Goal: Feedback & Contribution: Contribute content

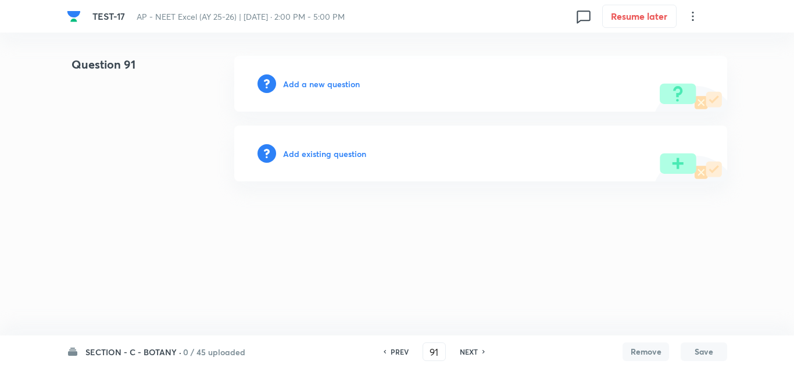
click at [339, 85] on h6 "Add a new question" at bounding box center [321, 84] width 77 height 12
click at [339, 85] on h6 "Choose a question type" at bounding box center [328, 84] width 90 height 12
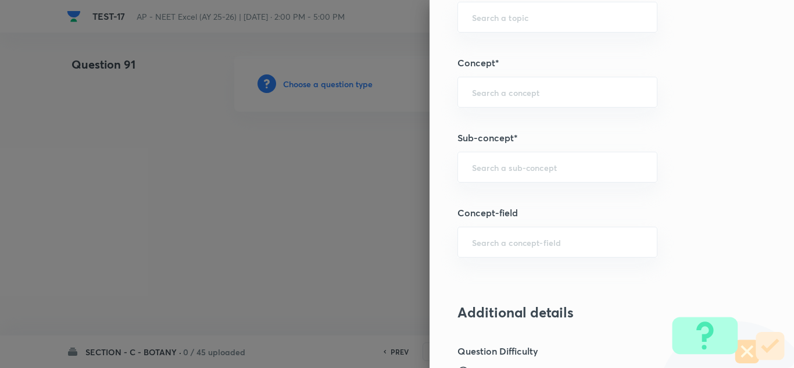
scroll to position [756, 0]
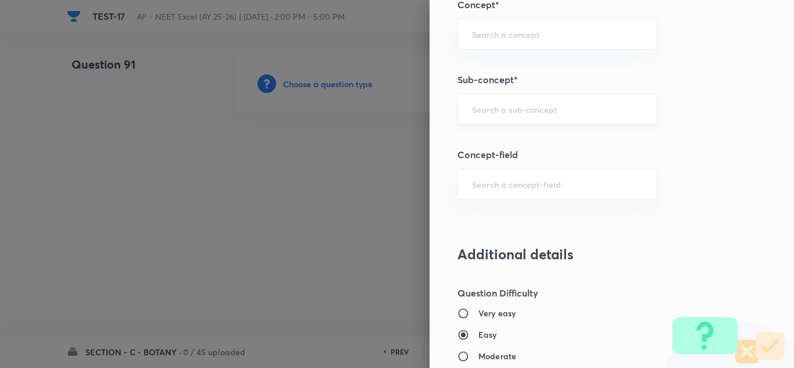
click at [521, 104] on input "text" at bounding box center [557, 108] width 171 height 11
paste input "Microbes"
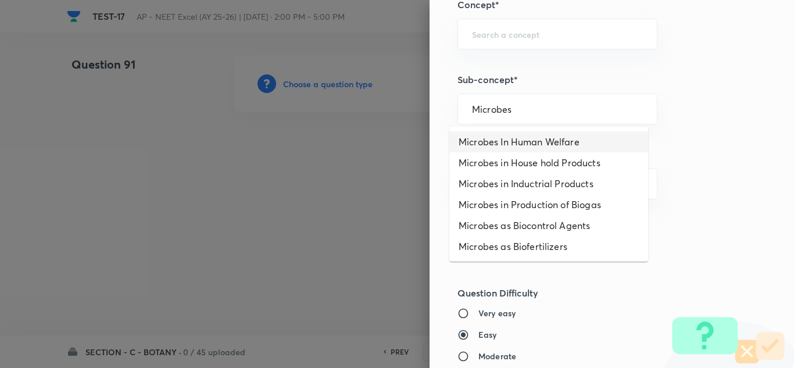
click at [515, 137] on li "Microbes In Human Welfare" at bounding box center [548, 141] width 199 height 21
type input "Microbes In Human Welfare"
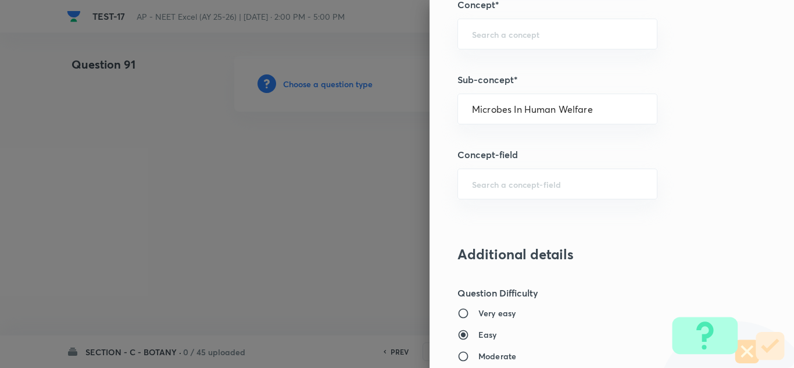
type input "Biology"
type input "Biology & Human Welfare"
type input "Microbes in Human Welfare"
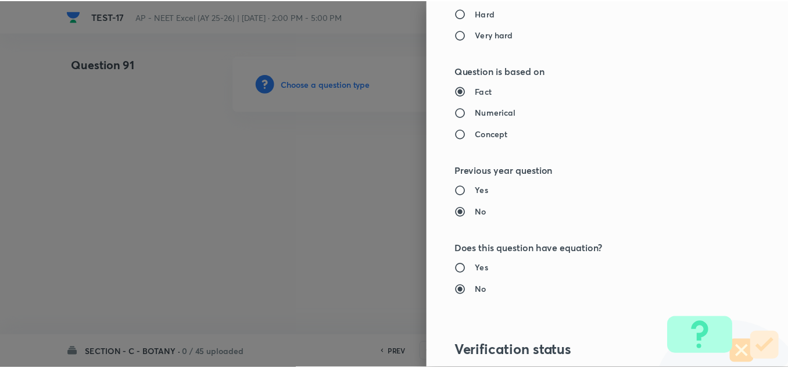
scroll to position [1295, 0]
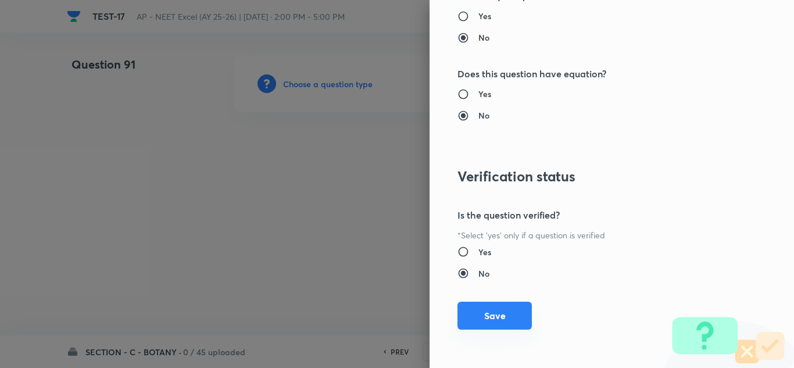
click at [492, 313] on button "Save" at bounding box center [494, 316] width 74 height 28
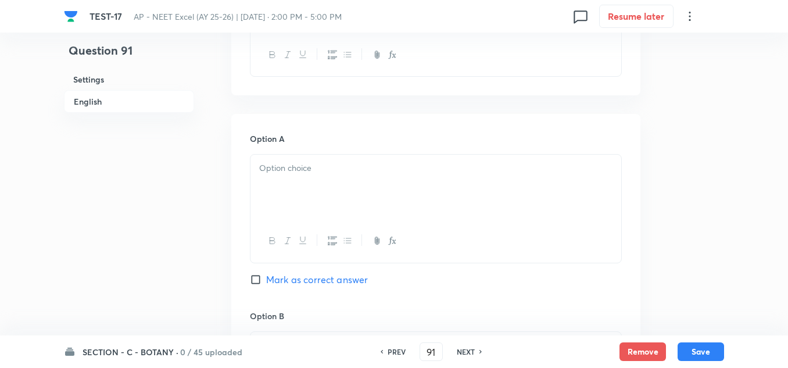
scroll to position [291, 0]
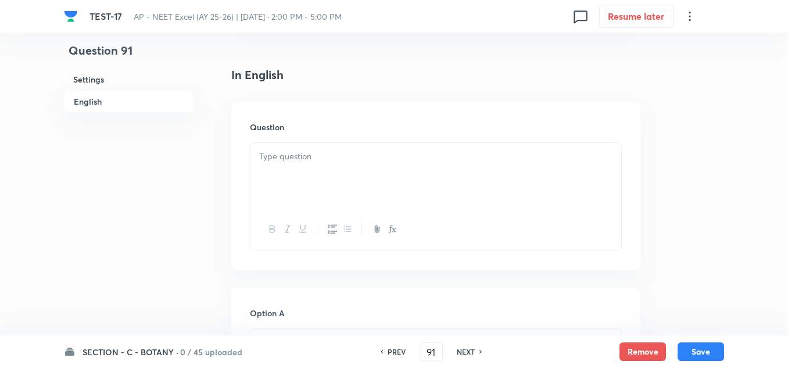
click at [306, 151] on p at bounding box center [435, 156] width 353 height 13
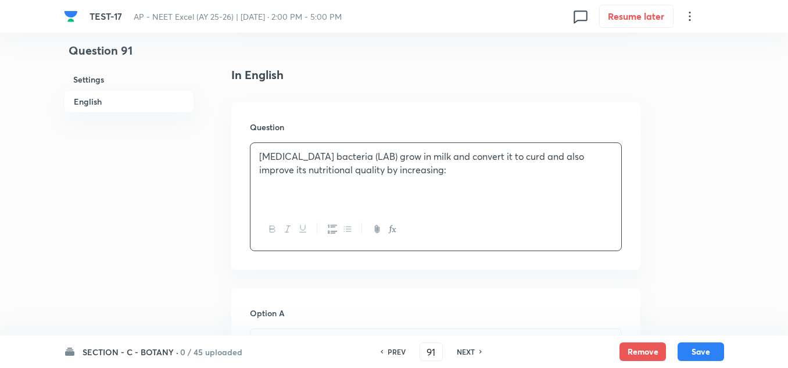
scroll to position [523, 0]
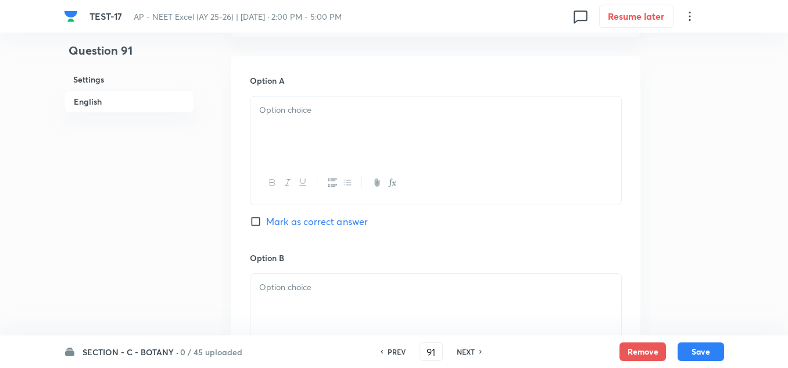
click at [303, 148] on div at bounding box center [436, 128] width 371 height 65
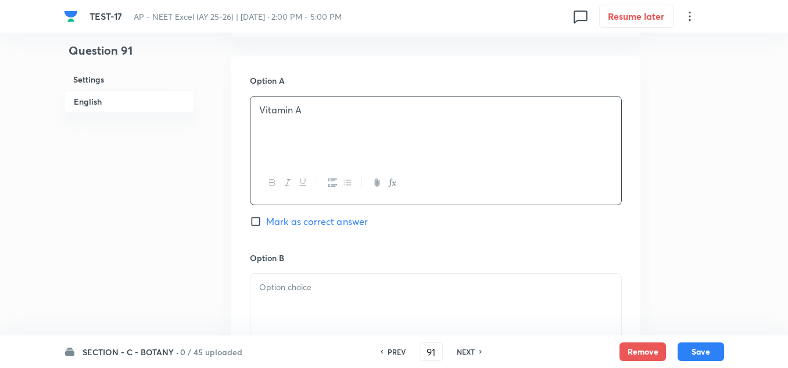
scroll to position [639, 0]
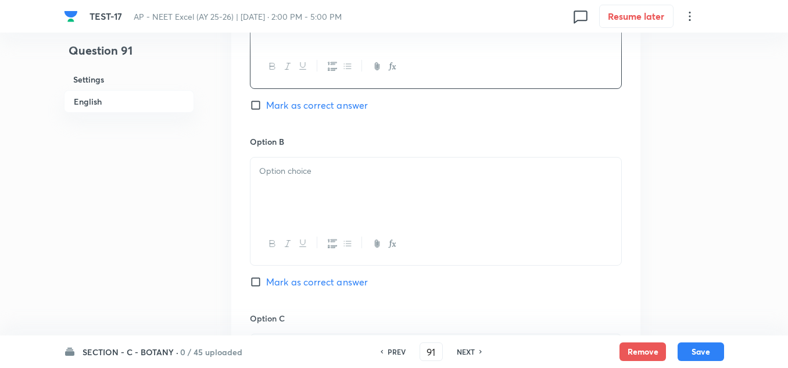
click at [303, 174] on p at bounding box center [435, 171] width 353 height 13
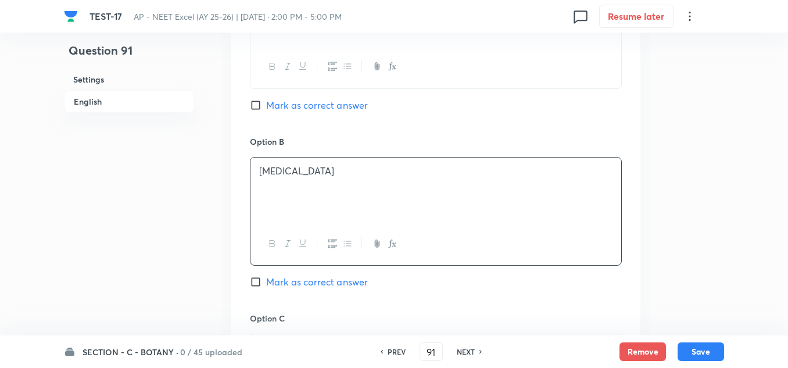
scroll to position [814, 0]
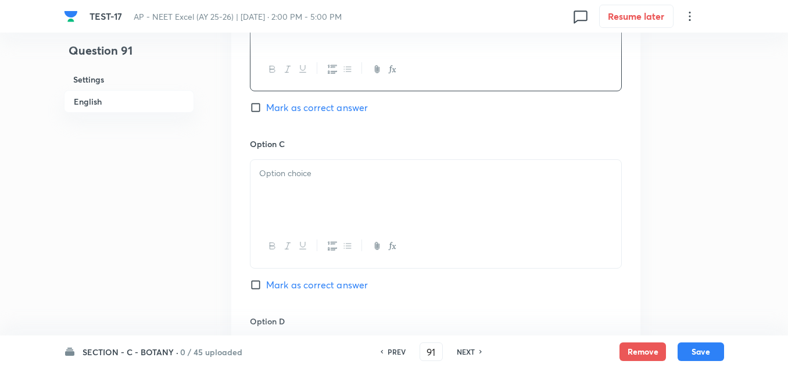
click at [309, 173] on p at bounding box center [435, 173] width 353 height 13
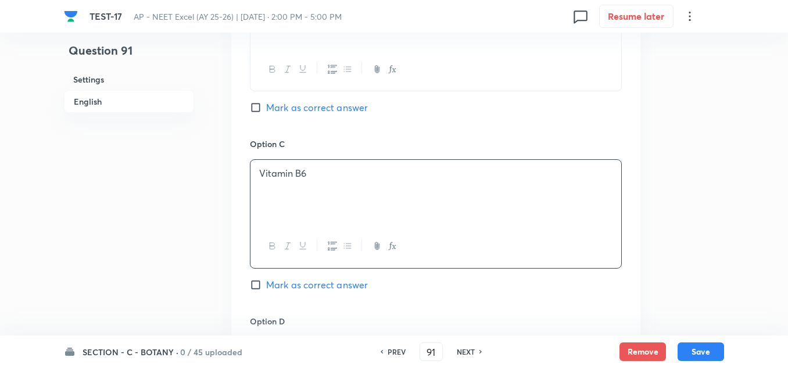
scroll to position [930, 0]
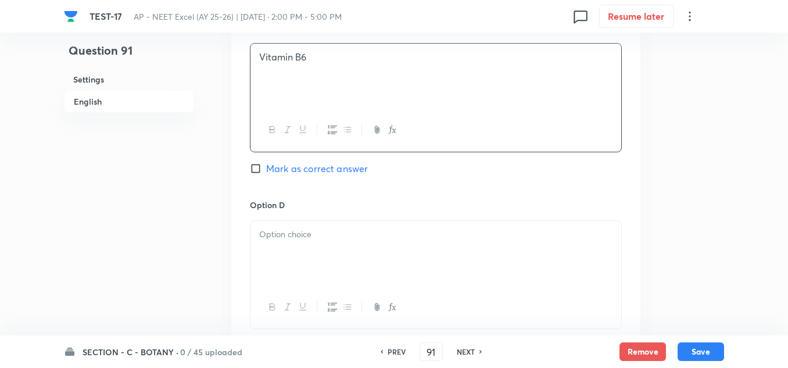
click at [303, 236] on p at bounding box center [435, 234] width 353 height 13
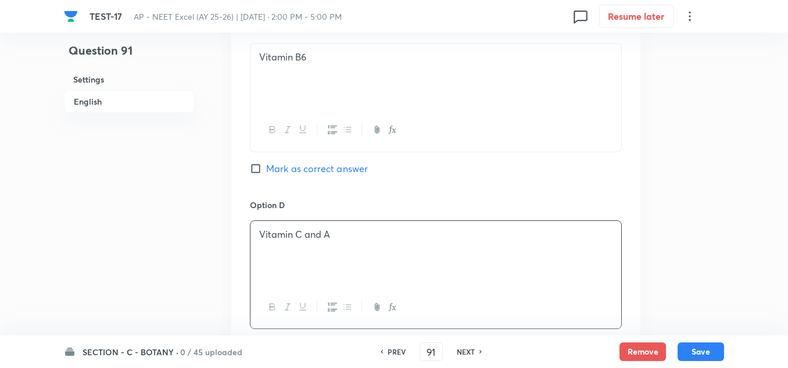
scroll to position [814, 0]
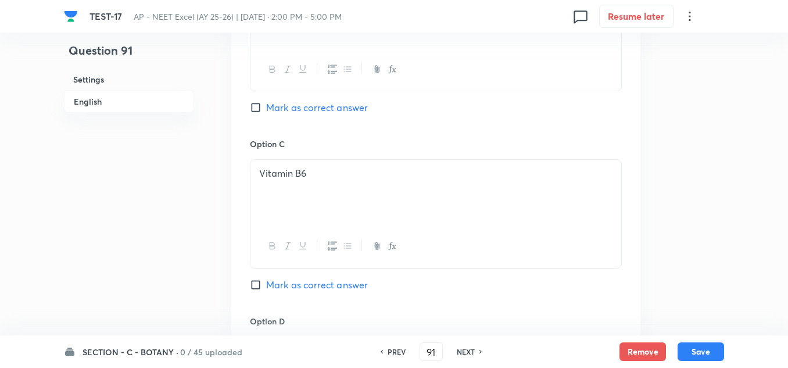
click at [293, 101] on span "Mark as correct answer" at bounding box center [317, 108] width 102 height 14
click at [266, 102] on input "Mark as correct answer" at bounding box center [258, 108] width 16 height 12
checkbox input "true"
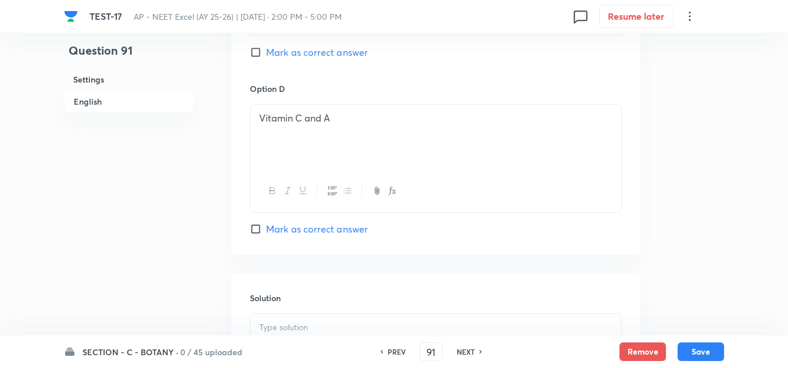
scroll to position [1221, 0]
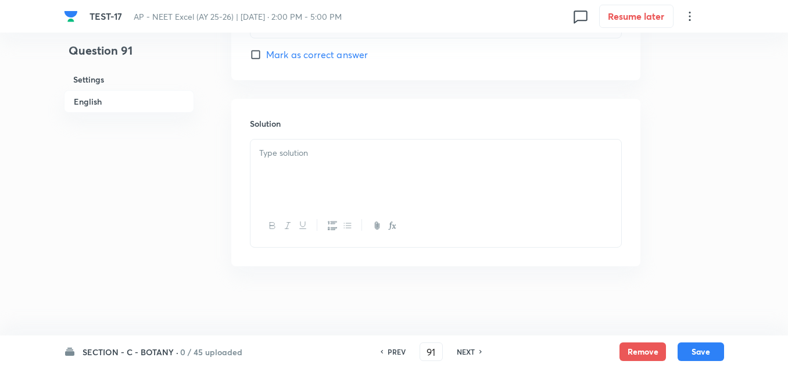
click at [299, 166] on div at bounding box center [436, 172] width 371 height 65
click at [695, 352] on button "Save" at bounding box center [701, 350] width 47 height 19
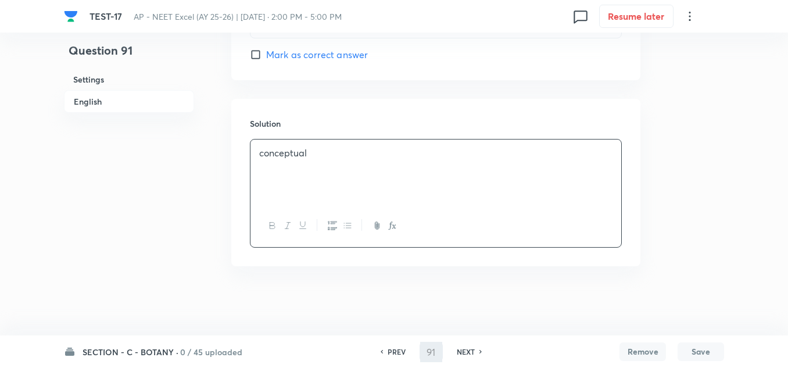
type input "92"
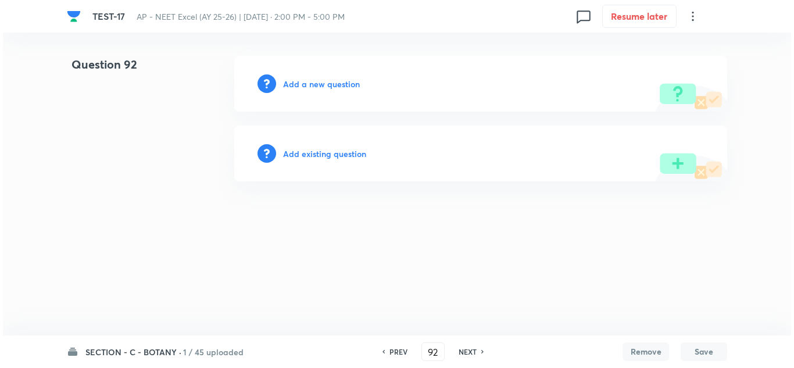
scroll to position [0, 0]
click at [324, 83] on h6 "Add a new question" at bounding box center [321, 84] width 77 height 12
click at [324, 83] on h6 "Choose a question type" at bounding box center [328, 84] width 90 height 12
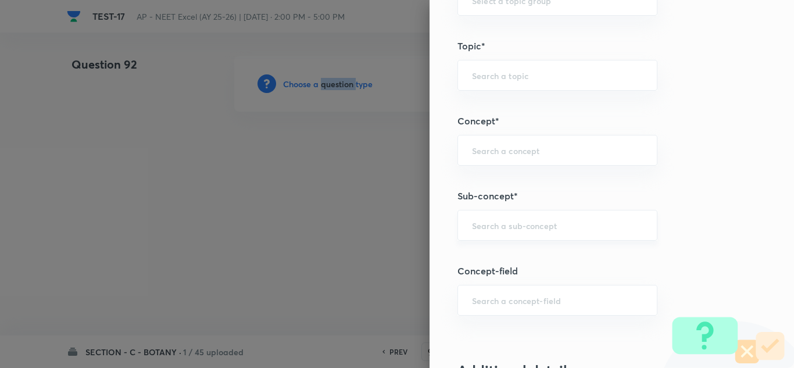
scroll to position [756, 0]
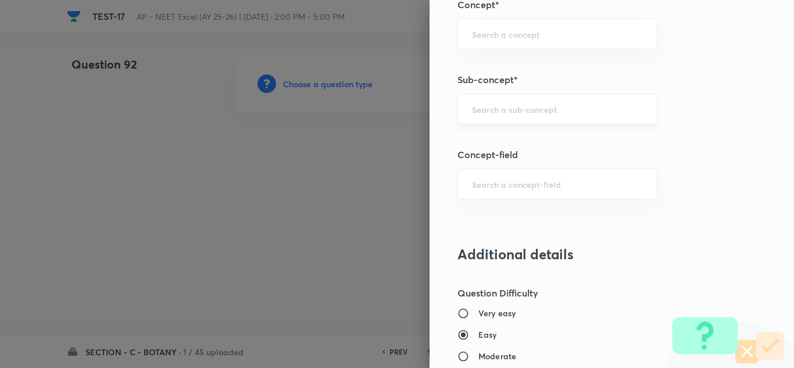
click at [492, 112] on input "text" at bounding box center [557, 108] width 171 height 11
paste input "Microbes"
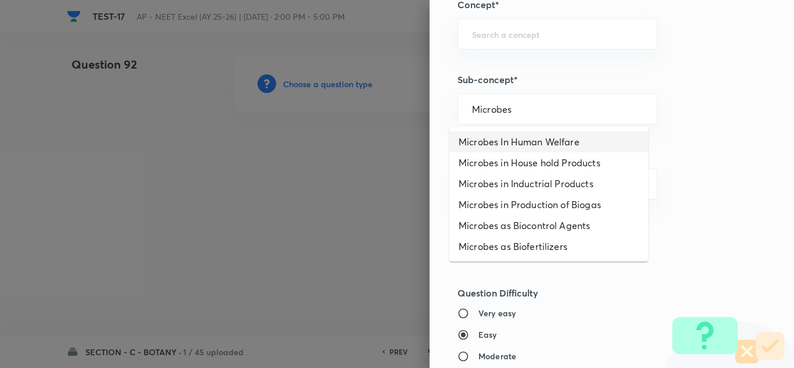
click at [509, 142] on li "Microbes In Human Welfare" at bounding box center [548, 141] width 199 height 21
type input "Microbes In Human Welfare"
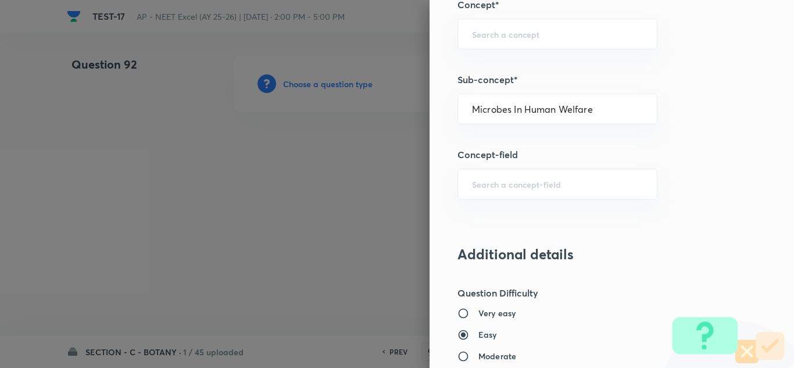
type input "Biology"
type input "Biology & Human Welfare"
type input "Microbes in Human Welfare"
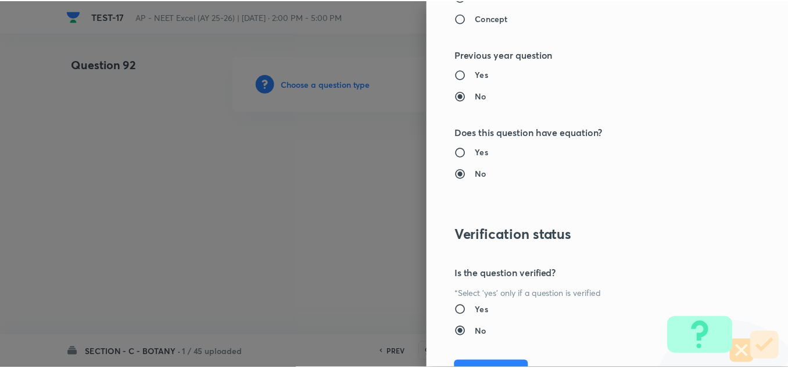
scroll to position [1295, 0]
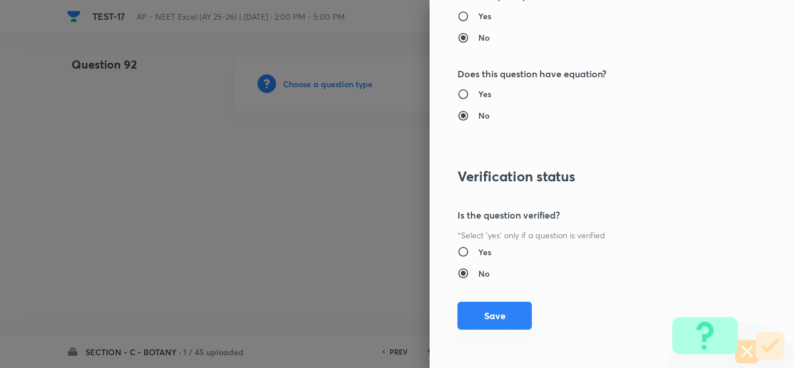
click at [496, 314] on button "Save" at bounding box center [494, 316] width 74 height 28
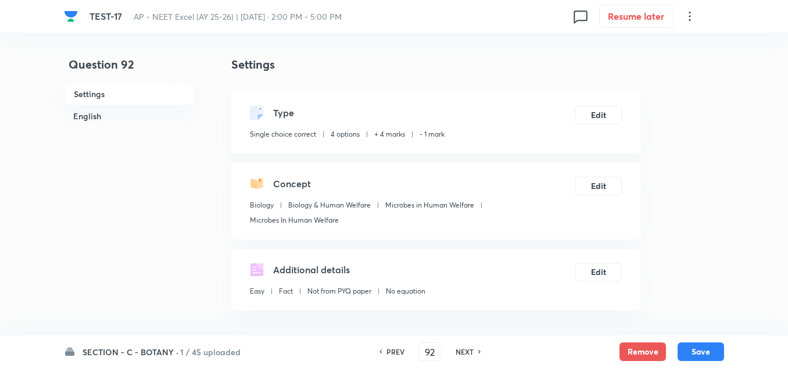
scroll to position [233, 0]
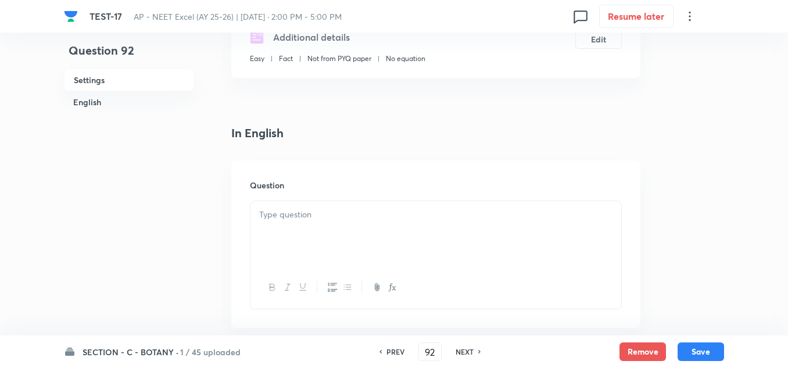
click at [288, 215] on p at bounding box center [435, 214] width 353 height 13
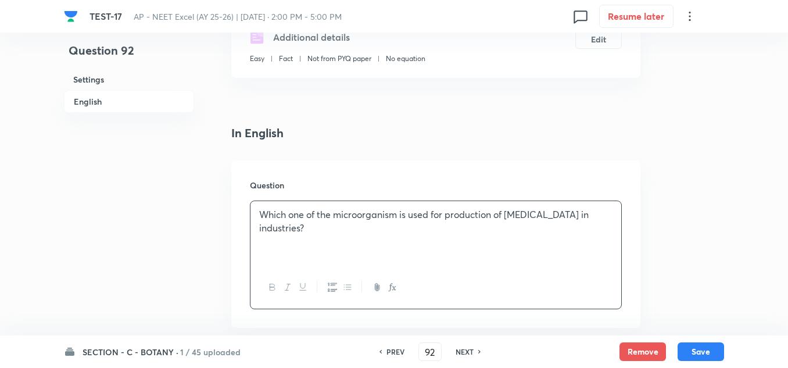
scroll to position [349, 0]
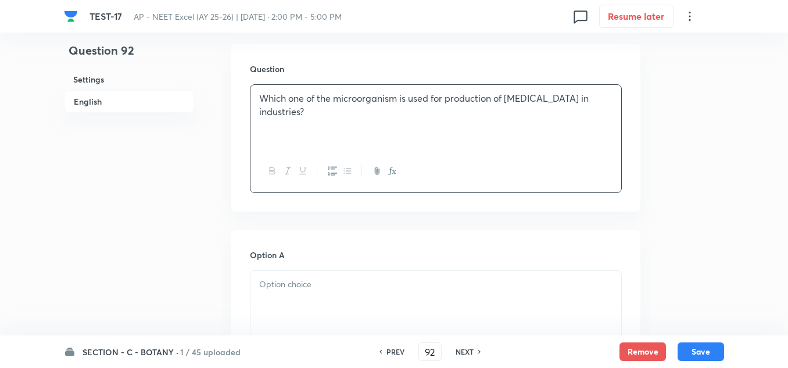
click at [286, 296] on div at bounding box center [436, 303] width 371 height 65
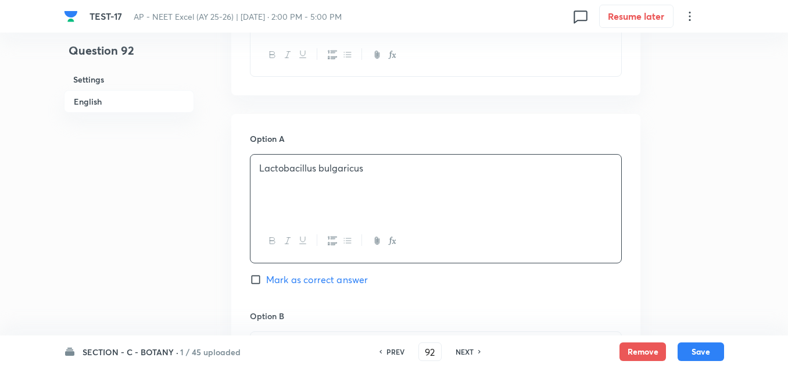
scroll to position [581, 0]
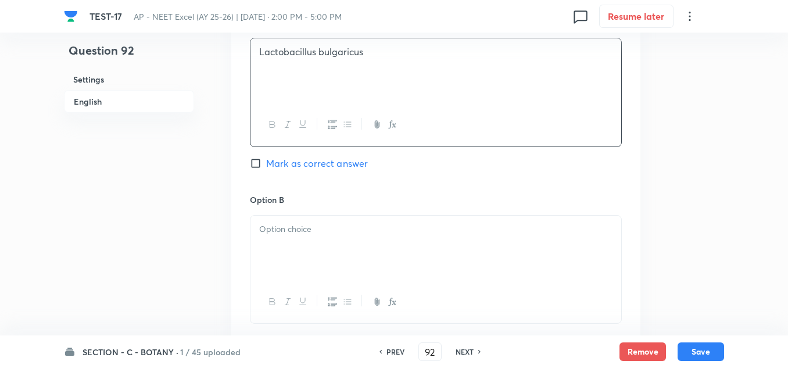
click at [300, 238] on div at bounding box center [436, 248] width 371 height 65
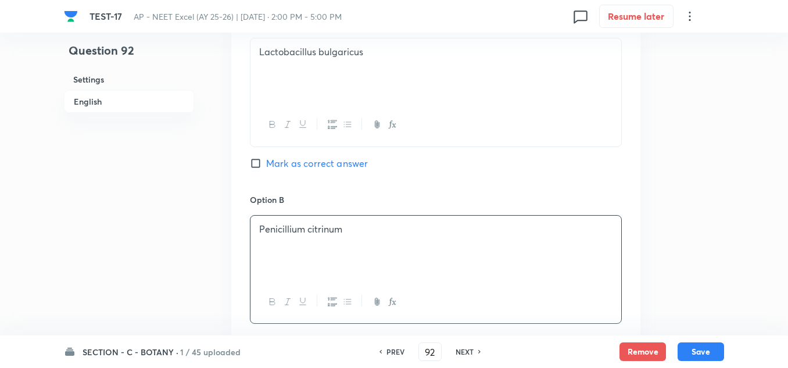
scroll to position [698, 0]
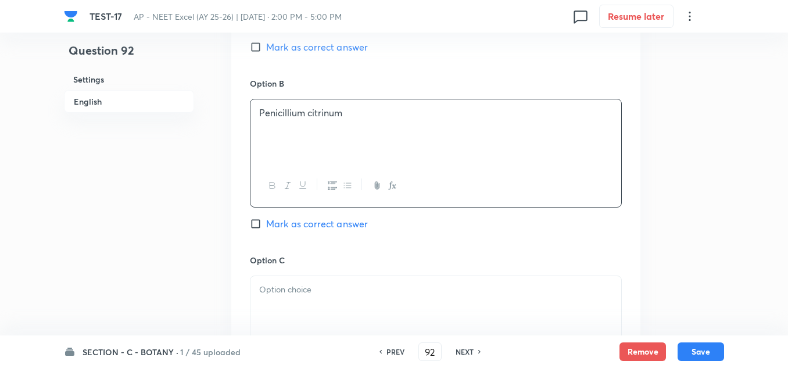
click at [288, 289] on p at bounding box center [435, 289] width 353 height 13
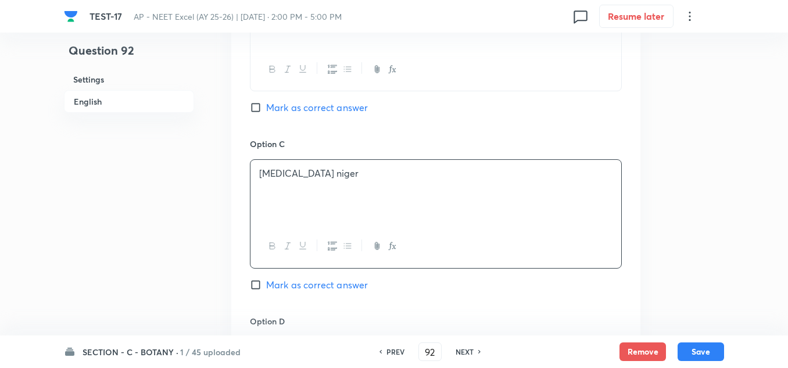
scroll to position [872, 0]
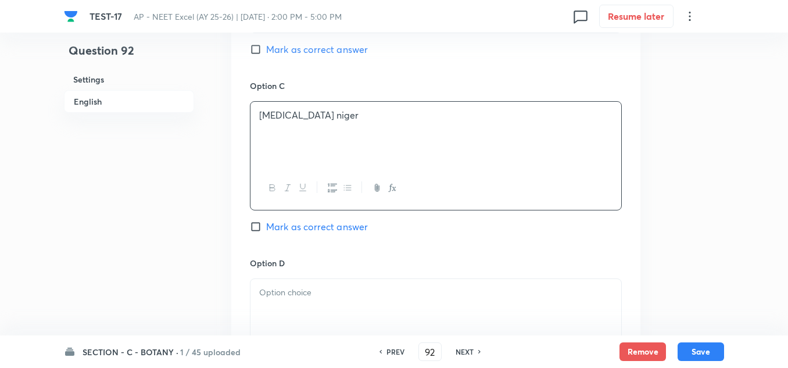
click at [295, 295] on p at bounding box center [435, 292] width 353 height 13
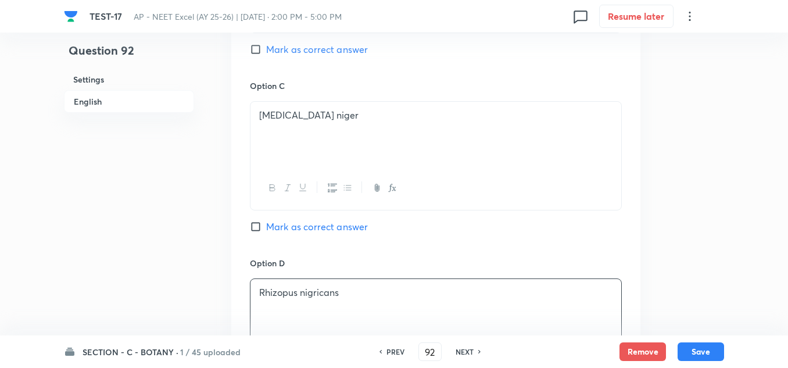
click at [299, 226] on span "Mark as correct answer" at bounding box center [317, 227] width 102 height 14
click at [266, 226] on input "Mark as correct answer" at bounding box center [258, 227] width 16 height 12
checkbox input "true"
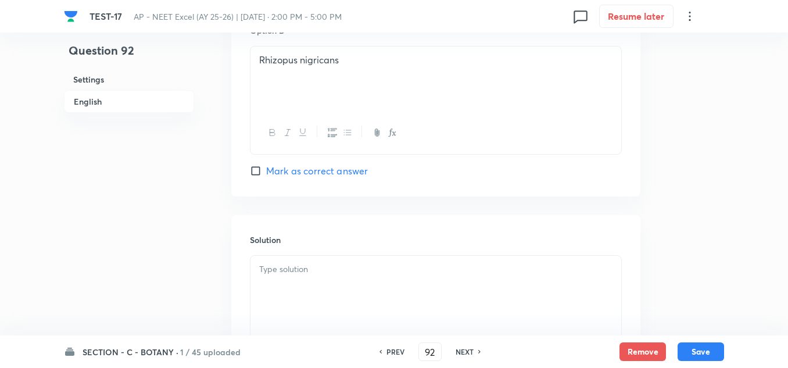
scroll to position [1221, 0]
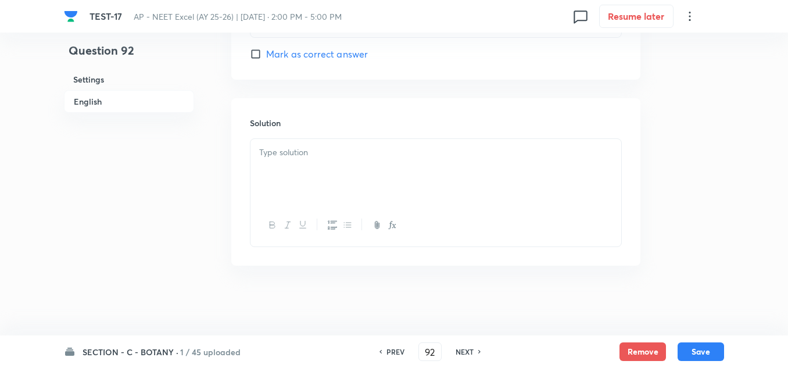
click at [328, 181] on div at bounding box center [436, 171] width 371 height 65
click at [700, 349] on button "Save" at bounding box center [701, 350] width 47 height 19
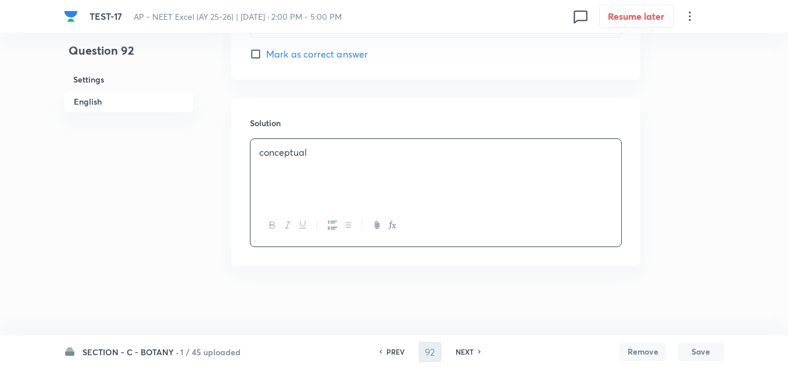
type input "93"
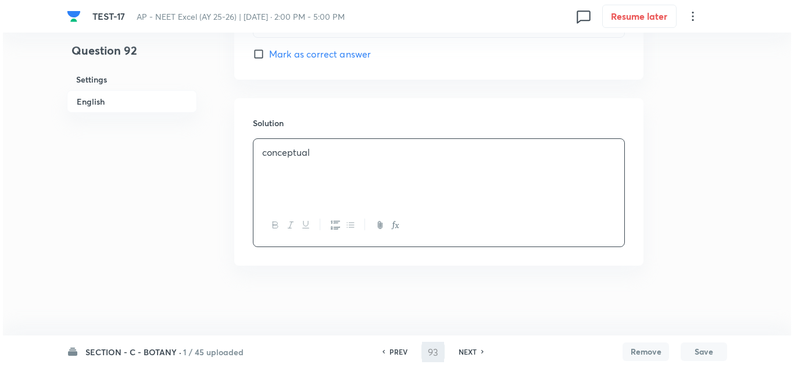
scroll to position [0, 0]
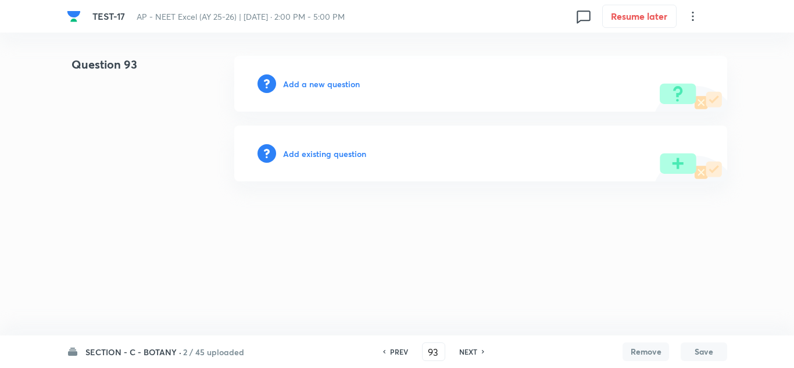
click at [317, 82] on h6 "Add a new question" at bounding box center [321, 84] width 77 height 12
click at [317, 82] on h6 "Choose a question type" at bounding box center [328, 84] width 90 height 12
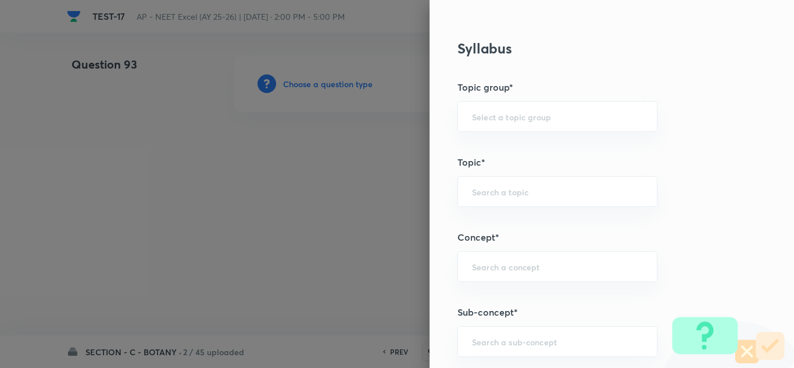
scroll to position [756, 0]
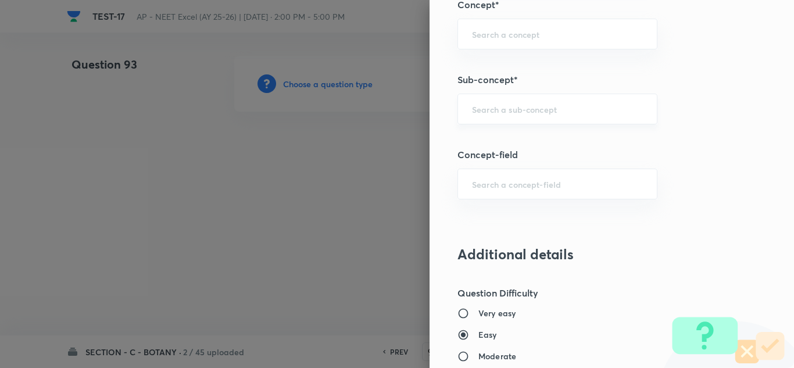
click at [491, 109] on input "text" at bounding box center [557, 108] width 171 height 11
paste input "Organisms and Population"
type input "Organisms and Population"
click at [498, 113] on input "text" at bounding box center [557, 108] width 171 height 11
paste input "Organisms and Population"
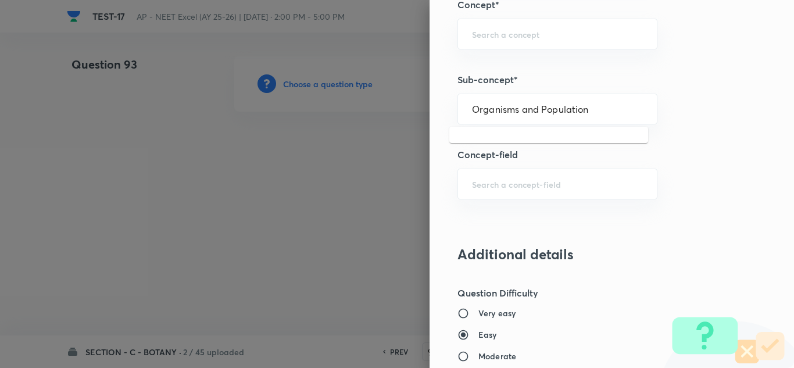
drag, startPoint x: 584, startPoint y: 107, endPoint x: 444, endPoint y: 108, distance: 139.5
click at [444, 108] on div "Question settings Question type* Single choice correct Number of options* 2 3 4…" at bounding box center [612, 184] width 364 height 368
type input "Organisms and Population"
click at [540, 112] on input "text" at bounding box center [557, 108] width 171 height 11
paste input "Microbes"
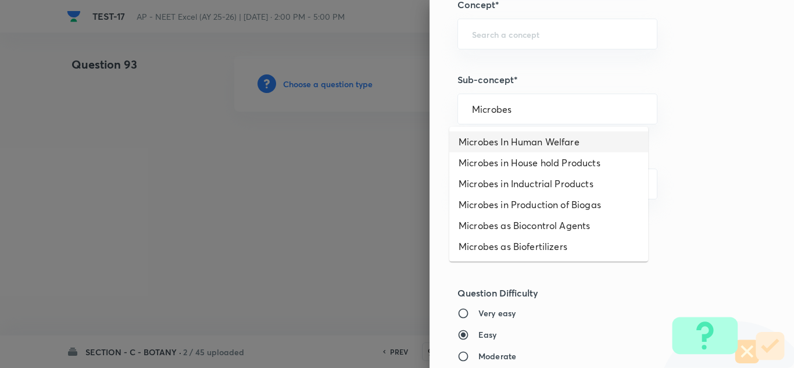
click at [531, 142] on li "Microbes In Human Welfare" at bounding box center [548, 141] width 199 height 21
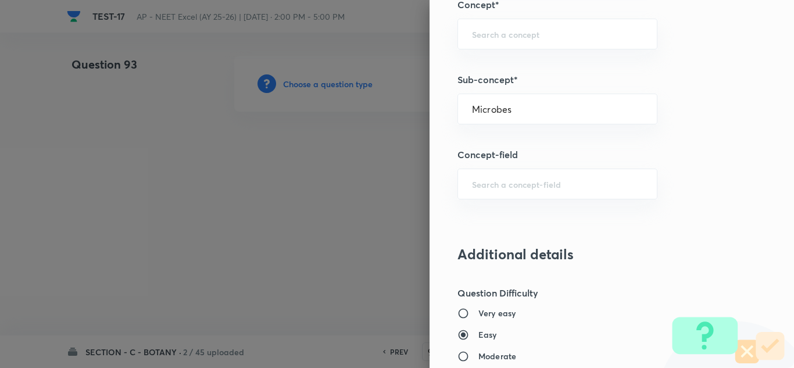
type input "Microbes In Human Welfare"
type input "Biology"
type input "Biology & Human Welfare"
type input "Microbes in Human Welfare"
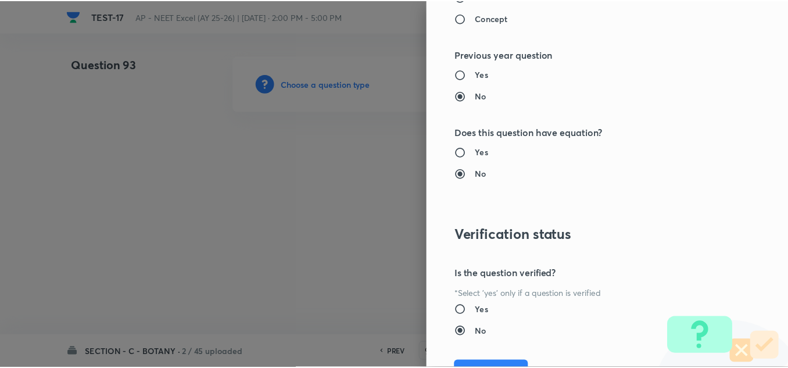
scroll to position [1295, 0]
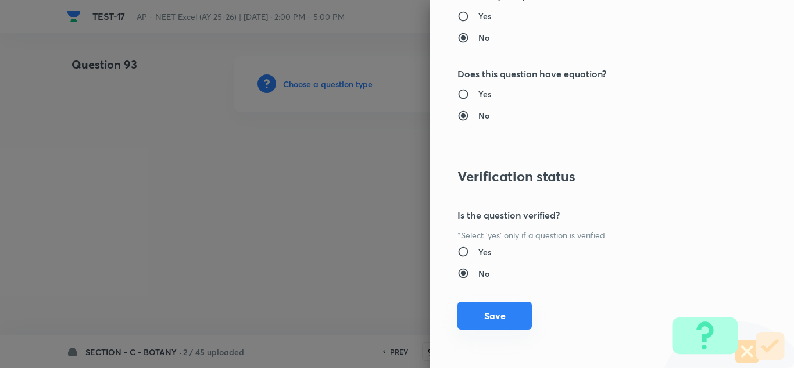
click at [479, 313] on button "Save" at bounding box center [494, 316] width 74 height 28
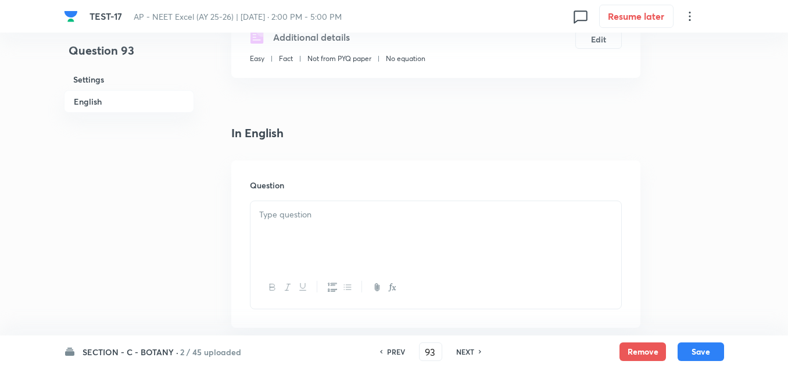
scroll to position [349, 0]
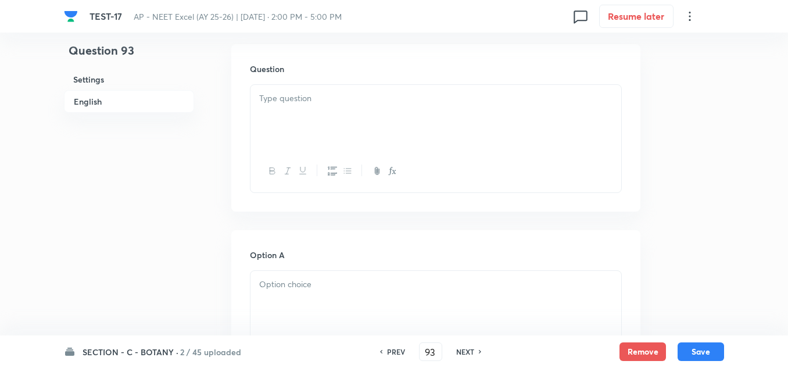
click at [281, 111] on div at bounding box center [436, 117] width 371 height 65
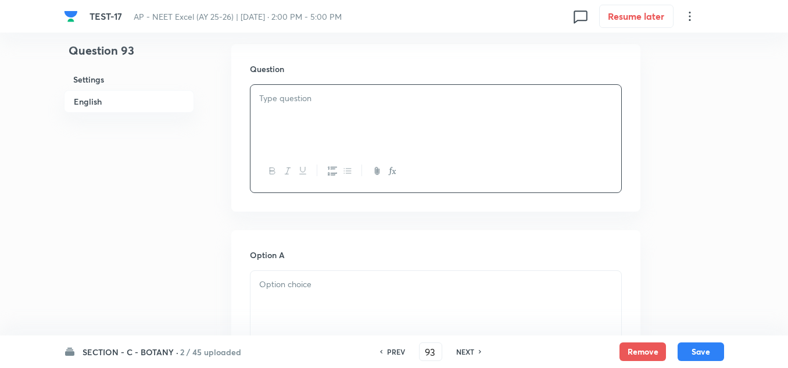
click at [287, 108] on div at bounding box center [436, 117] width 371 height 65
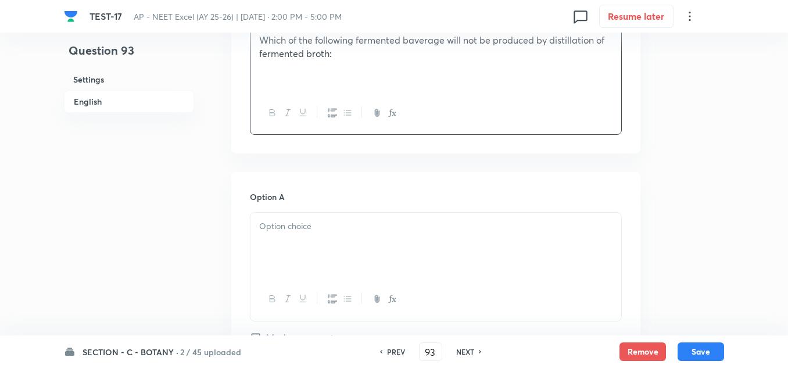
scroll to position [465, 0]
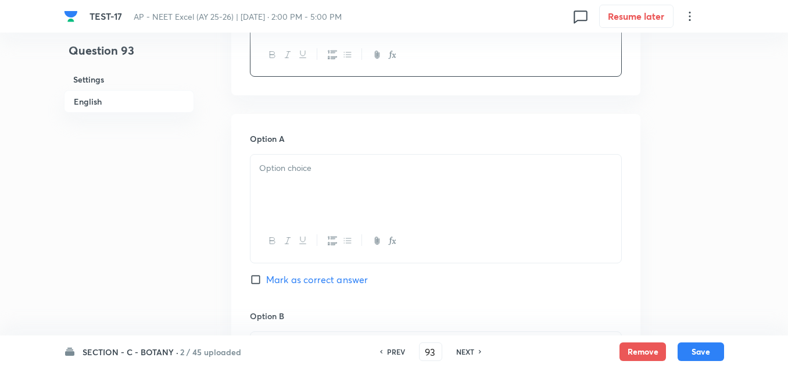
click at [288, 174] on p at bounding box center [435, 168] width 353 height 13
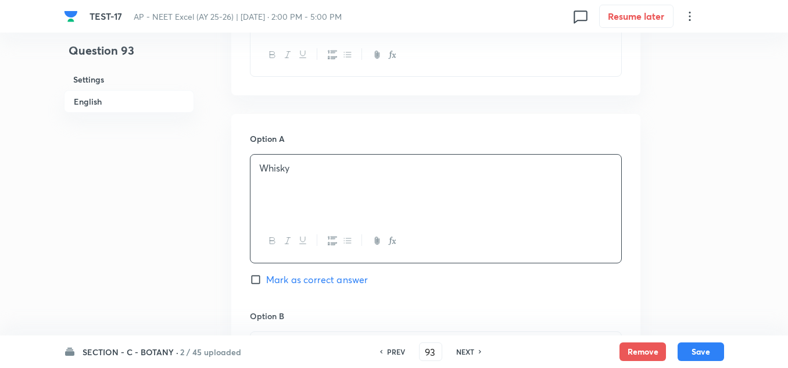
scroll to position [581, 0]
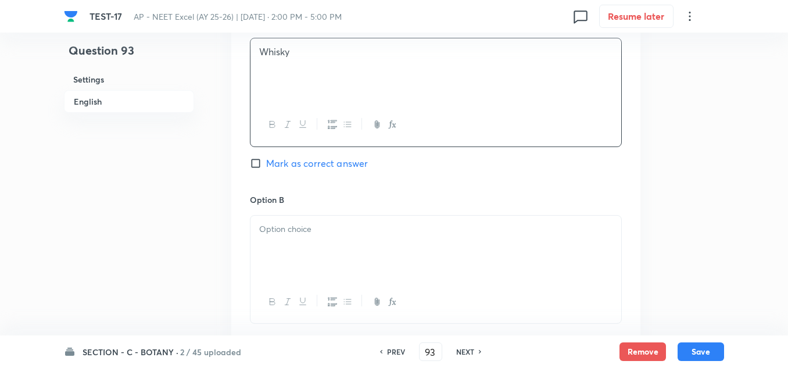
click at [292, 224] on p at bounding box center [435, 229] width 353 height 13
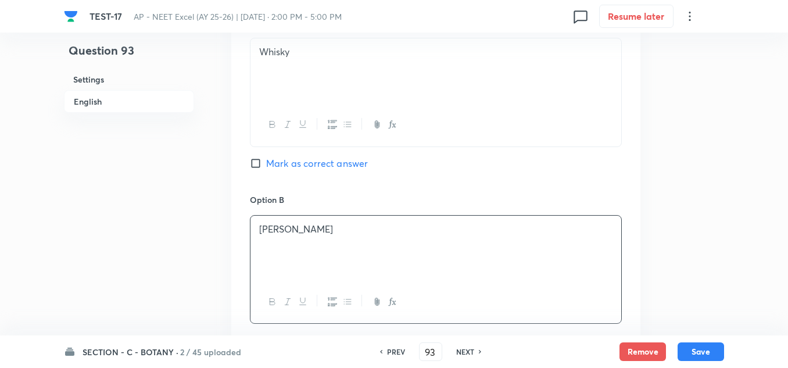
scroll to position [698, 0]
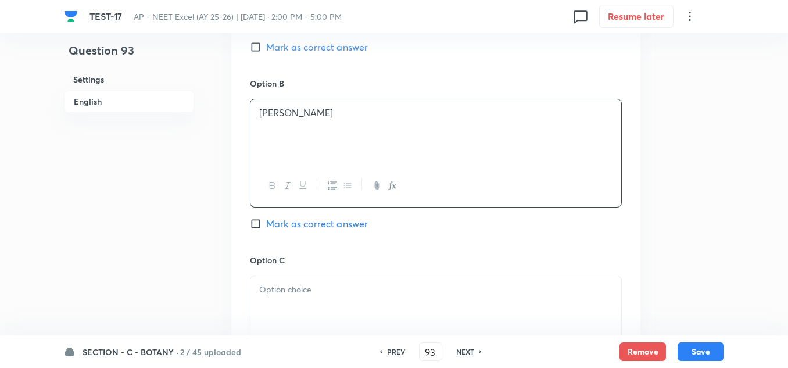
click at [280, 283] on p at bounding box center [435, 289] width 353 height 13
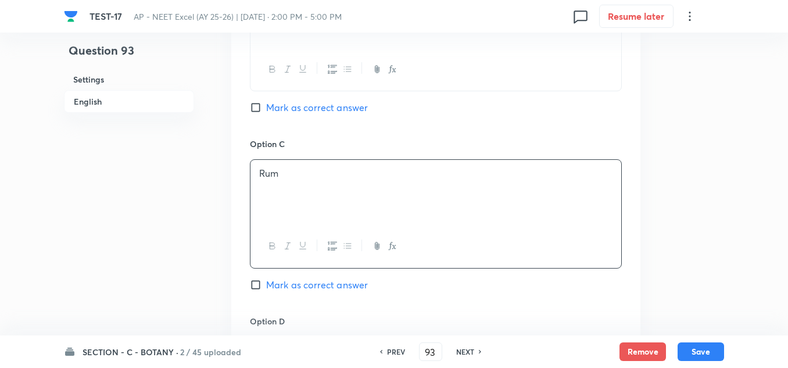
scroll to position [872, 0]
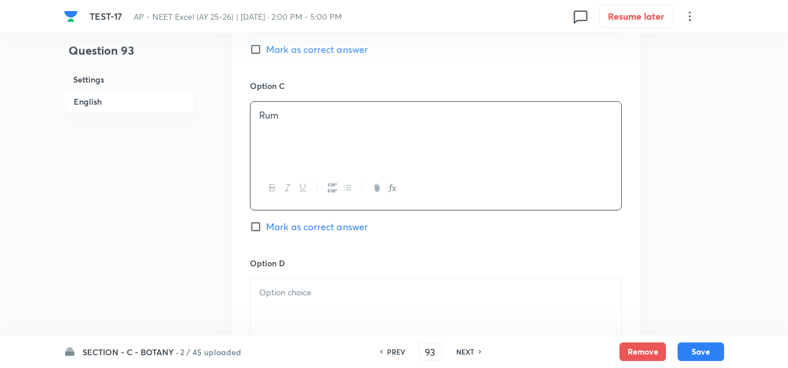
click at [287, 289] on p at bounding box center [435, 292] width 353 height 13
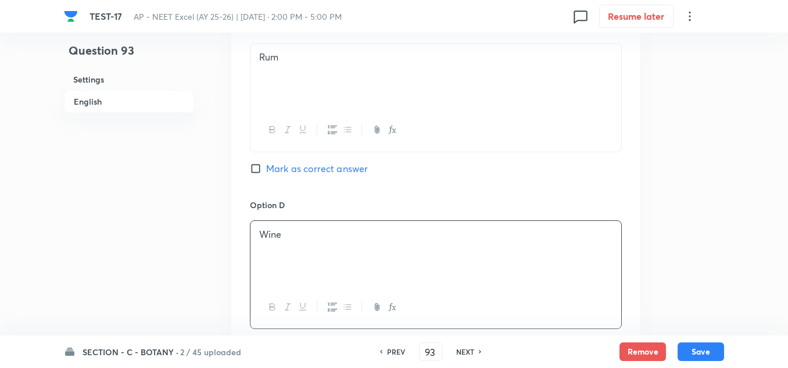
scroll to position [1163, 0]
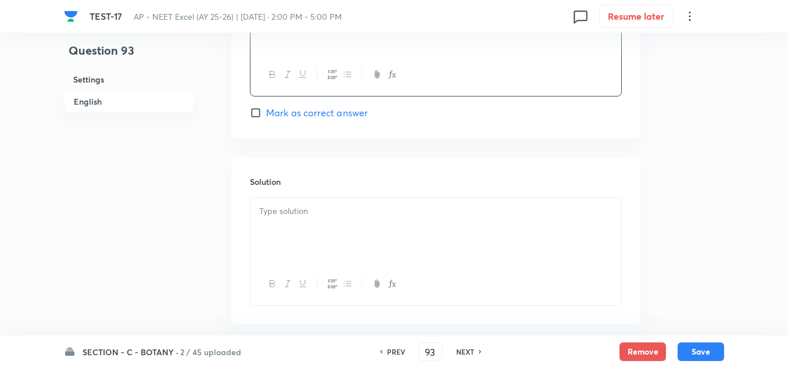
drag, startPoint x: 293, startPoint y: 113, endPoint x: 299, endPoint y: 121, distance: 10.5
click at [294, 112] on span "Mark as correct answer" at bounding box center [317, 113] width 102 height 14
click at [266, 112] on input "Mark as correct answer" at bounding box center [258, 113] width 16 height 12
checkbox input "true"
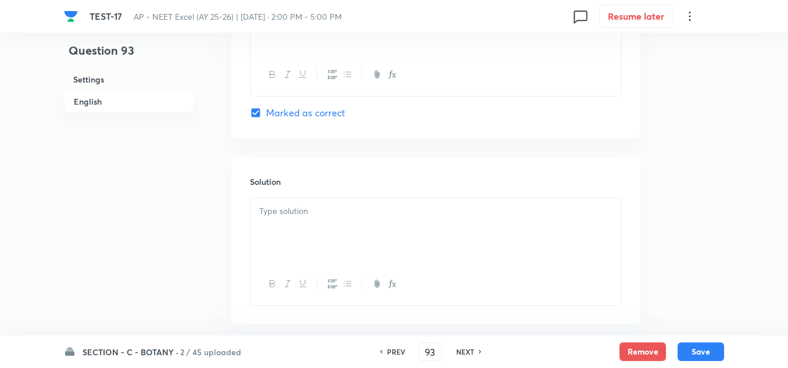
click at [312, 217] on p at bounding box center [435, 211] width 353 height 13
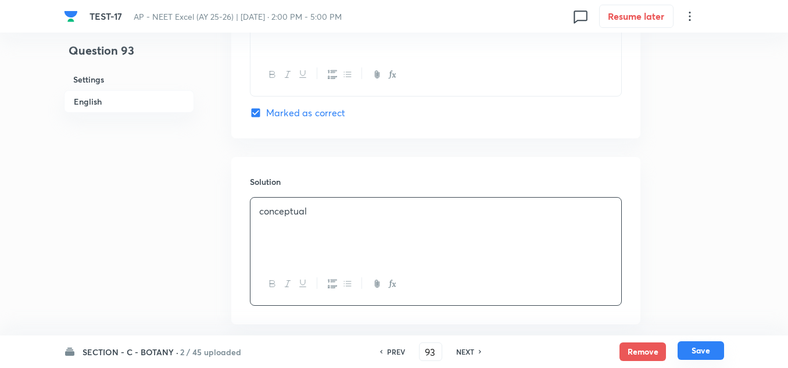
click at [695, 349] on button "Save" at bounding box center [701, 350] width 47 height 19
type input "94"
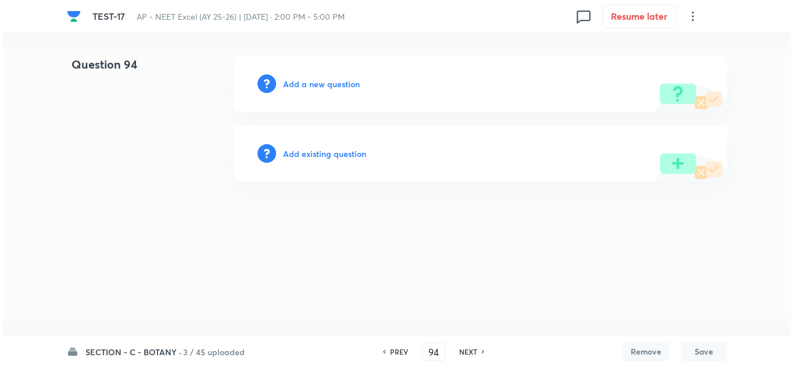
scroll to position [0, 0]
click at [311, 85] on h6 "Add a new question" at bounding box center [321, 84] width 77 height 12
click at [311, 85] on h6 "Choose a question type" at bounding box center [328, 84] width 90 height 12
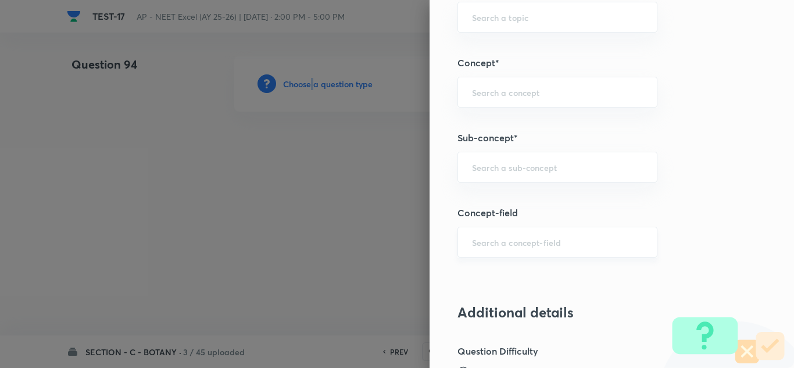
scroll to position [698, 0]
click at [490, 171] on input "text" at bounding box center [557, 167] width 171 height 11
paste input "Microbes"
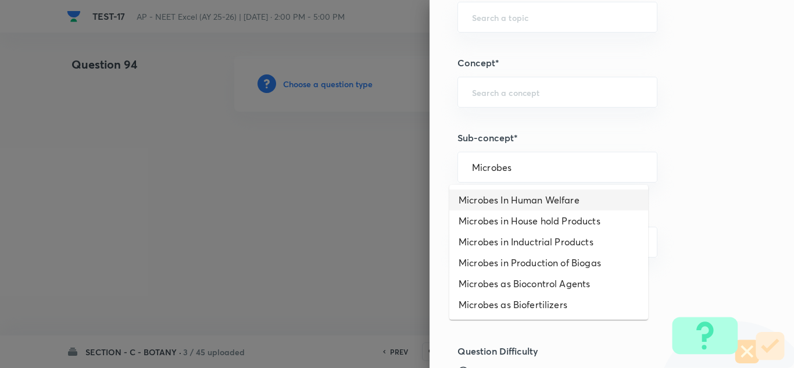
click at [514, 203] on li "Microbes In Human Welfare" at bounding box center [548, 200] width 199 height 21
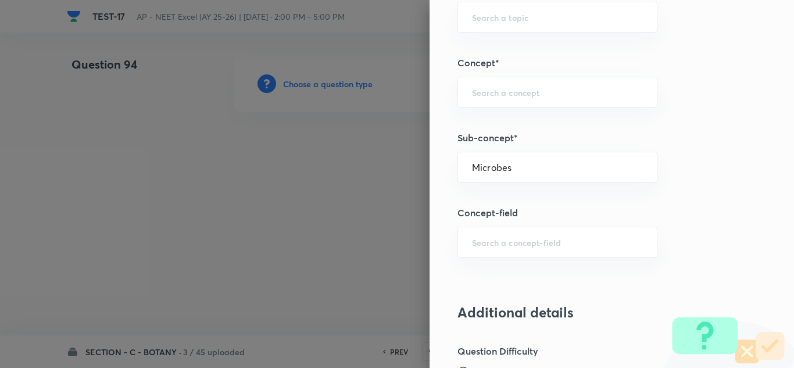
type input "Microbes In Human Welfare"
type input "Biology"
type input "Biology & Human Welfare"
type input "Microbes in Human Welfare"
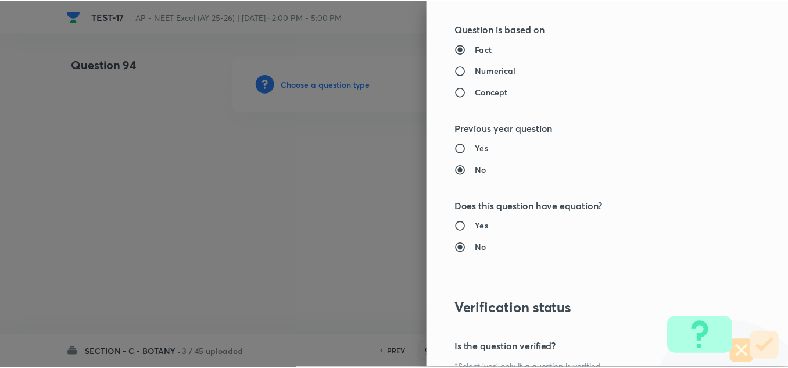
scroll to position [1295, 0]
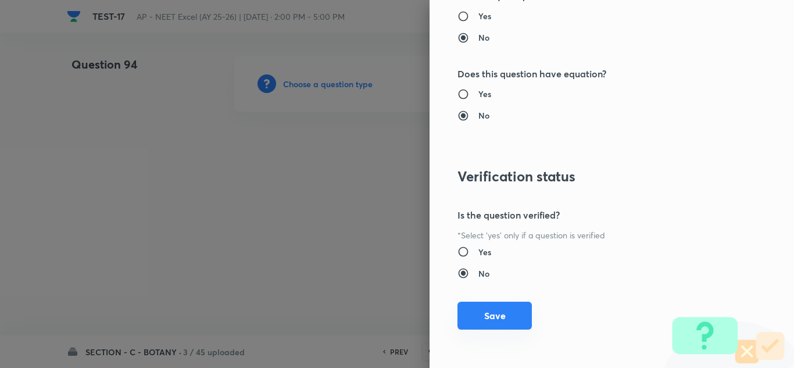
click at [502, 319] on button "Save" at bounding box center [494, 316] width 74 height 28
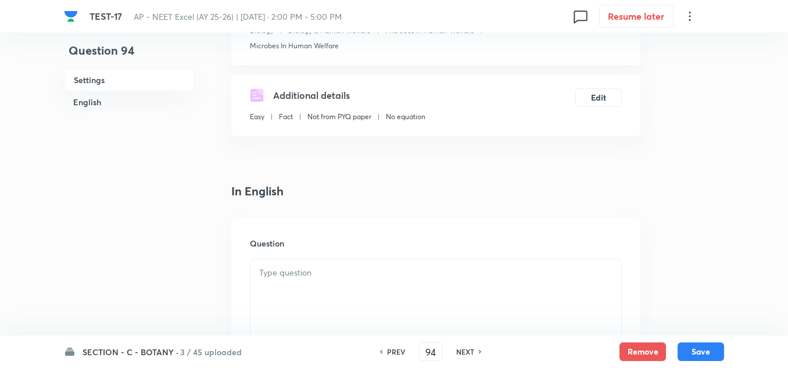
scroll to position [233, 0]
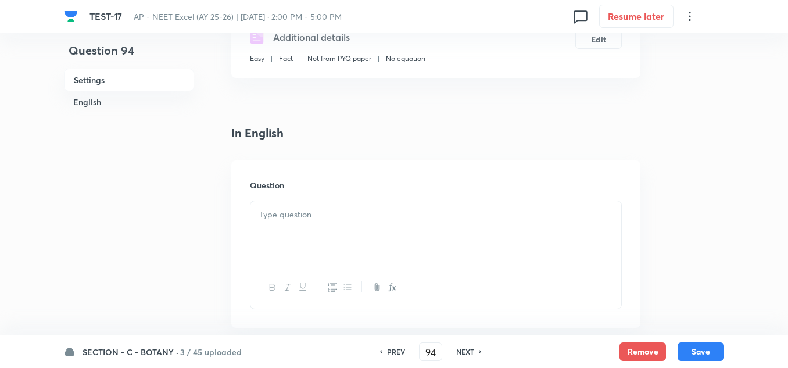
click at [294, 223] on div at bounding box center [436, 233] width 371 height 65
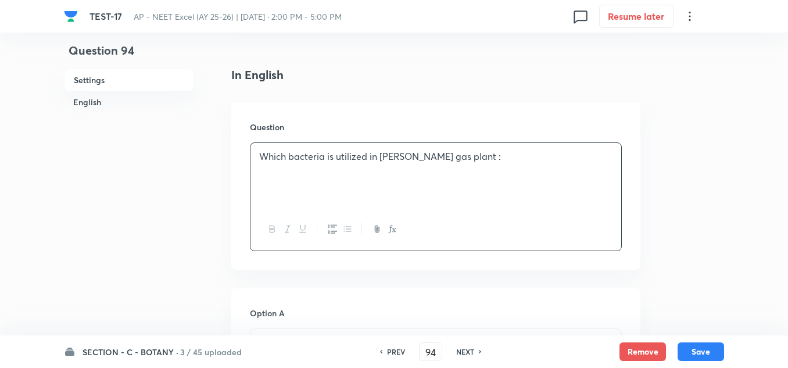
scroll to position [407, 0]
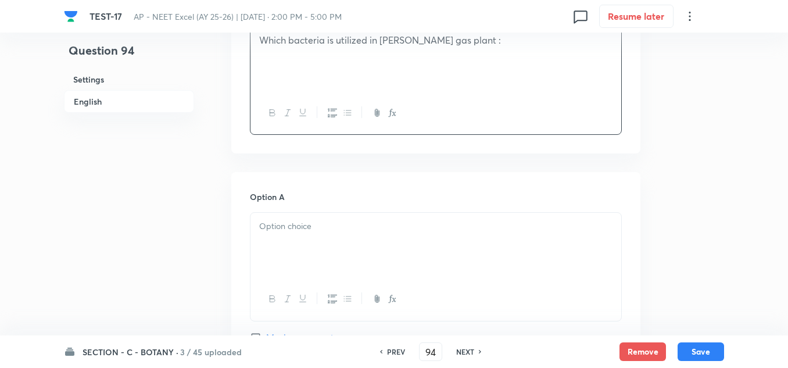
click at [296, 226] on p at bounding box center [435, 226] width 353 height 13
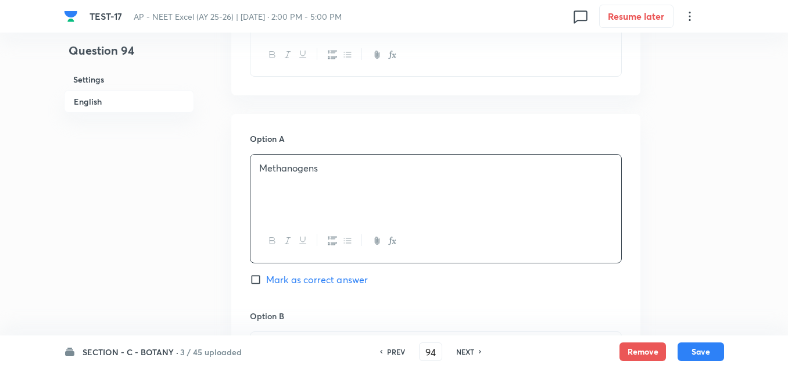
scroll to position [581, 0]
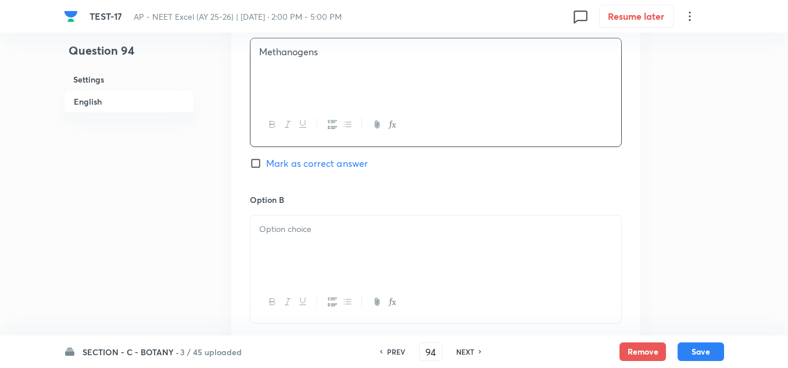
click at [292, 229] on p at bounding box center [435, 229] width 353 height 13
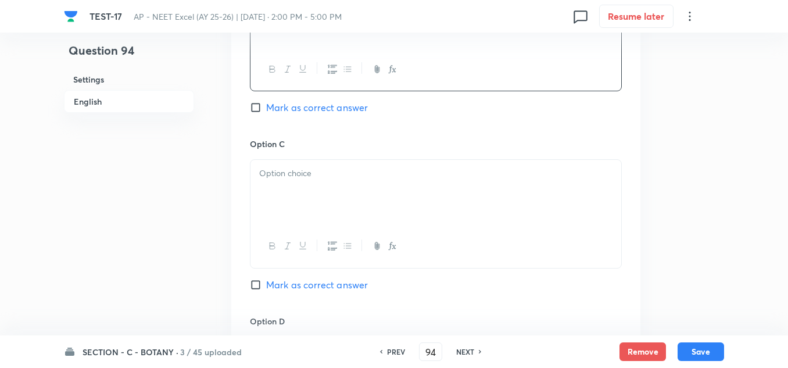
click at [294, 173] on p at bounding box center [435, 173] width 353 height 13
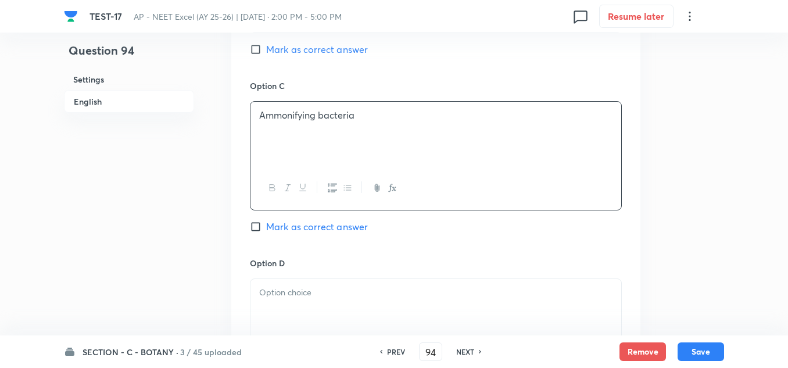
scroll to position [988, 0]
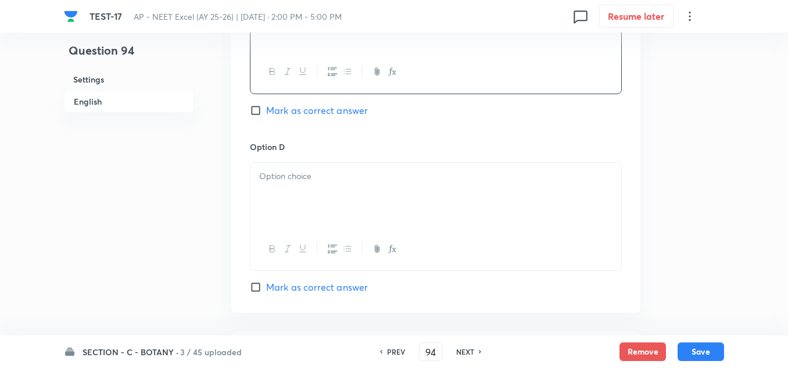
click at [295, 175] on p at bounding box center [435, 176] width 353 height 13
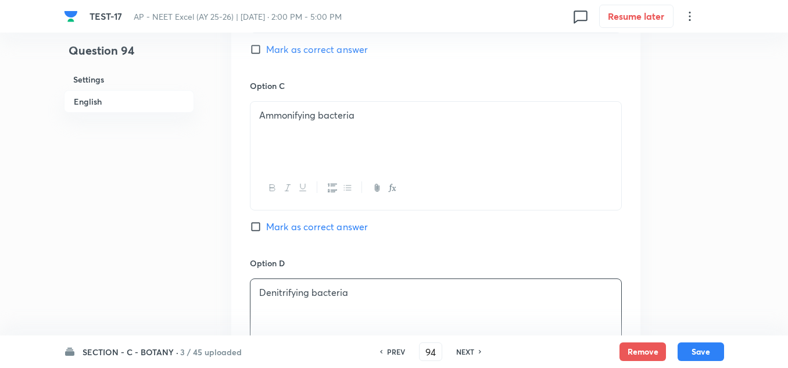
scroll to position [698, 0]
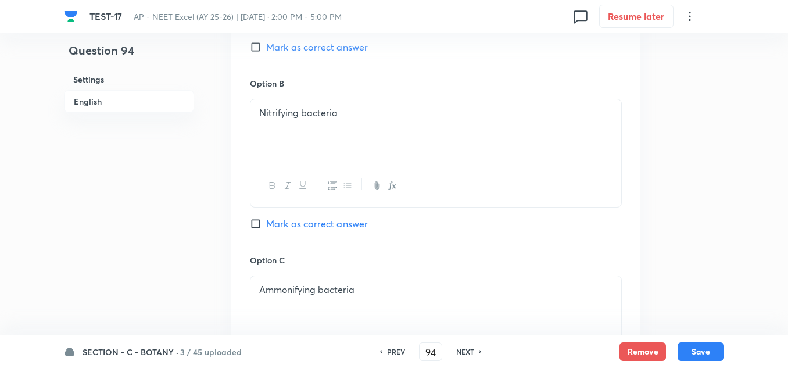
click at [306, 52] on span "Mark as correct answer" at bounding box center [317, 47] width 102 height 14
click at [266, 52] on input "Mark as correct answer" at bounding box center [258, 47] width 16 height 12
checkbox input "true"
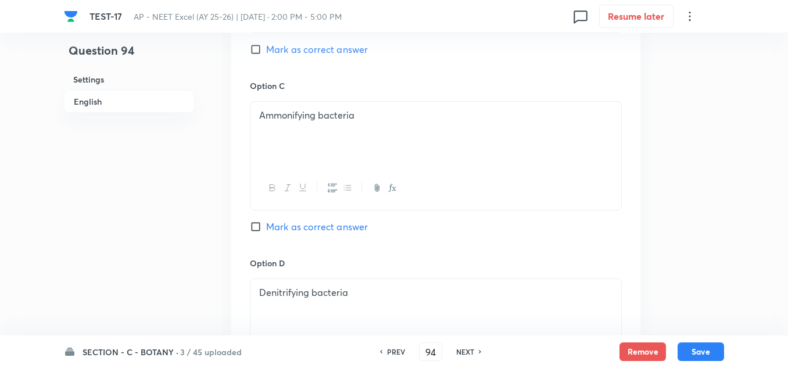
scroll to position [1163, 0]
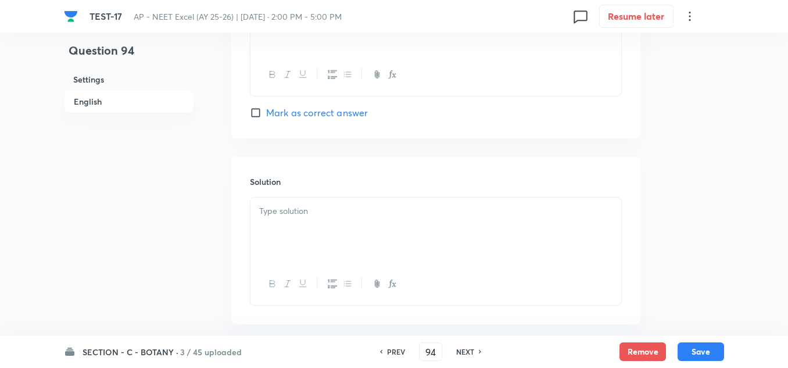
click at [319, 228] on div at bounding box center [436, 230] width 371 height 65
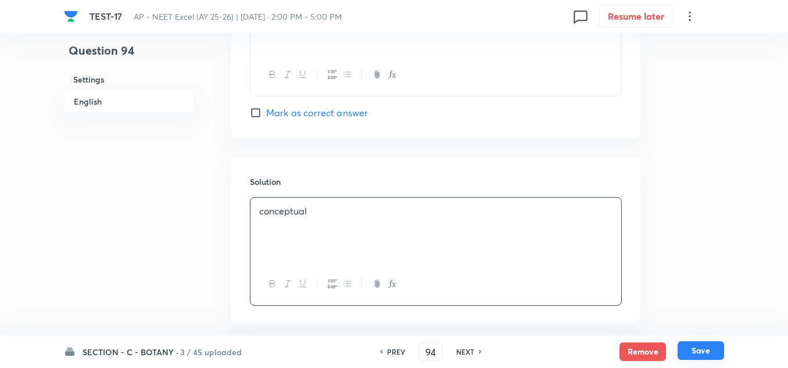
click at [702, 347] on button "Save" at bounding box center [701, 350] width 47 height 19
type input "95"
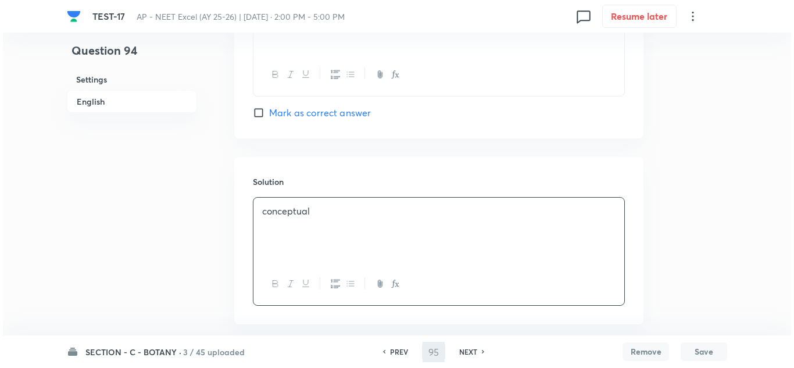
scroll to position [0, 0]
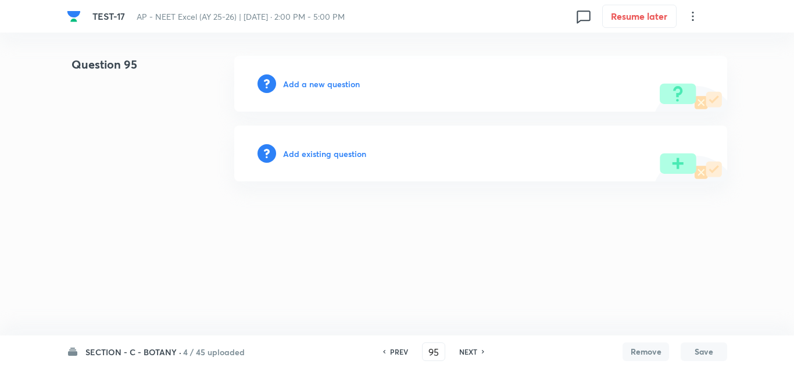
click at [310, 87] on h6 "Add a new question" at bounding box center [321, 84] width 77 height 12
click at [310, 87] on h6 "Choose a question type" at bounding box center [328, 84] width 90 height 12
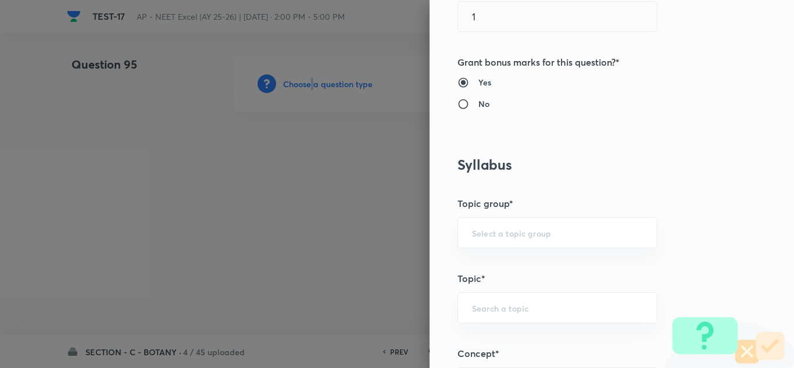
scroll to position [581, 0]
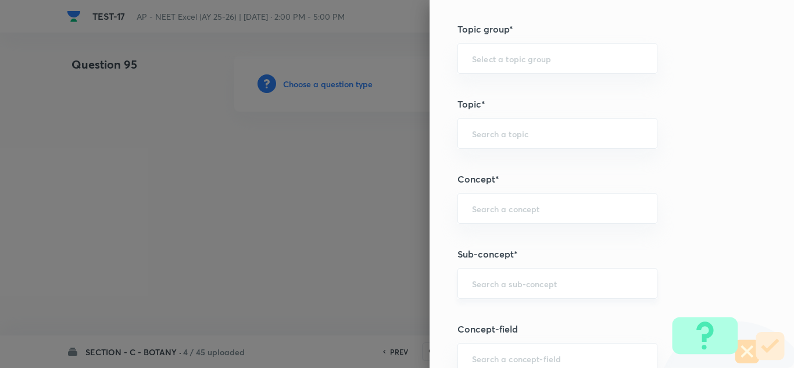
click at [489, 279] on input "text" at bounding box center [557, 283] width 171 height 11
paste input "Microbes"
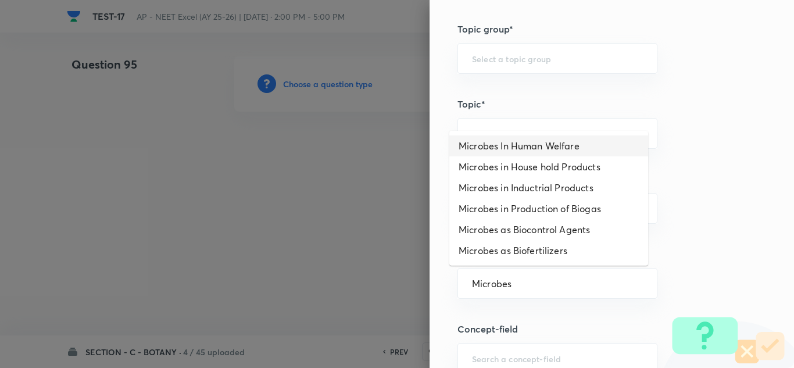
click at [541, 151] on li "Microbes In Human Welfare" at bounding box center [548, 145] width 199 height 21
type input "Microbes In Human Welfare"
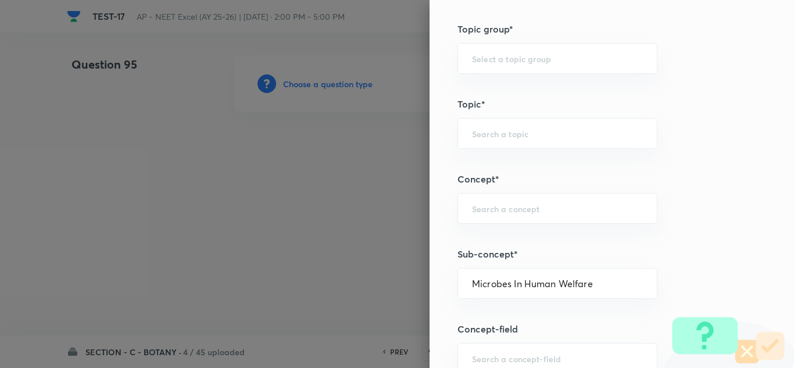
type input "Biology"
type input "Biology & Human Welfare"
type input "Microbes in Human Welfare"
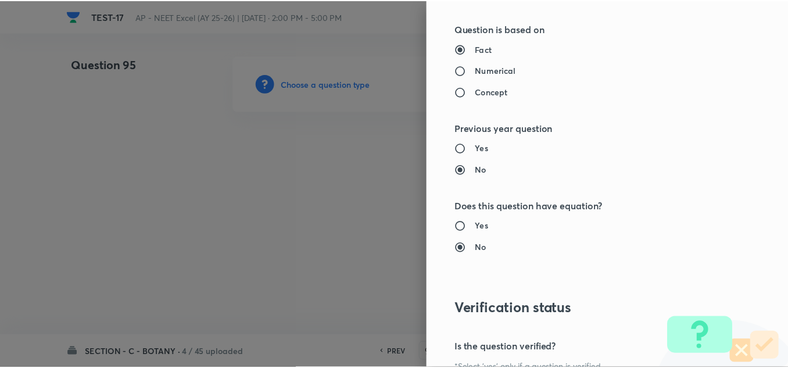
scroll to position [1295, 0]
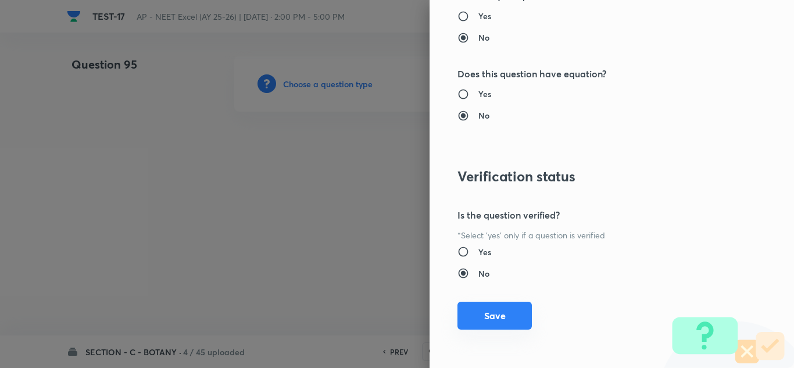
click at [478, 314] on button "Save" at bounding box center [494, 316] width 74 height 28
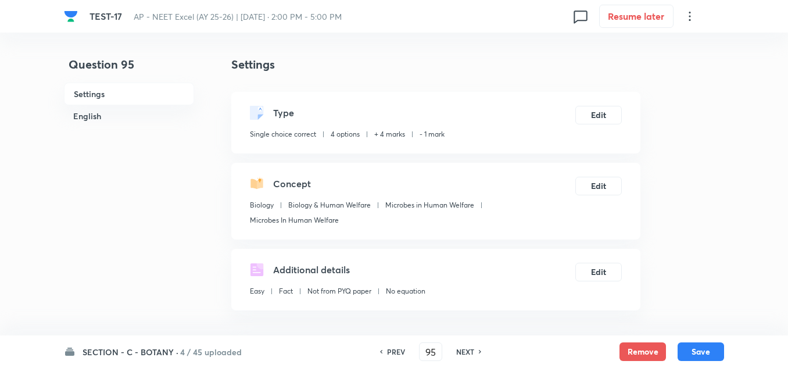
scroll to position [233, 0]
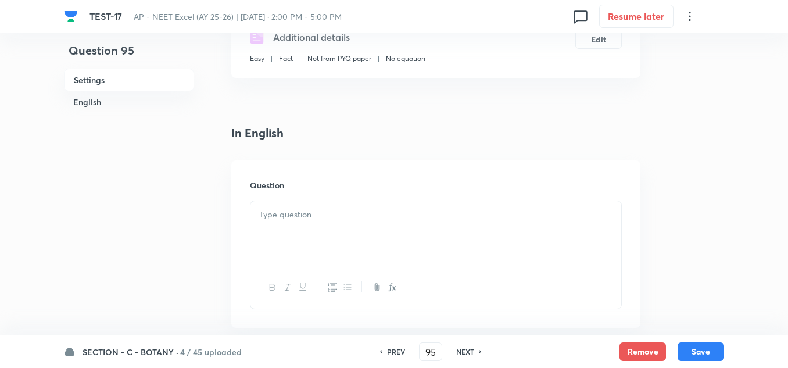
click at [305, 214] on p at bounding box center [435, 214] width 353 height 13
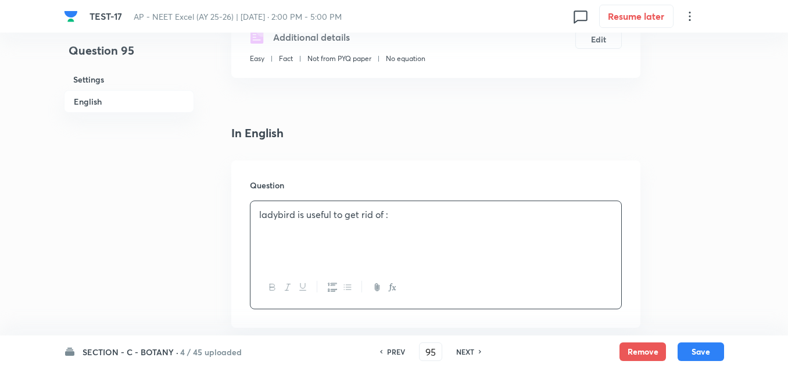
scroll to position [407, 0]
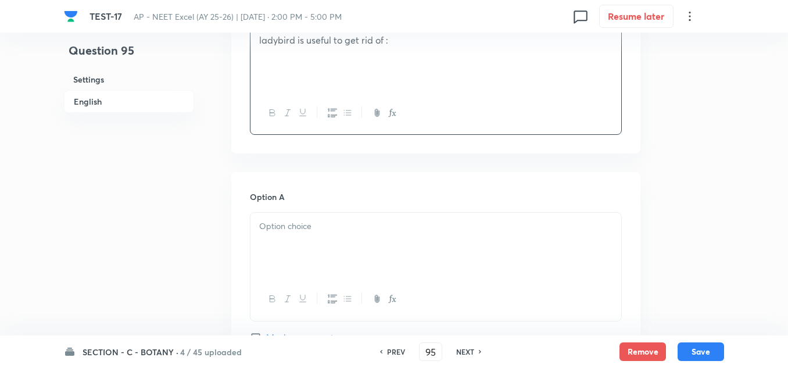
click at [291, 240] on div at bounding box center [436, 245] width 371 height 65
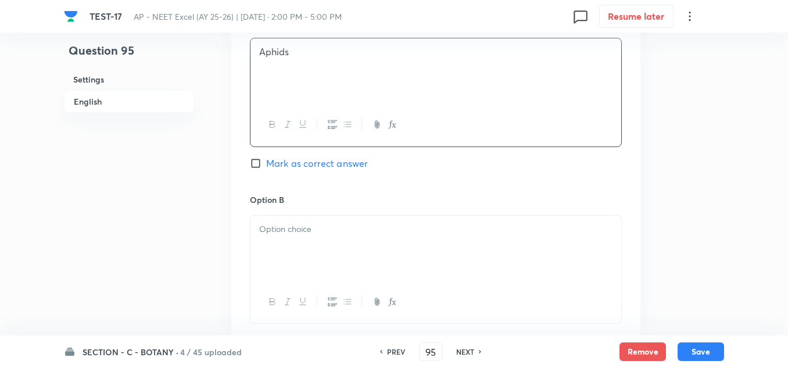
scroll to position [639, 0]
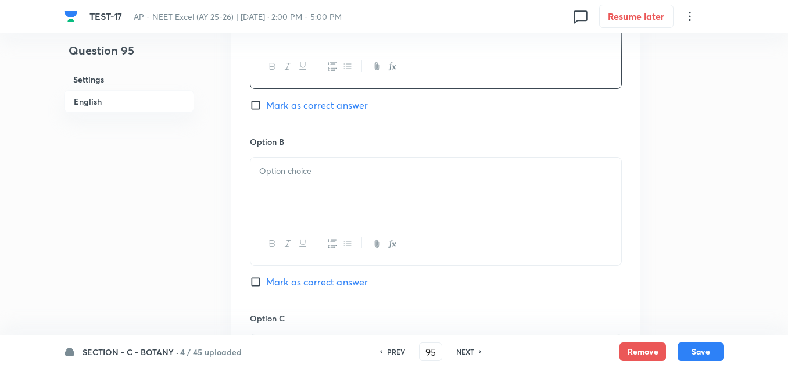
click at [289, 174] on p at bounding box center [435, 171] width 353 height 13
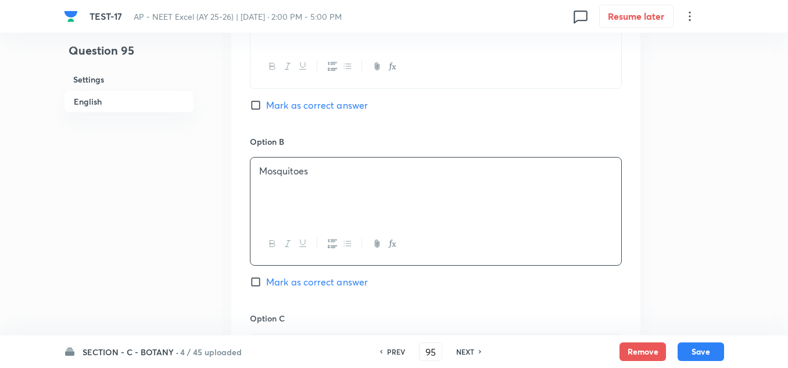
scroll to position [698, 0]
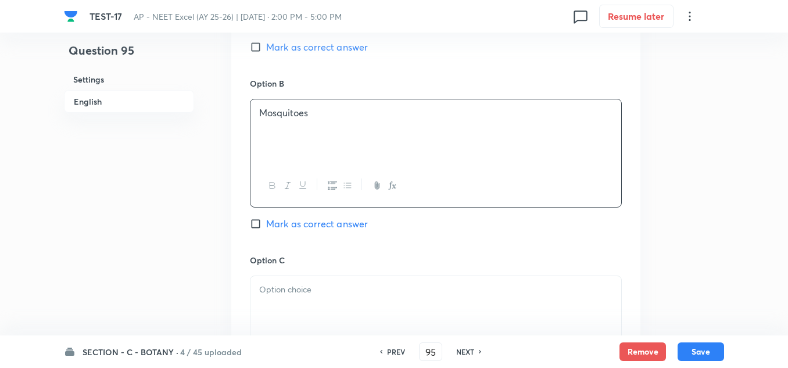
click at [289, 291] on p at bounding box center [435, 289] width 353 height 13
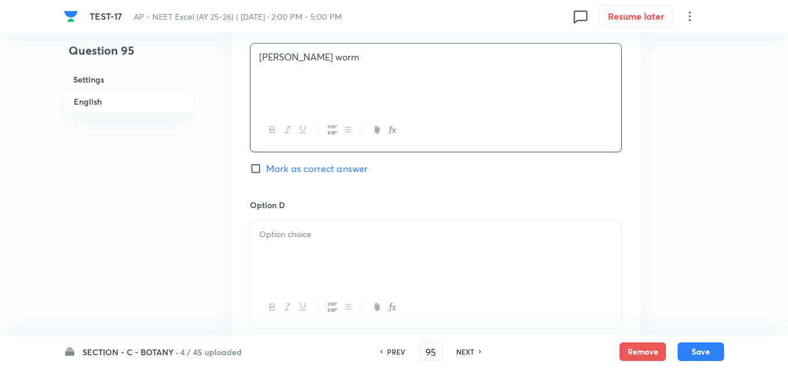
click at [300, 246] on div at bounding box center [436, 253] width 371 height 65
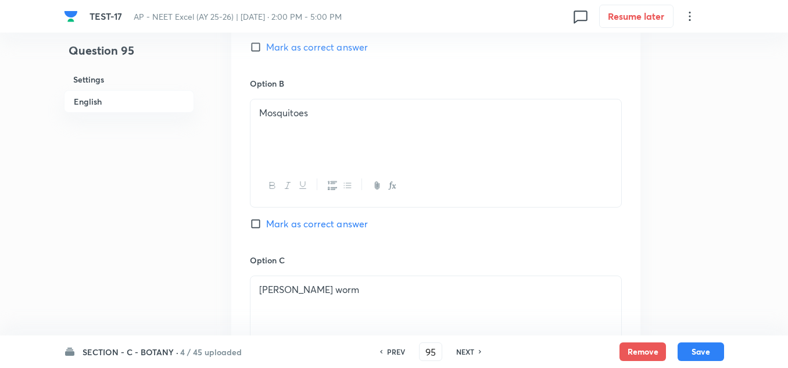
scroll to position [581, 0]
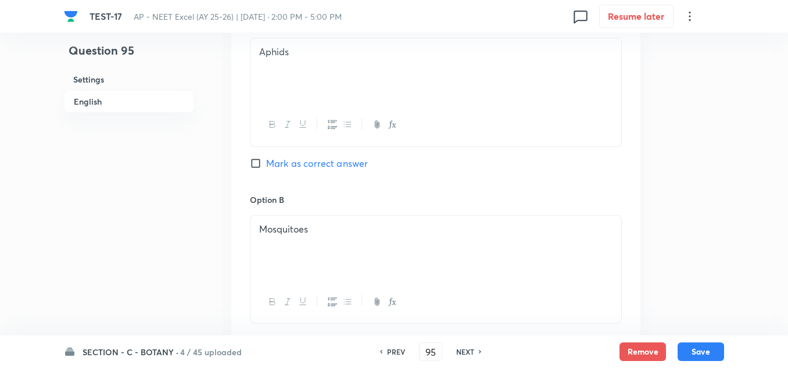
click at [309, 160] on span "Mark as correct answer" at bounding box center [317, 163] width 102 height 14
click at [266, 160] on input "Mark as correct answer" at bounding box center [258, 164] width 16 height 12
checkbox input "true"
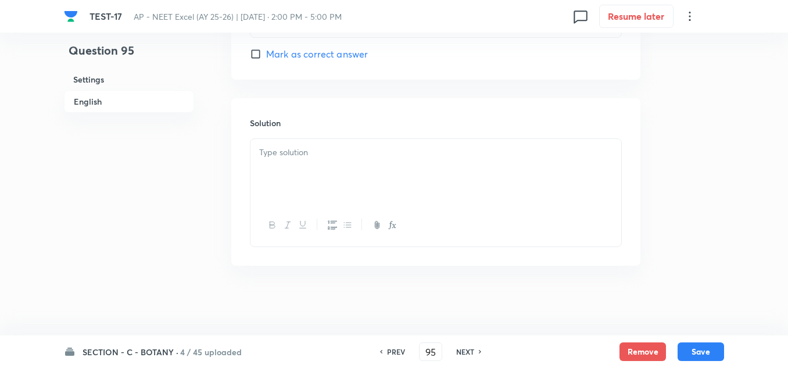
scroll to position [1163, 0]
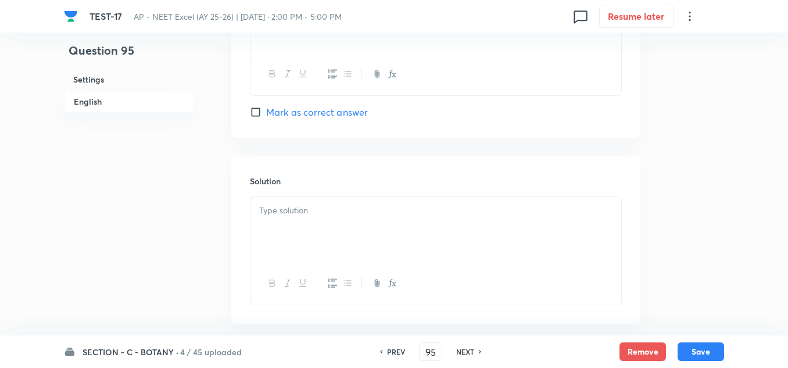
click at [290, 210] on p at bounding box center [435, 210] width 353 height 13
click at [714, 348] on button "Save" at bounding box center [701, 350] width 47 height 19
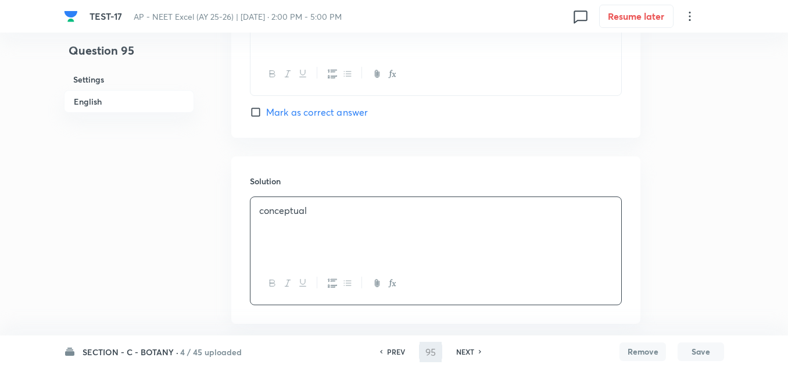
type input "96"
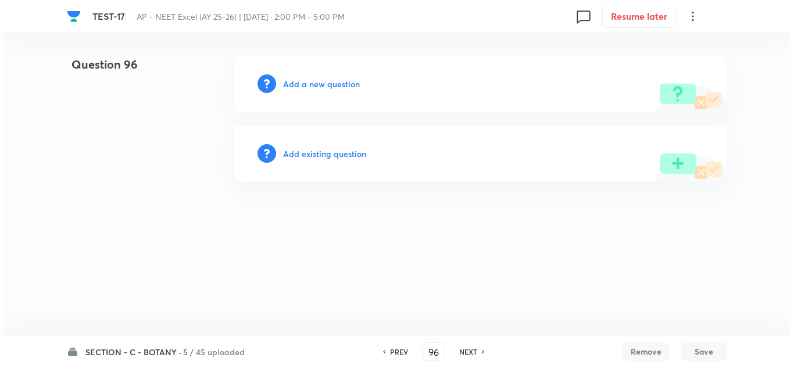
scroll to position [0, 0]
click at [324, 81] on h6 "Add a new question" at bounding box center [321, 84] width 77 height 12
click at [324, 81] on h6 "Choose a question type" at bounding box center [328, 84] width 90 height 12
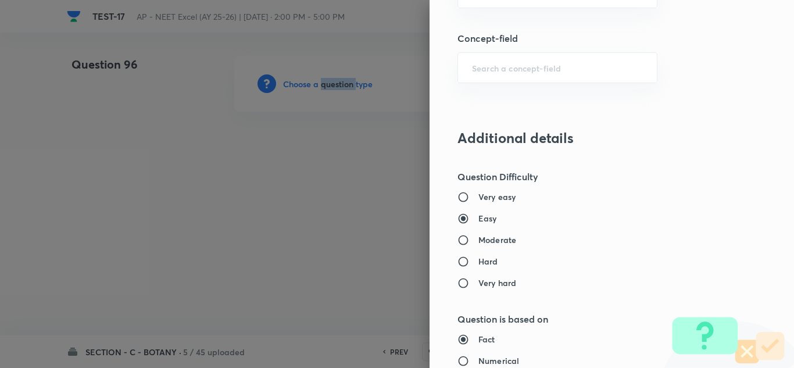
scroll to position [756, 0]
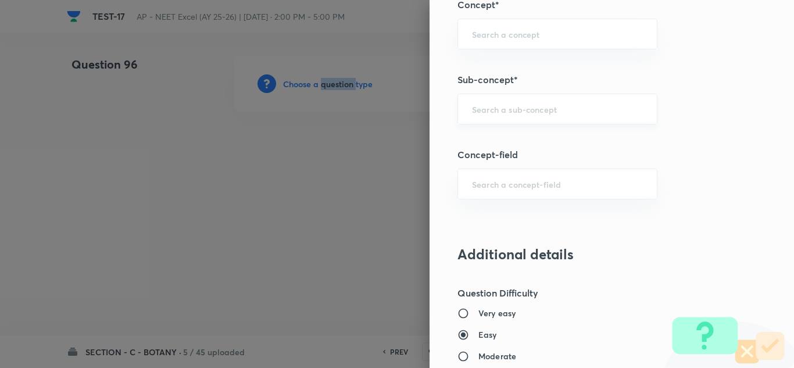
click at [489, 115] on div "​" at bounding box center [557, 109] width 200 height 31
paste input "Microbes"
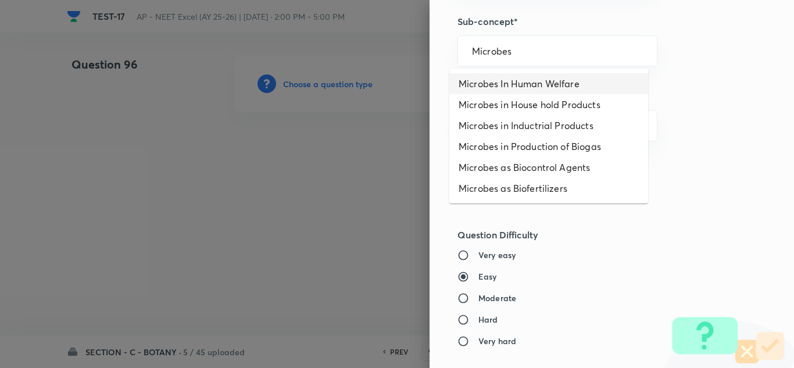
click at [512, 76] on li "Microbes In Human Welfare" at bounding box center [548, 83] width 199 height 21
type input "Microbes In Human Welfare"
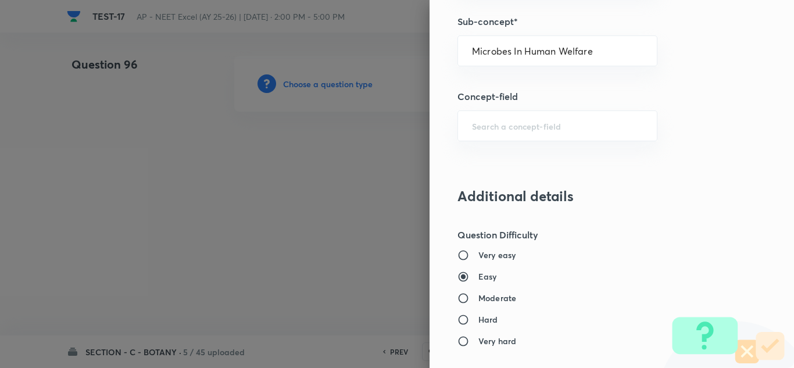
type input "Biology"
type input "Biology & Human Welfare"
type input "Microbes in Human Welfare"
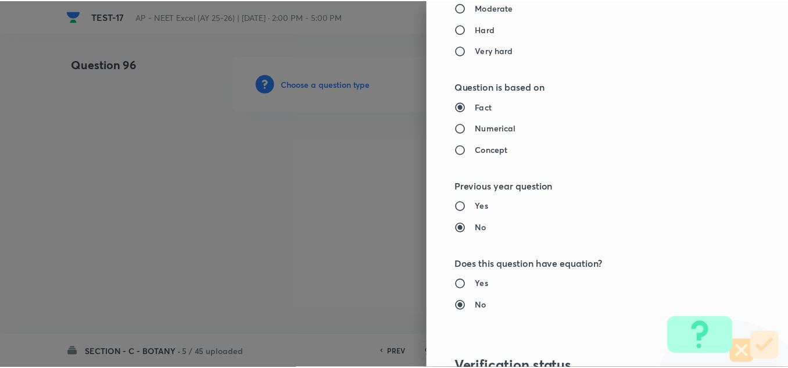
scroll to position [1295, 0]
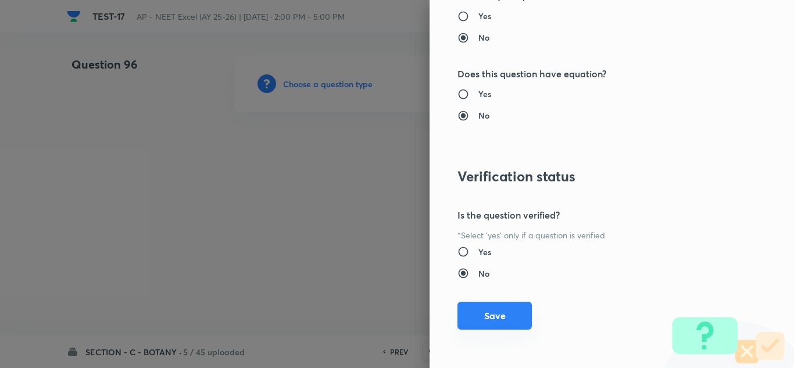
click at [491, 319] on button "Save" at bounding box center [494, 316] width 74 height 28
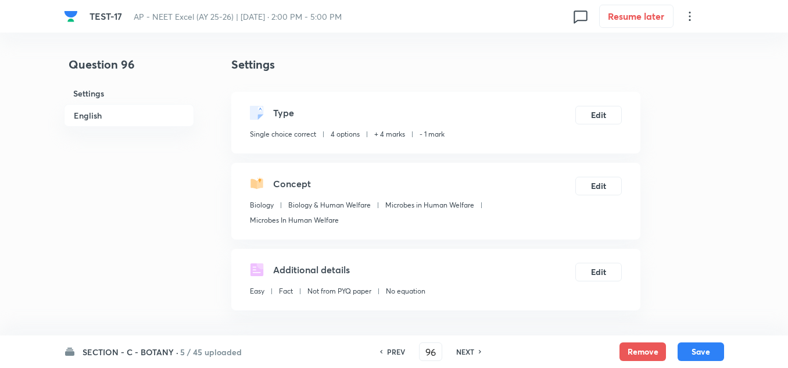
scroll to position [291, 0]
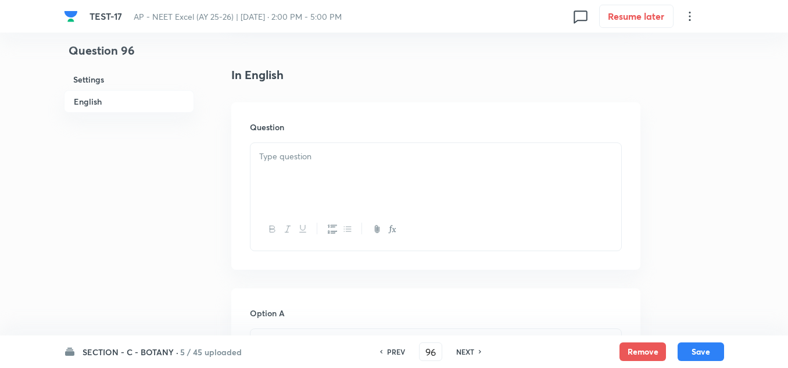
click at [281, 162] on p at bounding box center [435, 156] width 353 height 13
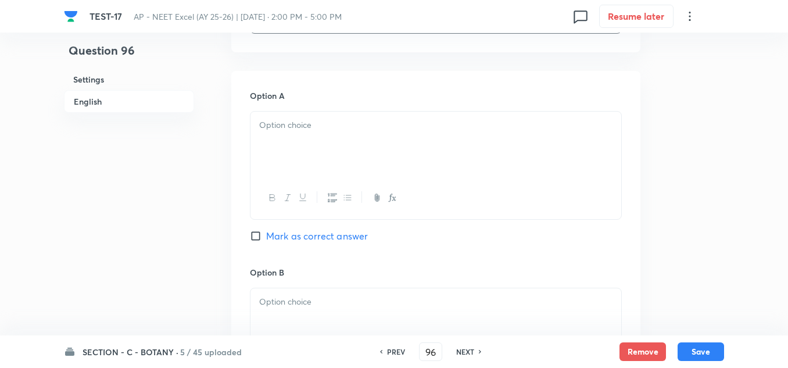
scroll to position [581, 0]
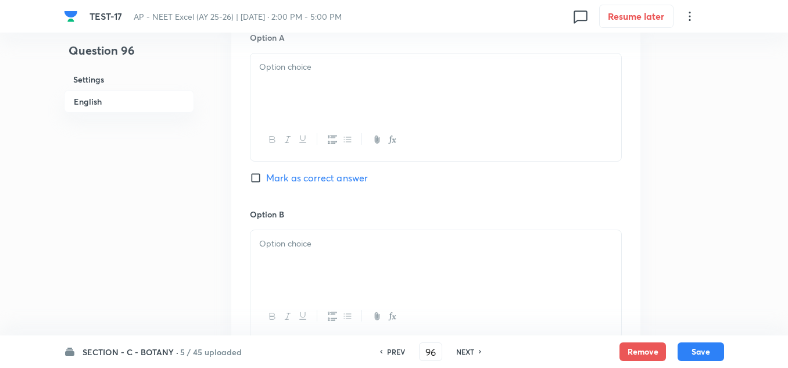
click at [277, 58] on div at bounding box center [436, 85] width 371 height 65
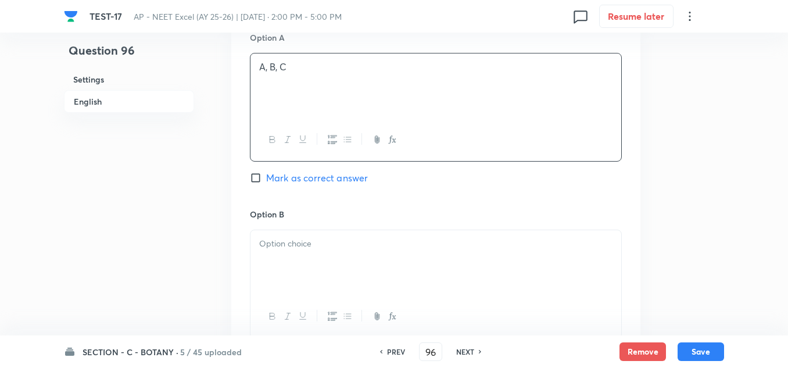
click at [290, 242] on p at bounding box center [435, 243] width 353 height 13
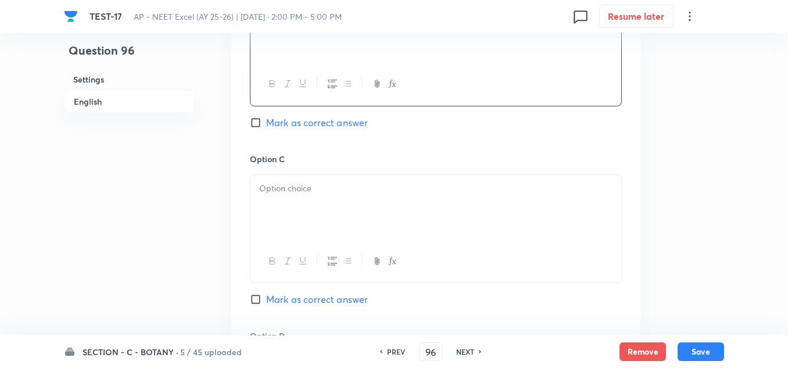
click at [292, 188] on p at bounding box center [435, 188] width 353 height 13
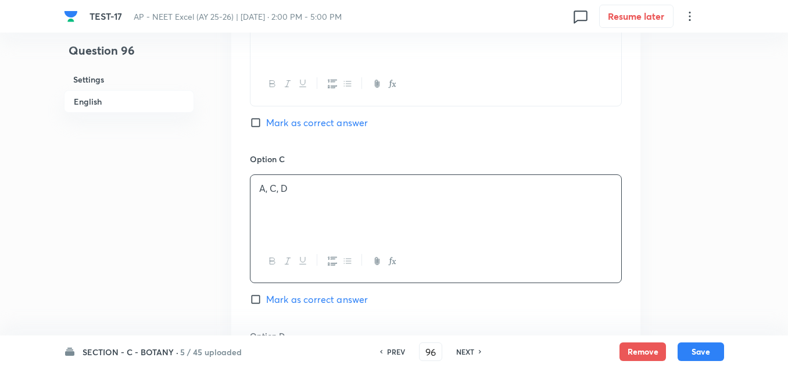
scroll to position [930, 0]
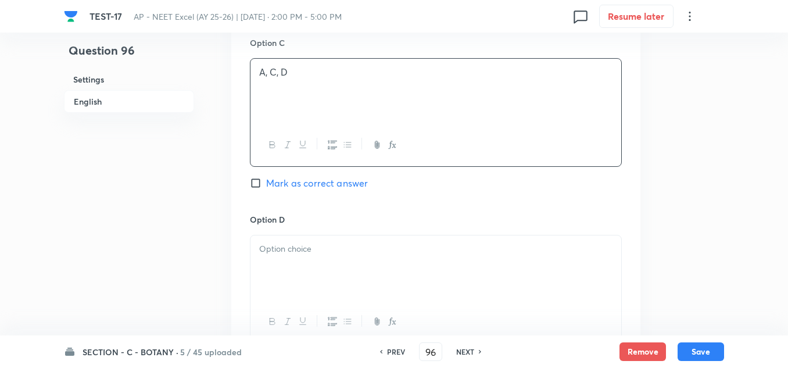
click at [299, 255] on p at bounding box center [435, 248] width 353 height 13
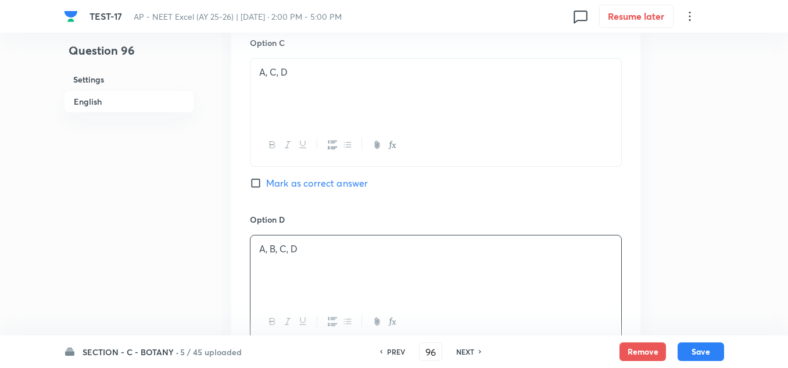
click at [291, 181] on span "Mark as correct answer" at bounding box center [317, 183] width 102 height 14
click at [266, 181] on input "Mark as correct answer" at bounding box center [258, 183] width 16 height 12
checkbox input "true"
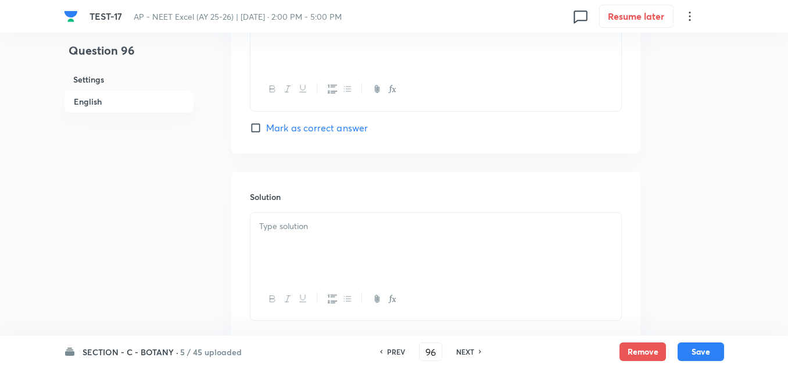
scroll to position [1221, 0]
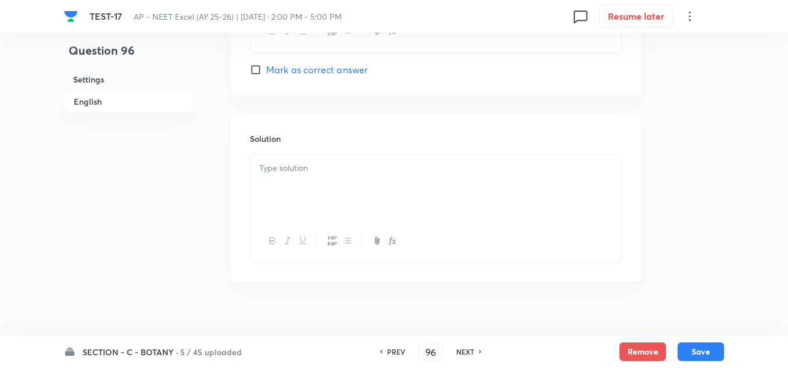
click at [280, 180] on div at bounding box center [436, 187] width 371 height 65
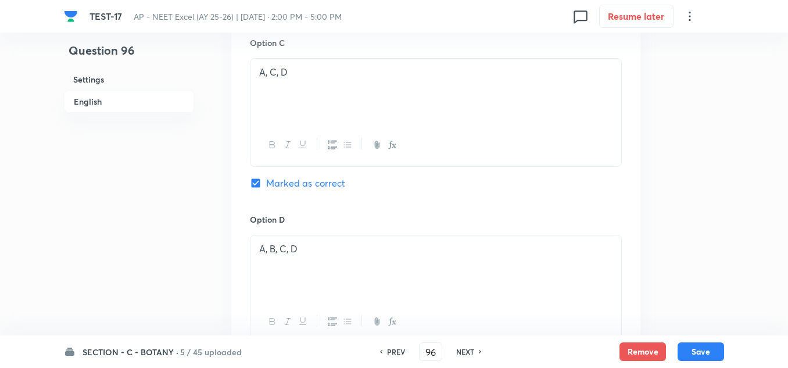
scroll to position [1046, 0]
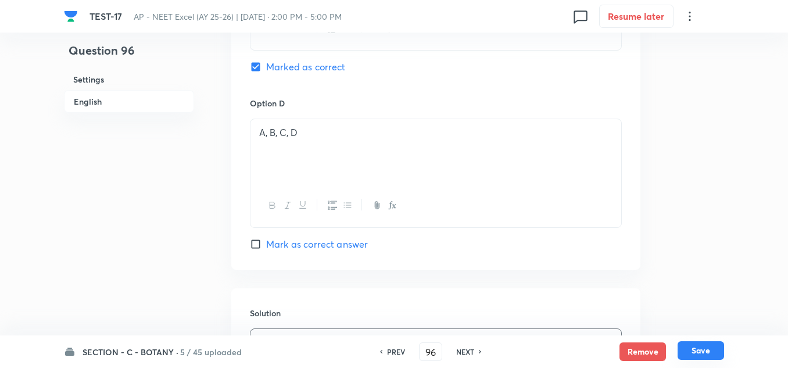
click at [695, 348] on button "Save" at bounding box center [701, 350] width 47 height 19
type input "97"
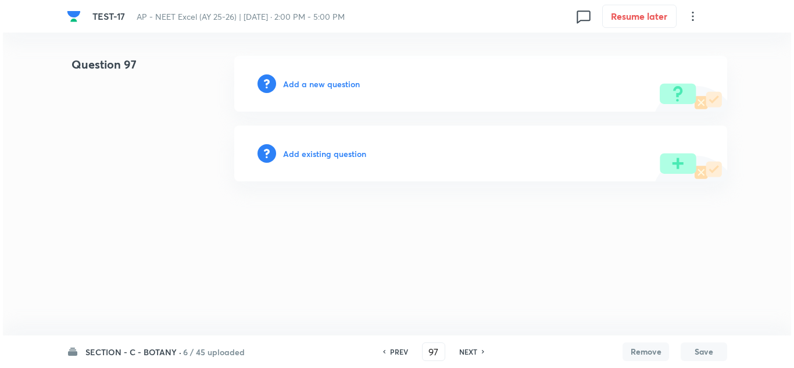
scroll to position [0, 0]
click at [317, 85] on h6 "Add a new question" at bounding box center [321, 84] width 77 height 12
click at [317, 85] on h6 "Choose a question type" at bounding box center [328, 84] width 90 height 12
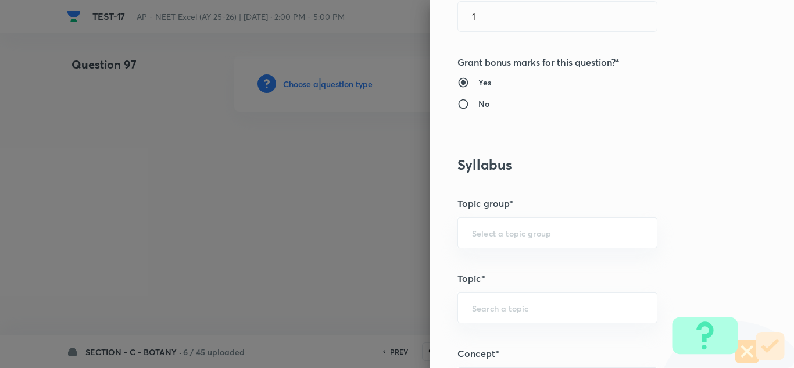
scroll to position [639, 0]
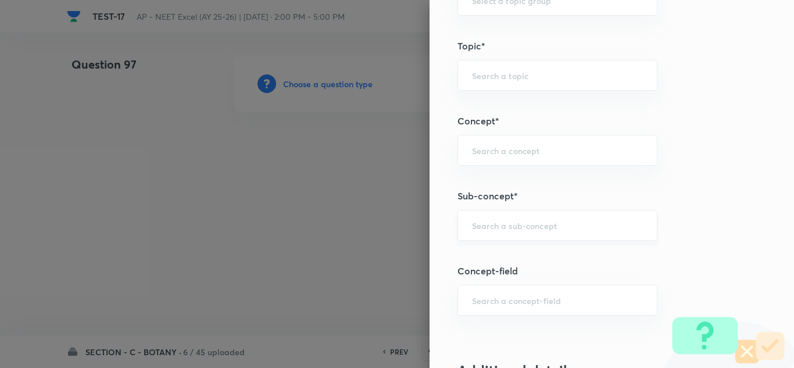
click at [494, 220] on input "text" at bounding box center [557, 225] width 171 height 11
paste input "Microbes"
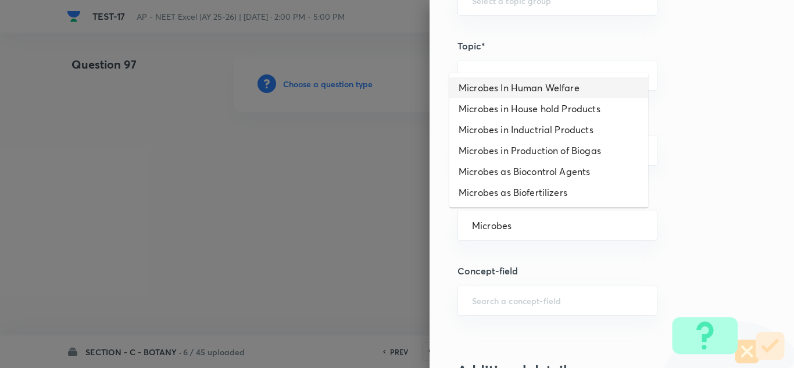
click at [531, 88] on li "Microbes In Human Welfare" at bounding box center [548, 87] width 199 height 21
type input "Microbes In Human Welfare"
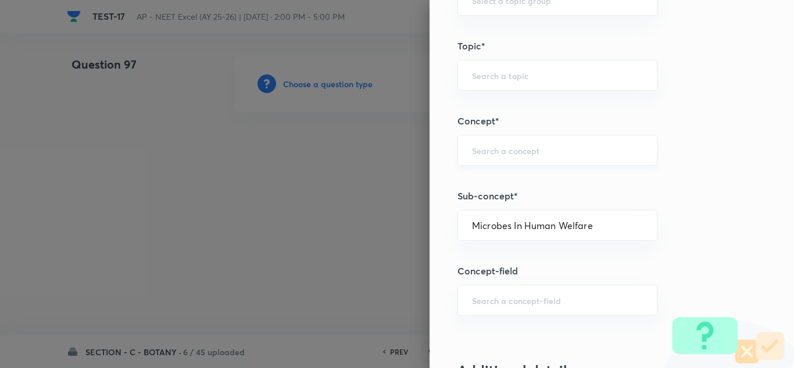
type input "Biology"
type input "Biology & Human Welfare"
type input "Microbes in Human Welfare"
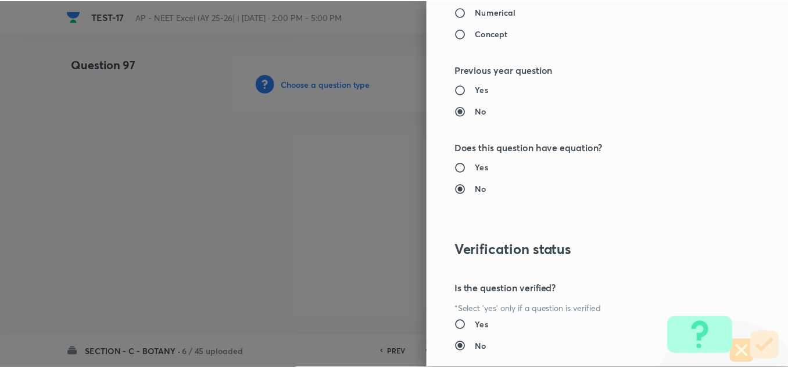
scroll to position [1279, 0]
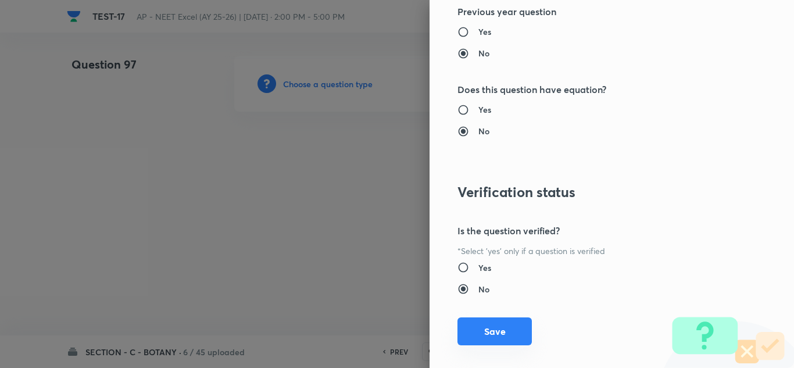
click at [477, 322] on button "Save" at bounding box center [494, 331] width 74 height 28
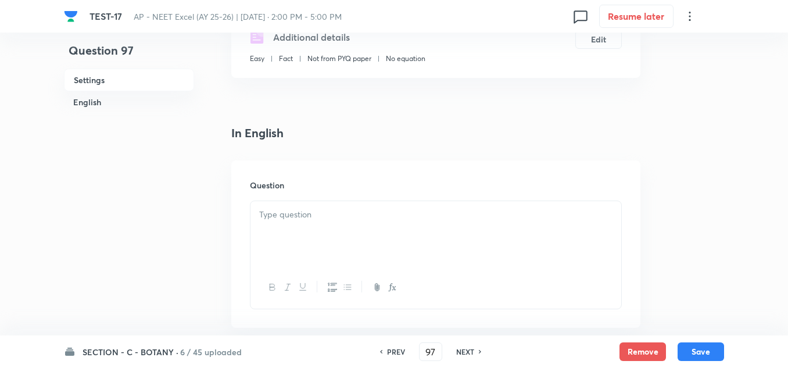
scroll to position [291, 0]
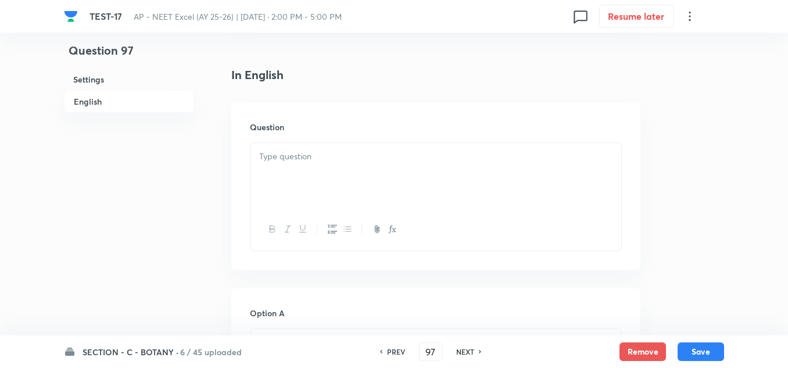
click at [292, 162] on p at bounding box center [435, 156] width 353 height 13
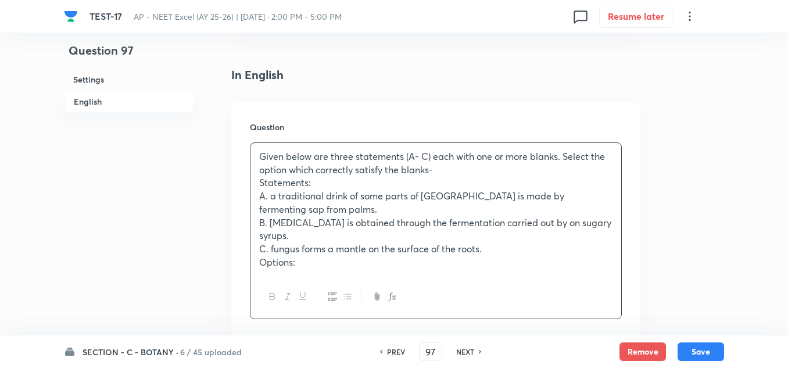
scroll to position [407, 0]
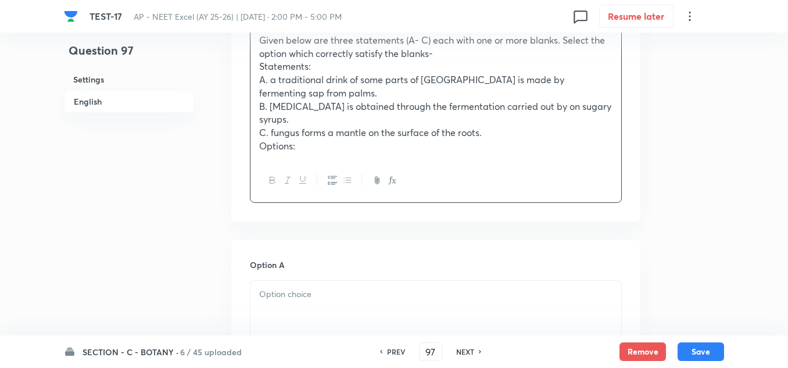
click at [303, 288] on p at bounding box center [435, 294] width 353 height 13
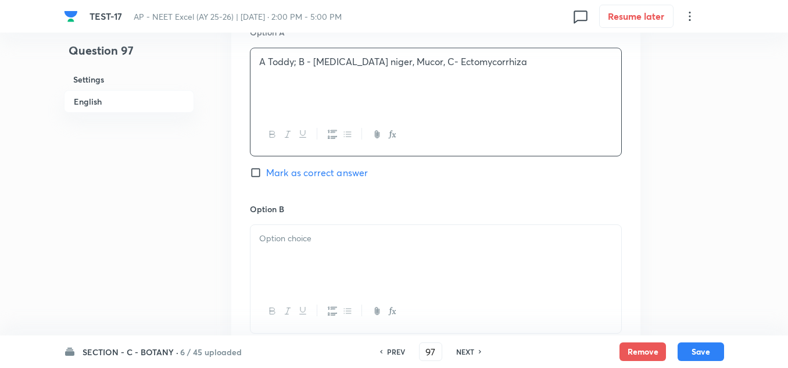
scroll to position [698, 0]
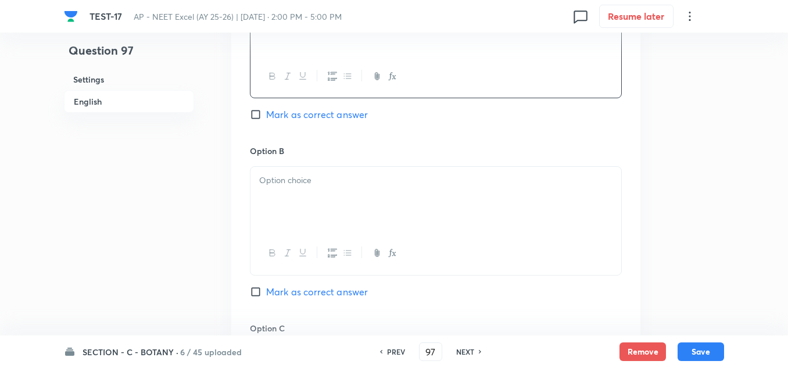
click at [284, 174] on p at bounding box center [435, 180] width 353 height 13
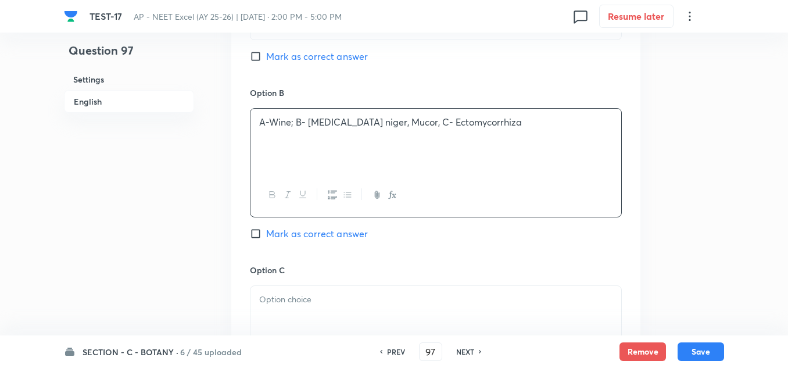
scroll to position [814, 0]
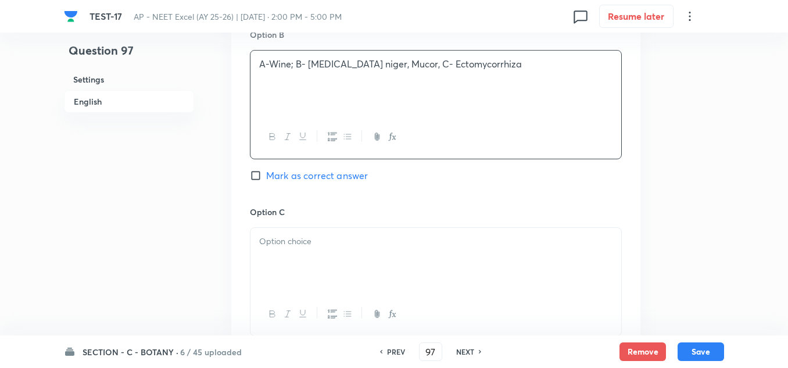
click at [289, 238] on div at bounding box center [436, 260] width 371 height 65
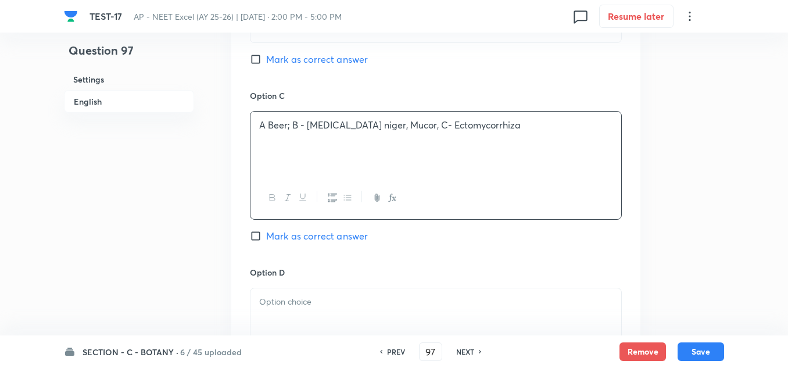
scroll to position [988, 0]
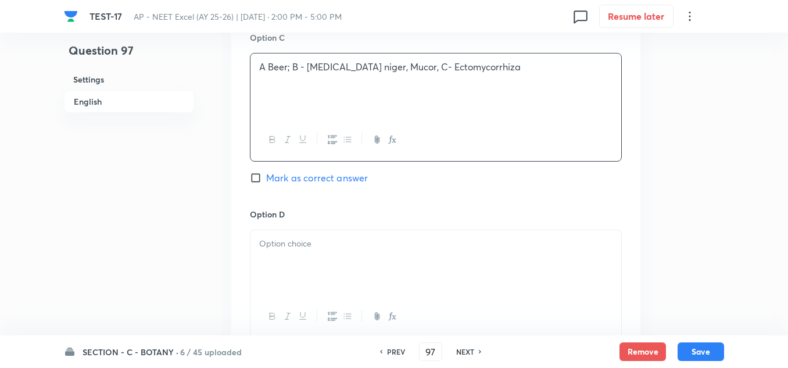
click at [302, 237] on p at bounding box center [435, 243] width 353 height 13
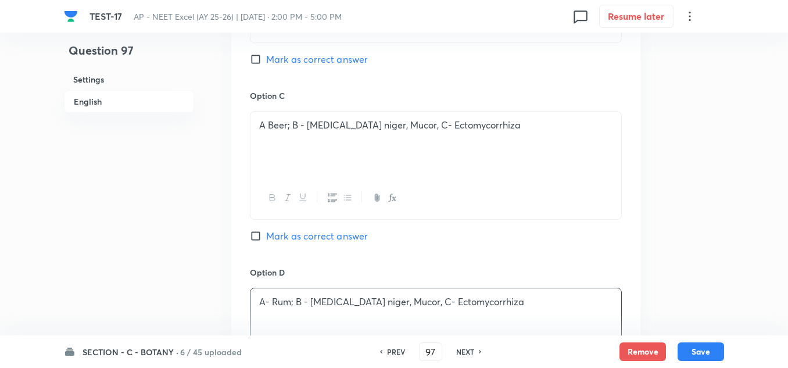
scroll to position [814, 0]
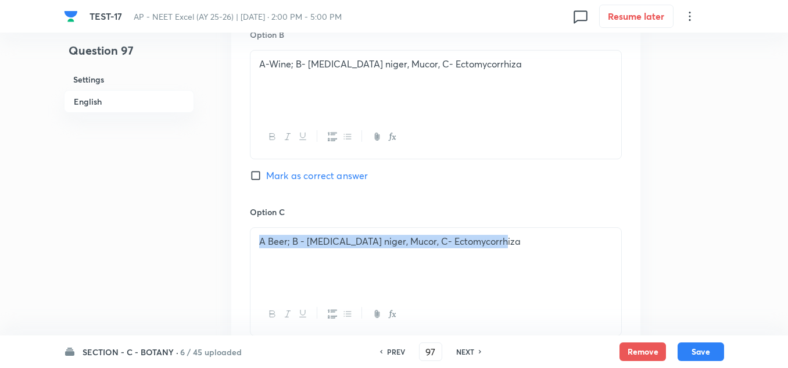
drag, startPoint x: 509, startPoint y: 233, endPoint x: 237, endPoint y: 223, distance: 272.8
click at [237, 223] on div "Option A A Toddy; B - Aspergillus niger, Mucor, C- Ectomycorrhiza Mark as corre…" at bounding box center [435, 194] width 409 height 722
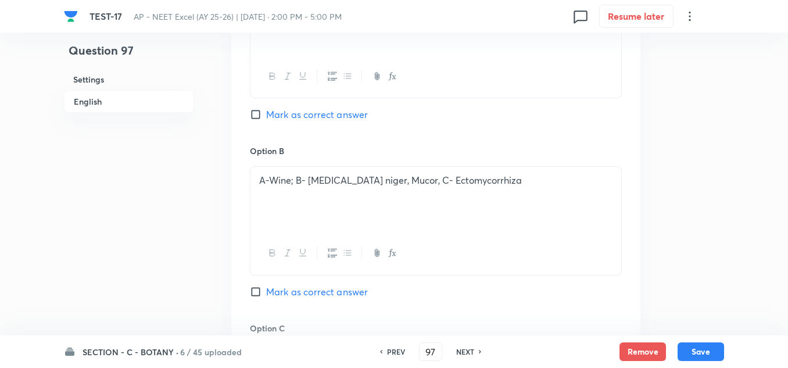
scroll to position [523, 0]
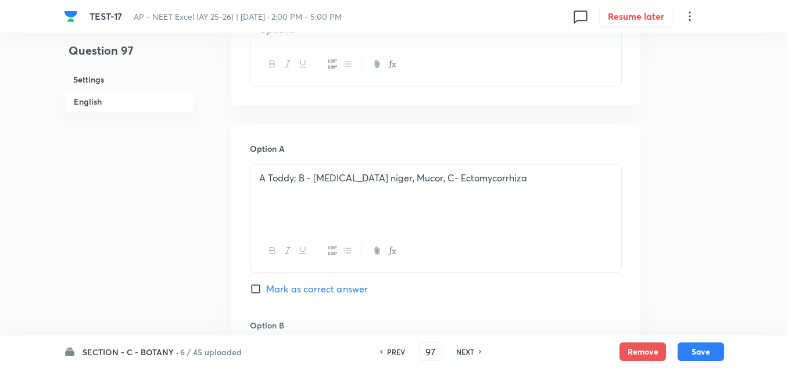
click at [288, 282] on span "Mark as correct answer" at bounding box center [317, 289] width 102 height 14
click at [266, 283] on input "Mark as correct answer" at bounding box center [258, 289] width 16 height 12
checkbox input "true"
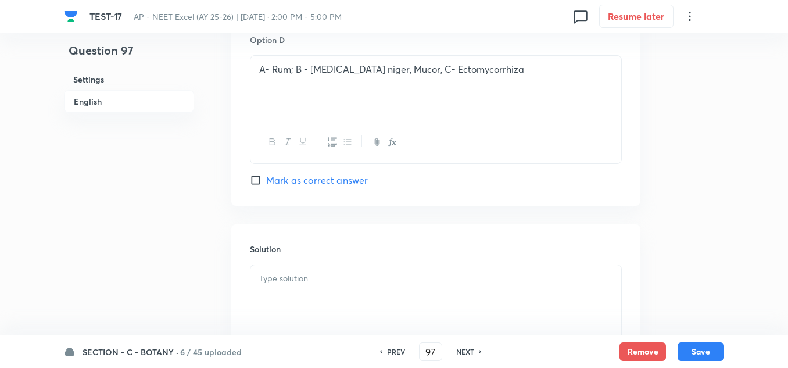
scroll to position [1221, 0]
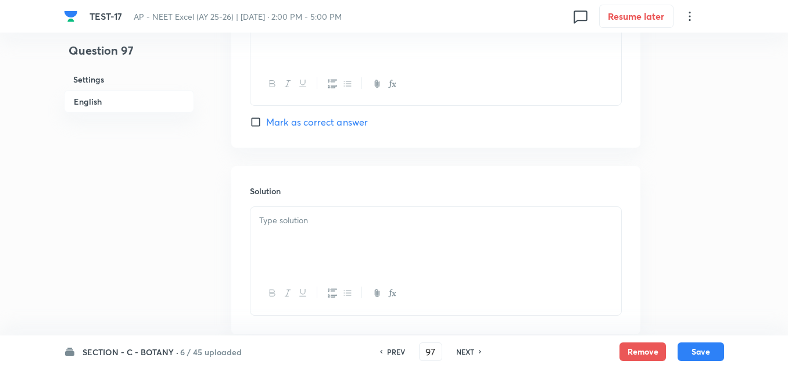
click at [310, 217] on div at bounding box center [436, 239] width 371 height 65
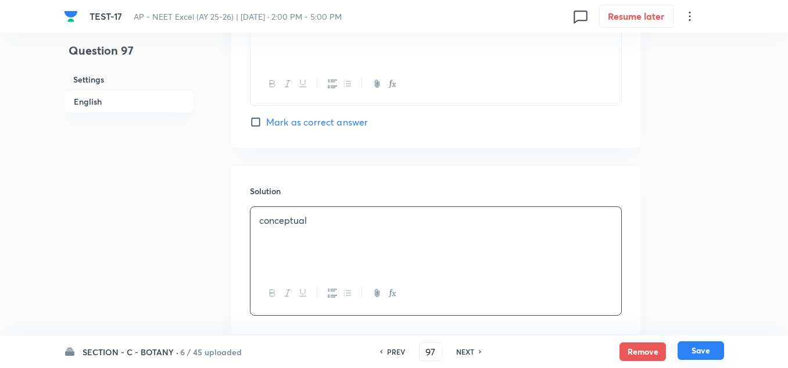
click at [682, 353] on button "Save" at bounding box center [701, 350] width 47 height 19
type input "98"
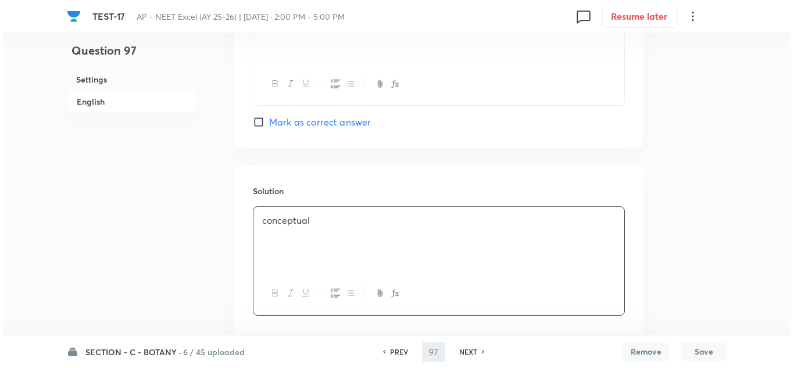
scroll to position [0, 0]
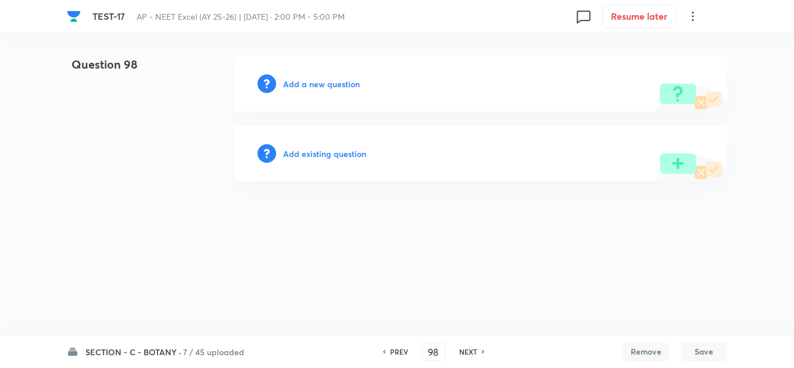
click at [325, 86] on h6 "Add a new question" at bounding box center [321, 84] width 77 height 12
click at [325, 86] on h6 "Choose a question type" at bounding box center [328, 84] width 90 height 12
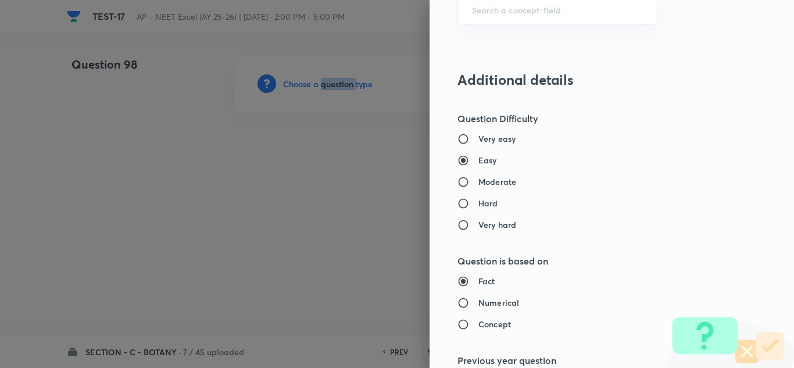
scroll to position [756, 0]
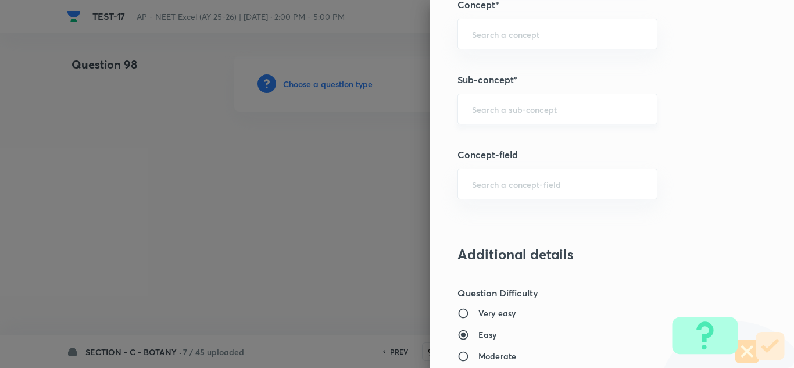
click at [492, 103] on input "text" at bounding box center [557, 108] width 171 height 11
paste input "Microbes"
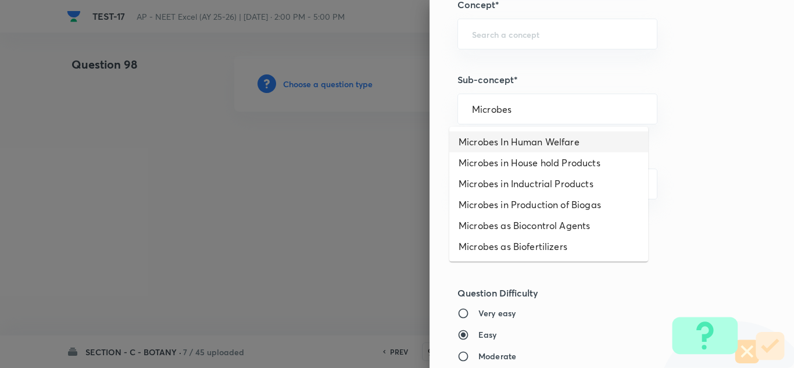
click at [503, 138] on li "Microbes In Human Welfare" at bounding box center [548, 141] width 199 height 21
type input "Microbes In Human Welfare"
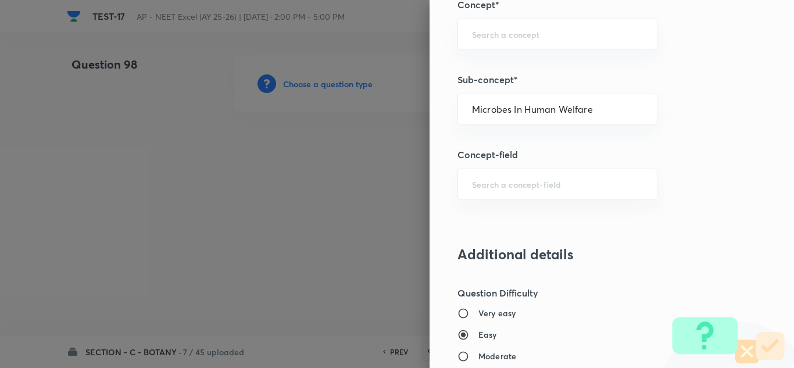
type input "Biology"
type input "Biology & Human Welfare"
type input "Microbes in Human Welfare"
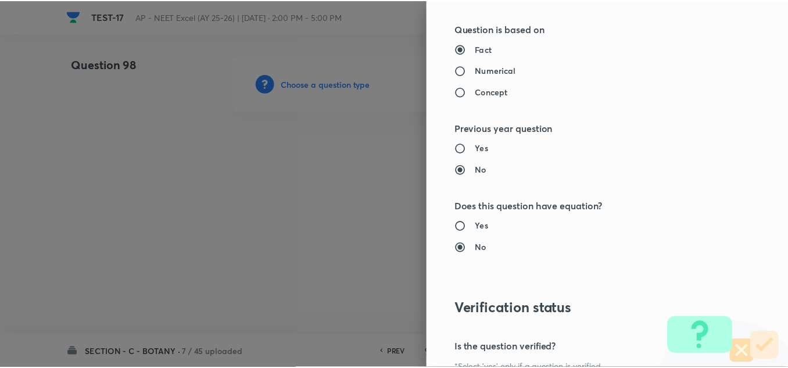
scroll to position [1295, 0]
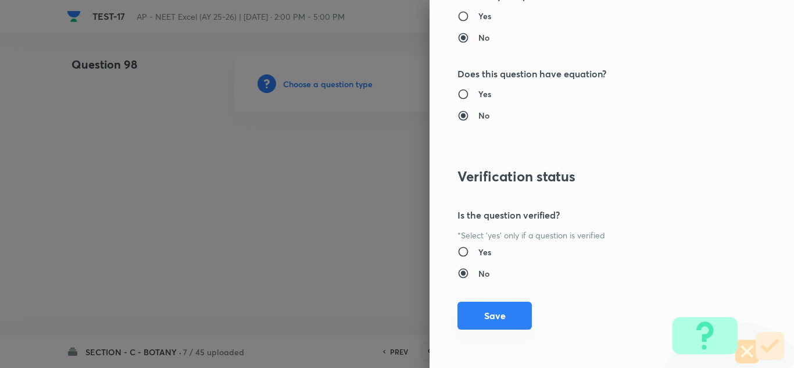
click at [493, 319] on button "Save" at bounding box center [494, 316] width 74 height 28
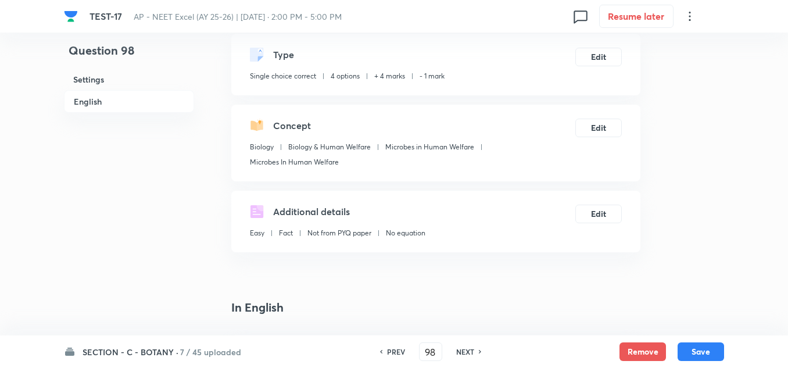
scroll to position [174, 0]
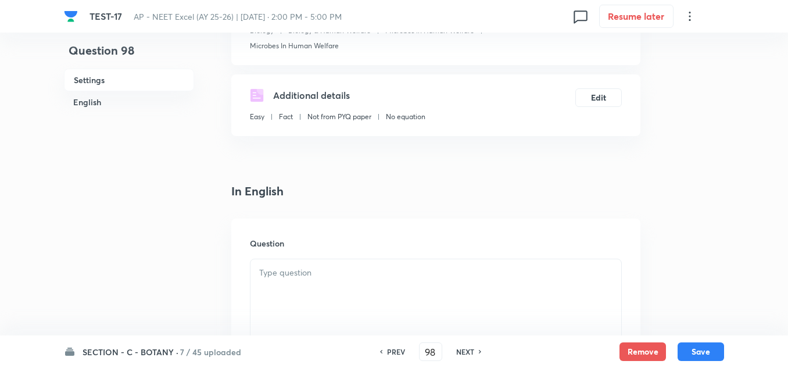
click at [295, 283] on div at bounding box center [436, 291] width 371 height 65
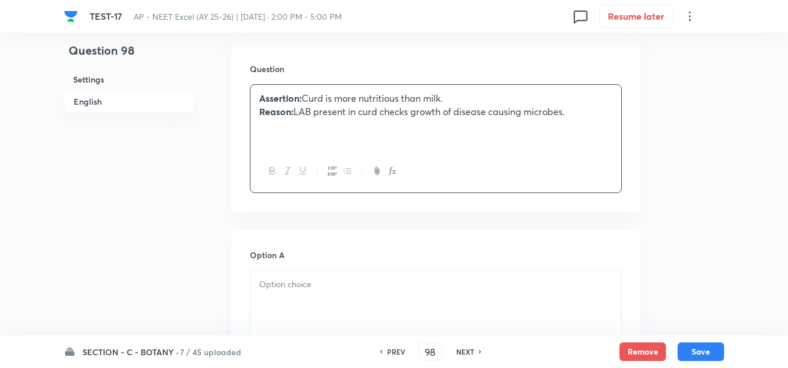
scroll to position [465, 0]
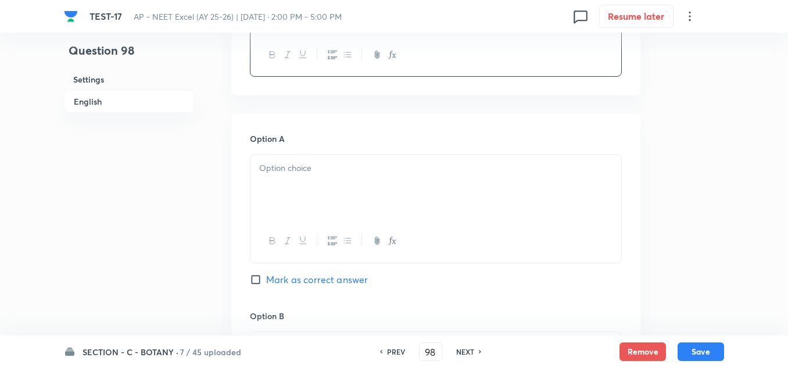
click at [293, 181] on div at bounding box center [436, 187] width 371 height 65
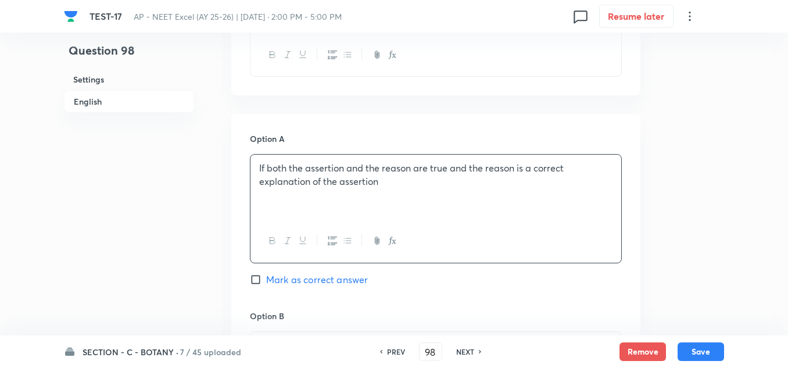
scroll to position [639, 0]
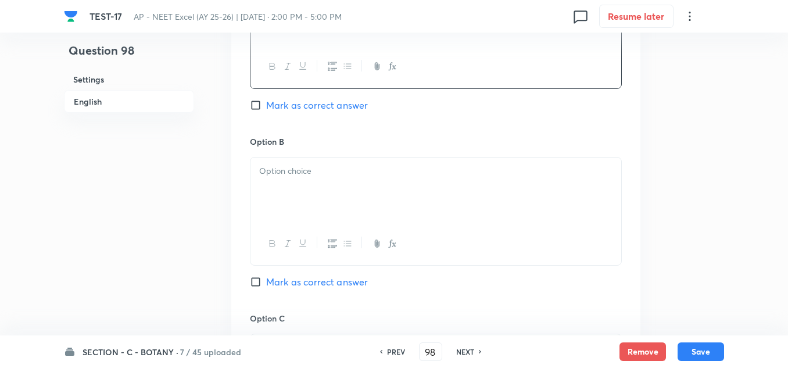
click at [283, 165] on p at bounding box center [435, 171] width 353 height 13
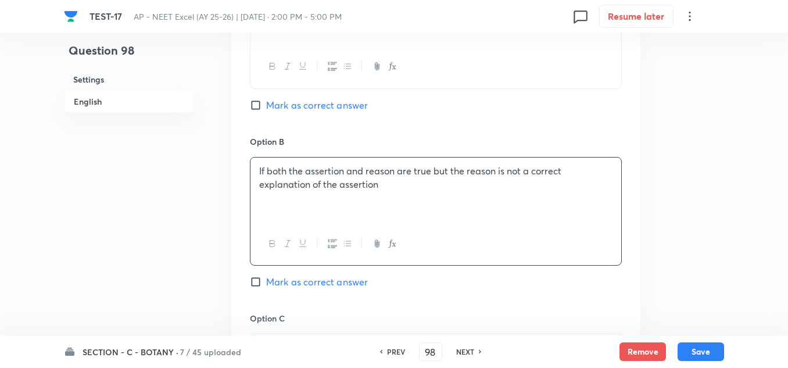
scroll to position [756, 0]
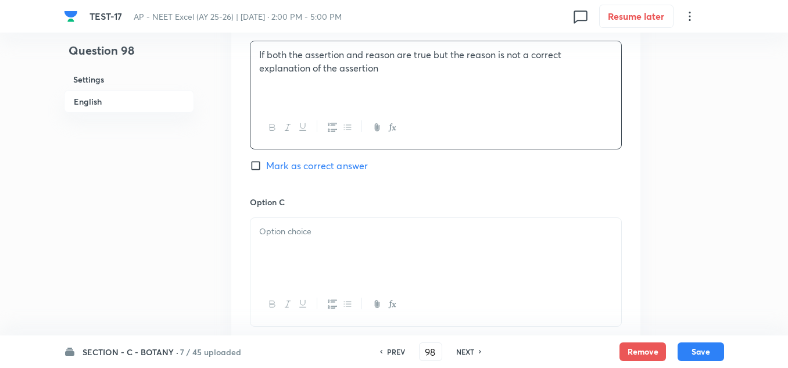
click at [294, 246] on div at bounding box center [436, 250] width 371 height 65
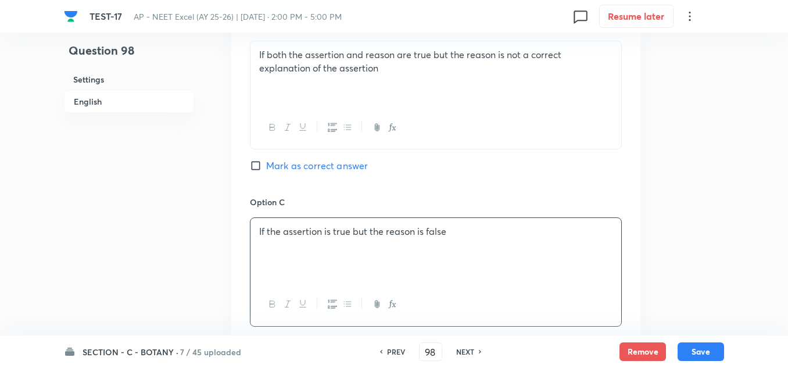
scroll to position [930, 0]
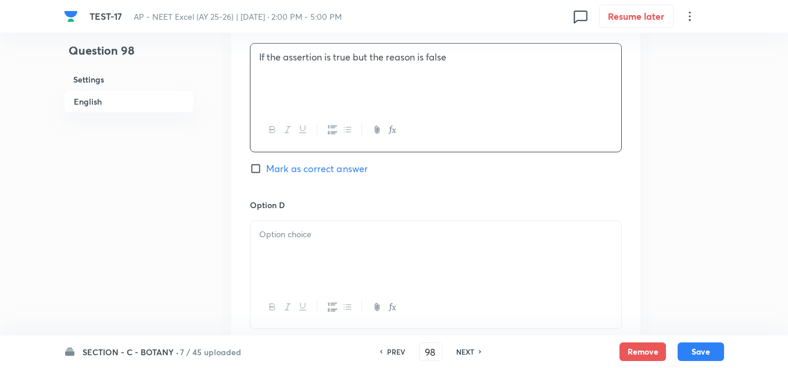
click at [299, 242] on div at bounding box center [436, 253] width 371 height 65
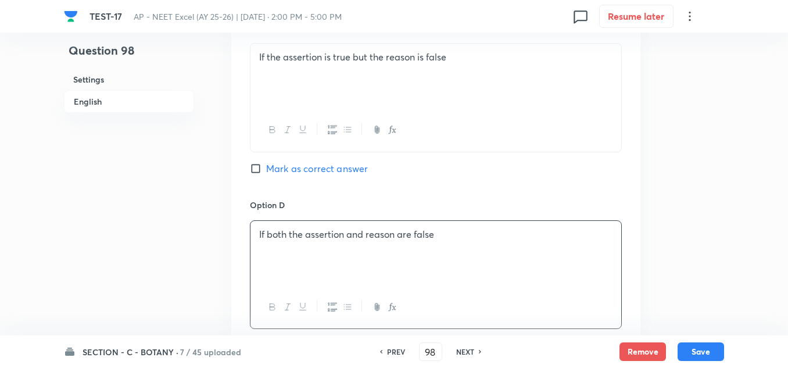
scroll to position [814, 0]
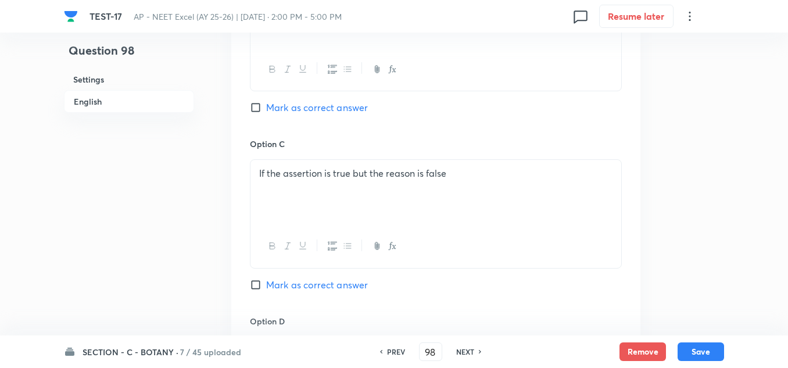
click at [293, 102] on span "Mark as correct answer" at bounding box center [317, 108] width 102 height 14
click at [266, 102] on input "Mark as correct answer" at bounding box center [258, 108] width 16 height 12
checkbox input "true"
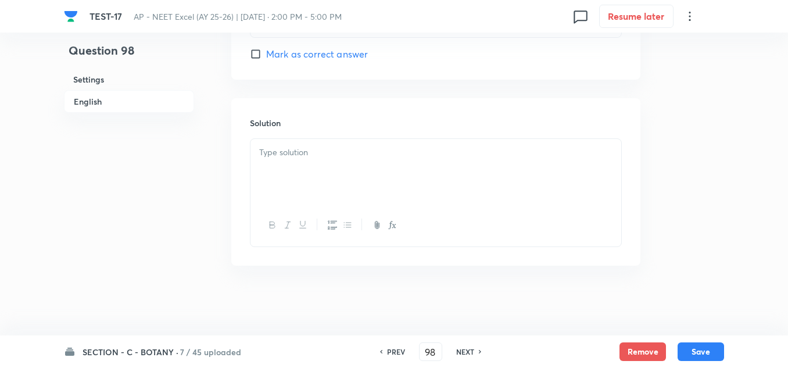
click at [278, 167] on div at bounding box center [436, 171] width 371 height 65
click at [678, 357] on button "Save" at bounding box center [701, 350] width 47 height 19
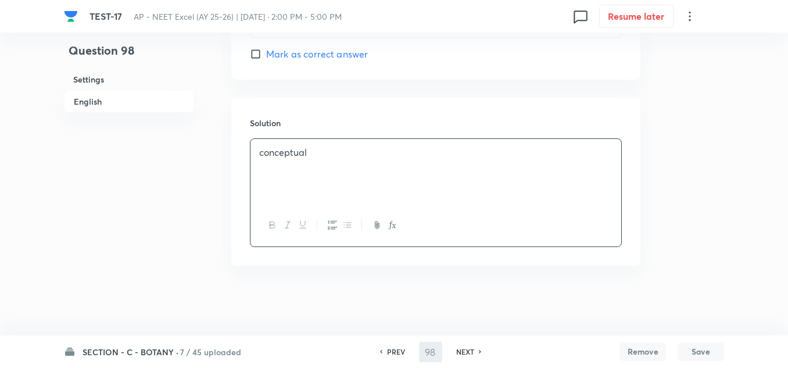
type input "99"
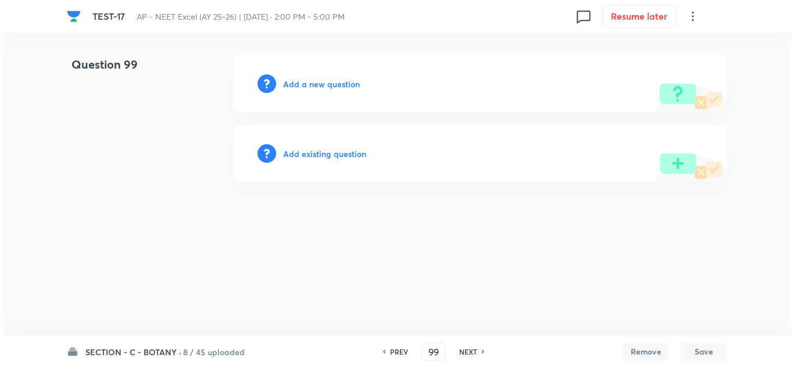
scroll to position [0, 0]
click at [326, 86] on h6 "Add a new question" at bounding box center [321, 84] width 77 height 12
click at [326, 86] on h6 "Choose a question type" at bounding box center [328, 84] width 90 height 12
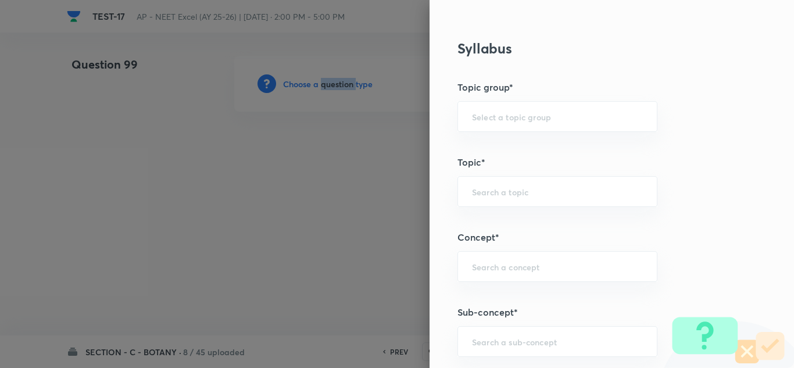
scroll to position [756, 0]
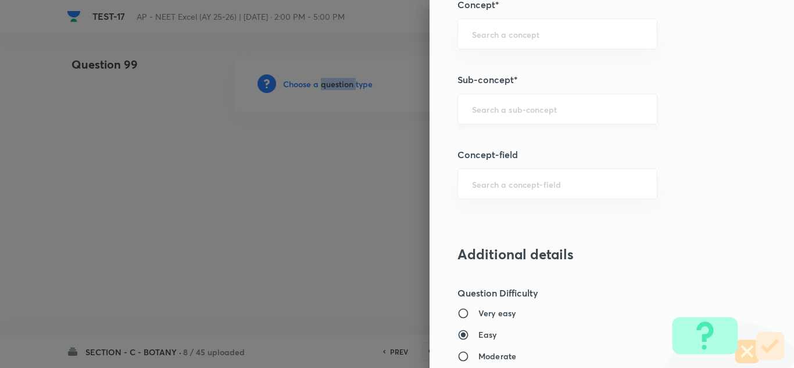
click at [499, 116] on div "​" at bounding box center [557, 109] width 200 height 31
paste input "Microbes"
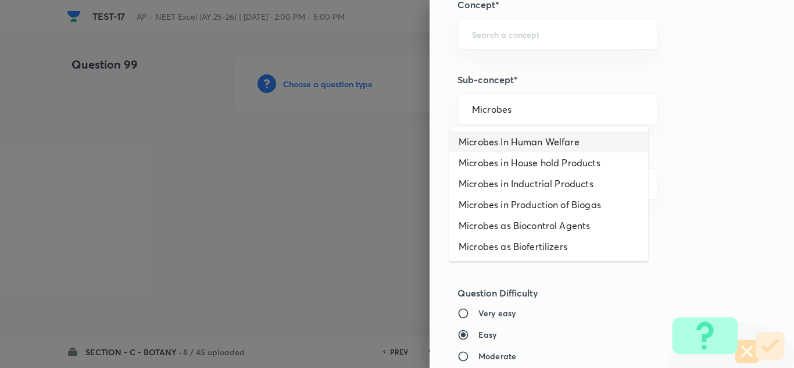
click at [509, 140] on li "Microbes In Human Welfare" at bounding box center [548, 141] width 199 height 21
type input "Microbes In Human Welfare"
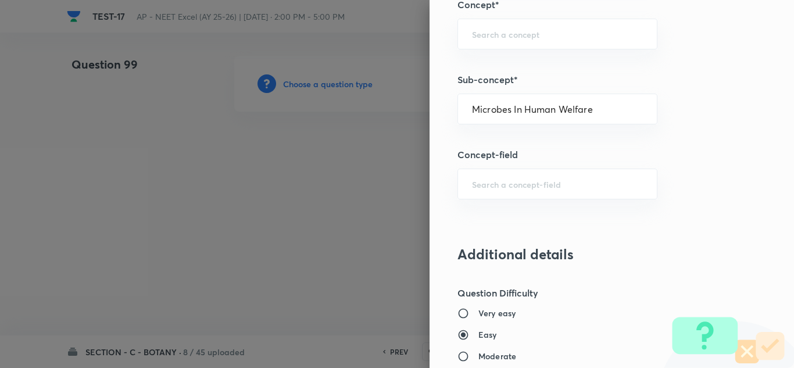
type input "Biology"
type input "Biology & Human Welfare"
type input "Microbes in Human Welfare"
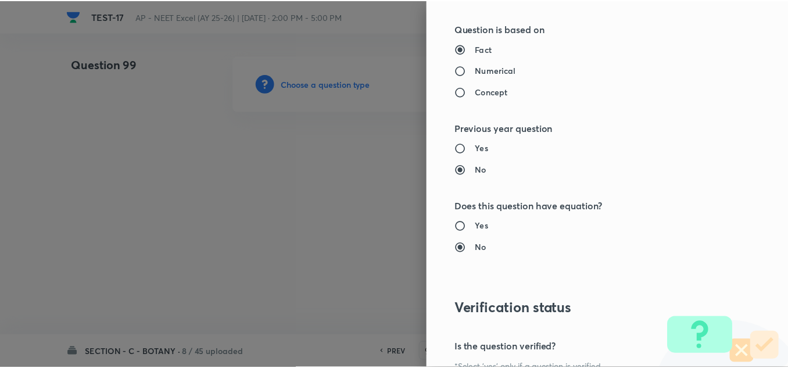
scroll to position [1279, 0]
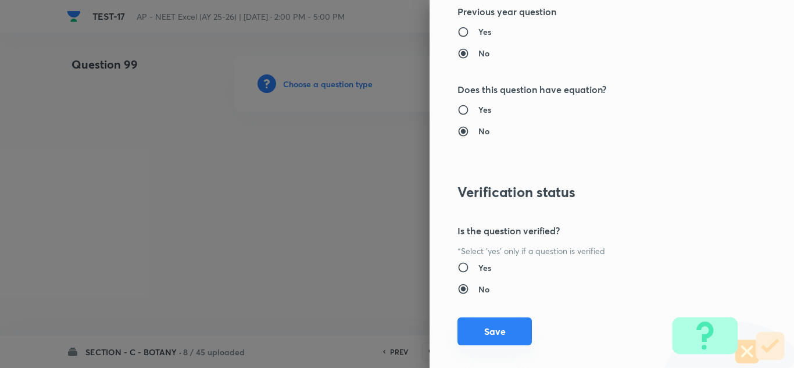
click at [499, 330] on button "Save" at bounding box center [494, 331] width 74 height 28
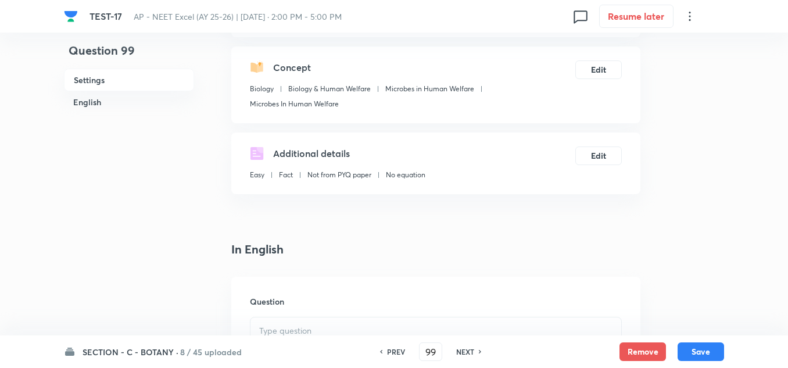
scroll to position [291, 0]
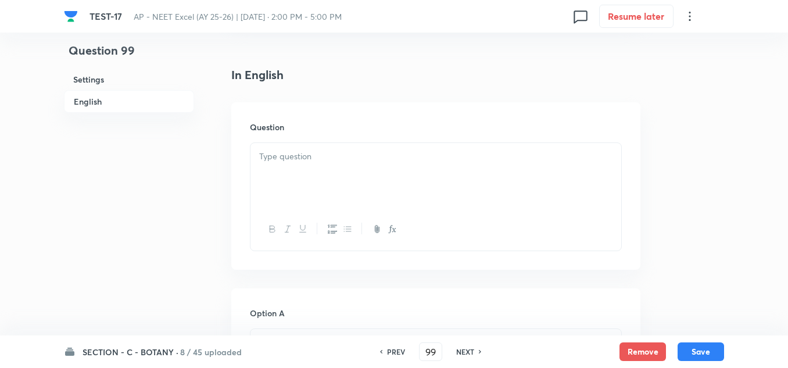
click at [295, 155] on p at bounding box center [435, 156] width 353 height 13
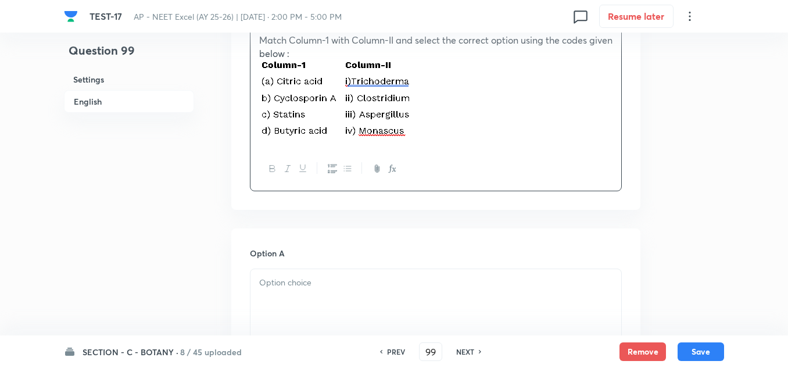
scroll to position [523, 0]
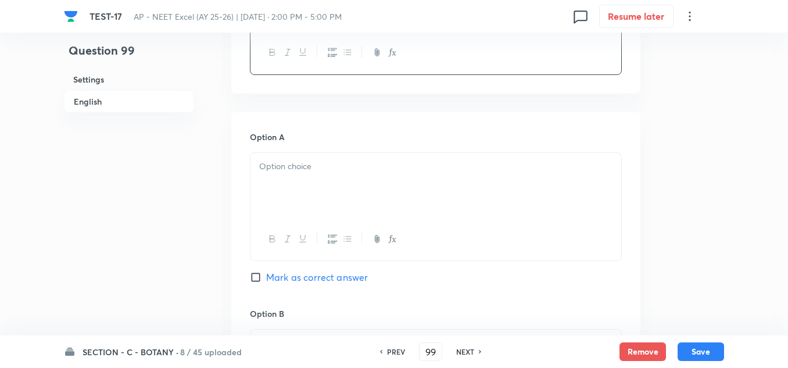
click at [295, 169] on p at bounding box center [435, 166] width 353 height 13
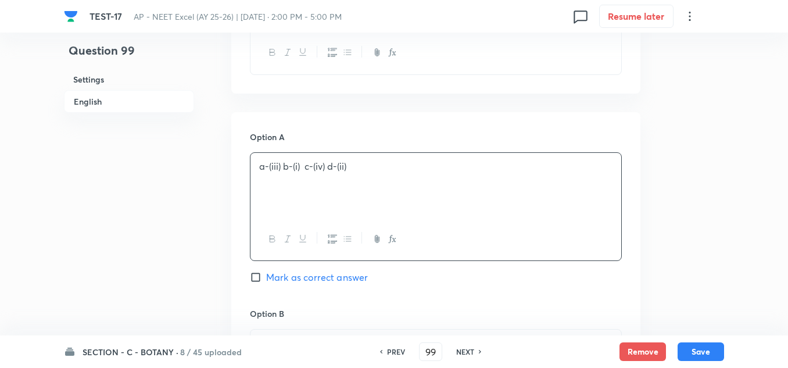
scroll to position [698, 0]
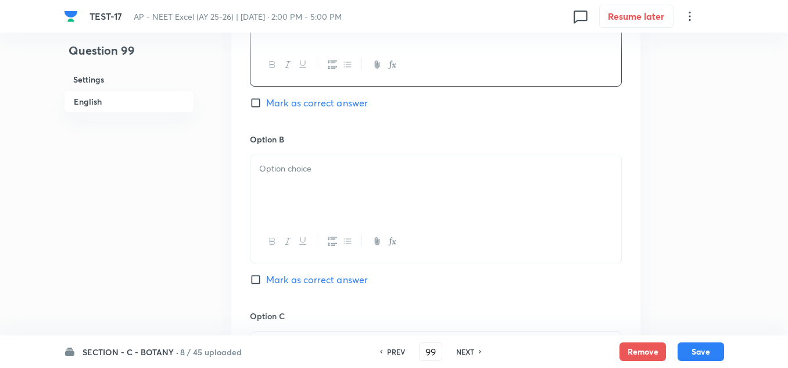
click at [299, 178] on div at bounding box center [436, 187] width 371 height 65
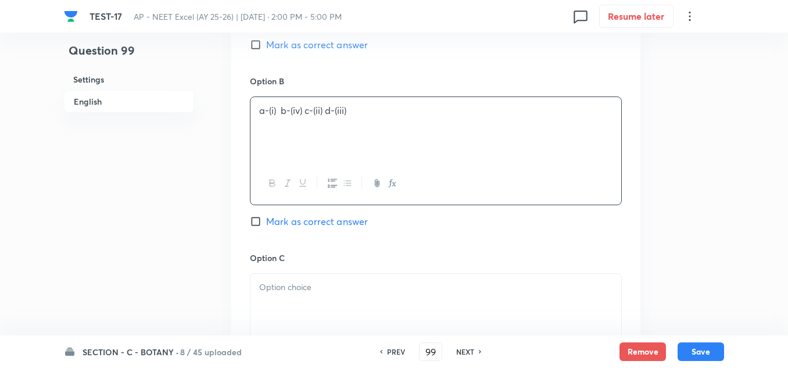
scroll to position [814, 0]
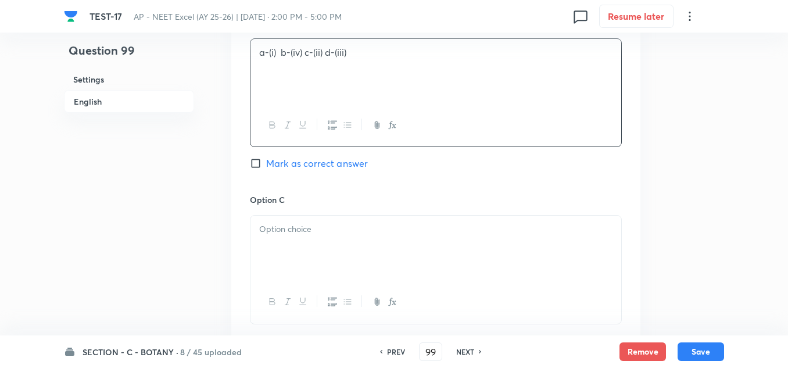
click at [303, 228] on p at bounding box center [435, 229] width 353 height 13
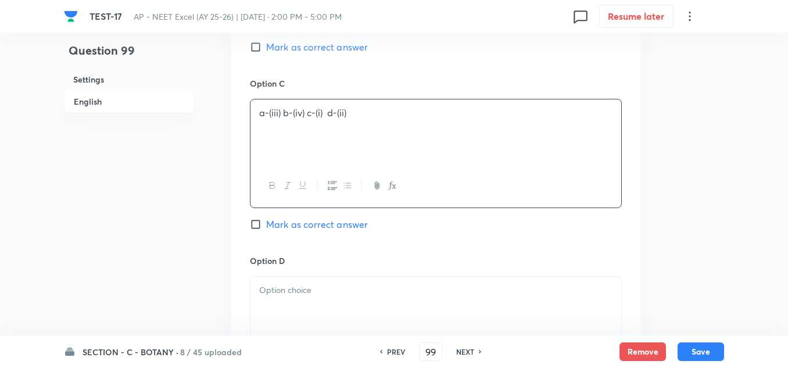
scroll to position [1046, 0]
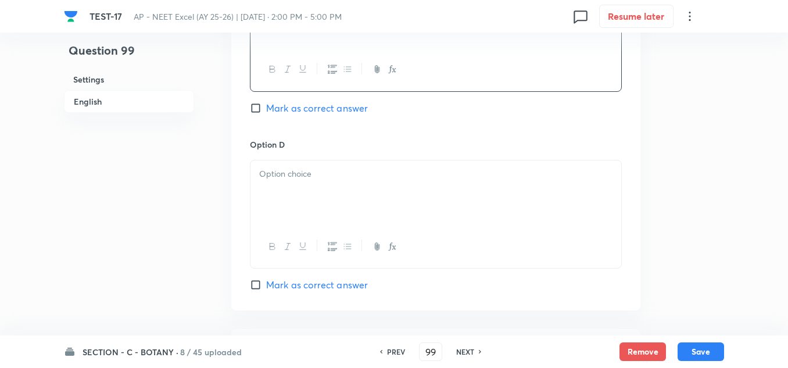
click at [302, 185] on div at bounding box center [436, 192] width 371 height 65
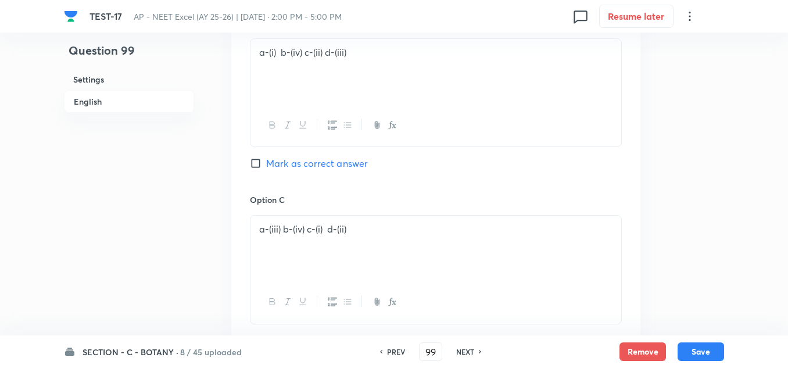
scroll to position [639, 0]
click at [289, 156] on span "Mark as correct answer" at bounding box center [317, 161] width 102 height 14
click at [266, 156] on input "Mark as correct answer" at bounding box center [258, 161] width 16 height 12
checkbox input "true"
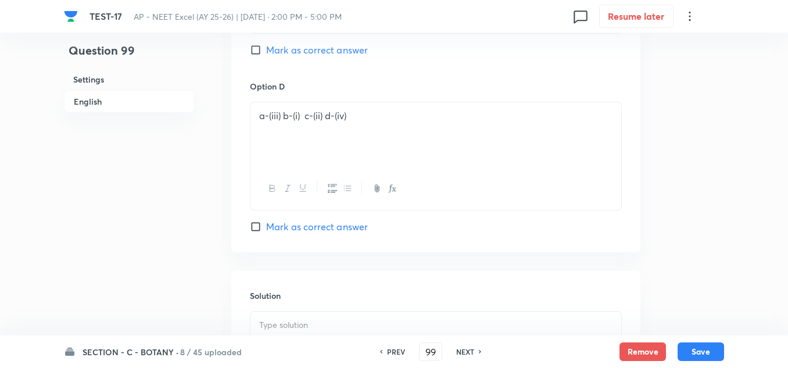
scroll to position [1278, 0]
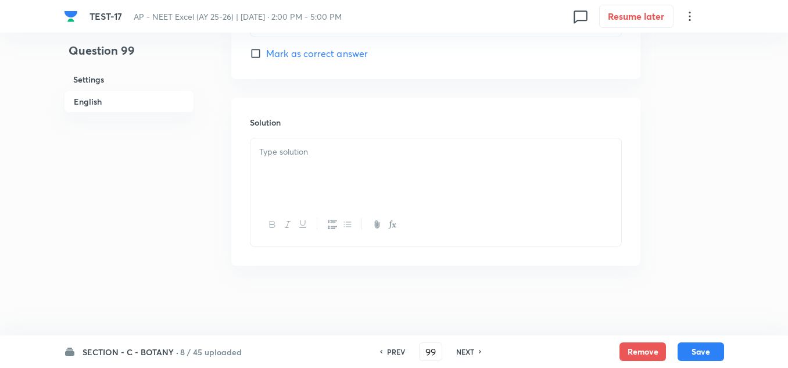
click at [302, 166] on div at bounding box center [436, 170] width 371 height 65
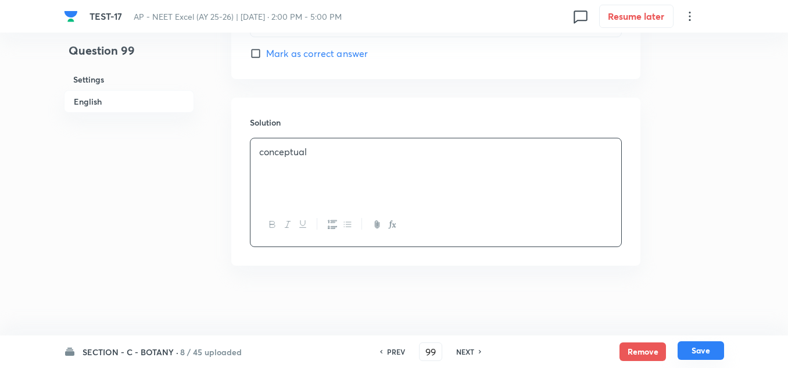
click at [698, 344] on button "Save" at bounding box center [701, 350] width 47 height 19
type input "100"
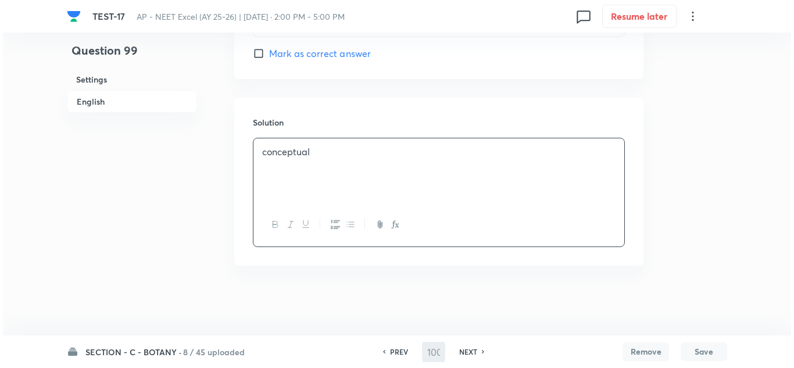
scroll to position [0, 0]
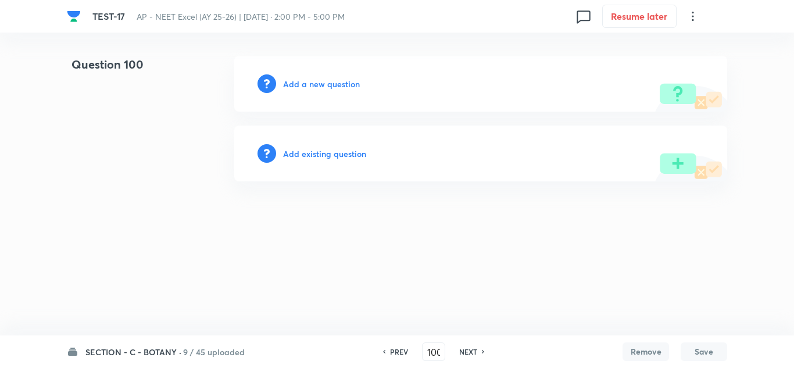
click at [330, 81] on h6 "Add a new question" at bounding box center [321, 84] width 77 height 12
click at [330, 81] on h6 "Choose a question type" at bounding box center [328, 84] width 90 height 12
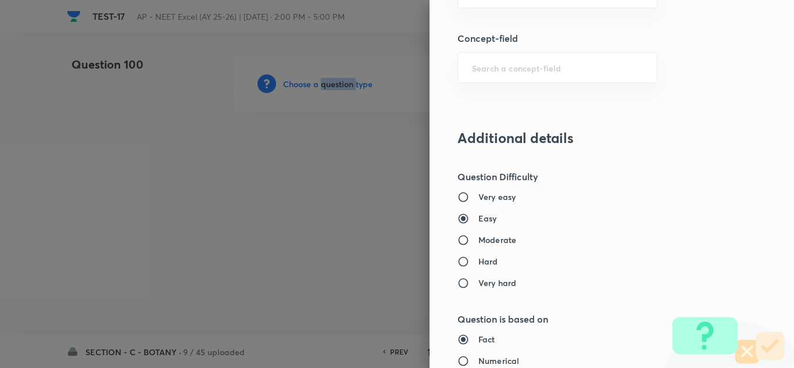
scroll to position [756, 0]
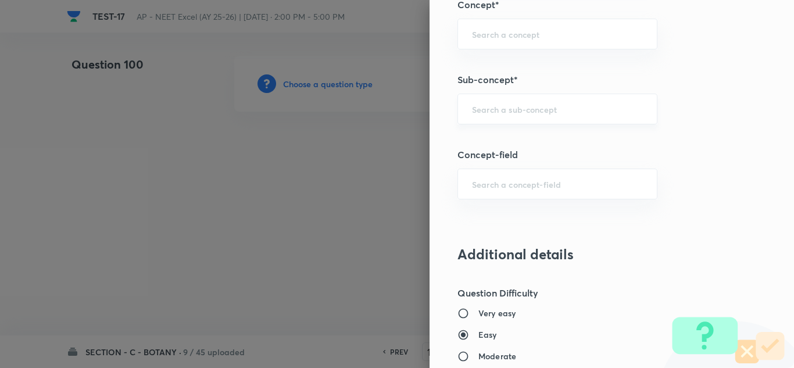
click at [495, 107] on input "text" at bounding box center [557, 108] width 171 height 11
paste input "Microbes"
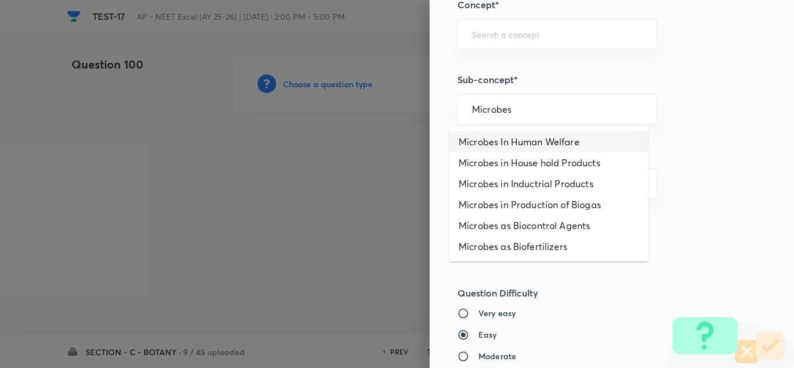
click at [509, 140] on li "Microbes In Human Welfare" at bounding box center [548, 141] width 199 height 21
type input "Microbes In Human Welfare"
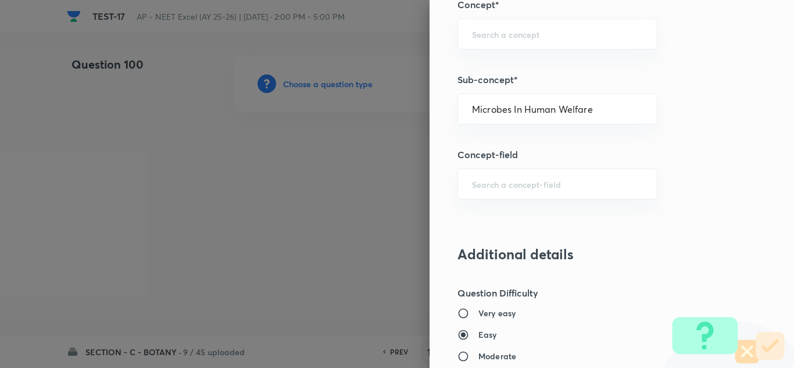
type input "Biology"
type input "Biology & Human Welfare"
type input "Microbes in Human Welfare"
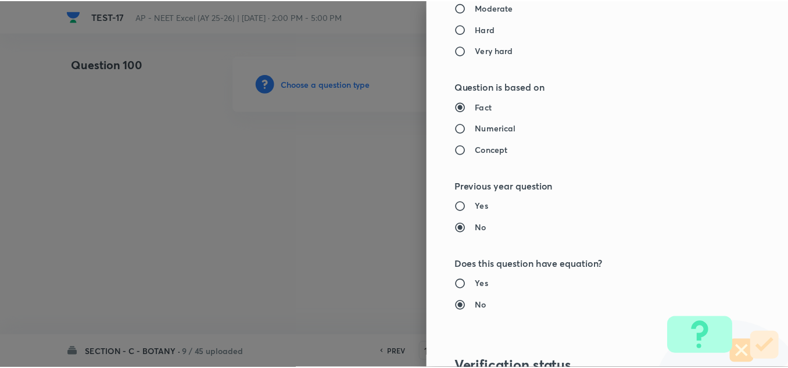
scroll to position [1295, 0]
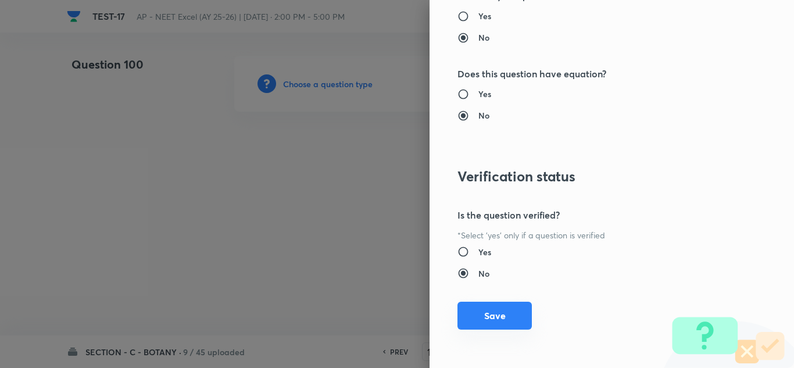
click at [492, 321] on button "Save" at bounding box center [494, 316] width 74 height 28
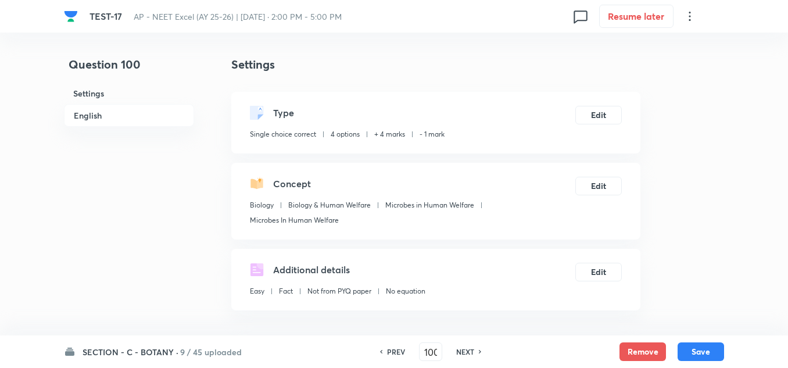
scroll to position [174, 0]
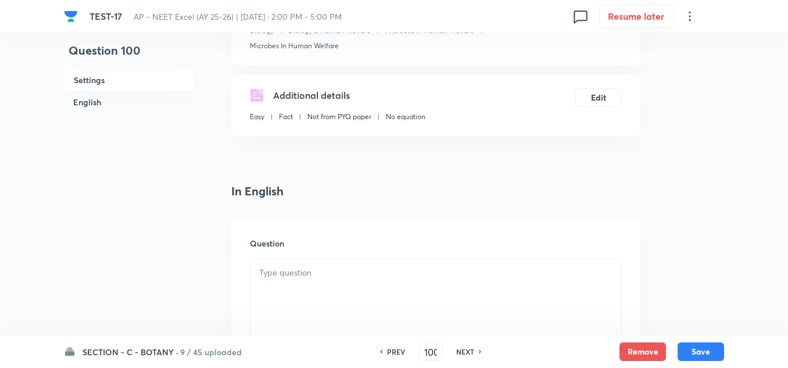
click at [302, 278] on p at bounding box center [435, 272] width 353 height 13
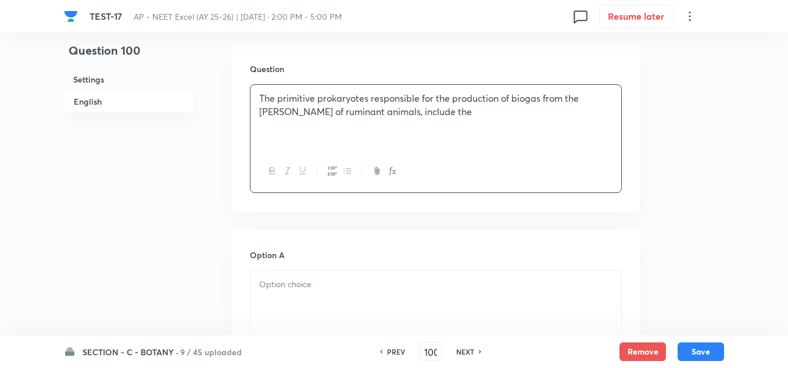
scroll to position [407, 0]
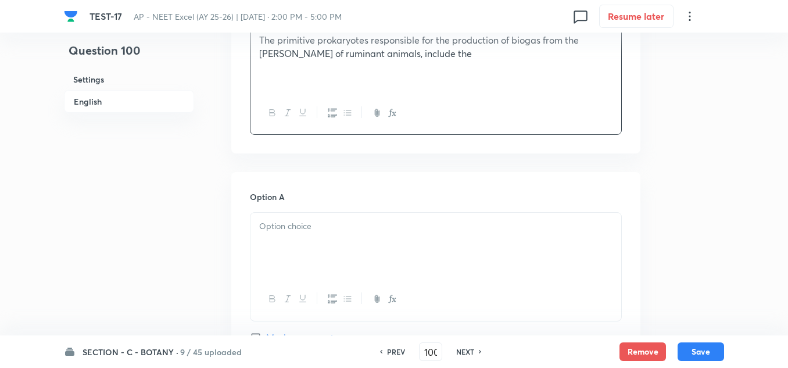
click at [298, 230] on p at bounding box center [435, 226] width 353 height 13
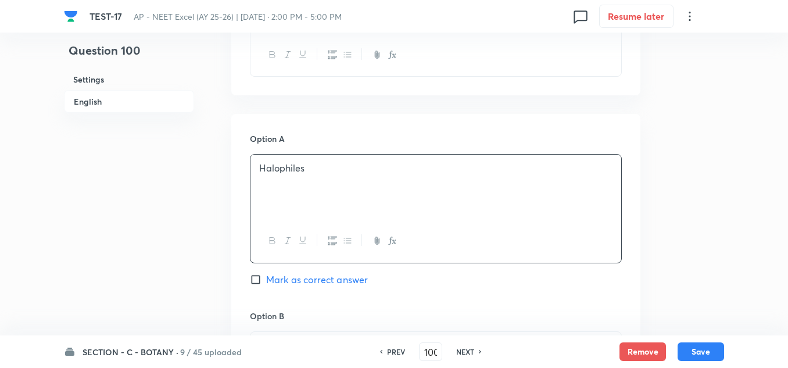
scroll to position [523, 0]
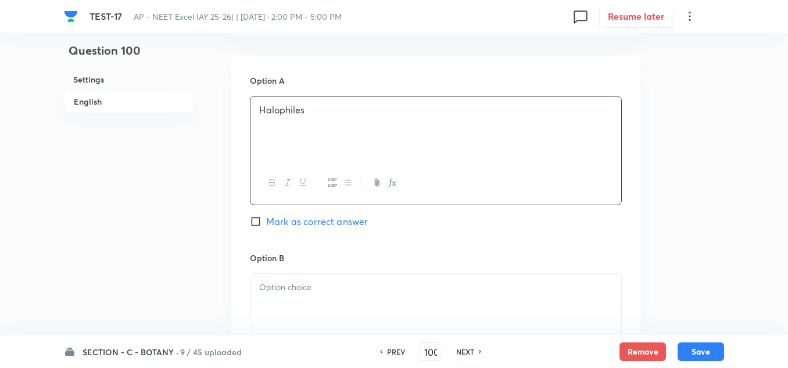
click at [292, 278] on div at bounding box center [436, 306] width 371 height 65
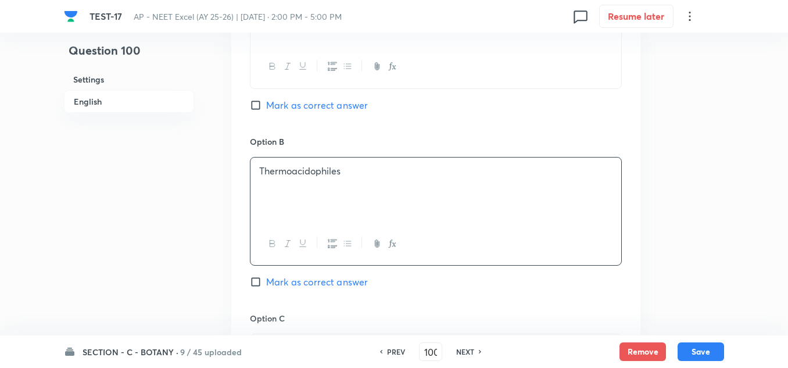
scroll to position [756, 0]
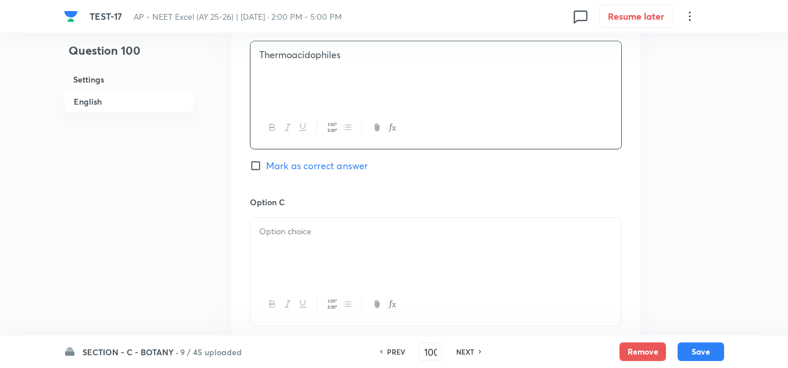
click at [299, 245] on div at bounding box center [436, 250] width 371 height 65
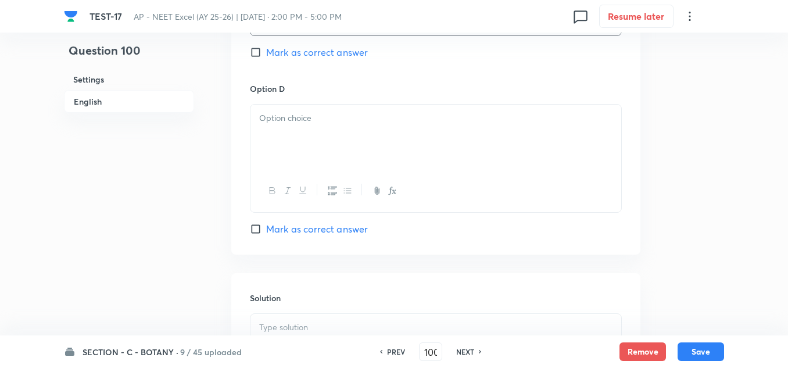
scroll to position [1104, 0]
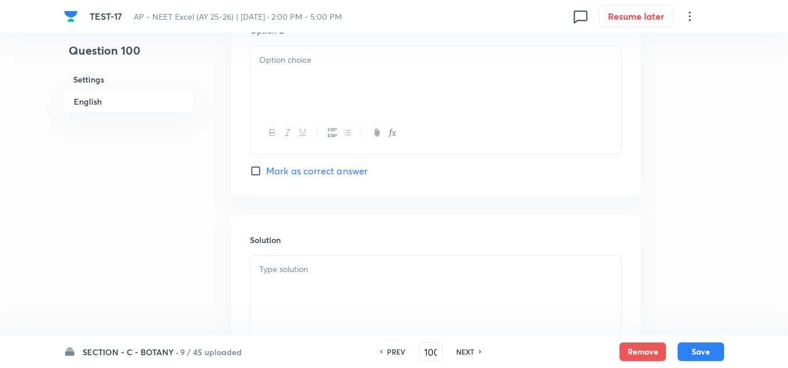
click at [303, 273] on p at bounding box center [435, 269] width 353 height 13
click at [291, 171] on span "Mark as correct answer" at bounding box center [317, 171] width 102 height 14
click at [266, 171] on input "Mark as correct answer" at bounding box center [258, 171] width 16 height 12
checkbox input "true"
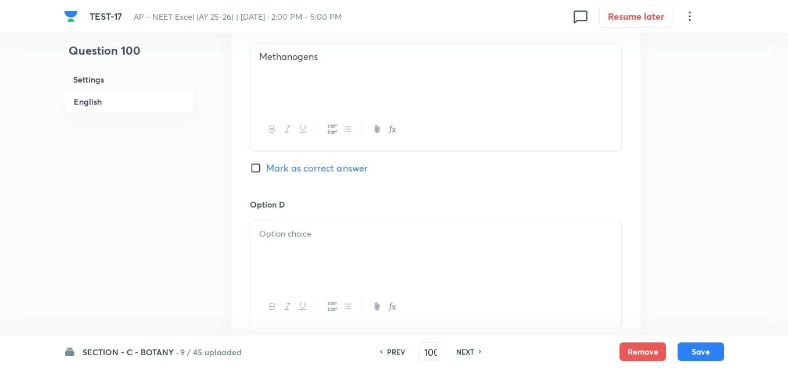
click at [301, 163] on span "Mark as correct answer" at bounding box center [317, 168] width 102 height 14
click at [266, 163] on input "Mark as correct answer" at bounding box center [258, 168] width 16 height 12
checkbox input "true"
checkbox input "false"
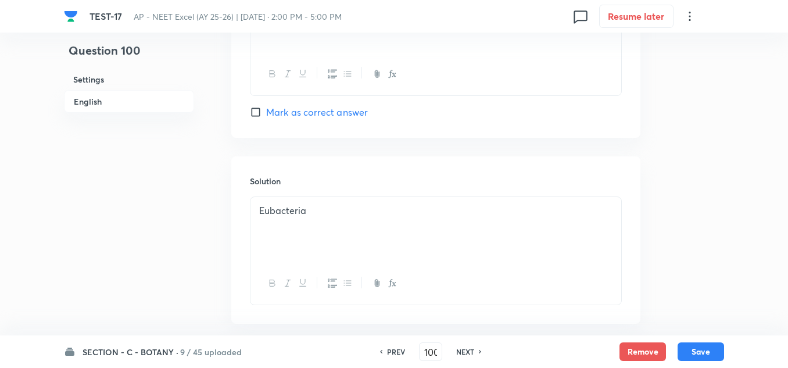
scroll to position [1221, 0]
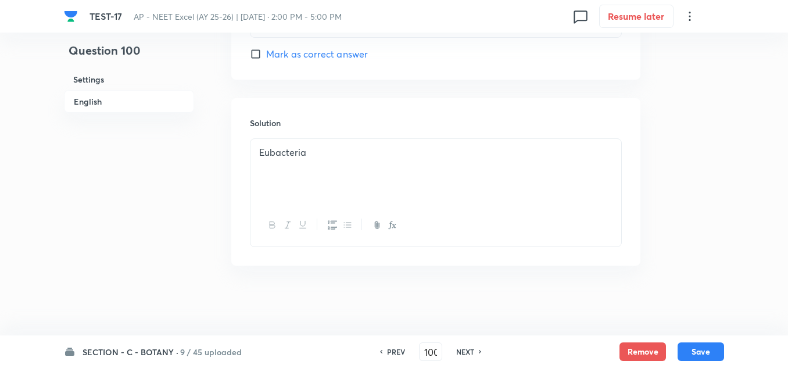
drag, startPoint x: 317, startPoint y: 158, endPoint x: 235, endPoint y: 151, distance: 82.3
click at [235, 151] on div "Solution Eubacteria" at bounding box center [435, 181] width 409 height 167
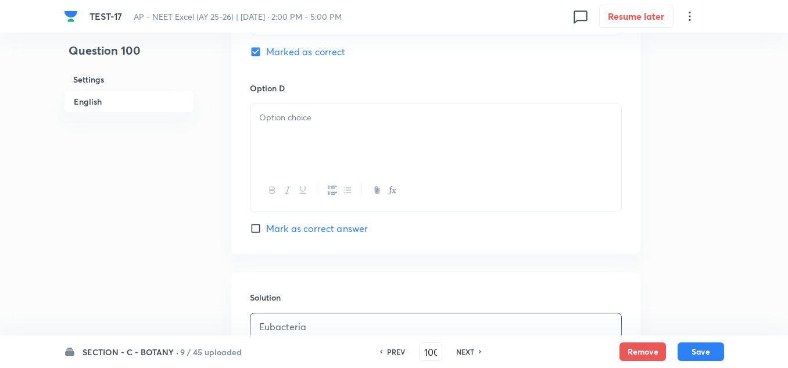
scroll to position [989, 0]
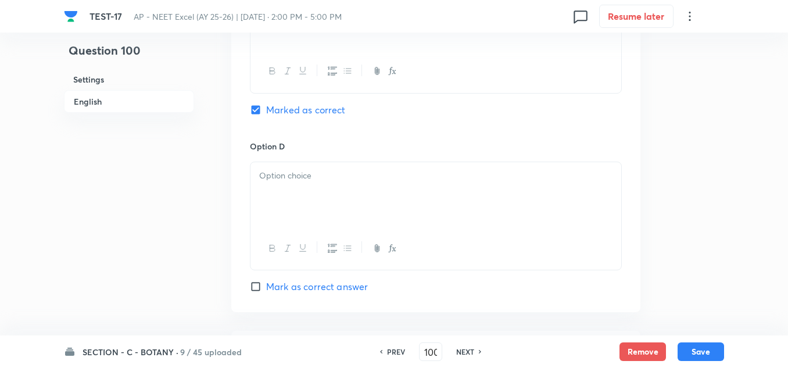
click at [278, 172] on p at bounding box center [435, 175] width 353 height 13
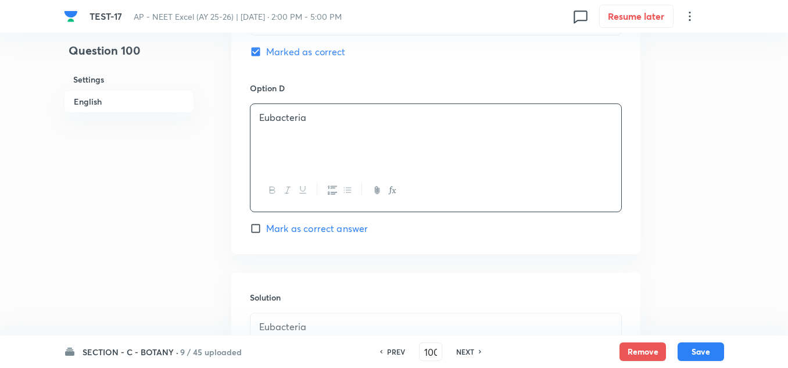
scroll to position [1163, 0]
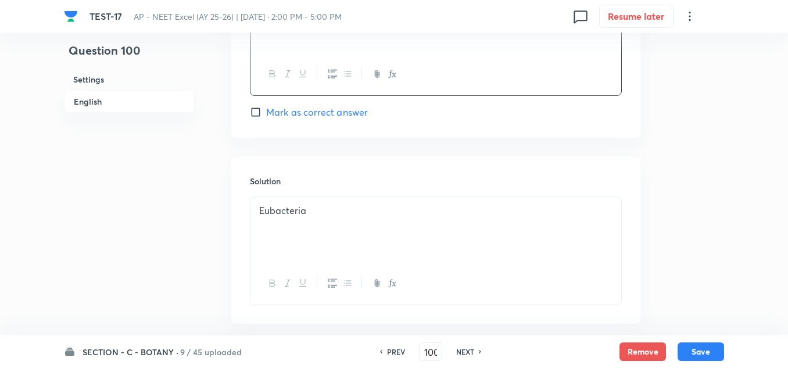
drag, startPoint x: 323, startPoint y: 215, endPoint x: 227, endPoint y: 214, distance: 95.9
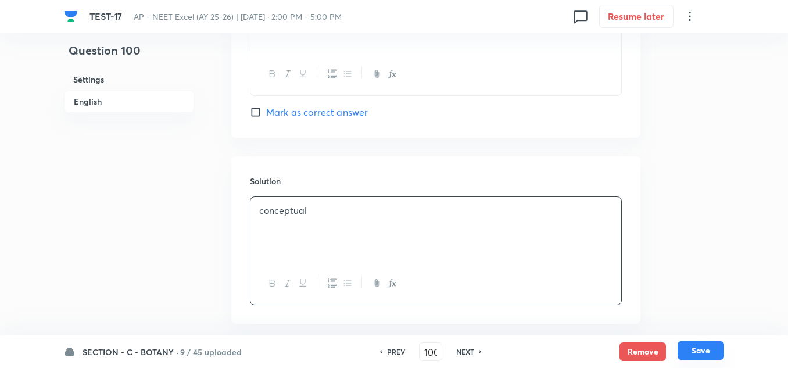
click at [698, 349] on button "Save" at bounding box center [701, 350] width 47 height 19
type input "101"
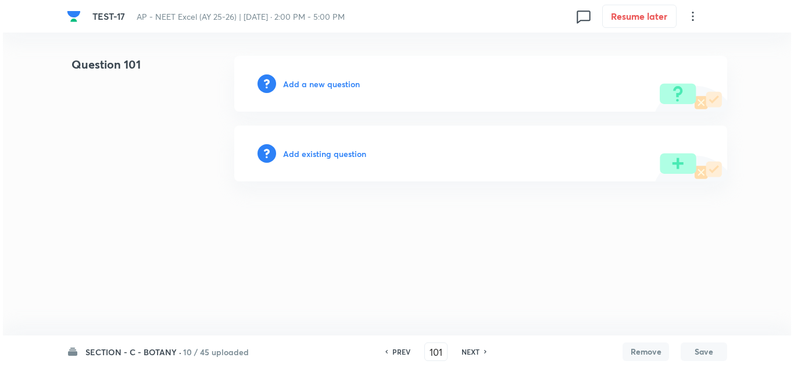
scroll to position [0, 0]
click at [329, 83] on h6 "Add a new question" at bounding box center [321, 84] width 77 height 12
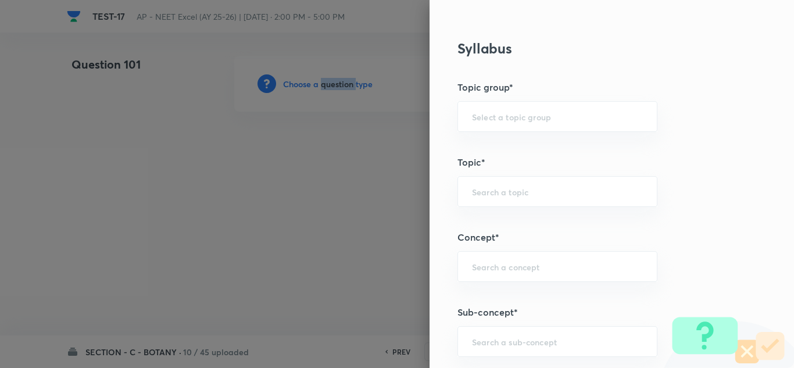
scroll to position [756, 0]
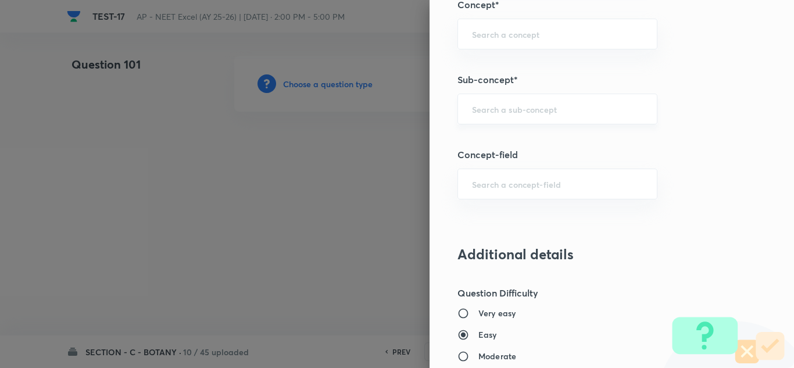
click at [492, 106] on input "text" at bounding box center [557, 108] width 171 height 11
paste input "Microbes"
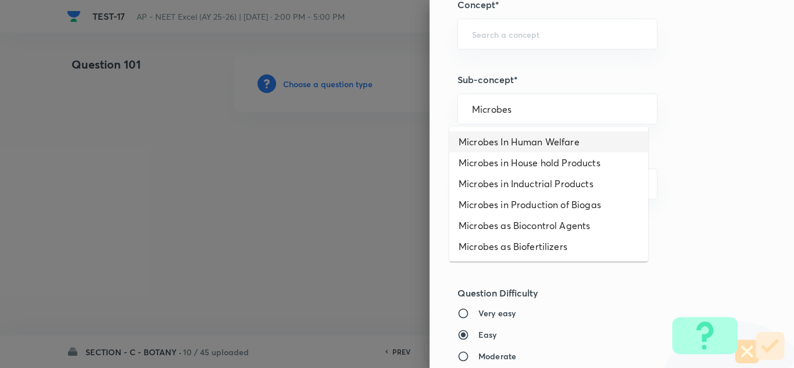
click at [537, 146] on li "Microbes In Human Welfare" at bounding box center [548, 141] width 199 height 21
type input "Microbes In Human Welfare"
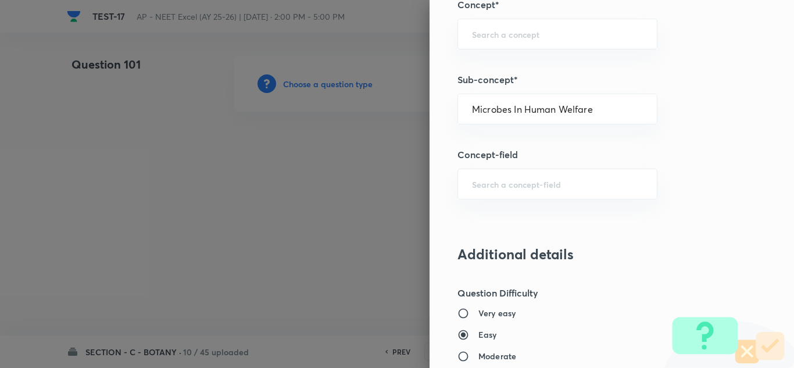
type input "Biology"
type input "Biology & Human Welfare"
type input "Microbes in Human Welfare"
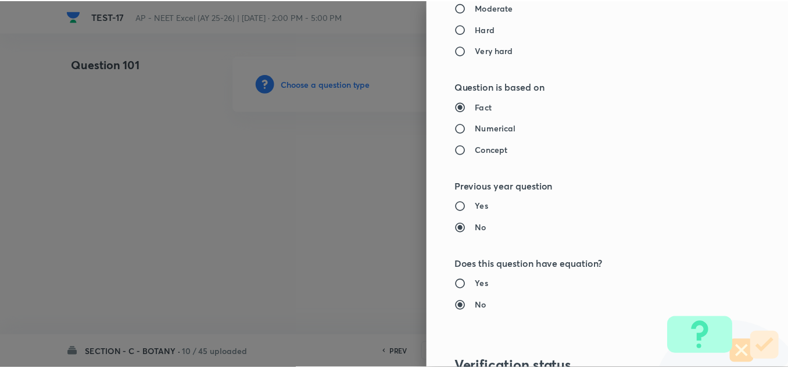
scroll to position [1279, 0]
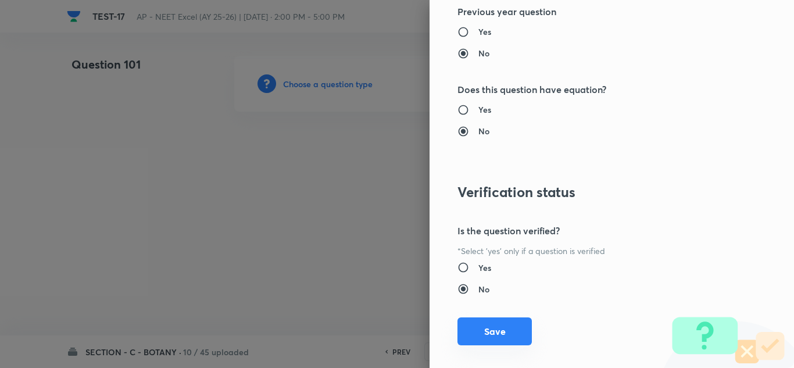
click at [498, 337] on button "Save" at bounding box center [494, 331] width 74 height 28
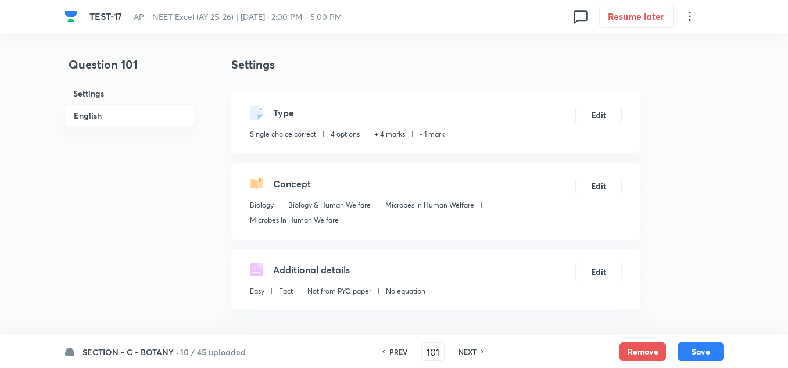
scroll to position [174, 0]
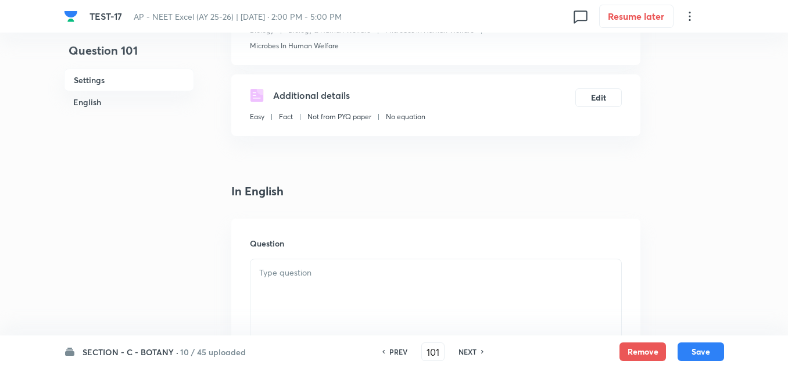
click at [308, 266] on div at bounding box center [436, 291] width 371 height 65
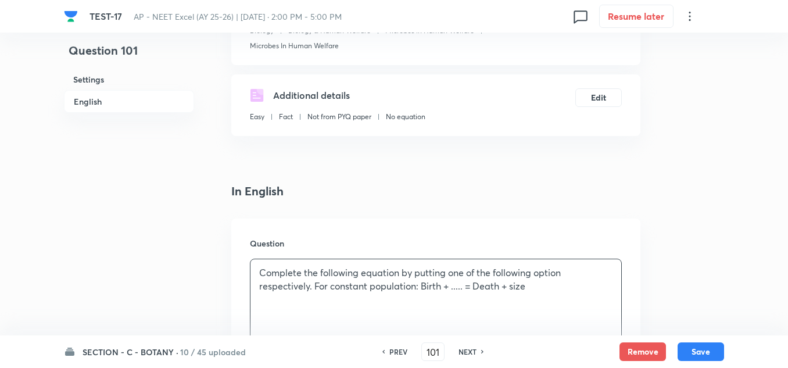
scroll to position [407, 0]
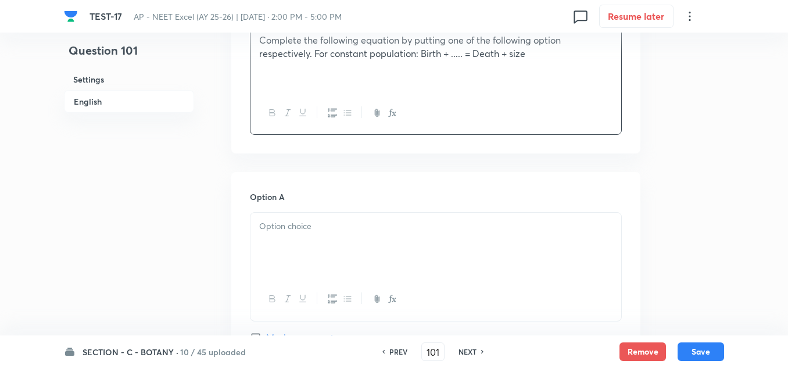
click at [294, 235] on div at bounding box center [436, 245] width 371 height 65
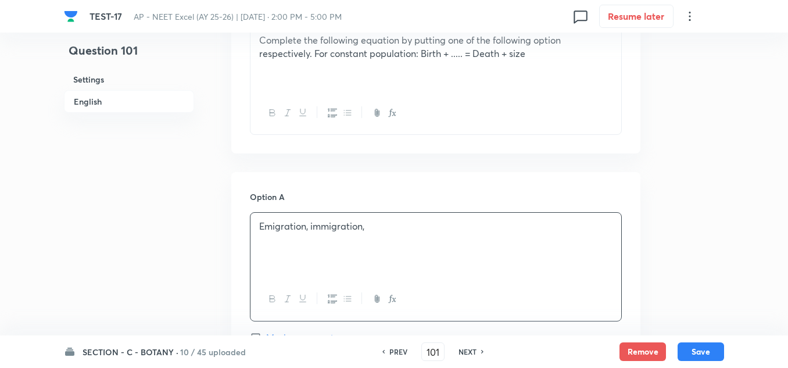
scroll to position [639, 0]
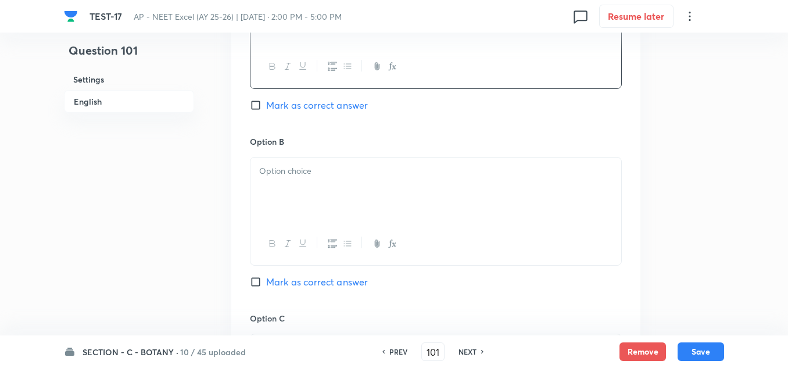
click at [305, 179] on div at bounding box center [436, 190] width 371 height 65
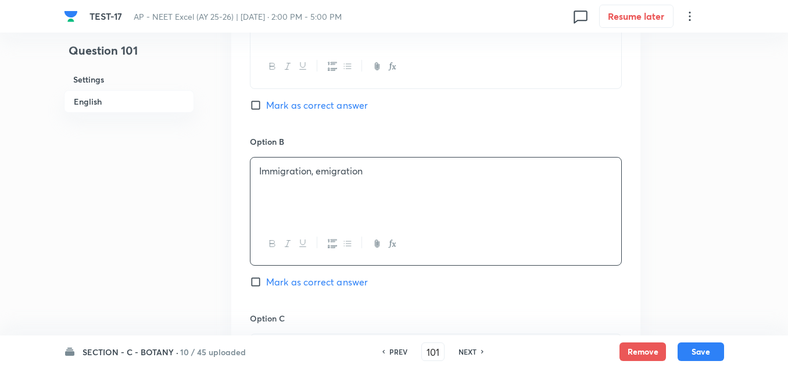
scroll to position [698, 0]
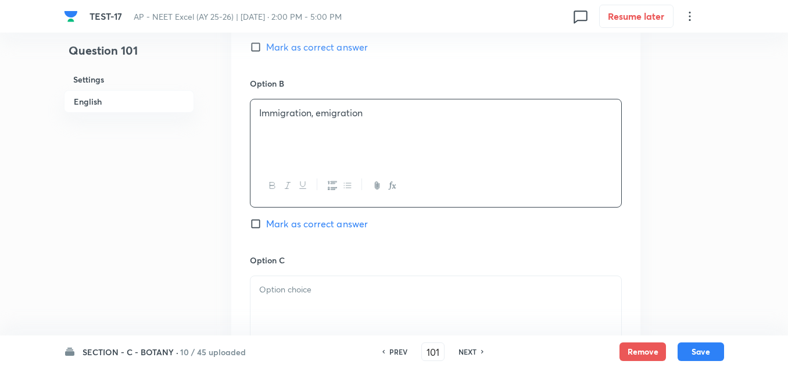
click at [305, 287] on p at bounding box center [435, 289] width 353 height 13
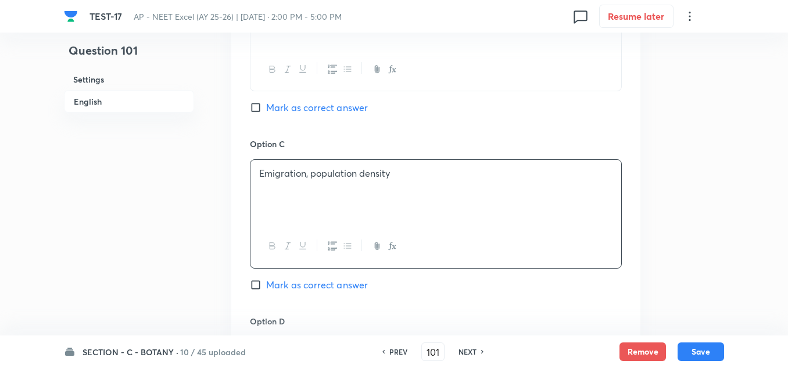
scroll to position [988, 0]
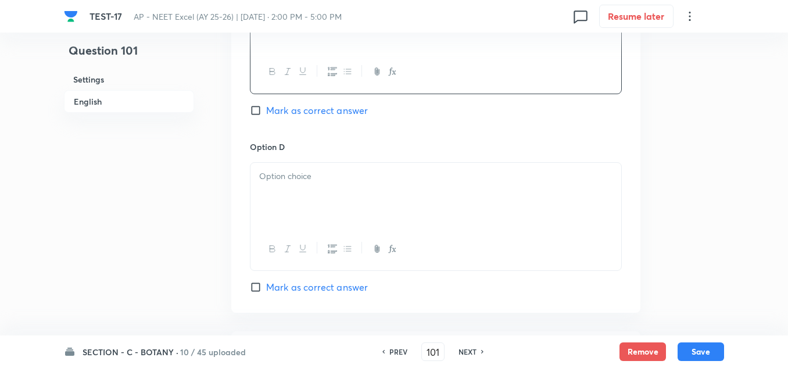
click at [305, 184] on div at bounding box center [436, 195] width 371 height 65
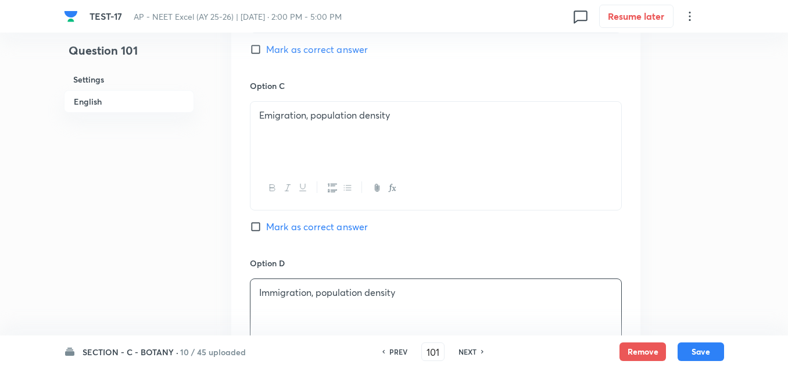
scroll to position [756, 0]
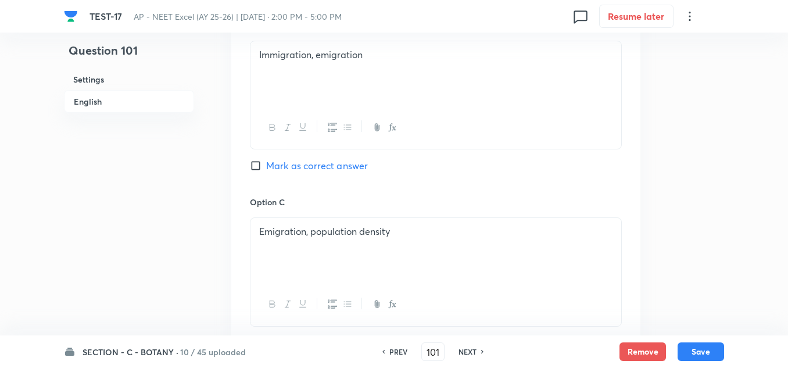
click at [313, 165] on span "Mark as correct answer" at bounding box center [317, 166] width 102 height 14
click at [266, 165] on input "Mark as correct answer" at bounding box center [258, 166] width 16 height 12
checkbox input "true"
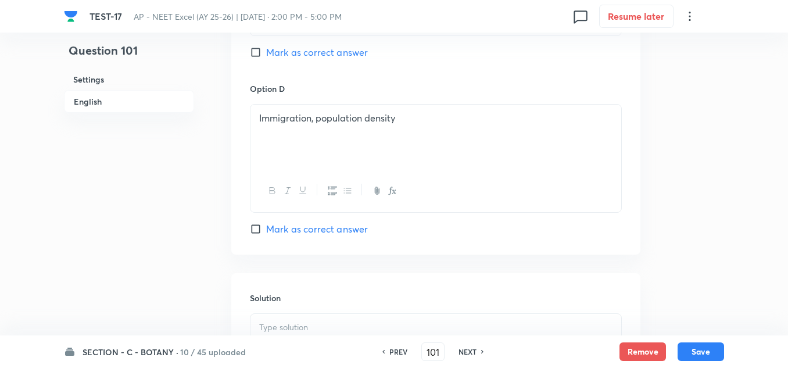
scroll to position [1163, 0]
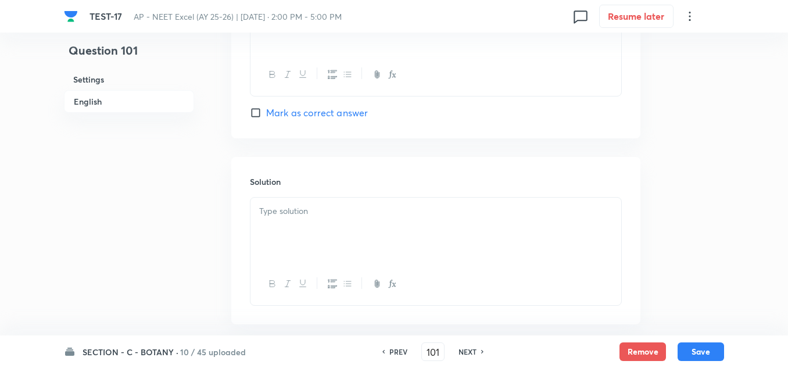
click at [319, 223] on div at bounding box center [436, 230] width 371 height 65
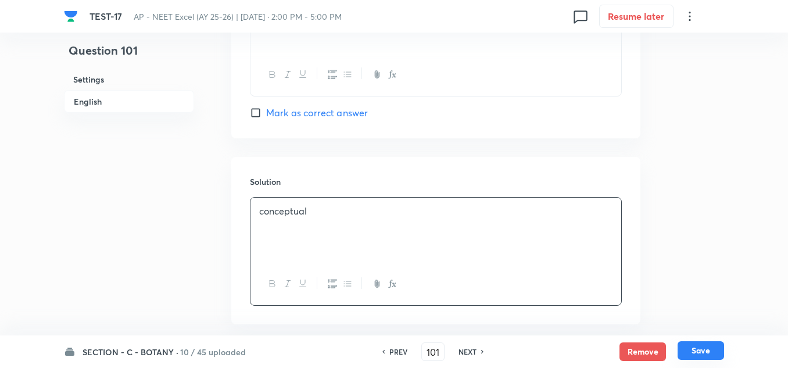
click at [693, 353] on button "Save" at bounding box center [701, 350] width 47 height 19
type input "102"
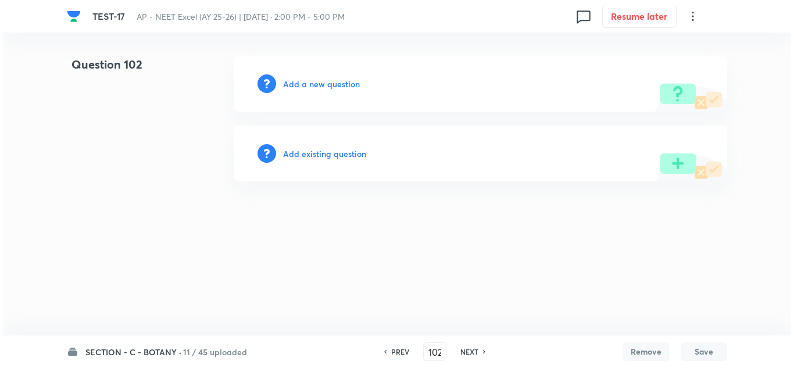
scroll to position [0, 0]
click at [323, 80] on h6 "Add a new question" at bounding box center [321, 84] width 77 height 12
click at [323, 80] on h6 "Choose a question type" at bounding box center [328, 84] width 90 height 12
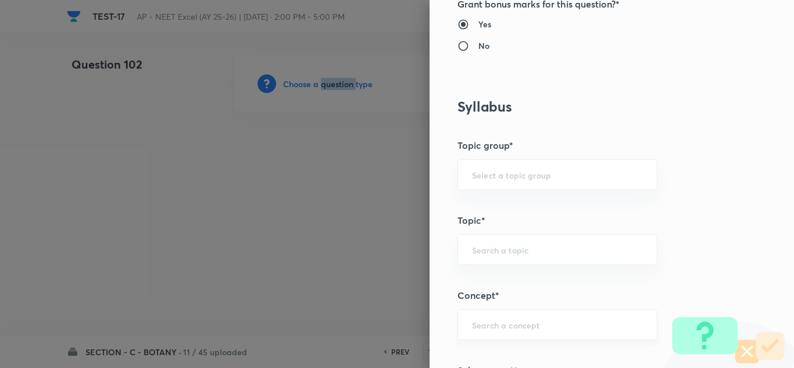
scroll to position [639, 0]
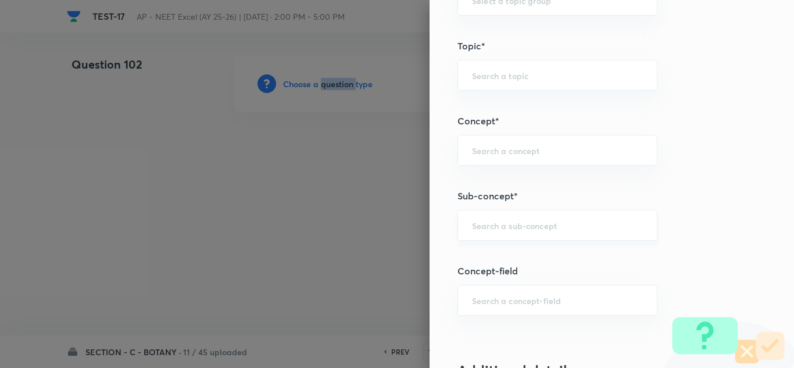
click at [478, 217] on div "​" at bounding box center [557, 225] width 200 height 31
paste input "Microbes"
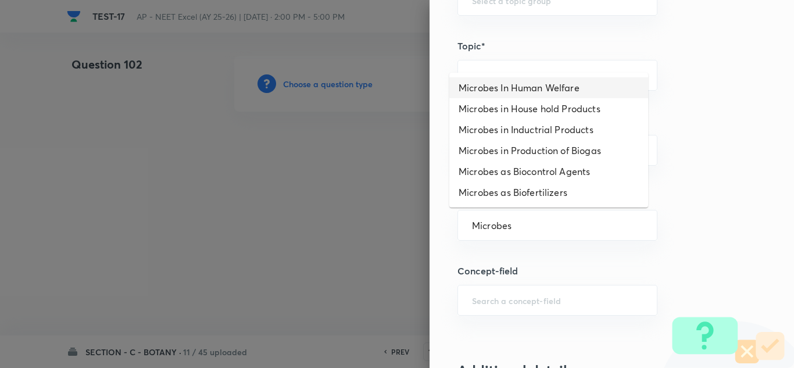
click at [549, 83] on li "Microbes In Human Welfare" at bounding box center [548, 87] width 199 height 21
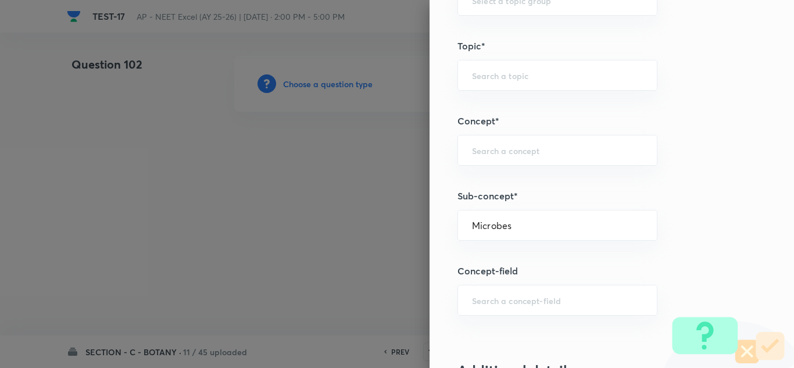
type input "Microbes In Human Welfare"
type input "Biology"
type input "Biology & Human Welfare"
type input "Microbes in Human Welfare"
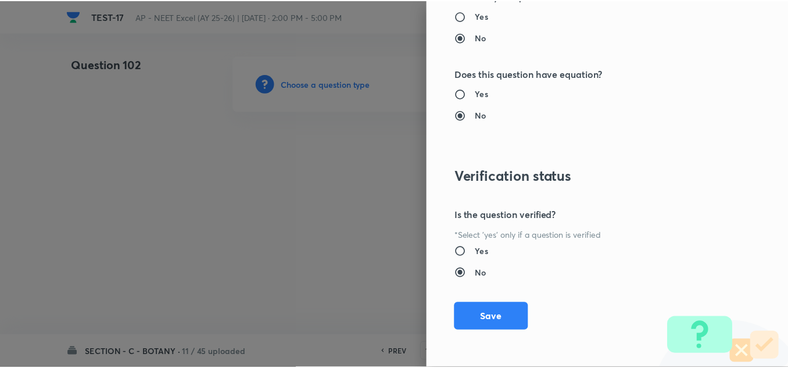
scroll to position [1295, 0]
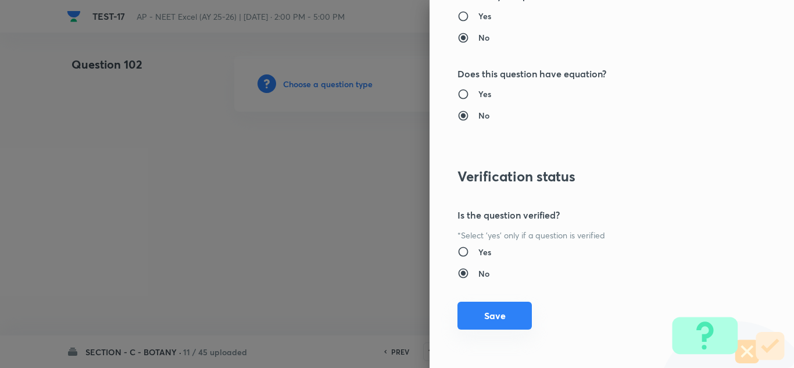
click at [489, 313] on button "Save" at bounding box center [494, 316] width 74 height 28
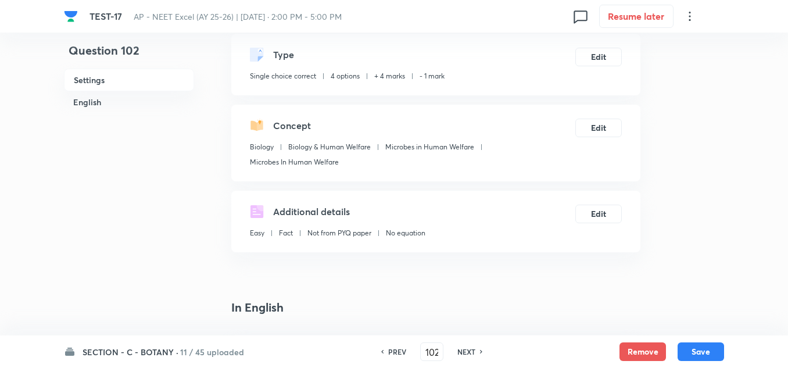
scroll to position [233, 0]
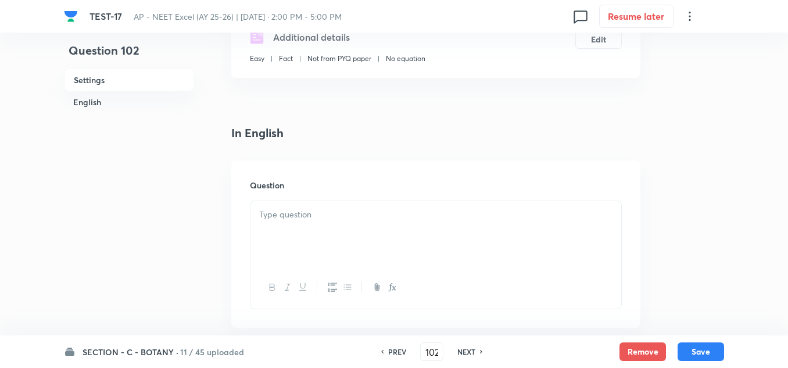
click at [286, 223] on div at bounding box center [436, 233] width 371 height 65
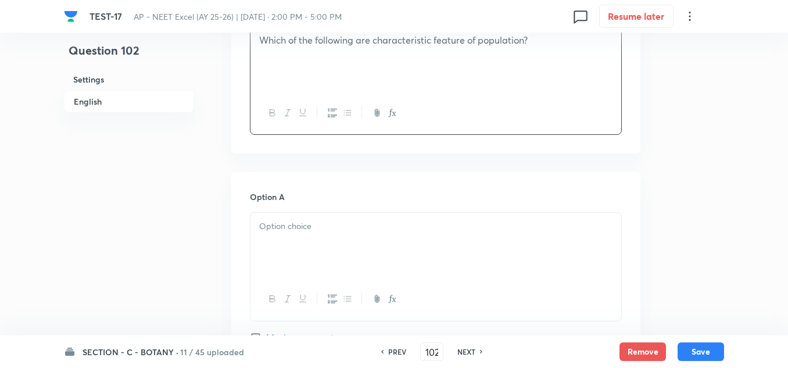
scroll to position [523, 0]
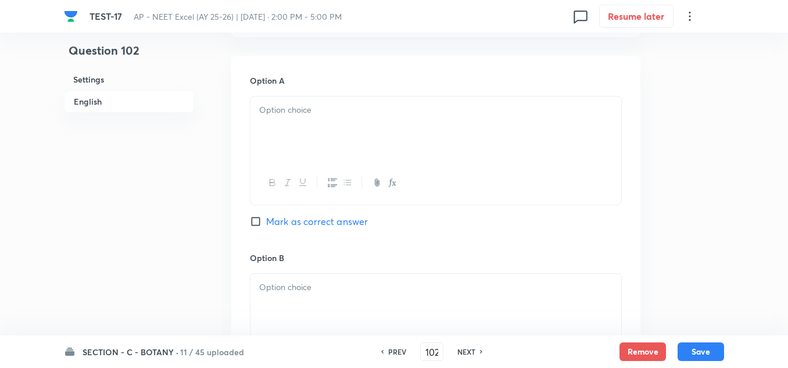
click at [290, 118] on div at bounding box center [436, 128] width 371 height 65
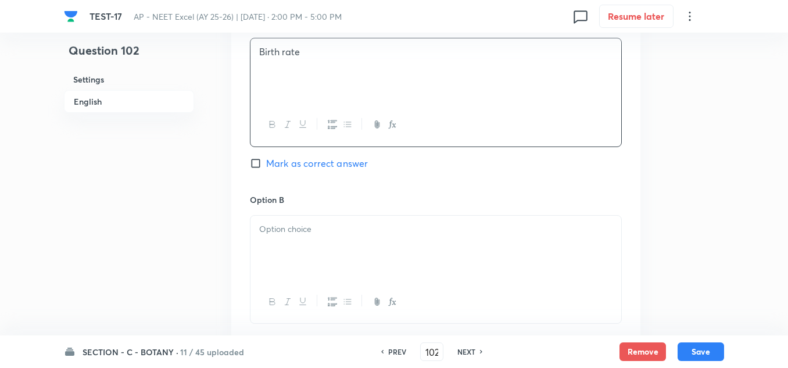
scroll to position [639, 0]
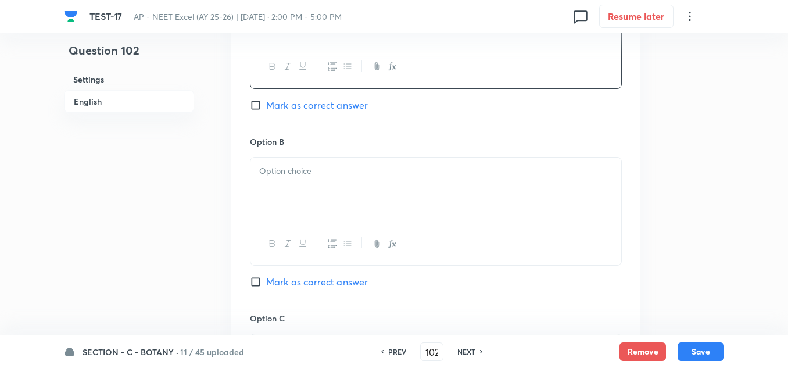
click at [288, 181] on div at bounding box center [436, 190] width 371 height 65
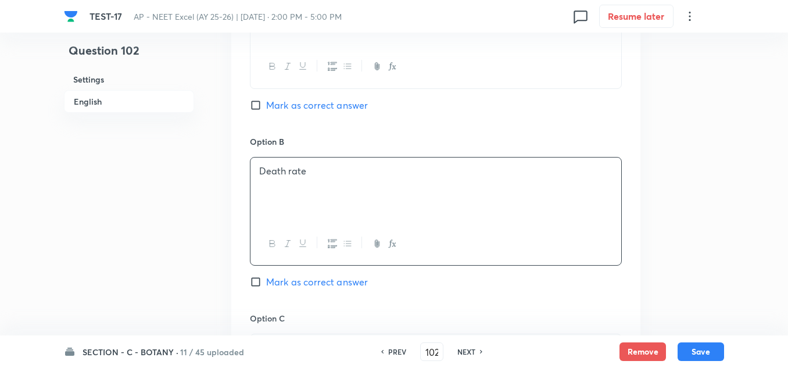
scroll to position [756, 0]
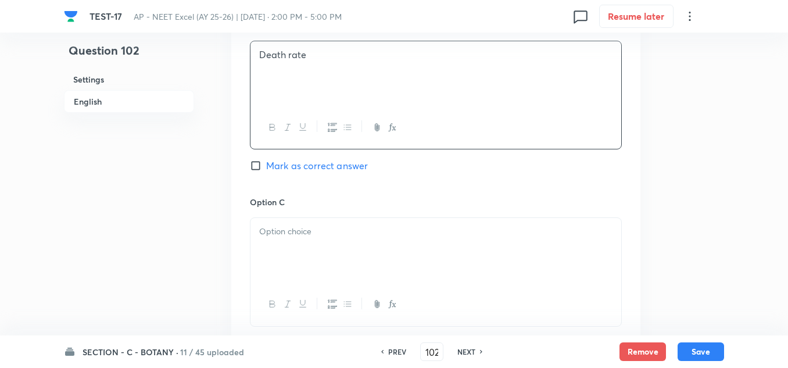
click at [292, 228] on p at bounding box center [435, 231] width 353 height 13
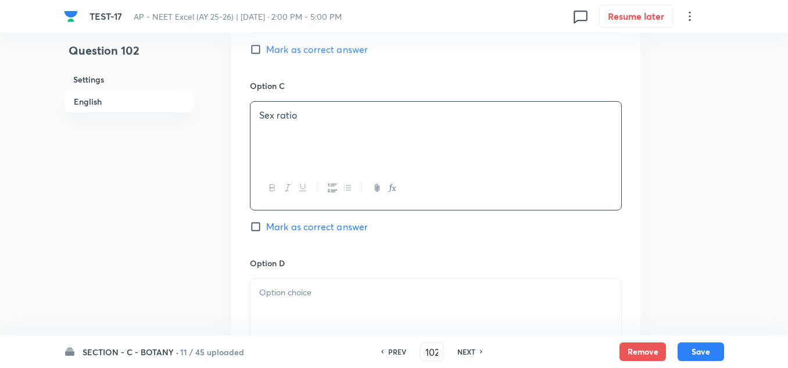
scroll to position [930, 0]
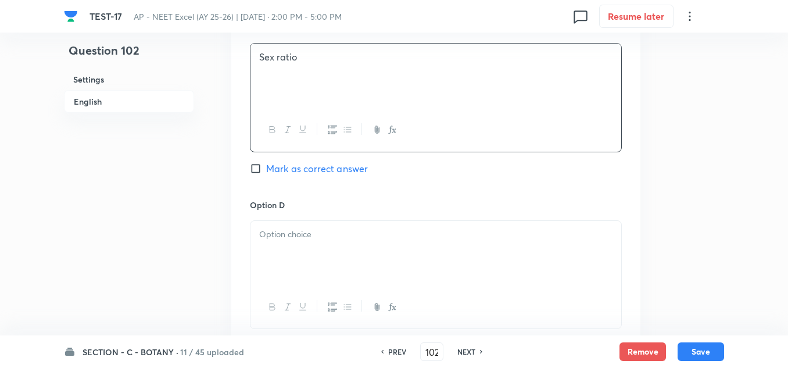
click at [284, 238] on p at bounding box center [435, 234] width 353 height 13
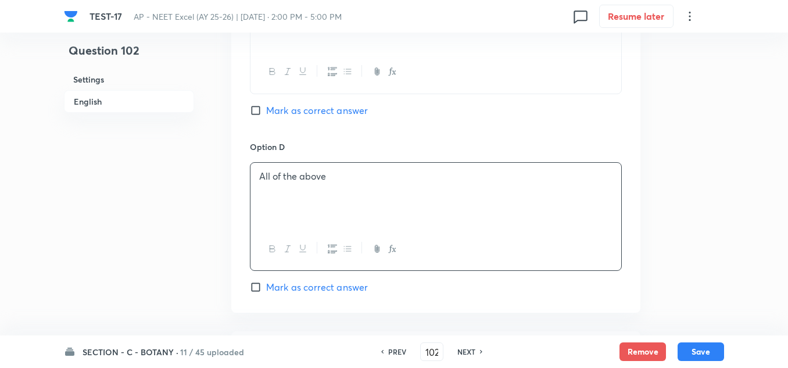
scroll to position [1104, 0]
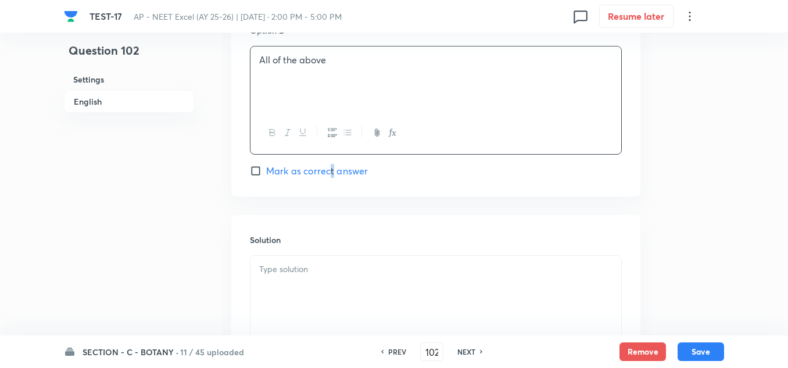
click at [333, 176] on span "Mark as correct answer" at bounding box center [317, 171] width 102 height 14
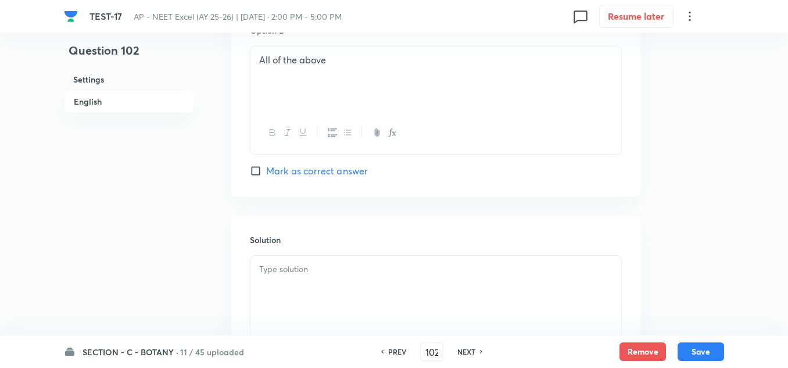
click at [349, 172] on span "Mark as correct answer" at bounding box center [317, 171] width 102 height 14
click at [266, 172] on input "Mark as correct answer" at bounding box center [258, 171] width 16 height 12
checkbox input "true"
click at [339, 263] on p at bounding box center [435, 269] width 353 height 13
click at [695, 348] on button "Save" at bounding box center [701, 350] width 47 height 19
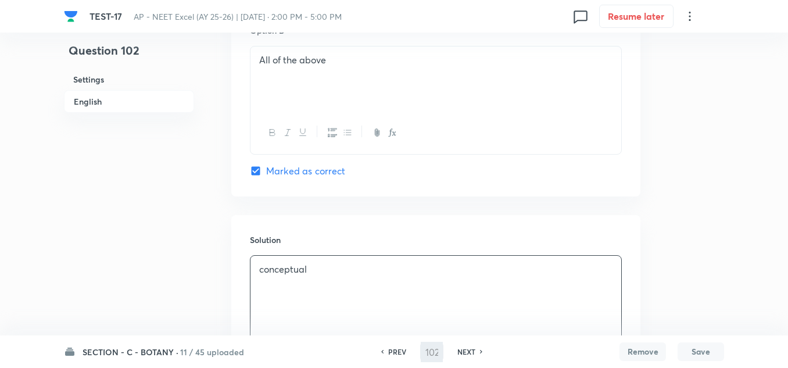
type input "103"
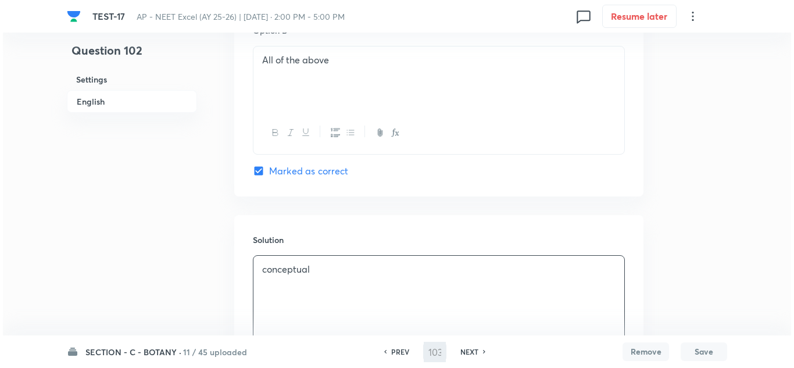
scroll to position [0, 0]
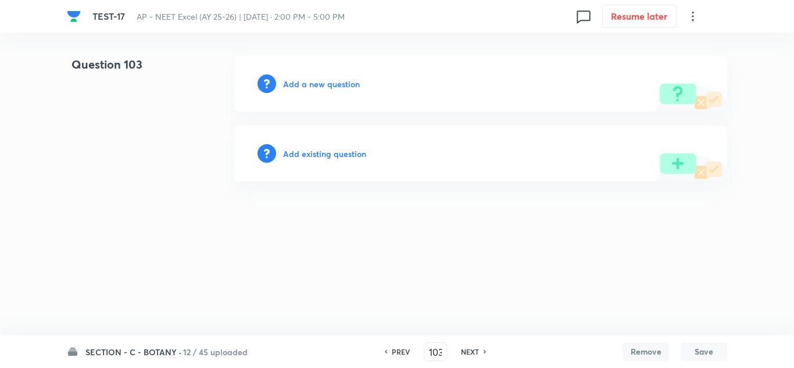
click at [317, 80] on h6 "Add a new question" at bounding box center [321, 84] width 77 height 12
click at [317, 80] on h6 "Choose a question type" at bounding box center [328, 84] width 90 height 12
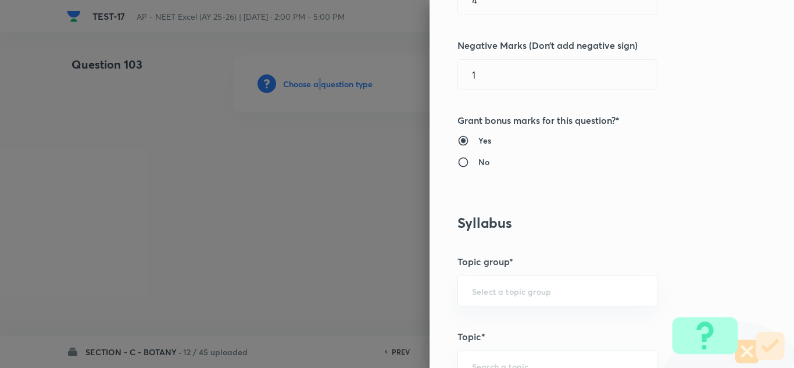
scroll to position [581, 0]
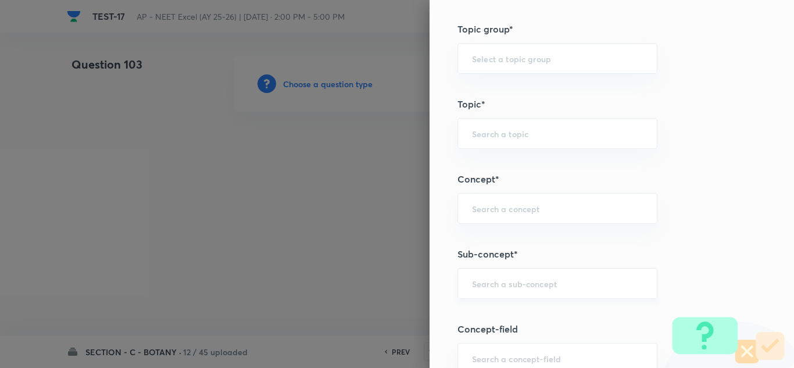
click at [487, 278] on input "text" at bounding box center [557, 283] width 171 height 11
paste input "Microbes"
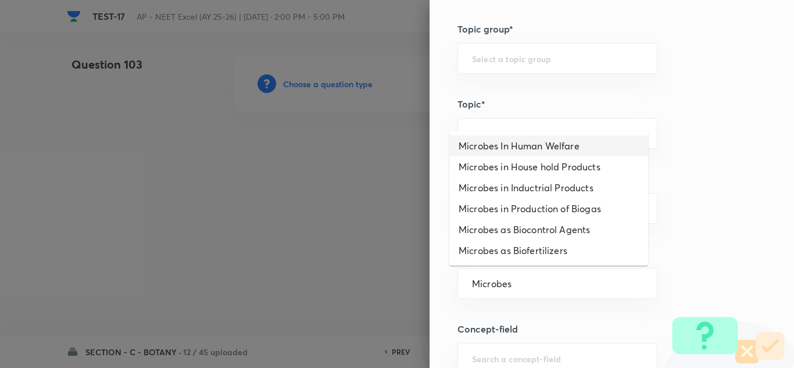
click at [511, 144] on li "Microbes In Human Welfare" at bounding box center [548, 145] width 199 height 21
type input "Microbes In Human Welfare"
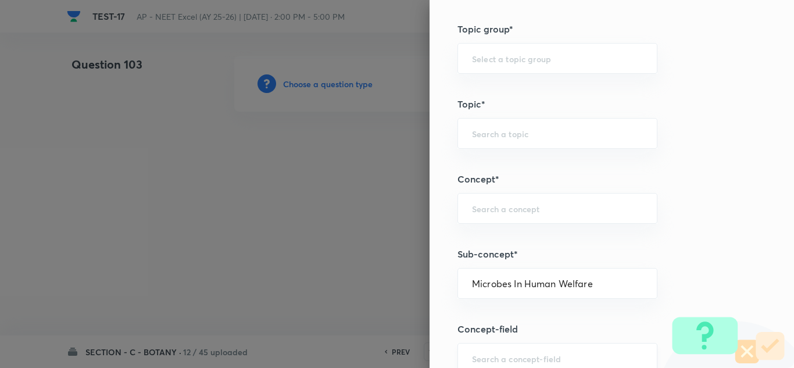
type input "Biology"
type input "Biology & Human Welfare"
type input "Microbes in Human Welfare"
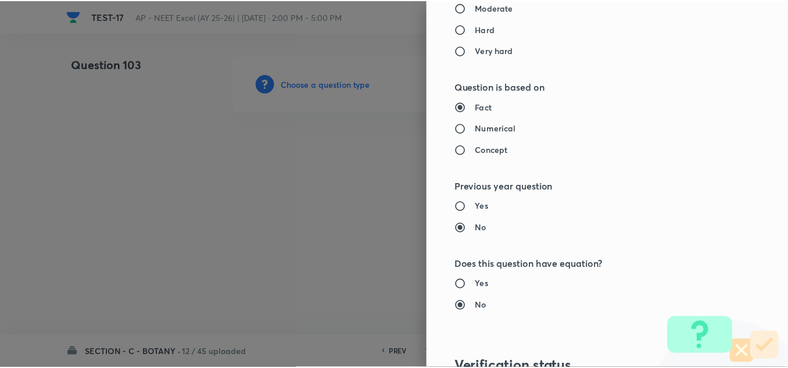
scroll to position [1295, 0]
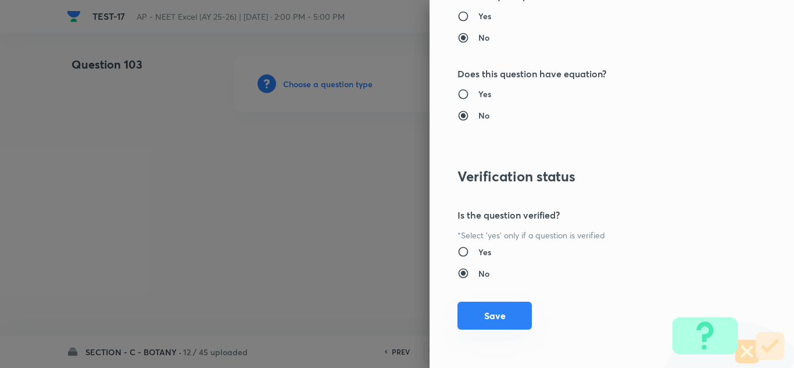
click at [487, 314] on button "Save" at bounding box center [494, 316] width 74 height 28
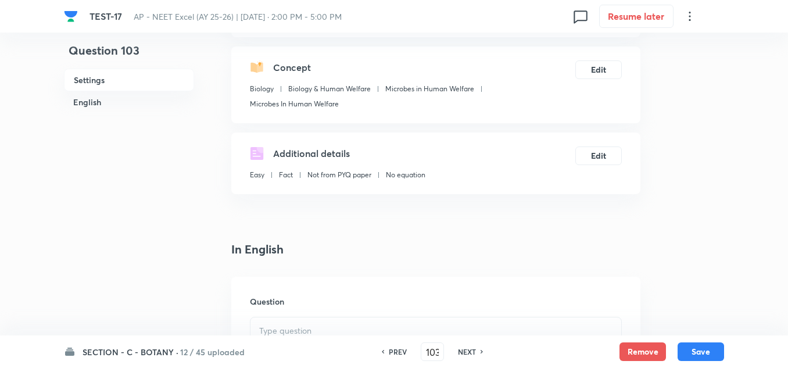
scroll to position [291, 0]
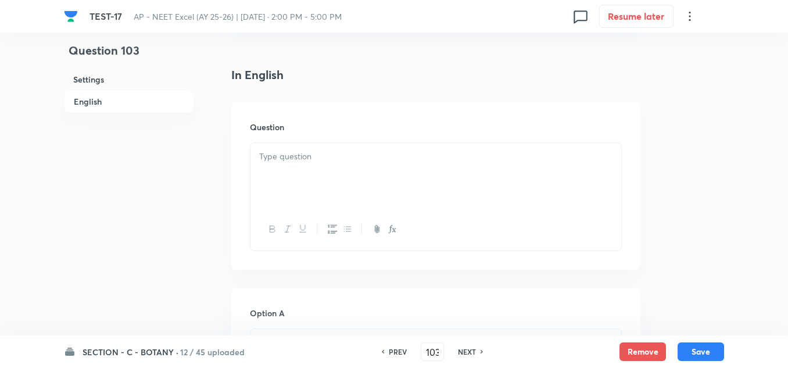
click at [282, 155] on p at bounding box center [435, 156] width 353 height 13
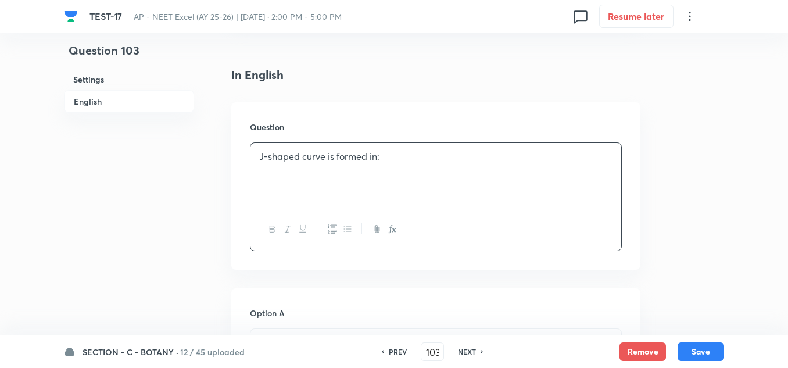
scroll to position [407, 0]
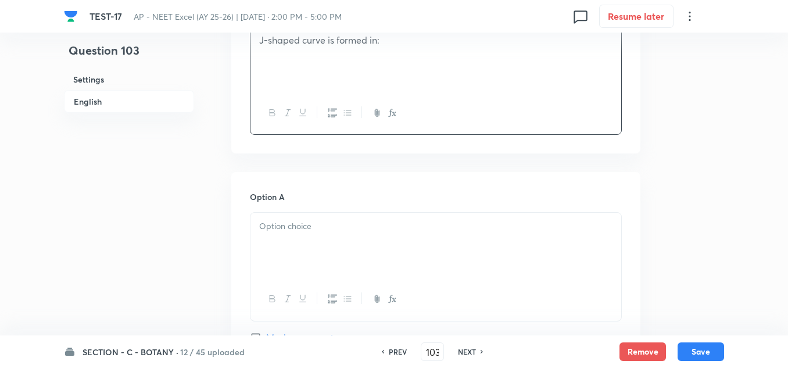
click at [303, 229] on p at bounding box center [435, 226] width 353 height 13
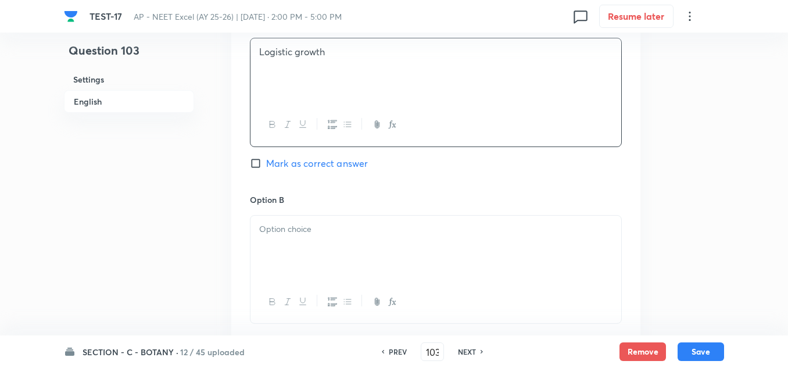
scroll to position [639, 0]
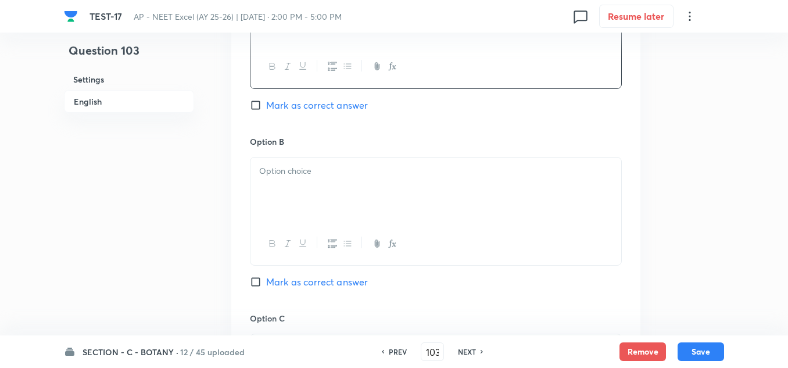
click at [301, 175] on p at bounding box center [435, 171] width 353 height 13
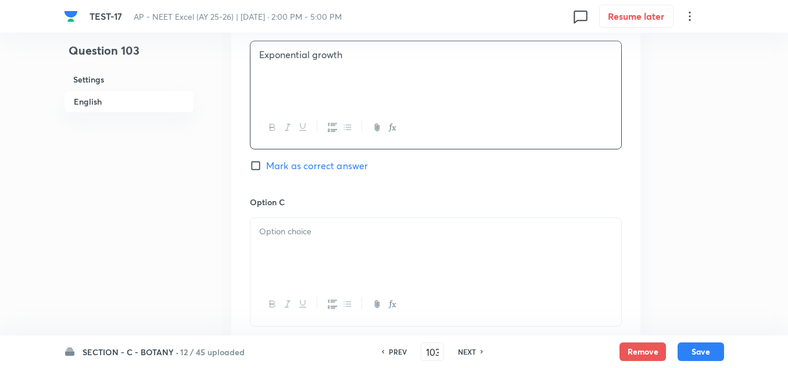
scroll to position [814, 0]
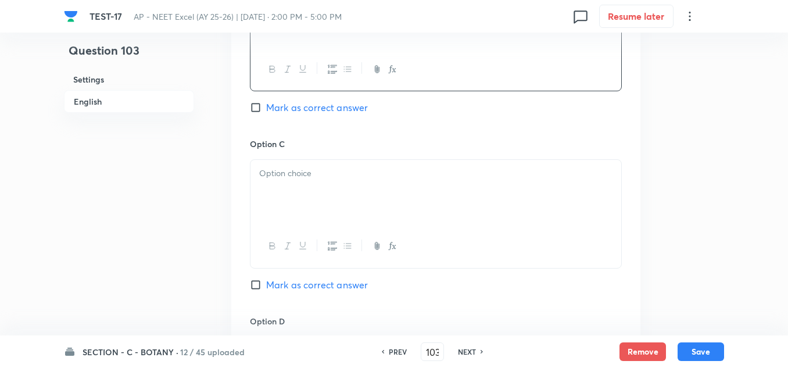
click at [299, 167] on p at bounding box center [435, 173] width 353 height 13
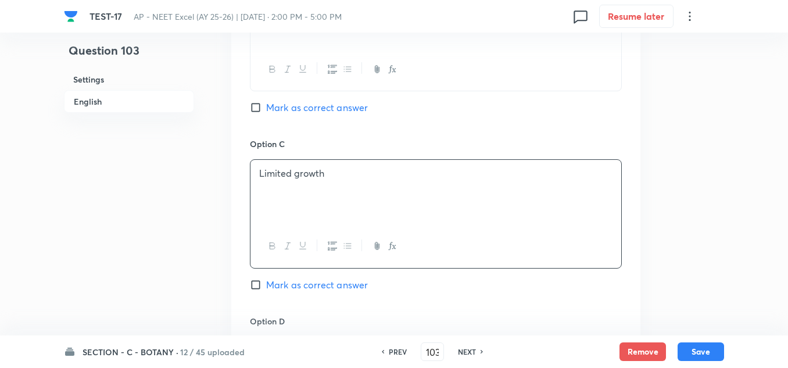
scroll to position [872, 0]
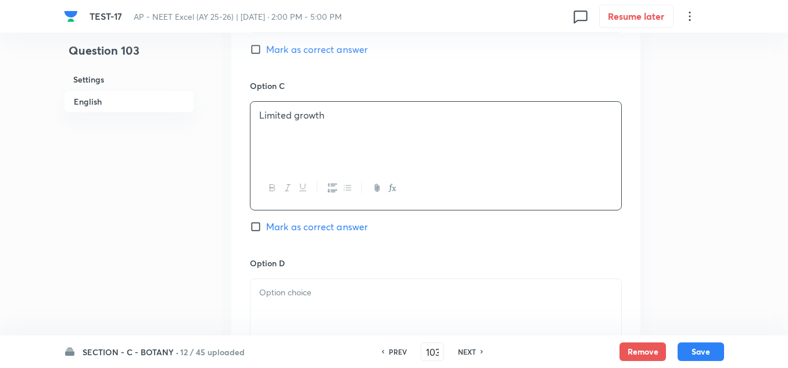
click at [302, 287] on p at bounding box center [435, 292] width 353 height 13
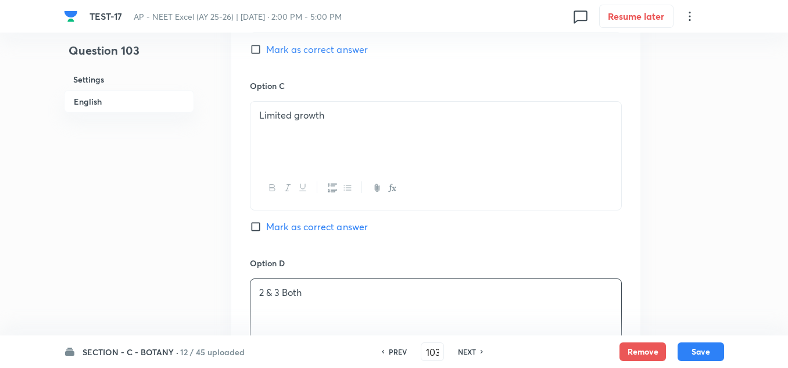
click at [332, 55] on span "Mark as correct answer" at bounding box center [317, 49] width 102 height 14
click at [266, 55] on input "Mark as correct answer" at bounding box center [258, 50] width 16 height 12
checkbox input "true"
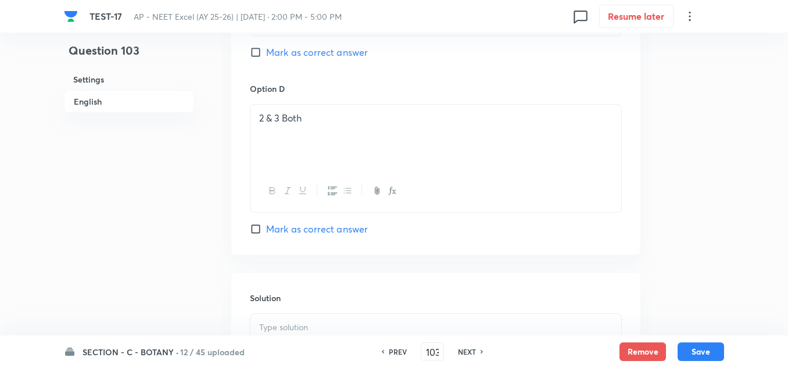
scroll to position [1104, 0]
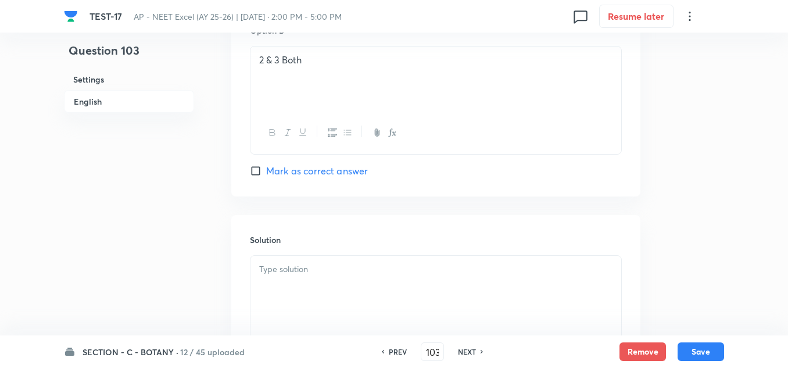
click at [310, 269] on p at bounding box center [435, 269] width 353 height 13
click at [687, 344] on button "Save" at bounding box center [701, 350] width 47 height 19
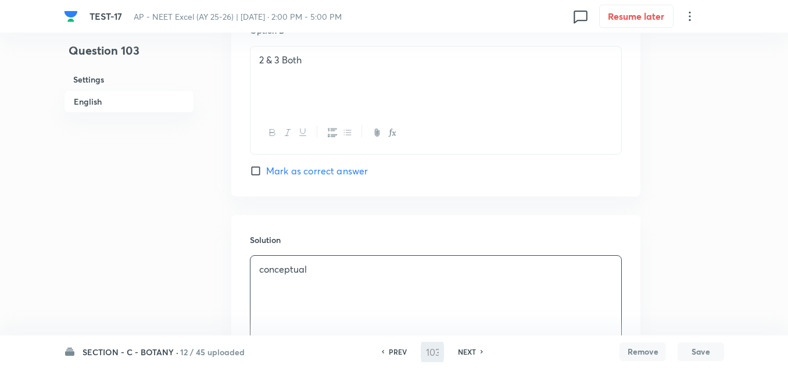
type input "104"
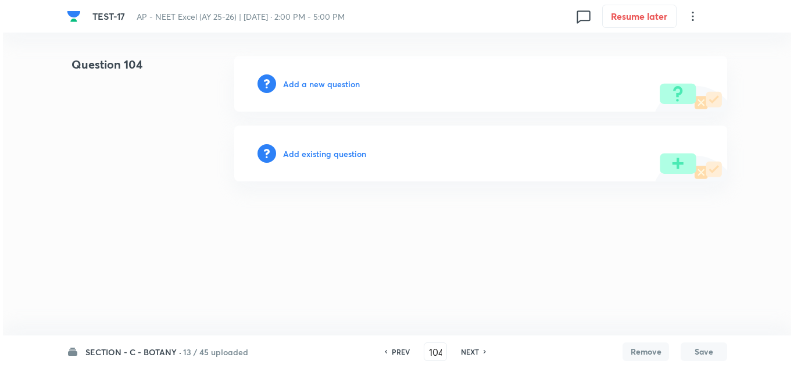
scroll to position [0, 0]
click at [301, 81] on h6 "Add a new question" at bounding box center [321, 84] width 77 height 12
click at [301, 81] on h6 "Choose a question type" at bounding box center [328, 84] width 90 height 12
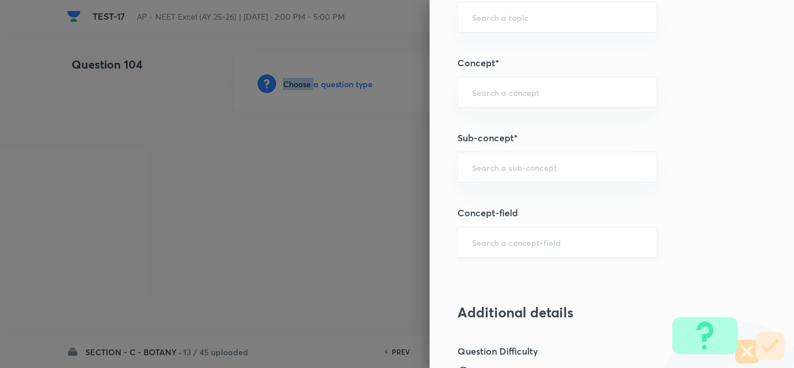
scroll to position [756, 0]
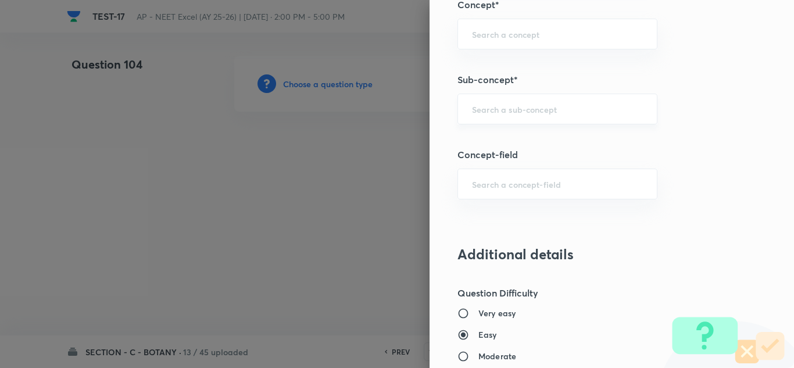
click at [488, 109] on input "text" at bounding box center [557, 108] width 171 height 11
paste input "Microbes"
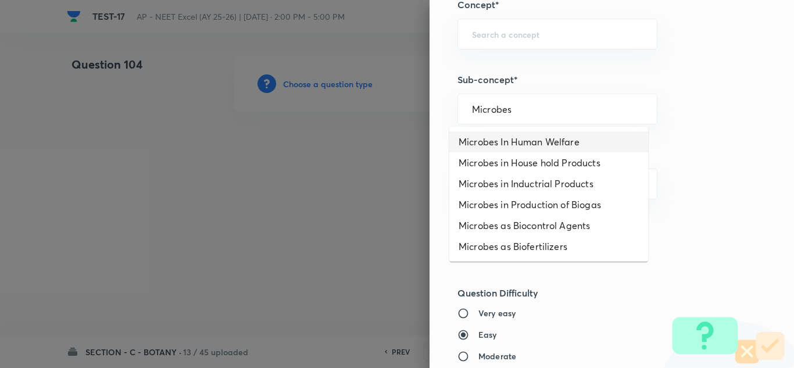
click at [495, 144] on li "Microbes In Human Welfare" at bounding box center [548, 141] width 199 height 21
type input "Microbes In Human Welfare"
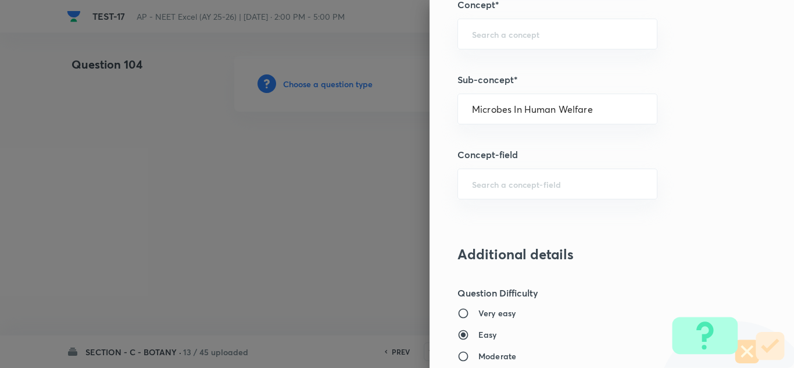
type input "Biology"
type input "Biology & Human Welfare"
type input "Microbes in Human Welfare"
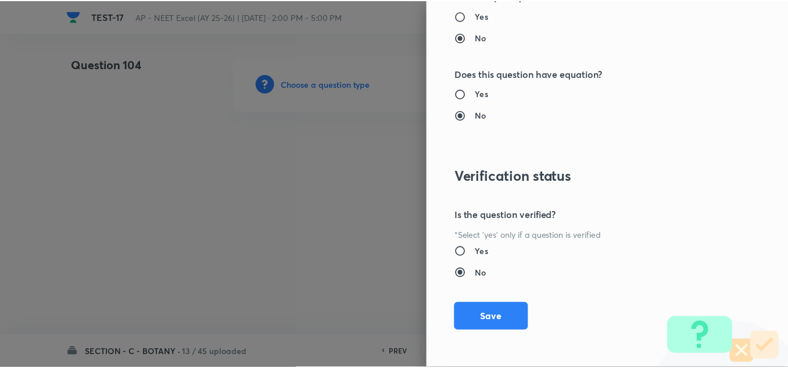
scroll to position [1295, 0]
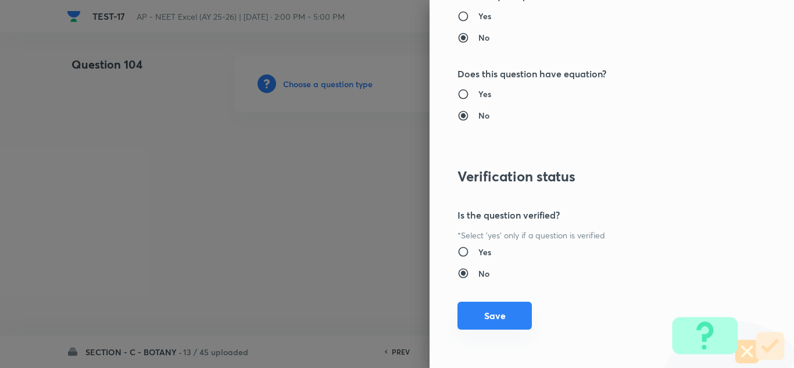
click at [480, 317] on button "Save" at bounding box center [494, 316] width 74 height 28
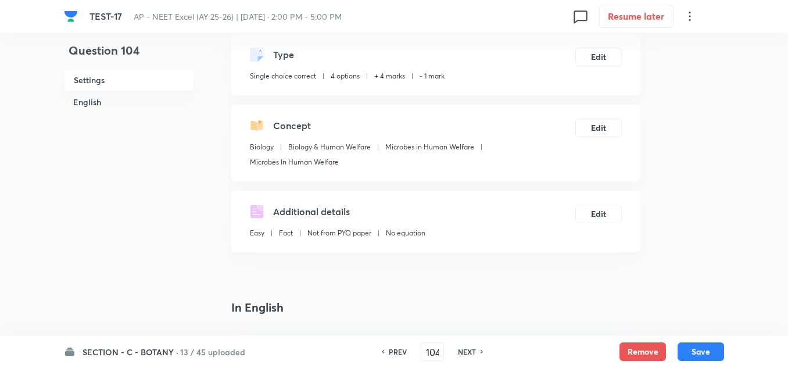
scroll to position [174, 0]
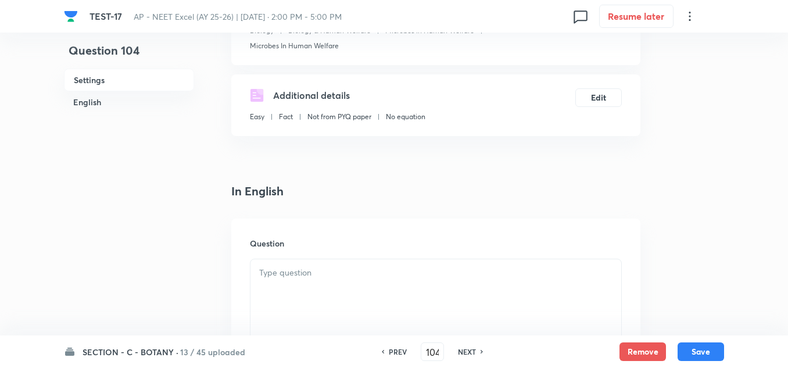
click at [277, 263] on div at bounding box center [436, 291] width 371 height 65
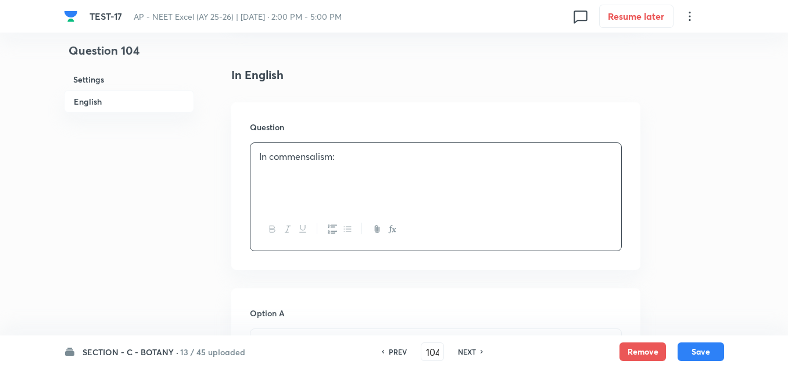
scroll to position [465, 0]
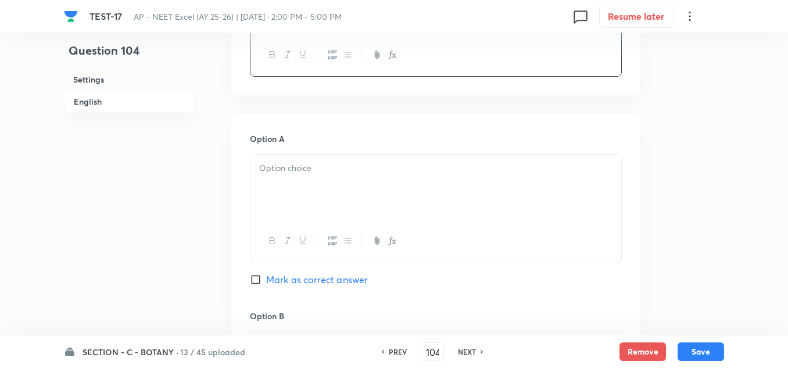
click at [298, 177] on div at bounding box center [436, 187] width 371 height 65
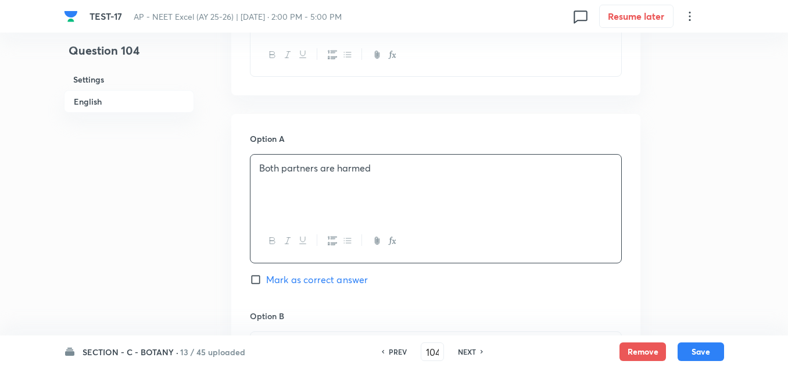
scroll to position [581, 0]
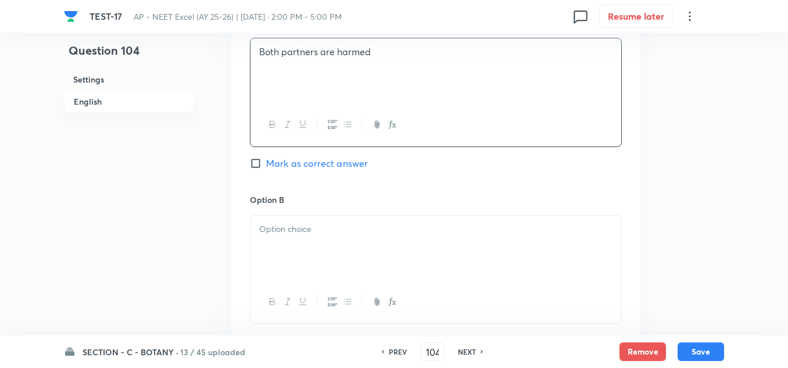
click at [295, 233] on p at bounding box center [435, 229] width 353 height 13
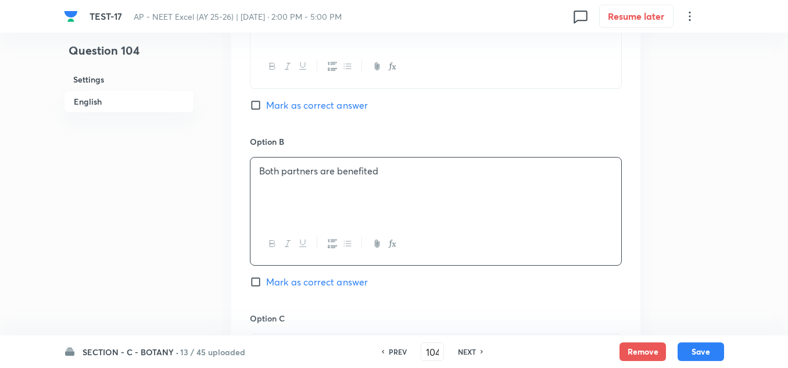
scroll to position [756, 0]
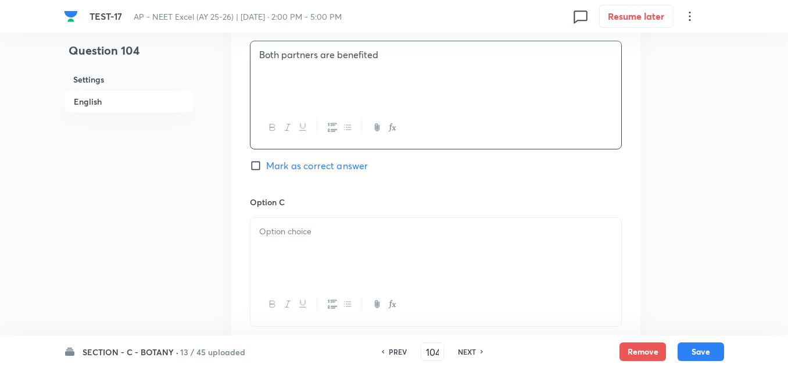
click at [288, 233] on p at bounding box center [435, 231] width 353 height 13
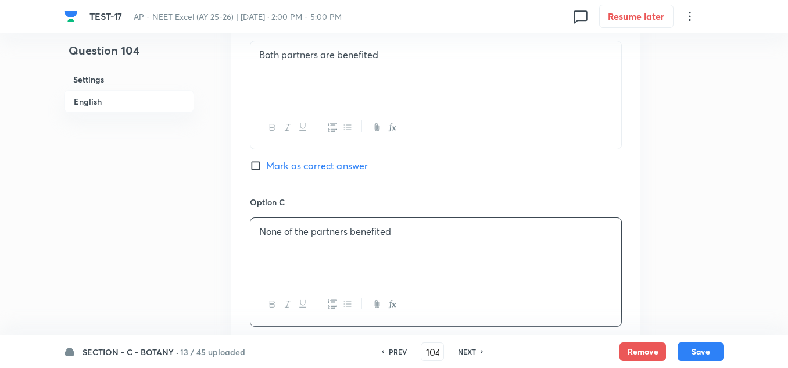
scroll to position [988, 0]
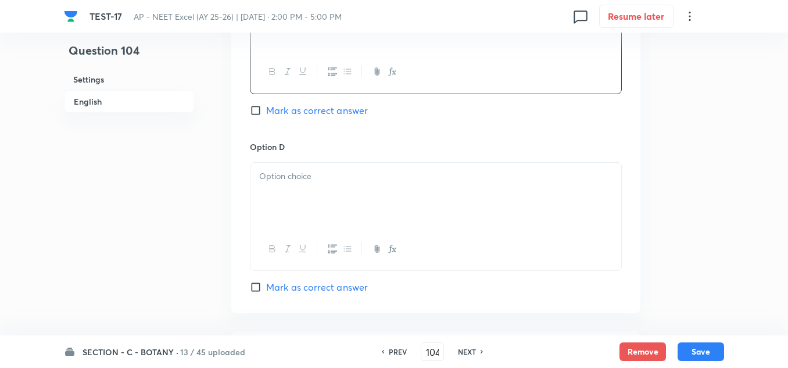
click at [294, 187] on div at bounding box center [436, 195] width 371 height 65
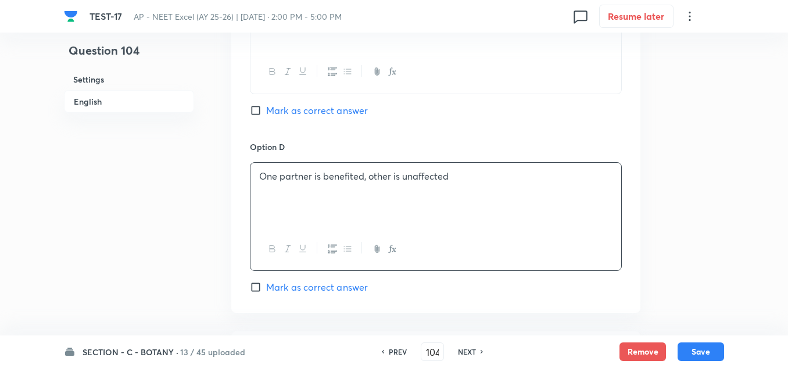
click at [307, 283] on span "Mark as correct answer" at bounding box center [317, 287] width 102 height 14
click at [266, 283] on input "Mark as correct answer" at bounding box center [258, 287] width 16 height 12
checkbox input "true"
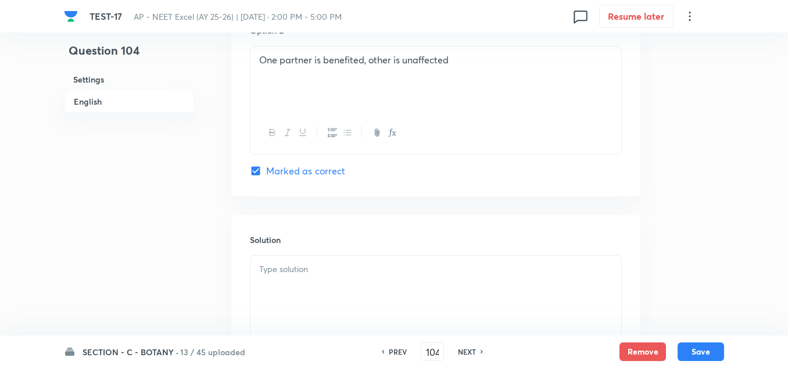
scroll to position [1221, 0]
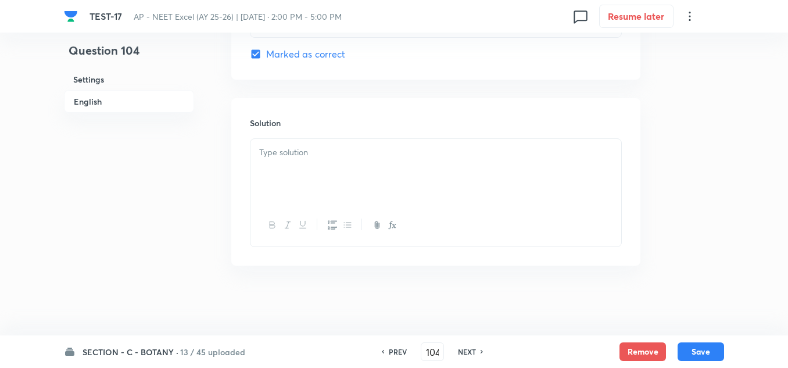
click at [330, 173] on div at bounding box center [436, 171] width 371 height 65
click at [706, 349] on button "Save" at bounding box center [701, 350] width 47 height 19
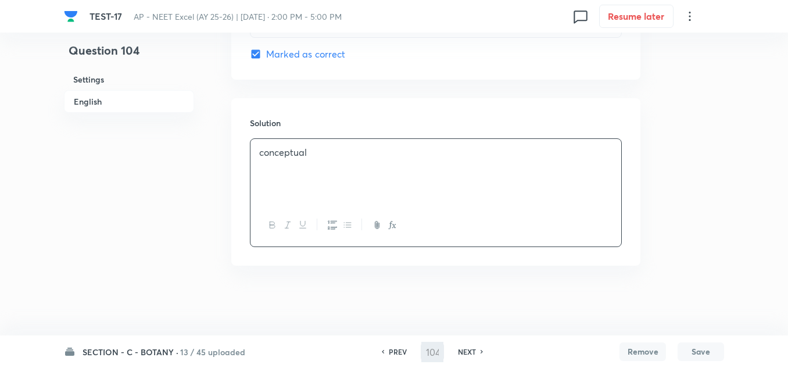
type input "105"
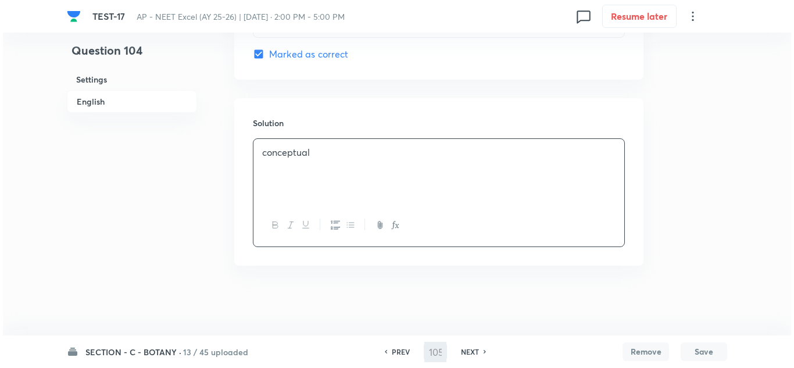
scroll to position [0, 0]
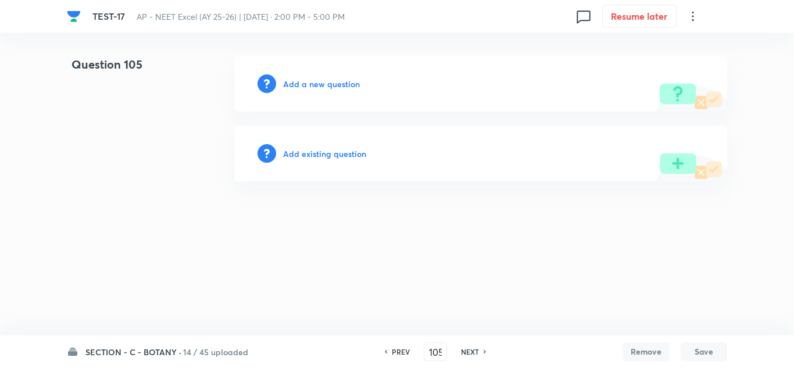
click at [301, 76] on div "Add a new question" at bounding box center [480, 84] width 493 height 56
click at [305, 81] on h6 "Add a new question" at bounding box center [321, 84] width 77 height 12
click at [328, 81] on h6 "Choose a question type" at bounding box center [328, 84] width 90 height 12
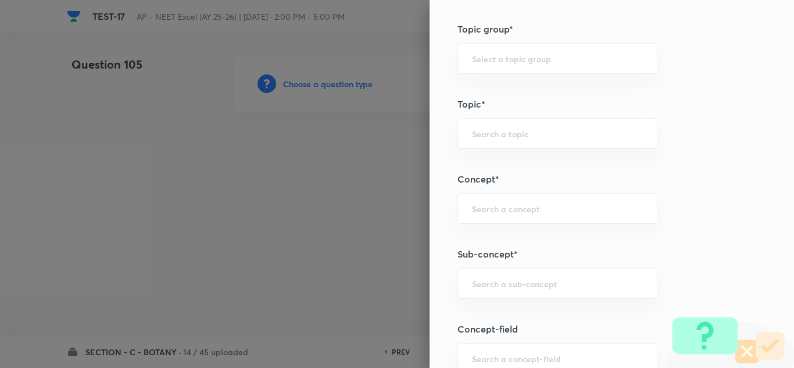
scroll to position [698, 0]
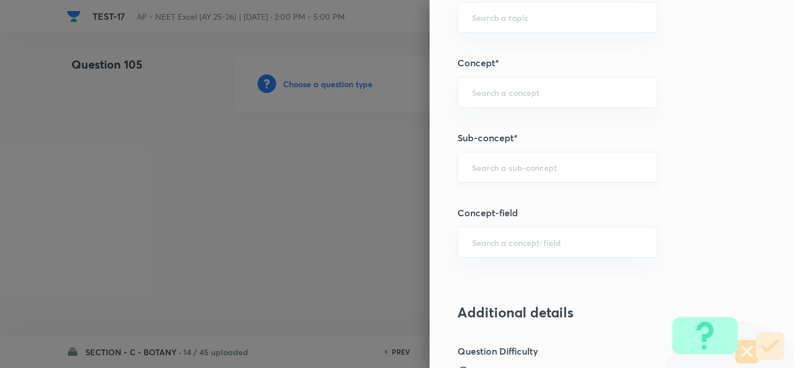
click at [499, 156] on div "​" at bounding box center [557, 167] width 200 height 31
paste input "Ecosystem"
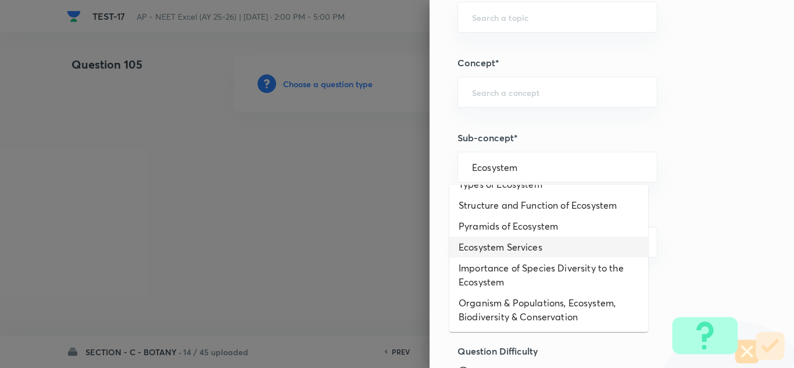
scroll to position [58, 0]
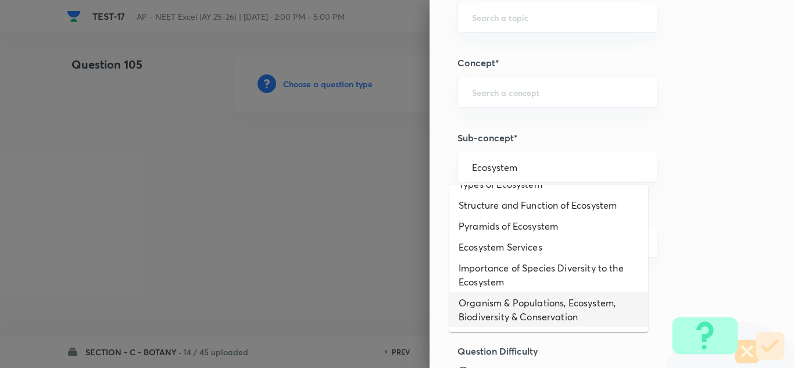
click at [500, 305] on li "Organism & Populations, Ecosystem, Biodiversity & Conservation" at bounding box center [548, 309] width 199 height 35
type input "Organism & Populations, Ecosystem, Biodiversity & Conservation"
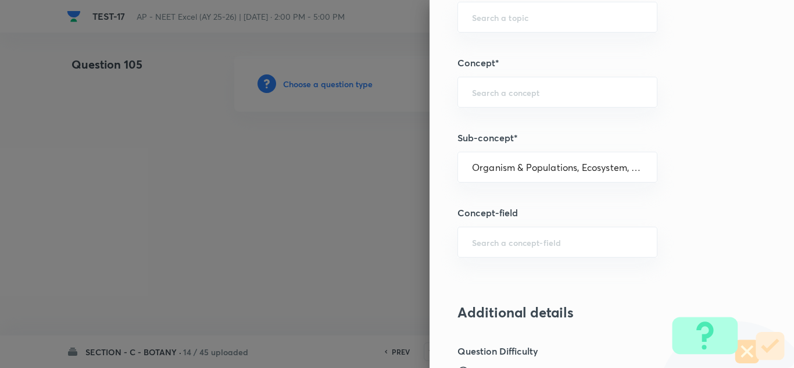
type input "Biology"
type input "Botany"
type input "Organism & Populations,Ecosystem, Biodiversity & Conservation"
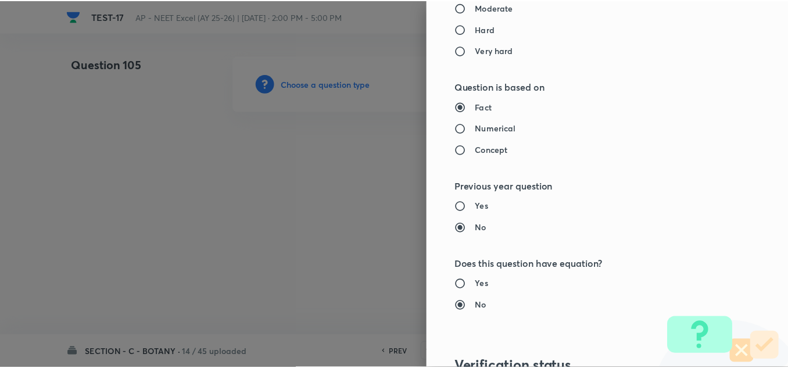
scroll to position [1295, 0]
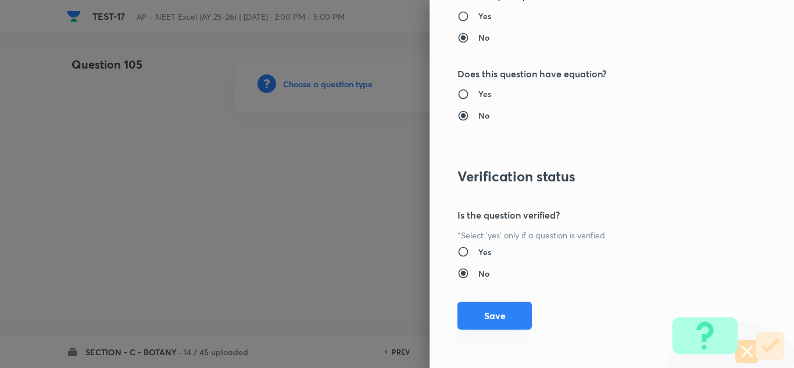
click at [496, 320] on button "Save" at bounding box center [494, 316] width 74 height 28
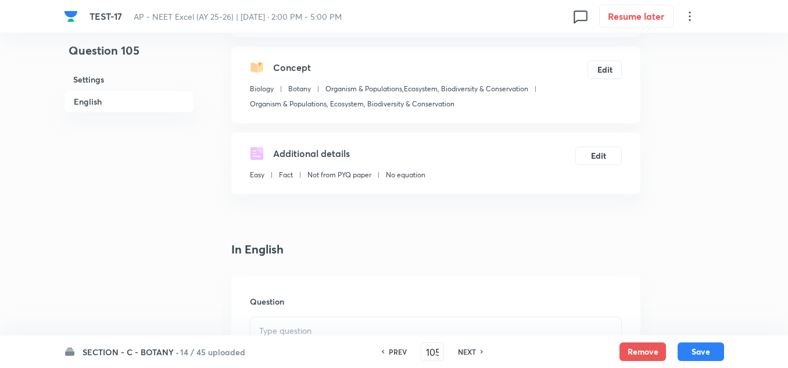
scroll to position [291, 0]
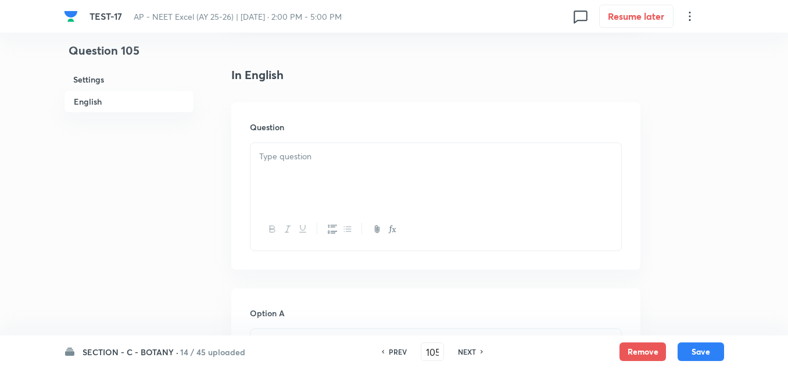
click at [281, 165] on div at bounding box center [436, 175] width 371 height 65
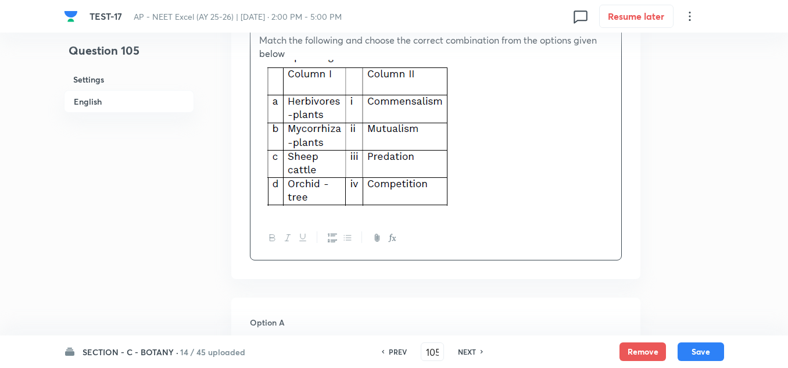
scroll to position [581, 0]
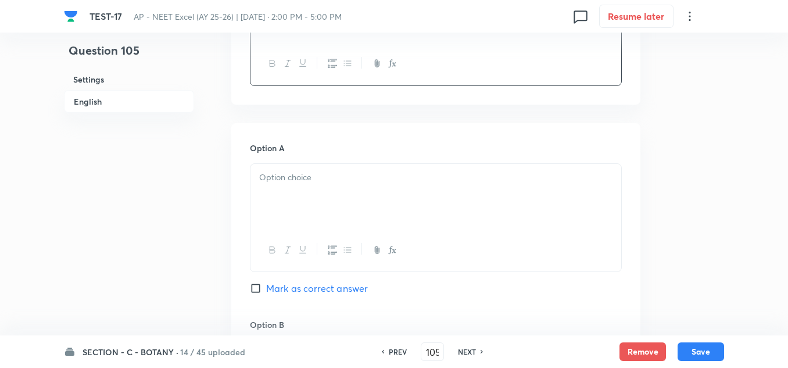
click at [285, 180] on p at bounding box center [435, 177] width 353 height 13
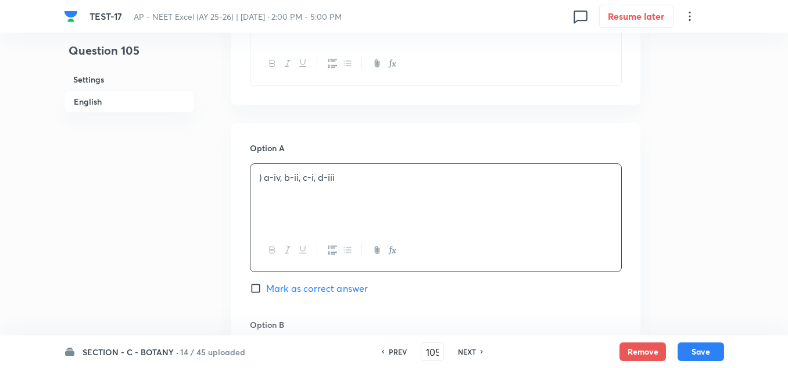
click at [263, 181] on p ") a-iv, b-ii, c-i, d-iii" at bounding box center [435, 177] width 353 height 13
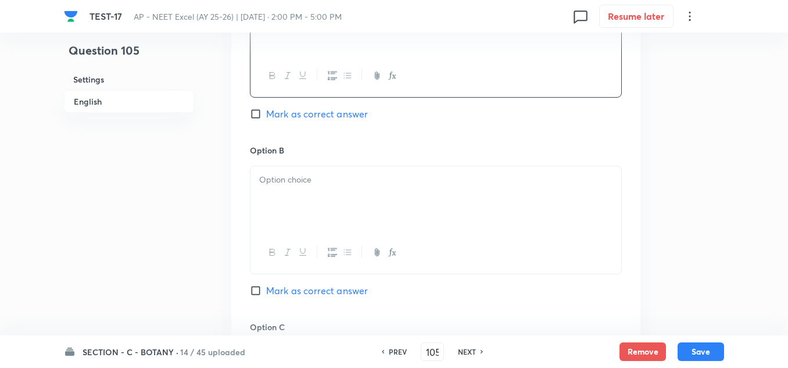
scroll to position [814, 0]
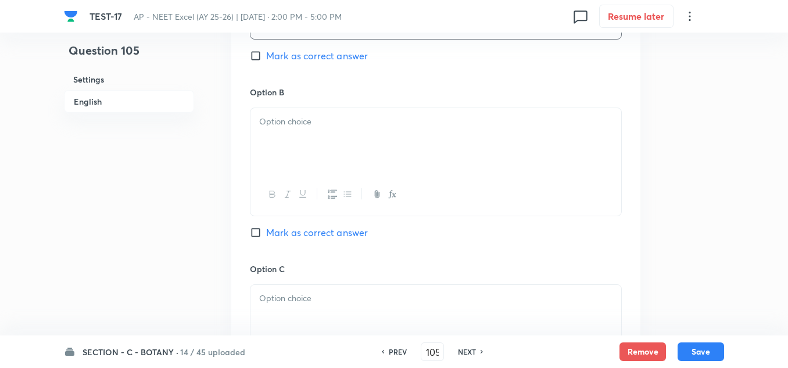
click at [296, 124] on p at bounding box center [435, 121] width 353 height 13
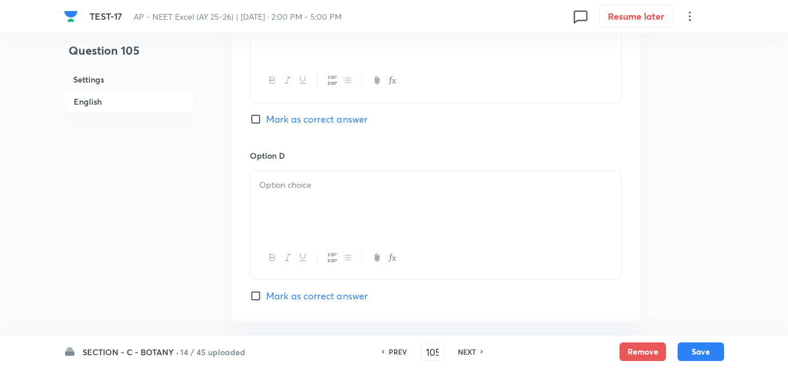
click at [303, 188] on p at bounding box center [435, 184] width 353 height 13
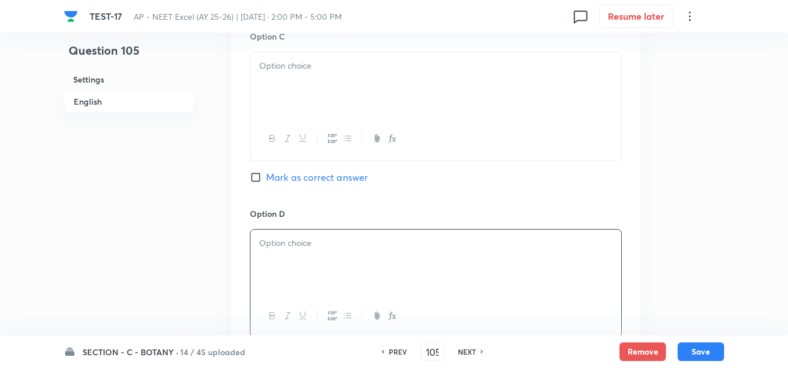
click at [296, 60] on p at bounding box center [435, 65] width 353 height 13
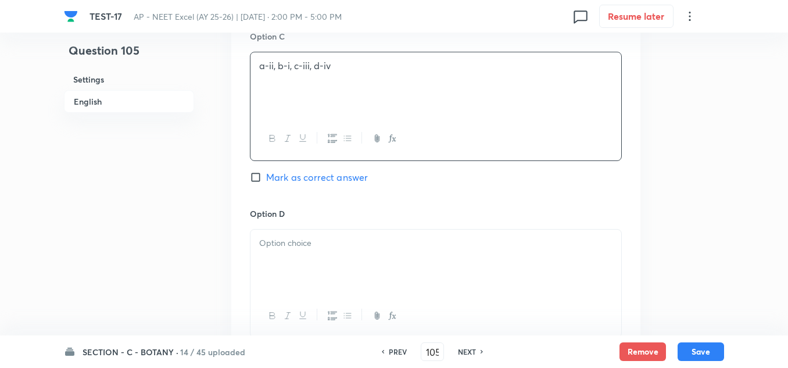
click at [284, 247] on p at bounding box center [435, 243] width 353 height 13
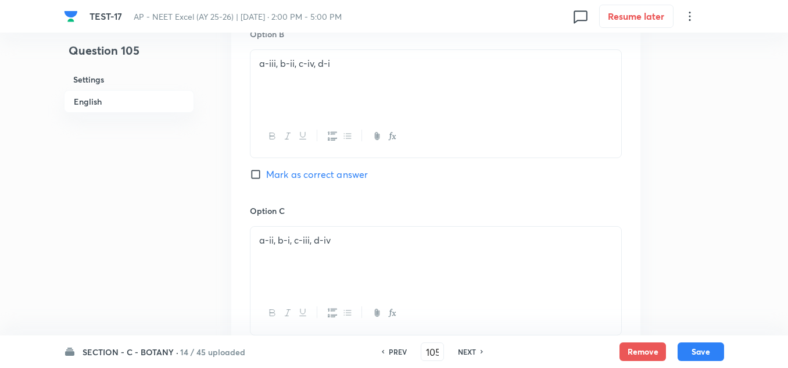
scroll to position [814, 0]
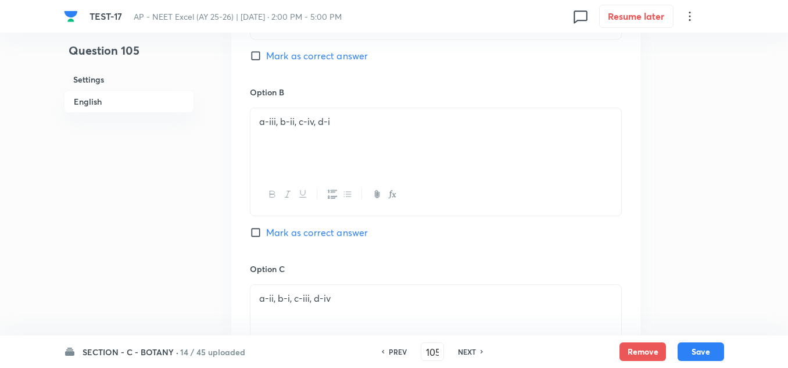
click at [290, 227] on span "Mark as correct answer" at bounding box center [317, 233] width 102 height 14
click at [266, 227] on input "Mark as correct answer" at bounding box center [258, 233] width 16 height 12
checkbox input "true"
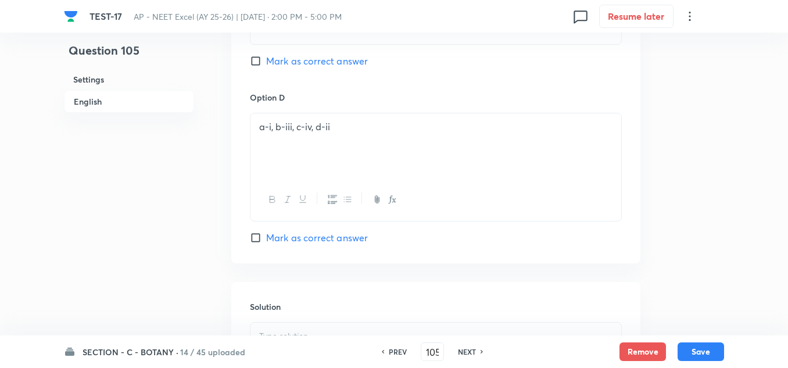
scroll to position [1347, 0]
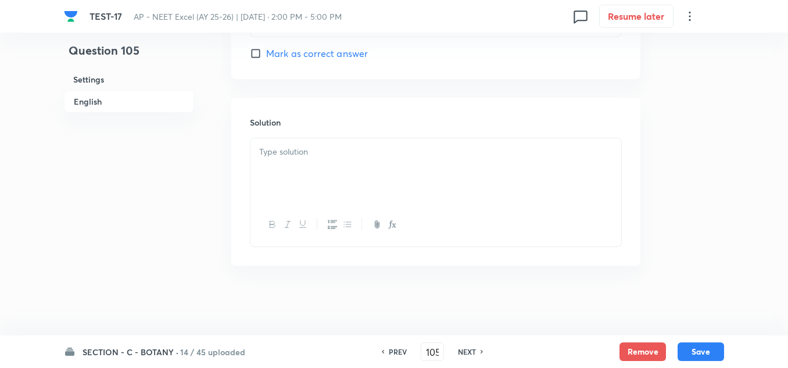
click at [313, 148] on p at bounding box center [435, 151] width 353 height 13
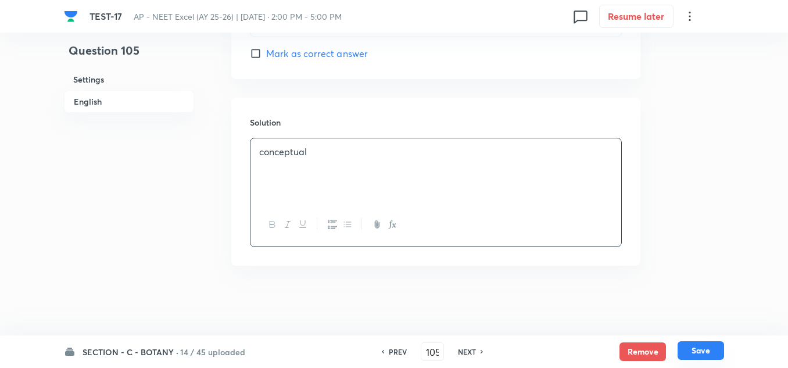
click at [682, 353] on button "Save" at bounding box center [701, 350] width 47 height 19
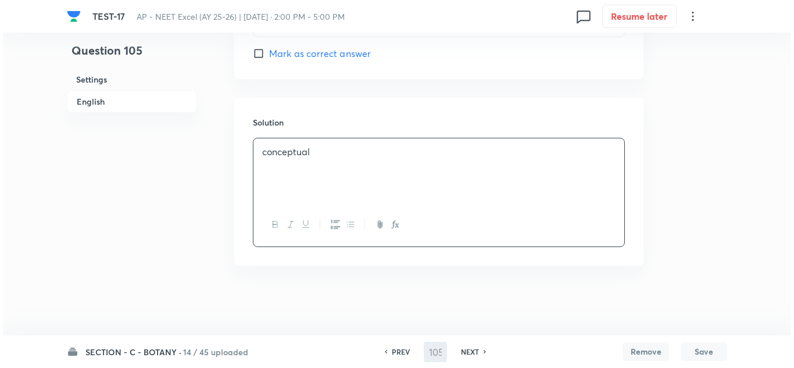
scroll to position [0, 0]
type input "106"
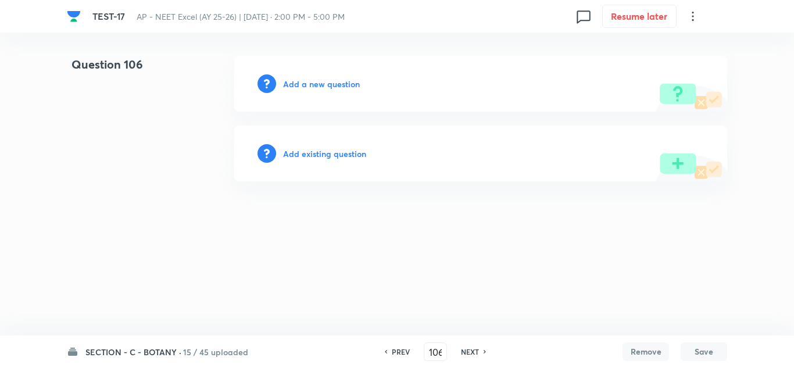
click at [318, 75] on div "Add a new question" at bounding box center [480, 84] width 493 height 56
click at [297, 83] on h6 "Add a new question" at bounding box center [321, 84] width 77 height 12
click at [297, 83] on h6 "Choose a question type" at bounding box center [328, 84] width 90 height 12
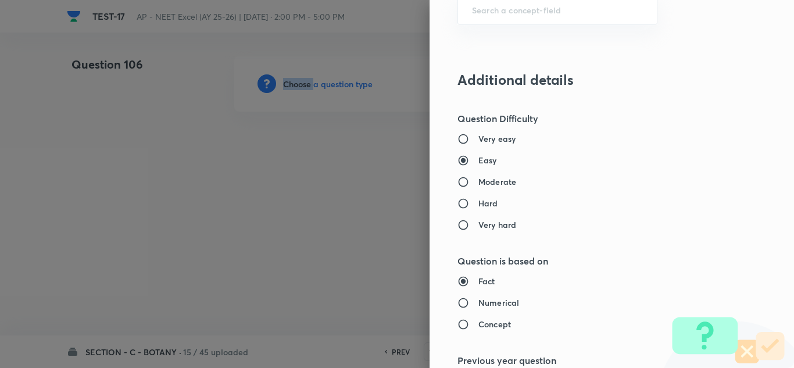
scroll to position [698, 0]
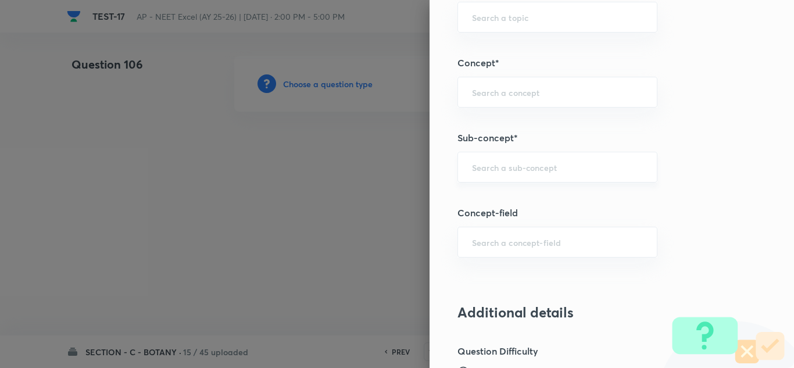
click at [476, 167] on input "text" at bounding box center [557, 167] width 171 height 11
paste input "Ecosystem"
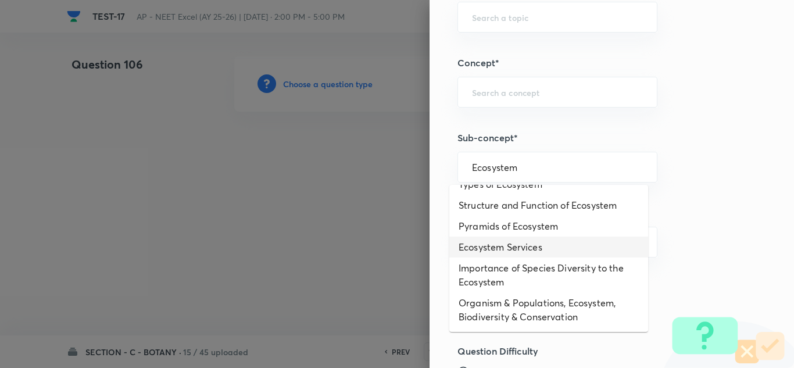
scroll to position [58, 0]
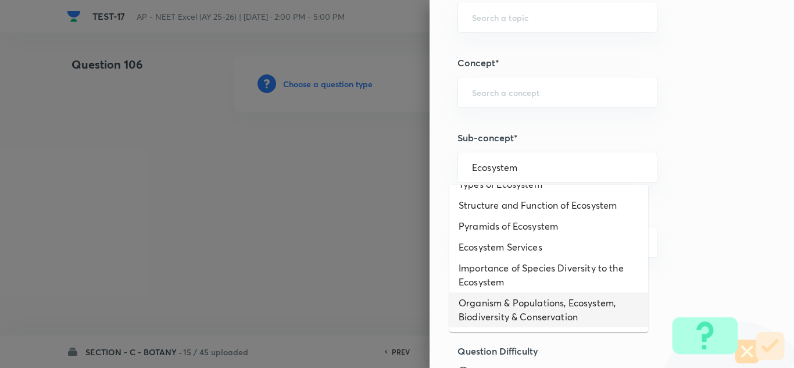
click at [492, 302] on li "Organism & Populations, Ecosystem, Biodiversity & Conservation" at bounding box center [548, 309] width 199 height 35
type input "Organism & Populations, Ecosystem, Biodiversity & Conservation"
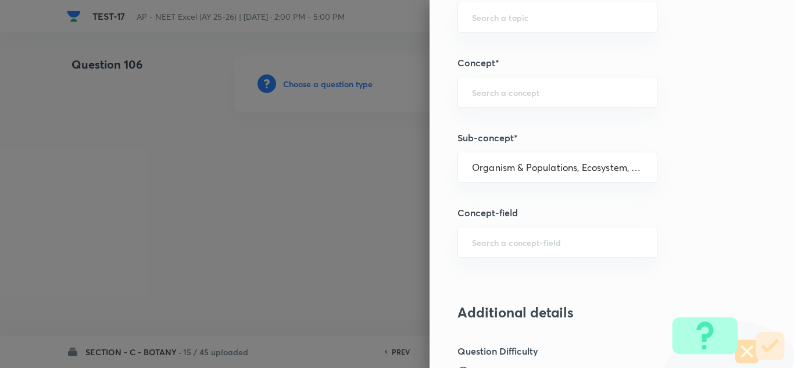
type input "Biology"
type input "Botany"
type input "Organism & Populations,Ecosystem, Biodiversity & Conservation"
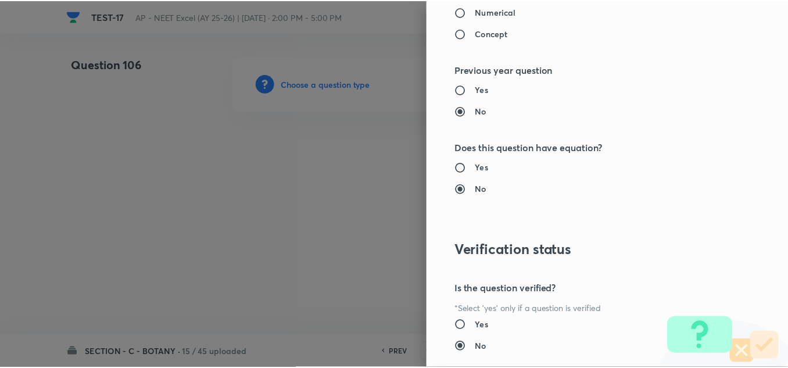
scroll to position [1295, 0]
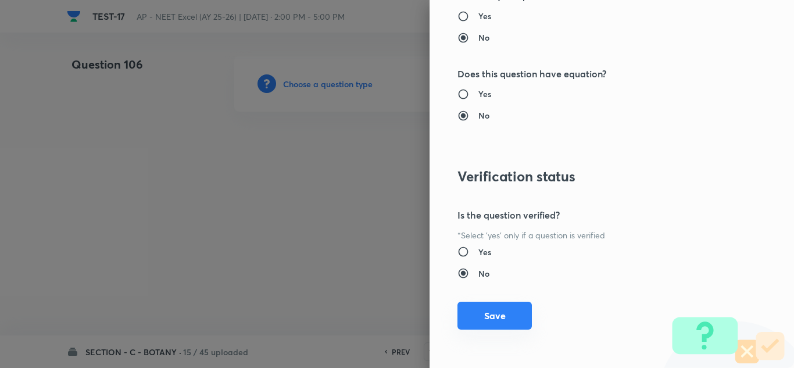
click at [495, 303] on button "Save" at bounding box center [494, 316] width 74 height 28
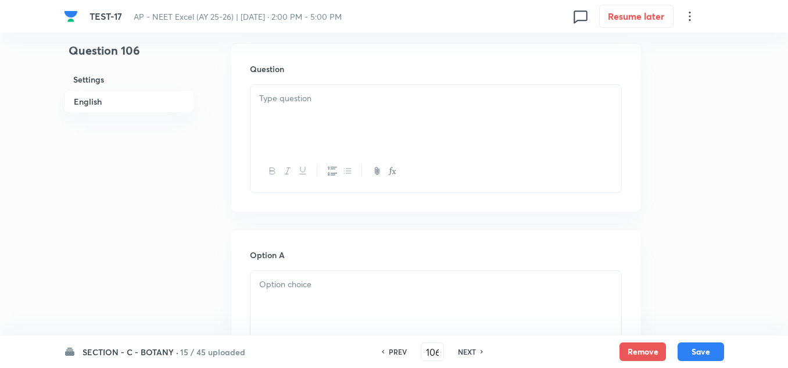
scroll to position [407, 0]
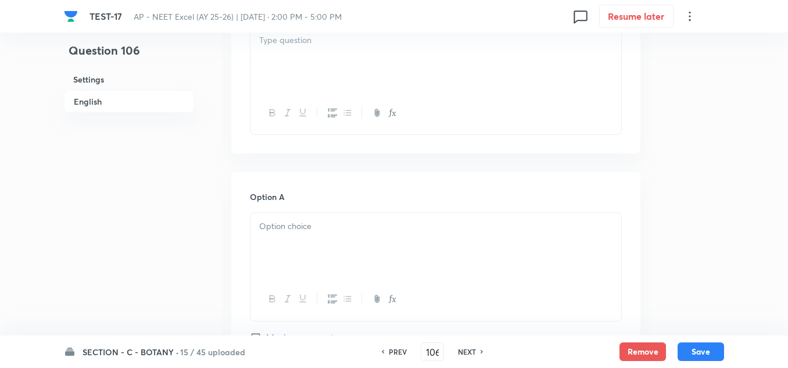
click at [305, 235] on div at bounding box center [436, 245] width 371 height 65
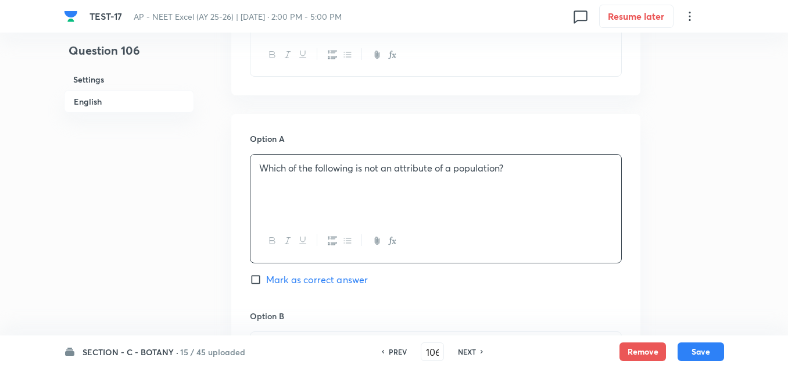
scroll to position [523, 0]
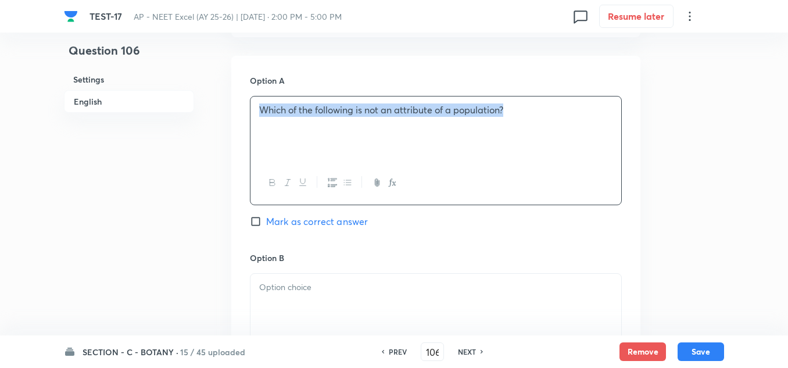
drag, startPoint x: 354, startPoint y: 117, endPoint x: 559, endPoint y: 119, distance: 204.6
click at [559, 119] on div "Which of the following is not an attribute of a population?" at bounding box center [436, 128] width 371 height 65
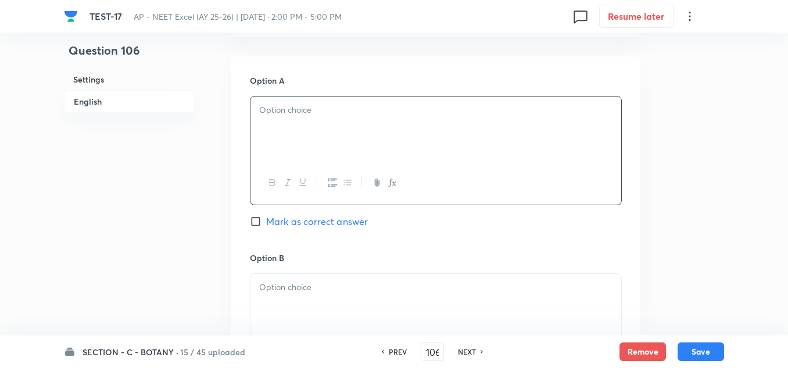
scroll to position [291, 0]
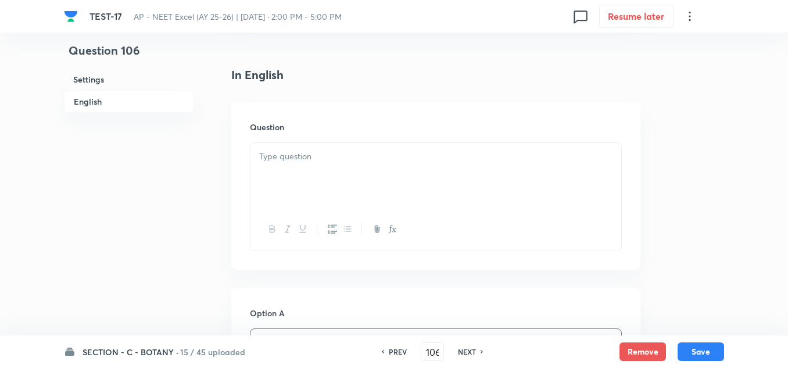
click at [308, 166] on div at bounding box center [436, 175] width 371 height 65
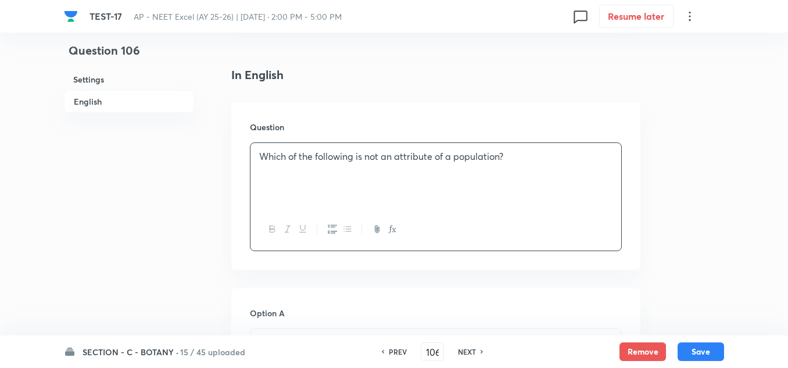
scroll to position [523, 0]
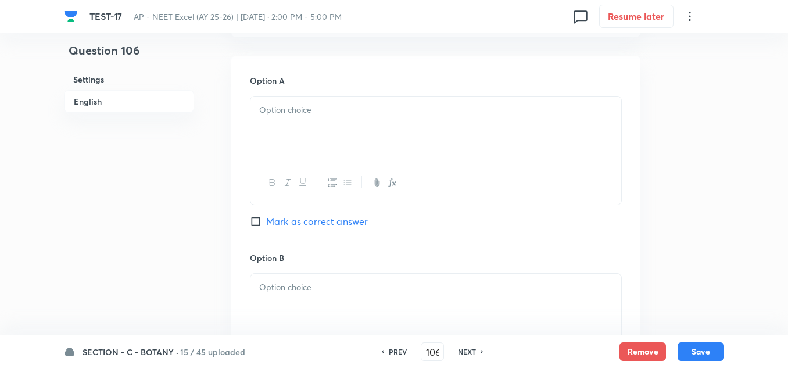
drag, startPoint x: 298, startPoint y: 96, endPoint x: 299, endPoint y: 115, distance: 18.1
click at [298, 98] on div at bounding box center [436, 150] width 372 height 109
click at [299, 127] on div at bounding box center [436, 128] width 371 height 65
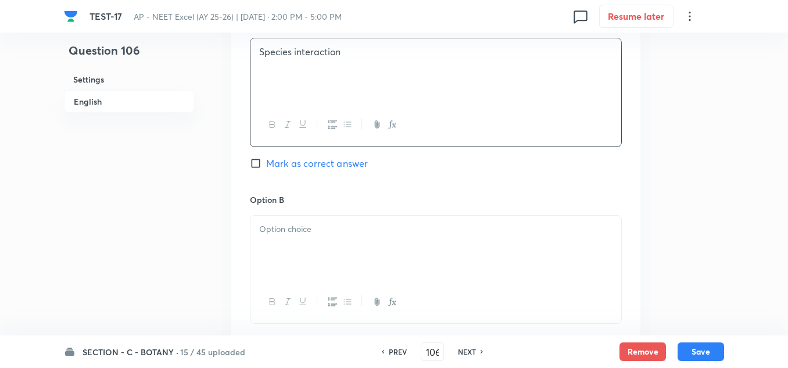
scroll to position [639, 0]
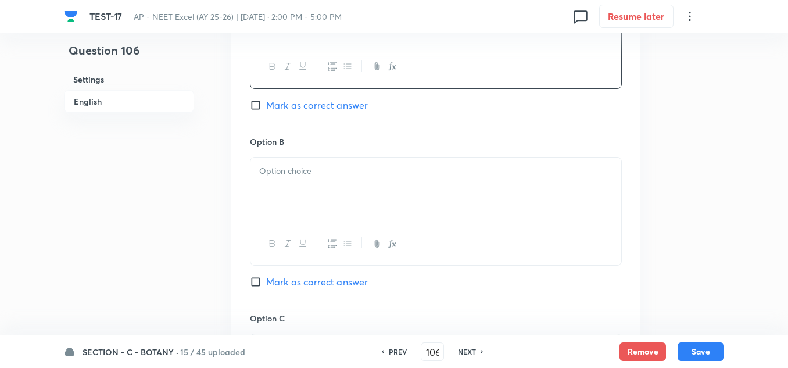
click at [296, 166] on p at bounding box center [435, 171] width 353 height 13
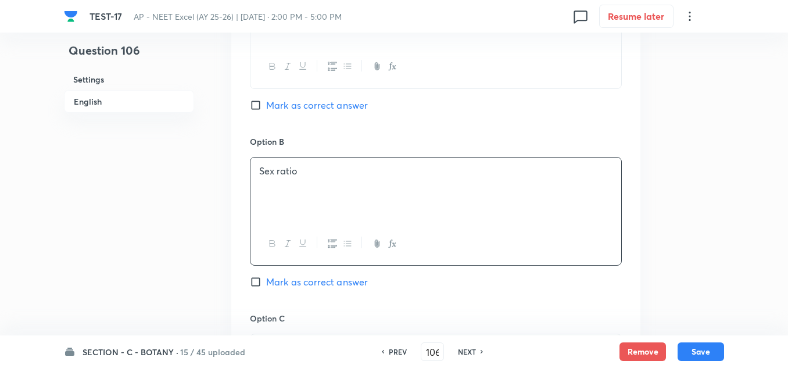
scroll to position [756, 0]
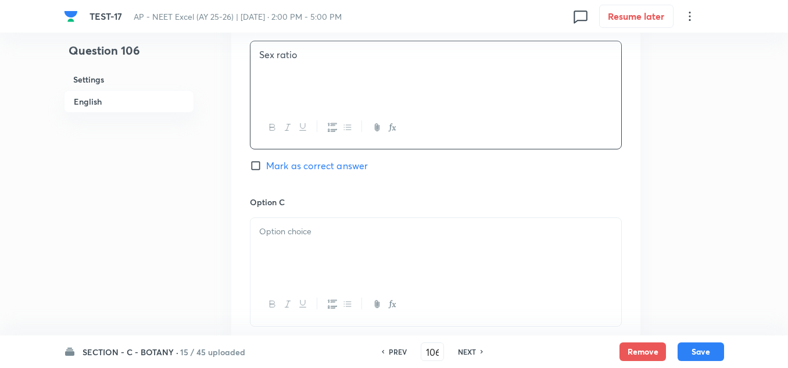
click at [301, 235] on p at bounding box center [435, 231] width 353 height 13
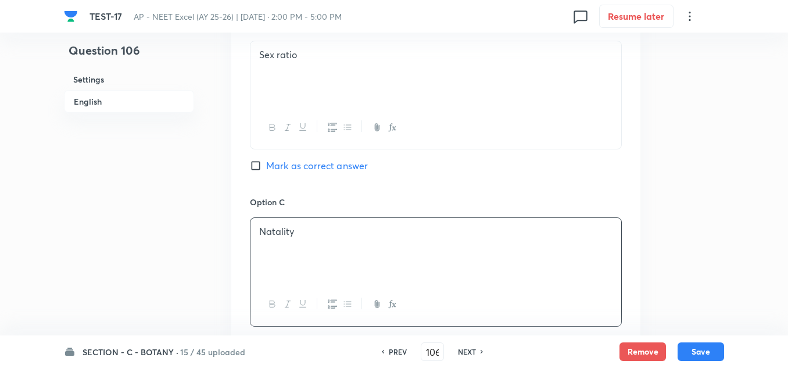
scroll to position [930, 0]
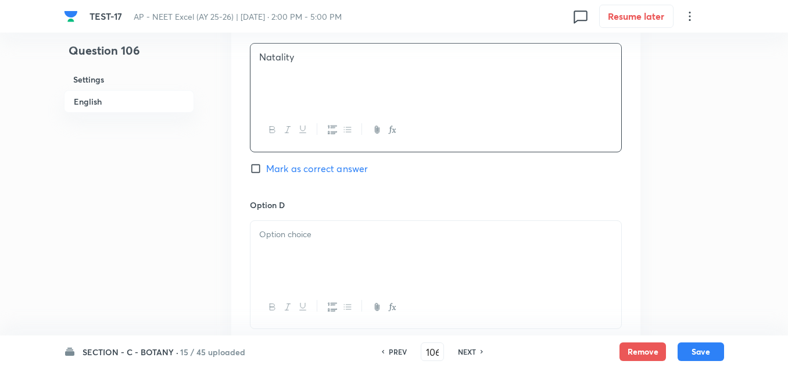
click at [292, 241] on div at bounding box center [436, 253] width 371 height 65
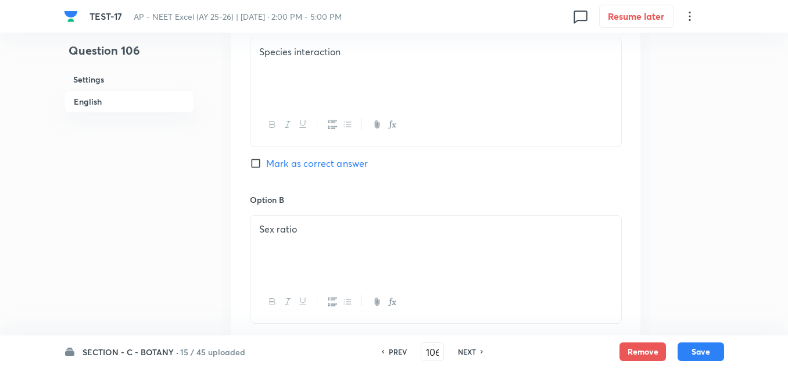
click at [309, 163] on span "Mark as correct answer" at bounding box center [317, 163] width 102 height 14
click at [266, 163] on input "Mark as correct answer" at bounding box center [258, 164] width 16 height 12
checkbox input "true"
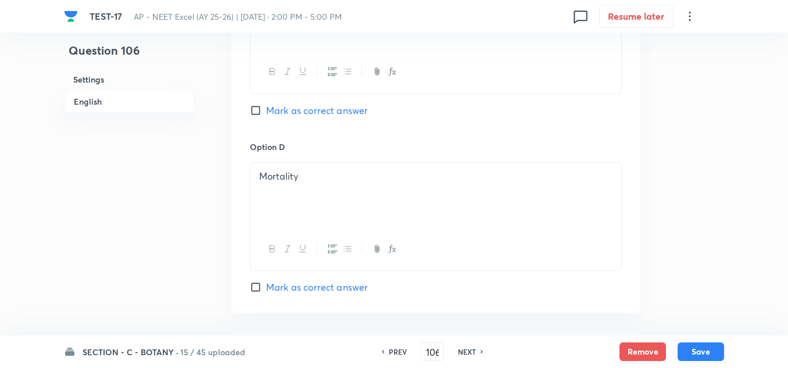
scroll to position [1221, 0]
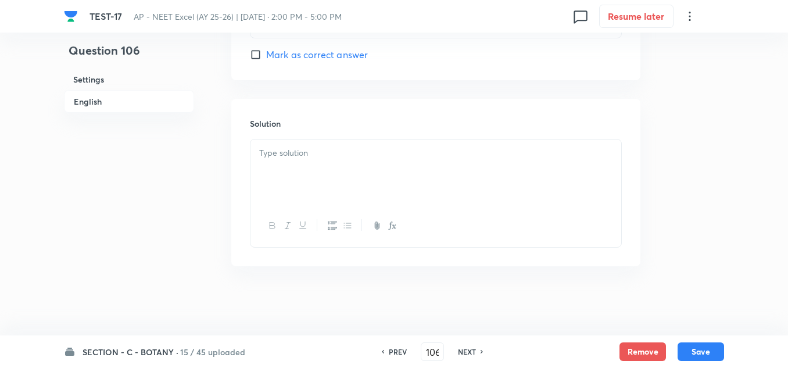
click at [306, 167] on div at bounding box center [436, 172] width 371 height 65
click at [684, 348] on button "Save" at bounding box center [701, 350] width 47 height 19
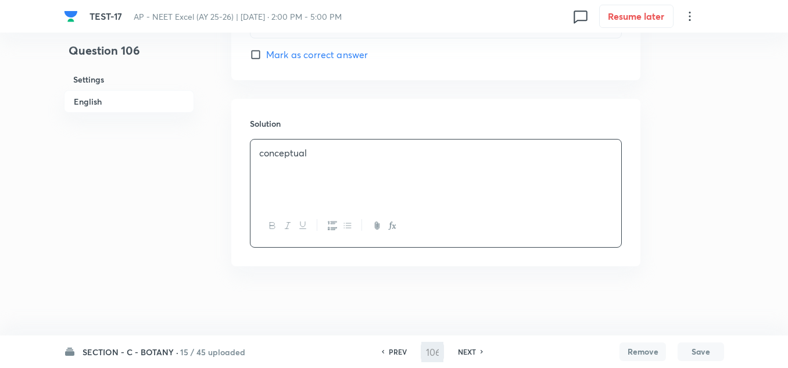
type input "107"
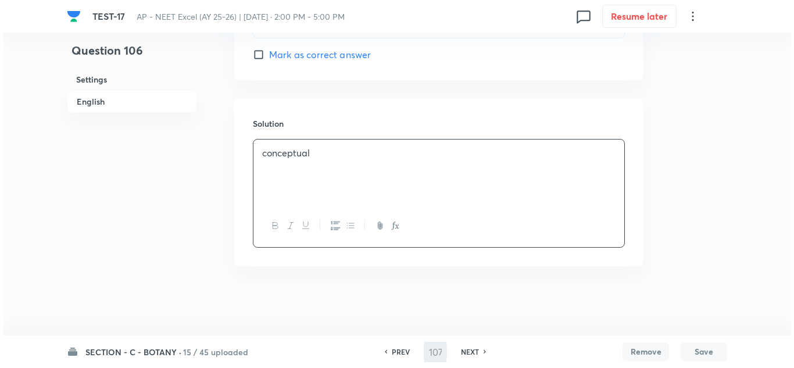
scroll to position [0, 0]
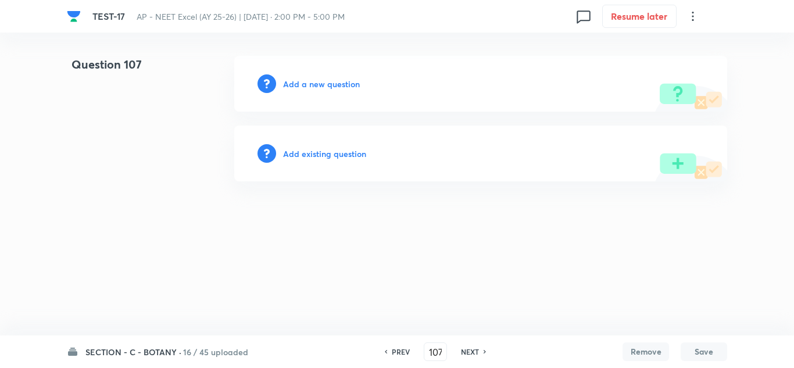
click at [308, 83] on h6 "Add a new question" at bounding box center [321, 84] width 77 height 12
click at [308, 83] on h6 "Choose a question type" at bounding box center [328, 84] width 90 height 12
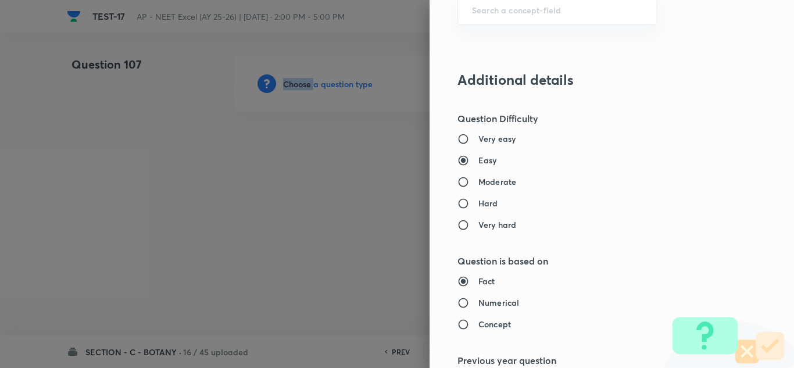
scroll to position [814, 0]
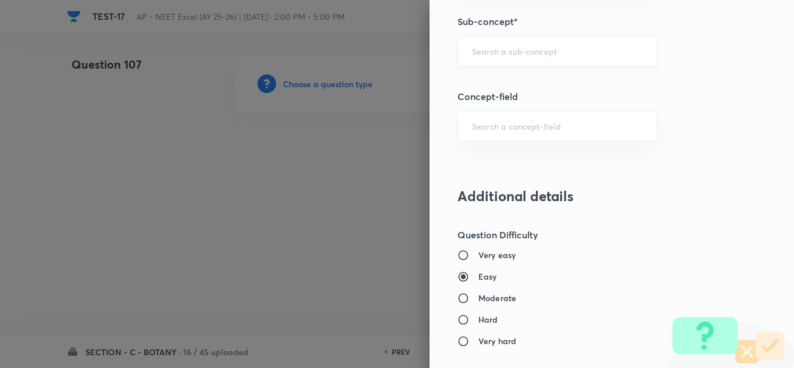
click at [498, 53] on input "text" at bounding box center [557, 50] width 171 height 11
paste input "Ecosystem"
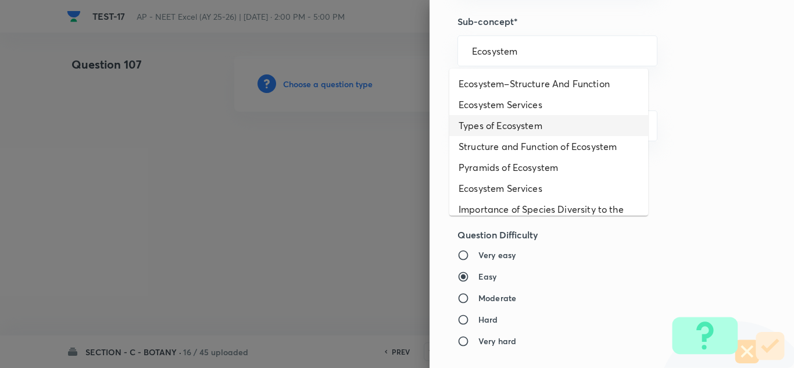
scroll to position [58, 0]
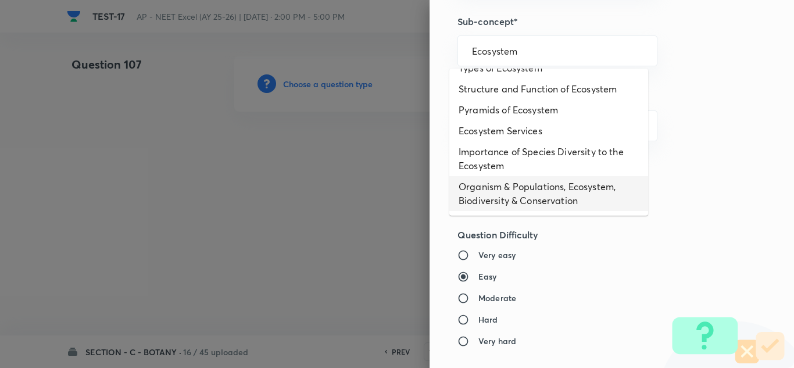
click at [506, 189] on li "Organism & Populations, Ecosystem, Biodiversity & Conservation" at bounding box center [548, 193] width 199 height 35
type input "Organism & Populations, Ecosystem, Biodiversity & Conservation"
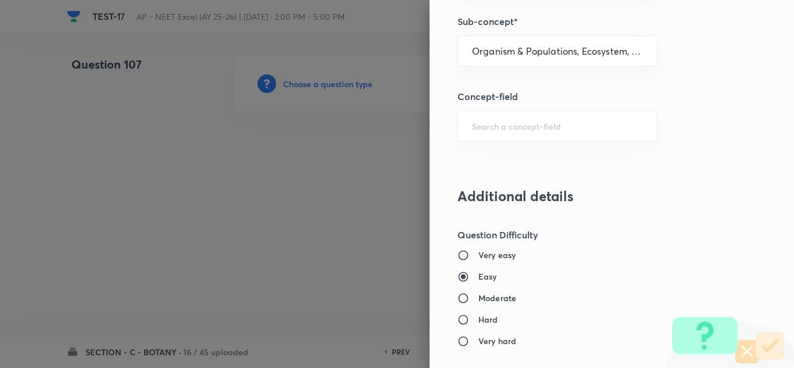
type input "Biology"
type input "Botany"
type input "Organism & Populations,Ecosystem, Biodiversity & Conservation"
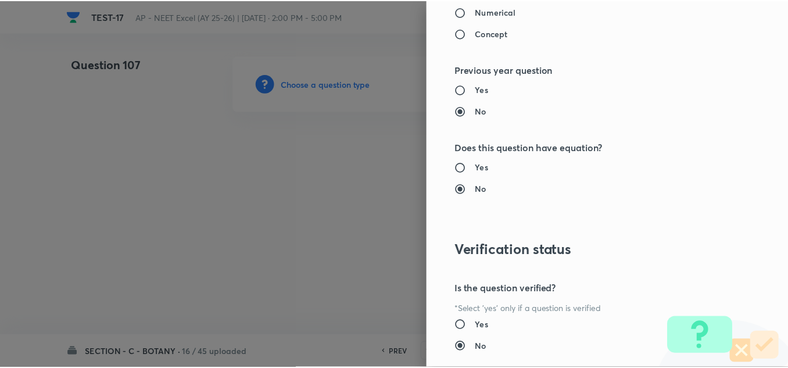
scroll to position [1295, 0]
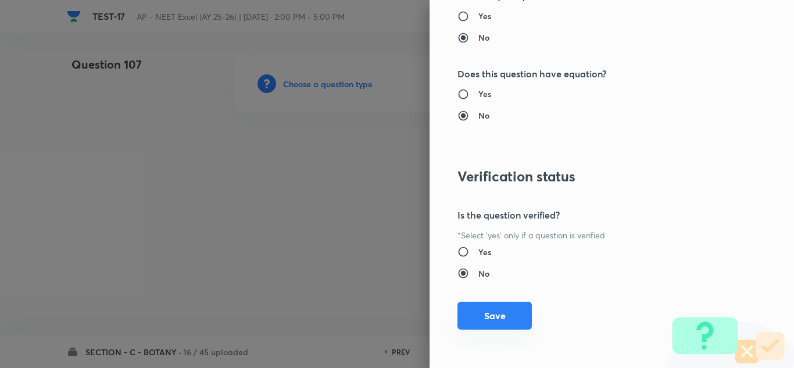
click at [488, 315] on button "Save" at bounding box center [494, 316] width 74 height 28
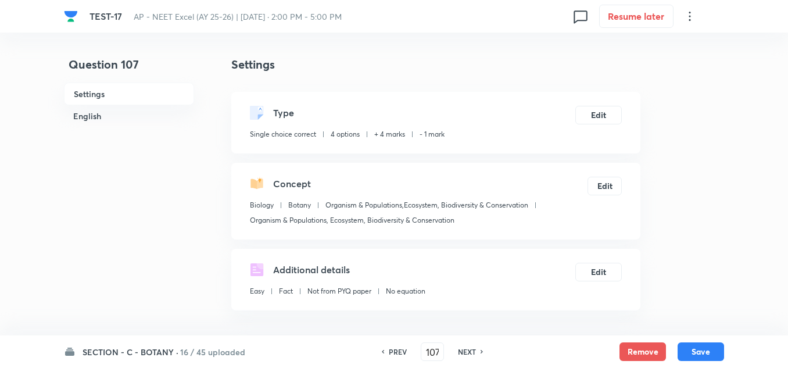
scroll to position [174, 0]
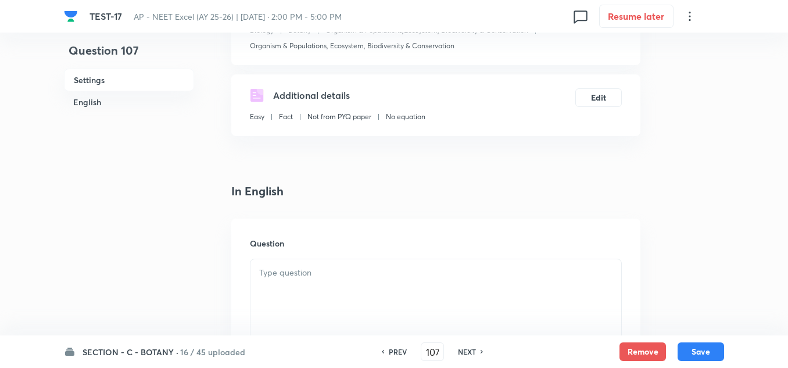
click at [299, 271] on p at bounding box center [435, 272] width 353 height 13
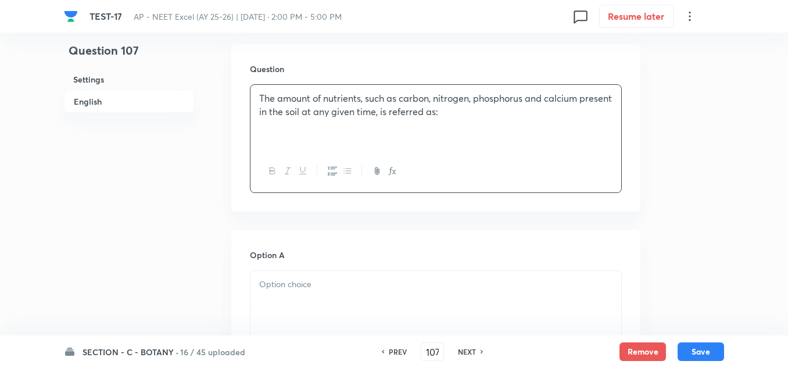
scroll to position [523, 0]
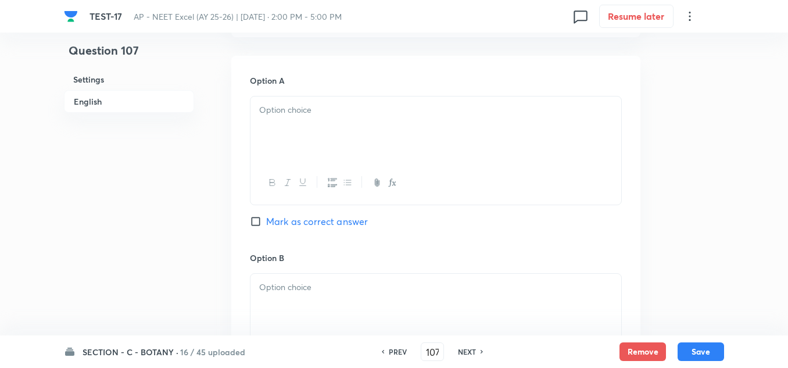
click at [294, 128] on div at bounding box center [436, 128] width 371 height 65
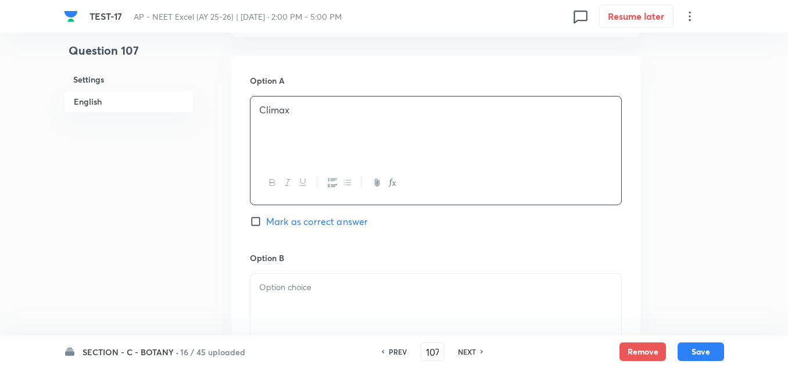
scroll to position [639, 0]
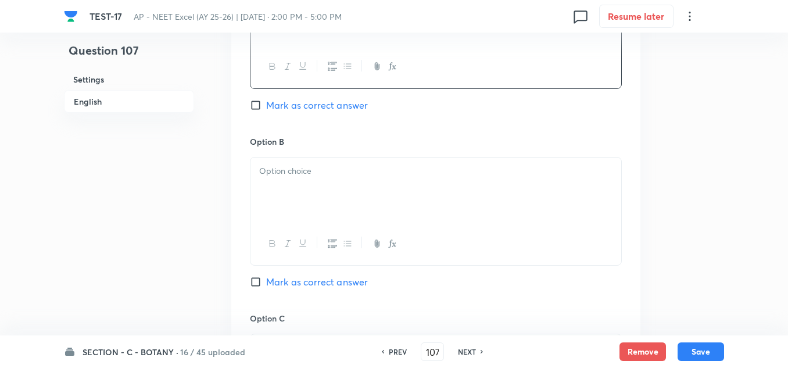
click at [299, 176] on p at bounding box center [435, 171] width 353 height 13
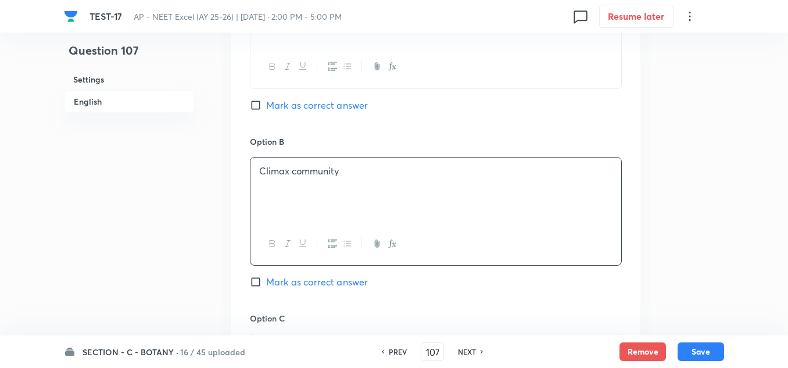
scroll to position [756, 0]
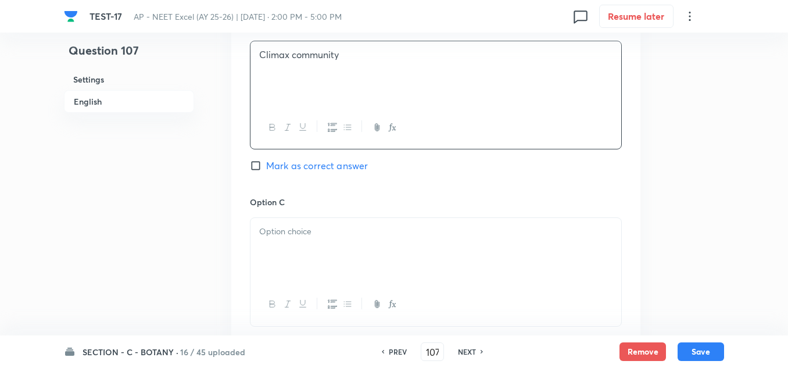
click at [314, 243] on div at bounding box center [436, 250] width 371 height 65
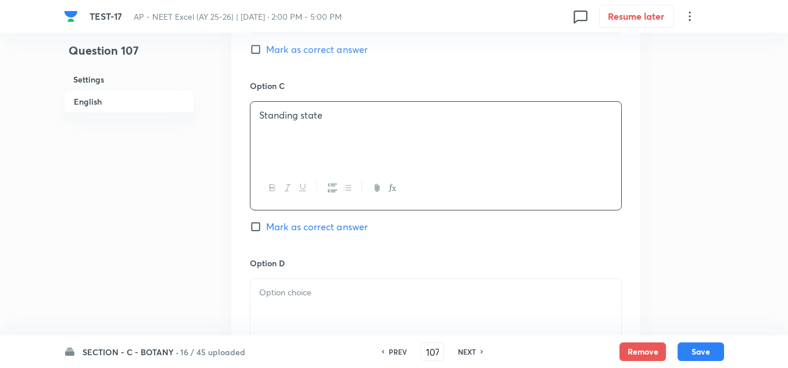
scroll to position [930, 0]
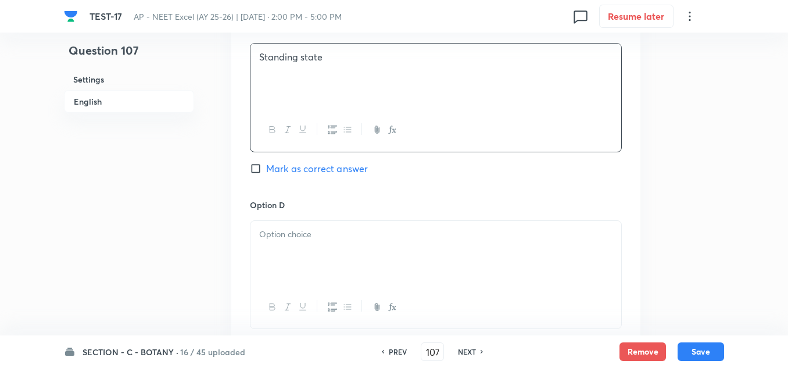
click at [304, 238] on p at bounding box center [435, 234] width 353 height 13
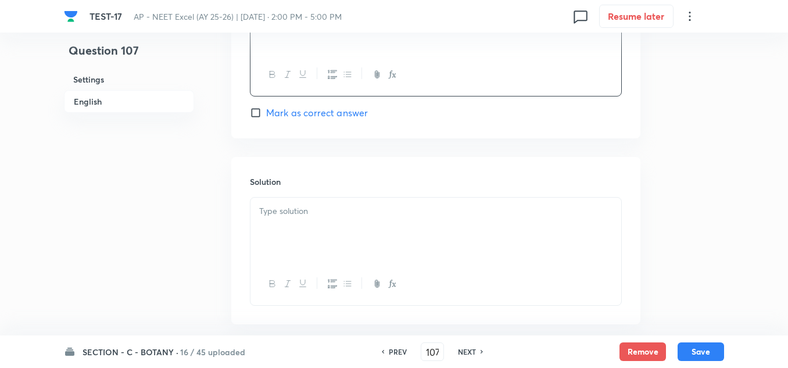
scroll to position [1046, 0]
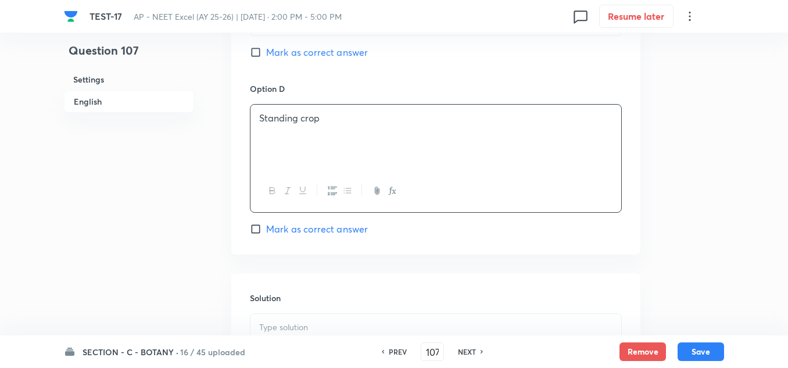
click at [312, 55] on span "Mark as correct answer" at bounding box center [317, 52] width 102 height 14
click at [266, 55] on input "Mark as correct answer" at bounding box center [258, 53] width 16 height 12
checkbox input "true"
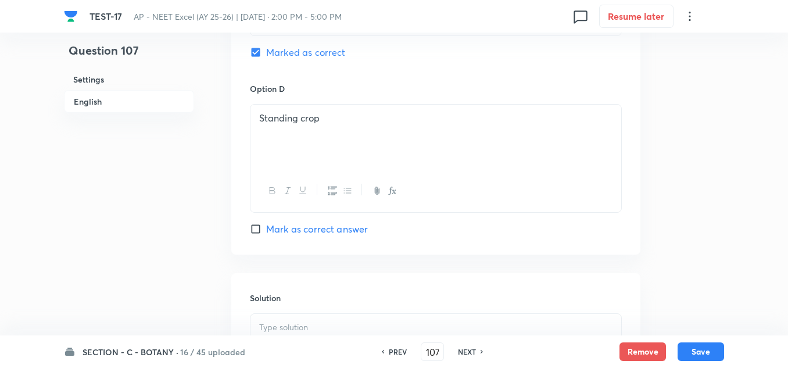
scroll to position [1221, 0]
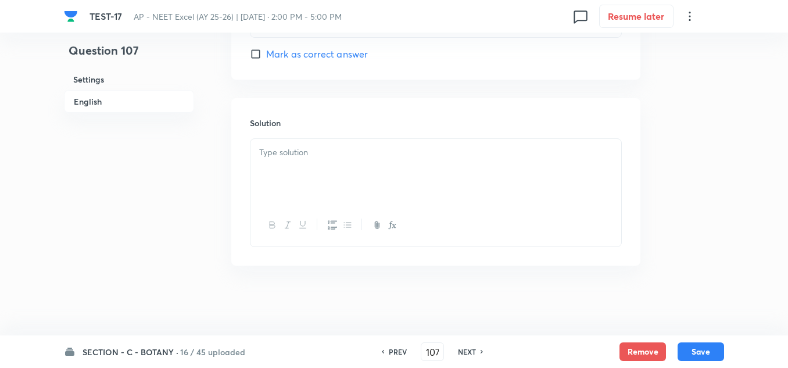
click at [326, 156] on p at bounding box center [435, 152] width 353 height 13
click at [696, 353] on button "Save" at bounding box center [701, 350] width 47 height 19
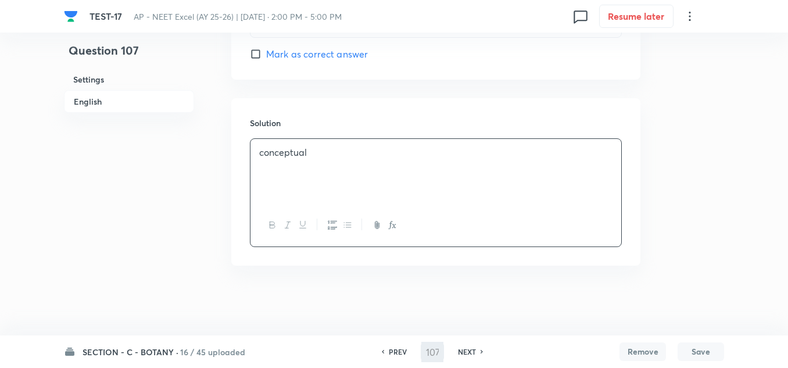
type input "108"
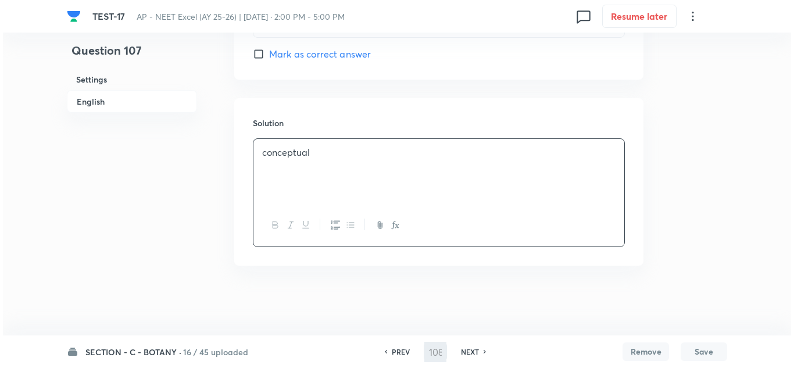
scroll to position [0, 0]
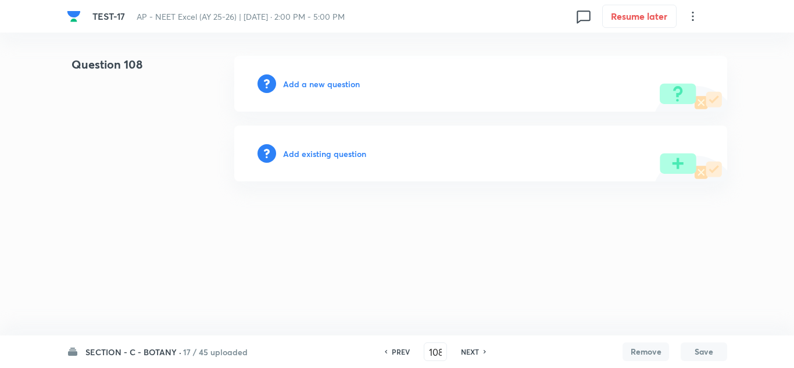
click at [338, 78] on h6 "Add a new question" at bounding box center [321, 84] width 77 height 12
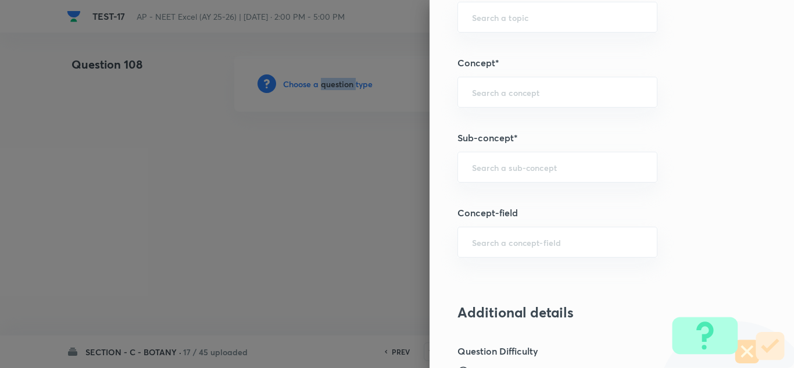
scroll to position [814, 0]
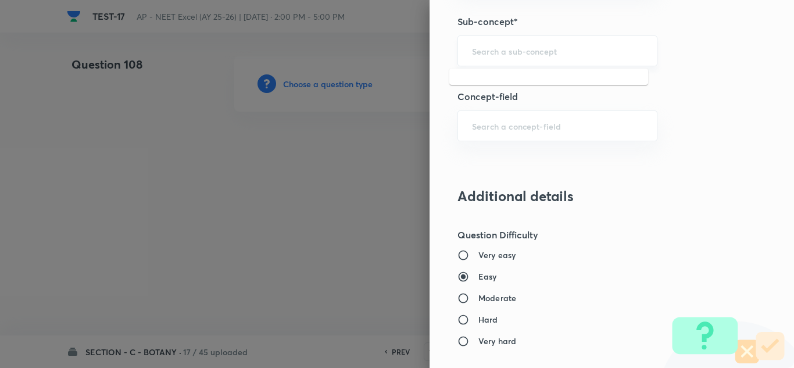
click at [500, 52] on input "text" at bounding box center [557, 50] width 171 height 11
paste input "Ecosystem"
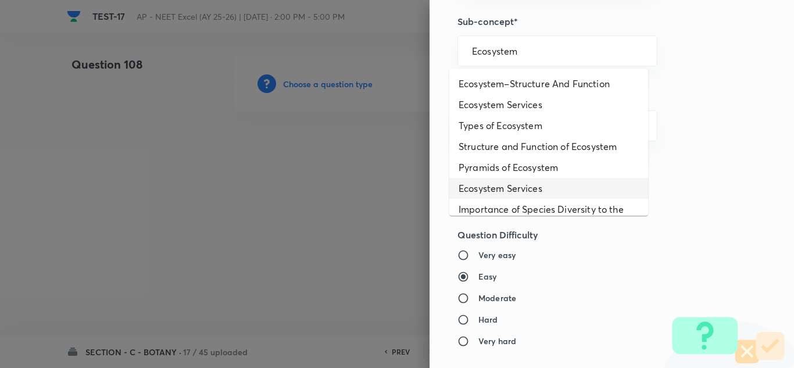
scroll to position [58, 0]
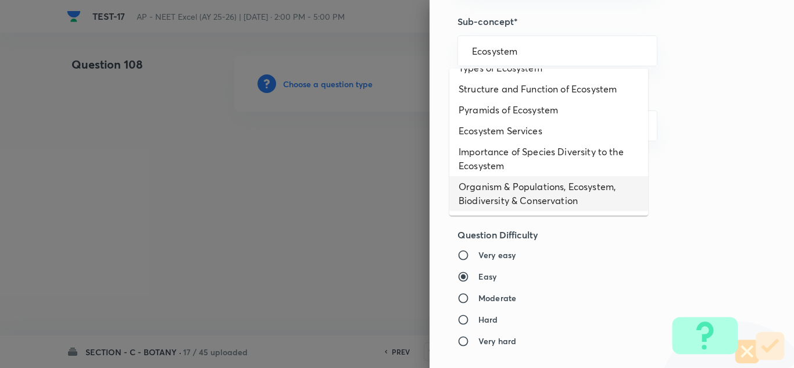
click at [506, 190] on li "Organism & Populations, Ecosystem, Biodiversity & Conservation" at bounding box center [548, 193] width 199 height 35
type input "Organism & Populations, Ecosystem, Biodiversity & Conservation"
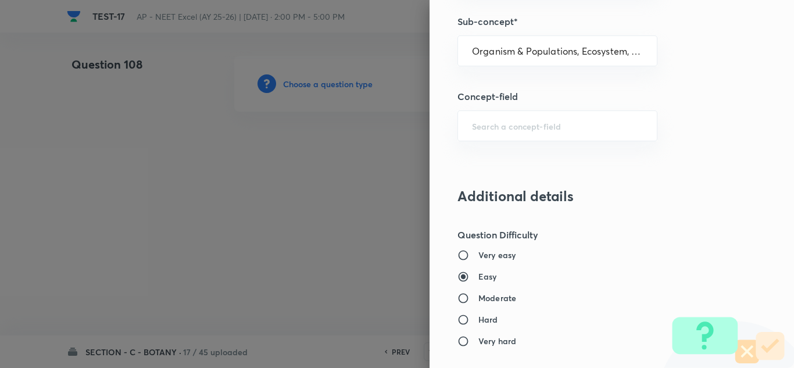
type input "Biology"
type input "Botany"
type input "Organism & Populations,Ecosystem, Biodiversity & Conservation"
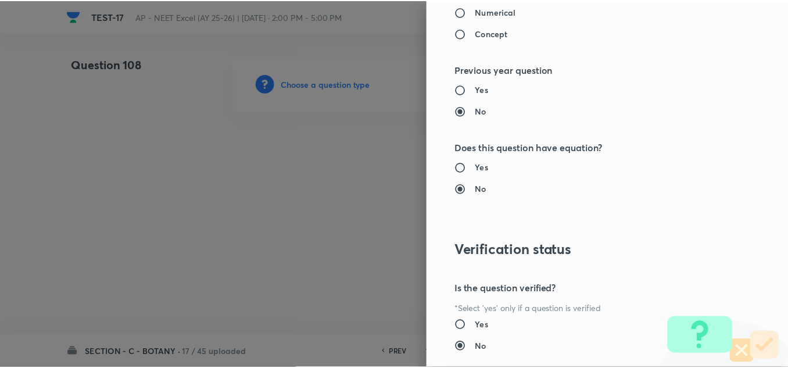
scroll to position [1295, 0]
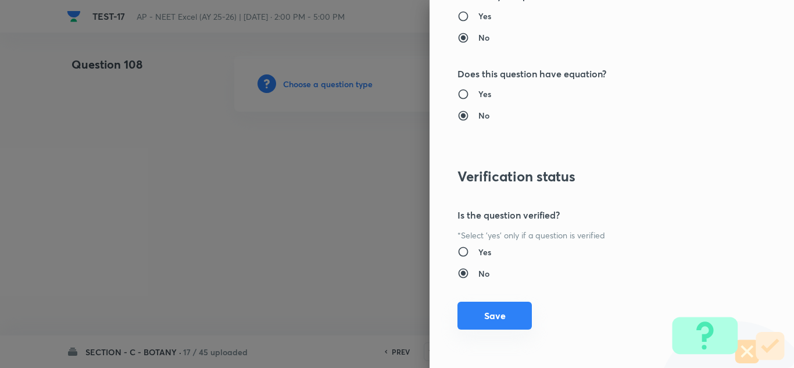
click at [492, 313] on button "Save" at bounding box center [494, 316] width 74 height 28
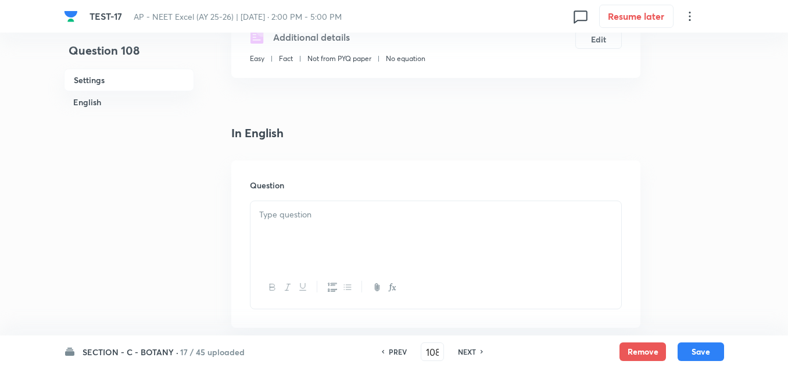
scroll to position [291, 0]
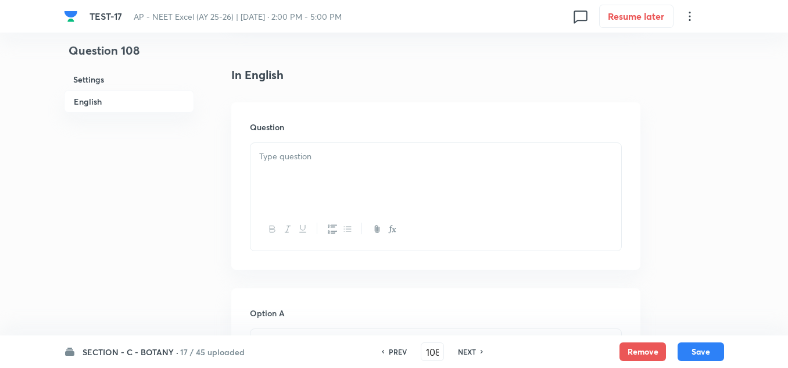
click at [306, 151] on p at bounding box center [435, 156] width 353 height 13
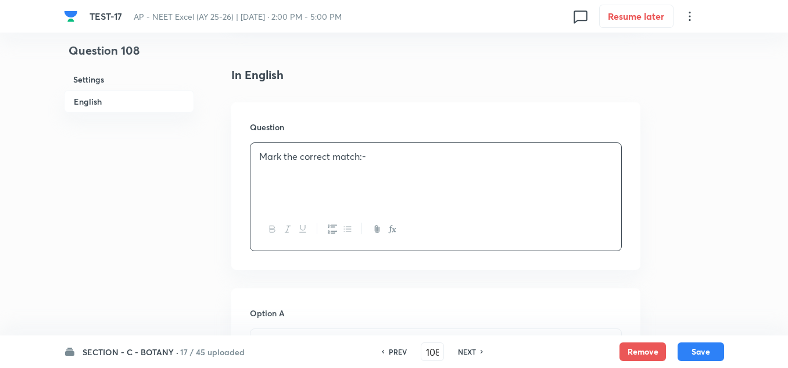
scroll to position [465, 0]
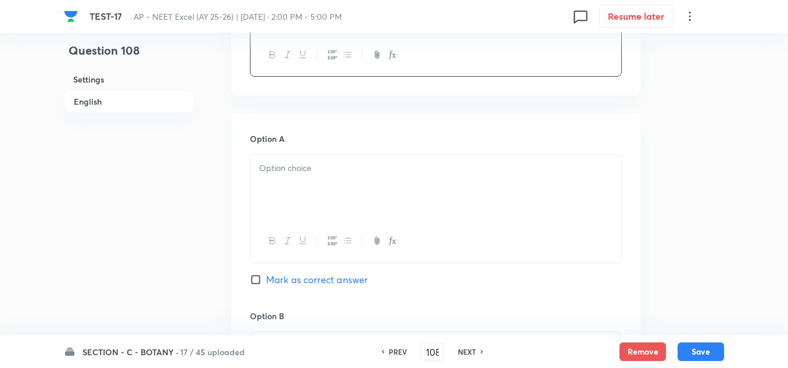
click at [318, 159] on div at bounding box center [436, 187] width 371 height 65
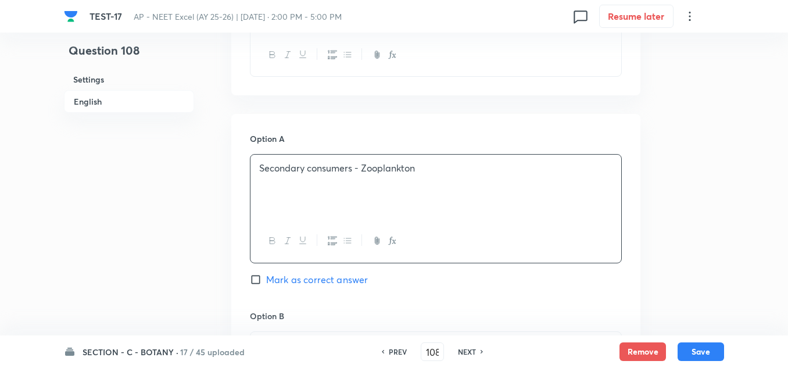
scroll to position [581, 0]
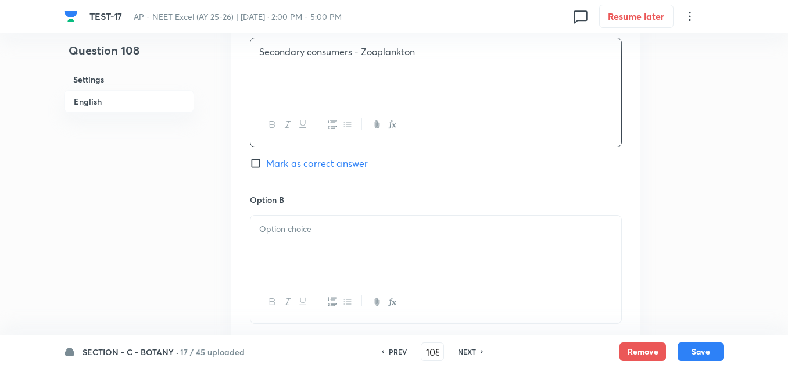
click at [327, 237] on div at bounding box center [436, 248] width 371 height 65
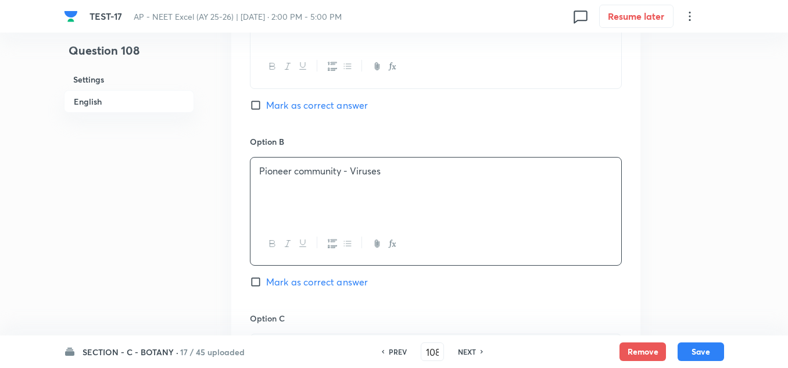
scroll to position [698, 0]
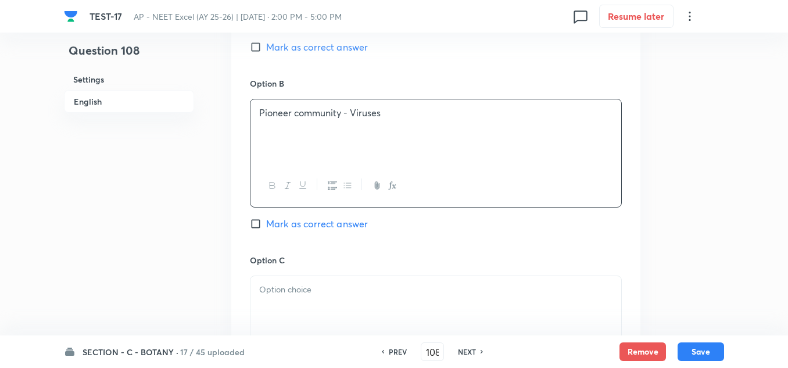
click at [284, 296] on div at bounding box center [436, 308] width 371 height 65
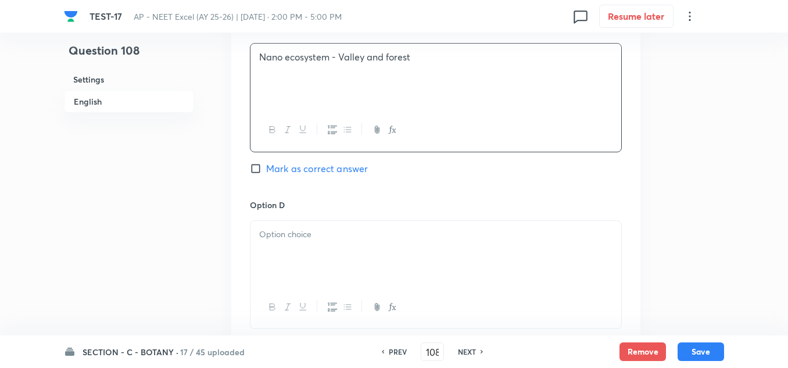
click at [280, 297] on div at bounding box center [436, 307] width 371 height 42
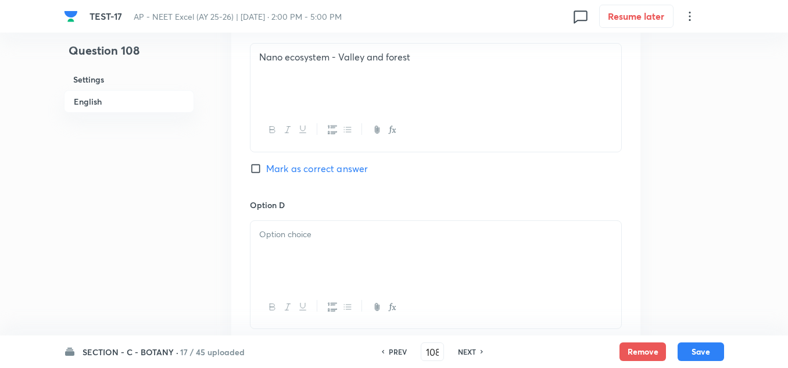
click at [308, 230] on p at bounding box center [435, 234] width 353 height 13
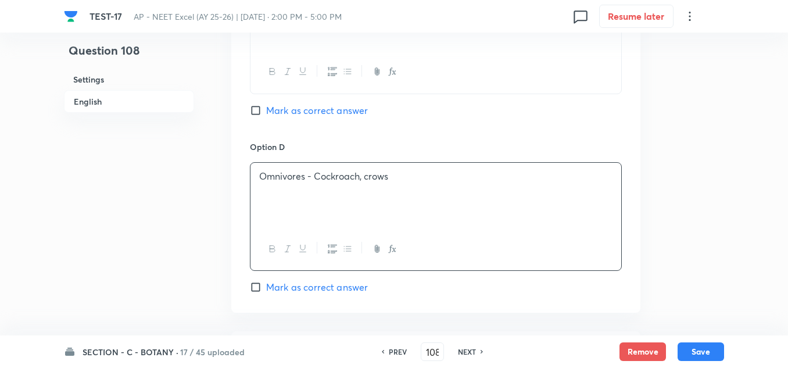
click at [296, 289] on span "Mark as correct answer" at bounding box center [317, 287] width 102 height 14
click at [266, 289] on input "Mark as correct answer" at bounding box center [258, 287] width 16 height 12
checkbox input "true"
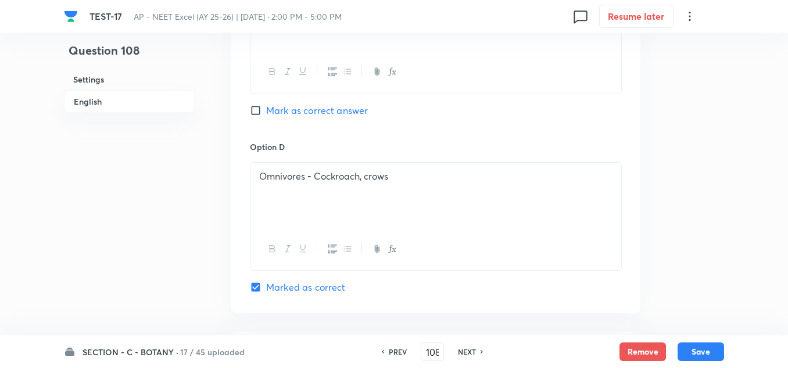
scroll to position [1221, 0]
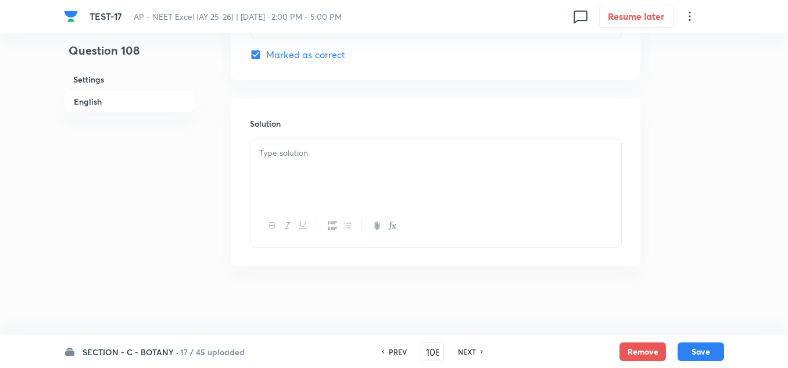
click at [316, 192] on div at bounding box center [436, 172] width 371 height 65
click at [692, 349] on button "Save" at bounding box center [701, 350] width 47 height 19
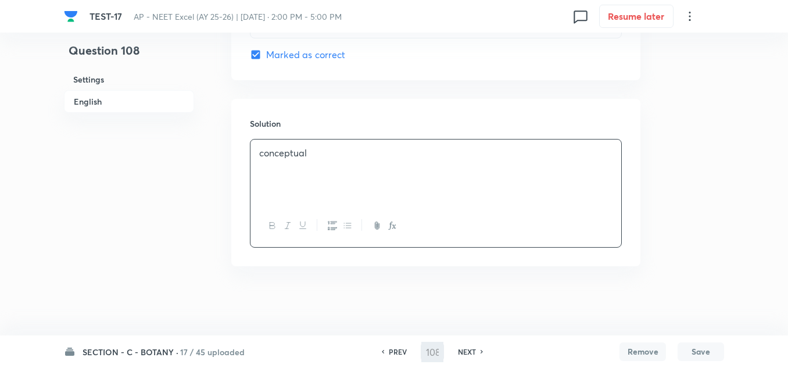
type input "109"
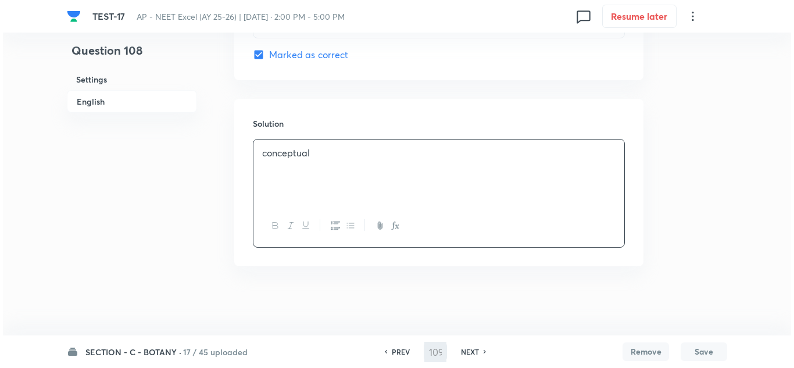
scroll to position [0, 0]
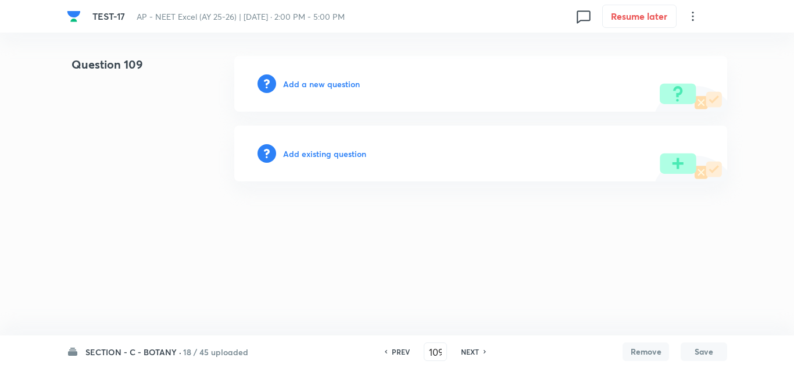
click at [317, 79] on h6 "Add a new question" at bounding box center [321, 84] width 77 height 12
click at [317, 79] on h6 "Choose a question type" at bounding box center [328, 84] width 90 height 12
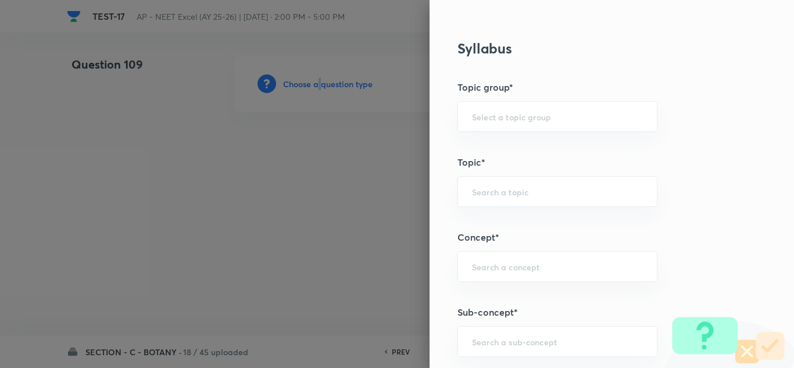
scroll to position [698, 0]
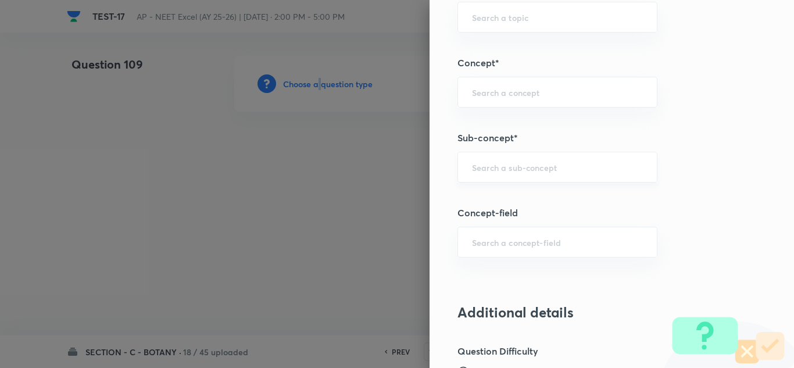
click at [503, 158] on div "​" at bounding box center [557, 167] width 200 height 31
paste input "Ecosystem"
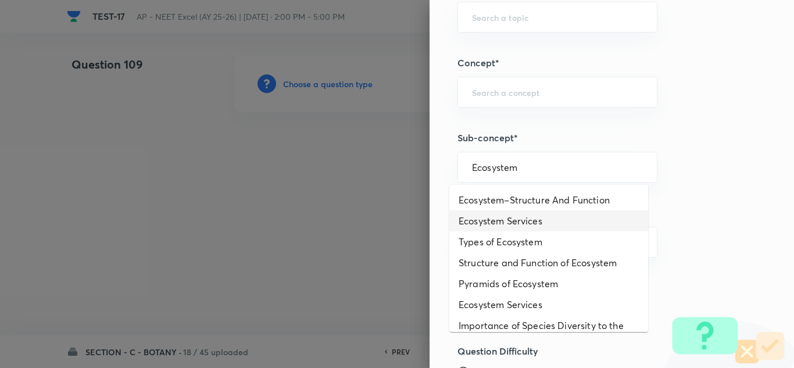
scroll to position [58, 0]
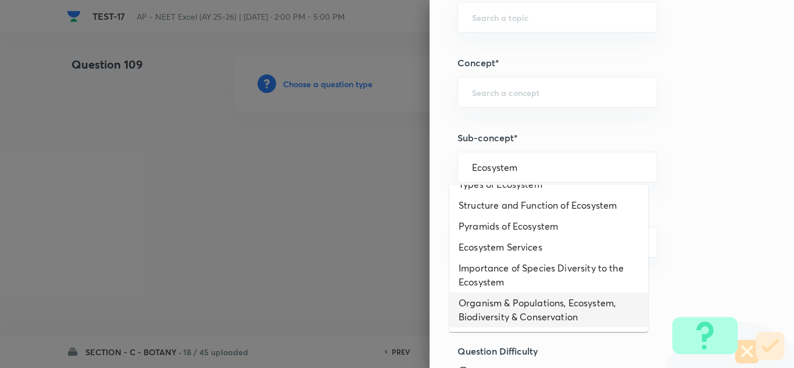
click at [513, 303] on li "Organism & Populations, Ecosystem, Biodiversity & Conservation" at bounding box center [548, 309] width 199 height 35
type input "Organism & Populations, Ecosystem, Biodiversity & Conservation"
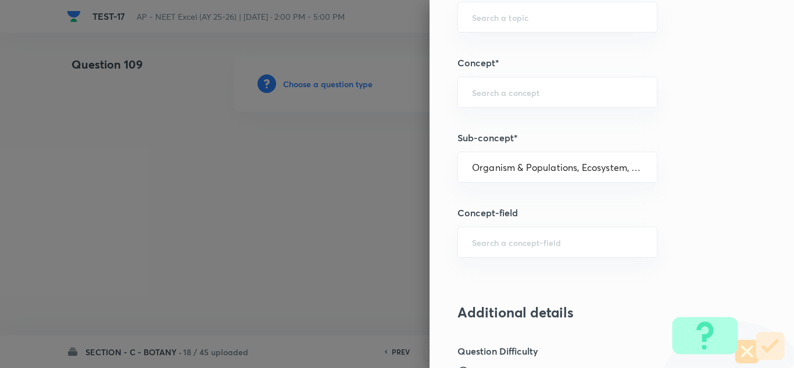
type input "Biology"
type input "Botany"
type input "Organism & Populations,Ecosystem, Biodiversity & Conservation"
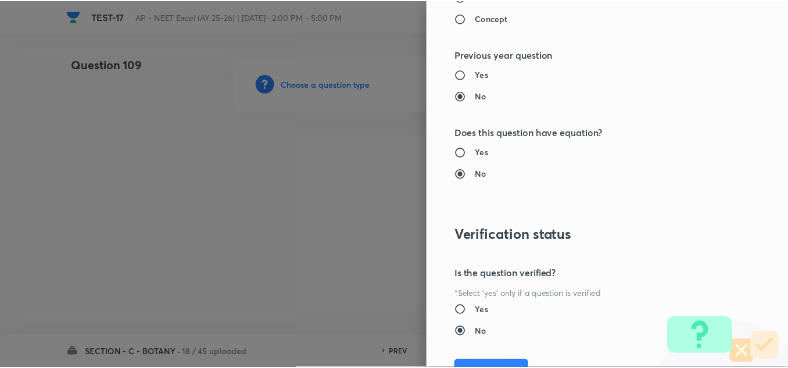
scroll to position [1295, 0]
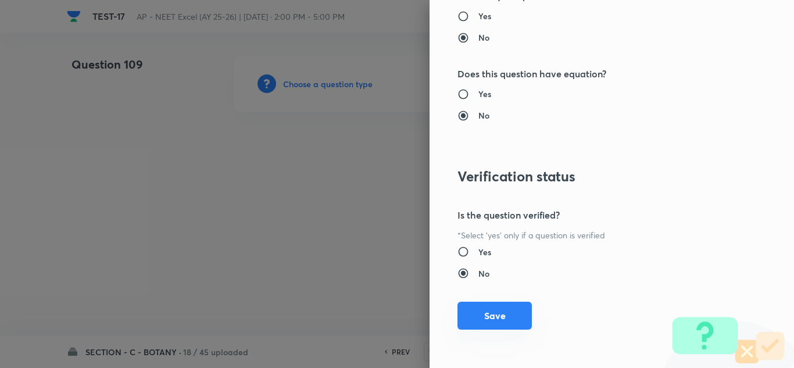
click at [495, 323] on button "Save" at bounding box center [494, 316] width 74 height 28
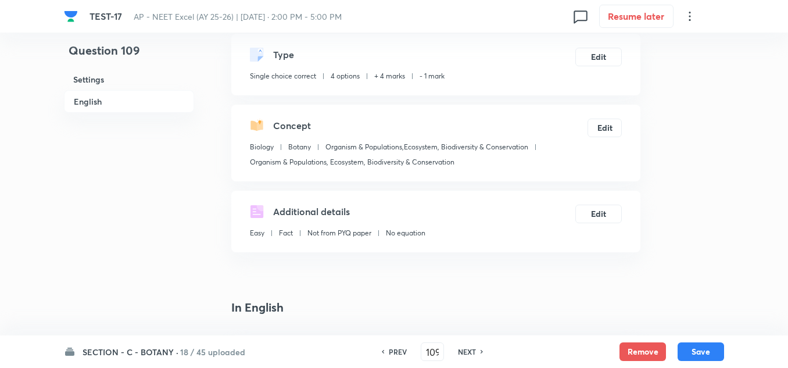
scroll to position [174, 0]
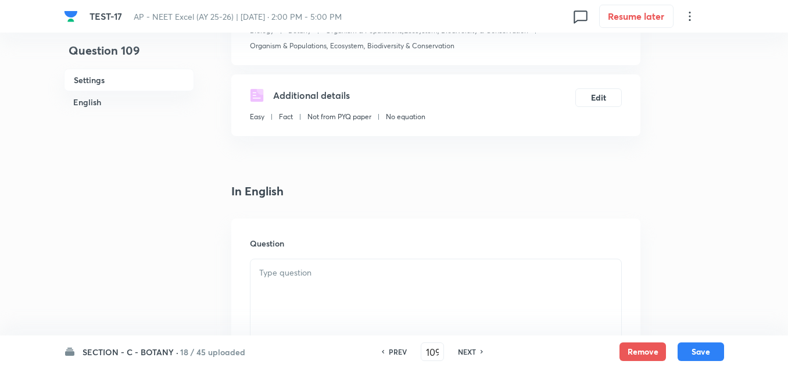
click at [340, 272] on p at bounding box center [435, 272] width 353 height 13
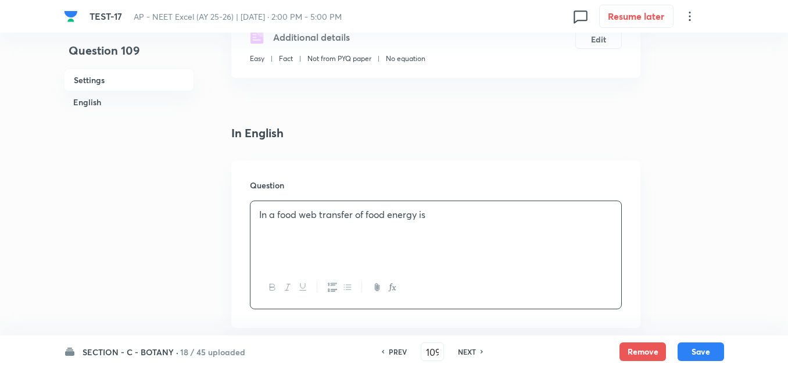
scroll to position [407, 0]
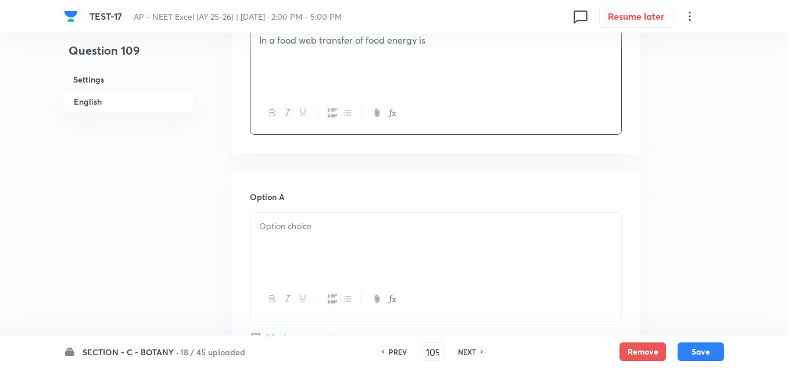
click at [300, 224] on p at bounding box center [435, 226] width 353 height 13
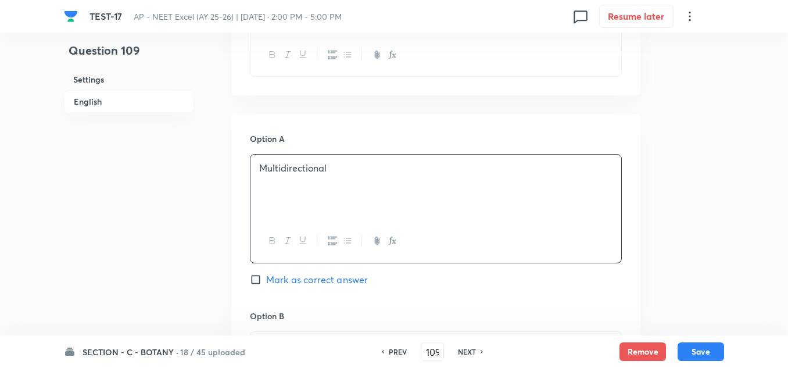
scroll to position [523, 0]
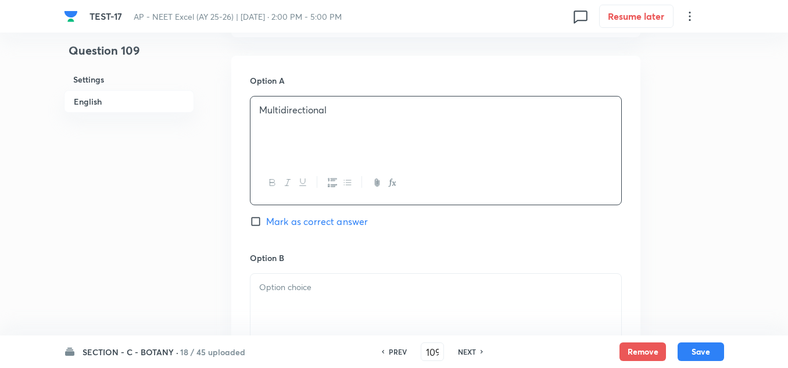
click at [280, 290] on p at bounding box center [435, 287] width 353 height 13
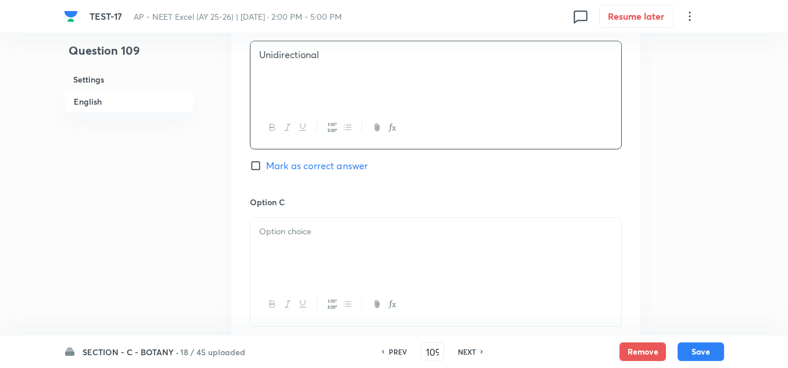
click at [305, 245] on div at bounding box center [436, 250] width 371 height 65
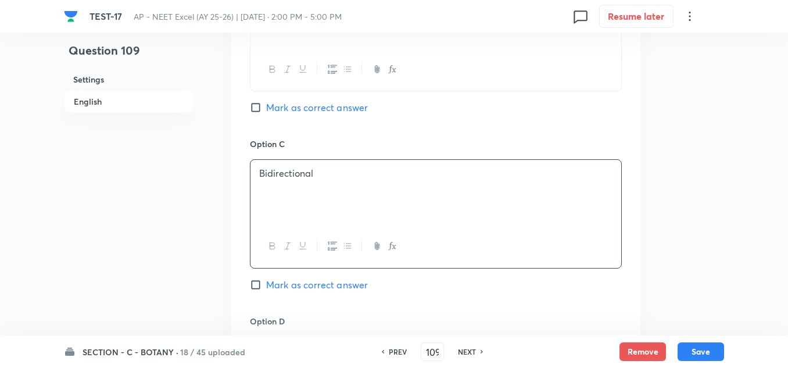
scroll to position [930, 0]
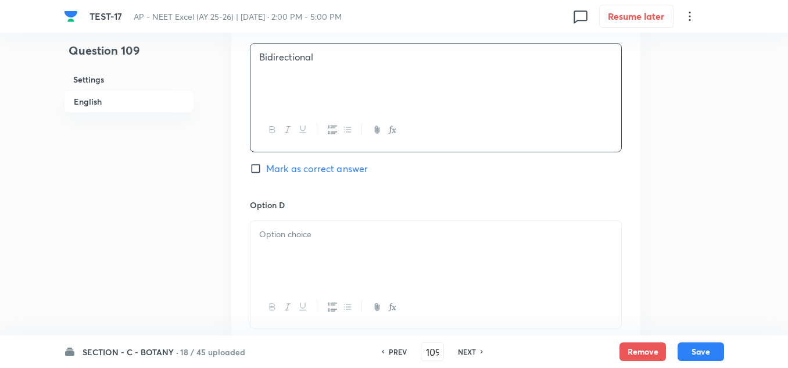
click at [311, 252] on div at bounding box center [436, 253] width 371 height 65
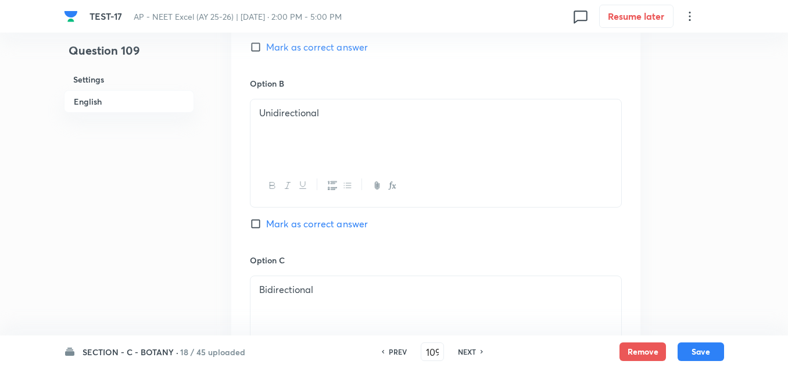
click at [294, 222] on span "Mark as correct answer" at bounding box center [317, 224] width 102 height 14
click at [266, 222] on input "Mark as correct answer" at bounding box center [258, 224] width 16 height 12
checkbox input "true"
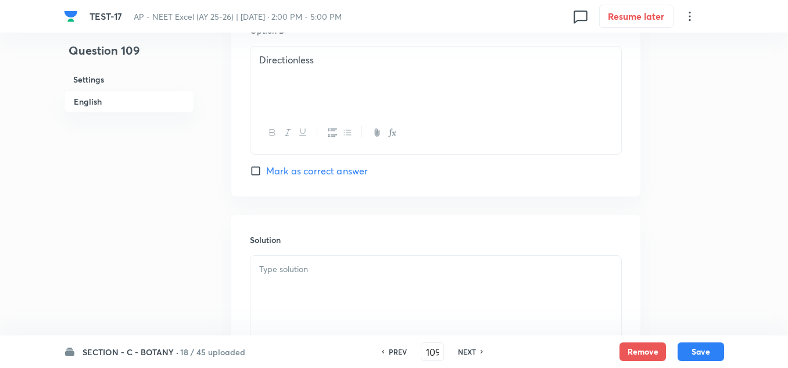
click at [304, 280] on div at bounding box center [436, 288] width 371 height 65
click at [690, 350] on button "Save" at bounding box center [701, 350] width 47 height 19
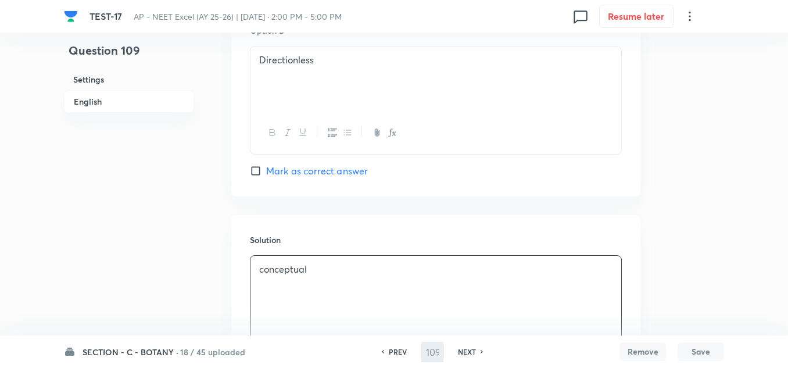
type input "110"
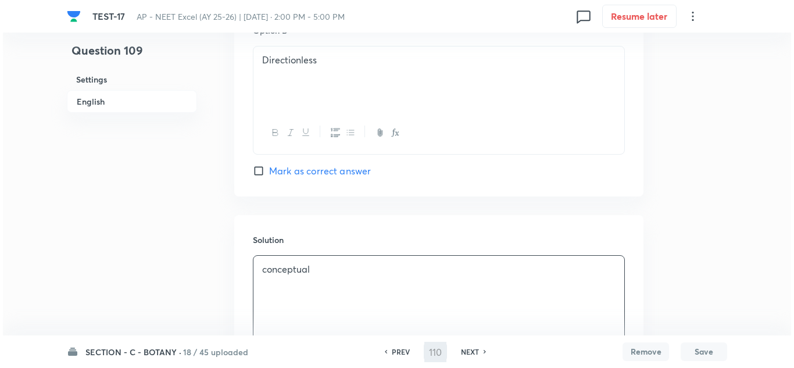
scroll to position [0, 0]
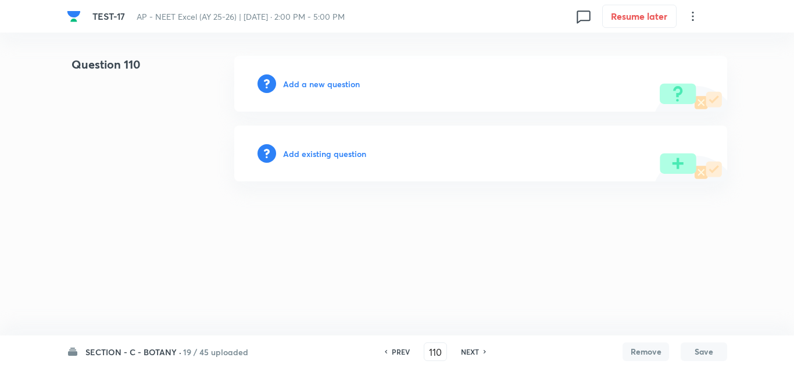
click at [310, 86] on h6 "Add a new question" at bounding box center [321, 84] width 77 height 12
click at [311, 86] on h6 "Choose a question type" at bounding box center [328, 84] width 90 height 12
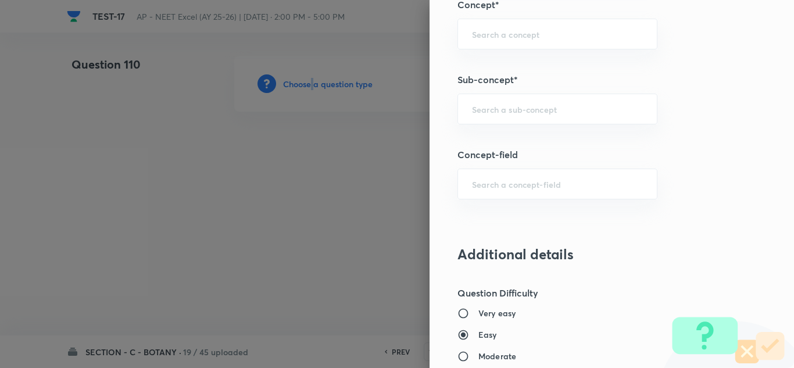
scroll to position [814, 0]
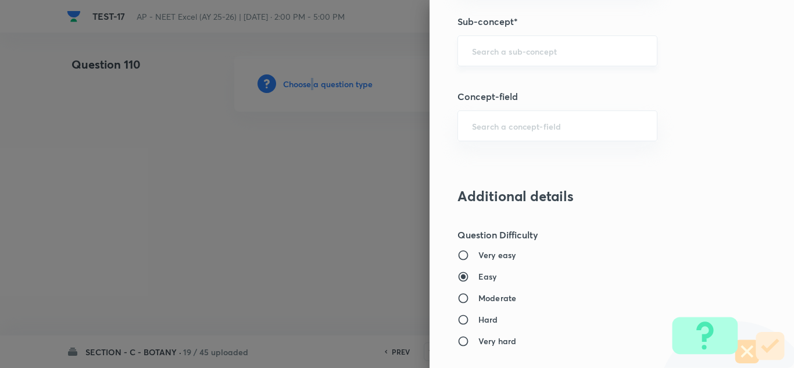
click at [502, 41] on div "​" at bounding box center [557, 50] width 200 height 31
paste input "Ecosystem"
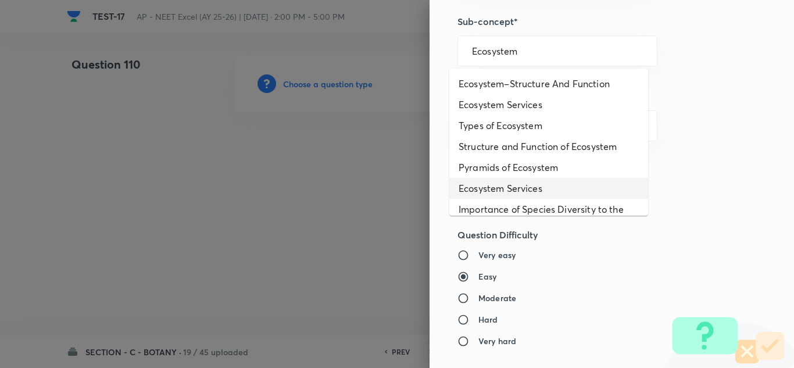
scroll to position [58, 0]
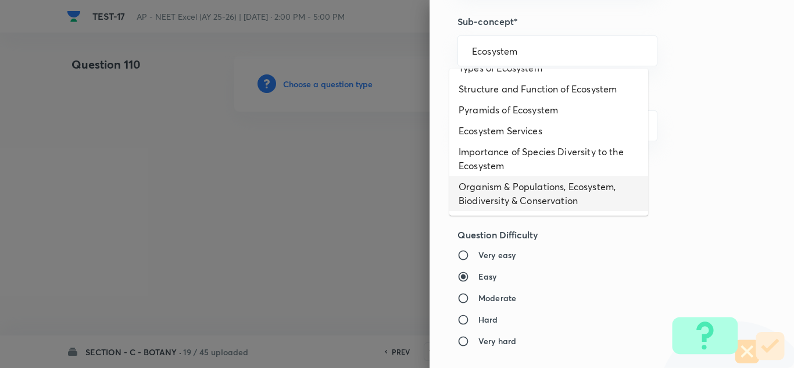
click at [507, 196] on li "Organism & Populations, Ecosystem, Biodiversity & Conservation" at bounding box center [548, 193] width 199 height 35
type input "Organism & Populations, Ecosystem, Biodiversity & Conservation"
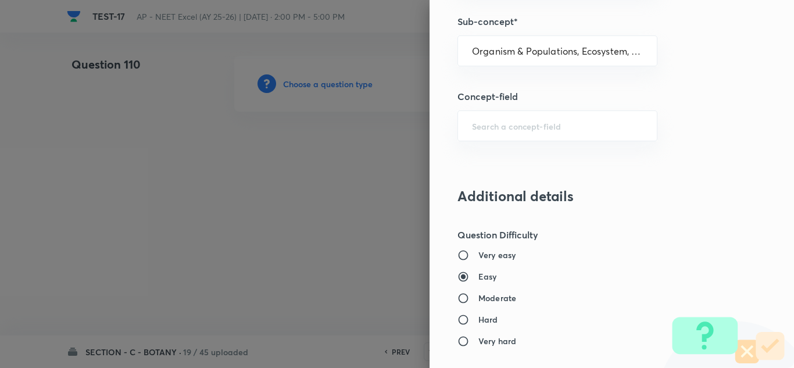
type input "Biology"
type input "Botany"
type input "Organism & Populations,Ecosystem, Biodiversity & Conservation"
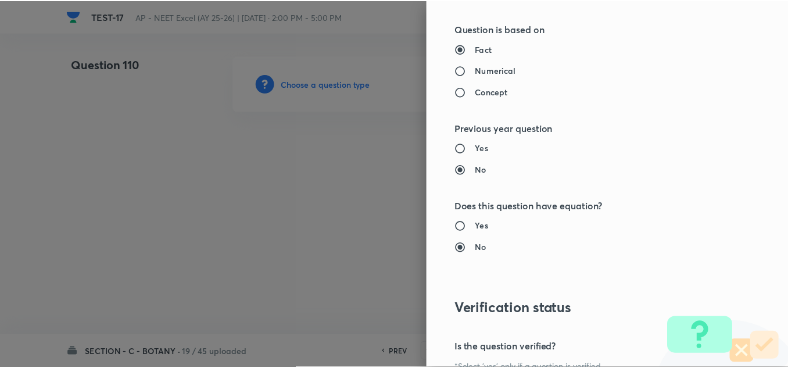
scroll to position [1295, 0]
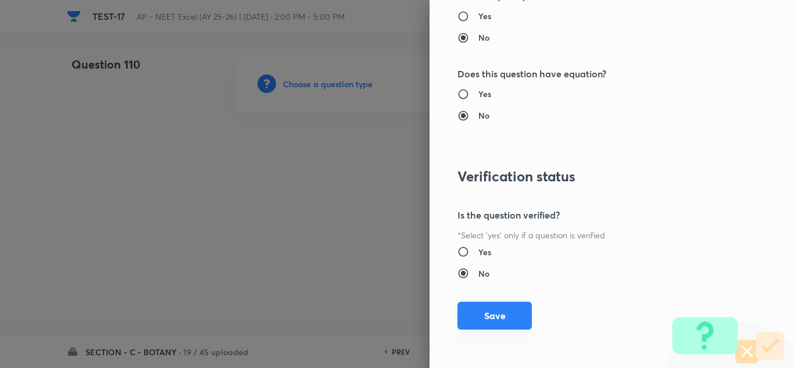
click at [503, 314] on button "Save" at bounding box center [494, 316] width 74 height 28
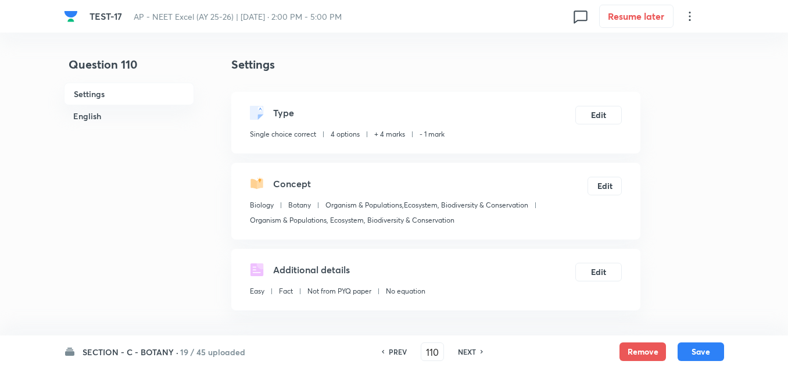
scroll to position [174, 0]
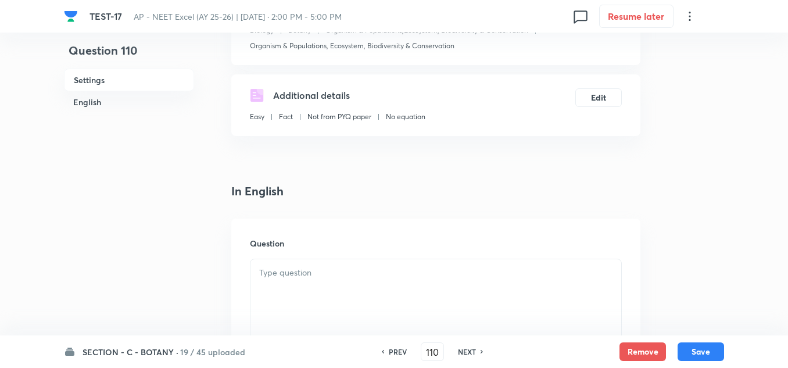
click at [301, 272] on p at bounding box center [435, 272] width 353 height 13
click at [301, 293] on div at bounding box center [436, 291] width 371 height 65
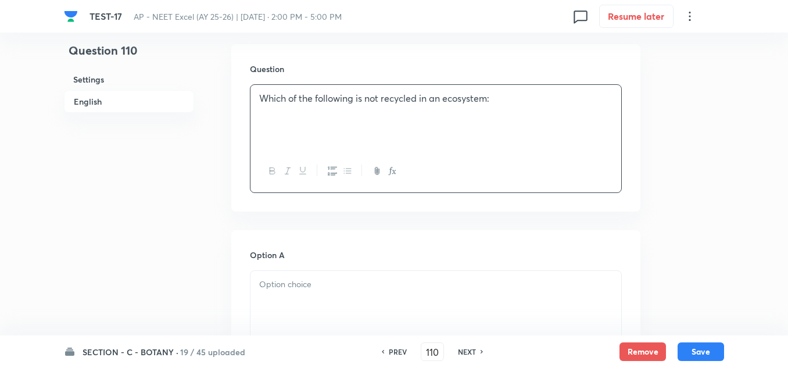
scroll to position [407, 0]
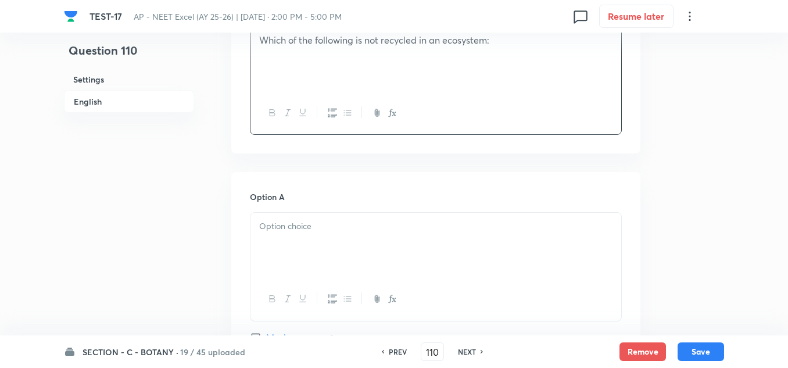
click at [314, 237] on div at bounding box center [436, 245] width 371 height 65
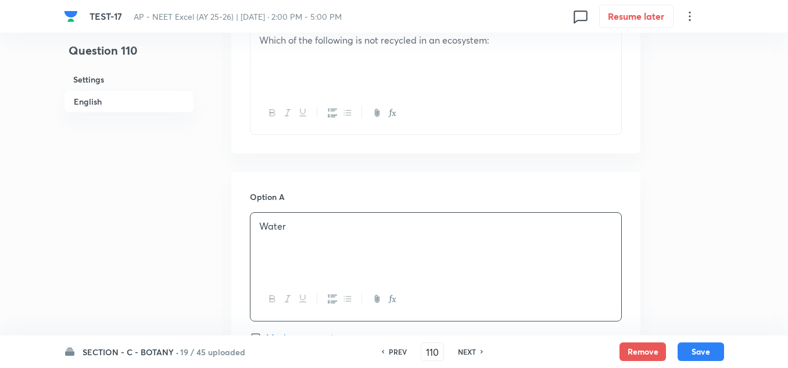
scroll to position [523, 0]
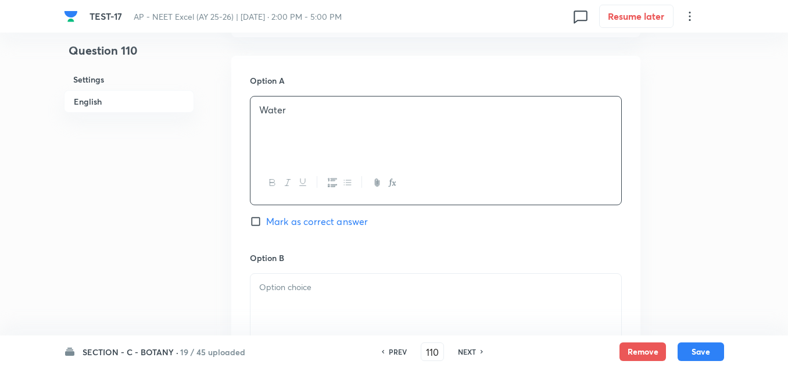
click at [335, 290] on p at bounding box center [435, 287] width 353 height 13
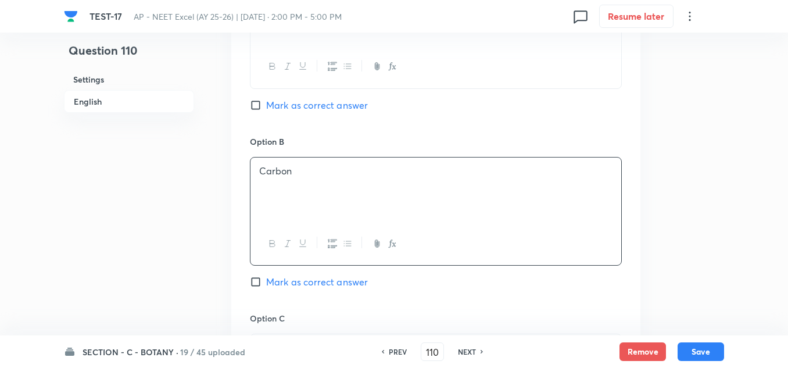
scroll to position [814, 0]
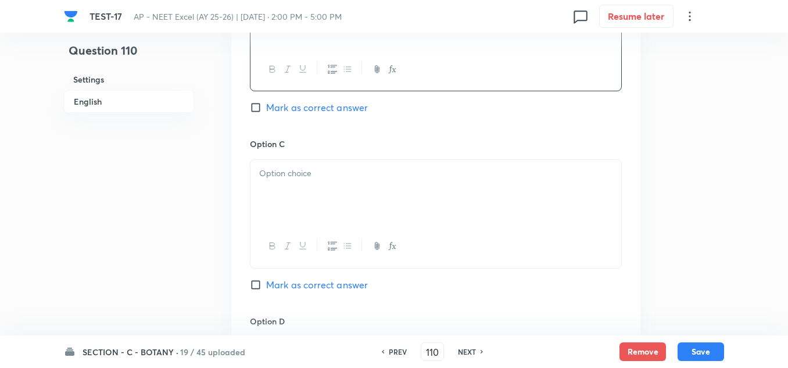
click at [324, 181] on div at bounding box center [436, 192] width 371 height 65
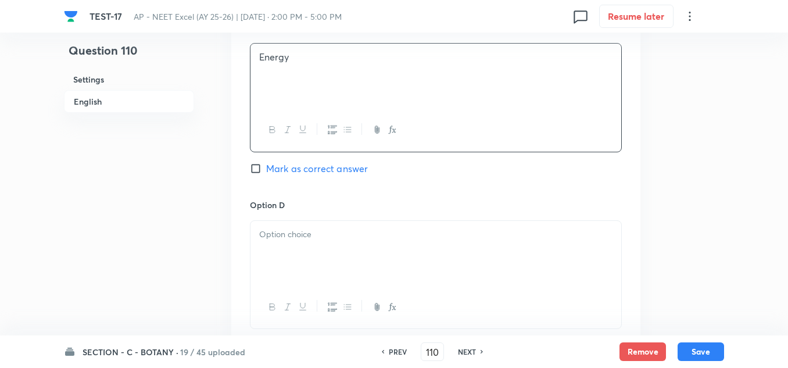
scroll to position [988, 0]
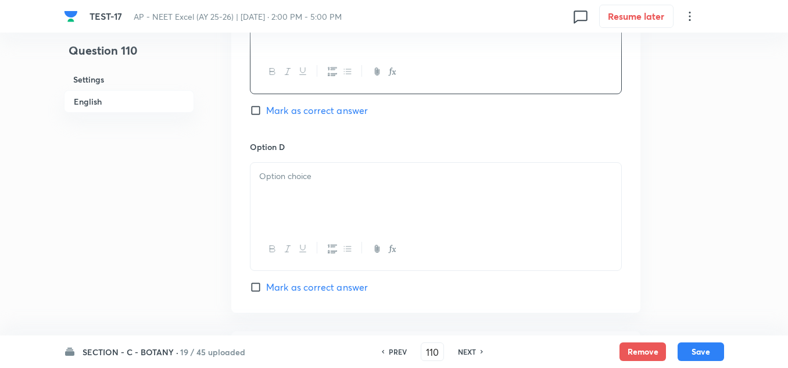
click at [302, 194] on div at bounding box center [436, 195] width 371 height 65
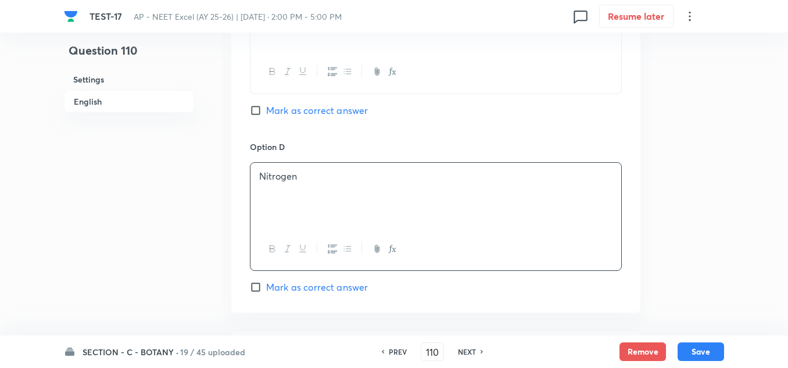
click at [285, 114] on span "Mark as correct answer" at bounding box center [317, 110] width 102 height 14
click at [266, 114] on input "Mark as correct answer" at bounding box center [258, 111] width 16 height 12
checkbox input "true"
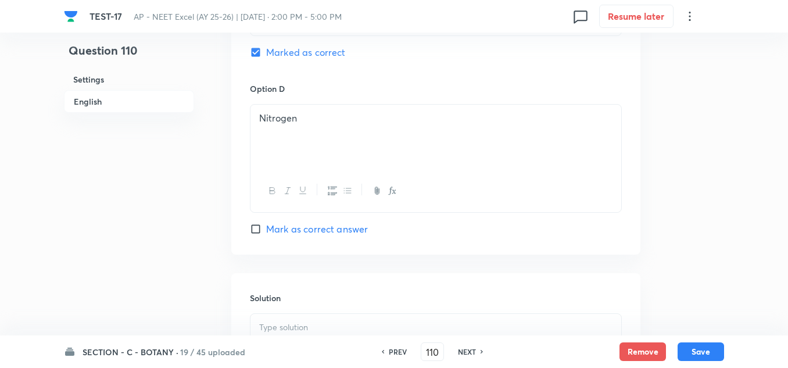
scroll to position [1104, 0]
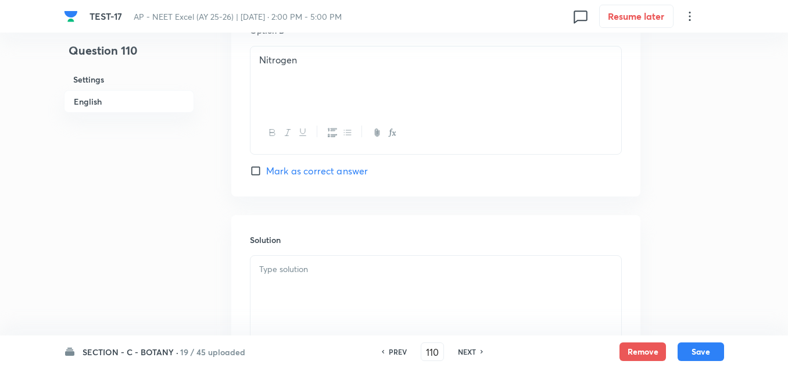
click at [288, 284] on div at bounding box center [436, 288] width 371 height 65
click at [686, 345] on button "Save" at bounding box center [701, 350] width 47 height 19
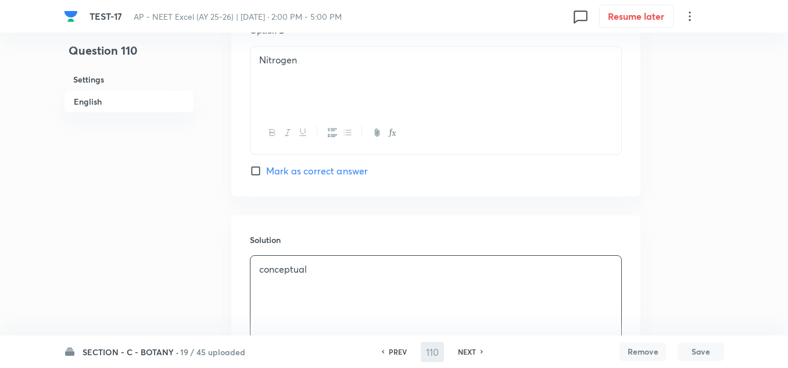
type input "111"
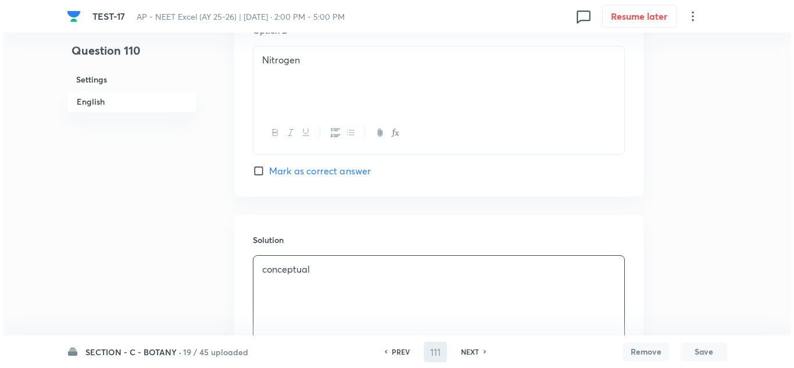
scroll to position [0, 0]
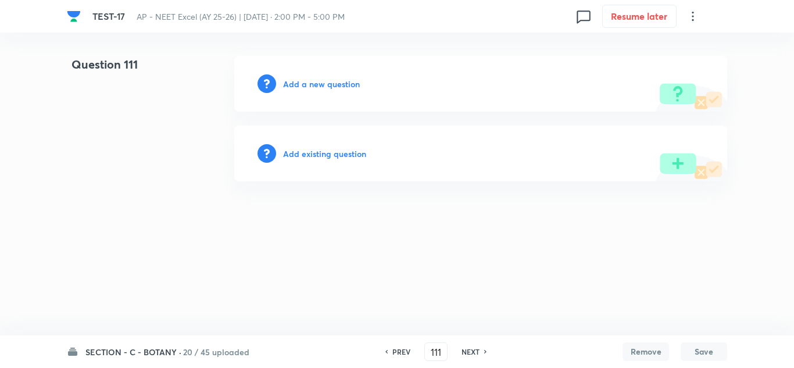
click at [321, 84] on h6 "Add a new question" at bounding box center [321, 84] width 77 height 12
click at [321, 84] on h6 "Choose a question type" at bounding box center [328, 84] width 90 height 12
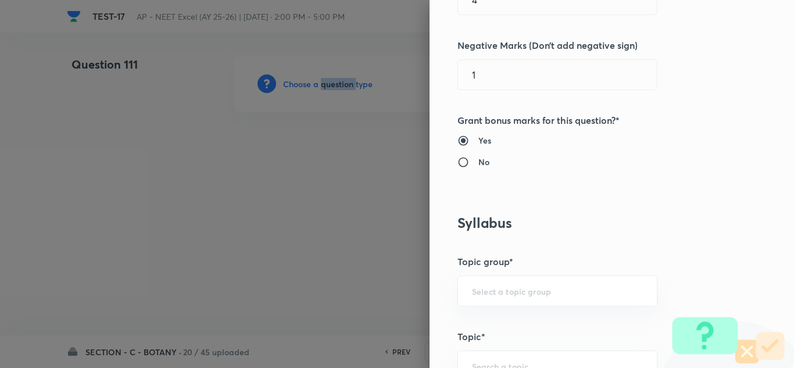
scroll to position [698, 0]
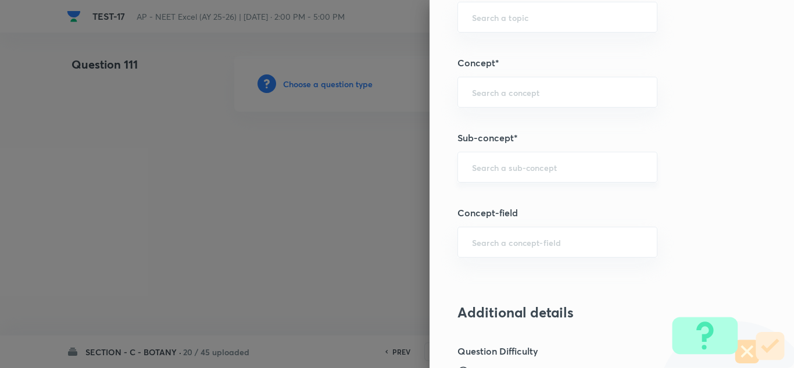
click at [509, 173] on input "text" at bounding box center [557, 167] width 171 height 11
paste input "Ecosystem"
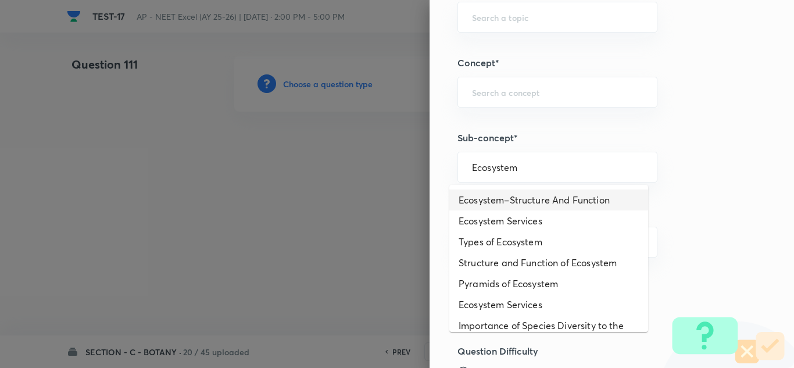
scroll to position [58, 0]
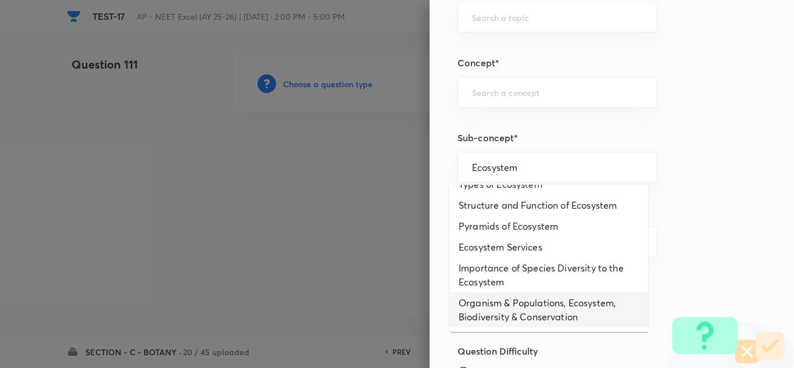
click at [514, 302] on li "Organism & Populations, Ecosystem, Biodiversity & Conservation" at bounding box center [548, 309] width 199 height 35
type input "Organism & Populations, Ecosystem, Biodiversity & Conservation"
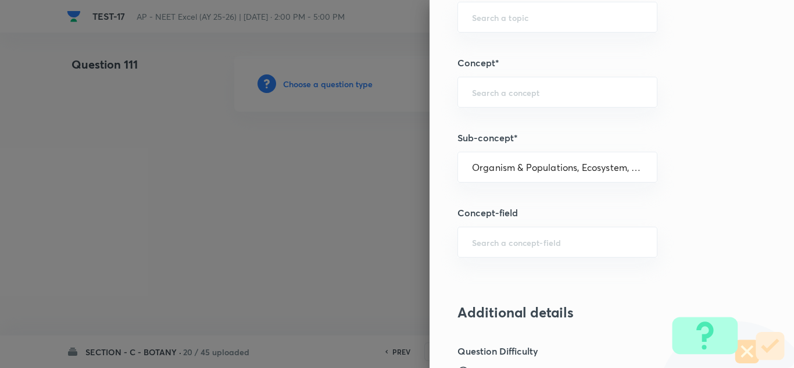
type input "Biology"
type input "Botany"
type input "Organism & Populations,Ecosystem, Biodiversity & Conservation"
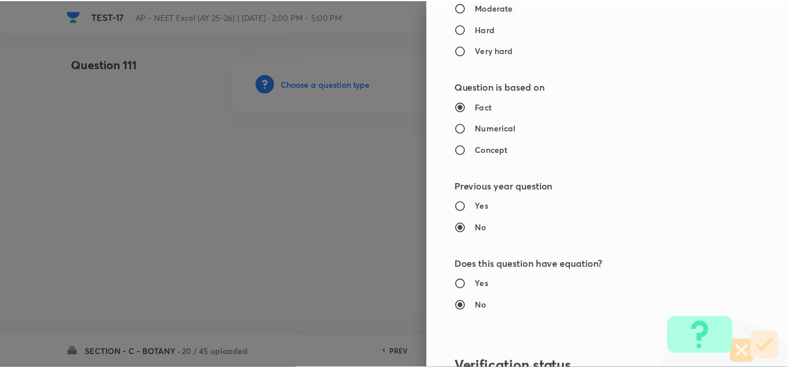
scroll to position [1295, 0]
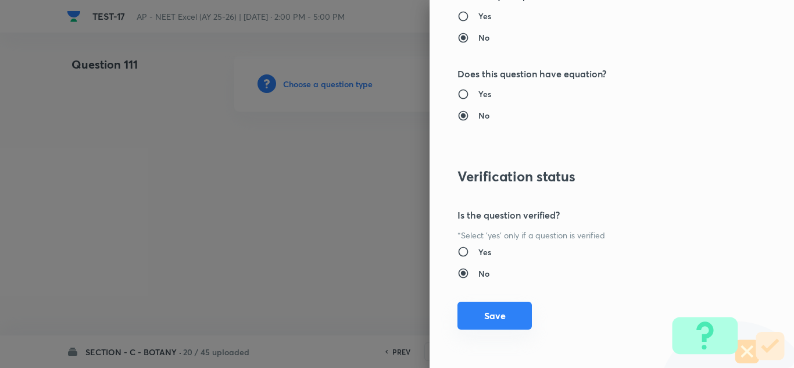
click at [497, 313] on button "Save" at bounding box center [494, 316] width 74 height 28
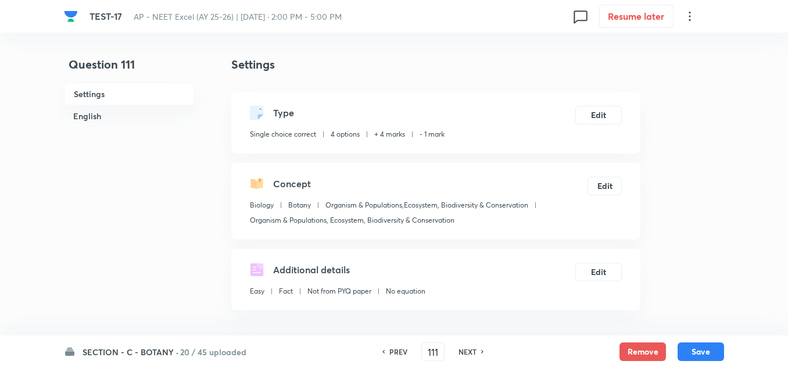
scroll to position [233, 0]
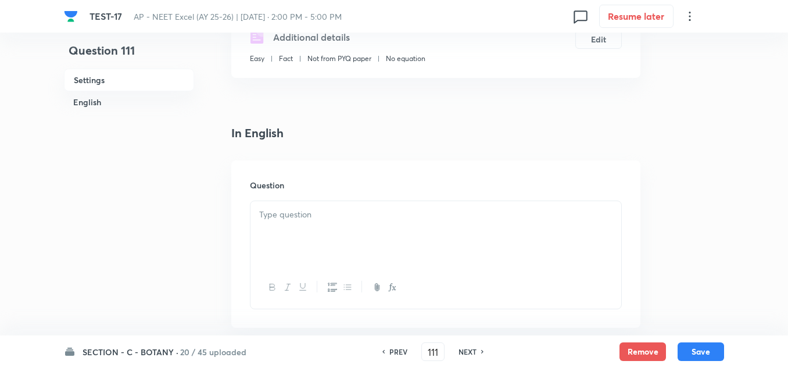
click at [313, 227] on div at bounding box center [436, 233] width 371 height 65
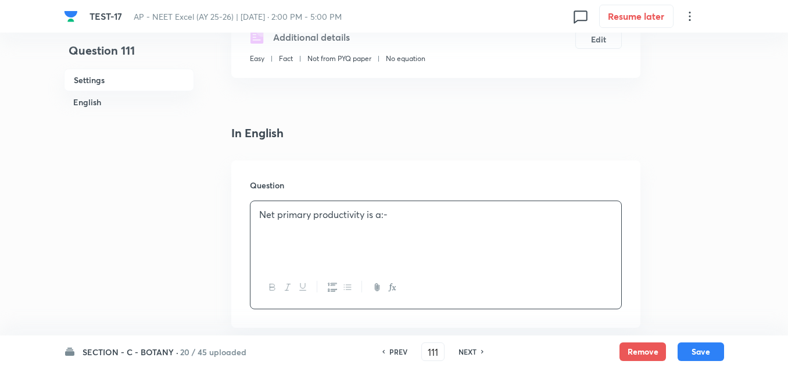
scroll to position [349, 0]
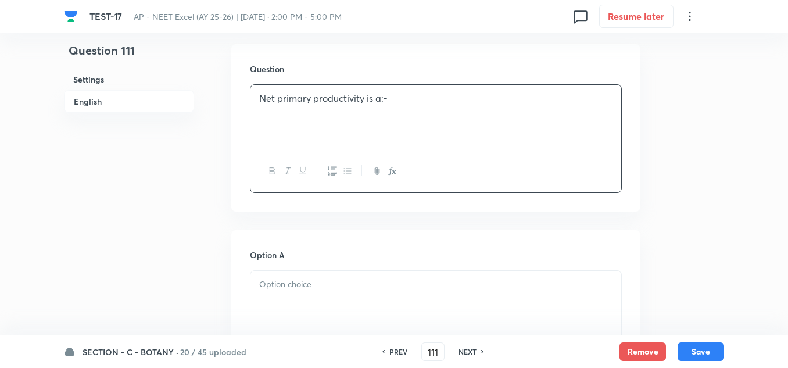
click at [317, 283] on p at bounding box center [435, 284] width 353 height 13
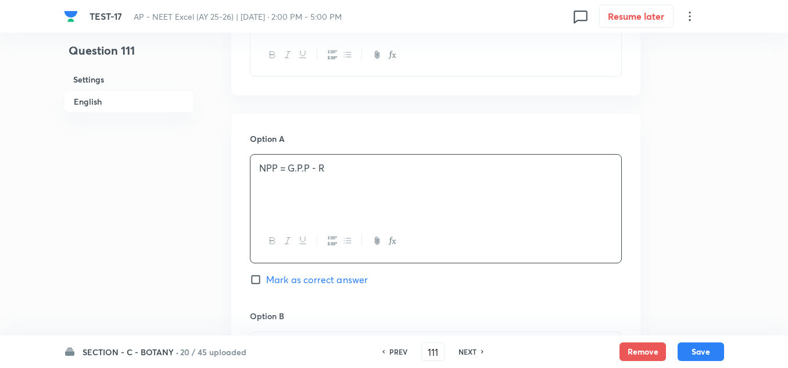
scroll to position [523, 0]
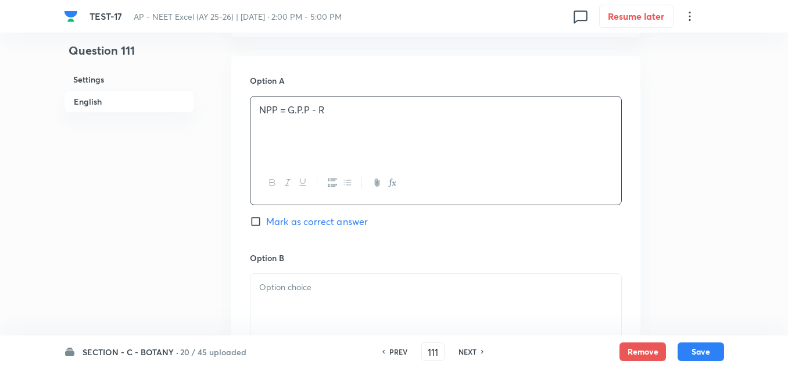
click at [317, 282] on p at bounding box center [435, 287] width 353 height 13
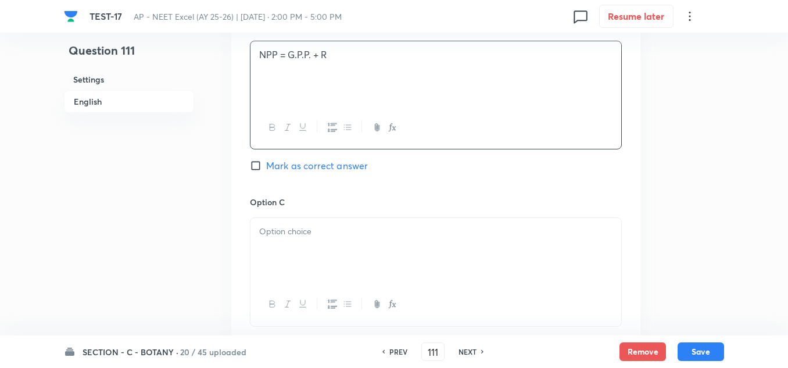
click at [295, 246] on div at bounding box center [436, 250] width 371 height 65
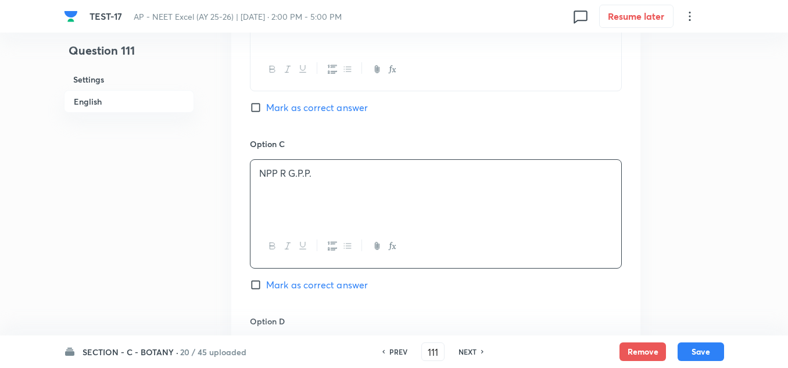
scroll to position [872, 0]
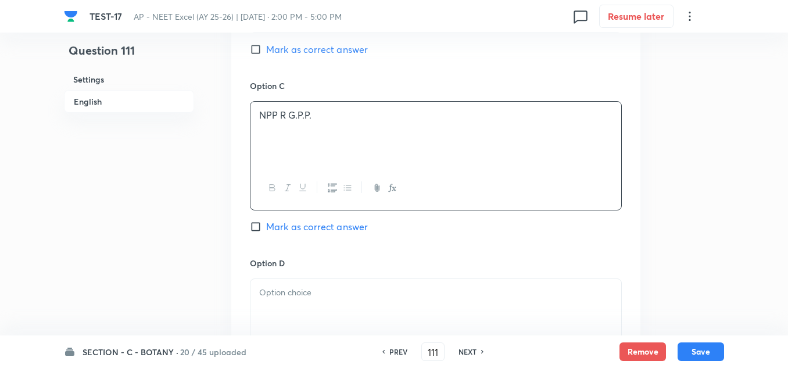
click at [306, 288] on p at bounding box center [435, 292] width 353 height 13
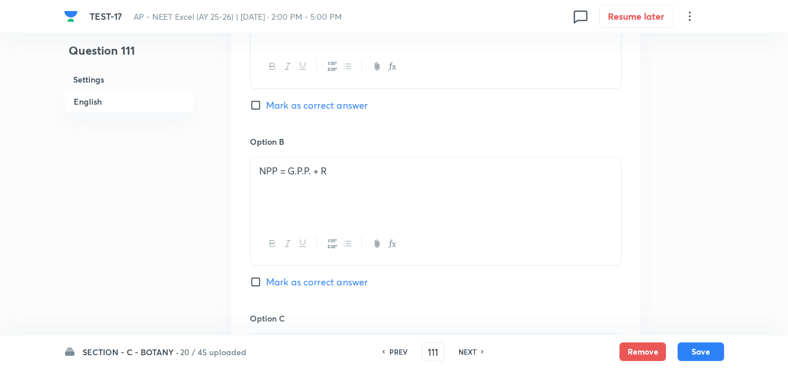
click at [310, 105] on span "Mark as correct answer" at bounding box center [317, 105] width 102 height 14
click at [266, 105] on input "Mark as correct answer" at bounding box center [258, 105] width 16 height 12
checkbox input "true"
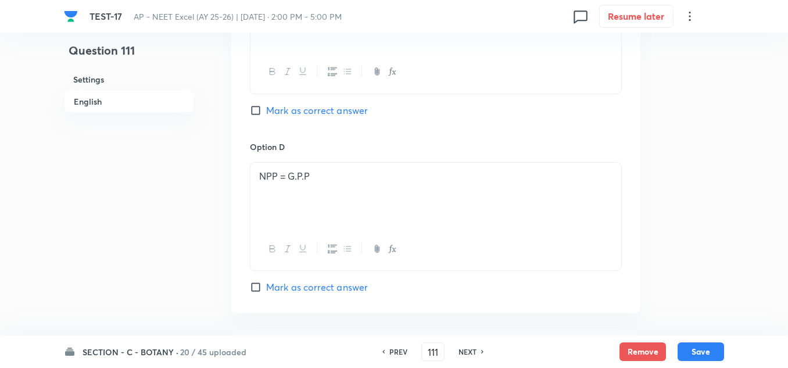
scroll to position [1104, 0]
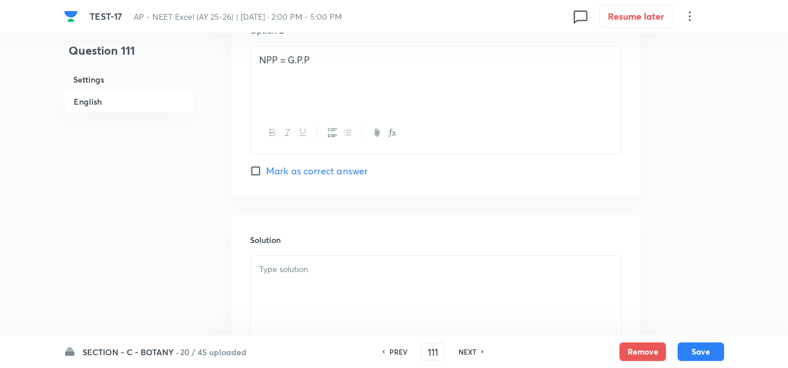
click at [308, 268] on p at bounding box center [435, 269] width 353 height 13
click at [690, 345] on button "Save" at bounding box center [701, 350] width 47 height 19
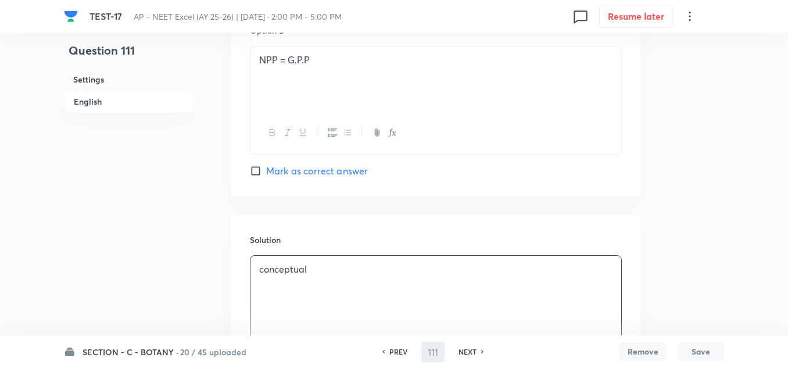
type input "112"
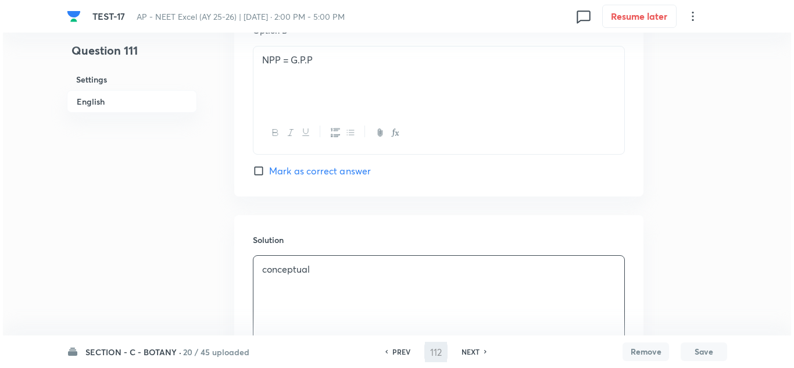
scroll to position [0, 0]
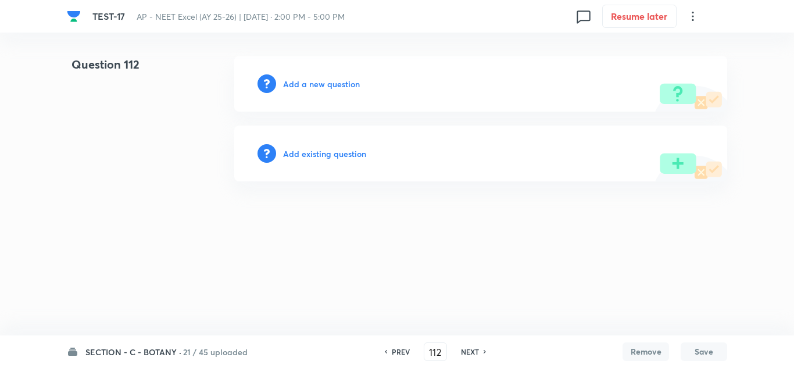
click at [309, 85] on h6 "Add a new question" at bounding box center [321, 84] width 77 height 12
click at [309, 85] on h6 "Choose a question type" at bounding box center [328, 84] width 90 height 12
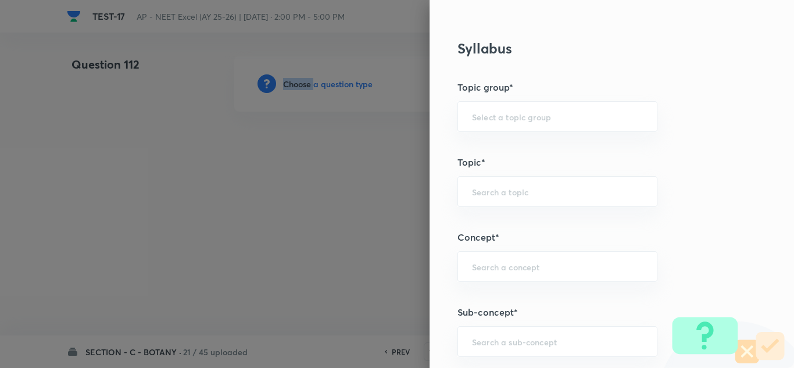
scroll to position [639, 0]
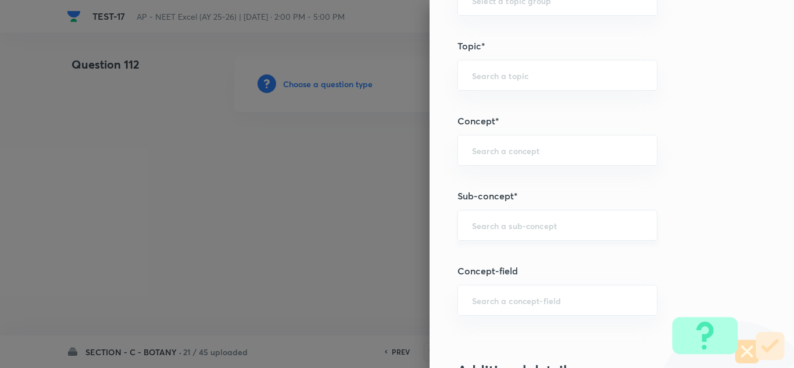
click at [491, 229] on input "text" at bounding box center [557, 225] width 171 height 11
paste input "Ecosystem"
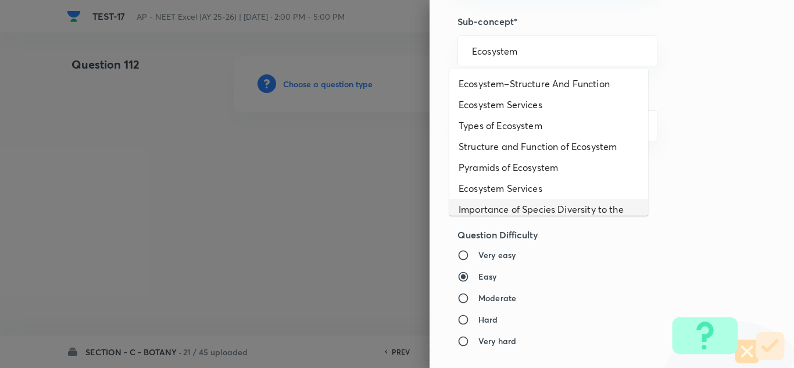
scroll to position [58, 0]
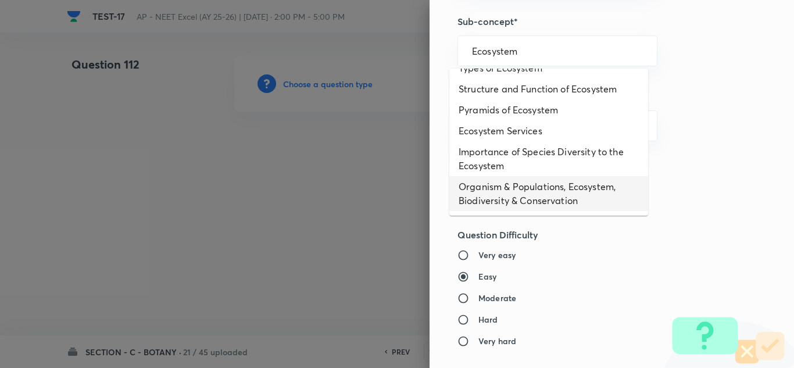
click at [510, 191] on li "Organism & Populations, Ecosystem, Biodiversity & Conservation" at bounding box center [548, 193] width 199 height 35
type input "Organism & Populations, Ecosystem, Biodiversity & Conservation"
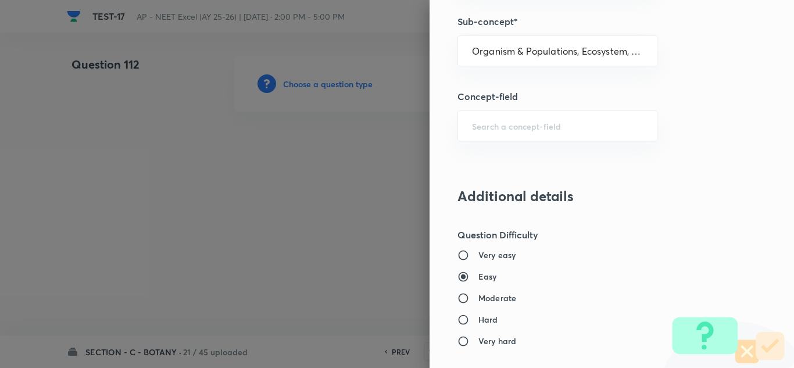
type input "Biology"
type input "Botany"
type input "Organism & Populations,Ecosystem, Biodiversity & Conservation"
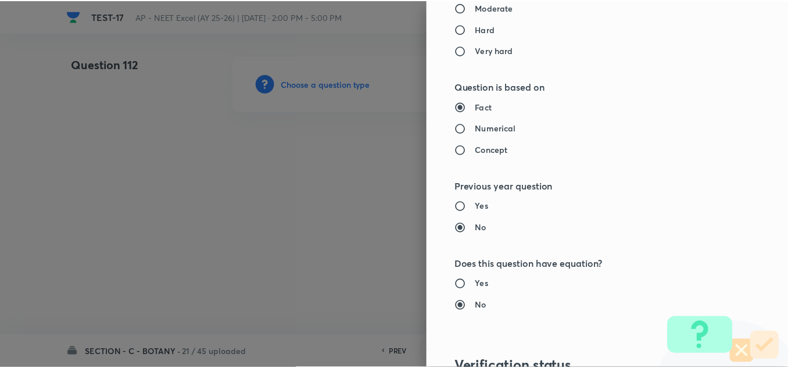
scroll to position [1295, 0]
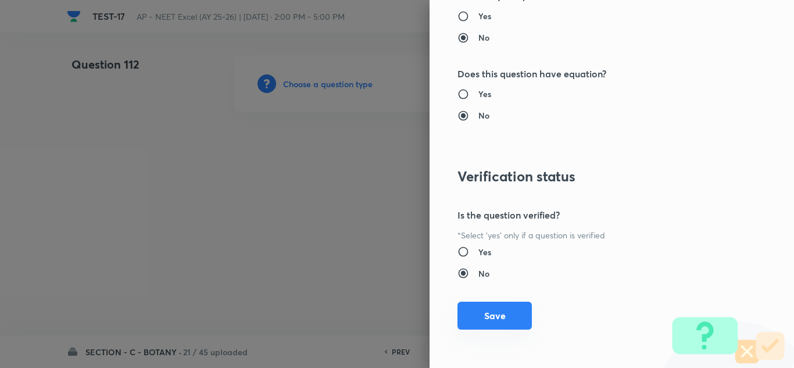
click at [481, 315] on button "Save" at bounding box center [494, 316] width 74 height 28
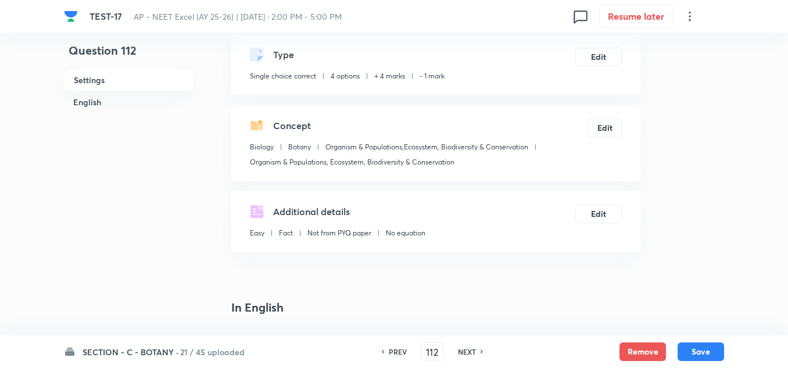
scroll to position [233, 0]
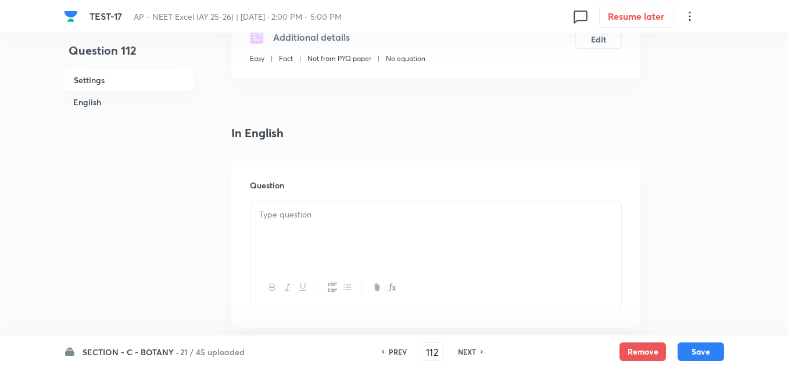
click at [299, 220] on p at bounding box center [435, 214] width 353 height 13
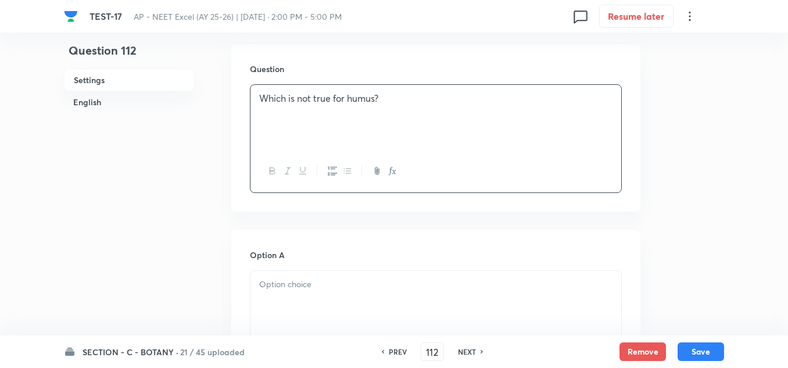
scroll to position [465, 0]
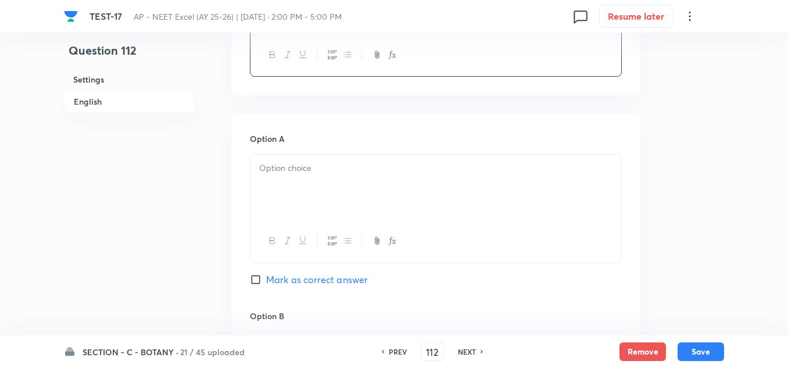
click at [324, 157] on div at bounding box center [436, 187] width 371 height 65
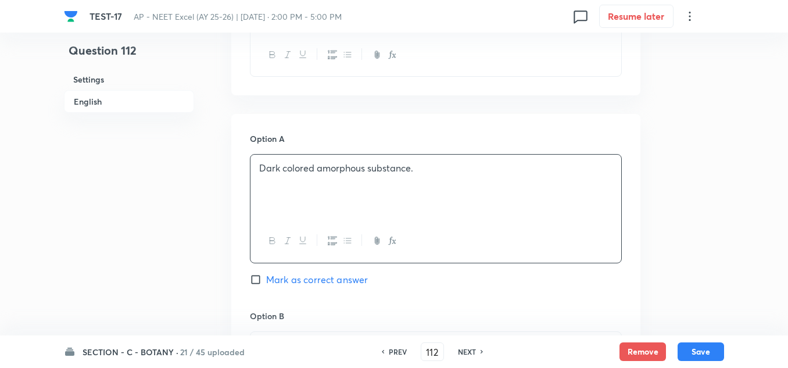
scroll to position [639, 0]
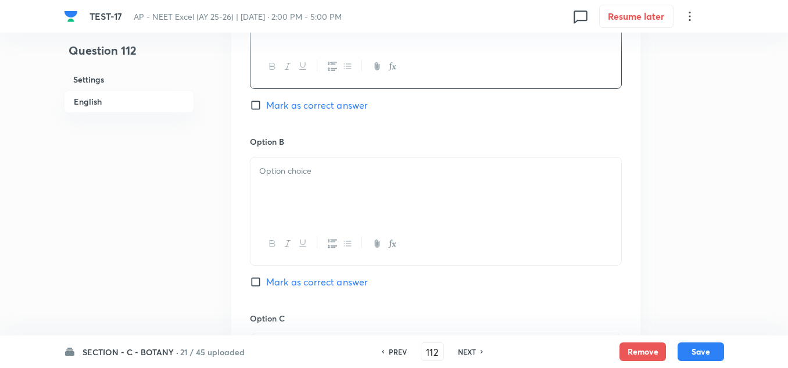
click at [287, 178] on div at bounding box center [436, 190] width 371 height 65
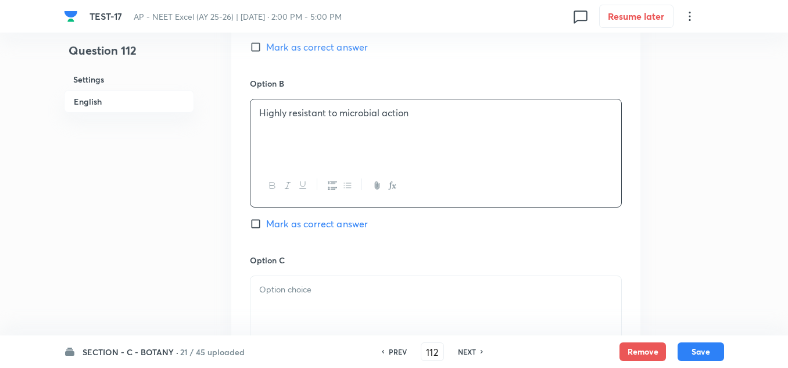
scroll to position [756, 0]
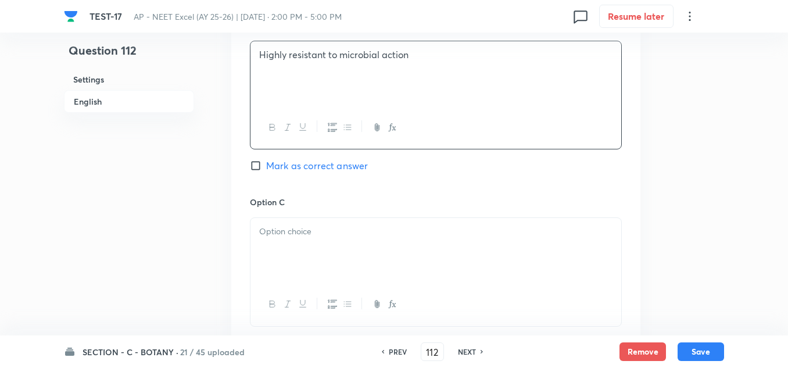
click at [308, 250] on div at bounding box center [436, 250] width 371 height 65
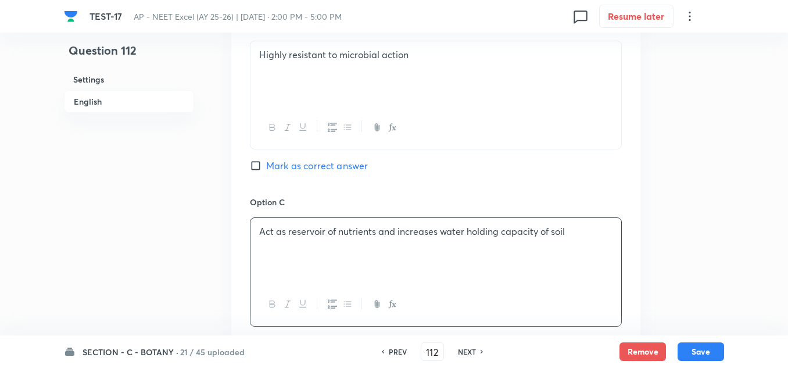
scroll to position [930, 0]
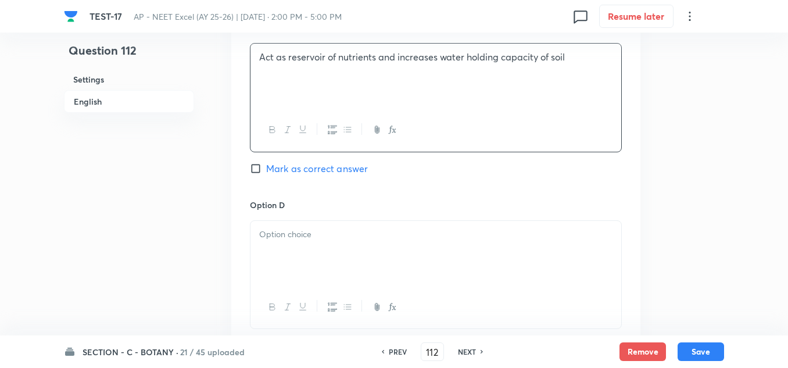
click at [297, 239] on p at bounding box center [435, 234] width 353 height 13
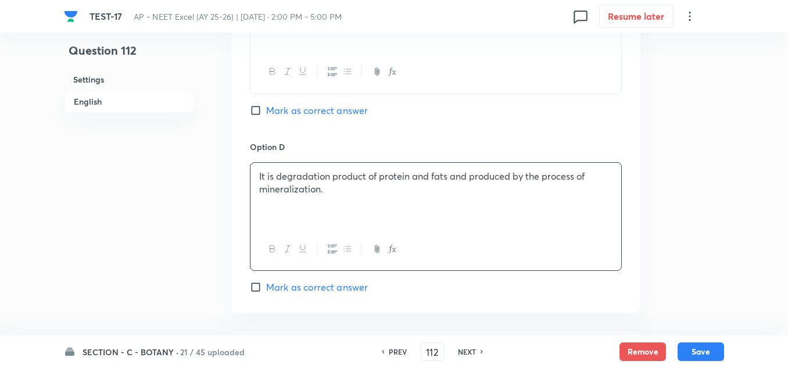
scroll to position [1046, 0]
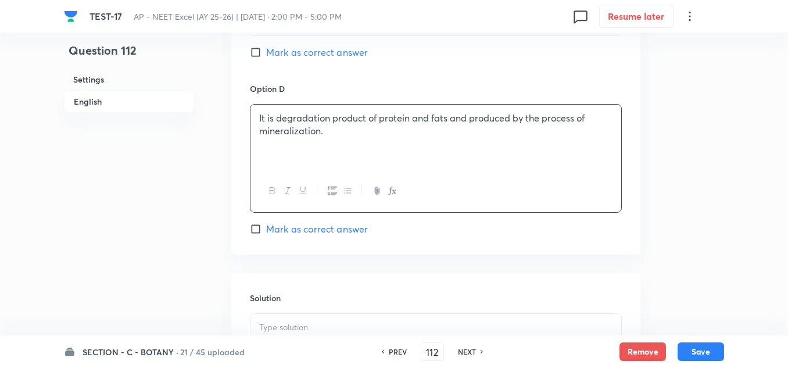
click at [297, 229] on span "Mark as correct answer" at bounding box center [317, 229] width 102 height 14
click at [266, 229] on input "Mark as correct answer" at bounding box center [258, 229] width 16 height 12
checkbox input "true"
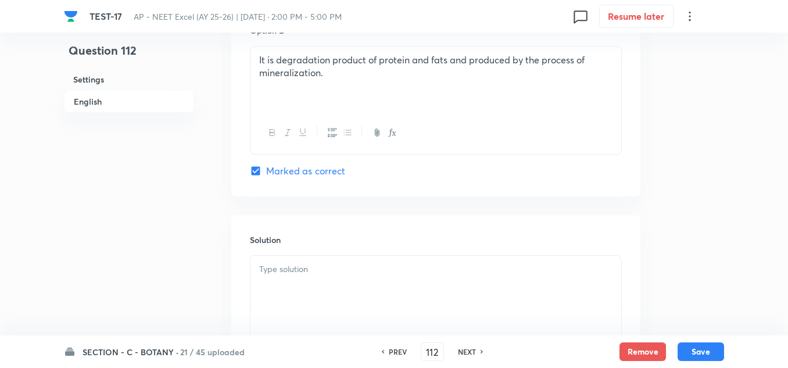
scroll to position [1163, 0]
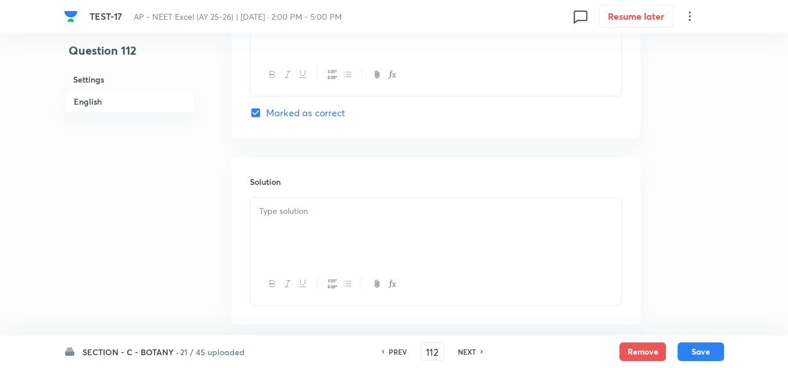
click at [305, 217] on p at bounding box center [435, 211] width 353 height 13
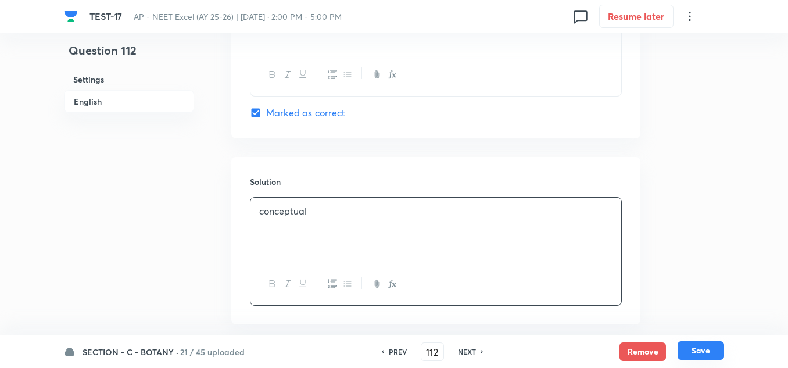
click at [694, 351] on button "Save" at bounding box center [701, 350] width 47 height 19
type input "113"
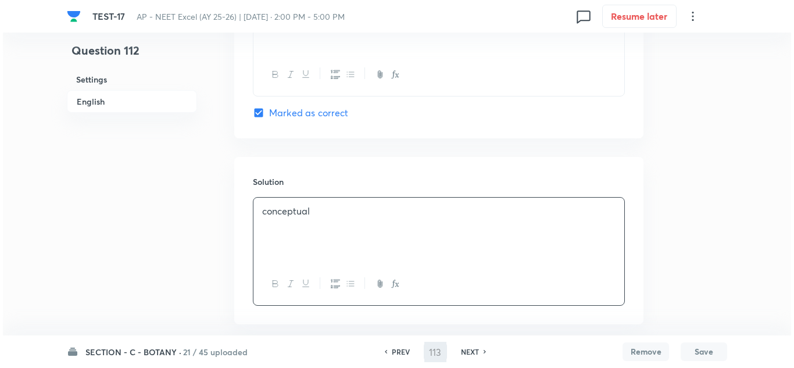
scroll to position [0, 0]
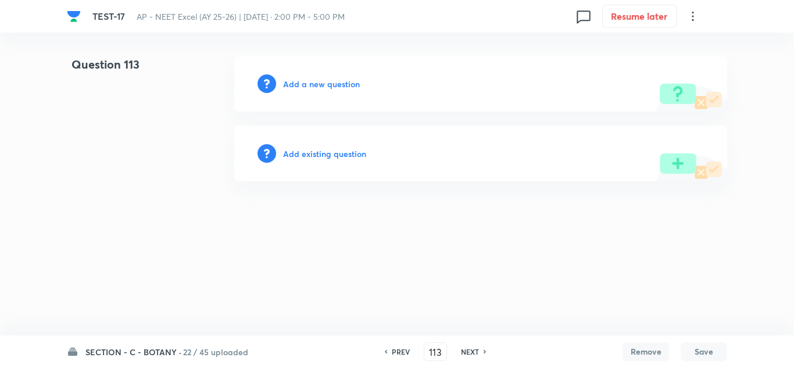
click at [332, 79] on h6 "Add a new question" at bounding box center [321, 84] width 77 height 12
click at [334, 78] on h6 "Choose a question type" at bounding box center [328, 84] width 90 height 12
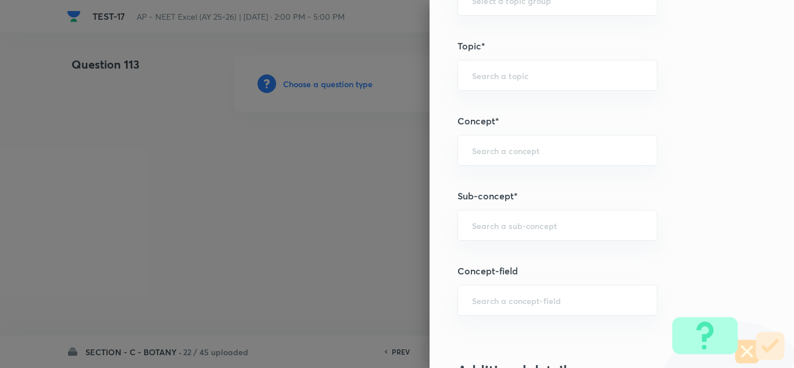
scroll to position [698, 0]
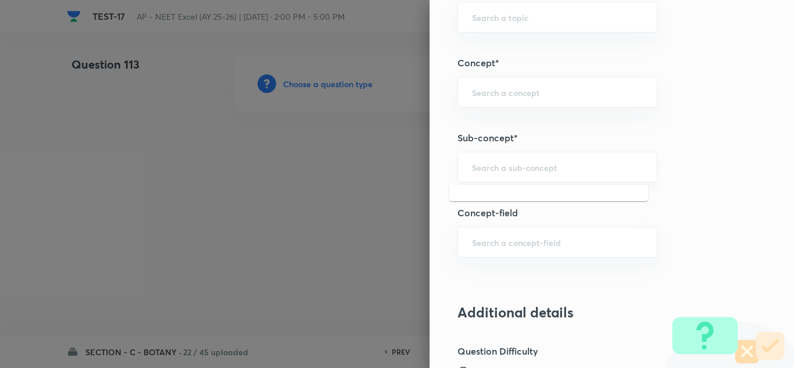
click at [498, 164] on input "text" at bounding box center [557, 167] width 171 height 11
paste input "Ecosystem"
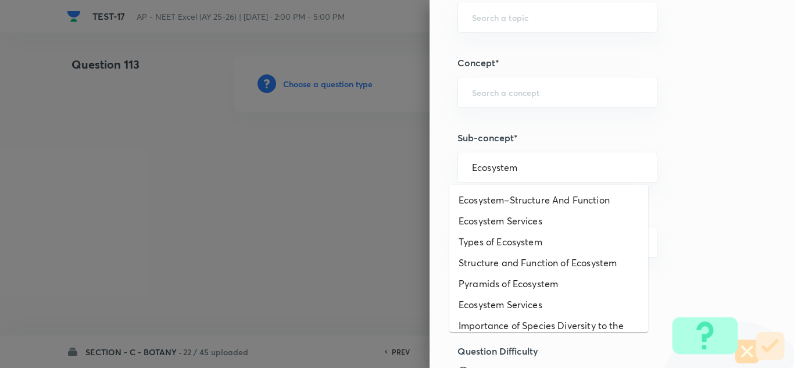
scroll to position [58, 0]
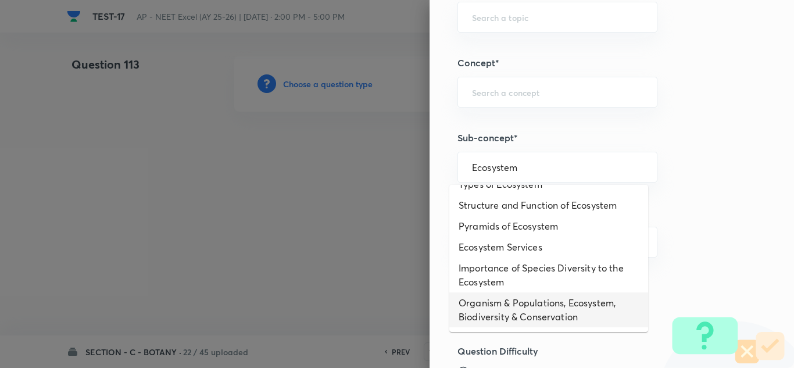
click at [503, 299] on li "Organism & Populations, Ecosystem, Biodiversity & Conservation" at bounding box center [548, 309] width 199 height 35
type input "Organism & Populations, Ecosystem, Biodiversity & Conservation"
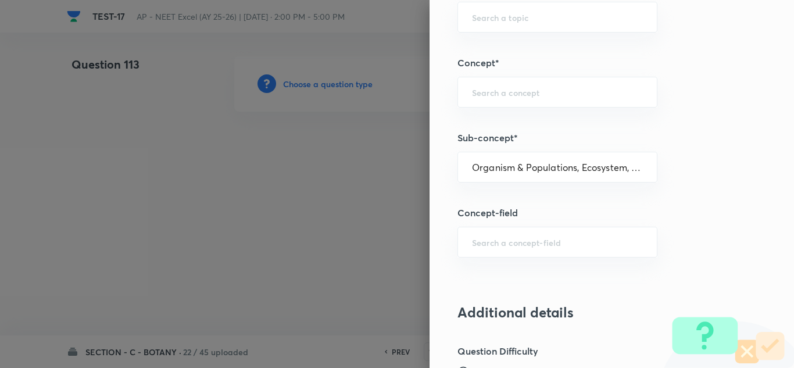
type input "Biology"
type input "Botany"
type input "Organism & Populations,Ecosystem, Biodiversity & Conservation"
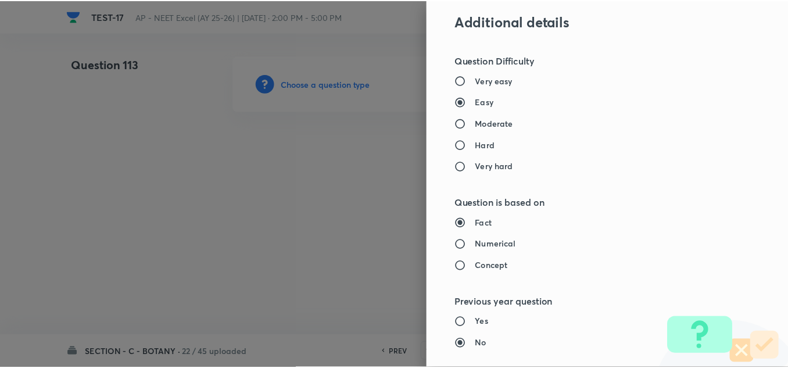
scroll to position [1295, 0]
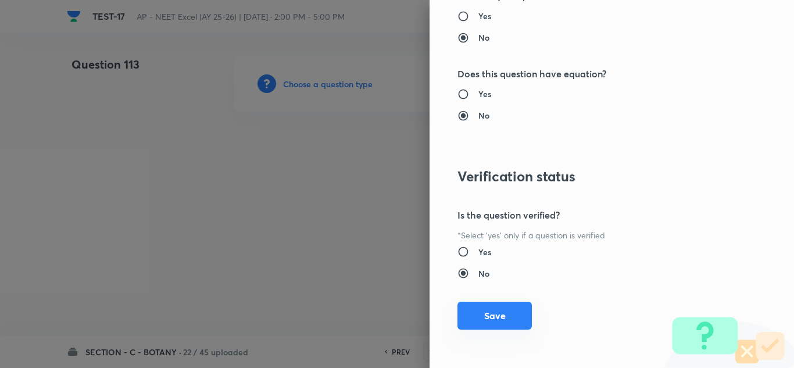
click at [484, 317] on button "Save" at bounding box center [494, 316] width 74 height 28
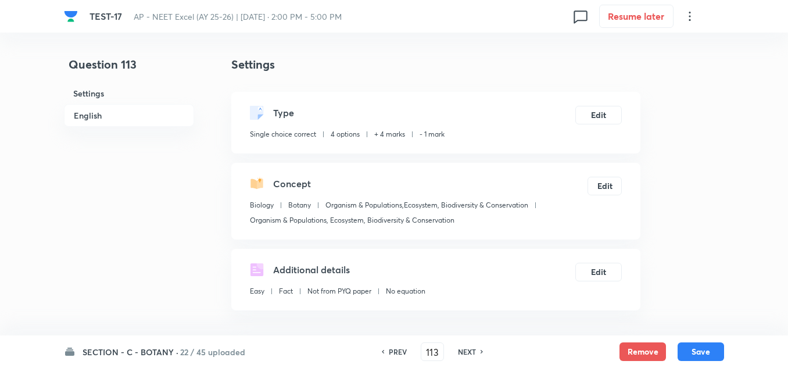
scroll to position [233, 0]
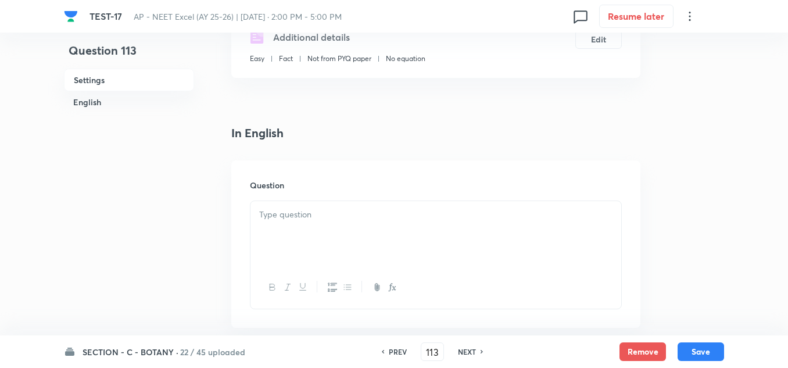
click at [286, 216] on p at bounding box center [435, 214] width 353 height 13
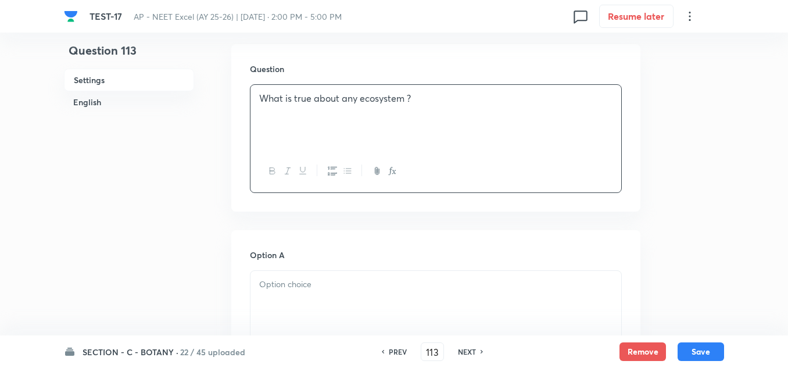
scroll to position [407, 0]
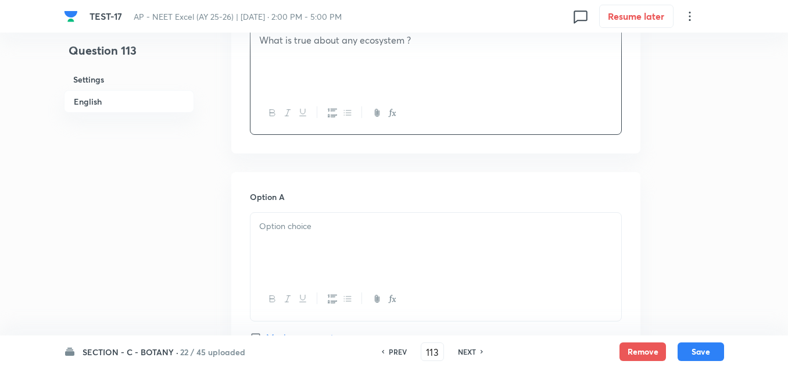
click at [306, 242] on div at bounding box center [436, 245] width 371 height 65
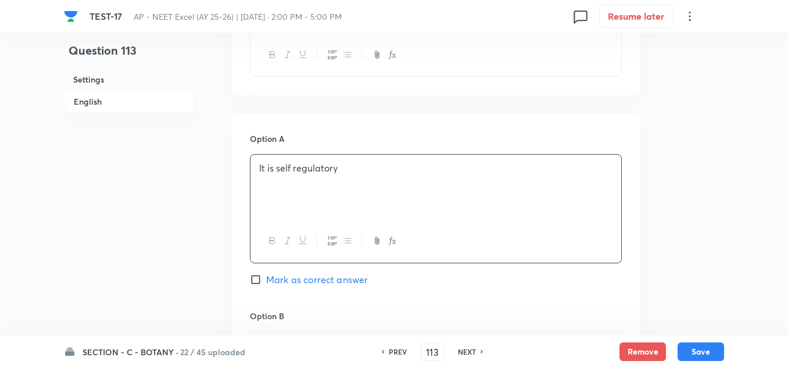
scroll to position [523, 0]
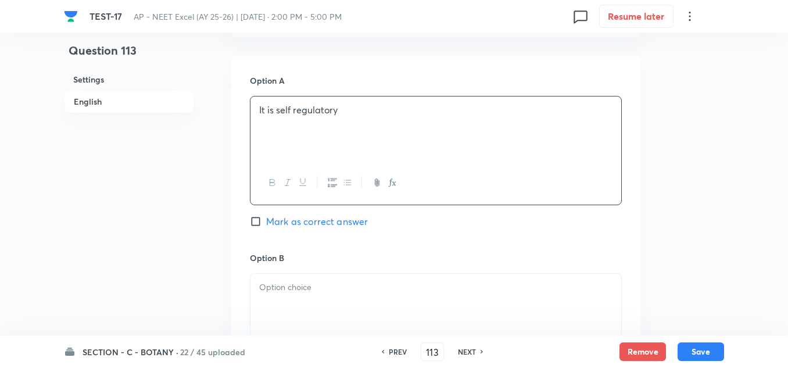
click at [299, 288] on p at bounding box center [435, 287] width 353 height 13
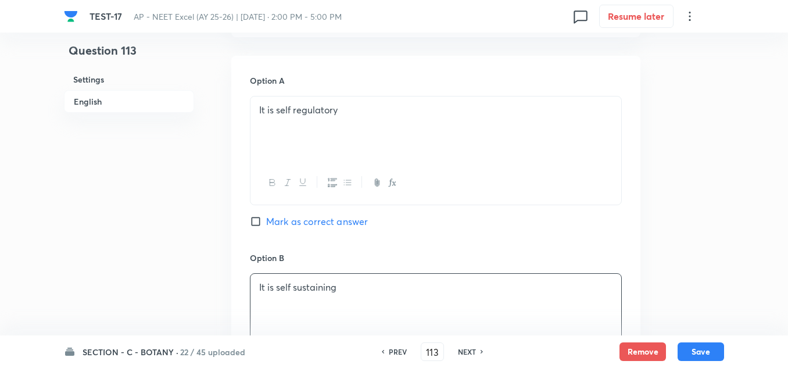
scroll to position [698, 0]
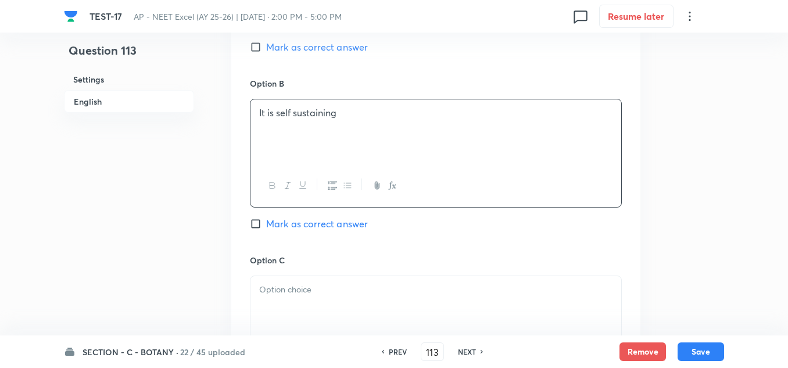
click at [301, 292] on p at bounding box center [435, 289] width 353 height 13
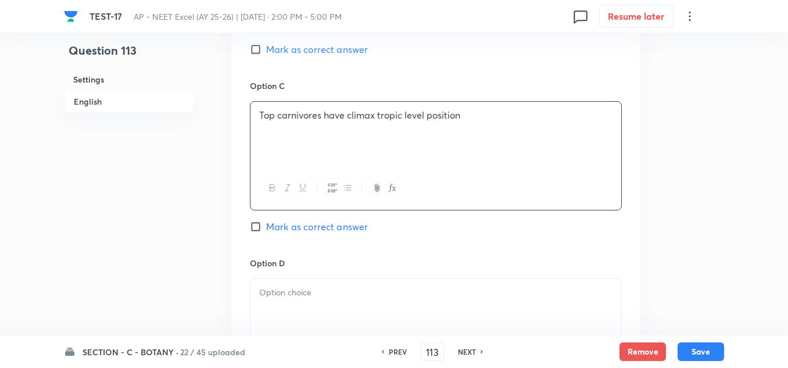
scroll to position [930, 0]
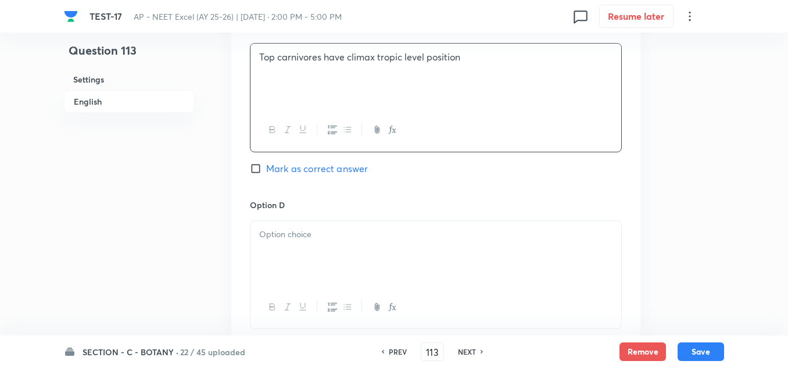
click at [298, 247] on div at bounding box center [436, 253] width 371 height 65
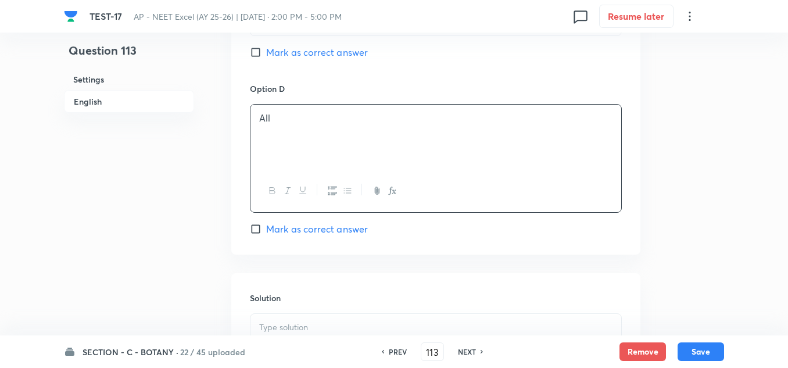
click at [296, 228] on span "Mark as correct answer" at bounding box center [317, 229] width 102 height 14
click at [266, 228] on input "Mark as correct answer" at bounding box center [258, 229] width 16 height 12
checkbox input "true"
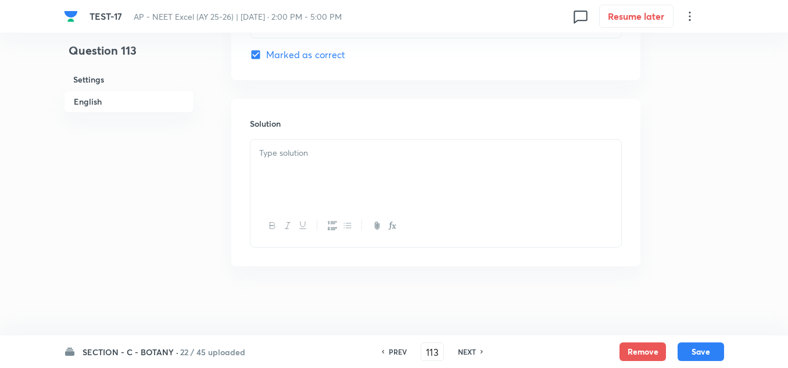
scroll to position [1221, 0]
click at [314, 169] on div at bounding box center [436, 171] width 371 height 65
click at [685, 348] on button "Save" at bounding box center [701, 350] width 47 height 19
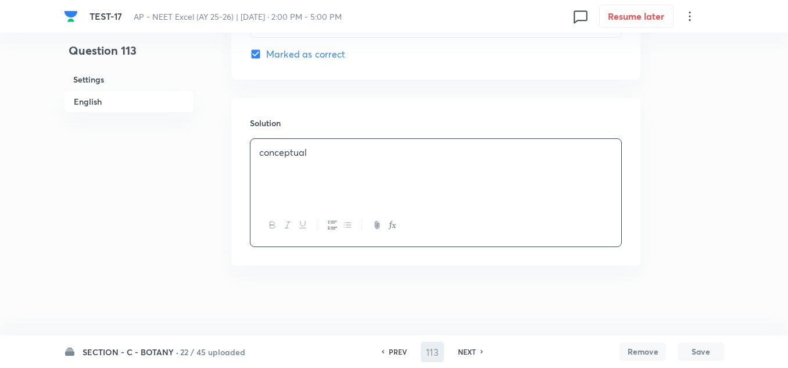
type input "114"
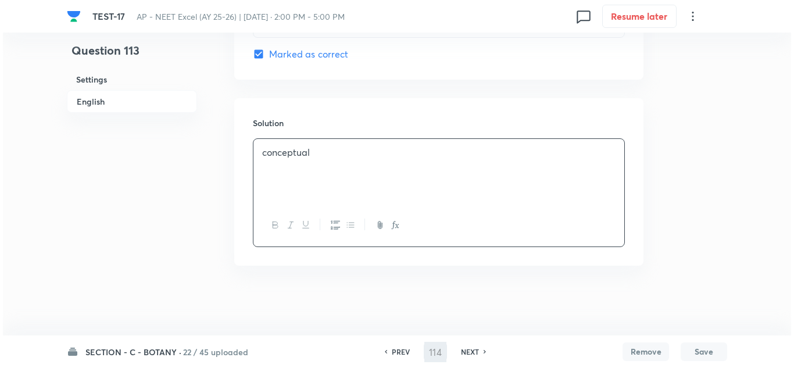
scroll to position [0, 0]
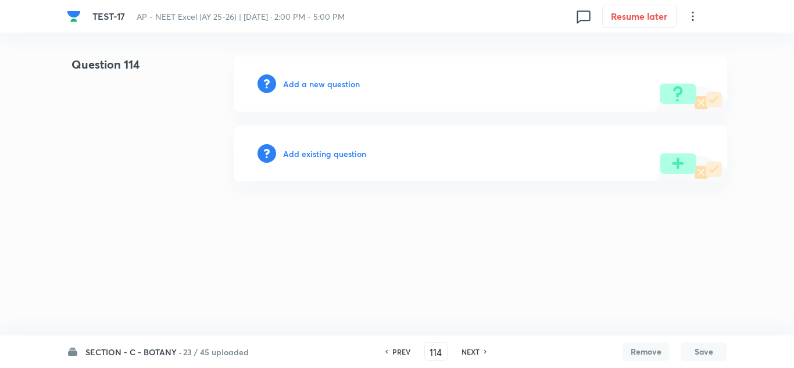
click at [330, 82] on h6 "Add a new question" at bounding box center [321, 84] width 77 height 12
click at [330, 82] on h6 "Choose a question type" at bounding box center [328, 84] width 90 height 12
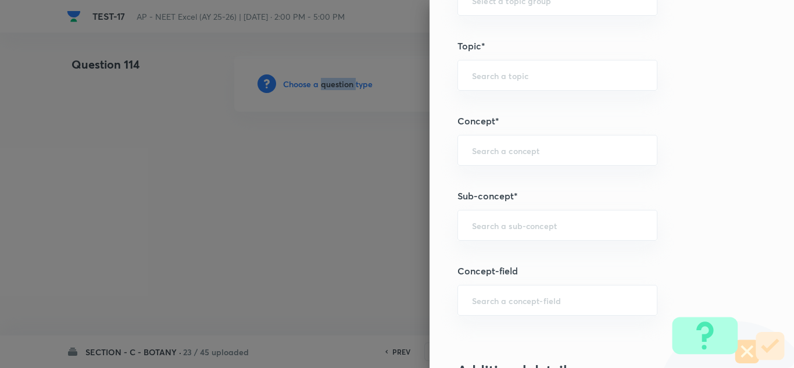
scroll to position [756, 0]
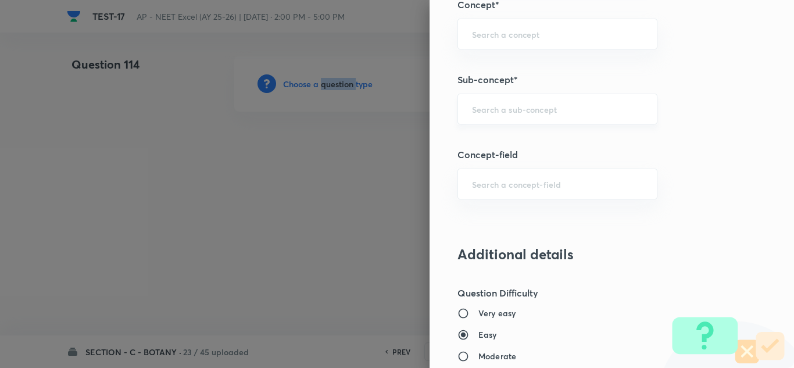
click at [504, 102] on div "​" at bounding box center [557, 109] width 200 height 31
paste input "Ecosystem"
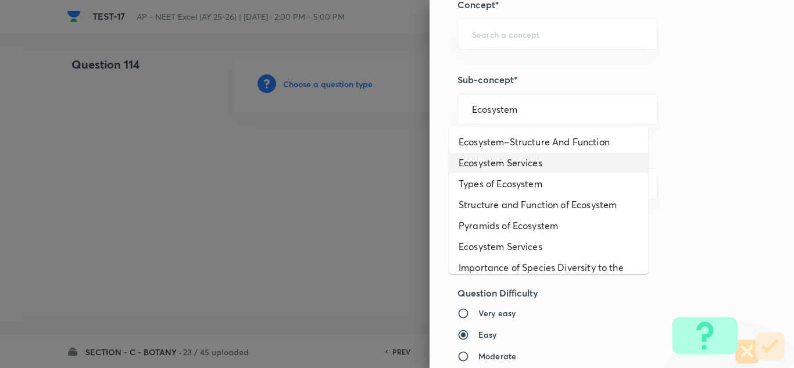
scroll to position [58, 0]
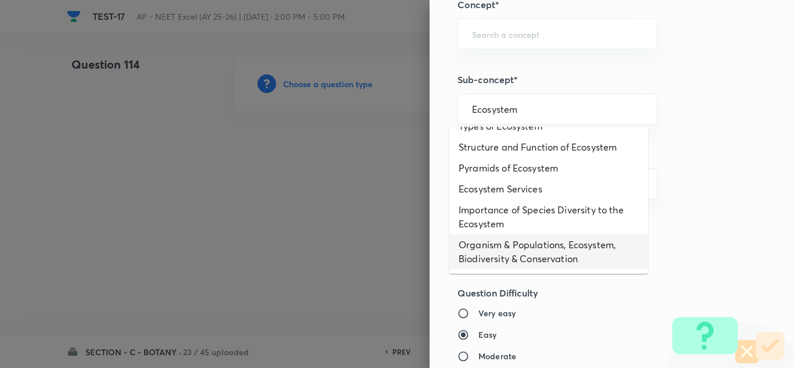
click at [522, 255] on li "Organism & Populations, Ecosystem, Biodiversity & Conservation" at bounding box center [548, 251] width 199 height 35
type input "Organism & Populations, Ecosystem, Biodiversity & Conservation"
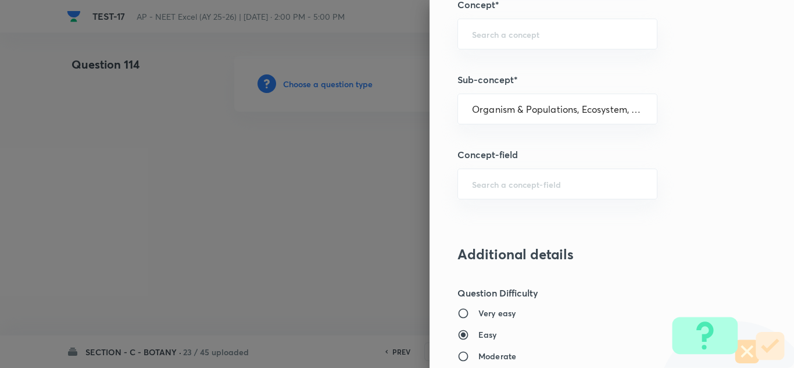
type input "Biology"
type input "Botany"
type input "Organism & Populations,Ecosystem, Biodiversity & Conservation"
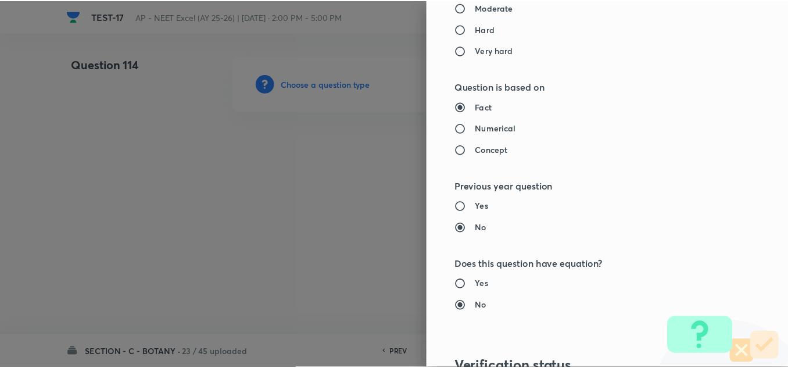
scroll to position [1295, 0]
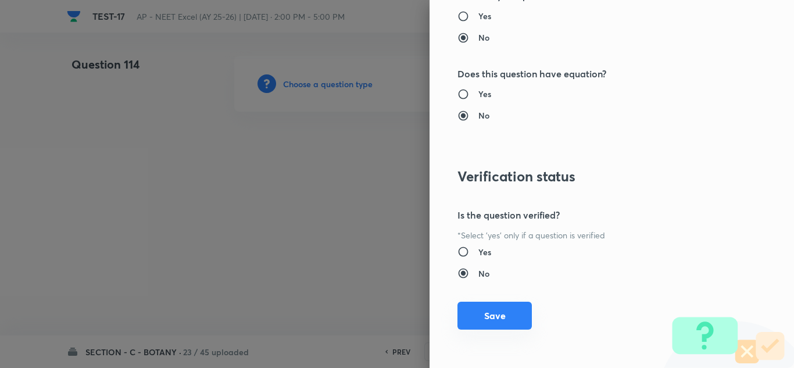
click at [475, 309] on button "Save" at bounding box center [494, 316] width 74 height 28
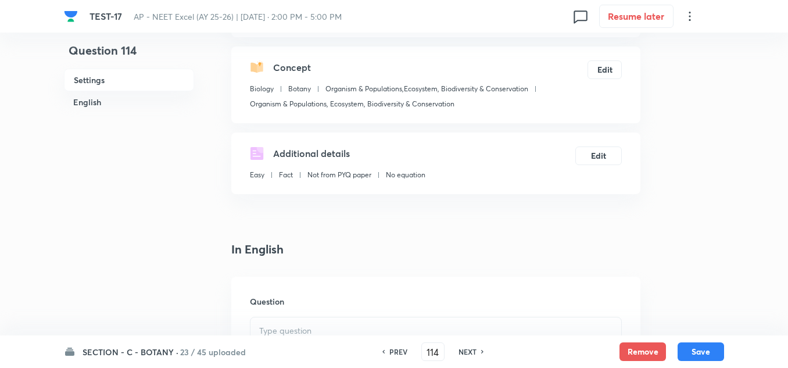
scroll to position [174, 0]
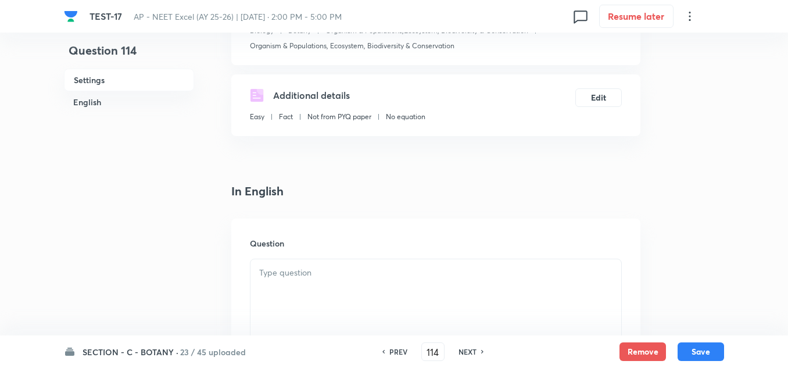
click at [299, 283] on div at bounding box center [436, 291] width 371 height 65
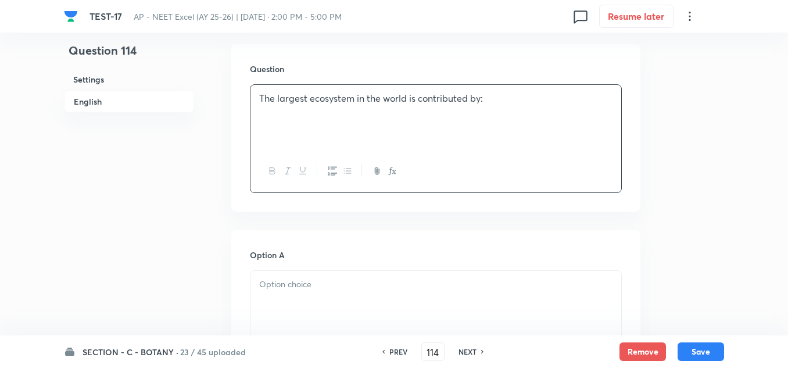
scroll to position [581, 0]
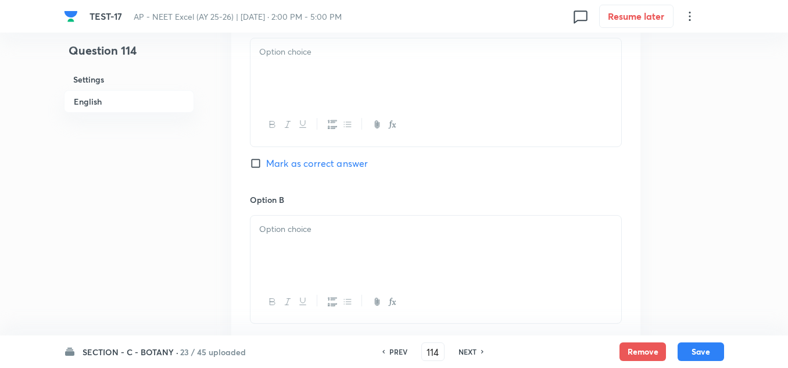
click at [301, 60] on div at bounding box center [436, 70] width 371 height 65
click at [283, 235] on p at bounding box center [435, 229] width 353 height 13
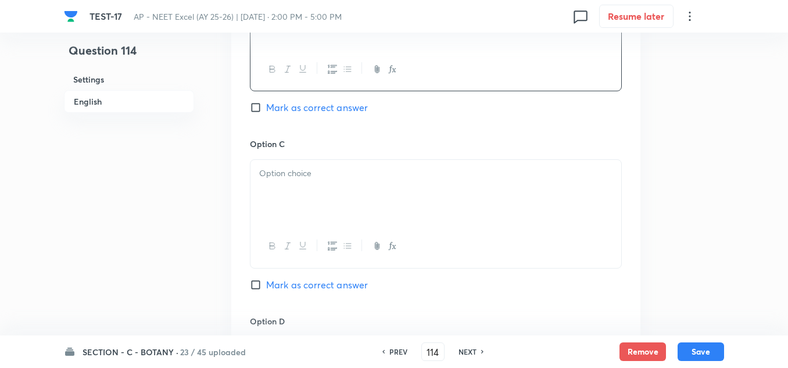
scroll to position [872, 0]
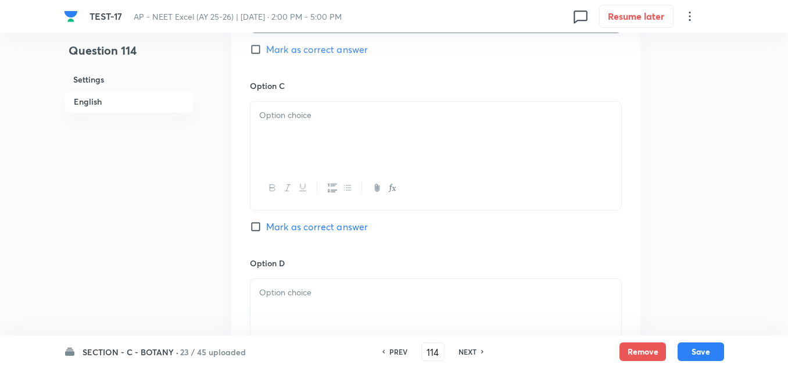
click at [282, 280] on div at bounding box center [436, 311] width 371 height 65
click at [337, 122] on div at bounding box center [436, 134] width 371 height 65
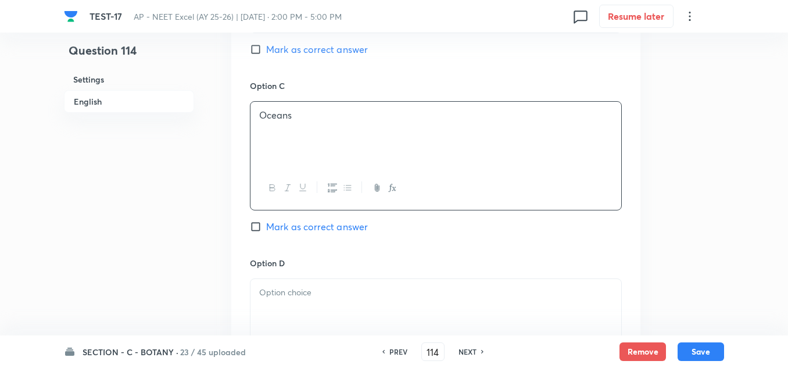
scroll to position [988, 0]
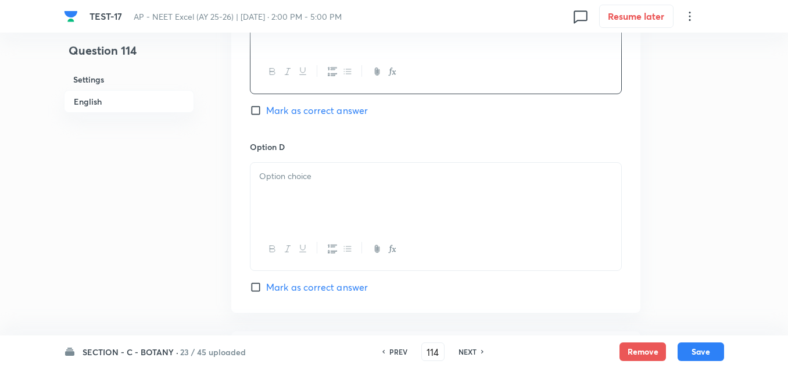
click at [288, 174] on p at bounding box center [435, 176] width 353 height 13
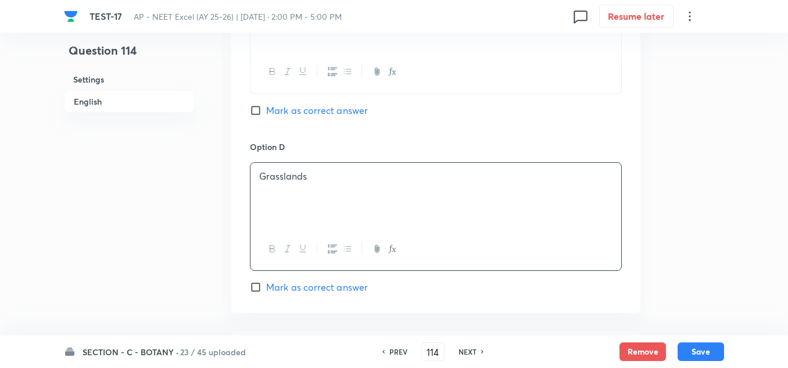
click at [313, 110] on span "Mark as correct answer" at bounding box center [317, 110] width 102 height 14
click at [266, 110] on input "Mark as correct answer" at bounding box center [258, 111] width 16 height 12
checkbox input "true"
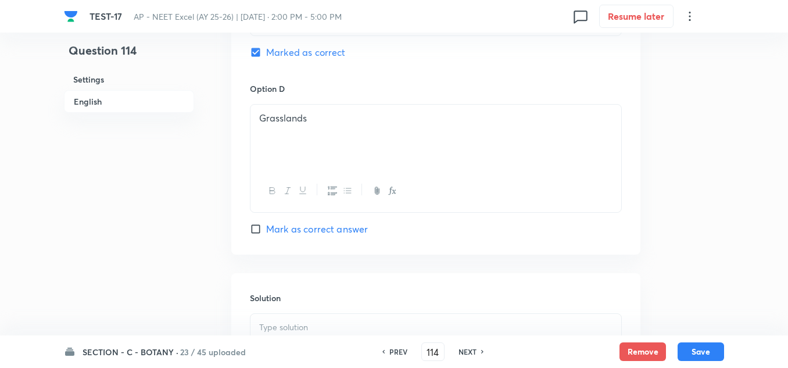
scroll to position [1163, 0]
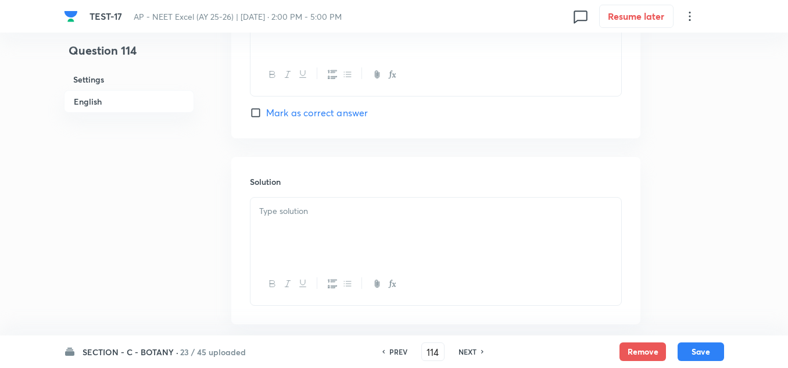
click at [295, 224] on div at bounding box center [436, 230] width 371 height 65
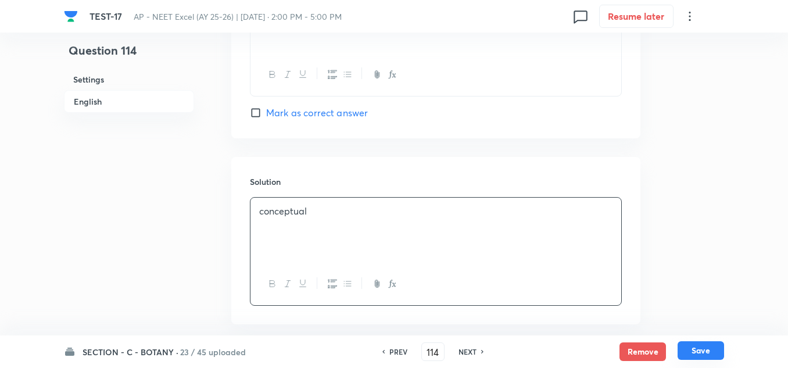
click at [697, 347] on button "Save" at bounding box center [701, 350] width 47 height 19
type input "115"
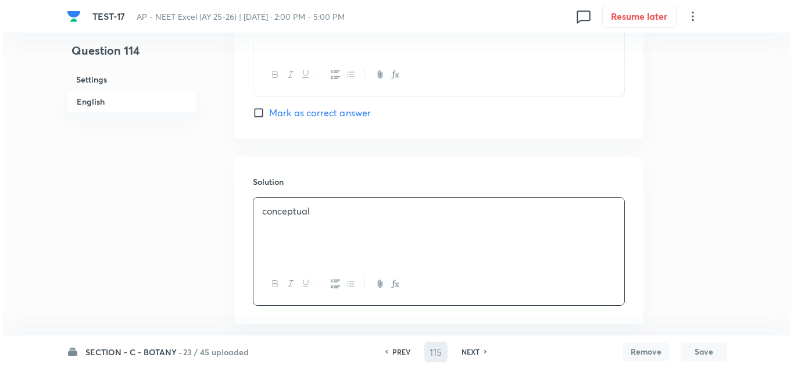
scroll to position [0, 0]
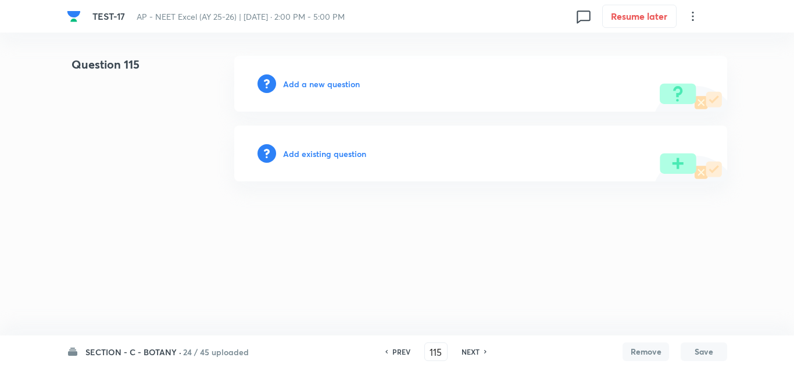
click at [323, 87] on h6 "Add a new question" at bounding box center [321, 84] width 77 height 12
click at [323, 87] on h6 "Choose a question type" at bounding box center [328, 84] width 90 height 12
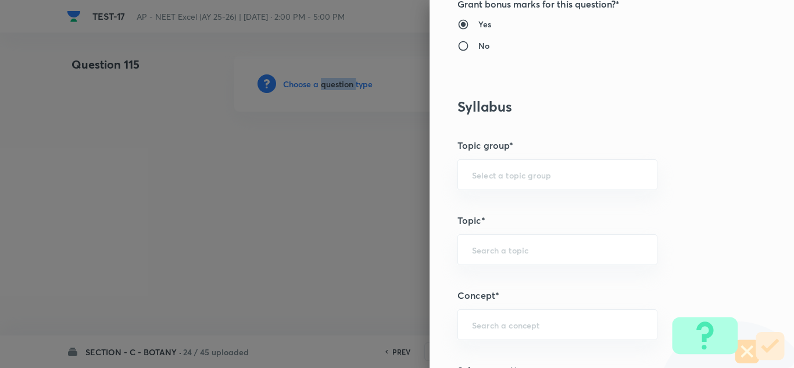
scroll to position [698, 0]
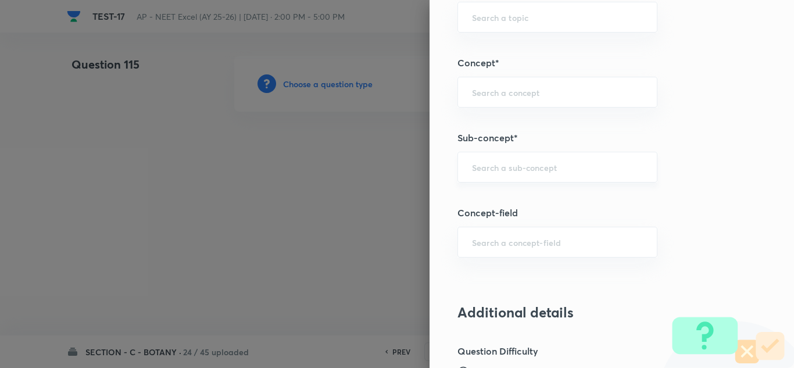
click at [492, 170] on input "text" at bounding box center [557, 167] width 171 height 11
paste input "Ecosystem"
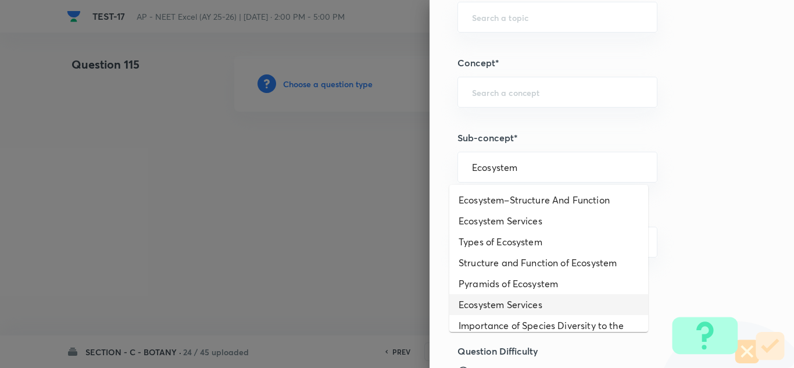
scroll to position [58, 0]
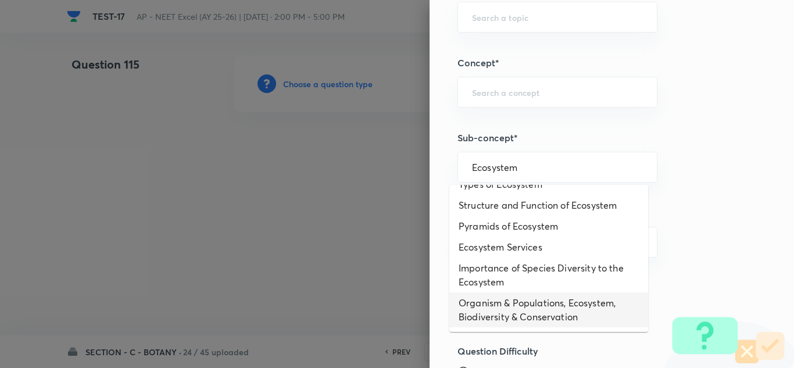
click at [525, 303] on li "Organism & Populations, Ecosystem, Biodiversity & Conservation" at bounding box center [548, 309] width 199 height 35
type input "Organism & Populations, Ecosystem, Biodiversity & Conservation"
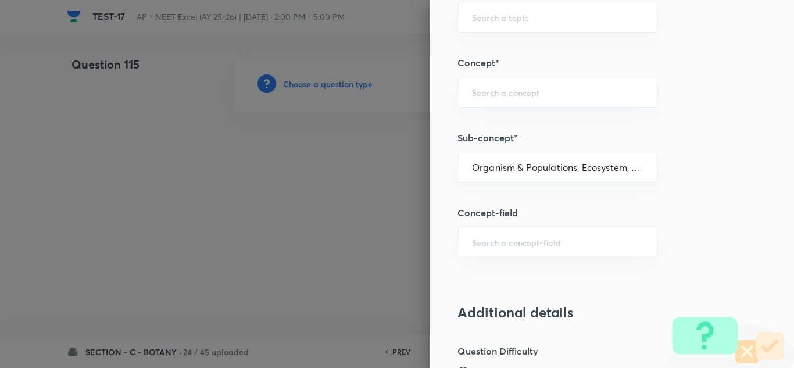
type input "Biology"
type input "Botany"
type input "Organism & Populations,Ecosystem, Biodiversity & Conservation"
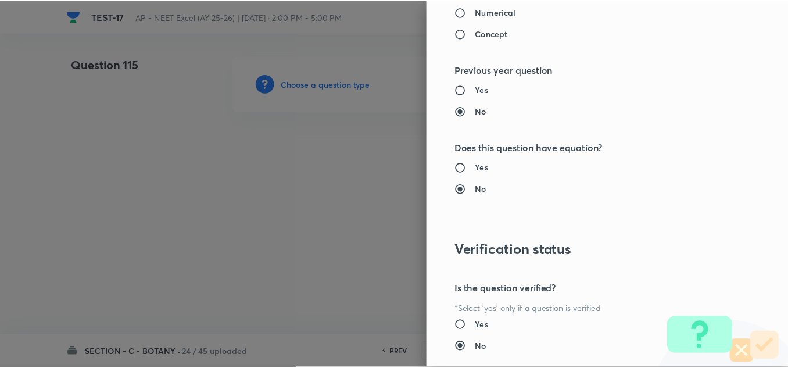
scroll to position [1295, 0]
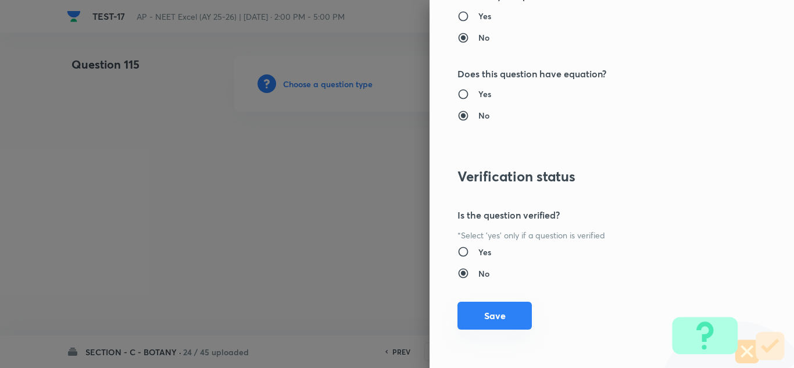
click at [507, 308] on button "Save" at bounding box center [494, 316] width 74 height 28
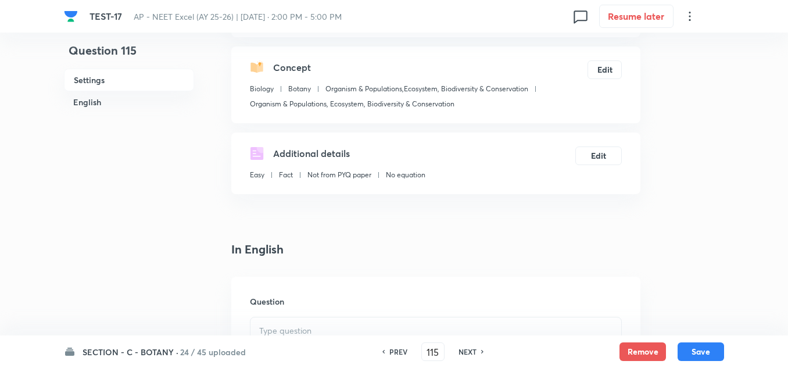
scroll to position [349, 0]
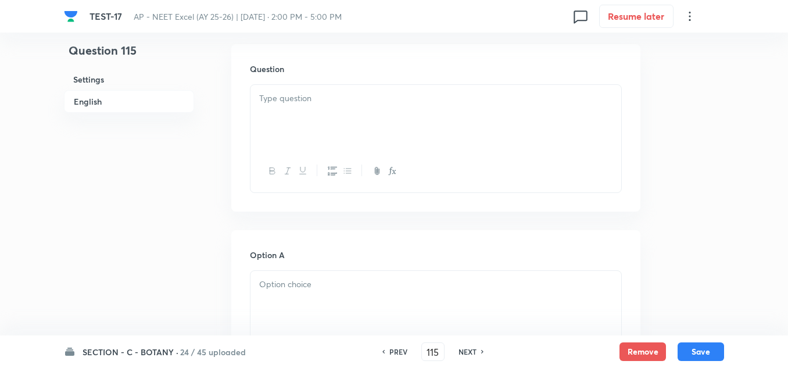
click at [287, 110] on div at bounding box center [436, 117] width 371 height 65
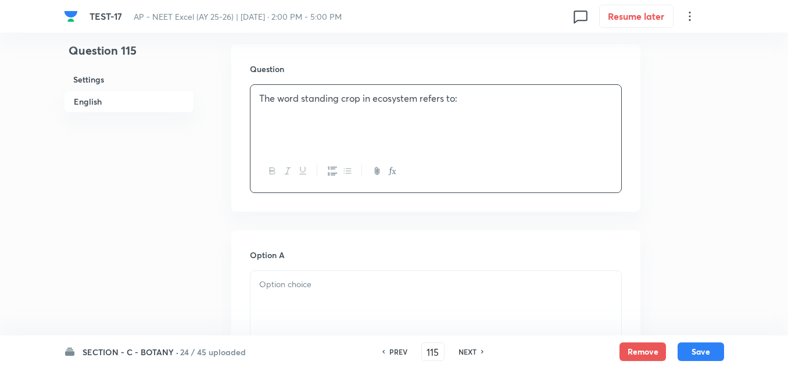
scroll to position [465, 0]
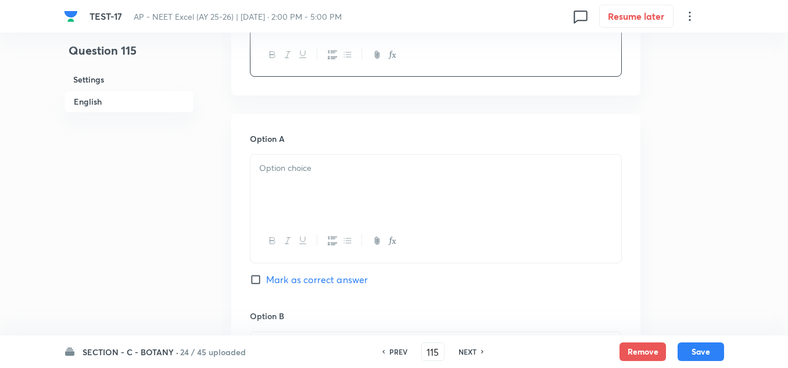
click at [316, 178] on div at bounding box center [436, 187] width 371 height 65
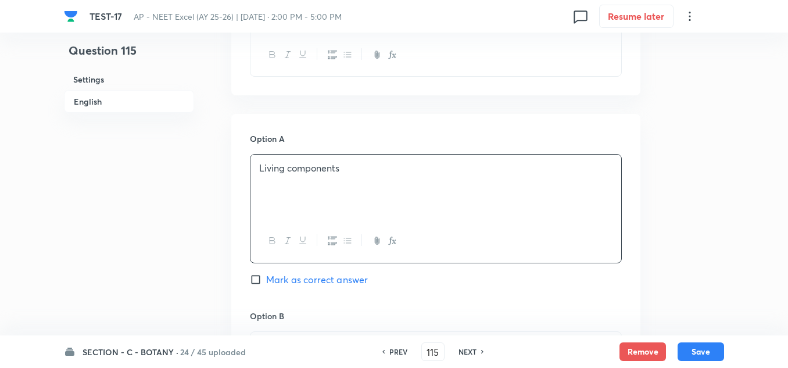
scroll to position [756, 0]
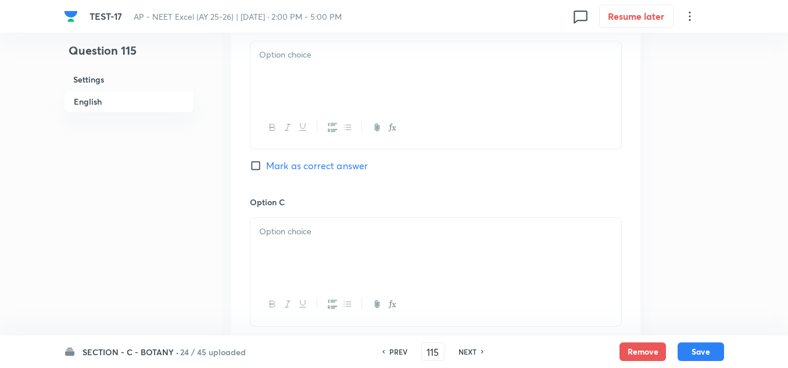
click at [306, 230] on p at bounding box center [435, 231] width 353 height 13
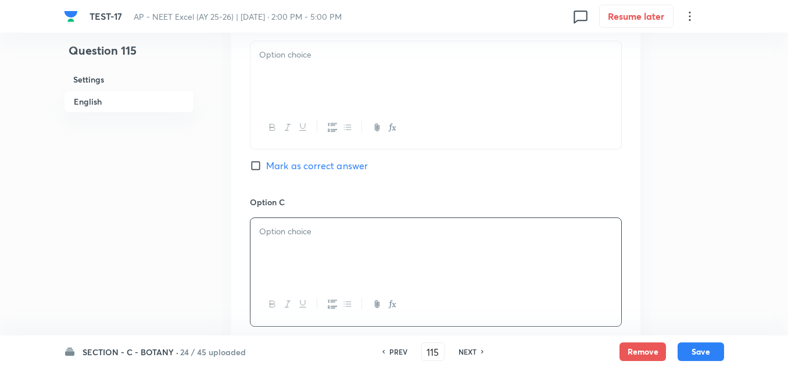
click at [330, 47] on div at bounding box center [436, 73] width 371 height 65
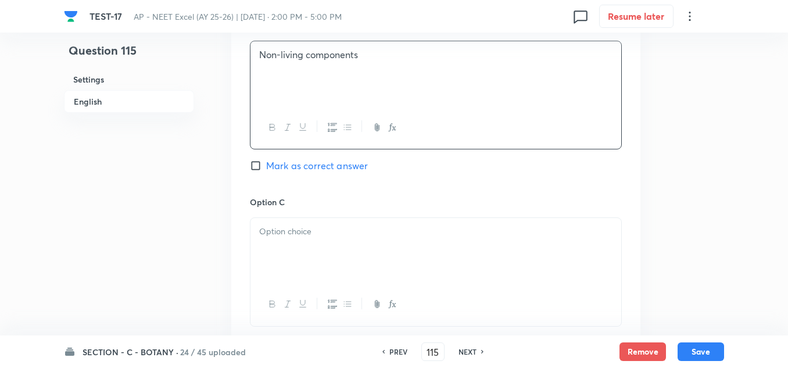
click at [302, 238] on p at bounding box center [435, 231] width 353 height 13
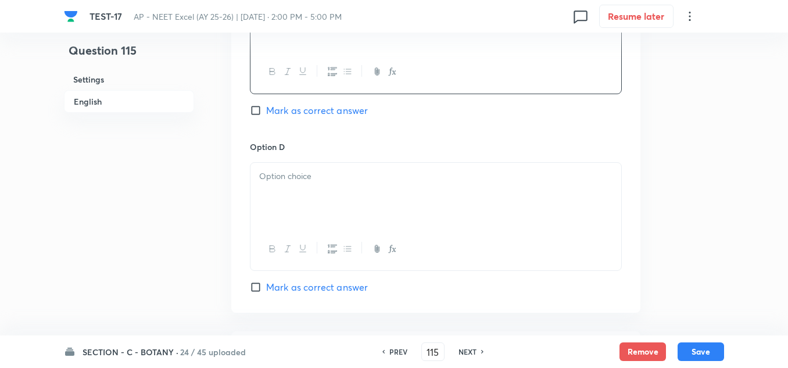
click at [301, 176] on p at bounding box center [435, 176] width 353 height 13
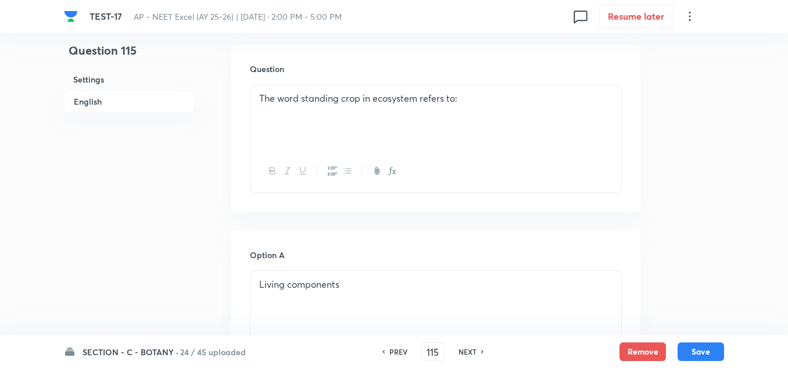
scroll to position [465, 0]
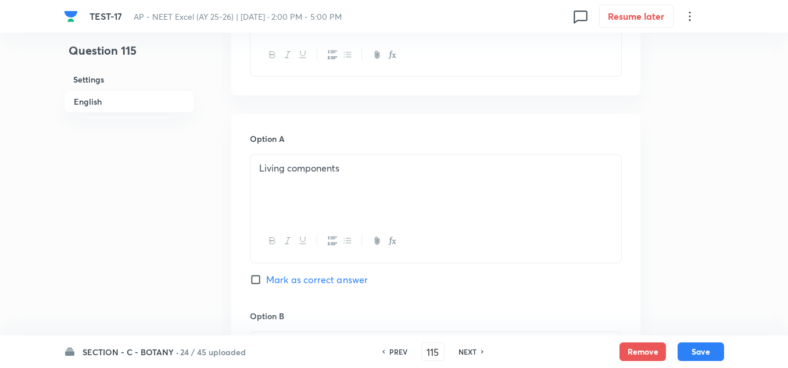
click at [297, 278] on span "Mark as correct answer" at bounding box center [317, 280] width 102 height 14
click at [266, 278] on input "Mark as correct answer" at bounding box center [258, 280] width 16 height 12
checkbox input "true"
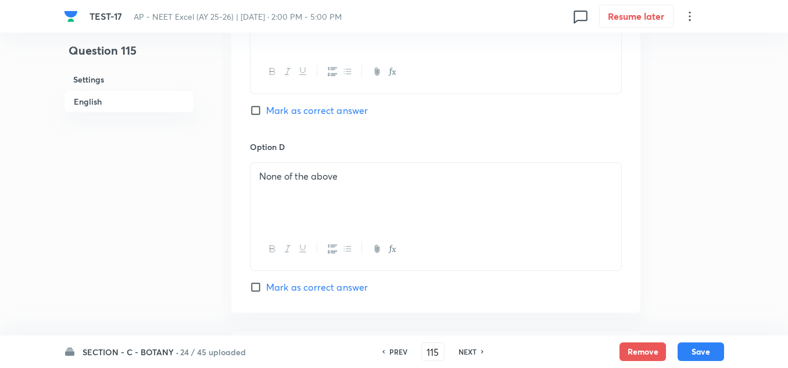
scroll to position [1163, 0]
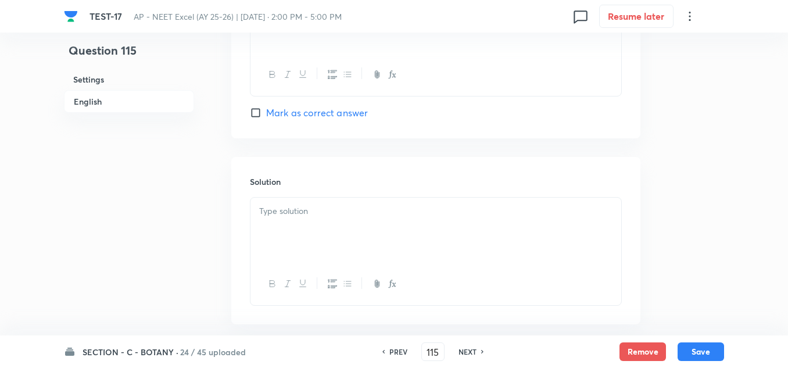
click at [327, 231] on div at bounding box center [436, 230] width 371 height 65
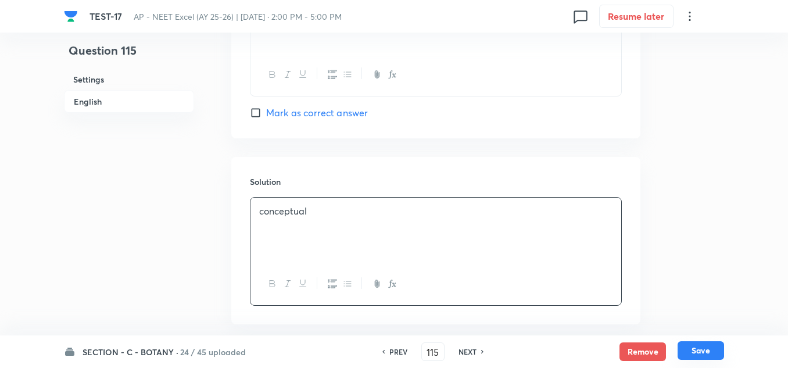
click at [714, 346] on button "Save" at bounding box center [701, 350] width 47 height 19
type input "116"
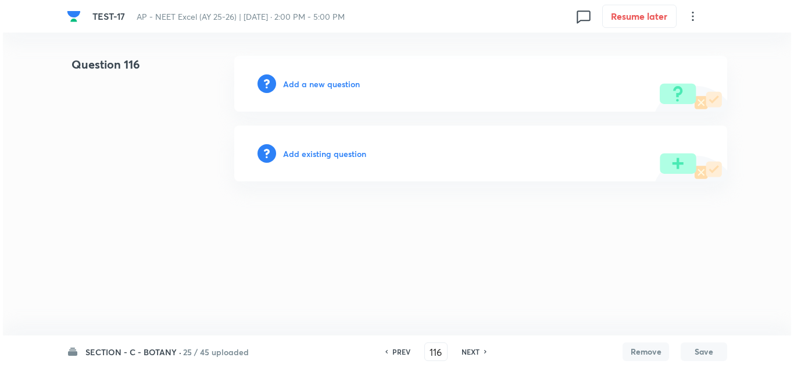
scroll to position [0, 0]
click at [325, 81] on h6 "Add a new question" at bounding box center [321, 84] width 77 height 12
click at [325, 81] on h6 "Choose a question type" at bounding box center [328, 84] width 90 height 12
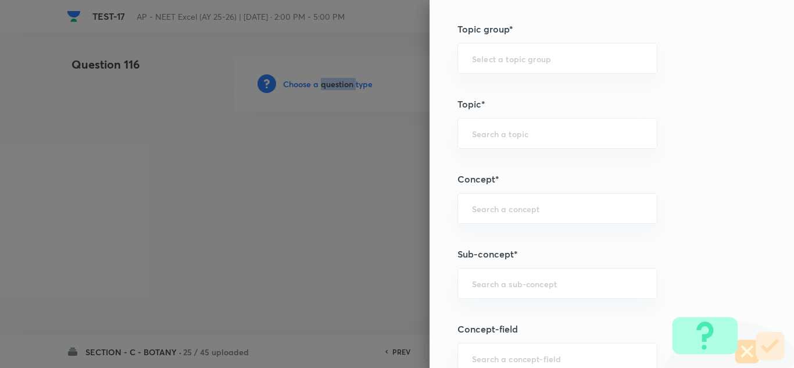
scroll to position [698, 0]
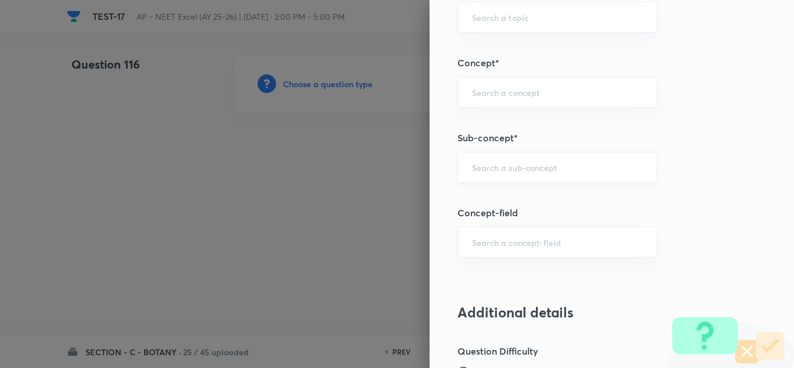
click at [532, 169] on input "text" at bounding box center [557, 167] width 171 height 11
paste input "Ecosystem"
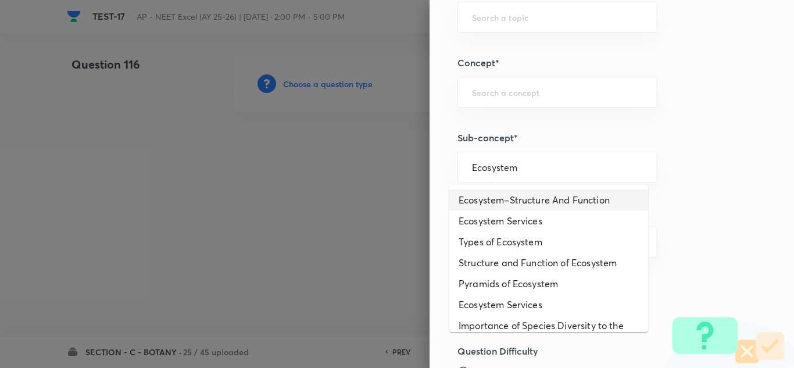
scroll to position [58, 0]
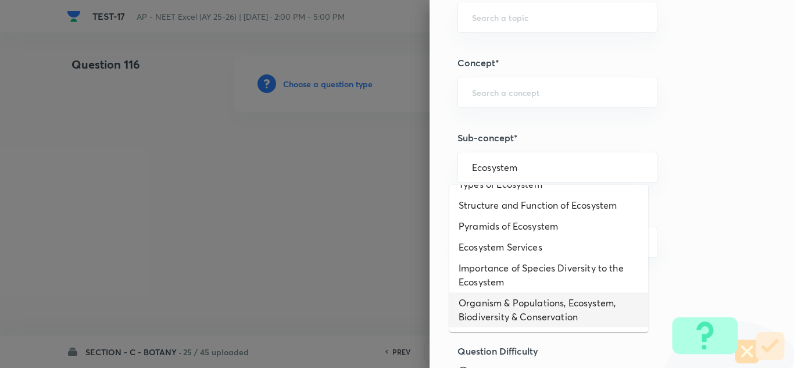
click at [518, 298] on li "Organism & Populations, Ecosystem, Biodiversity & Conservation" at bounding box center [548, 309] width 199 height 35
type input "Organism & Populations, Ecosystem, Biodiversity & Conservation"
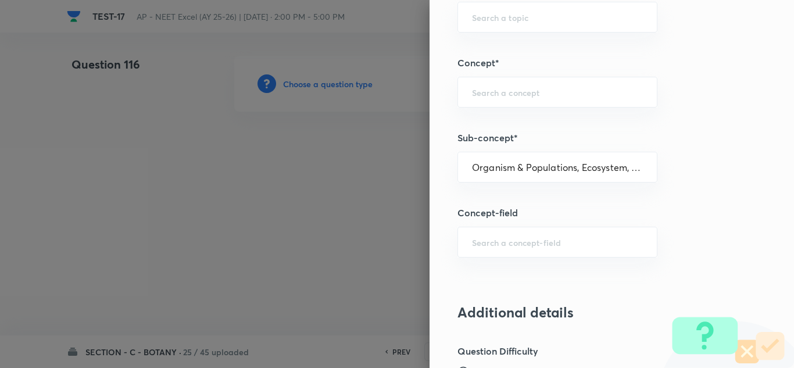
type input "Biology"
type input "Botany"
type input "Organism & Populations,Ecosystem, Biodiversity & Conservation"
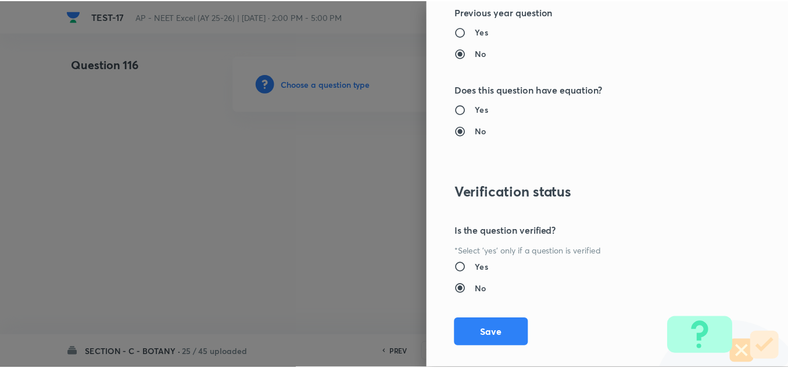
scroll to position [1295, 0]
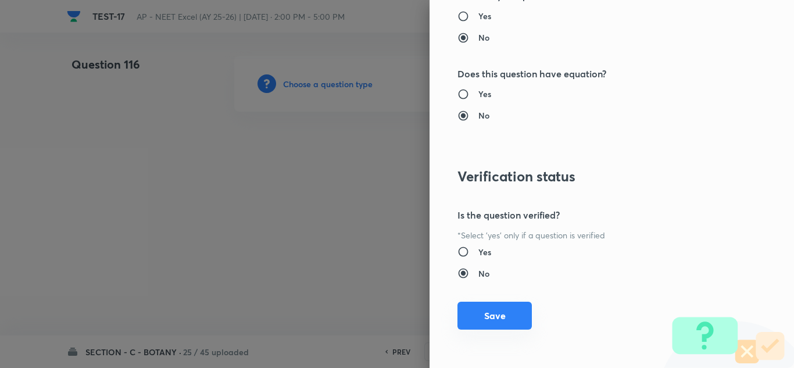
click at [491, 309] on button "Save" at bounding box center [494, 316] width 74 height 28
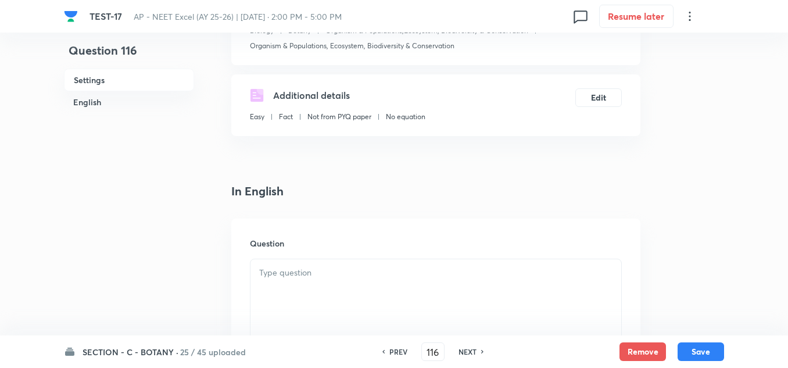
scroll to position [233, 0]
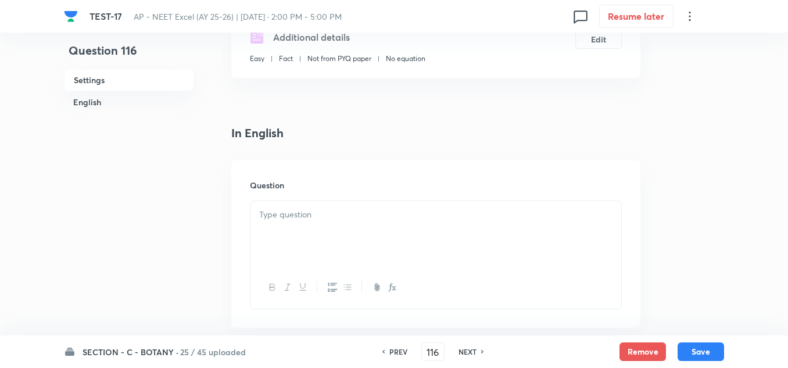
click at [288, 213] on p at bounding box center [435, 214] width 353 height 13
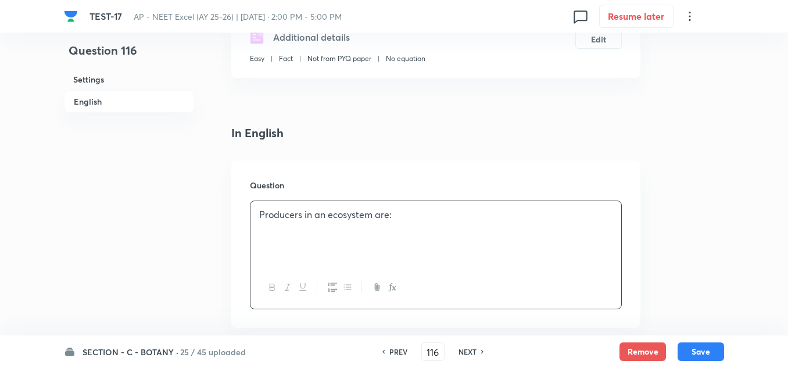
scroll to position [407, 0]
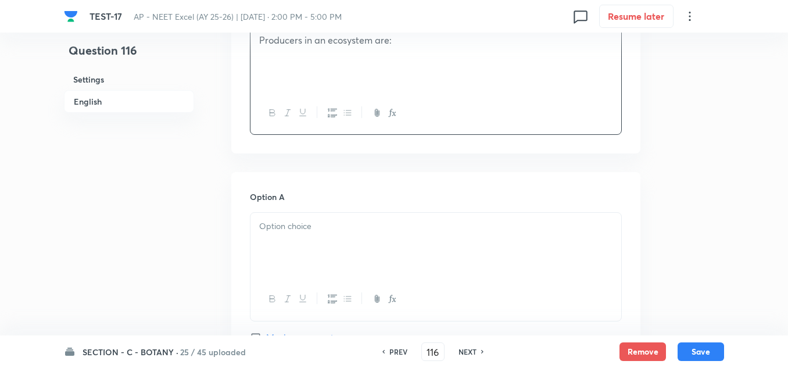
click at [317, 234] on div at bounding box center [436, 245] width 371 height 65
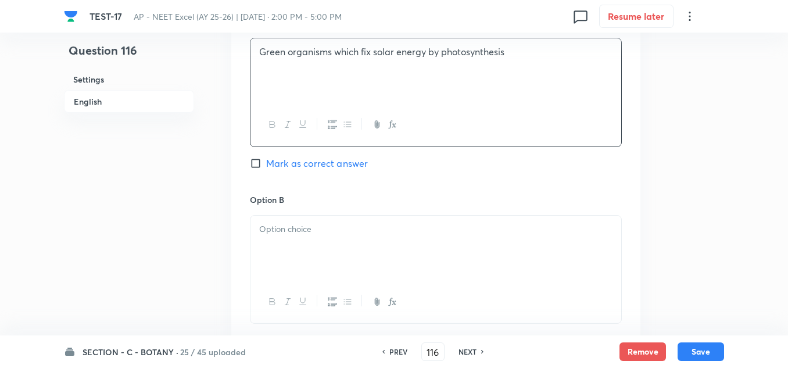
scroll to position [639, 0]
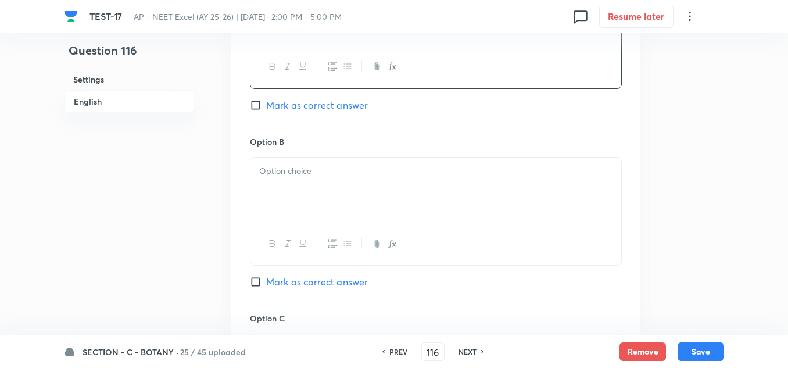
click at [324, 162] on div at bounding box center [436, 190] width 371 height 65
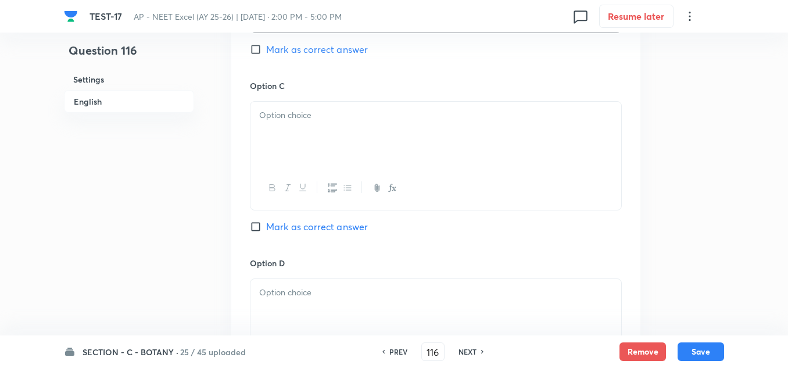
click at [299, 121] on p at bounding box center [435, 115] width 353 height 13
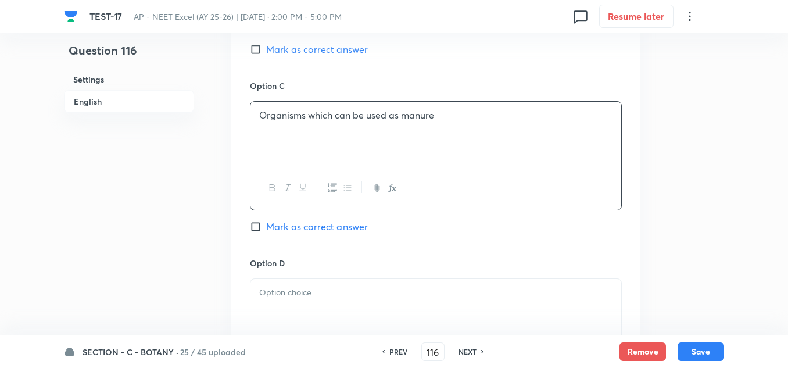
scroll to position [930, 0]
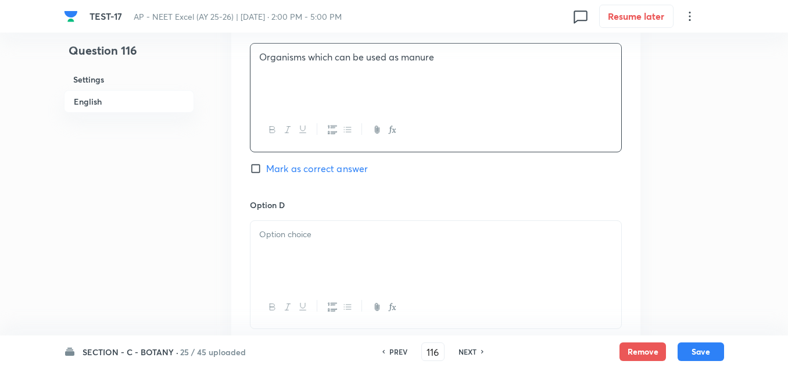
click at [331, 249] on div at bounding box center [436, 253] width 371 height 65
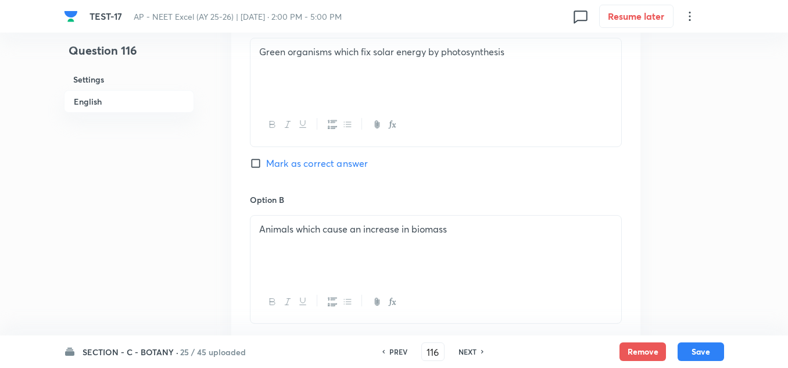
scroll to position [523, 0]
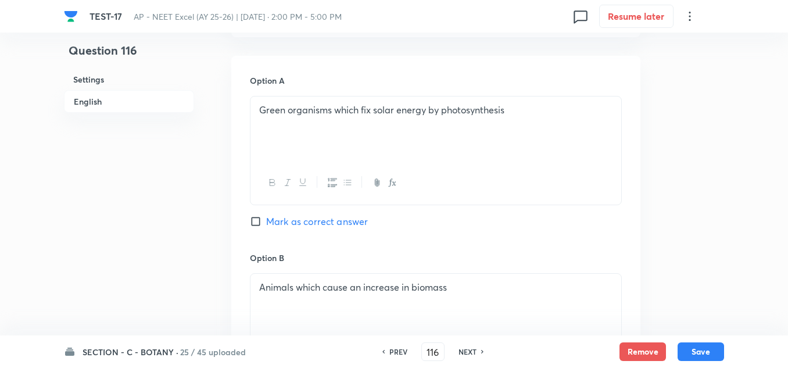
click at [305, 221] on span "Mark as correct answer" at bounding box center [317, 221] width 102 height 14
click at [266, 221] on input "Mark as correct answer" at bounding box center [258, 222] width 16 height 12
checkbox input "true"
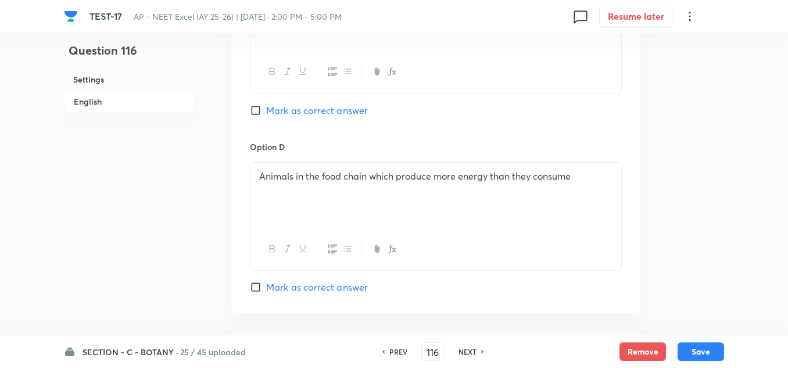
scroll to position [1221, 0]
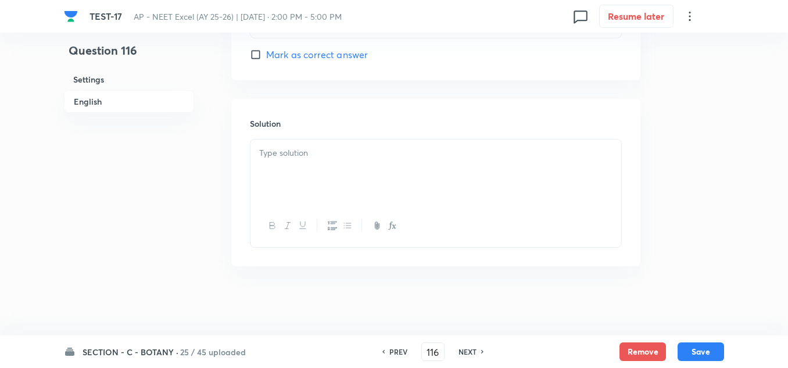
click at [320, 167] on div at bounding box center [436, 172] width 371 height 65
click at [682, 341] on div "SECTION - C - BOTANY · 25 / 45 uploaded PREV 116 ​ NEXT Remove Save" at bounding box center [394, 351] width 660 height 33
click at [710, 349] on button "Save" at bounding box center [701, 350] width 47 height 19
type input "117"
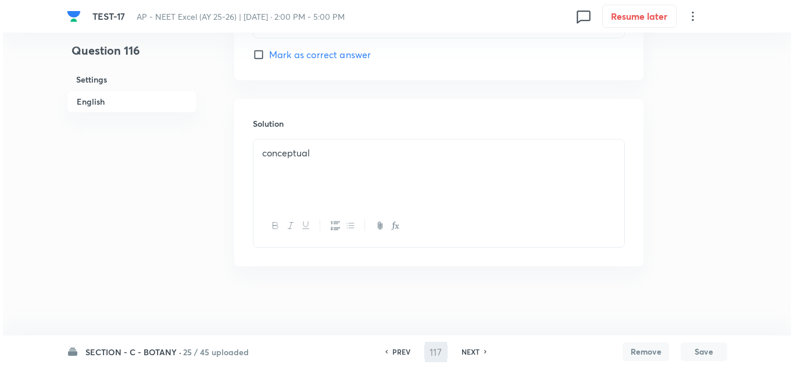
scroll to position [0, 0]
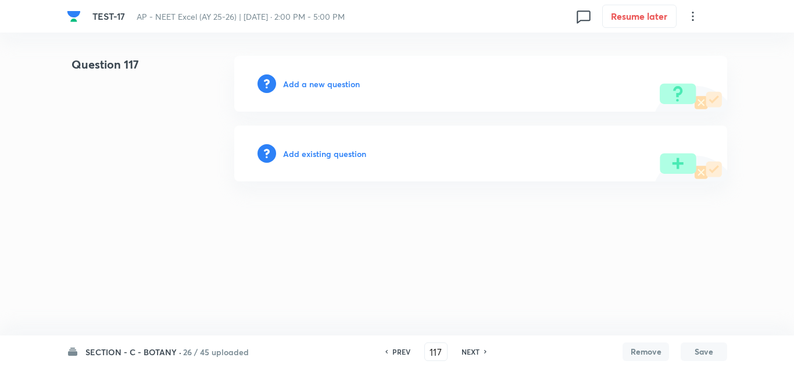
click at [303, 84] on h6 "Add a new question" at bounding box center [321, 84] width 77 height 12
click at [303, 84] on h6 "Choose a question type" at bounding box center [328, 84] width 90 height 12
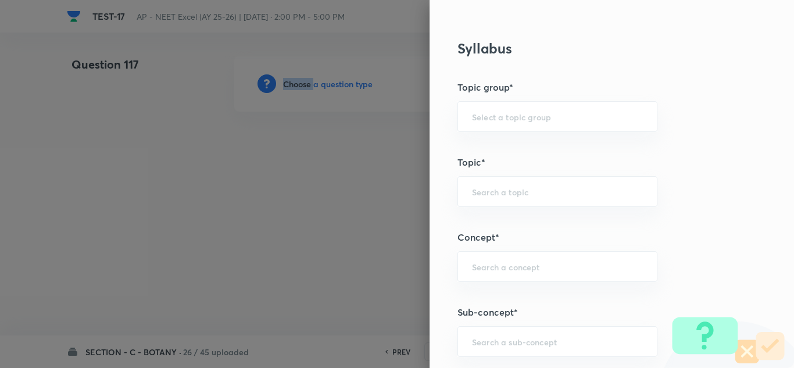
scroll to position [756, 0]
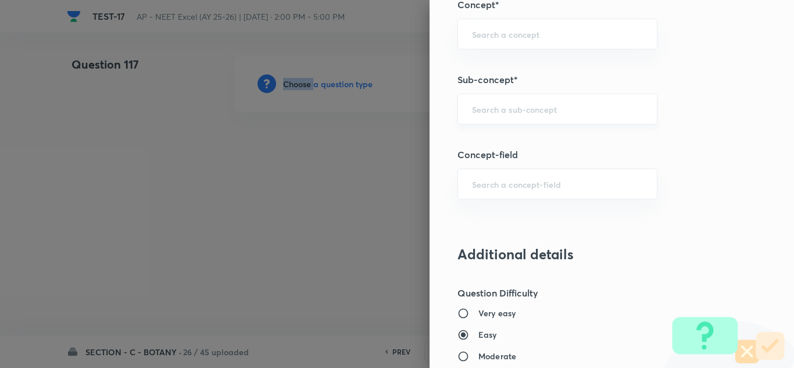
click at [504, 119] on div "​" at bounding box center [557, 109] width 200 height 31
paste input "Ecosystem"
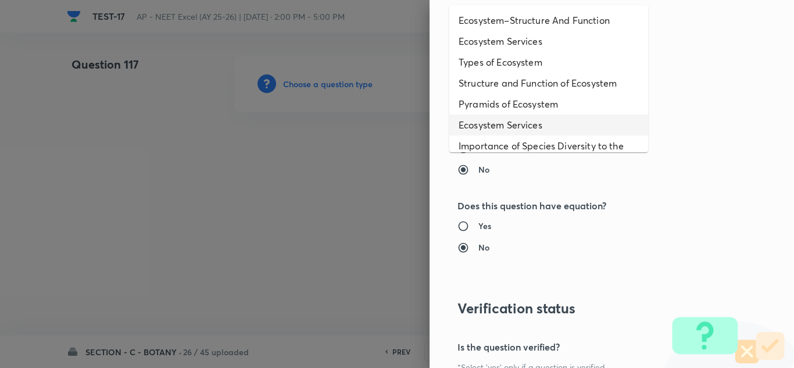
scroll to position [58, 0]
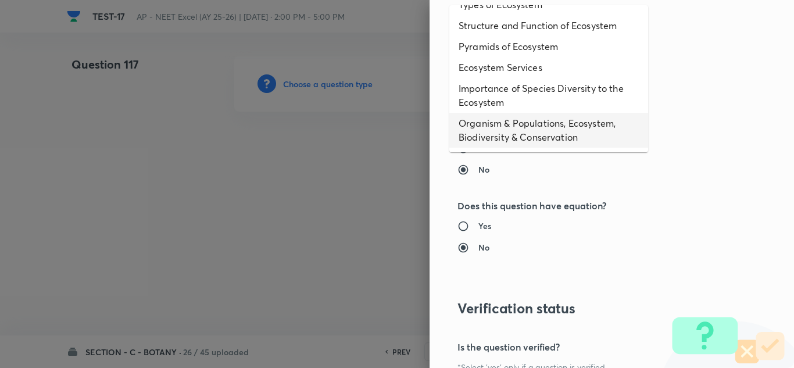
click at [527, 134] on li "Organism & Populations, Ecosystem, Biodiversity & Conservation" at bounding box center [548, 130] width 199 height 35
type input "Organism & Populations, Ecosystem, Biodiversity & Conservation"
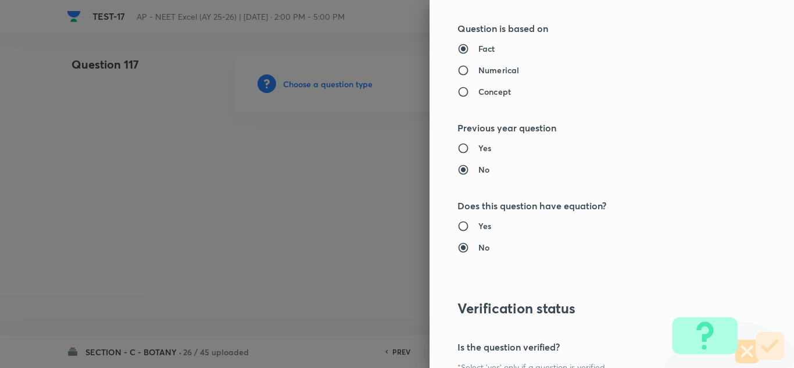
type input "Biology"
type input "Botany"
type input "Organism & Populations,Ecosystem, Biodiversity & Conservation"
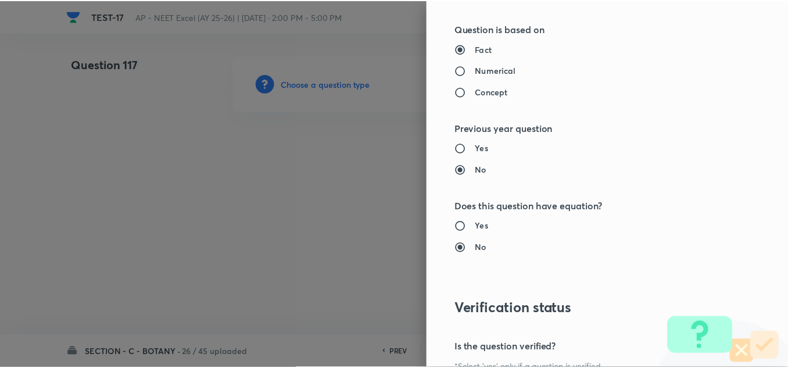
scroll to position [1295, 0]
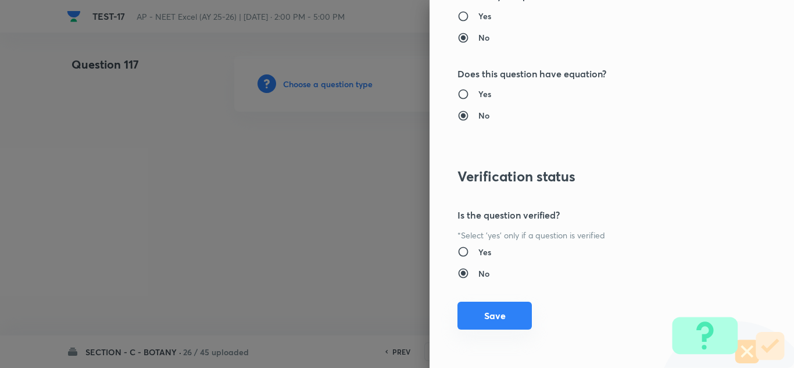
click at [500, 307] on button "Save" at bounding box center [494, 316] width 74 height 28
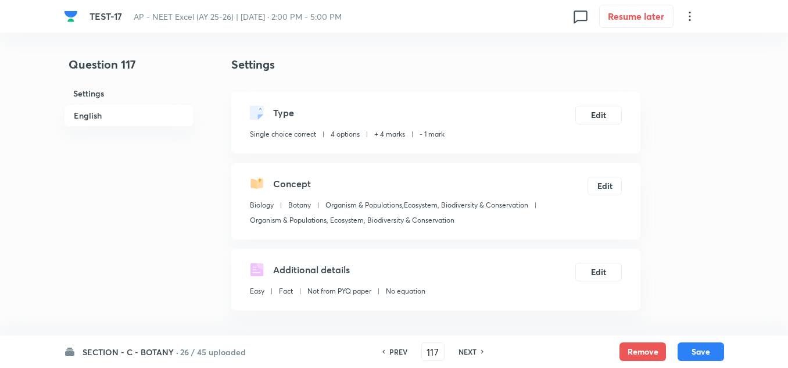
scroll to position [174, 0]
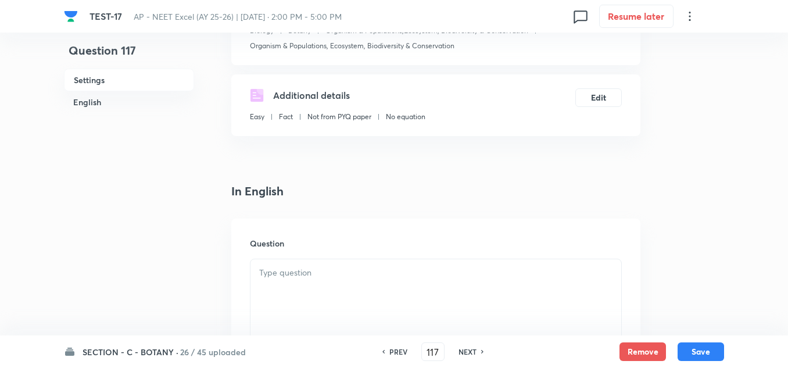
click at [321, 266] on div at bounding box center [436, 291] width 371 height 65
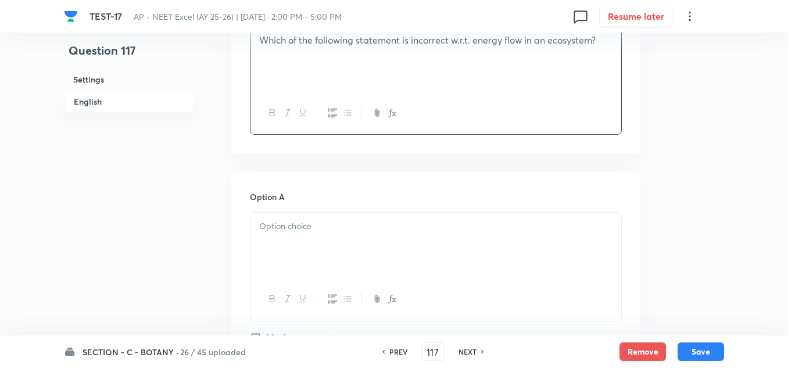
scroll to position [465, 0]
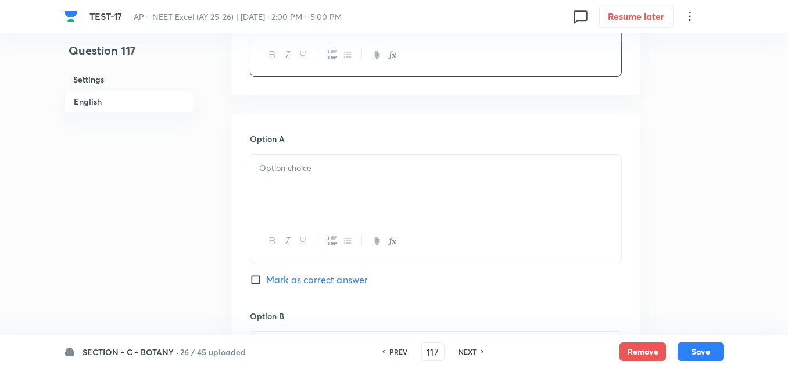
click at [319, 184] on div at bounding box center [436, 187] width 371 height 65
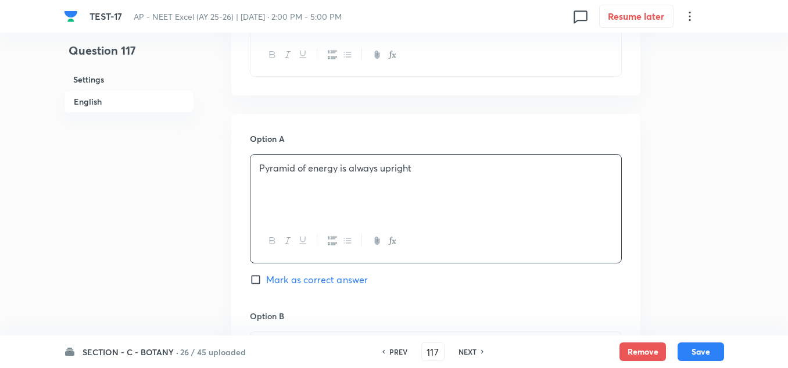
scroll to position [523, 0]
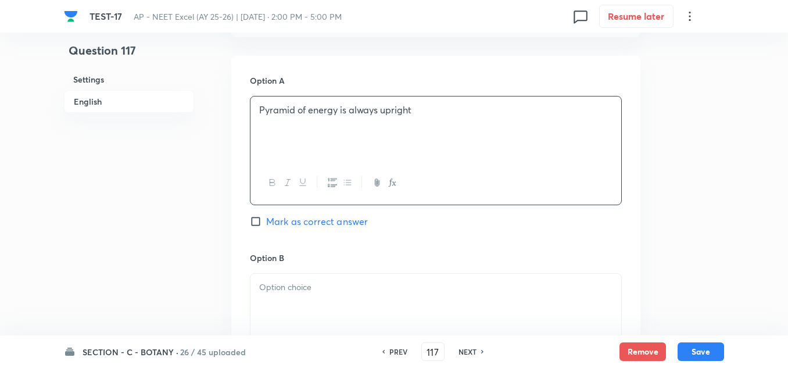
click at [341, 282] on p at bounding box center [435, 287] width 353 height 13
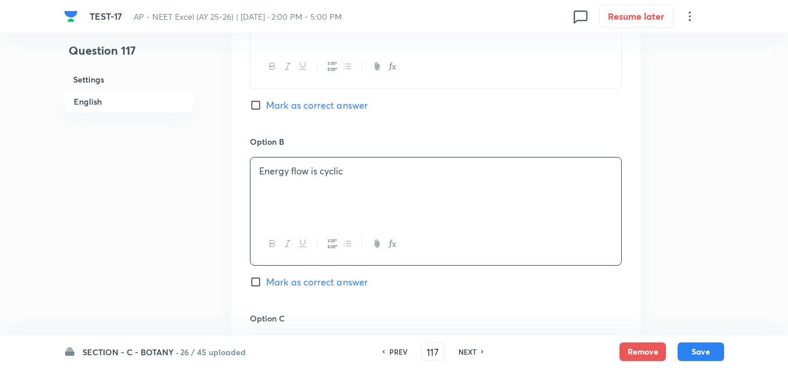
scroll to position [698, 0]
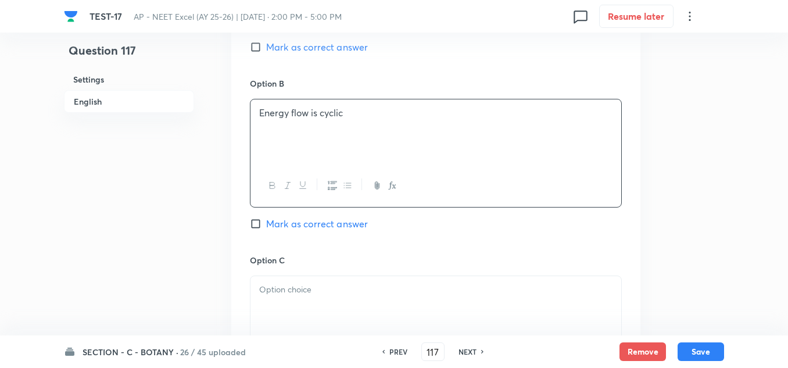
click at [316, 289] on p at bounding box center [435, 289] width 353 height 13
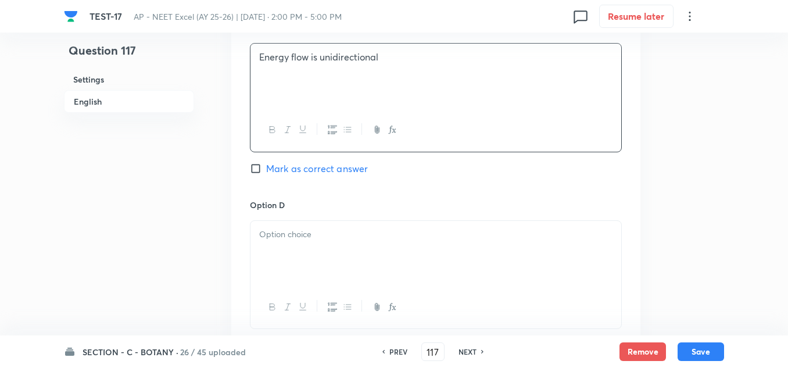
click at [316, 252] on div at bounding box center [436, 253] width 371 height 65
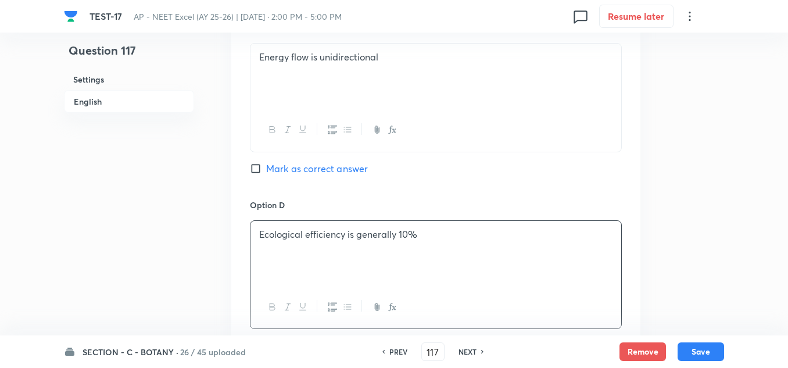
scroll to position [756, 0]
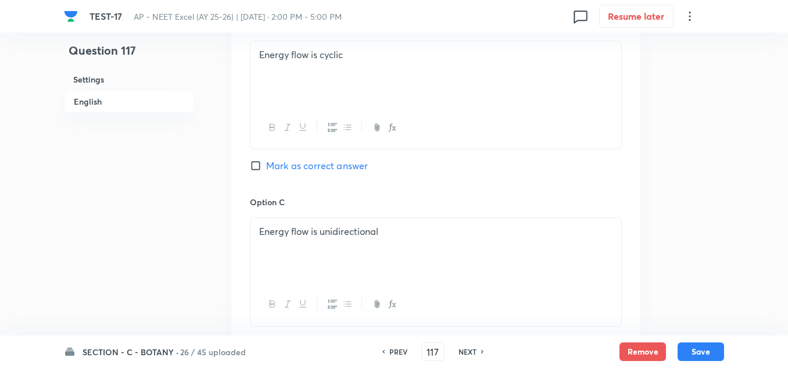
click at [312, 163] on span "Mark as correct answer" at bounding box center [317, 166] width 102 height 14
click at [266, 163] on input "Mark as correct answer" at bounding box center [258, 166] width 16 height 12
checkbox input "true"
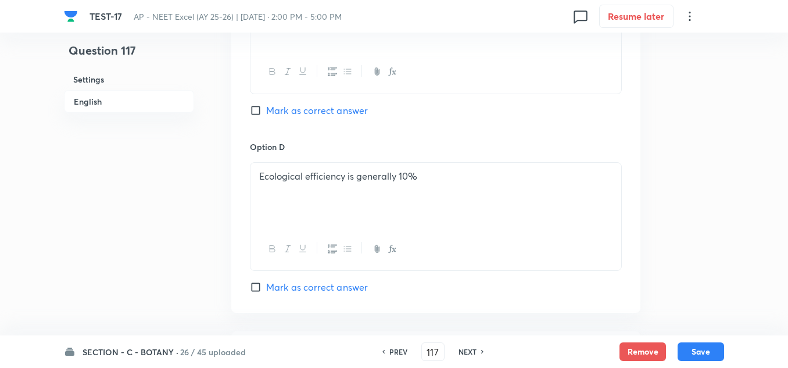
scroll to position [1104, 0]
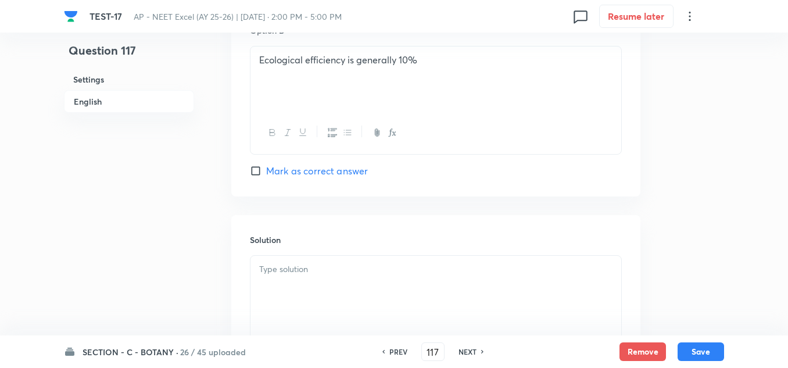
click at [301, 269] on p at bounding box center [435, 269] width 353 height 13
click at [692, 349] on button "Save" at bounding box center [701, 350] width 47 height 19
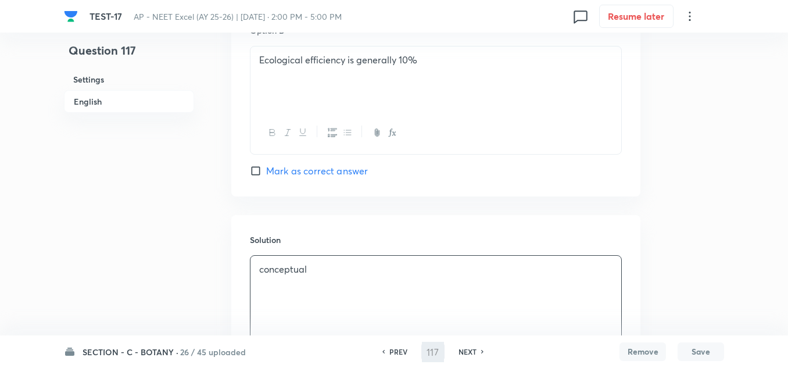
type input "118"
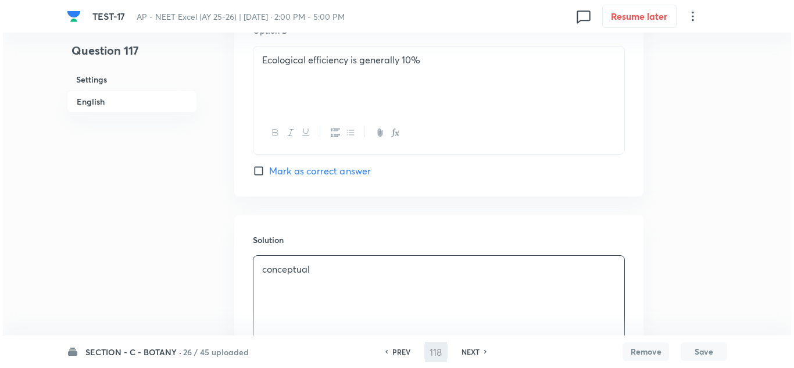
scroll to position [0, 0]
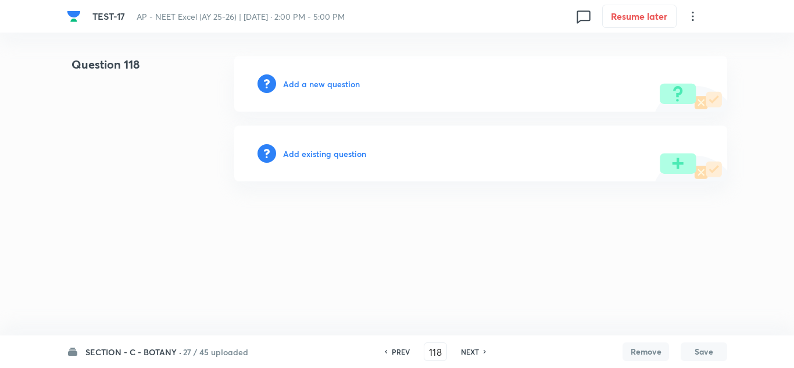
click at [337, 86] on h6 "Add a new question" at bounding box center [321, 84] width 77 height 12
click at [337, 86] on h6 "Choose a question type" at bounding box center [328, 84] width 90 height 12
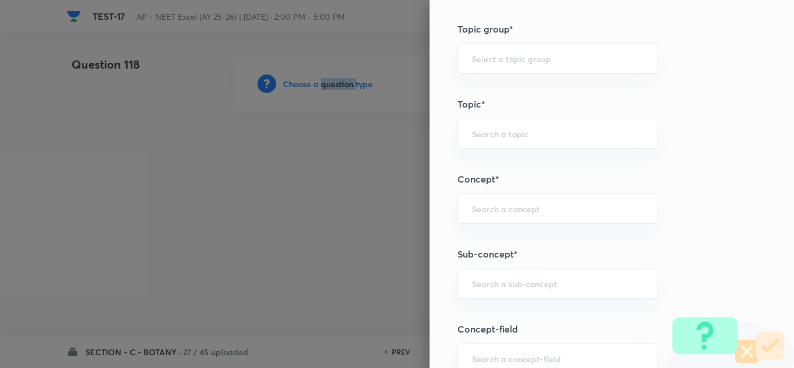
scroll to position [639, 0]
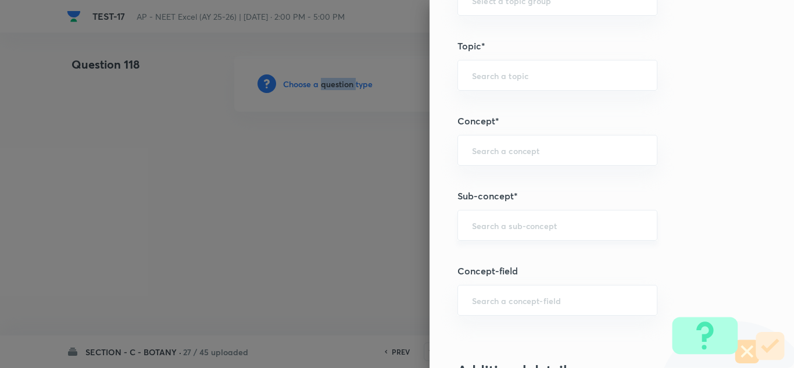
click at [516, 232] on div "​" at bounding box center [557, 225] width 200 height 31
paste input "Ecosystem"
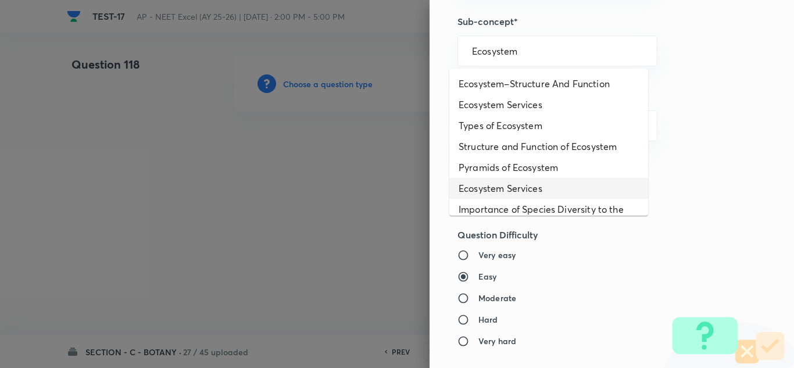
scroll to position [58, 0]
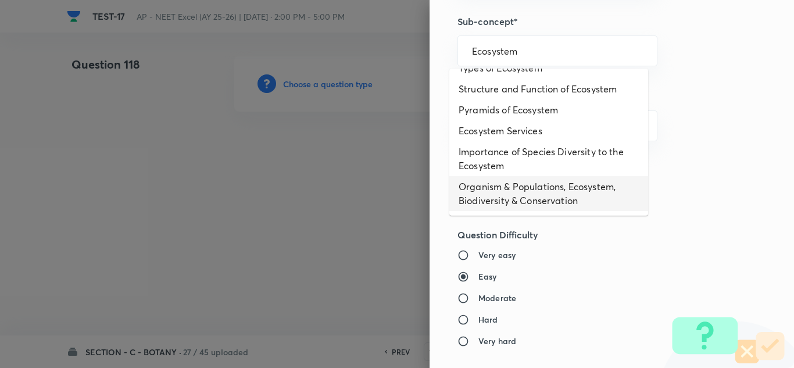
click at [521, 195] on li "Organism & Populations, Ecosystem, Biodiversity & Conservation" at bounding box center [548, 193] width 199 height 35
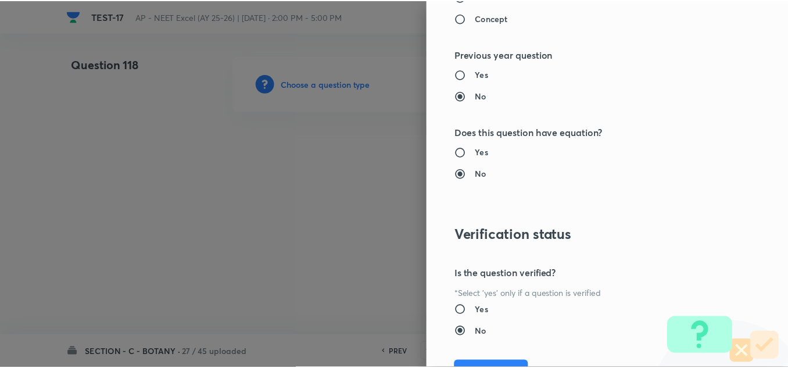
scroll to position [1295, 0]
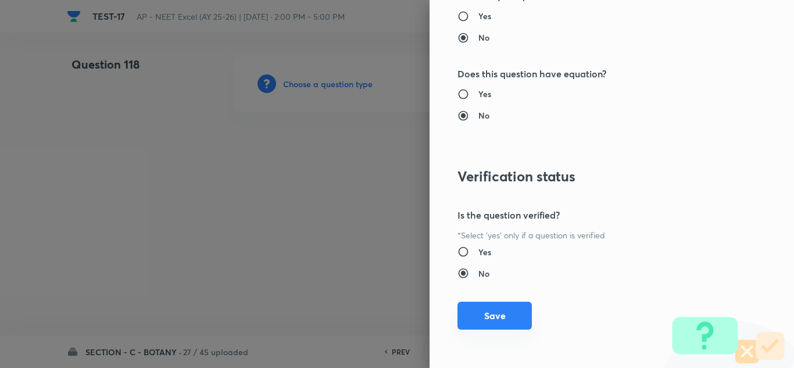
click at [492, 318] on button "Save" at bounding box center [494, 316] width 74 height 28
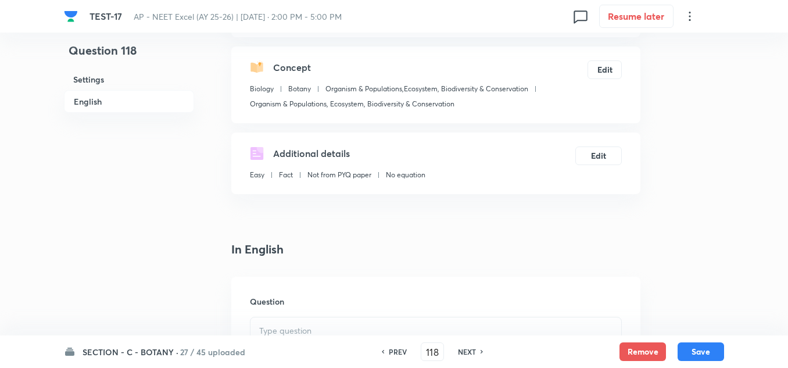
scroll to position [349, 0]
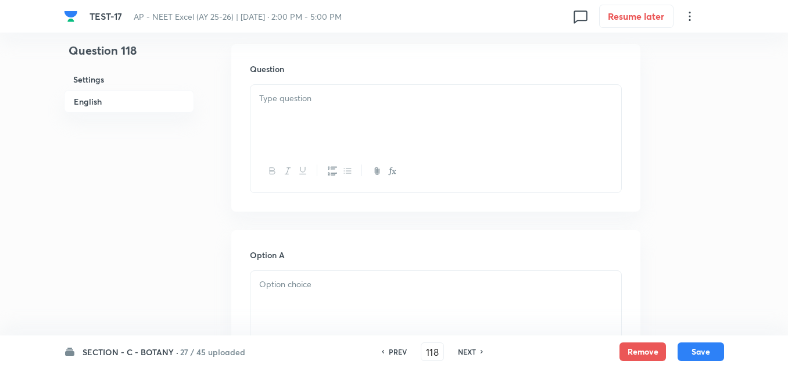
click at [288, 121] on div at bounding box center [436, 117] width 371 height 65
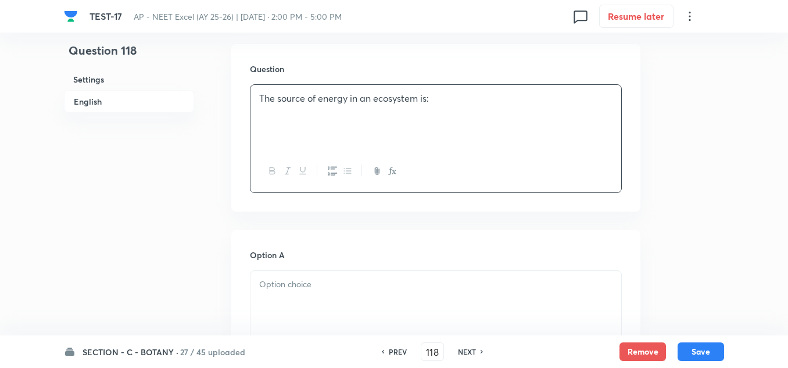
scroll to position [407, 0]
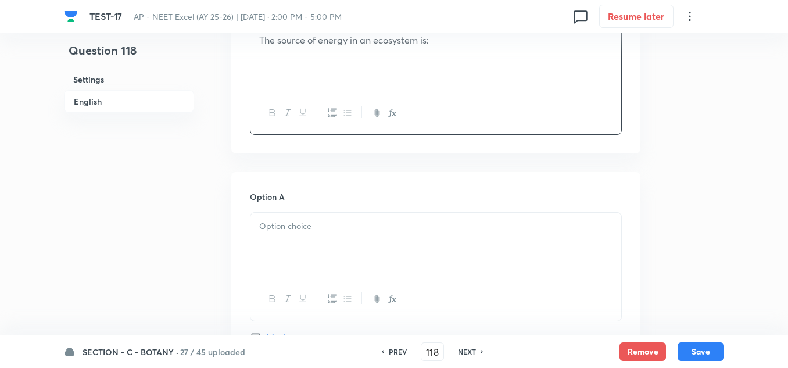
click at [306, 234] on div at bounding box center [436, 245] width 371 height 65
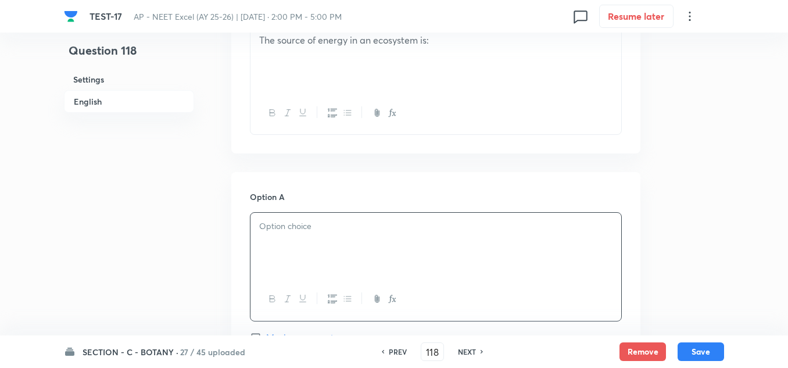
click at [310, 227] on p at bounding box center [435, 226] width 353 height 13
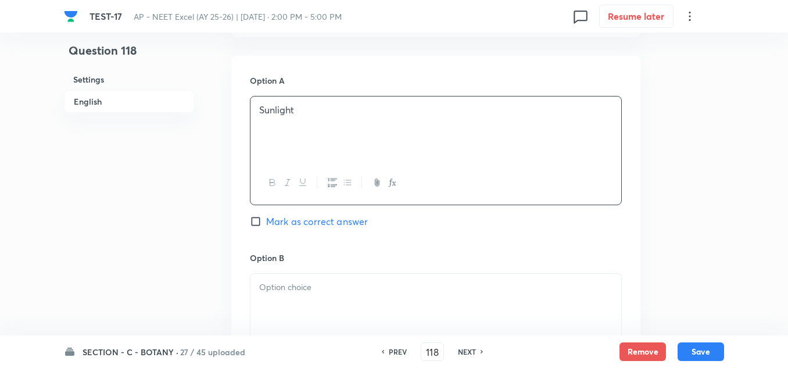
scroll to position [581, 0]
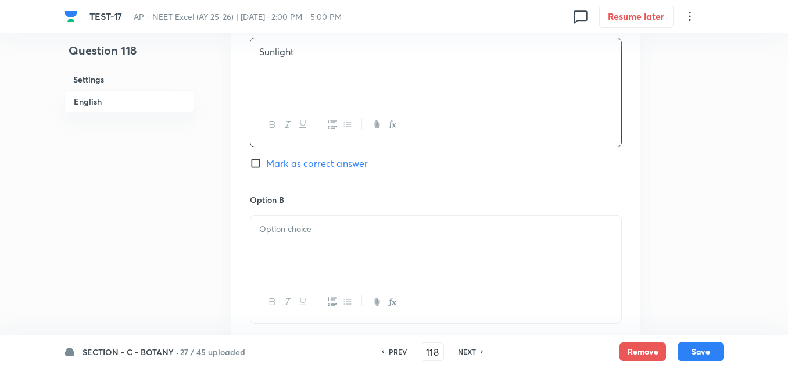
click at [323, 238] on div at bounding box center [436, 248] width 371 height 65
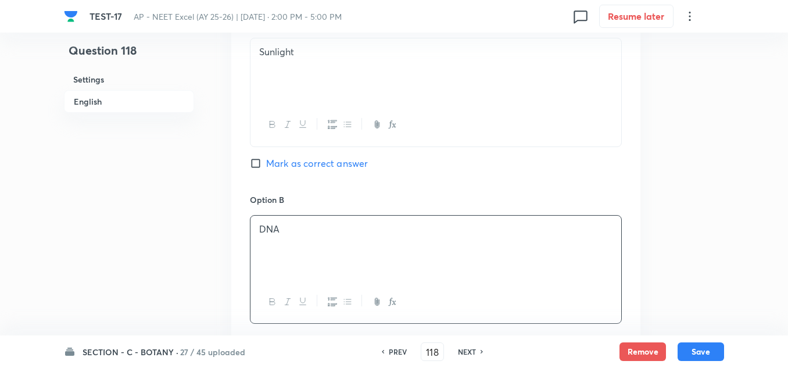
scroll to position [814, 0]
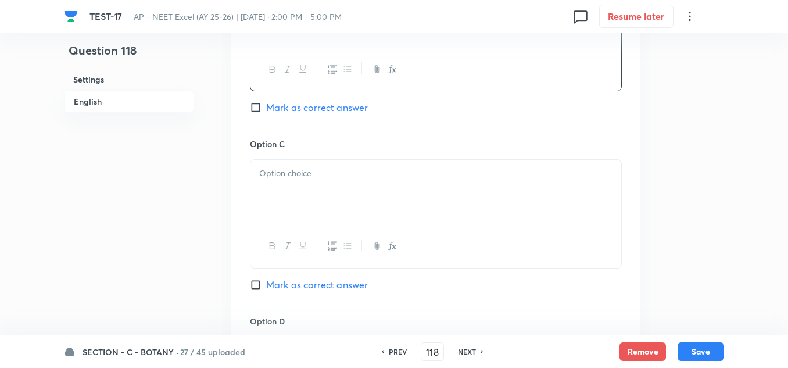
click at [310, 188] on div at bounding box center [436, 192] width 371 height 65
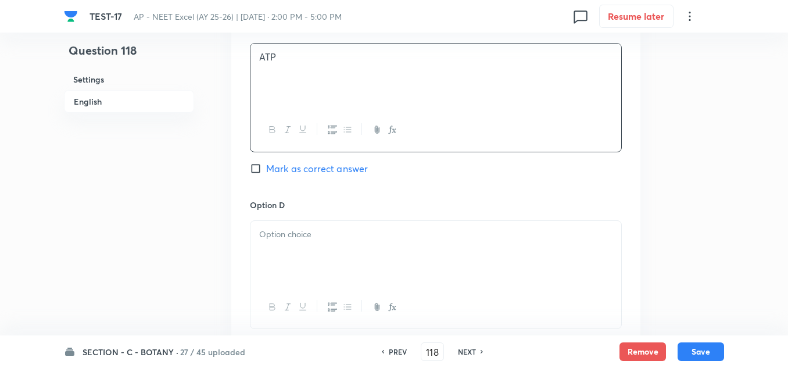
scroll to position [988, 0]
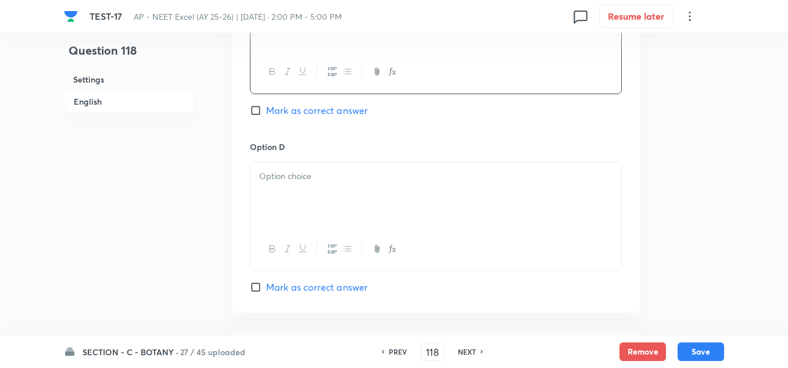
click at [320, 183] on div at bounding box center [436, 195] width 371 height 65
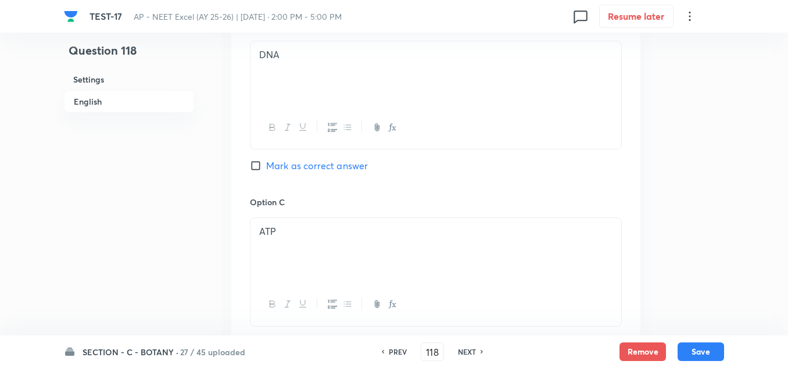
scroll to position [581, 0]
click at [291, 158] on span "Mark as correct answer" at bounding box center [317, 163] width 102 height 14
click at [266, 158] on input "Mark as correct answer" at bounding box center [258, 164] width 16 height 12
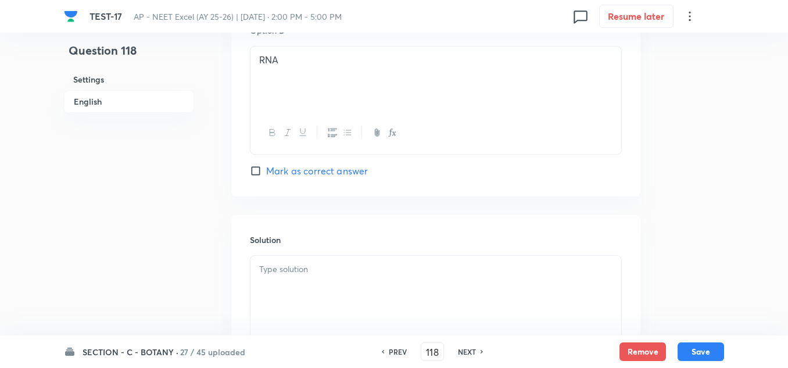
scroll to position [1221, 0]
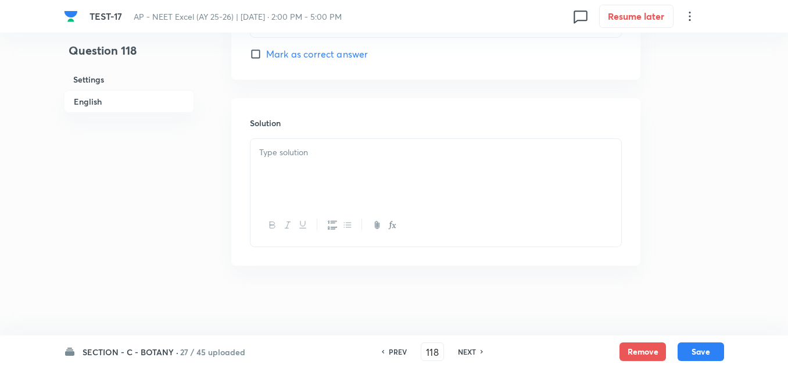
click at [309, 170] on div at bounding box center [436, 171] width 371 height 65
click at [712, 353] on button "Save" at bounding box center [701, 350] width 47 height 19
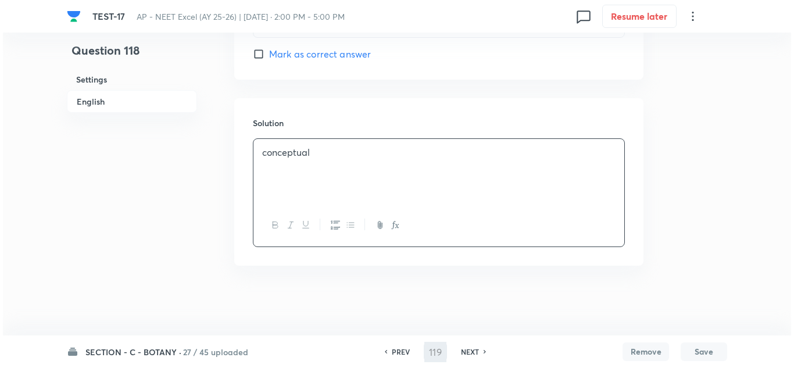
scroll to position [0, 0]
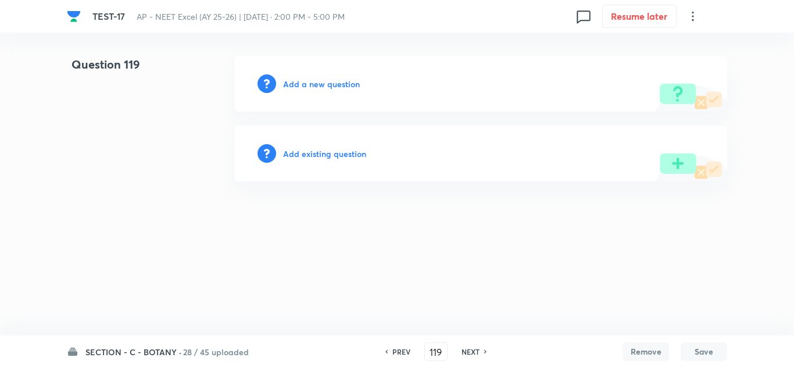
click at [327, 82] on h6 "Add a new question" at bounding box center [321, 84] width 77 height 12
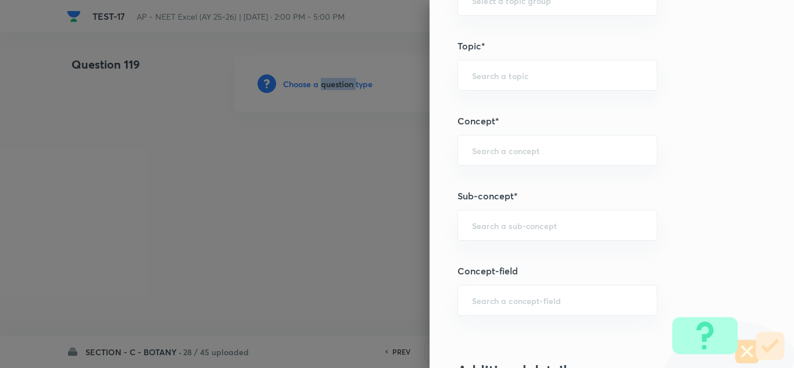
scroll to position [756, 0]
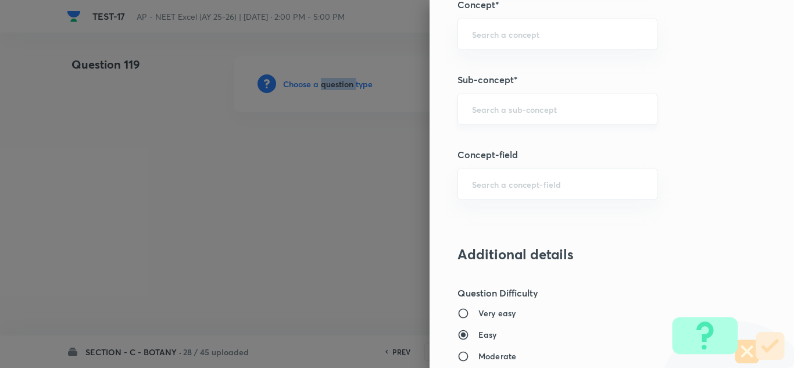
click at [511, 102] on div "​" at bounding box center [557, 109] width 200 height 31
paste input "Food chain refers to:"
click at [562, 110] on input "text" at bounding box center [557, 108] width 171 height 11
paste input "Ecosystem"
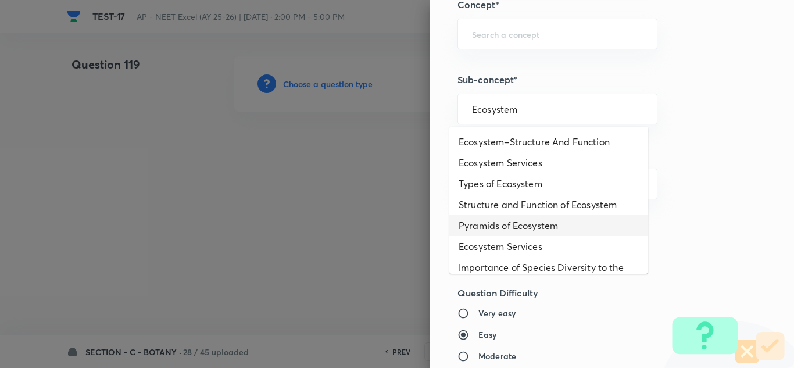
scroll to position [58, 0]
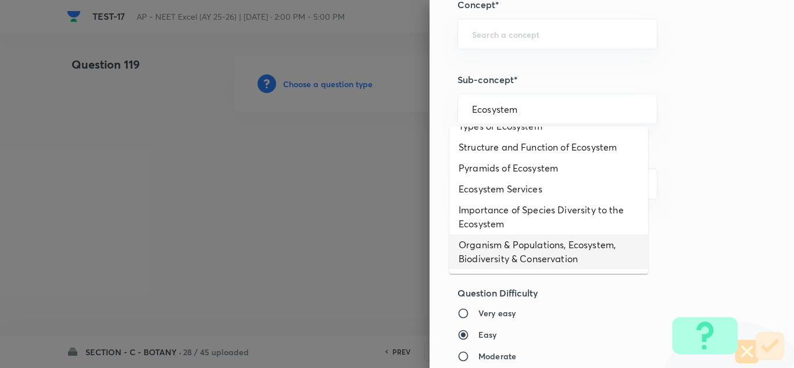
click at [527, 251] on li "Organism & Populations, Ecosystem, Biodiversity & Conservation" at bounding box center [548, 251] width 199 height 35
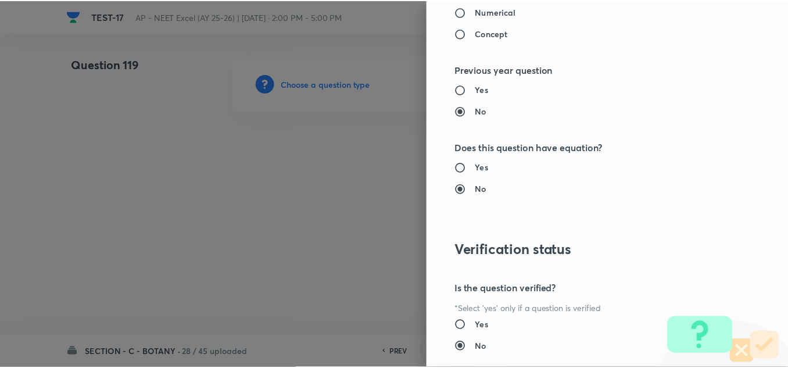
scroll to position [1295, 0]
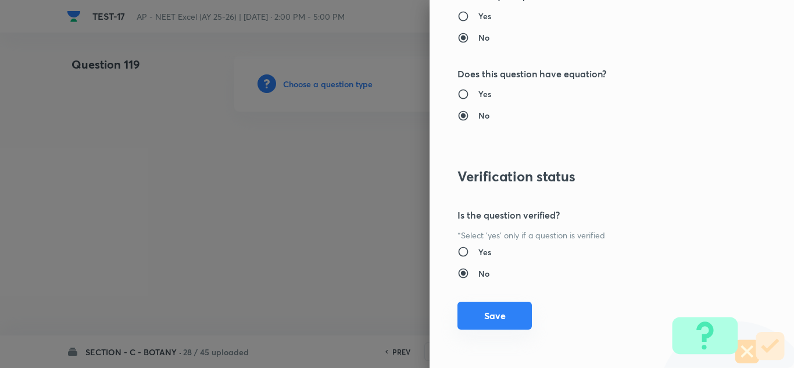
click at [480, 315] on button "Save" at bounding box center [494, 316] width 74 height 28
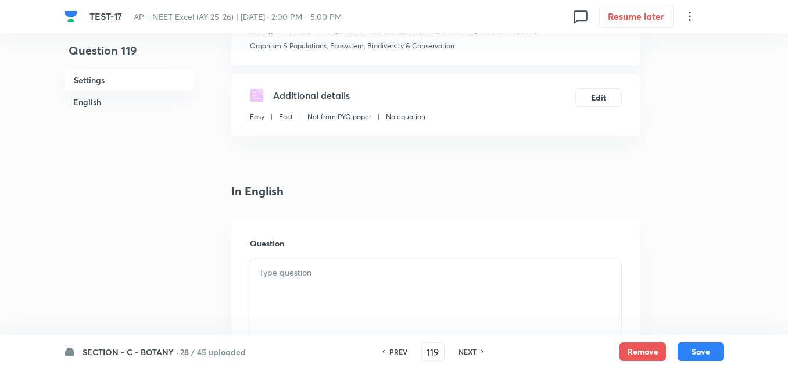
scroll to position [233, 0]
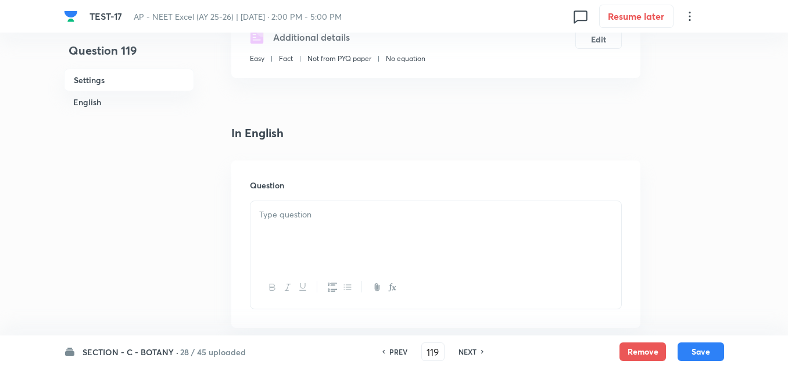
click at [321, 221] on p at bounding box center [435, 214] width 353 height 13
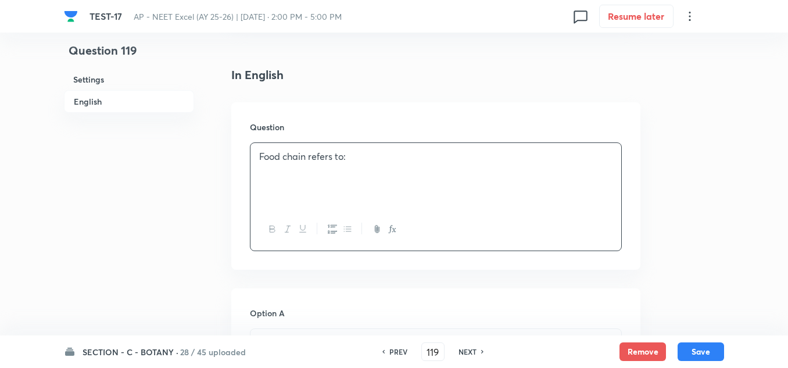
scroll to position [465, 0]
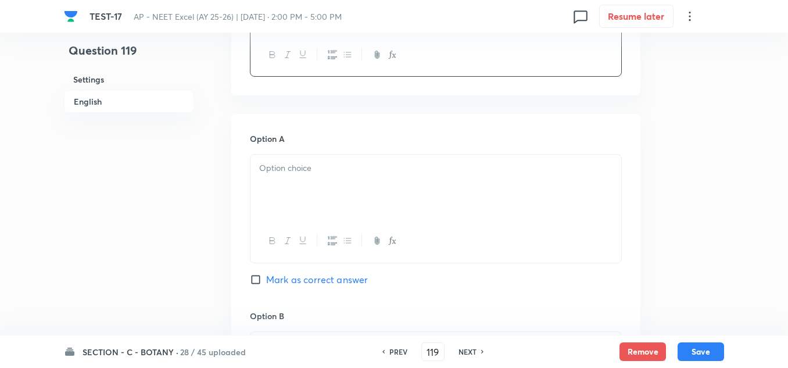
click at [294, 180] on div at bounding box center [436, 187] width 371 height 65
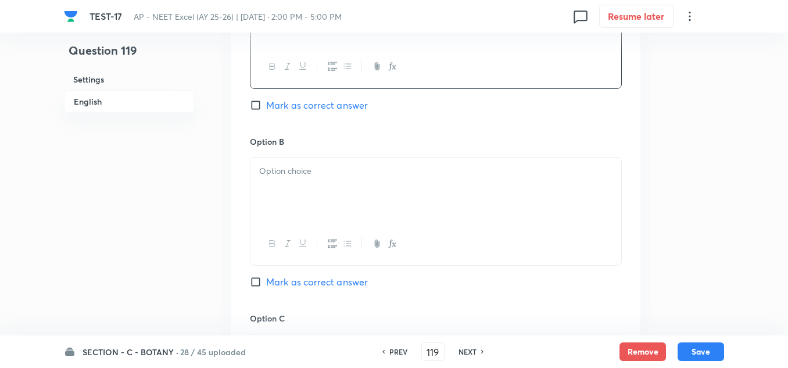
scroll to position [698, 0]
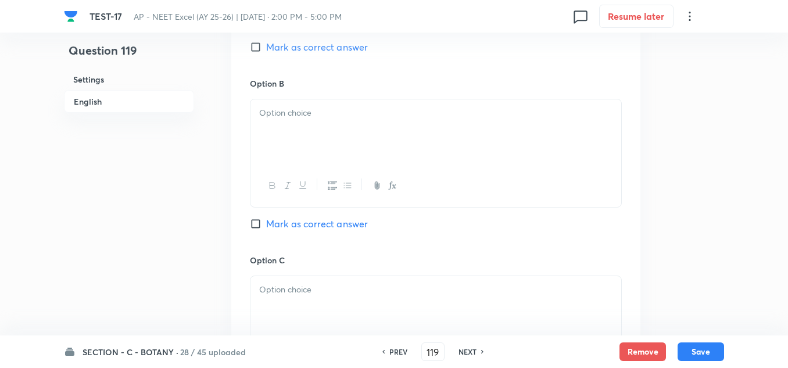
click at [305, 134] on div at bounding box center [436, 131] width 371 height 65
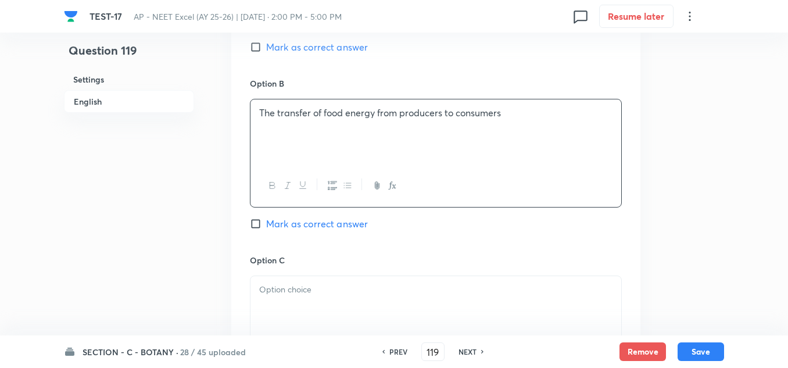
scroll to position [756, 0]
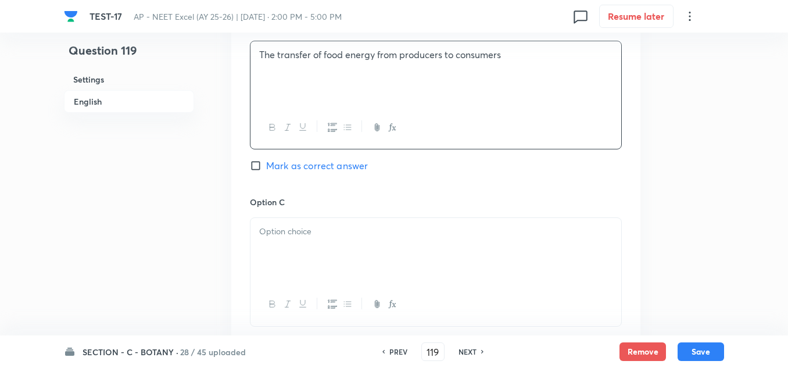
click at [293, 246] on div at bounding box center [436, 250] width 371 height 65
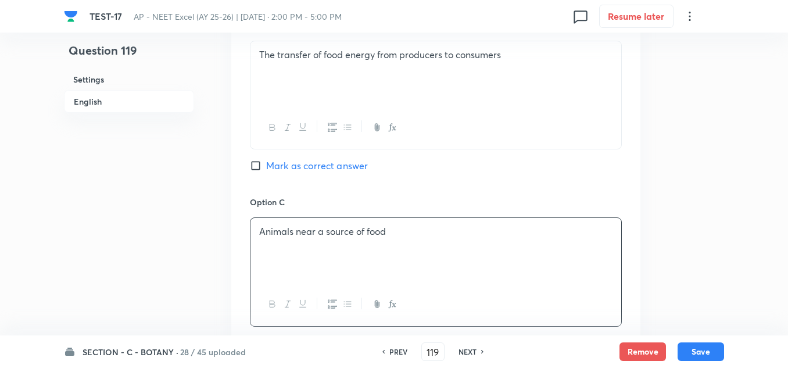
scroll to position [872, 0]
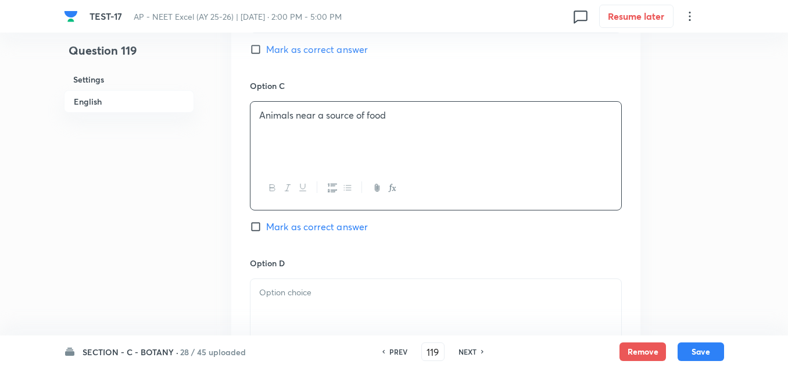
click at [304, 288] on p at bounding box center [435, 292] width 353 height 13
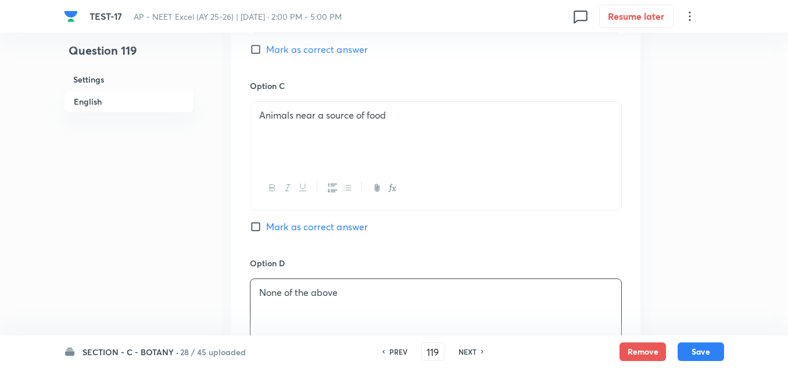
scroll to position [698, 0]
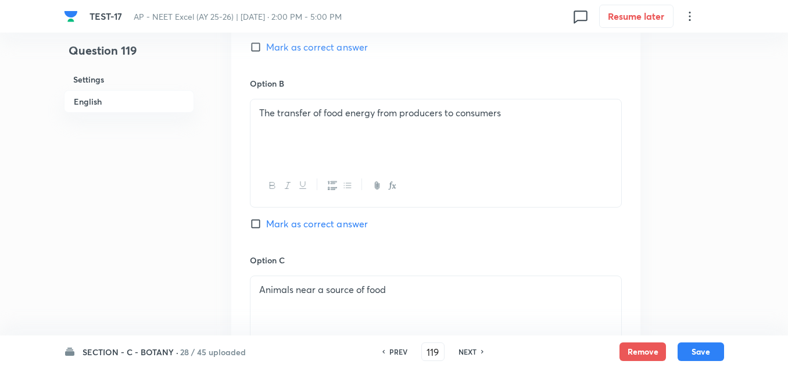
click at [301, 221] on span "Mark as correct answer" at bounding box center [317, 224] width 102 height 14
click at [266, 221] on input "Mark as correct answer" at bounding box center [258, 224] width 16 height 12
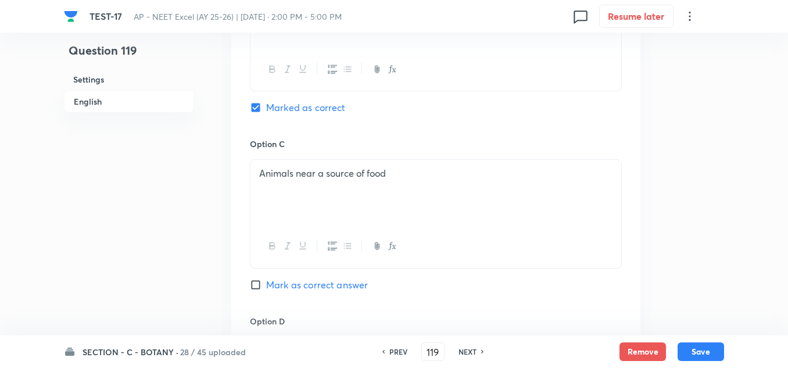
scroll to position [1163, 0]
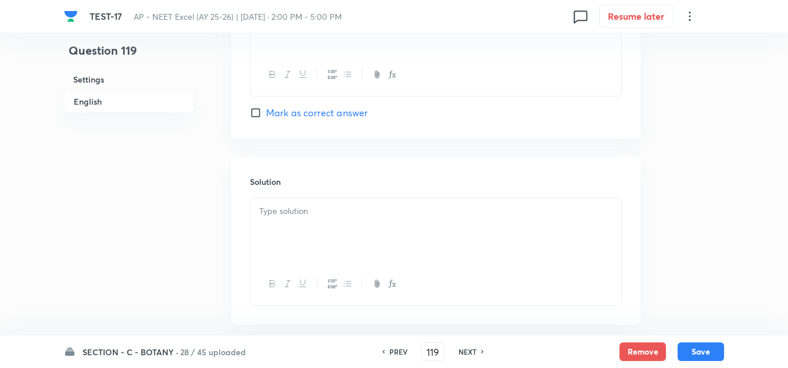
click at [299, 231] on div at bounding box center [436, 230] width 371 height 65
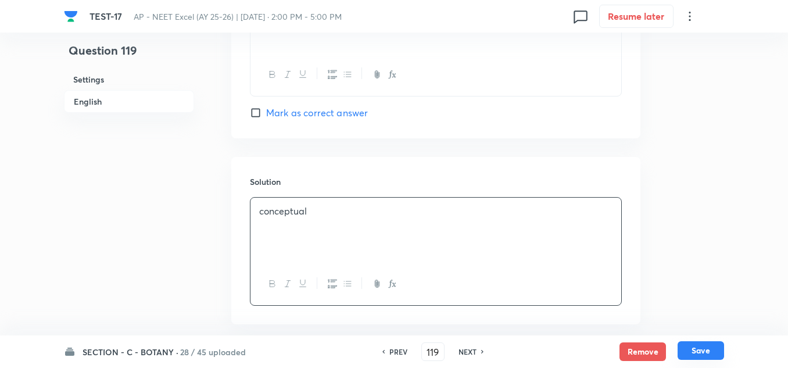
click at [698, 351] on button "Save" at bounding box center [701, 350] width 47 height 19
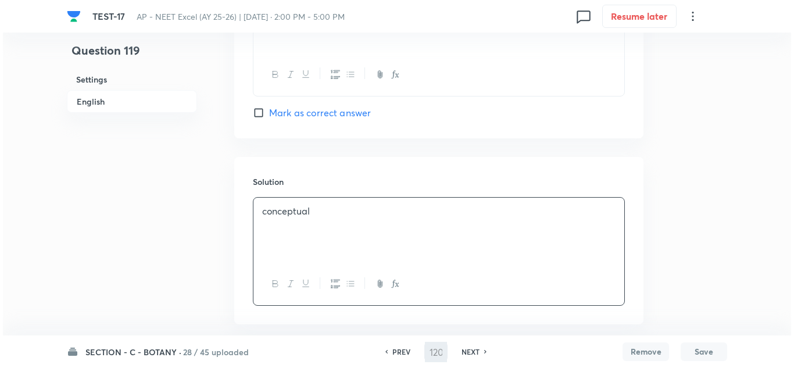
scroll to position [0, 0]
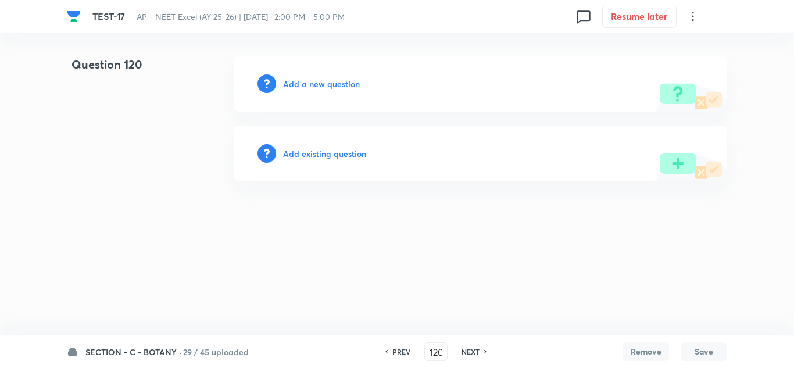
click at [311, 83] on h6 "Add a new question" at bounding box center [321, 84] width 77 height 12
click at [311, 83] on h6 "Choose a question type" at bounding box center [328, 84] width 90 height 12
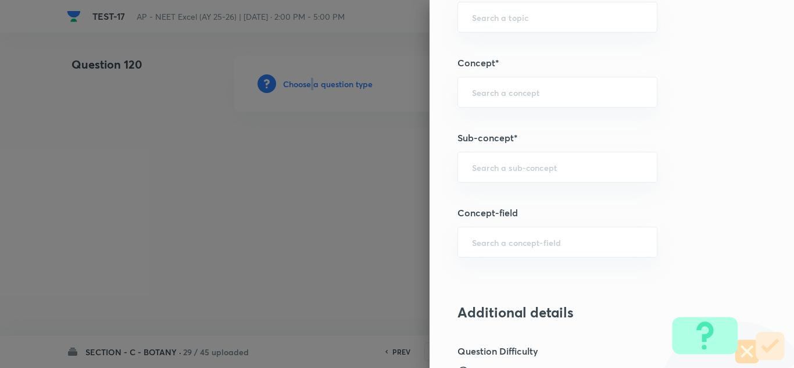
scroll to position [756, 0]
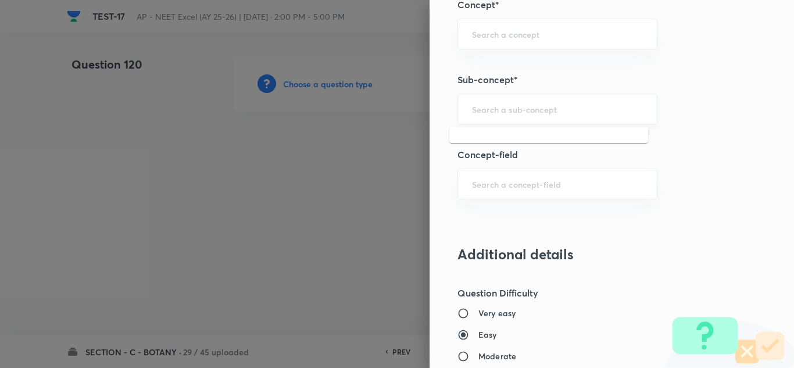
click at [505, 113] on input "text" at bounding box center [557, 108] width 171 height 11
paste input "Ecosystem"
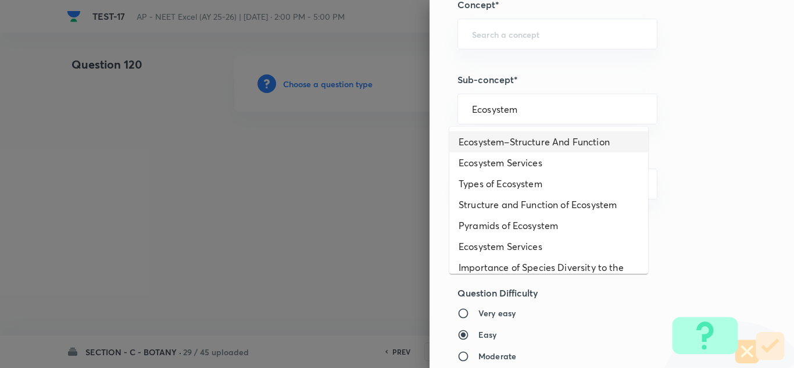
scroll to position [58, 0]
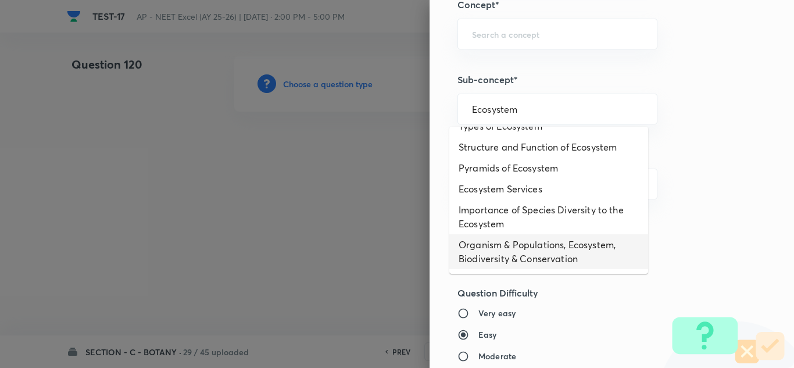
click at [527, 242] on li "Organism & Populations, Ecosystem, Biodiversity & Conservation" at bounding box center [548, 251] width 199 height 35
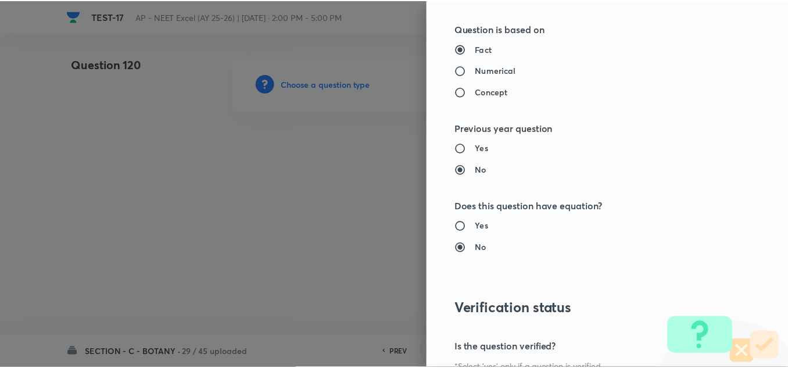
scroll to position [1295, 0]
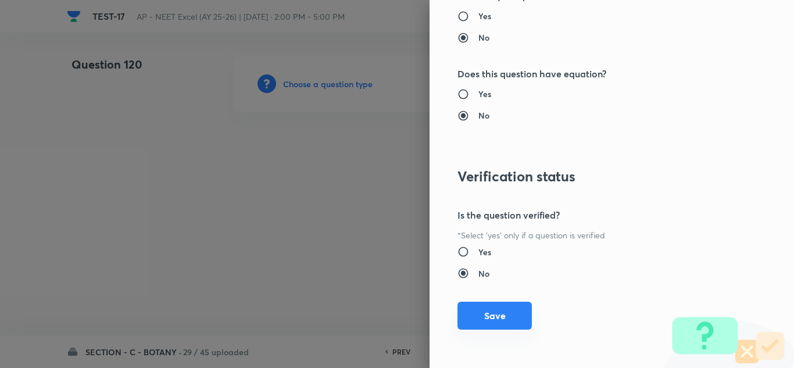
click at [498, 319] on button "Save" at bounding box center [494, 316] width 74 height 28
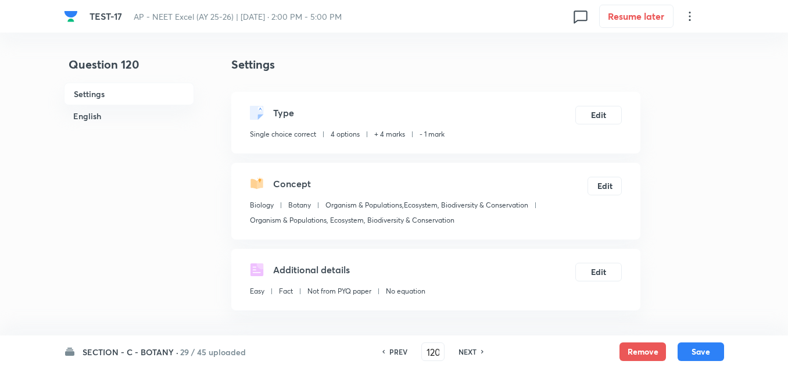
scroll to position [349, 0]
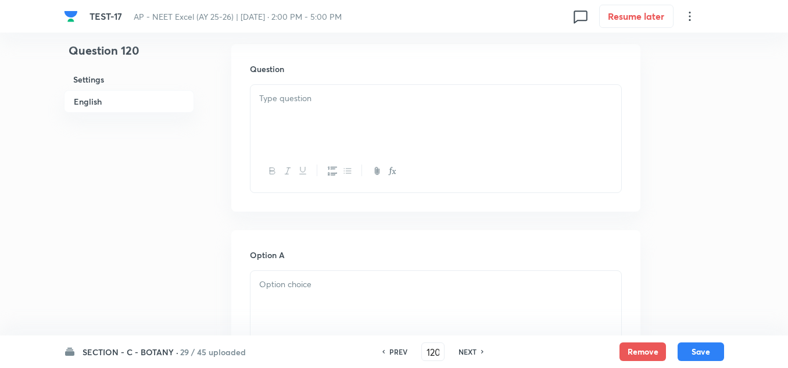
click at [287, 98] on p at bounding box center [435, 98] width 353 height 13
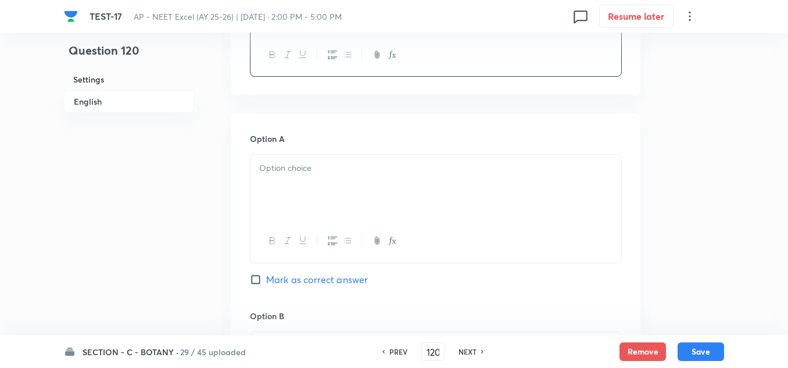
scroll to position [523, 0]
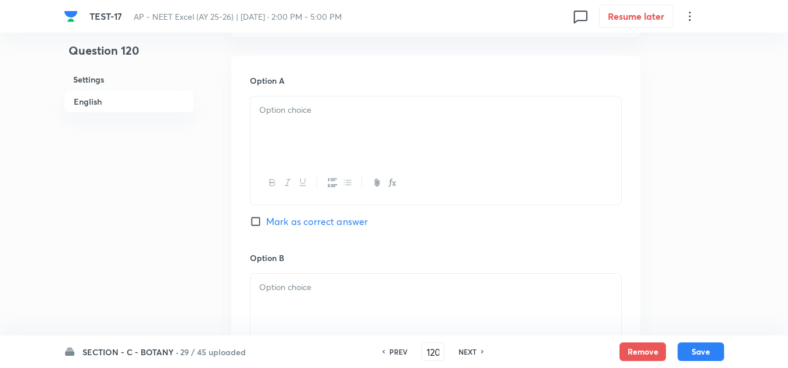
click at [303, 132] on div at bounding box center [436, 128] width 371 height 65
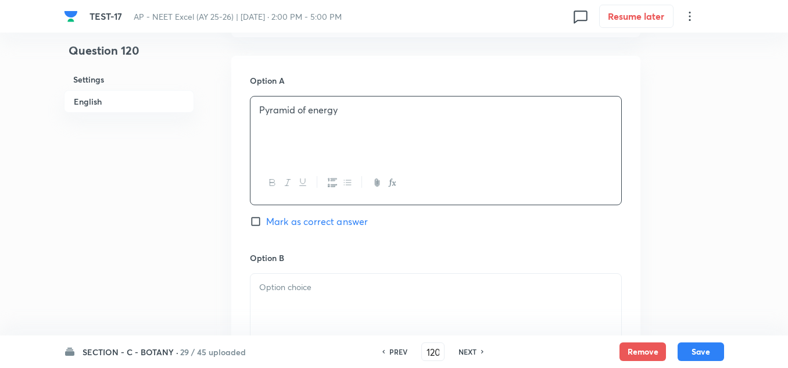
scroll to position [639, 0]
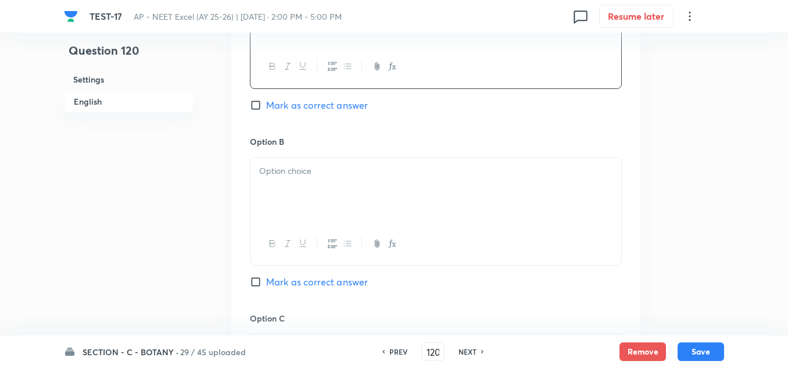
click at [299, 182] on div at bounding box center [436, 190] width 371 height 65
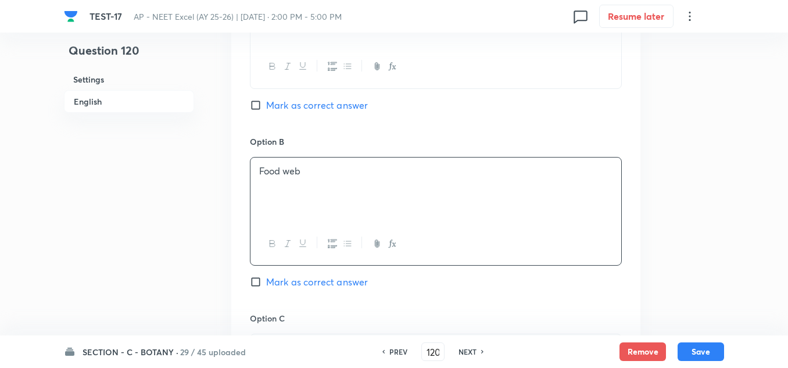
scroll to position [698, 0]
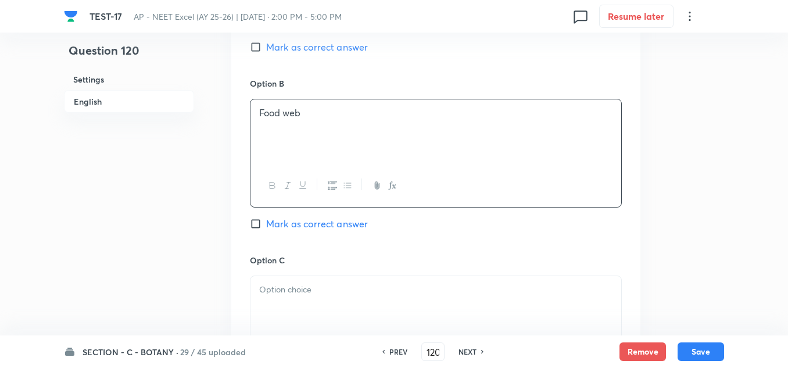
click at [292, 285] on p at bounding box center [435, 289] width 353 height 13
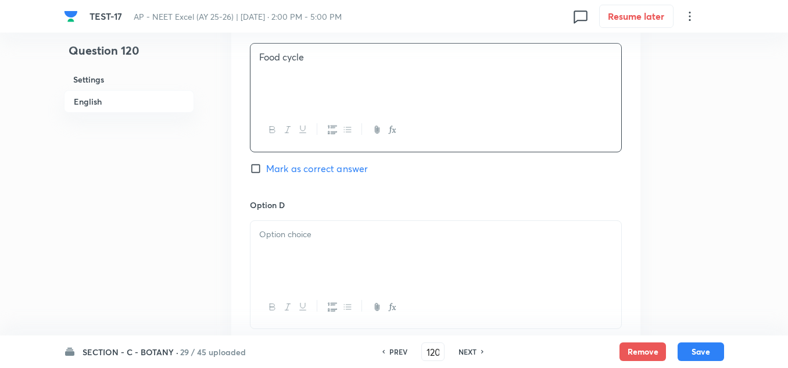
click at [313, 248] on div at bounding box center [436, 253] width 371 height 65
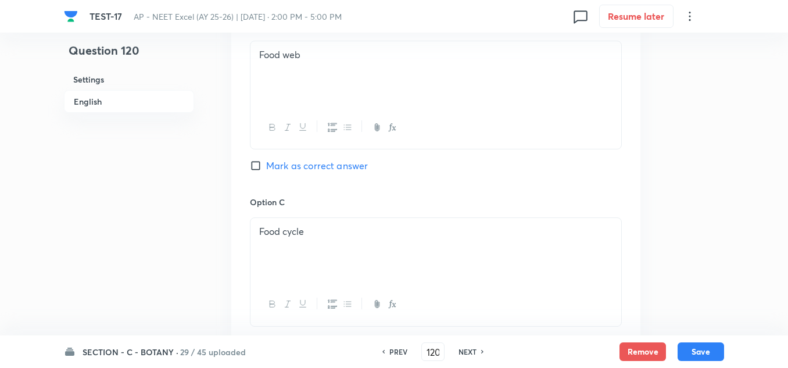
scroll to position [698, 0]
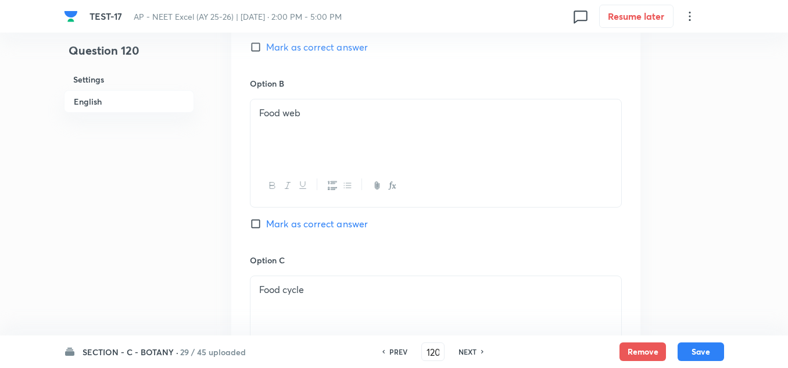
click at [295, 231] on div "Option B Food web Mark as correct answer" at bounding box center [436, 165] width 372 height 177
click at [302, 230] on span "Mark as correct answer" at bounding box center [317, 224] width 102 height 14
click at [266, 230] on input "Mark as correct answer" at bounding box center [258, 224] width 16 height 12
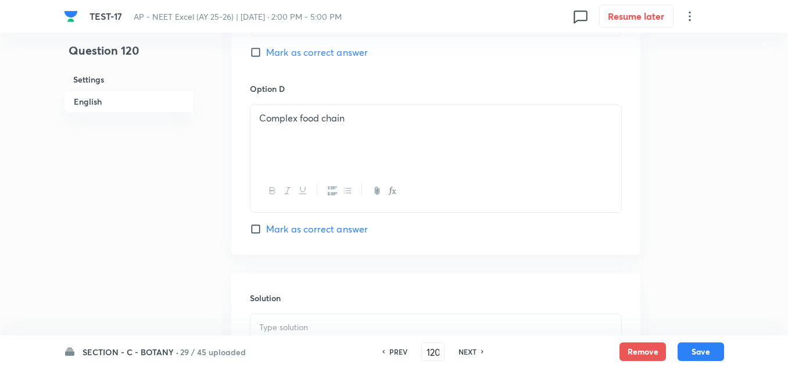
scroll to position [1221, 0]
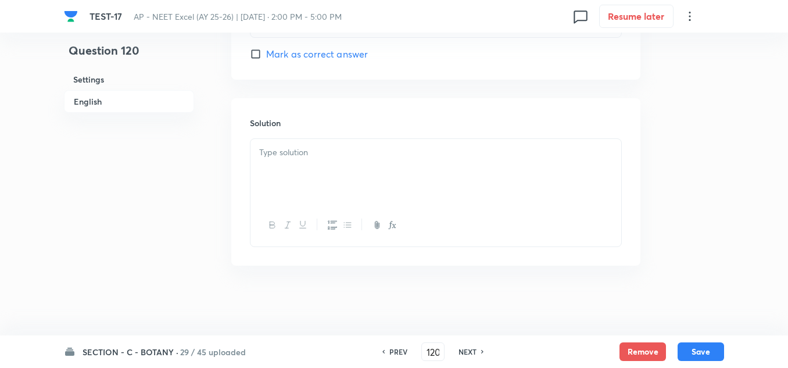
click at [298, 165] on div at bounding box center [436, 171] width 371 height 65
click at [709, 348] on button "Save" at bounding box center [701, 350] width 47 height 19
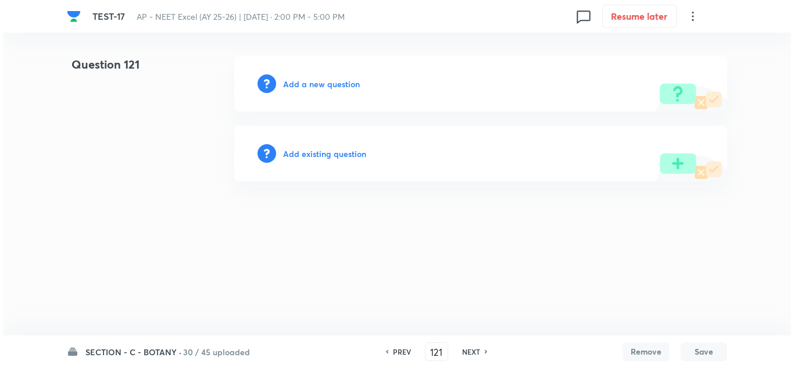
scroll to position [0, 0]
click at [306, 81] on h6 "Add a new question" at bounding box center [321, 84] width 77 height 12
click at [306, 81] on h6 "Choose a question type" at bounding box center [328, 84] width 90 height 12
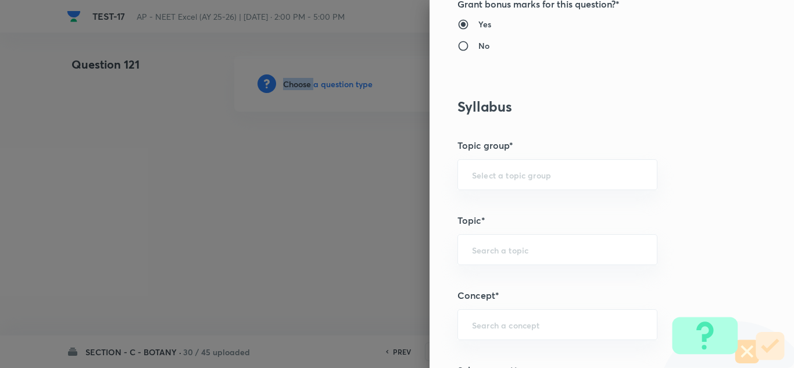
scroll to position [639, 0]
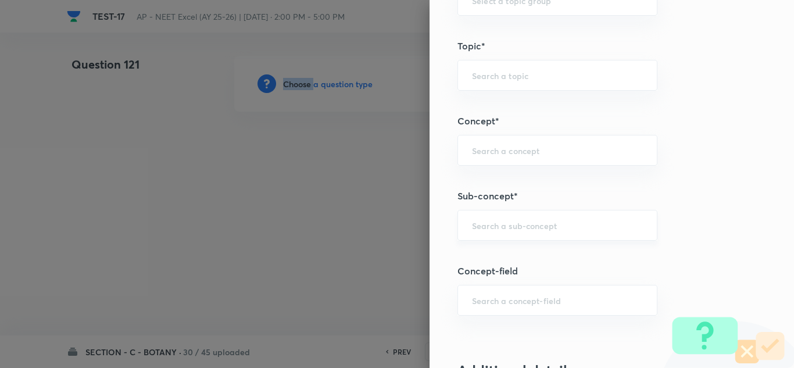
click at [509, 216] on div "​" at bounding box center [557, 225] width 200 height 31
paste input "Ecosystem"
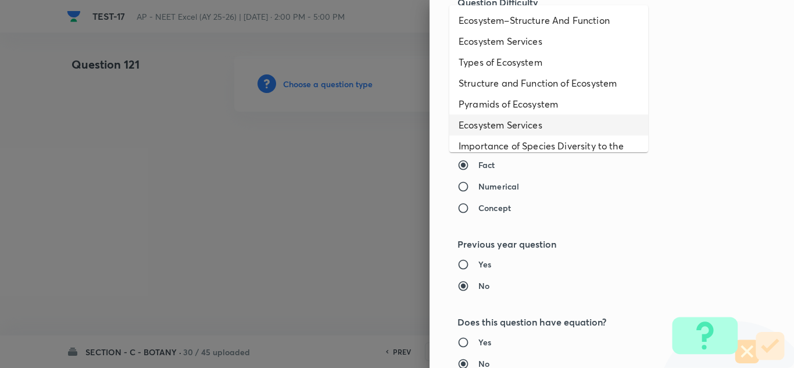
scroll to position [58, 0]
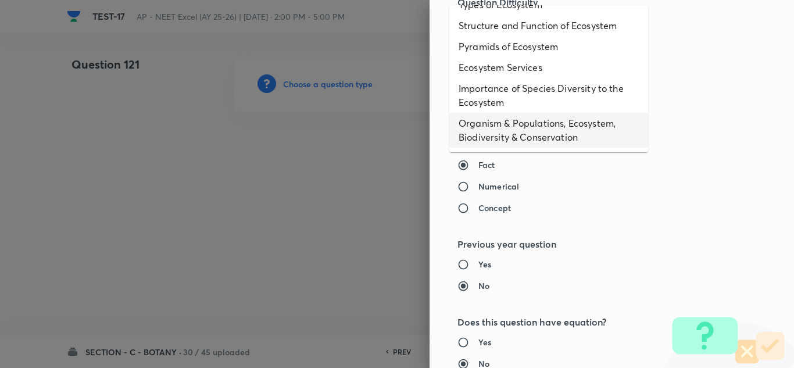
click at [534, 121] on li "Organism & Populations, Ecosystem, Biodiversity & Conservation" at bounding box center [548, 130] width 199 height 35
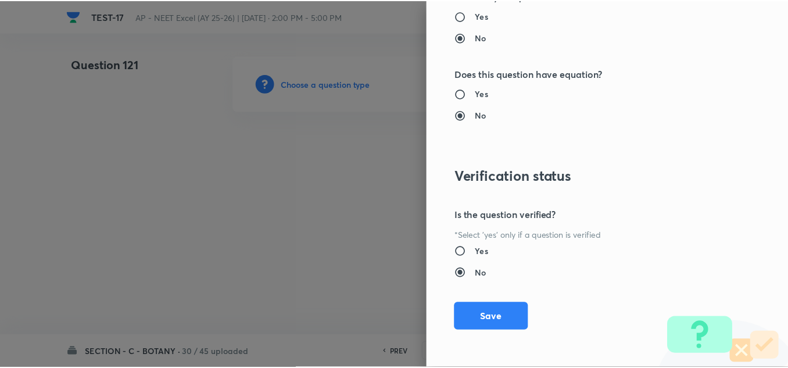
scroll to position [1295, 0]
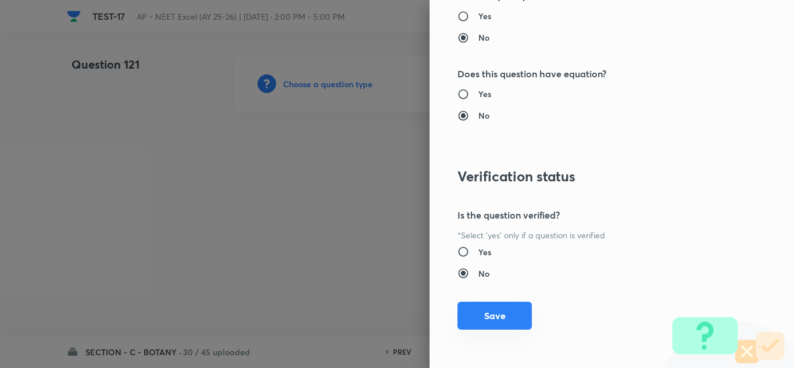
click at [500, 305] on button "Save" at bounding box center [494, 316] width 74 height 28
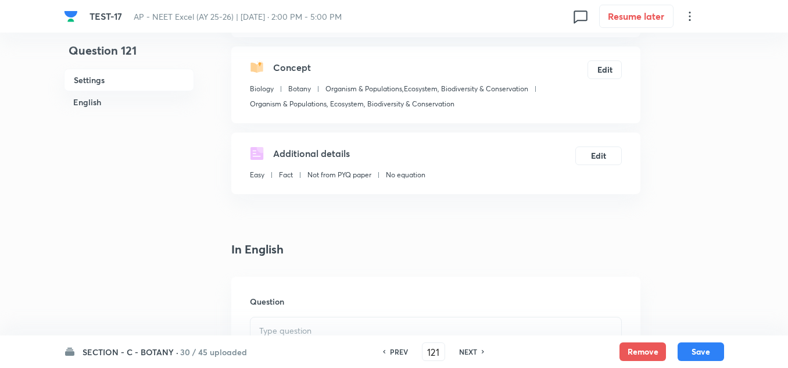
scroll to position [174, 0]
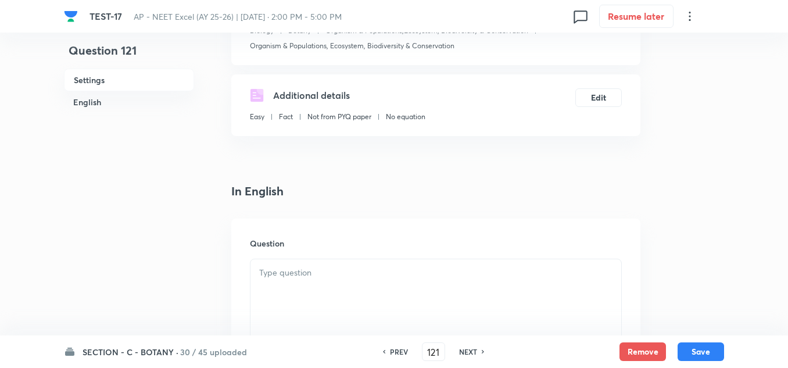
click at [280, 269] on p at bounding box center [435, 272] width 353 height 13
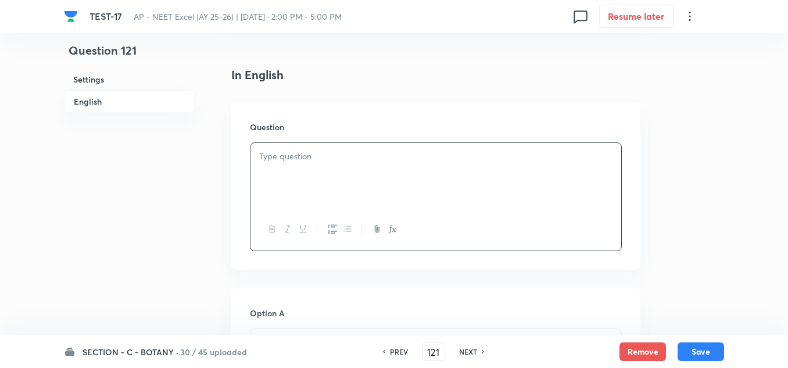
click at [285, 161] on p at bounding box center [435, 156] width 353 height 13
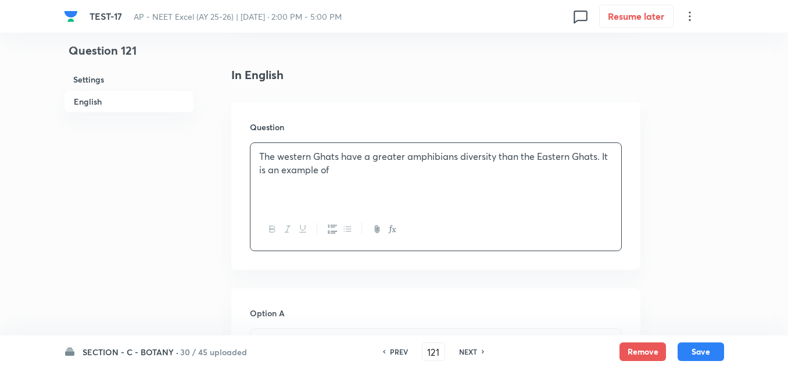
scroll to position [465, 0]
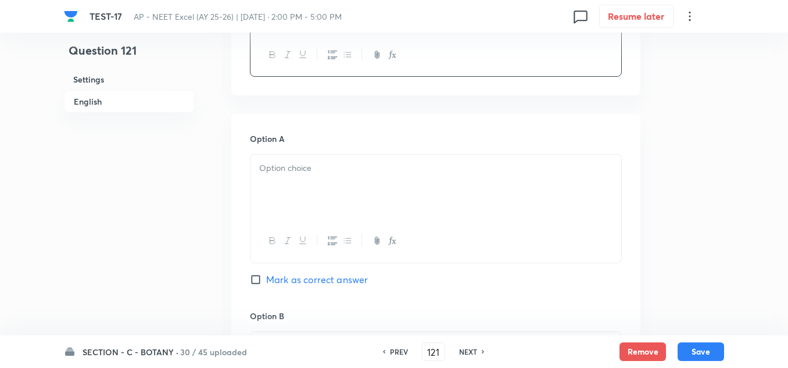
click at [280, 167] on p at bounding box center [435, 168] width 353 height 13
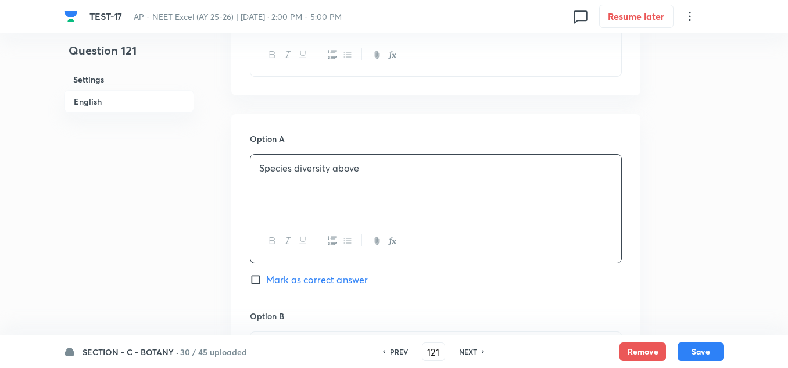
scroll to position [639, 0]
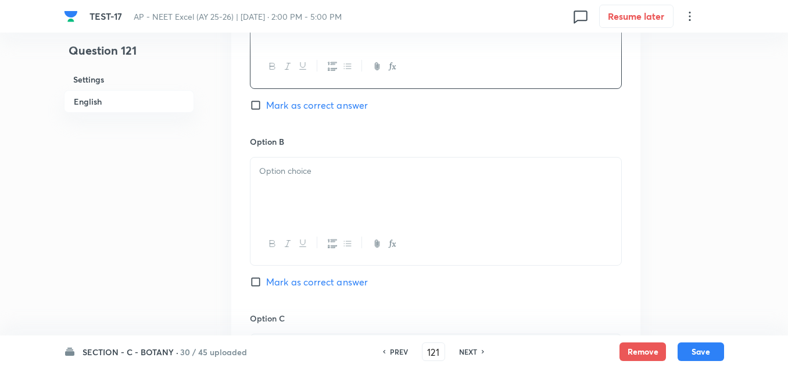
click at [302, 181] on div at bounding box center [436, 190] width 371 height 65
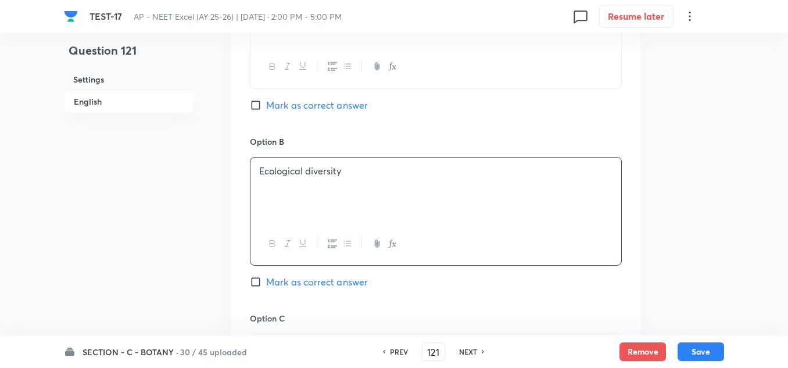
scroll to position [814, 0]
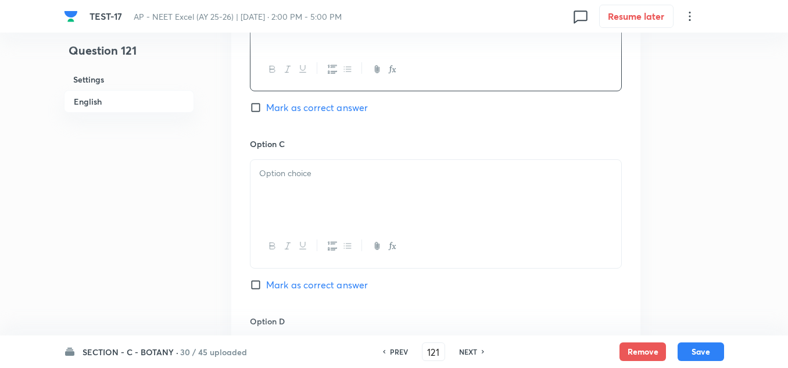
click at [299, 180] on div at bounding box center [436, 192] width 371 height 65
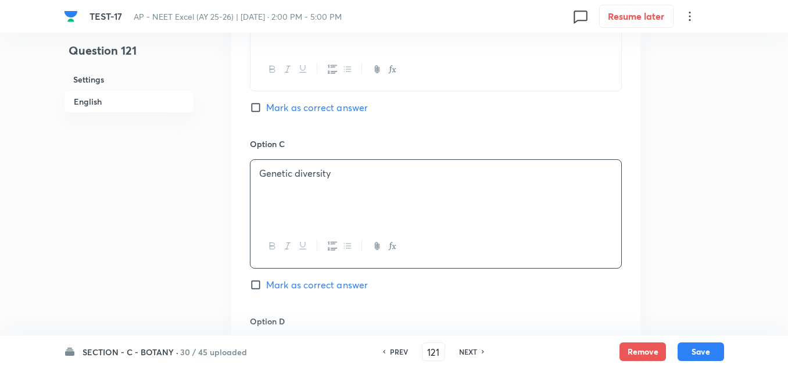
scroll to position [930, 0]
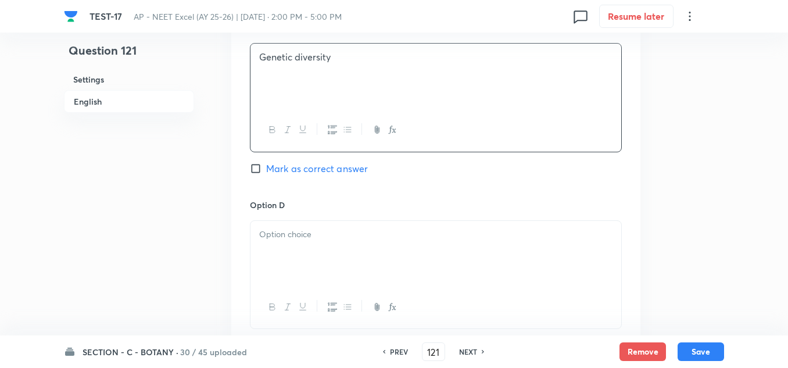
click at [332, 240] on p at bounding box center [435, 234] width 353 height 13
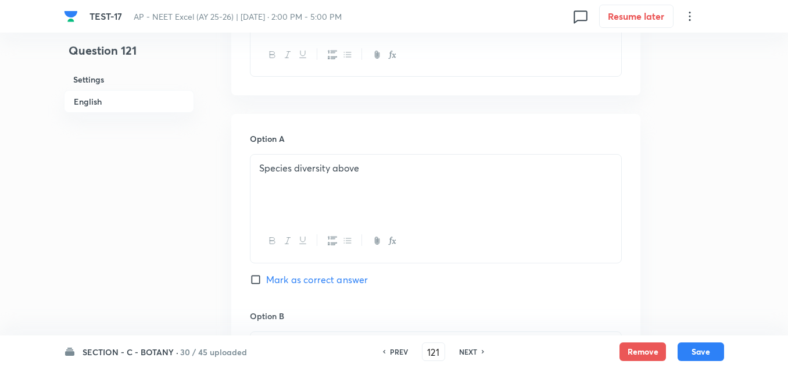
click at [289, 277] on span "Mark as correct answer" at bounding box center [317, 280] width 102 height 14
click at [266, 277] on input "Mark as correct answer" at bounding box center [258, 280] width 16 height 12
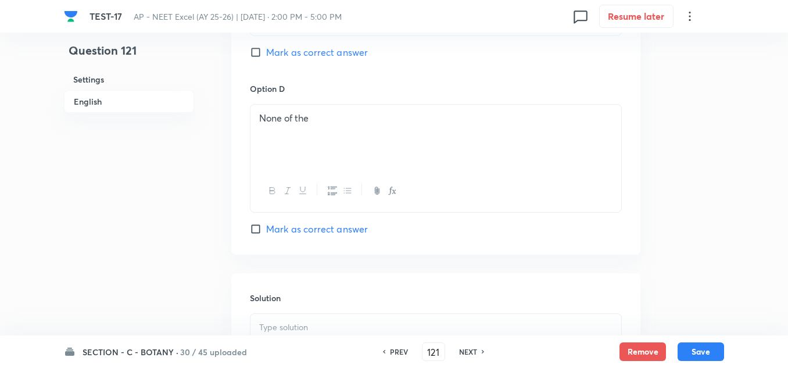
scroll to position [1221, 0]
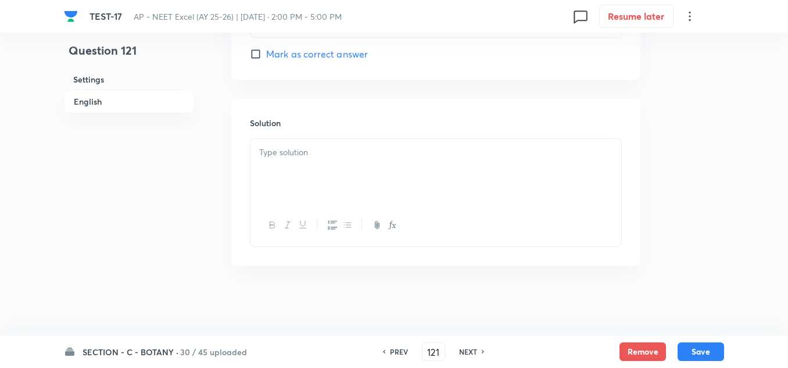
click at [306, 169] on div at bounding box center [436, 171] width 371 height 65
click at [709, 349] on button "Save" at bounding box center [701, 350] width 47 height 19
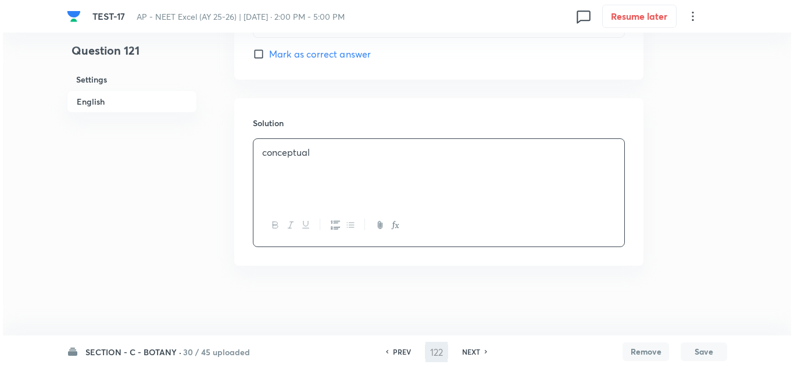
scroll to position [0, 0]
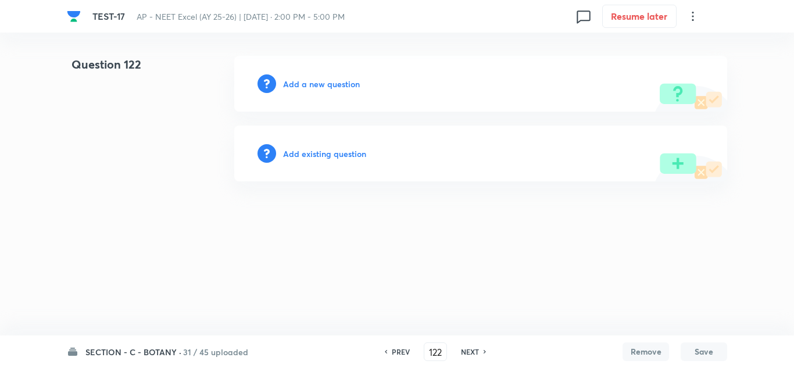
click at [315, 84] on h6 "Add a new question" at bounding box center [321, 84] width 77 height 12
click at [315, 84] on h6 "Choose a question type" at bounding box center [328, 84] width 90 height 12
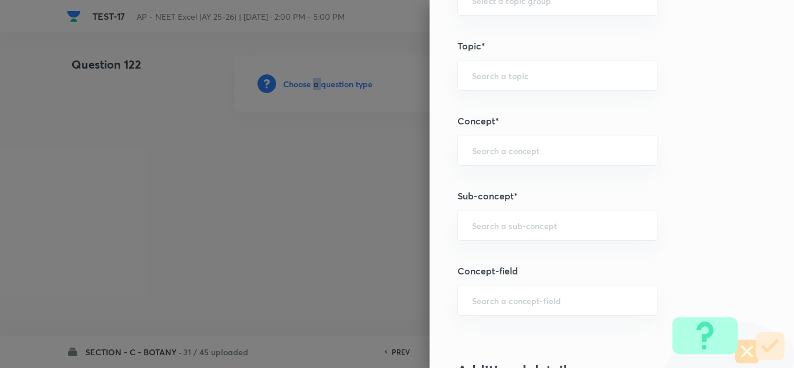
scroll to position [698, 0]
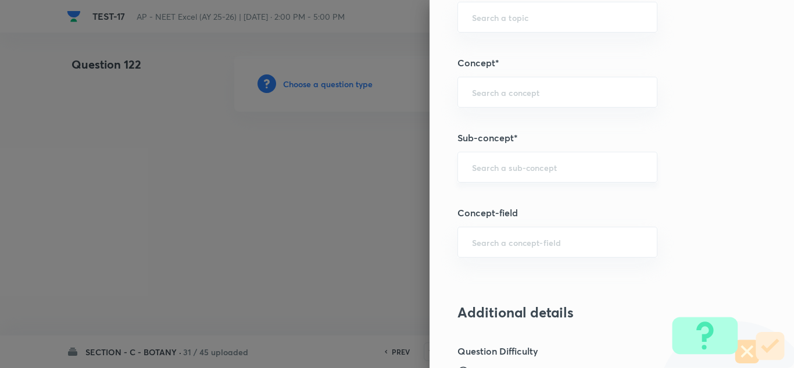
click at [495, 171] on input "text" at bounding box center [557, 167] width 171 height 11
paste input "Ecosystem"
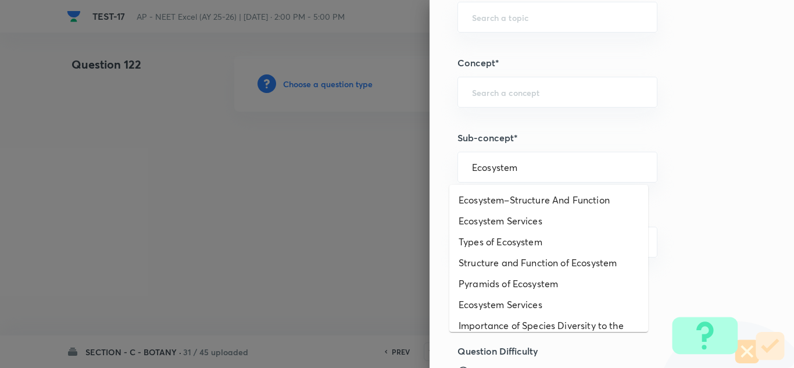
scroll to position [58, 0]
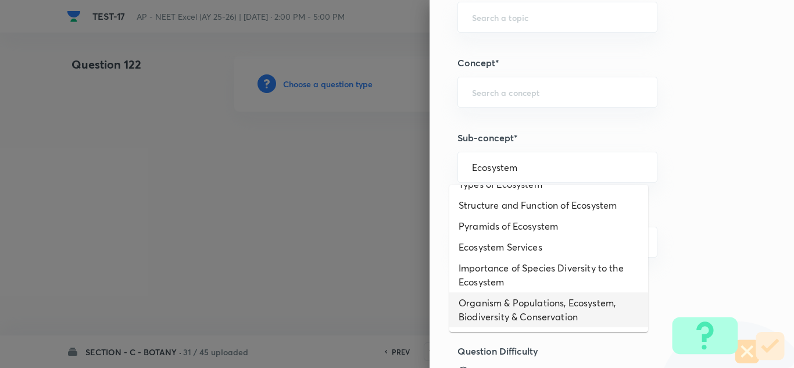
click at [507, 303] on li "Organism & Populations, Ecosystem, Biodiversity & Conservation" at bounding box center [548, 309] width 199 height 35
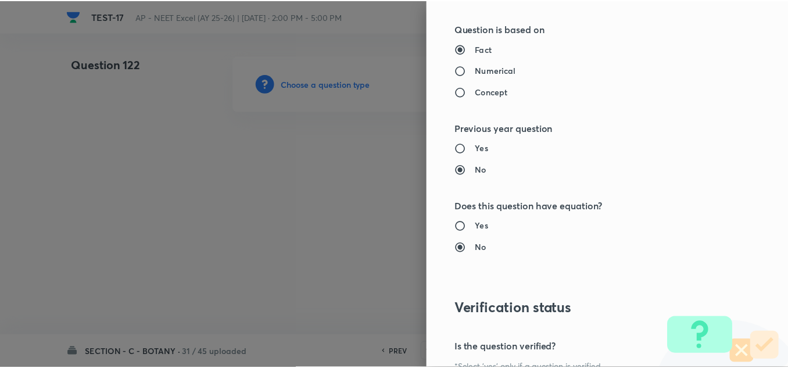
scroll to position [1295, 0]
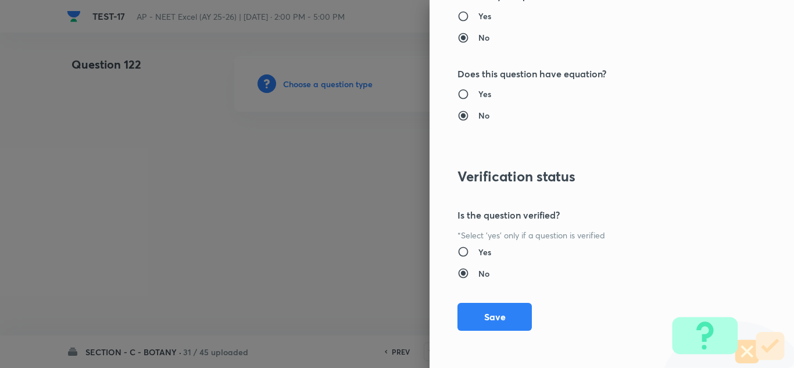
drag, startPoint x: 492, startPoint y: 323, endPoint x: 470, endPoint y: 298, distance: 33.3
click at [492, 321] on button "Save" at bounding box center [494, 317] width 74 height 28
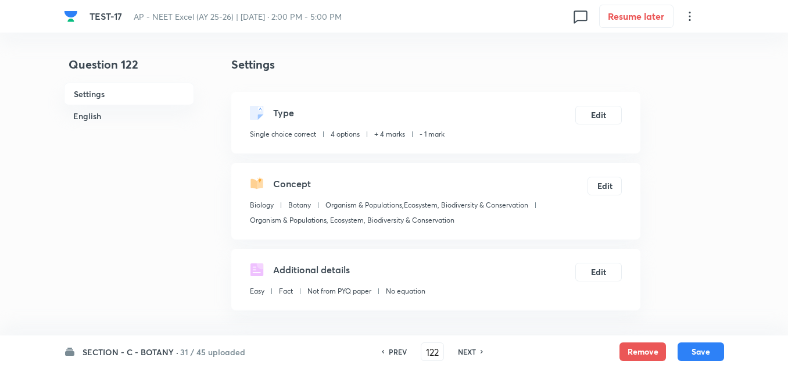
scroll to position [174, 0]
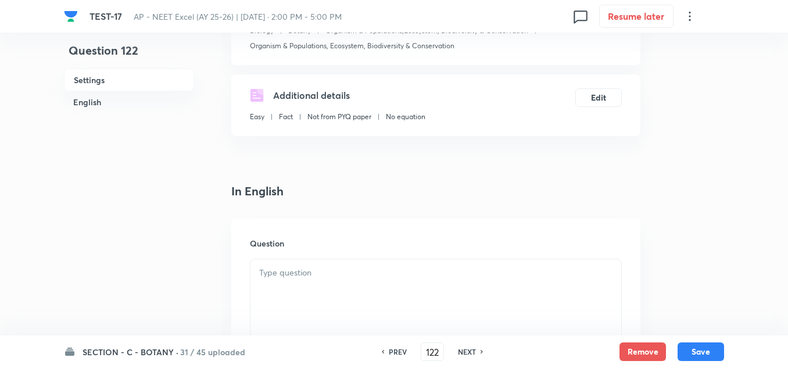
click at [312, 281] on div at bounding box center [436, 291] width 371 height 65
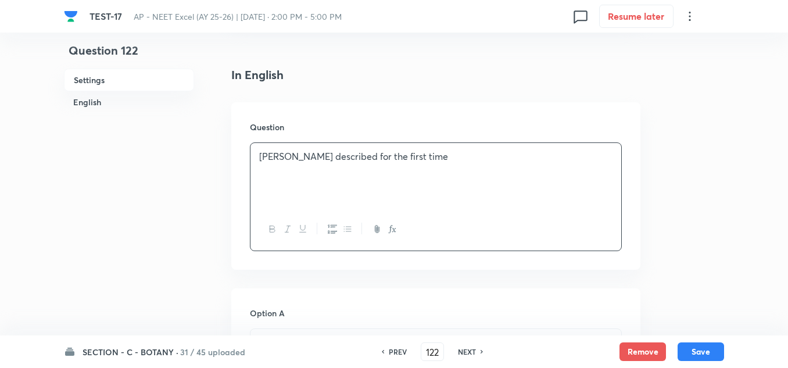
scroll to position [349, 0]
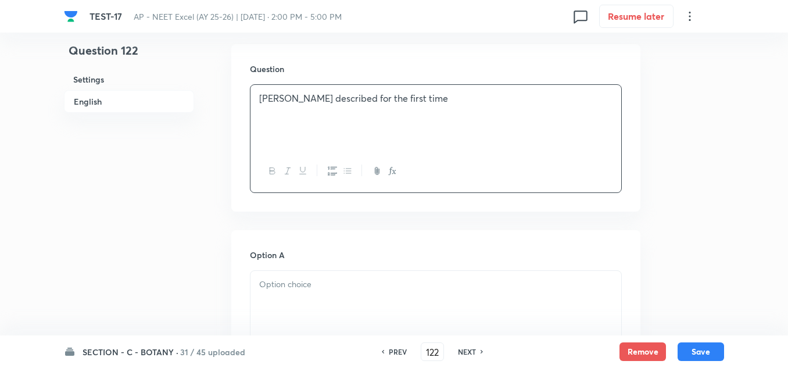
click at [298, 289] on p at bounding box center [435, 284] width 353 height 13
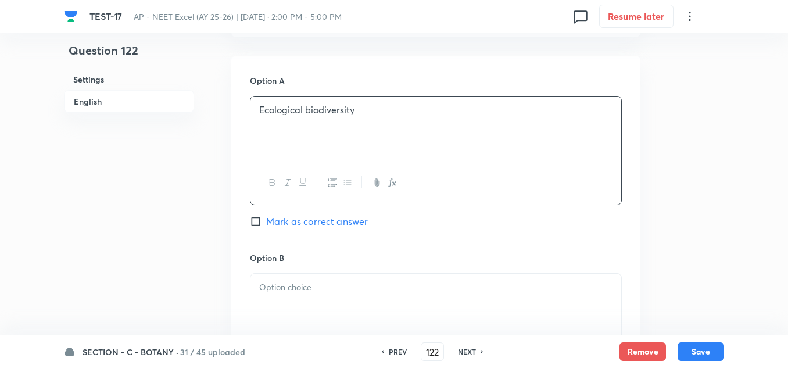
scroll to position [581, 0]
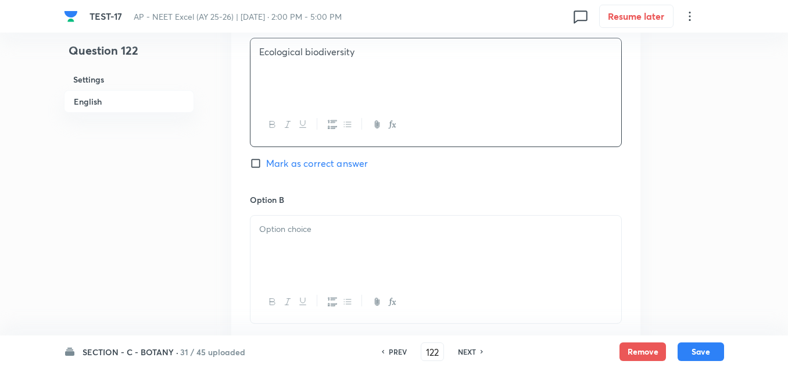
click at [284, 237] on div at bounding box center [436, 248] width 371 height 65
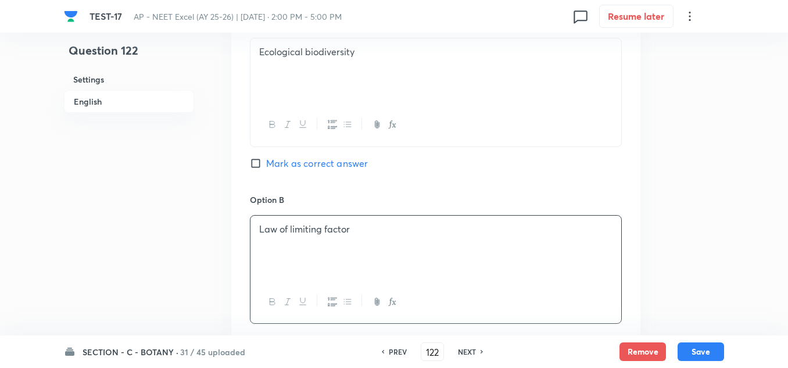
scroll to position [814, 0]
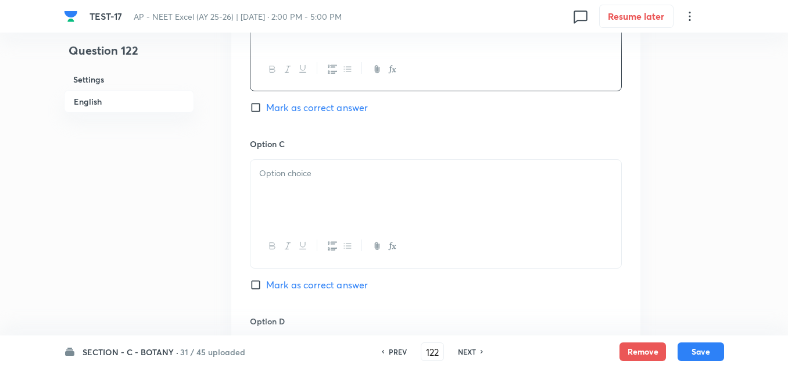
drag, startPoint x: 309, startPoint y: 160, endPoint x: 305, endPoint y: 189, distance: 28.8
click at [308, 163] on div at bounding box center [436, 192] width 371 height 65
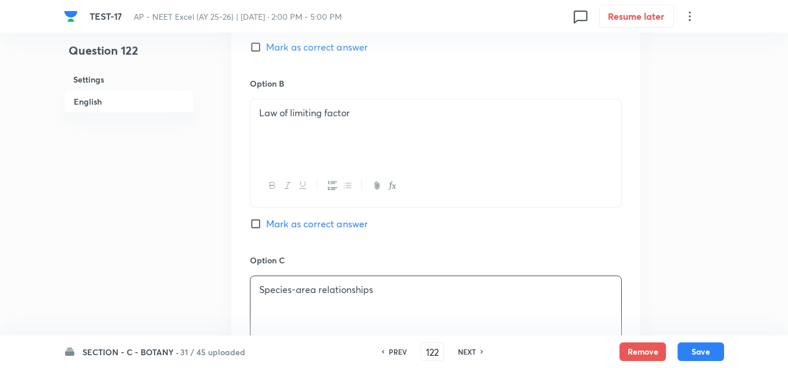
scroll to position [872, 0]
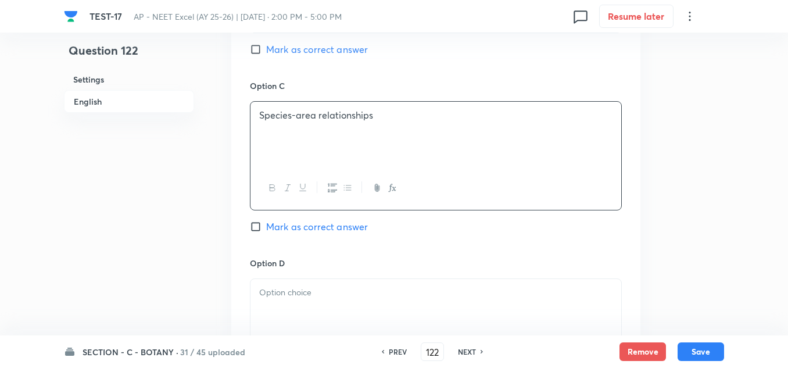
click at [305, 291] on p at bounding box center [435, 292] width 353 height 13
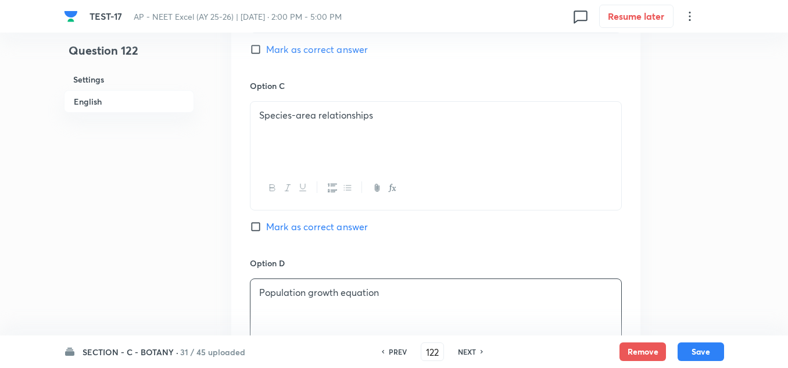
click at [303, 230] on span "Mark as correct answer" at bounding box center [317, 227] width 102 height 14
click at [266, 230] on input "Mark as correct answer" at bounding box center [258, 227] width 16 height 12
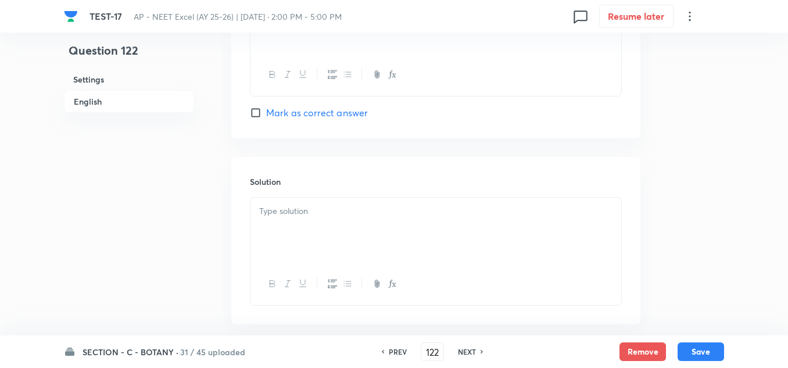
scroll to position [1221, 0]
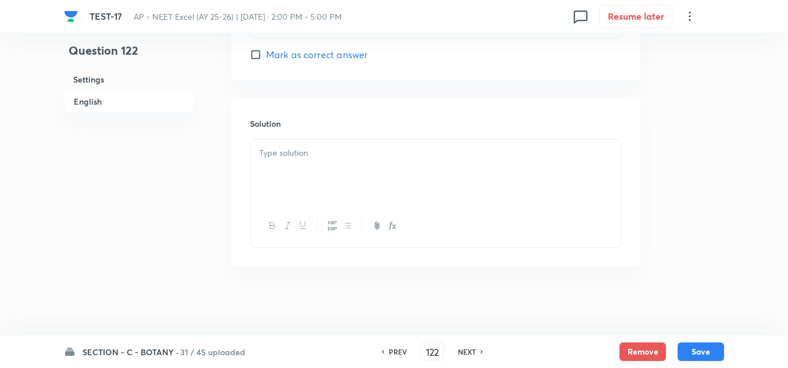
click at [302, 180] on div at bounding box center [436, 172] width 371 height 65
click at [706, 348] on button "Save" at bounding box center [701, 350] width 47 height 19
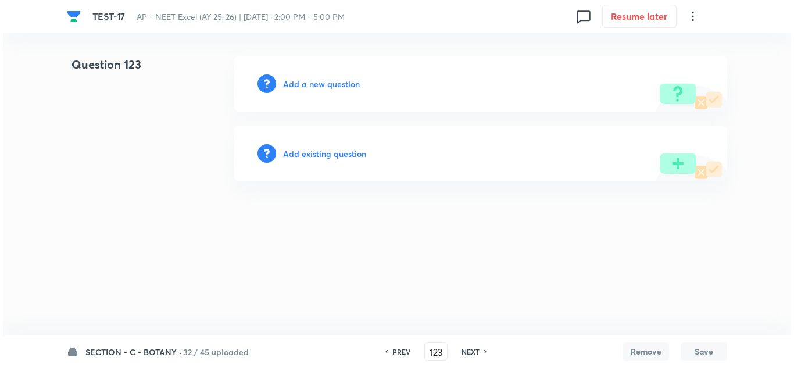
scroll to position [0, 0]
click at [320, 87] on h6 "Add a new question" at bounding box center [321, 84] width 77 height 12
click at [319, 87] on h6 "Choose a question type" at bounding box center [328, 84] width 90 height 12
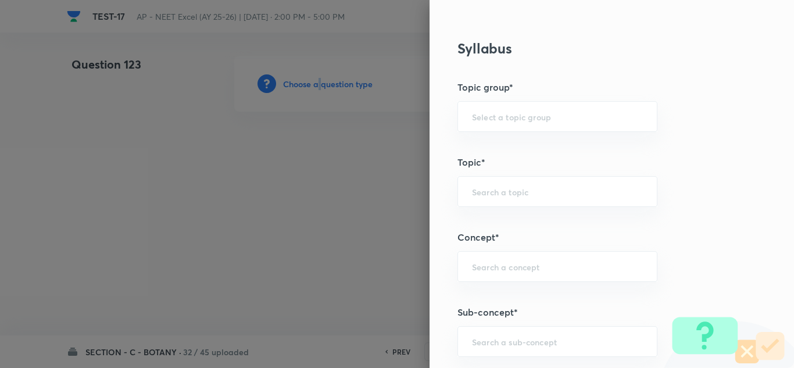
scroll to position [581, 0]
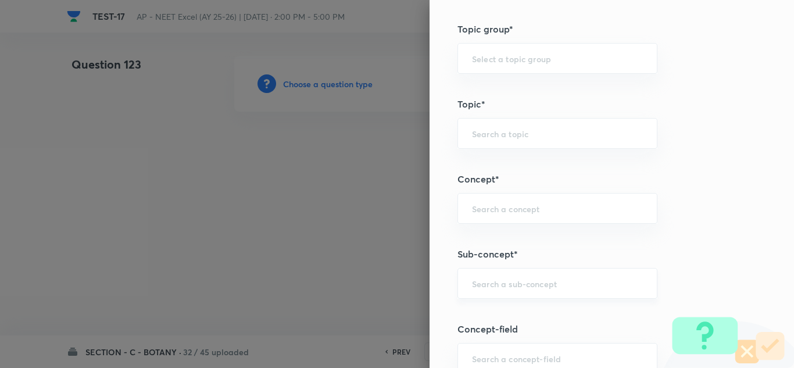
click at [487, 282] on input "text" at bounding box center [557, 283] width 171 height 11
paste input "Ecosystem"
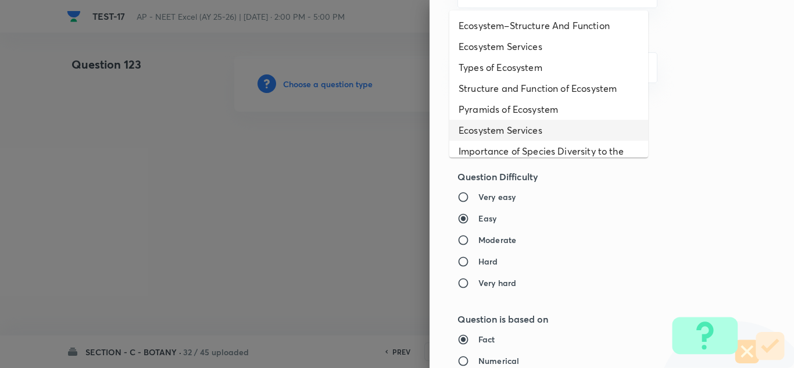
scroll to position [58, 0]
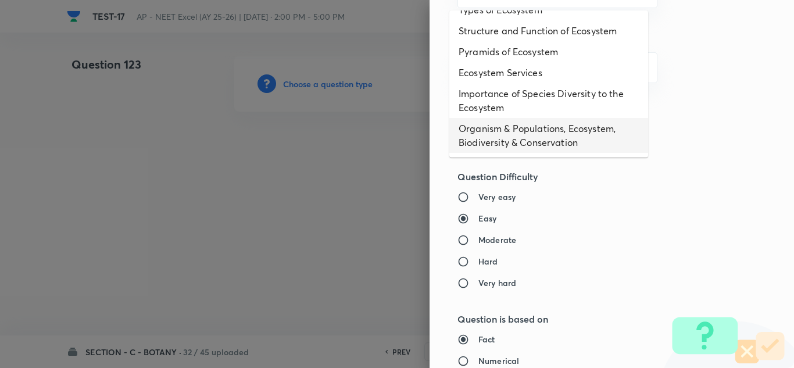
click at [496, 133] on li "Organism & Populations, Ecosystem, Biodiversity & Conservation" at bounding box center [548, 135] width 199 height 35
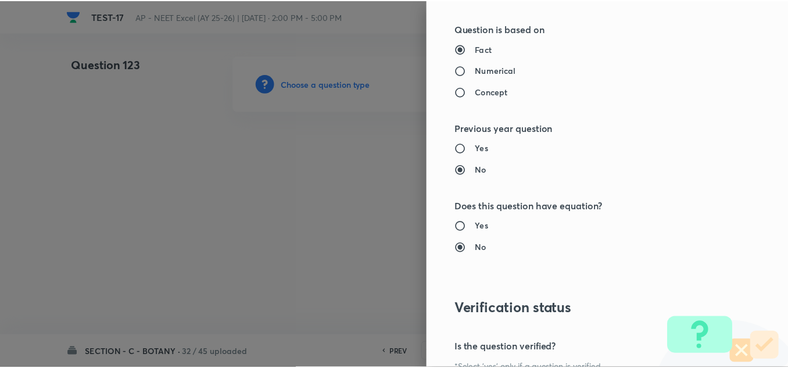
scroll to position [1295, 0]
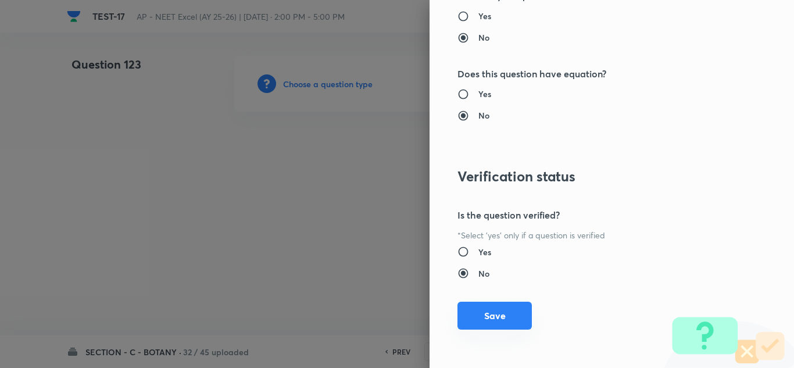
click at [496, 316] on button "Save" at bounding box center [494, 316] width 74 height 28
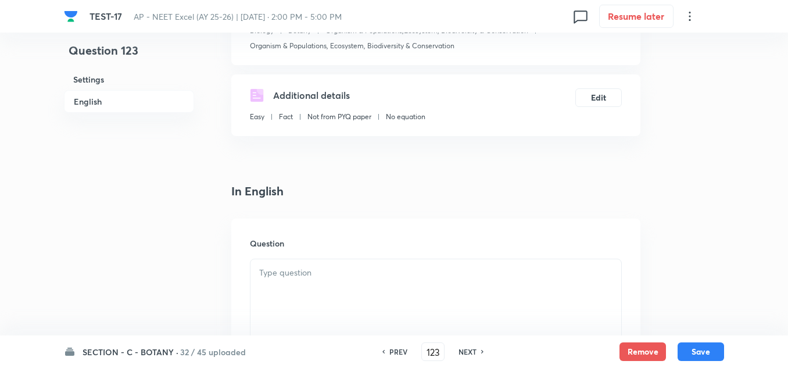
scroll to position [291, 0]
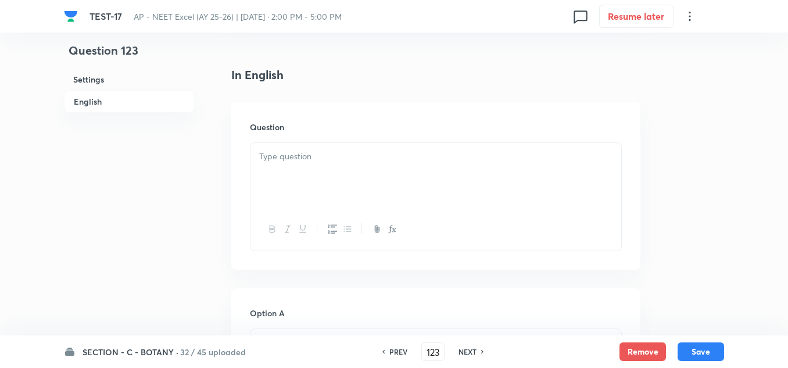
click at [316, 161] on p at bounding box center [435, 156] width 353 height 13
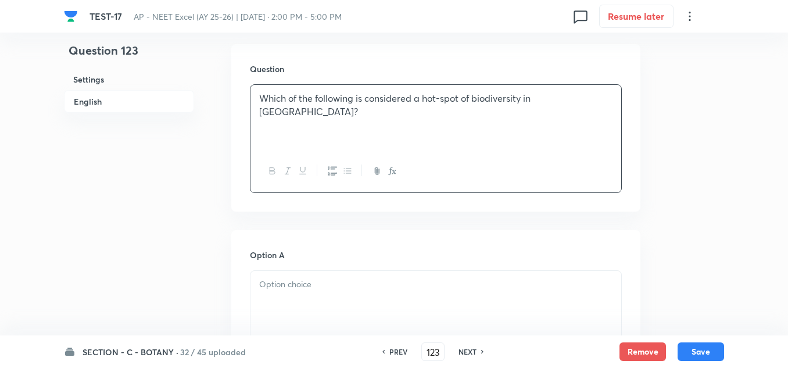
scroll to position [407, 0]
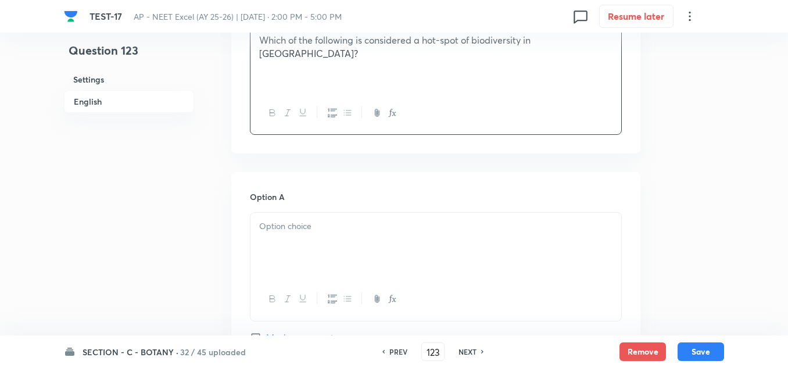
click at [291, 226] on p at bounding box center [435, 226] width 353 height 13
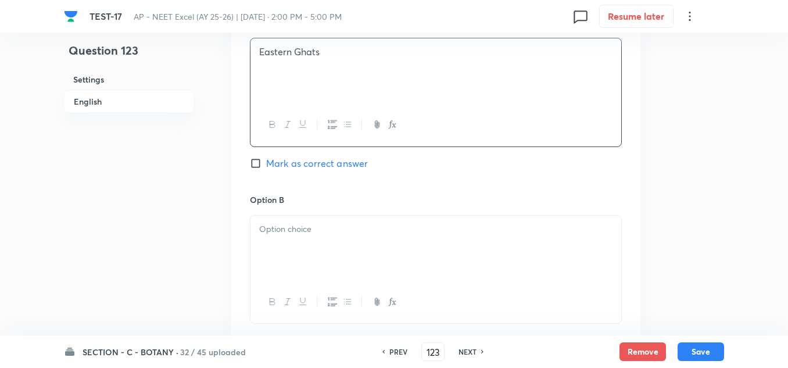
scroll to position [639, 0]
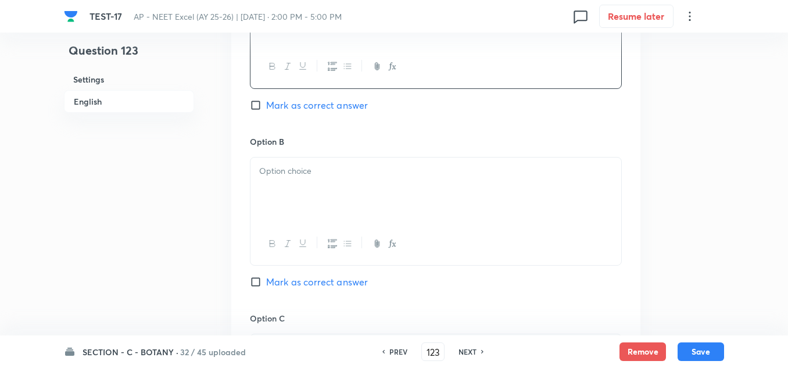
click at [295, 200] on div at bounding box center [436, 190] width 371 height 65
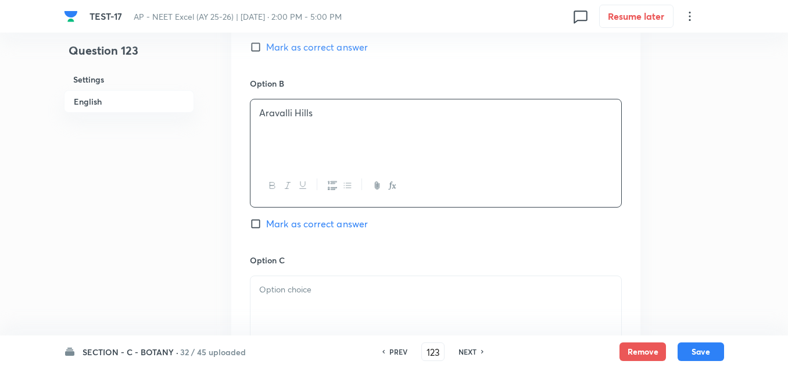
scroll to position [756, 0]
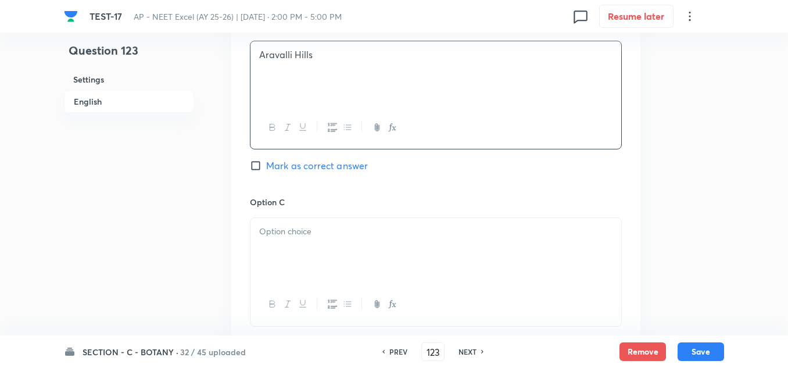
click at [309, 251] on div at bounding box center [436, 250] width 371 height 65
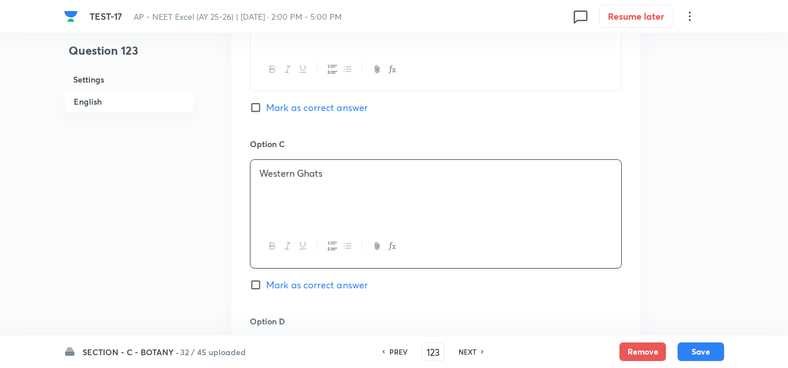
scroll to position [988, 0]
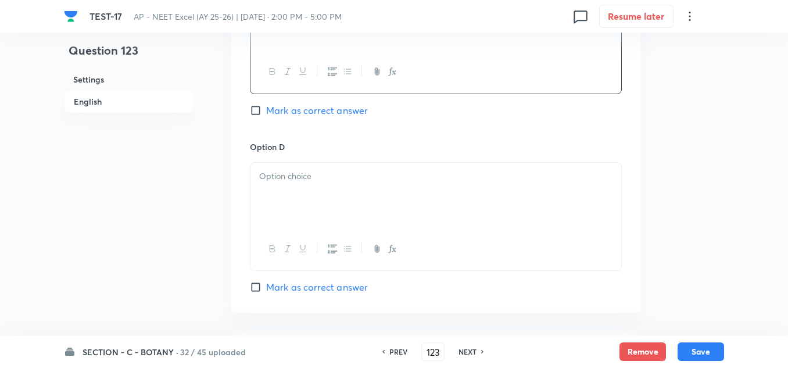
click at [299, 178] on p at bounding box center [435, 176] width 353 height 13
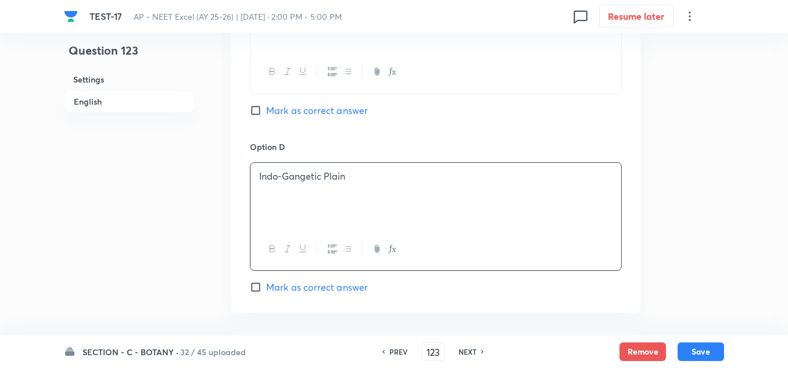
click at [324, 112] on span "Mark as correct answer" at bounding box center [317, 110] width 102 height 14
click at [266, 112] on input "Mark as correct answer" at bounding box center [258, 111] width 16 height 12
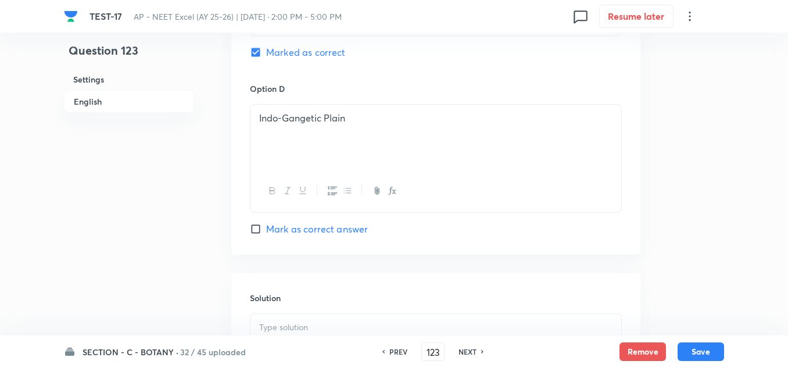
scroll to position [1104, 0]
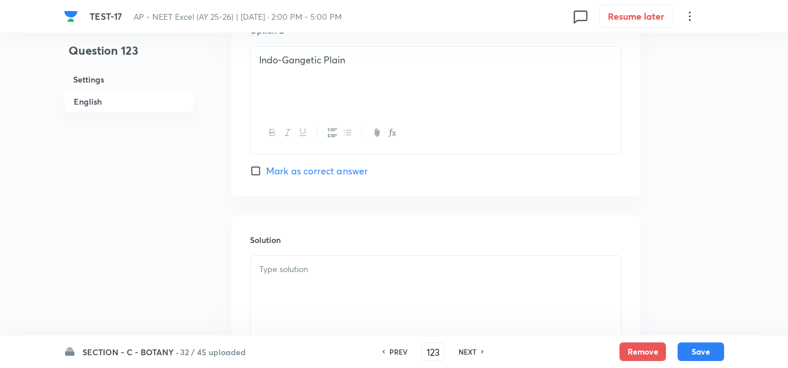
drag, startPoint x: 335, startPoint y: 264, endPoint x: 337, endPoint y: 270, distance: 6.5
click at [335, 267] on p at bounding box center [435, 269] width 353 height 13
click at [684, 349] on button "Save" at bounding box center [701, 350] width 47 height 19
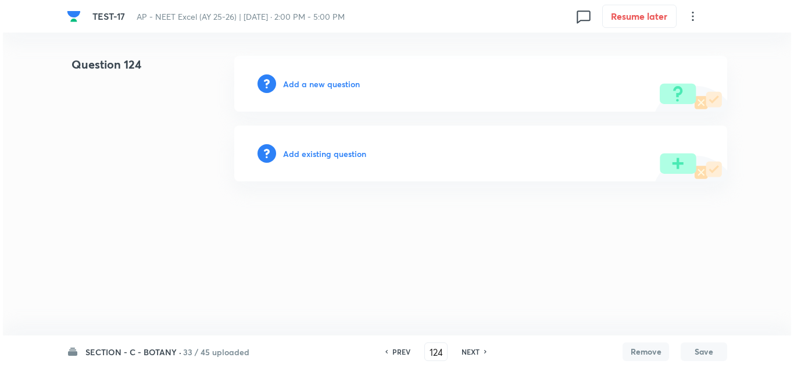
scroll to position [0, 0]
click at [308, 83] on h6 "Add a new question" at bounding box center [321, 84] width 77 height 12
click at [330, 85] on h6 "Choose a question type" at bounding box center [328, 84] width 90 height 12
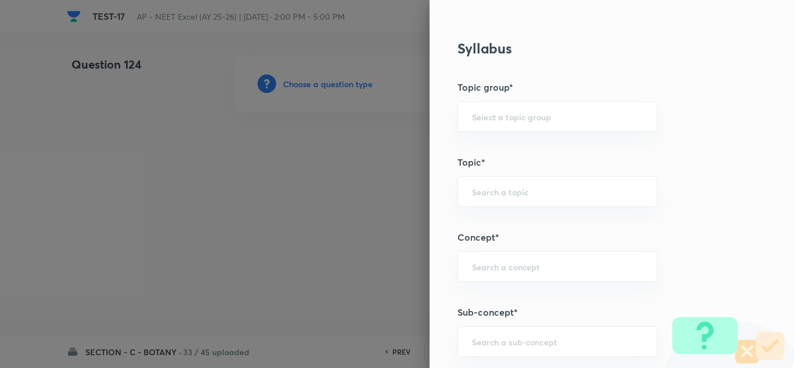
scroll to position [639, 0]
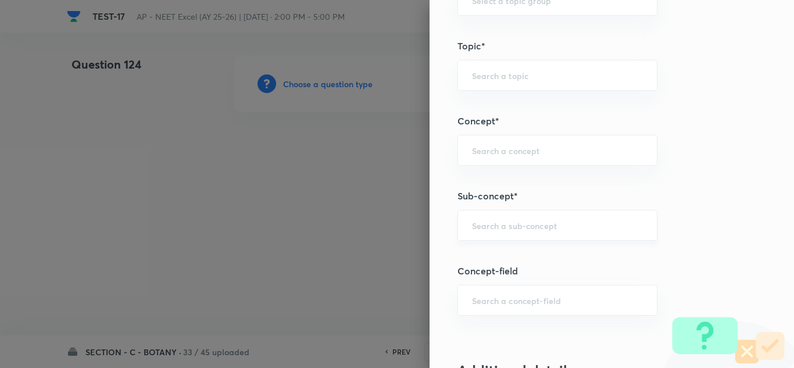
click at [492, 215] on div "​" at bounding box center [557, 225] width 200 height 31
paste input "Ecosystem"
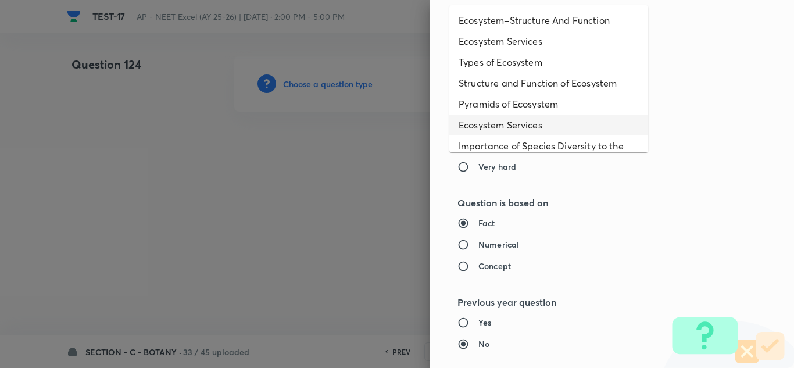
scroll to position [58, 0]
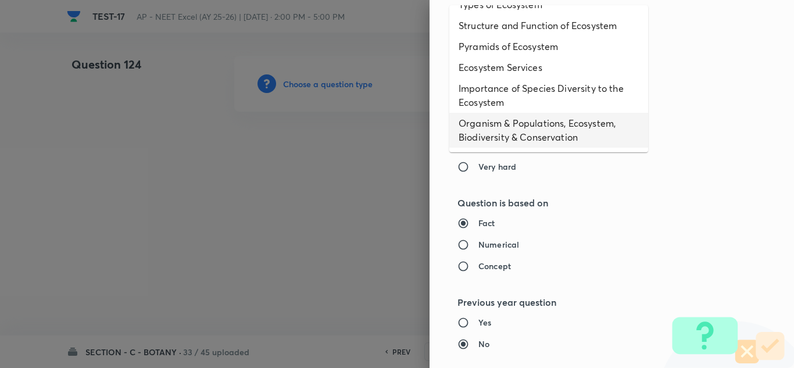
click at [532, 124] on li "Organism & Populations, Ecosystem, Biodiversity & Conservation" at bounding box center [548, 130] width 199 height 35
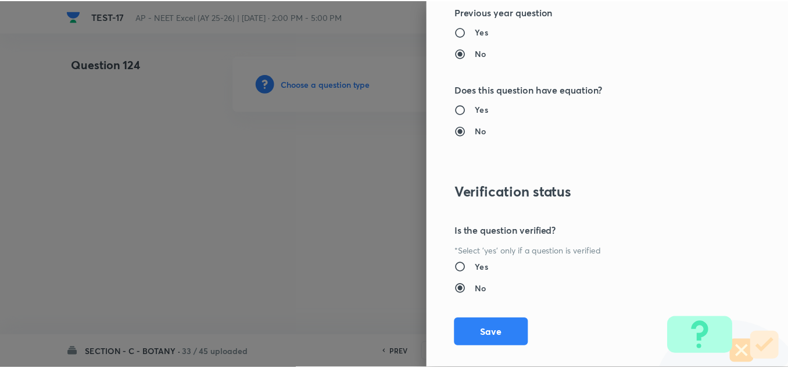
scroll to position [1295, 0]
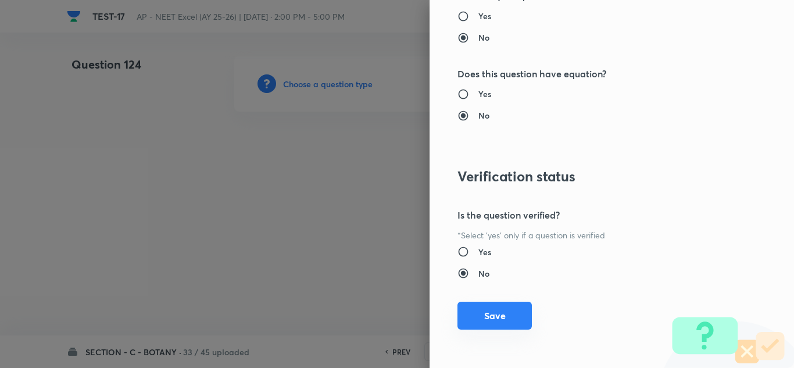
click at [503, 310] on button "Save" at bounding box center [494, 316] width 74 height 28
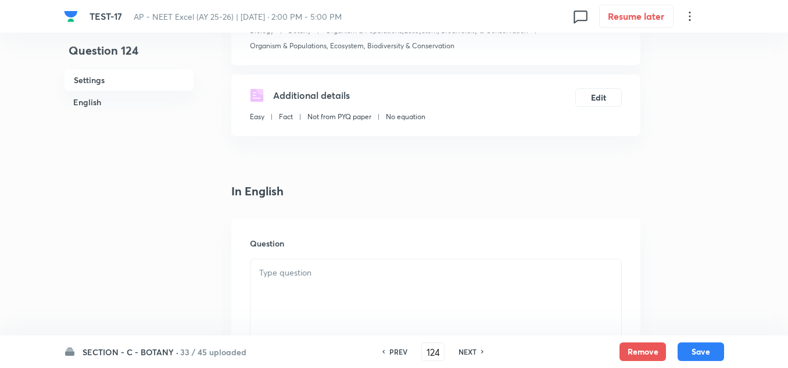
scroll to position [233, 0]
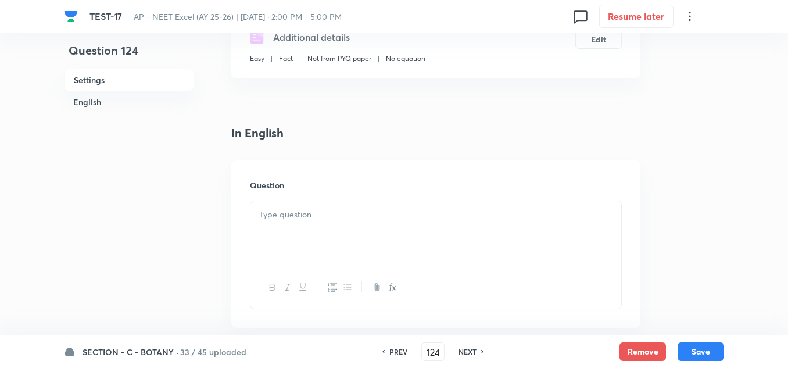
click at [299, 220] on p at bounding box center [435, 214] width 353 height 13
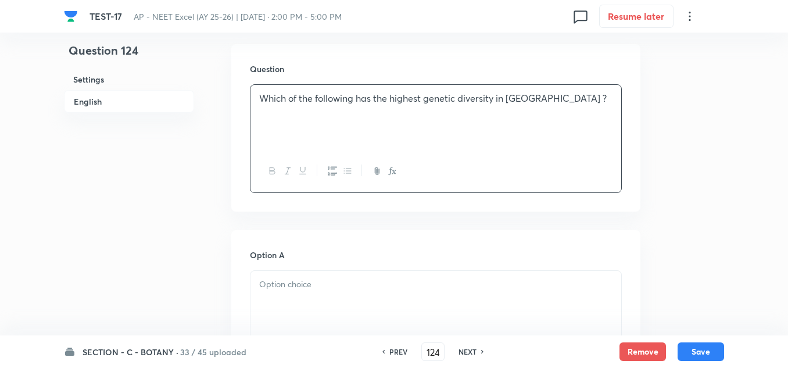
scroll to position [465, 0]
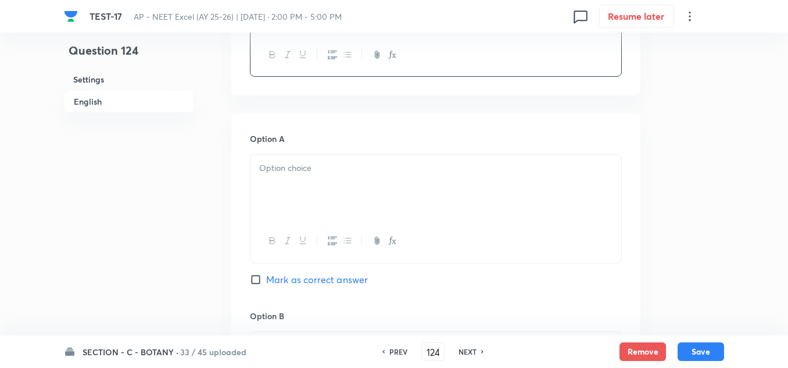
click at [295, 169] on p at bounding box center [435, 168] width 353 height 13
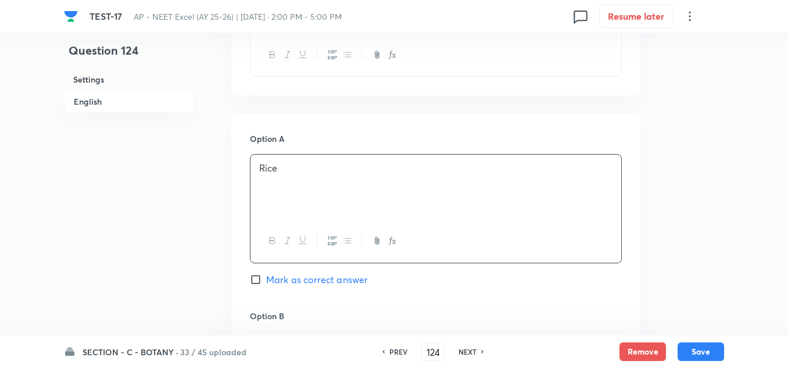
scroll to position [639, 0]
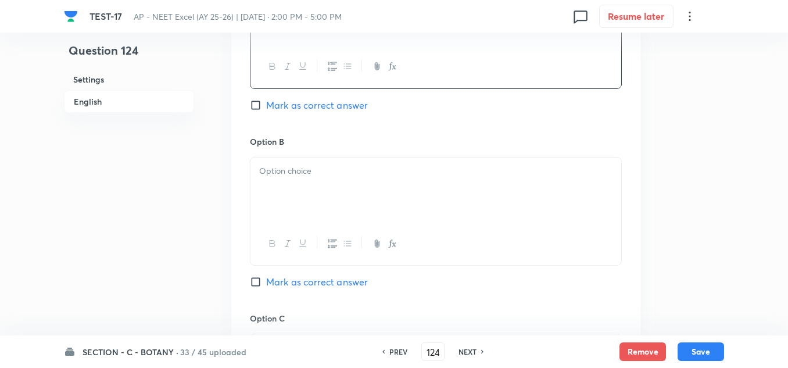
click at [304, 189] on div at bounding box center [436, 190] width 371 height 65
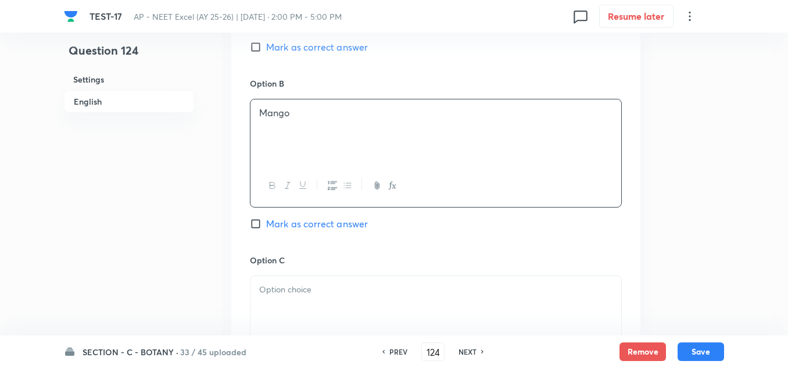
scroll to position [756, 0]
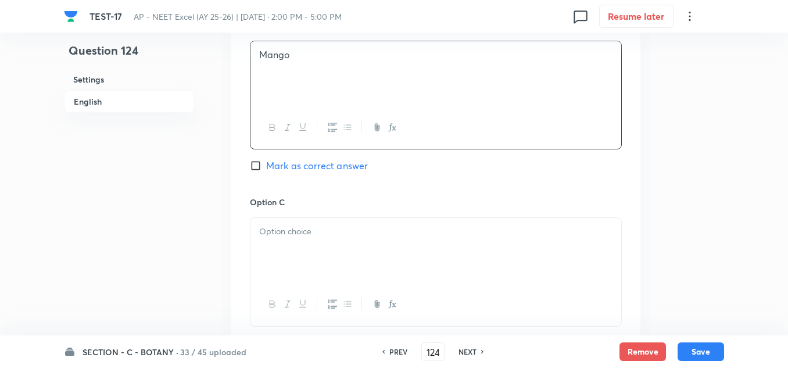
click at [298, 241] on div at bounding box center [436, 250] width 371 height 65
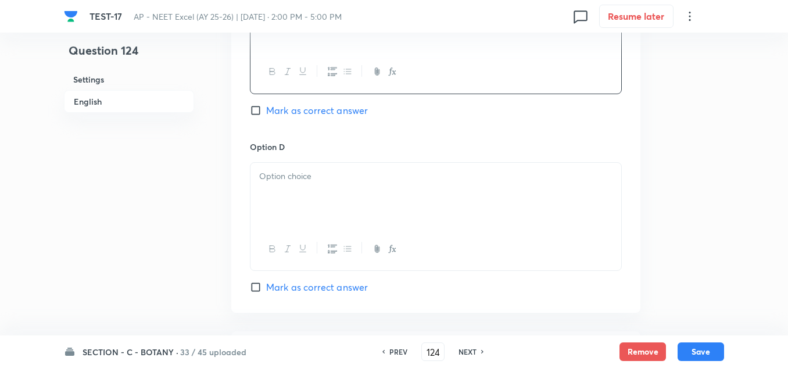
click at [308, 202] on div at bounding box center [436, 195] width 371 height 65
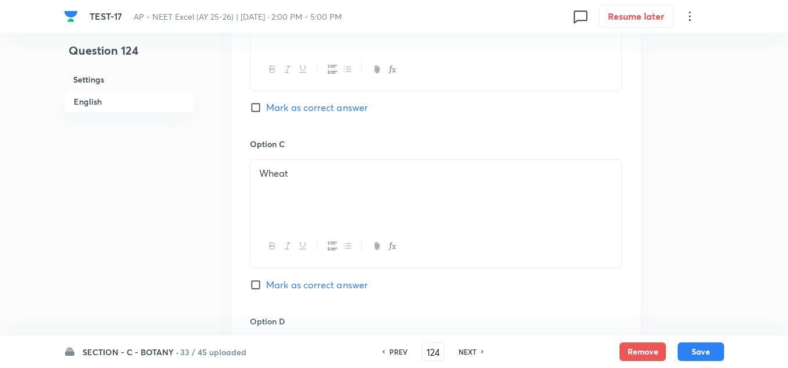
scroll to position [698, 0]
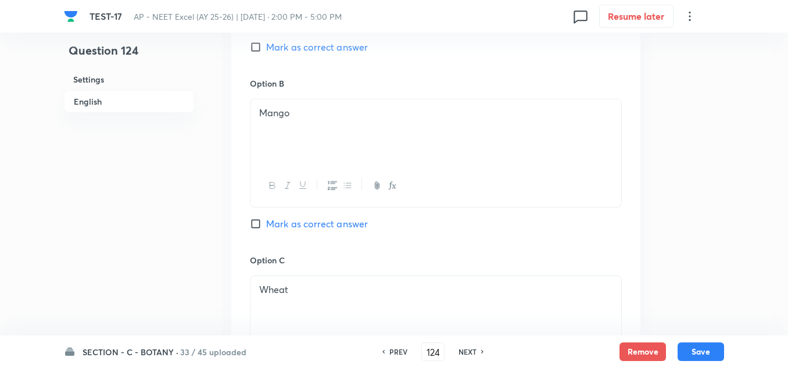
click at [301, 50] on span "Mark as correct answer" at bounding box center [317, 47] width 102 height 14
click at [266, 50] on input "Mark as correct answer" at bounding box center [258, 47] width 16 height 12
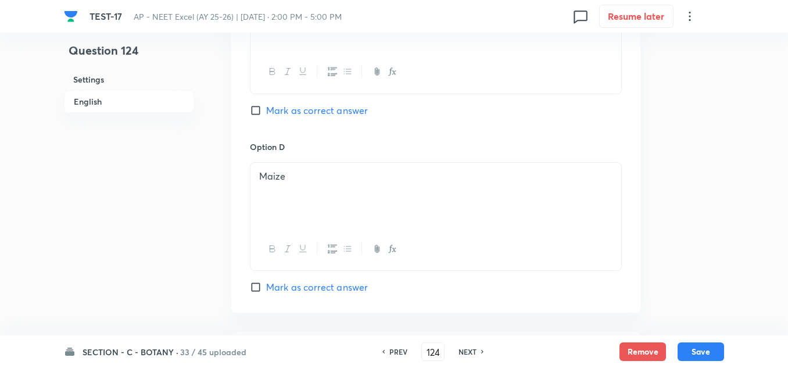
scroll to position [1163, 0]
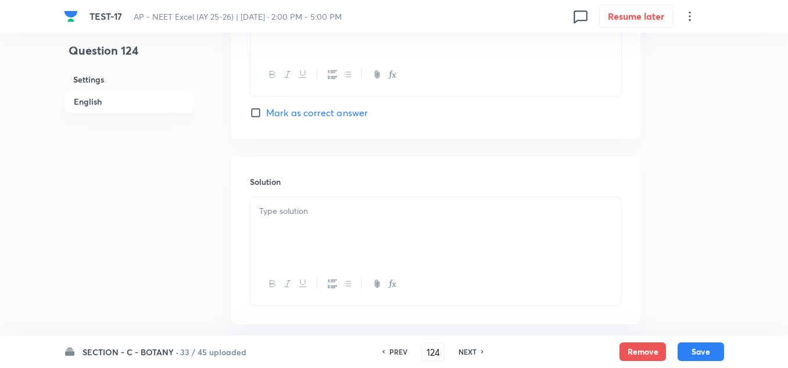
drag, startPoint x: 308, startPoint y: 231, endPoint x: 317, endPoint y: 234, distance: 10.2
click at [311, 232] on div at bounding box center [436, 230] width 371 height 65
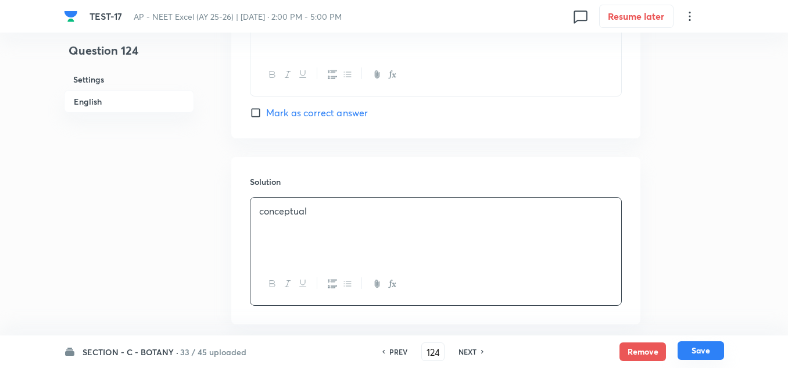
click at [717, 346] on button "Save" at bounding box center [701, 350] width 47 height 19
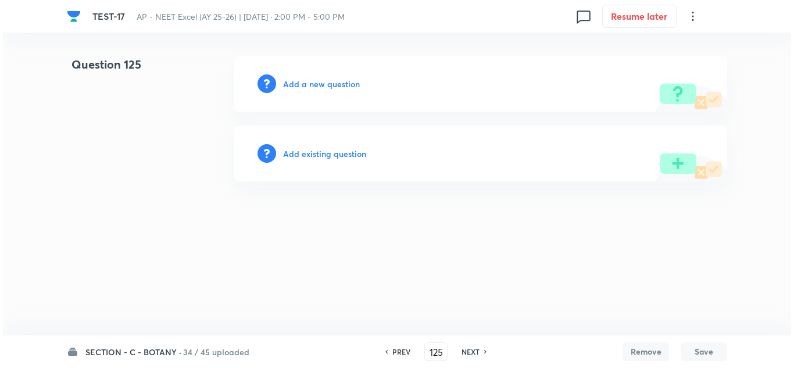
scroll to position [0, 0]
click at [312, 85] on h6 "Add a new question" at bounding box center [321, 84] width 77 height 12
click at [312, 85] on h6 "Choose a question type" at bounding box center [328, 84] width 90 height 12
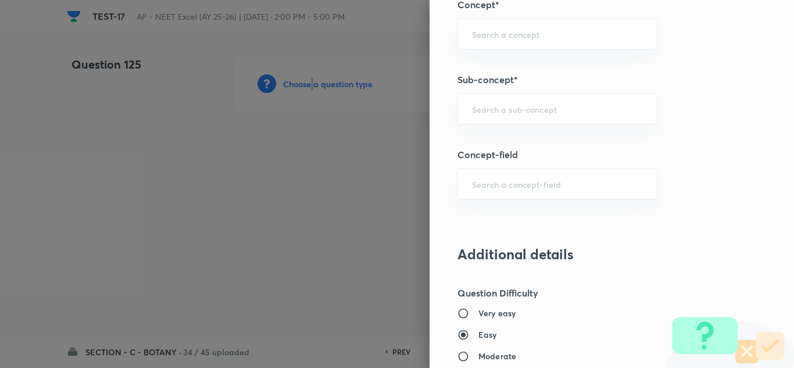
scroll to position [814, 0]
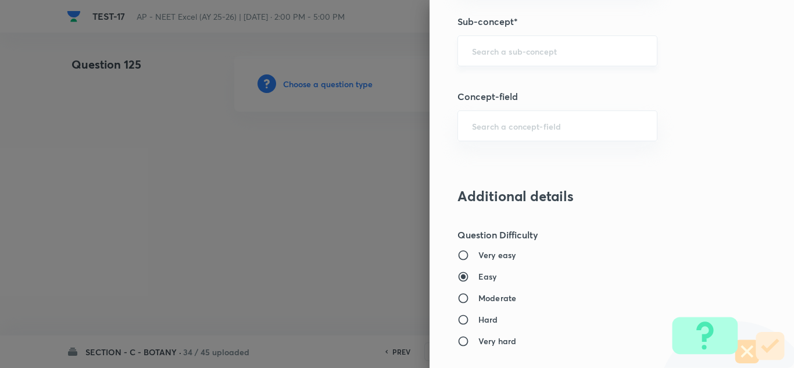
click at [488, 47] on input "text" at bounding box center [557, 50] width 171 height 11
paste input "Ecosystem"
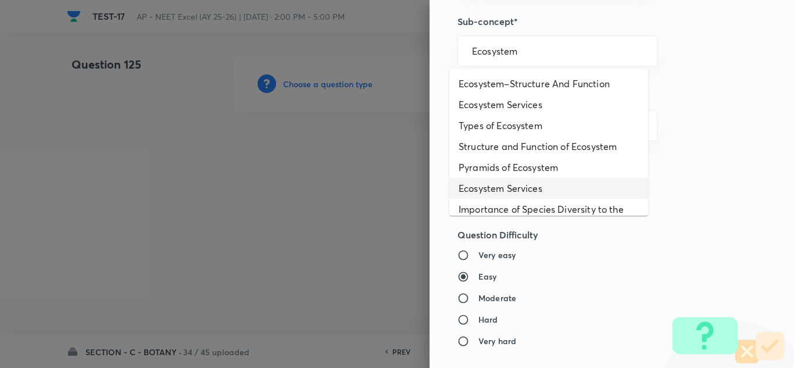
scroll to position [58, 0]
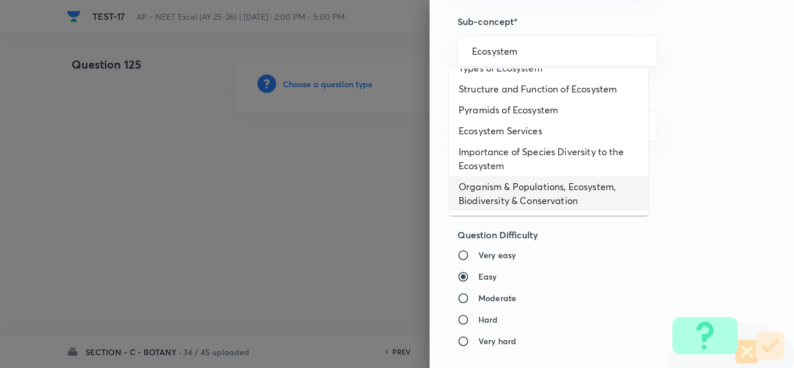
click at [499, 191] on li "Organism & Populations, Ecosystem, Biodiversity & Conservation" at bounding box center [548, 193] width 199 height 35
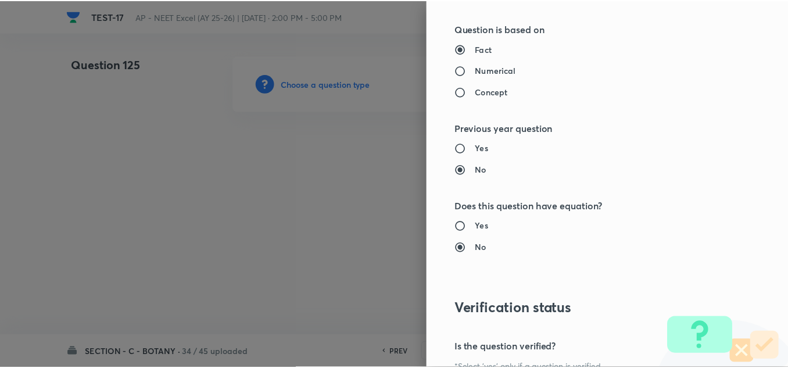
scroll to position [1295, 0]
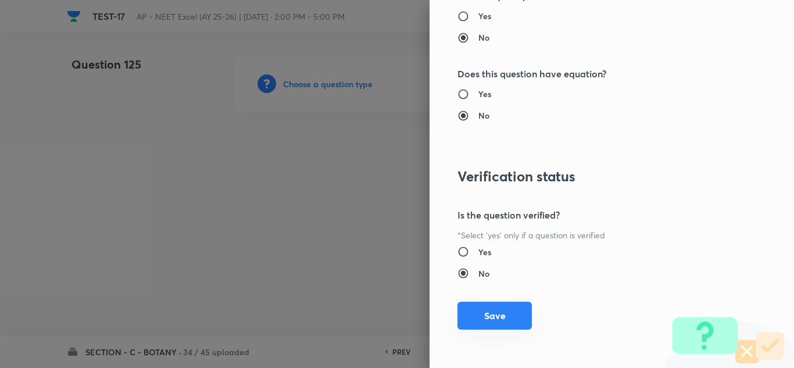
click at [485, 308] on button "Save" at bounding box center [494, 316] width 74 height 28
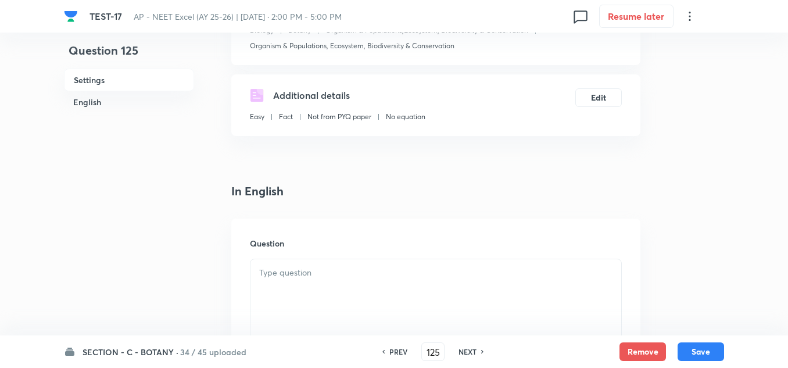
scroll to position [291, 0]
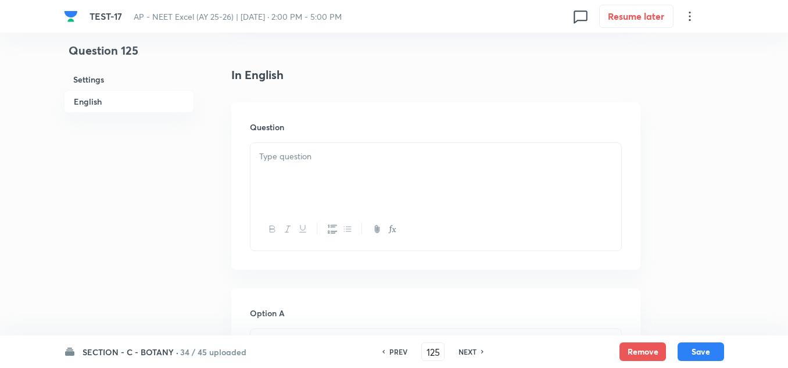
click at [338, 148] on div at bounding box center [436, 175] width 371 height 65
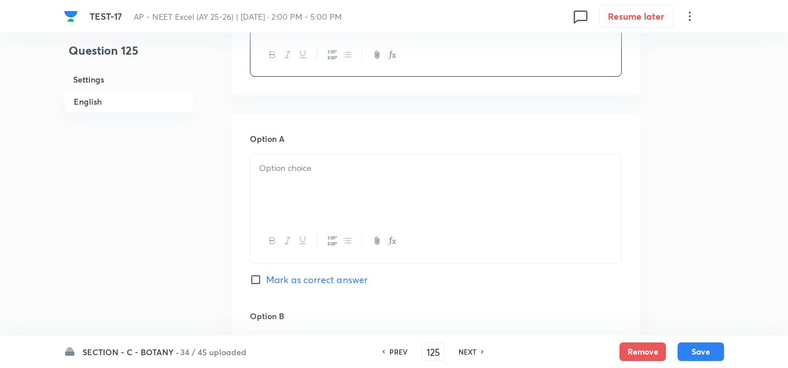
scroll to position [581, 0]
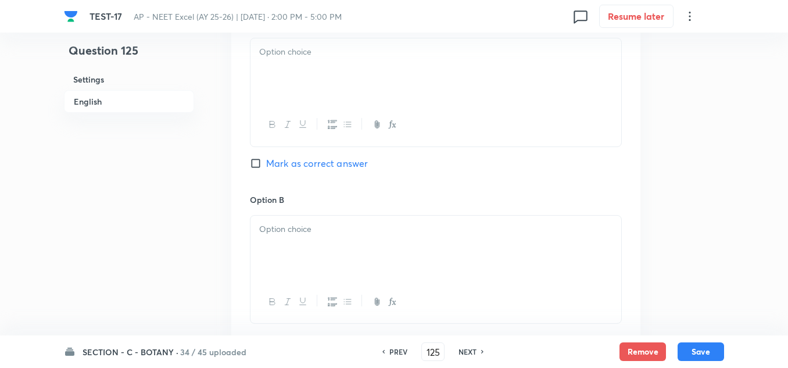
click at [309, 78] on div at bounding box center [436, 70] width 371 height 65
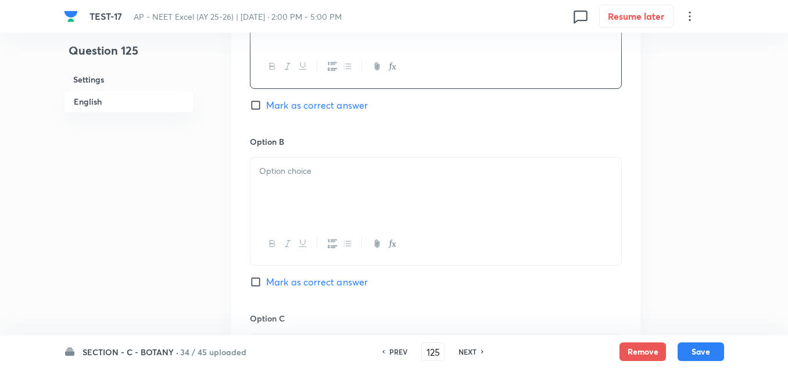
scroll to position [698, 0]
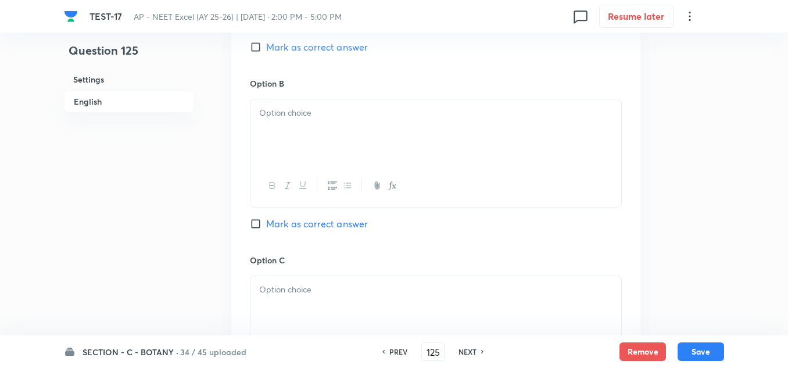
click at [310, 128] on div at bounding box center [436, 131] width 371 height 65
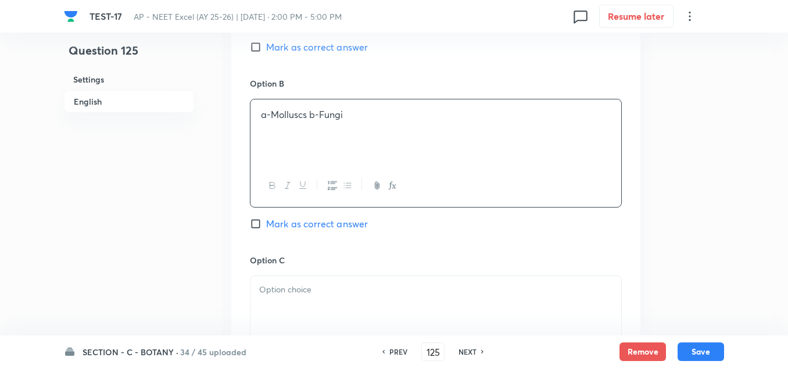
scroll to position [814, 0]
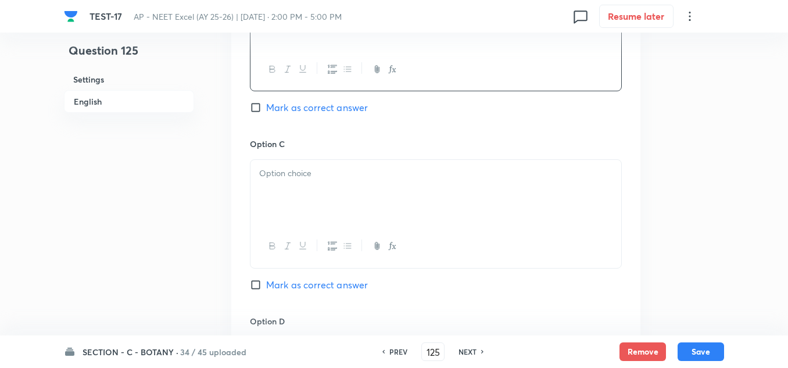
click at [309, 176] on p at bounding box center [435, 173] width 353 height 13
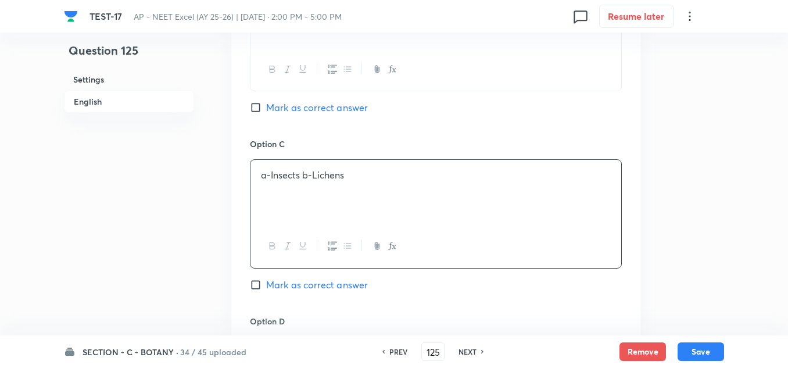
scroll to position [988, 0]
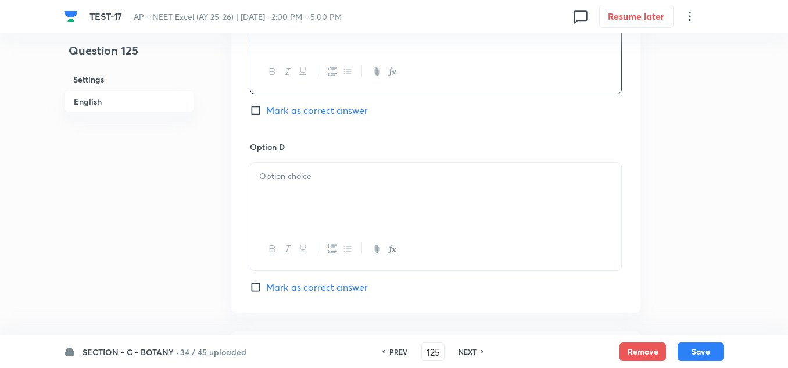
click at [296, 188] on div at bounding box center [436, 195] width 371 height 65
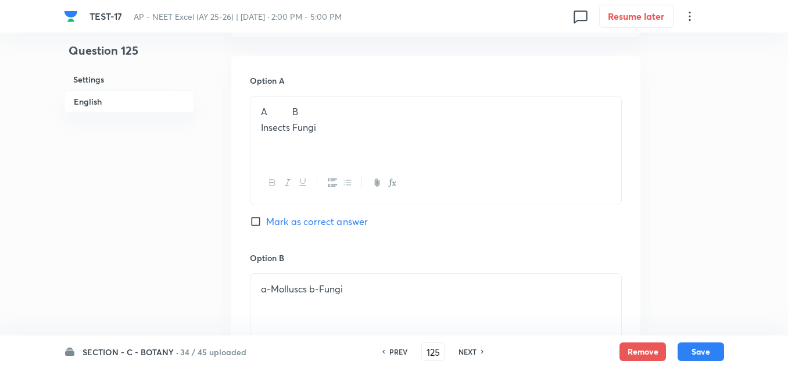
scroll to position [465, 0]
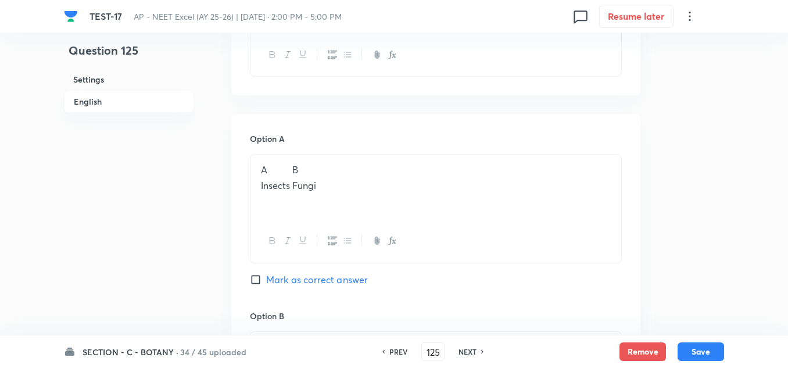
click at [263, 184] on td "Insects" at bounding box center [275, 185] width 30 height 15
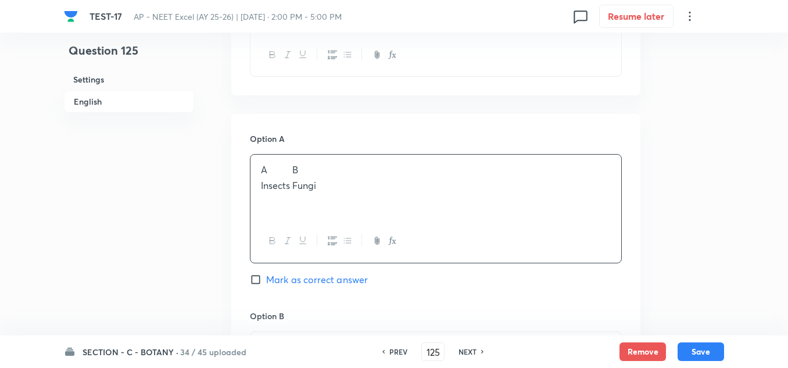
click at [260, 183] on td "Insects" at bounding box center [275, 185] width 30 height 15
drag, startPoint x: 326, startPoint y: 166, endPoint x: 251, endPoint y: 161, distance: 75.7
click at [251, 161] on div "A B a-Insects b- Fungi" at bounding box center [436, 187] width 371 height 65
click at [258, 187] on div "a-Insects b- Fungi" at bounding box center [436, 187] width 371 height 65
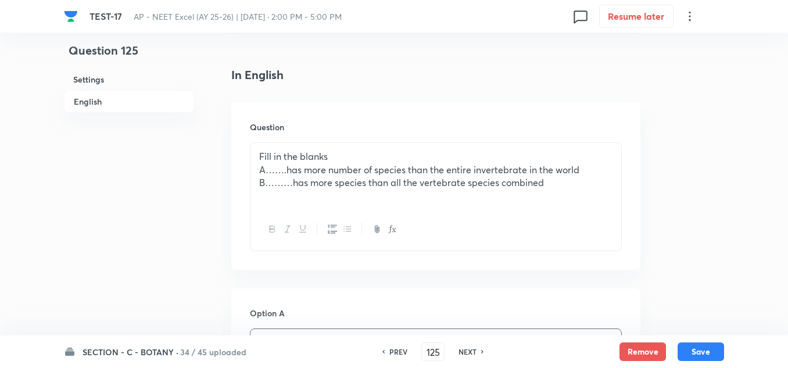
scroll to position [581, 0]
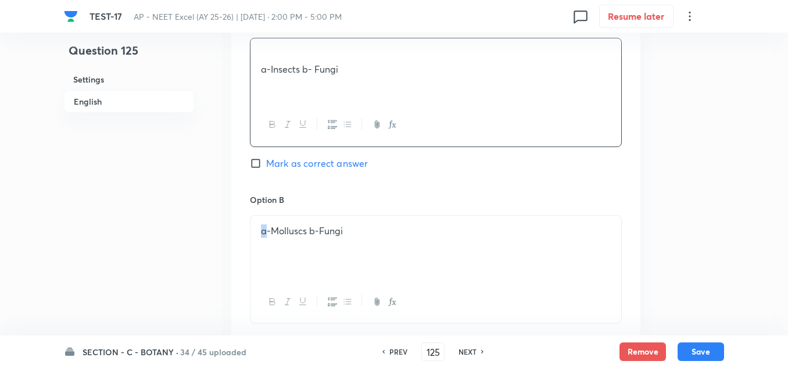
click at [258, 229] on div "a-Molluscs b-Fungi" at bounding box center [436, 248] width 371 height 65
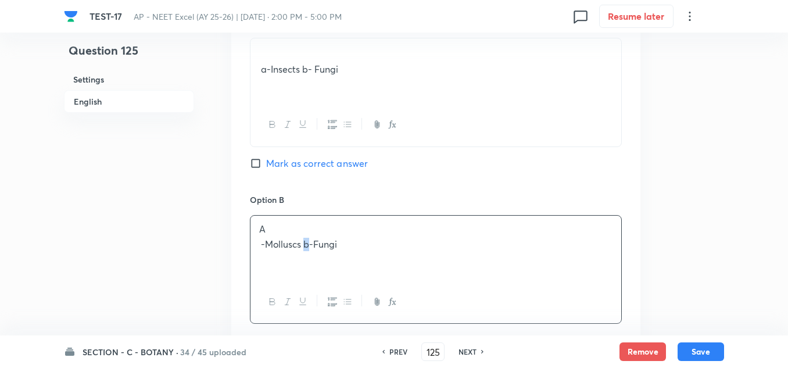
click at [305, 245] on td "b-Fungi" at bounding box center [320, 244] width 35 height 15
click at [262, 244] on td "-Molluscs" at bounding box center [280, 244] width 41 height 15
click at [262, 227] on p "A" at bounding box center [435, 229] width 353 height 13
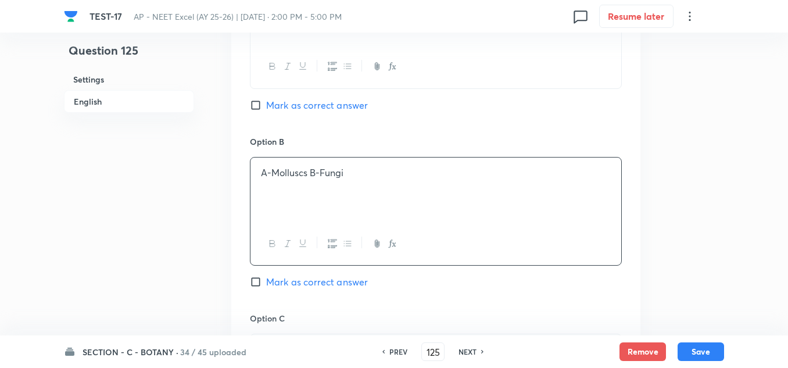
scroll to position [756, 0]
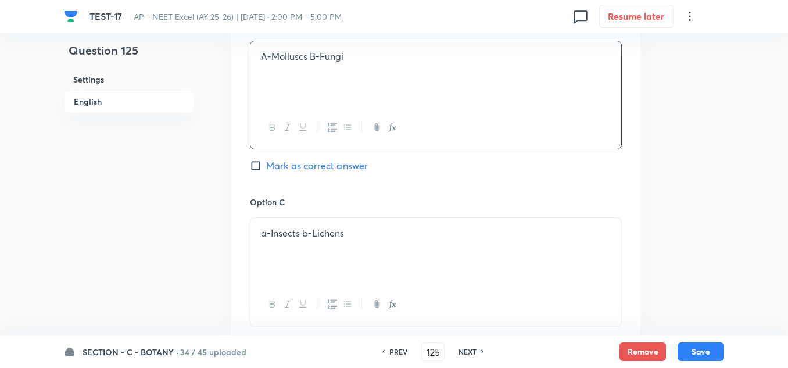
click at [264, 234] on td "a-Insects" at bounding box center [280, 233] width 40 height 15
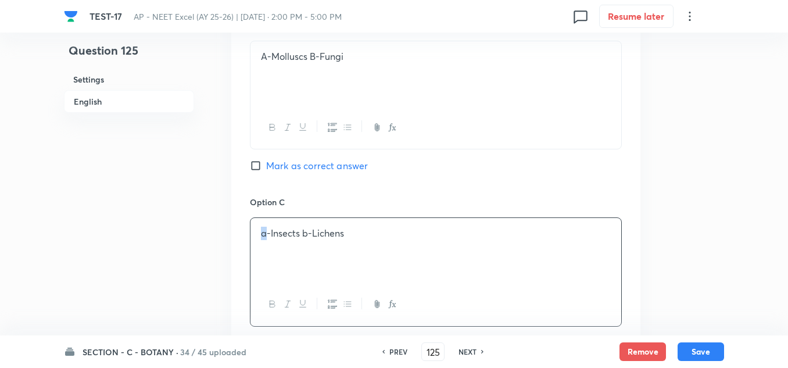
click at [263, 233] on td "a-Insects" at bounding box center [280, 233] width 40 height 15
click at [305, 233] on td "b-Lichens" at bounding box center [323, 233] width 43 height 15
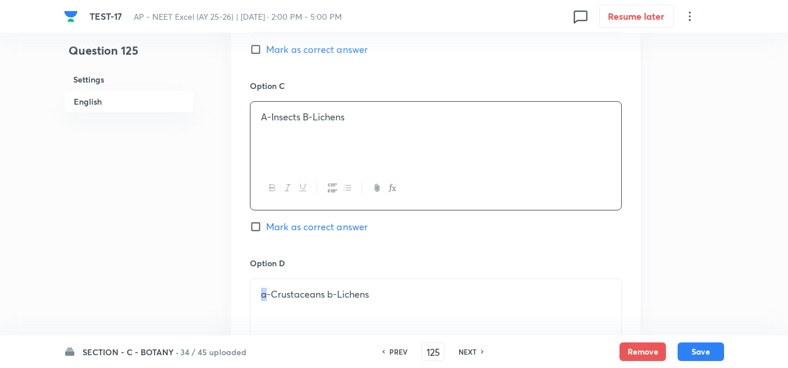
click at [267, 295] on td "a-Crustaceans" at bounding box center [292, 294] width 65 height 15
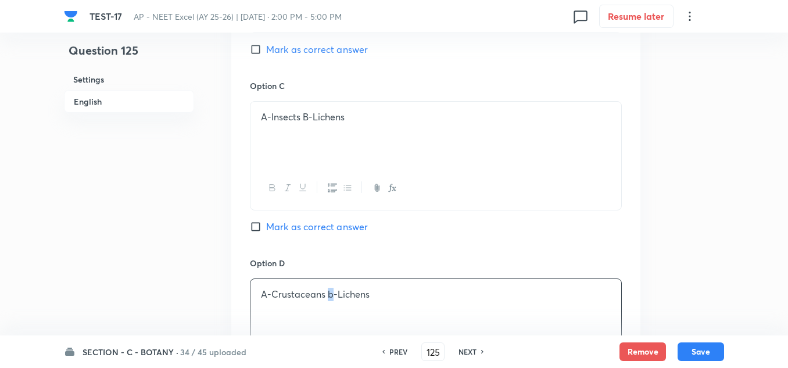
click at [329, 292] on td "b-Lichens" at bounding box center [348, 294] width 43 height 15
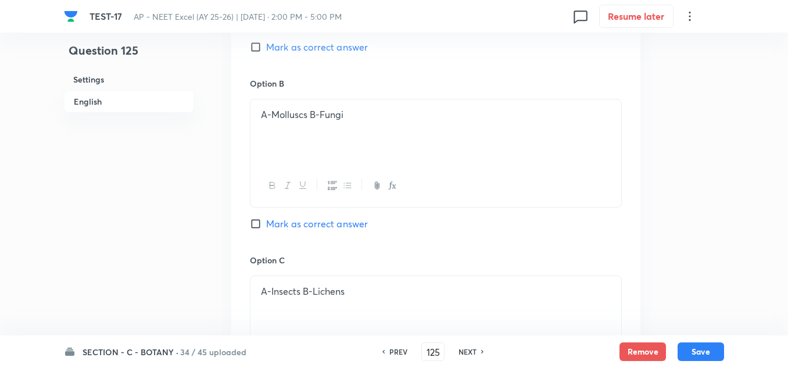
scroll to position [465, 0]
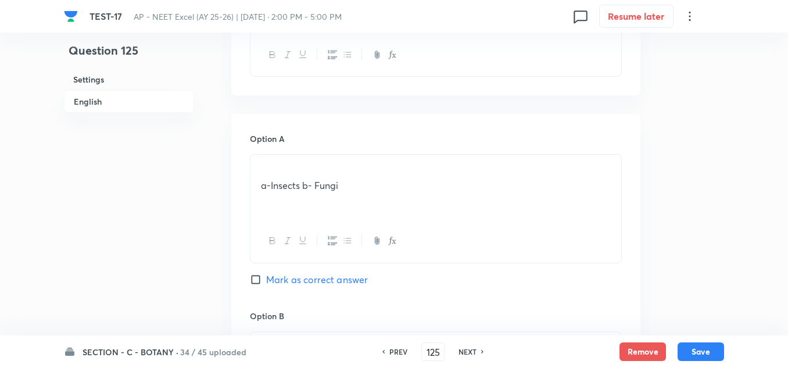
click at [289, 276] on span "Mark as correct answer" at bounding box center [317, 280] width 102 height 14
click at [266, 276] on input "Mark as correct answer" at bounding box center [258, 280] width 16 height 12
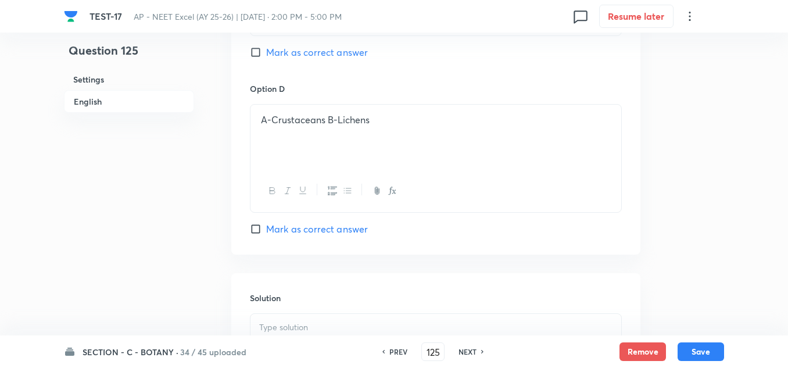
scroll to position [1163, 0]
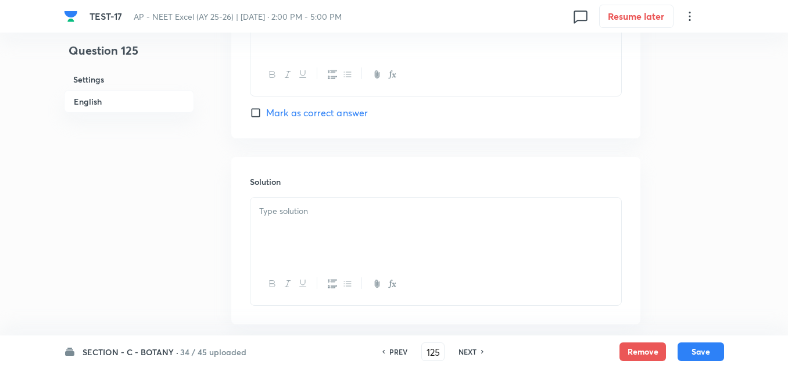
click at [306, 213] on p at bounding box center [435, 211] width 353 height 13
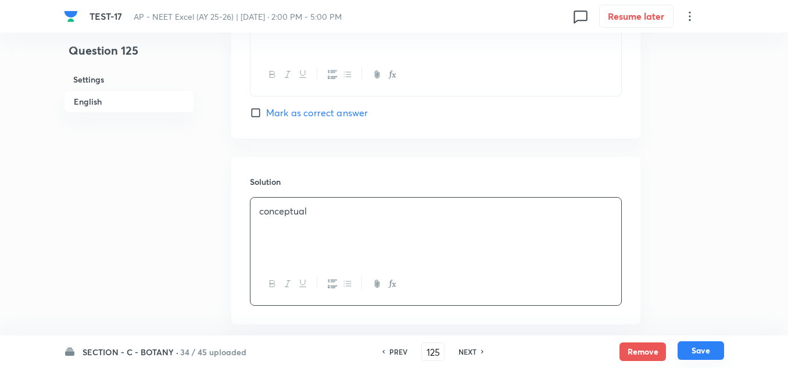
click at [692, 345] on button "Save" at bounding box center [701, 350] width 47 height 19
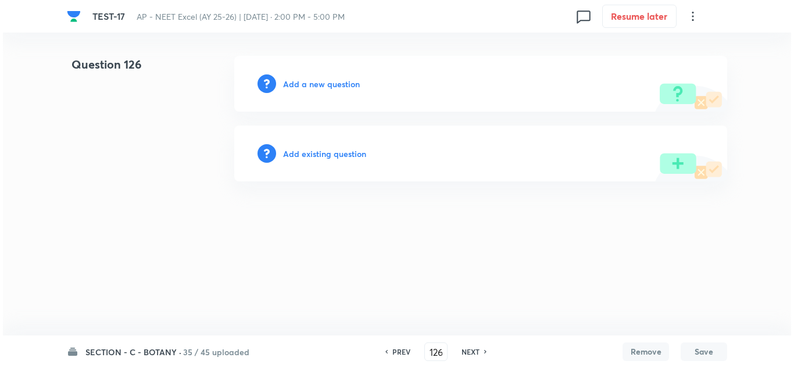
scroll to position [0, 0]
click at [320, 86] on h6 "Add a new question" at bounding box center [321, 84] width 77 height 12
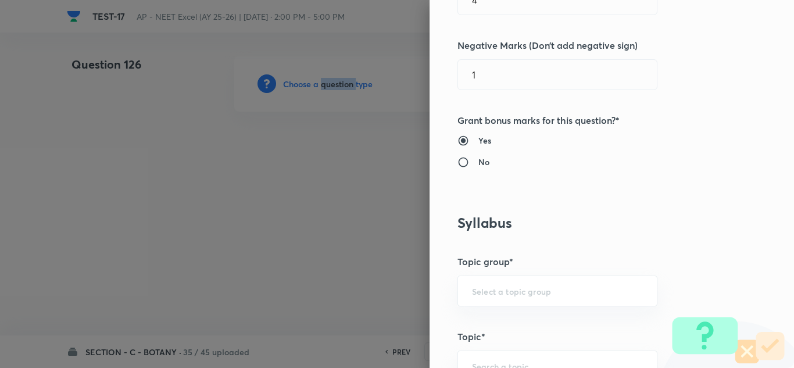
scroll to position [639, 0]
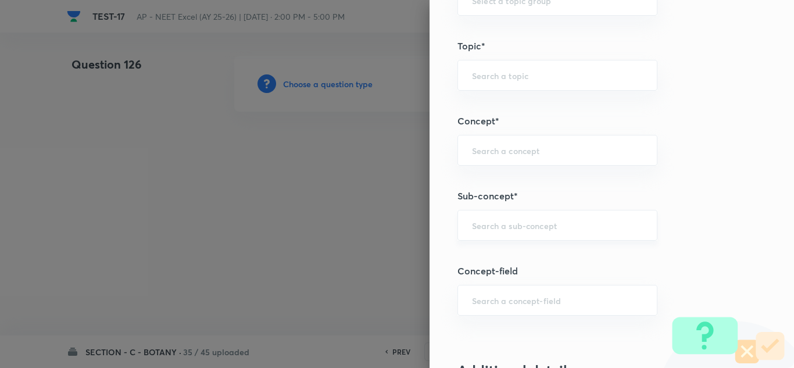
click at [474, 230] on input "text" at bounding box center [557, 225] width 171 height 11
paste input "Ecosystem"
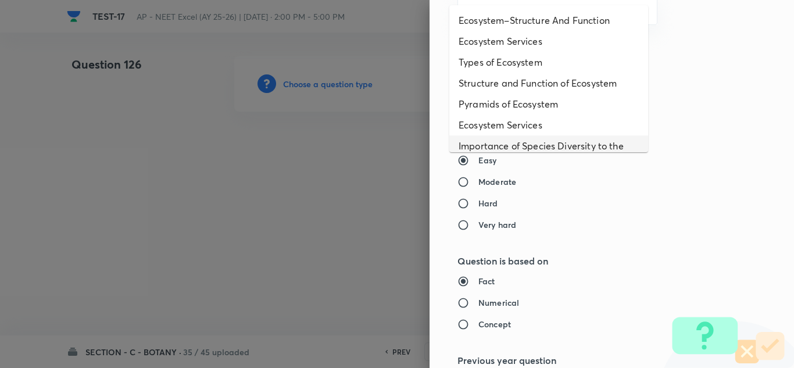
scroll to position [58, 0]
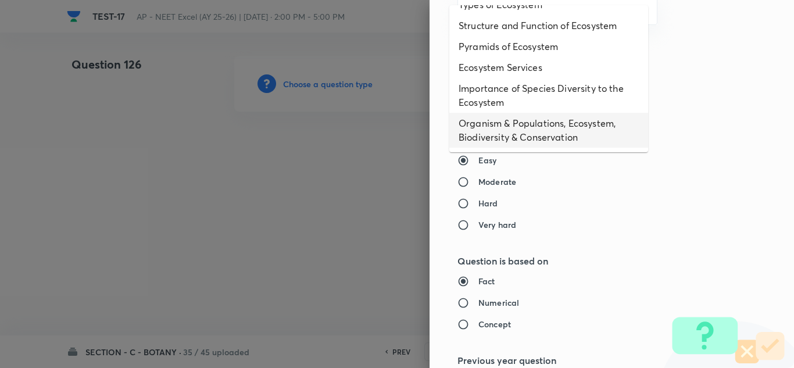
click at [536, 133] on li "Organism & Populations, Ecosystem, Biodiversity & Conservation" at bounding box center [548, 130] width 199 height 35
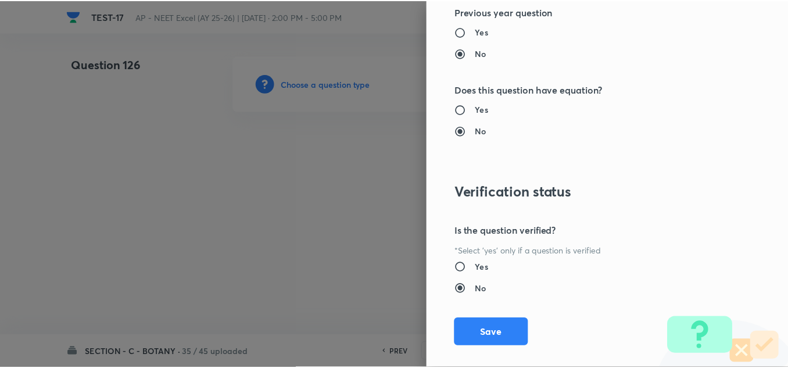
scroll to position [1295, 0]
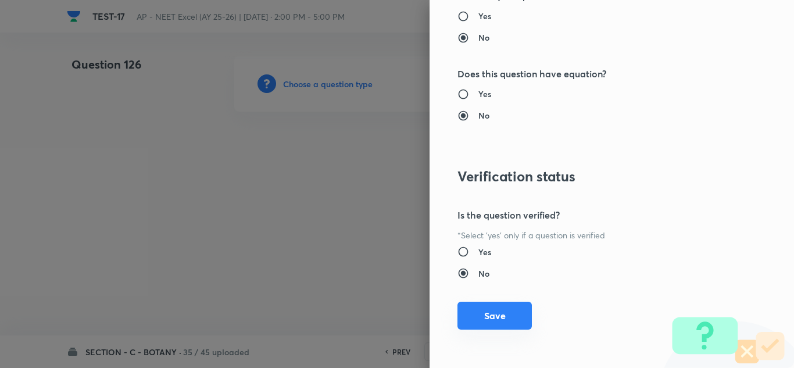
click at [505, 314] on button "Save" at bounding box center [494, 316] width 74 height 28
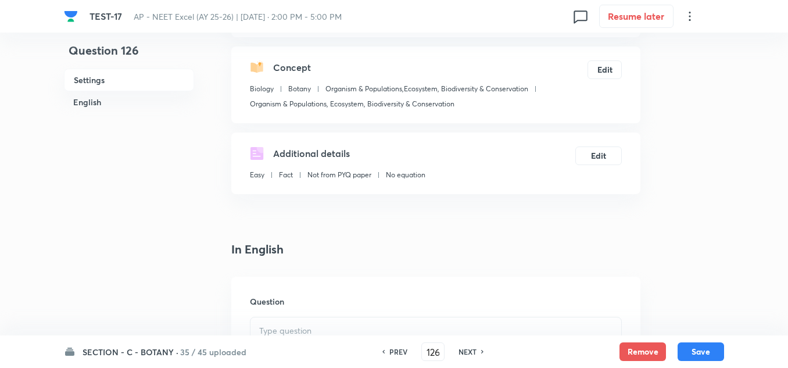
scroll to position [174, 0]
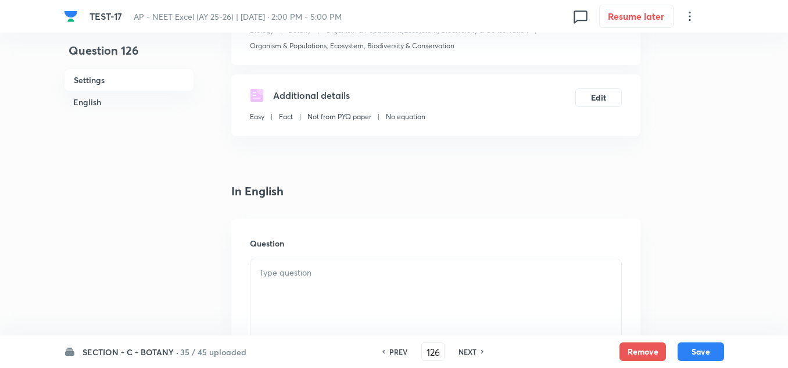
click at [313, 273] on p at bounding box center [435, 272] width 353 height 13
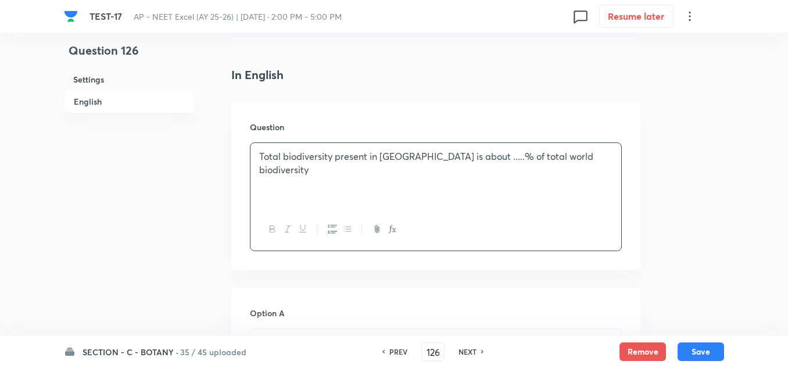
scroll to position [349, 0]
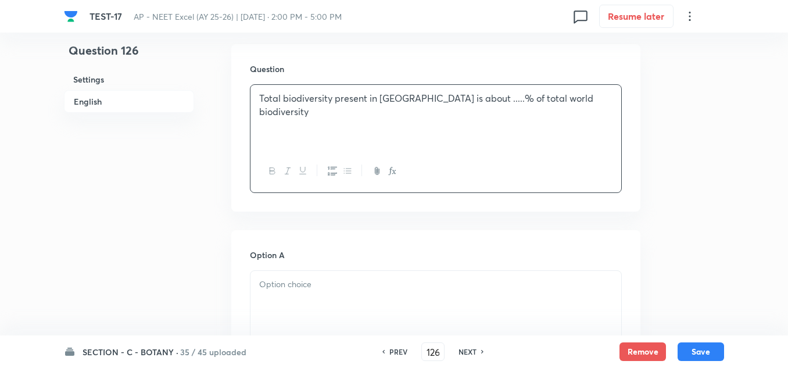
click at [294, 284] on p at bounding box center [435, 284] width 353 height 13
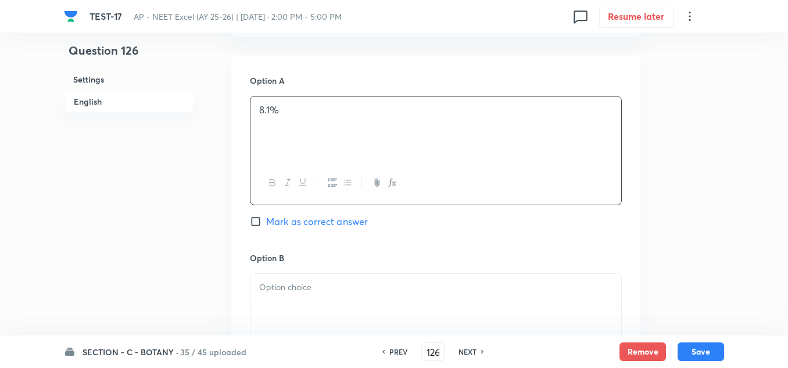
scroll to position [581, 0]
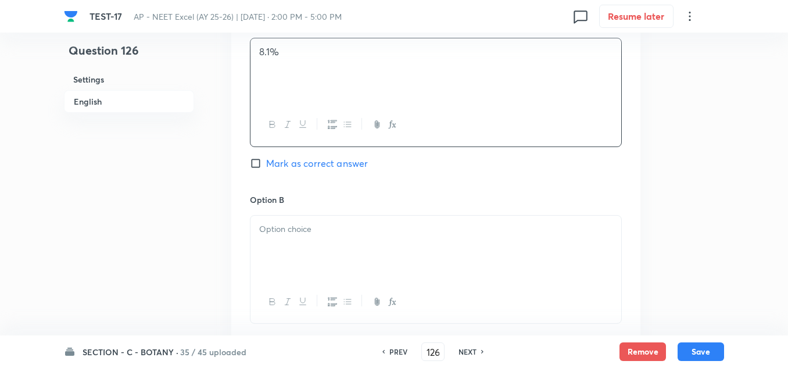
click at [335, 253] on div at bounding box center [436, 248] width 371 height 65
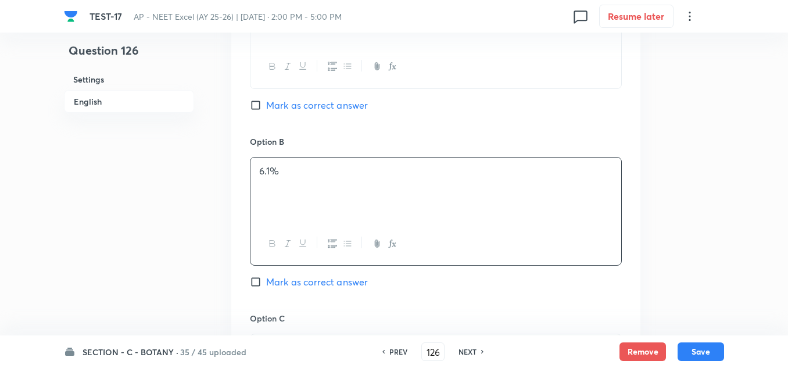
scroll to position [756, 0]
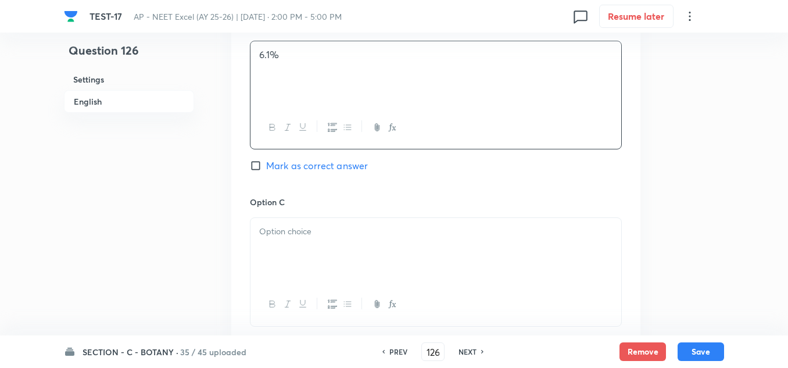
click at [294, 244] on div at bounding box center [436, 250] width 371 height 65
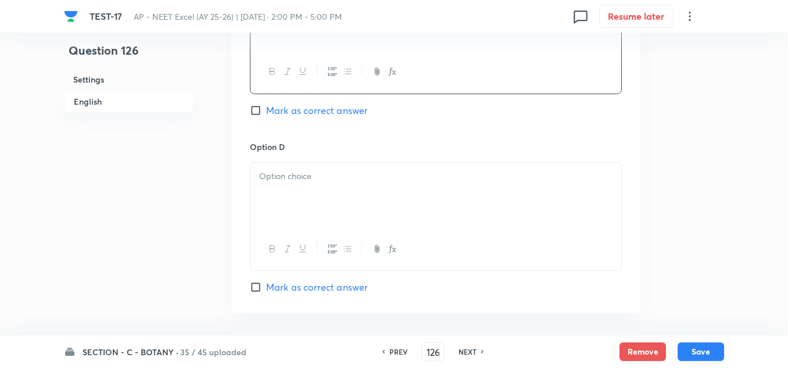
click at [299, 193] on div at bounding box center [436, 195] width 371 height 65
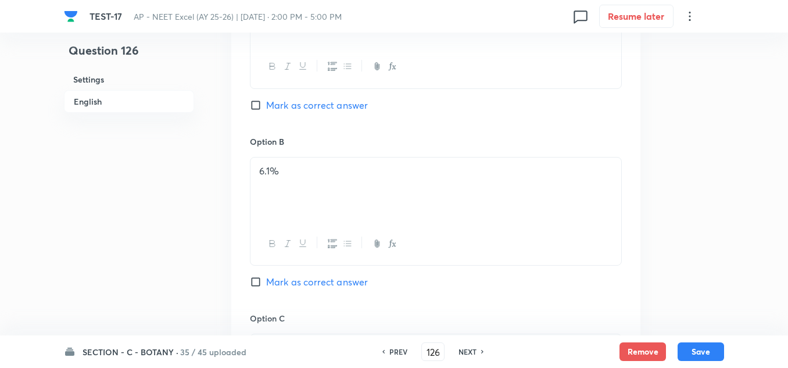
click at [295, 102] on span "Mark as correct answer" at bounding box center [317, 105] width 102 height 14
click at [266, 102] on input "Mark as correct answer" at bounding box center [258, 105] width 16 height 12
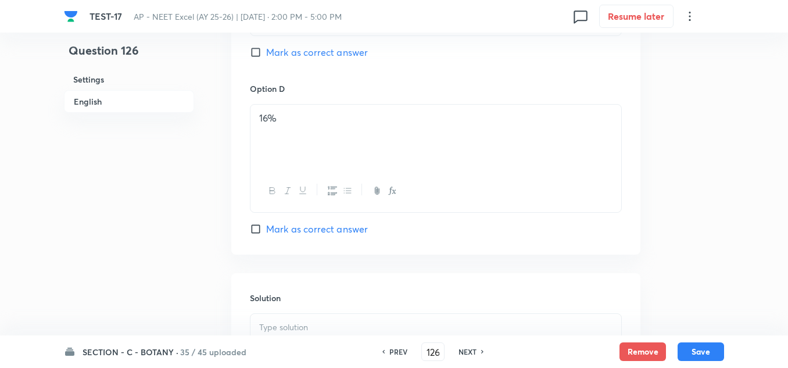
scroll to position [1221, 0]
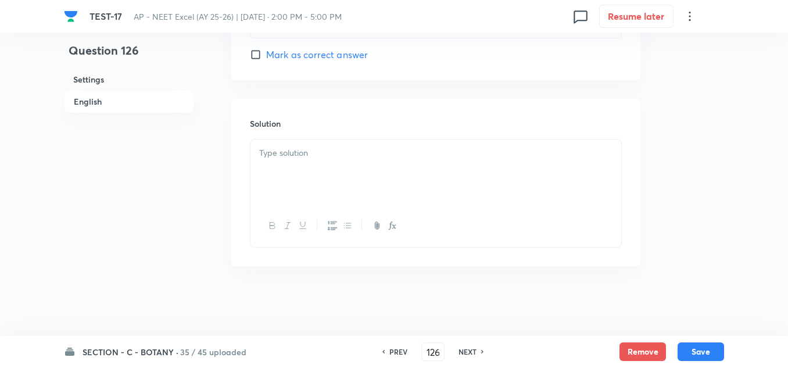
click at [295, 163] on div at bounding box center [436, 172] width 371 height 65
click at [702, 348] on button "Save" at bounding box center [701, 350] width 47 height 19
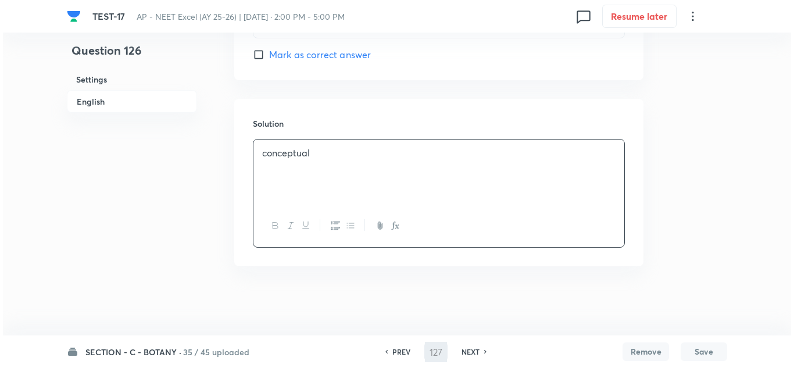
scroll to position [0, 0]
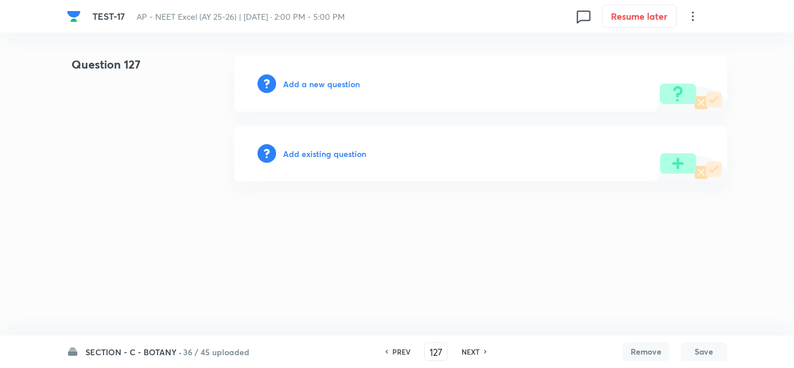
click at [320, 81] on h6 "Add a new question" at bounding box center [321, 84] width 77 height 12
click at [320, 81] on h6 "Choose a question type" at bounding box center [328, 84] width 90 height 12
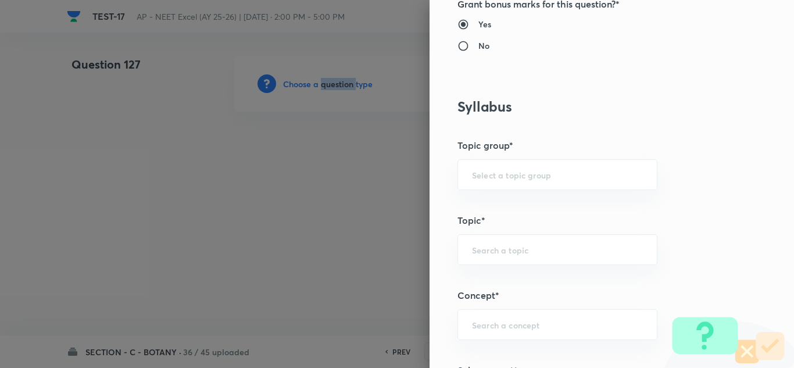
scroll to position [639, 0]
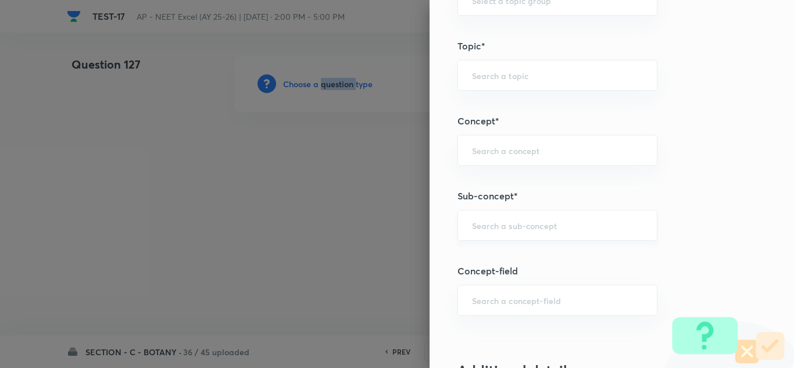
click at [523, 213] on div "​" at bounding box center [557, 225] width 200 height 31
click at [525, 221] on input "text" at bounding box center [557, 225] width 171 height 11
paste input "Ecosystem"
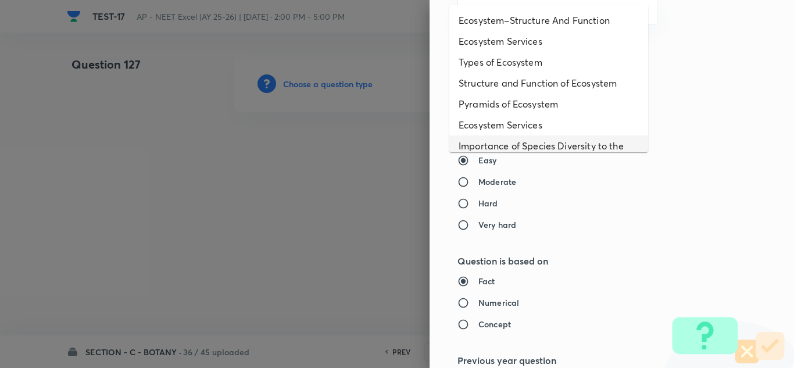
scroll to position [58, 0]
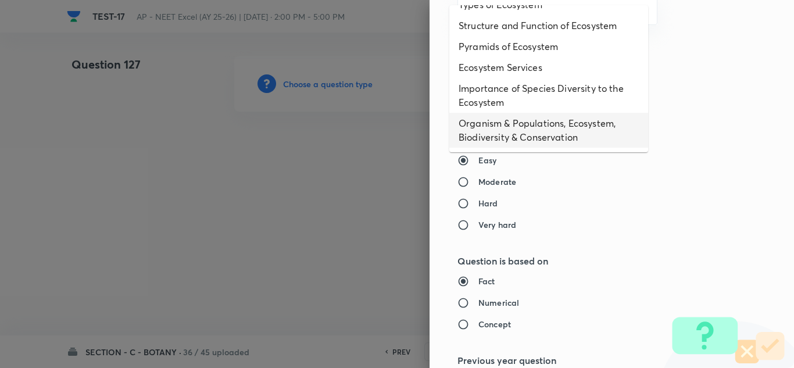
click at [509, 139] on li "Organism & Populations, Ecosystem, Biodiversity & Conservation" at bounding box center [548, 130] width 199 height 35
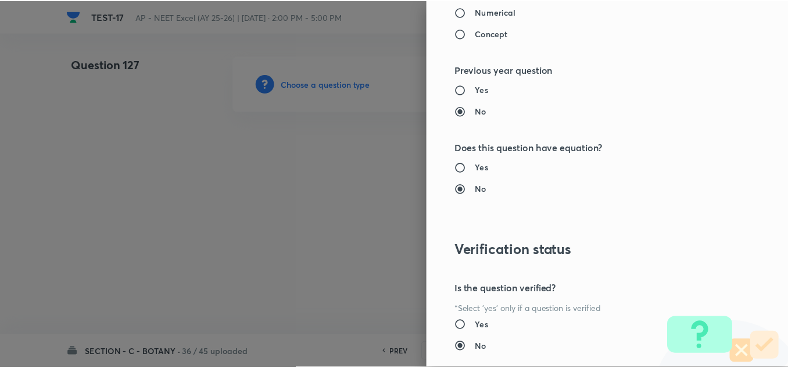
scroll to position [1295, 0]
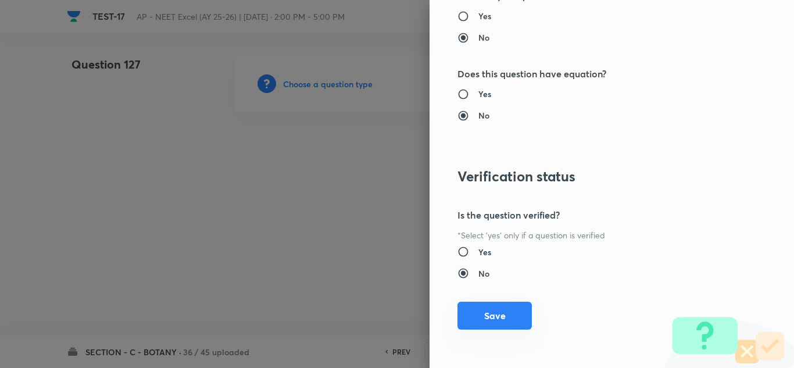
click at [495, 323] on button "Save" at bounding box center [494, 316] width 74 height 28
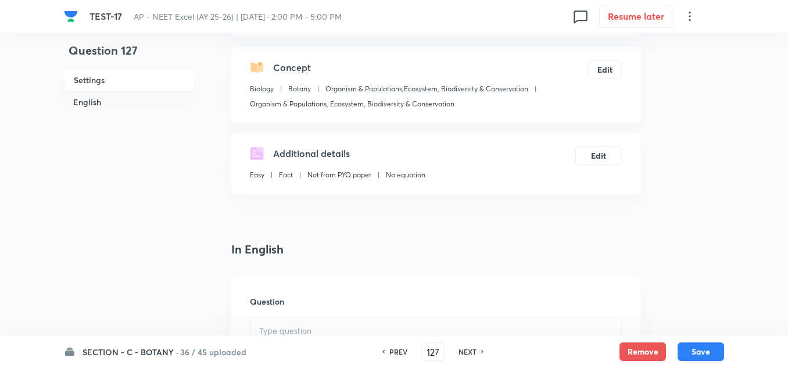
scroll to position [291, 0]
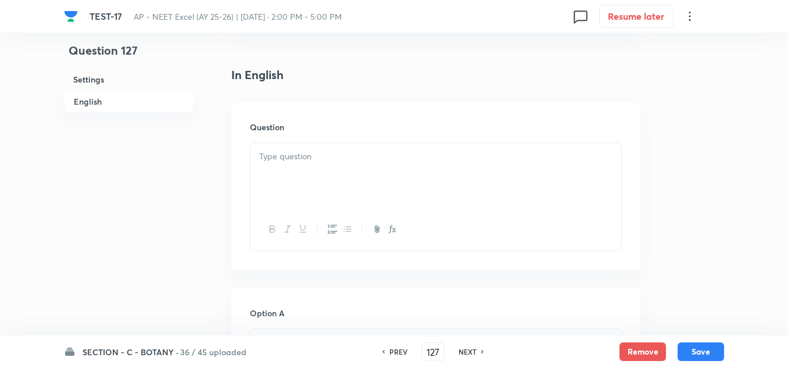
click at [303, 169] on div at bounding box center [436, 175] width 371 height 65
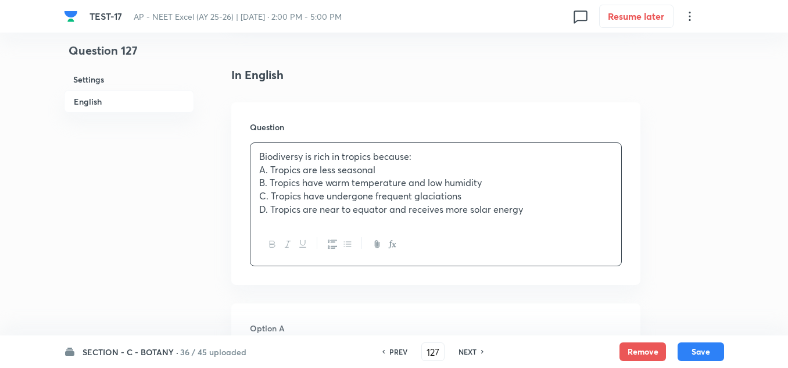
scroll to position [407, 0]
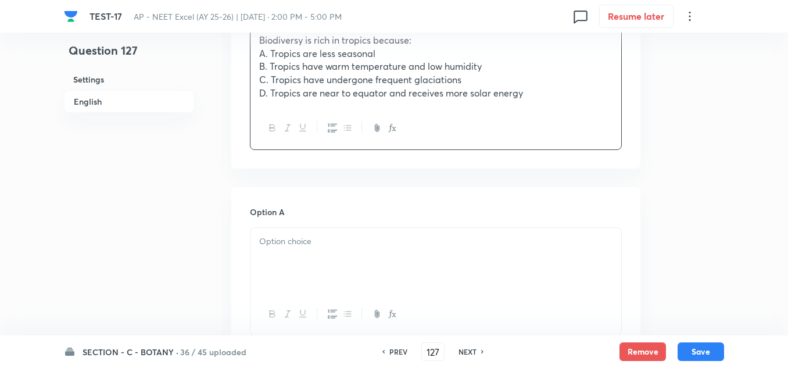
click at [314, 241] on p at bounding box center [435, 241] width 353 height 13
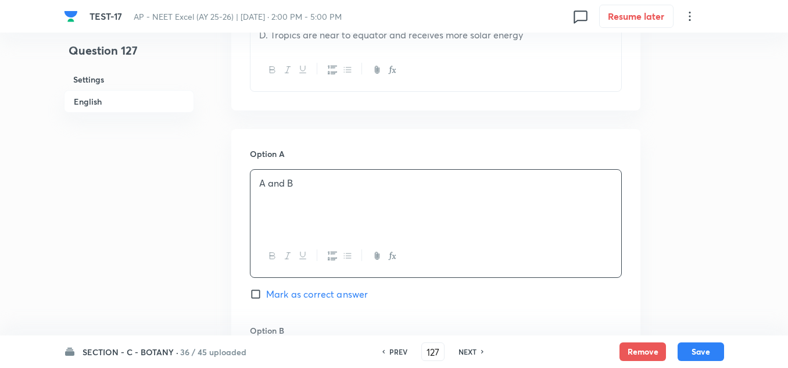
scroll to position [523, 0]
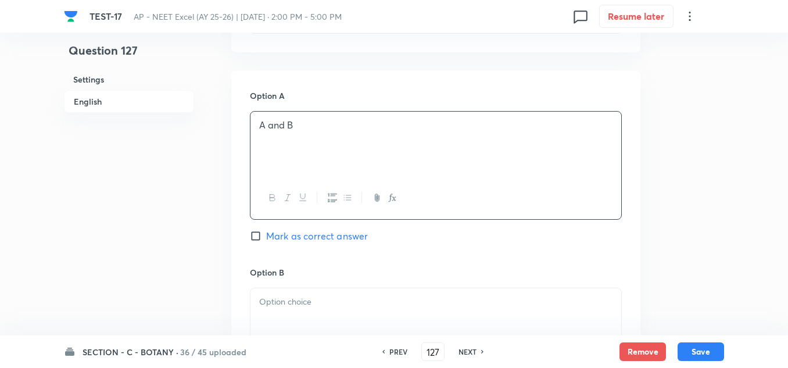
click at [303, 306] on p at bounding box center [435, 301] width 353 height 13
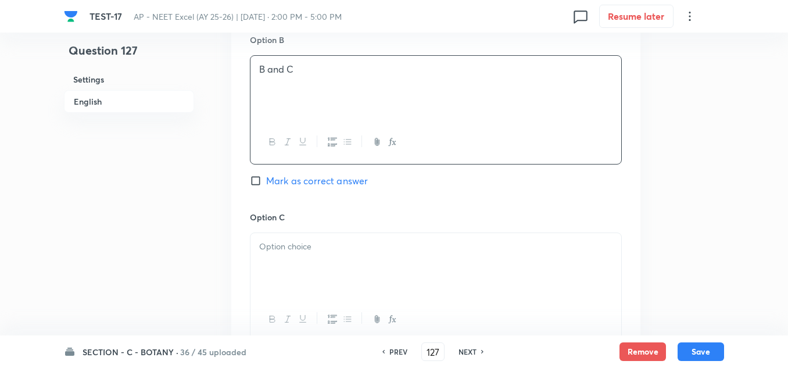
click at [293, 262] on div at bounding box center [436, 265] width 371 height 65
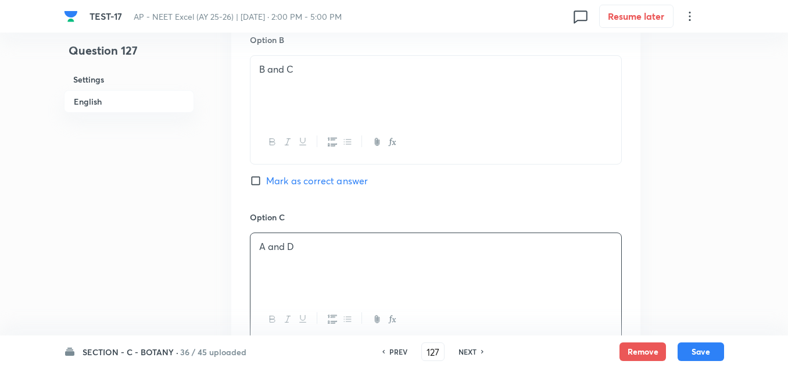
scroll to position [930, 0]
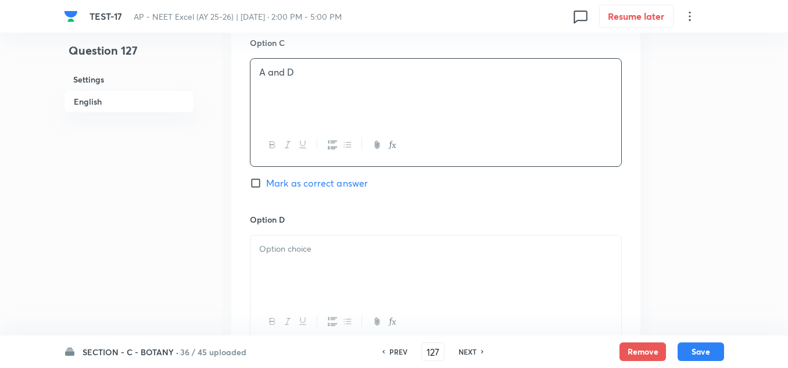
click at [336, 263] on div at bounding box center [436, 267] width 371 height 65
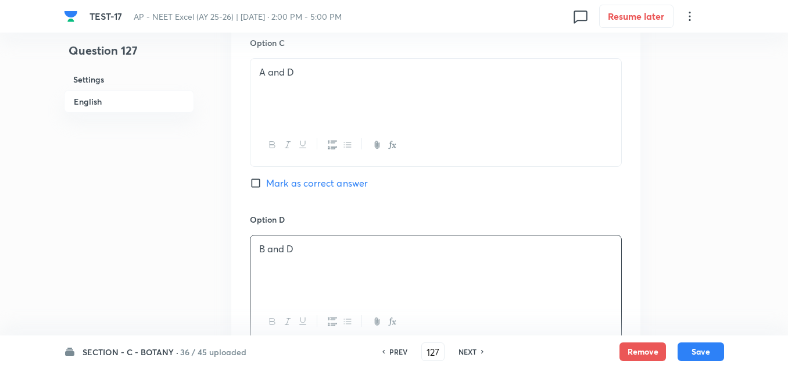
click at [308, 181] on span "Mark as correct answer" at bounding box center [317, 183] width 102 height 14
click at [266, 181] on input "Mark as correct answer" at bounding box center [258, 183] width 16 height 12
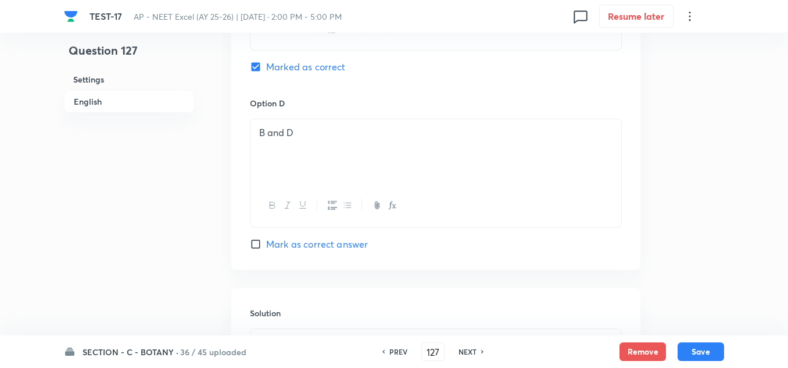
scroll to position [1163, 0]
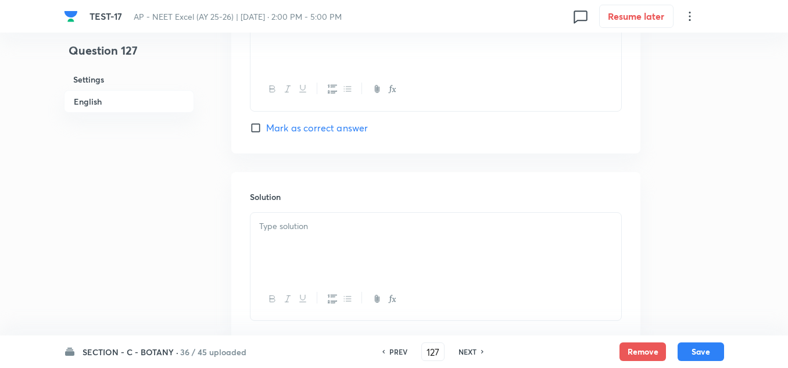
click at [301, 246] on div at bounding box center [436, 245] width 371 height 65
click at [691, 353] on button "Save" at bounding box center [701, 350] width 47 height 19
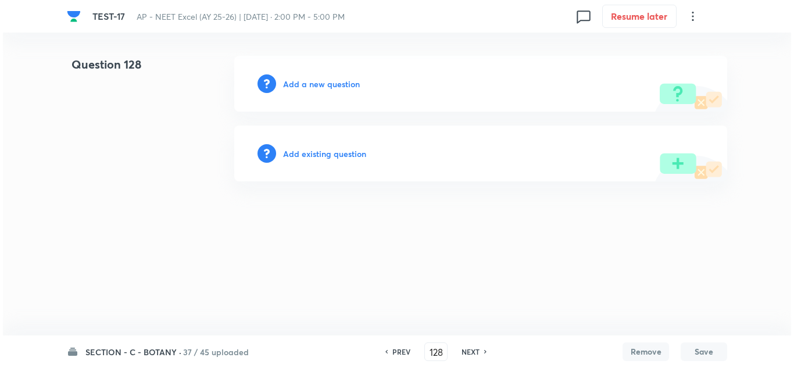
scroll to position [0, 0]
click at [301, 83] on h6 "Add a new question" at bounding box center [321, 84] width 77 height 12
click at [301, 83] on h6 "Choose a question type" at bounding box center [328, 84] width 90 height 12
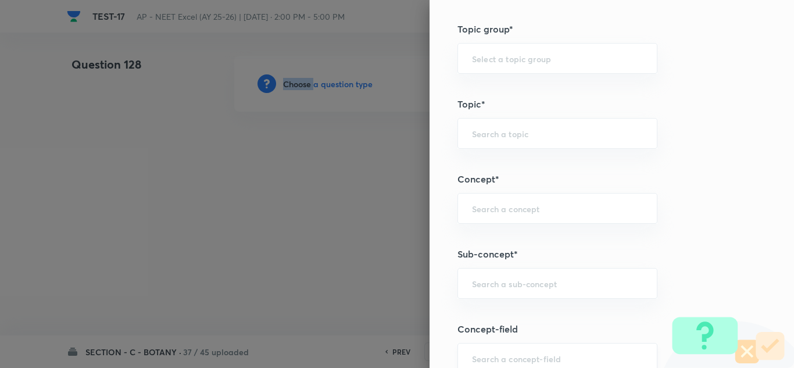
scroll to position [698, 0]
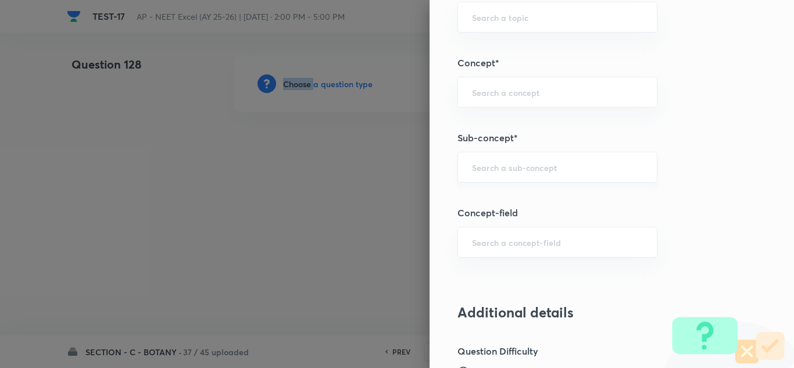
click at [513, 177] on div "​" at bounding box center [557, 167] width 200 height 31
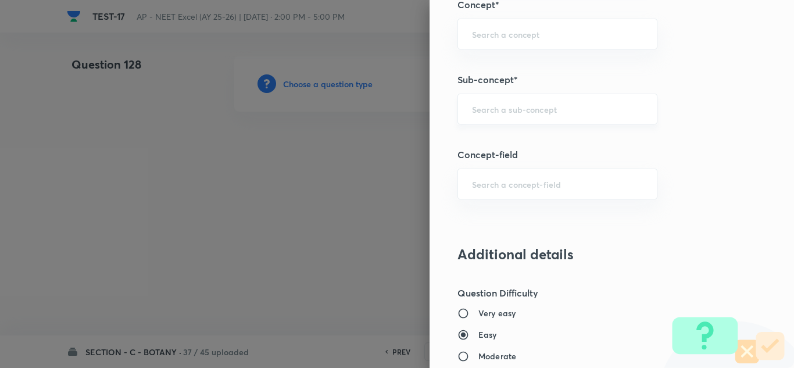
click at [507, 121] on div "​" at bounding box center [557, 109] width 200 height 31
paste input "Ecosystem"
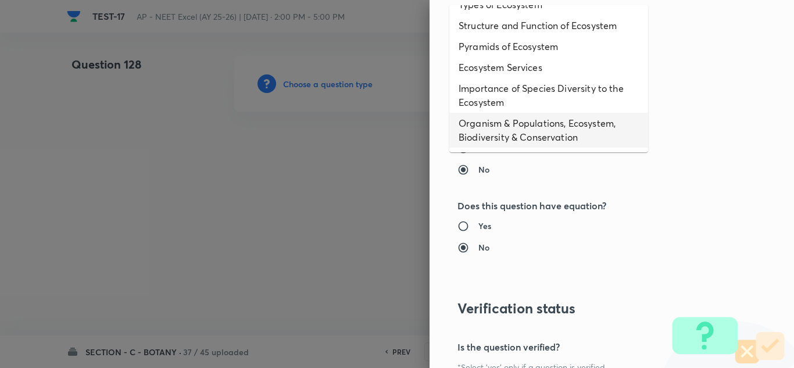
scroll to position [58, 0]
click at [515, 133] on li "Organism & Populations, Ecosystem, Biodiversity & Conservation" at bounding box center [548, 130] width 199 height 35
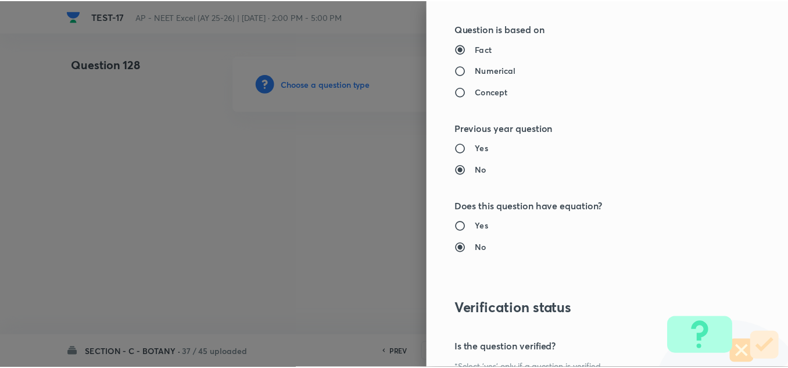
scroll to position [1295, 0]
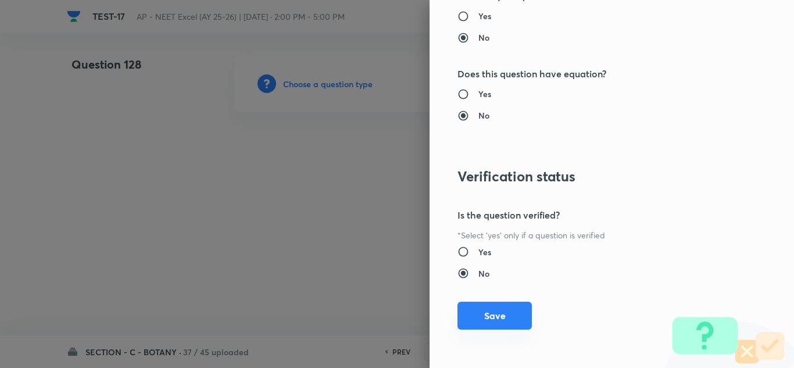
click at [485, 321] on button "Save" at bounding box center [494, 316] width 74 height 28
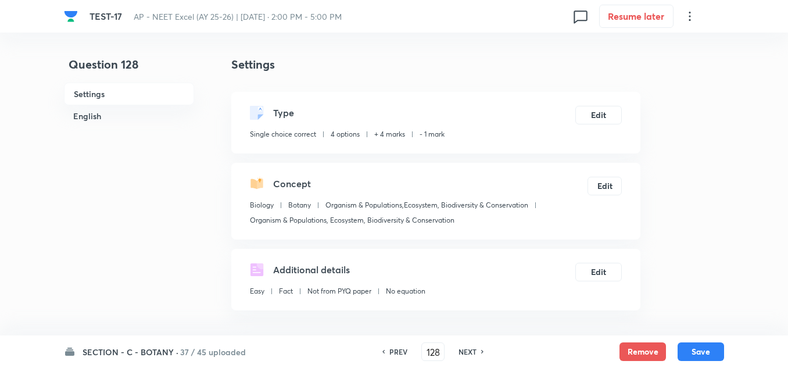
scroll to position [174, 0]
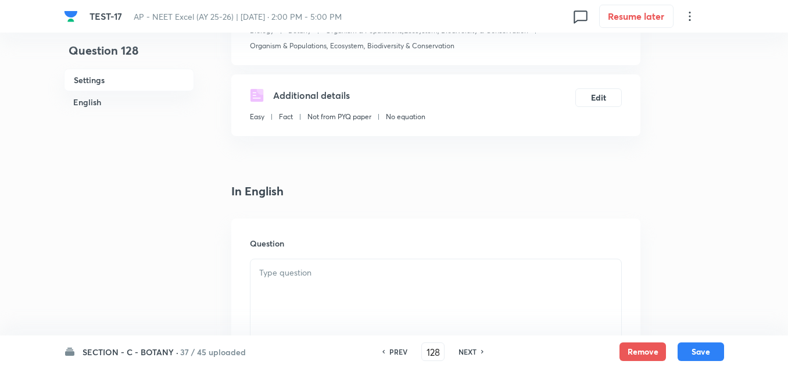
click at [333, 284] on div at bounding box center [436, 291] width 371 height 65
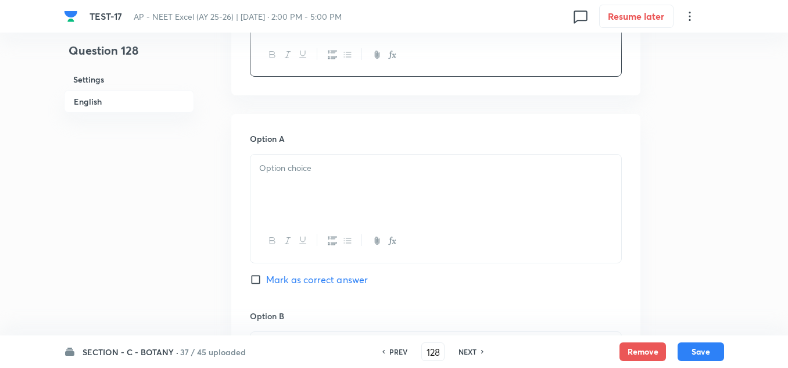
scroll to position [523, 0]
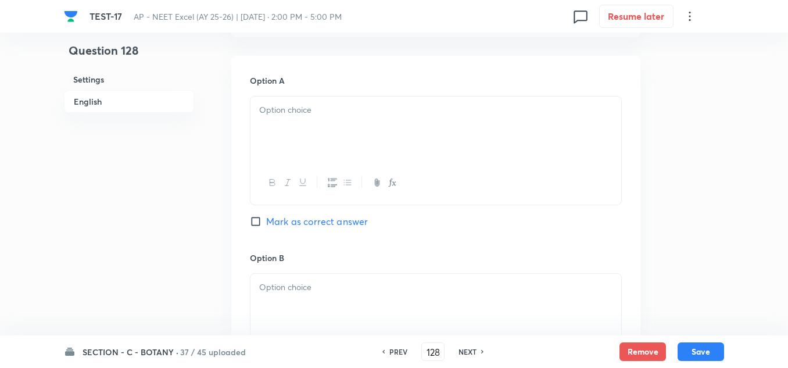
click at [276, 88] on div "Option A Mark as correct answer" at bounding box center [436, 162] width 372 height 177
click at [276, 127] on div at bounding box center [436, 128] width 371 height 65
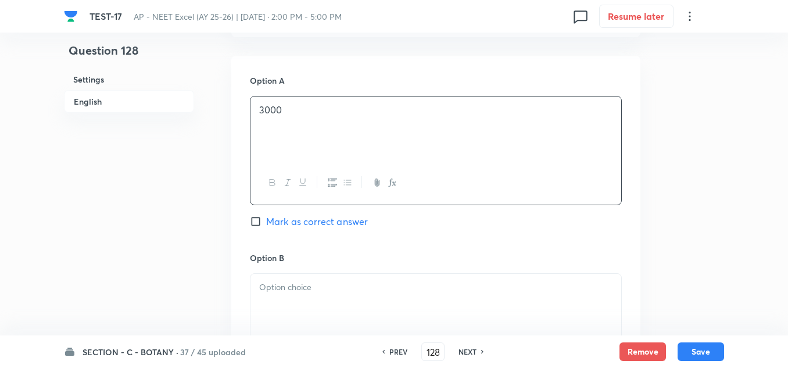
scroll to position [581, 0]
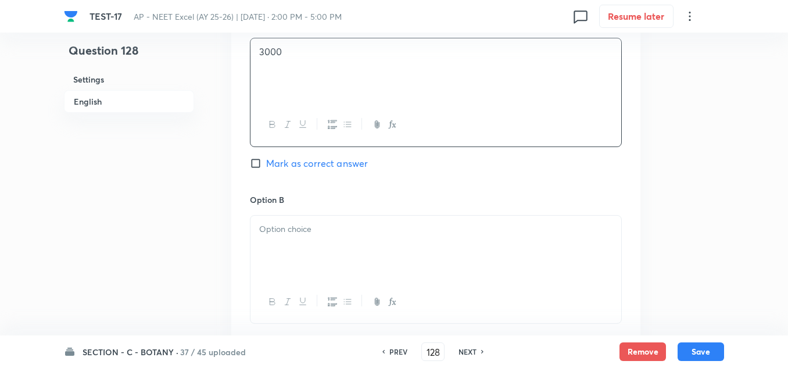
click at [307, 223] on p at bounding box center [435, 229] width 353 height 13
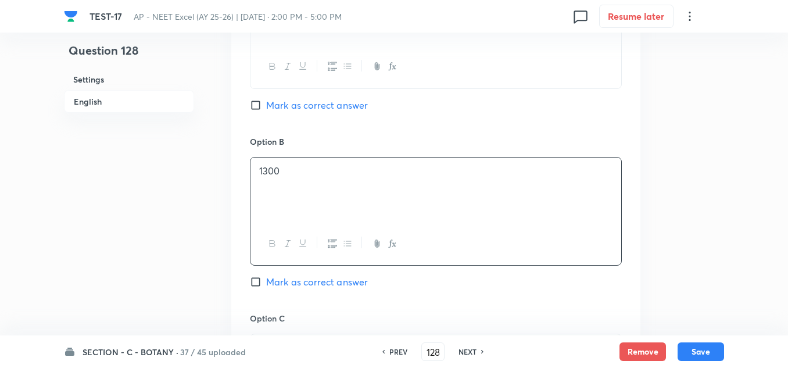
scroll to position [698, 0]
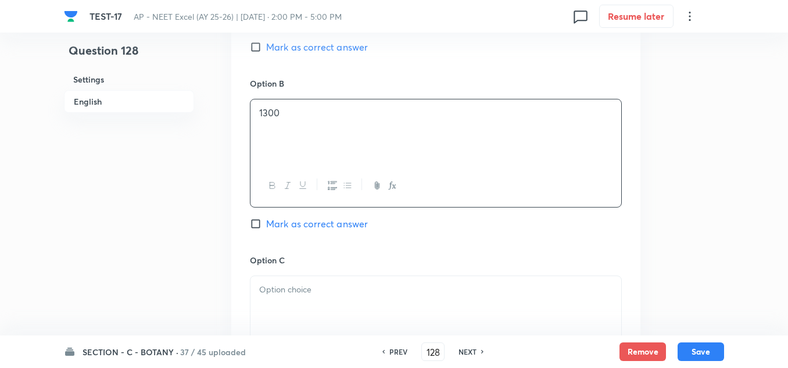
click at [289, 277] on div at bounding box center [436, 308] width 371 height 65
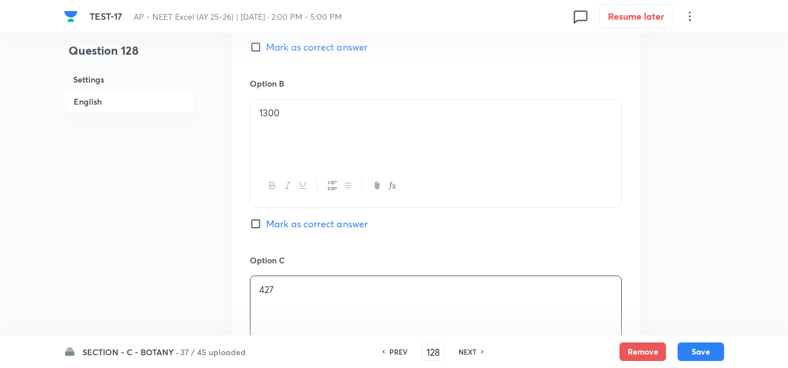
scroll to position [930, 0]
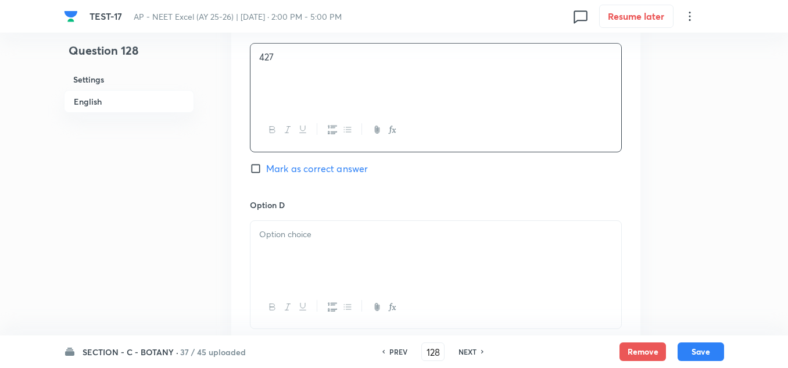
click at [302, 253] on div at bounding box center [436, 253] width 371 height 65
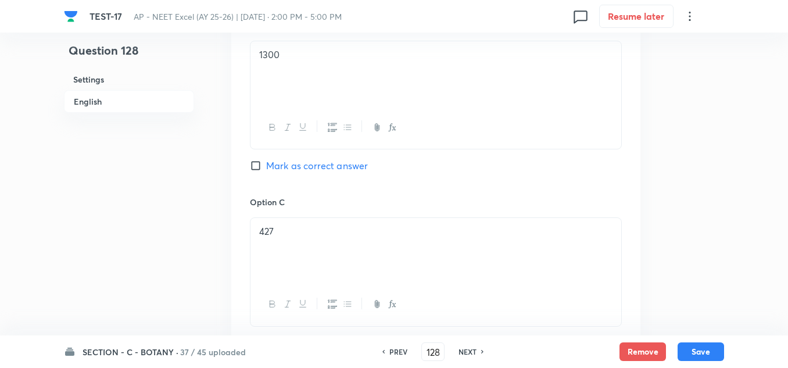
scroll to position [698, 0]
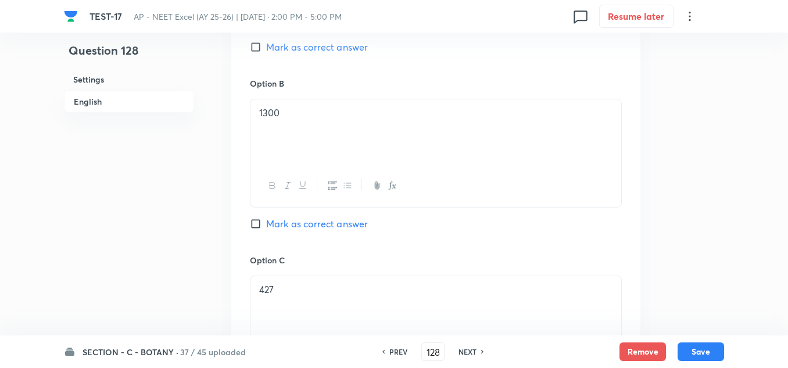
click at [301, 222] on span "Mark as correct answer" at bounding box center [317, 224] width 102 height 14
click at [266, 222] on input "Mark as correct answer" at bounding box center [258, 224] width 16 height 12
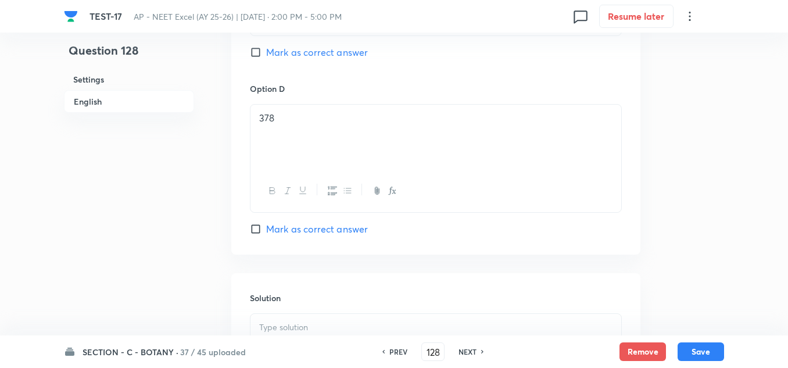
scroll to position [1104, 0]
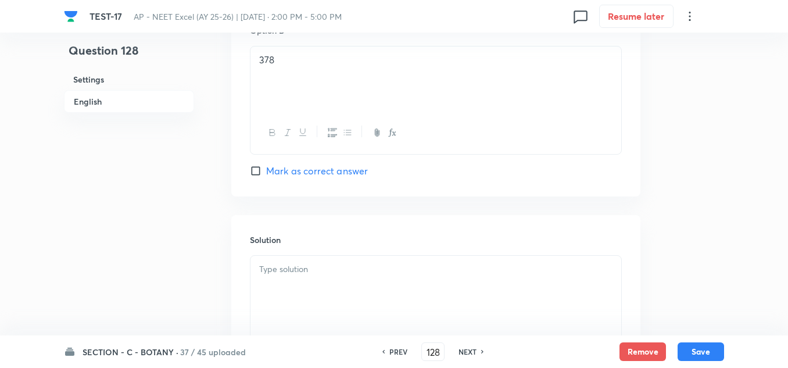
click at [303, 280] on div at bounding box center [436, 288] width 371 height 65
click at [696, 342] on div "SECTION - C - BOTANY · 37 / 45 uploaded PREV 128 ​ NEXT Remove Save" at bounding box center [394, 351] width 660 height 33
click at [688, 349] on button "Save" at bounding box center [701, 350] width 47 height 19
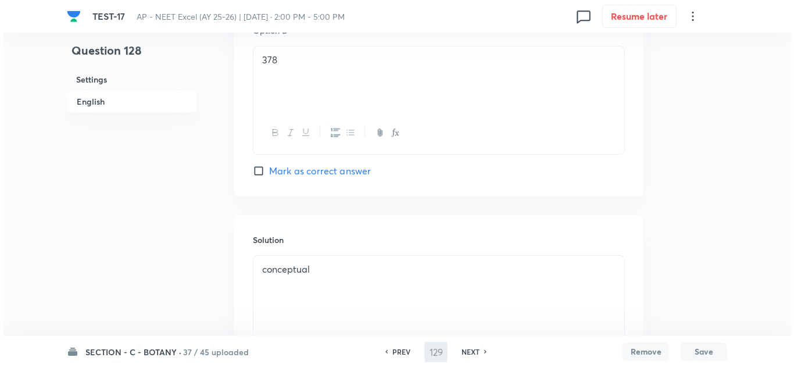
scroll to position [0, 0]
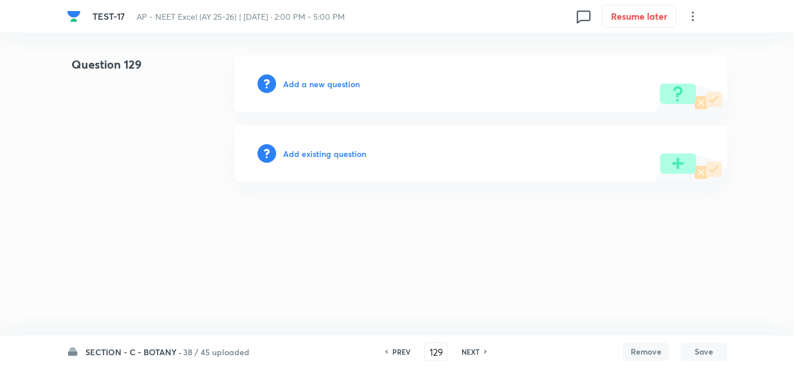
click at [298, 84] on h6 "Add a new question" at bounding box center [321, 84] width 77 height 12
click at [298, 84] on h6 "Choose a question type" at bounding box center [328, 84] width 90 height 12
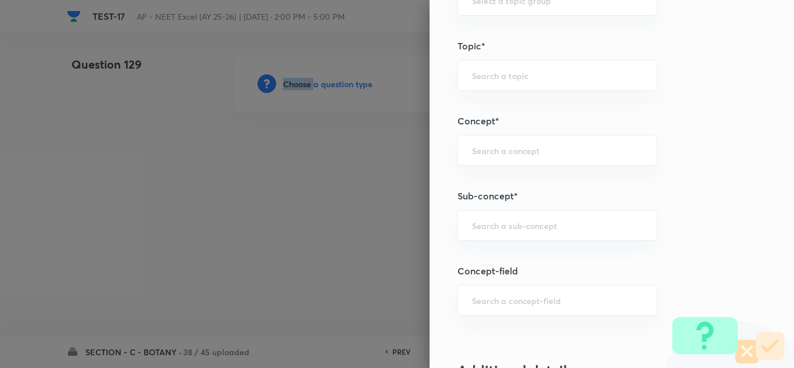
scroll to position [756, 0]
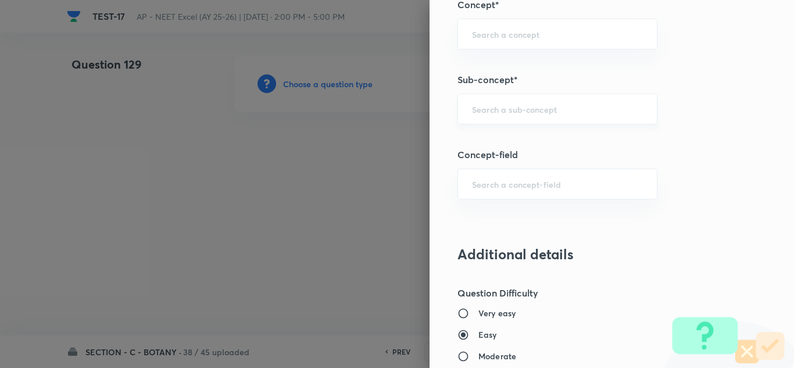
click at [498, 113] on input "text" at bounding box center [557, 108] width 171 height 11
paste input "Ecosystem"
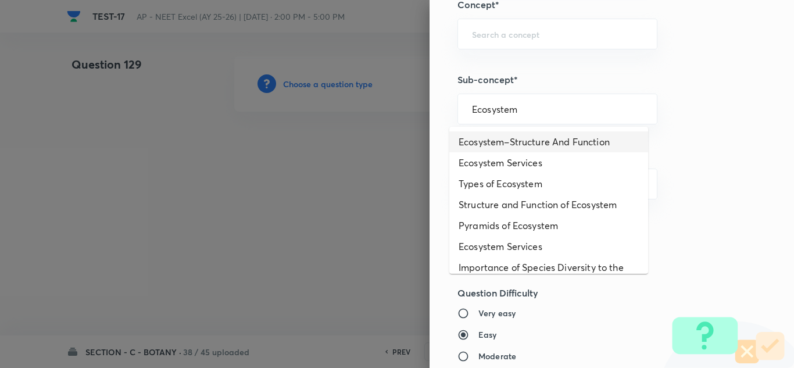
scroll to position [58, 0]
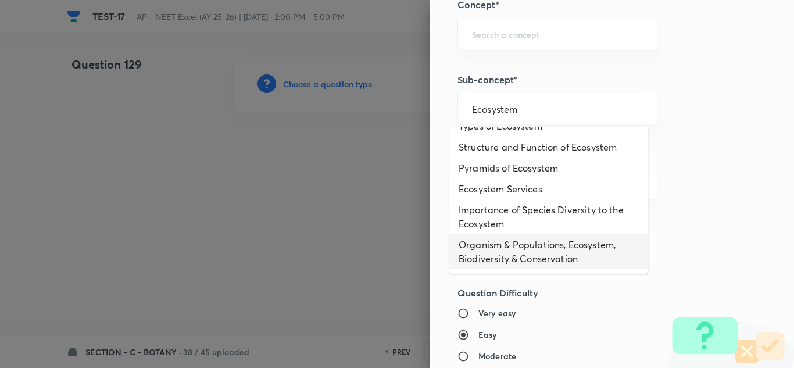
click at [516, 244] on li "Organism & Populations, Ecosystem, Biodiversity & Conservation" at bounding box center [548, 251] width 199 height 35
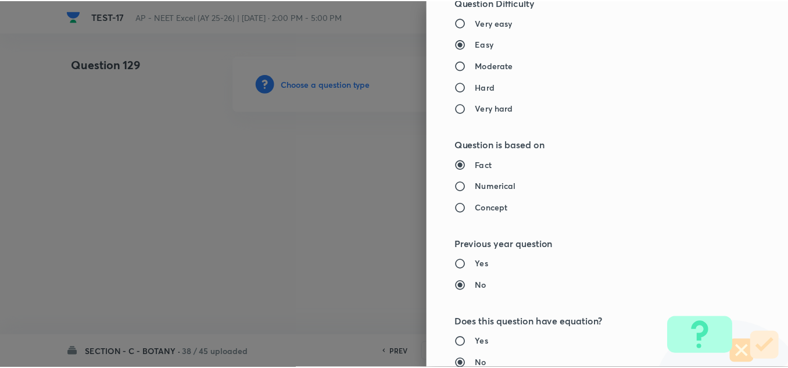
scroll to position [1295, 0]
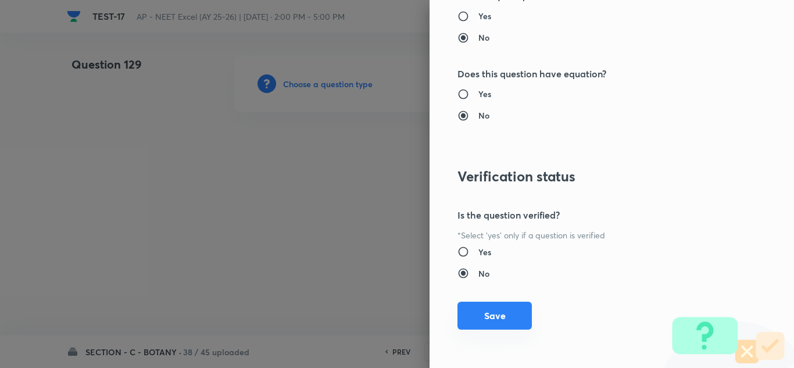
click at [478, 302] on button "Save" at bounding box center [494, 316] width 74 height 28
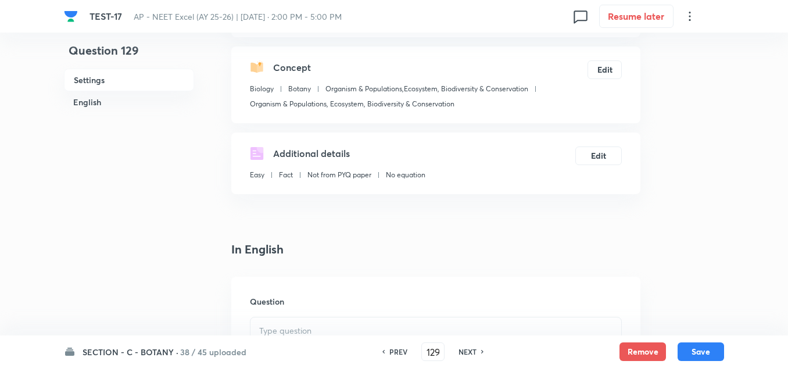
scroll to position [233, 0]
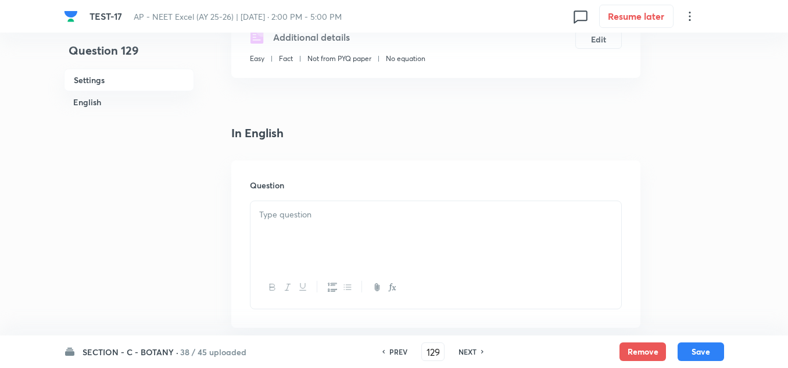
click at [294, 222] on div at bounding box center [436, 233] width 371 height 65
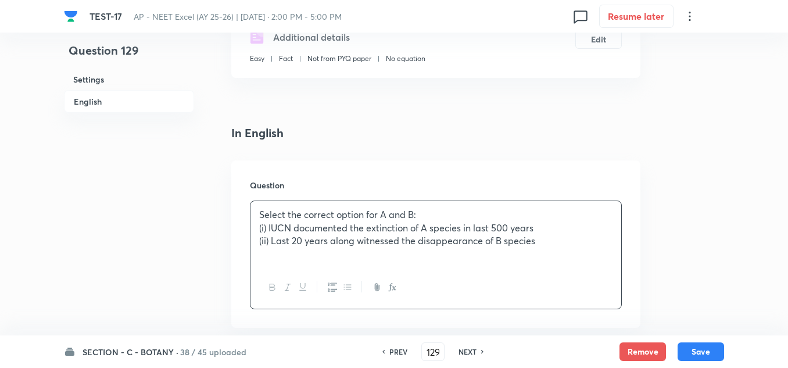
scroll to position [407, 0]
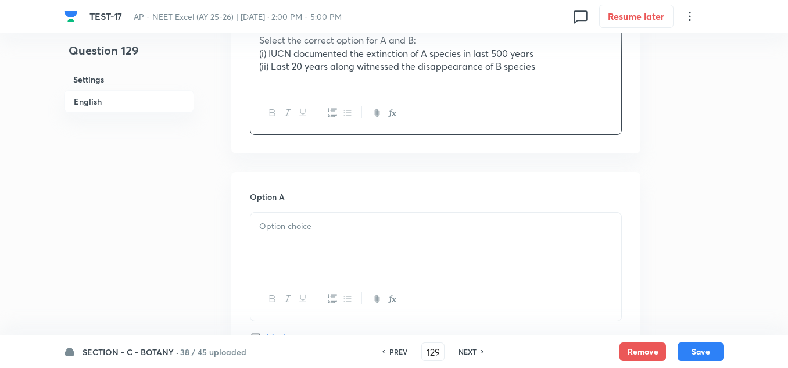
click at [299, 250] on div at bounding box center [436, 245] width 371 height 65
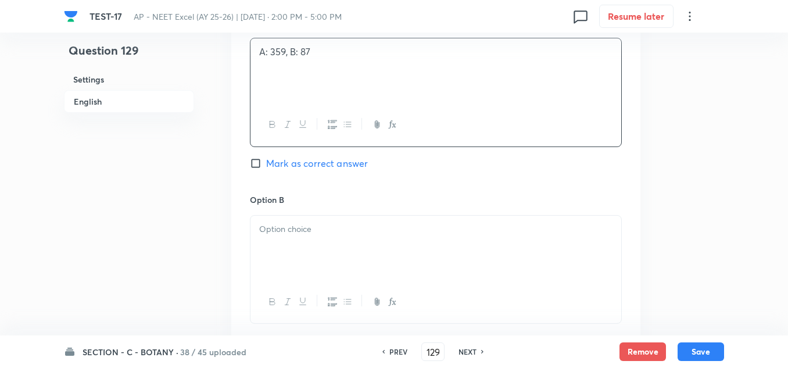
scroll to position [639, 0]
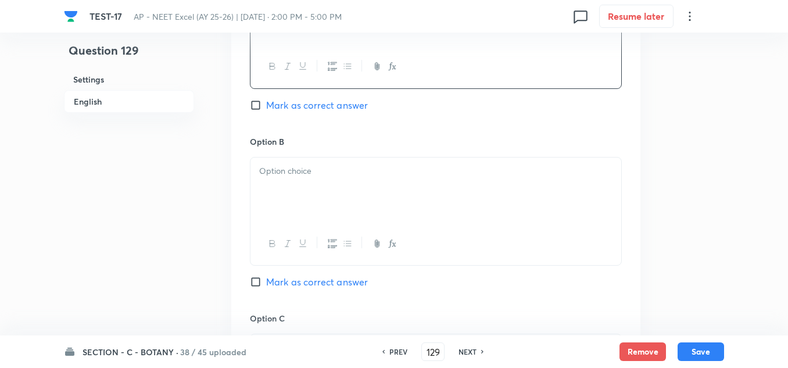
click at [304, 187] on div at bounding box center [436, 190] width 371 height 65
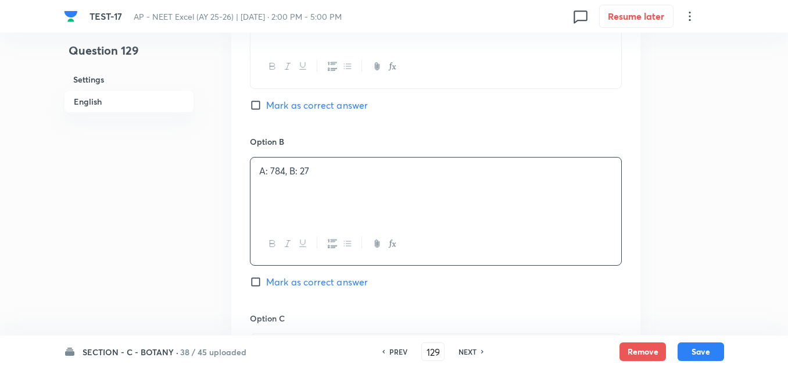
scroll to position [698, 0]
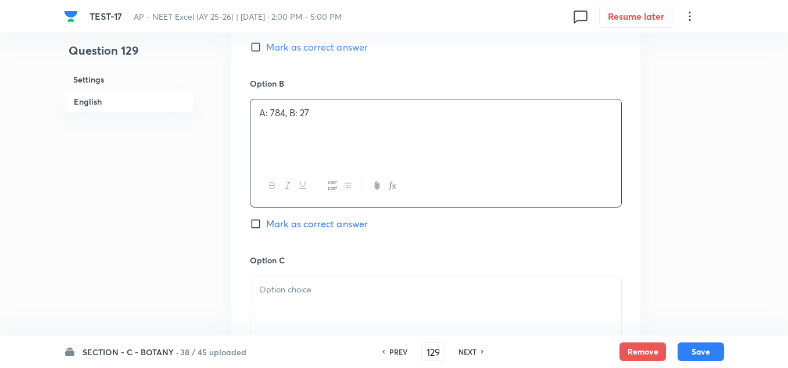
click at [301, 269] on div "Option C Mark as correct answer" at bounding box center [436, 342] width 372 height 177
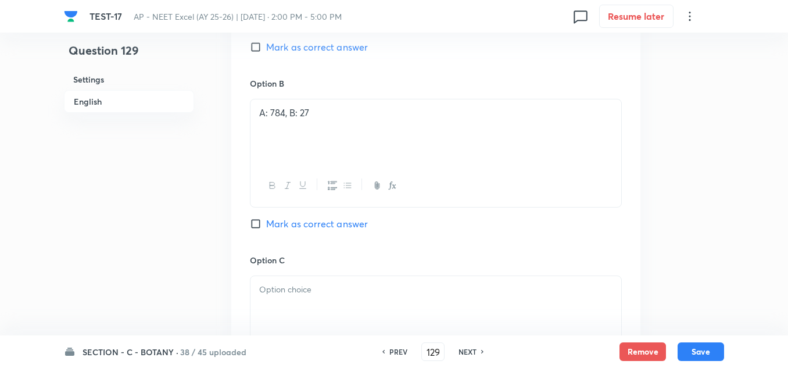
click at [296, 294] on p at bounding box center [435, 289] width 353 height 13
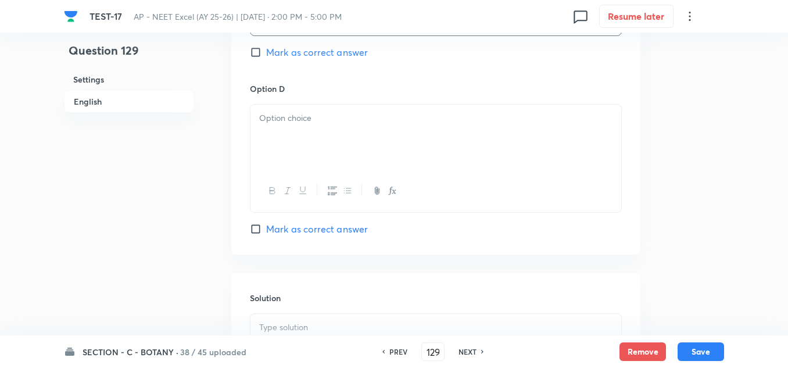
click at [300, 135] on div at bounding box center [436, 137] width 371 height 65
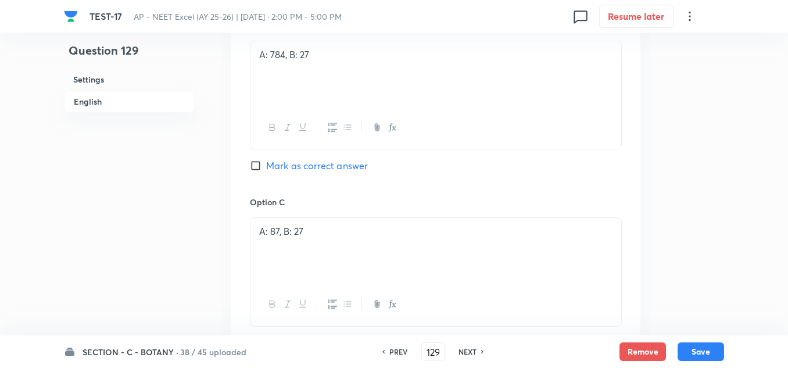
scroll to position [698, 0]
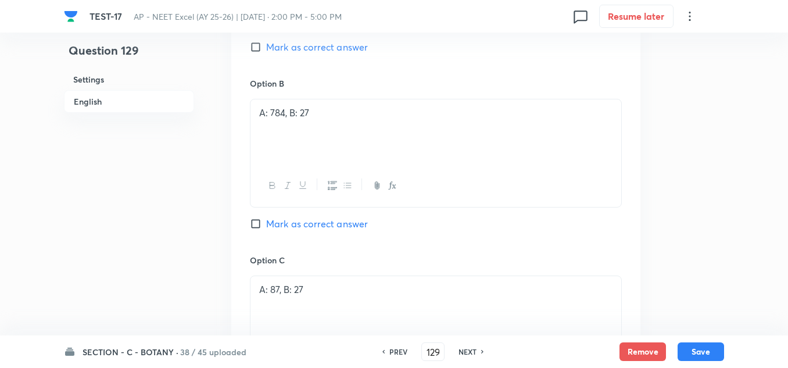
click at [298, 225] on span "Mark as correct answer" at bounding box center [317, 224] width 102 height 14
click at [266, 225] on input "Mark as correct answer" at bounding box center [258, 224] width 16 height 12
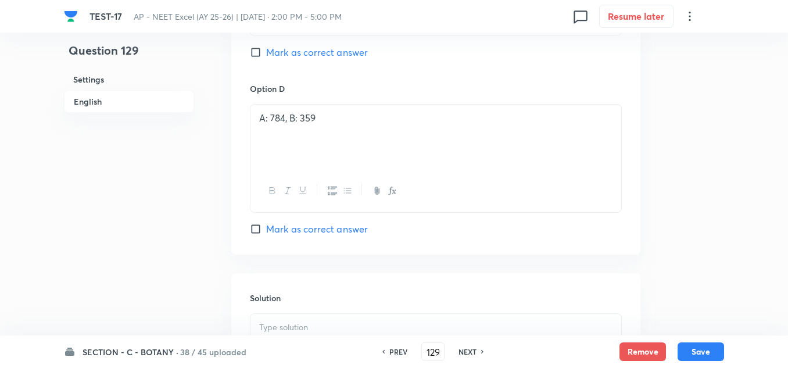
scroll to position [1163, 0]
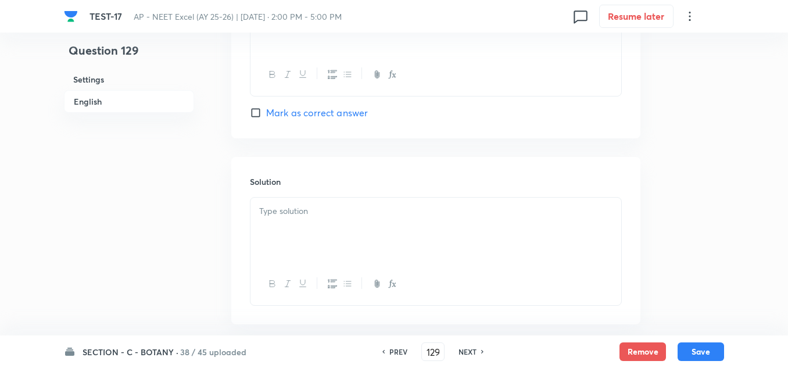
click at [306, 206] on p at bounding box center [435, 211] width 353 height 13
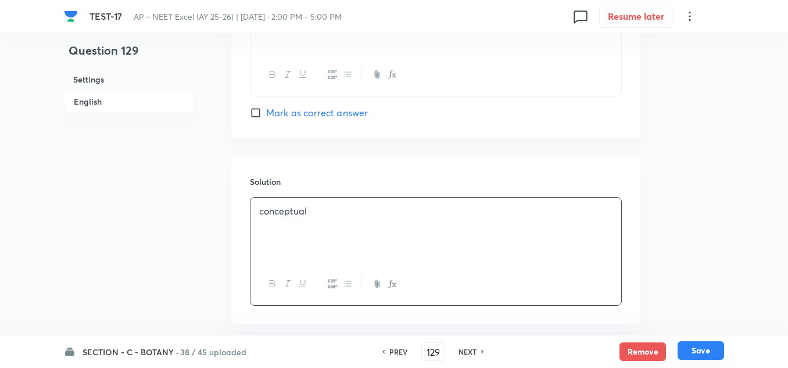
click at [713, 350] on button "Save" at bounding box center [701, 350] width 47 height 19
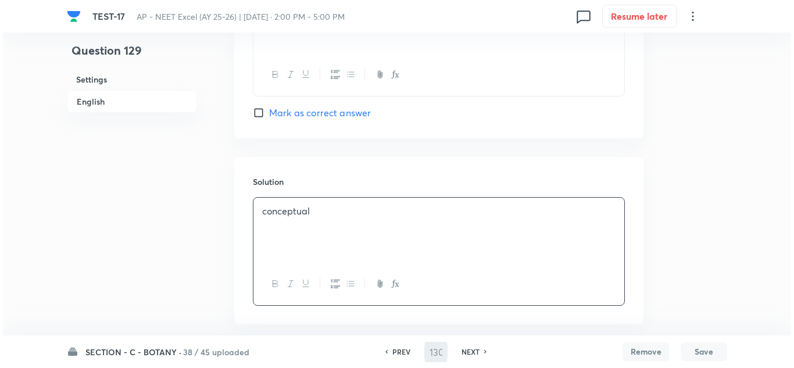
scroll to position [0, 0]
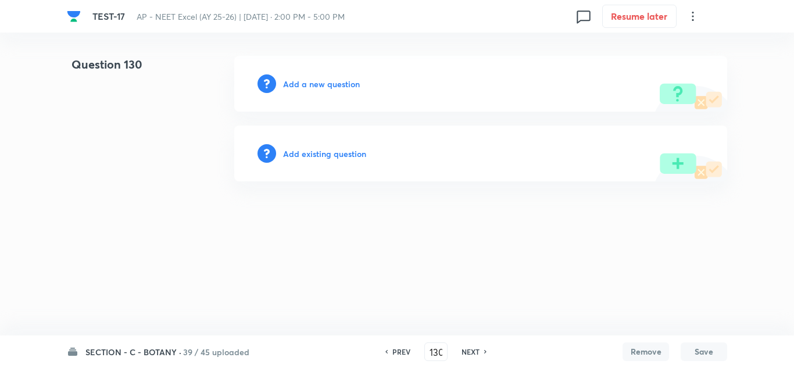
click at [298, 84] on h6 "Add a new question" at bounding box center [321, 84] width 77 height 12
click at [298, 84] on h6 "Choose a question type" at bounding box center [328, 84] width 90 height 12
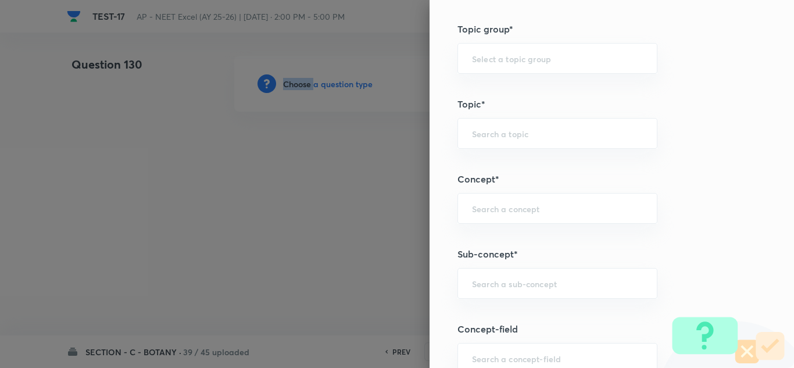
scroll to position [756, 0]
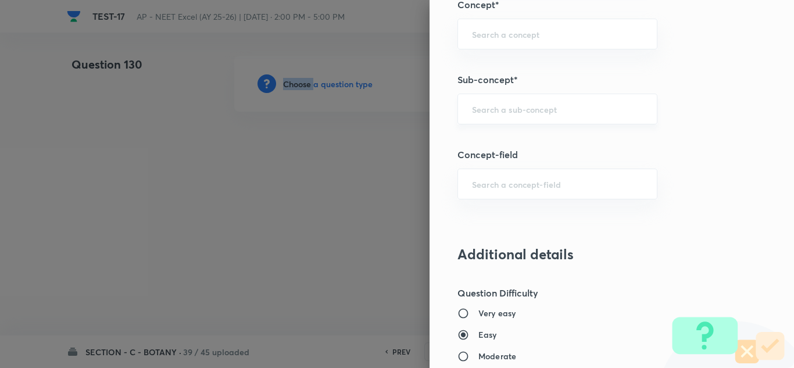
click at [478, 115] on div "​" at bounding box center [557, 109] width 200 height 31
paste input "Ecosystem"
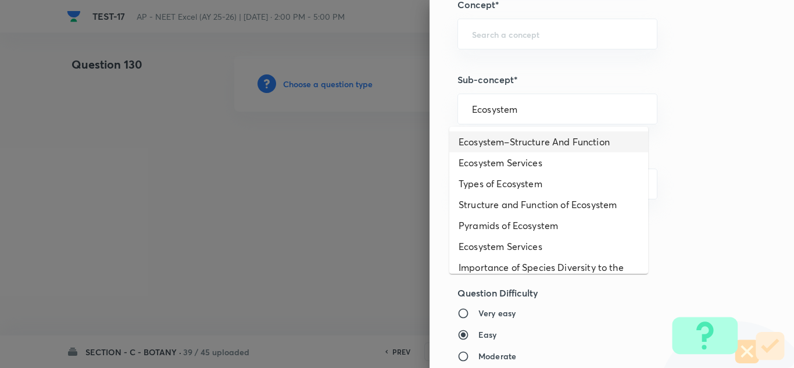
scroll to position [58, 0]
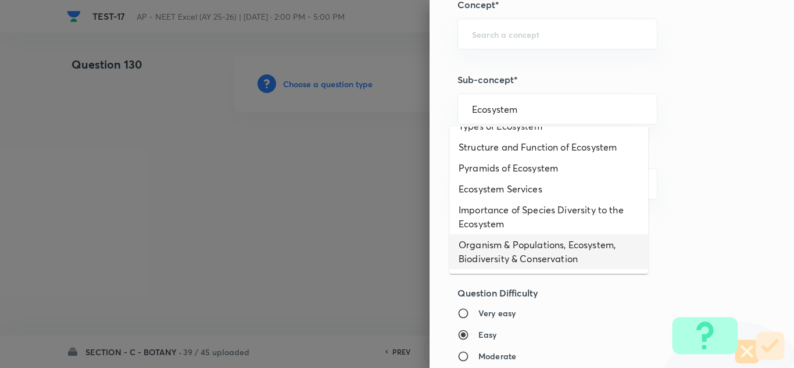
click at [520, 251] on li "Organism & Populations, Ecosystem, Biodiversity & Conservation" at bounding box center [548, 251] width 199 height 35
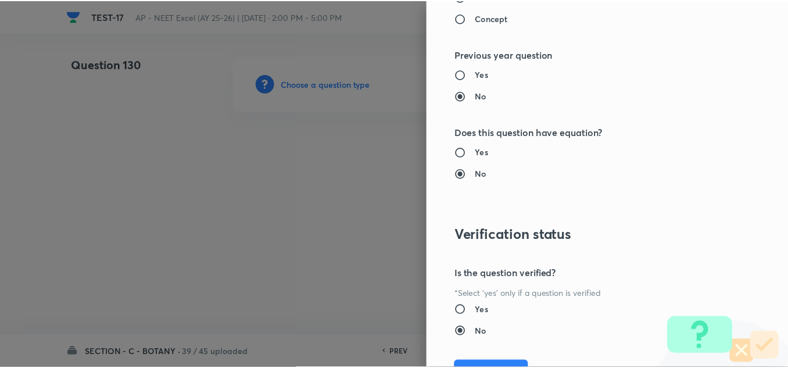
scroll to position [1295, 0]
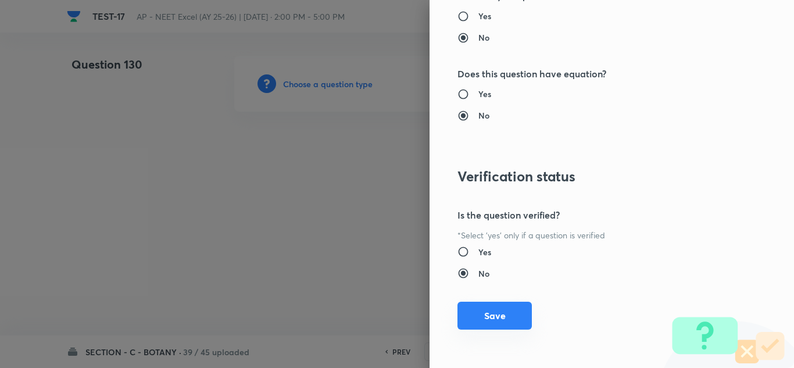
click at [485, 323] on button "Save" at bounding box center [494, 316] width 74 height 28
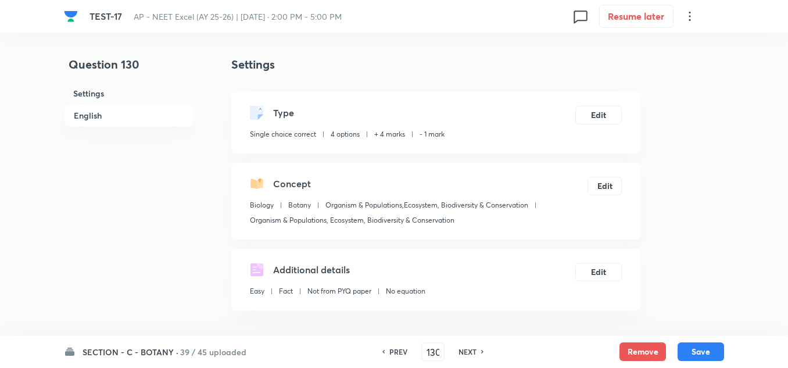
scroll to position [291, 0]
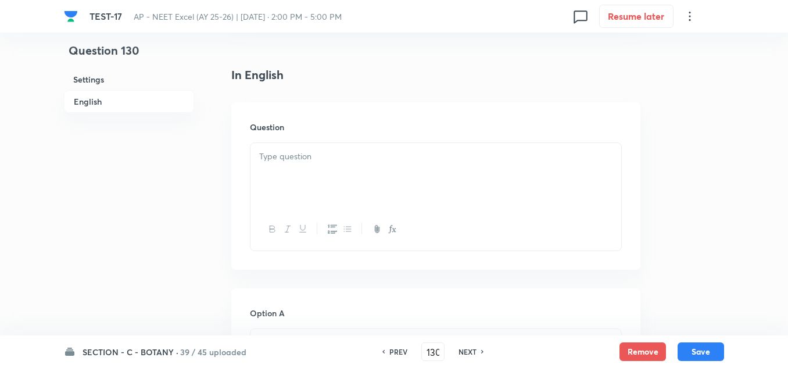
click at [309, 178] on div at bounding box center [436, 175] width 371 height 65
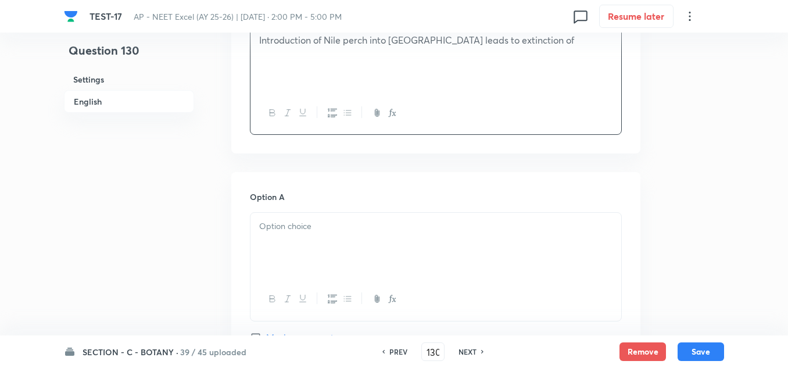
scroll to position [465, 0]
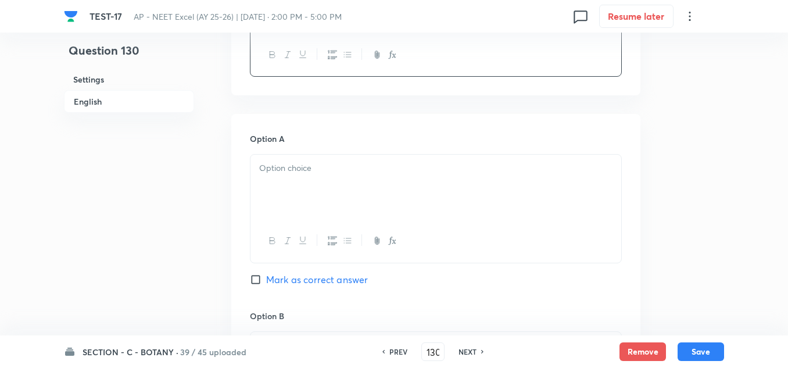
click at [289, 191] on div at bounding box center [436, 187] width 371 height 65
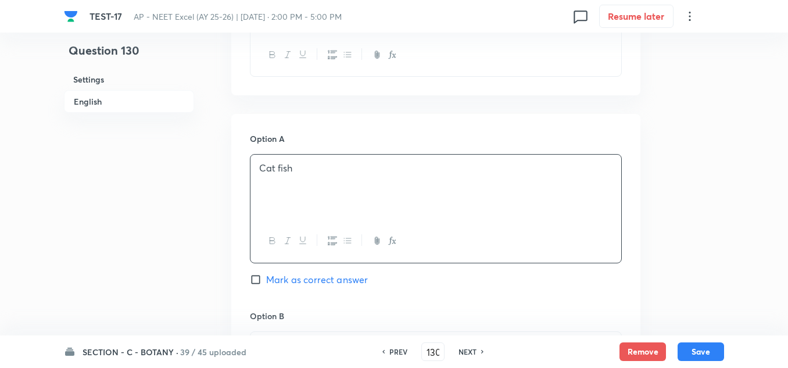
scroll to position [523, 0]
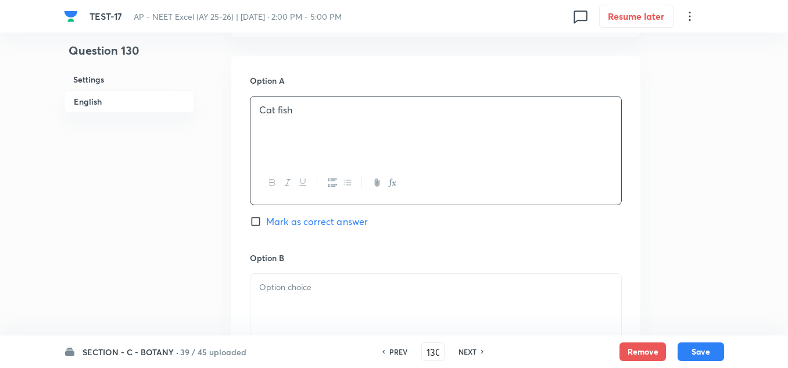
click at [291, 288] on p at bounding box center [435, 287] width 353 height 13
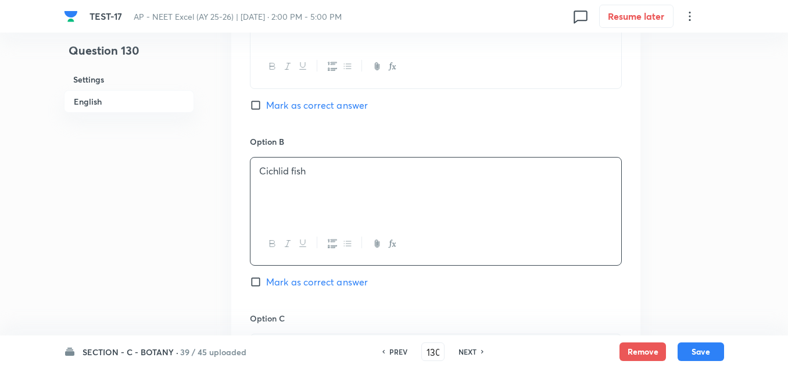
scroll to position [698, 0]
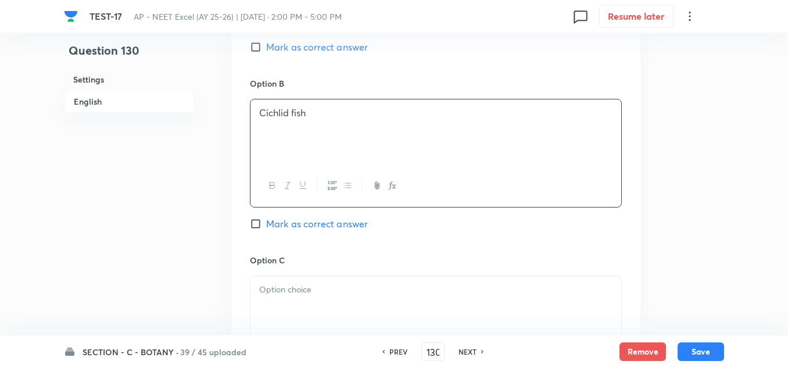
click at [285, 293] on p at bounding box center [435, 289] width 353 height 13
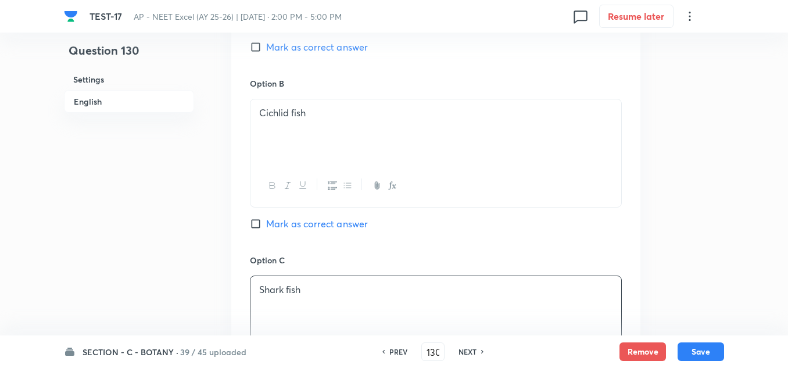
scroll to position [930, 0]
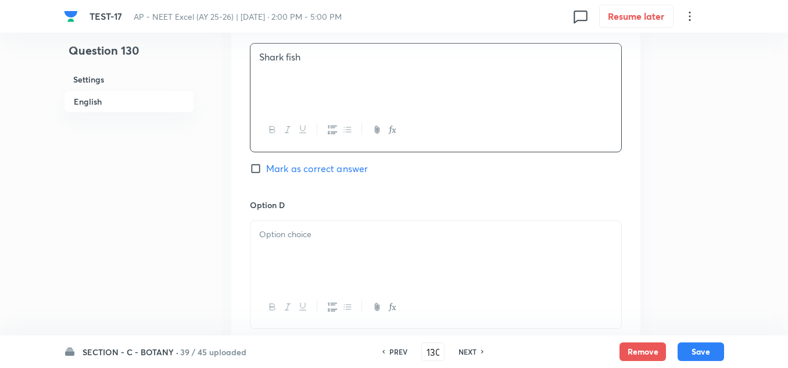
click at [293, 256] on div at bounding box center [436, 253] width 371 height 65
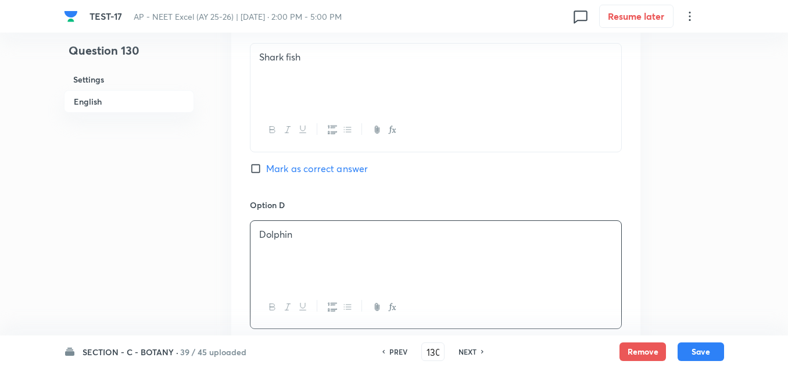
scroll to position [698, 0]
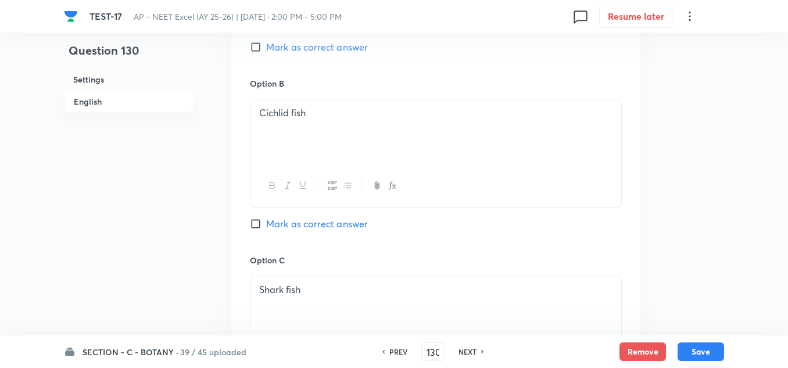
click at [298, 226] on span "Mark as correct answer" at bounding box center [317, 224] width 102 height 14
click at [266, 226] on input "Mark as correct answer" at bounding box center [258, 224] width 16 height 12
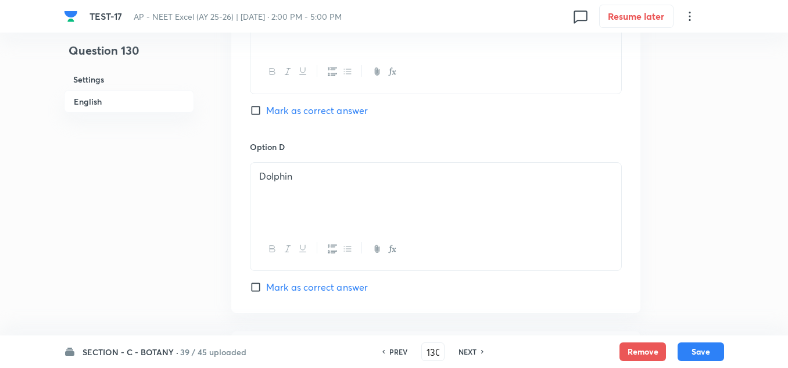
scroll to position [1104, 0]
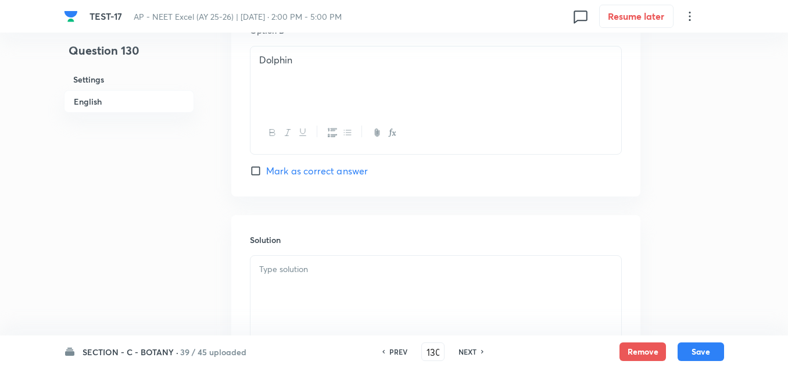
click at [316, 287] on div at bounding box center [436, 288] width 371 height 65
click at [701, 349] on button "Save" at bounding box center [701, 350] width 47 height 19
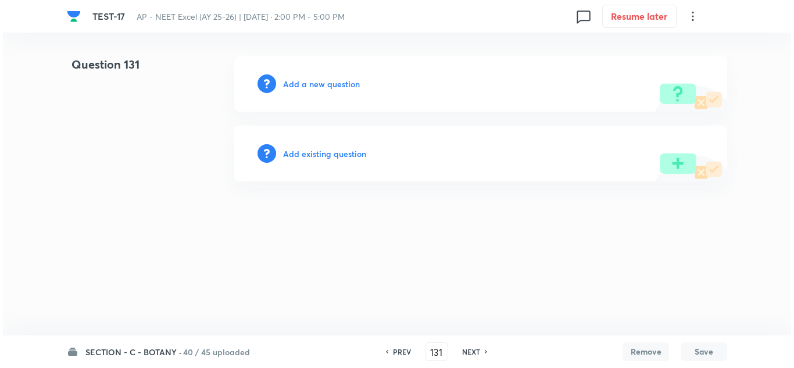
scroll to position [0, 0]
click at [306, 78] on h6 "Add a new question" at bounding box center [321, 84] width 77 height 12
click at [306, 78] on h6 "Choose a question type" at bounding box center [328, 84] width 90 height 12
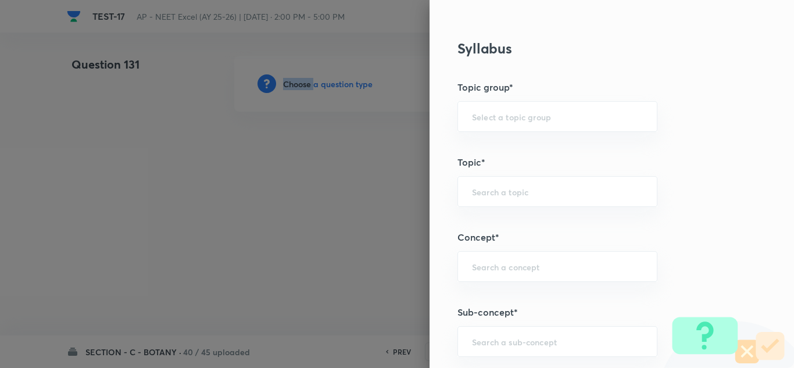
scroll to position [698, 0]
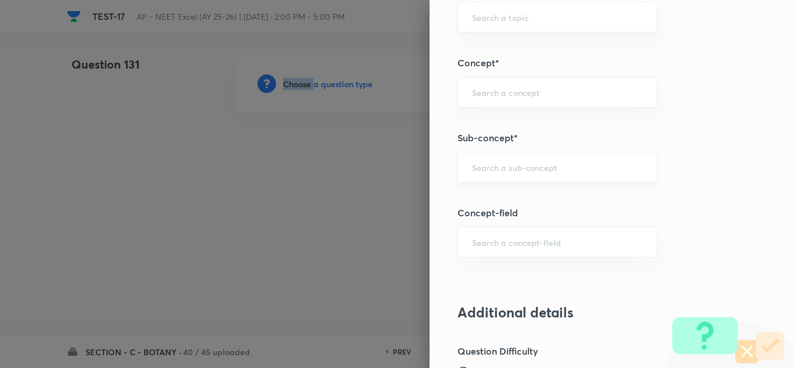
click at [487, 160] on div "​" at bounding box center [557, 167] width 200 height 31
paste input "Ecosystem"
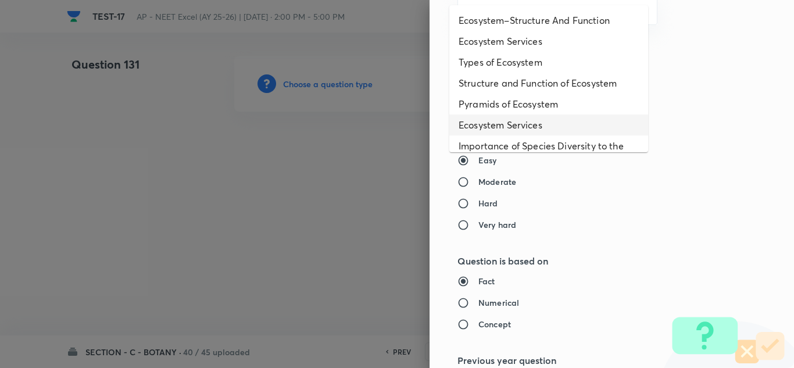
scroll to position [58, 0]
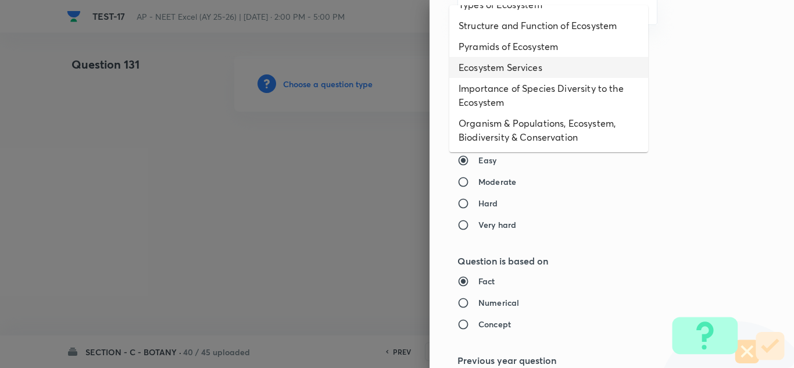
click at [499, 128] on li "Organism & Populations, Ecosystem, Biodiversity & Conservation" at bounding box center [548, 130] width 199 height 35
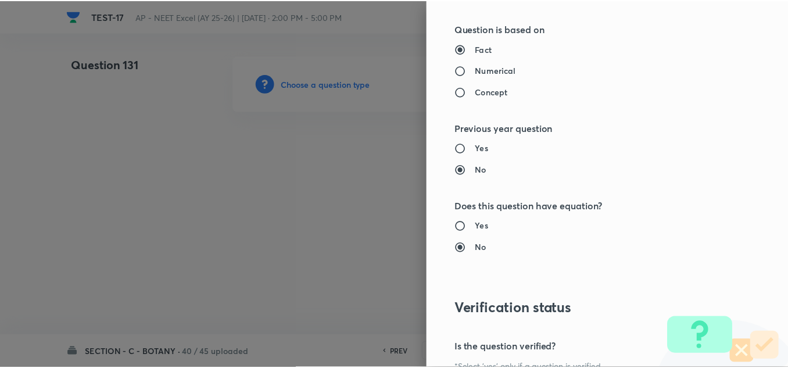
scroll to position [1295, 0]
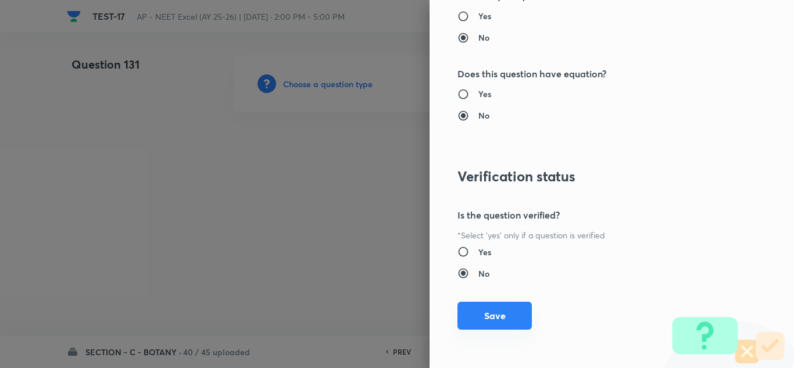
click at [503, 306] on button "Save" at bounding box center [494, 316] width 74 height 28
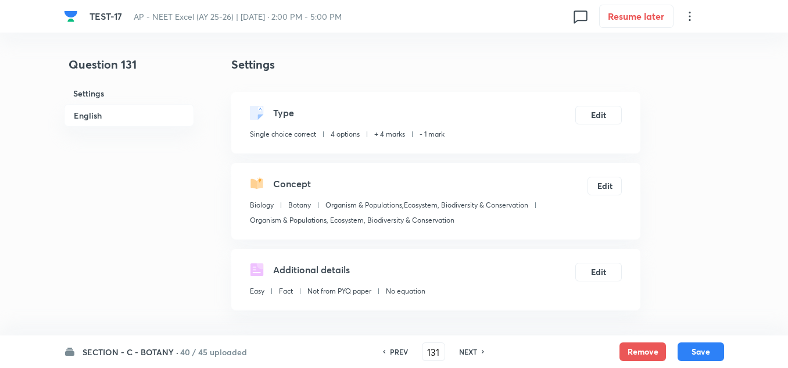
scroll to position [174, 0]
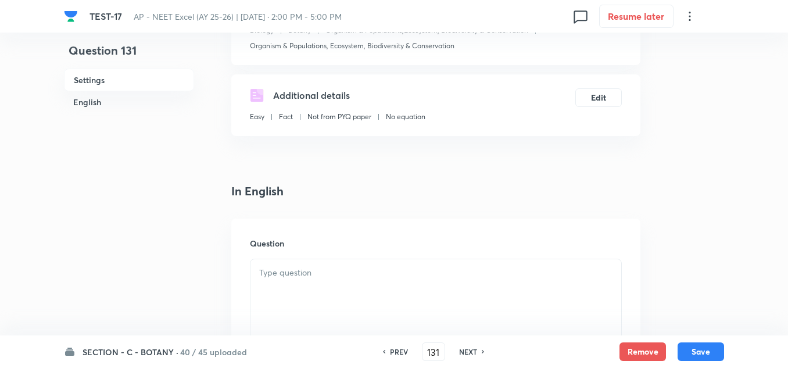
click at [274, 274] on p at bounding box center [435, 272] width 353 height 13
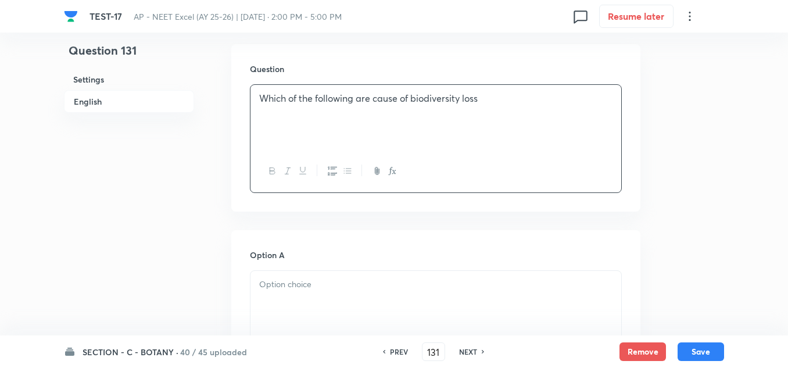
scroll to position [407, 0]
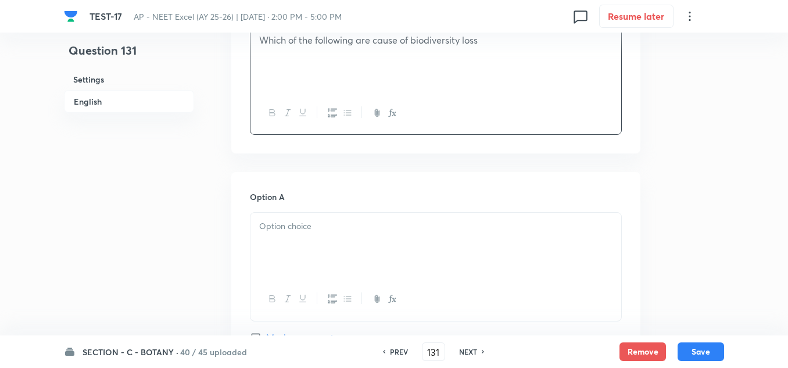
click at [314, 240] on div at bounding box center [436, 245] width 371 height 65
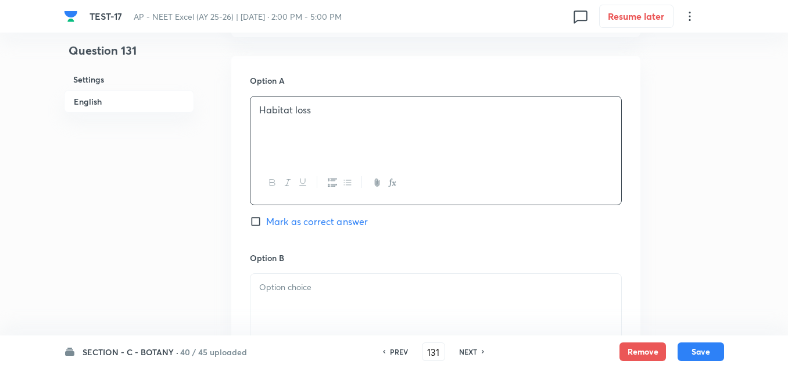
scroll to position [581, 0]
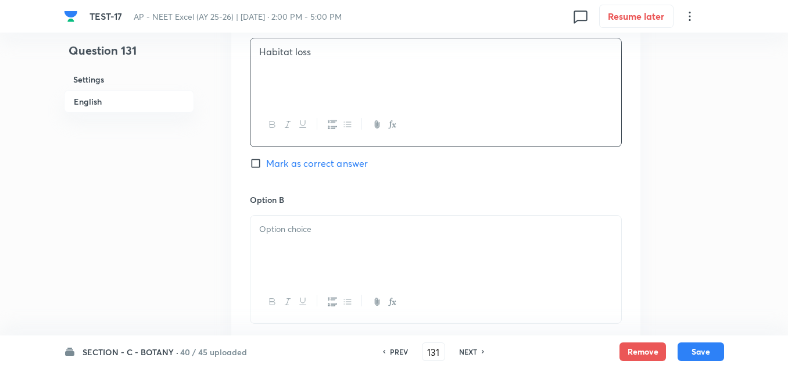
click at [307, 242] on div at bounding box center [436, 248] width 371 height 65
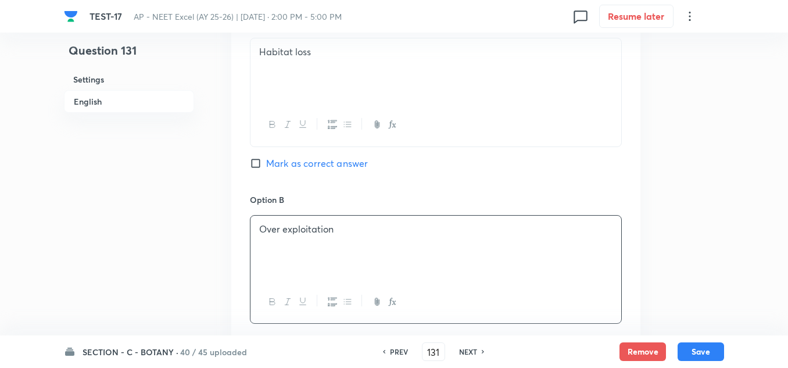
scroll to position [756, 0]
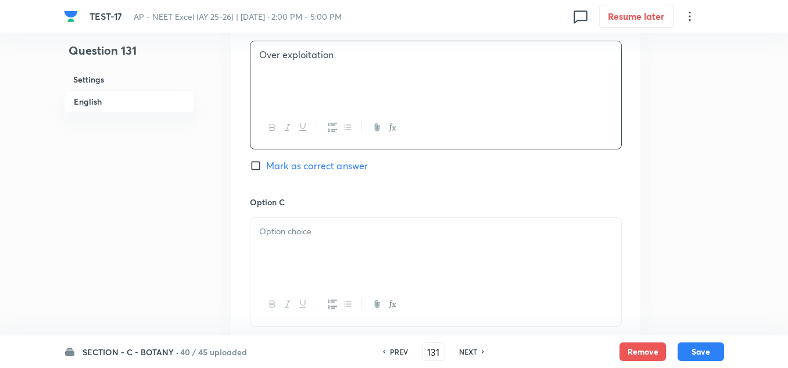
click at [316, 250] on div at bounding box center [436, 250] width 371 height 65
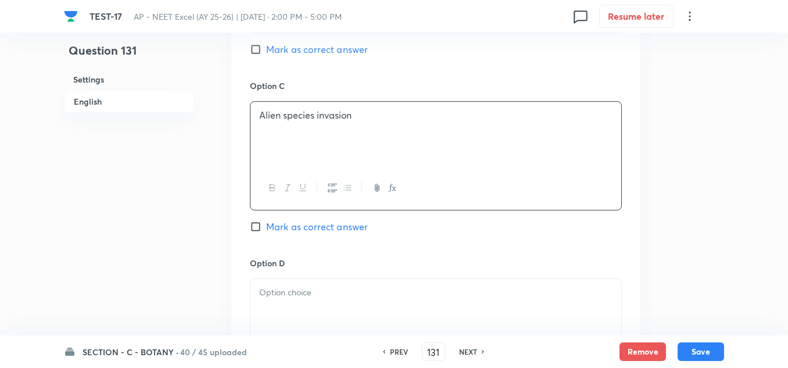
scroll to position [988, 0]
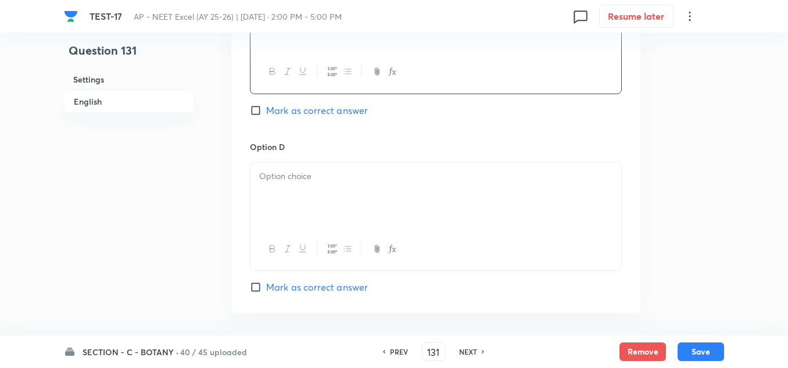
click at [316, 187] on div at bounding box center [436, 195] width 371 height 65
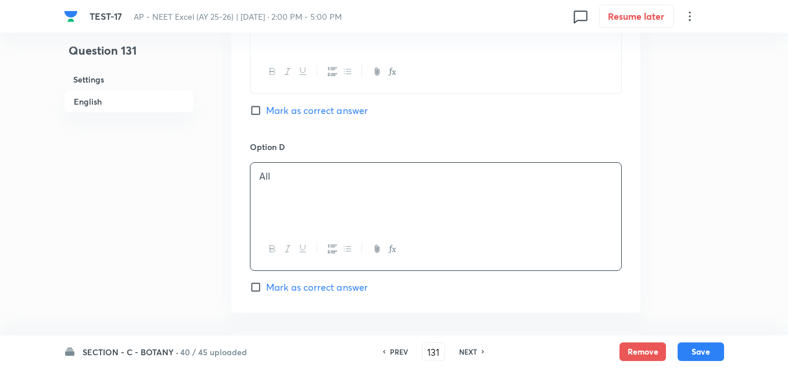
scroll to position [1104, 0]
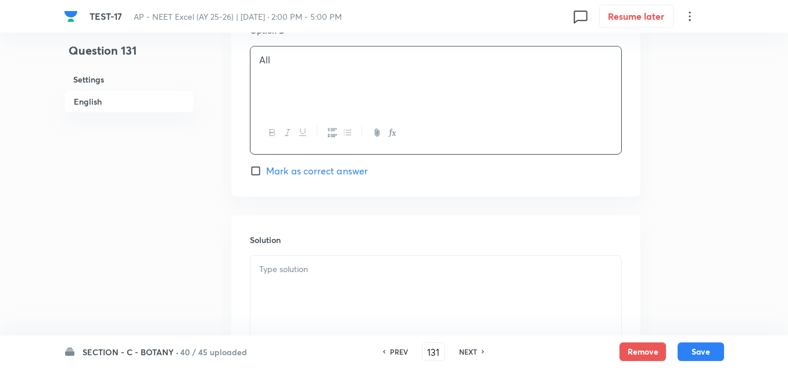
click at [318, 173] on span "Mark as correct answer" at bounding box center [317, 171] width 102 height 14
click at [266, 173] on input "Mark as correct answer" at bounding box center [258, 171] width 16 height 12
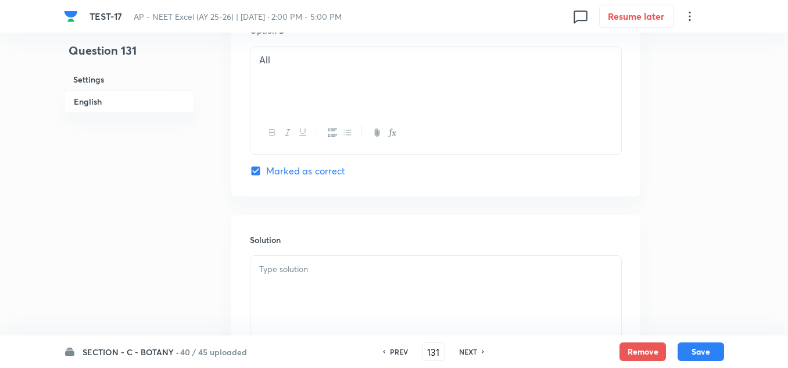
click at [299, 276] on div at bounding box center [436, 288] width 371 height 65
click at [688, 351] on button "Save" at bounding box center [701, 350] width 47 height 19
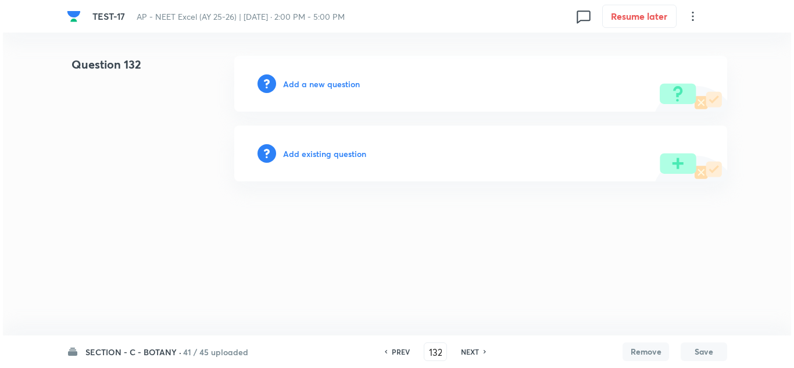
scroll to position [0, 0]
click at [317, 80] on h6 "Add a new question" at bounding box center [321, 84] width 77 height 12
click at [317, 80] on h6 "Choose a question type" at bounding box center [328, 84] width 90 height 12
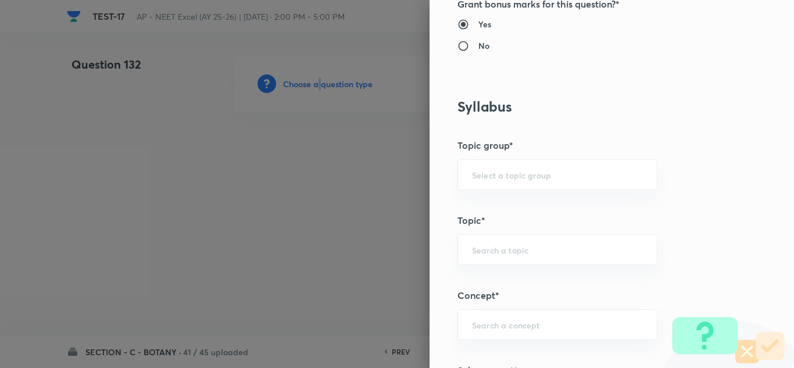
scroll to position [698, 0]
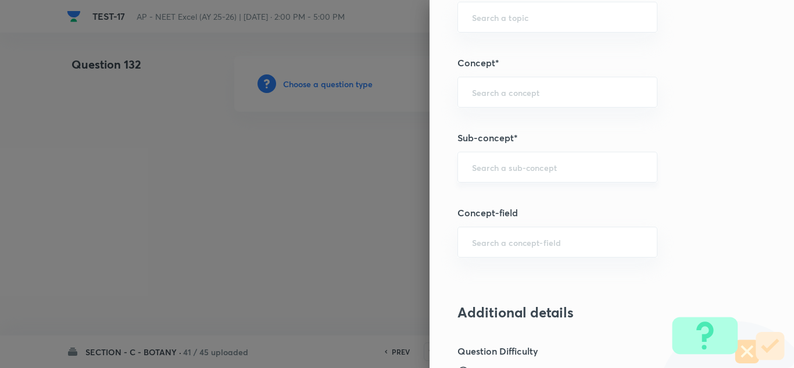
click at [503, 163] on input "text" at bounding box center [557, 167] width 171 height 11
paste input "Ecosystem"
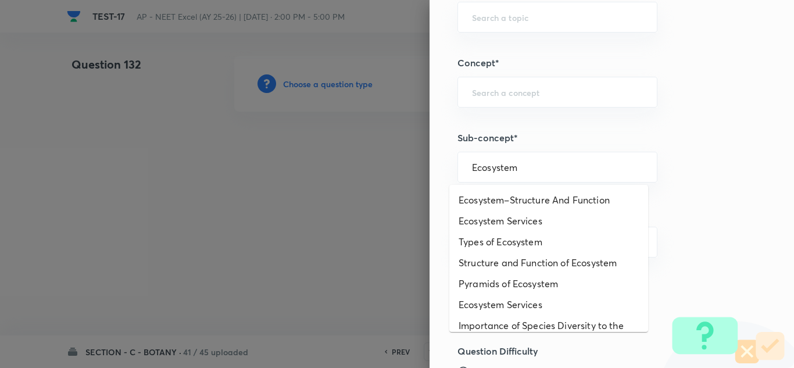
scroll to position [58, 0]
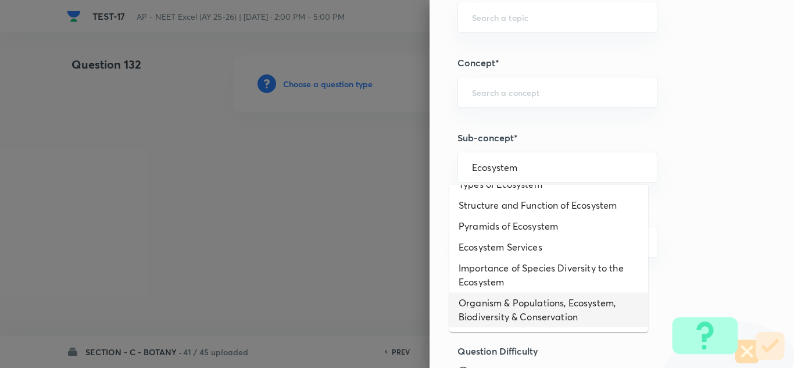
click at [519, 301] on li "Organism & Populations, Ecosystem, Biodiversity & Conservation" at bounding box center [548, 309] width 199 height 35
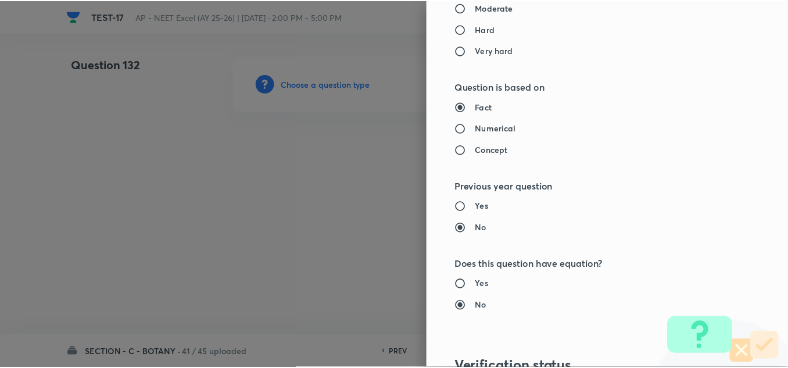
scroll to position [1279, 0]
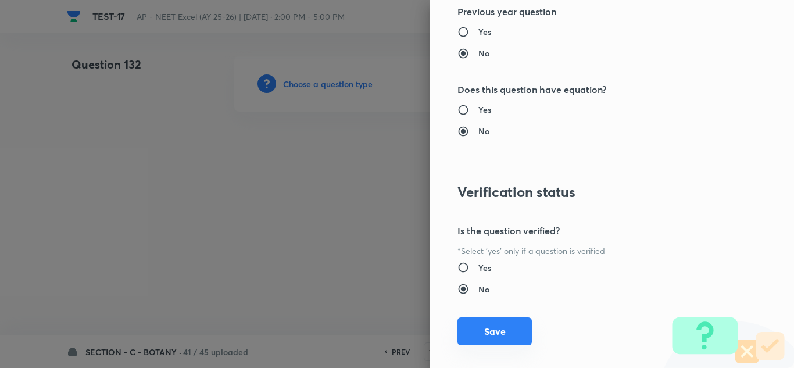
click at [481, 322] on button "Save" at bounding box center [494, 331] width 74 height 28
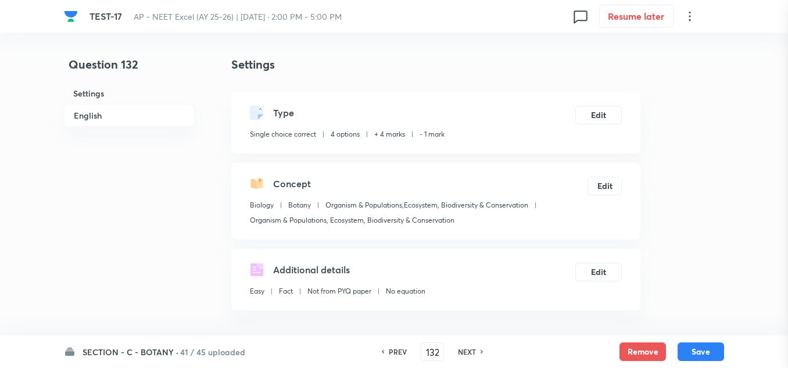
scroll to position [233, 0]
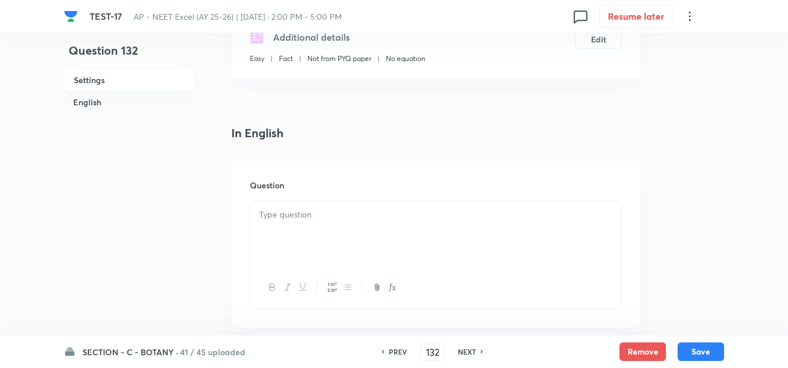
click at [302, 223] on div at bounding box center [436, 233] width 371 height 65
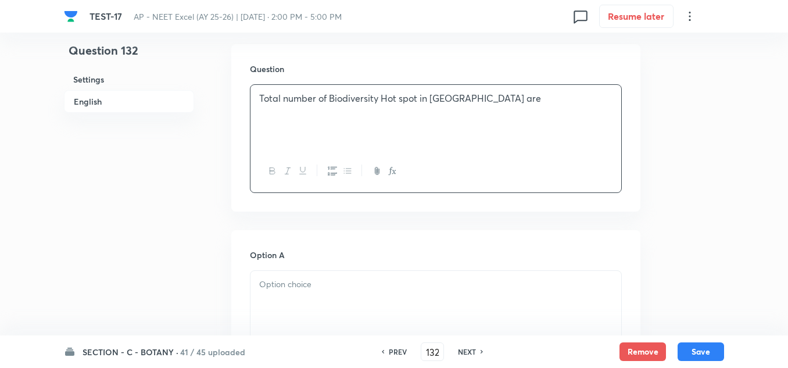
scroll to position [407, 0]
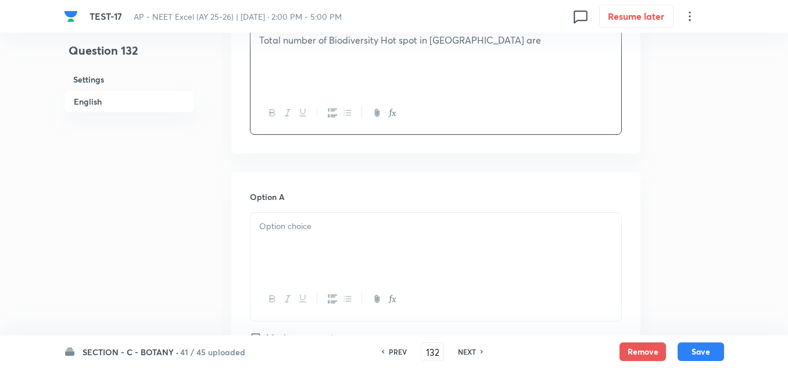
click at [345, 235] on div at bounding box center [436, 245] width 371 height 65
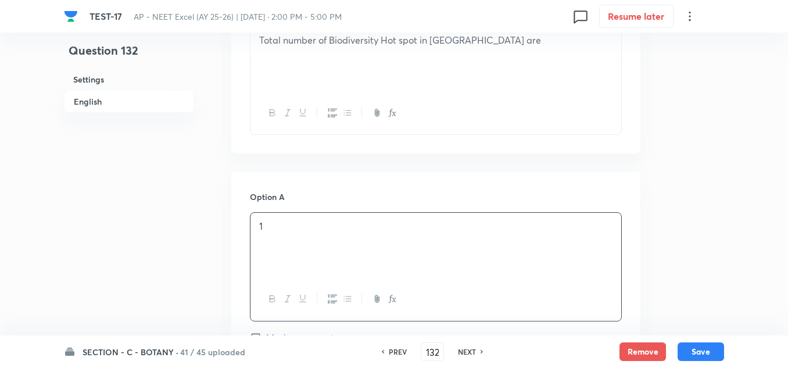
scroll to position [581, 0]
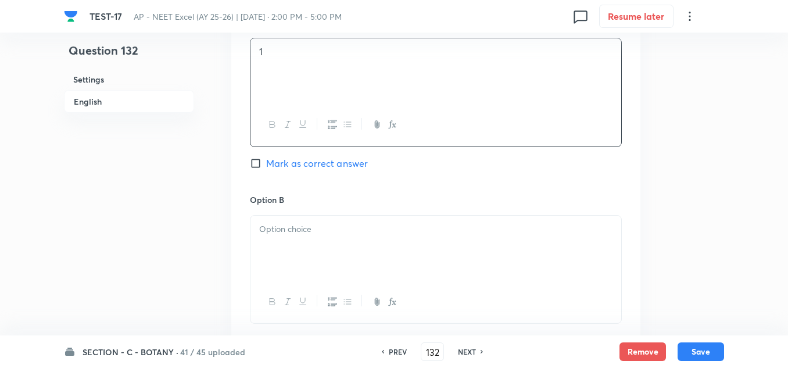
click at [321, 227] on p at bounding box center [435, 229] width 353 height 13
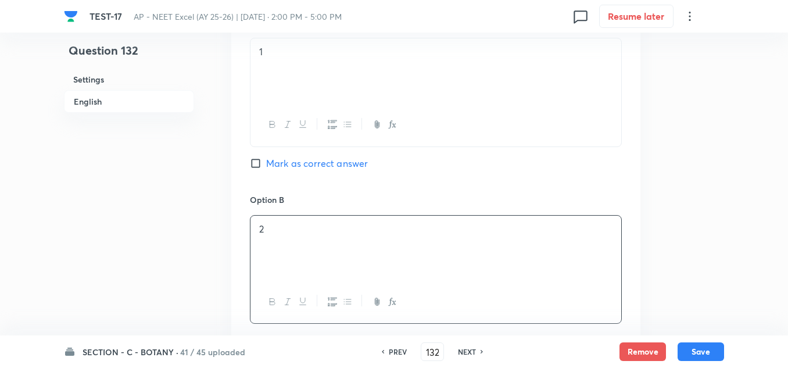
scroll to position [756, 0]
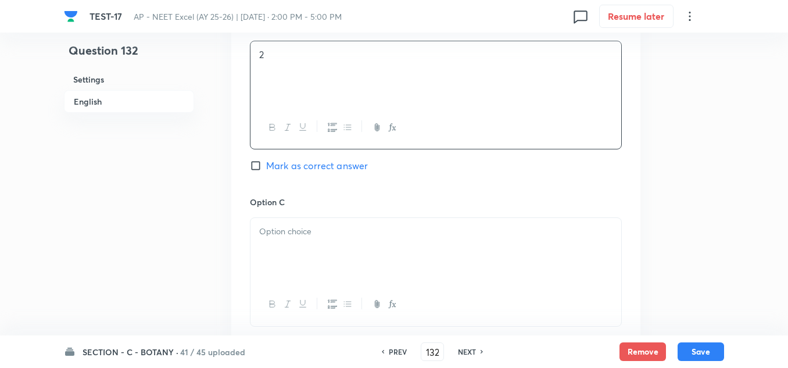
click at [306, 246] on div at bounding box center [436, 250] width 371 height 65
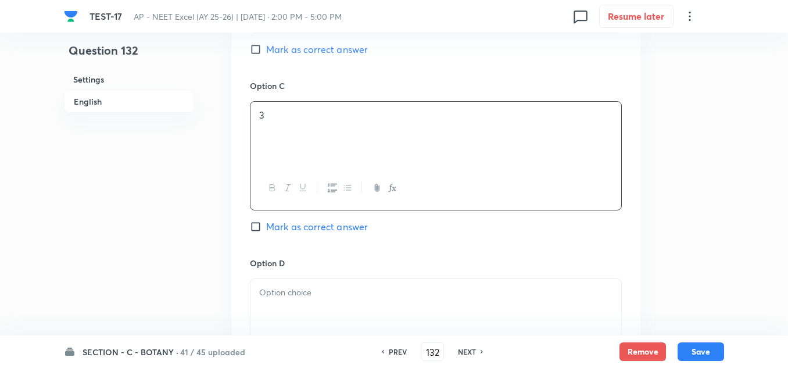
scroll to position [1046, 0]
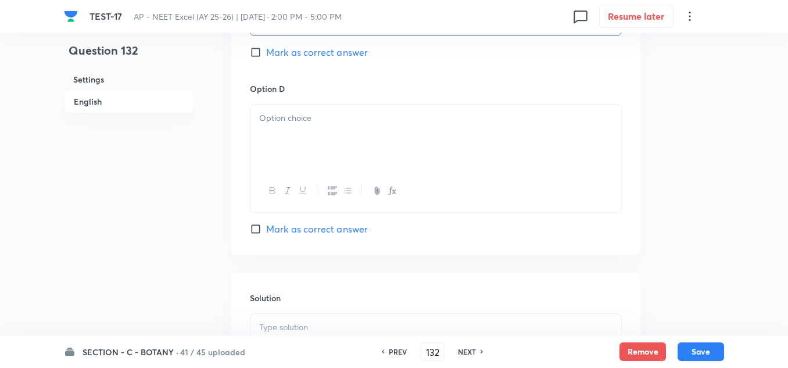
click at [310, 126] on div at bounding box center [436, 137] width 371 height 65
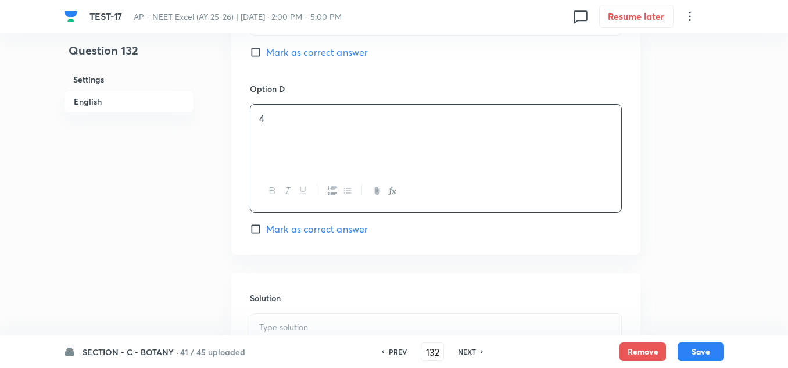
scroll to position [930, 0]
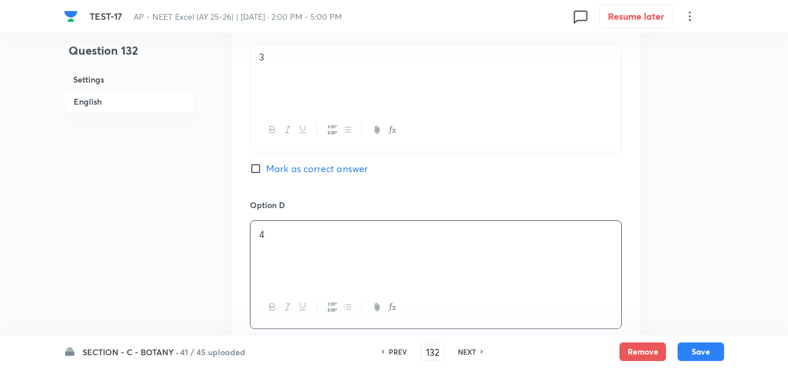
click at [296, 167] on span "Mark as correct answer" at bounding box center [317, 169] width 102 height 14
click at [266, 167] on input "Mark as correct answer" at bounding box center [258, 169] width 16 height 12
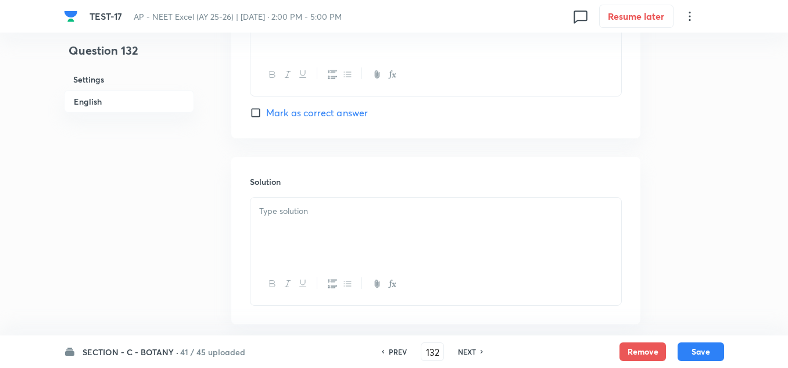
scroll to position [1221, 0]
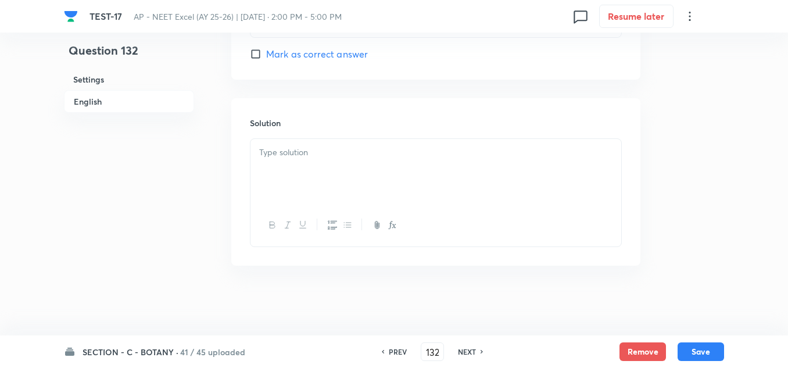
click at [305, 162] on div at bounding box center [436, 171] width 371 height 65
click at [687, 344] on button "Save" at bounding box center [701, 350] width 47 height 19
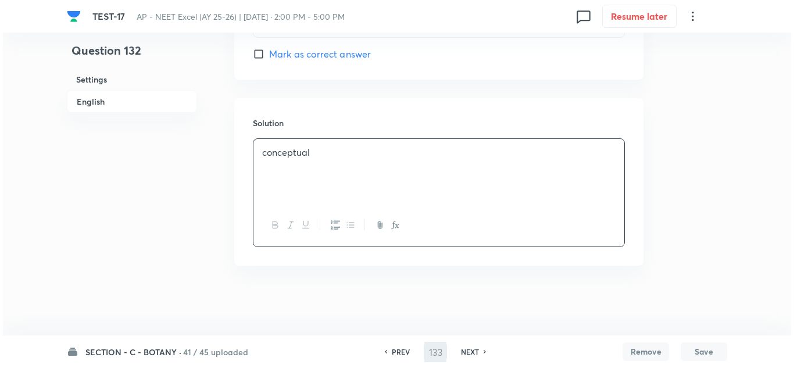
scroll to position [0, 0]
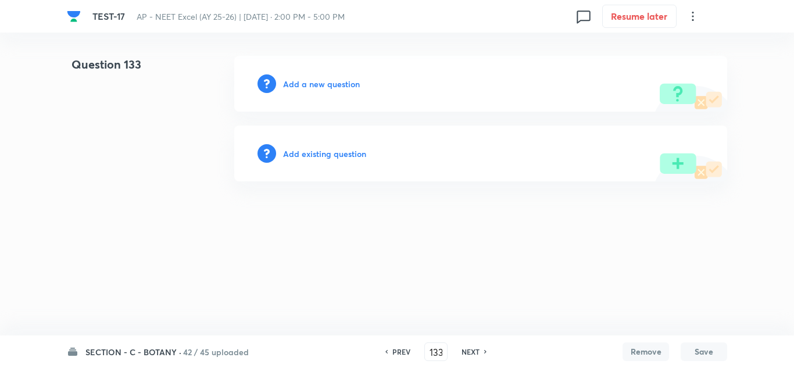
click at [298, 90] on h6 "Add a new question" at bounding box center [321, 84] width 77 height 12
click at [302, 85] on h6 "Choose a question type" at bounding box center [328, 84] width 90 height 12
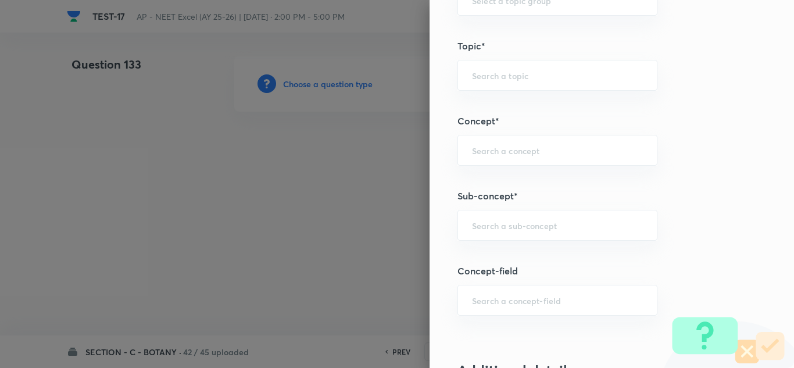
scroll to position [756, 0]
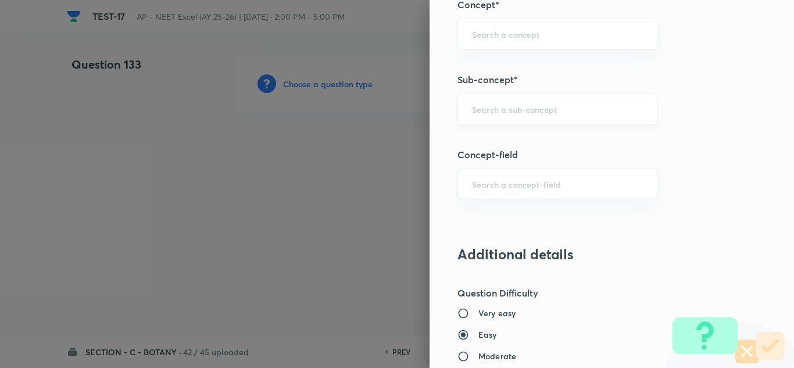
click at [504, 107] on input "text" at bounding box center [557, 108] width 171 height 11
paste input "Ecosystem"
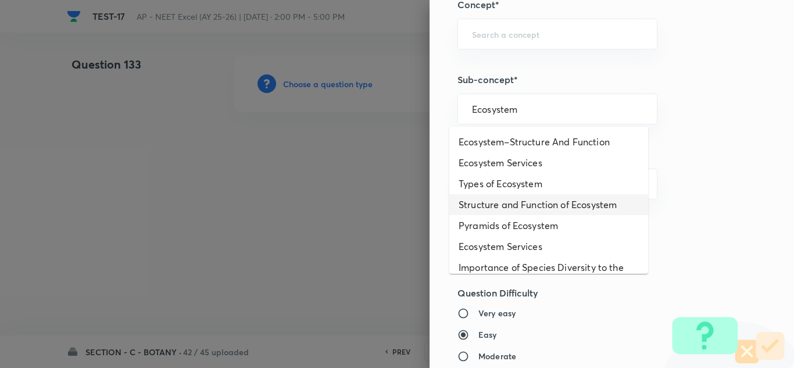
scroll to position [58, 0]
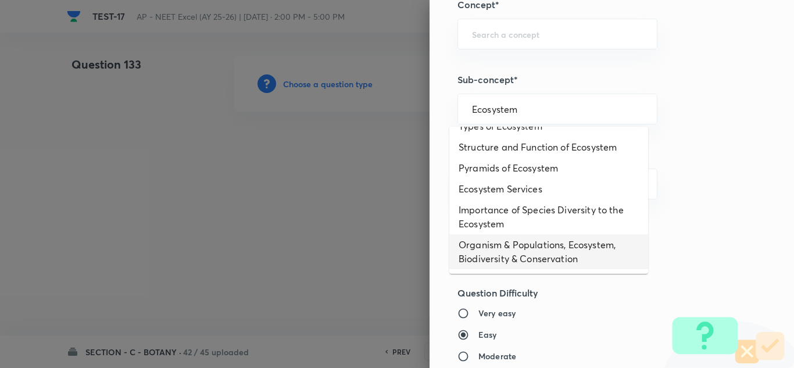
click at [521, 244] on li "Organism & Populations, Ecosystem, Biodiversity & Conservation" at bounding box center [548, 251] width 199 height 35
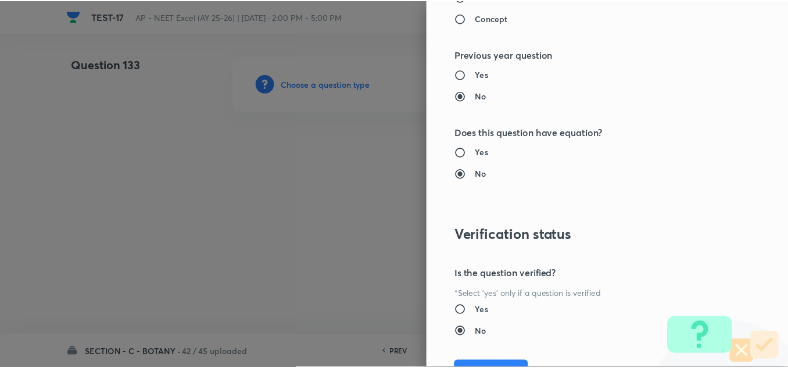
scroll to position [1295, 0]
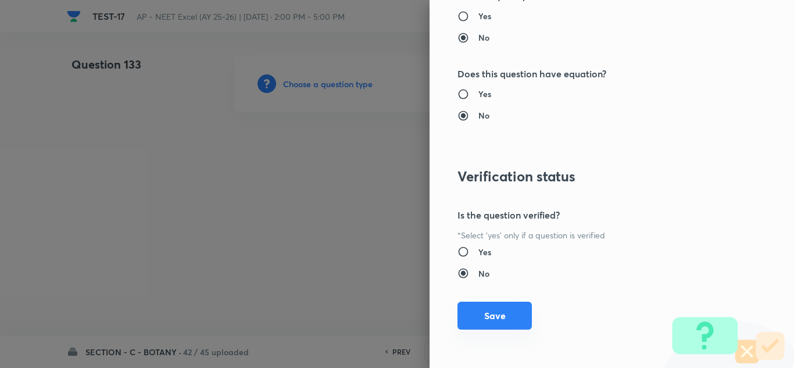
click at [494, 318] on button "Save" at bounding box center [494, 316] width 74 height 28
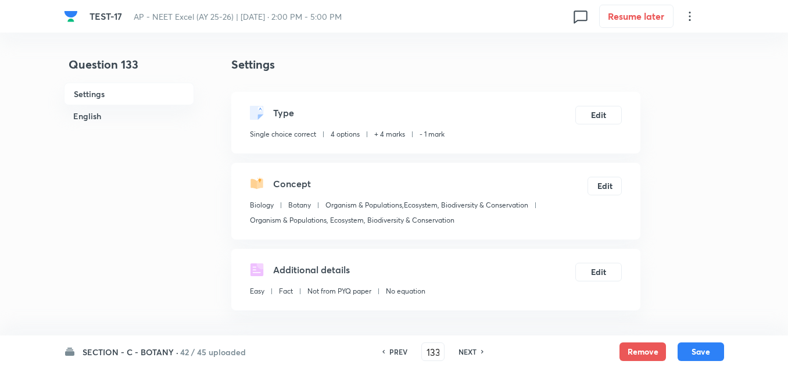
scroll to position [233, 0]
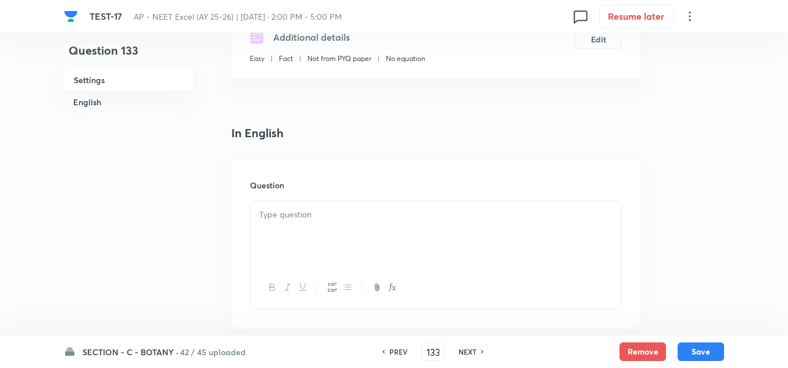
click at [317, 224] on div at bounding box center [436, 233] width 371 height 65
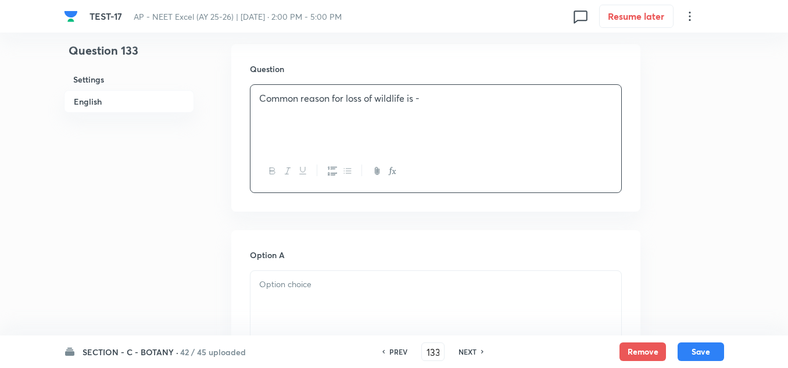
scroll to position [407, 0]
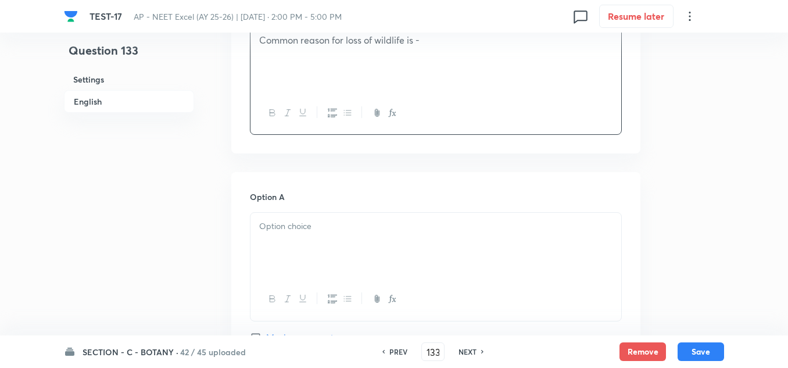
click at [341, 273] on div at bounding box center [436, 245] width 371 height 65
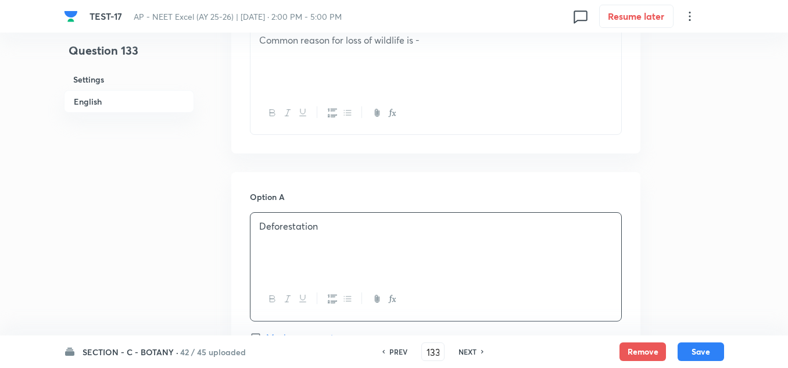
scroll to position [581, 0]
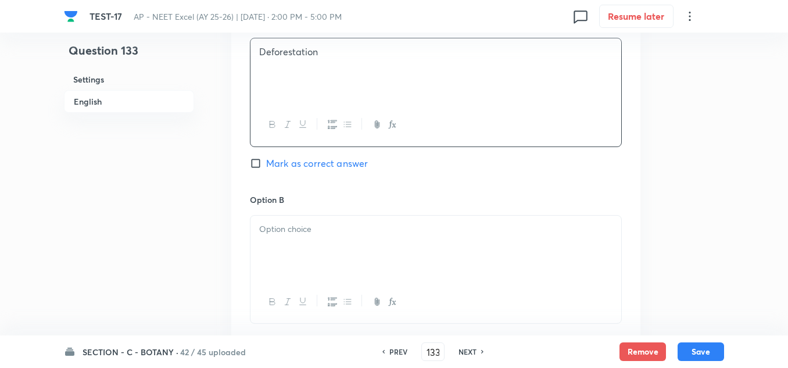
click at [328, 266] on div at bounding box center [436, 248] width 371 height 65
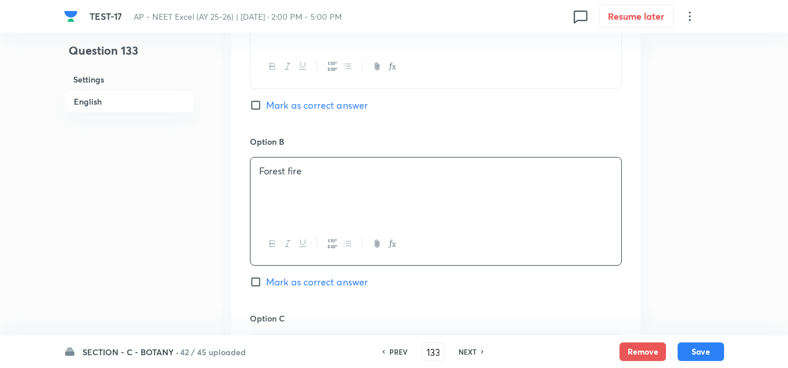
scroll to position [698, 0]
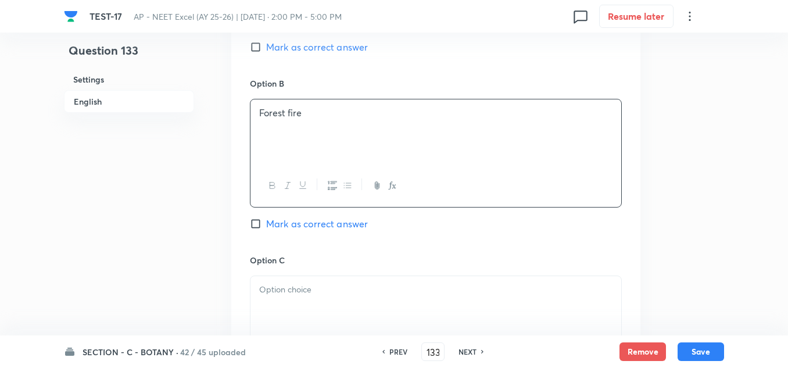
click at [334, 274] on div "Option C Mark as correct answer" at bounding box center [436, 342] width 372 height 177
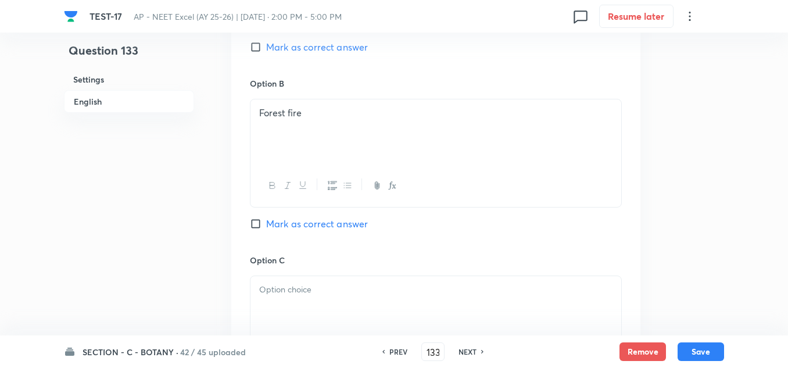
click at [331, 287] on p at bounding box center [435, 289] width 353 height 13
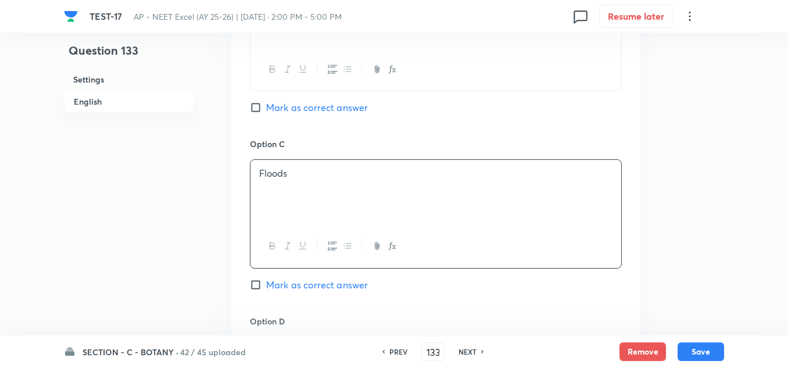
scroll to position [872, 0]
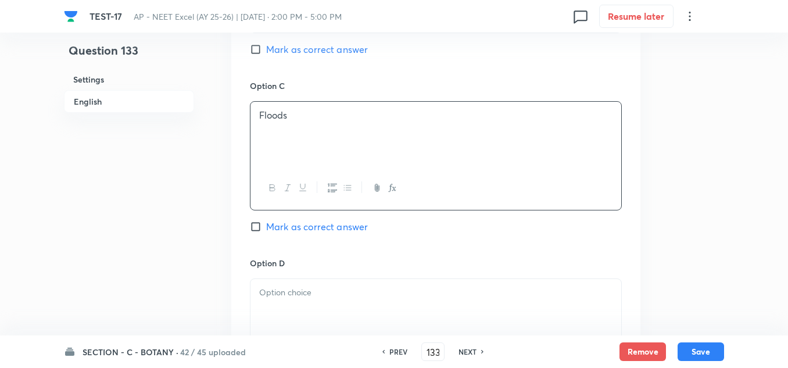
click at [309, 301] on div at bounding box center [436, 311] width 371 height 65
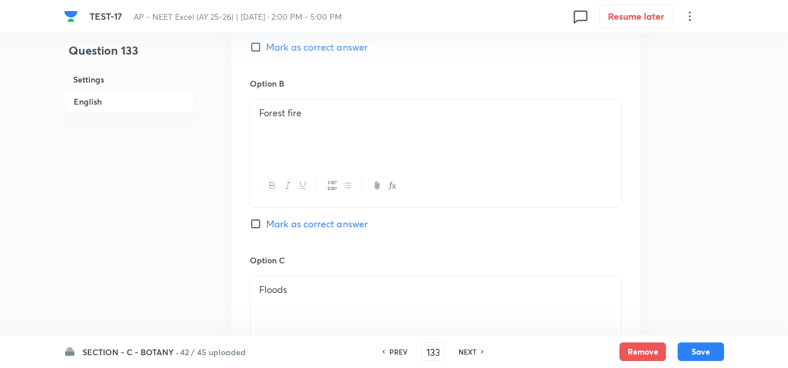
scroll to position [639, 0]
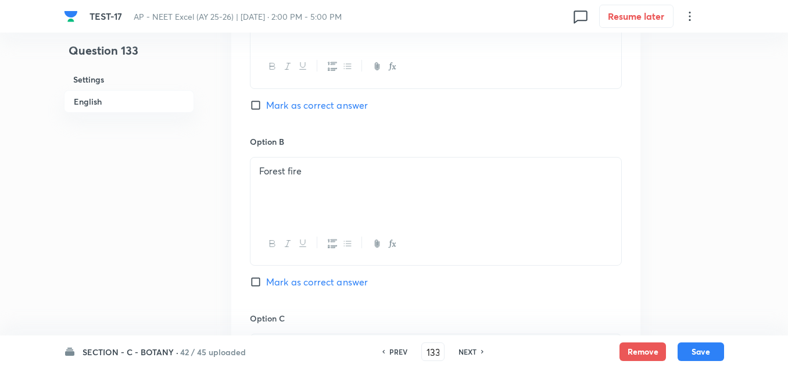
click at [291, 107] on span "Mark as correct answer" at bounding box center [317, 105] width 102 height 14
click at [266, 107] on input "Mark as correct answer" at bounding box center [258, 105] width 16 height 12
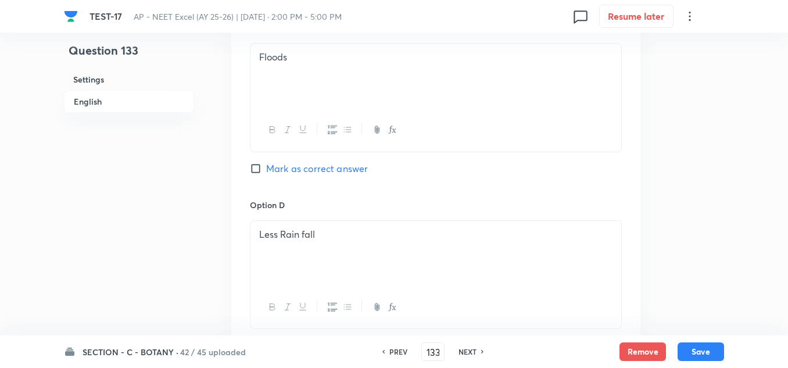
scroll to position [1046, 0]
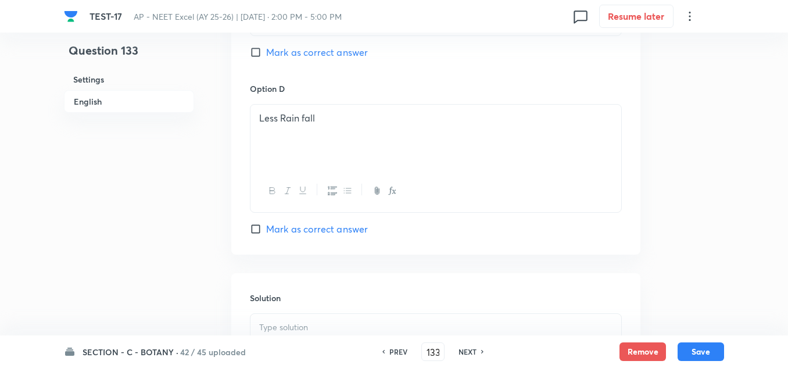
click at [289, 325] on p at bounding box center [435, 327] width 353 height 13
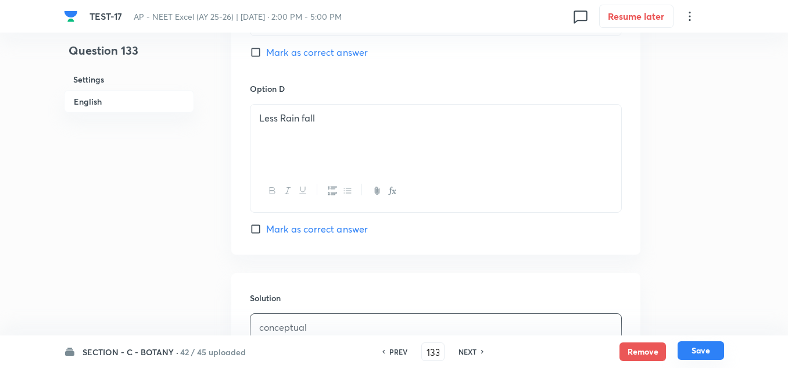
click at [714, 351] on button "Save" at bounding box center [701, 350] width 47 height 19
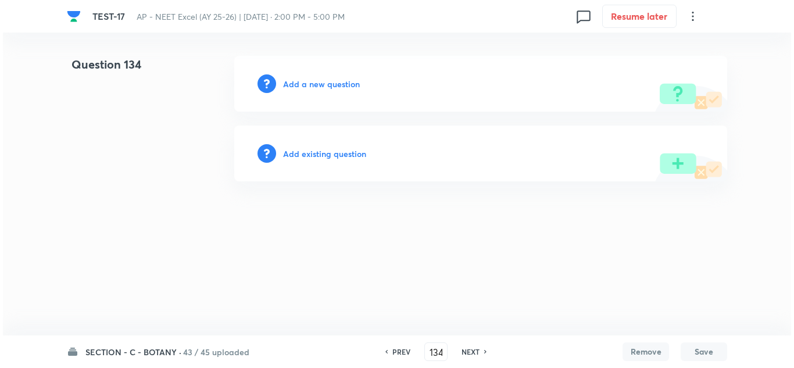
scroll to position [0, 0]
click at [349, 81] on h6 "Add a new question" at bounding box center [321, 84] width 77 height 12
click at [349, 81] on h6 "Choose a question type" at bounding box center [328, 84] width 90 height 12
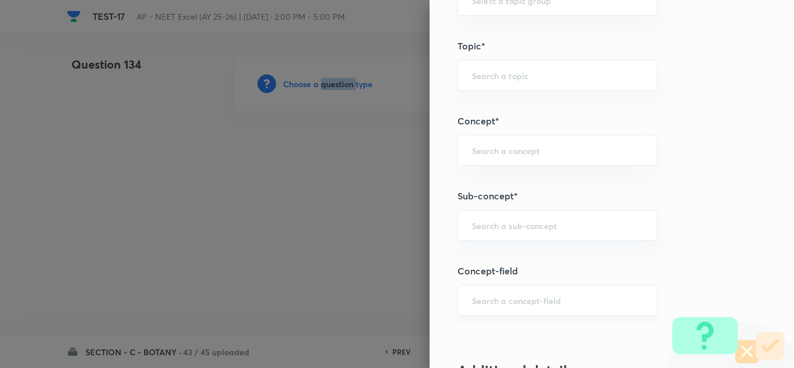
scroll to position [698, 0]
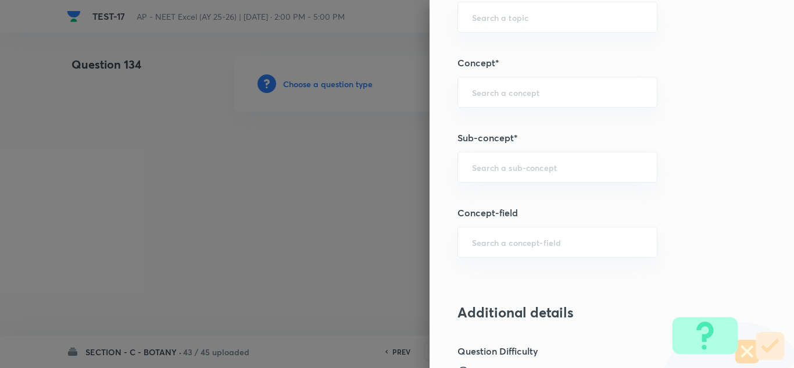
click at [483, 191] on div "Question settings Question type* Single choice correct Number of options* 2 3 4…" at bounding box center [612, 184] width 364 height 368
click at [477, 163] on input "text" at bounding box center [557, 167] width 171 height 11
paste input "Ecosystem"
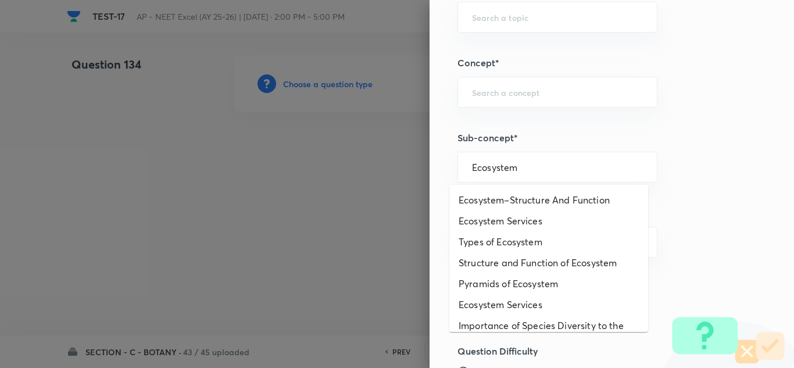
scroll to position [58, 0]
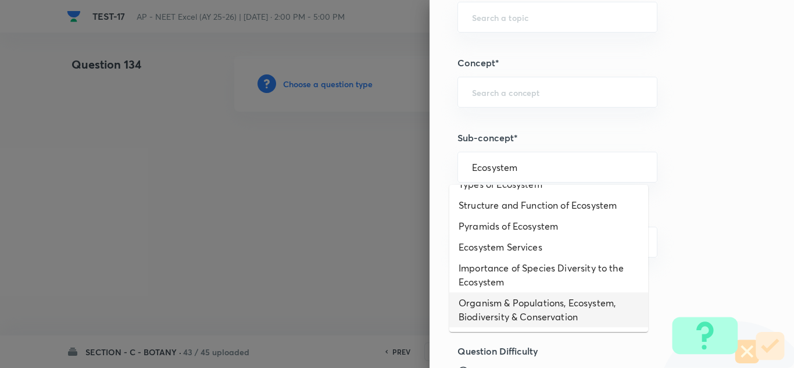
click at [499, 307] on li "Organism & Populations, Ecosystem, Biodiversity & Conservation" at bounding box center [548, 309] width 199 height 35
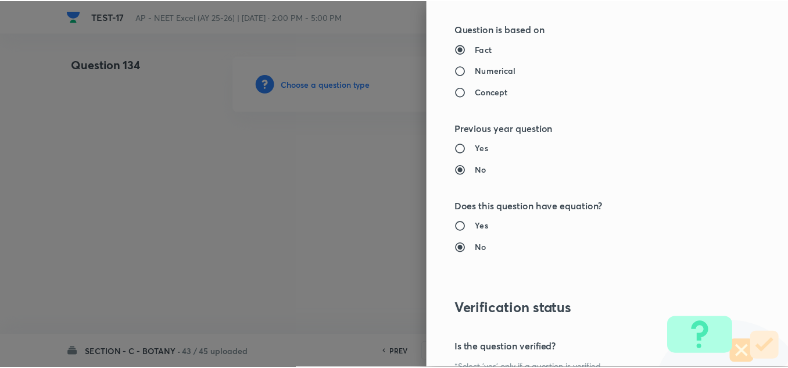
scroll to position [1295, 0]
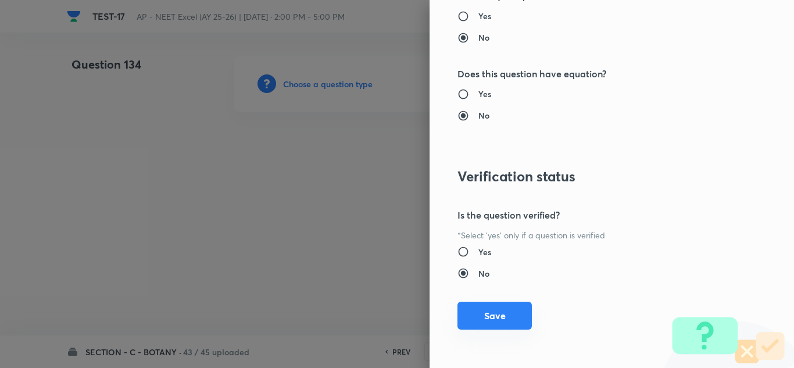
click at [499, 314] on button "Save" at bounding box center [494, 316] width 74 height 28
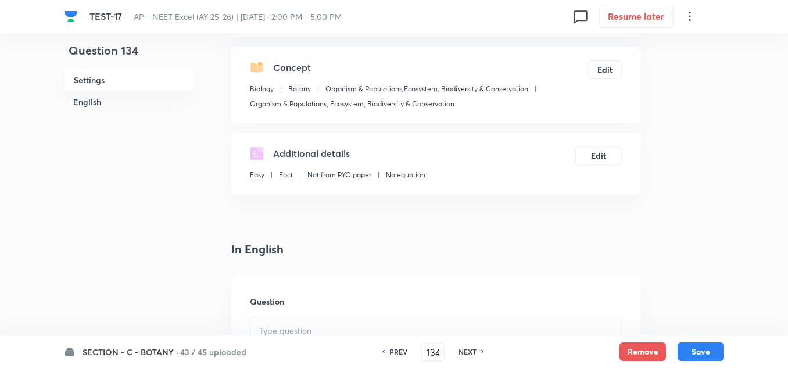
scroll to position [174, 0]
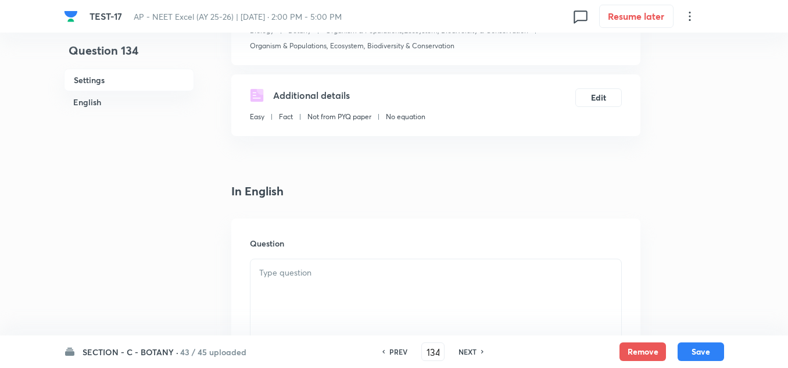
drag, startPoint x: 316, startPoint y: 277, endPoint x: 338, endPoint y: 284, distance: 22.6
click at [318, 278] on p at bounding box center [435, 272] width 353 height 13
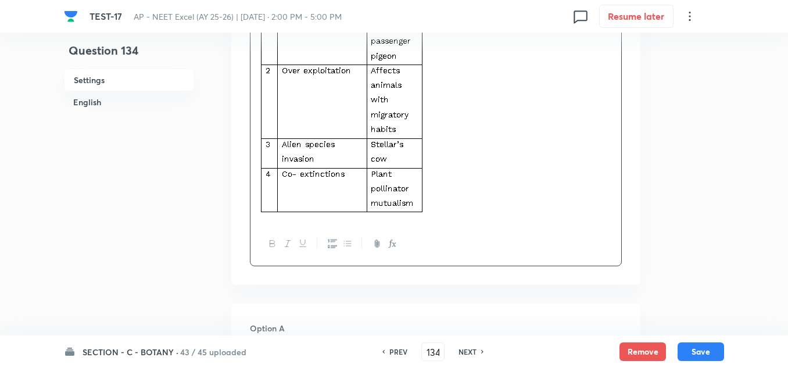
scroll to position [233, 0]
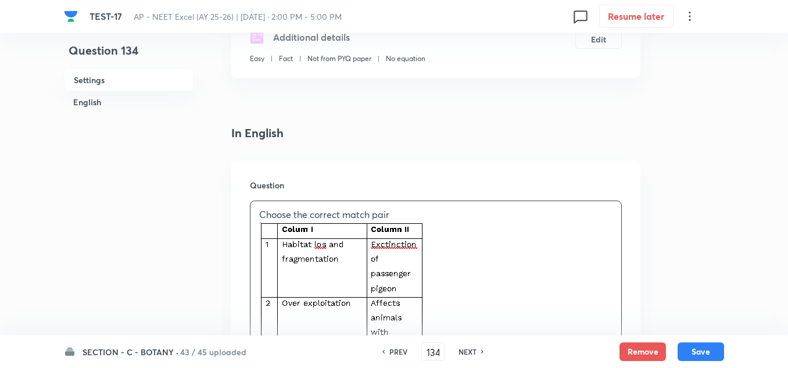
click at [430, 261] on p at bounding box center [435, 334] width 353 height 227
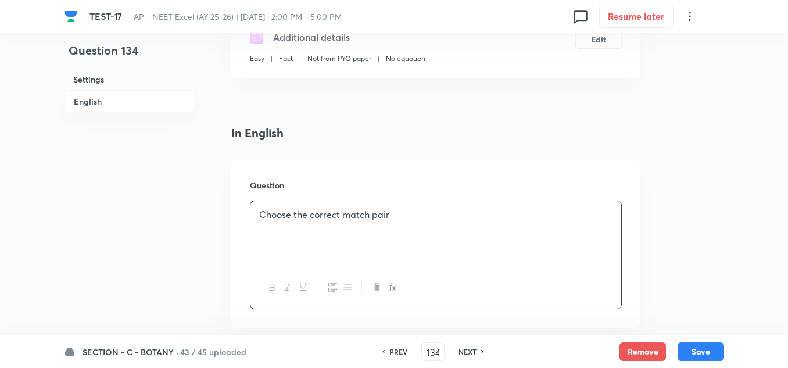
scroll to position [349, 0]
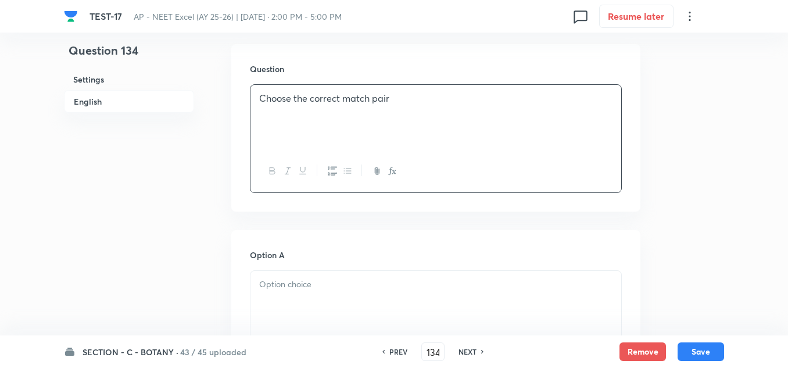
click at [280, 283] on p at bounding box center [435, 284] width 353 height 13
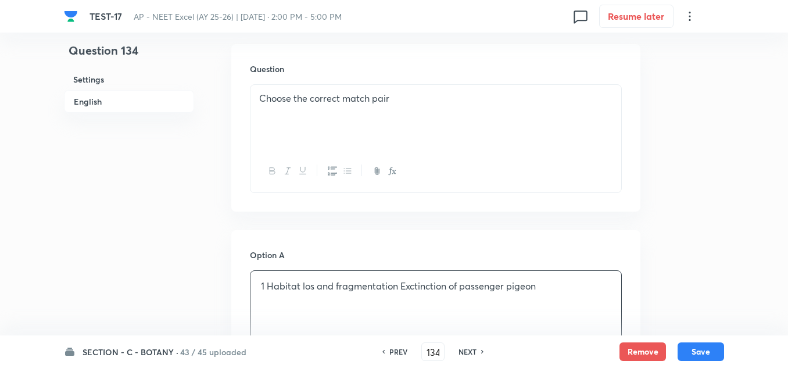
click at [398, 285] on td "Habitat los and fragmentation" at bounding box center [332, 286] width 133 height 15
click at [266, 284] on td "Habitat los and fragmentation-" at bounding box center [334, 286] width 137 height 15
click at [267, 286] on tr "1 Habitat los and fragmentation- Exctinction of passenger pigeon" at bounding box center [400, 286] width 280 height 15
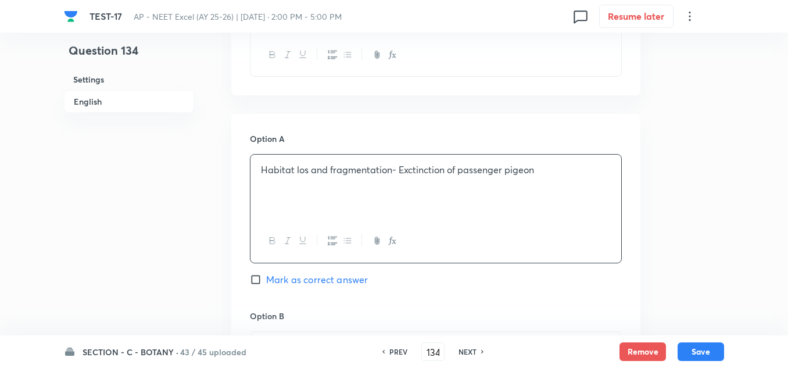
scroll to position [523, 0]
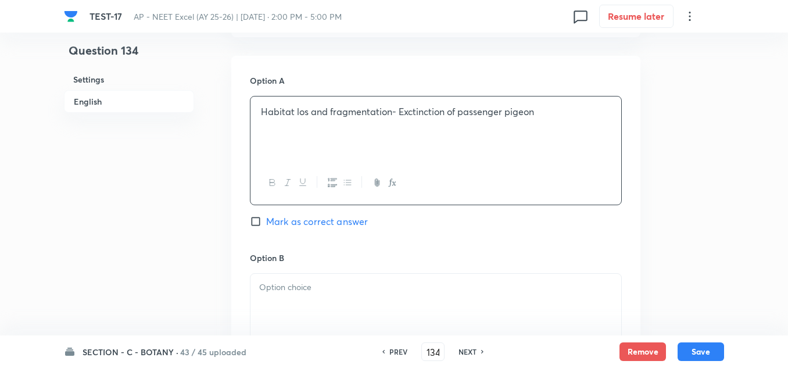
click at [301, 290] on p at bounding box center [435, 287] width 353 height 13
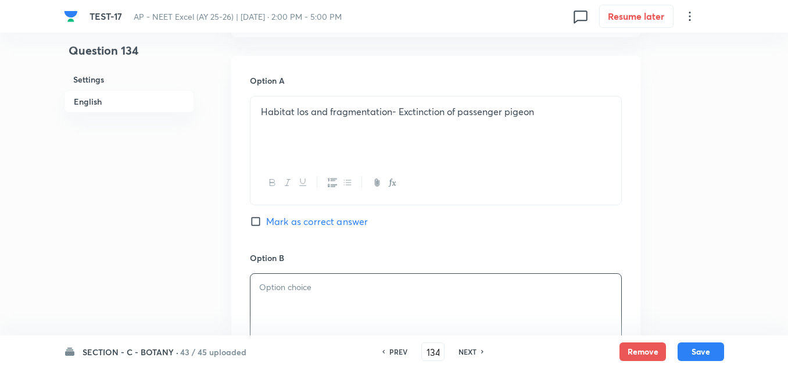
paste div
click at [337, 291] on td "Affects animals with migratory habits" at bounding box center [417, 289] width 161 height 15
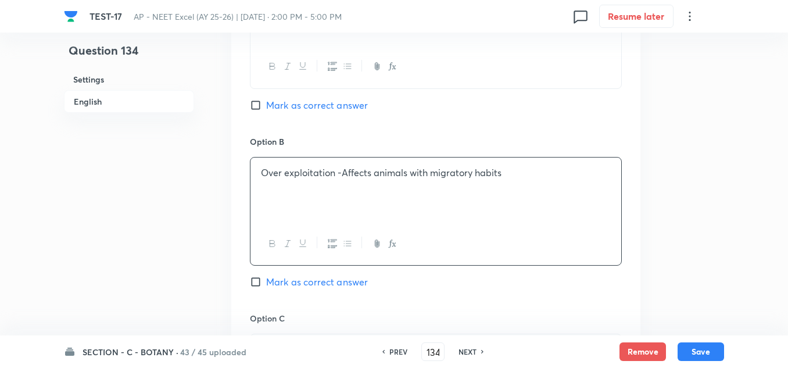
scroll to position [756, 0]
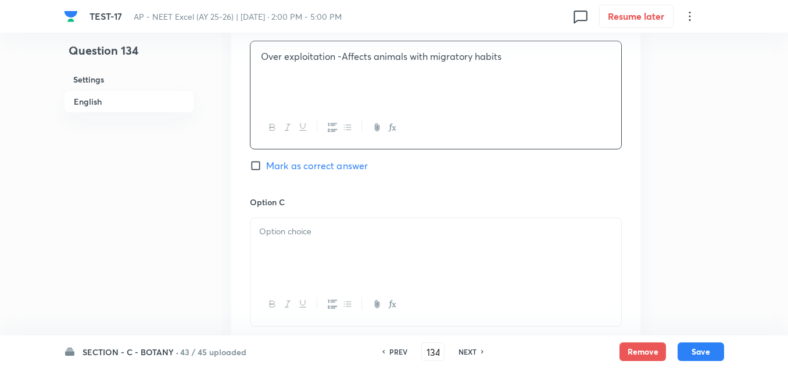
click at [296, 233] on p at bounding box center [435, 231] width 353 height 13
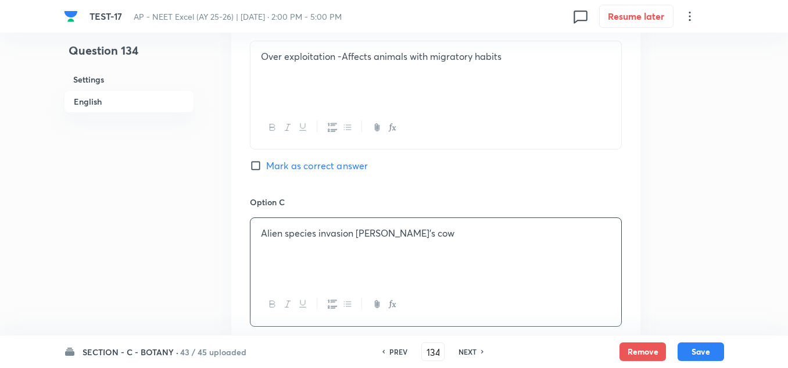
click at [317, 231] on td "Alien species invasion" at bounding box center [307, 233] width 94 height 15
click at [353, 233] on td "Alien species invasion" at bounding box center [307, 233] width 94 height 15
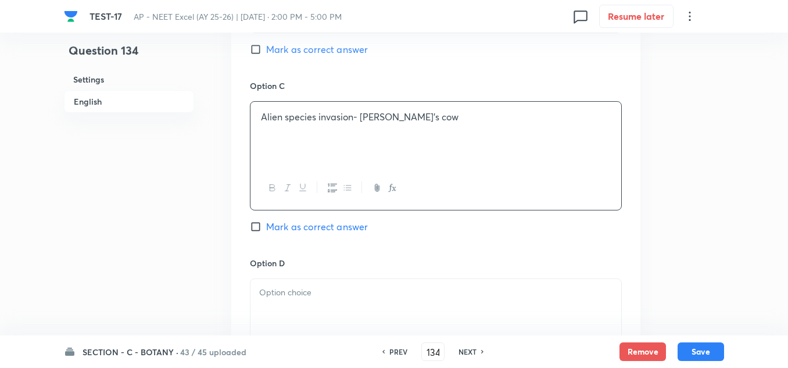
click at [299, 297] on p at bounding box center [435, 292] width 353 height 13
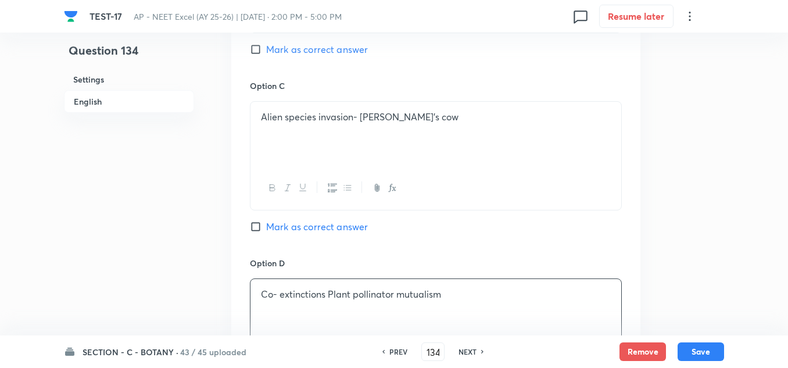
click at [327, 292] on table "Co- extinctions Plant pollinator mutualism" at bounding box center [351, 294] width 184 height 17
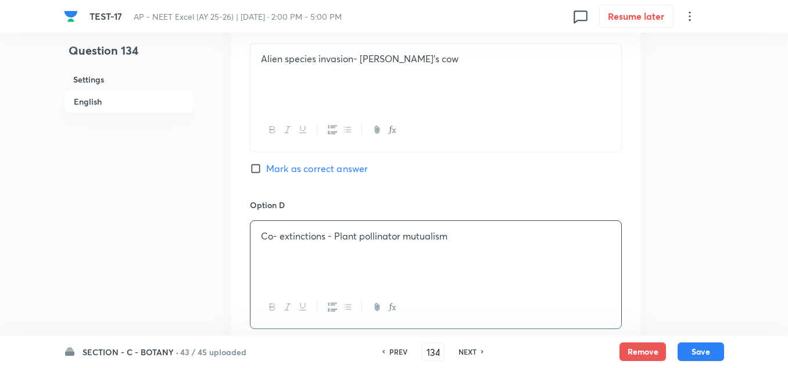
scroll to position [1046, 0]
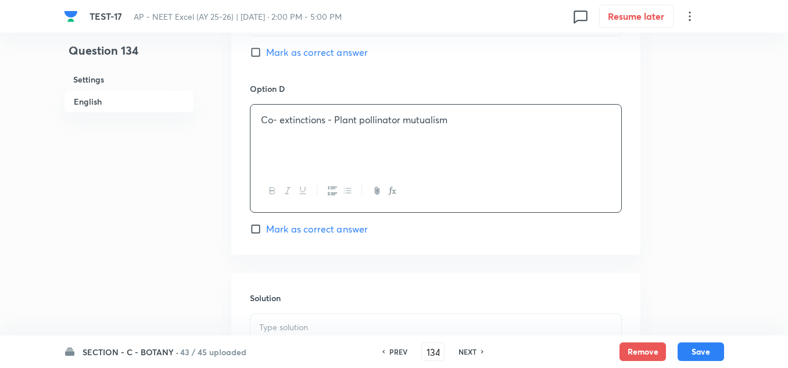
drag, startPoint x: 304, startPoint y: 214, endPoint x: 302, endPoint y: 222, distance: 8.3
click at [304, 217] on div "Option D Co- extinctions - Plant pollinator mutualism Mark as correct answer" at bounding box center [436, 159] width 372 height 153
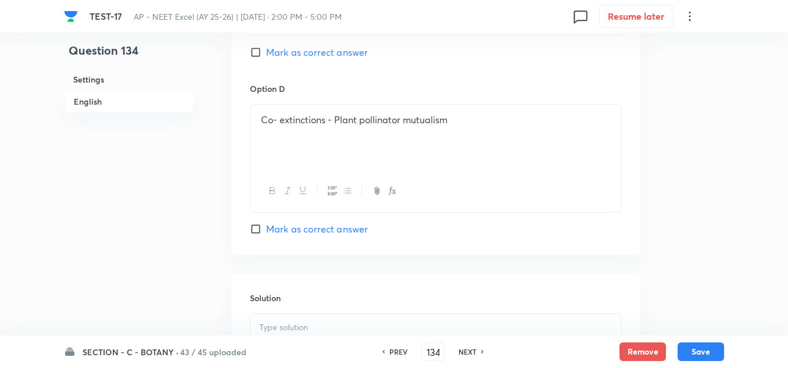
click at [301, 227] on span "Mark as correct answer" at bounding box center [317, 229] width 102 height 14
click at [266, 227] on input "Mark as correct answer" at bounding box center [258, 229] width 16 height 12
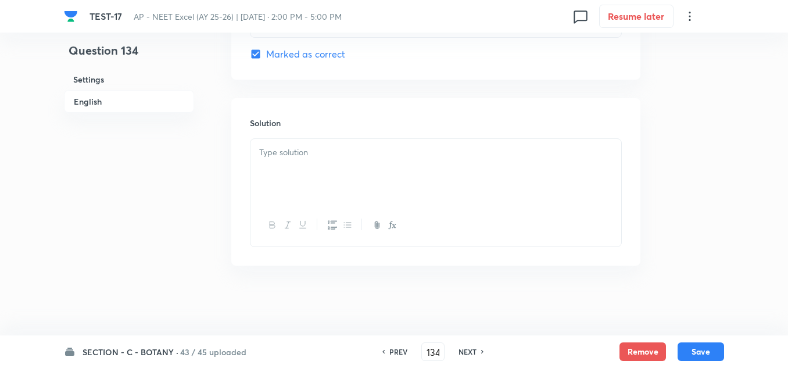
click at [295, 145] on div at bounding box center [436, 171] width 371 height 65
click at [279, 153] on p "concptual" at bounding box center [435, 152] width 353 height 13
click at [694, 346] on button "Save" at bounding box center [701, 350] width 47 height 19
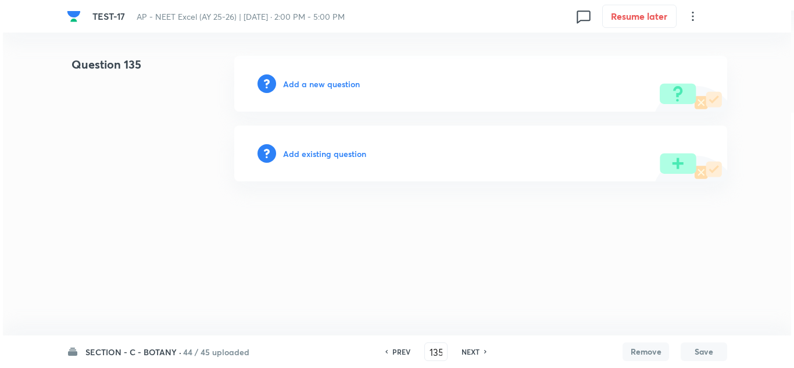
scroll to position [0, 0]
click at [333, 83] on h6 "Add a new question" at bounding box center [321, 84] width 77 height 12
click at [333, 83] on h6 "Choose a question type" at bounding box center [328, 84] width 90 height 12
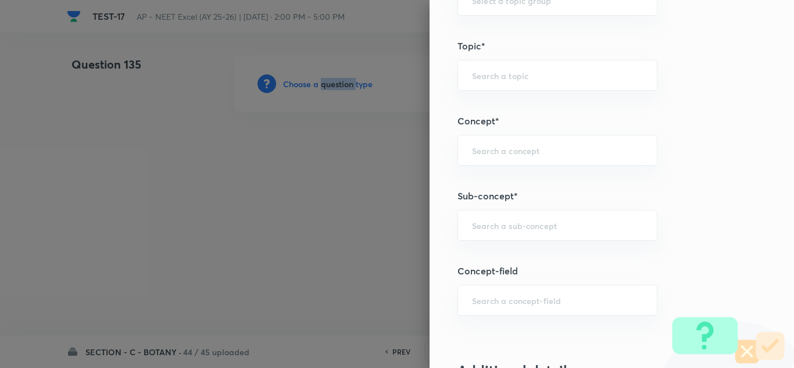
scroll to position [698, 0]
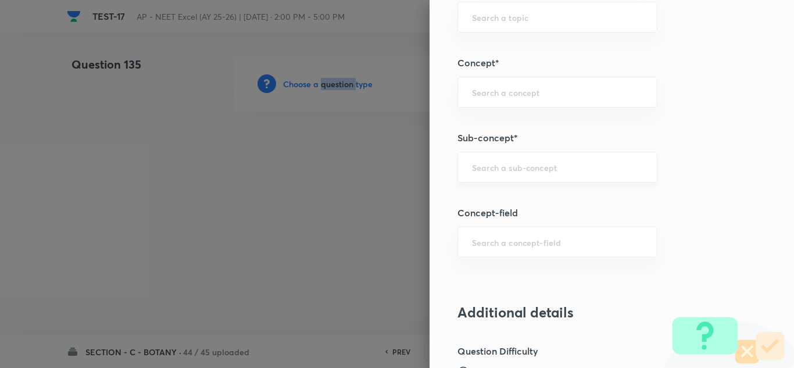
click at [486, 161] on div "​" at bounding box center [557, 167] width 200 height 31
paste input "Ecosystem"
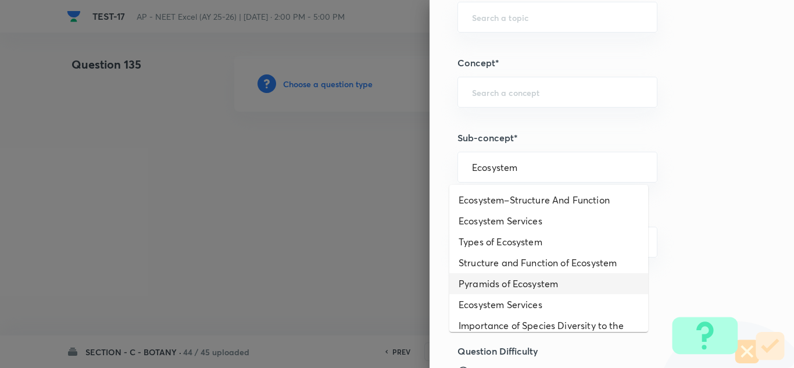
scroll to position [58, 0]
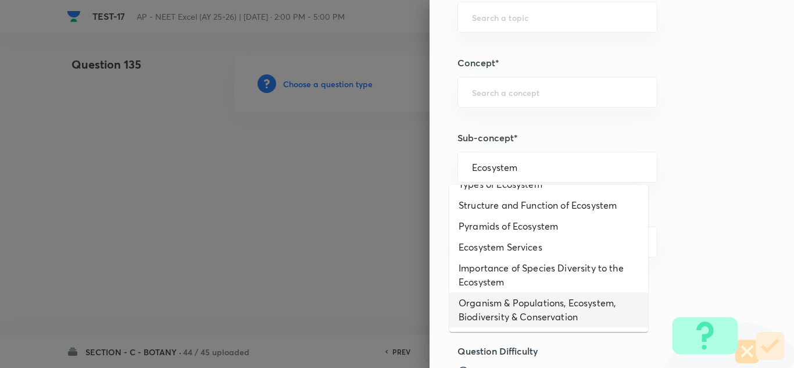
click at [514, 305] on li "Organism & Populations, Ecosystem, Biodiversity & Conservation" at bounding box center [548, 309] width 199 height 35
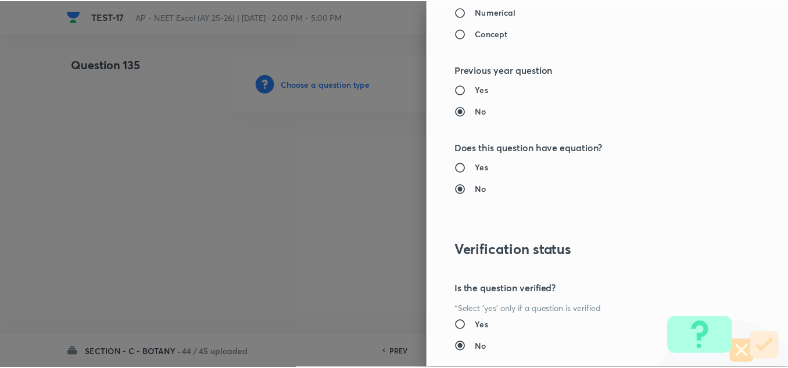
scroll to position [1295, 0]
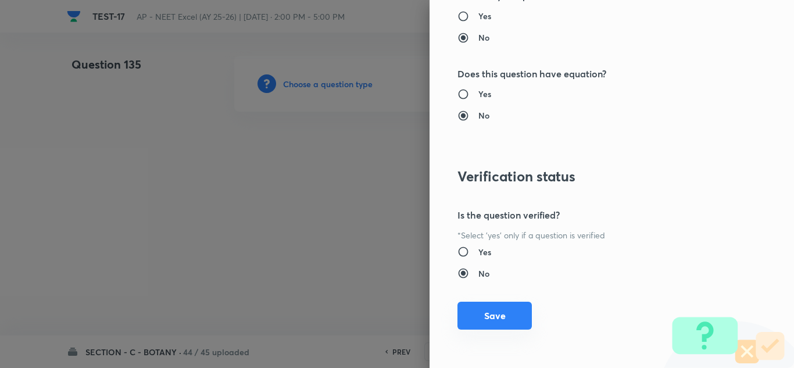
click at [494, 313] on button "Save" at bounding box center [494, 316] width 74 height 28
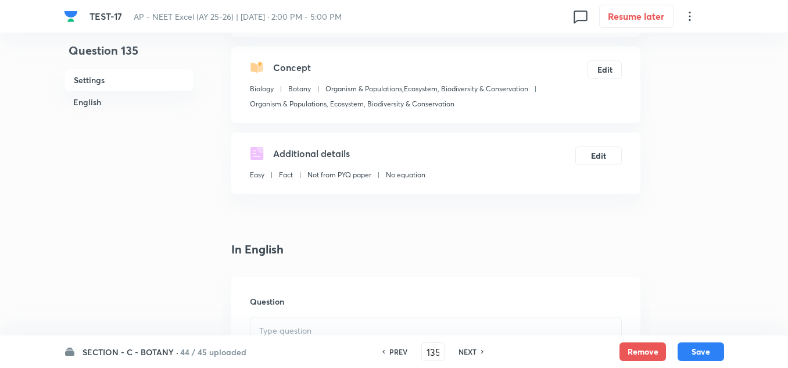
scroll to position [174, 0]
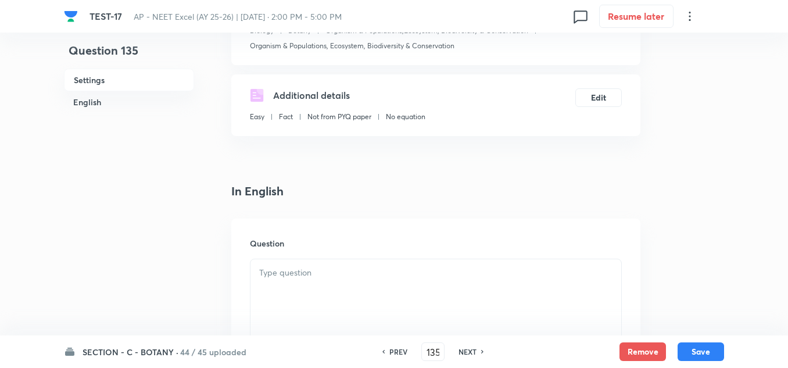
click at [288, 265] on div at bounding box center [436, 291] width 371 height 65
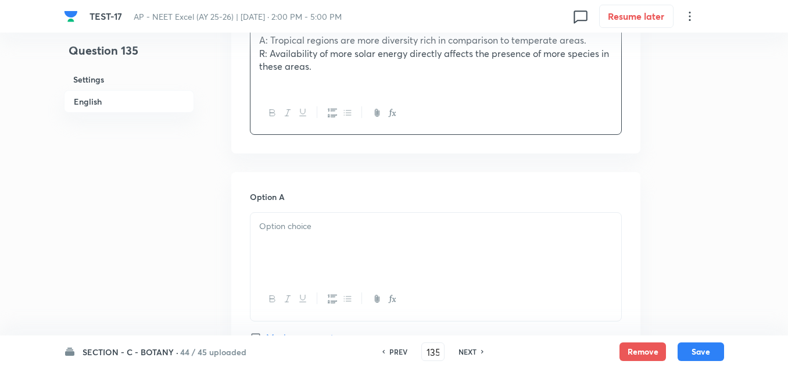
scroll to position [465, 0]
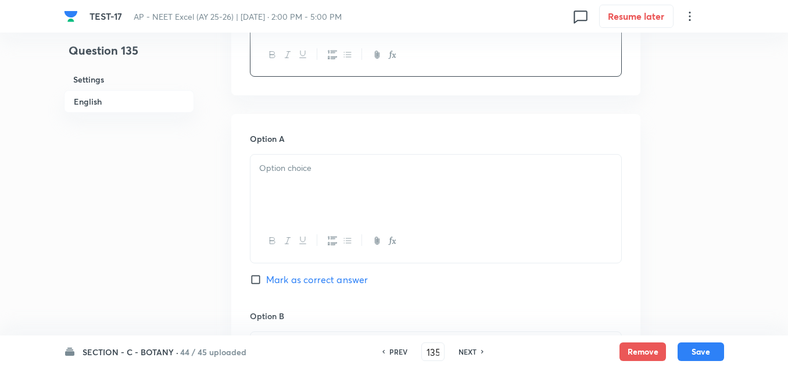
click at [310, 169] on p at bounding box center [435, 168] width 353 height 13
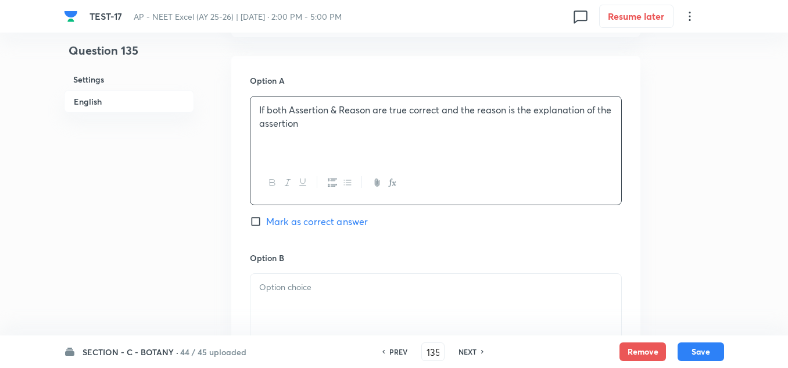
scroll to position [639, 0]
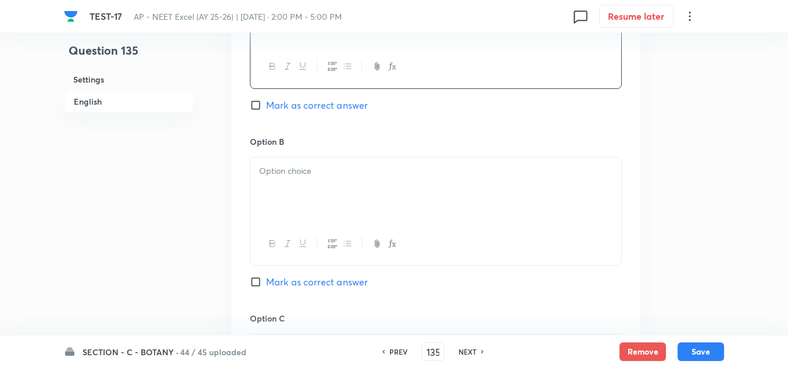
click at [299, 176] on p at bounding box center [435, 171] width 353 height 13
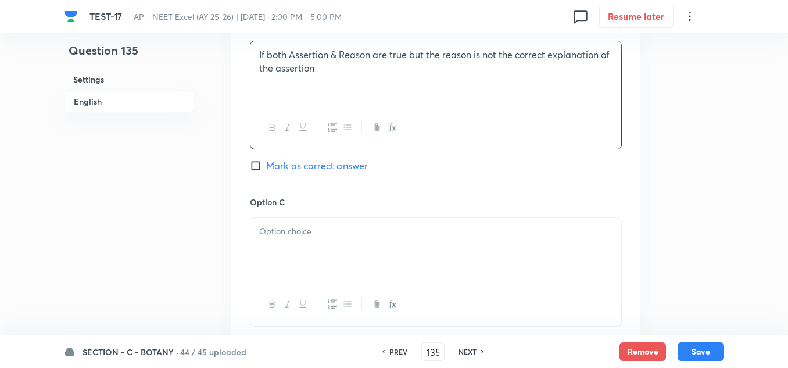
scroll to position [814, 0]
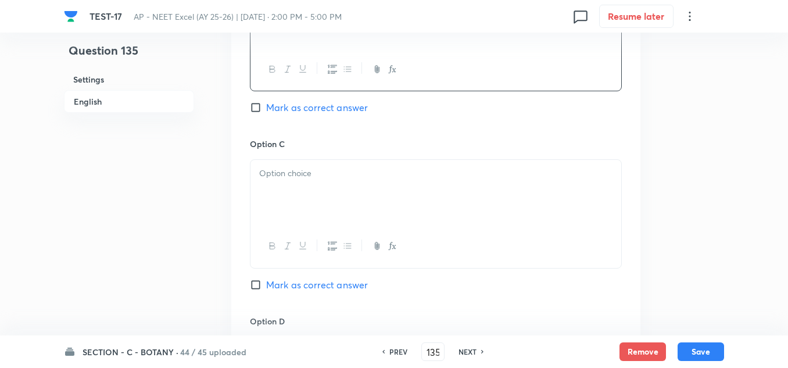
click at [314, 184] on div at bounding box center [436, 192] width 371 height 65
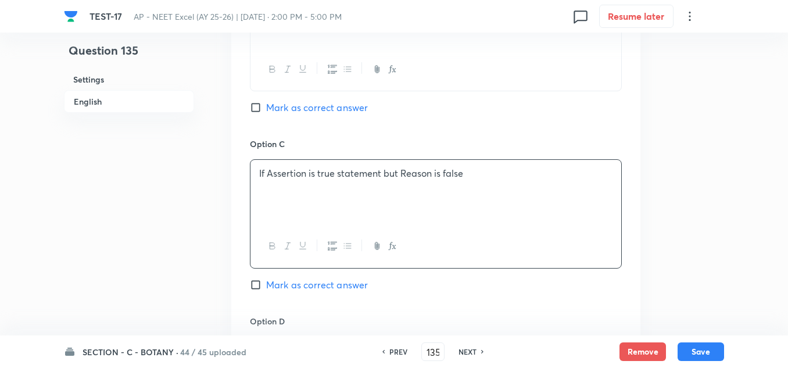
scroll to position [930, 0]
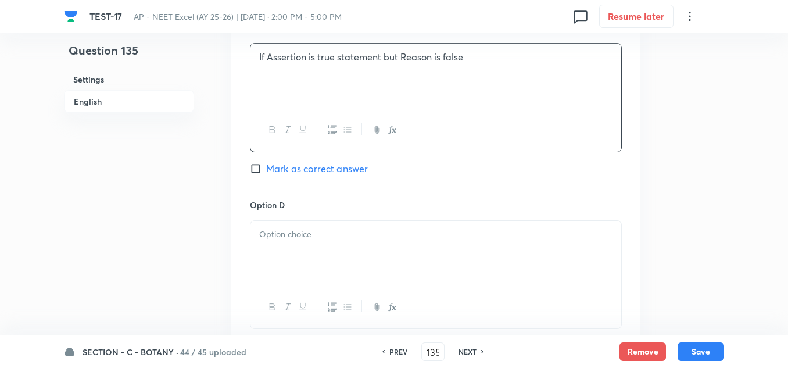
click at [320, 253] on div at bounding box center [436, 253] width 371 height 65
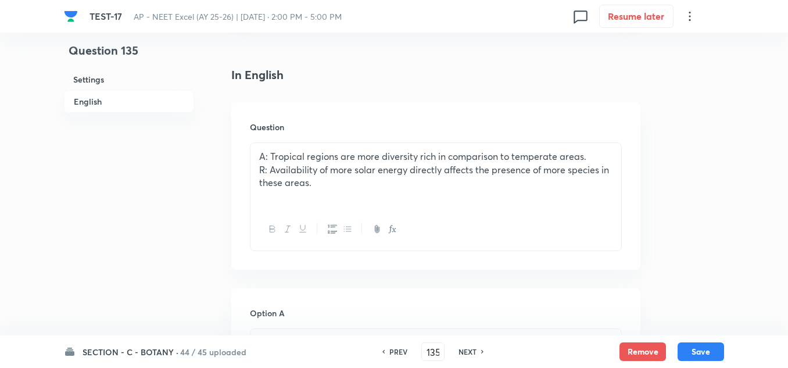
scroll to position [523, 0]
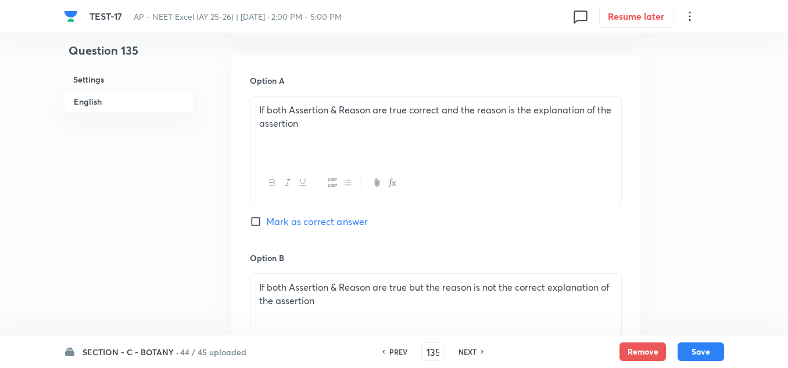
click at [303, 217] on span "Mark as correct answer" at bounding box center [317, 221] width 102 height 14
click at [266, 217] on input "Mark as correct answer" at bounding box center [258, 222] width 16 height 12
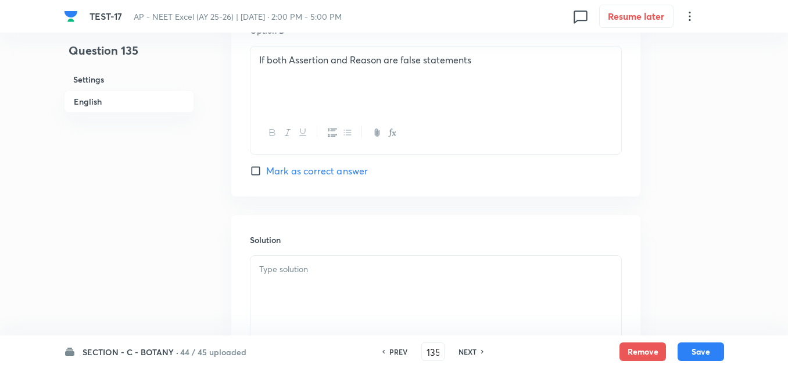
scroll to position [1163, 0]
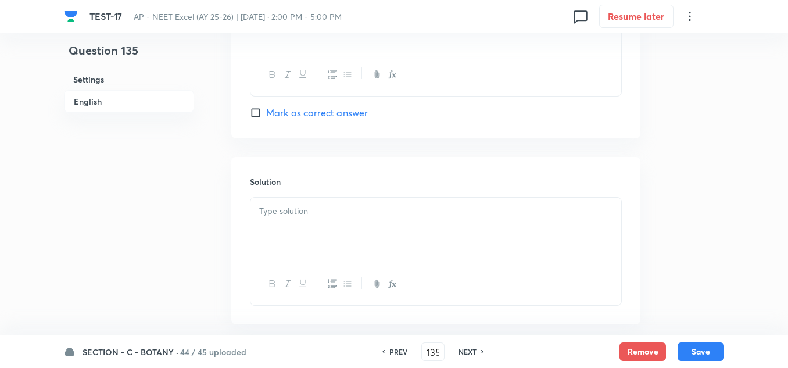
click at [299, 231] on div at bounding box center [436, 230] width 371 height 65
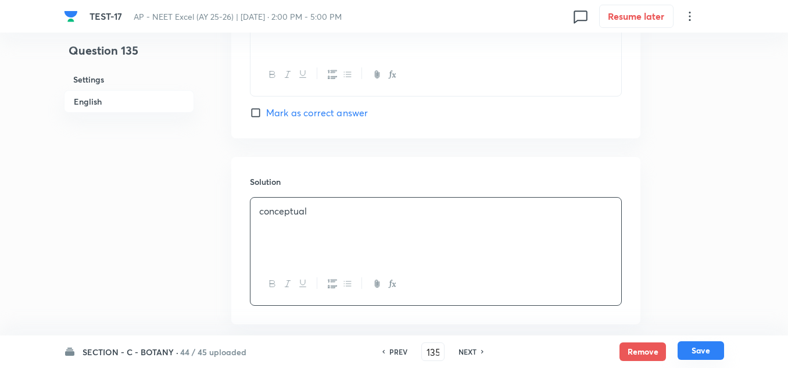
click at [690, 351] on button "Save" at bounding box center [701, 350] width 47 height 19
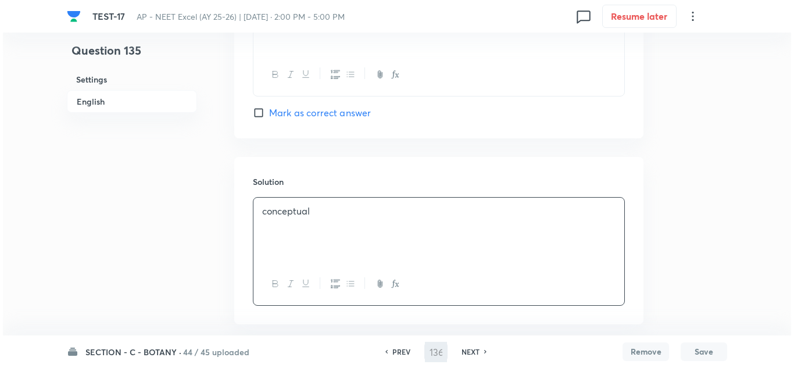
scroll to position [0, 0]
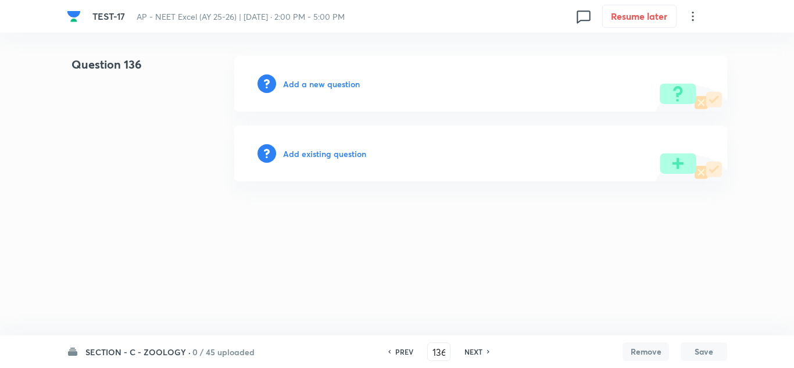
click at [318, 81] on h6 "Add a new question" at bounding box center [321, 84] width 77 height 12
click at [318, 81] on h6 "Choose a question type" at bounding box center [328, 84] width 90 height 12
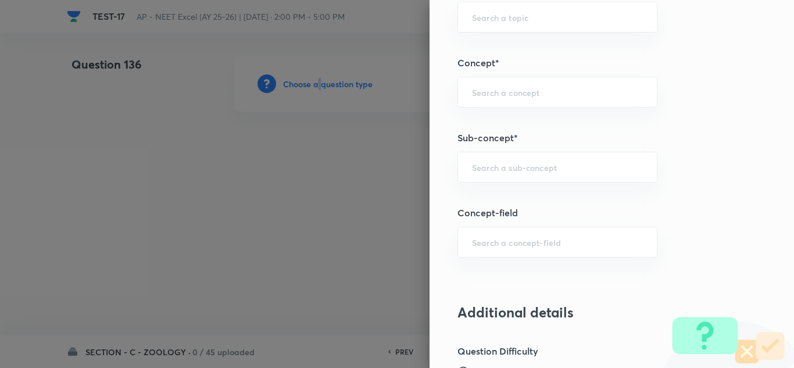
scroll to position [756, 0]
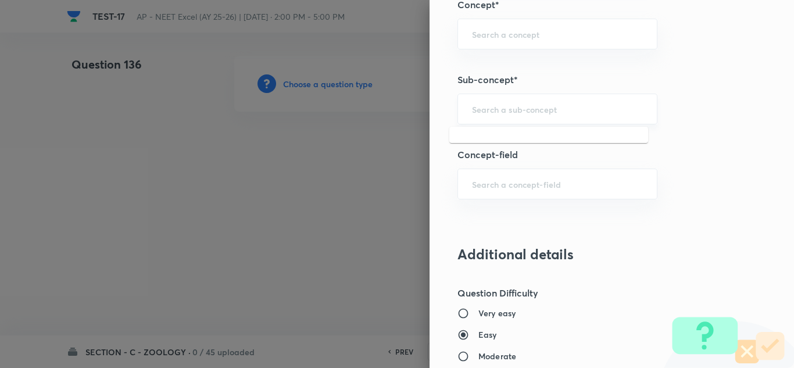
click at [510, 110] on input "text" at bounding box center [557, 108] width 171 height 11
paste input "Biotechnology"
click at [529, 110] on input "text" at bounding box center [557, 108] width 171 height 11
paste input "Biotechnology"
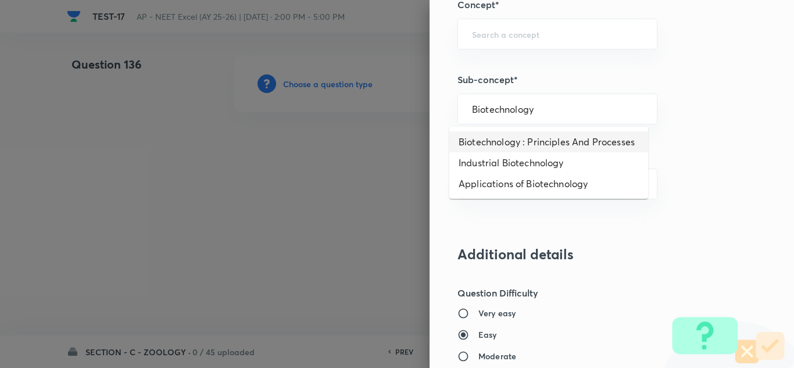
click at [533, 142] on li "Biotechnology : Principles And Processes" at bounding box center [548, 141] width 199 height 21
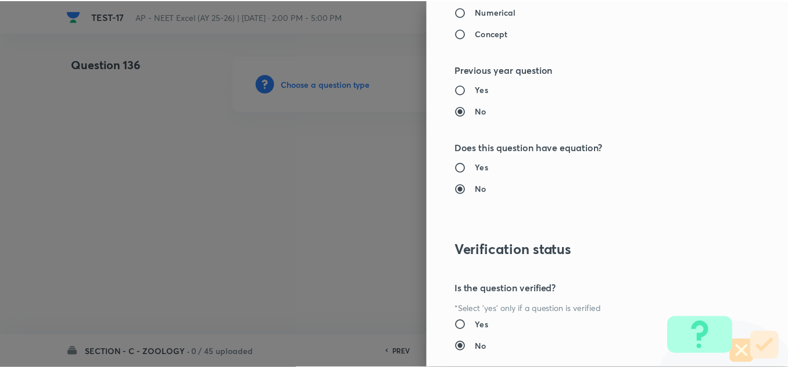
scroll to position [1295, 0]
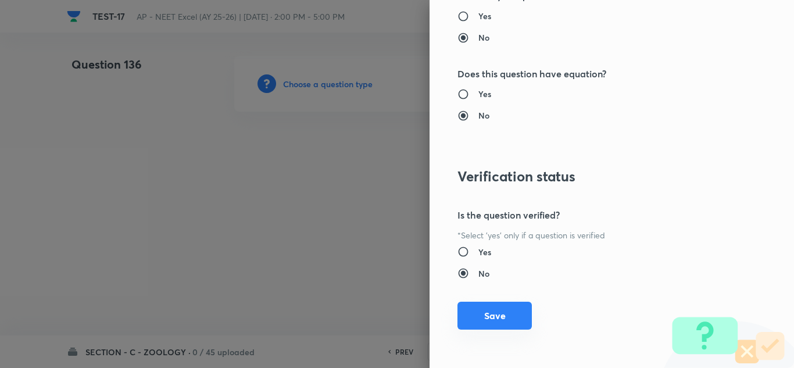
click at [491, 319] on button "Save" at bounding box center [494, 316] width 74 height 28
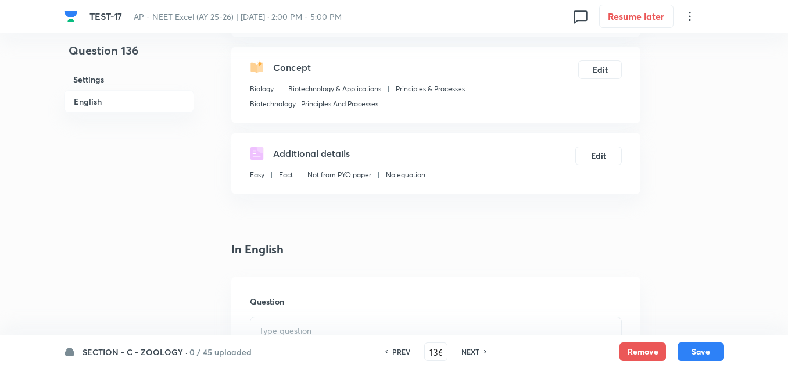
scroll to position [291, 0]
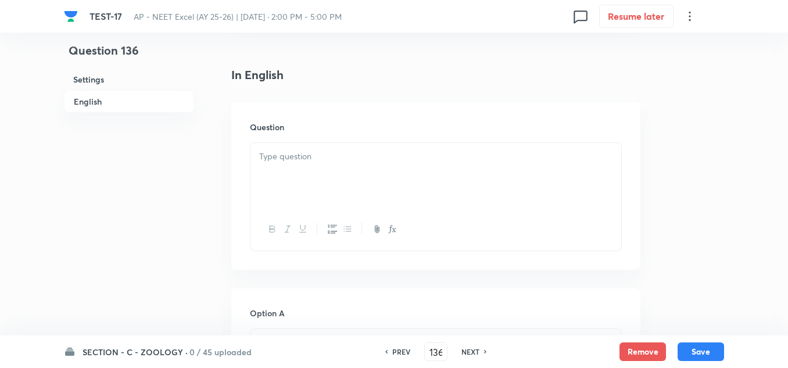
click at [328, 156] on p at bounding box center [435, 156] width 353 height 13
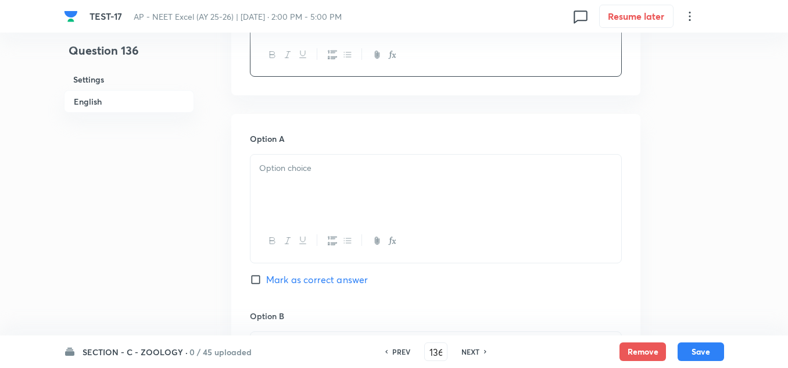
scroll to position [523, 0]
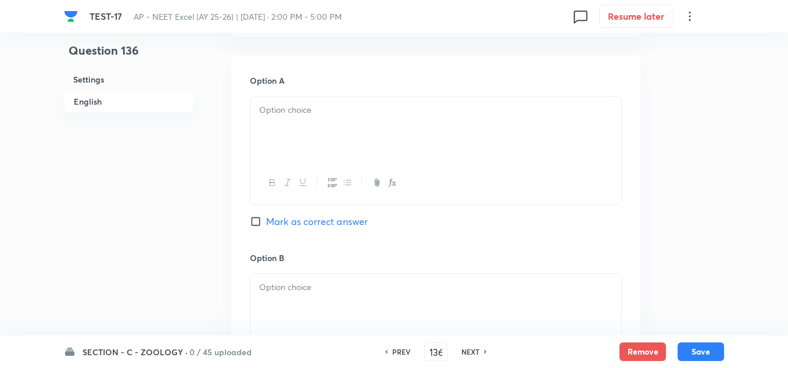
click at [315, 115] on p at bounding box center [435, 109] width 353 height 13
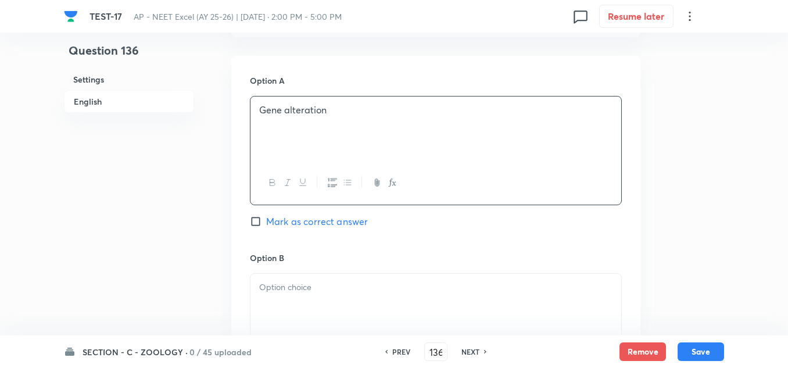
scroll to position [639, 0]
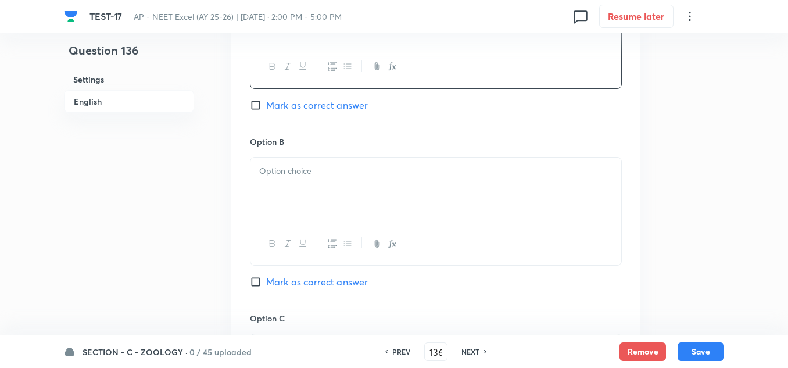
click at [326, 172] on p at bounding box center [435, 171] width 353 height 13
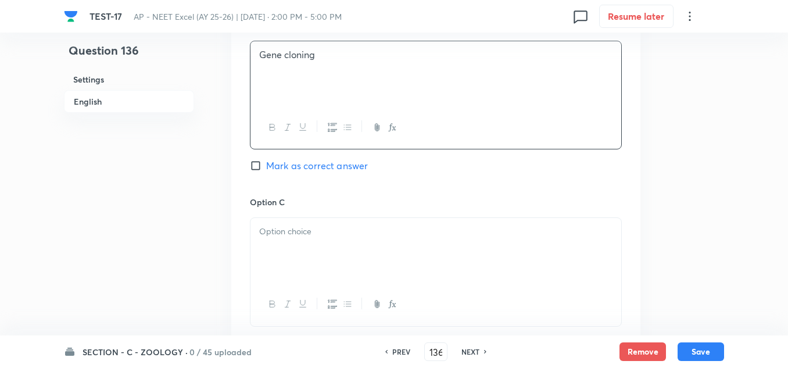
scroll to position [698, 0]
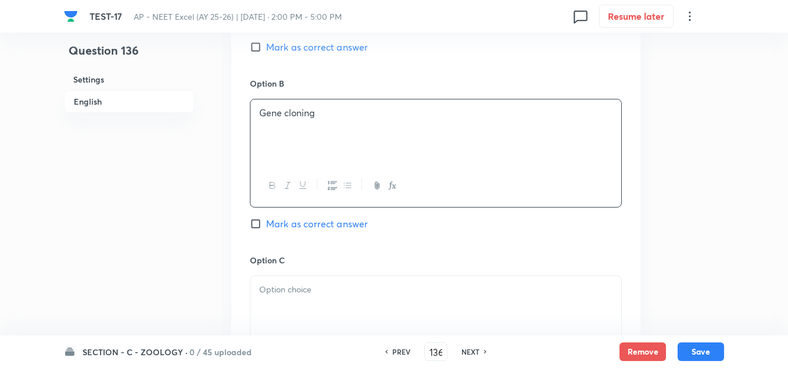
click at [292, 285] on p at bounding box center [435, 289] width 353 height 13
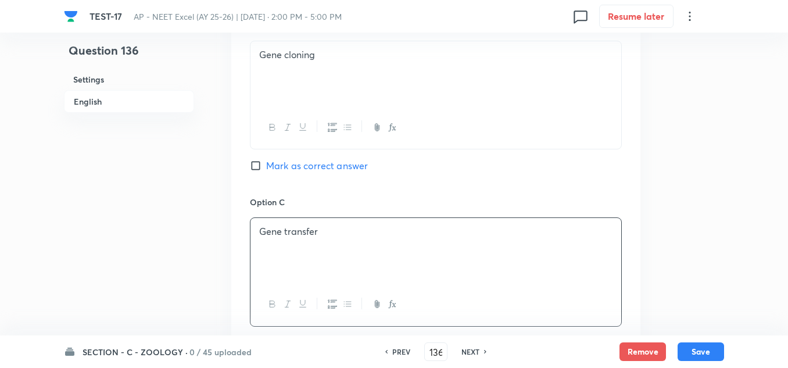
scroll to position [872, 0]
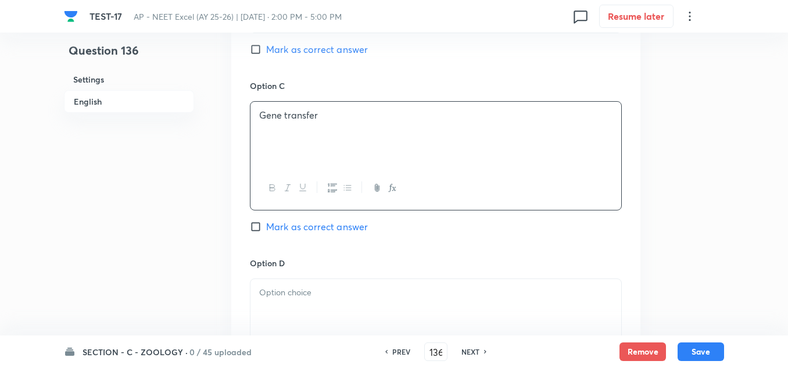
click at [289, 287] on p at bounding box center [435, 292] width 353 height 13
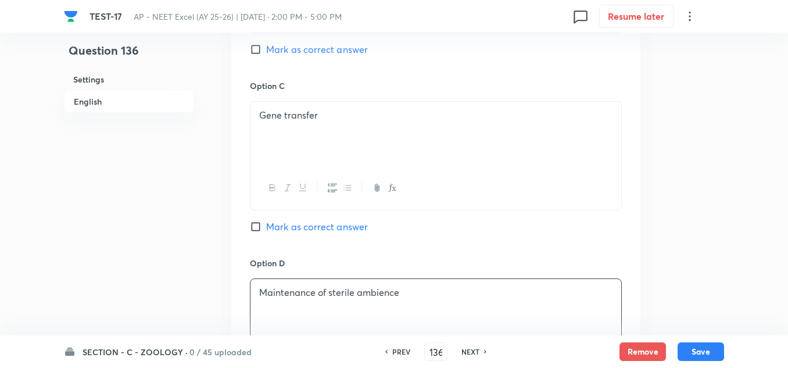
scroll to position [1046, 0]
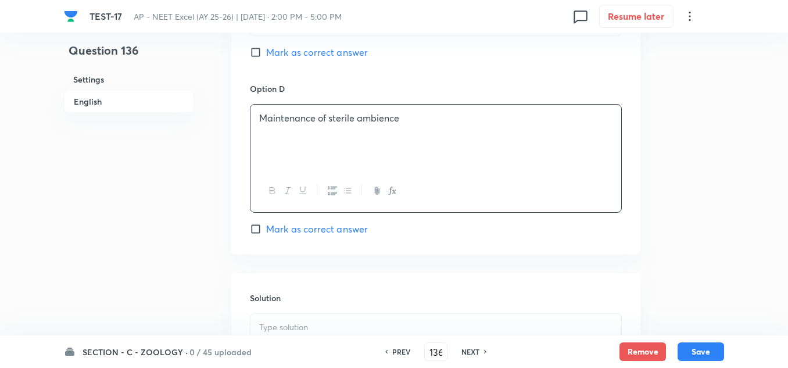
click at [300, 224] on span "Mark as correct answer" at bounding box center [317, 229] width 102 height 14
click at [266, 224] on input "Mark as correct answer" at bounding box center [258, 229] width 16 height 12
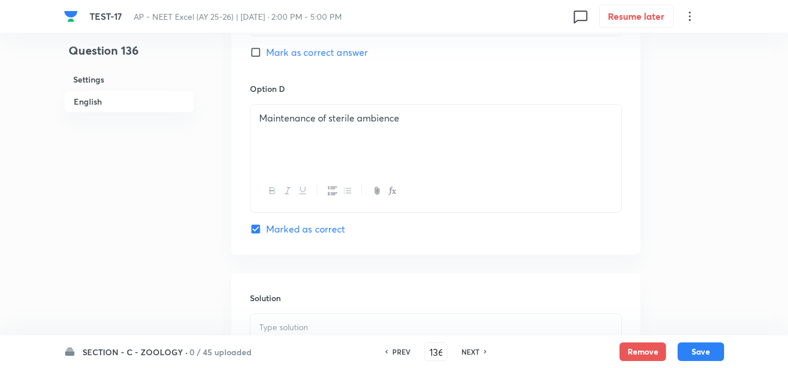
scroll to position [1163, 0]
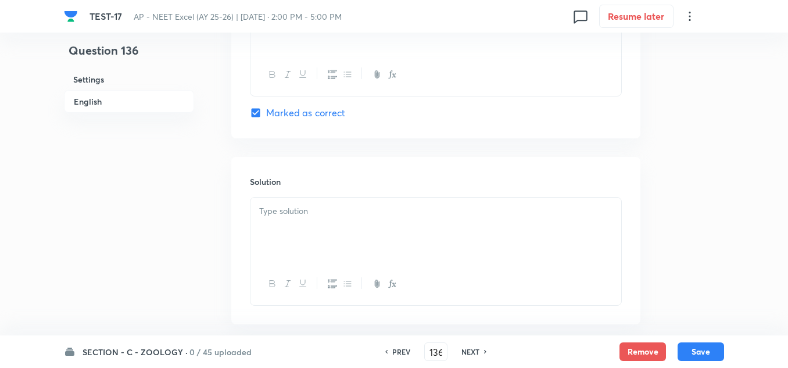
click at [306, 224] on div at bounding box center [436, 230] width 371 height 65
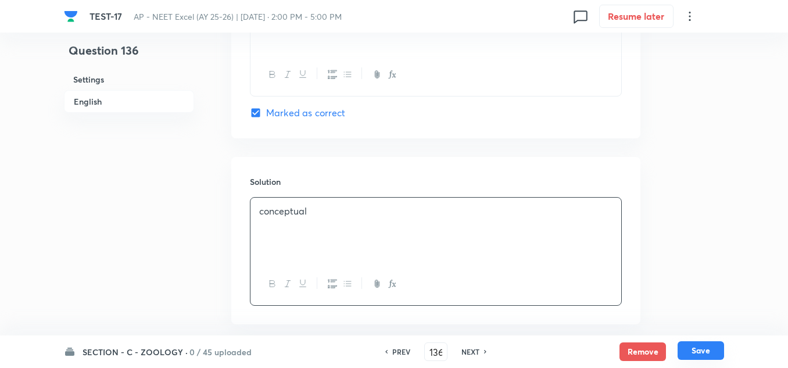
click at [700, 349] on button "Save" at bounding box center [701, 350] width 47 height 19
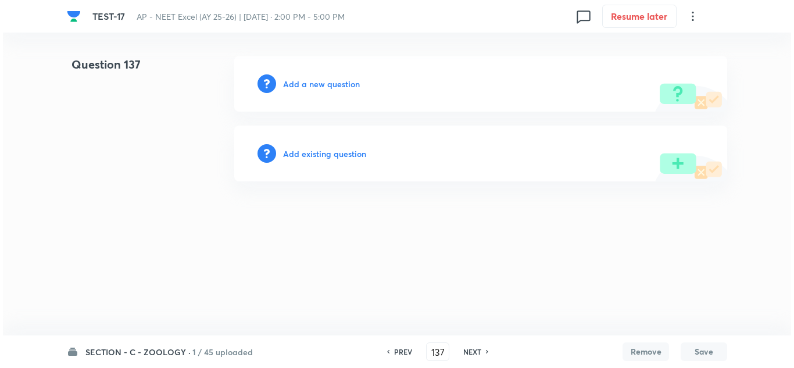
scroll to position [0, 0]
click at [338, 85] on h6 "Add a new question" at bounding box center [321, 84] width 77 height 12
click at [338, 85] on h6 "Choose a question type" at bounding box center [328, 84] width 90 height 12
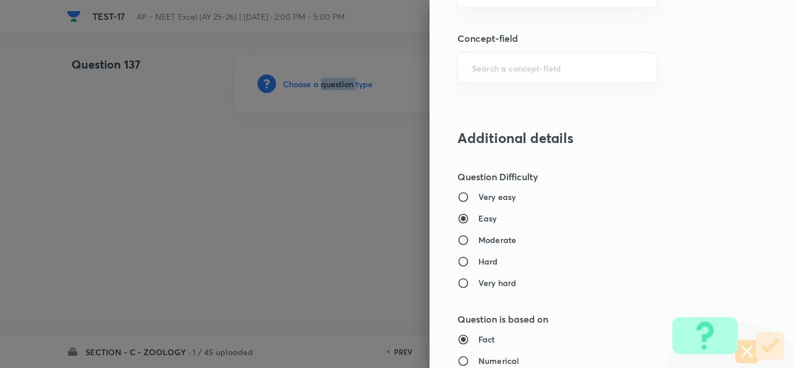
scroll to position [756, 0]
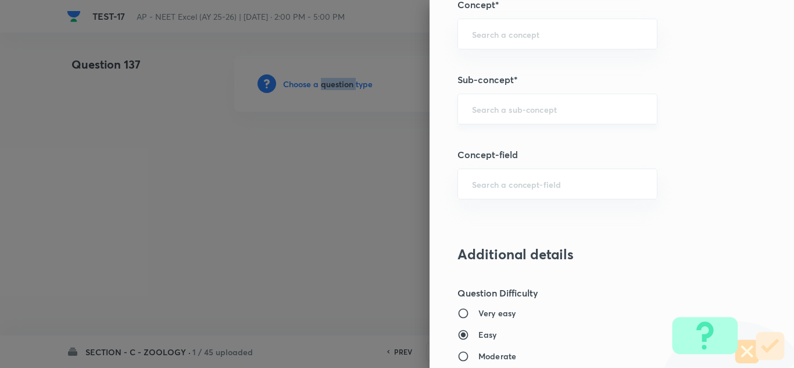
click at [500, 102] on div "​" at bounding box center [557, 109] width 200 height 31
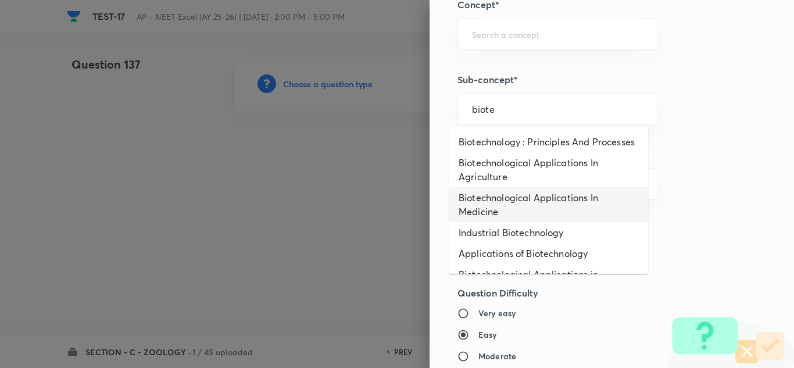
scroll to position [44, 0]
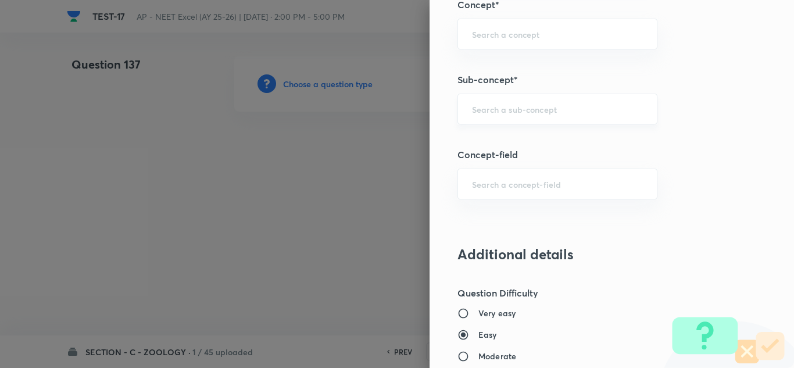
click at [502, 118] on div "​" at bounding box center [557, 109] width 200 height 31
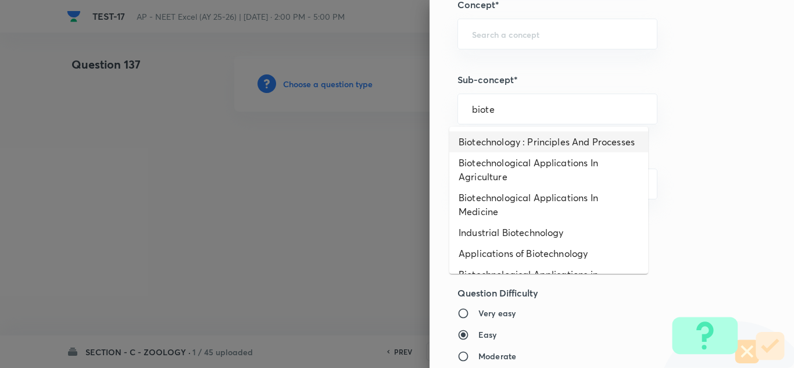
click at [509, 149] on li "Biotechnology : Principles And Processes" at bounding box center [548, 141] width 199 height 21
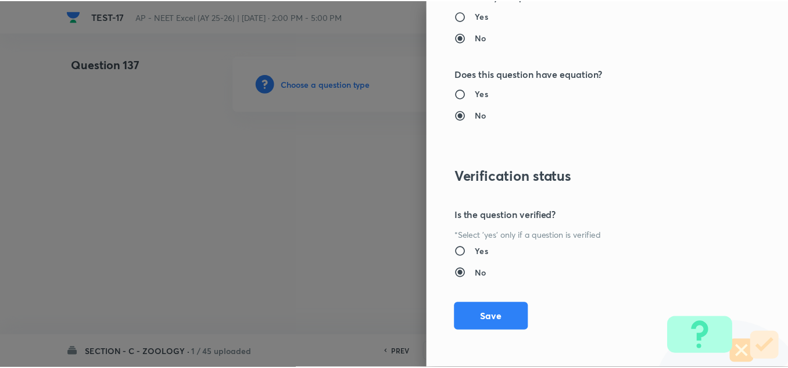
scroll to position [1295, 0]
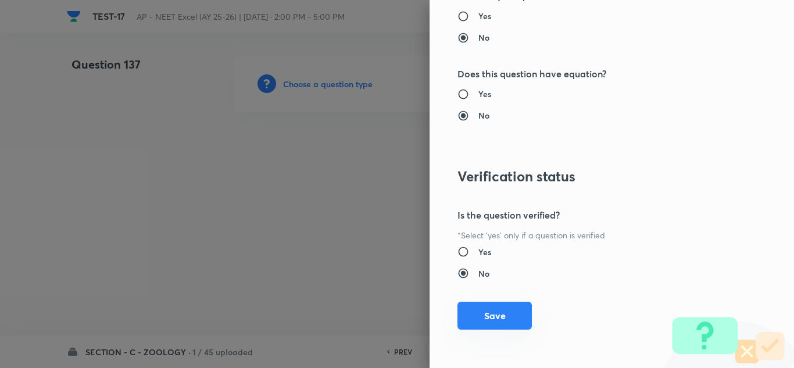
click at [497, 321] on button "Save" at bounding box center [494, 316] width 74 height 28
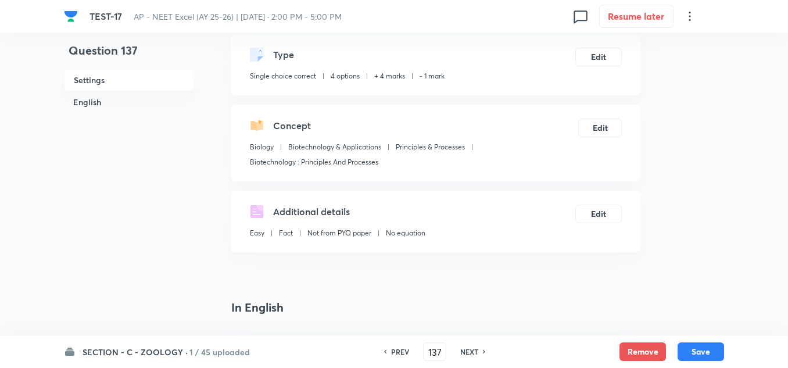
scroll to position [233, 0]
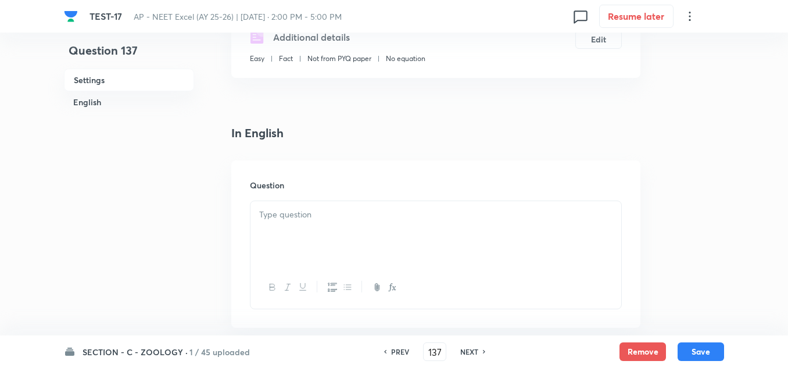
click at [289, 215] on p at bounding box center [435, 214] width 353 height 13
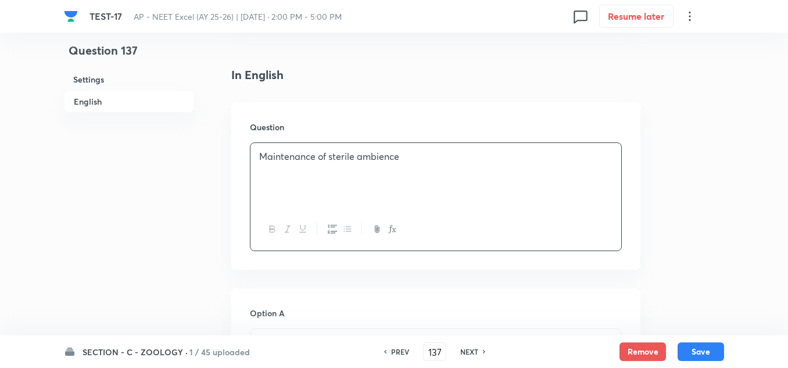
scroll to position [407, 0]
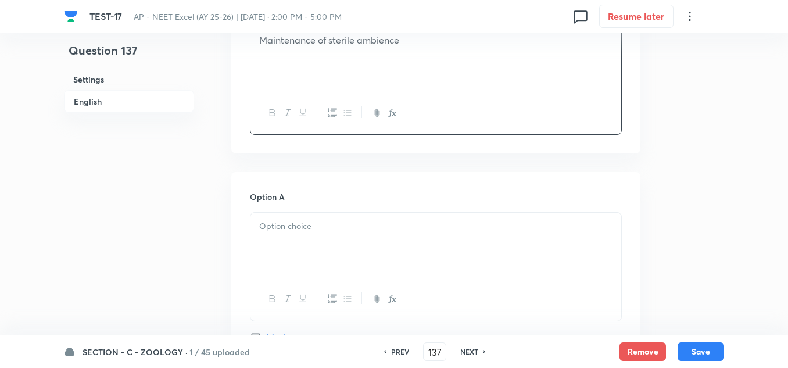
click at [292, 235] on div at bounding box center [436, 245] width 371 height 65
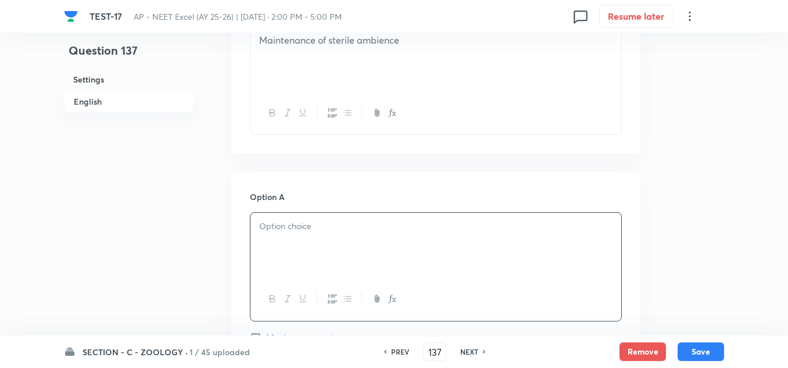
paste div
click at [269, 227] on p ") Oparin and Haldane" at bounding box center [435, 226] width 353 height 13
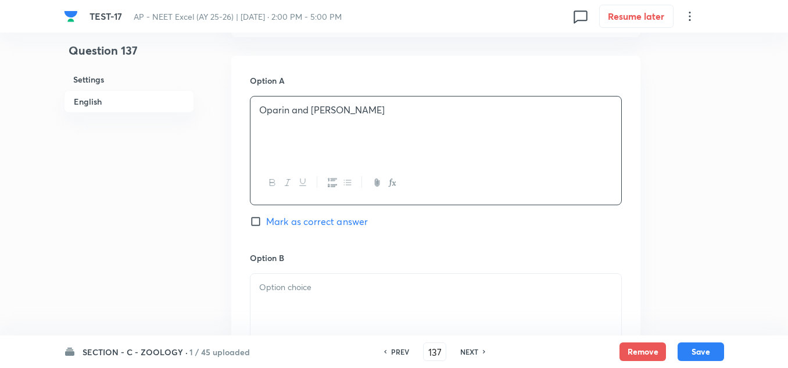
click at [278, 278] on div at bounding box center [436, 306] width 371 height 65
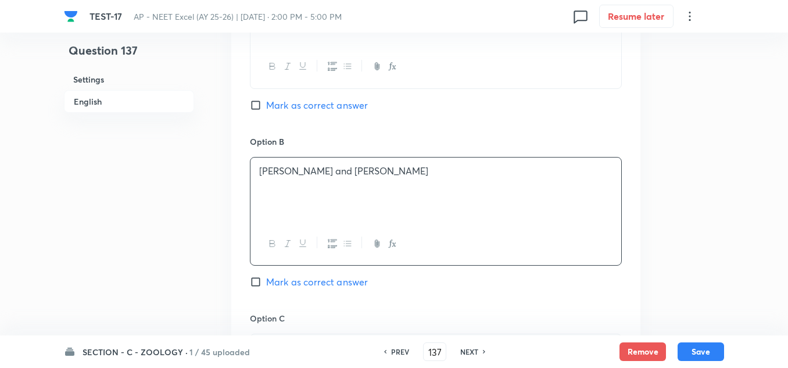
scroll to position [756, 0]
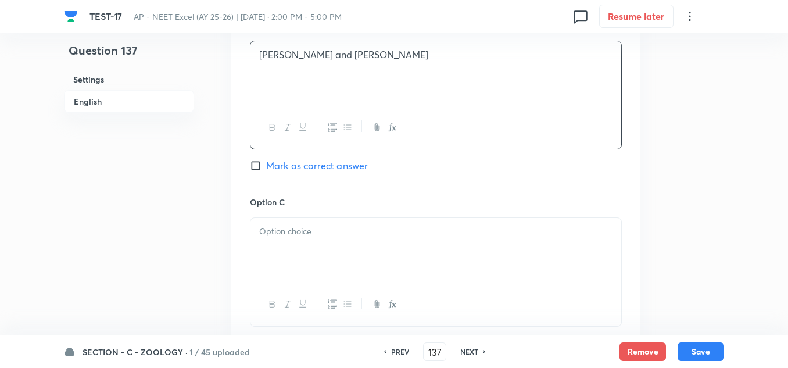
click at [301, 244] on div at bounding box center [436, 250] width 371 height 65
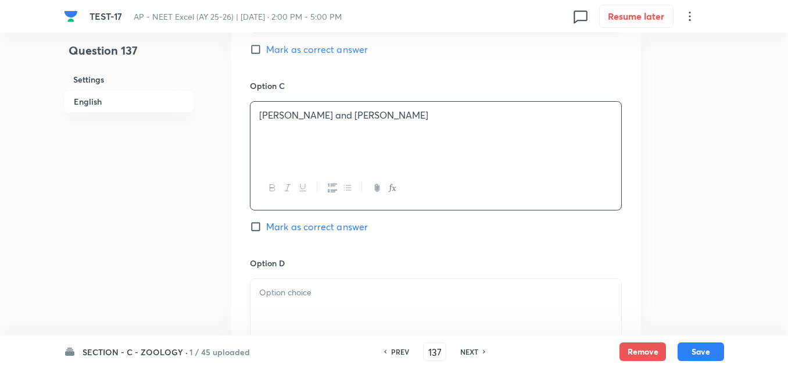
scroll to position [988, 0]
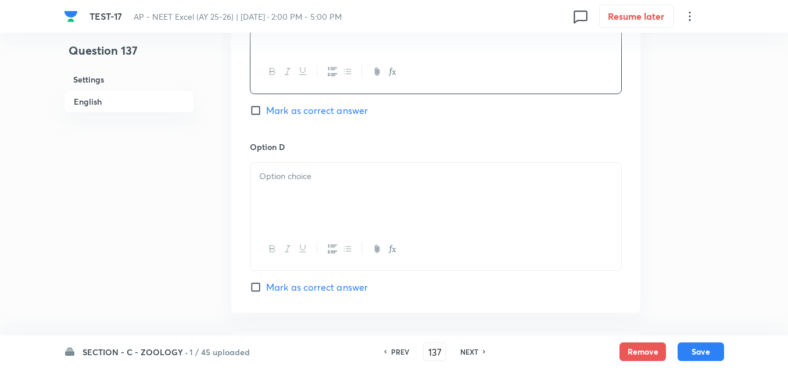
click at [314, 201] on div at bounding box center [436, 195] width 371 height 65
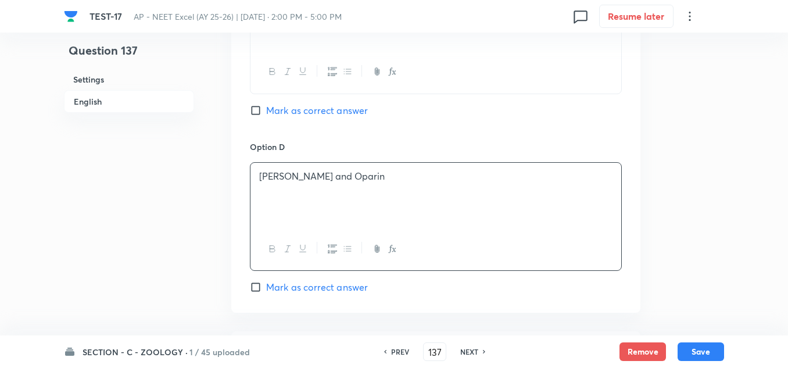
scroll to position [872, 0]
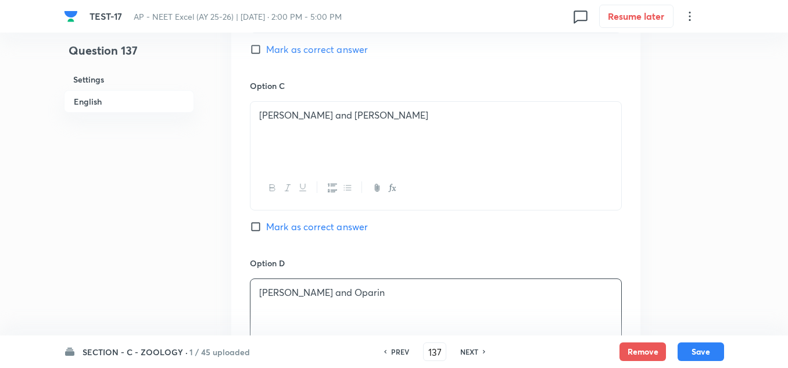
click at [310, 51] on span "Mark as correct answer" at bounding box center [317, 49] width 102 height 14
click at [266, 51] on input "Mark as correct answer" at bounding box center [258, 50] width 16 height 12
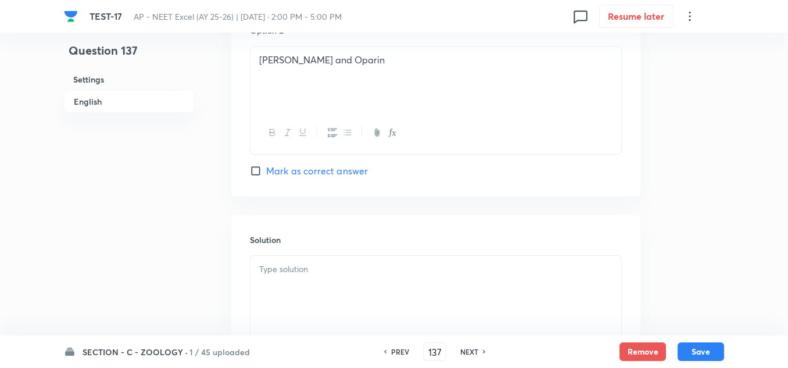
scroll to position [1221, 0]
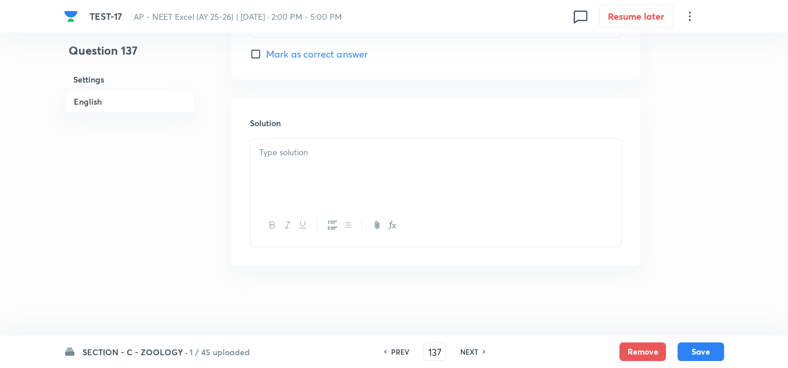
click at [291, 160] on div at bounding box center [436, 171] width 371 height 65
click at [689, 351] on button "Save" at bounding box center [701, 350] width 47 height 19
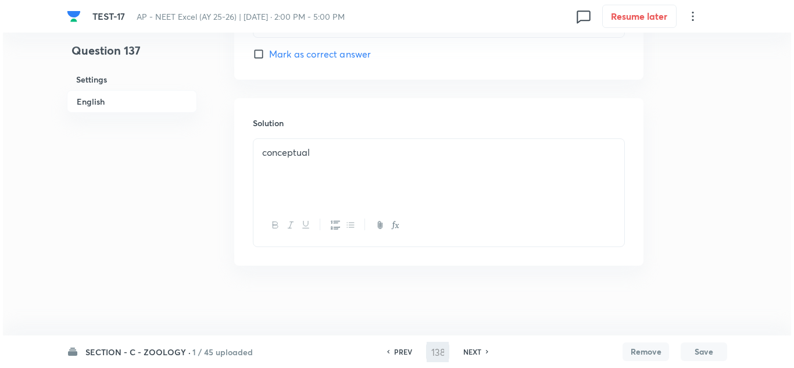
scroll to position [0, 0]
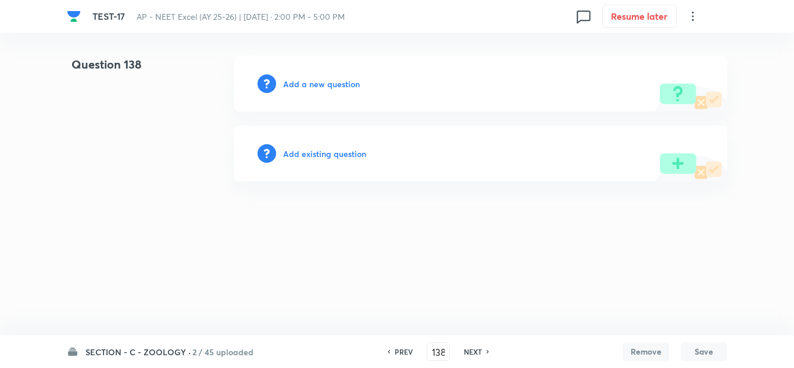
click at [302, 83] on h6 "Add a new question" at bounding box center [321, 84] width 77 height 12
click at [302, 83] on h6 "Choose a question type" at bounding box center [328, 84] width 90 height 12
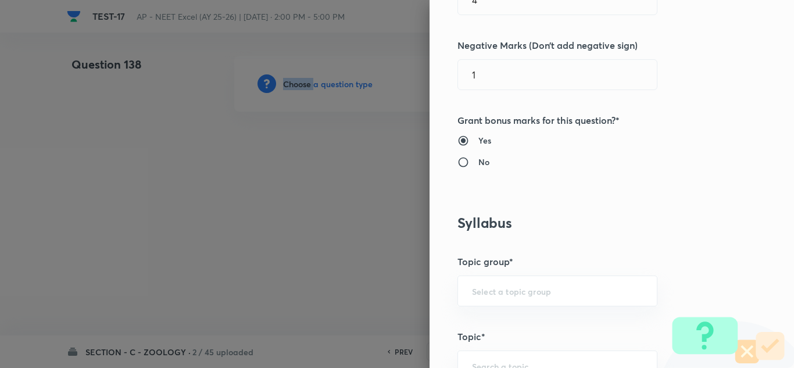
scroll to position [581, 0]
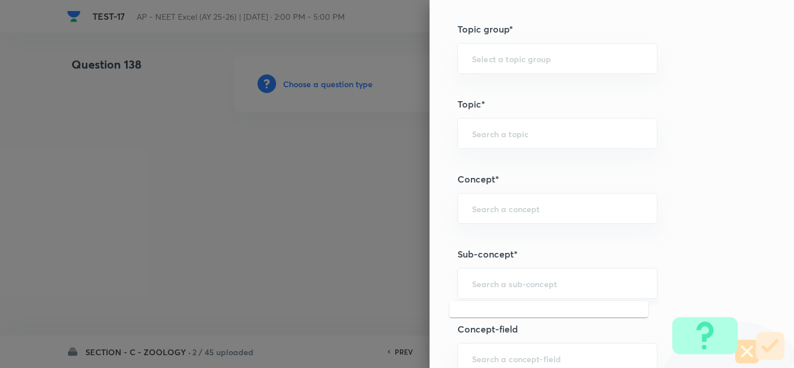
click at [499, 284] on input "text" at bounding box center [557, 283] width 171 height 11
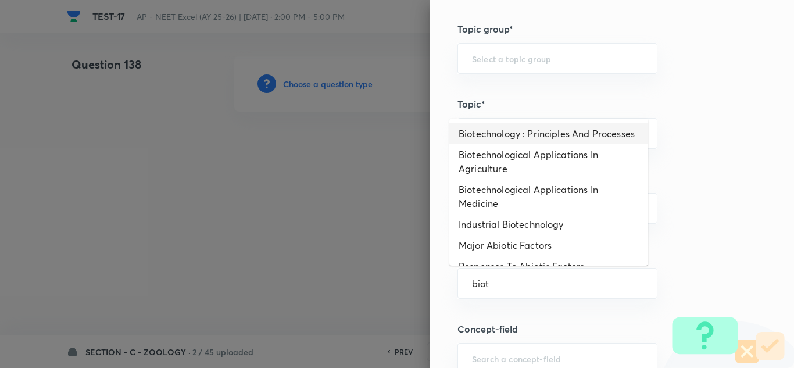
click at [520, 135] on li "Biotechnology : Principles And Processes" at bounding box center [548, 133] width 199 height 21
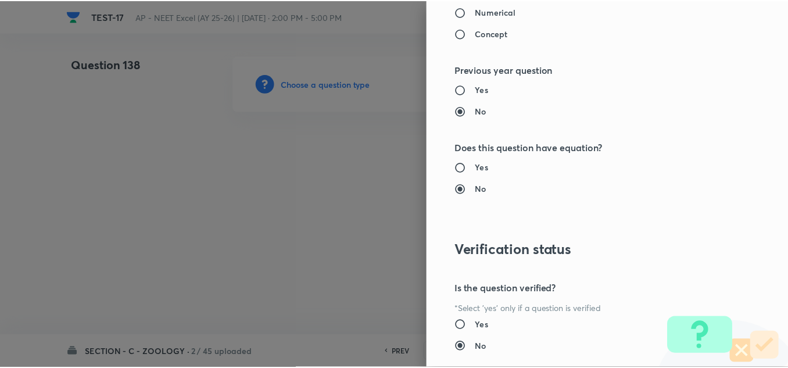
scroll to position [1295, 0]
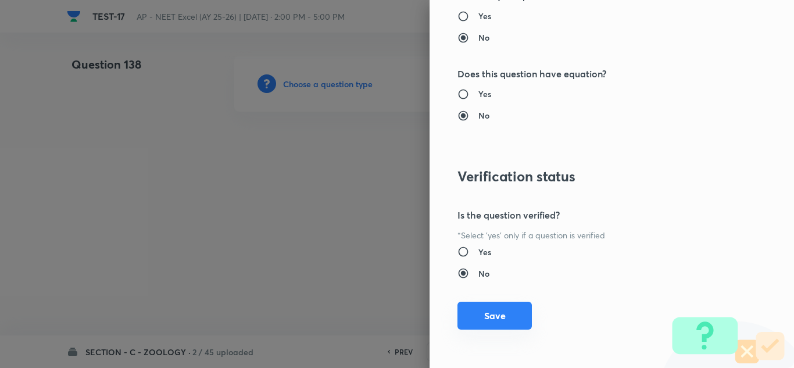
click at [488, 304] on button "Save" at bounding box center [494, 316] width 74 height 28
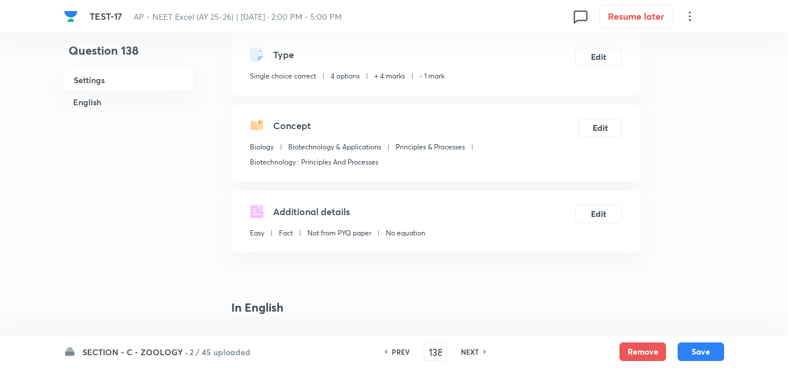
scroll to position [233, 0]
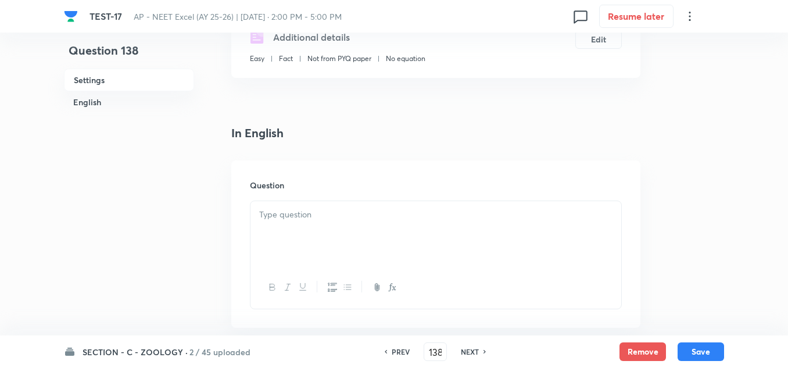
click at [308, 231] on div at bounding box center [436, 233] width 371 height 65
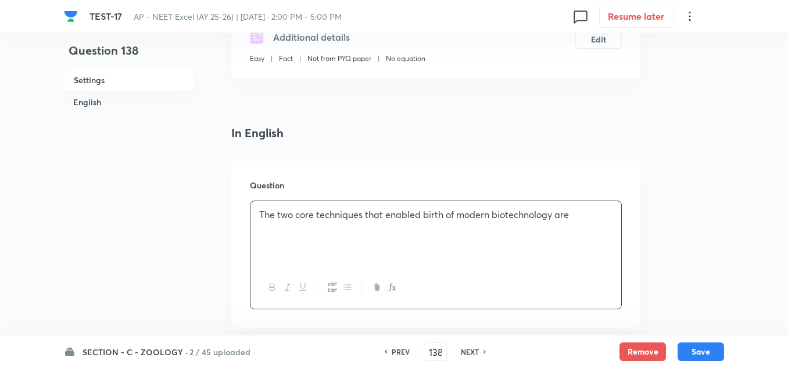
scroll to position [349, 0]
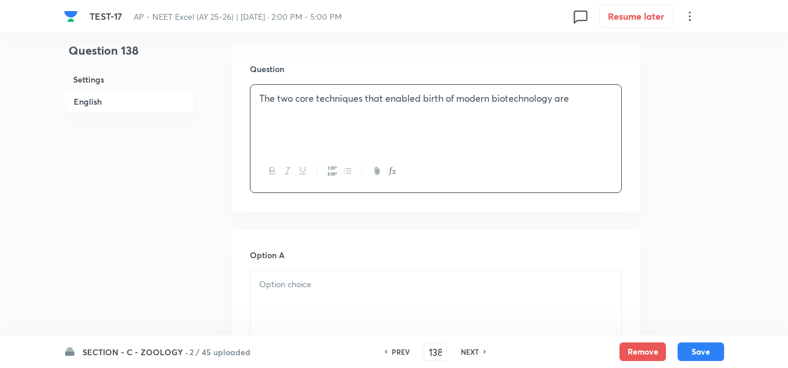
click at [301, 290] on p at bounding box center [435, 284] width 353 height 13
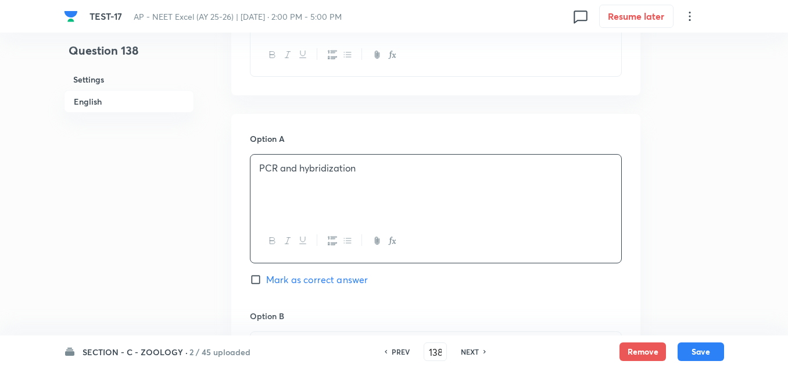
scroll to position [523, 0]
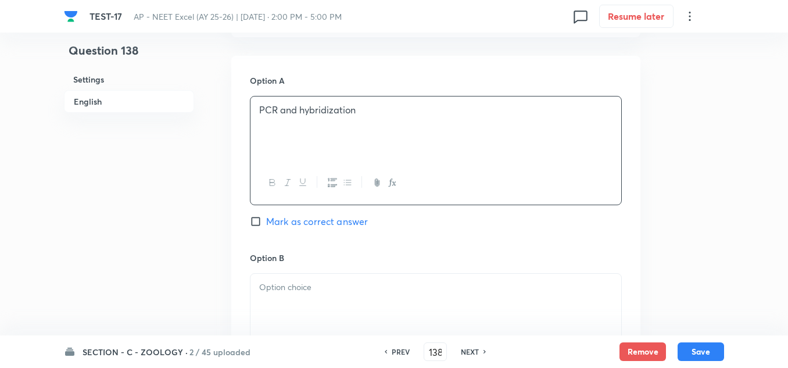
click at [319, 287] on p at bounding box center [435, 287] width 353 height 13
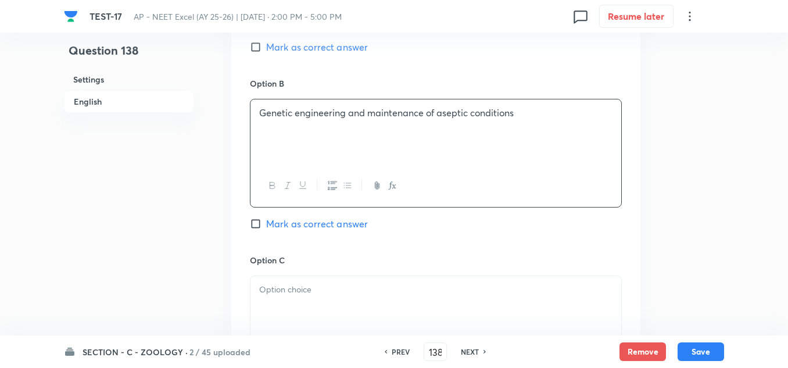
scroll to position [814, 0]
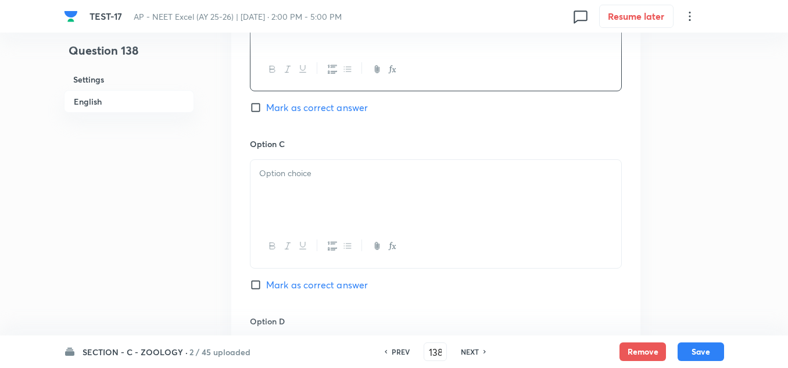
click at [320, 173] on p at bounding box center [435, 173] width 353 height 13
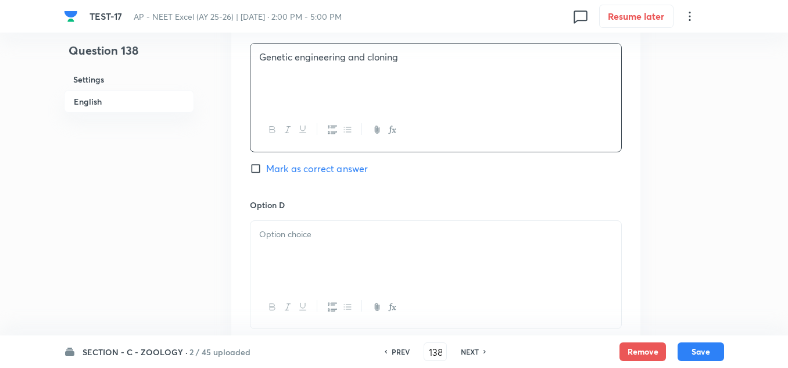
scroll to position [988, 0]
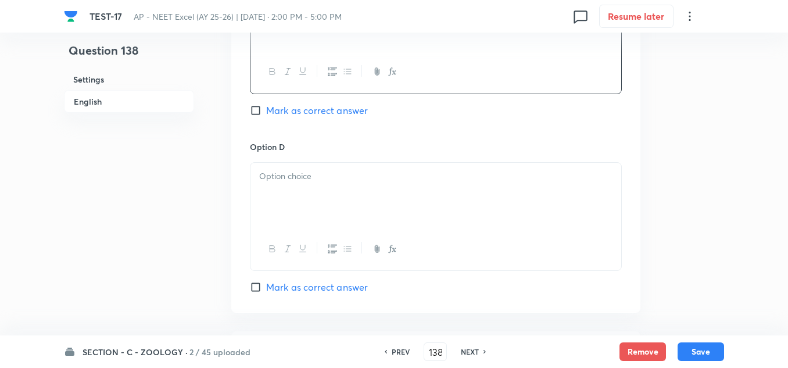
click at [309, 194] on div at bounding box center [436, 195] width 371 height 65
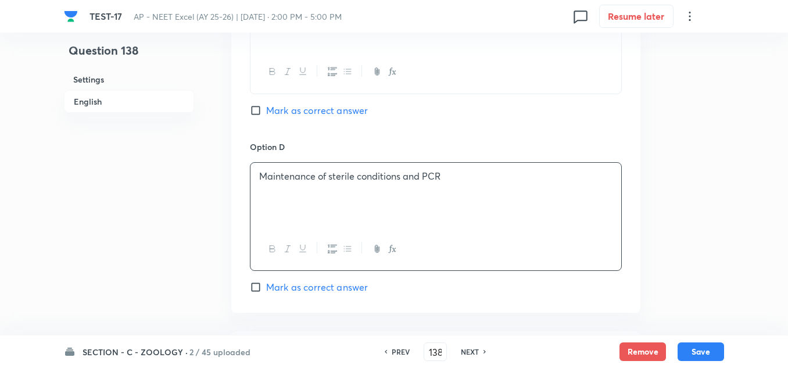
scroll to position [872, 0]
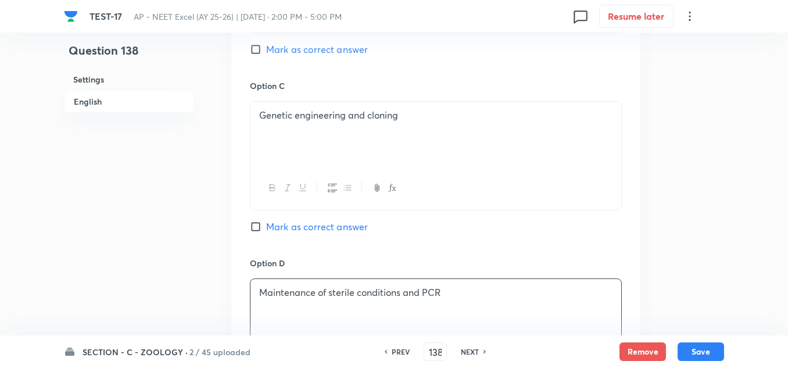
click at [337, 47] on span "Mark as correct answer" at bounding box center [317, 49] width 102 height 14
click at [266, 47] on input "Mark as correct answer" at bounding box center [258, 50] width 16 height 12
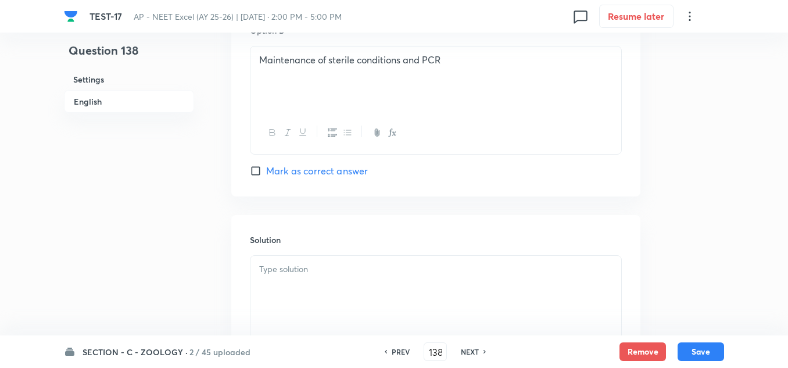
scroll to position [1221, 0]
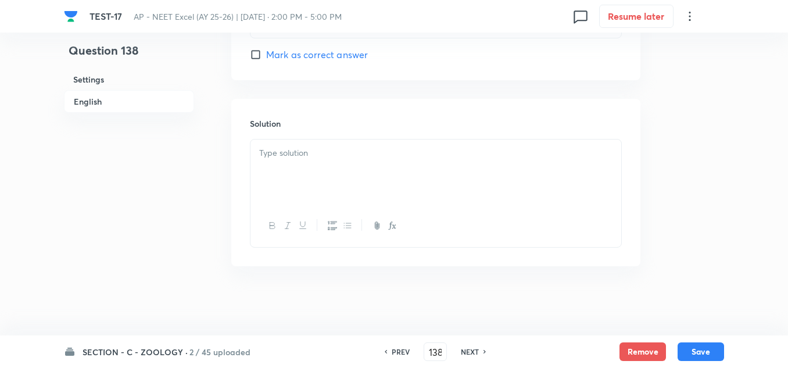
click at [312, 163] on div at bounding box center [436, 172] width 371 height 65
click at [695, 347] on button "Save" at bounding box center [701, 350] width 47 height 19
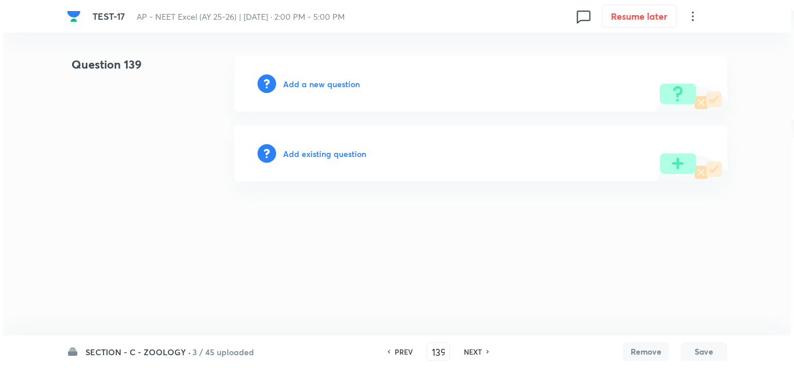
scroll to position [0, 0]
click at [312, 81] on h6 "Add a new question" at bounding box center [321, 84] width 77 height 12
click at [312, 81] on h6 "Choose a question type" at bounding box center [328, 84] width 90 height 12
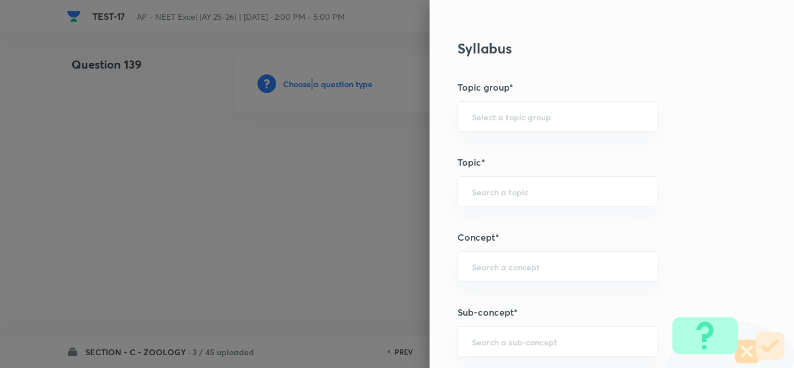
scroll to position [698, 0]
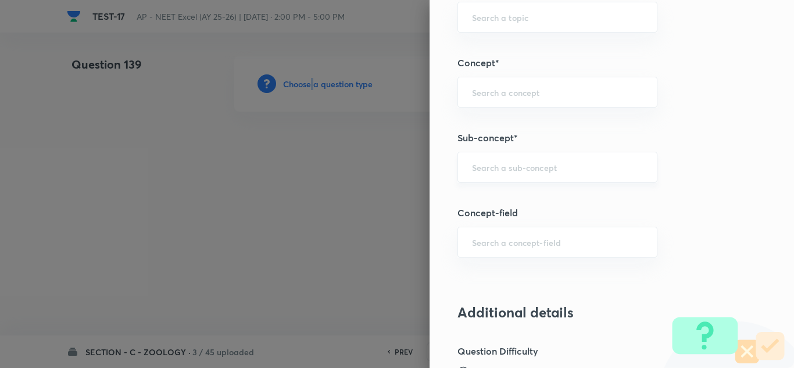
click at [489, 161] on div "​" at bounding box center [557, 167] width 200 height 31
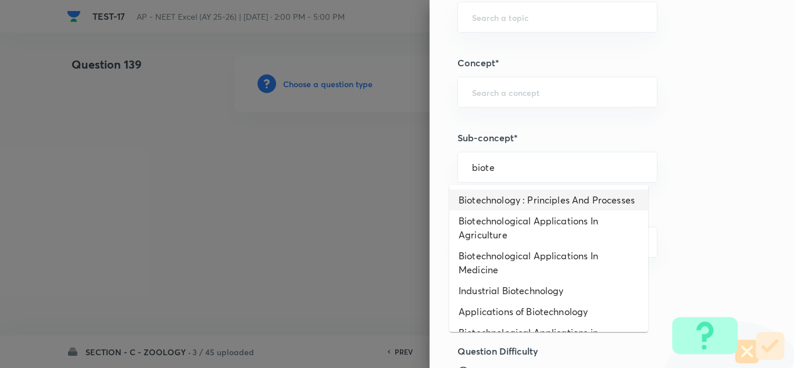
click at [534, 197] on li "Biotechnology : Principles And Processes" at bounding box center [548, 200] width 199 height 21
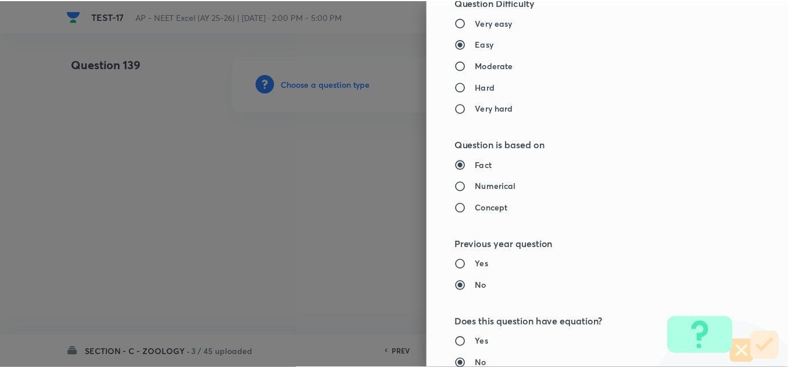
scroll to position [1295, 0]
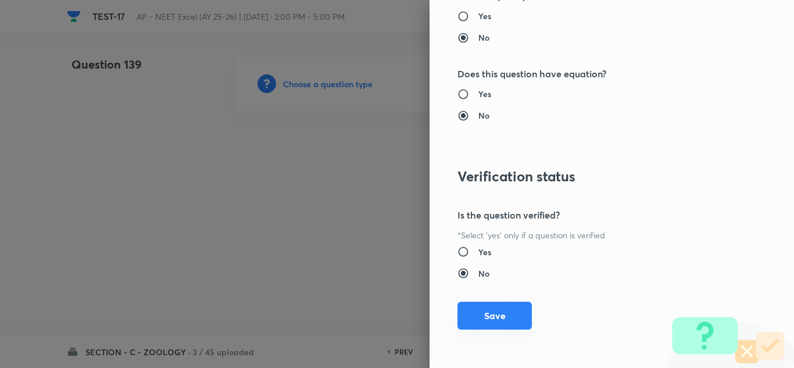
click at [510, 312] on button "Save" at bounding box center [494, 316] width 74 height 28
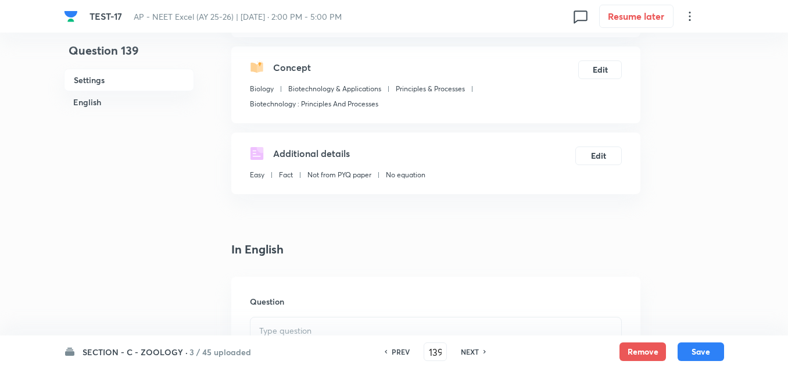
scroll to position [233, 0]
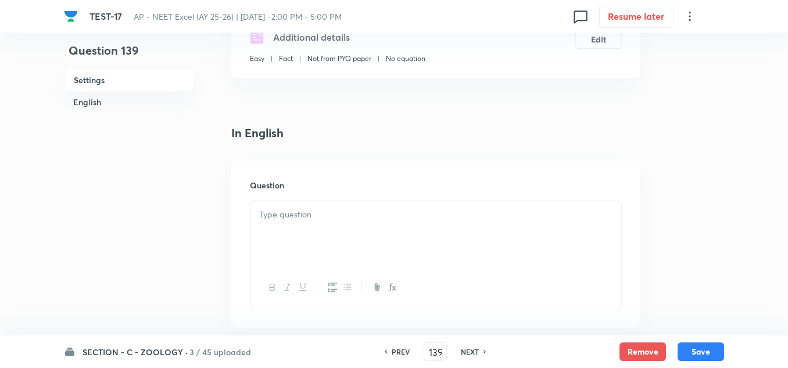
click at [317, 227] on div at bounding box center [436, 233] width 371 height 65
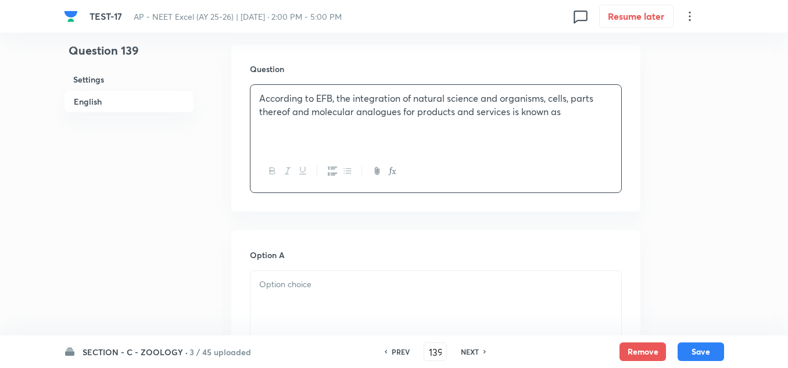
scroll to position [407, 0]
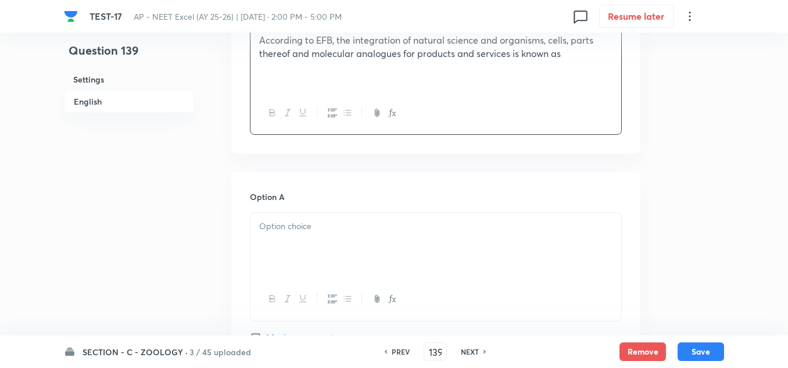
click at [337, 242] on div at bounding box center [436, 245] width 371 height 65
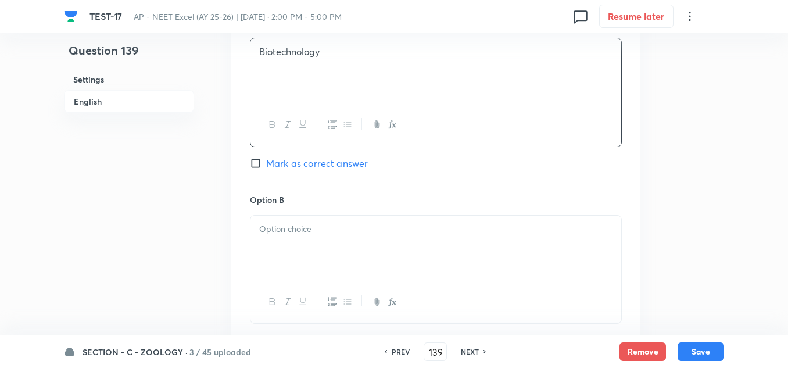
scroll to position [639, 0]
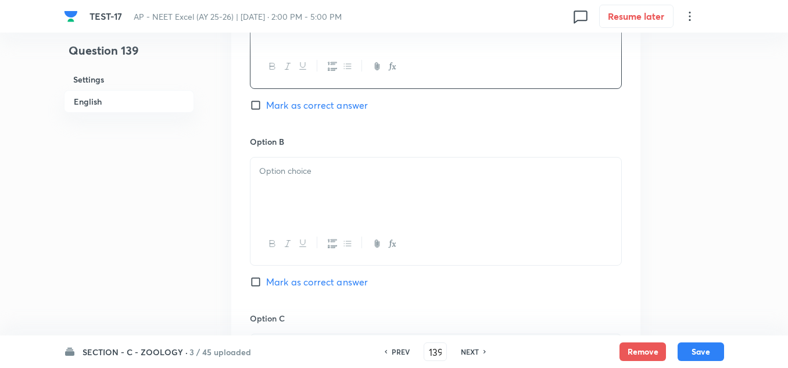
click at [308, 179] on div at bounding box center [436, 190] width 371 height 65
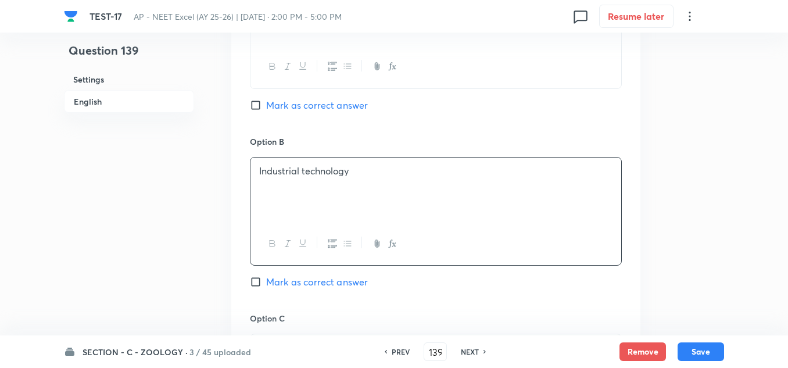
scroll to position [698, 0]
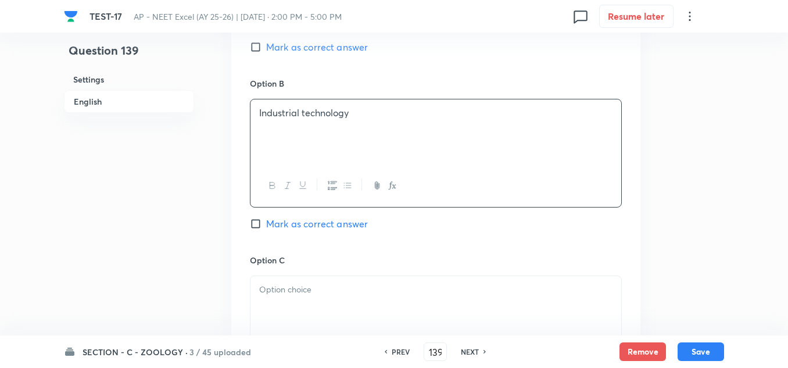
click at [305, 306] on div at bounding box center [436, 308] width 371 height 65
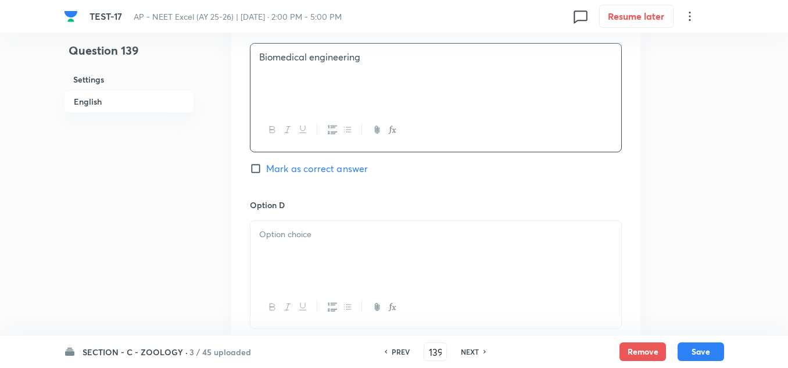
click at [320, 242] on div at bounding box center [436, 253] width 371 height 65
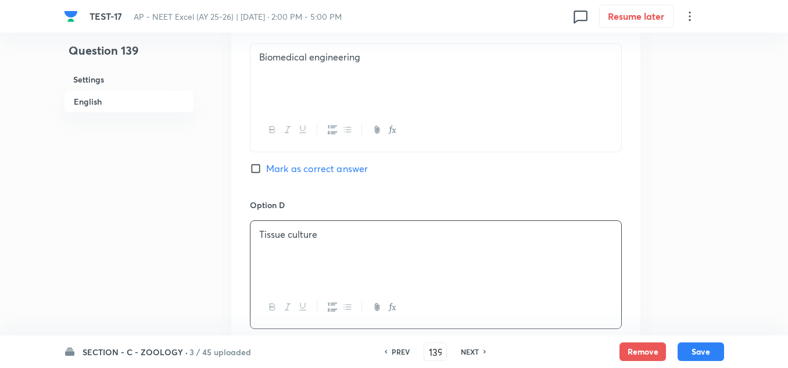
scroll to position [698, 0]
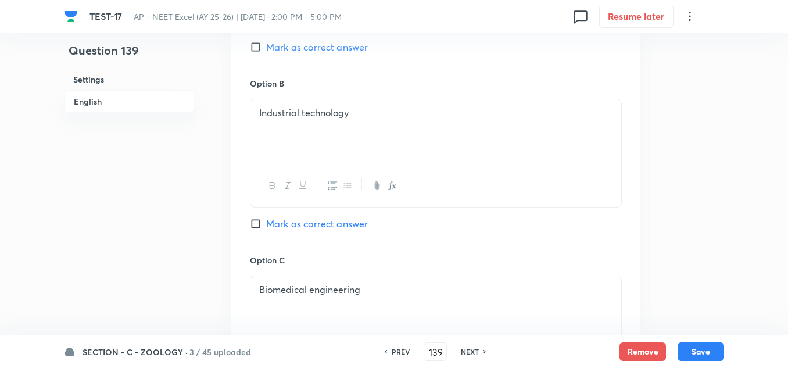
click at [327, 47] on span "Mark as correct answer" at bounding box center [317, 47] width 102 height 14
click at [266, 47] on input "Mark as correct answer" at bounding box center [258, 47] width 16 height 12
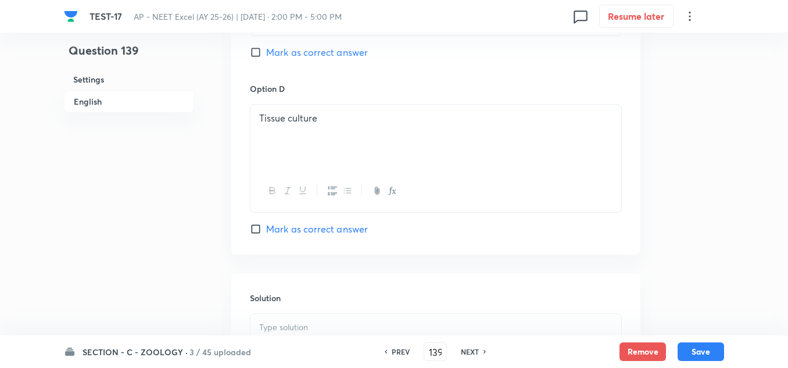
scroll to position [1221, 0]
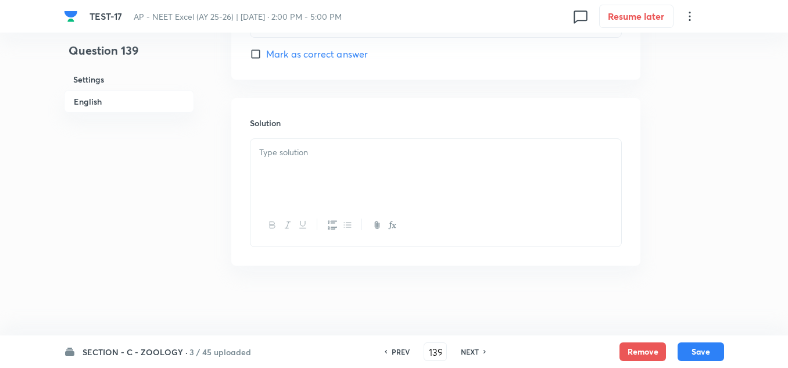
click at [298, 174] on div at bounding box center [436, 171] width 371 height 65
click at [695, 349] on button "Save" at bounding box center [701, 350] width 47 height 19
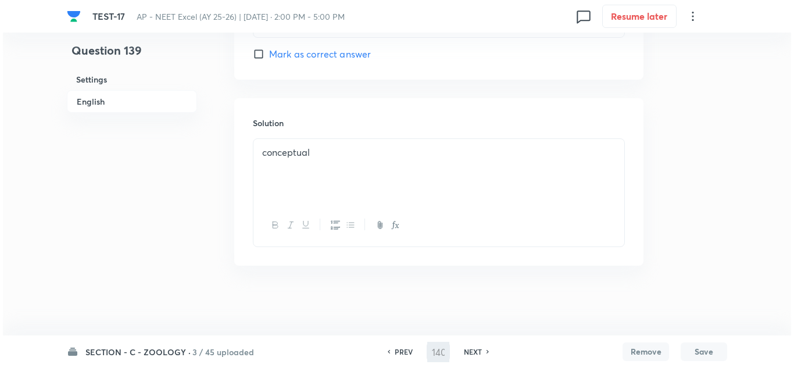
scroll to position [0, 0]
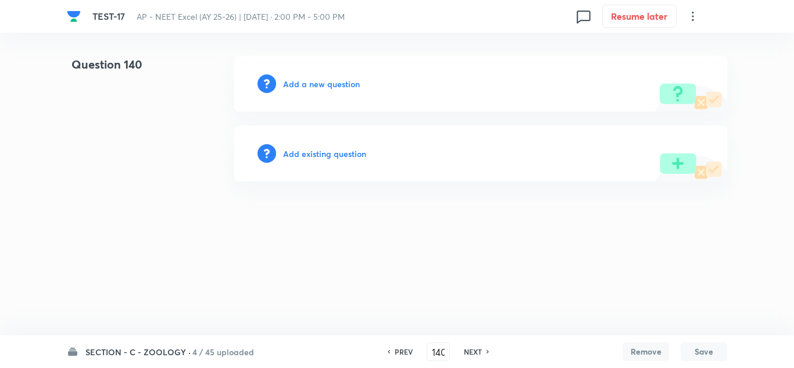
click at [332, 87] on h6 "Add a new question" at bounding box center [321, 84] width 77 height 12
click at [332, 87] on h6 "Choose a question type" at bounding box center [328, 84] width 90 height 12
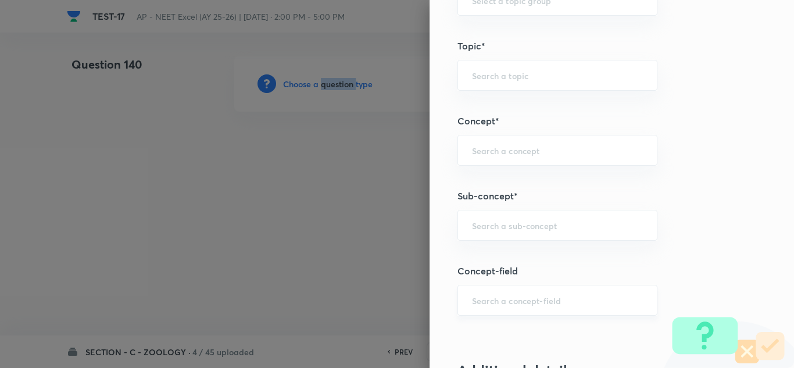
scroll to position [698, 0]
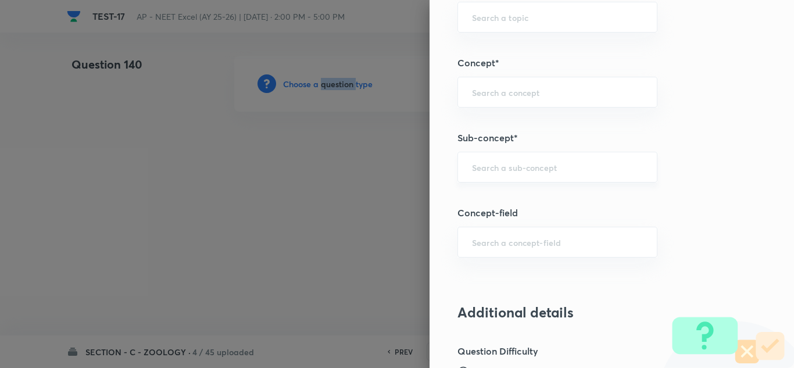
click at [507, 177] on div "​" at bounding box center [557, 167] width 200 height 31
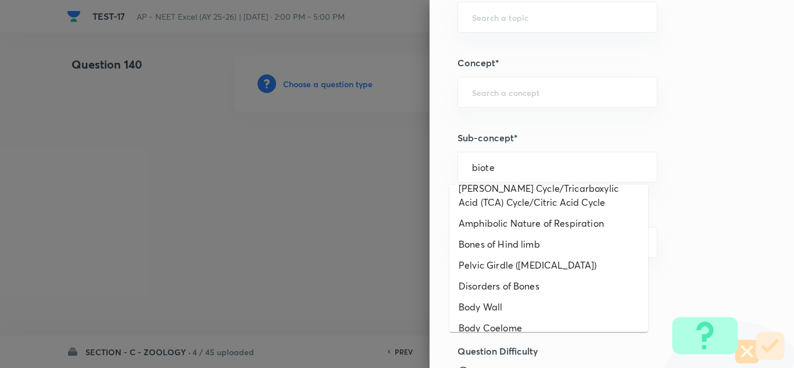
scroll to position [349, 0]
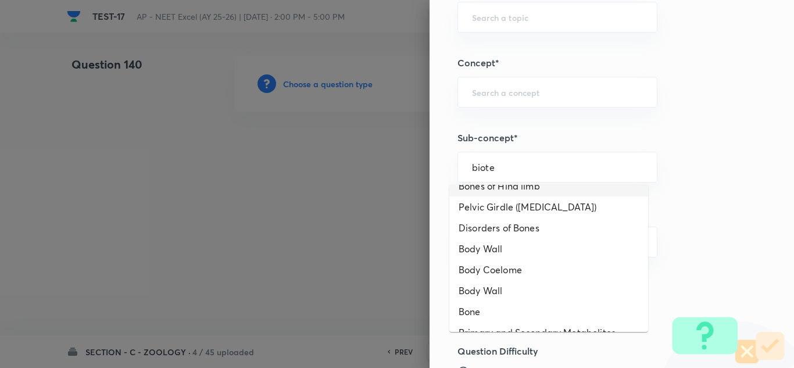
drag, startPoint x: 509, startPoint y: 168, endPoint x: 427, endPoint y: 166, distance: 82.0
click at [430, 166] on div "Question settings Question type* Single choice correct Number of options* 2 3 4…" at bounding box center [612, 184] width 364 height 368
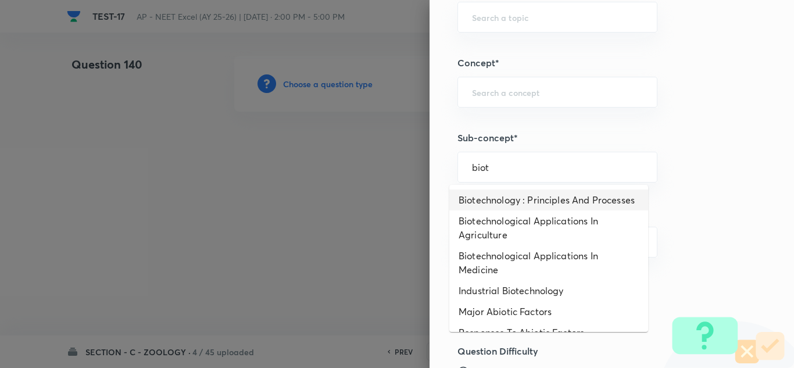
click at [481, 196] on li "Biotechnology : Principles And Processes" at bounding box center [548, 200] width 199 height 21
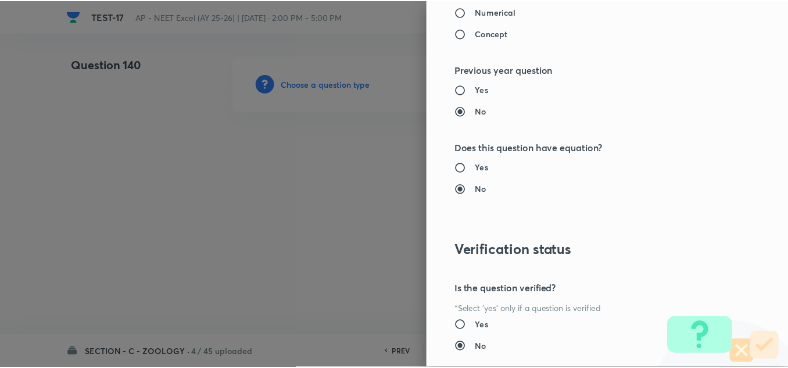
scroll to position [1295, 0]
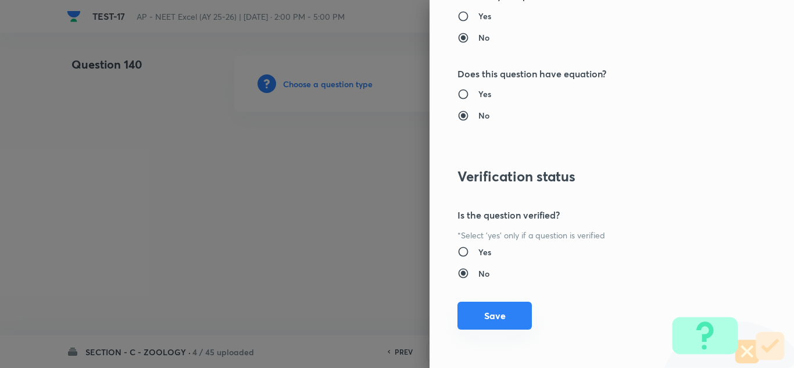
click at [496, 316] on button "Save" at bounding box center [494, 316] width 74 height 28
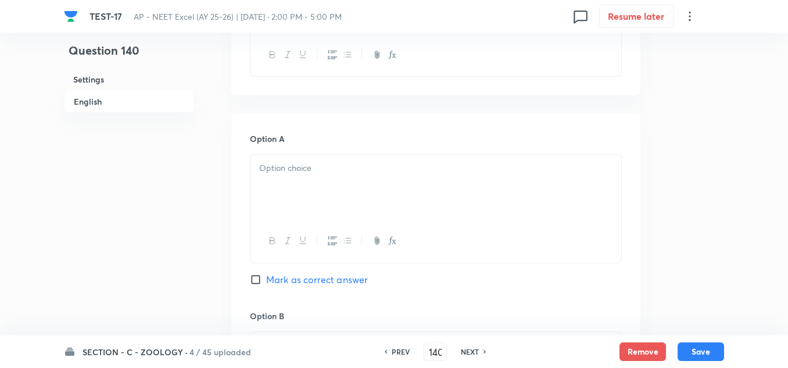
scroll to position [349, 0]
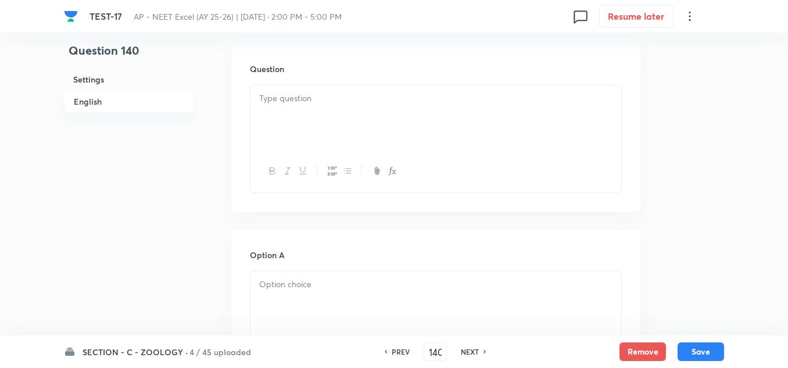
click at [301, 99] on p at bounding box center [435, 98] width 353 height 13
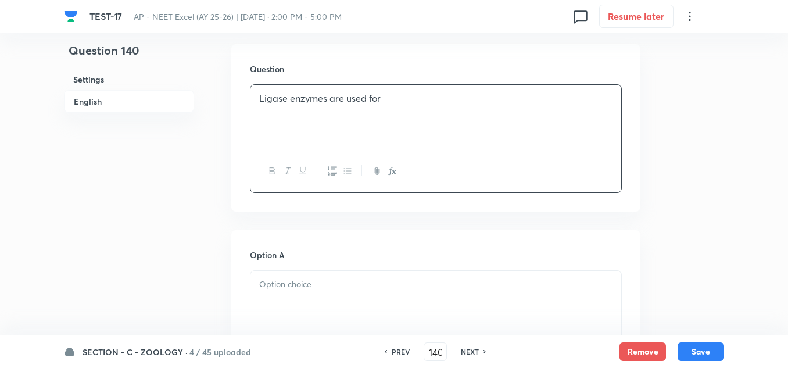
scroll to position [465, 0]
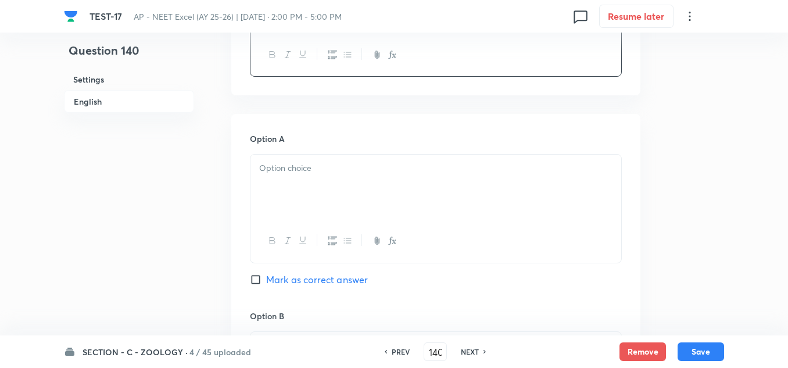
click at [310, 199] on div at bounding box center [436, 187] width 371 height 65
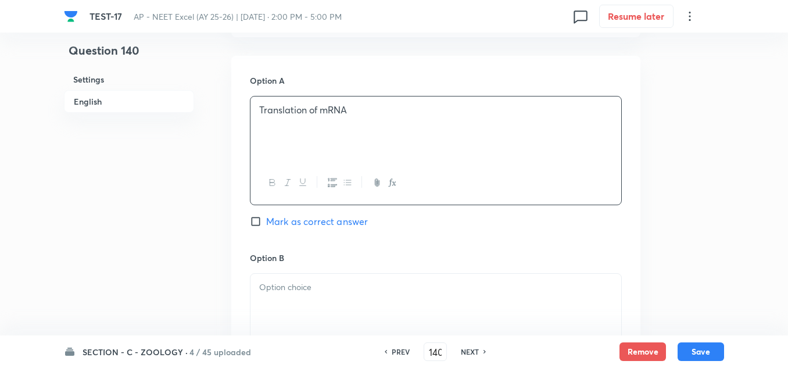
scroll to position [581, 0]
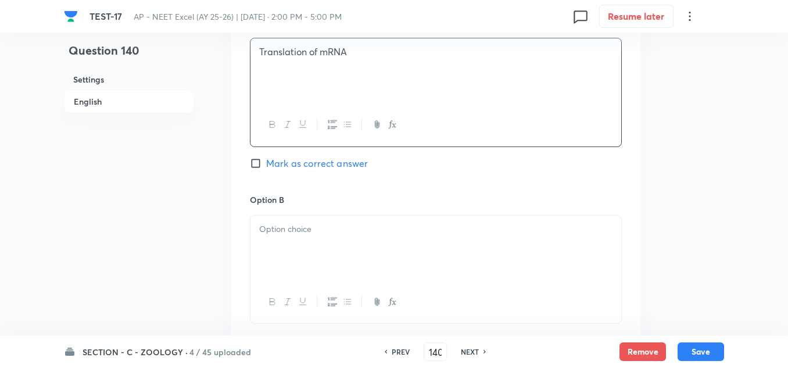
click at [285, 237] on div at bounding box center [436, 248] width 371 height 65
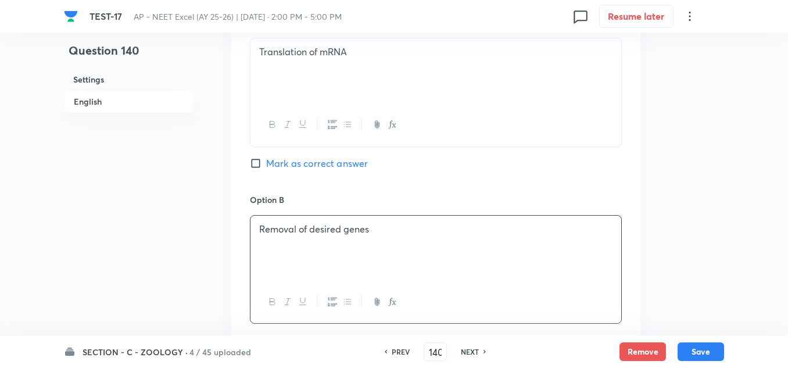
scroll to position [698, 0]
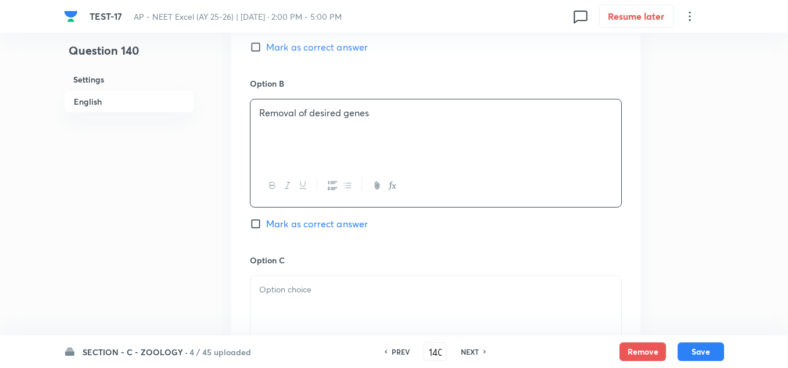
click at [296, 298] on div at bounding box center [436, 308] width 371 height 65
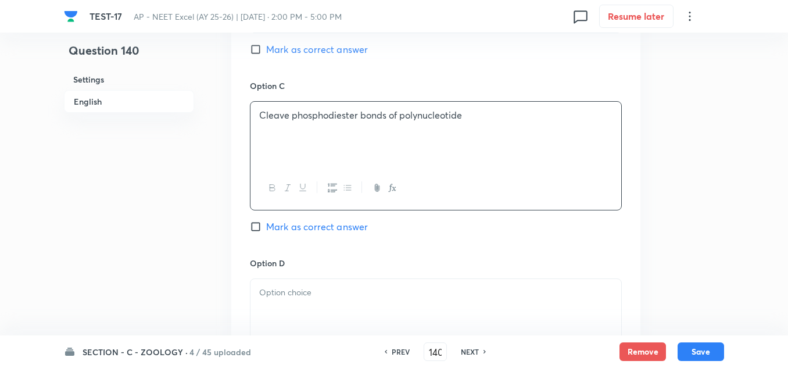
scroll to position [930, 0]
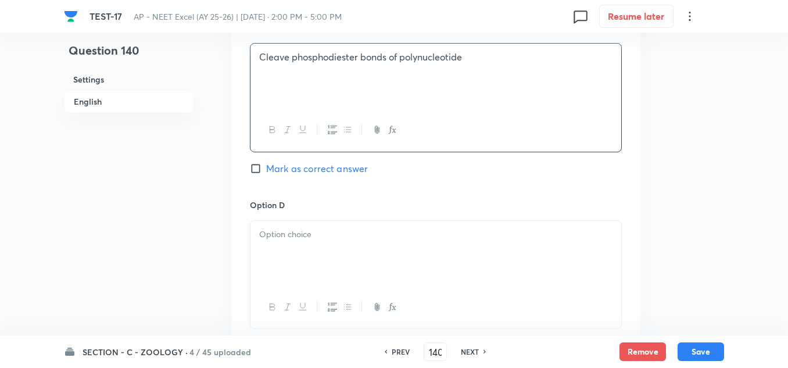
click at [319, 238] on p at bounding box center [435, 234] width 353 height 13
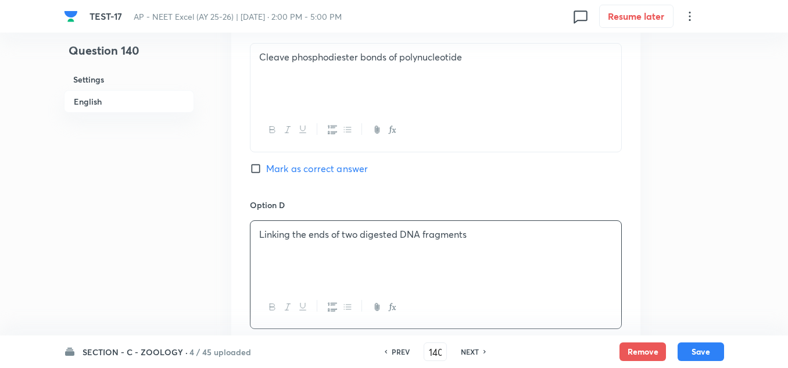
scroll to position [1046, 0]
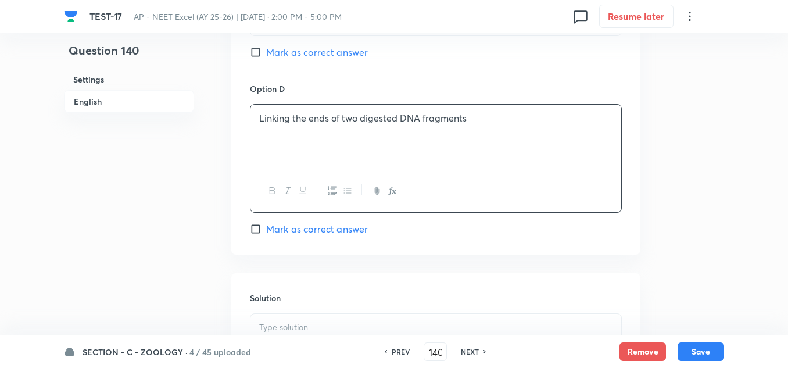
click at [319, 233] on span "Mark as correct answer" at bounding box center [317, 229] width 102 height 14
click at [266, 233] on input "Mark as correct answer" at bounding box center [258, 229] width 16 height 12
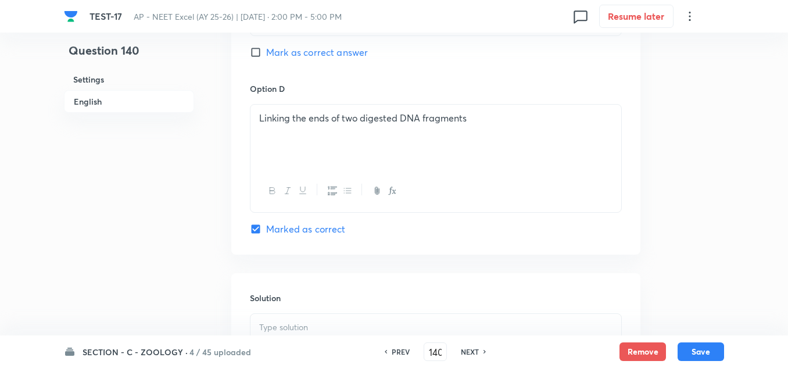
click at [324, 322] on p at bounding box center [435, 327] width 353 height 13
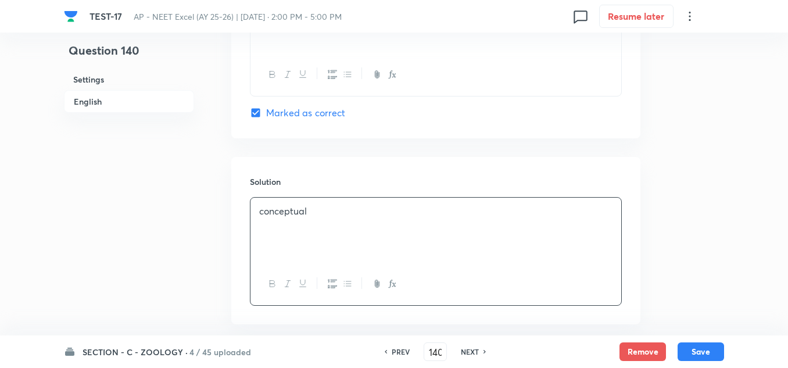
scroll to position [1221, 0]
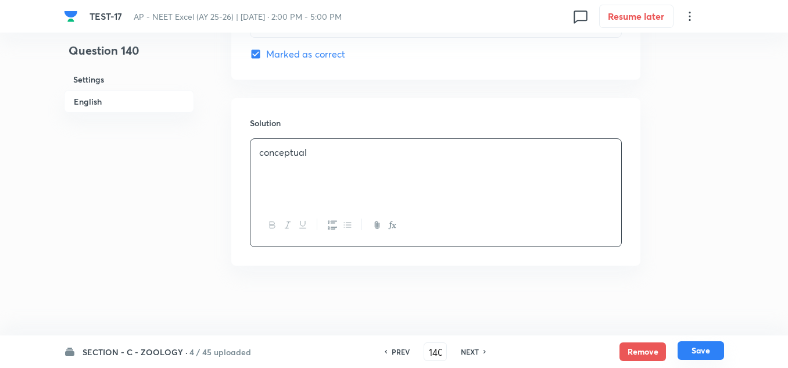
click at [713, 345] on button "Save" at bounding box center [701, 350] width 47 height 19
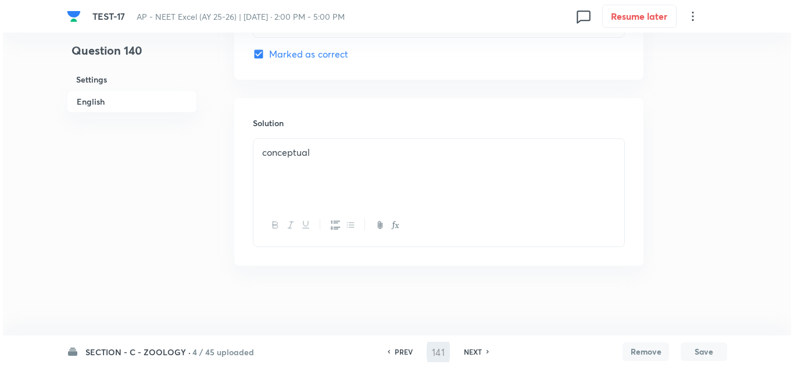
scroll to position [0, 0]
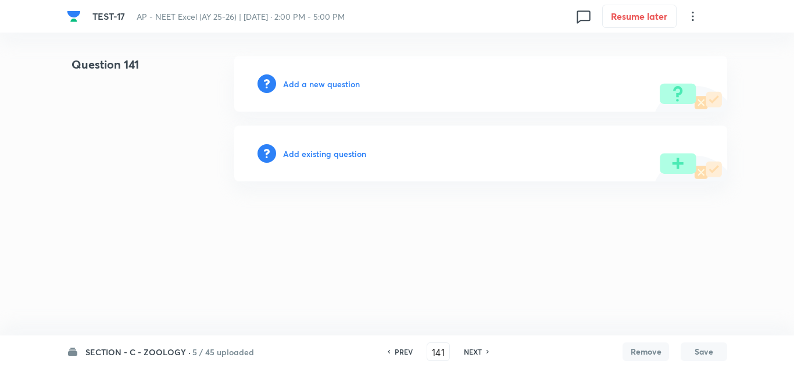
click at [316, 90] on div "Add a new question" at bounding box center [480, 84] width 493 height 56
click at [330, 85] on h6 "Add a new question" at bounding box center [321, 84] width 77 height 12
click at [335, 83] on h6 "Choose a question type" at bounding box center [328, 84] width 90 height 12
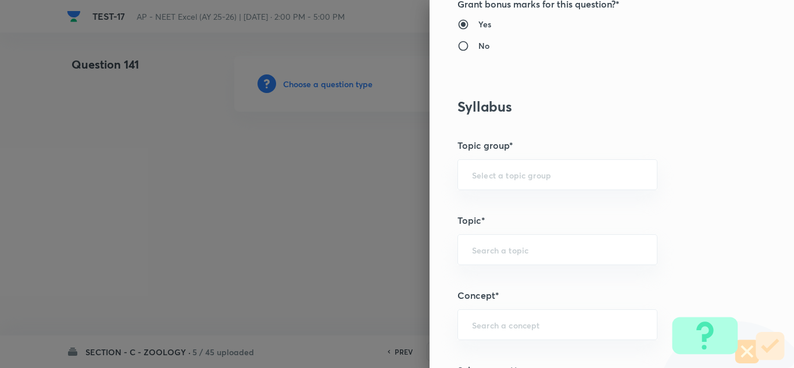
scroll to position [639, 0]
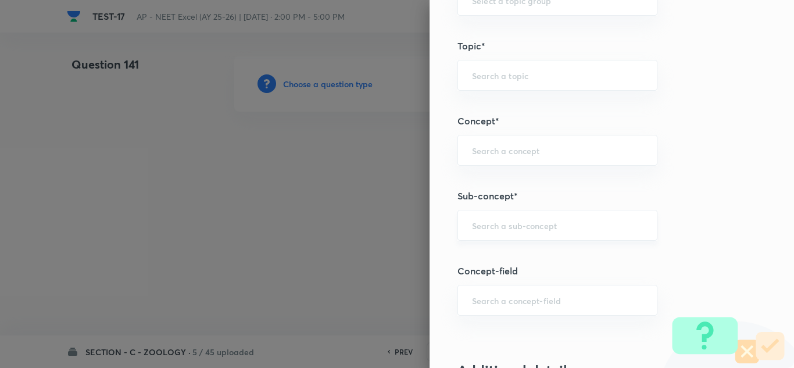
click at [507, 235] on div "​" at bounding box center [557, 225] width 200 height 31
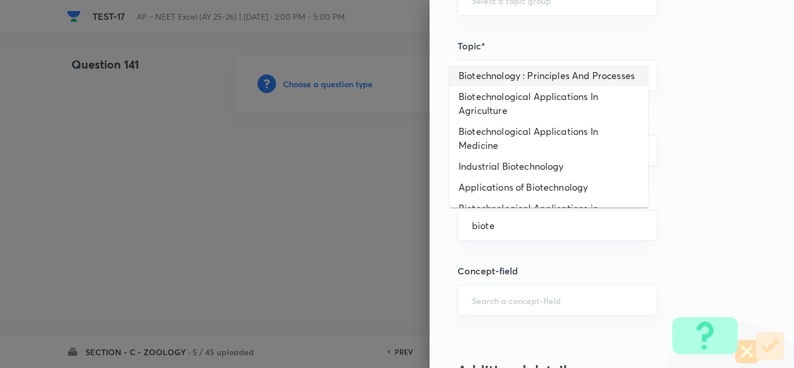
click at [563, 86] on li "Biotechnology : Principles And Processes" at bounding box center [548, 75] width 199 height 21
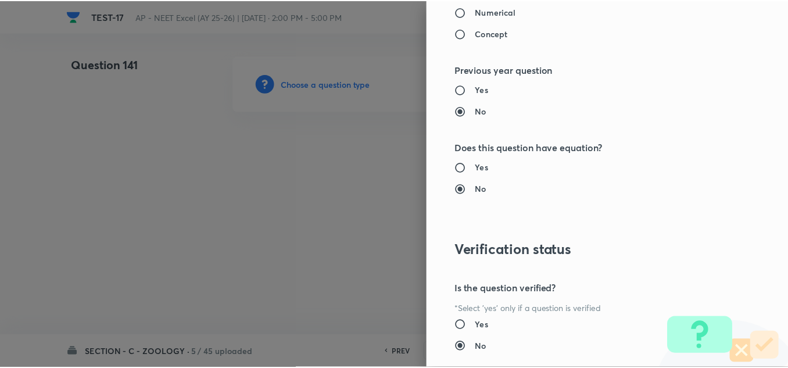
scroll to position [1295, 0]
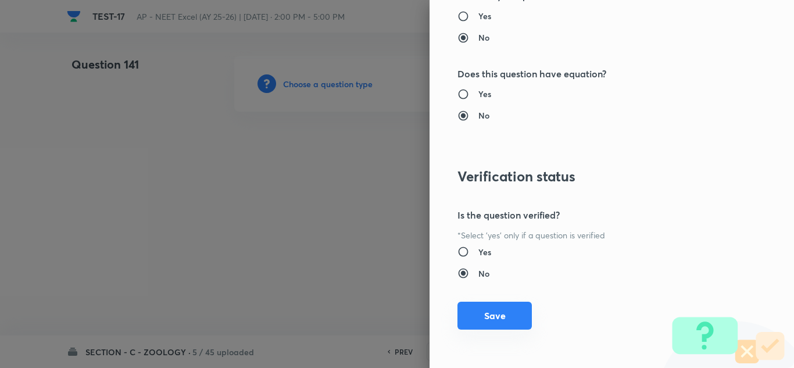
click at [496, 317] on button "Save" at bounding box center [494, 316] width 74 height 28
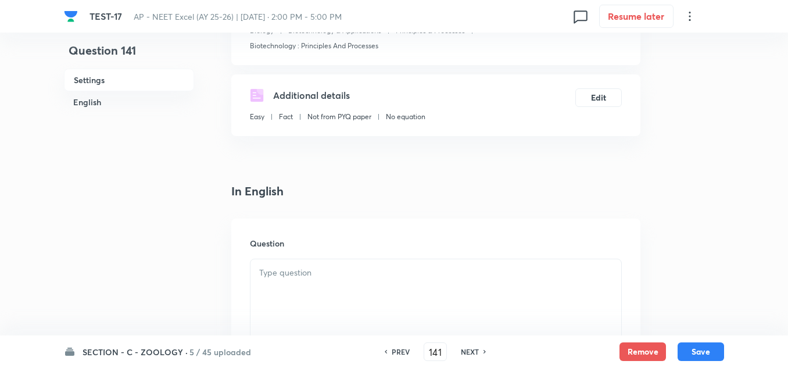
scroll to position [233, 0]
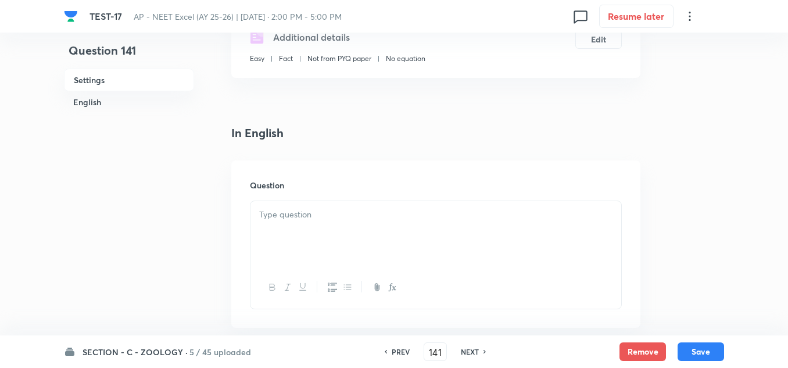
click at [305, 221] on div at bounding box center [436, 233] width 371 height 65
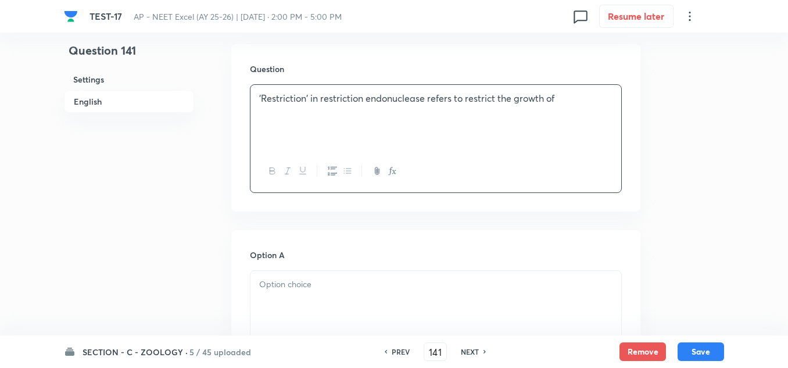
scroll to position [407, 0]
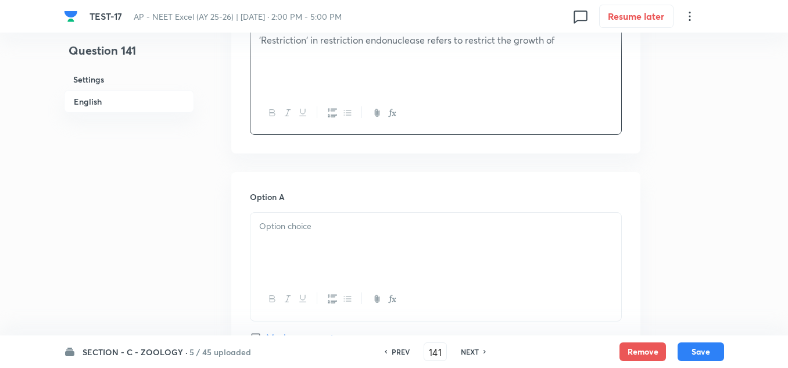
click at [295, 236] on div at bounding box center [436, 245] width 371 height 65
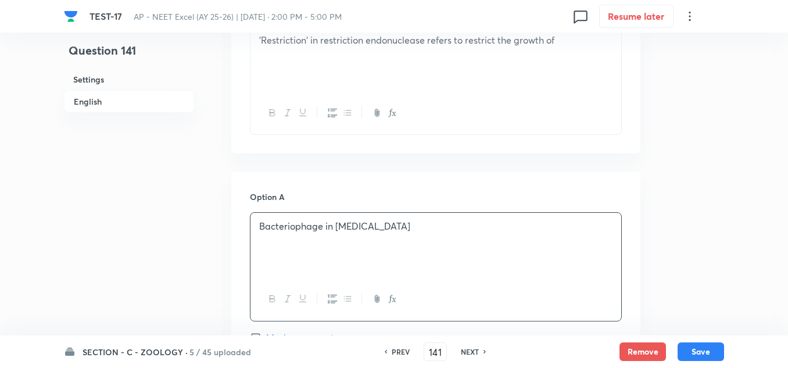
scroll to position [639, 0]
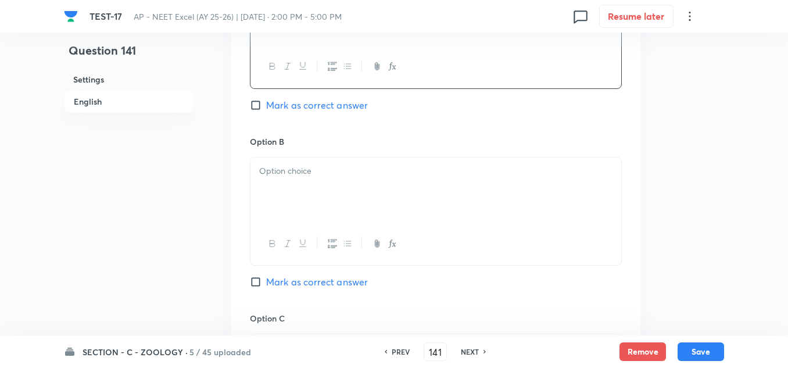
click at [306, 196] on div at bounding box center [436, 190] width 371 height 65
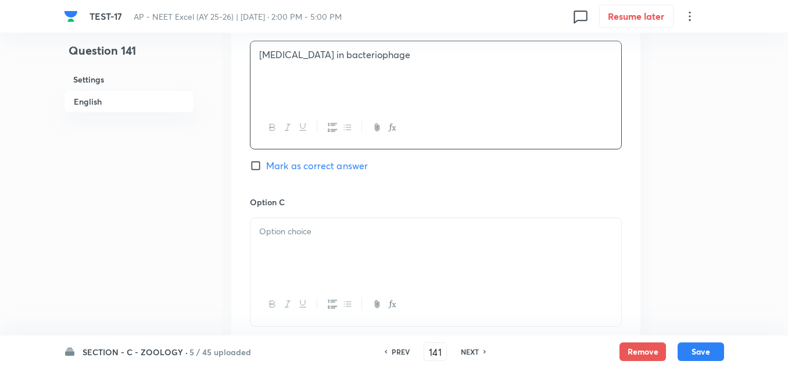
scroll to position [814, 0]
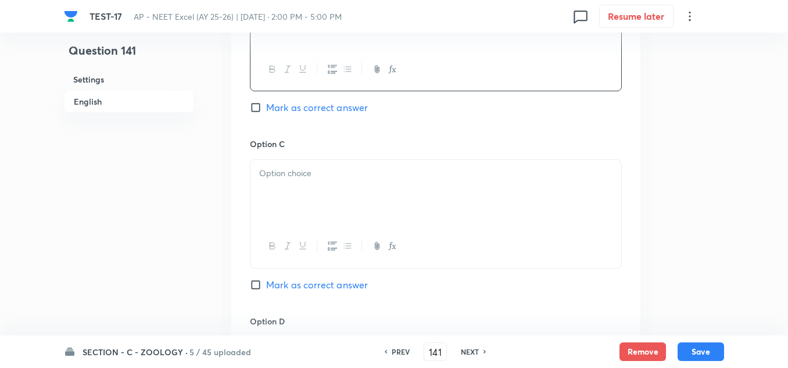
click at [305, 183] on div at bounding box center [436, 192] width 371 height 65
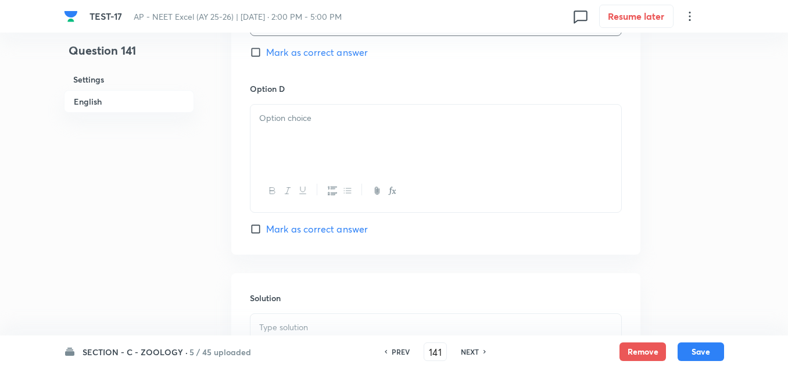
click at [303, 153] on div at bounding box center [436, 137] width 371 height 65
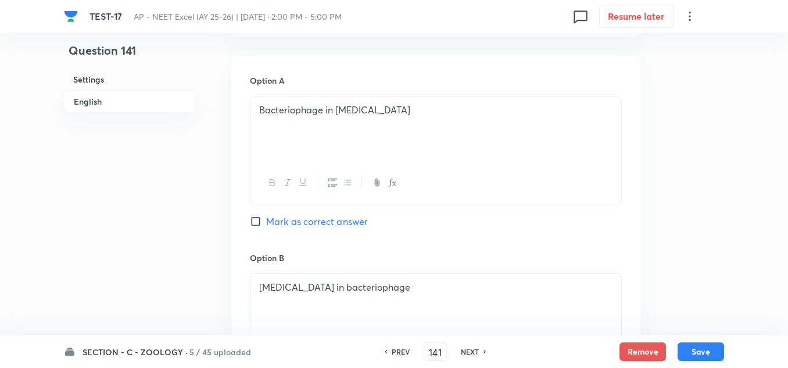
scroll to position [465, 0]
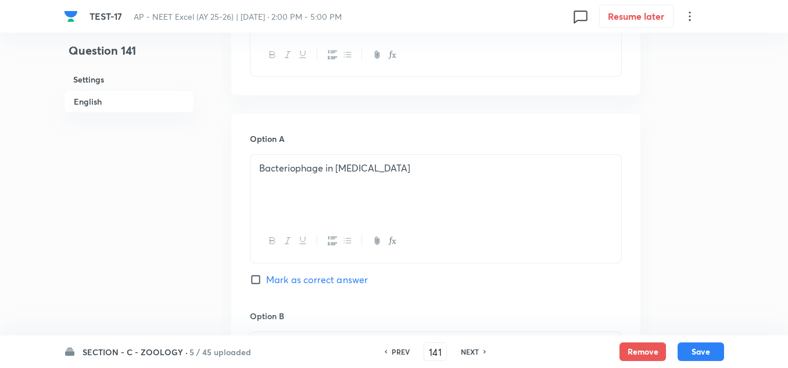
click at [305, 277] on span "Mark as correct answer" at bounding box center [317, 280] width 102 height 14
click at [266, 277] on input "Mark as correct answer" at bounding box center [258, 280] width 16 height 12
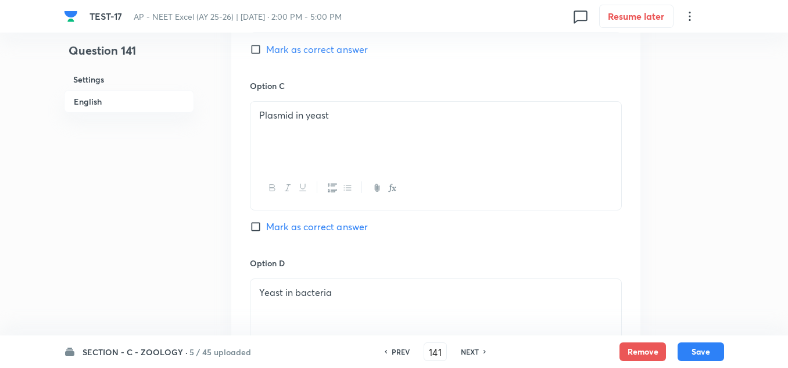
scroll to position [1163, 0]
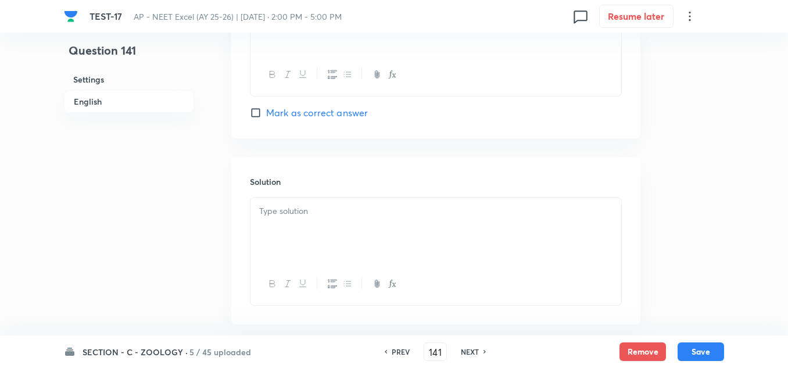
click at [296, 226] on div at bounding box center [436, 230] width 371 height 65
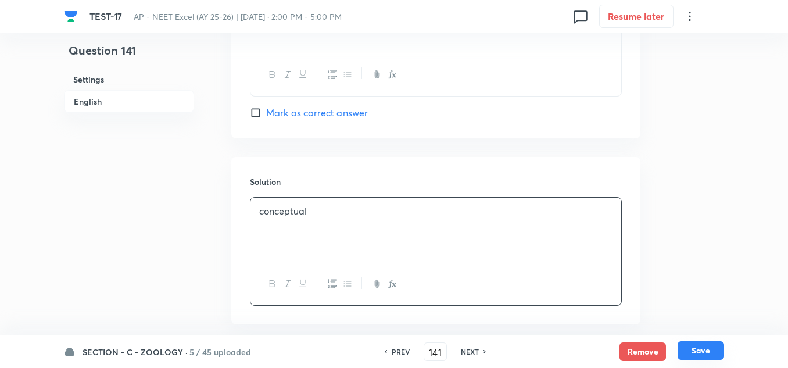
click at [705, 353] on button "Save" at bounding box center [701, 350] width 47 height 19
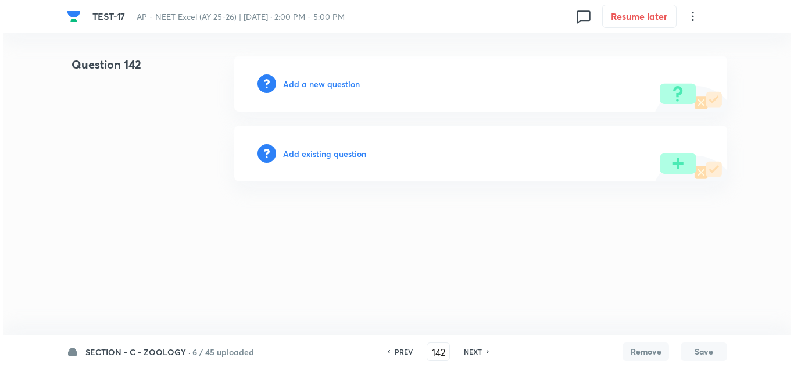
scroll to position [0, 0]
click at [314, 86] on h6 "Add a new question" at bounding box center [321, 84] width 77 height 12
click at [314, 86] on h6 "Choose a question type" at bounding box center [328, 84] width 90 height 12
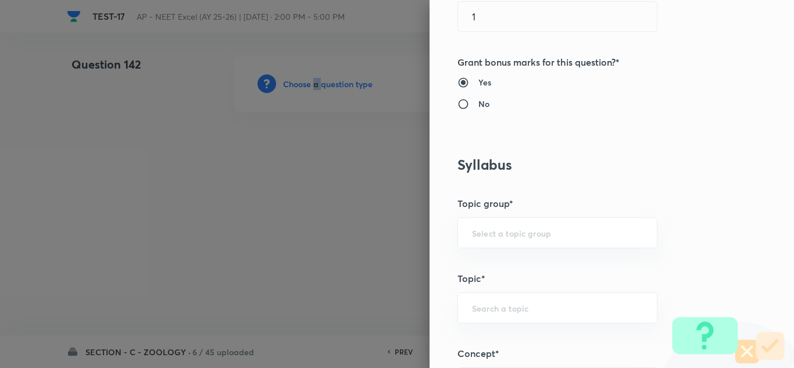
scroll to position [639, 0]
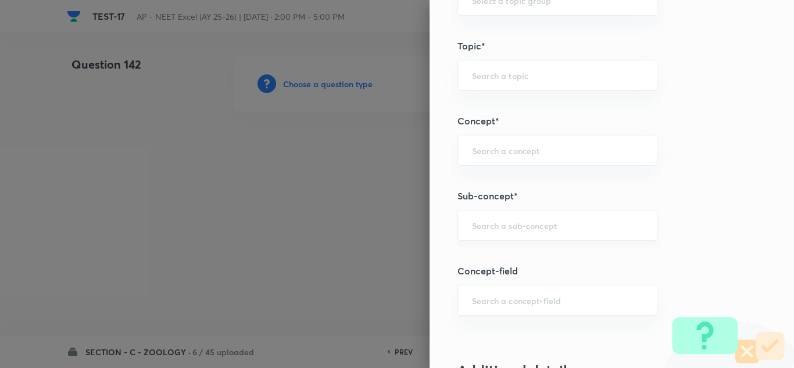
click at [486, 227] on input "text" at bounding box center [557, 225] width 171 height 11
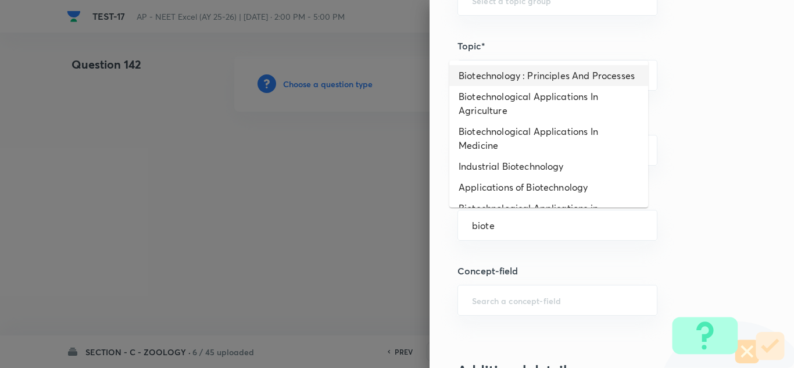
click at [513, 82] on li "Biotechnology : Principles And Processes" at bounding box center [548, 75] width 199 height 21
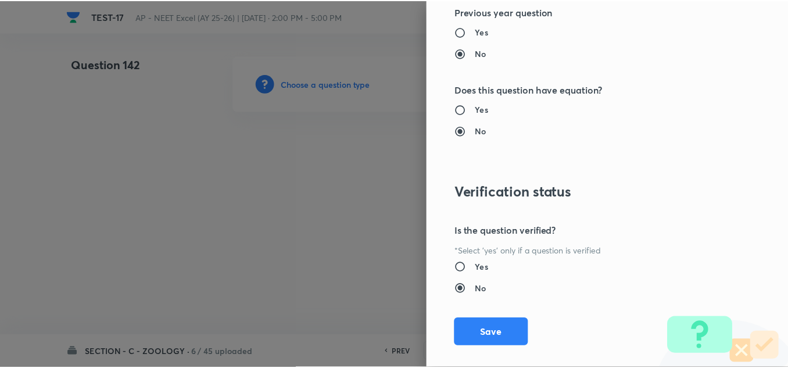
scroll to position [1295, 0]
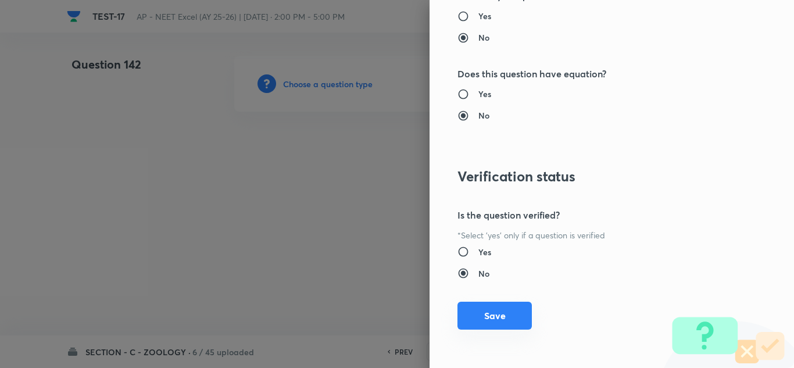
click at [505, 310] on button "Save" at bounding box center [494, 316] width 74 height 28
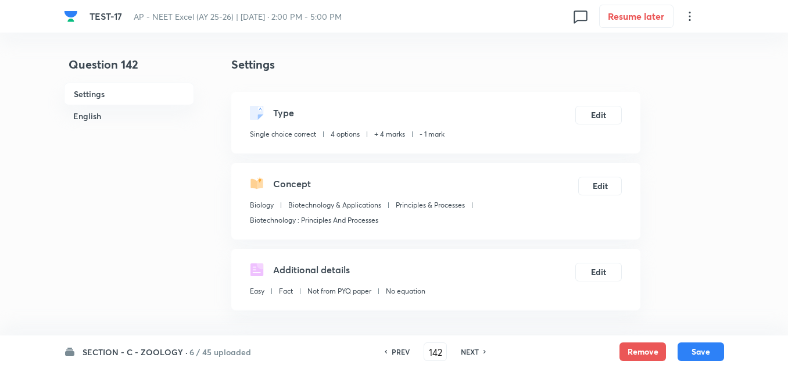
scroll to position [291, 0]
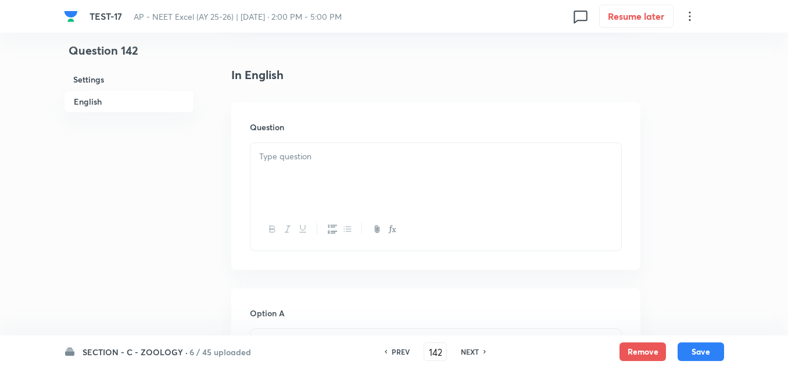
click at [292, 173] on div at bounding box center [436, 175] width 371 height 65
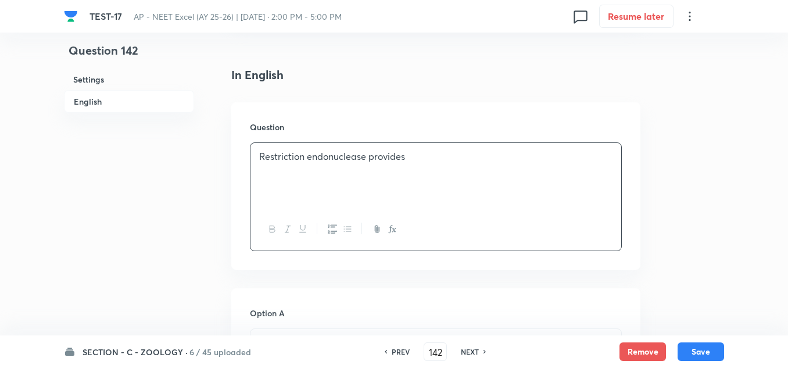
scroll to position [407, 0]
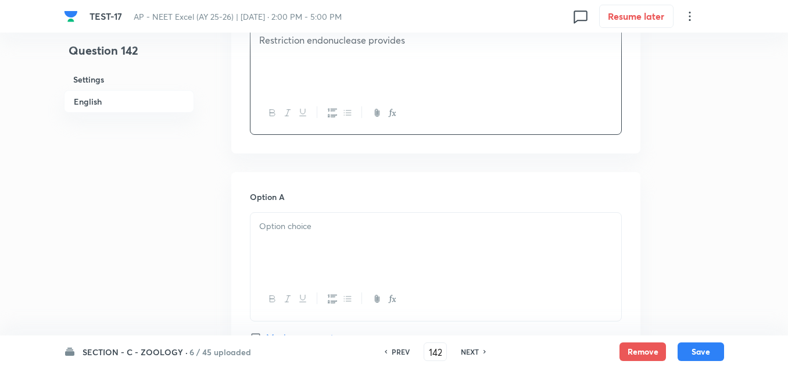
click at [273, 242] on div at bounding box center [436, 245] width 371 height 65
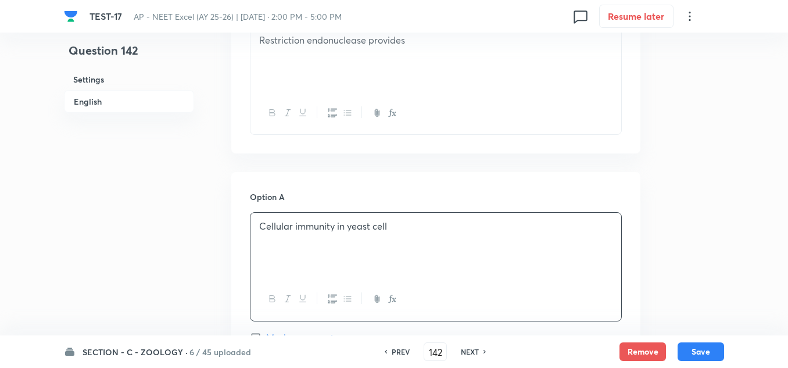
scroll to position [581, 0]
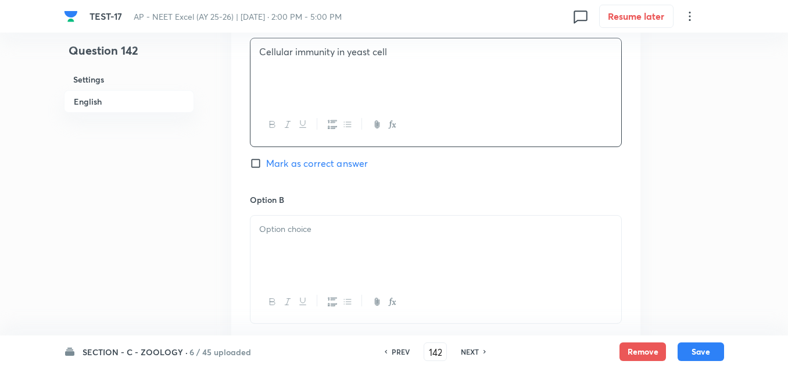
click at [292, 237] on div at bounding box center [436, 248] width 371 height 65
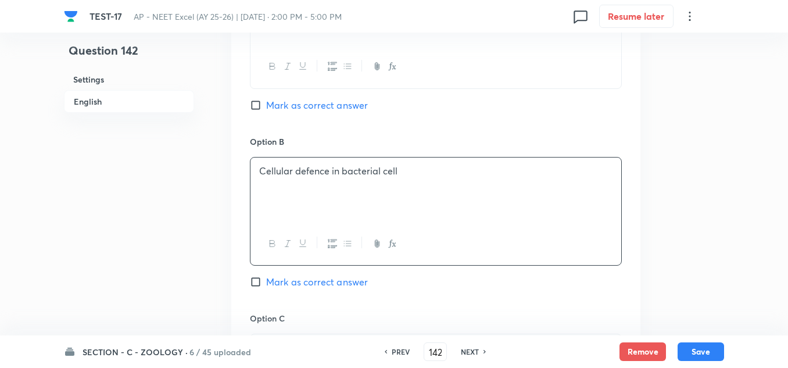
scroll to position [698, 0]
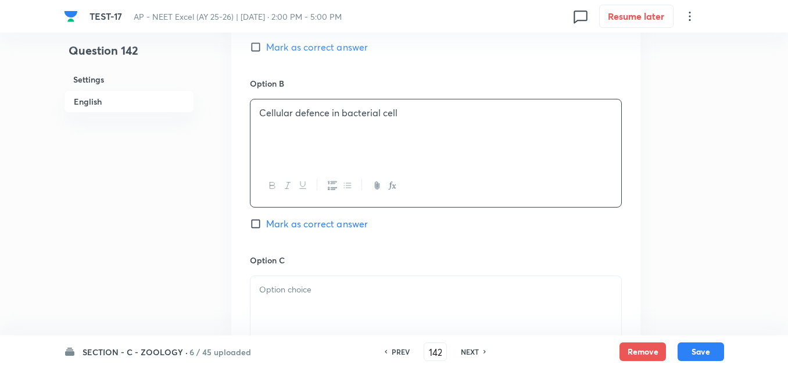
click at [269, 282] on div at bounding box center [436, 308] width 371 height 65
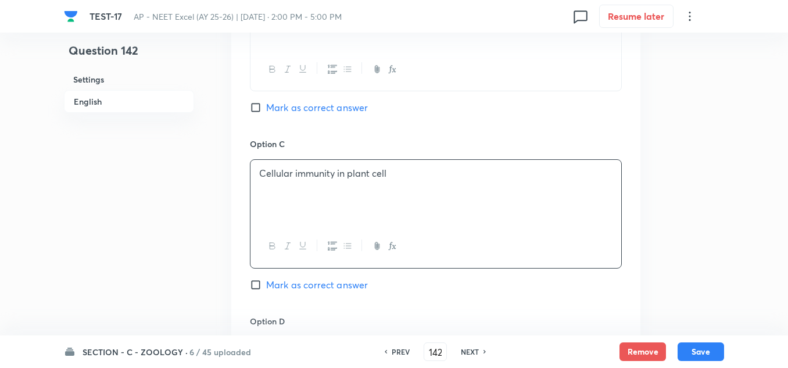
scroll to position [988, 0]
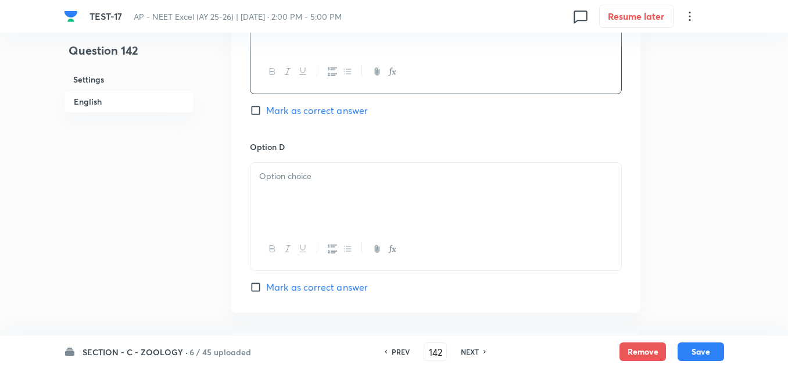
click at [307, 209] on div at bounding box center [436, 195] width 371 height 65
paste div
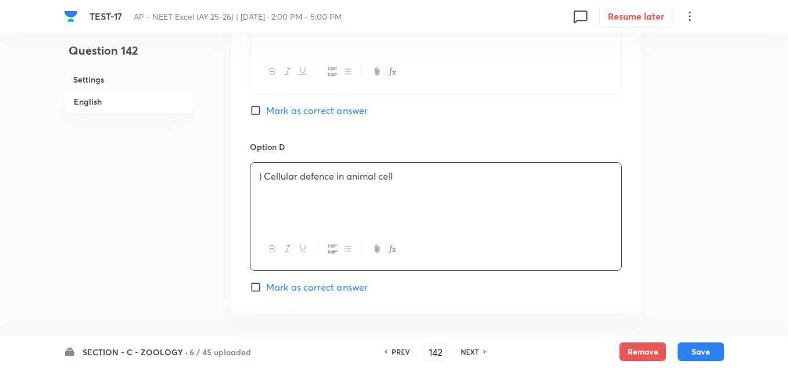
click at [264, 177] on p ") Cellular defence in animal cell" at bounding box center [435, 176] width 353 height 13
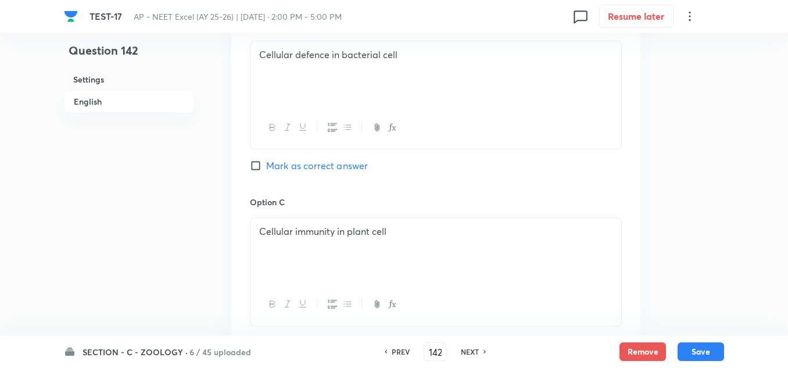
click at [303, 161] on span "Mark as correct answer" at bounding box center [317, 166] width 102 height 14
click at [266, 161] on input "Mark as correct answer" at bounding box center [258, 166] width 16 height 12
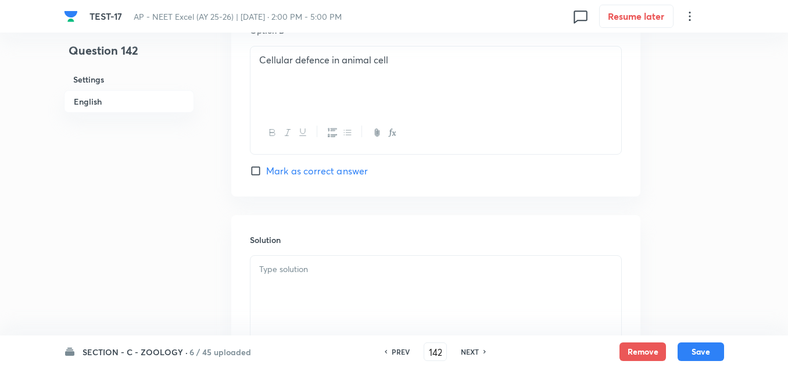
scroll to position [1163, 0]
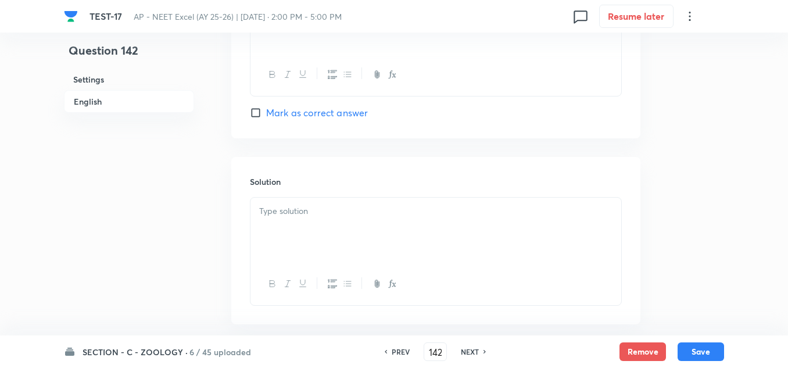
click at [301, 225] on div at bounding box center [436, 230] width 371 height 65
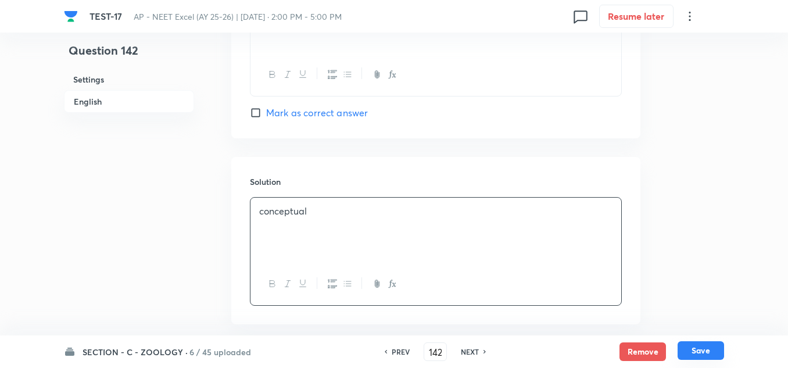
click at [689, 345] on button "Save" at bounding box center [701, 350] width 47 height 19
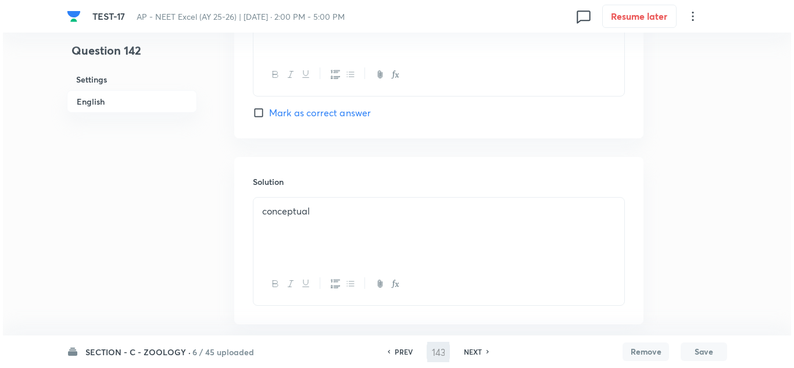
scroll to position [0, 0]
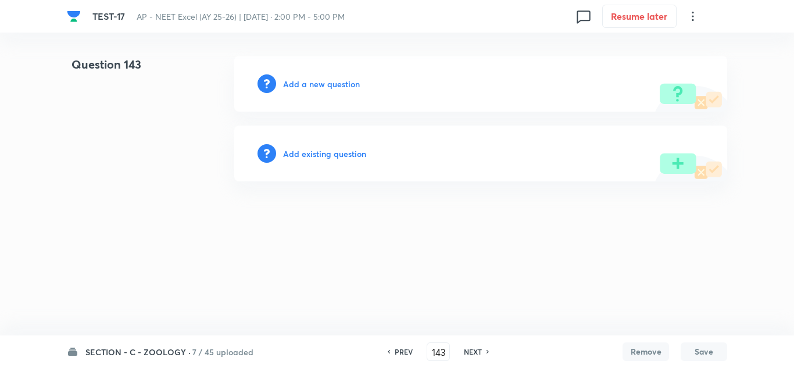
click at [314, 81] on h6 "Add a new question" at bounding box center [321, 84] width 77 height 12
click at [314, 81] on h6 "Choose a question type" at bounding box center [328, 84] width 90 height 12
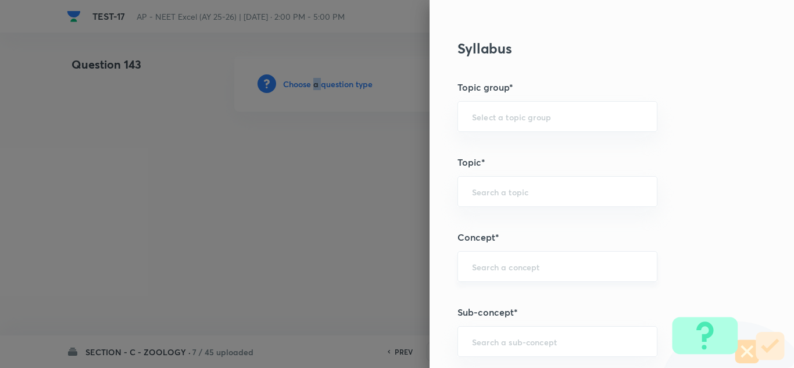
scroll to position [581, 0]
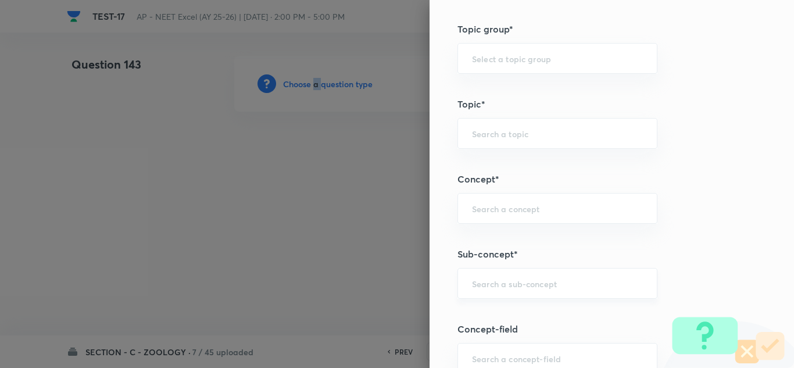
click at [487, 277] on div "​" at bounding box center [557, 283] width 200 height 31
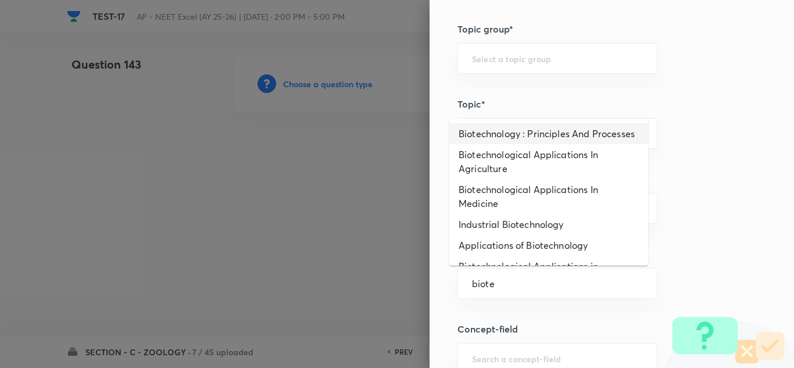
click at [521, 144] on li "Biotechnology : Principles And Processes" at bounding box center [548, 133] width 199 height 21
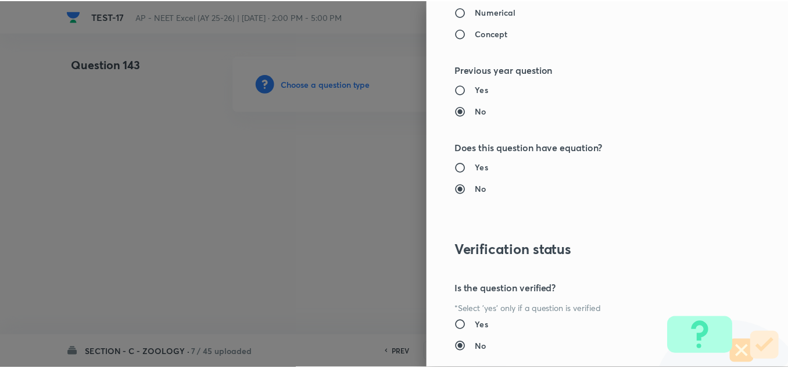
scroll to position [1295, 0]
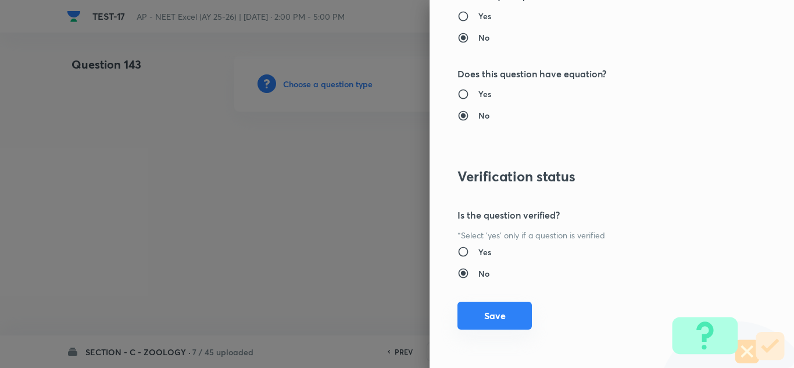
click at [488, 315] on button "Save" at bounding box center [494, 316] width 74 height 28
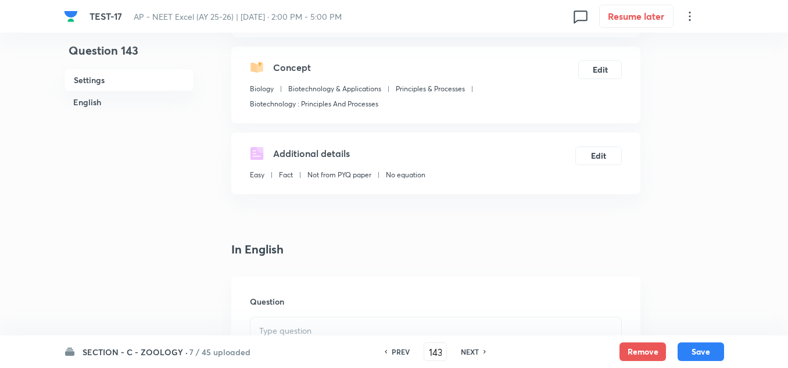
scroll to position [174, 0]
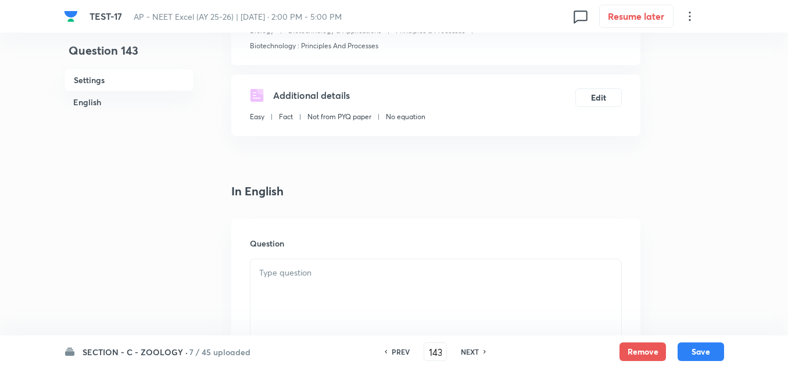
click at [280, 286] on div at bounding box center [436, 291] width 371 height 65
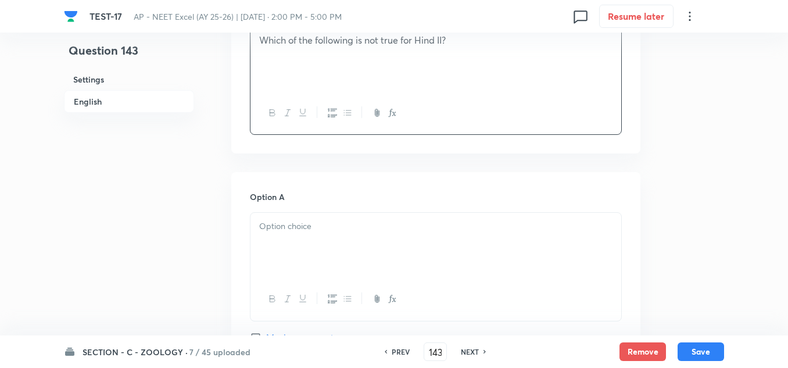
scroll to position [349, 0]
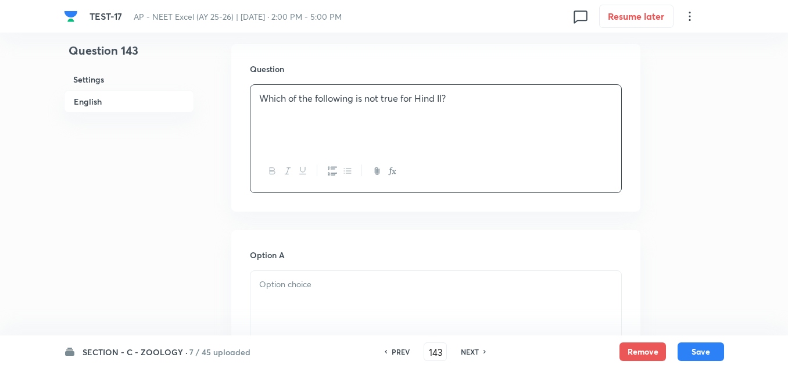
click at [296, 282] on p at bounding box center [435, 284] width 353 height 13
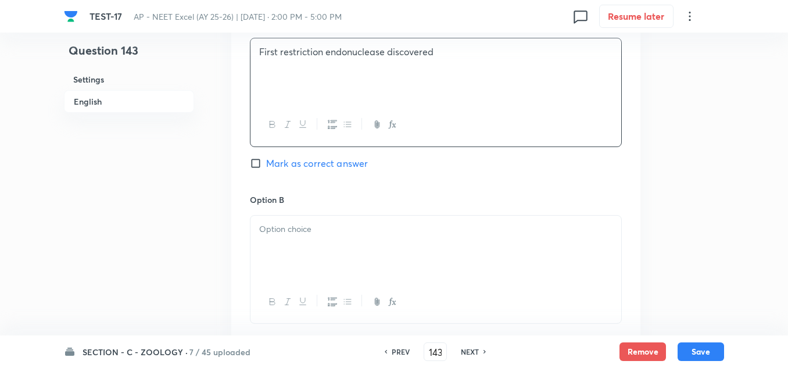
scroll to position [639, 0]
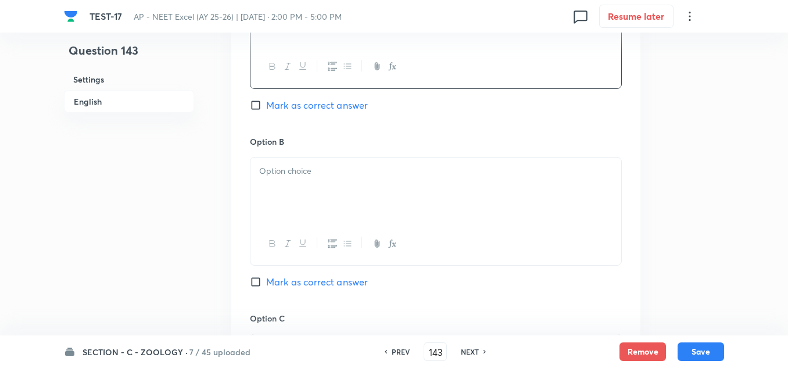
click at [297, 192] on div at bounding box center [436, 190] width 371 height 65
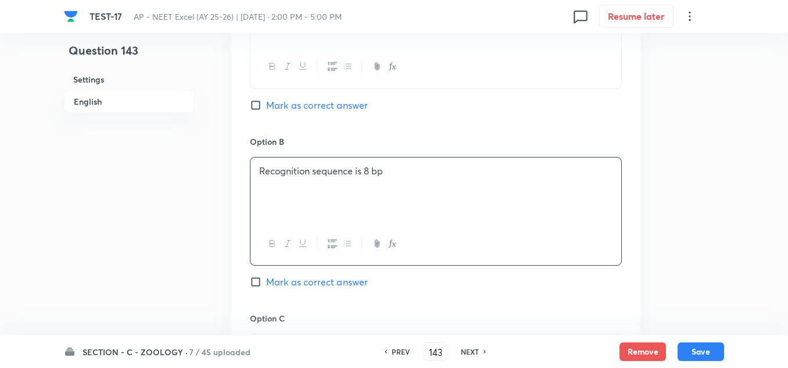
scroll to position [698, 0]
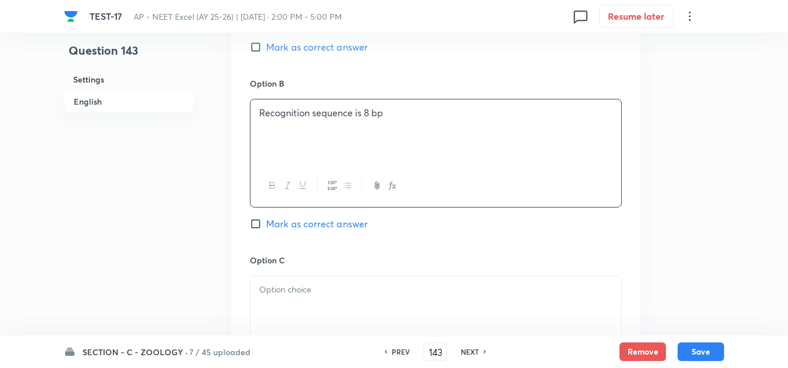
click at [299, 294] on p at bounding box center [435, 289] width 353 height 13
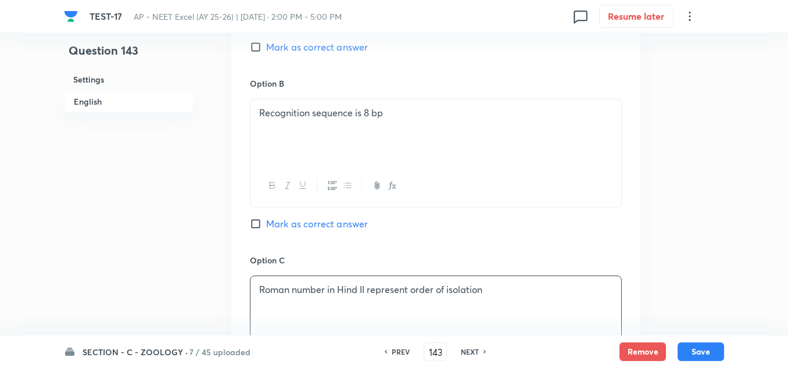
scroll to position [872, 0]
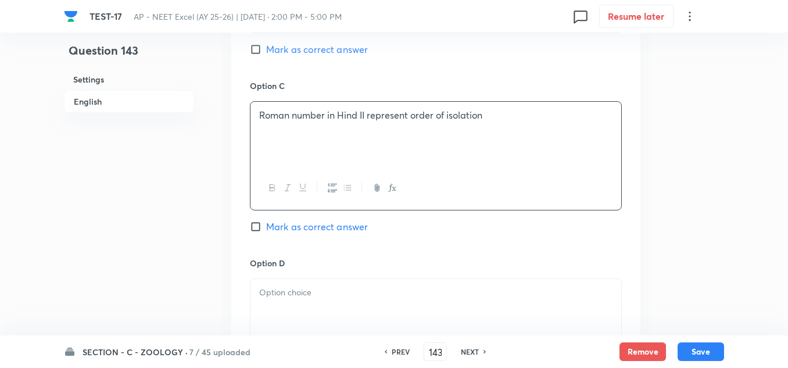
click at [289, 296] on p at bounding box center [435, 292] width 353 height 13
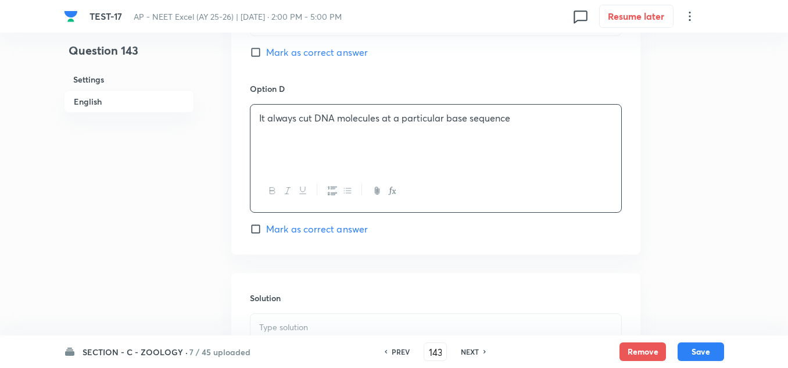
scroll to position [1163, 0]
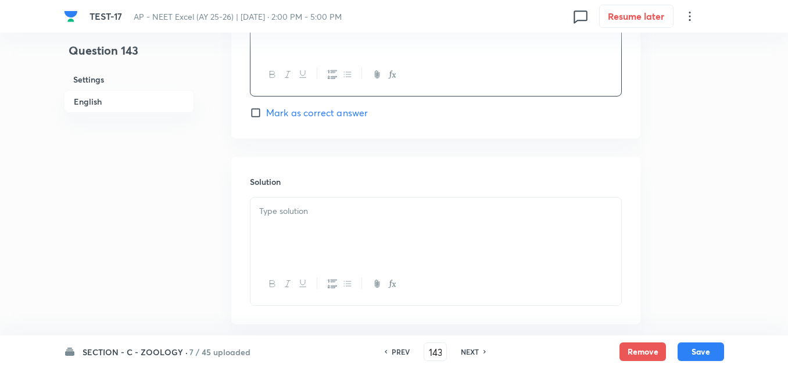
click at [291, 201] on div at bounding box center [436, 230] width 371 height 65
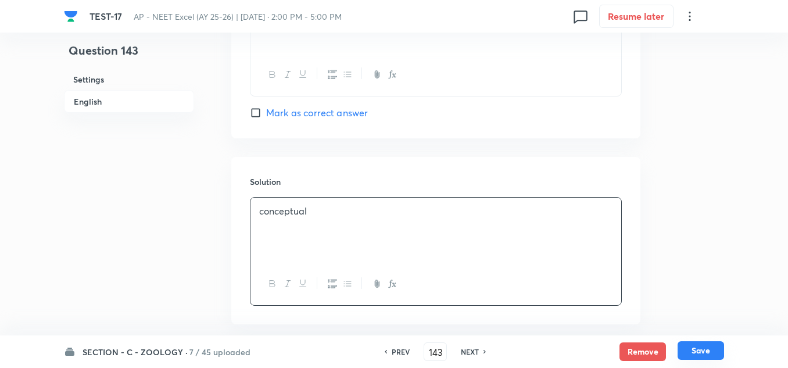
click at [707, 350] on button "Save" at bounding box center [701, 350] width 47 height 19
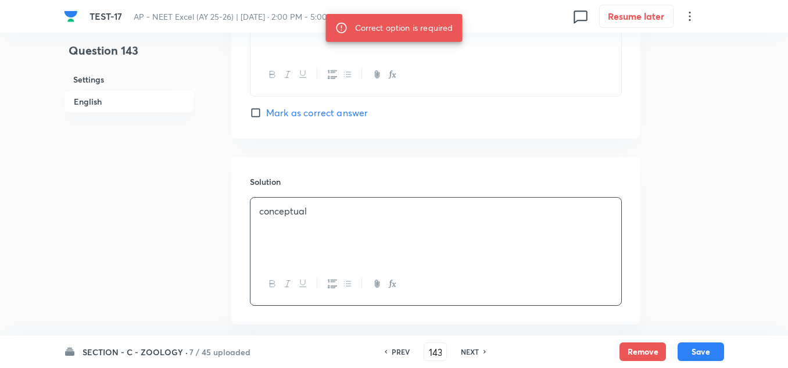
click at [462, 351] on h6 "NEXT" at bounding box center [470, 351] width 18 height 10
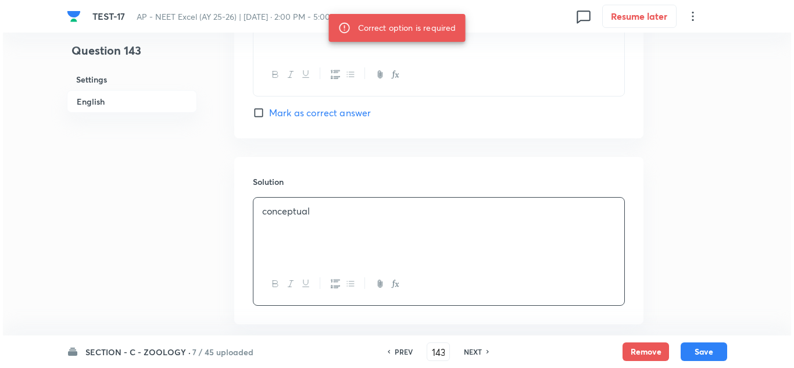
scroll to position [0, 0]
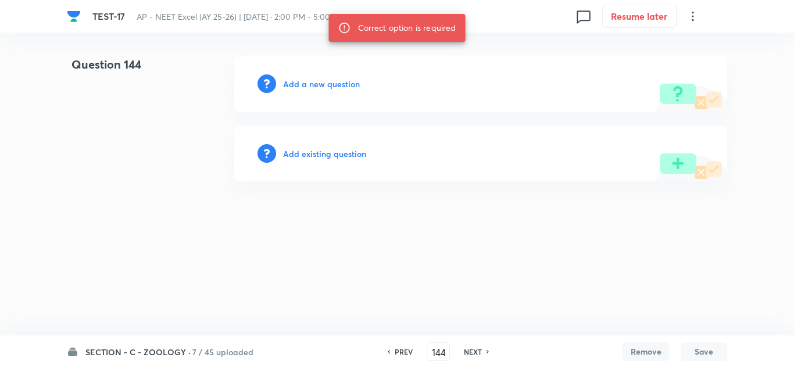
click at [308, 86] on h6 "Add a new question" at bounding box center [321, 84] width 77 height 12
click at [351, 84] on h6 "Choose a question type" at bounding box center [328, 84] width 90 height 12
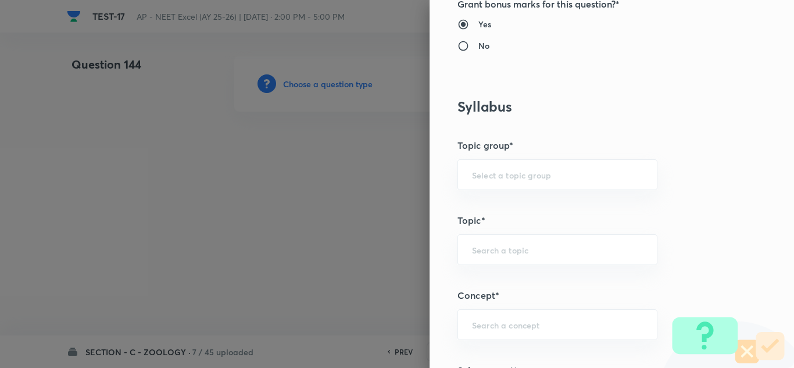
scroll to position [581, 0]
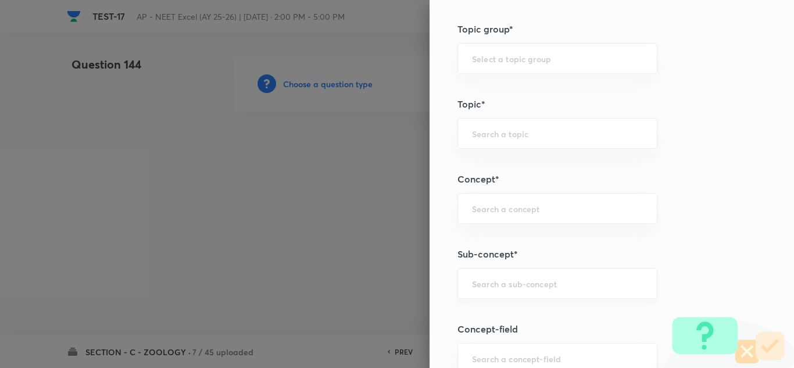
click at [493, 288] on input "text" at bounding box center [557, 283] width 171 height 11
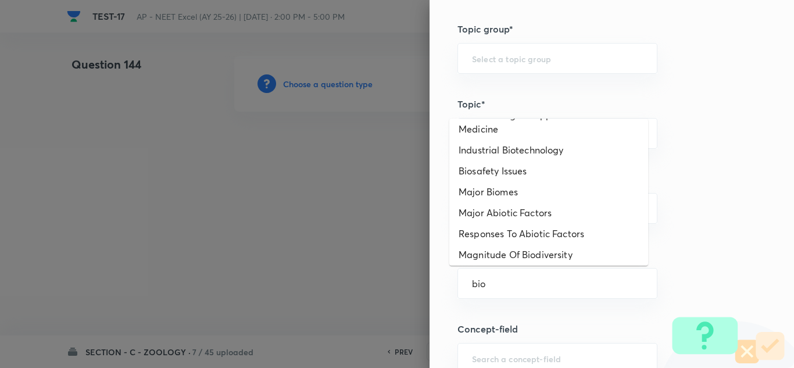
scroll to position [0, 0]
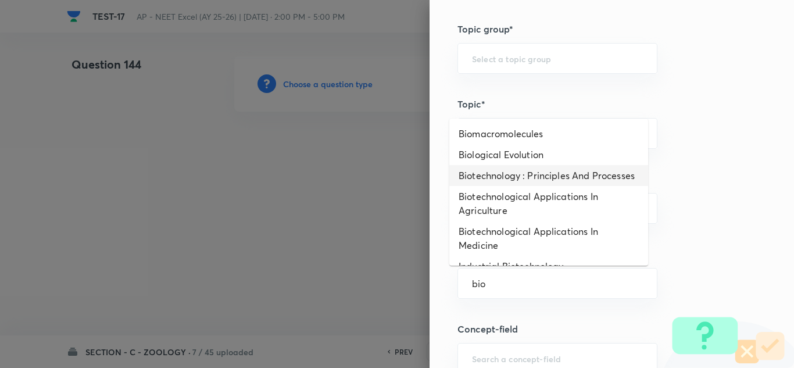
click at [532, 180] on li "Biotechnology : Principles And Processes" at bounding box center [548, 175] width 199 height 21
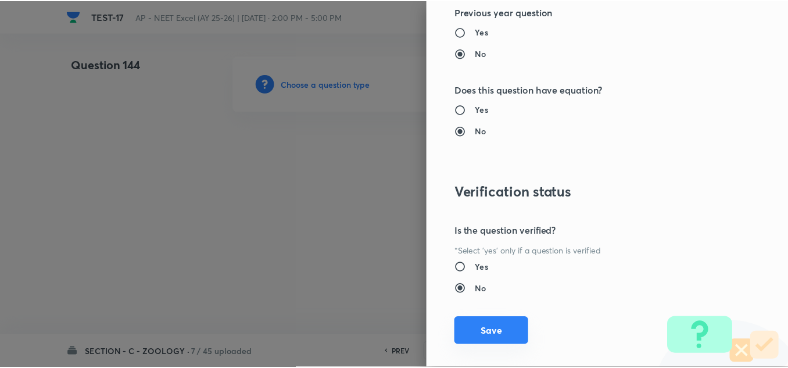
scroll to position [1295, 0]
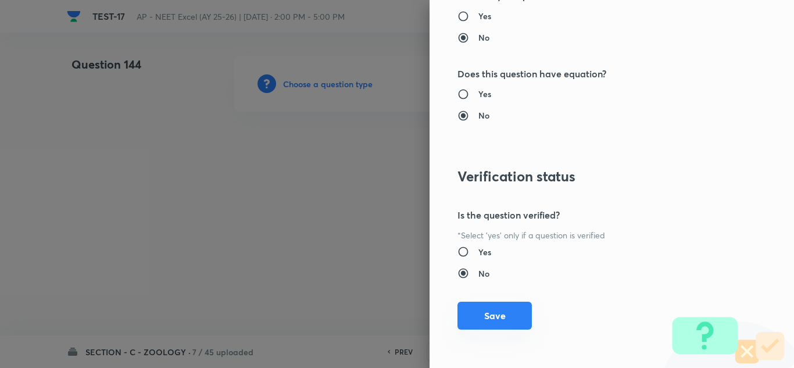
click at [491, 313] on button "Save" at bounding box center [494, 316] width 74 height 28
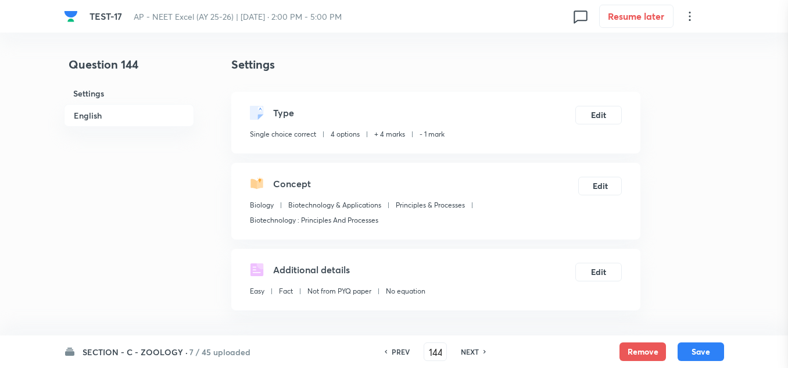
scroll to position [233, 0]
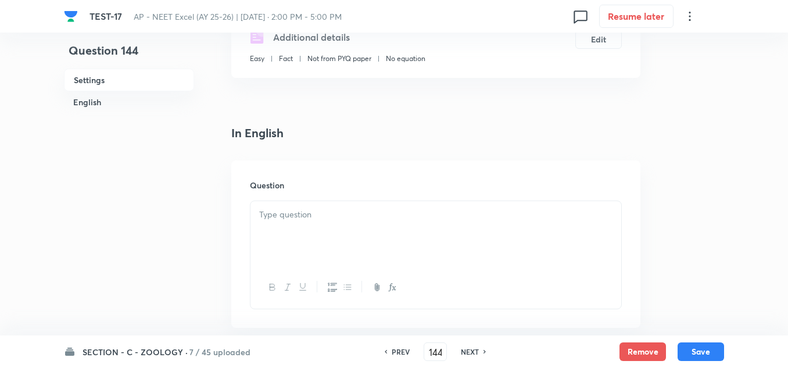
click at [309, 232] on div at bounding box center [436, 233] width 371 height 65
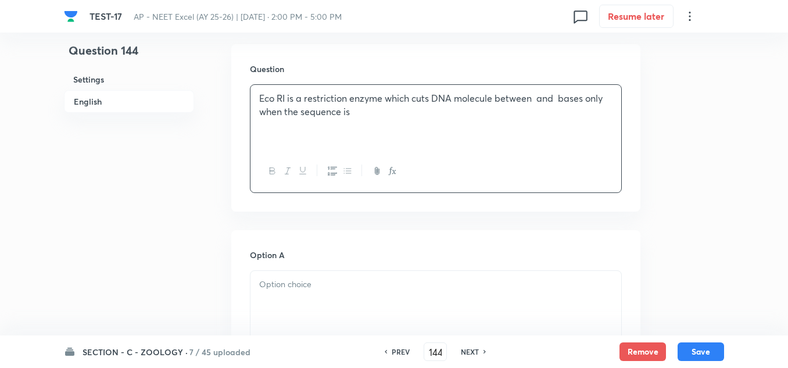
scroll to position [407, 0]
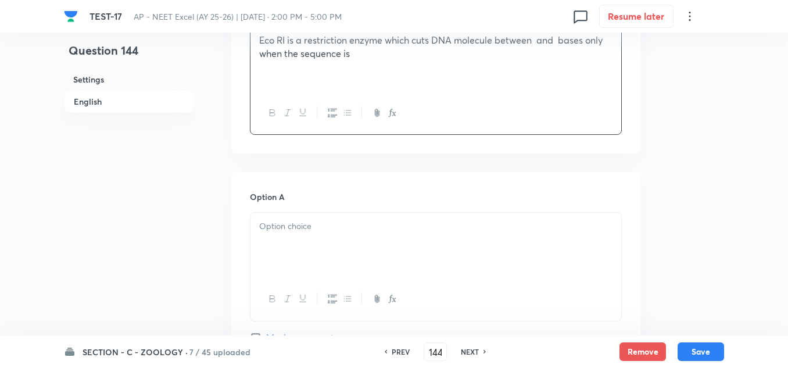
click at [305, 239] on div at bounding box center [436, 245] width 371 height 65
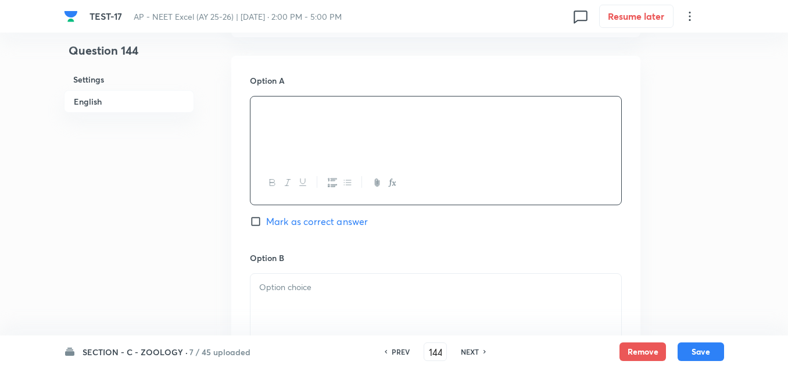
scroll to position [581, 0]
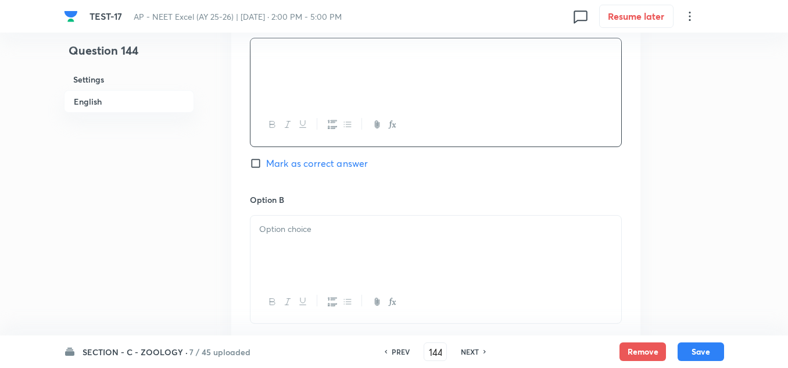
click at [306, 246] on div at bounding box center [436, 248] width 371 height 65
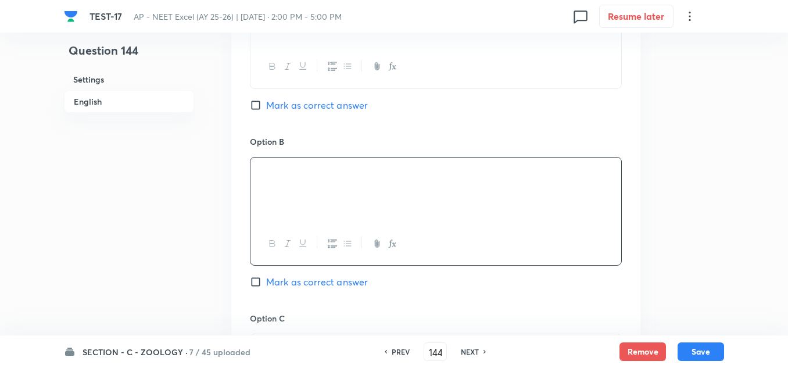
scroll to position [698, 0]
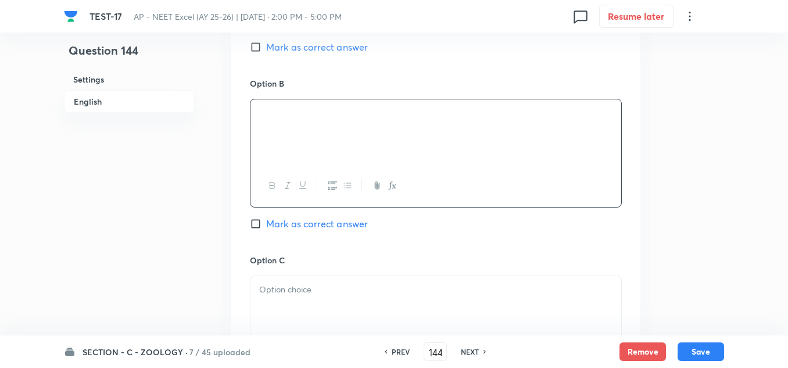
click at [311, 285] on p at bounding box center [435, 289] width 353 height 13
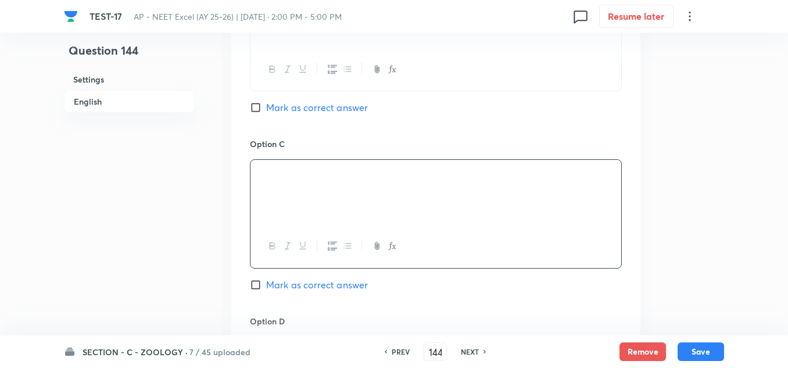
scroll to position [872, 0]
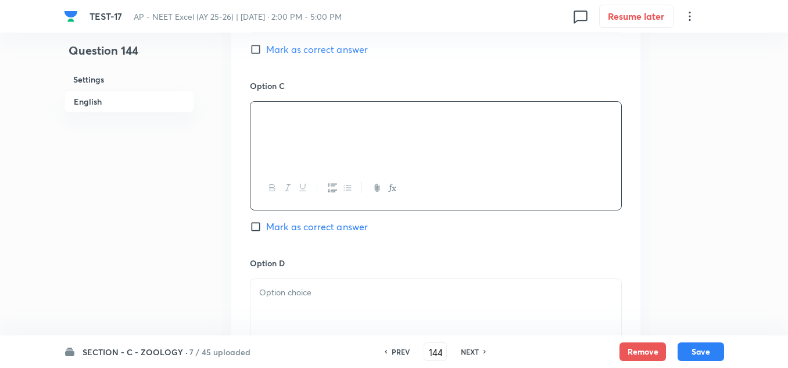
click at [287, 288] on p at bounding box center [435, 292] width 353 height 13
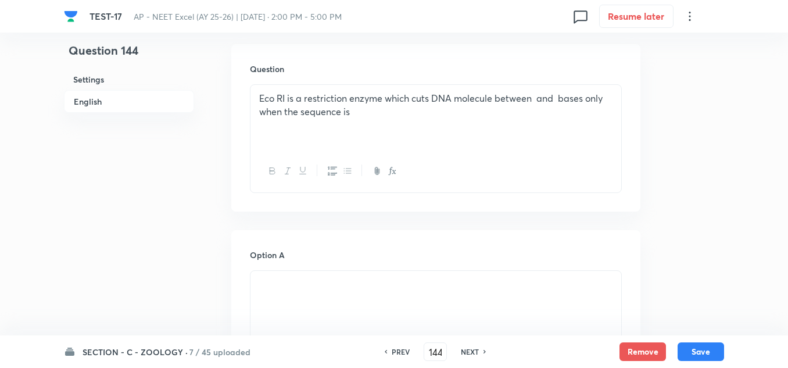
scroll to position [523, 0]
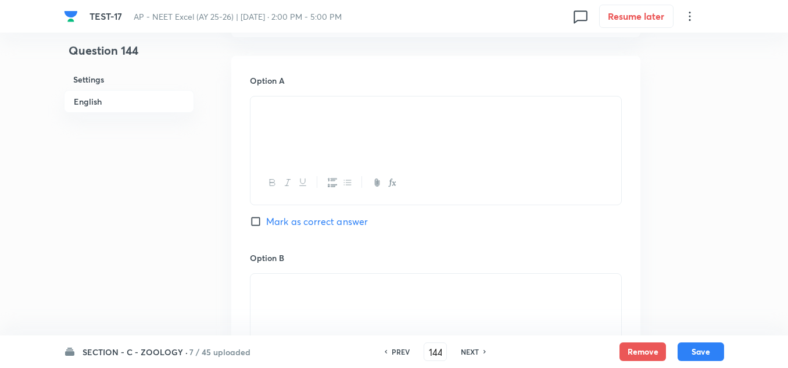
click at [297, 228] on div "Option A Mark as correct answer" at bounding box center [436, 162] width 372 height 177
click at [302, 221] on span "Mark as correct answer" at bounding box center [317, 221] width 102 height 14
click at [266, 221] on input "Mark as correct answer" at bounding box center [258, 222] width 16 height 12
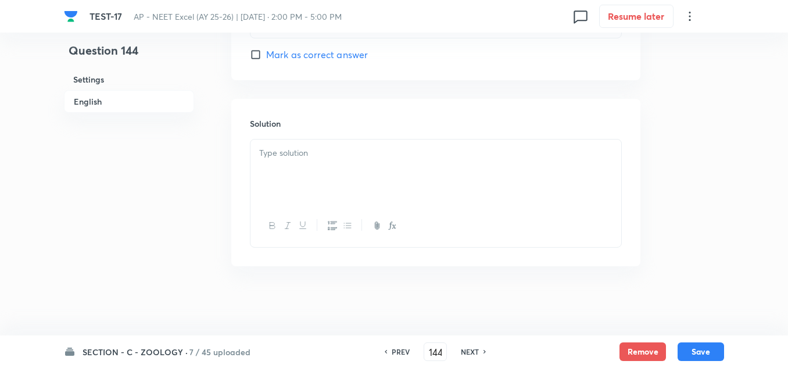
scroll to position [1221, 0]
click at [307, 166] on div at bounding box center [436, 171] width 371 height 65
click at [702, 344] on button "Save" at bounding box center [701, 350] width 47 height 19
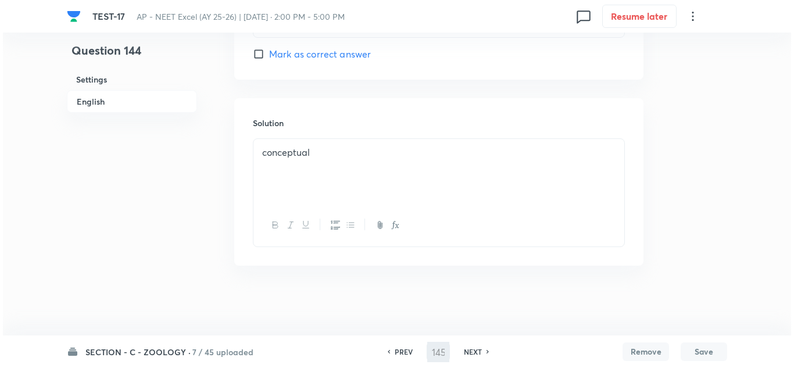
scroll to position [0, 0]
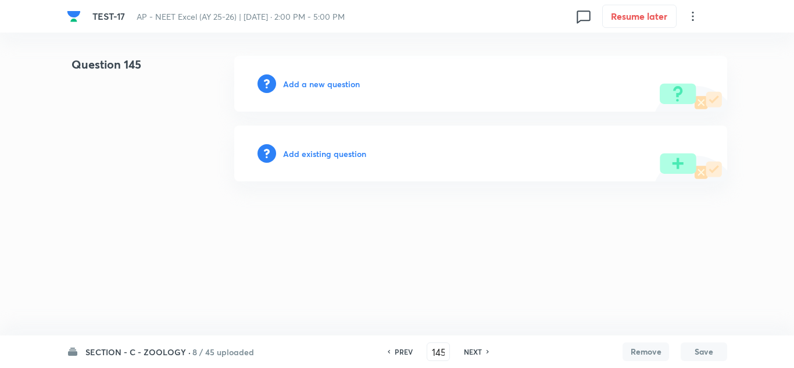
click at [314, 90] on h6 "Add a new question" at bounding box center [321, 84] width 77 height 12
click at [315, 85] on h6 "Choose a question type" at bounding box center [328, 84] width 90 height 12
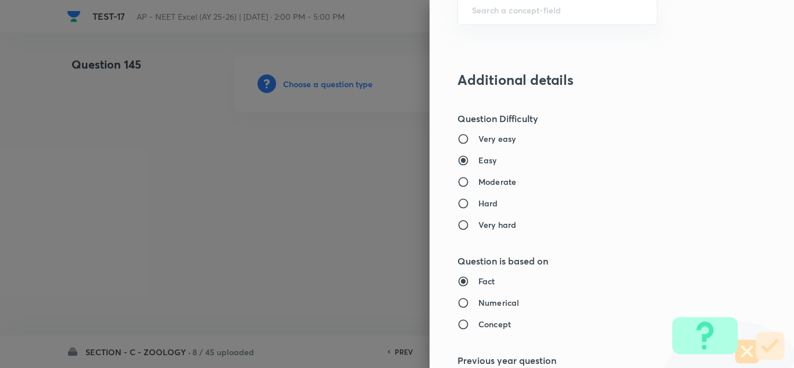
scroll to position [756, 0]
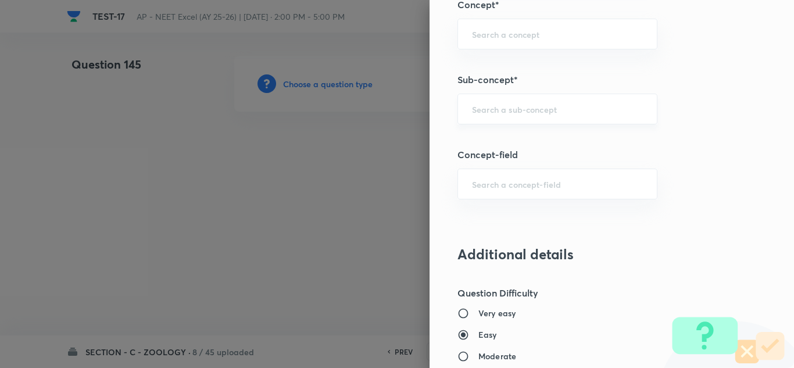
click at [492, 110] on input "text" at bounding box center [557, 108] width 171 height 11
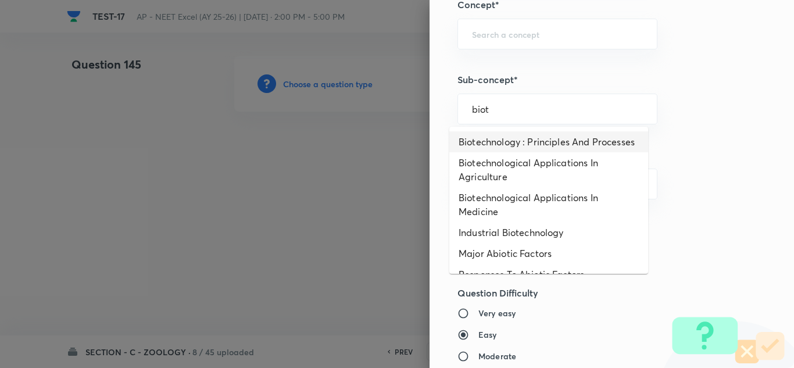
click at [496, 139] on li "Biotechnology : Principles And Processes" at bounding box center [548, 141] width 199 height 21
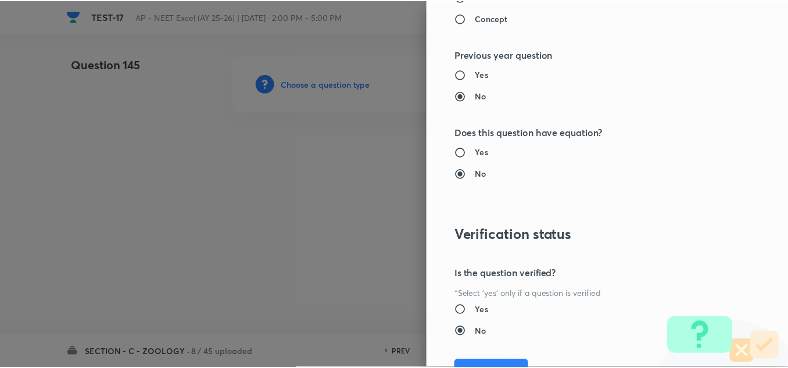
scroll to position [1295, 0]
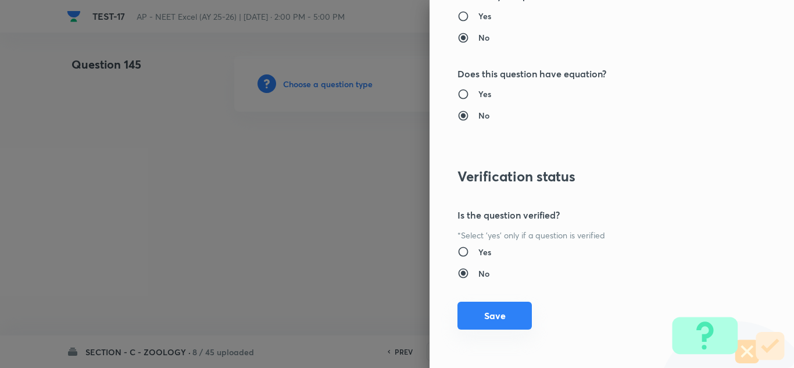
click at [484, 309] on button "Save" at bounding box center [494, 316] width 74 height 28
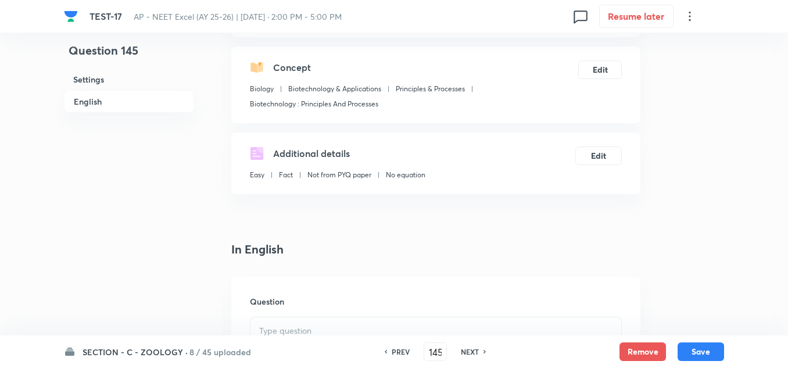
scroll to position [233, 0]
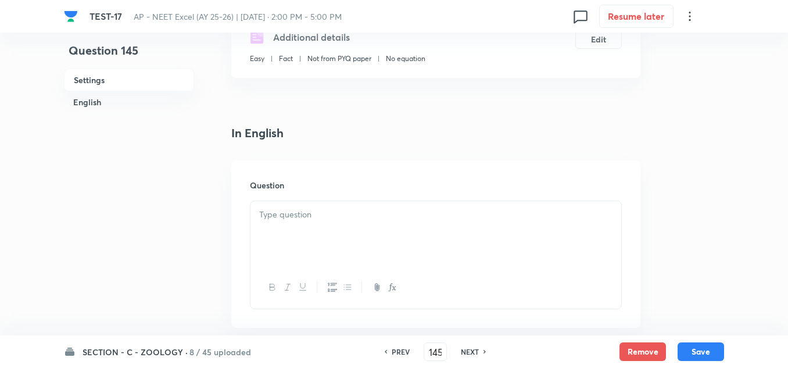
click at [302, 221] on div at bounding box center [436, 233] width 371 height 65
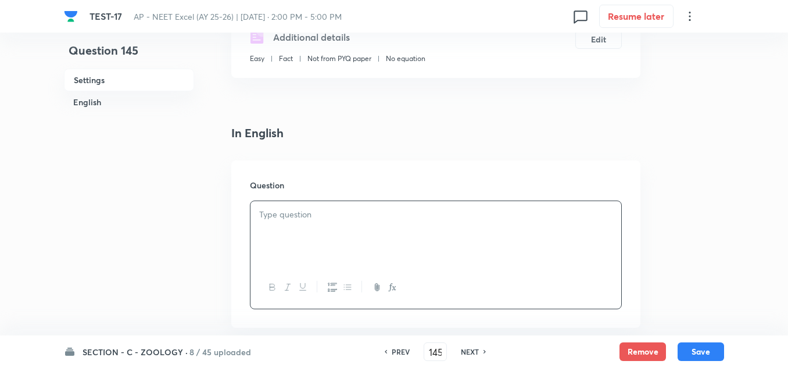
click at [370, 228] on div at bounding box center [436, 233] width 371 height 65
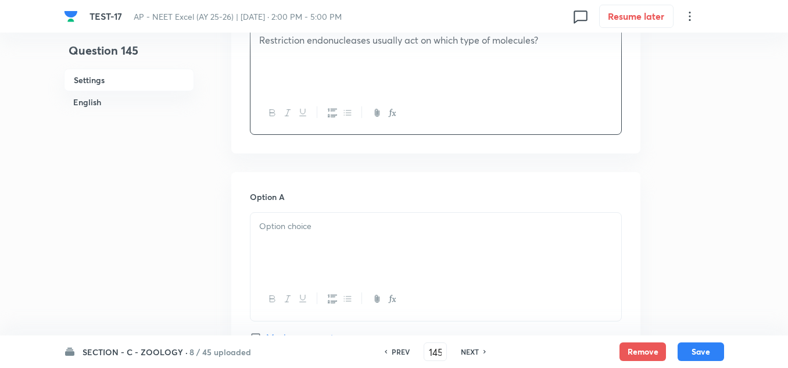
scroll to position [523, 0]
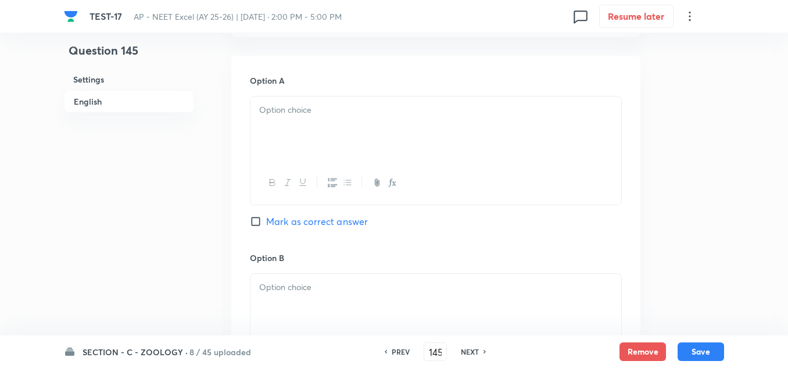
click at [323, 283] on p at bounding box center [435, 287] width 353 height 13
click at [309, 128] on div at bounding box center [436, 128] width 371 height 65
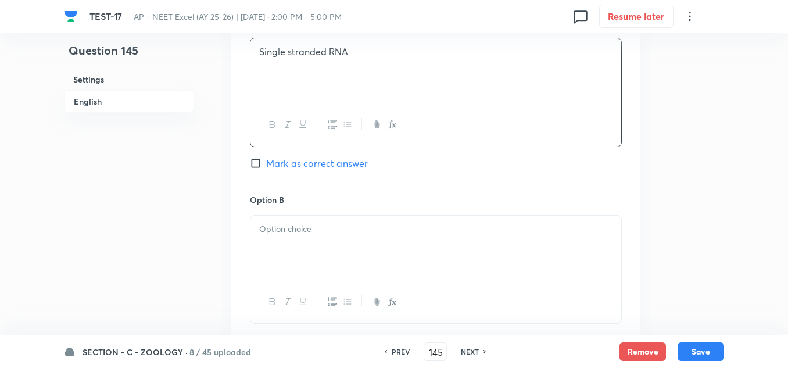
scroll to position [639, 0]
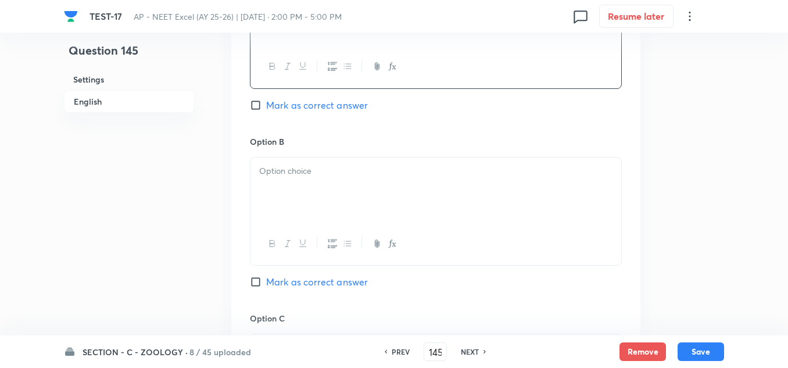
click at [374, 185] on div at bounding box center [436, 190] width 371 height 65
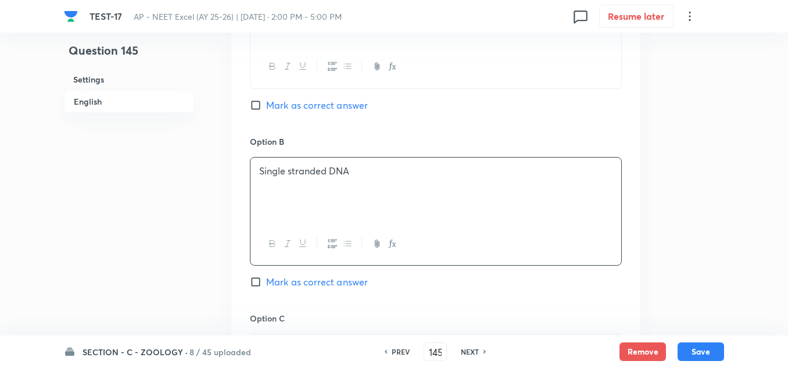
scroll to position [756, 0]
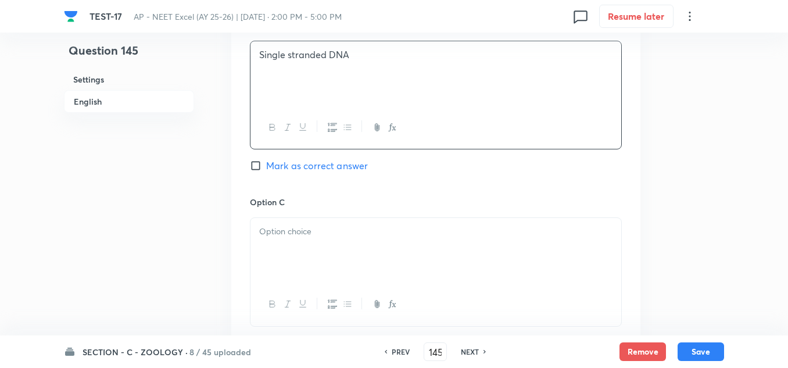
click at [357, 246] on div at bounding box center [436, 250] width 371 height 65
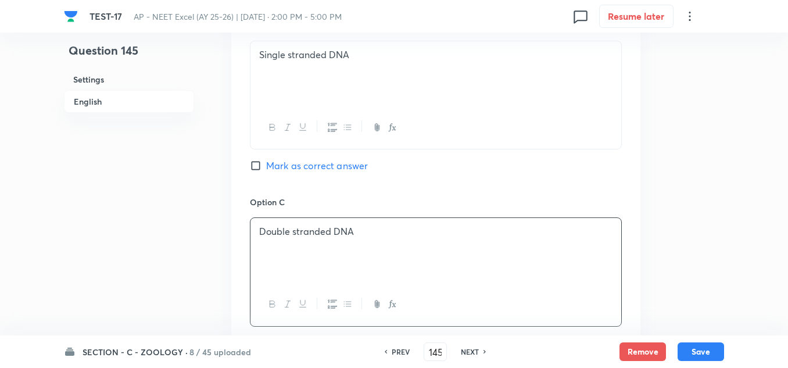
scroll to position [930, 0]
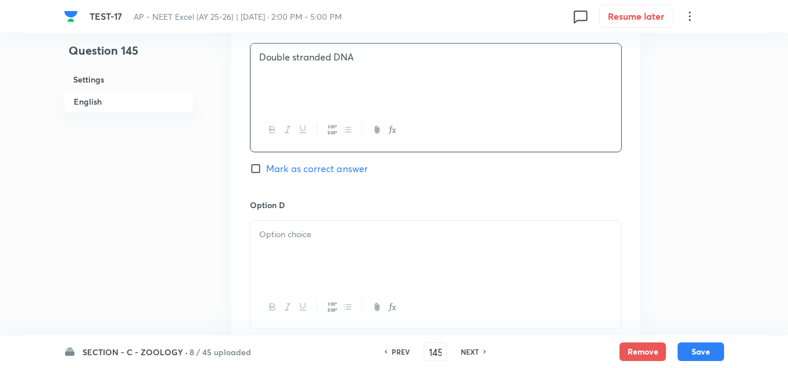
click at [320, 167] on span "Mark as correct answer" at bounding box center [317, 169] width 102 height 14
click at [266, 167] on input "Mark as correct answer" at bounding box center [258, 169] width 16 height 12
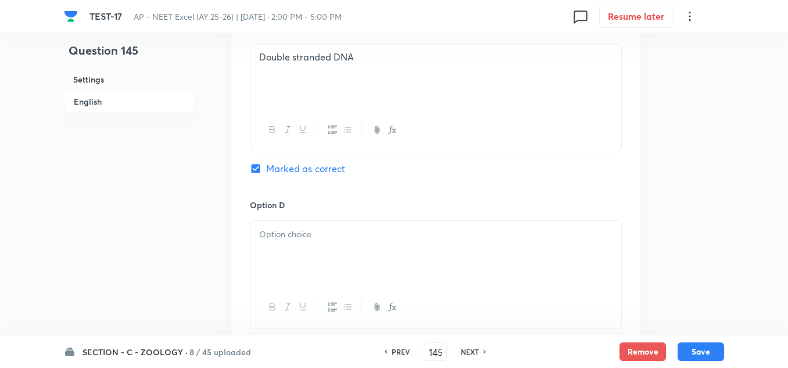
click at [289, 259] on div at bounding box center [436, 253] width 371 height 65
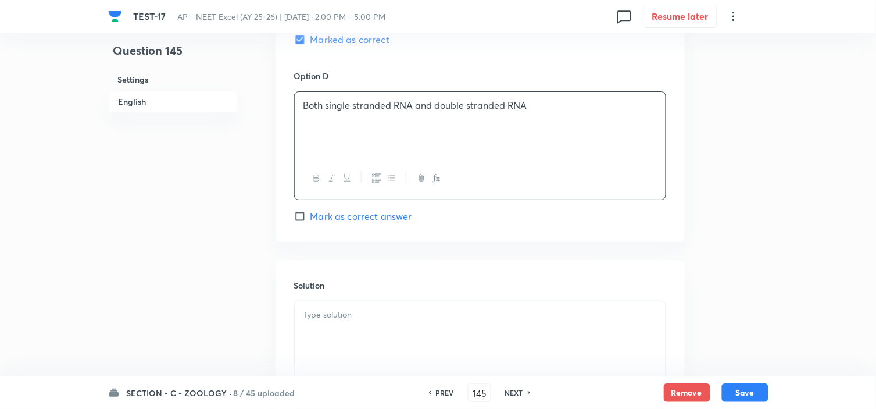
scroll to position [1124, 0]
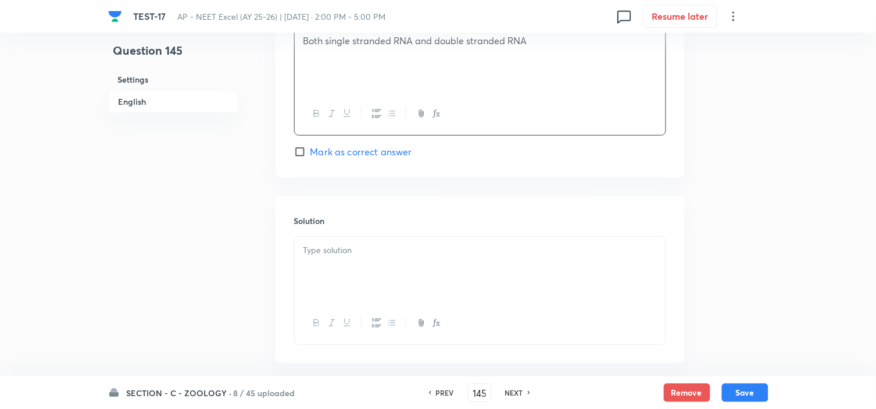
click at [345, 259] on div at bounding box center [480, 269] width 371 height 65
click at [731, 367] on button "Save" at bounding box center [745, 391] width 47 height 19
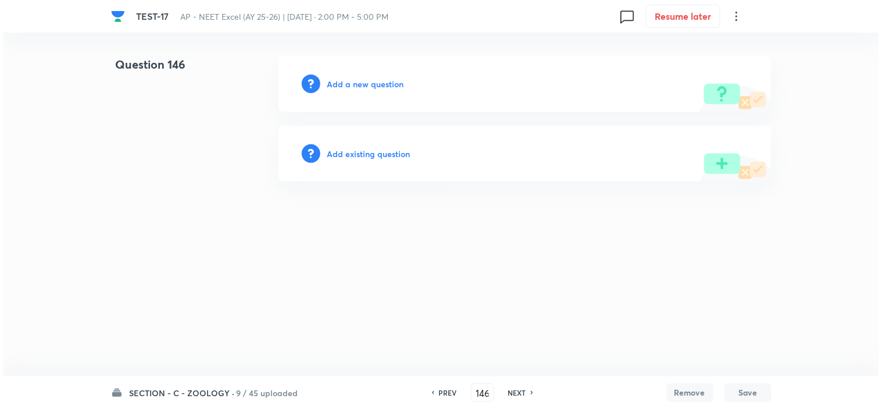
scroll to position [0, 0]
click at [366, 80] on h6 "Add a new question" at bounding box center [365, 84] width 77 height 12
click at [366, 80] on h6 "Choose a question type" at bounding box center [372, 84] width 90 height 12
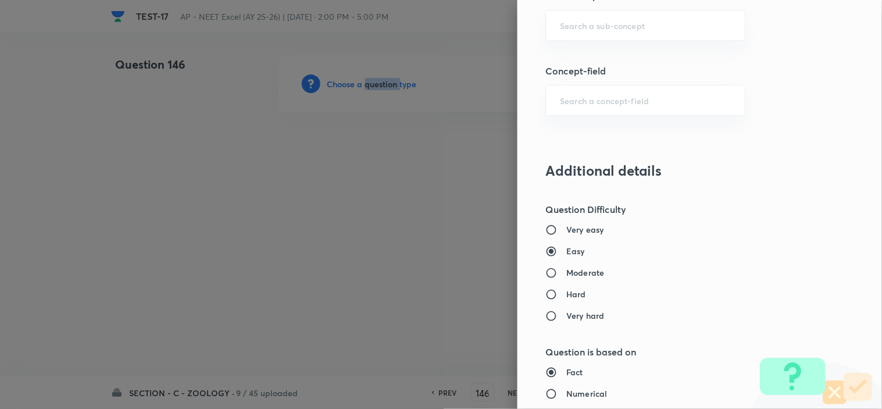
scroll to position [775, 0]
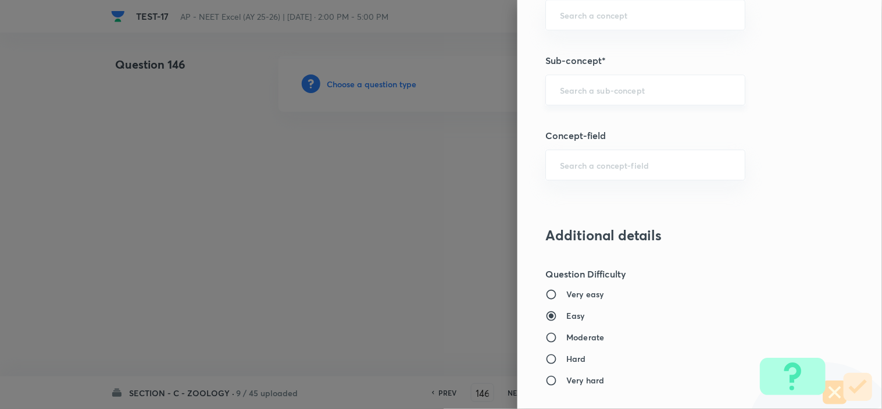
click at [586, 94] on input "text" at bounding box center [645, 89] width 171 height 11
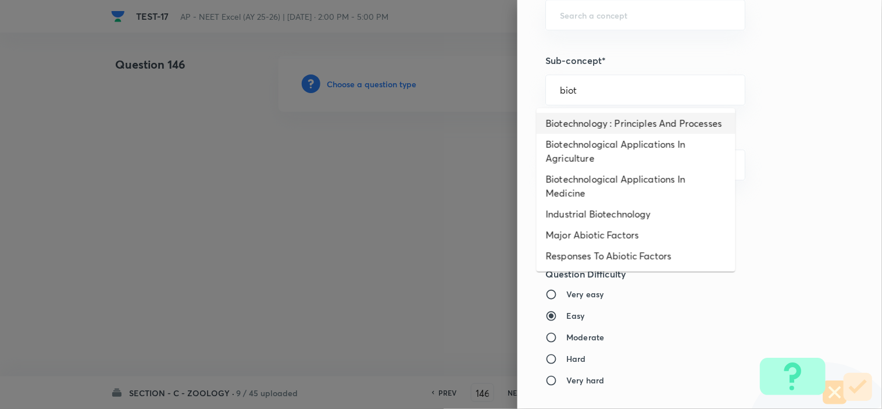
click at [582, 132] on li "Biotechnology : Principles And Processes" at bounding box center [636, 123] width 199 height 21
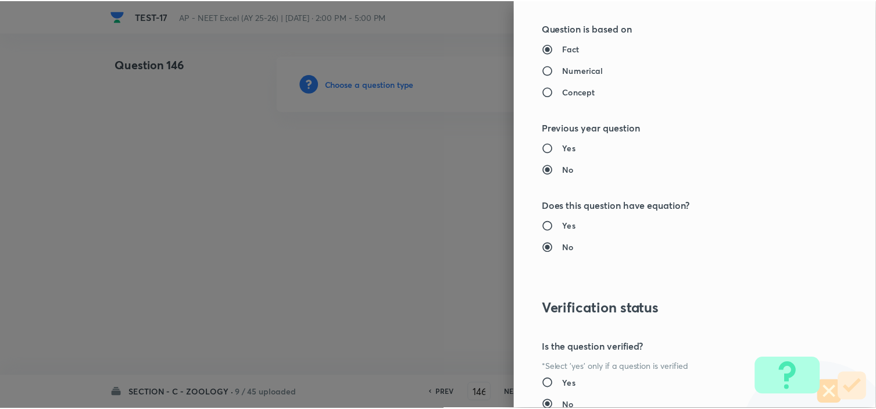
scroll to position [1254, 0]
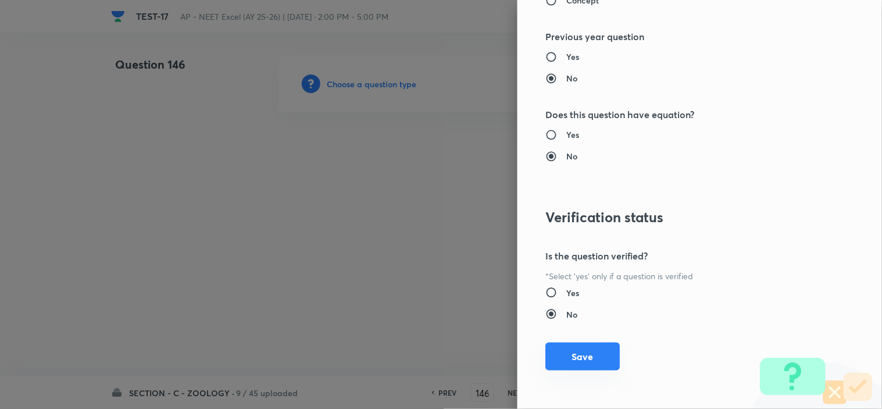
click at [578, 350] on button "Save" at bounding box center [582, 356] width 74 height 28
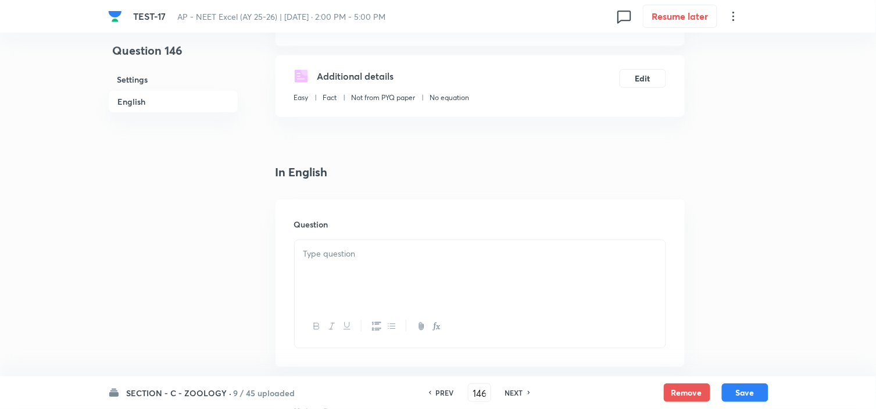
scroll to position [452, 0]
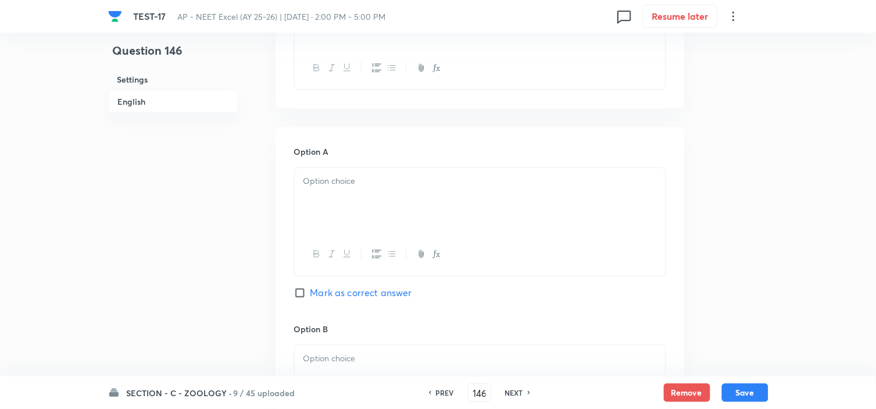
click at [336, 103] on div "Question" at bounding box center [480, 24] width 409 height 167
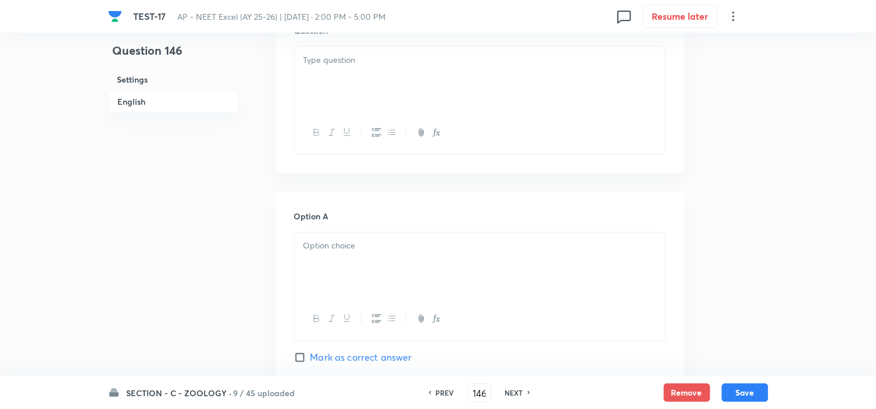
click at [351, 80] on div at bounding box center [480, 79] width 371 height 65
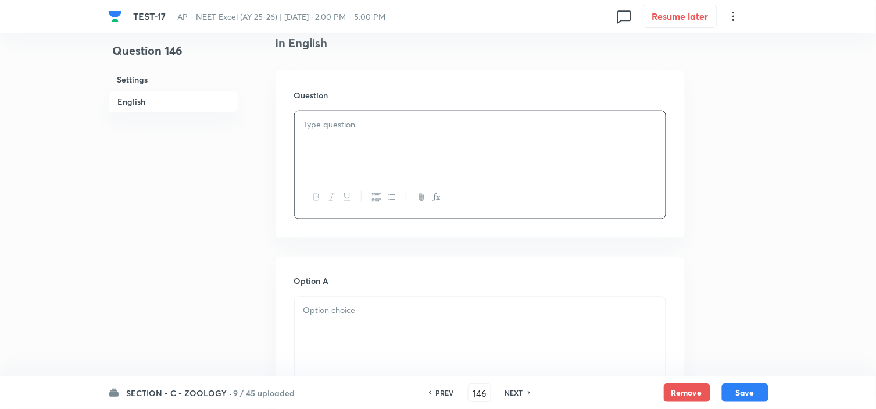
click at [376, 130] on p at bounding box center [479, 124] width 353 height 13
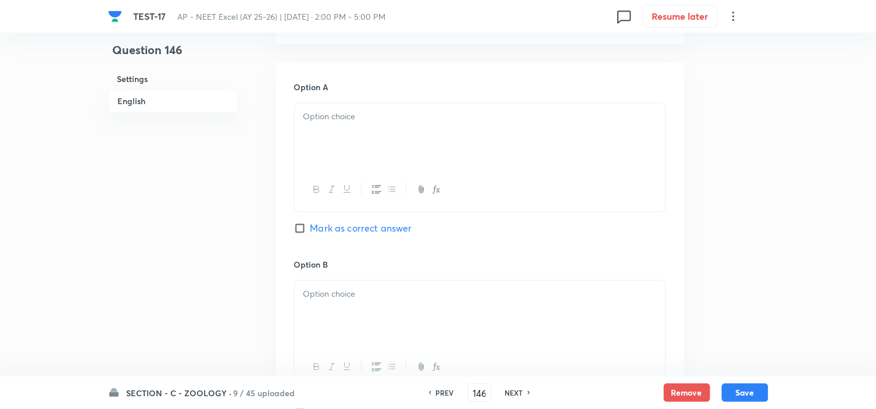
click at [363, 110] on p at bounding box center [479, 116] width 353 height 13
click at [370, 305] on div at bounding box center [480, 313] width 371 height 65
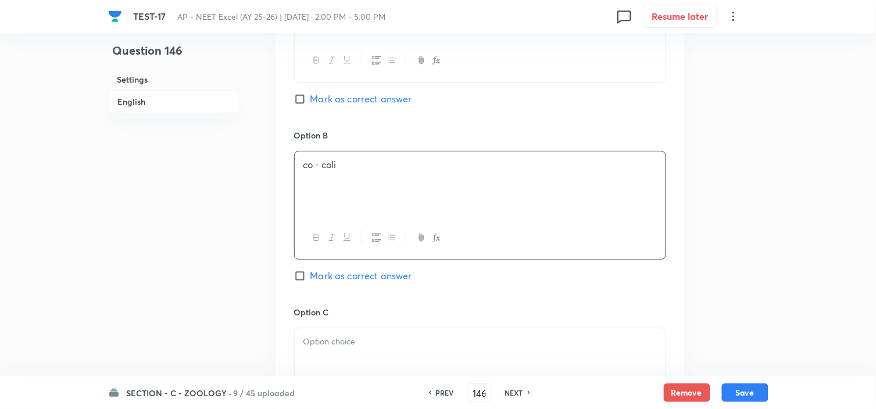
click at [370, 346] on p at bounding box center [479, 341] width 353 height 13
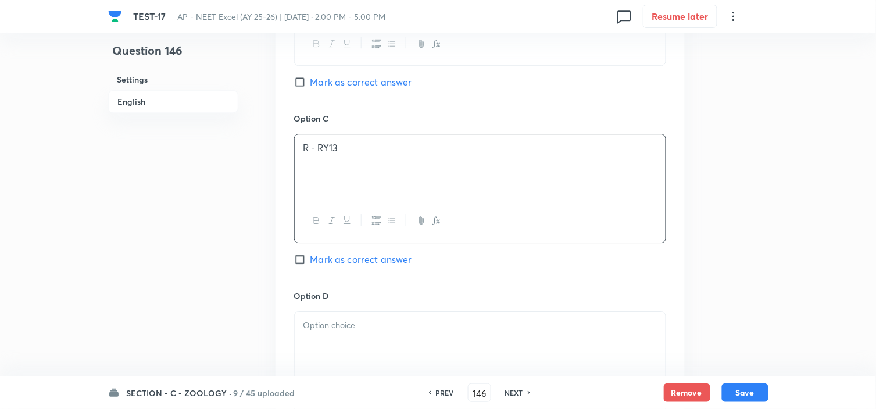
click at [369, 332] on p at bounding box center [479, 325] width 353 height 13
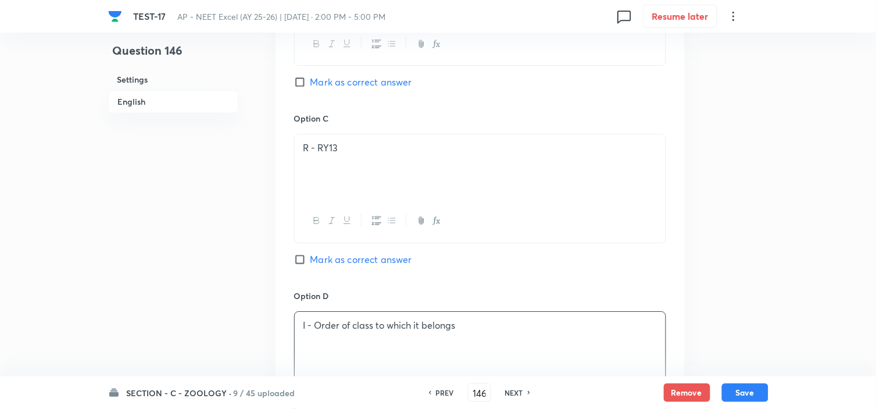
scroll to position [1033, 0]
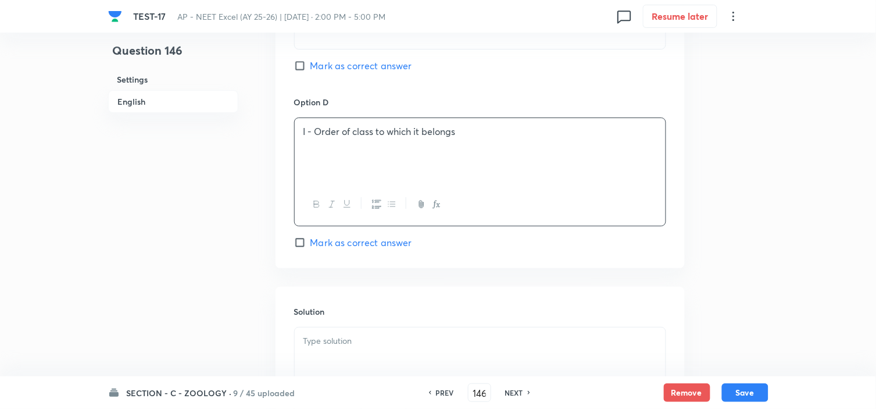
click at [366, 241] on span "Mark as correct answer" at bounding box center [361, 242] width 102 height 14
click at [310, 241] on input "Mark as correct answer" at bounding box center [302, 243] width 16 height 12
click at [355, 338] on p at bounding box center [479, 340] width 353 height 13
click at [739, 367] on button "Save" at bounding box center [745, 391] width 47 height 19
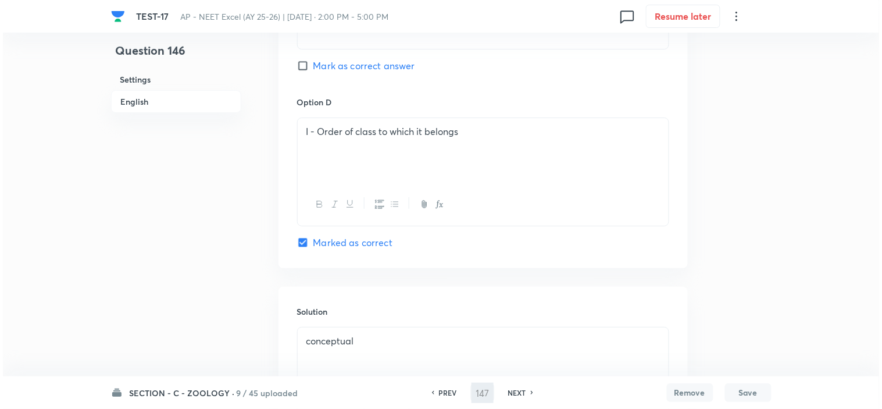
scroll to position [0, 0]
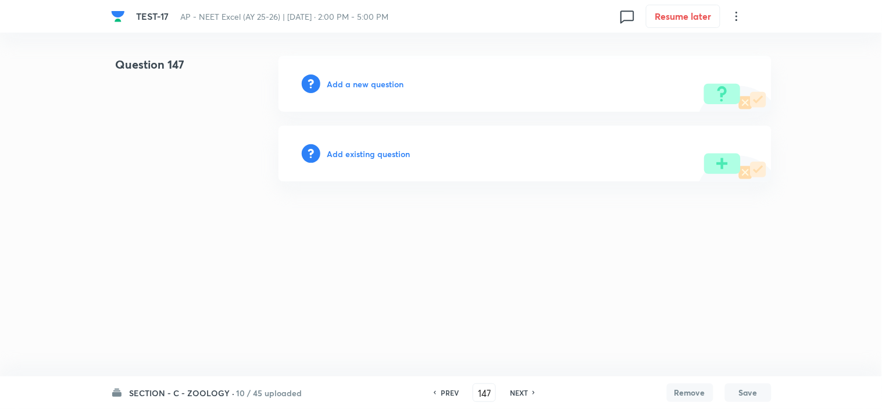
click at [353, 79] on h6 "Add a new question" at bounding box center [365, 84] width 77 height 12
click at [353, 79] on h6 "Choose a question type" at bounding box center [372, 84] width 90 height 12
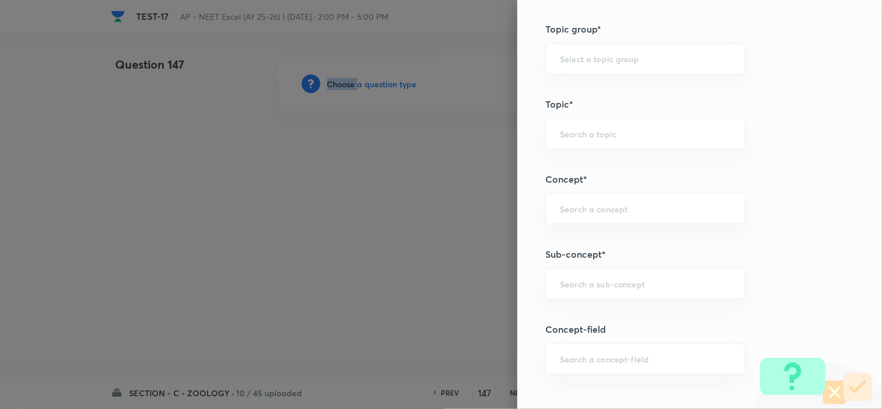
scroll to position [646, 0]
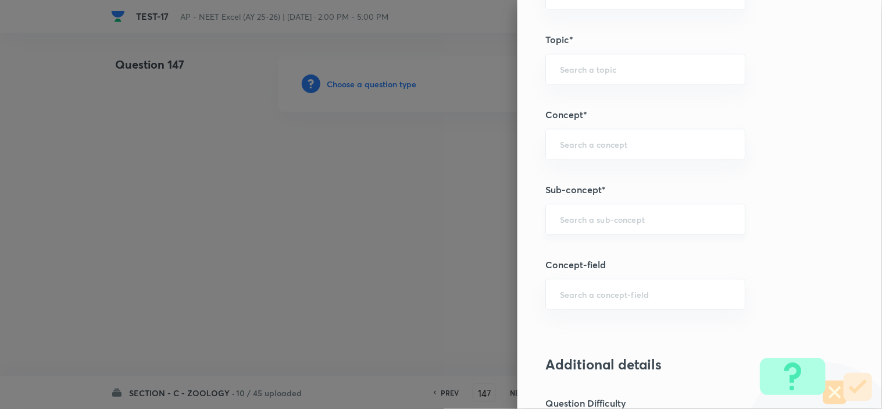
click at [560, 220] on input "text" at bounding box center [645, 218] width 171 height 11
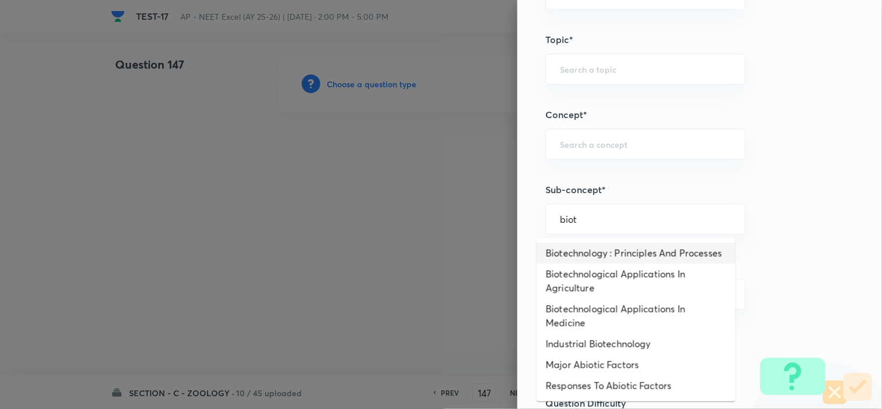
click at [573, 255] on li "Biotechnology : Principles And Processes" at bounding box center [636, 252] width 199 height 21
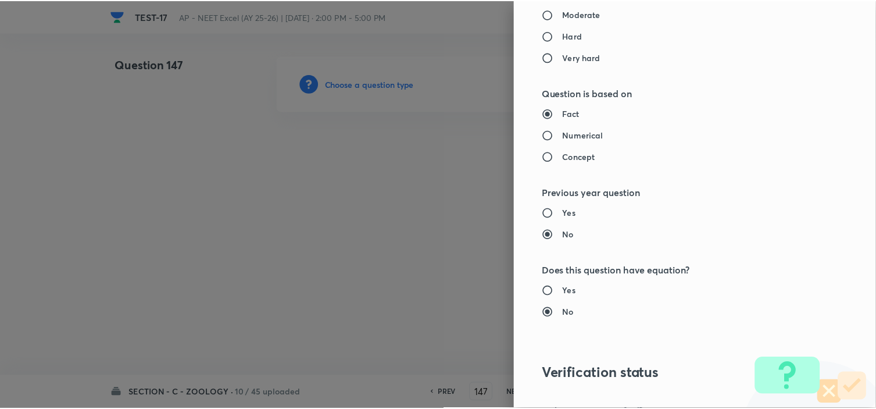
scroll to position [1254, 0]
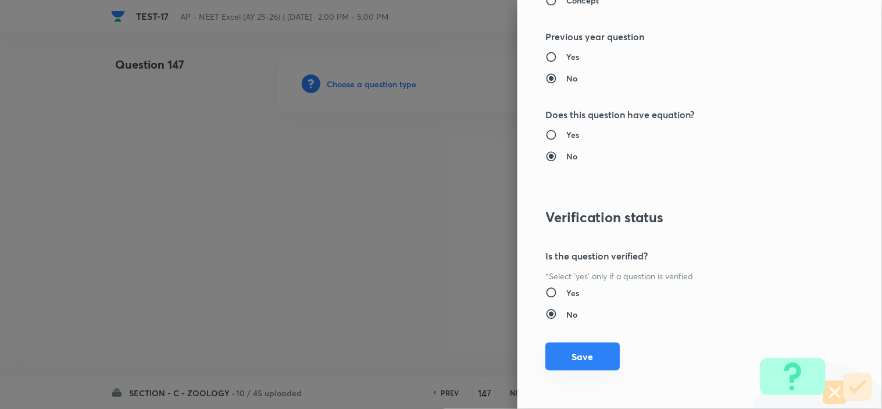
click at [563, 359] on button "Save" at bounding box center [582, 356] width 74 height 28
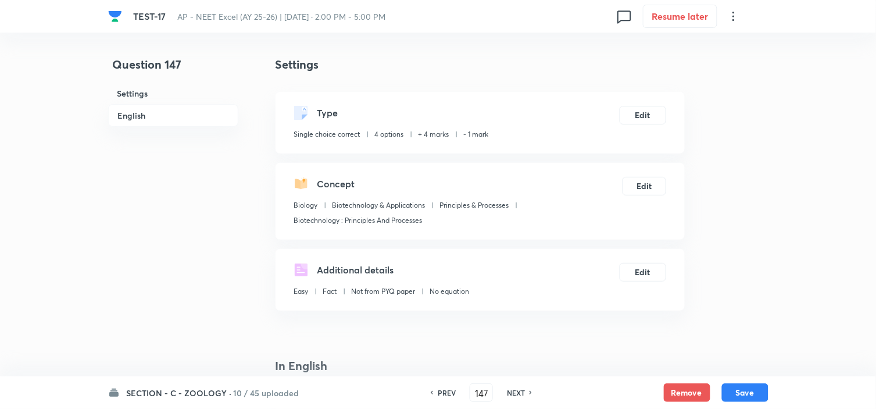
scroll to position [129, 0]
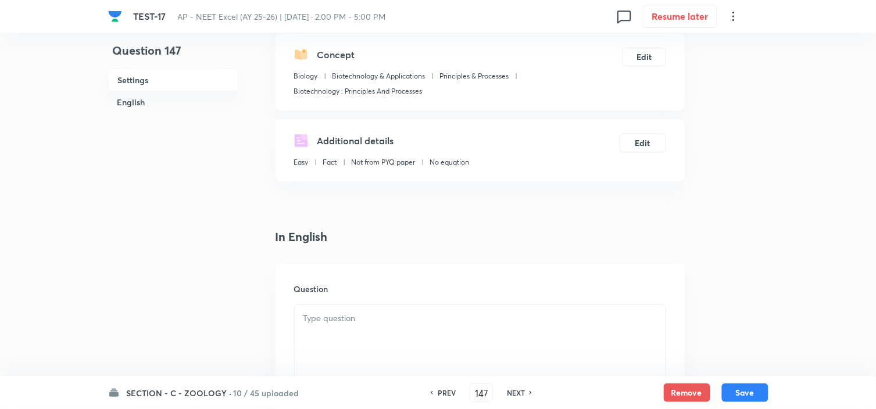
click at [338, 314] on p at bounding box center [479, 318] width 353 height 13
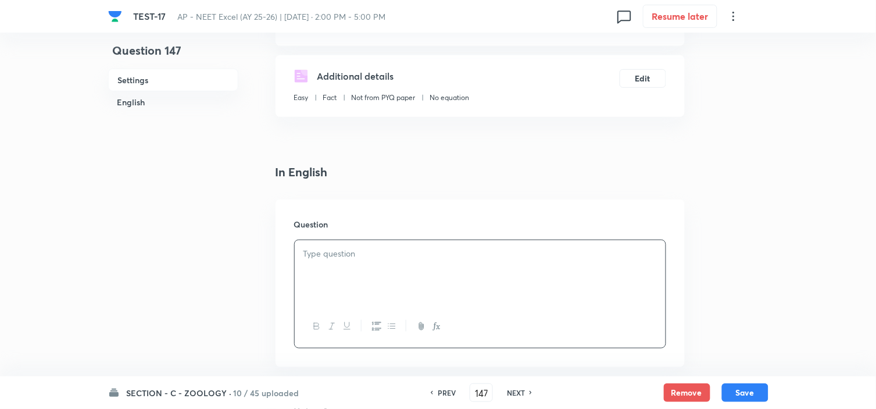
click at [361, 272] on div at bounding box center [480, 272] width 371 height 65
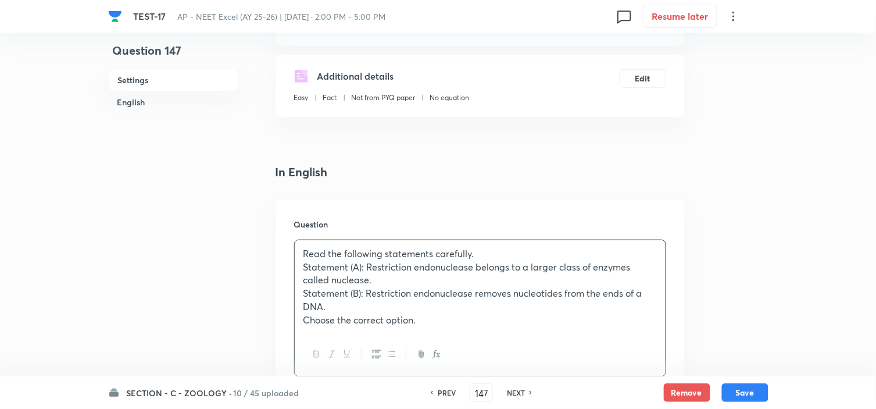
scroll to position [387, 0]
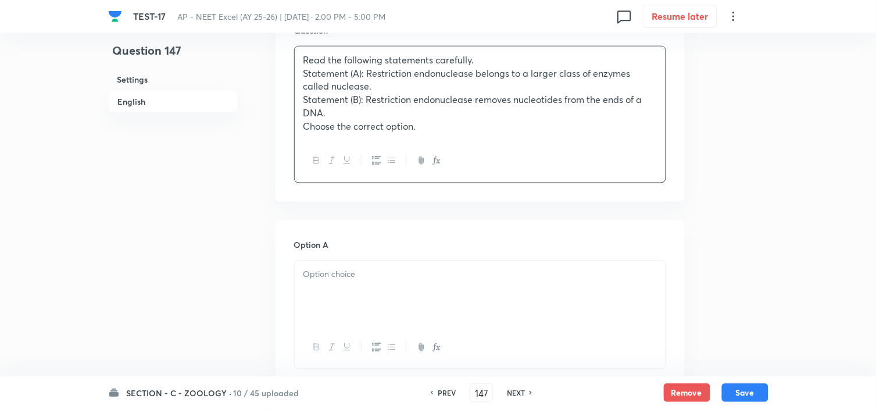
click at [344, 279] on p at bounding box center [479, 274] width 353 height 13
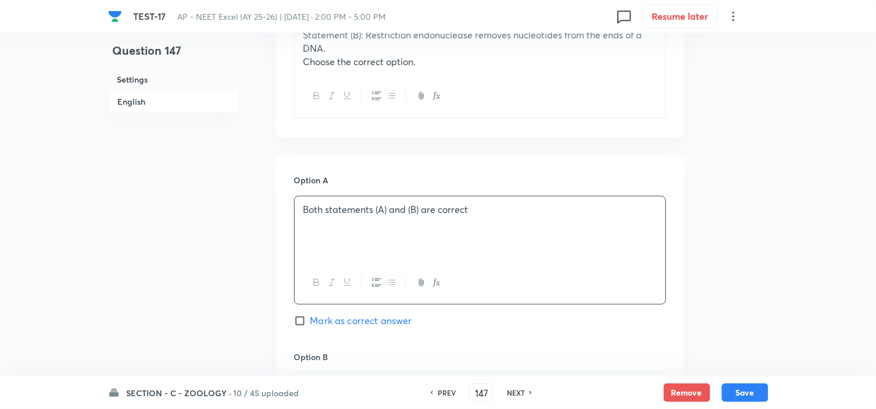
scroll to position [516, 0]
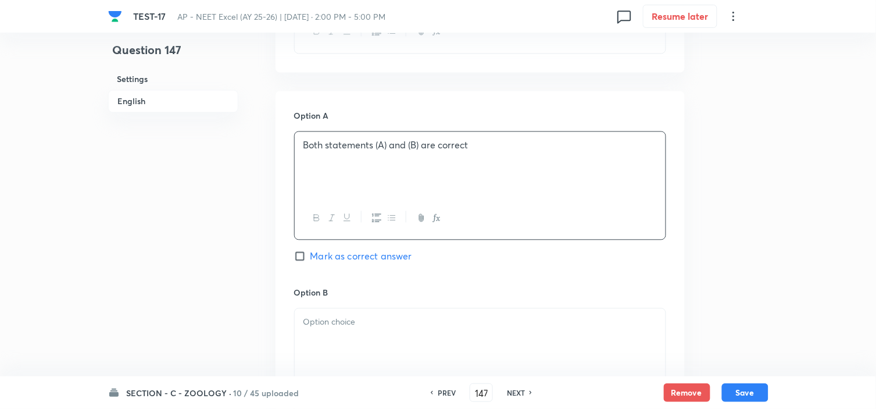
click at [361, 319] on p at bounding box center [479, 322] width 353 height 13
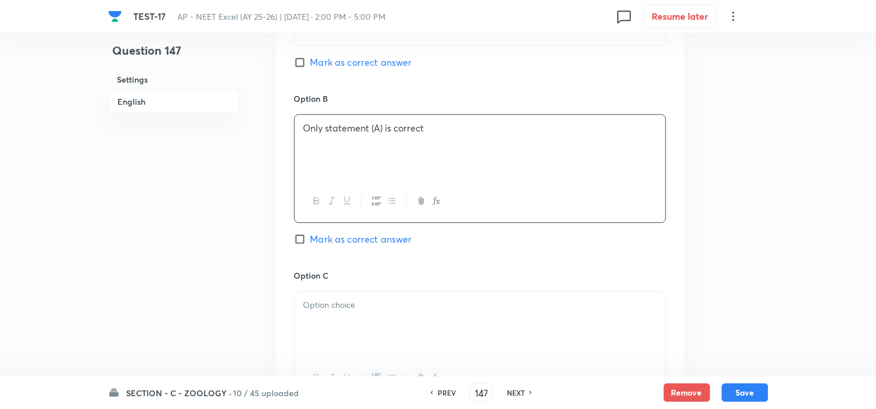
scroll to position [775, 0]
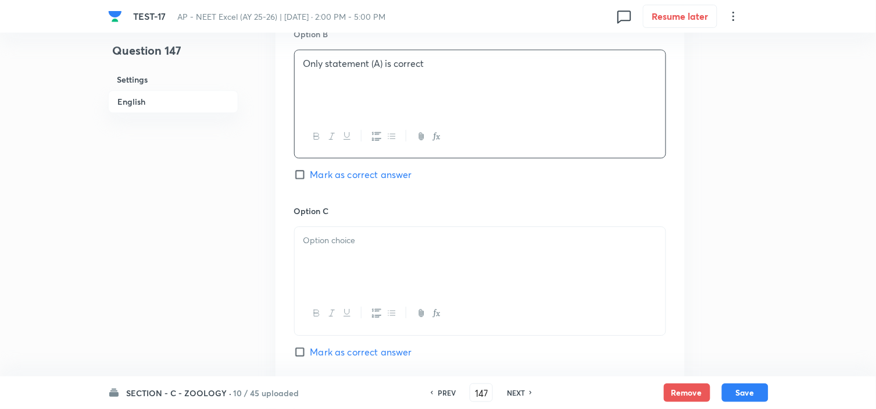
click at [362, 260] on div at bounding box center [480, 259] width 371 height 65
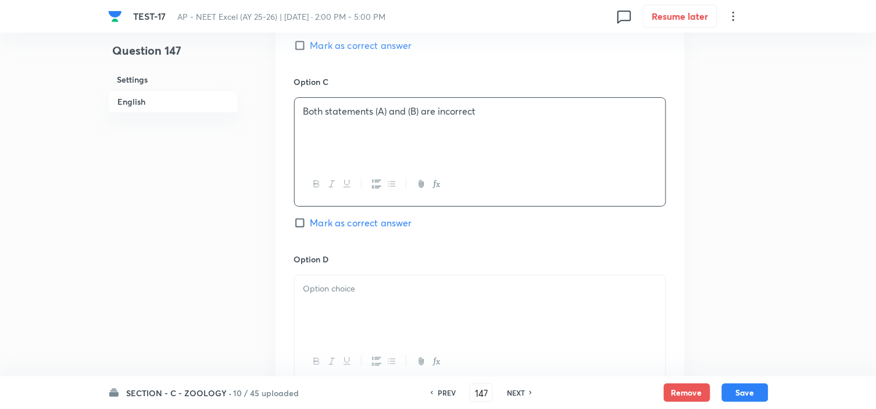
scroll to position [968, 0]
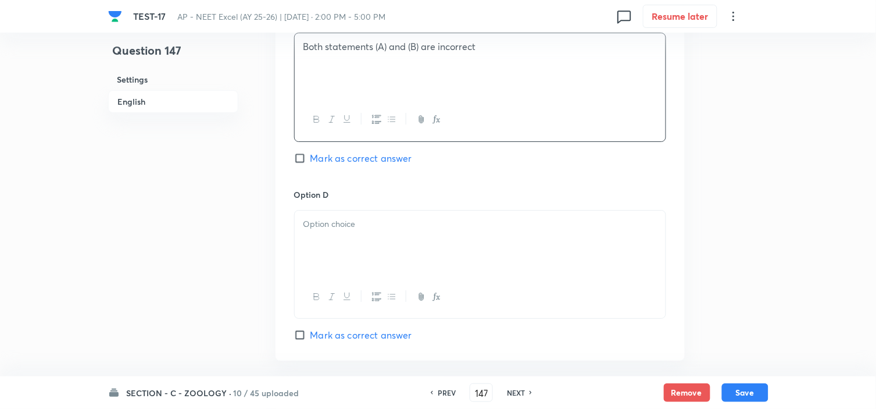
click at [342, 251] on div at bounding box center [480, 242] width 371 height 65
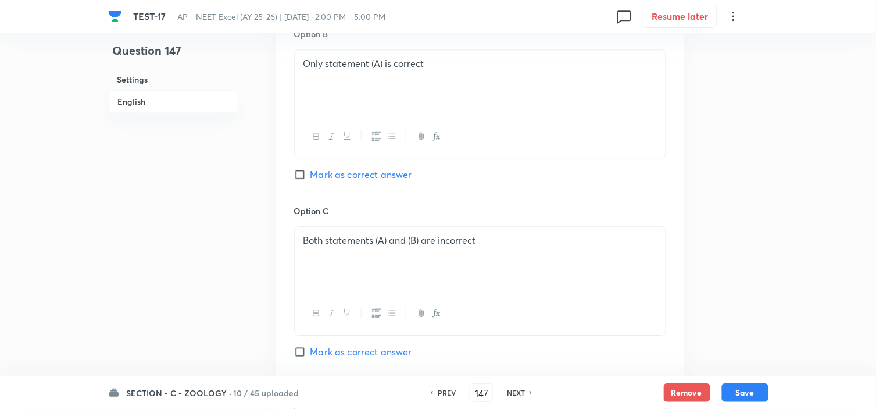
scroll to position [710, 0]
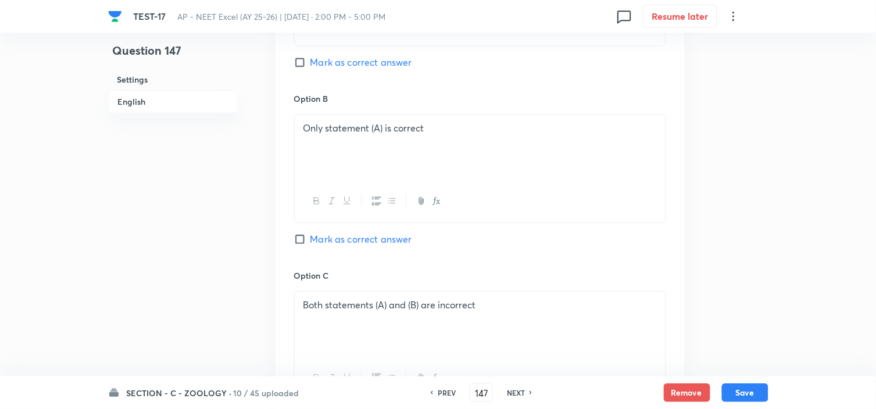
click at [347, 239] on span "Mark as correct answer" at bounding box center [361, 239] width 102 height 14
click at [310, 239] on input "Mark as correct answer" at bounding box center [302, 239] width 16 height 12
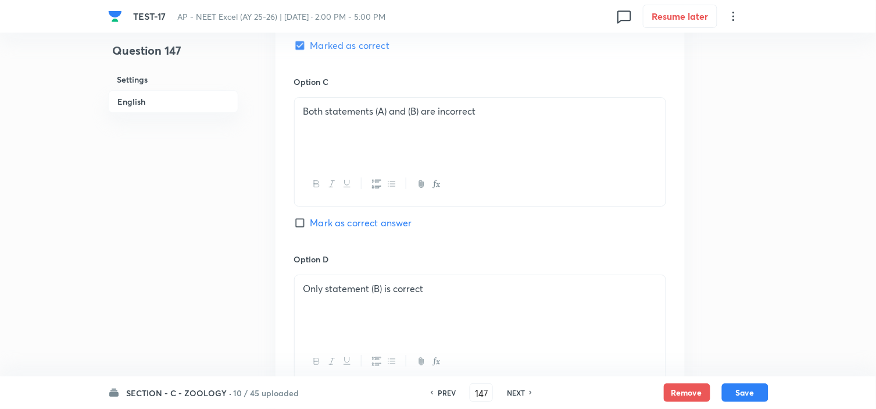
scroll to position [1097, 0]
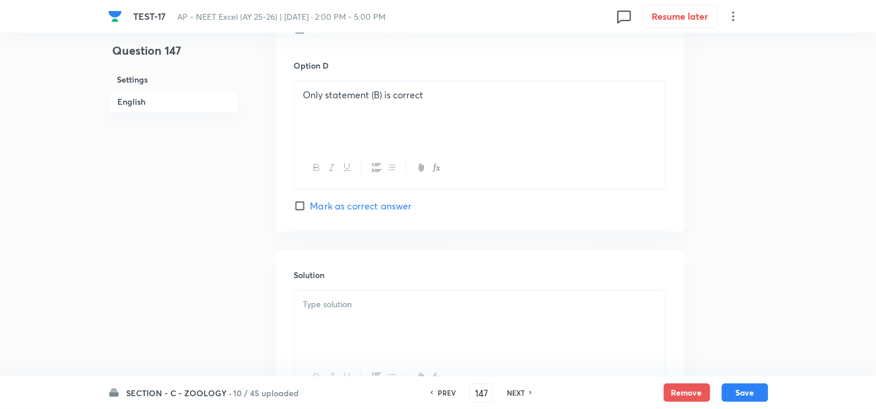
click at [335, 327] on div at bounding box center [480, 323] width 371 height 65
click at [750, 367] on button "Save" at bounding box center [745, 391] width 47 height 19
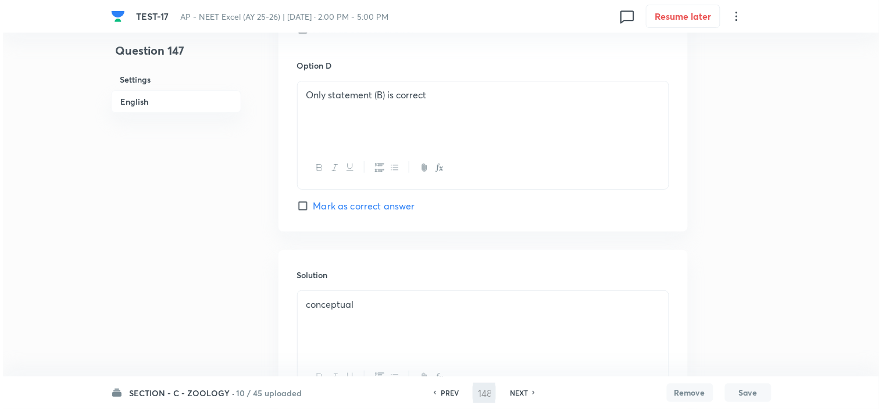
scroll to position [0, 0]
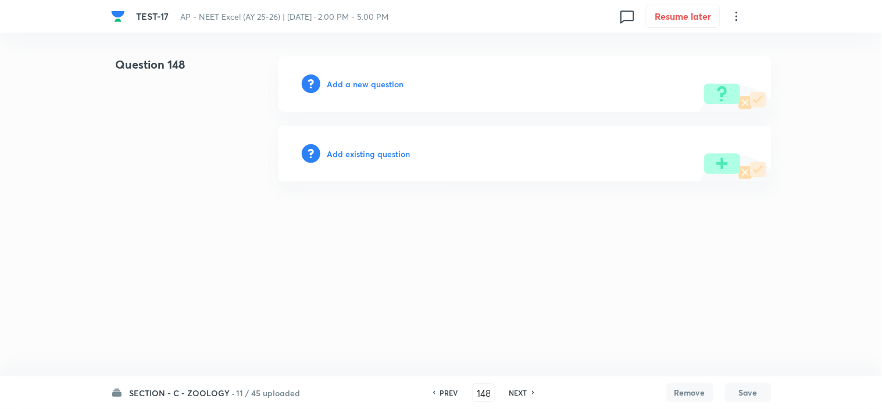
click at [387, 86] on h6 "Add a new question" at bounding box center [365, 84] width 77 height 12
click at [387, 85] on h6 "Choose a question type" at bounding box center [372, 84] width 90 height 12
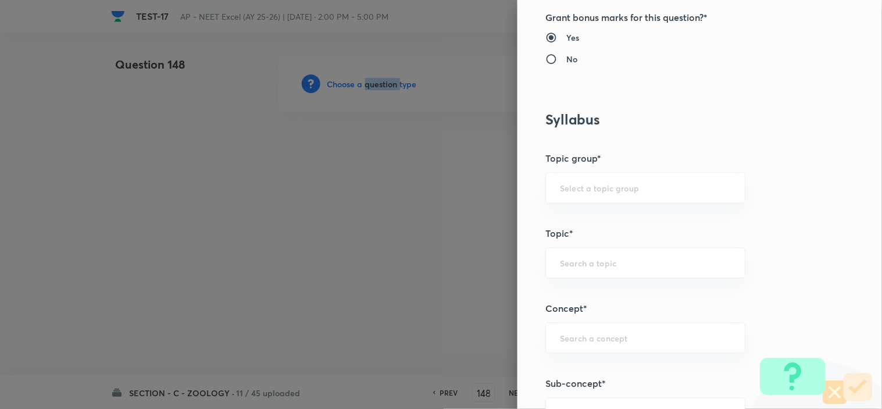
scroll to position [581, 0]
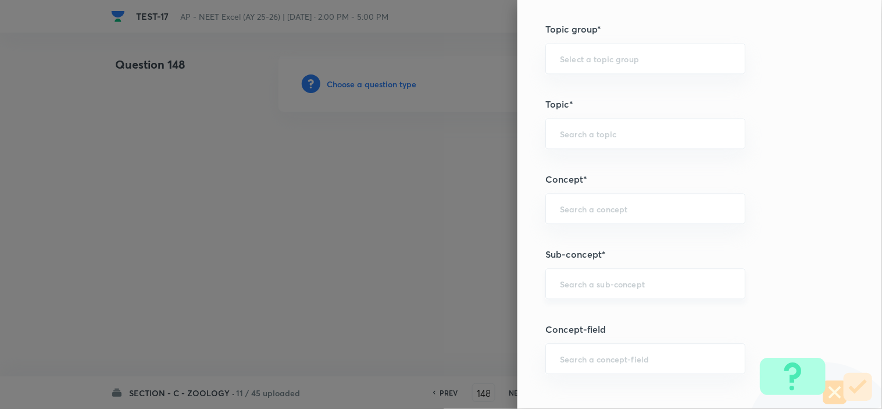
click at [588, 287] on input "text" at bounding box center [645, 283] width 171 height 11
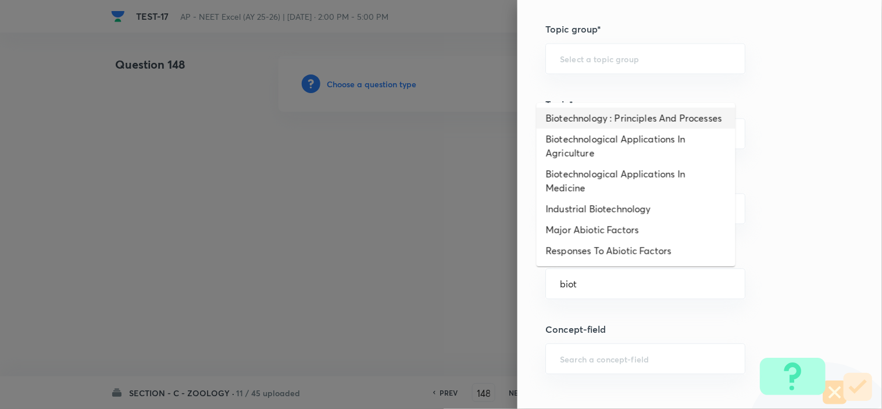
click at [612, 123] on li "Biotechnology : Principles And Processes" at bounding box center [636, 118] width 199 height 21
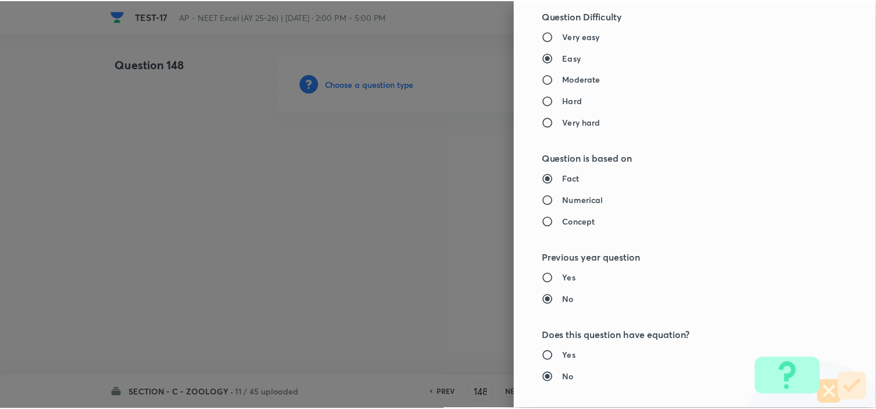
scroll to position [1254, 0]
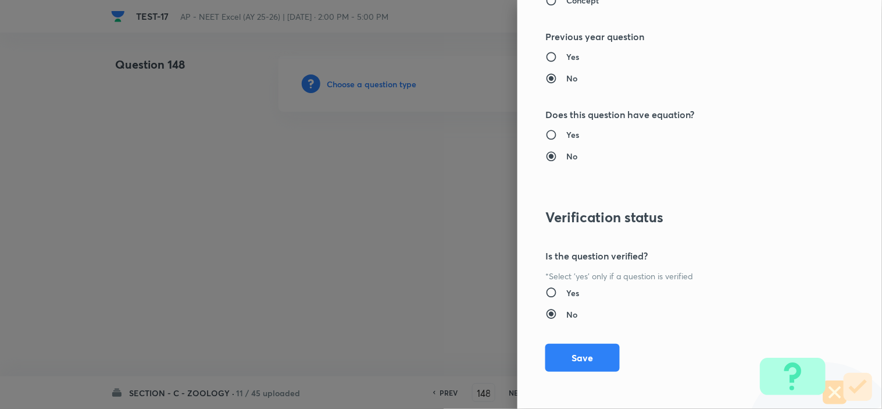
click at [600, 343] on div "Question settings Question type* Single choice correct Number of options* 2 3 4…" at bounding box center [699, 204] width 364 height 409
click at [594, 350] on button "Save" at bounding box center [582, 356] width 74 height 28
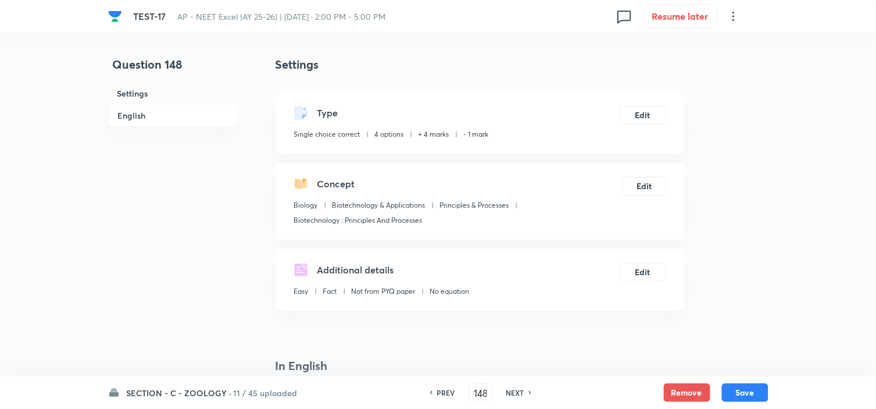
scroll to position [194, 0]
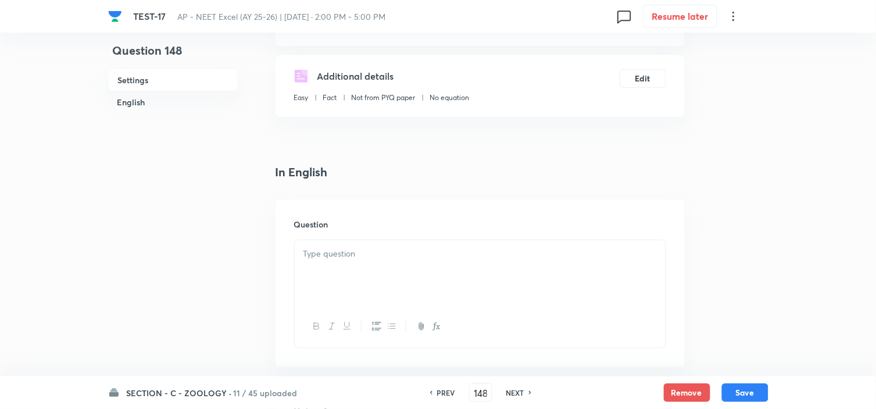
click at [344, 251] on p at bounding box center [479, 253] width 353 height 13
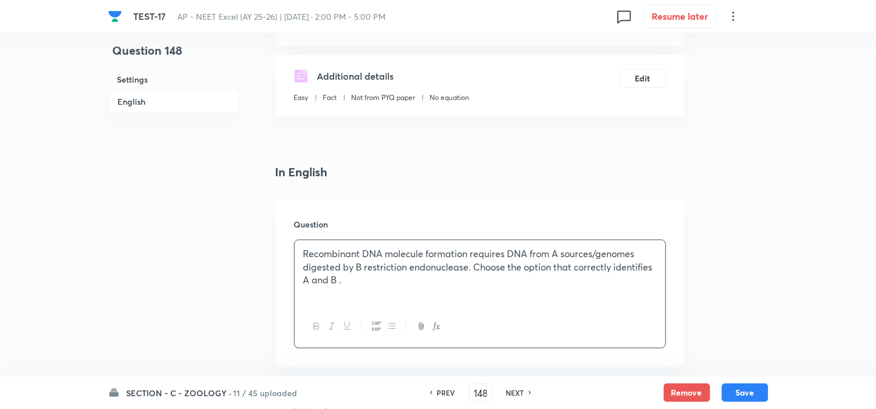
scroll to position [516, 0]
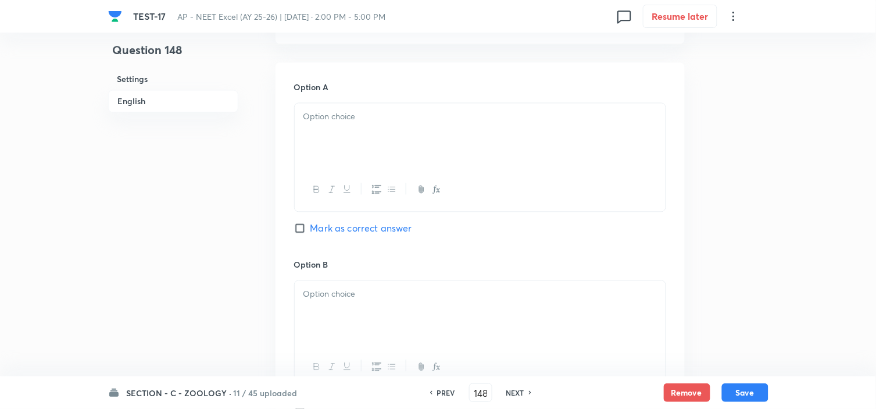
click at [330, 128] on div at bounding box center [480, 135] width 371 height 65
paste div
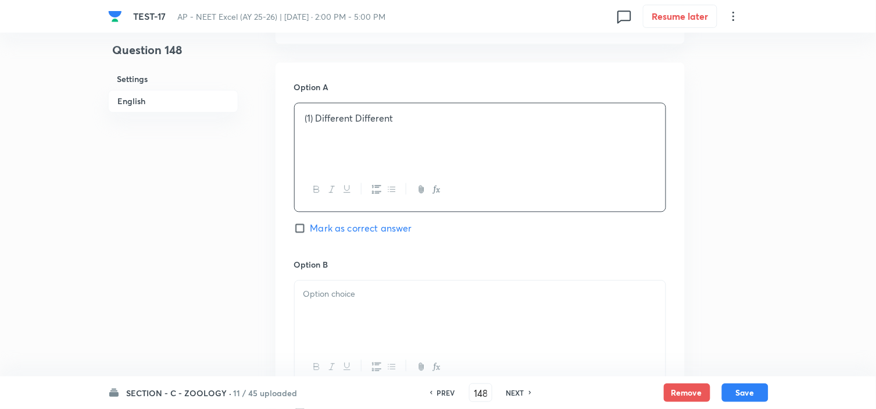
click at [316, 119] on td "(1) Different" at bounding box center [329, 119] width 49 height 15
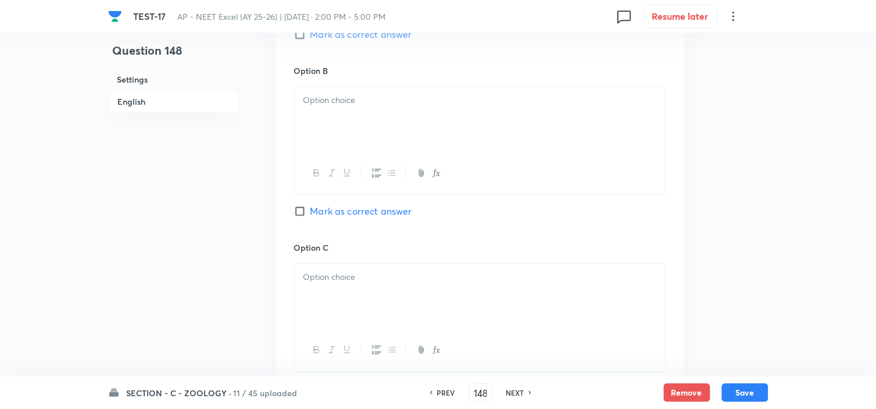
click at [358, 100] on p at bounding box center [479, 100] width 353 height 13
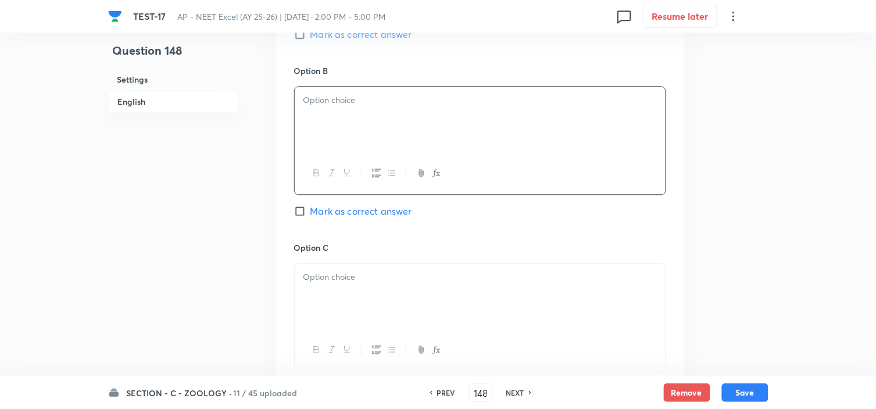
paste div
drag, startPoint x: 319, startPoint y: 103, endPoint x: 302, endPoint y: 102, distance: 16.3
click at [302, 103] on div "(2) Same Different" at bounding box center [480, 119] width 371 height 65
click at [299, 114] on div "A- Same Different" at bounding box center [480, 119] width 371 height 65
click at [378, 271] on p at bounding box center [479, 276] width 353 height 13
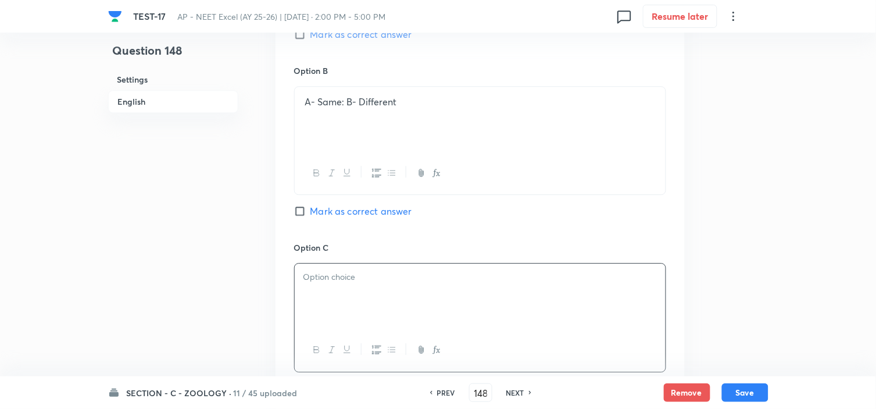
paste div
click at [317, 276] on td "(3) Same" at bounding box center [324, 278] width 38 height 15
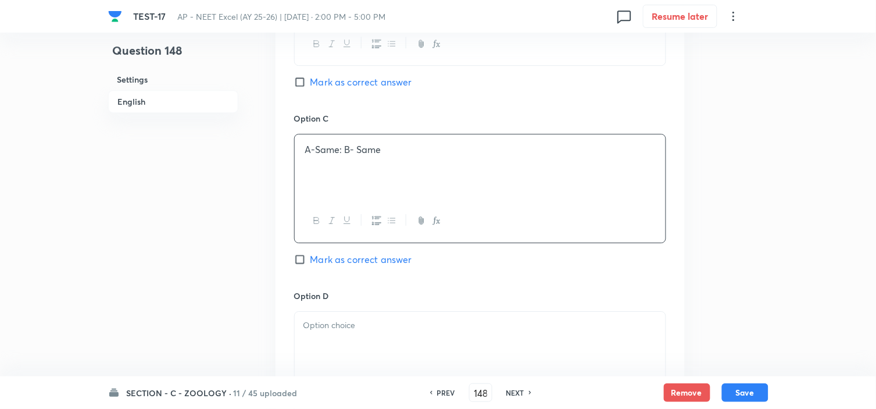
click at [351, 327] on p at bounding box center [479, 325] width 353 height 13
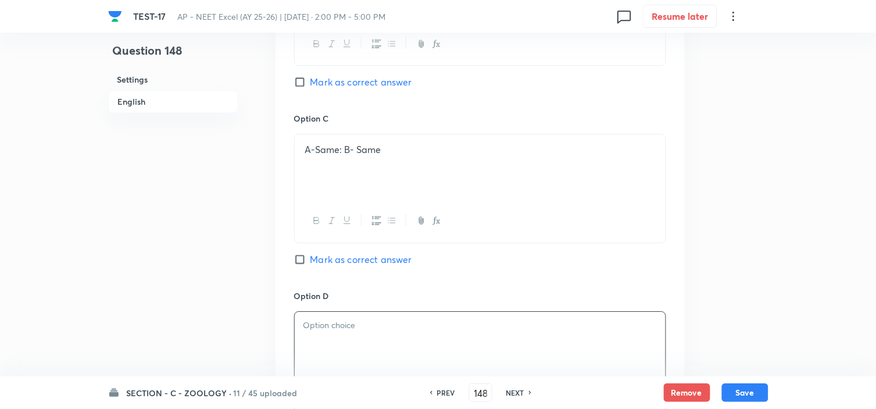
paste div
click at [318, 327] on td "(4) Different" at bounding box center [330, 327] width 51 height 15
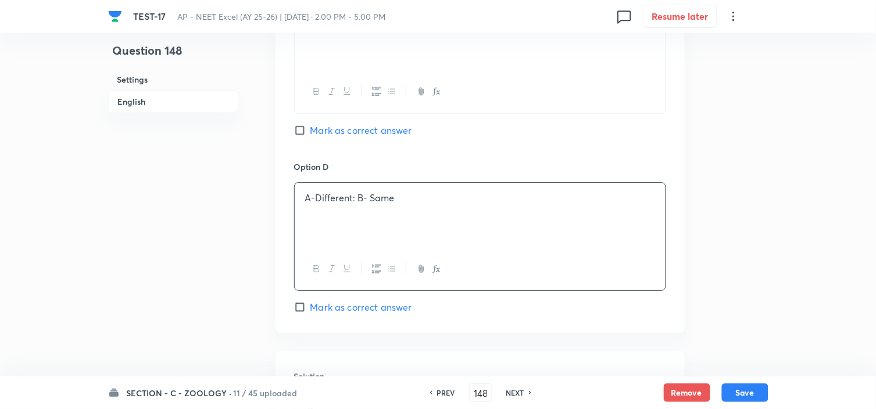
click at [328, 310] on span "Mark as correct answer" at bounding box center [361, 307] width 102 height 14
click at [310, 310] on input "Mark as correct answer" at bounding box center [302, 307] width 16 height 12
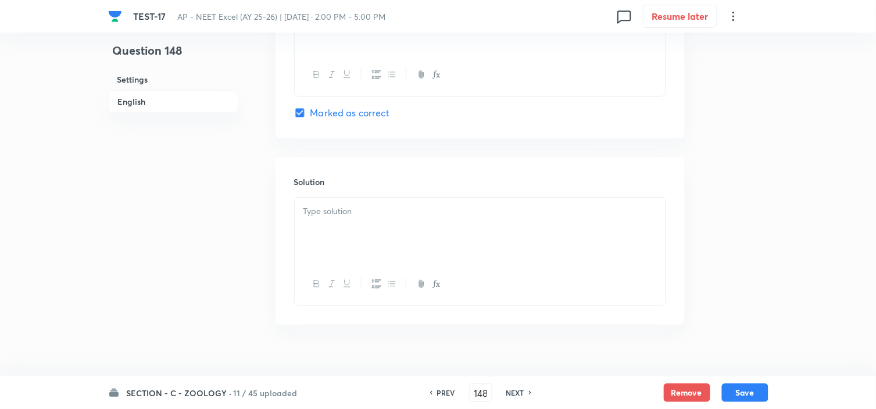
click at [320, 208] on p at bounding box center [479, 211] width 353 height 13
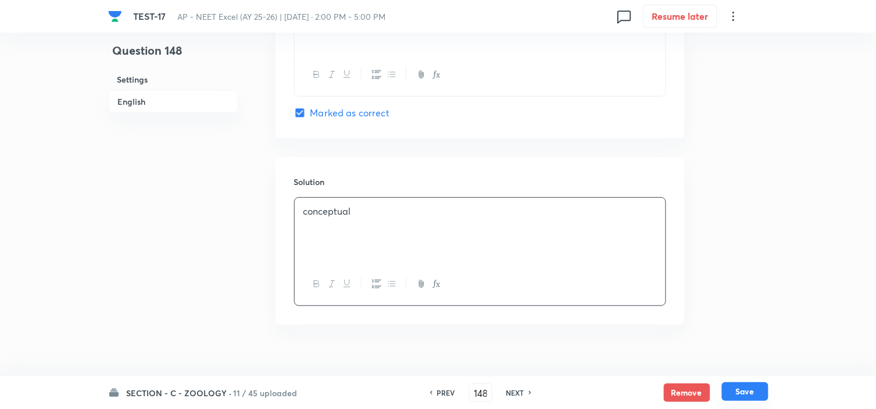
click at [742, 367] on button "Save" at bounding box center [745, 391] width 47 height 19
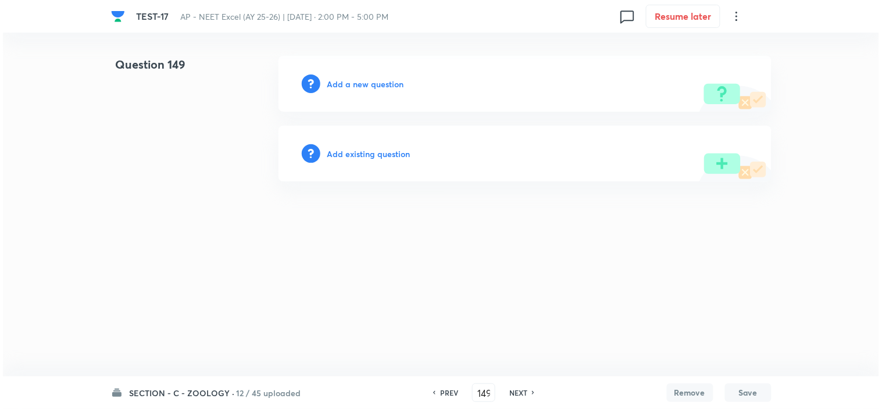
scroll to position [0, 0]
click at [362, 84] on h6 "Add a new question" at bounding box center [365, 84] width 77 height 12
click at [362, 84] on h6 "Choose a question type" at bounding box center [372, 84] width 90 height 12
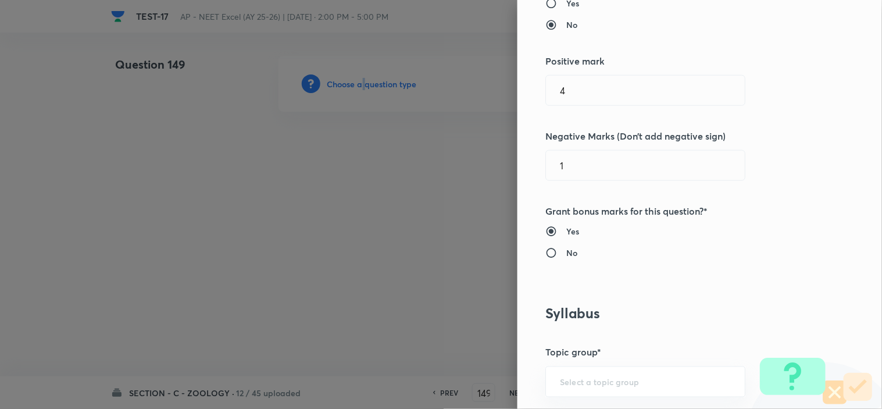
scroll to position [516, 0]
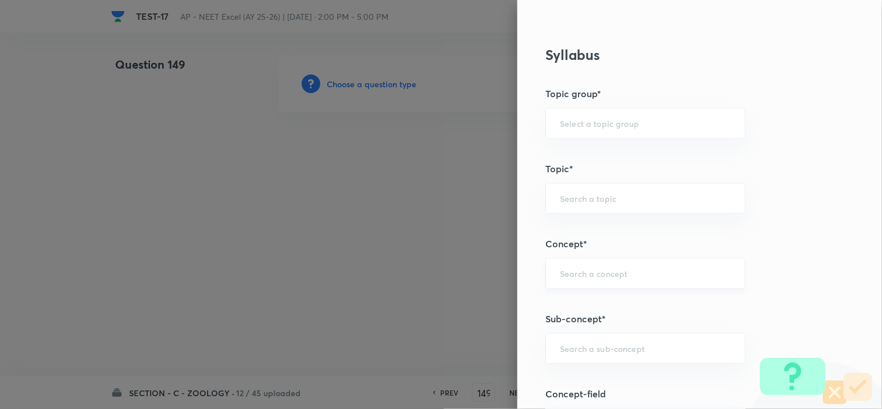
click at [583, 269] on input "text" at bounding box center [645, 273] width 171 height 11
click at [577, 352] on input "text" at bounding box center [645, 348] width 171 height 11
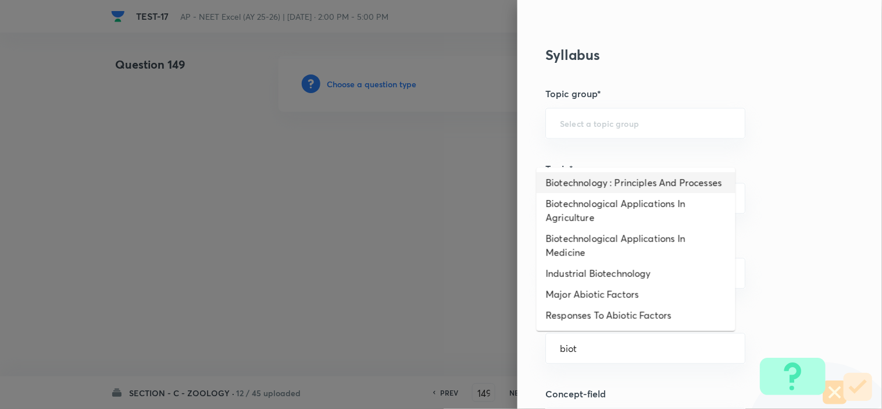
click at [625, 190] on li "Biotechnology : Principles And Processes" at bounding box center [636, 182] width 199 height 21
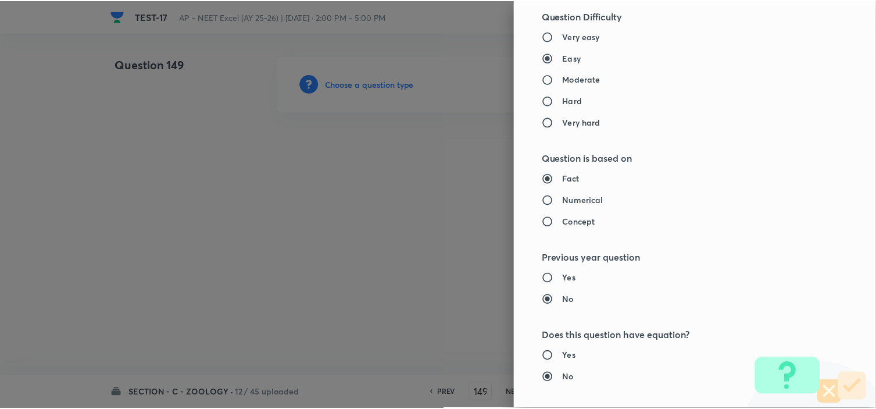
scroll to position [1254, 0]
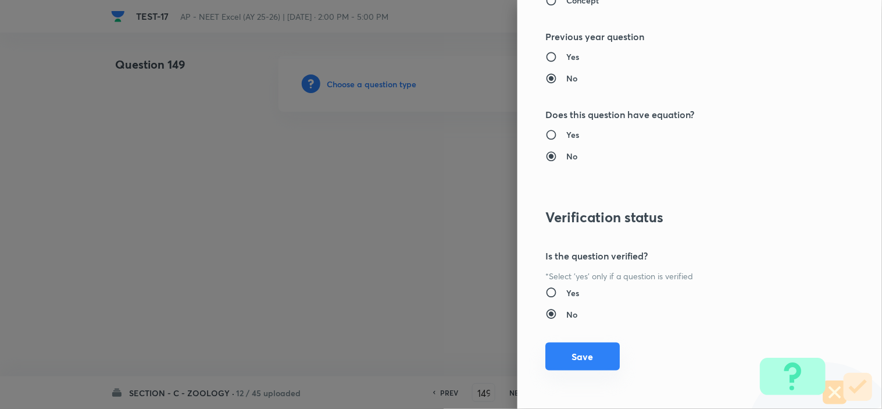
click at [589, 355] on button "Save" at bounding box center [582, 356] width 74 height 28
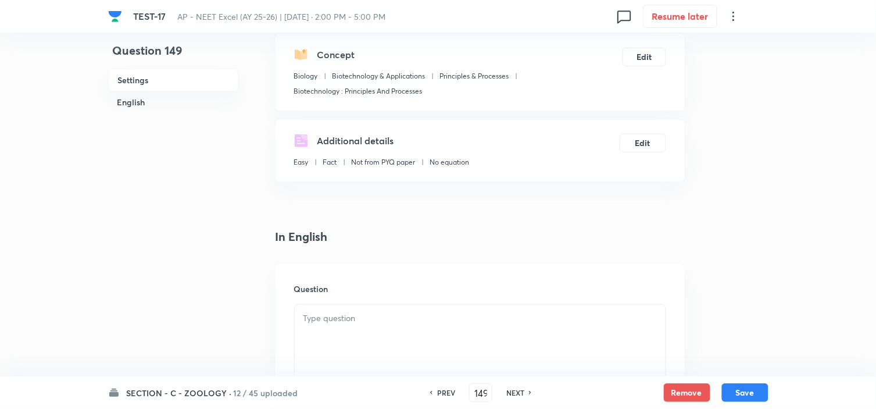
scroll to position [194, 0]
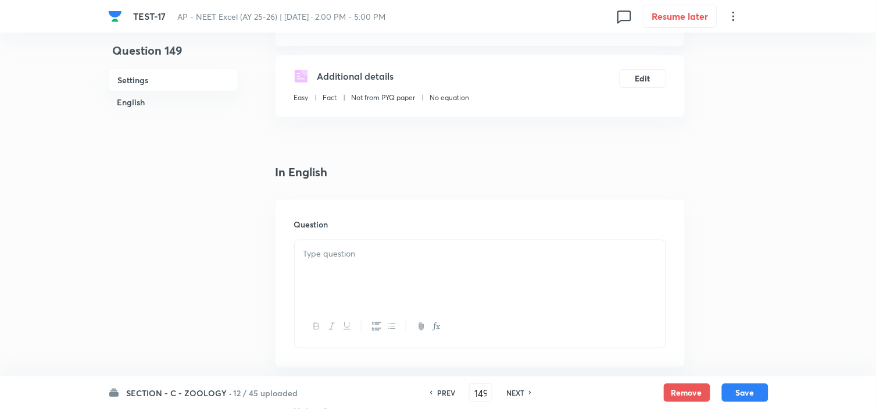
click at [326, 248] on p at bounding box center [479, 253] width 353 height 13
click at [367, 252] on p at bounding box center [479, 253] width 353 height 13
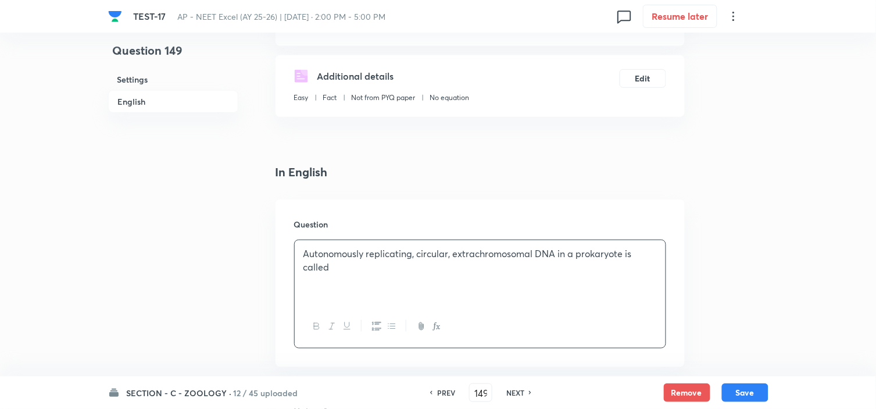
scroll to position [323, 0]
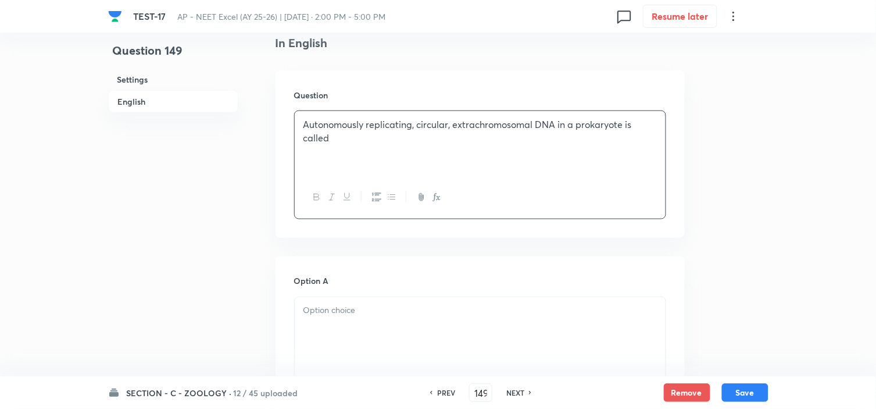
click at [339, 312] on p at bounding box center [479, 310] width 353 height 13
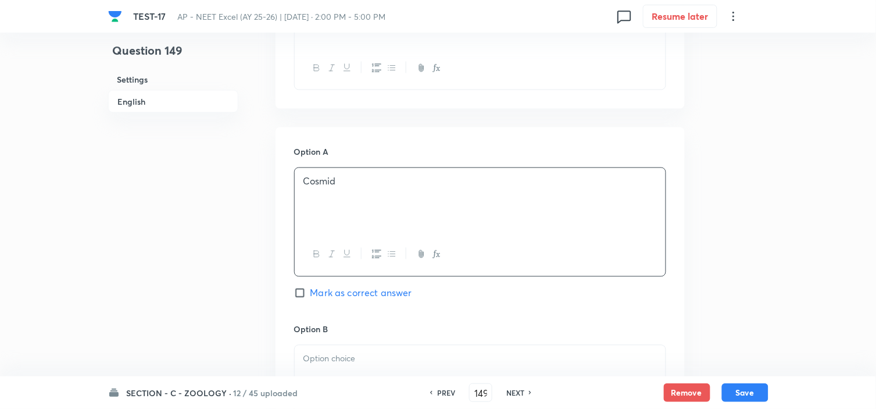
scroll to position [516, 0]
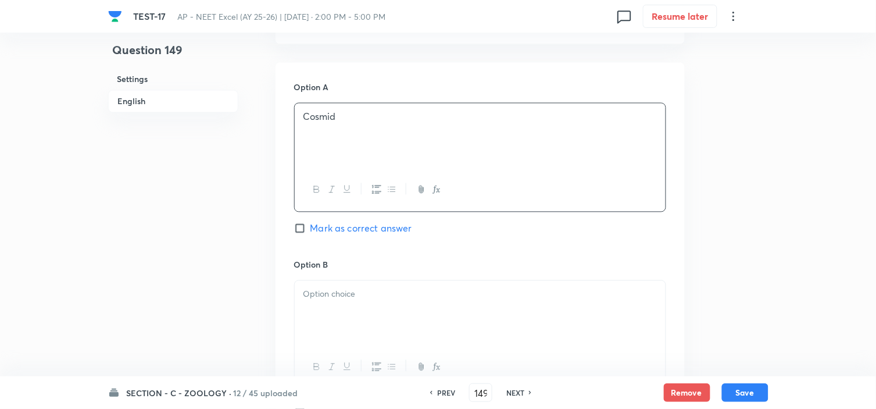
click at [342, 291] on p at bounding box center [479, 294] width 353 height 13
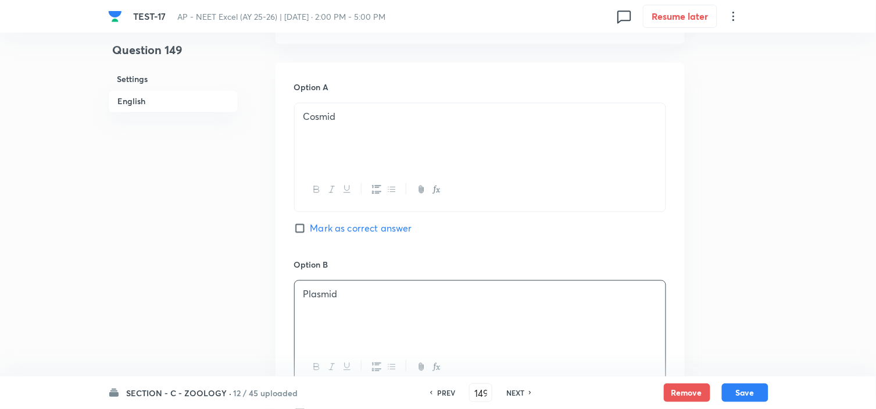
click at [351, 318] on div "Plasmid" at bounding box center [480, 313] width 371 height 65
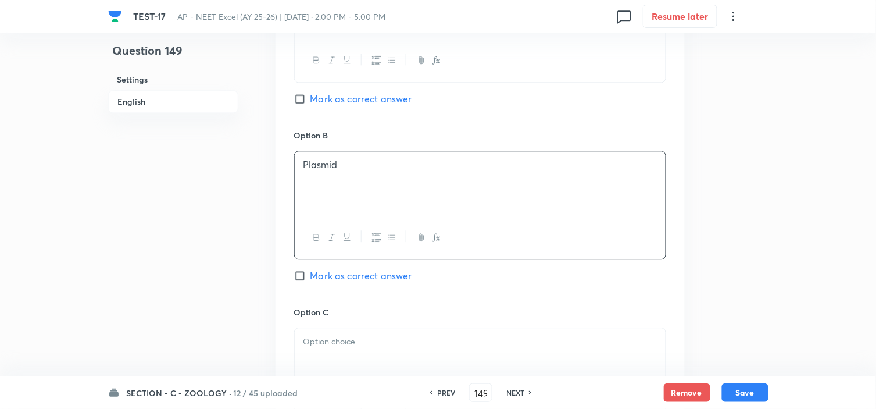
click at [337, 335] on div at bounding box center [480, 360] width 371 height 65
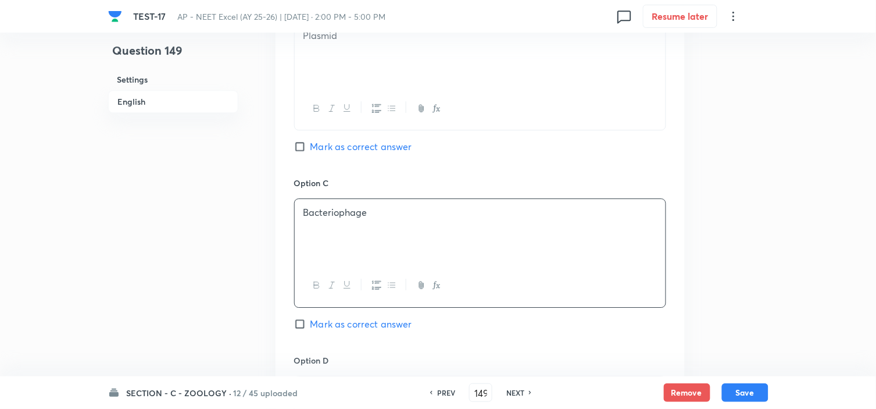
scroll to position [839, 0]
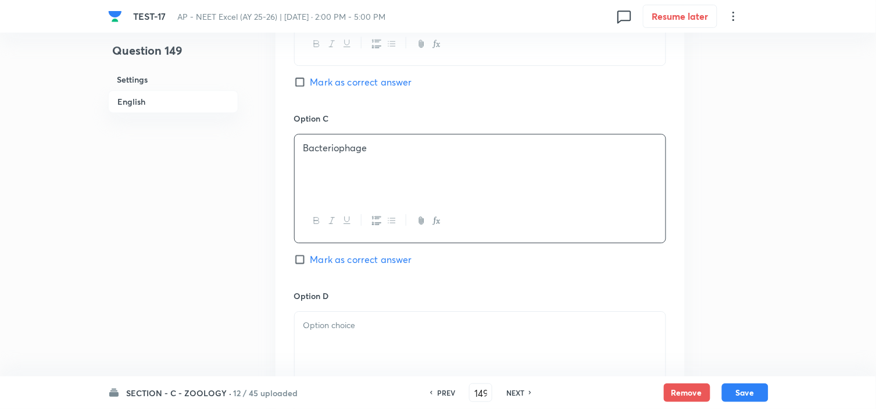
click at [339, 332] on p at bounding box center [479, 325] width 353 height 13
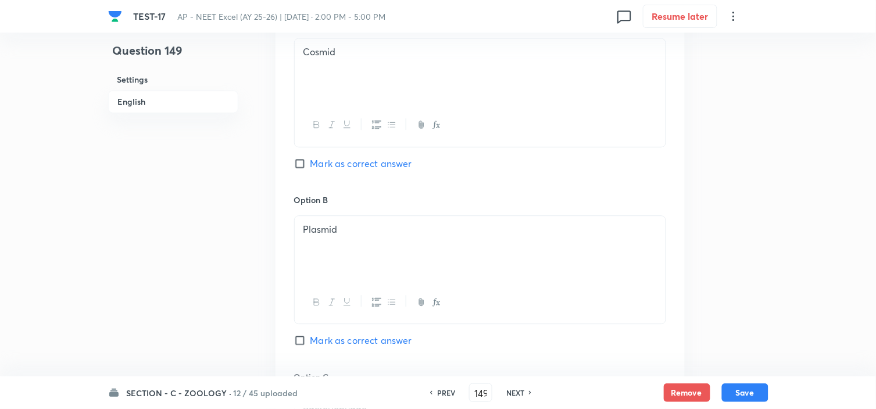
scroll to position [646, 0]
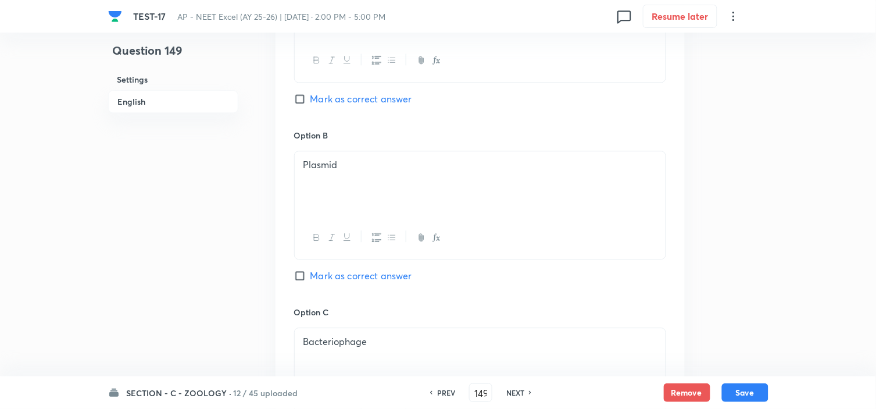
click at [357, 275] on span "Mark as correct answer" at bounding box center [361, 276] width 102 height 14
click at [361, 276] on span "Mark as correct answer" at bounding box center [361, 276] width 102 height 14
click at [310, 276] on input "Mark as correct answer" at bounding box center [302, 276] width 16 height 12
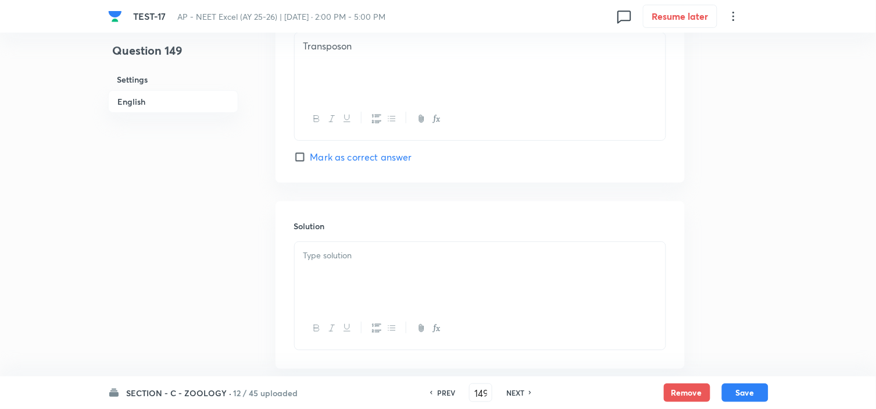
scroll to position [1183, 0]
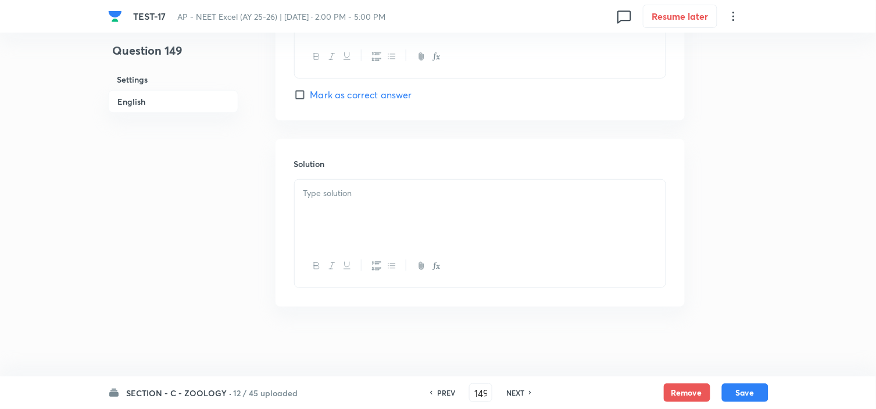
click at [384, 207] on div at bounding box center [480, 212] width 371 height 65
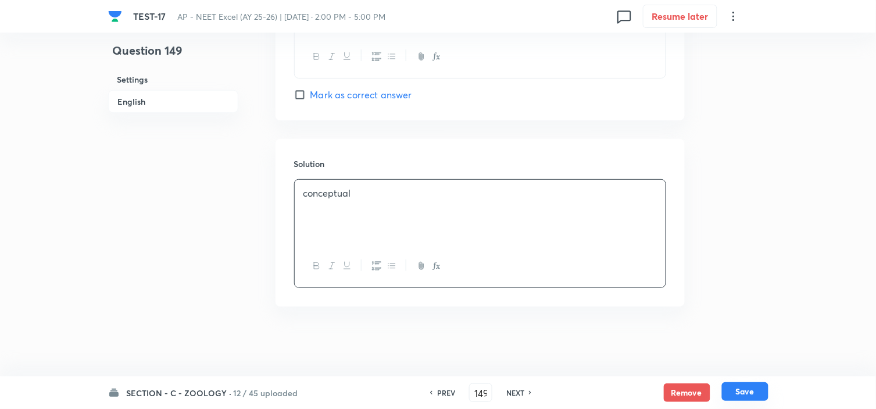
click at [743, 367] on button "Save" at bounding box center [745, 391] width 47 height 19
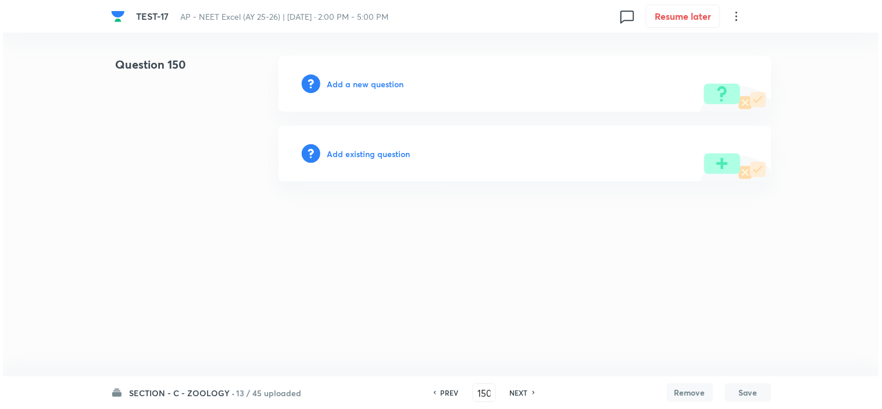
scroll to position [0, 0]
click at [370, 83] on h6 "Add a new question" at bounding box center [365, 84] width 77 height 12
click at [370, 83] on h6 "Choose a question type" at bounding box center [372, 84] width 90 height 12
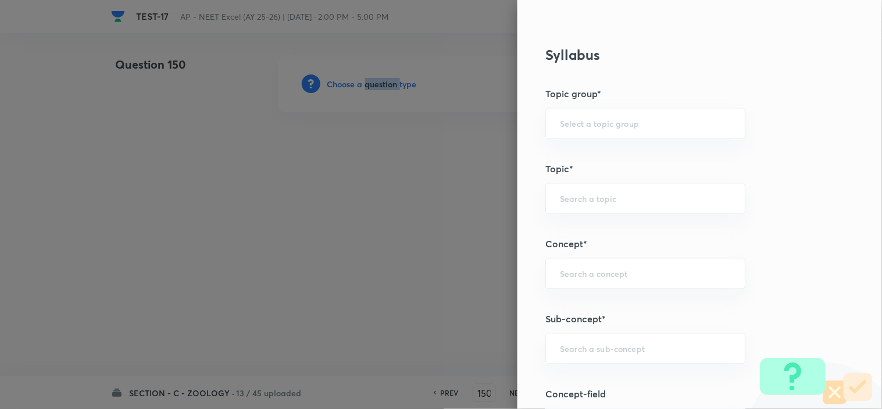
scroll to position [581, 0]
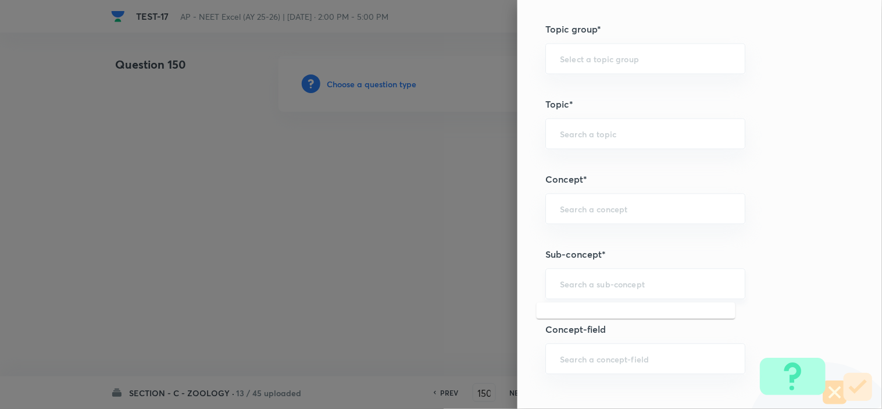
click at [586, 282] on input "text" at bounding box center [645, 283] width 171 height 11
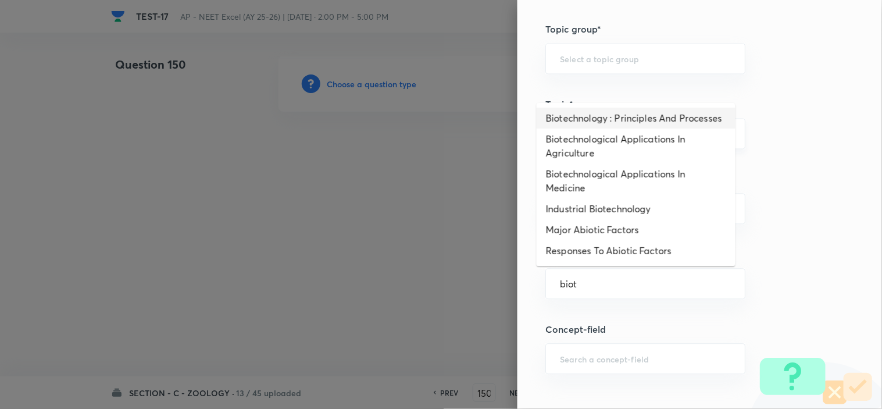
click at [592, 126] on li "Biotechnology : Principles And Processes" at bounding box center [636, 118] width 199 height 21
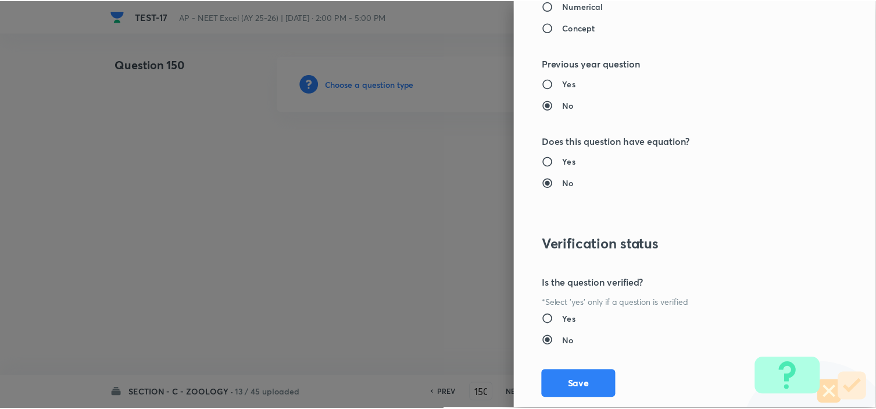
scroll to position [1254, 0]
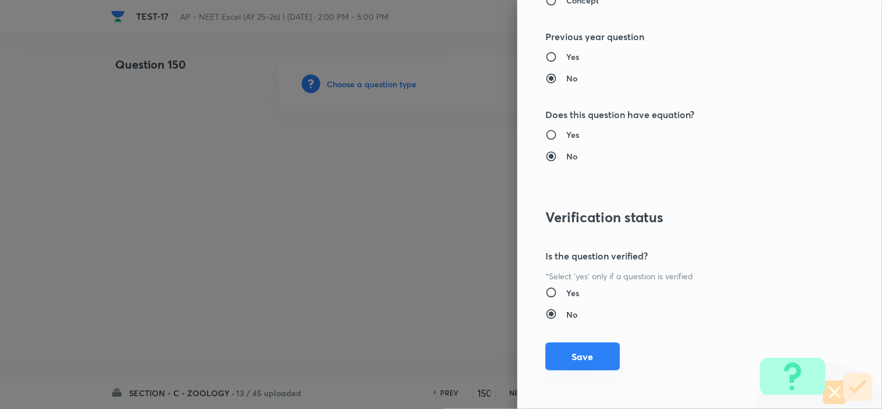
click at [577, 351] on button "Save" at bounding box center [582, 356] width 74 height 28
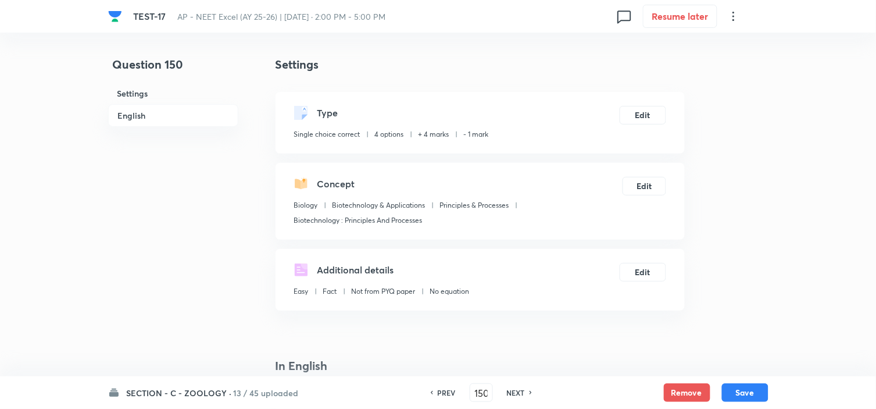
scroll to position [129, 0]
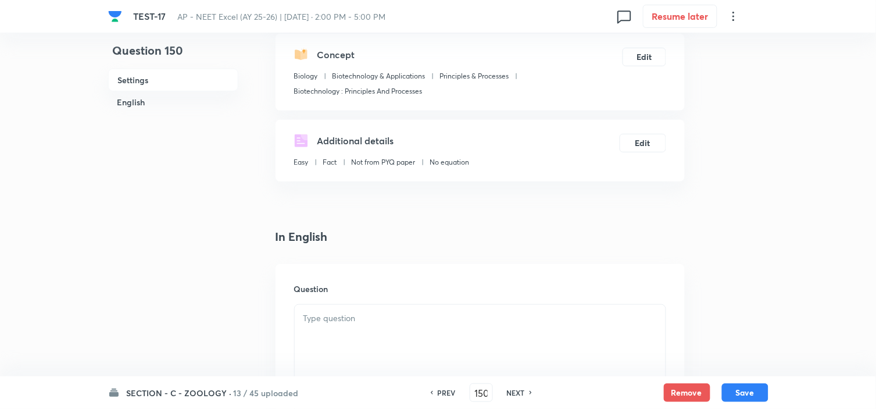
click at [352, 308] on div at bounding box center [480, 337] width 371 height 65
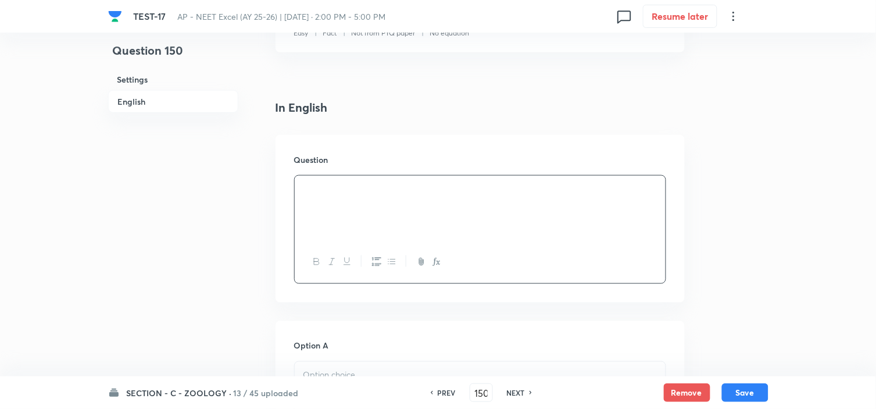
scroll to position [452, 0]
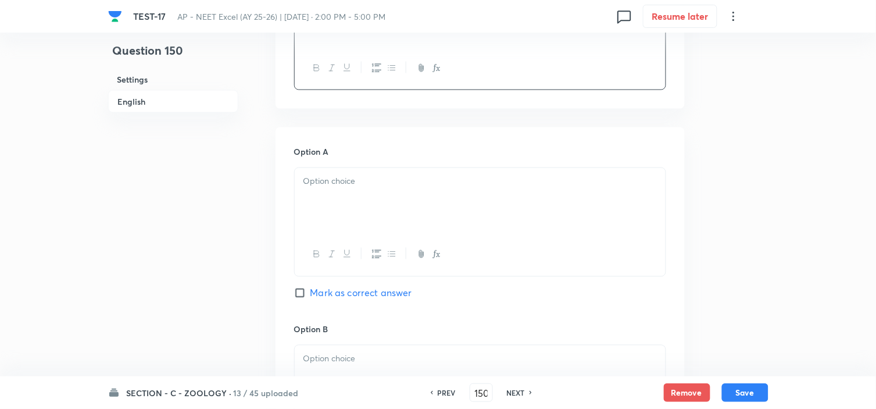
click at [353, 217] on div at bounding box center [480, 200] width 371 height 65
click at [353, 210] on div at bounding box center [480, 200] width 371 height 65
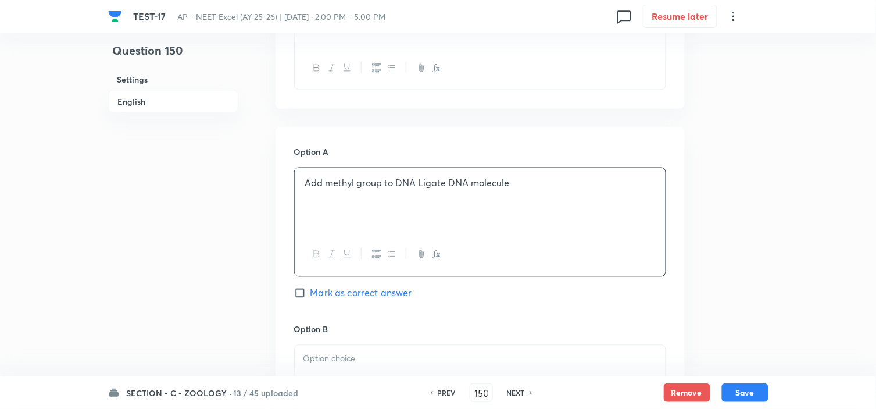
click at [305, 191] on td "Add methyl group" at bounding box center [344, 183] width 78 height 15
drag, startPoint x: 537, startPoint y: 208, endPoint x: 286, endPoint y: 216, distance: 250.7
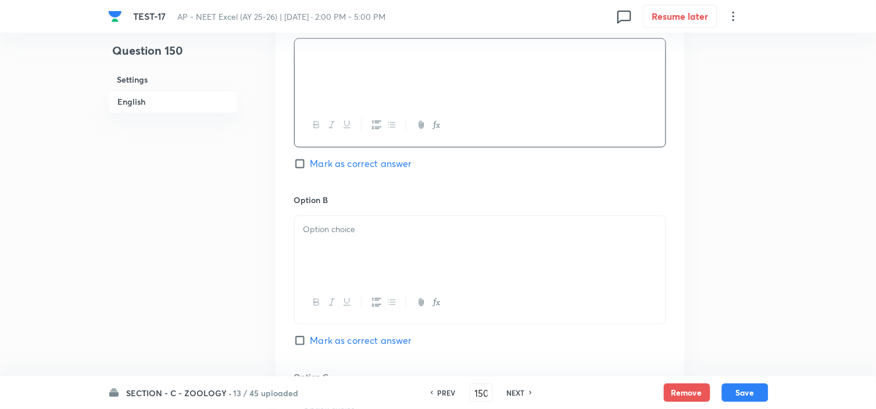
click at [373, 260] on div at bounding box center [480, 248] width 371 height 65
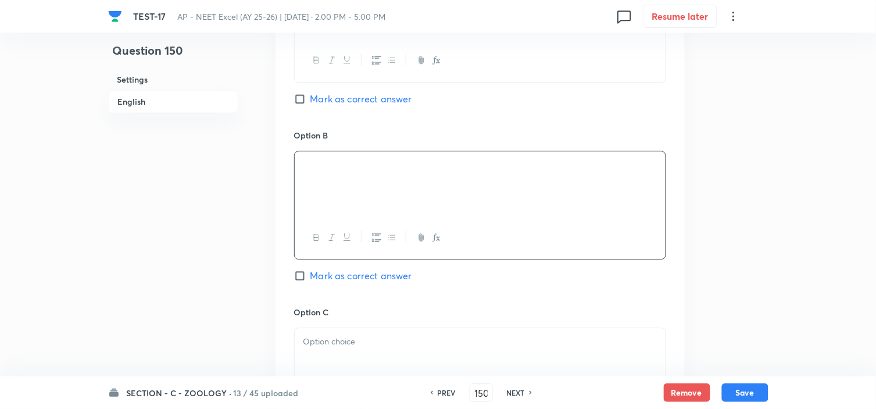
scroll to position [710, 0]
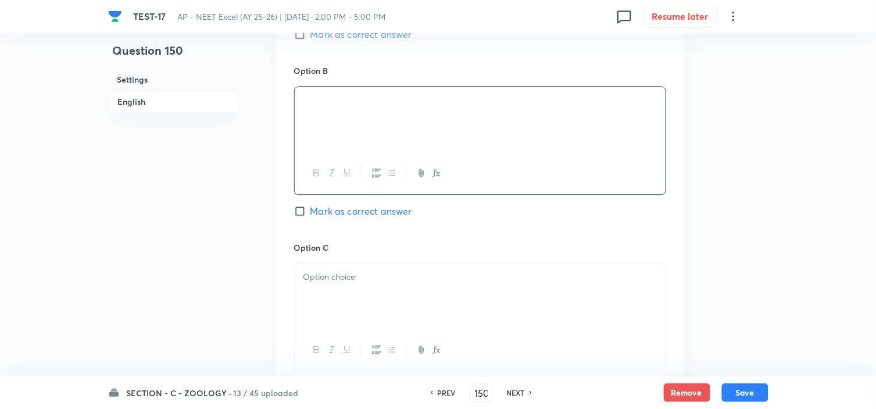
click at [351, 306] on div at bounding box center [480, 295] width 371 height 65
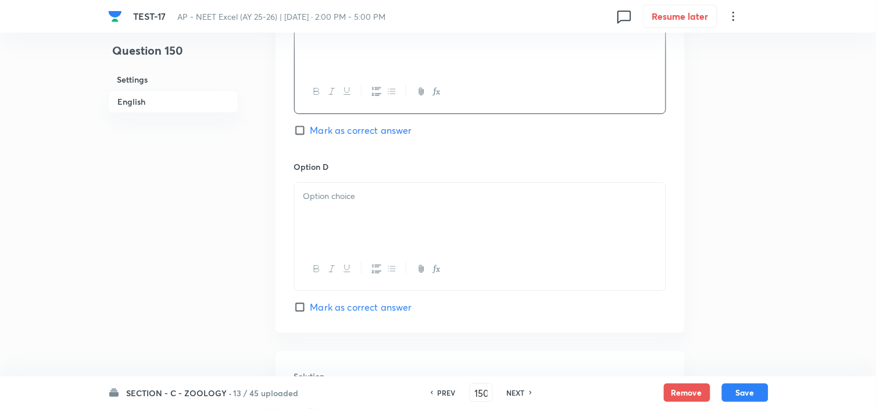
scroll to position [1033, 0]
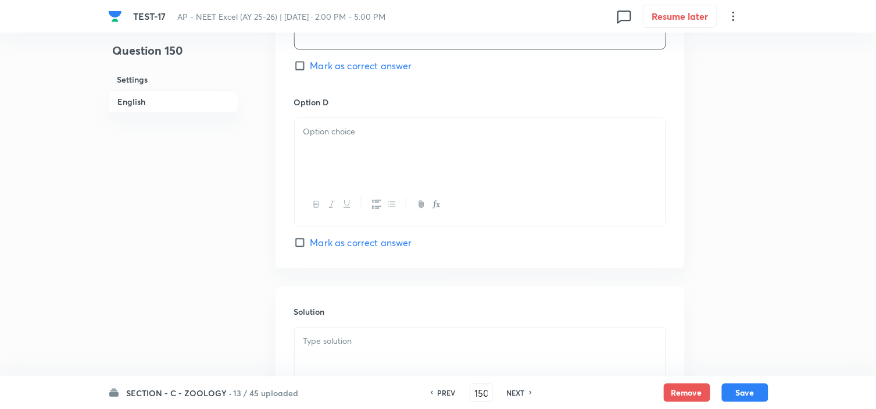
click at [374, 138] on p at bounding box center [479, 131] width 353 height 13
click at [369, 249] on span "Mark as correct answer" at bounding box center [361, 242] width 102 height 14
click at [310, 248] on input "Mark as correct answer" at bounding box center [302, 243] width 16 height 12
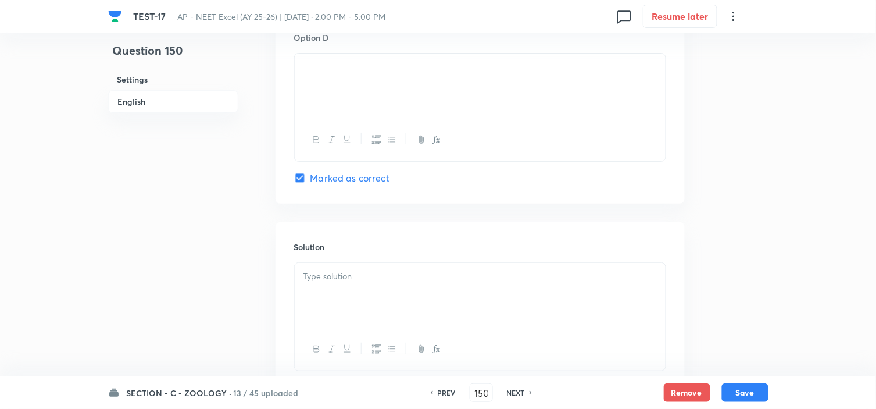
click at [345, 283] on p at bounding box center [479, 276] width 353 height 13
click at [756, 367] on button "Save" at bounding box center [745, 391] width 47 height 19
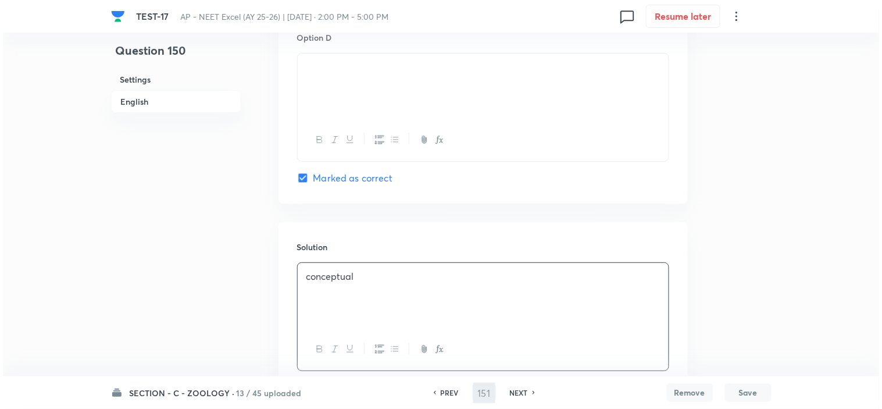
scroll to position [0, 0]
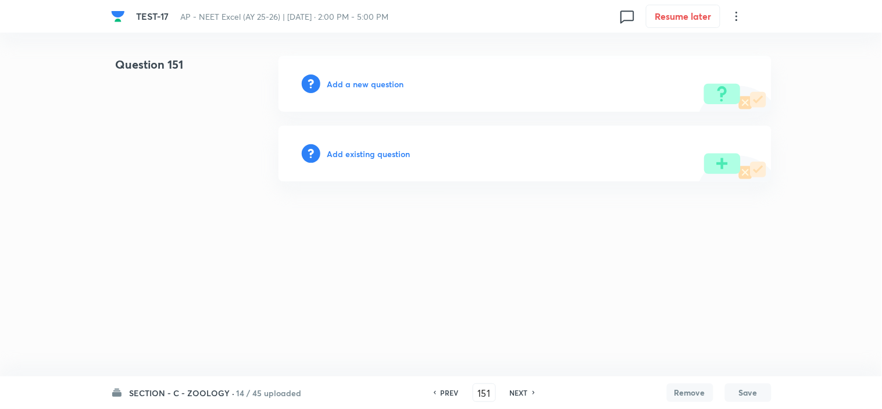
click at [364, 86] on h6 "Add a new question" at bounding box center [365, 84] width 77 height 12
click at [364, 86] on h6 "Choose a question type" at bounding box center [372, 84] width 90 height 12
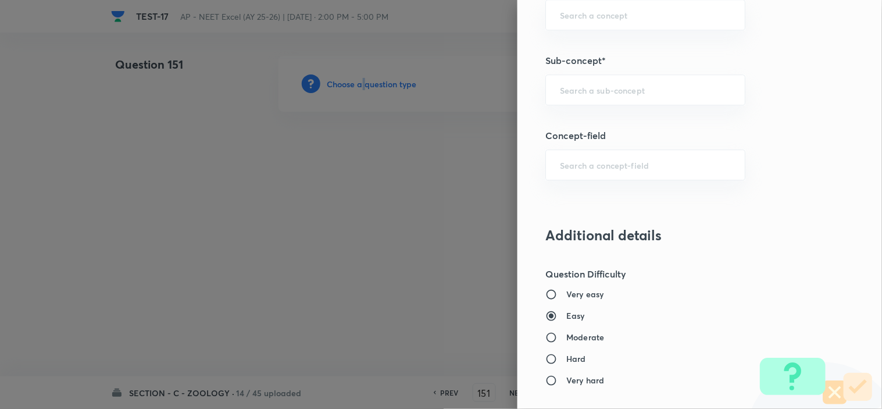
scroll to position [646, 0]
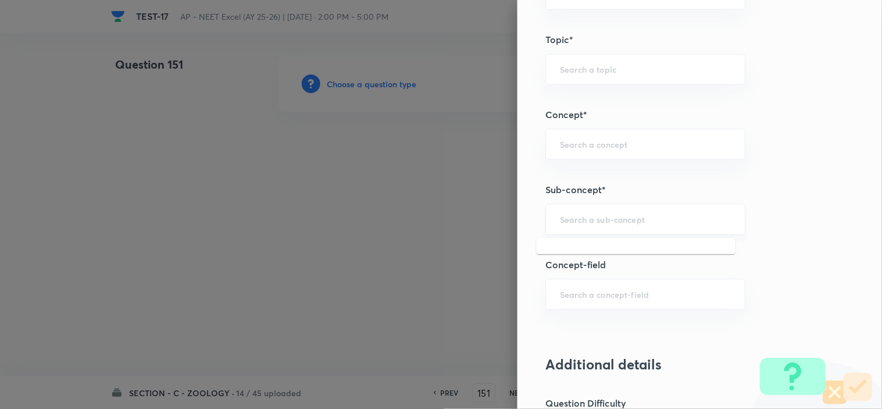
click at [575, 217] on input "text" at bounding box center [645, 218] width 171 height 11
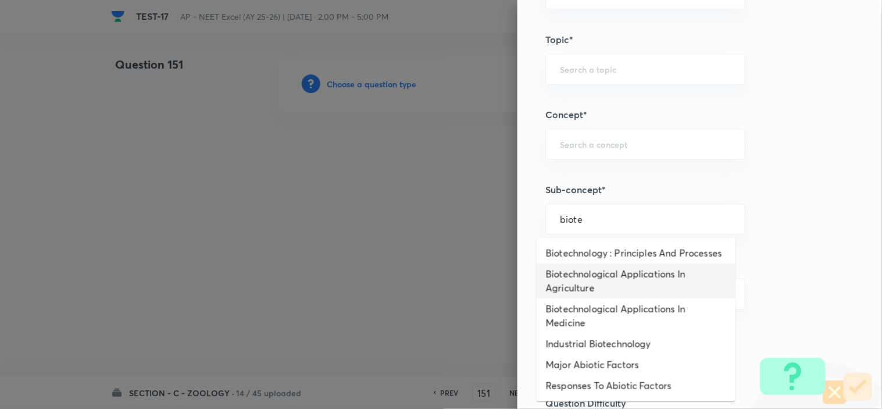
click at [594, 291] on li "Biotechnological Applications In Agriculture" at bounding box center [636, 280] width 199 height 35
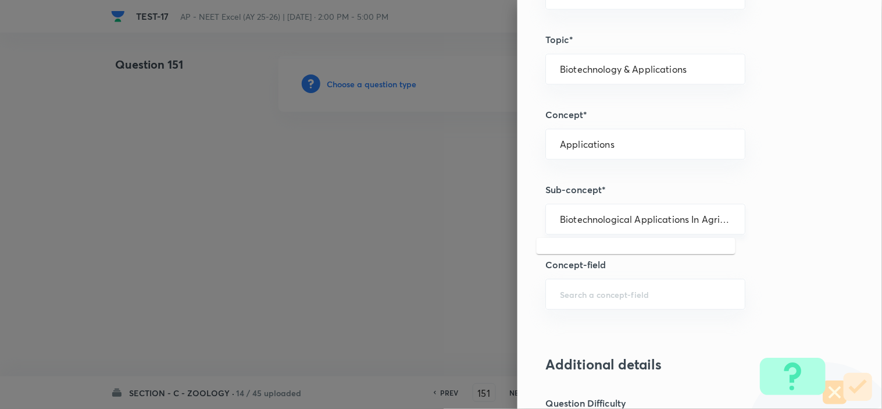
click at [585, 222] on input "Biotechnological Applications In Agriculture" at bounding box center [645, 218] width 171 height 11
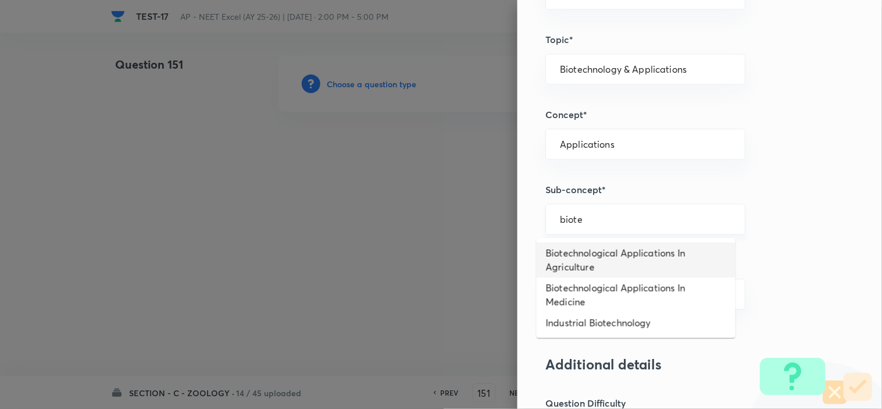
click at [596, 219] on input "biote" at bounding box center [645, 218] width 171 height 11
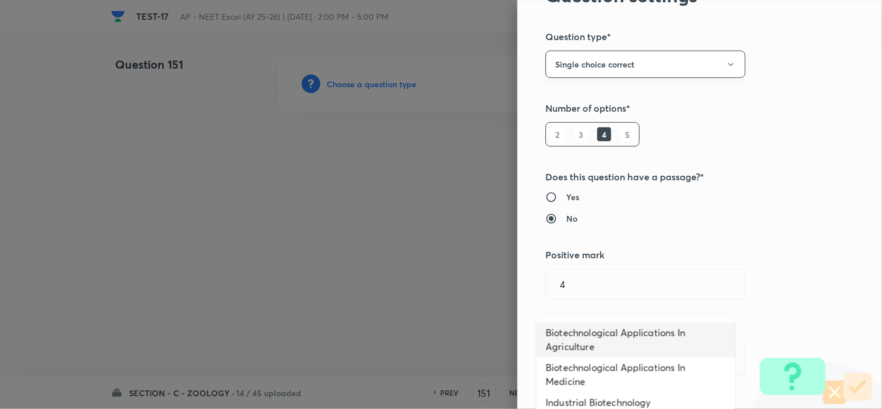
scroll to position [0, 0]
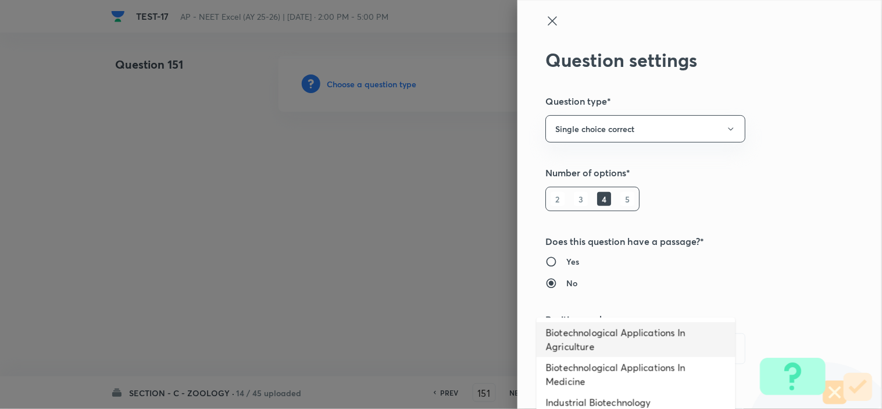
click at [545, 22] on icon at bounding box center [552, 21] width 14 height 14
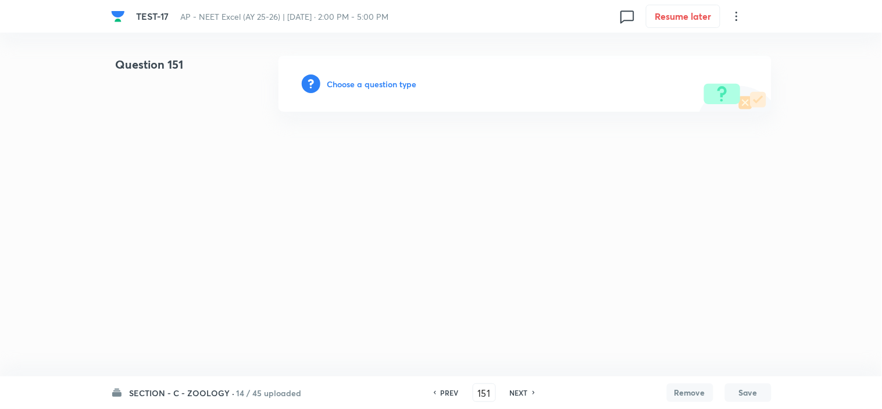
click at [366, 80] on h6 "Choose a question type" at bounding box center [372, 84] width 90 height 12
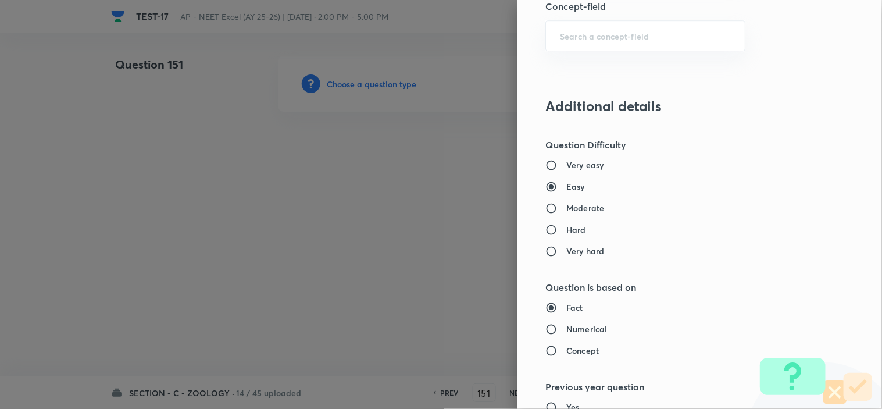
scroll to position [710, 0]
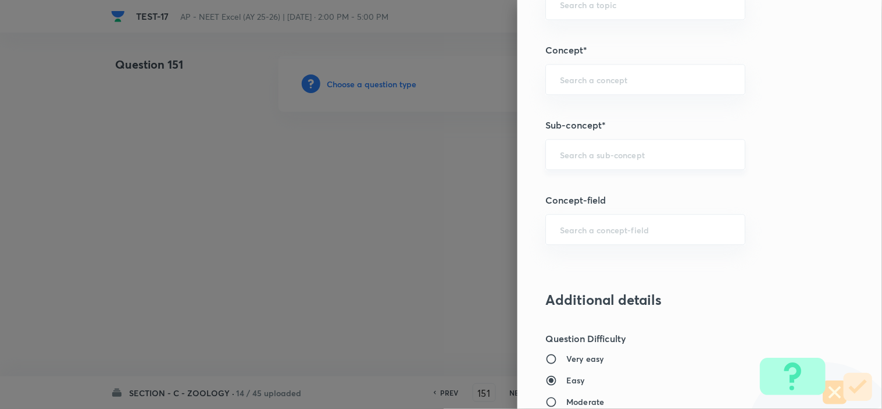
click at [595, 150] on input "text" at bounding box center [645, 154] width 171 height 11
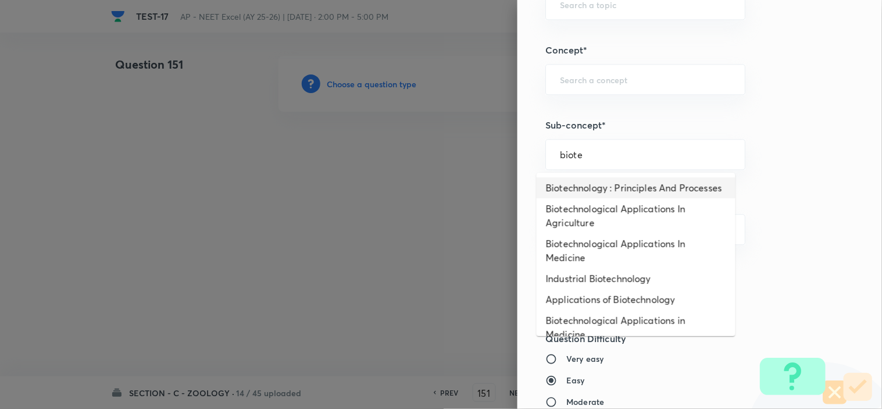
click at [612, 184] on li "Biotechnology : Principles And Processes" at bounding box center [636, 187] width 199 height 21
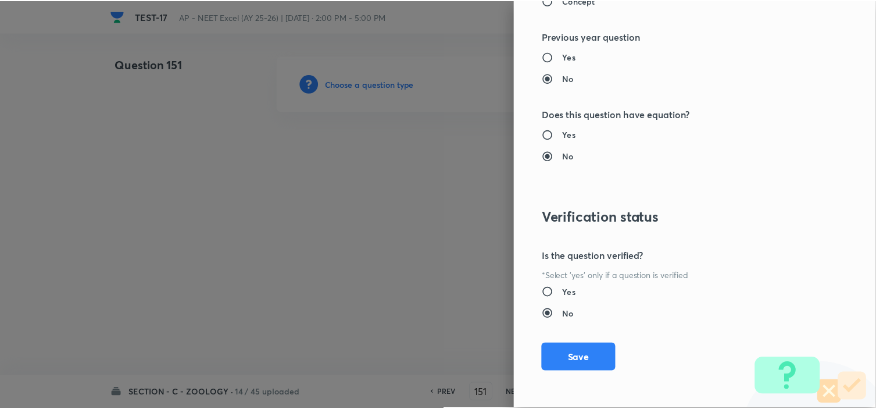
scroll to position [1254, 0]
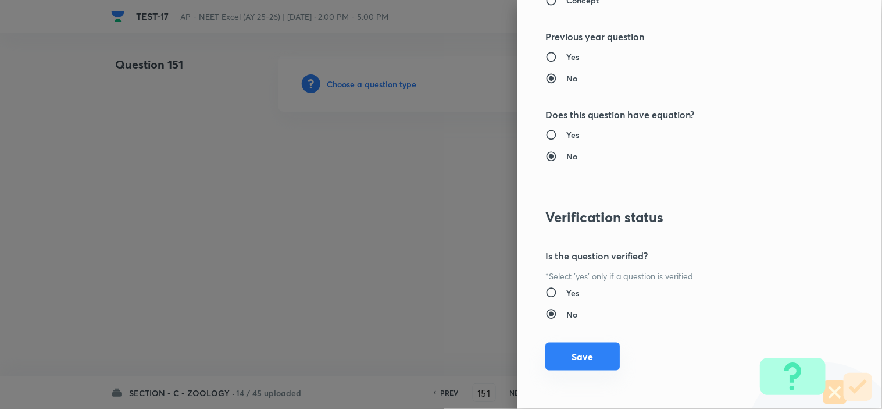
click at [567, 357] on button "Save" at bounding box center [582, 356] width 74 height 28
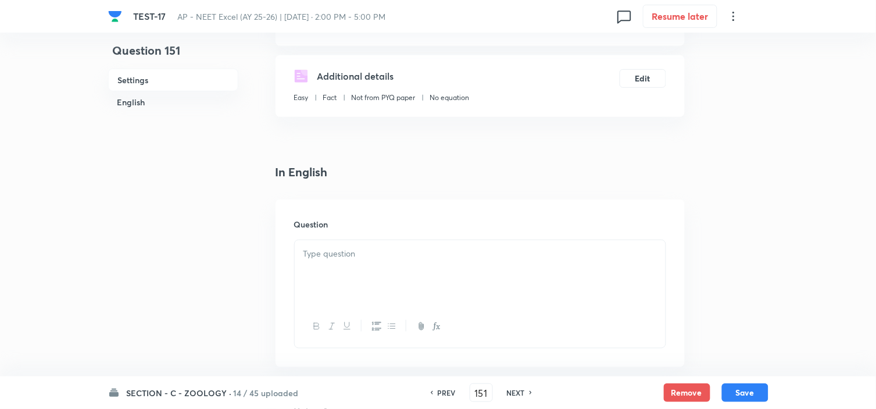
scroll to position [258, 0]
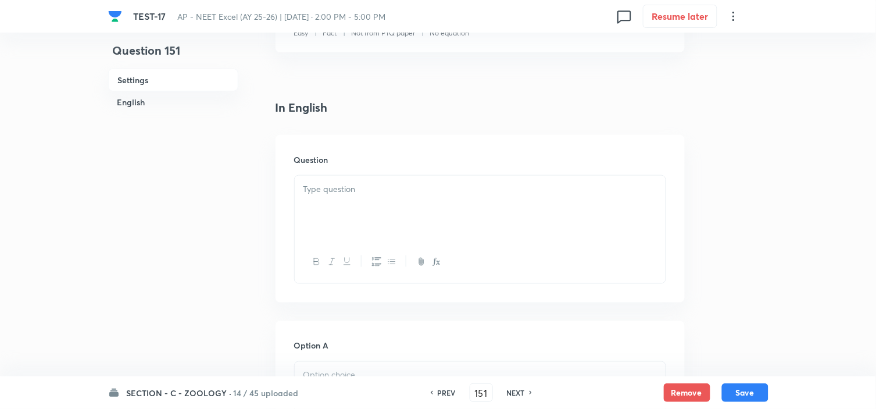
click at [345, 181] on div at bounding box center [480, 208] width 371 height 65
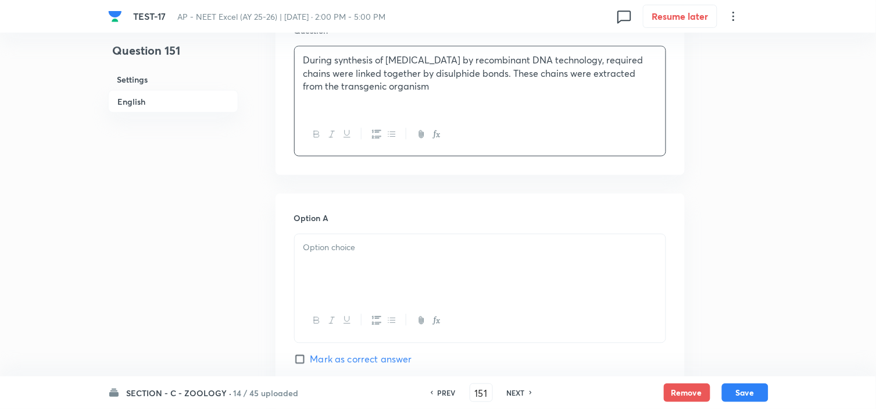
scroll to position [452, 0]
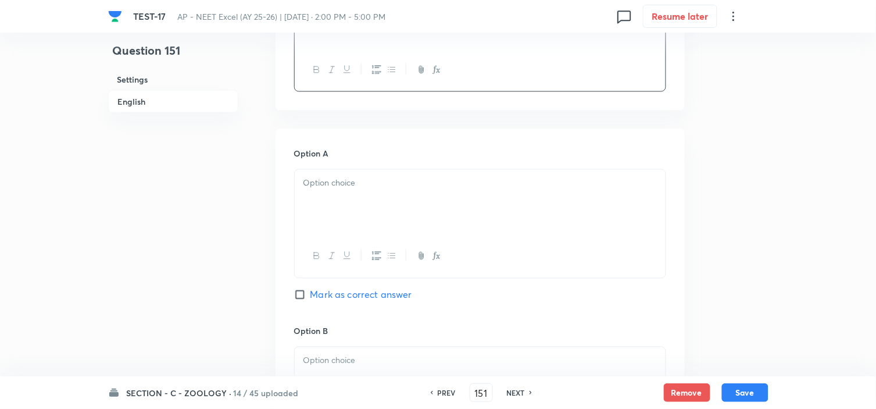
click at [361, 182] on p at bounding box center [479, 183] width 353 height 13
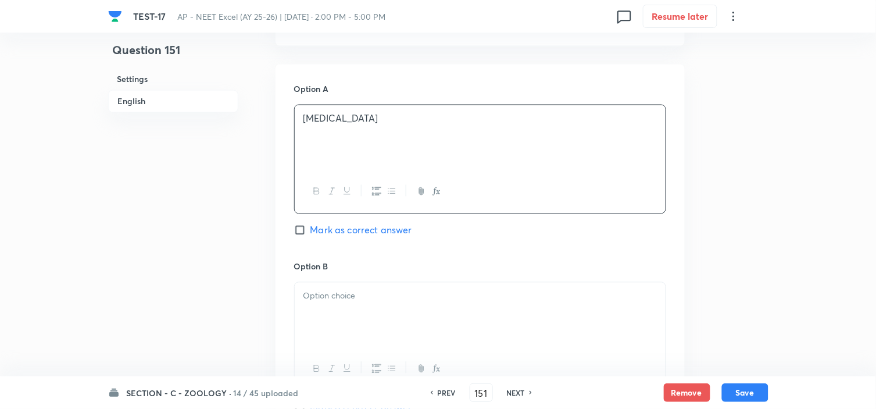
scroll to position [581, 0]
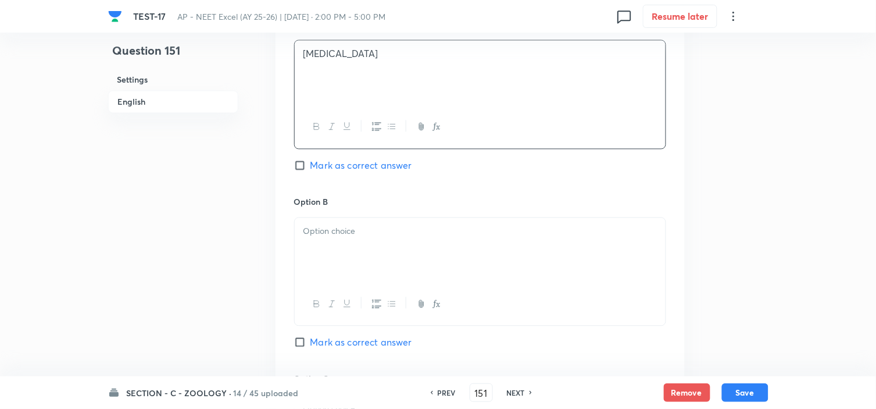
click at [346, 237] on p at bounding box center [479, 230] width 353 height 13
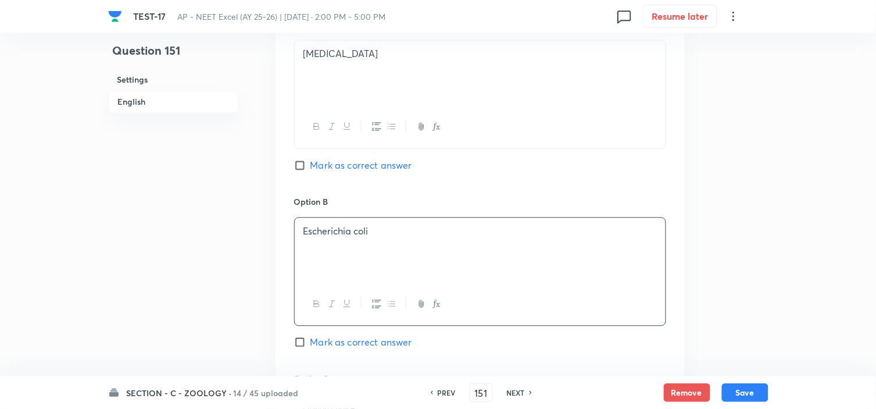
scroll to position [646, 0]
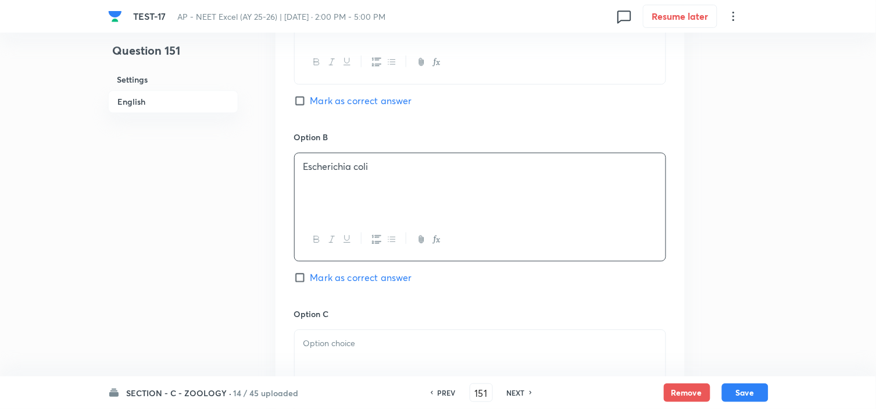
click at [357, 345] on p at bounding box center [479, 343] width 353 height 13
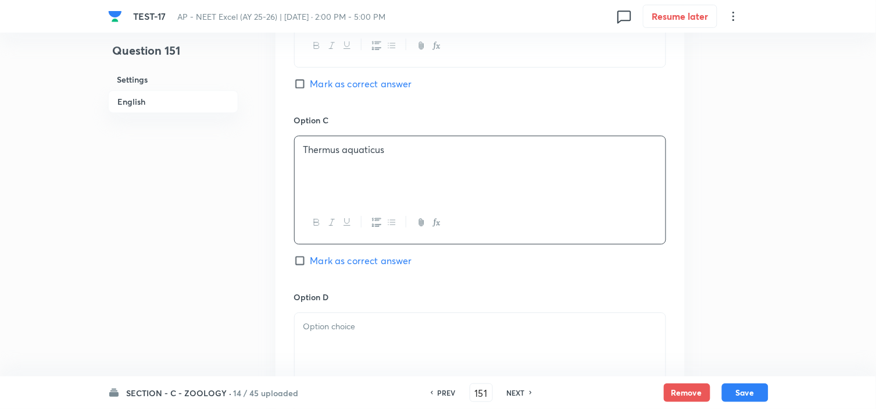
click at [353, 330] on p at bounding box center [479, 326] width 353 height 13
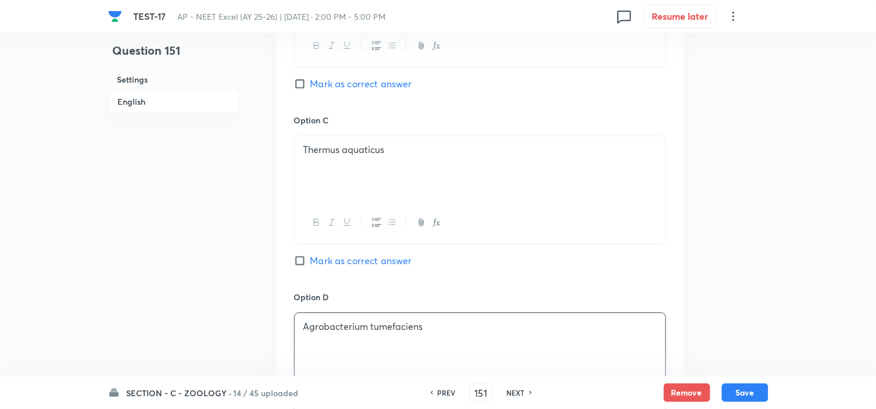
scroll to position [710, 0]
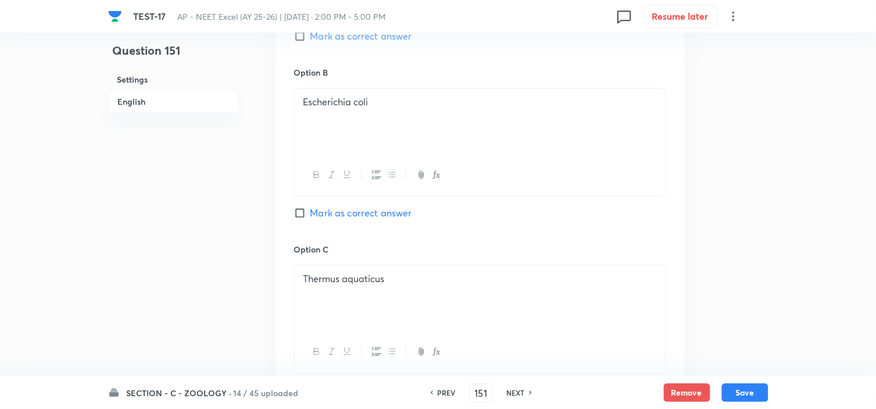
click at [349, 211] on span "Mark as correct answer" at bounding box center [361, 213] width 102 height 14
click at [310, 211] on input "Mark as correct answer" at bounding box center [302, 213] width 16 height 12
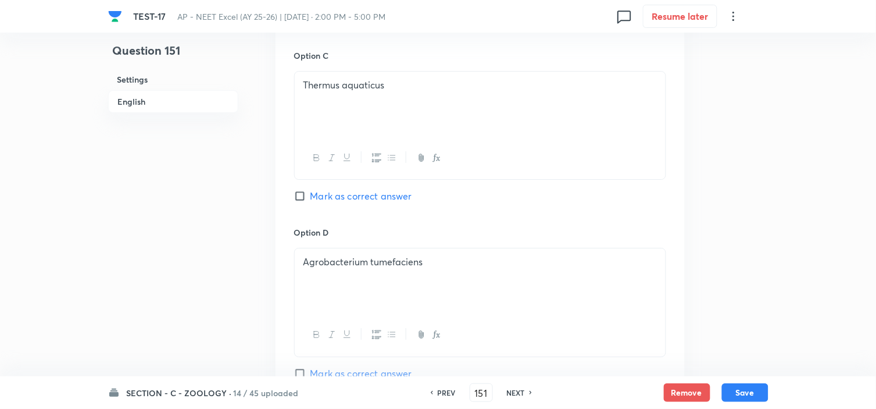
scroll to position [1033, 0]
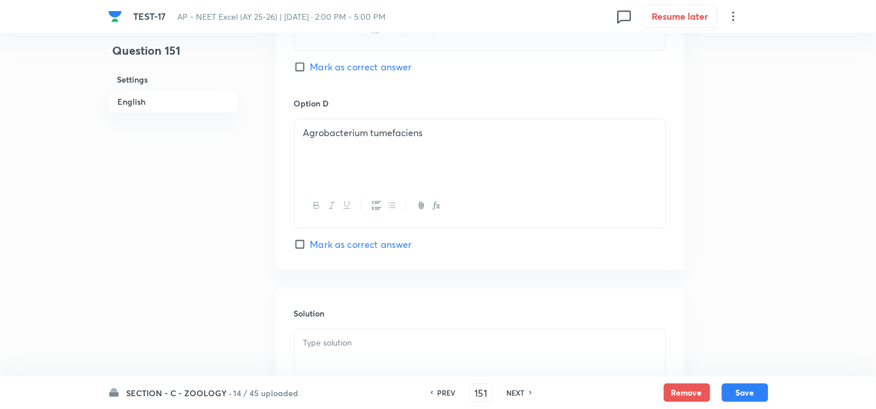
click at [334, 345] on p at bounding box center [479, 342] width 353 height 13
click at [750, 367] on button "Save" at bounding box center [745, 391] width 47 height 19
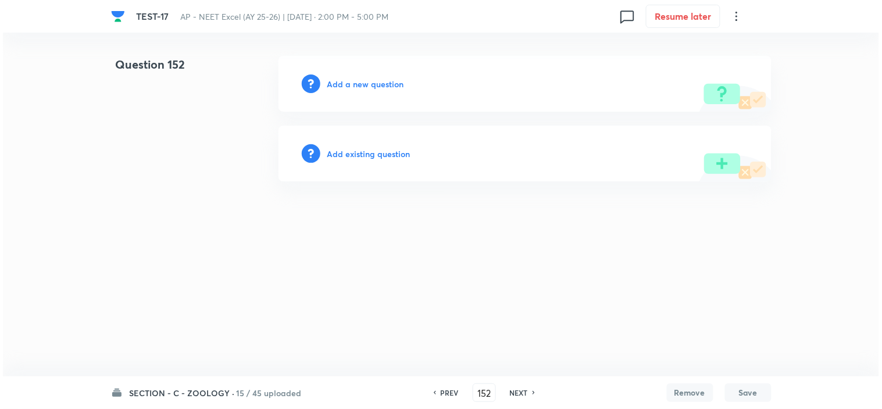
scroll to position [0, 0]
click at [352, 80] on h6 "Add a new question" at bounding box center [365, 84] width 77 height 12
click at [352, 80] on h6 "Choose a question type" at bounding box center [372, 84] width 90 height 12
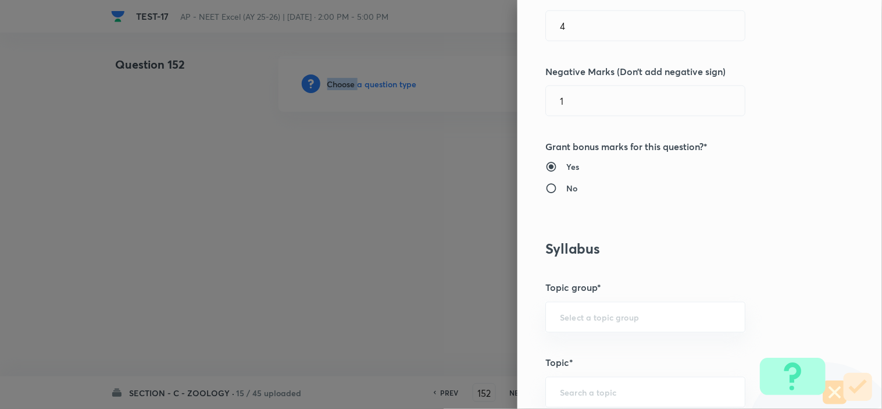
scroll to position [581, 0]
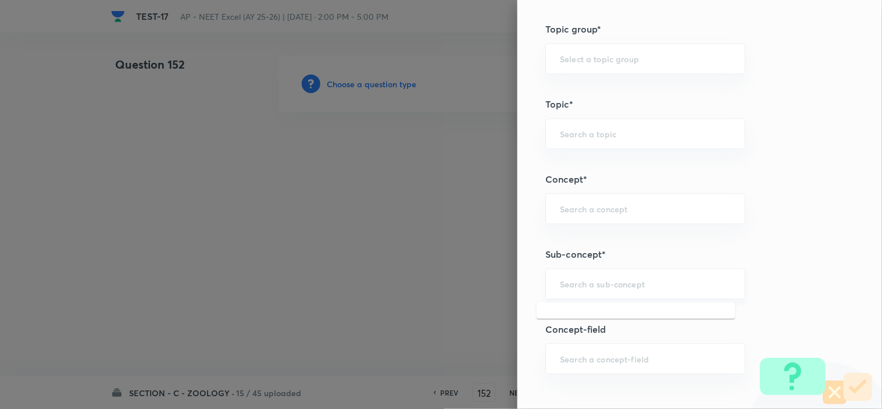
click at [563, 285] on input "text" at bounding box center [645, 283] width 171 height 11
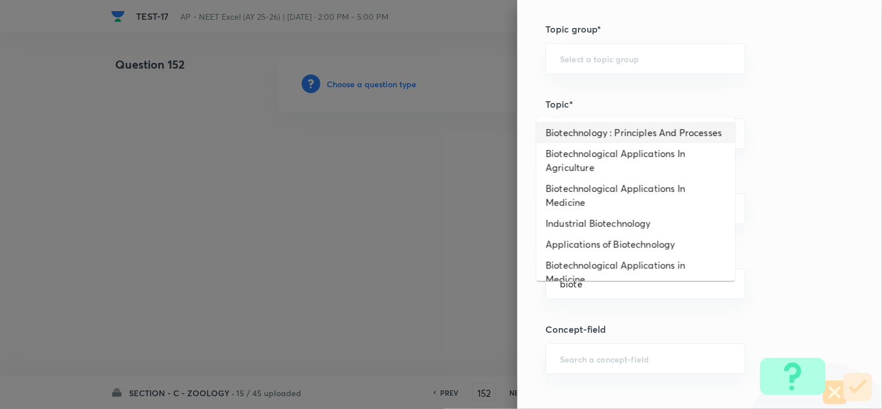
click at [628, 135] on li "Biotechnology : Principles And Processes" at bounding box center [636, 132] width 199 height 21
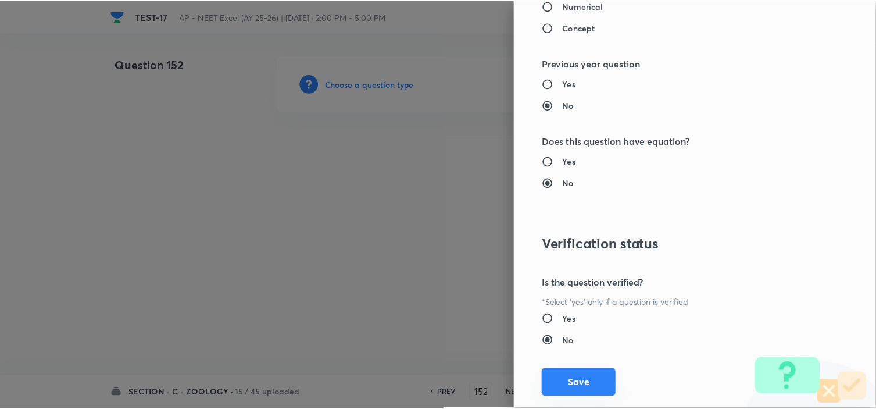
scroll to position [1254, 0]
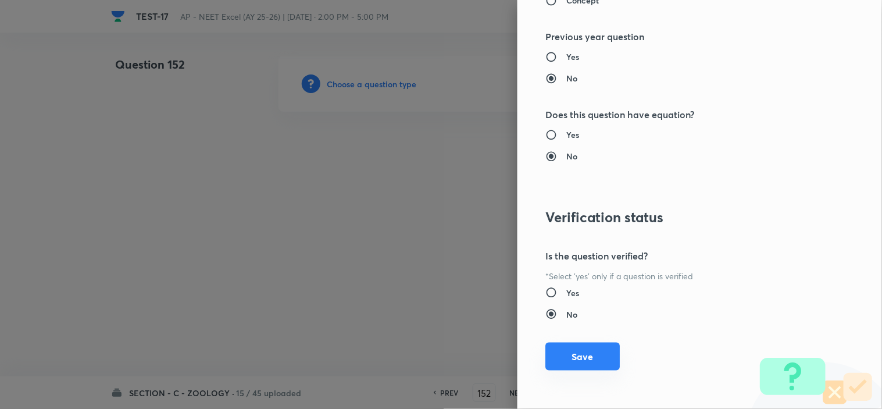
click at [586, 356] on button "Save" at bounding box center [582, 356] width 74 height 28
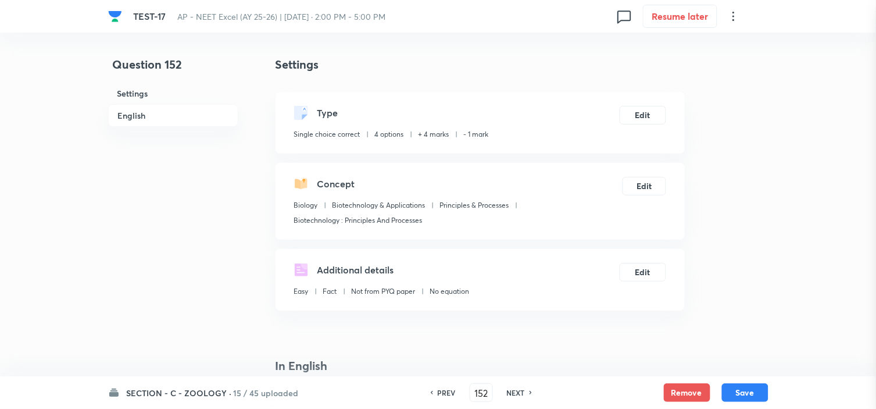
scroll to position [323, 0]
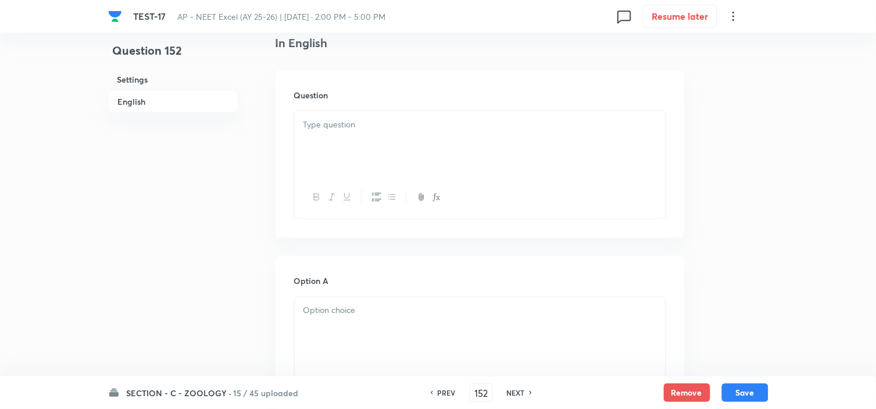
click at [362, 314] on p at bounding box center [479, 310] width 353 height 13
click at [386, 137] on div at bounding box center [480, 143] width 371 height 65
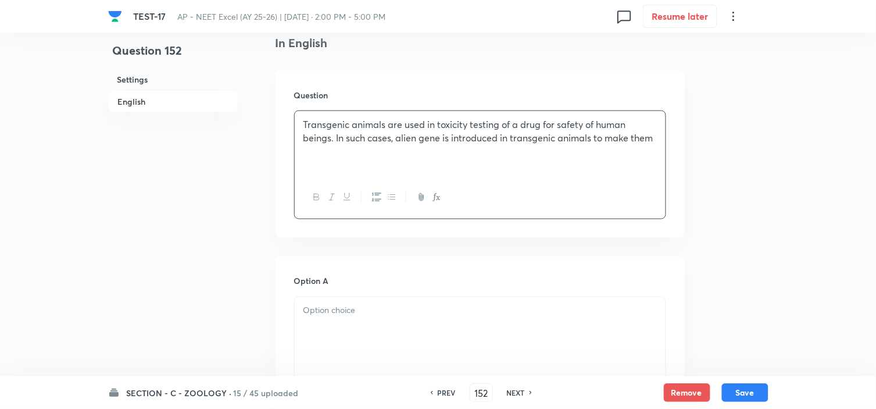
scroll to position [452, 0]
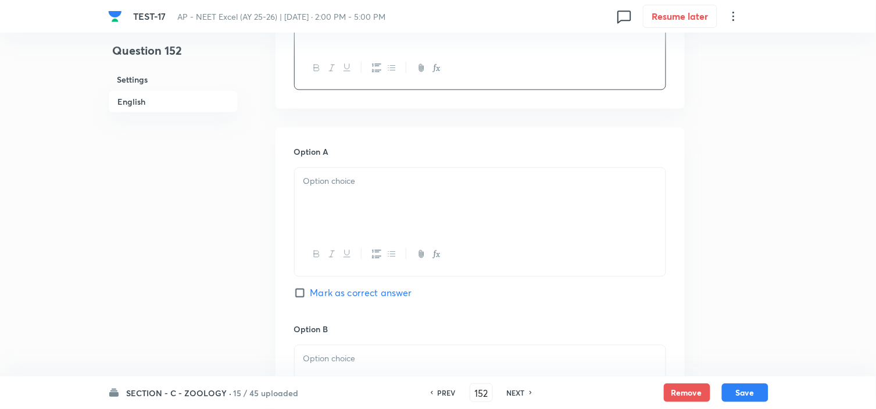
click at [359, 216] on div at bounding box center [480, 200] width 371 height 65
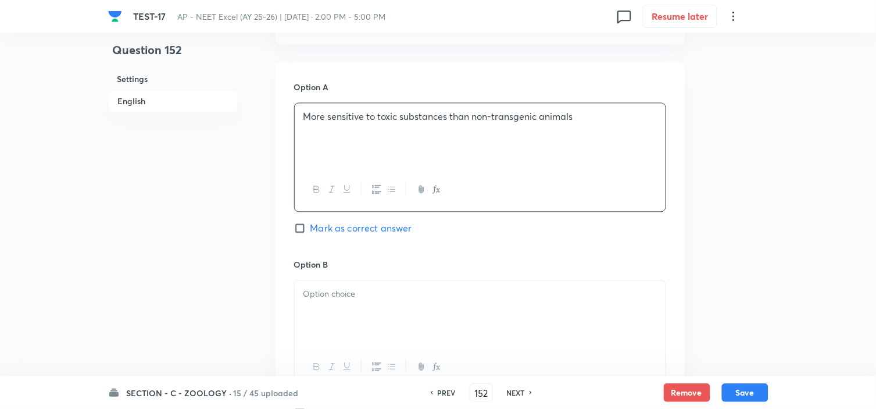
scroll to position [581, 0]
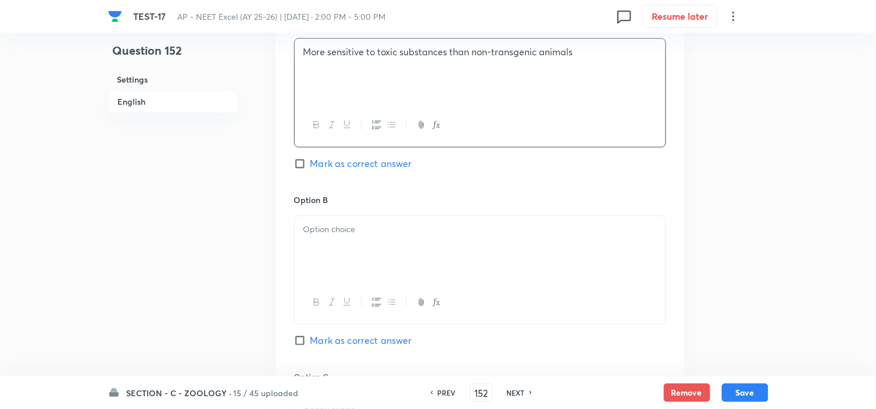
click at [349, 242] on div at bounding box center [480, 248] width 371 height 65
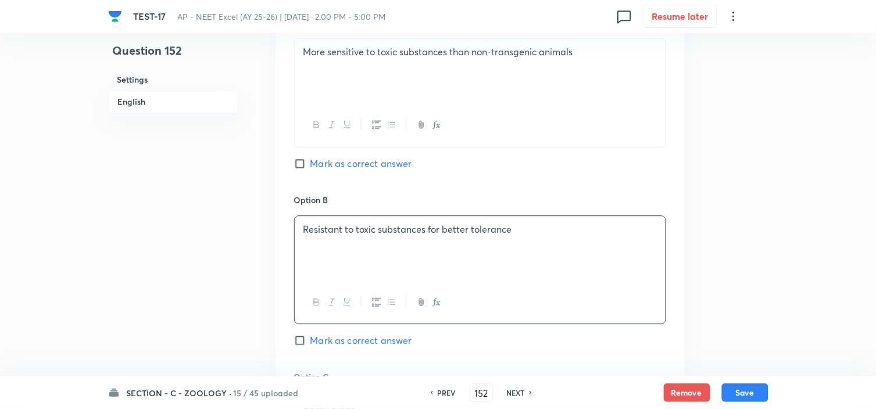
scroll to position [775, 0]
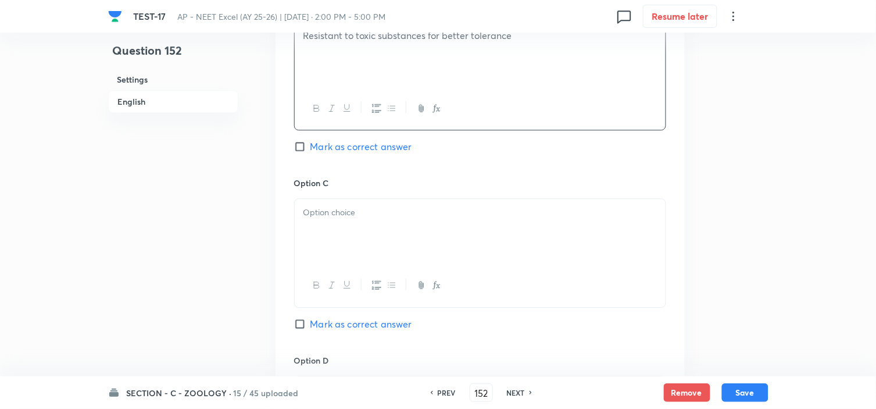
click at [359, 219] on p at bounding box center [479, 212] width 353 height 13
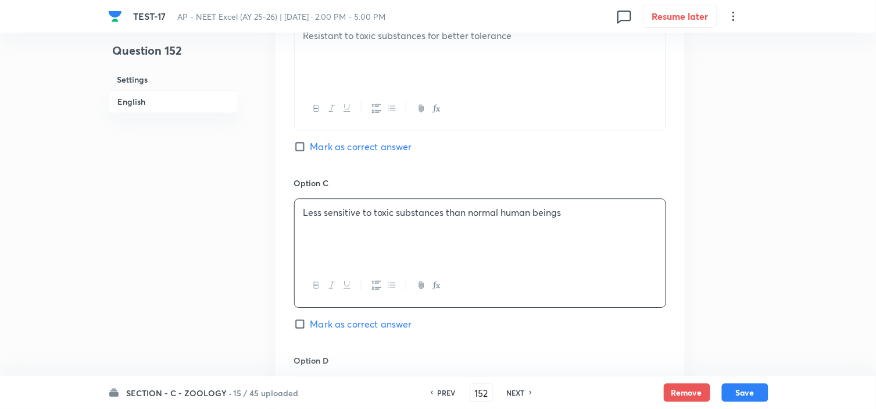
scroll to position [904, 0]
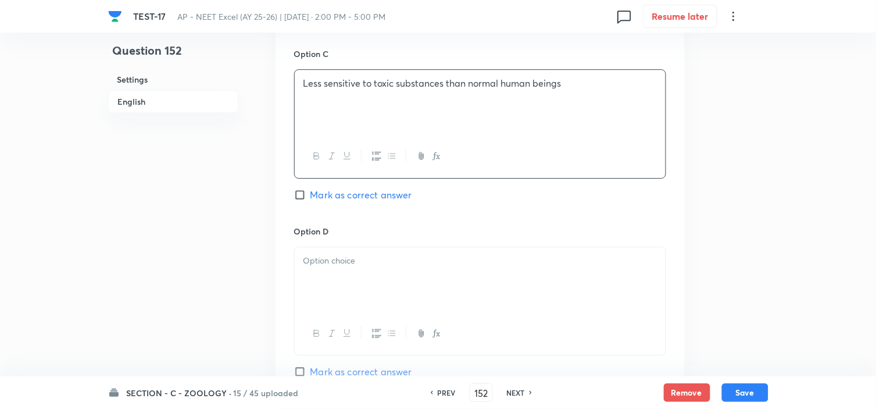
click at [355, 255] on p at bounding box center [479, 260] width 353 height 13
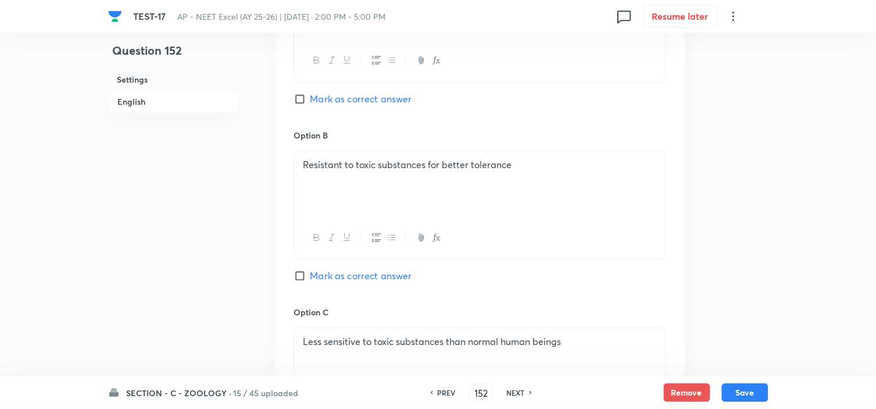
scroll to position [516, 0]
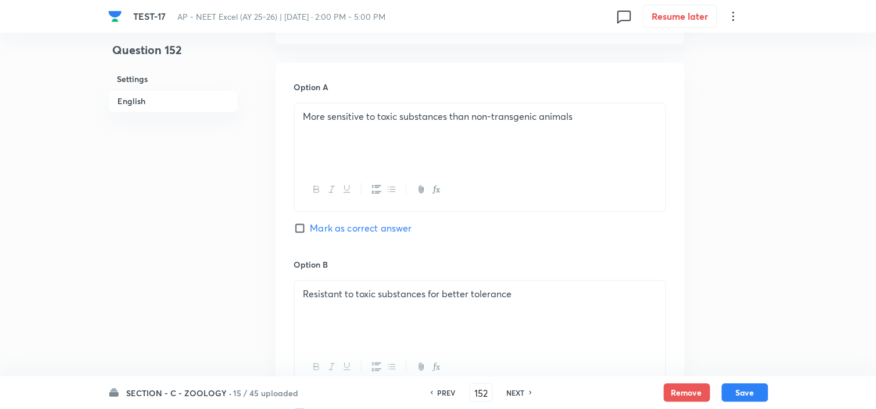
click at [364, 224] on span "Mark as correct answer" at bounding box center [361, 228] width 102 height 14
click at [310, 224] on input "Mark as correct answer" at bounding box center [302, 229] width 16 height 12
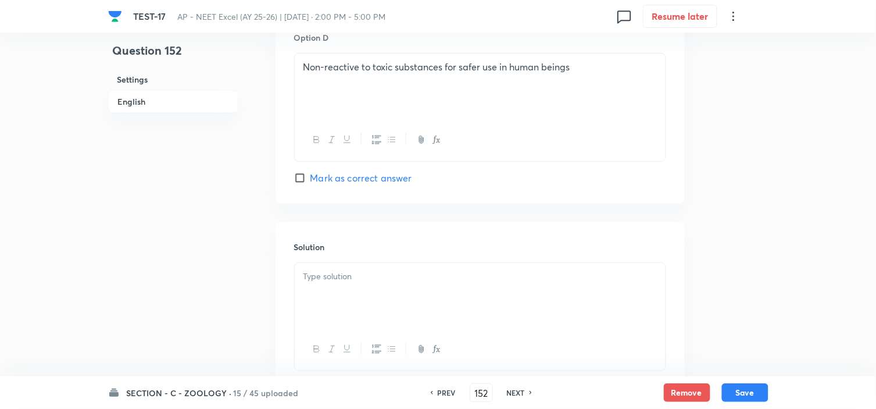
scroll to position [1163, 0]
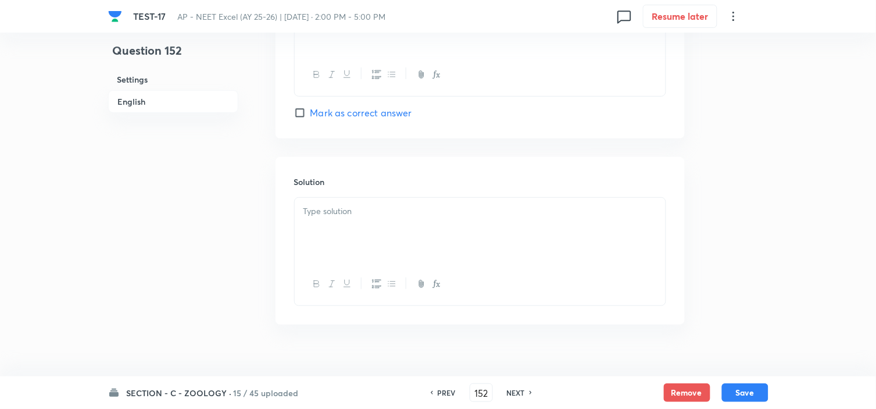
click at [349, 214] on p at bounding box center [479, 211] width 353 height 13
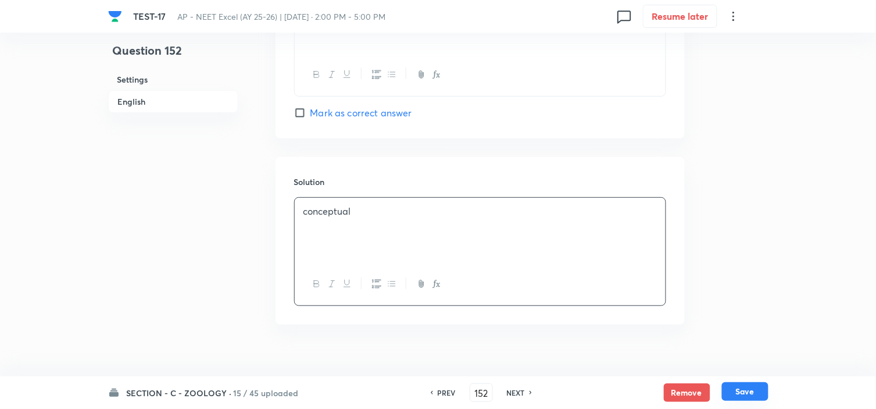
click at [750, 367] on button "Save" at bounding box center [745, 391] width 47 height 19
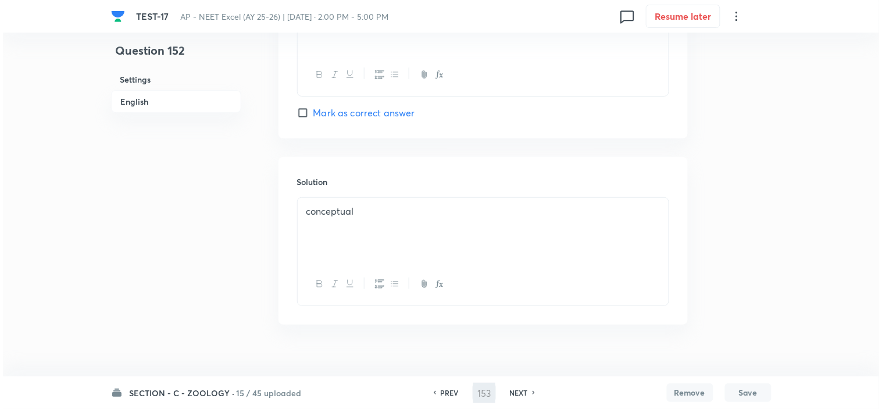
scroll to position [0, 0]
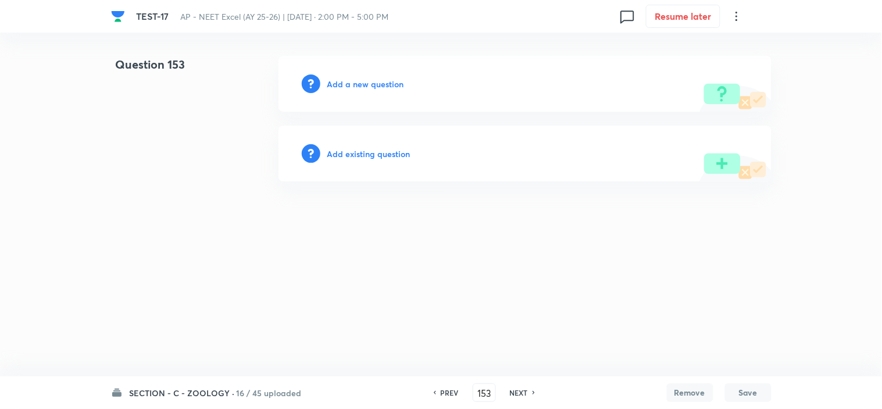
click at [382, 82] on h6 "Add a new question" at bounding box center [365, 84] width 77 height 12
click at [378, 76] on div "Choose a question type" at bounding box center [524, 84] width 493 height 56
click at [380, 80] on h6 "Choose a question type" at bounding box center [372, 84] width 90 height 12
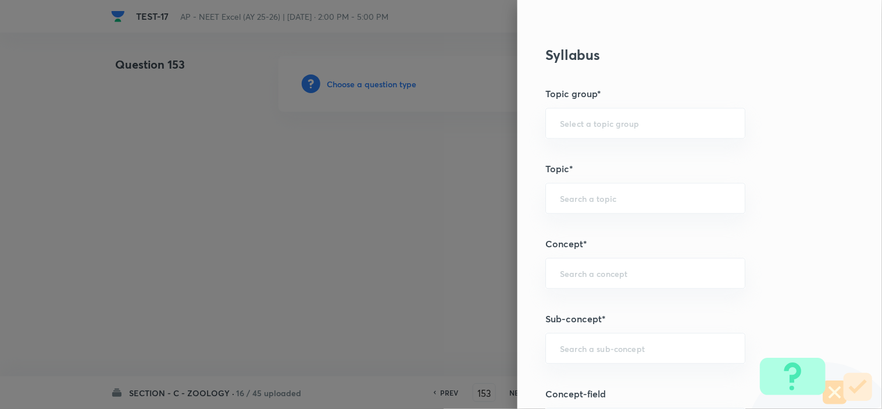
scroll to position [710, 0]
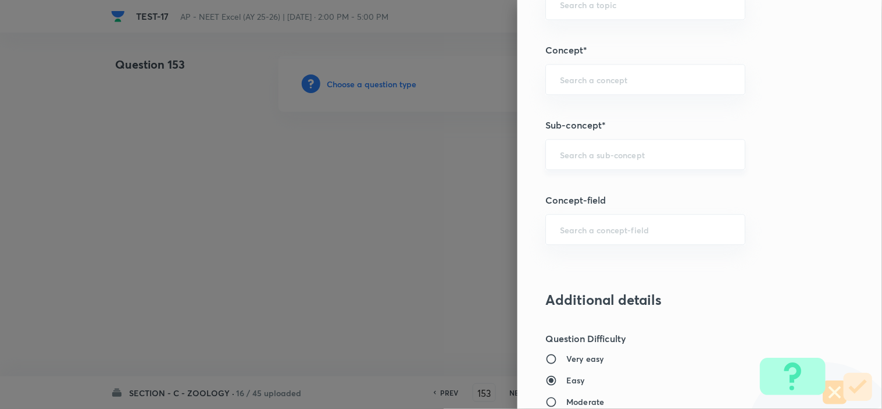
click at [585, 160] on div "​" at bounding box center [645, 154] width 200 height 31
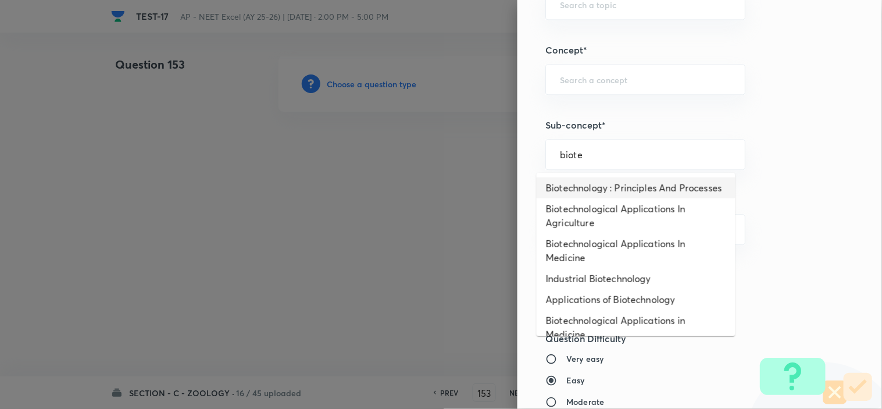
click at [615, 190] on li "Biotechnology : Principles And Processes" at bounding box center [636, 187] width 199 height 21
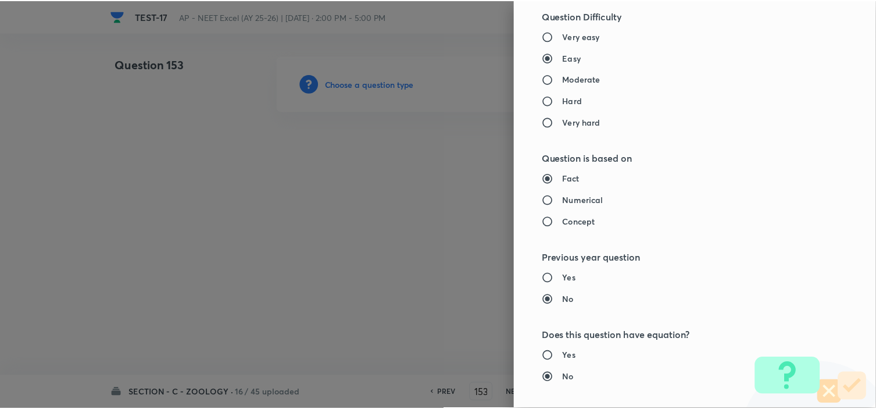
scroll to position [1254, 0]
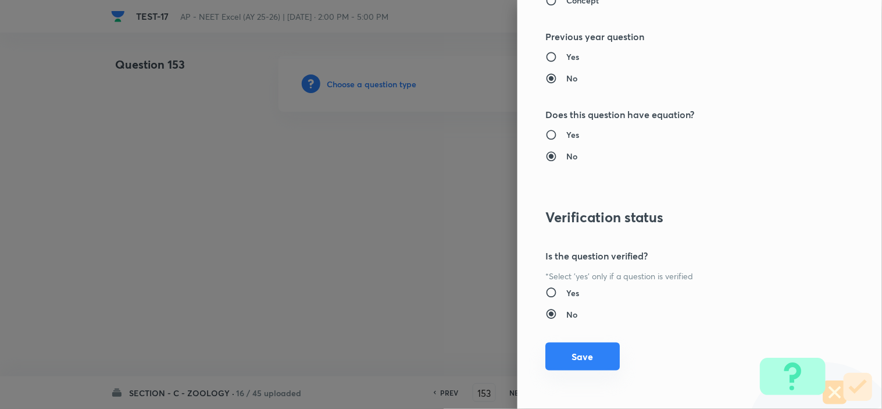
click at [580, 367] on button "Save" at bounding box center [582, 356] width 74 height 28
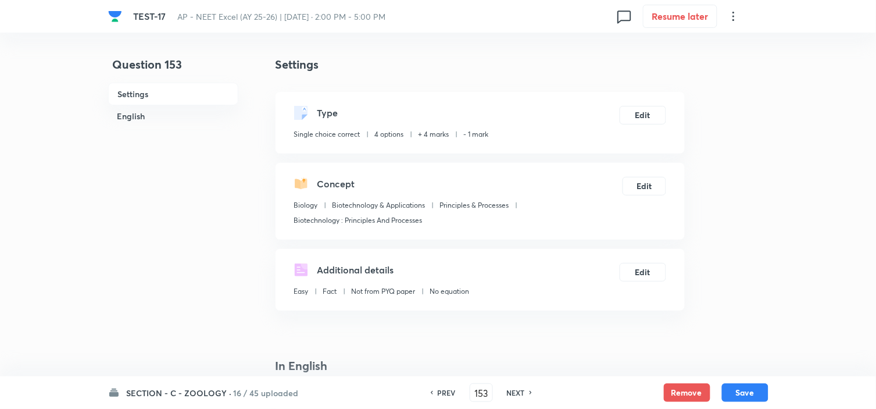
scroll to position [129, 0]
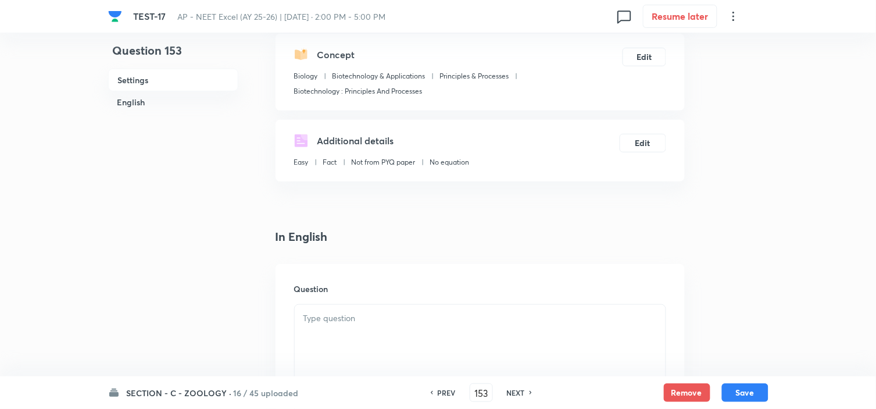
click at [336, 312] on p at bounding box center [479, 318] width 353 height 13
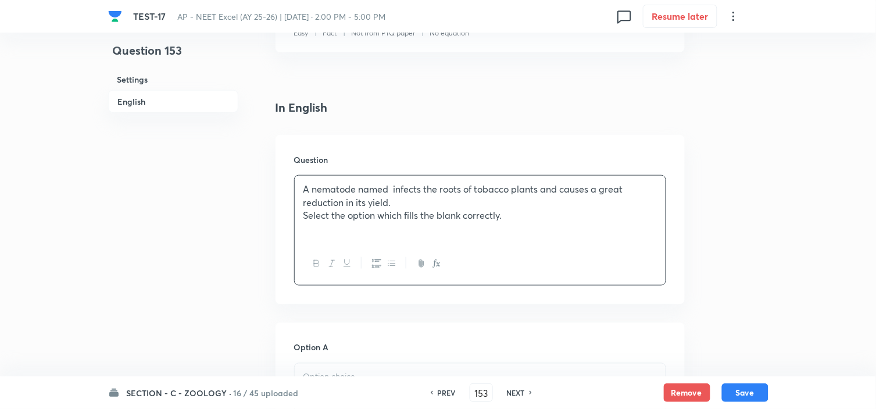
scroll to position [387, 0]
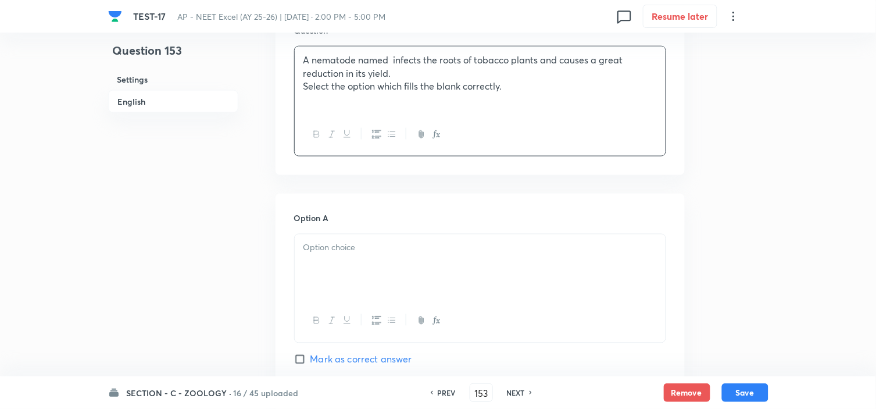
click at [342, 263] on div at bounding box center [480, 266] width 371 height 65
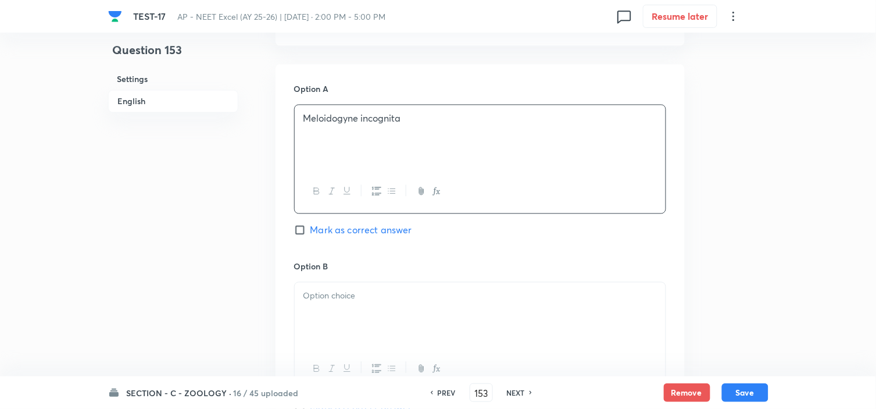
scroll to position [581, 0]
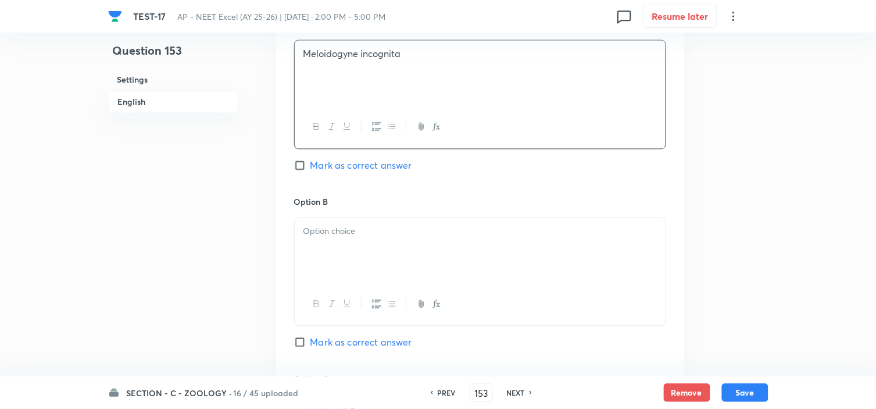
click at [345, 234] on p at bounding box center [479, 230] width 353 height 13
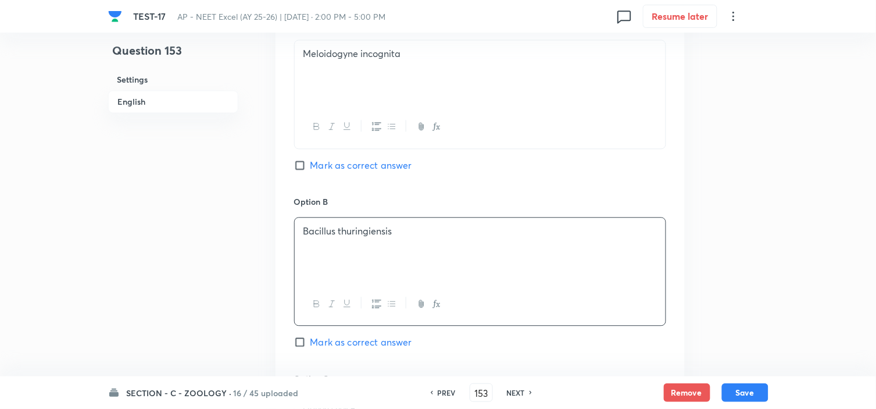
scroll to position [646, 0]
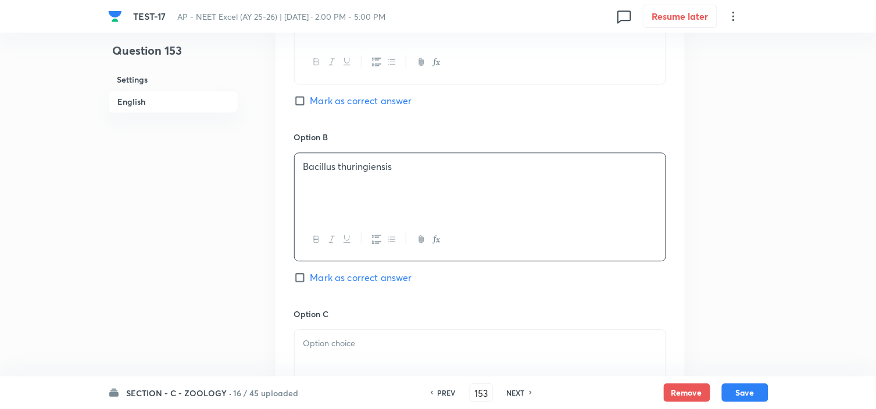
click at [346, 341] on p at bounding box center [479, 343] width 353 height 13
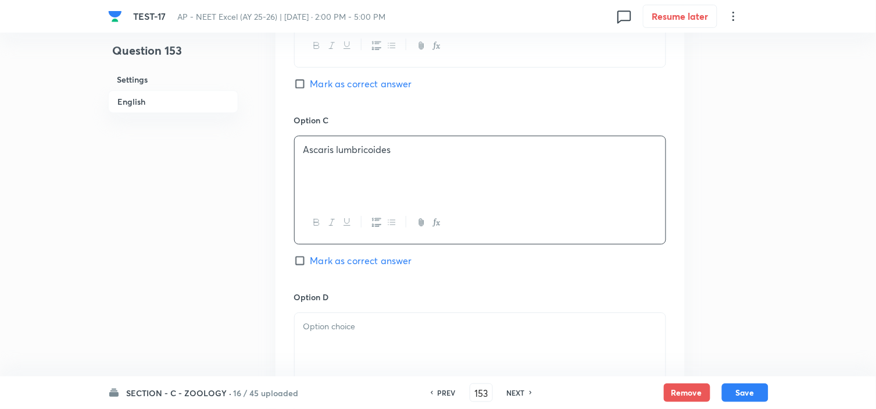
scroll to position [904, 0]
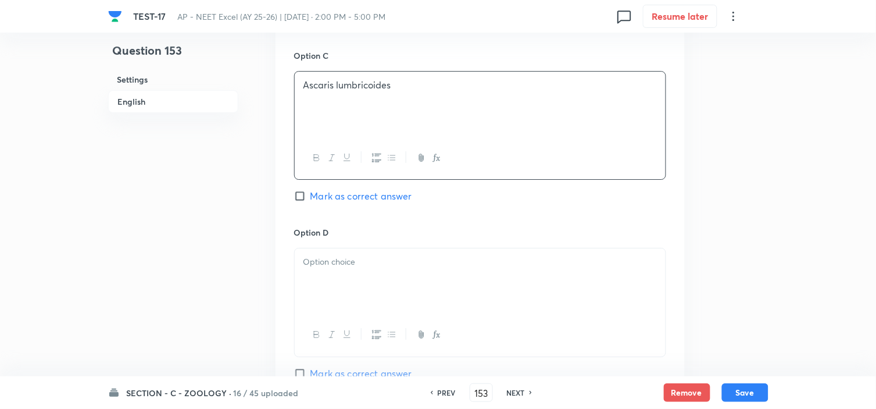
click at [334, 280] on div at bounding box center [480, 280] width 371 height 65
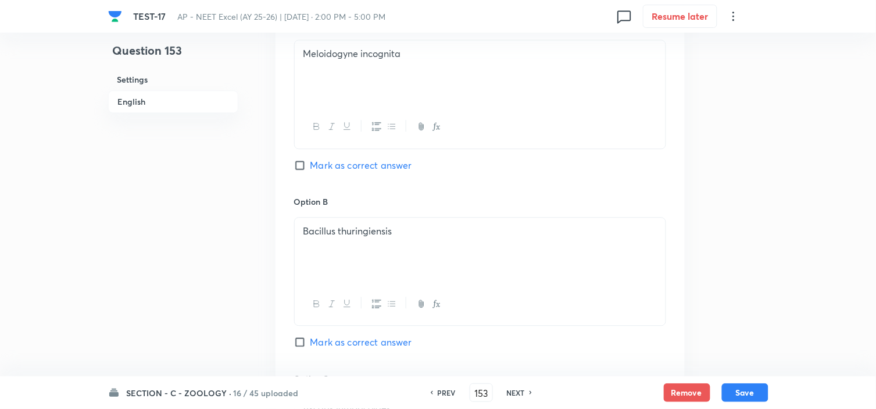
scroll to position [516, 0]
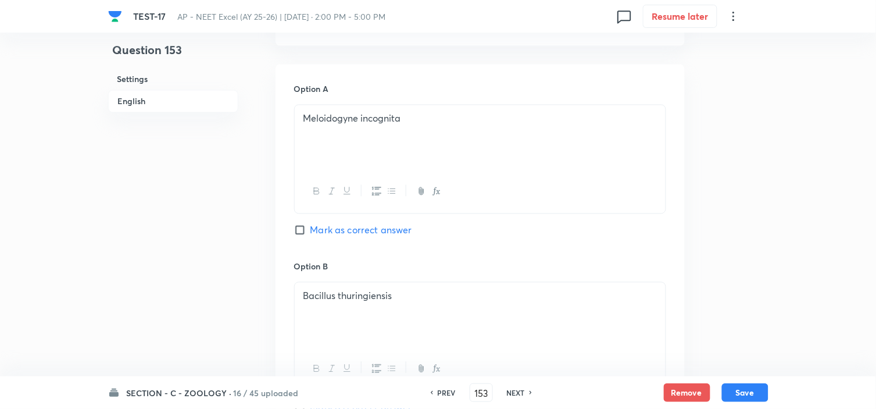
click at [327, 227] on span "Mark as correct answer" at bounding box center [361, 230] width 102 height 14
click at [310, 227] on input "Mark as correct answer" at bounding box center [302, 230] width 16 height 12
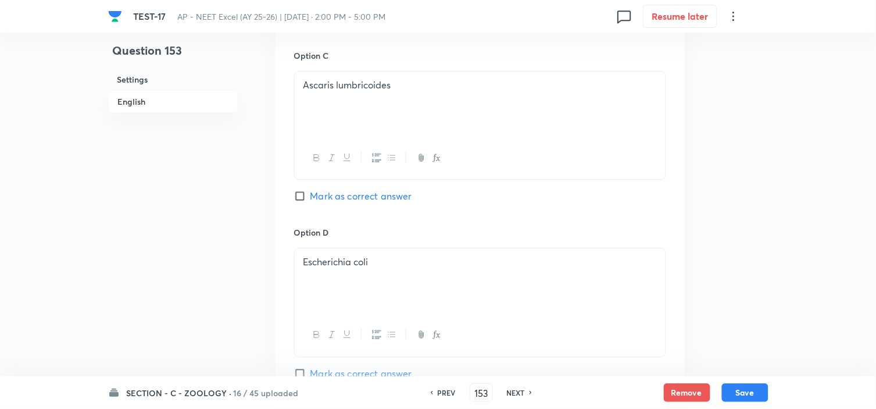
scroll to position [1097, 0]
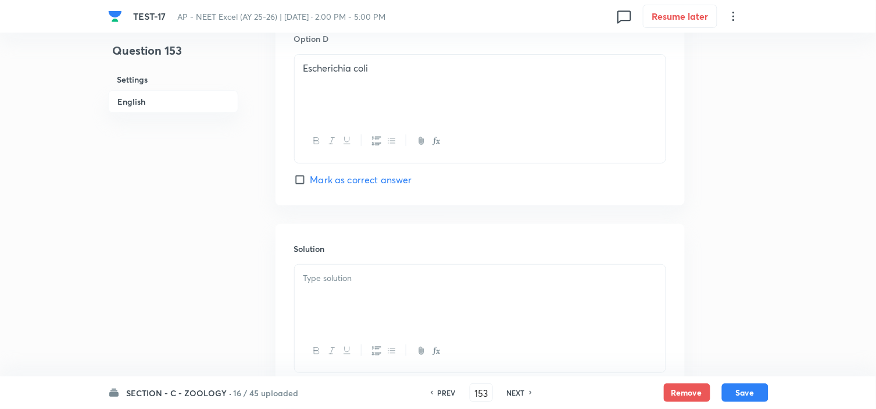
click at [345, 277] on p at bounding box center [479, 277] width 353 height 13
click at [751, 367] on button "Save" at bounding box center [745, 391] width 47 height 19
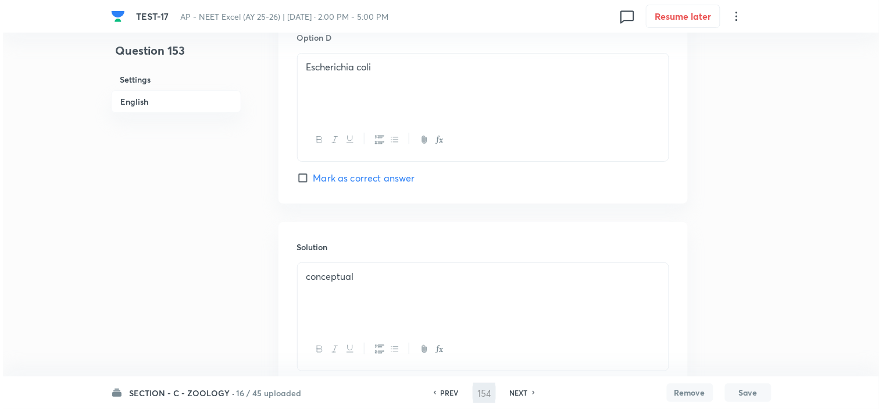
scroll to position [0, 0]
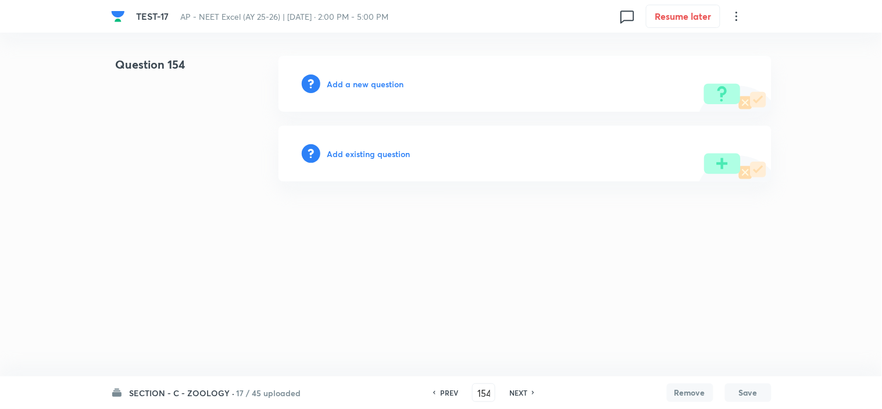
click at [381, 88] on h6 "Add a new question" at bounding box center [365, 84] width 77 height 12
click at [381, 82] on h6 "Choose a question type" at bounding box center [372, 84] width 90 height 12
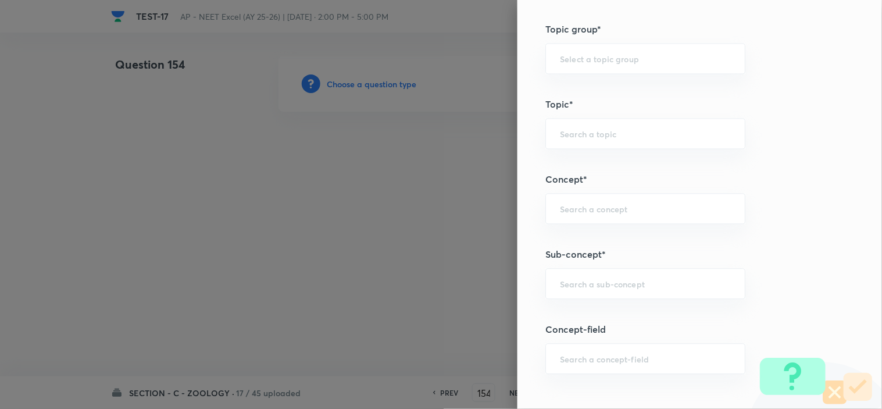
scroll to position [646, 0]
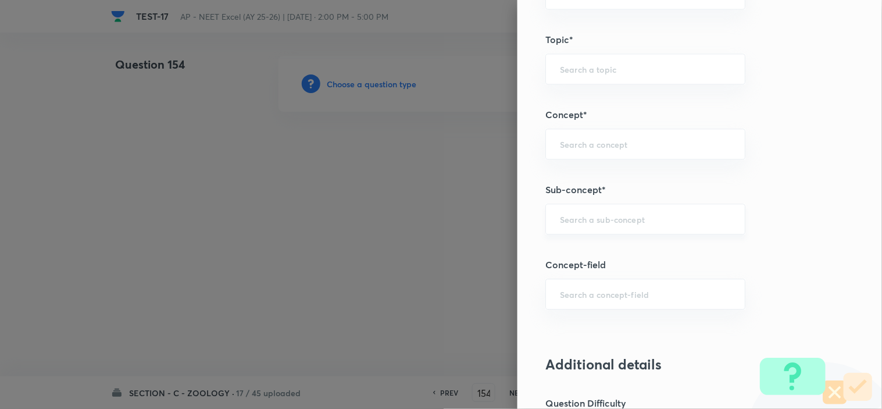
click at [579, 214] on input "text" at bounding box center [645, 218] width 171 height 11
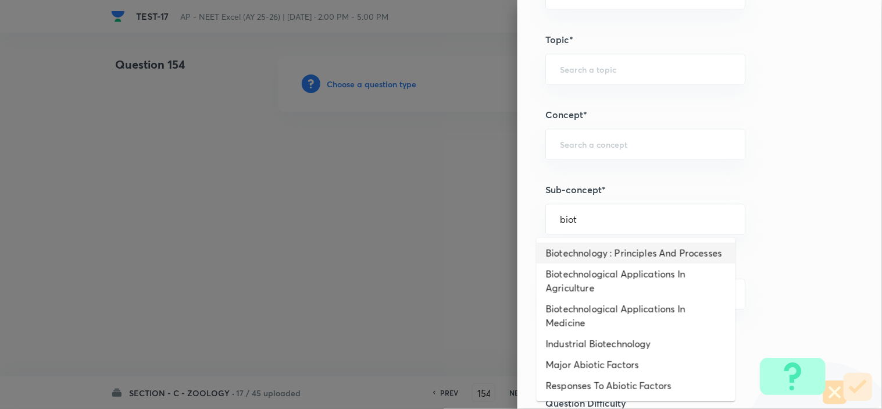
click at [562, 258] on li "Biotechnology : Principles And Processes" at bounding box center [636, 252] width 199 height 21
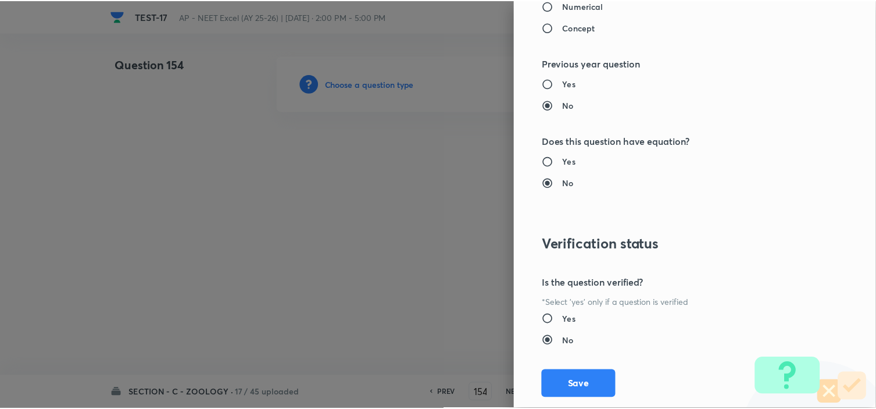
scroll to position [1254, 0]
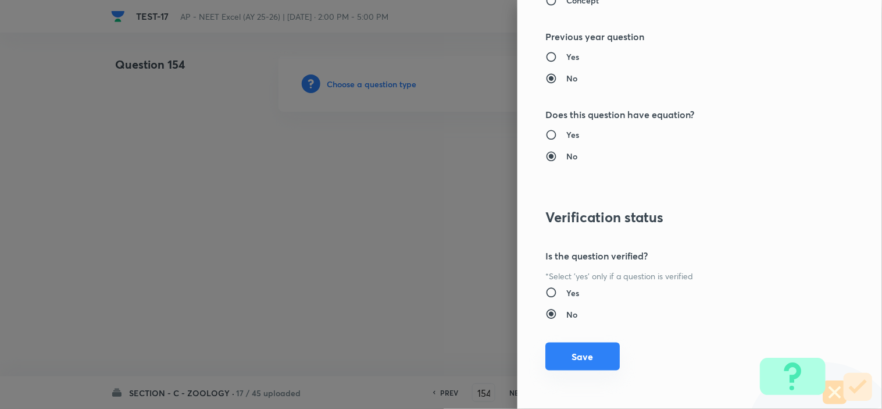
click at [575, 352] on button "Save" at bounding box center [582, 356] width 74 height 28
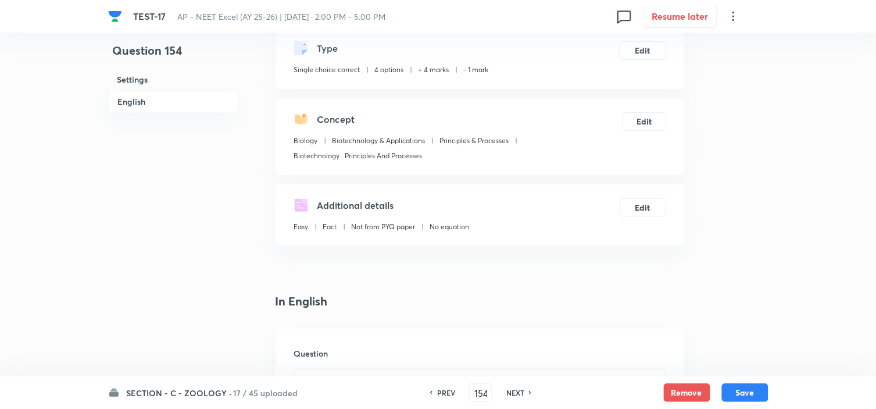
scroll to position [387, 0]
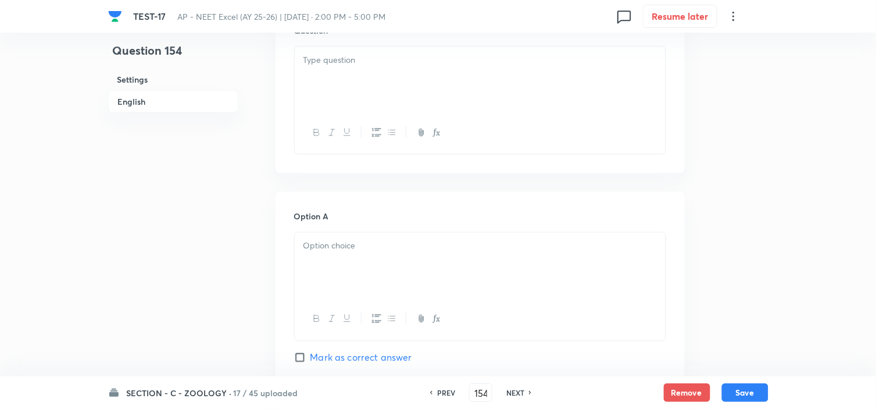
click at [344, 248] on p at bounding box center [479, 245] width 353 height 13
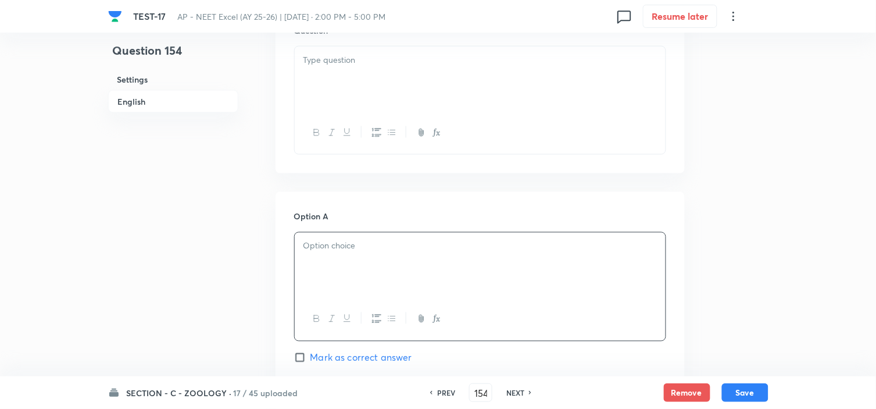
click at [359, 90] on div at bounding box center [480, 79] width 371 height 65
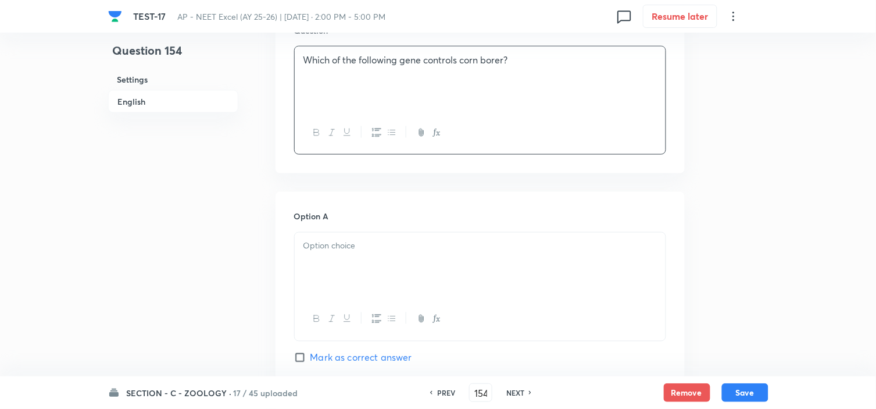
click at [339, 251] on p at bounding box center [479, 245] width 353 height 13
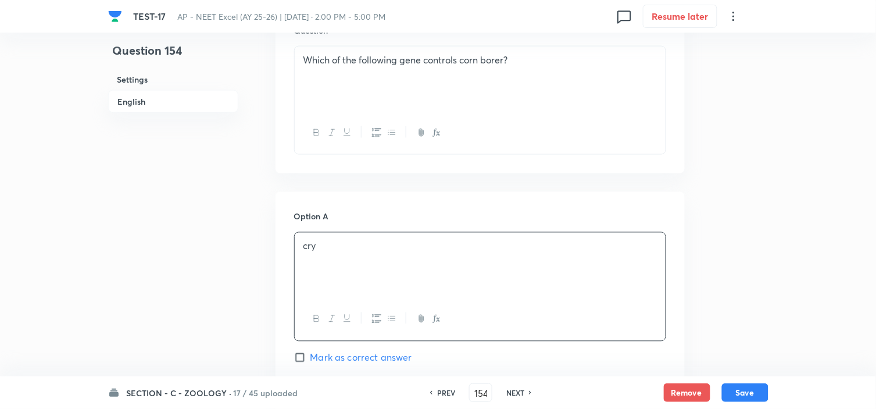
drag, startPoint x: 322, startPoint y: 245, endPoint x: 293, endPoint y: 243, distance: 29.2
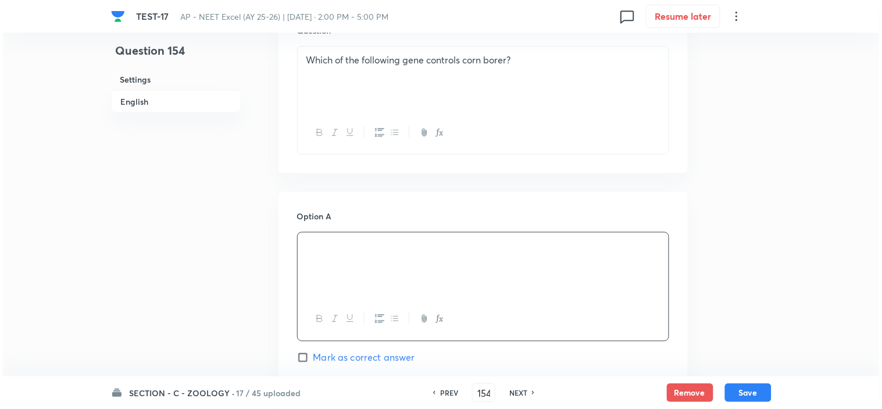
scroll to position [452, 0]
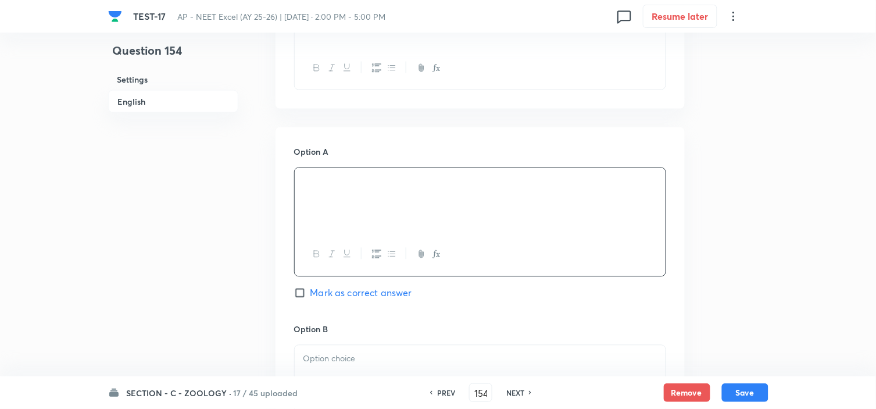
click at [339, 352] on p at bounding box center [479, 358] width 353 height 13
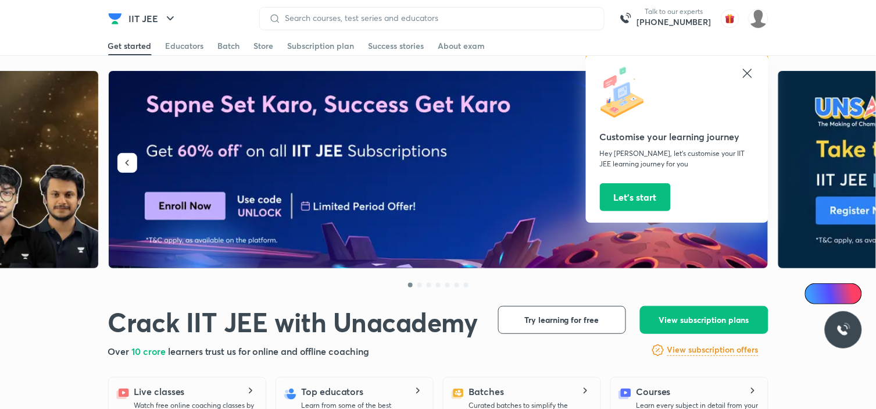
click at [745, 73] on icon at bounding box center [748, 73] width 14 height 14
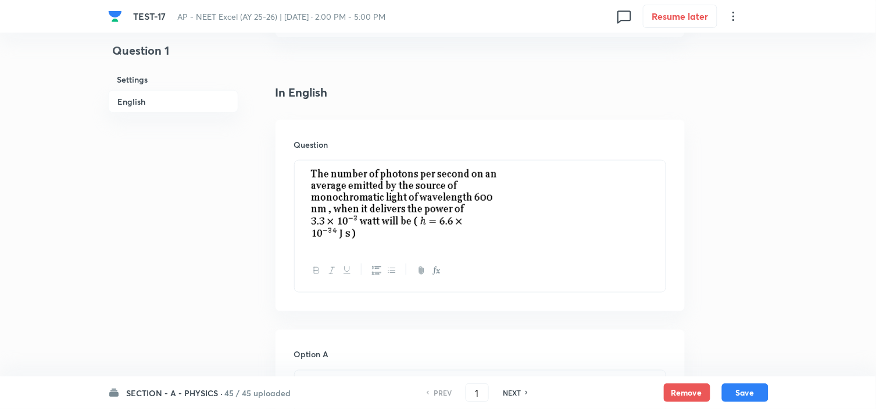
scroll to position [387, 0]
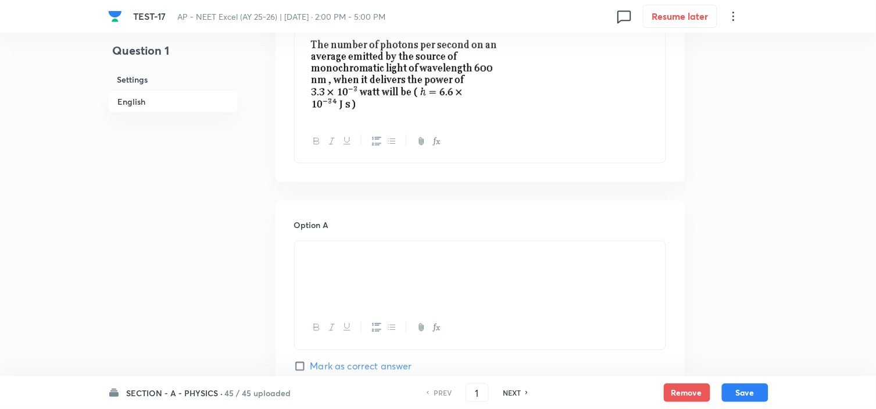
click at [253, 330] on div "Question 1 Settings English Settings Type Single choice correct 4 options + 4 m…" at bounding box center [438, 412] width 660 height 1486
click at [480, 387] on input "1" at bounding box center [477, 392] width 22 height 20
drag, startPoint x: 480, startPoint y: 387, endPoint x: 474, endPoint y: 387, distance: 6.4
click at [474, 387] on input "1" at bounding box center [477, 392] width 22 height 20
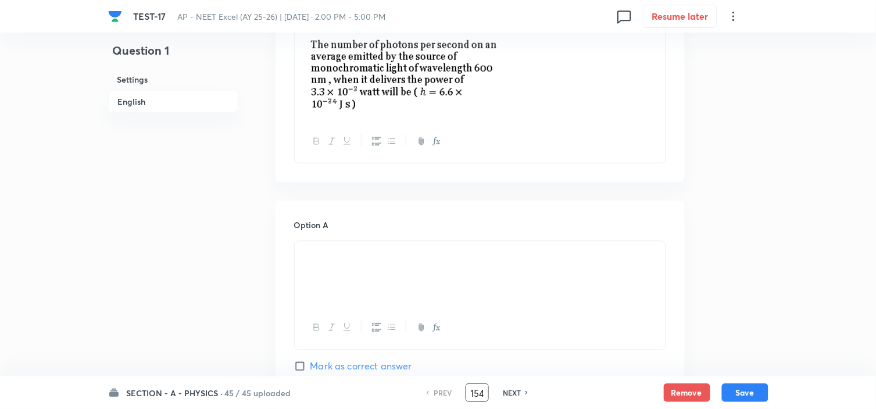
type input "154"
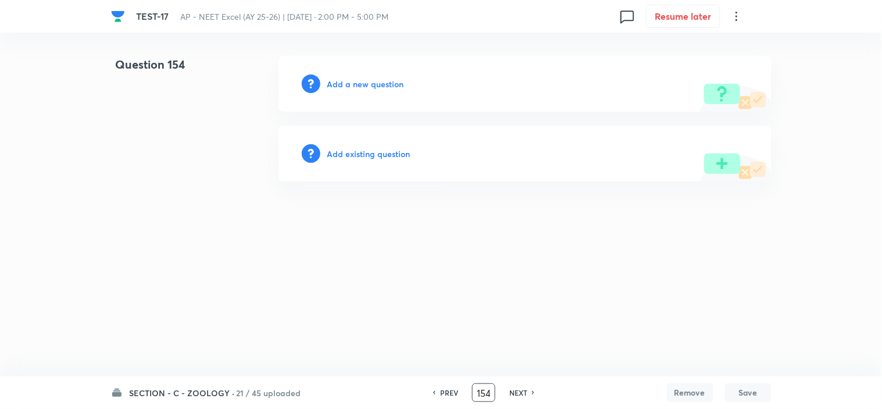
scroll to position [0, 0]
click at [373, 74] on div "Add a new question" at bounding box center [524, 84] width 493 height 56
click at [374, 78] on h6 "Add a new question" at bounding box center [365, 84] width 77 height 12
click at [374, 78] on h6 "Choose a question type" at bounding box center [372, 84] width 90 height 12
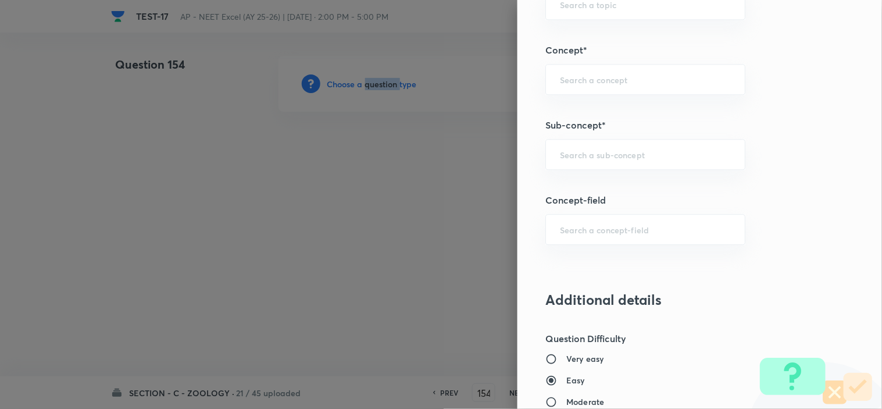
scroll to position [646, 0]
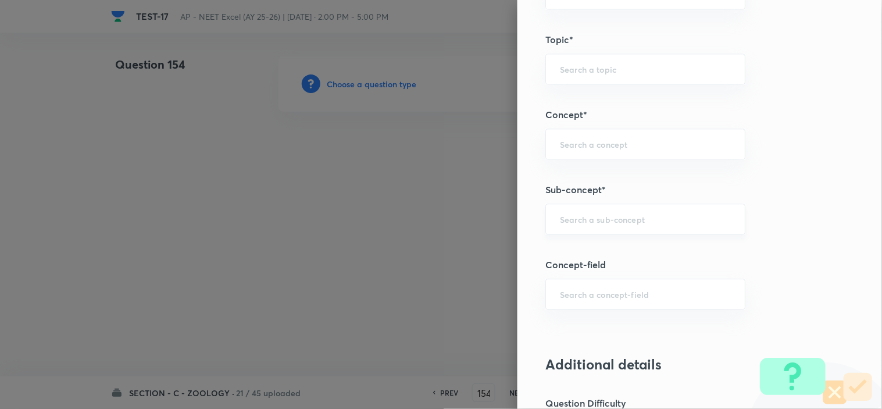
click at [594, 221] on input "text" at bounding box center [645, 218] width 171 height 11
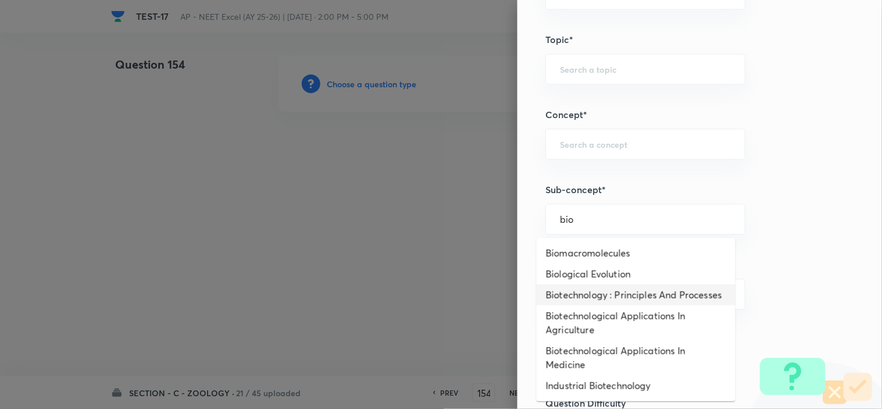
click at [613, 298] on li "Biotechnology : Principles And Processes" at bounding box center [636, 294] width 199 height 21
type input "Biotechnology : Principles And Processes"
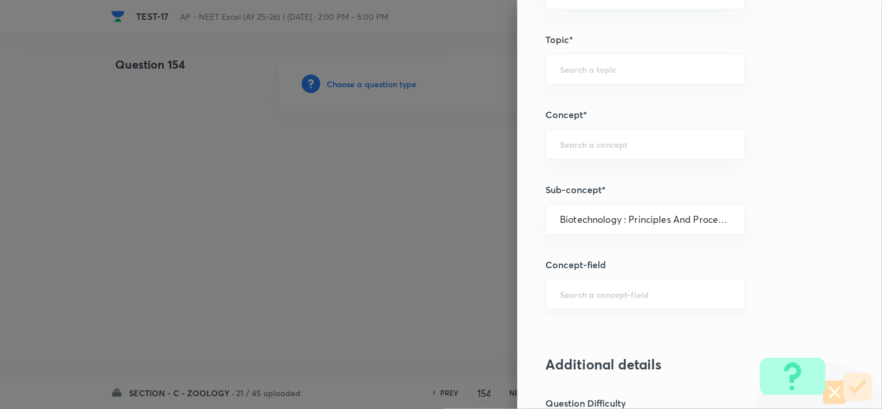
type input "Biology"
type input "Biotechnology & Applications"
type input "Principles & Processes"
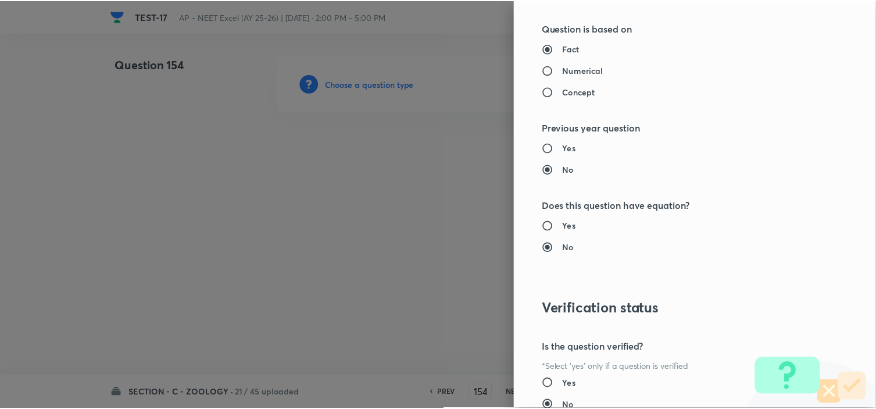
scroll to position [1254, 0]
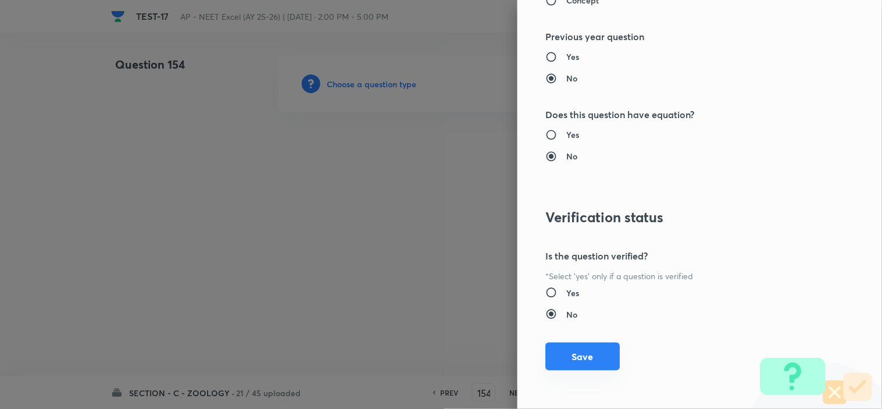
click at [584, 359] on button "Save" at bounding box center [582, 356] width 74 height 28
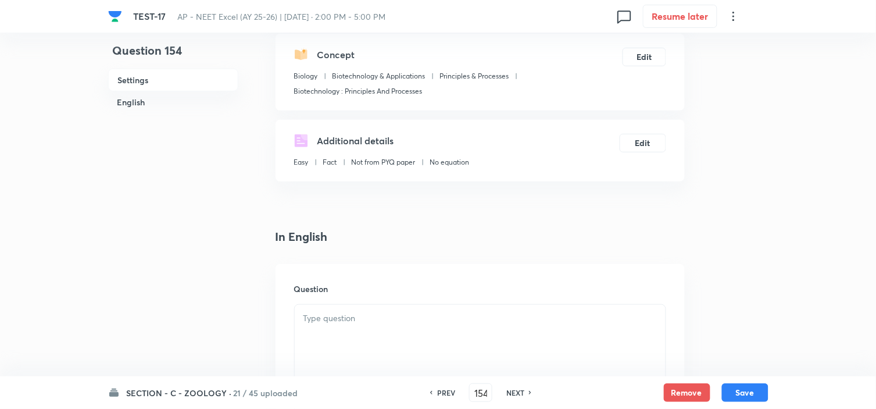
scroll to position [258, 0]
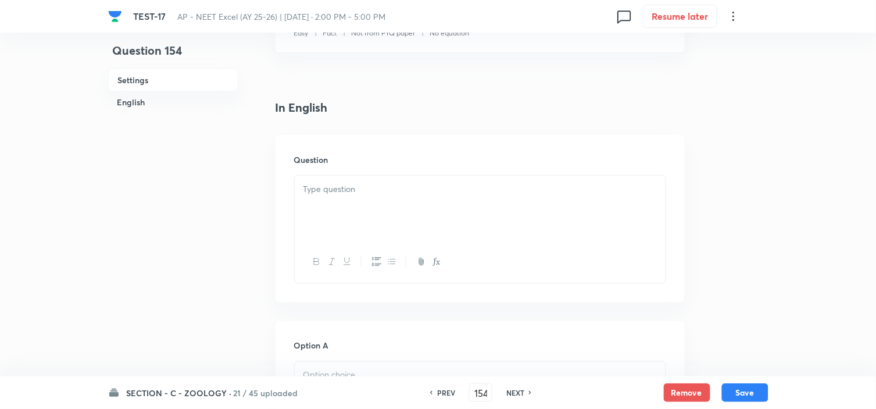
click at [339, 207] on div at bounding box center [480, 208] width 371 height 65
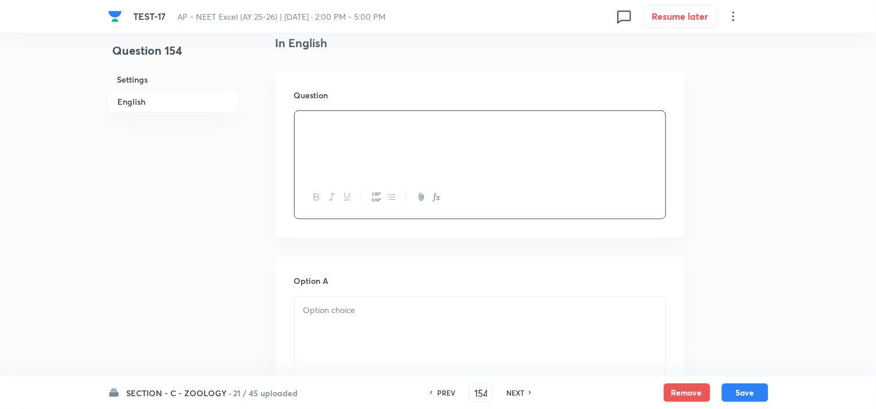
click at [347, 309] on p at bounding box center [479, 310] width 353 height 13
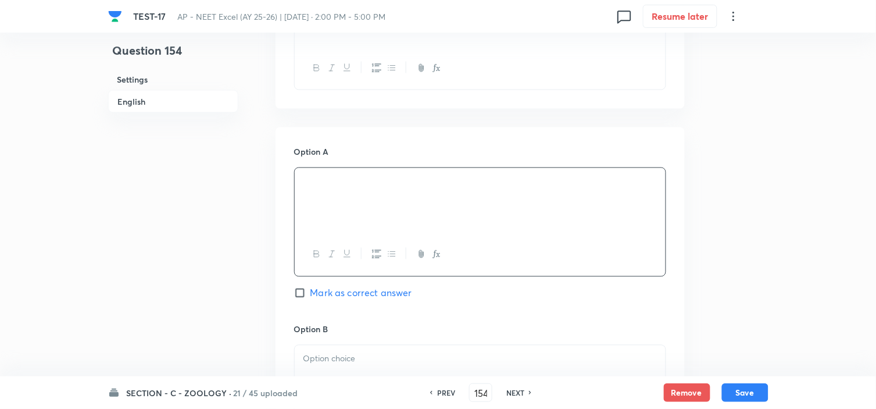
scroll to position [516, 0]
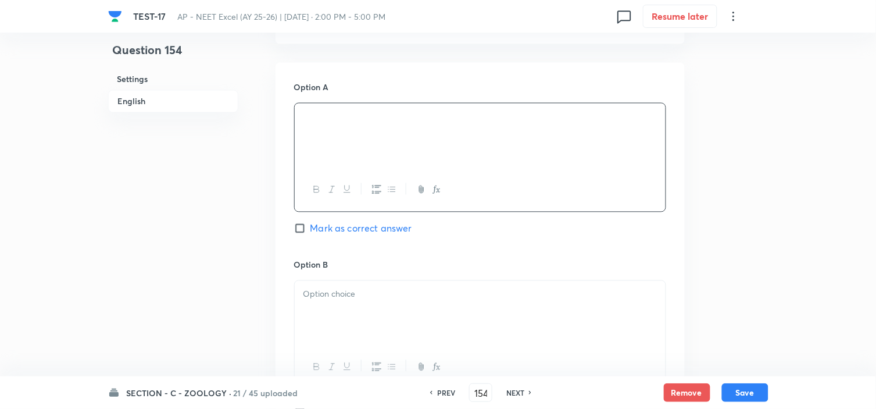
click at [342, 298] on p at bounding box center [479, 294] width 353 height 13
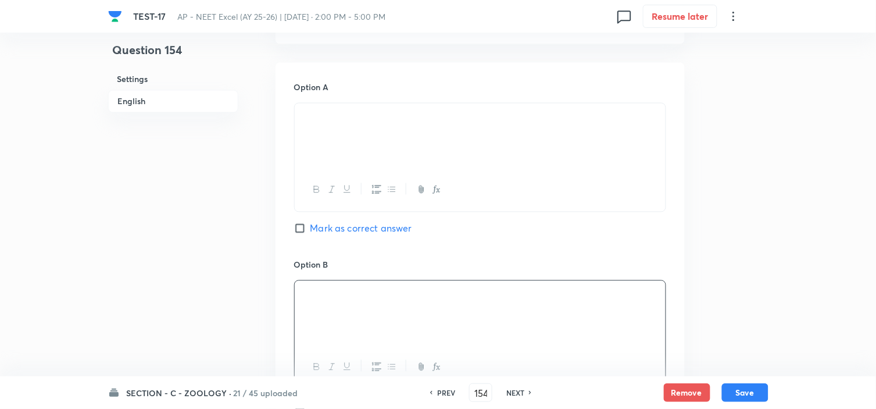
scroll to position [646, 0]
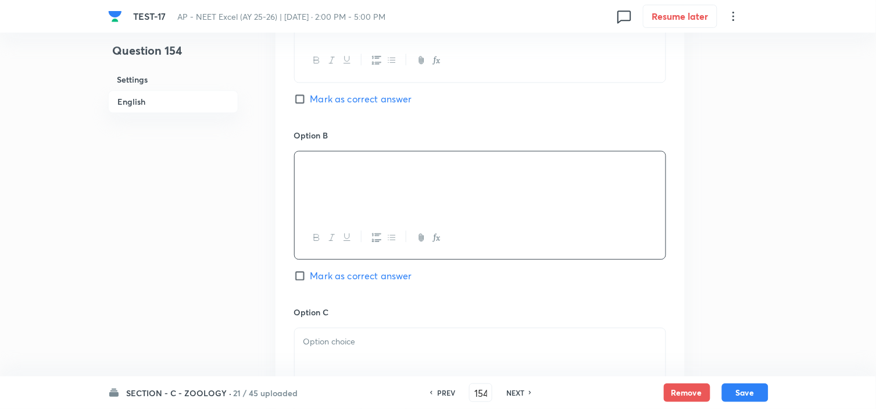
click at [338, 339] on p at bounding box center [479, 341] width 353 height 13
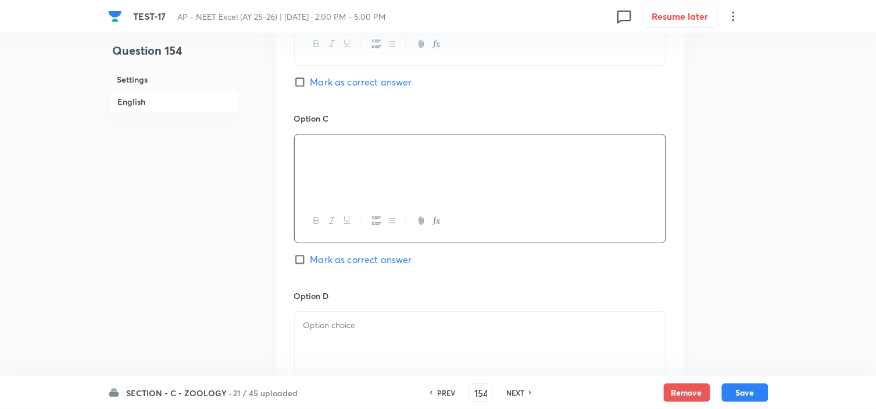
scroll to position [904, 0]
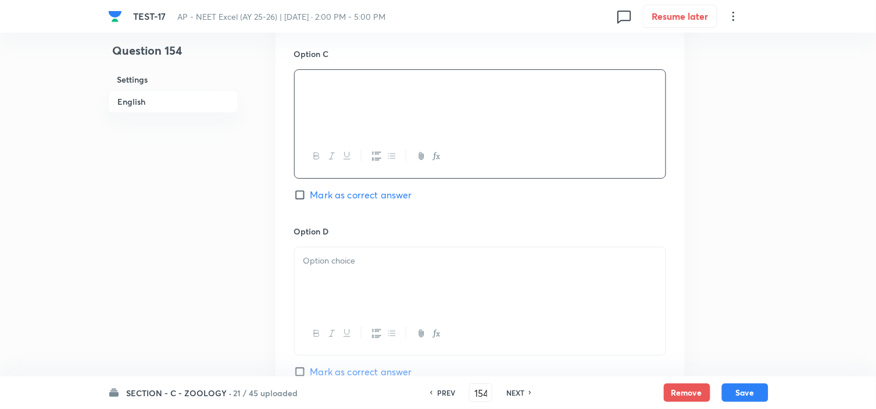
click at [346, 266] on p at bounding box center [479, 260] width 353 height 13
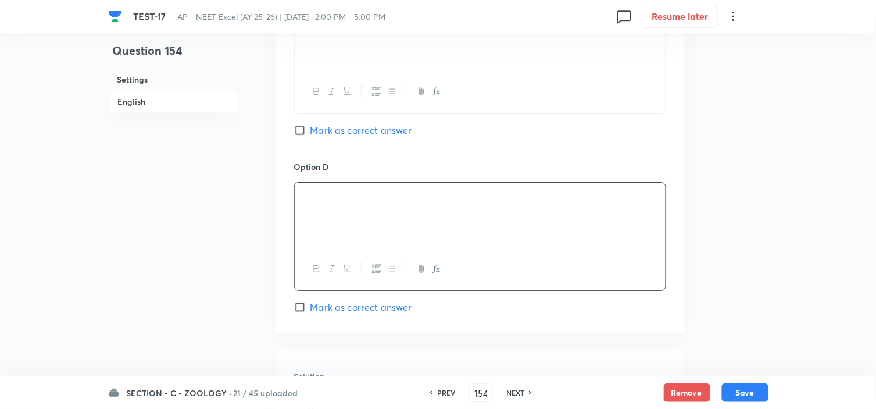
scroll to position [1033, 0]
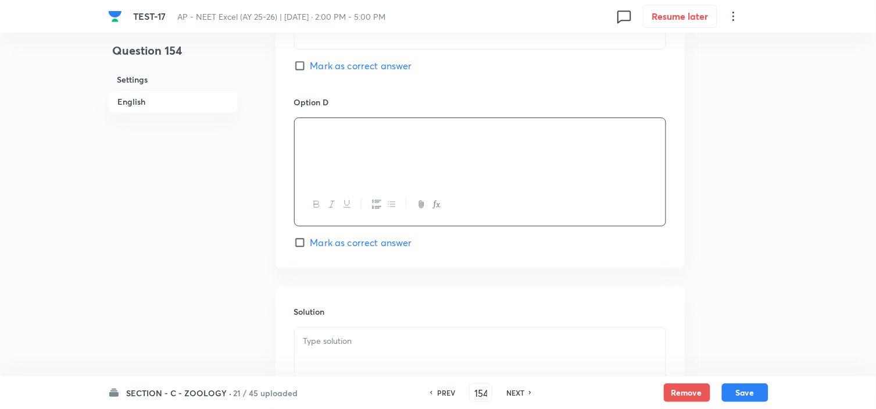
click at [344, 245] on span "Mark as correct answer" at bounding box center [361, 242] width 102 height 14
click at [310, 245] on input "Mark as correct answer" at bounding box center [302, 243] width 16 height 12
checkbox input "true"
click at [330, 352] on div at bounding box center [480, 359] width 371 height 65
click at [738, 388] on button "Save" at bounding box center [745, 391] width 47 height 19
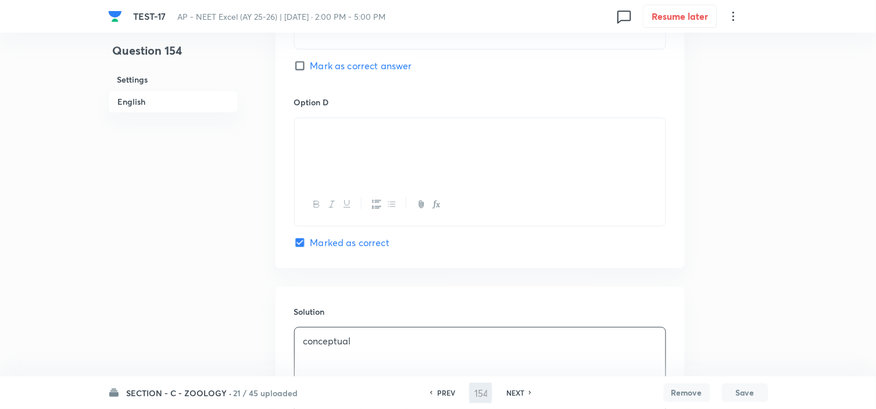
type input "155"
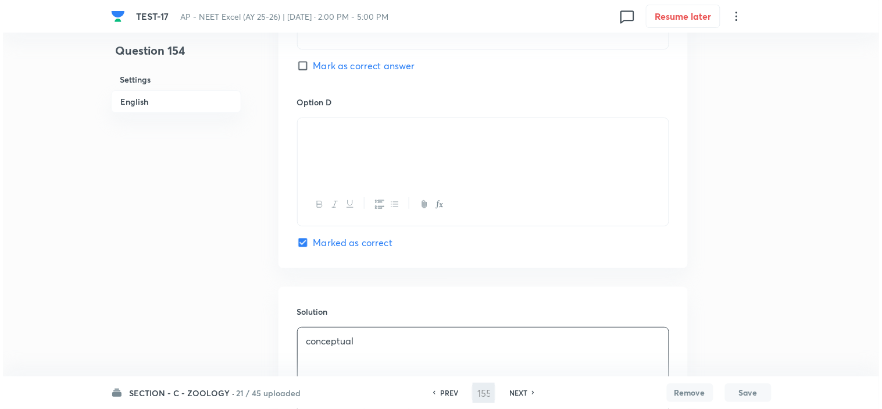
scroll to position [0, 0]
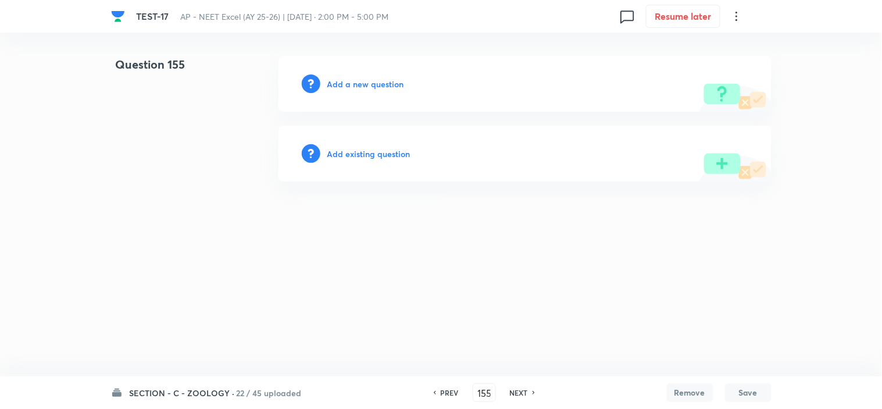
click at [331, 79] on h6 "Add a new question" at bounding box center [365, 84] width 77 height 12
click at [362, 83] on h6 "Choose a question type" at bounding box center [372, 84] width 90 height 12
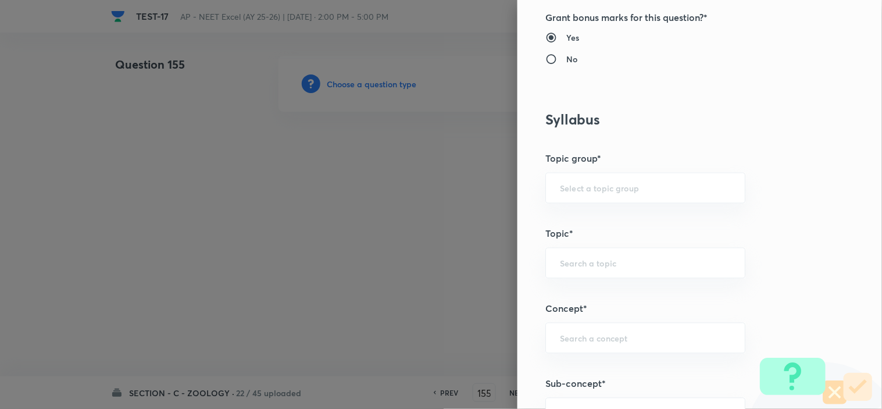
scroll to position [581, 0]
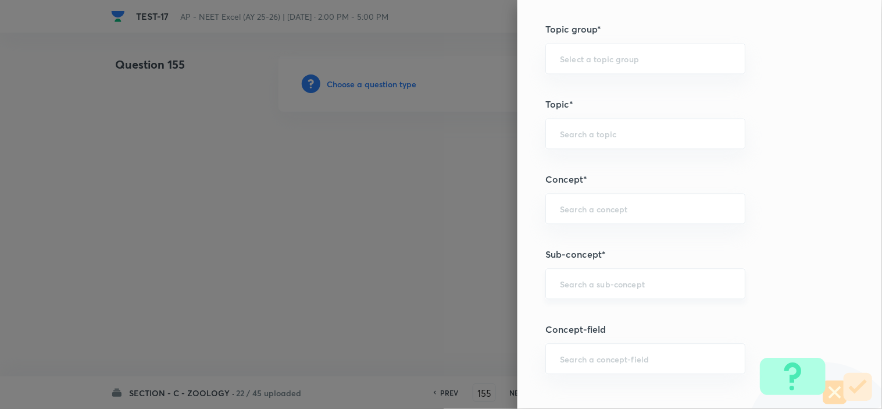
click at [591, 287] on input "text" at bounding box center [645, 283] width 171 height 11
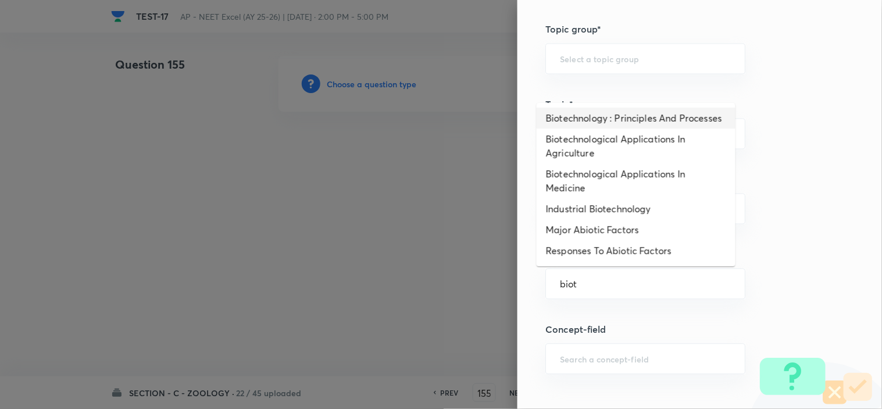
click at [637, 126] on li "Biotechnology : Principles And Processes" at bounding box center [636, 118] width 199 height 21
type input "Biotechnology : Principles And Processes"
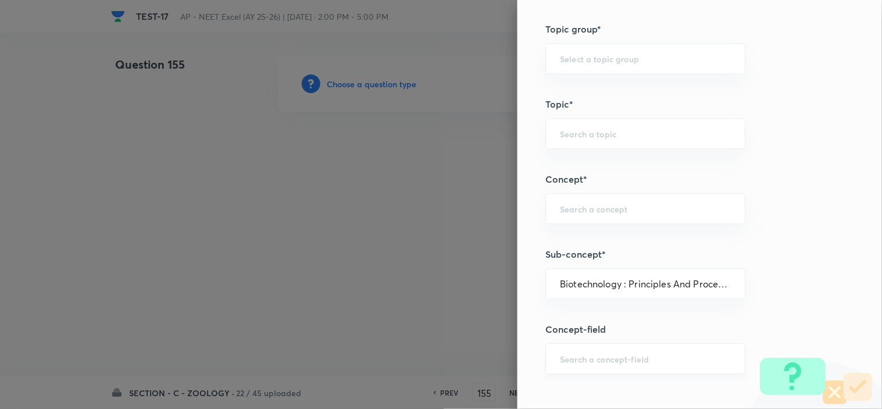
type input "Biology"
type input "Biotechnology & Applications"
type input "Principles & Processes"
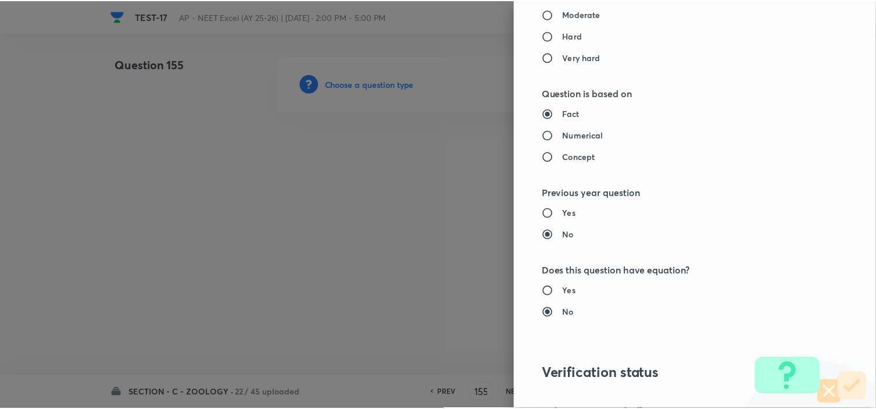
scroll to position [1254, 0]
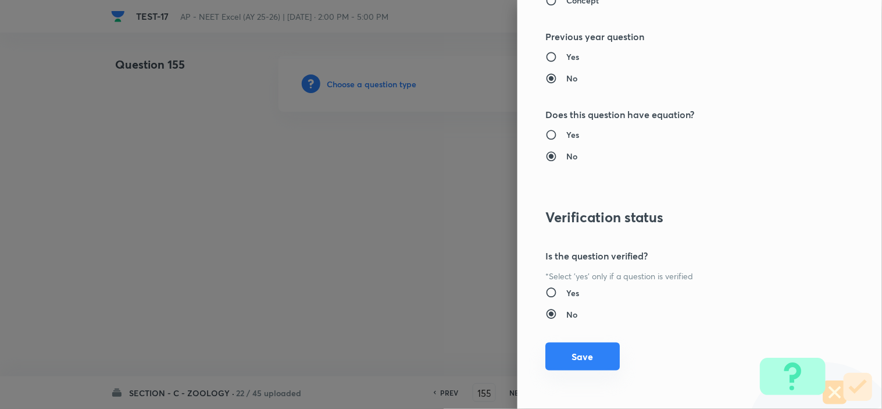
click at [588, 359] on button "Save" at bounding box center [582, 356] width 74 height 28
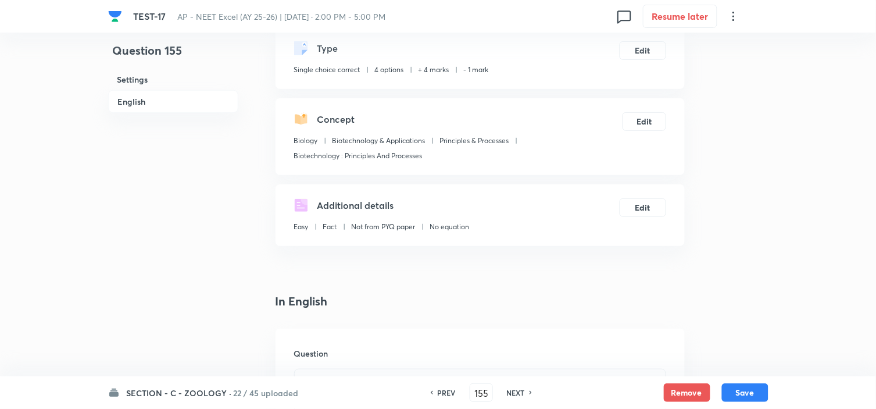
scroll to position [129, 0]
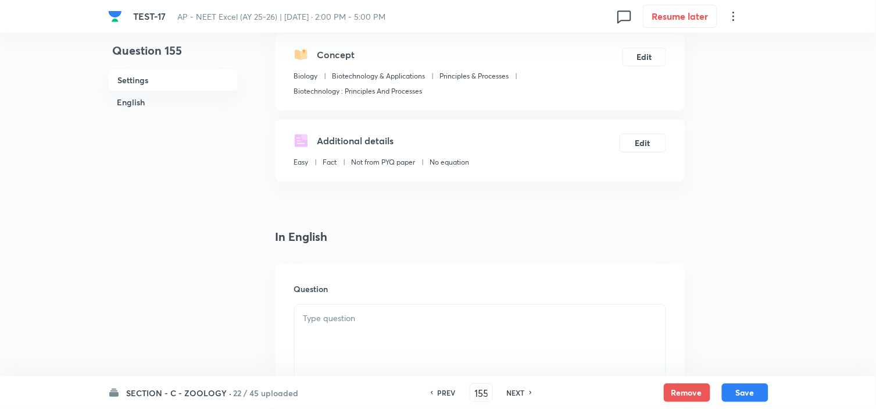
click at [353, 308] on div at bounding box center [480, 337] width 371 height 65
click at [330, 314] on p at bounding box center [479, 318] width 353 height 13
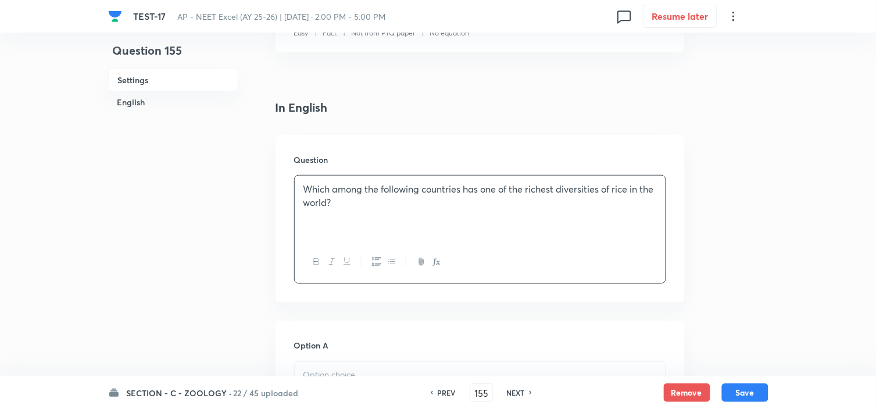
scroll to position [323, 0]
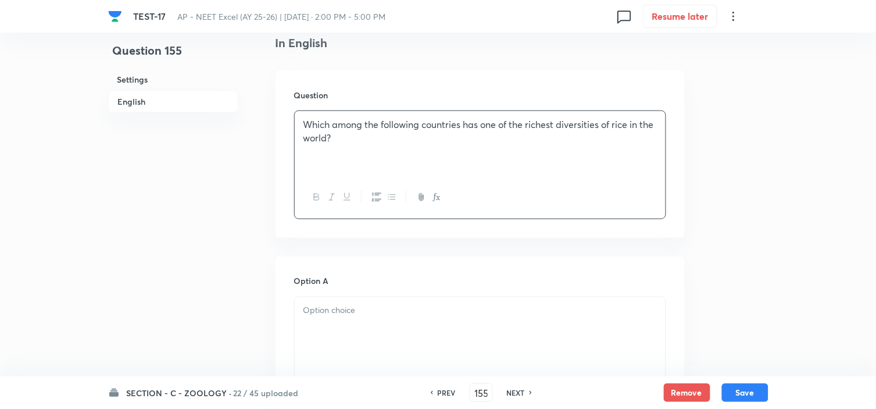
click at [335, 314] on p at bounding box center [479, 310] width 353 height 13
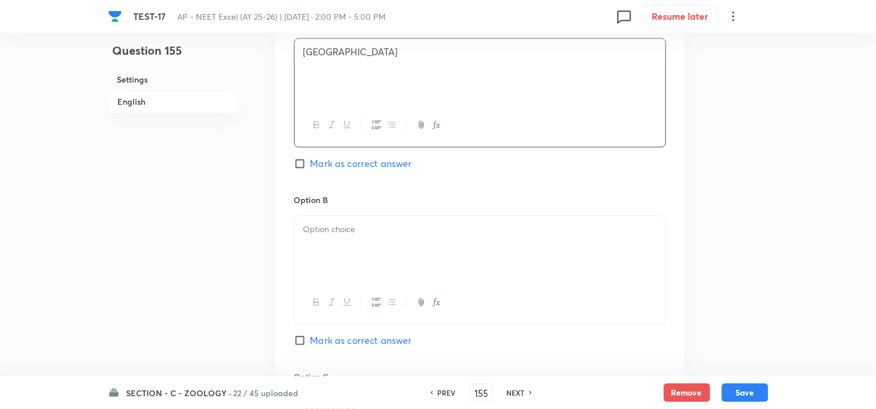
scroll to position [646, 0]
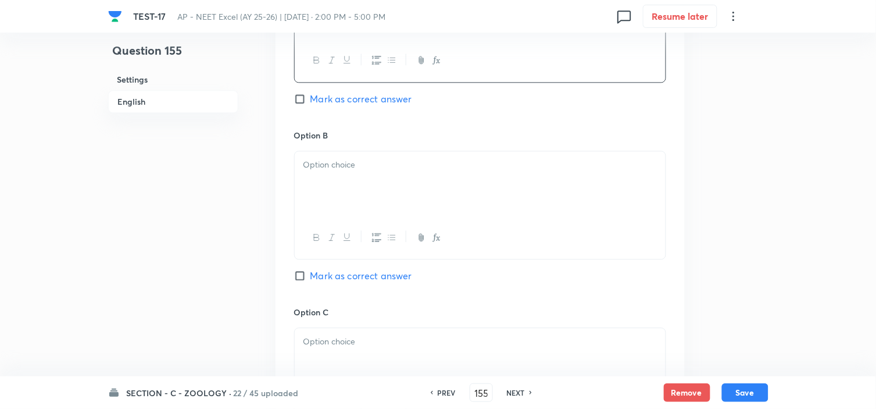
click at [345, 201] on div at bounding box center [480, 183] width 371 height 65
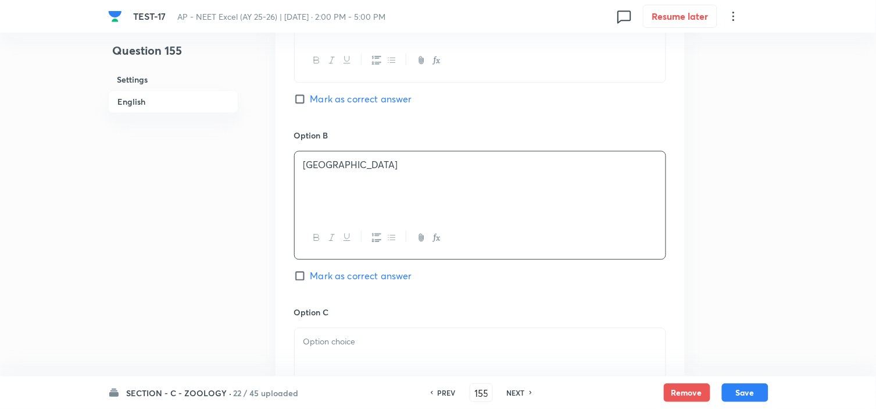
scroll to position [775, 0]
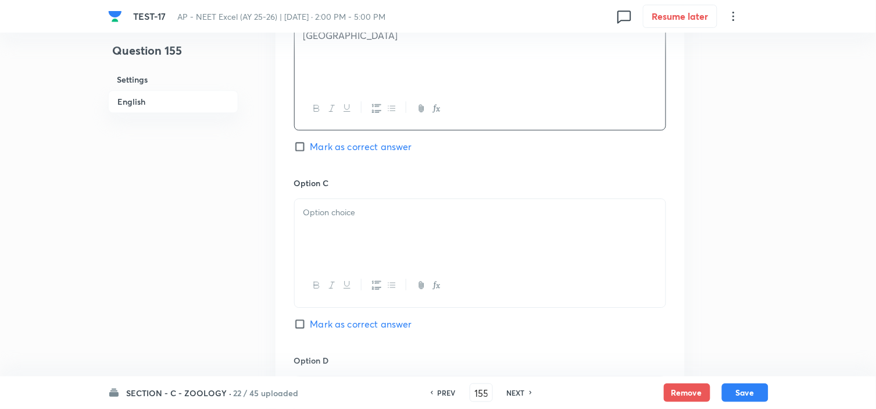
click at [327, 225] on div at bounding box center [480, 231] width 371 height 65
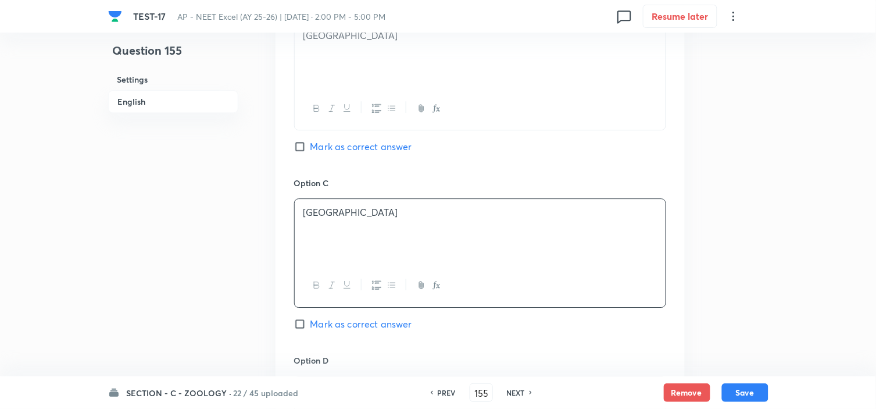
scroll to position [904, 0]
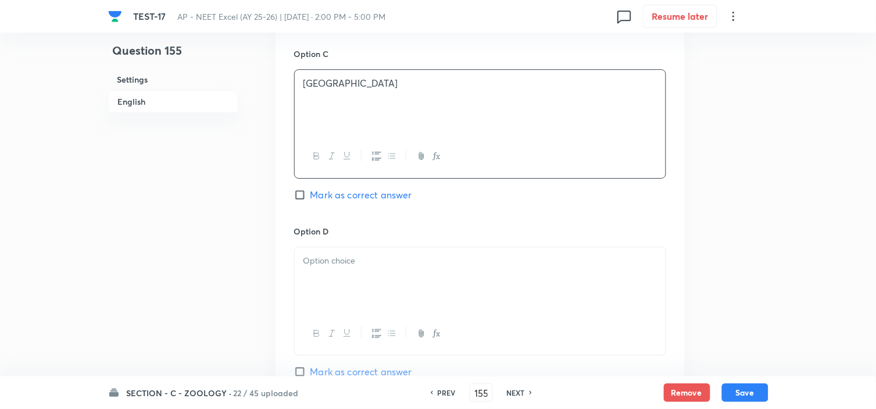
click at [335, 265] on p at bounding box center [479, 260] width 353 height 13
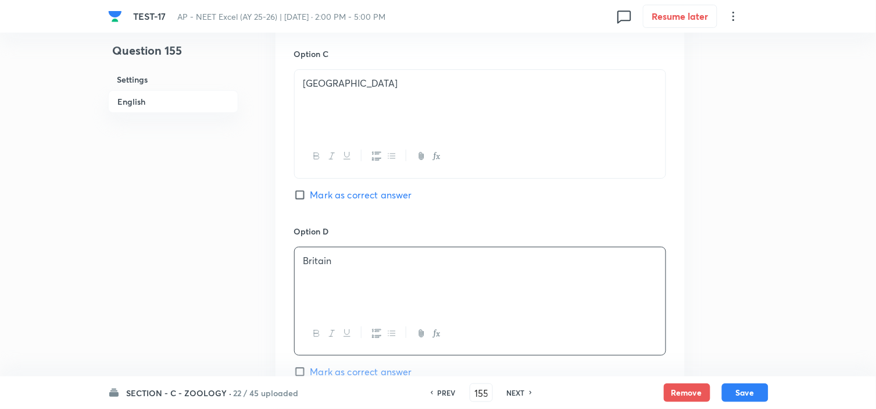
scroll to position [775, 0]
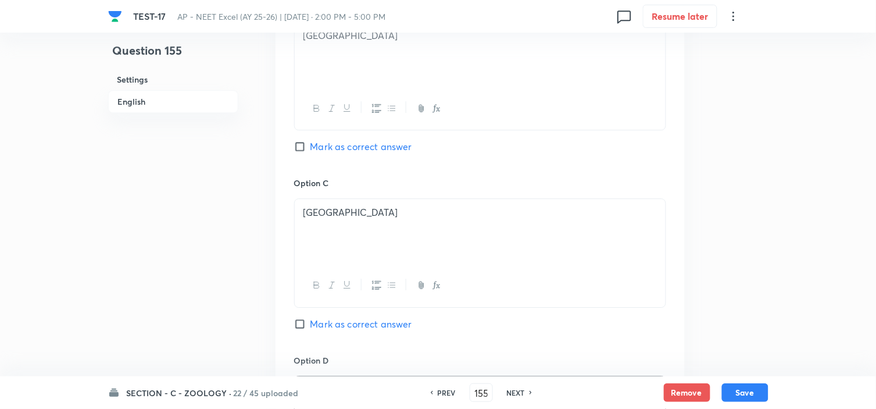
click at [344, 138] on div "Option B India Mark as correct answer" at bounding box center [480, 88] width 372 height 177
click at [356, 141] on span "Mark as correct answer" at bounding box center [361, 147] width 102 height 14
click at [310, 141] on input "Mark as correct answer" at bounding box center [302, 147] width 16 height 12
checkbox input "true"
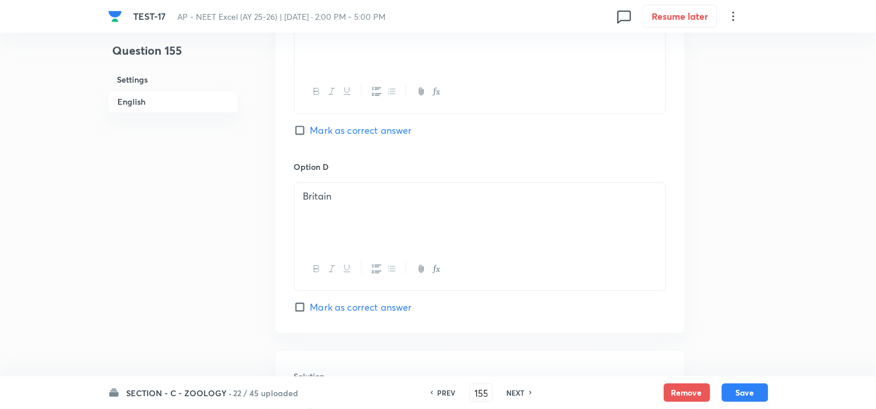
scroll to position [1183, 0]
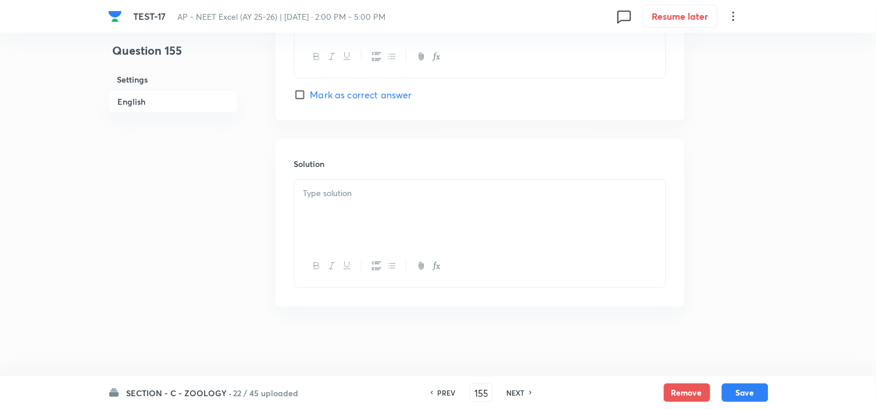
click at [360, 207] on div at bounding box center [480, 212] width 371 height 65
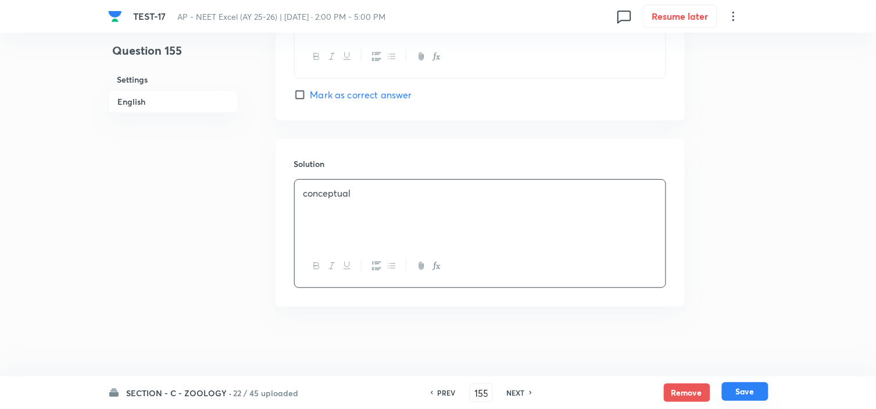
click at [742, 390] on button "Save" at bounding box center [745, 391] width 47 height 19
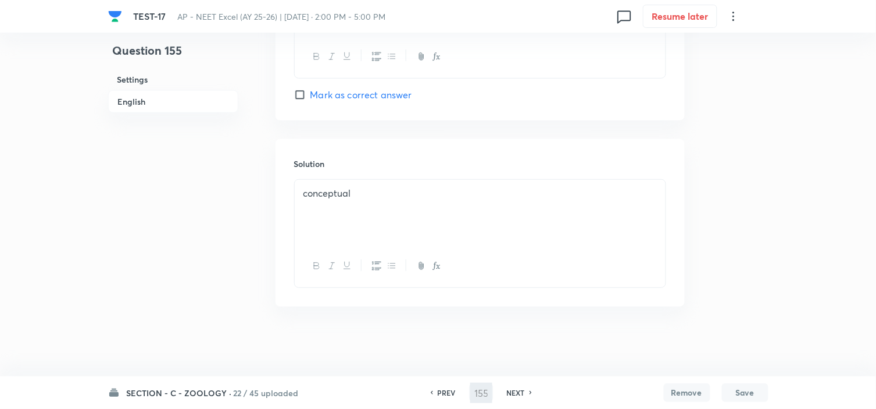
type input "156"
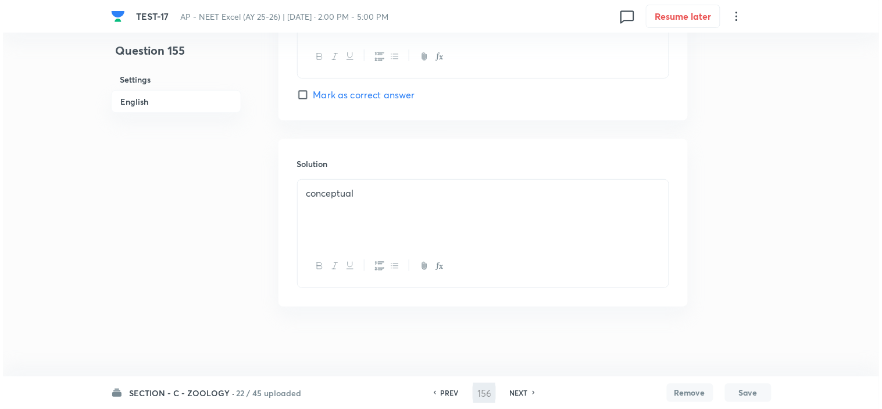
scroll to position [0, 0]
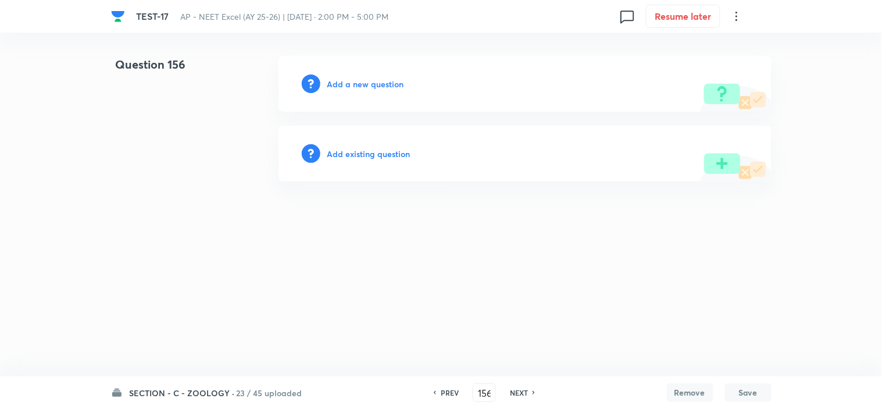
click at [359, 81] on h6 "Add a new question" at bounding box center [365, 84] width 77 height 12
click at [359, 81] on h6 "Choose a question type" at bounding box center [372, 84] width 90 height 12
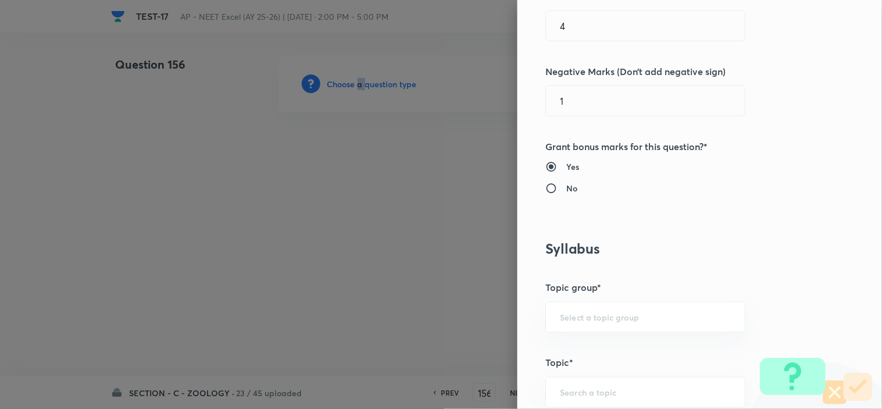
scroll to position [516, 0]
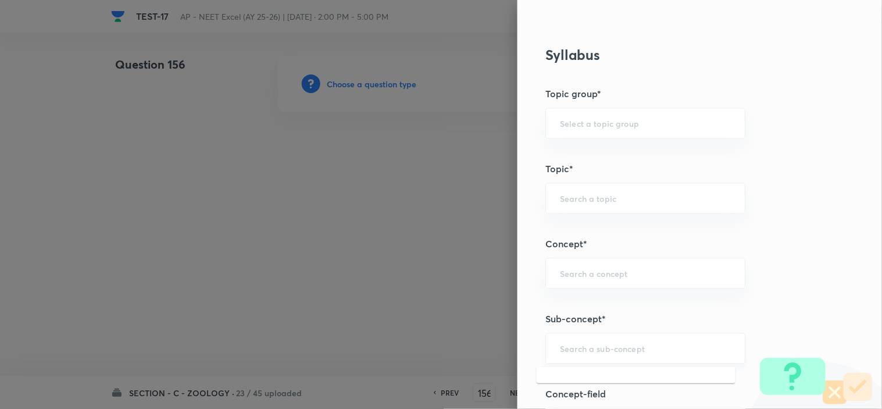
click at [566, 345] on input "text" at bounding box center [645, 348] width 171 height 11
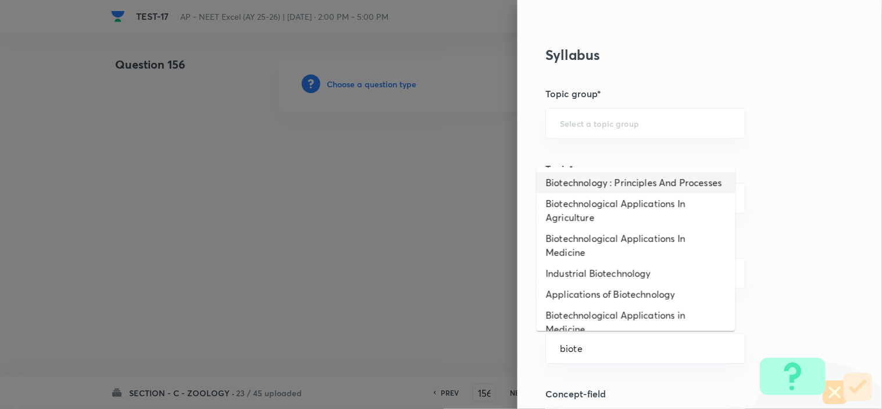
click at [621, 184] on li "Biotechnology : Principles And Processes" at bounding box center [636, 182] width 199 height 21
type input "Biotechnology : Principles And Processes"
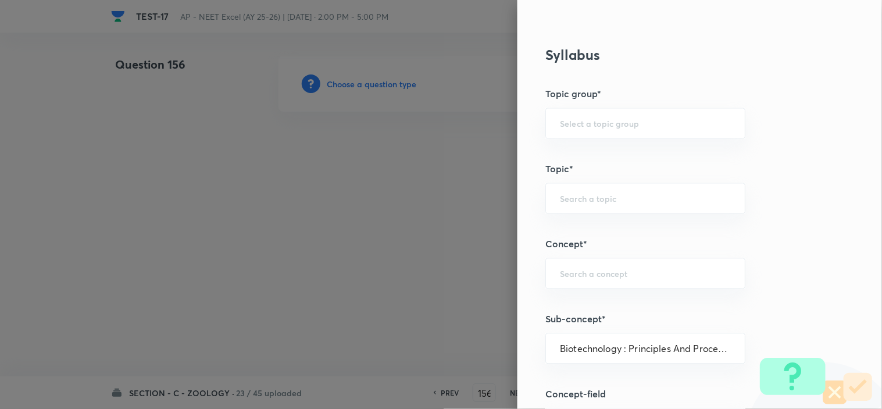
type input "Biology"
type input "Biotechnology & Applications"
type input "Principles & Processes"
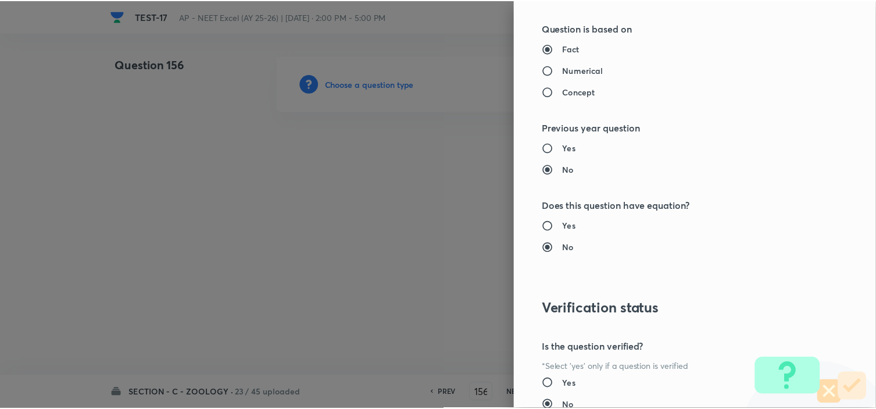
scroll to position [1254, 0]
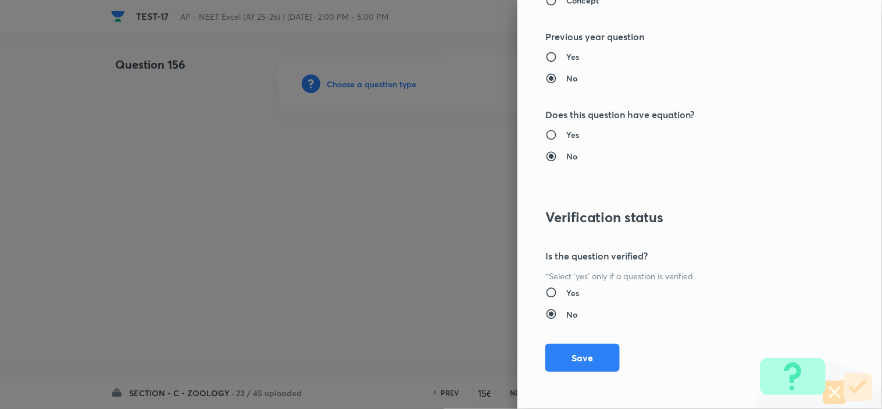
drag, startPoint x: 591, startPoint y: 359, endPoint x: 404, endPoint y: 305, distance: 194.8
click at [591, 358] on button "Save" at bounding box center [582, 358] width 74 height 28
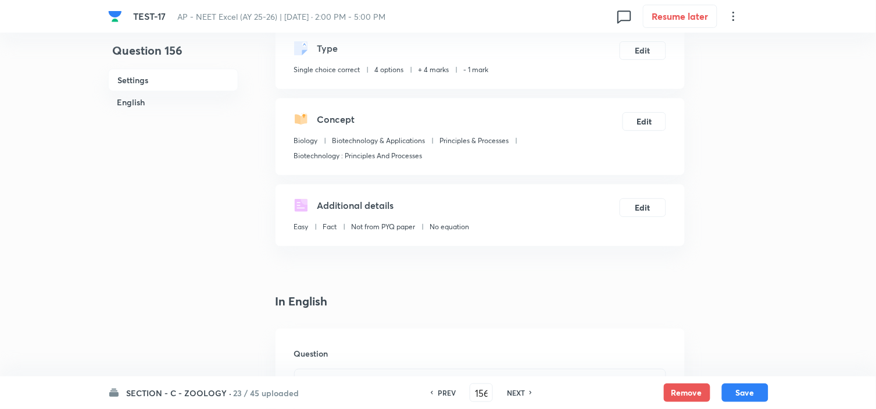
scroll to position [323, 0]
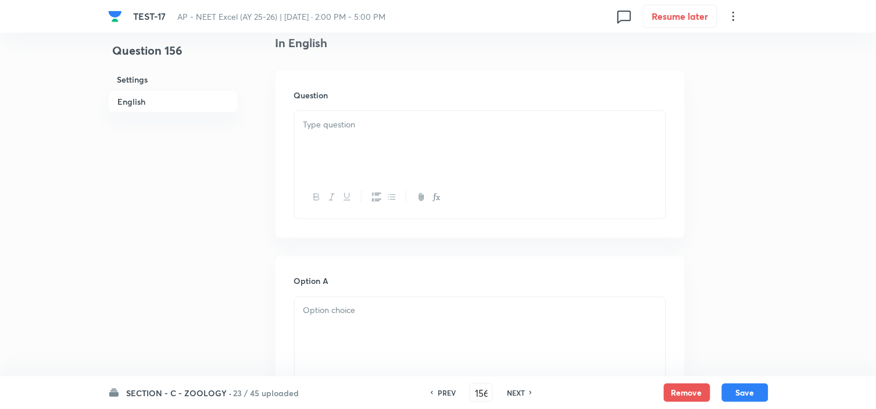
drag, startPoint x: 349, startPoint y: 114, endPoint x: 348, endPoint y: 123, distance: 8.8
click at [349, 116] on div at bounding box center [480, 143] width 371 height 65
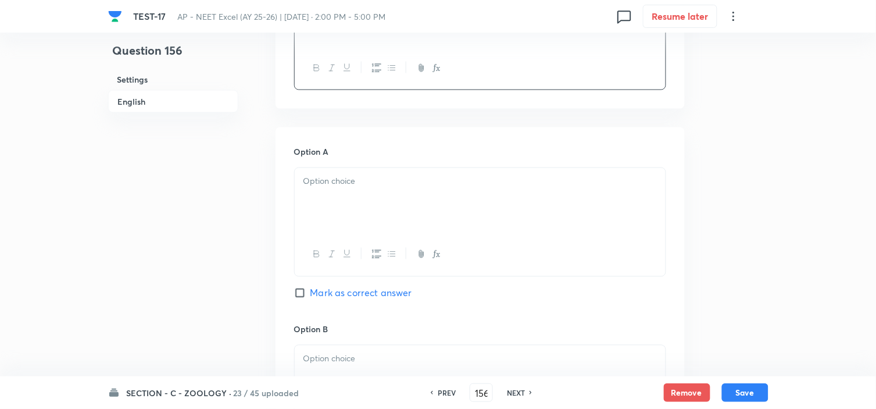
scroll to position [516, 0]
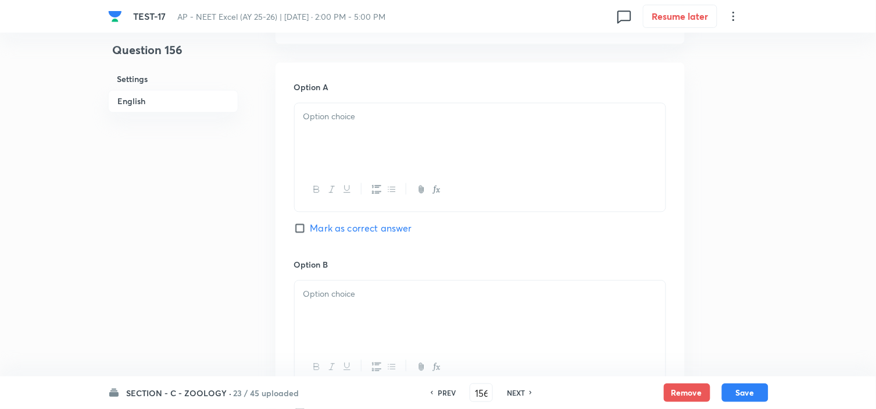
click at [335, 129] on div at bounding box center [480, 135] width 371 height 65
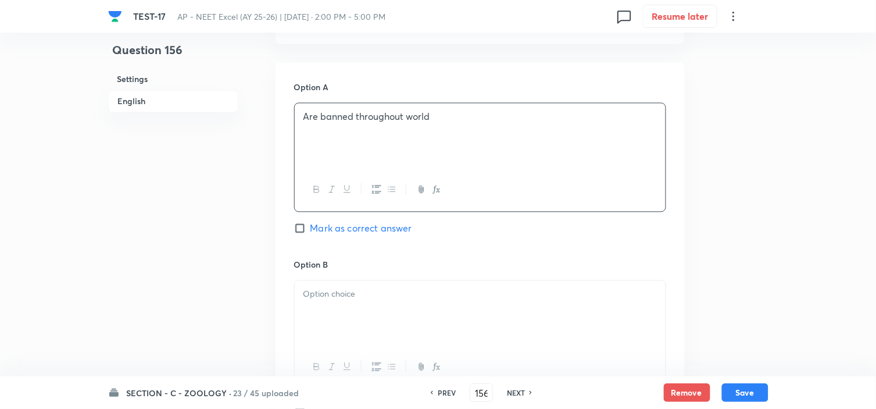
scroll to position [581, 0]
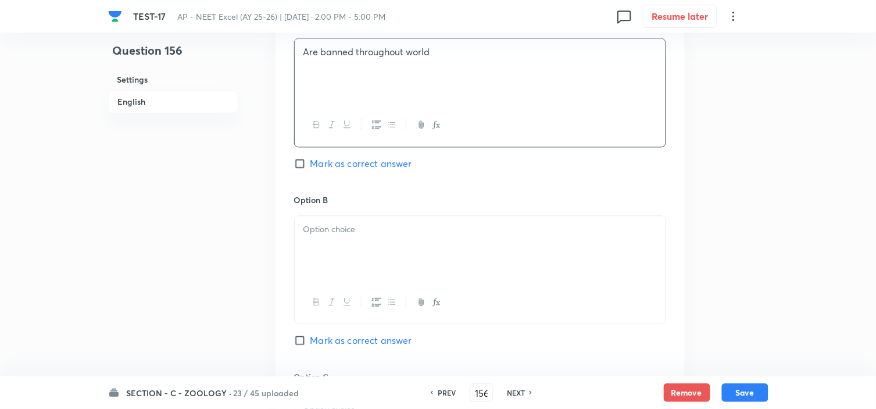
click at [349, 231] on p at bounding box center [479, 229] width 353 height 13
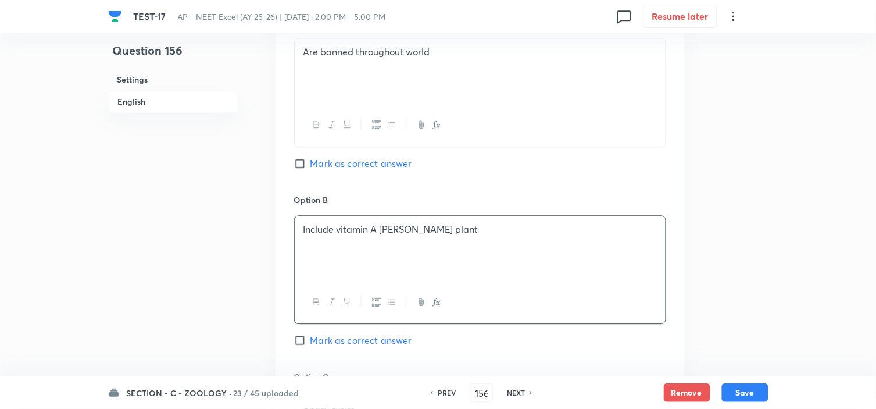
scroll to position [646, 0]
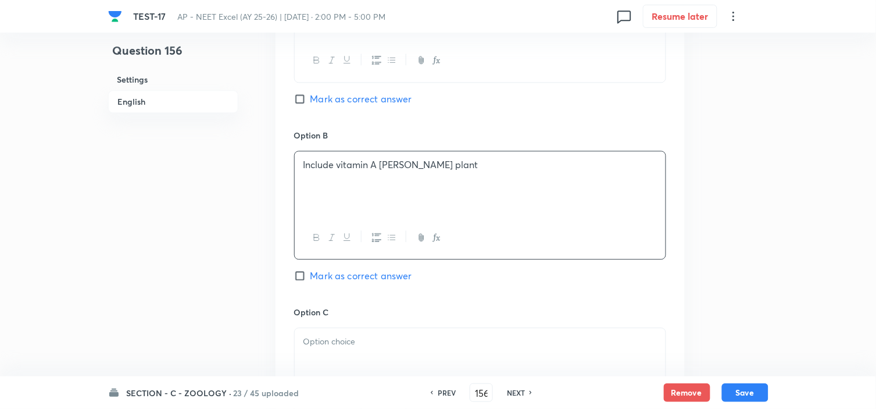
click at [326, 346] on p at bounding box center [479, 341] width 353 height 13
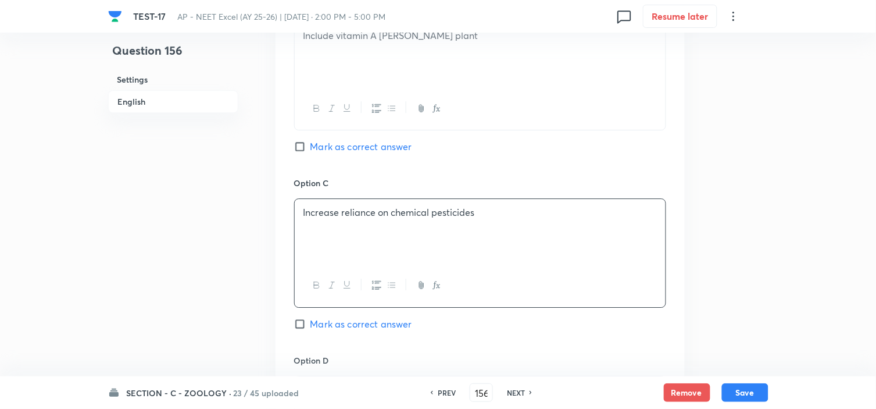
scroll to position [839, 0]
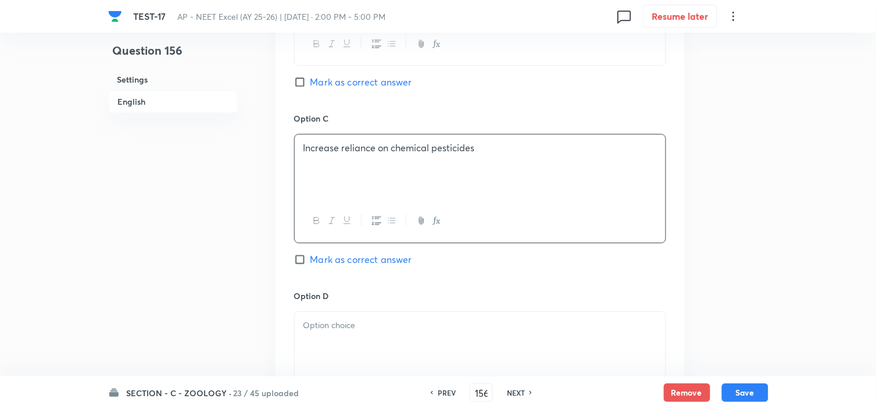
click at [326, 321] on p at bounding box center [479, 325] width 353 height 13
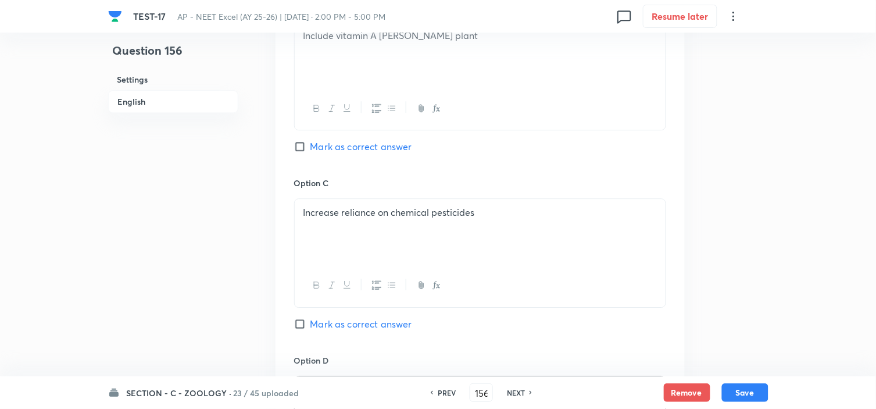
scroll to position [710, 0]
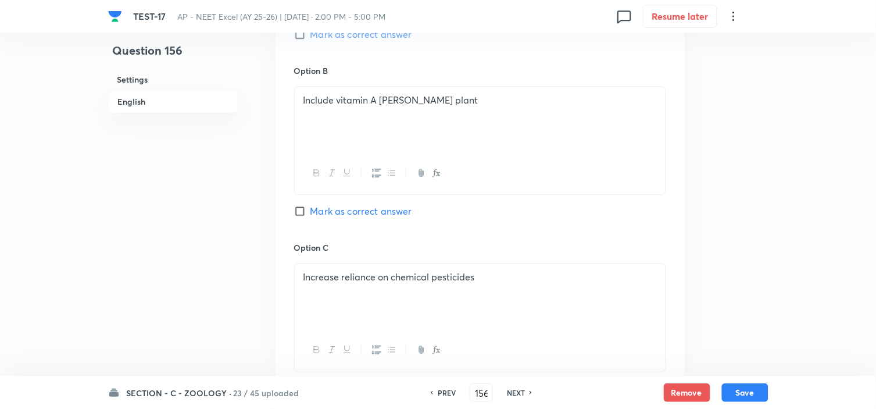
click at [342, 207] on span "Mark as correct answer" at bounding box center [361, 211] width 102 height 14
click at [310, 207] on input "Mark as correct answer" at bounding box center [302, 211] width 16 height 12
checkbox input "true"
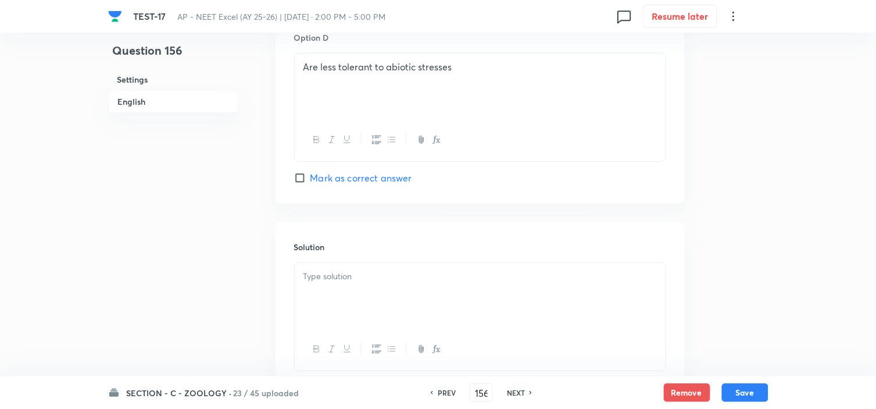
scroll to position [1183, 0]
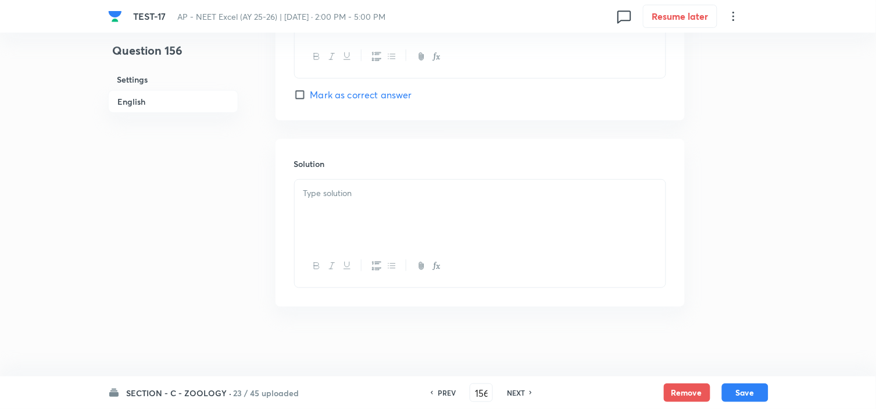
click at [364, 205] on div at bounding box center [480, 212] width 371 height 65
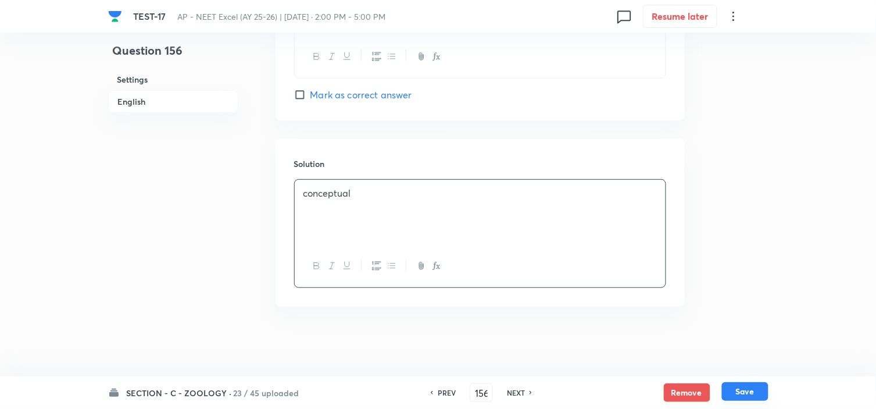
click at [727, 388] on button "Save" at bounding box center [745, 391] width 47 height 19
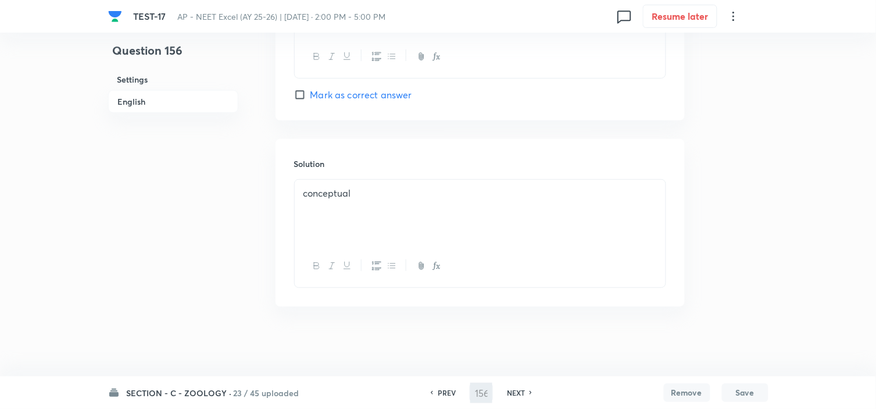
type input "157"
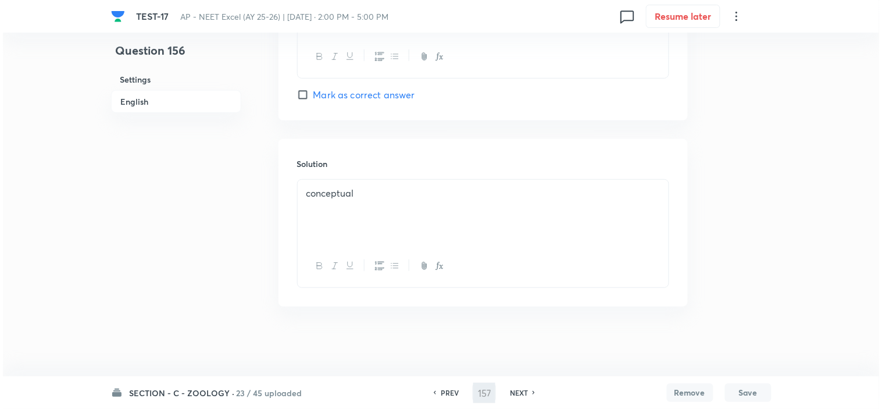
scroll to position [0, 0]
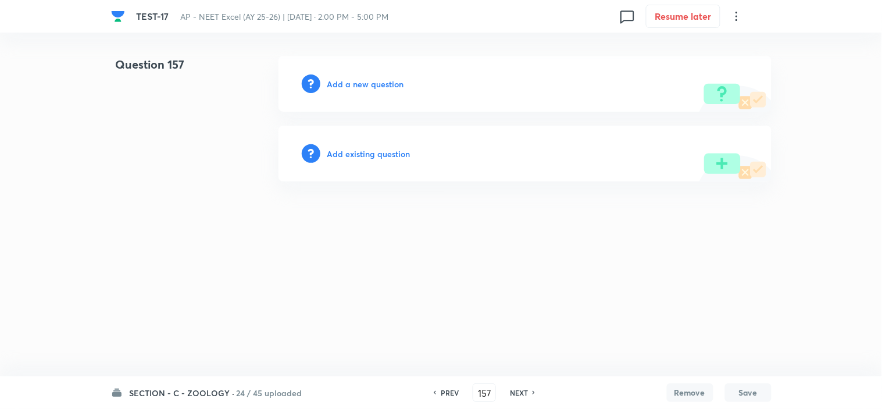
click at [355, 76] on div "Add a new question" at bounding box center [524, 84] width 493 height 56
click at [352, 80] on h6 "Add a new question" at bounding box center [365, 84] width 77 height 12
click at [352, 80] on h6 "Choose a question type" at bounding box center [372, 84] width 90 height 12
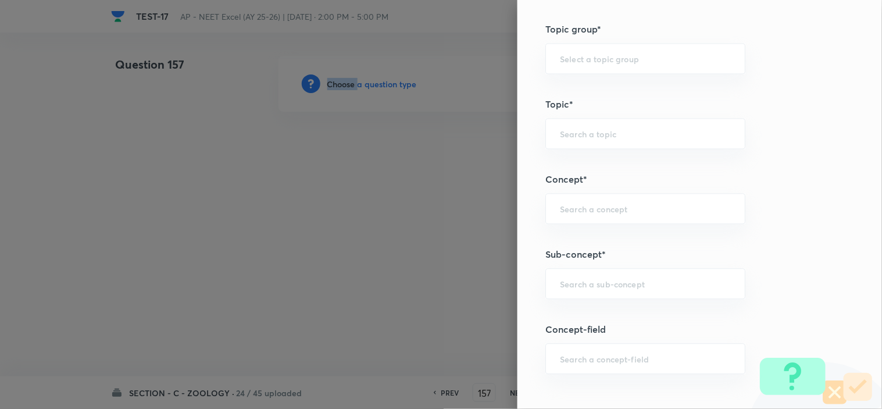
scroll to position [710, 0]
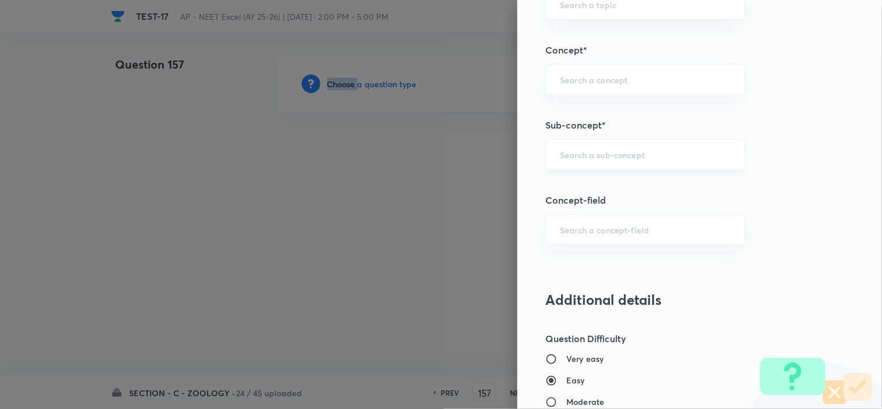
click at [566, 166] on div "​" at bounding box center [645, 154] width 200 height 31
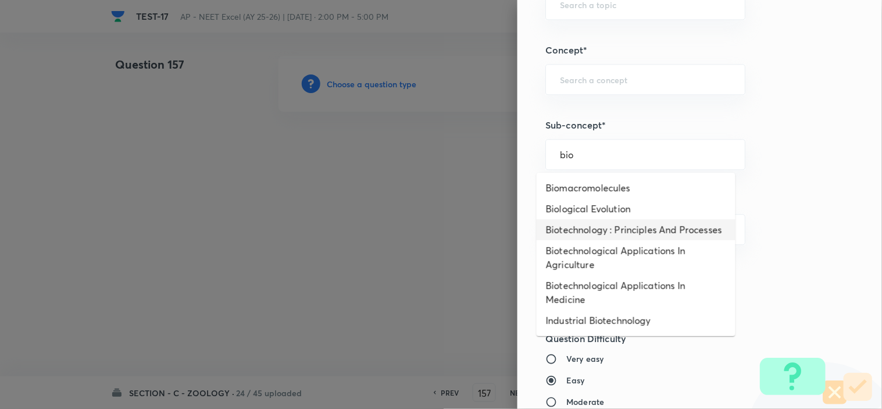
click at [598, 227] on li "Biotechnology : Principles And Processes" at bounding box center [636, 229] width 199 height 21
type input "Biotechnology : Principles And Processes"
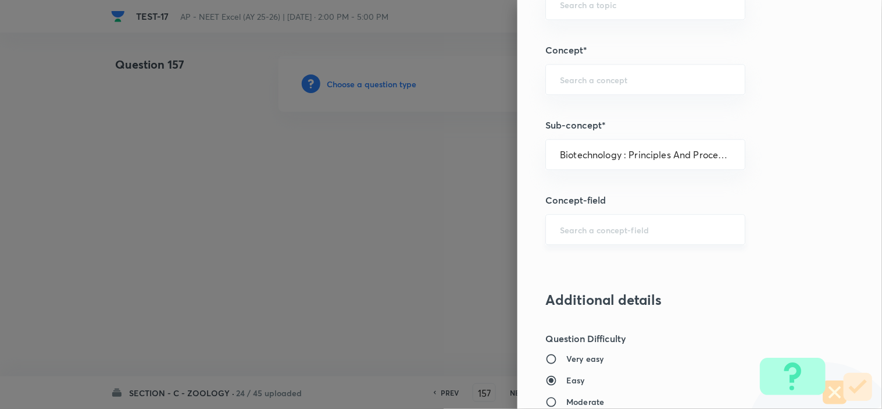
type input "Biology"
type input "Biotechnology & Applications"
type input "Principles & Processes"
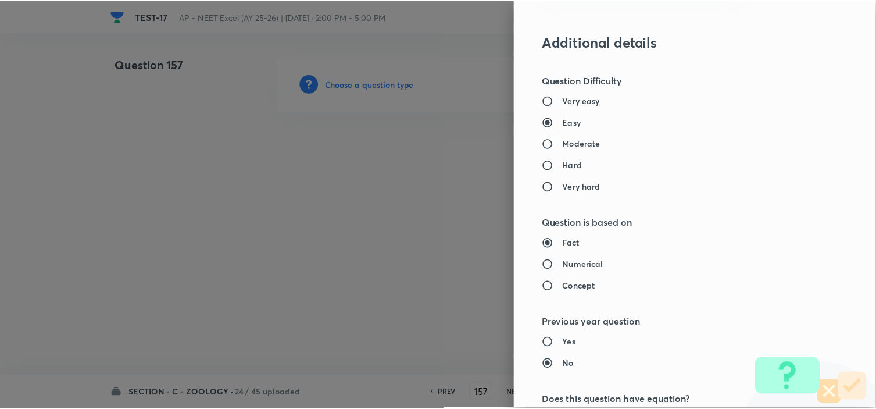
scroll to position [1254, 0]
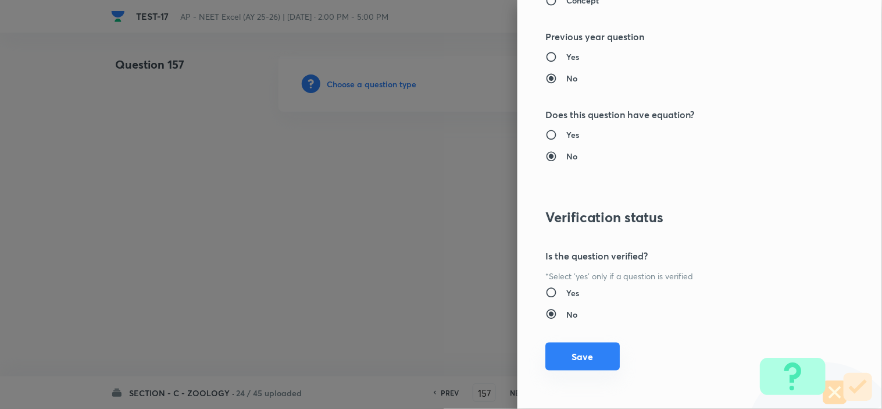
click at [593, 357] on button "Save" at bounding box center [582, 356] width 74 height 28
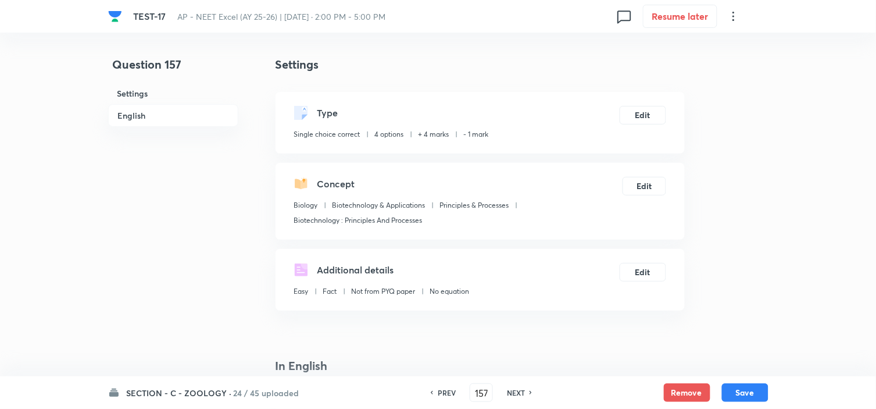
scroll to position [258, 0]
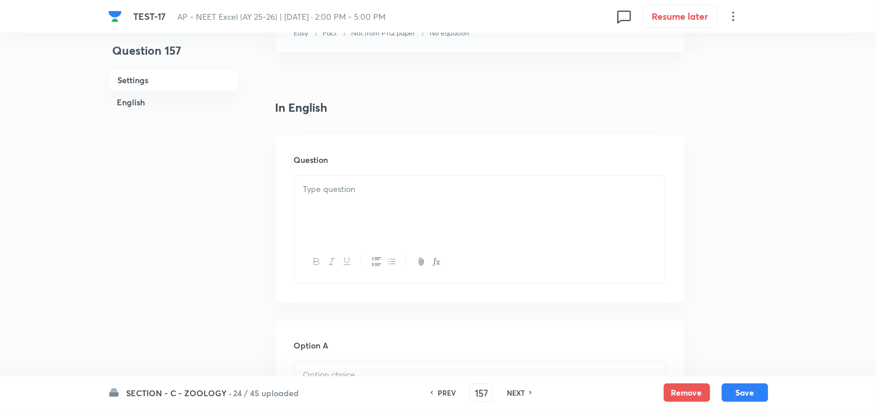
click at [350, 213] on div at bounding box center [480, 208] width 371 height 65
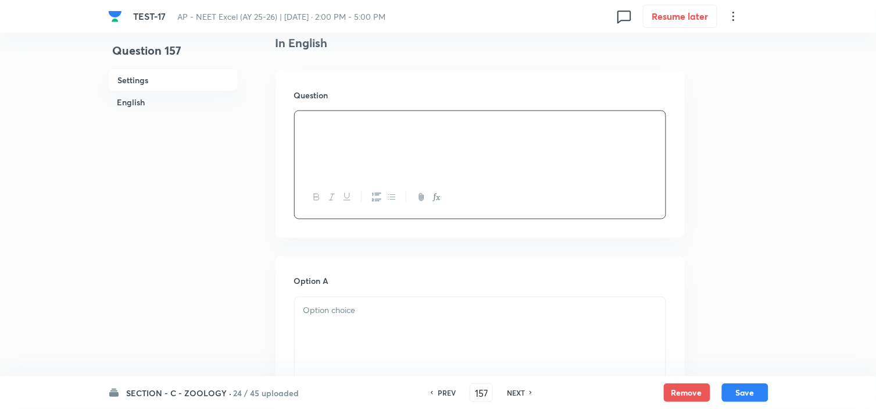
scroll to position [452, 0]
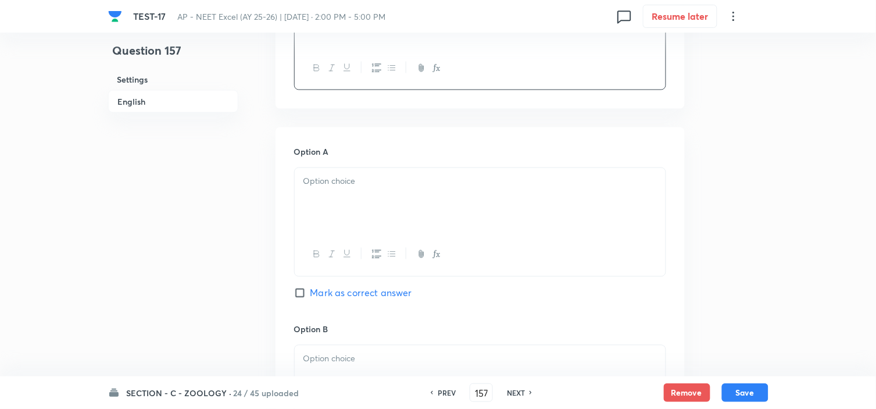
click at [351, 205] on div at bounding box center [480, 200] width 371 height 65
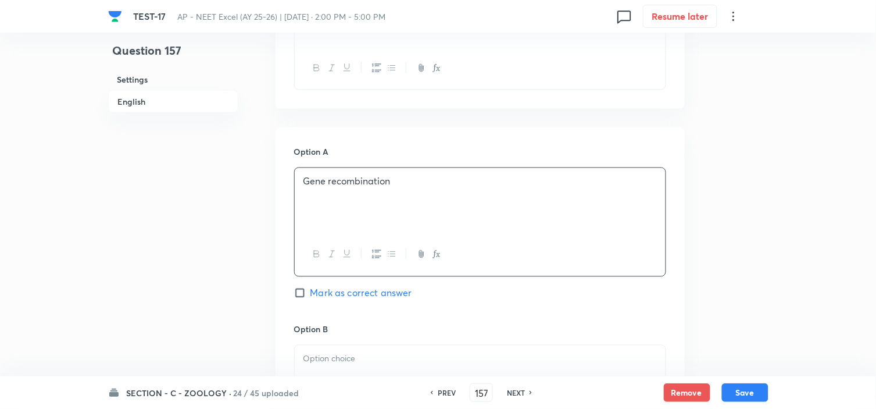
scroll to position [516, 0]
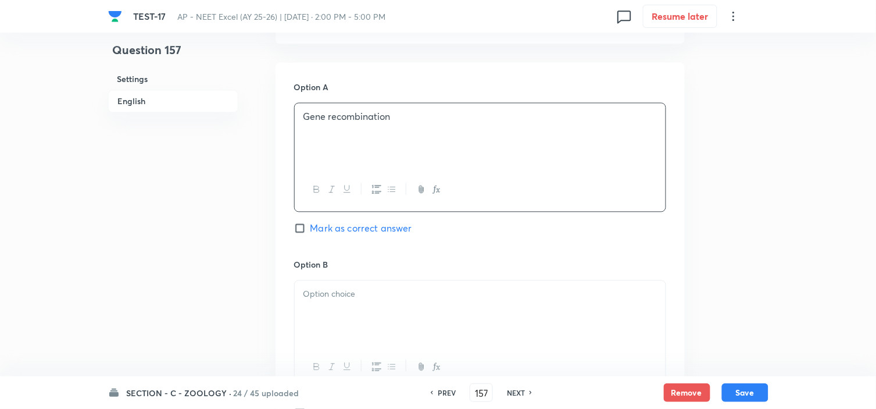
click at [349, 297] on p at bounding box center [479, 294] width 353 height 13
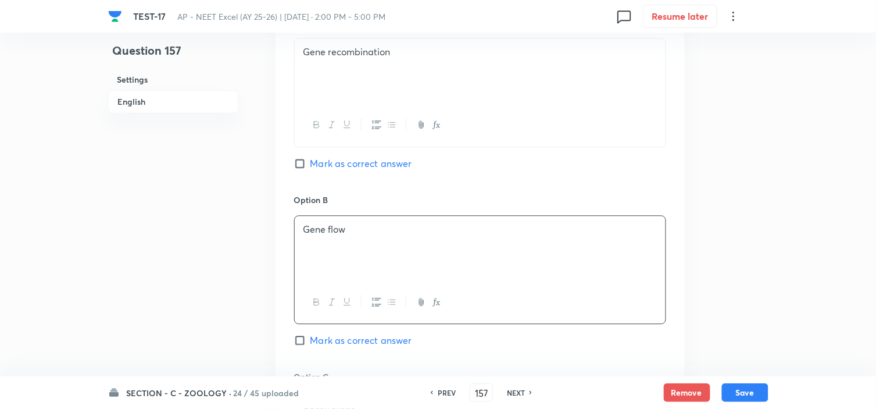
scroll to position [646, 0]
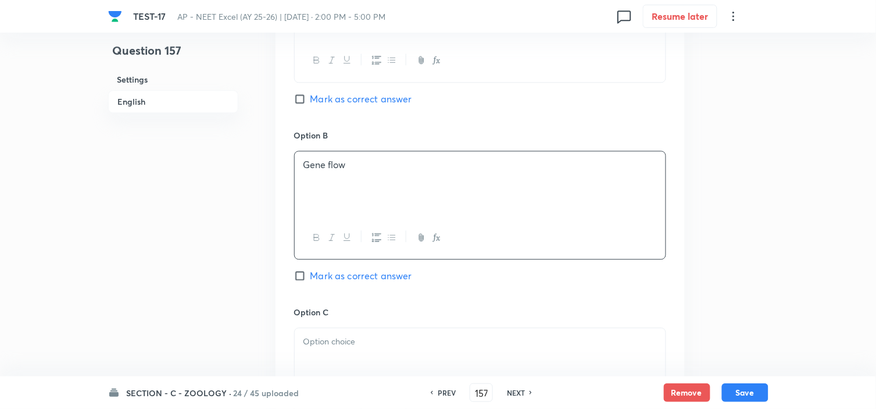
click at [333, 336] on p at bounding box center [479, 341] width 353 height 13
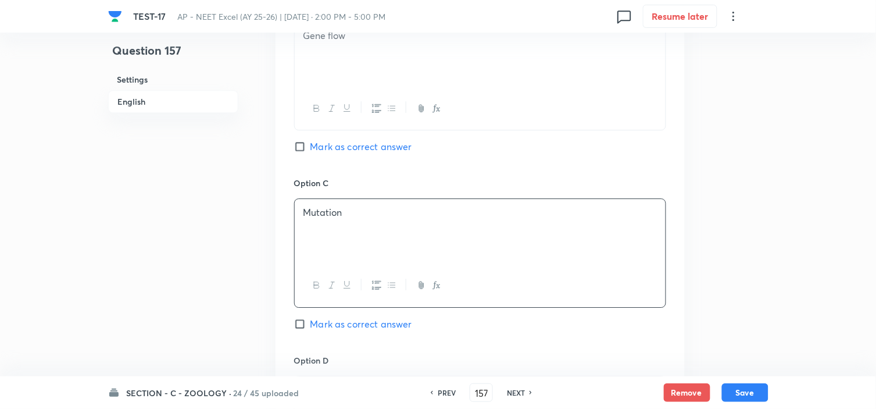
scroll to position [839, 0]
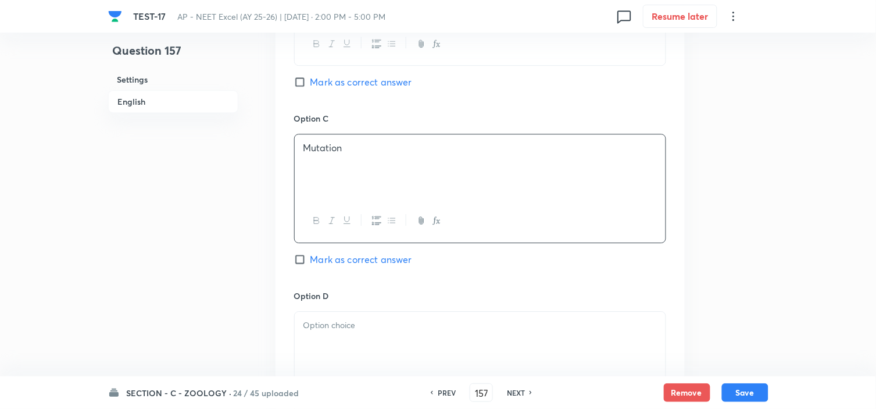
click at [329, 329] on p at bounding box center [479, 325] width 353 height 13
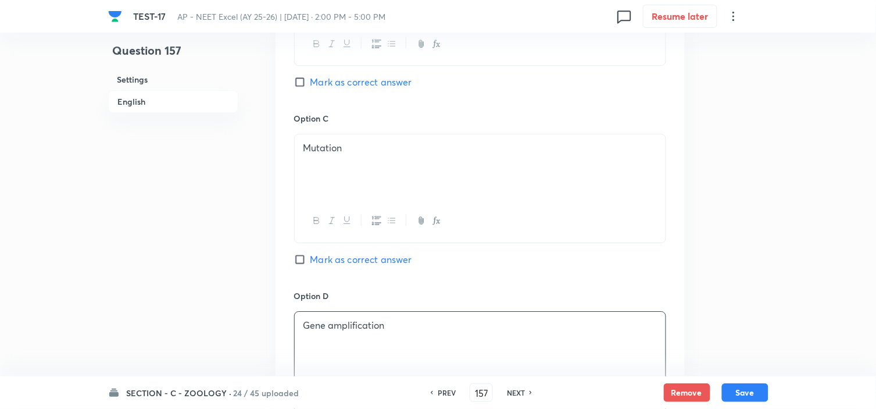
scroll to position [904, 0]
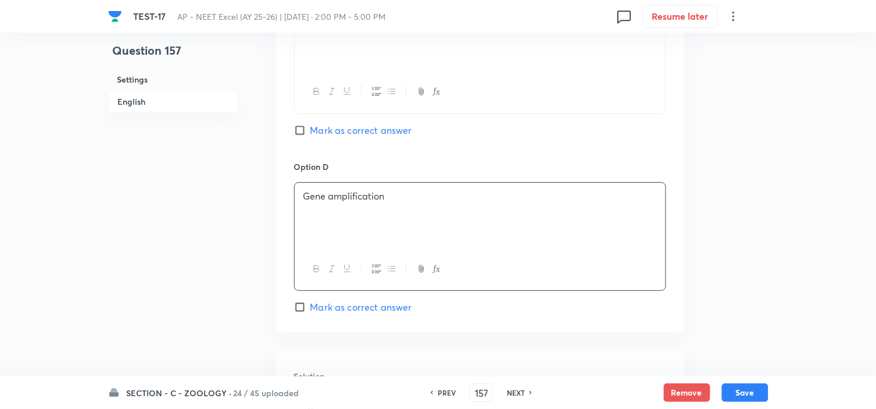
click at [349, 310] on span "Mark as correct answer" at bounding box center [361, 307] width 102 height 14
click at [310, 310] on input "Mark as correct answer" at bounding box center [302, 307] width 16 height 12
checkbox input "true"
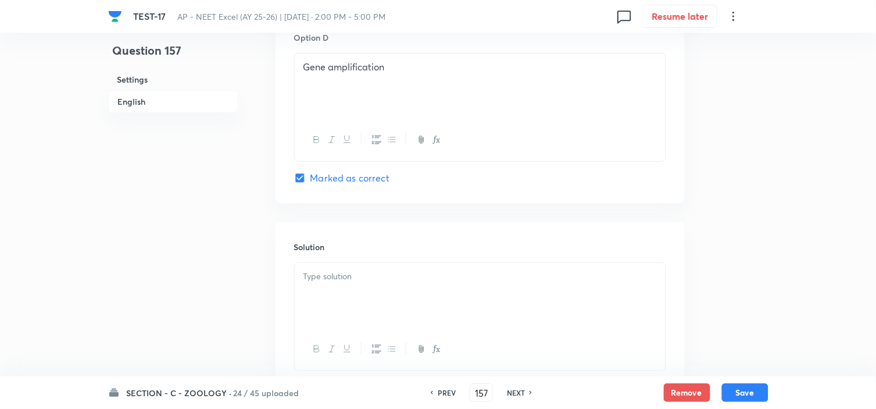
drag, startPoint x: 344, startPoint y: 300, endPoint x: 350, endPoint y: 291, distance: 10.5
click at [345, 293] on div at bounding box center [480, 295] width 371 height 65
click at [734, 395] on button "Save" at bounding box center [745, 391] width 47 height 19
type input "158"
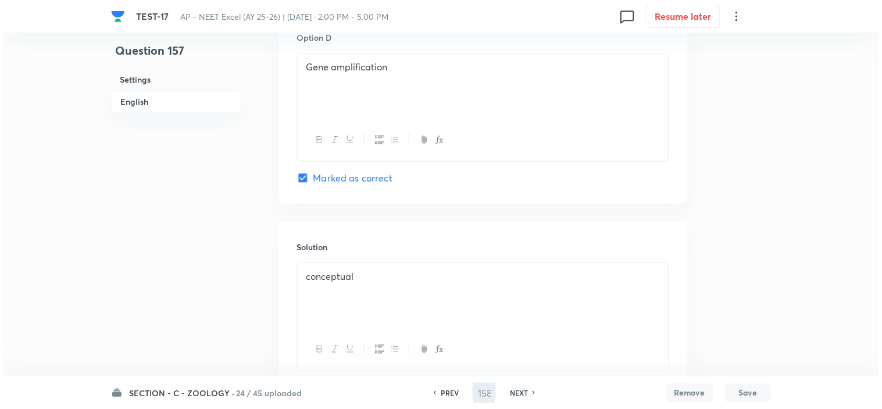
scroll to position [0, 0]
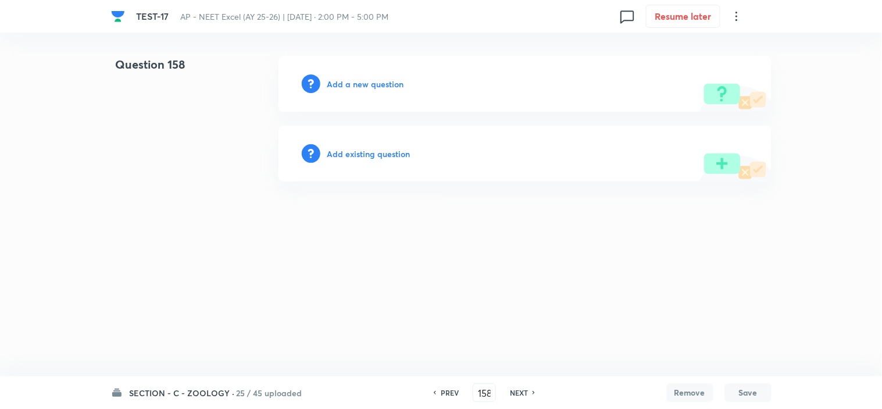
click at [355, 80] on h6 "Add a new question" at bounding box center [365, 84] width 77 height 12
click at [355, 80] on h6 "Choose a question type" at bounding box center [372, 84] width 90 height 12
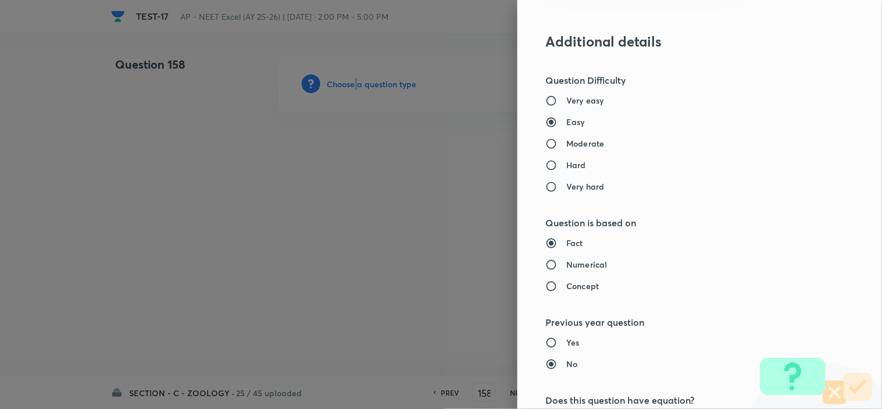
scroll to position [710, 0]
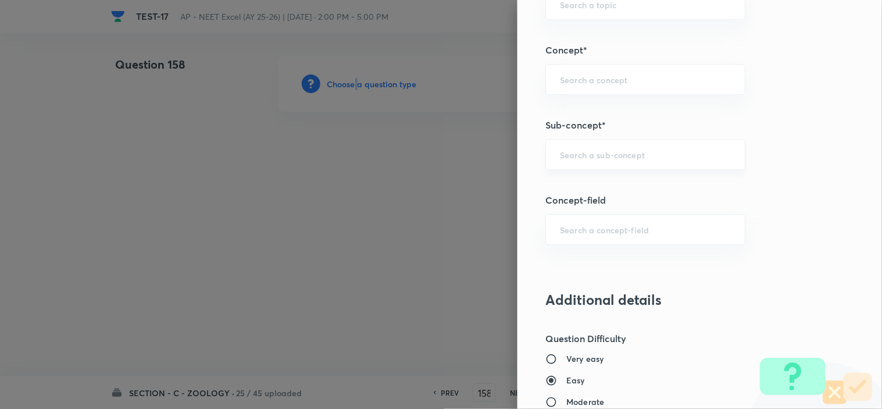
click at [586, 162] on div "​" at bounding box center [645, 154] width 200 height 31
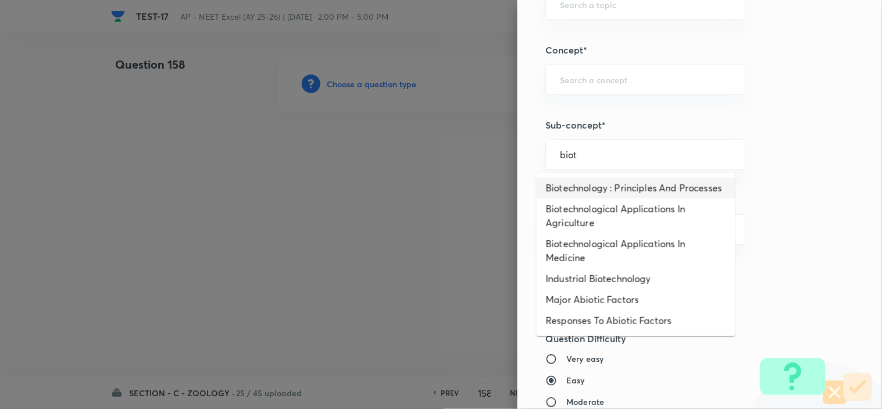
click at [591, 196] on li "Biotechnology : Principles And Processes" at bounding box center [636, 187] width 199 height 21
type input "Biotechnology : Principles And Processes"
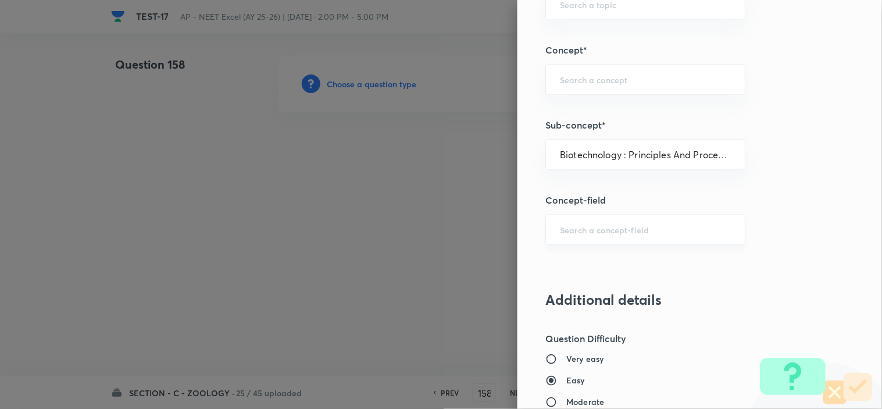
type input "Biology"
type input "Biotechnology & Applications"
type input "Principles & Processes"
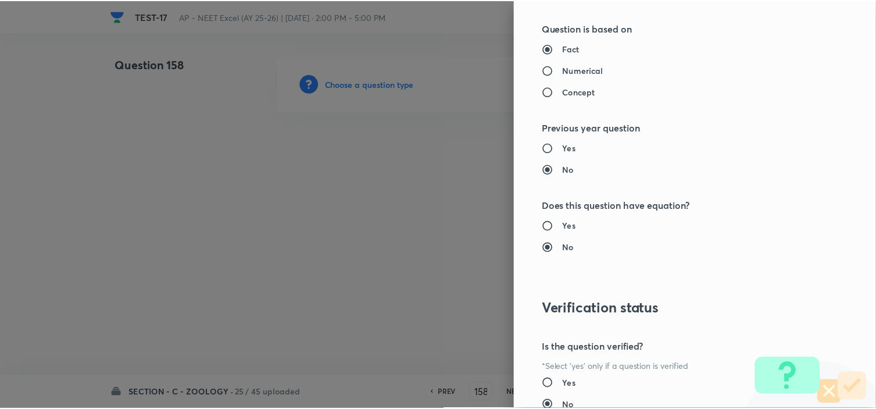
scroll to position [1227, 0]
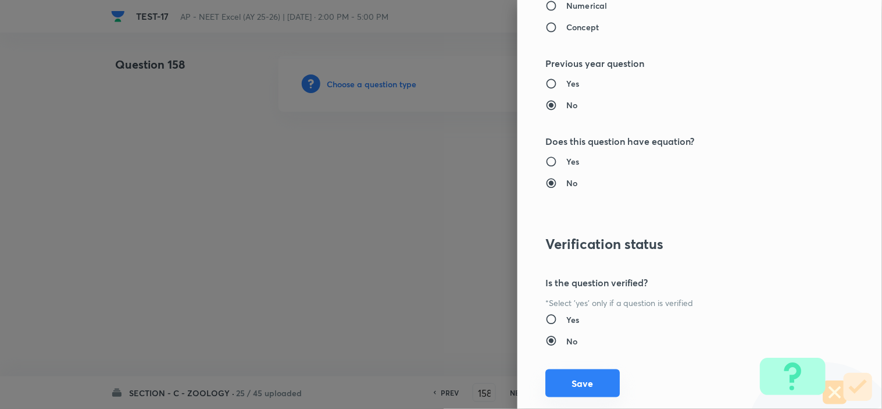
click at [594, 381] on button "Save" at bounding box center [582, 383] width 74 height 28
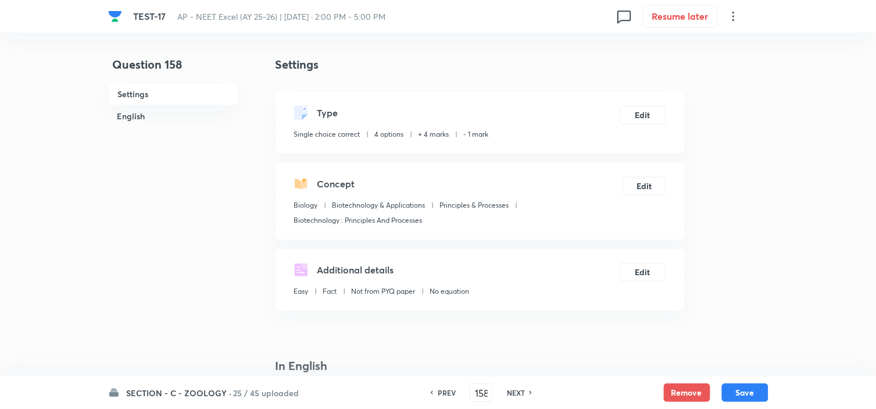
scroll to position [323, 0]
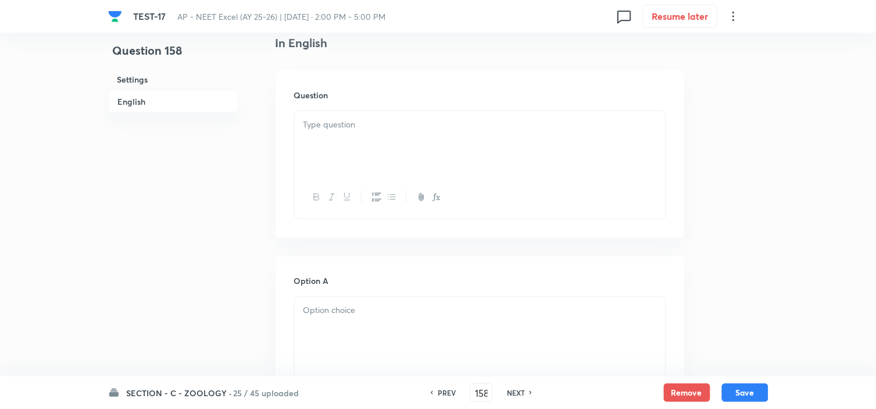
click at [346, 146] on div at bounding box center [480, 143] width 371 height 65
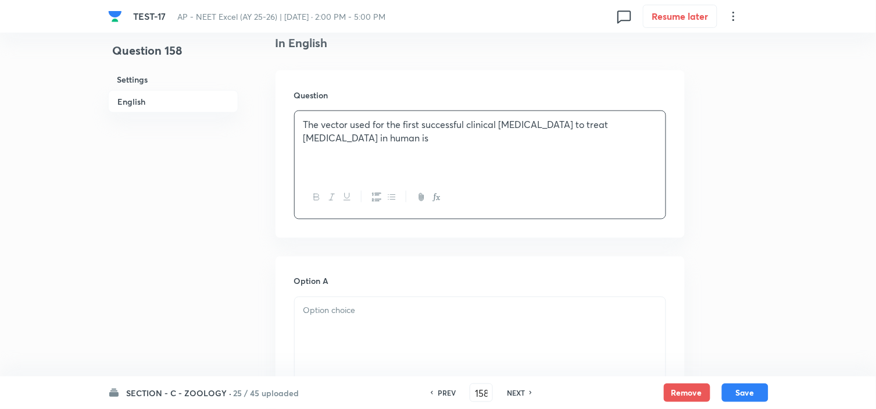
scroll to position [452, 0]
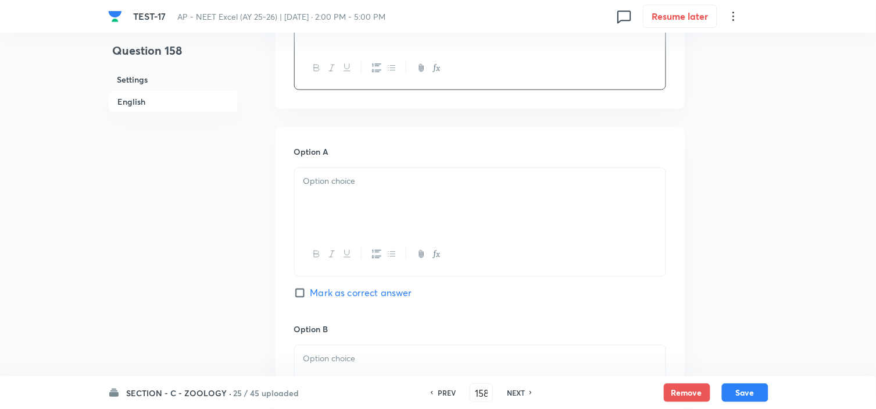
click at [434, 192] on div at bounding box center [480, 200] width 371 height 65
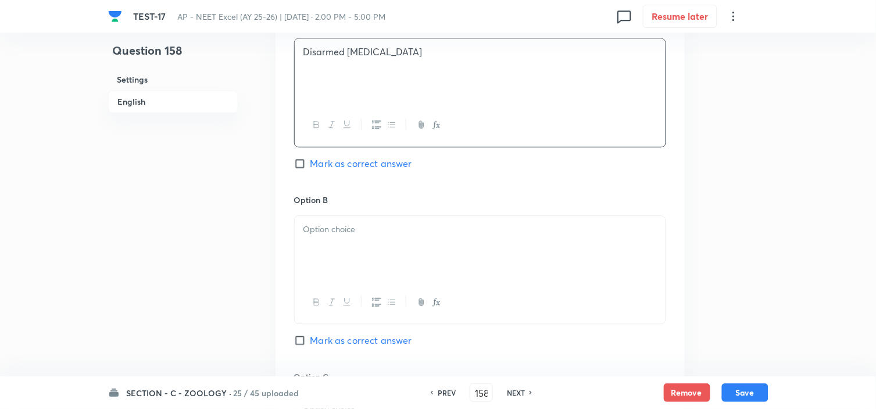
scroll to position [516, 0]
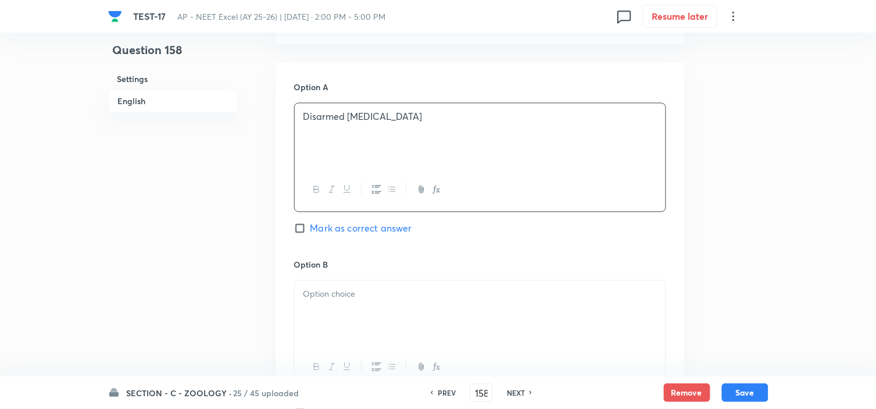
click at [391, 302] on div at bounding box center [480, 313] width 371 height 65
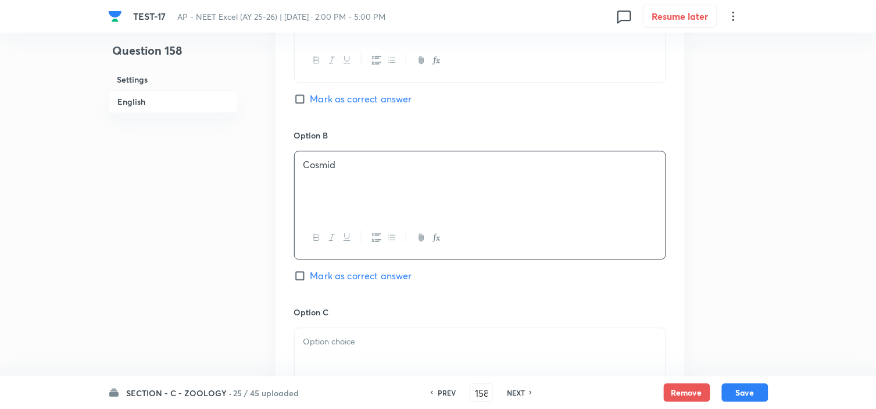
scroll to position [710, 0]
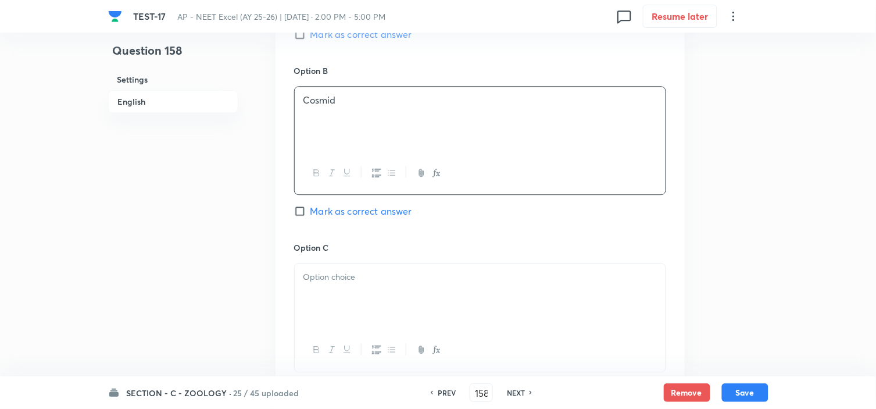
click at [386, 278] on p at bounding box center [479, 276] width 353 height 13
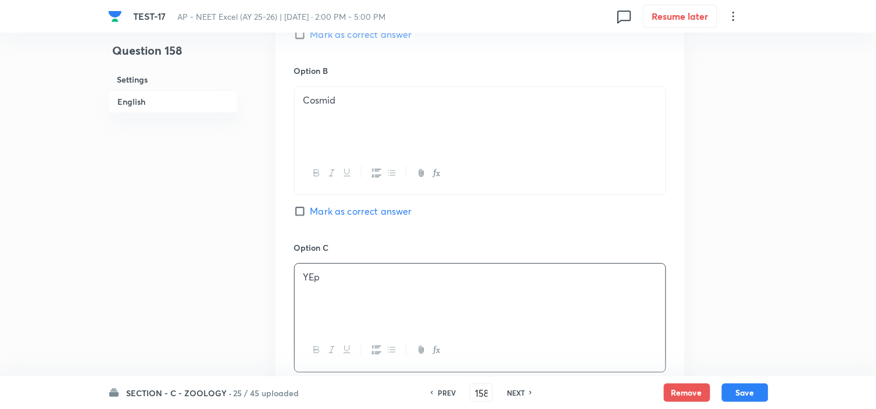
scroll to position [839, 0]
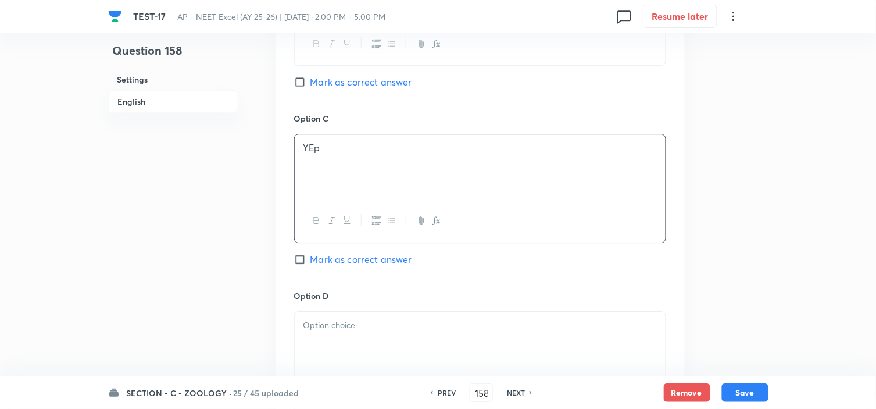
click at [330, 329] on p at bounding box center [479, 325] width 353 height 13
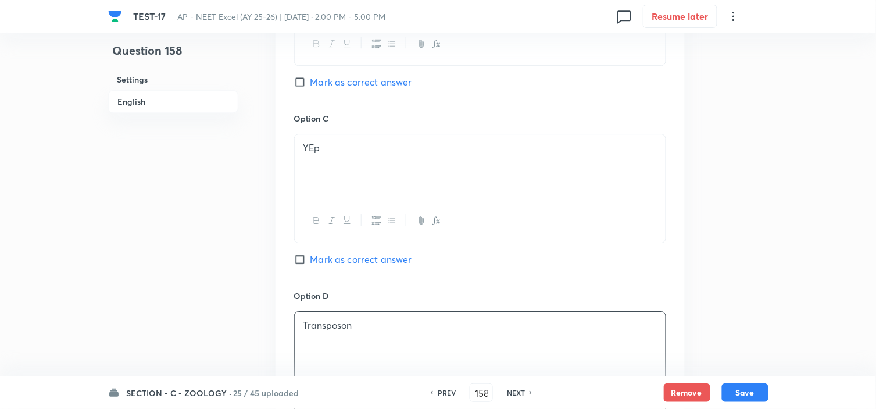
scroll to position [646, 0]
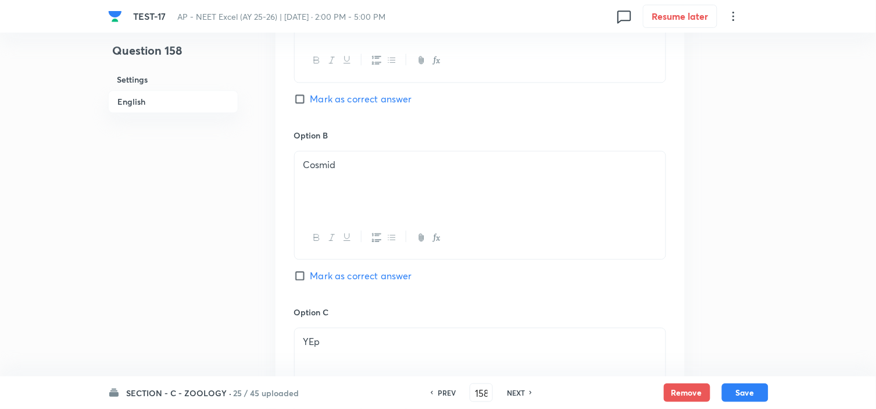
click at [338, 101] on span "Mark as correct answer" at bounding box center [361, 99] width 102 height 14
click at [310, 101] on input "Mark as correct answer" at bounding box center [302, 99] width 16 height 12
checkbox input "true"
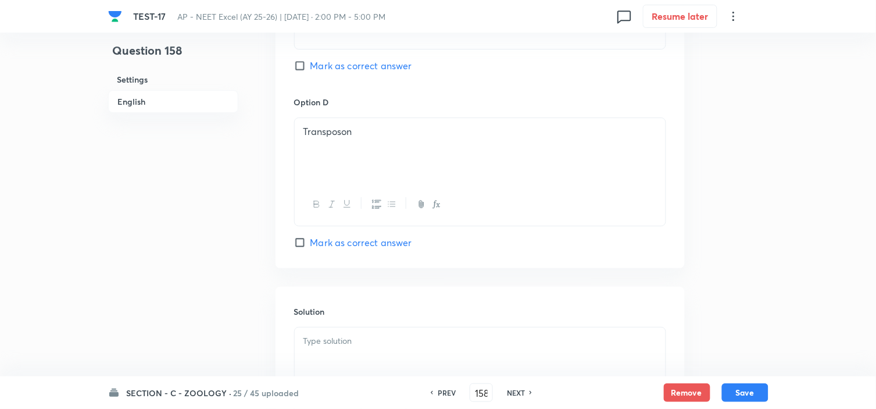
scroll to position [1097, 0]
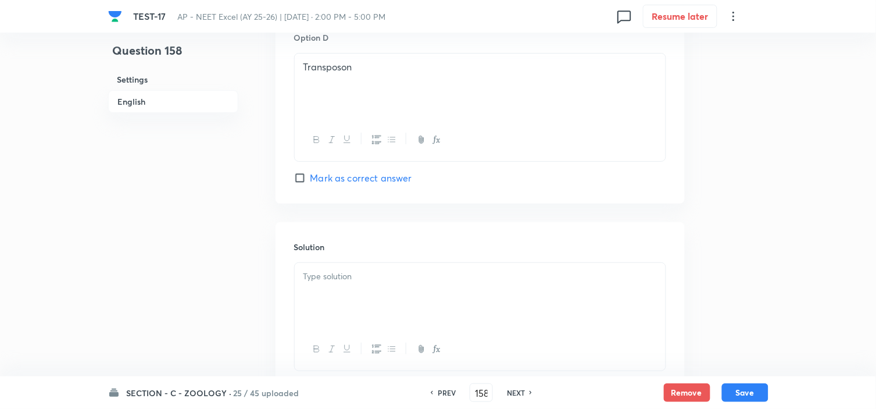
click at [343, 287] on div at bounding box center [480, 295] width 371 height 65
click at [745, 387] on button "Save" at bounding box center [745, 391] width 47 height 19
type input "159"
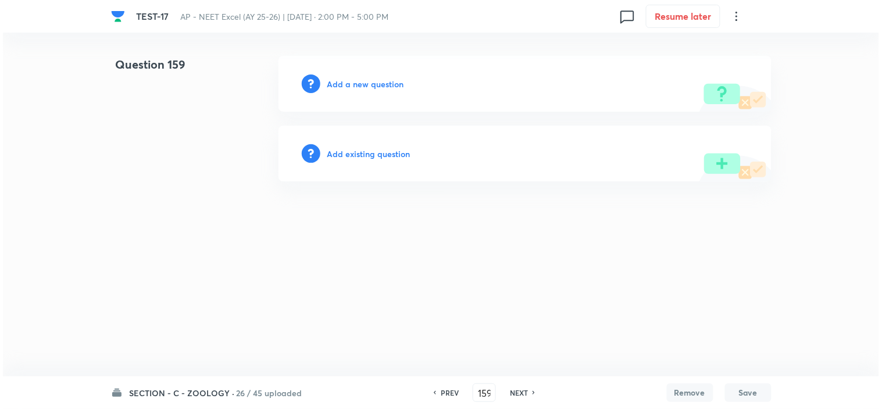
scroll to position [0, 0]
click at [367, 82] on h6 "Add a new question" at bounding box center [365, 84] width 77 height 12
click at [367, 82] on h6 "Choose a question type" at bounding box center [372, 84] width 90 height 12
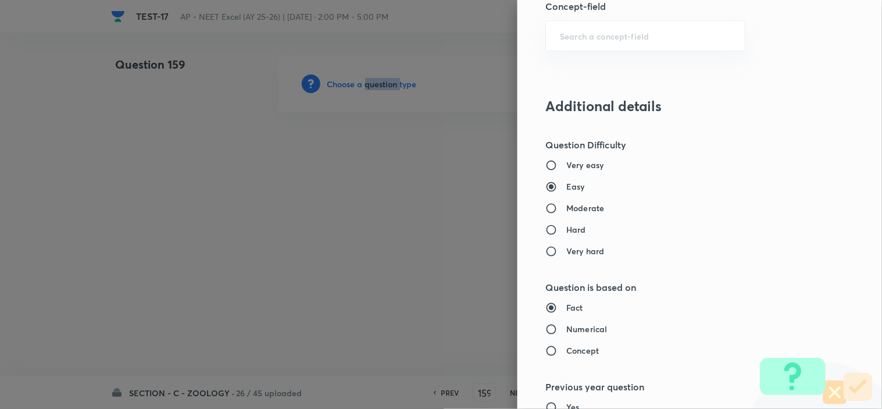
scroll to position [775, 0]
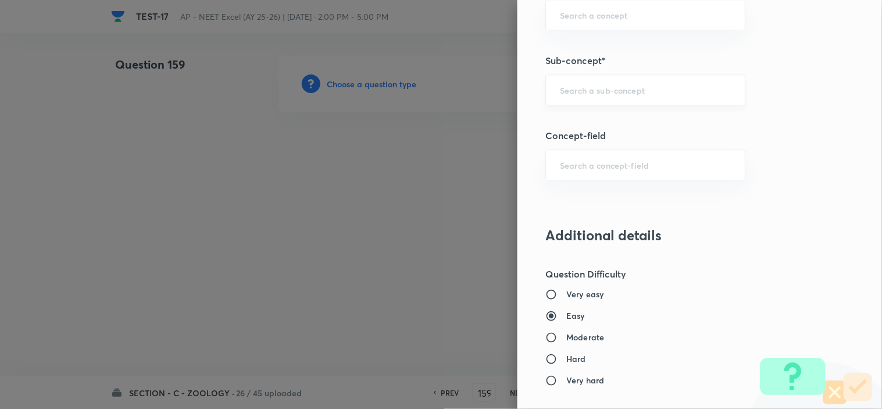
click at [590, 87] on input "text" at bounding box center [645, 89] width 171 height 11
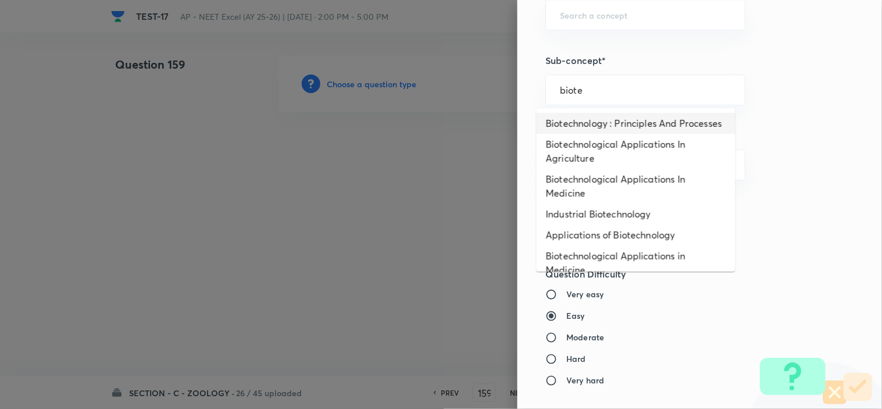
click at [584, 130] on li "Biotechnology : Principles And Processes" at bounding box center [636, 123] width 199 height 21
type input "Biotechnology : Principles And Processes"
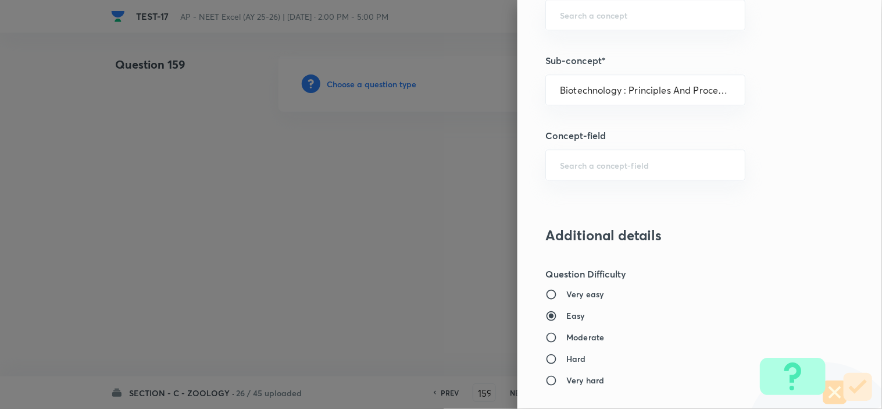
type input "Biology"
type input "Biotechnology & Applications"
type input "Principles & Processes"
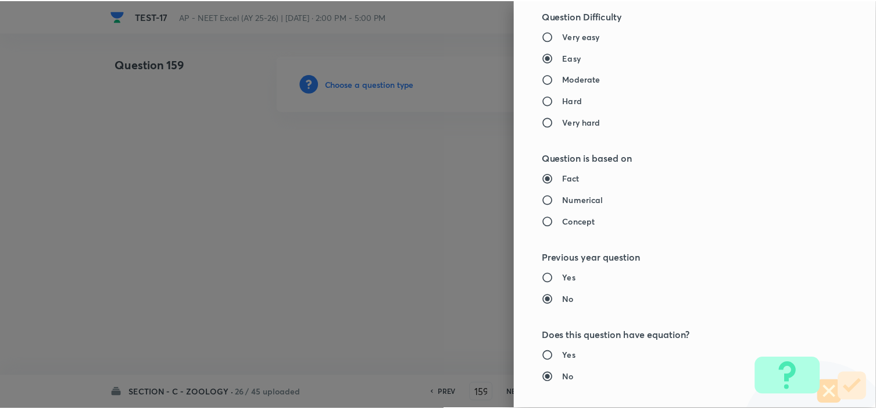
scroll to position [1254, 0]
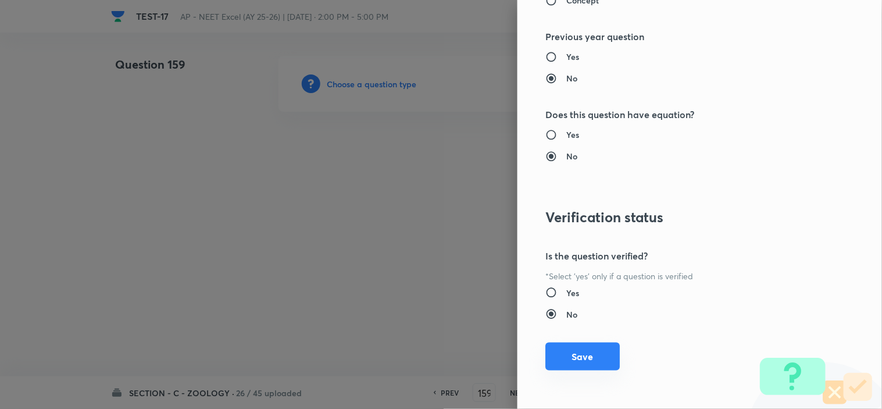
click at [598, 357] on button "Save" at bounding box center [582, 356] width 74 height 28
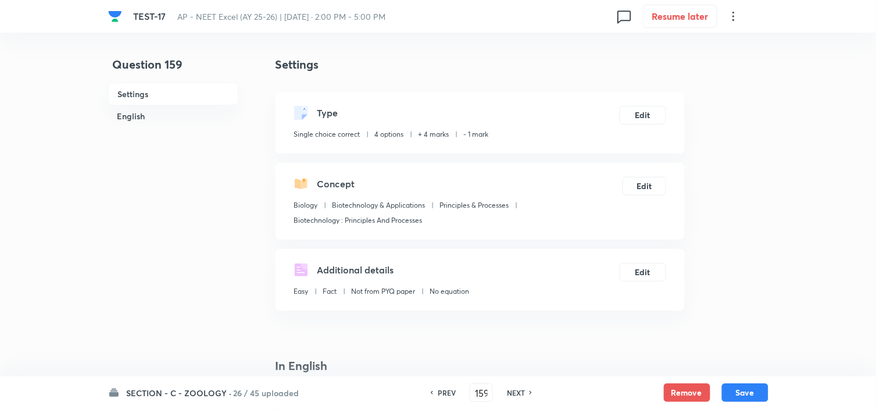
scroll to position [194, 0]
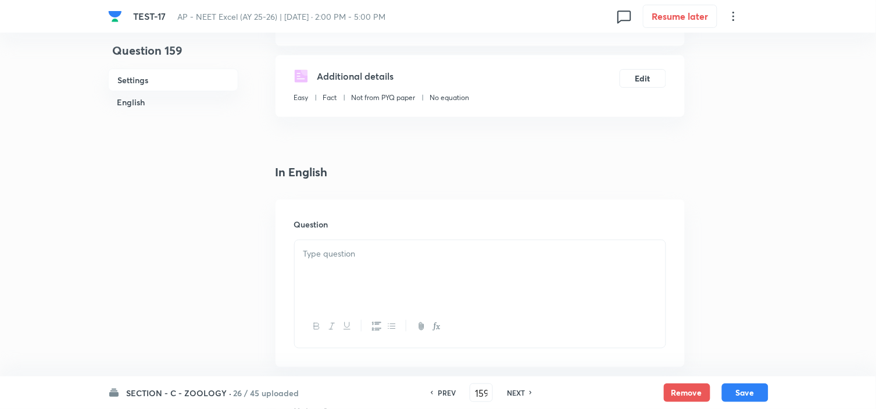
click at [349, 256] on p at bounding box center [479, 253] width 353 height 13
click at [330, 245] on div at bounding box center [480, 272] width 371 height 65
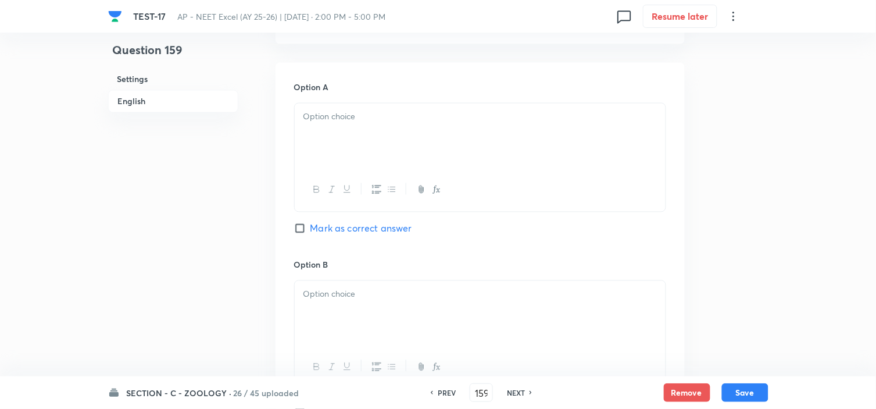
scroll to position [581, 0]
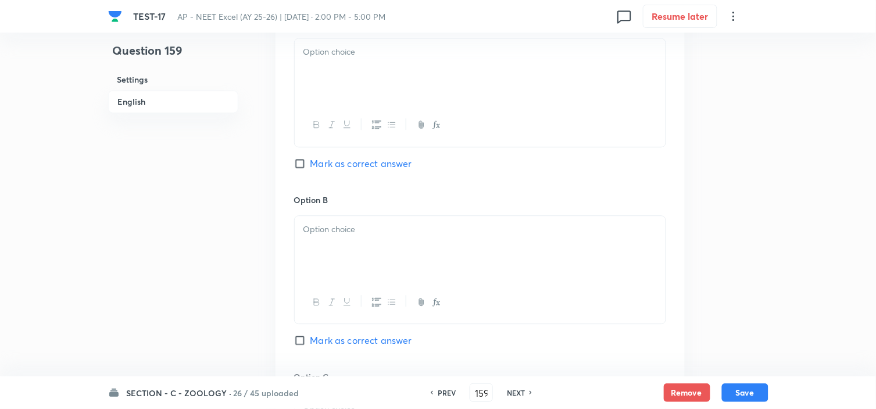
click at [338, 64] on div at bounding box center [480, 70] width 371 height 65
click at [353, 235] on p at bounding box center [479, 229] width 353 height 13
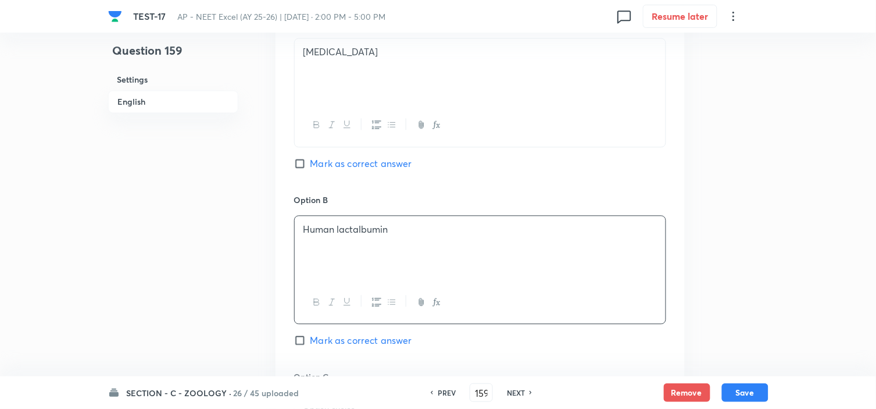
click at [346, 239] on p at bounding box center [479, 242] width 353 height 13
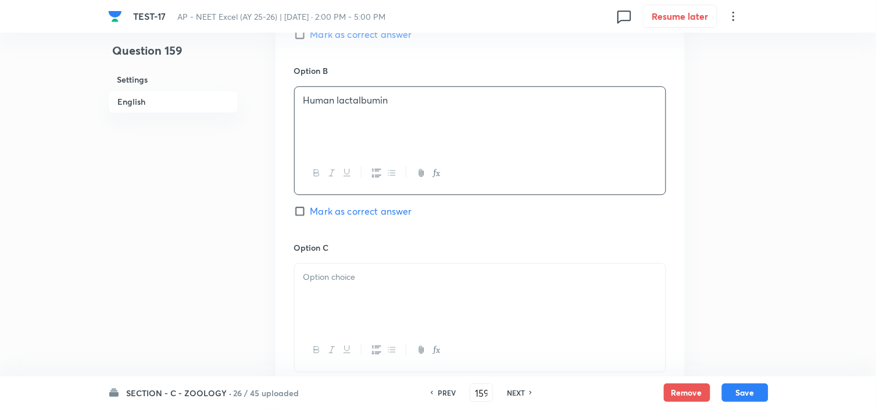
click at [362, 283] on p at bounding box center [479, 276] width 353 height 13
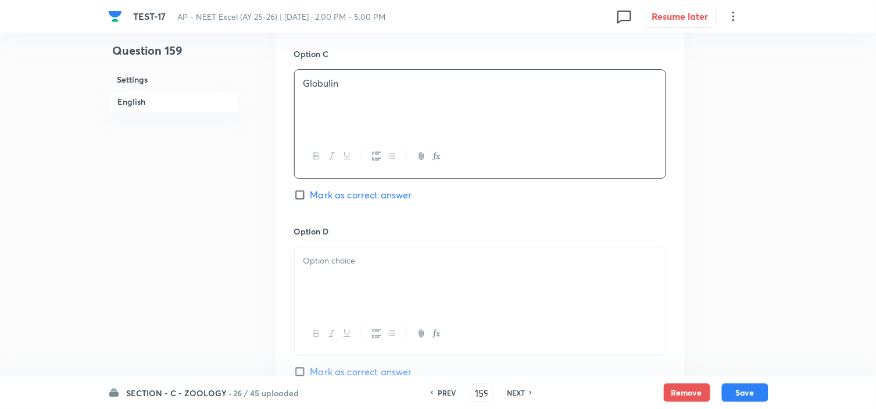
scroll to position [968, 0]
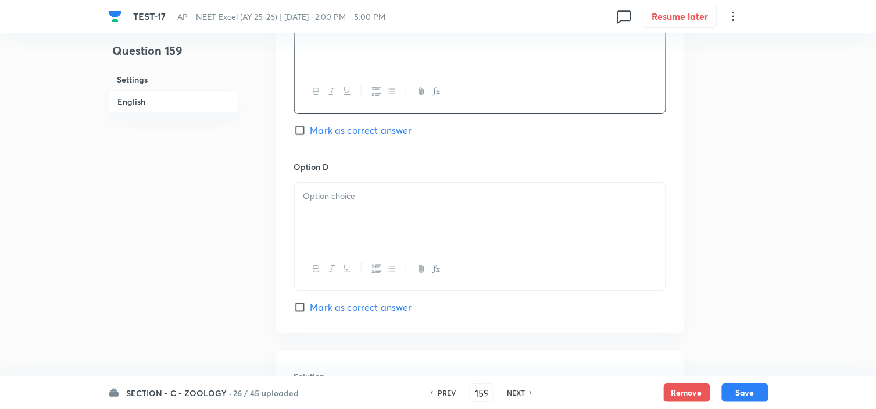
click at [351, 219] on div at bounding box center [480, 215] width 371 height 65
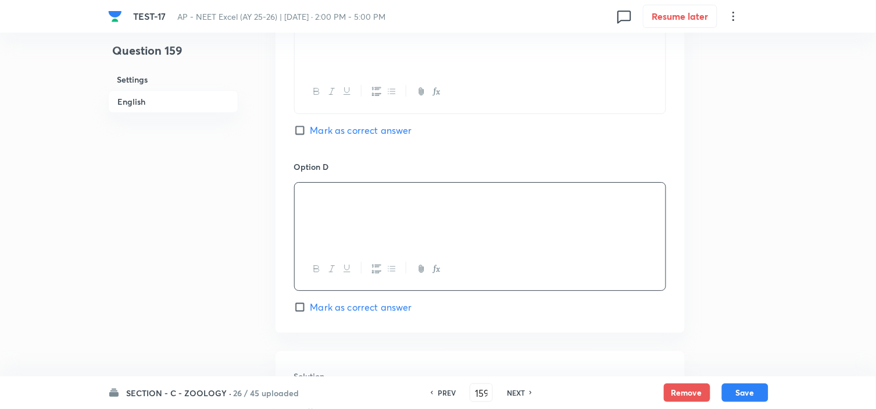
click at [360, 304] on span "Mark as correct answer" at bounding box center [361, 307] width 102 height 14
click at [310, 304] on input "Mark as correct answer" at bounding box center [302, 307] width 16 height 12
checkbox input "true"
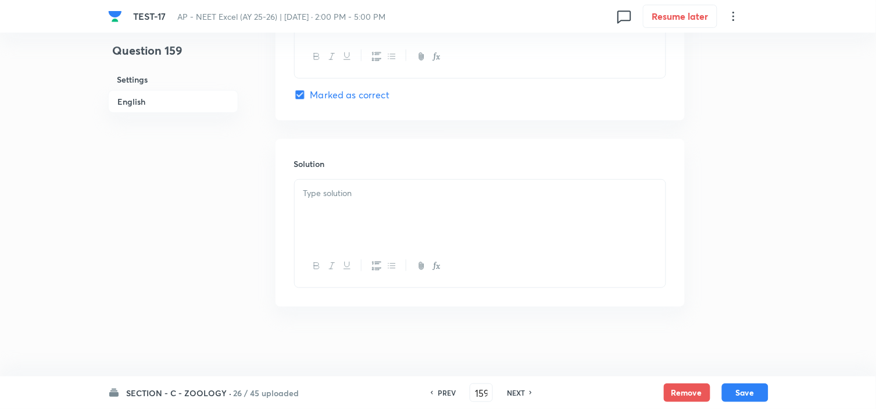
click at [341, 190] on p at bounding box center [479, 193] width 353 height 13
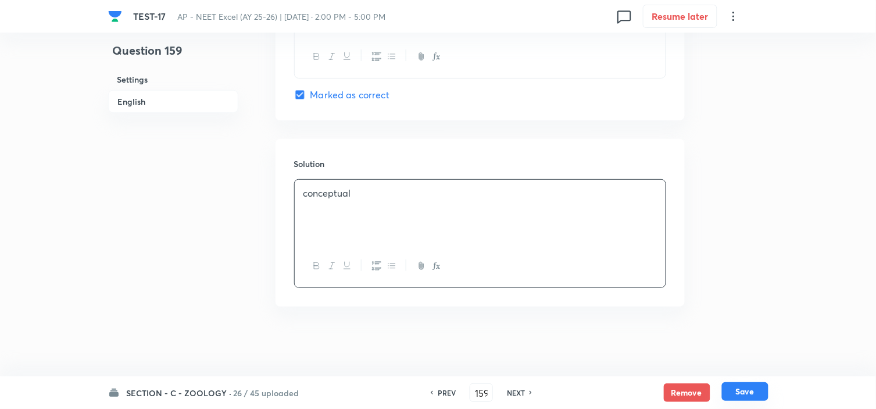
click at [750, 390] on button "Save" at bounding box center [745, 391] width 47 height 19
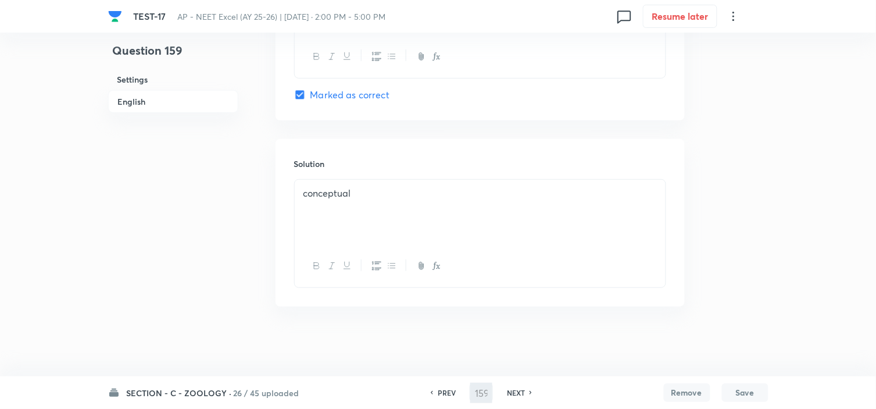
type input "160"
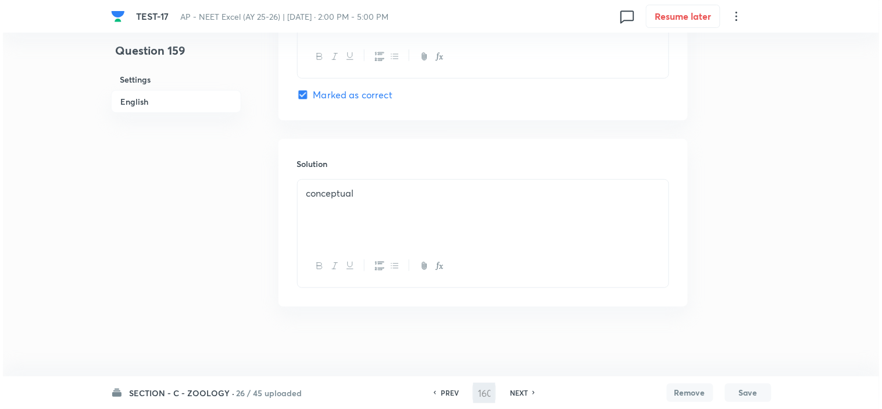
scroll to position [0, 0]
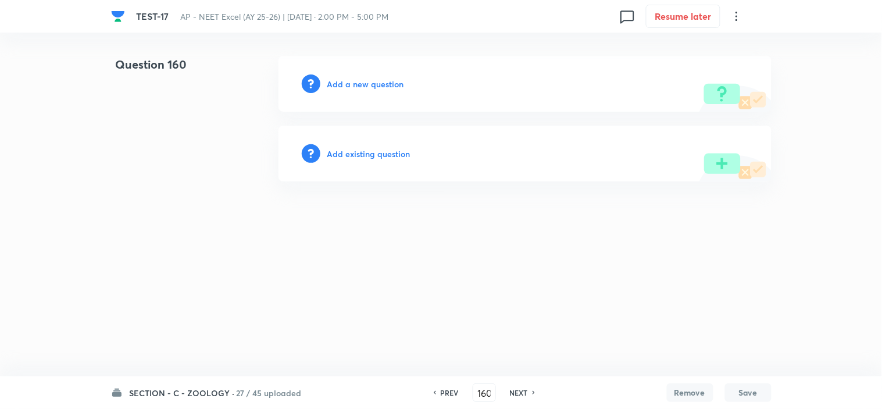
click at [369, 82] on h6 "Add a new question" at bounding box center [365, 84] width 77 height 12
click at [369, 82] on h6 "Choose a question type" at bounding box center [372, 84] width 90 height 12
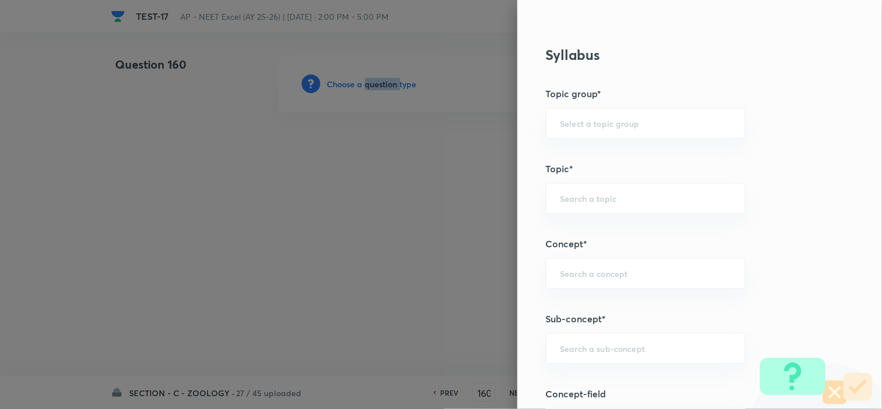
scroll to position [775, 0]
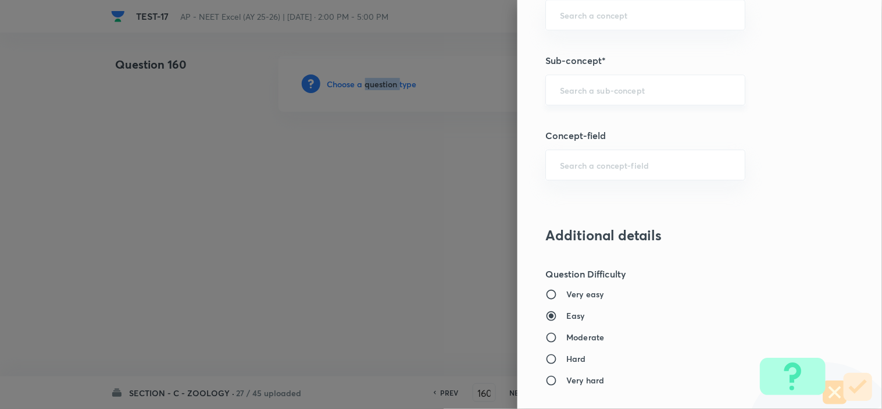
click at [572, 100] on div "​" at bounding box center [645, 89] width 200 height 31
click at [592, 92] on input "text" at bounding box center [645, 89] width 171 height 11
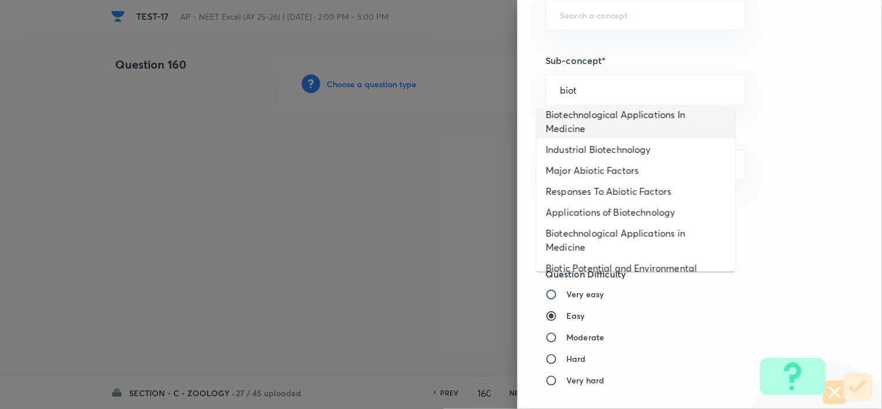
scroll to position [0, 0]
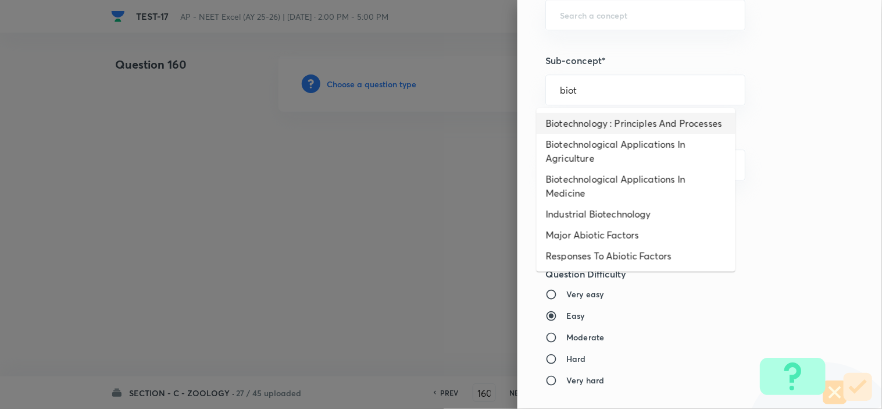
click at [629, 127] on li "Biotechnology : Principles And Processes" at bounding box center [636, 123] width 199 height 21
type input "Biotechnology : Principles And Processes"
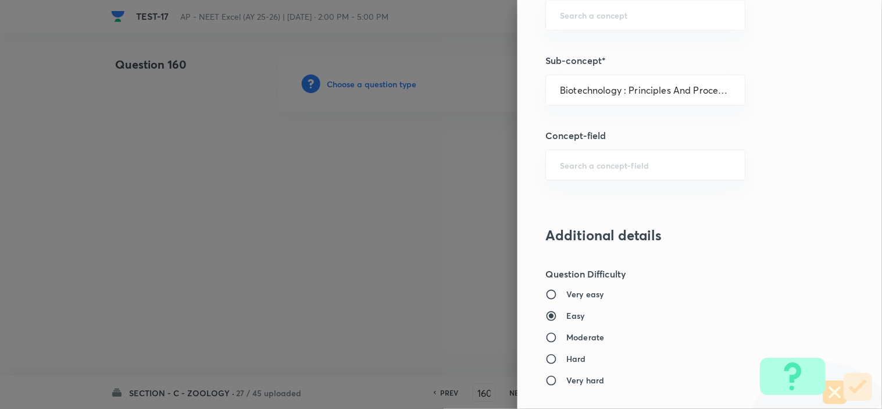
type input "Biology"
type input "Biotechnology & Applications"
type input "Principles & Processes"
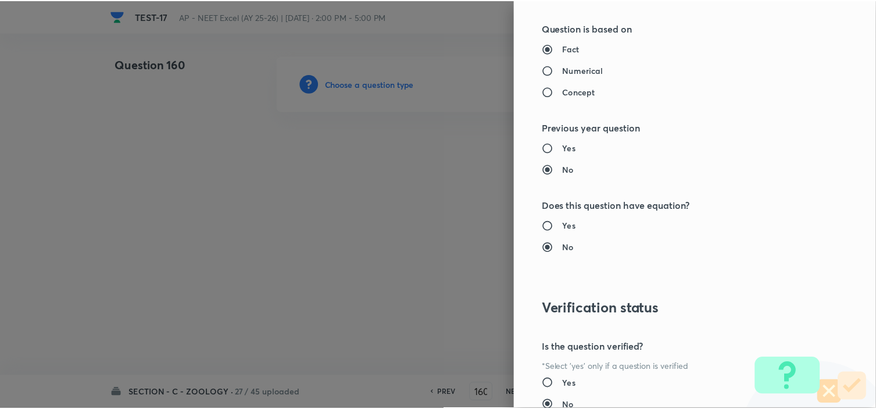
scroll to position [1254, 0]
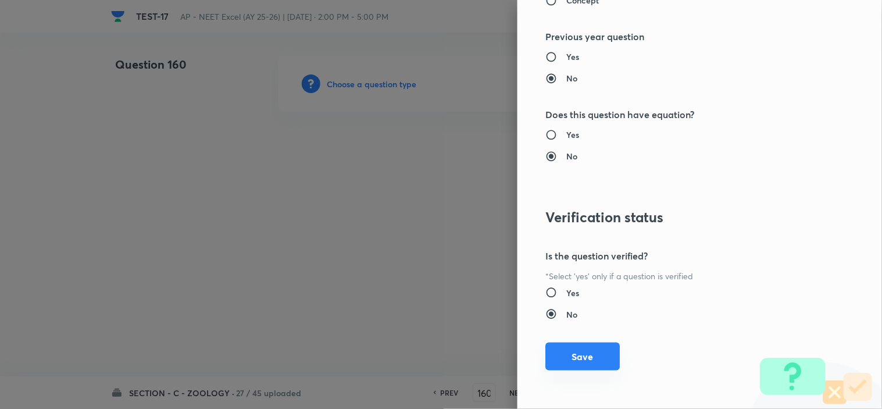
click at [570, 349] on button "Save" at bounding box center [582, 356] width 74 height 28
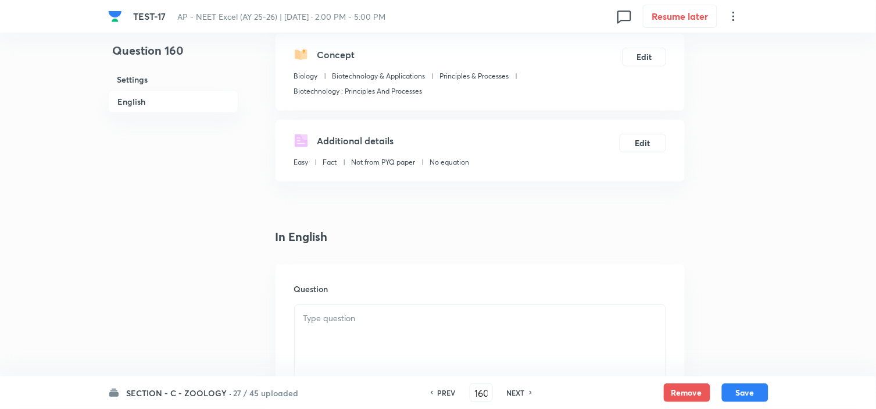
scroll to position [194, 0]
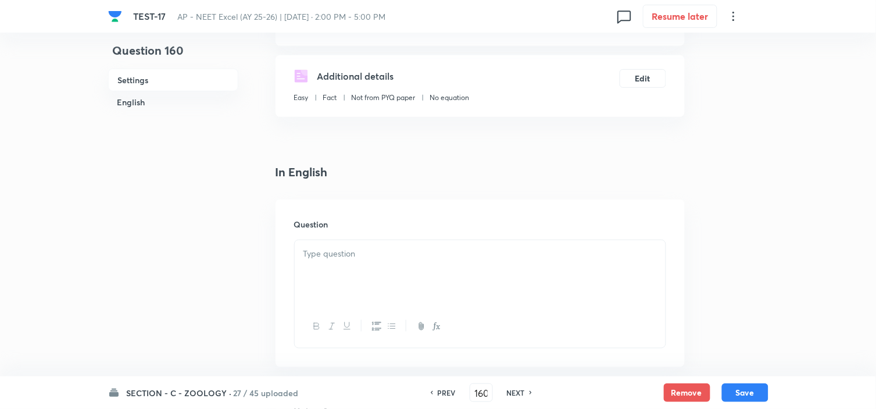
click at [367, 252] on p at bounding box center [479, 253] width 353 height 13
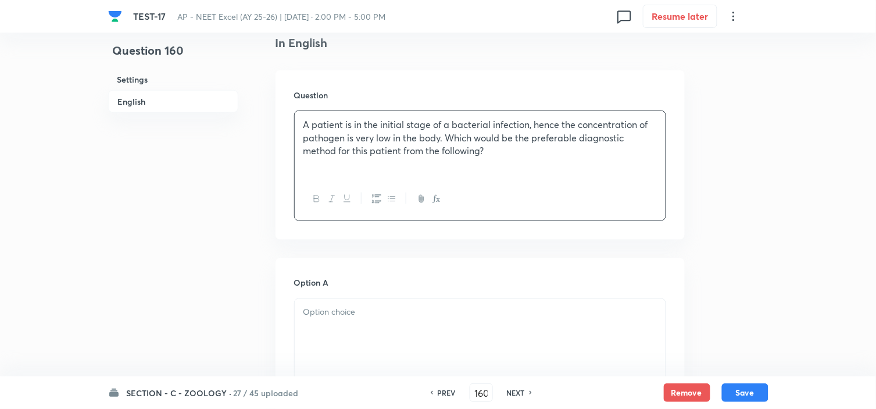
scroll to position [387, 0]
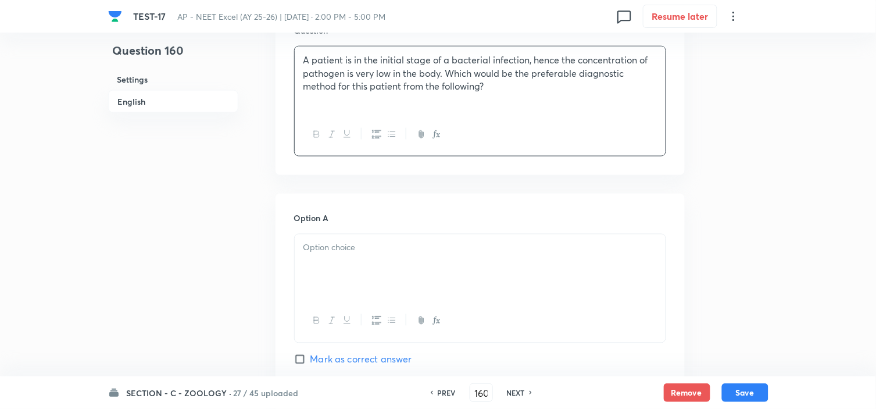
click at [356, 260] on div at bounding box center [480, 266] width 371 height 65
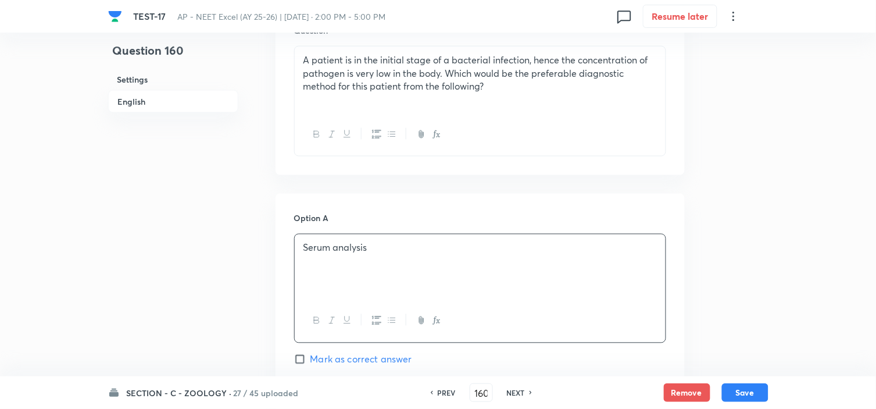
click at [364, 266] on p at bounding box center [479, 261] width 353 height 13
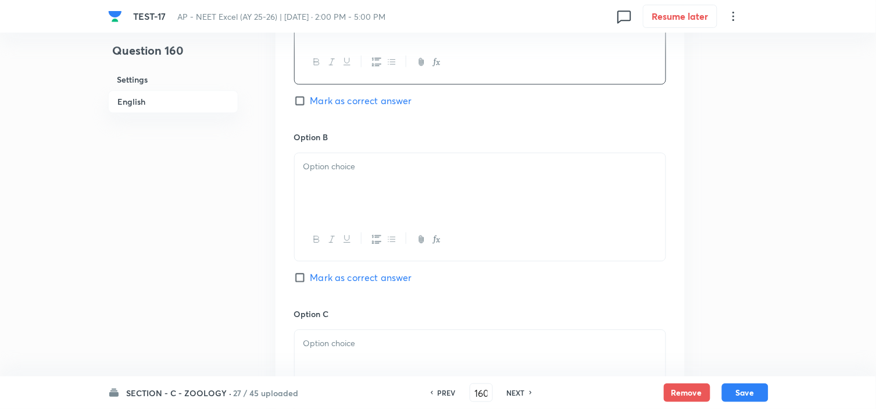
click at [367, 346] on p at bounding box center [479, 343] width 353 height 13
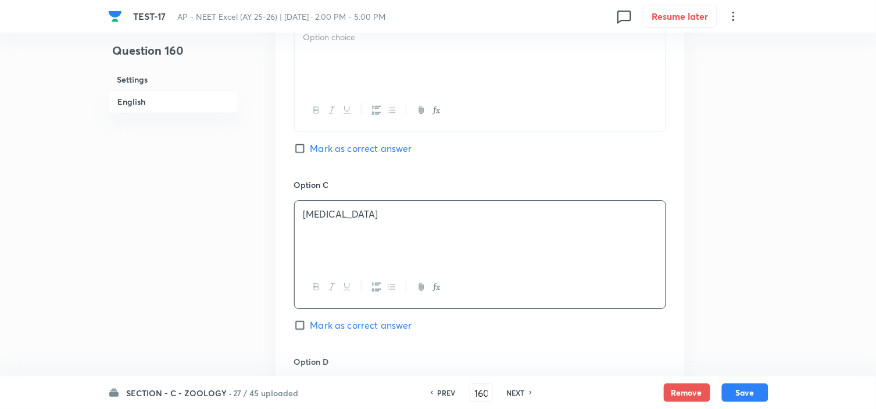
scroll to position [904, 0]
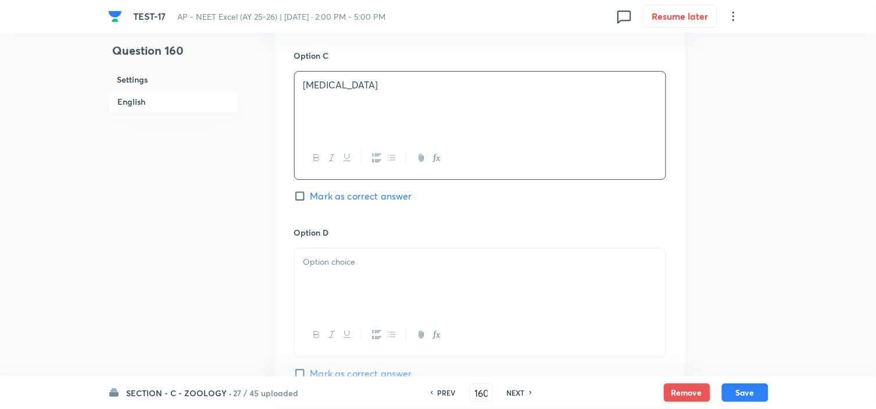
click at [350, 272] on div at bounding box center [480, 280] width 371 height 65
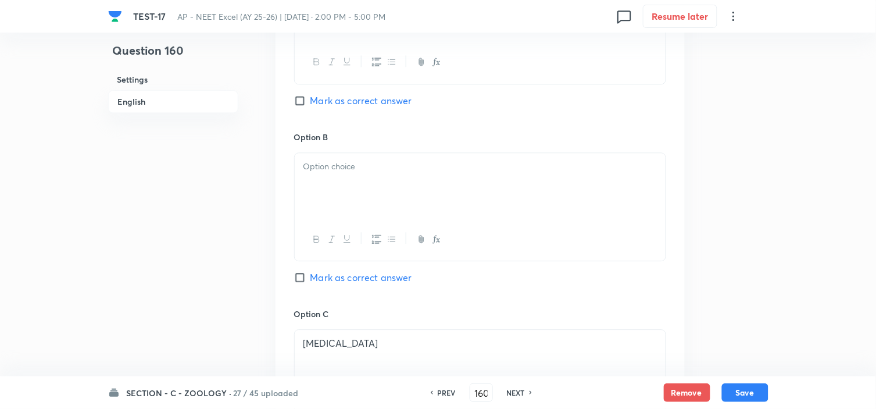
scroll to position [581, 0]
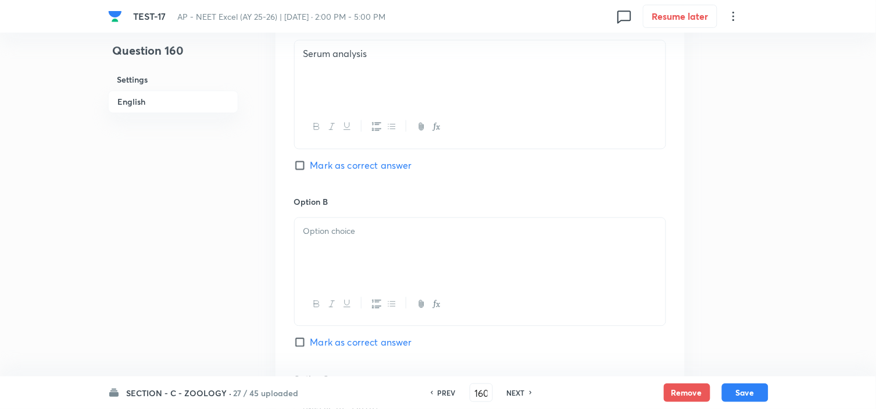
click at [348, 230] on p at bounding box center [479, 230] width 353 height 13
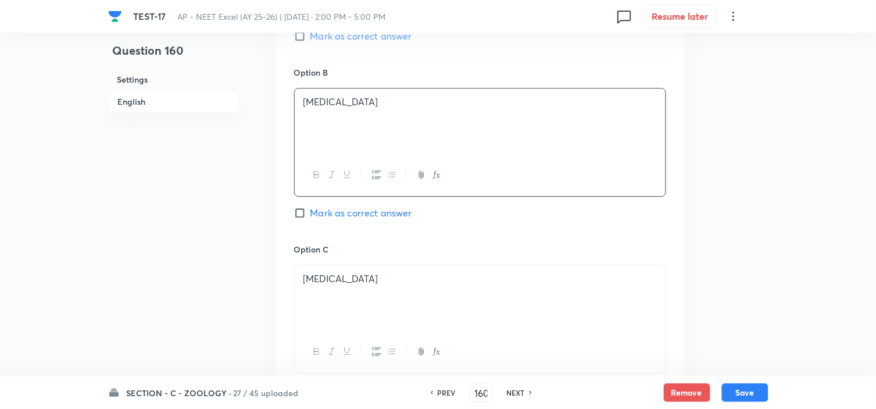
scroll to position [775, 0]
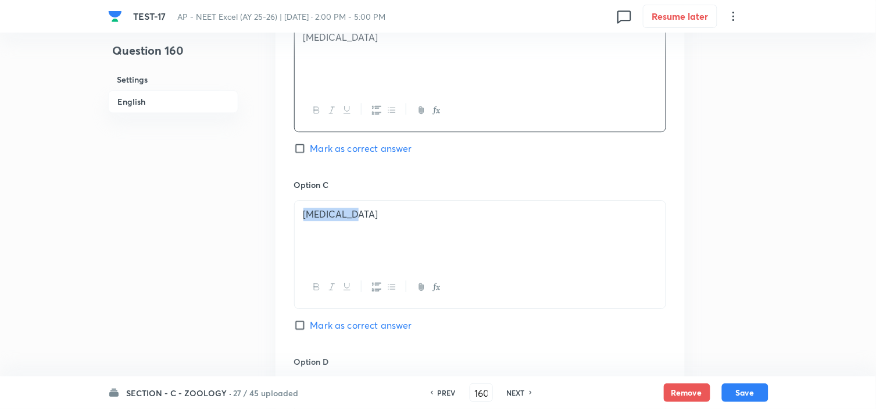
drag, startPoint x: 355, startPoint y: 219, endPoint x: 240, endPoint y: 210, distance: 115.4
click at [240, 210] on div "Question 160 Settings English Settings Type Single choice correct 4 options + 4…" at bounding box center [438, 20] width 660 height 1479
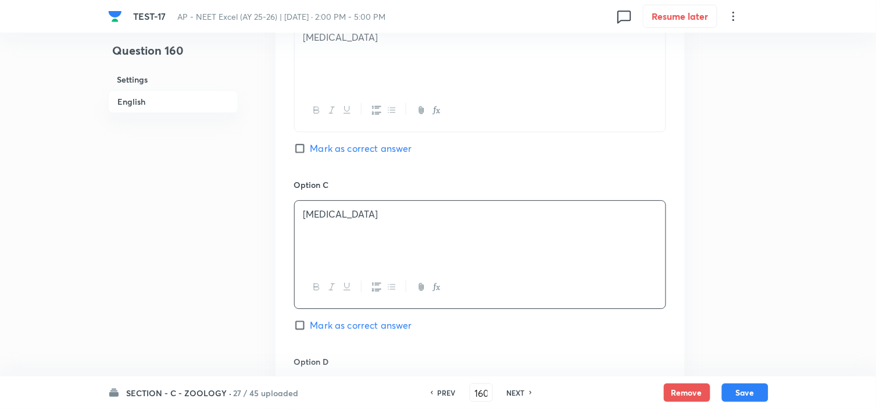
scroll to position [904, 0]
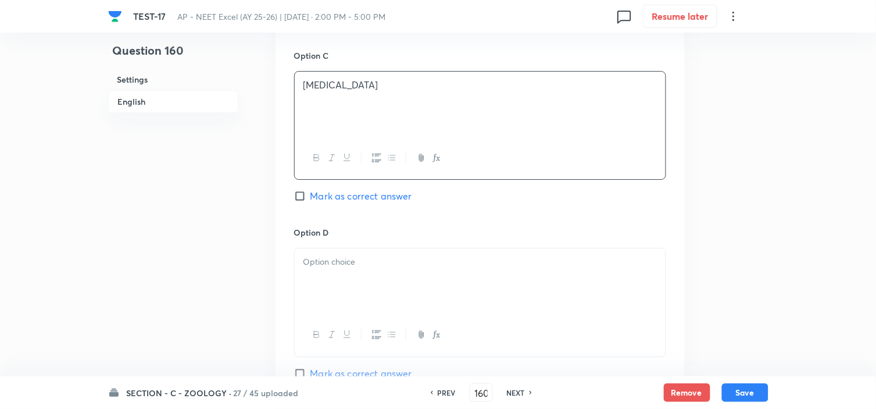
click at [353, 264] on p at bounding box center [479, 261] width 353 height 13
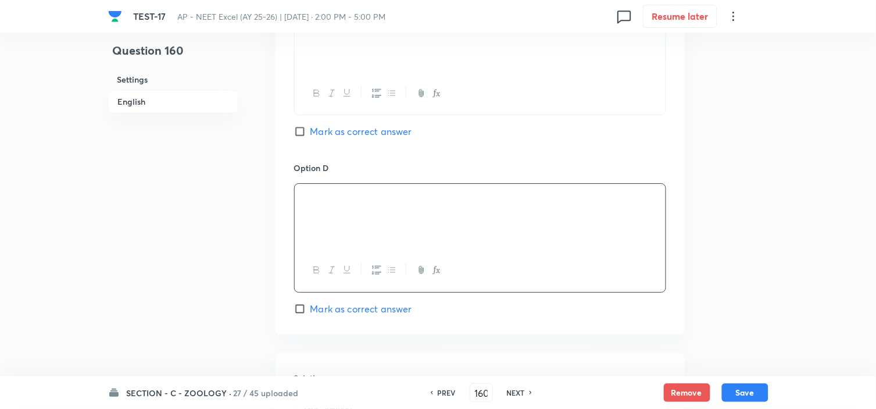
click at [342, 309] on span "Mark as correct answer" at bounding box center [361, 309] width 102 height 14
click at [310, 309] on input "Mark as correct answer" at bounding box center [302, 309] width 16 height 12
checkbox input "true"
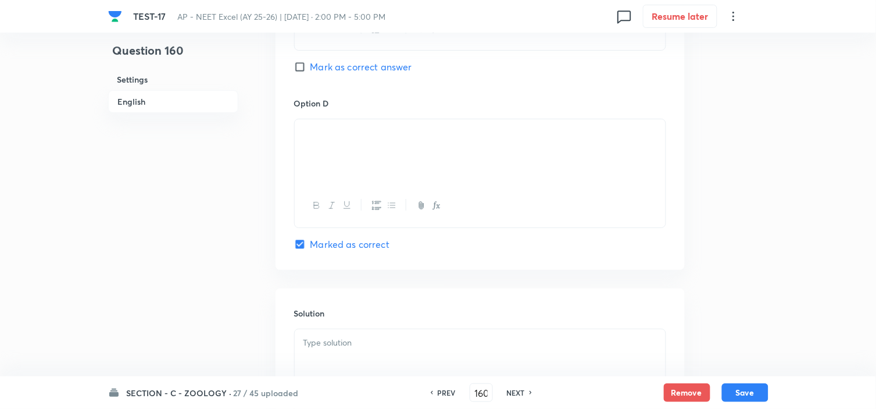
scroll to position [1097, 0]
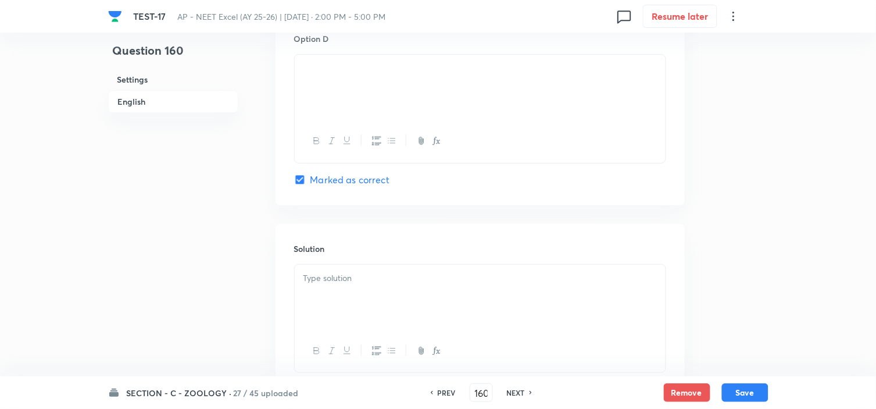
click at [362, 284] on p at bounding box center [479, 277] width 353 height 13
click at [743, 386] on button "Save" at bounding box center [745, 391] width 47 height 19
type input "161"
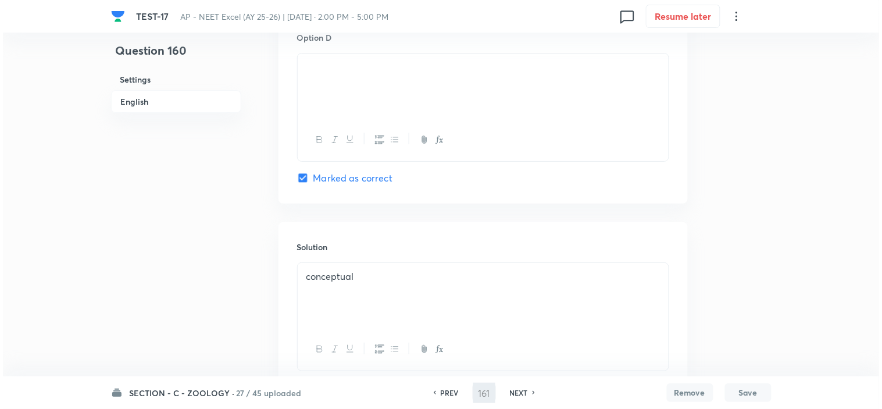
scroll to position [0, 0]
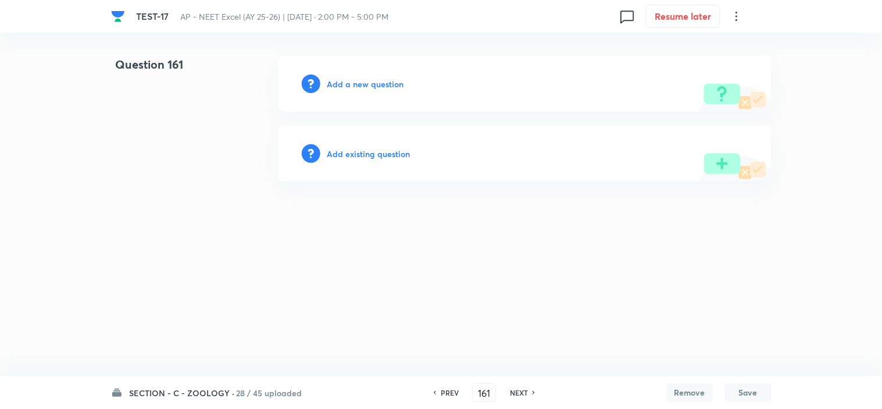
click at [353, 76] on div "Add a new question" at bounding box center [524, 84] width 493 height 56
click at [353, 83] on h6 "Add a new question" at bounding box center [365, 84] width 77 height 12
click at [353, 83] on h6 "Choose a question type" at bounding box center [372, 84] width 90 height 12
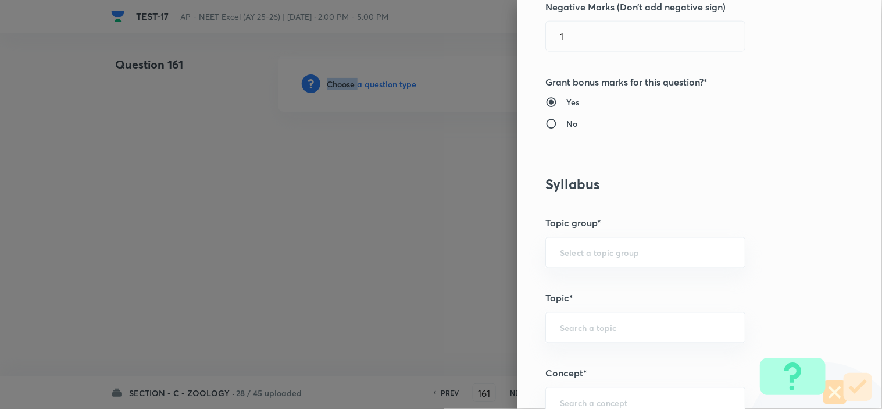
scroll to position [581, 0]
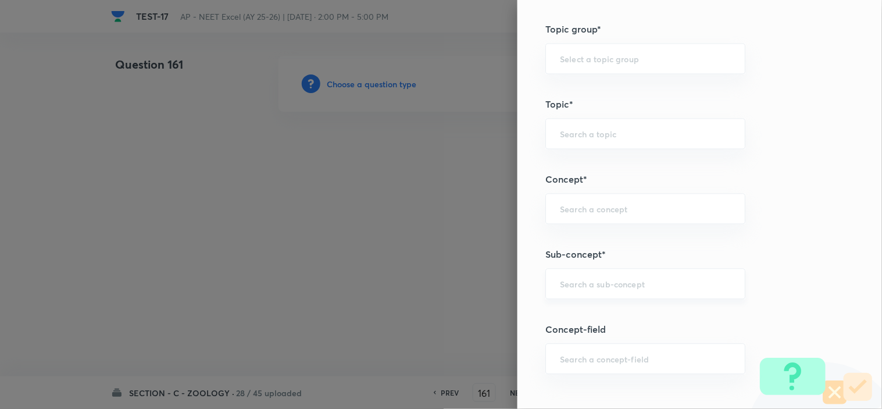
click at [588, 283] on input "text" at bounding box center [645, 283] width 171 height 11
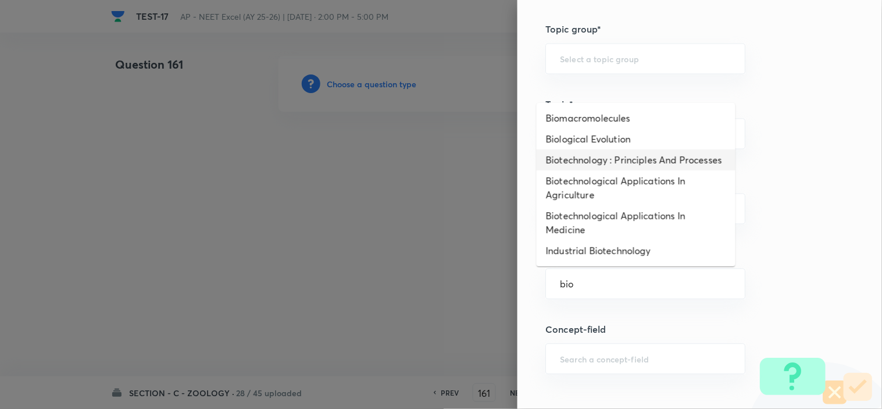
click at [601, 170] on li "Biotechnology : Principles And Processes" at bounding box center [636, 159] width 199 height 21
type input "Biotechnology : Principles And Processes"
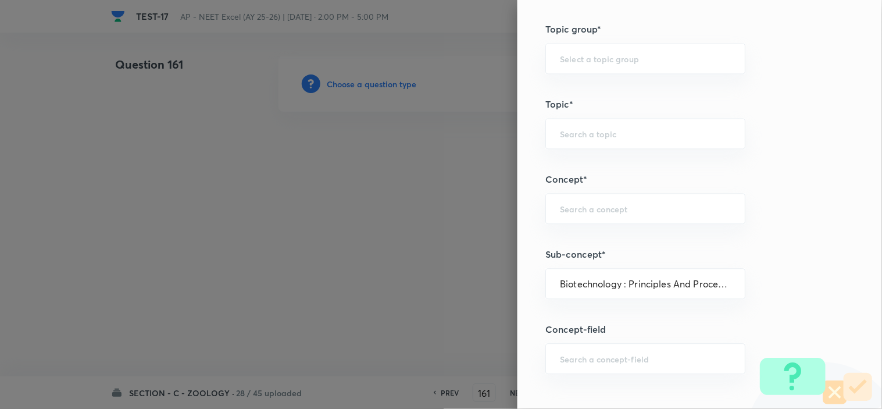
type input "Biology"
type input "Biotechnology & Applications"
type input "Principles & Processes"
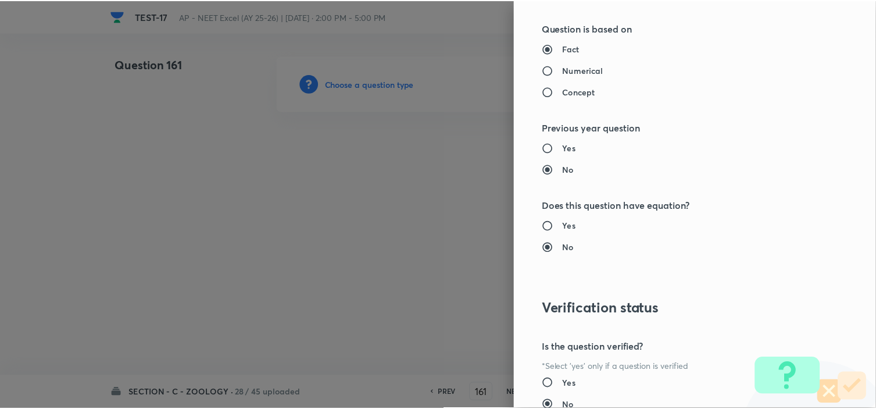
scroll to position [1254, 0]
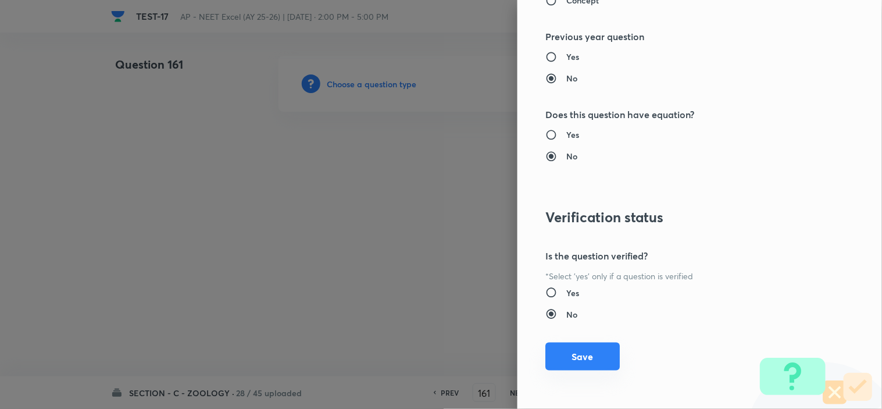
click at [575, 357] on button "Save" at bounding box center [582, 356] width 74 height 28
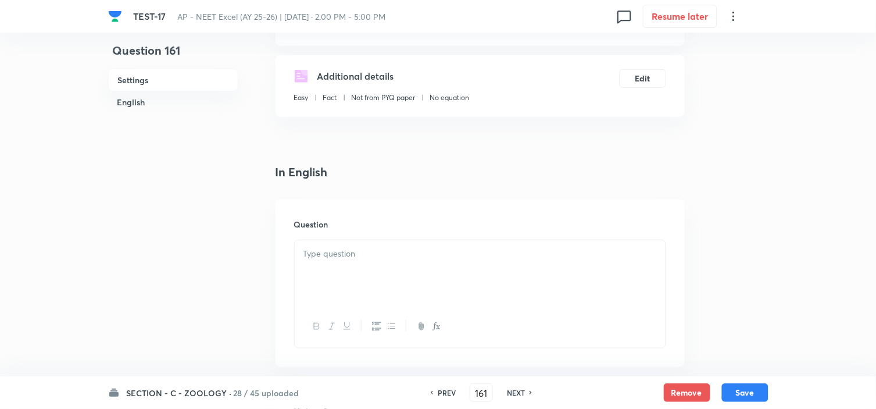
scroll to position [323, 0]
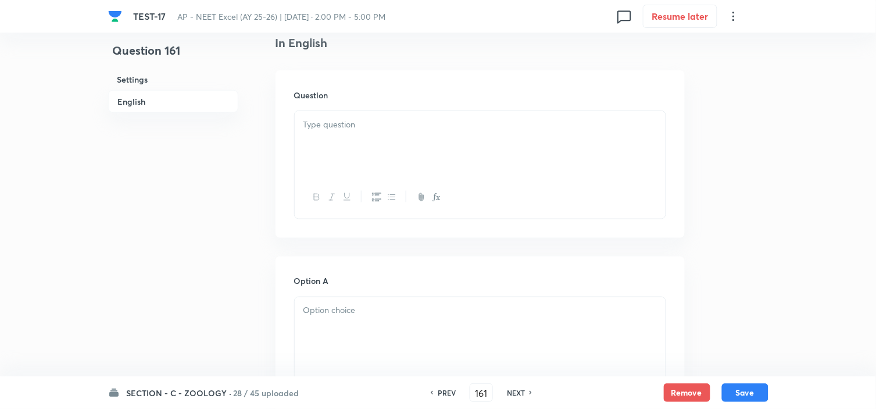
click at [333, 135] on div at bounding box center [480, 143] width 371 height 65
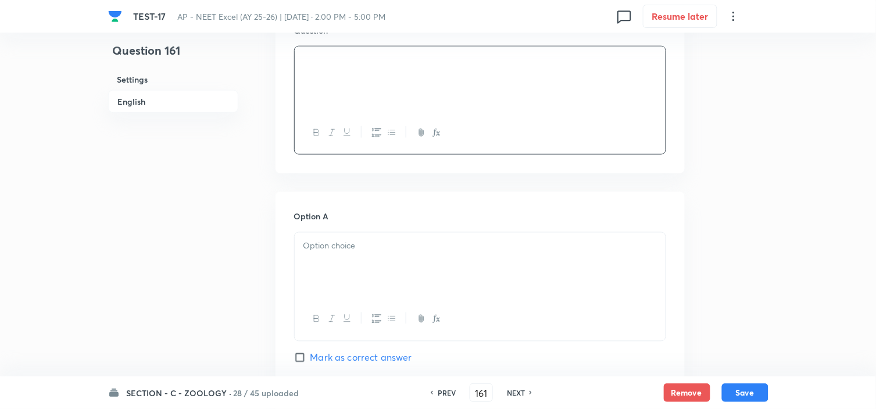
click at [357, 248] on p at bounding box center [479, 245] width 353 height 13
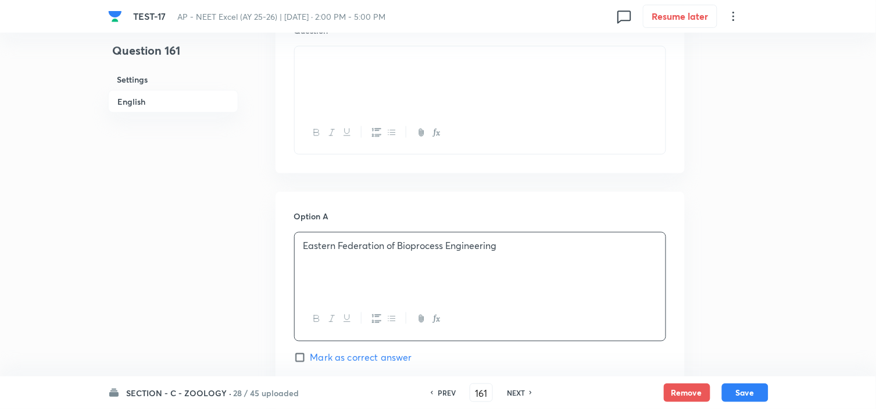
scroll to position [581, 0]
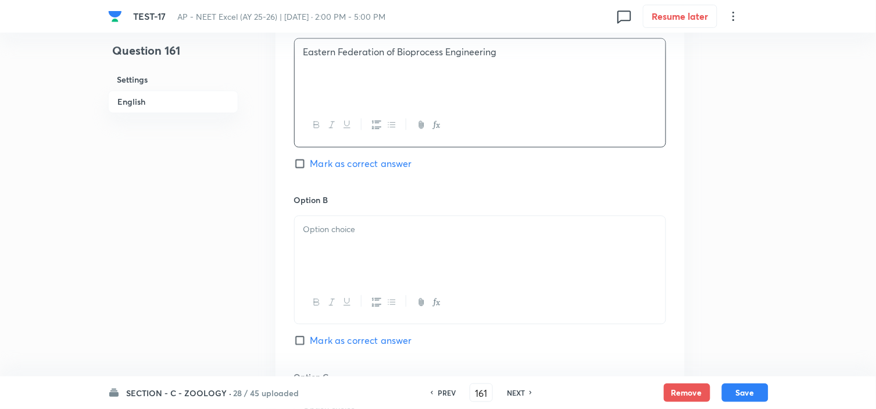
click at [373, 252] on div at bounding box center [480, 248] width 371 height 65
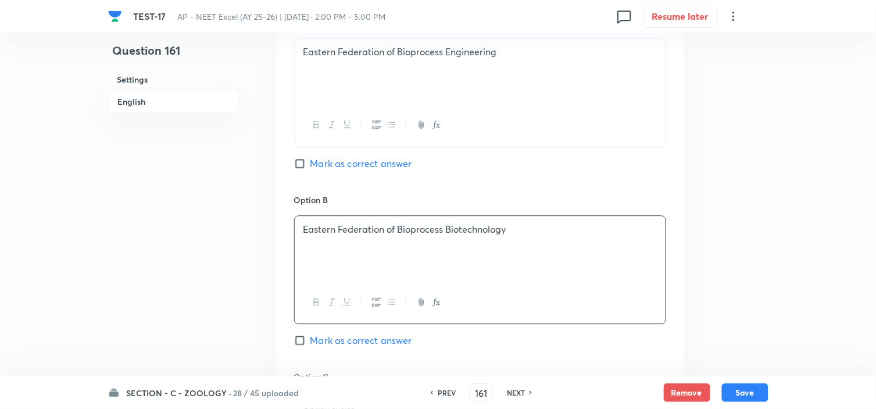
scroll to position [710, 0]
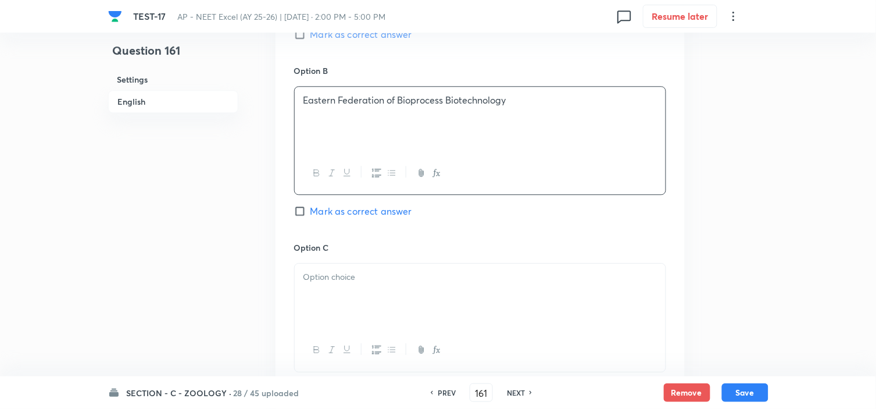
click at [355, 283] on p at bounding box center [479, 276] width 353 height 13
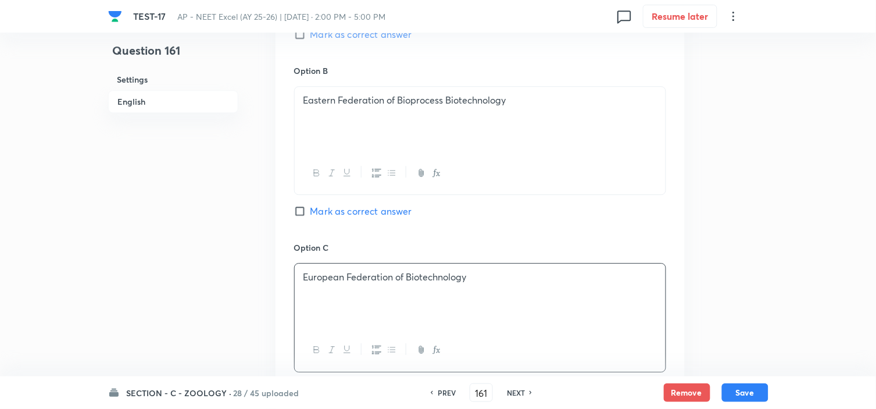
scroll to position [904, 0]
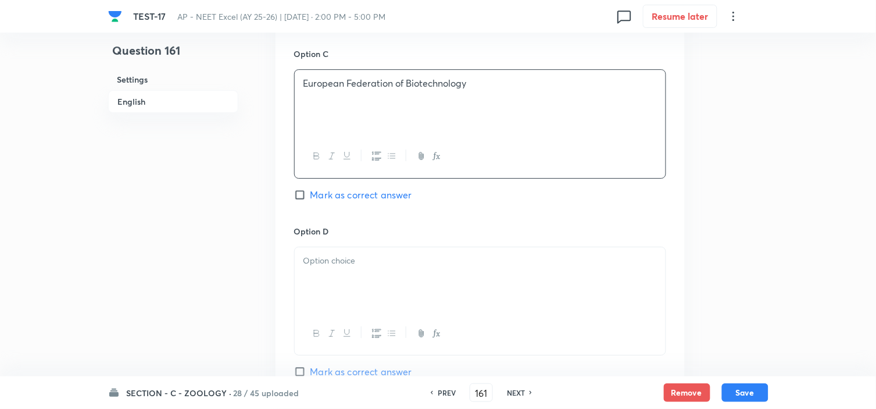
click at [363, 270] on div at bounding box center [480, 279] width 371 height 65
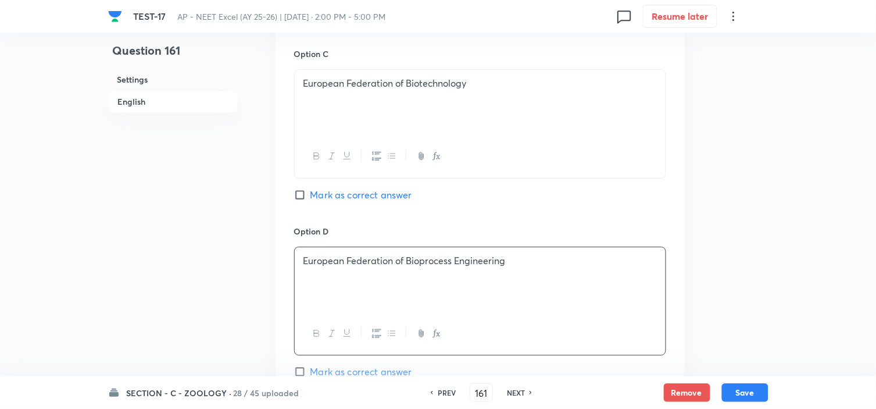
scroll to position [1033, 0]
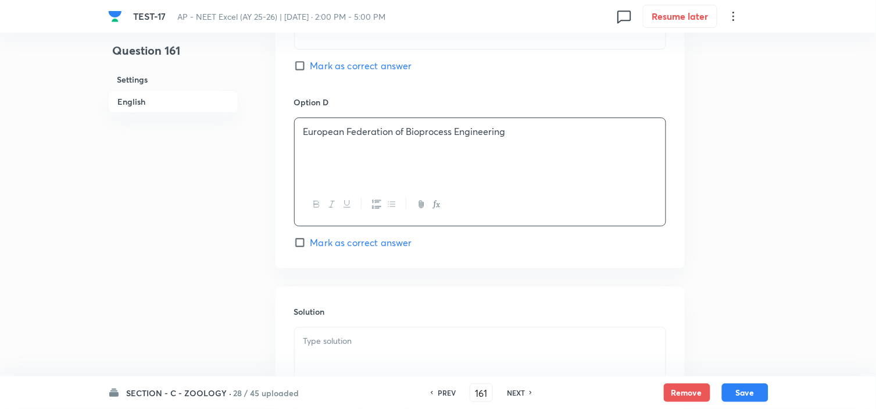
click at [370, 242] on span "Mark as correct answer" at bounding box center [361, 242] width 102 height 14
click at [310, 242] on input "Mark as correct answer" at bounding box center [302, 243] width 16 height 12
checkbox input "true"
click at [359, 341] on p at bounding box center [479, 340] width 353 height 13
click at [745, 386] on button "Save" at bounding box center [745, 391] width 47 height 19
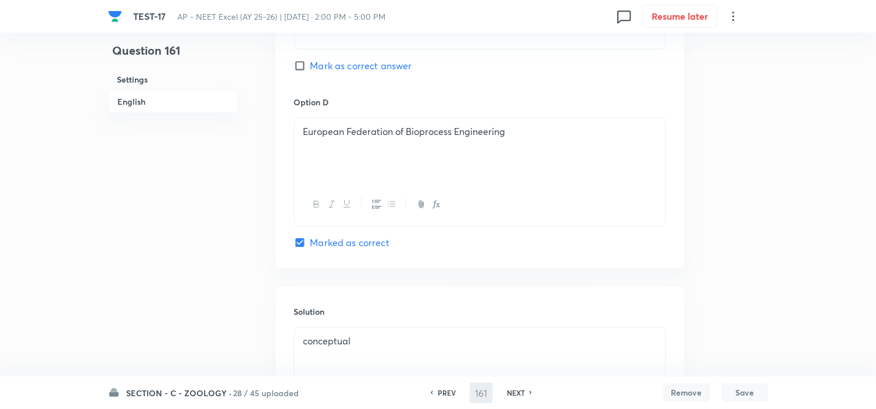
type input "162"
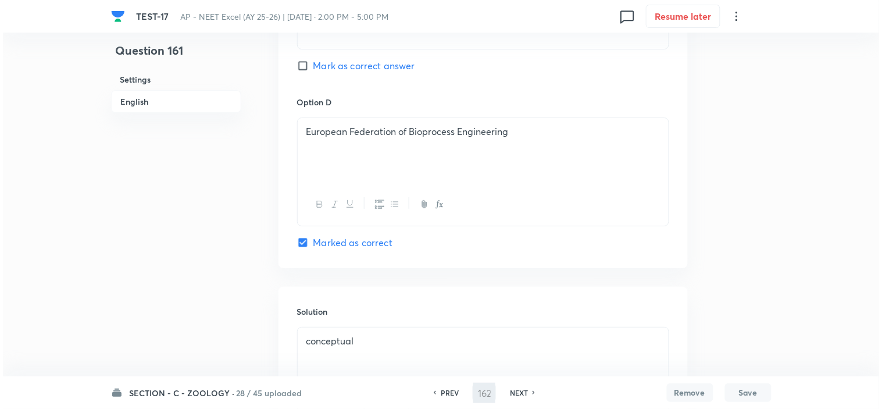
scroll to position [0, 0]
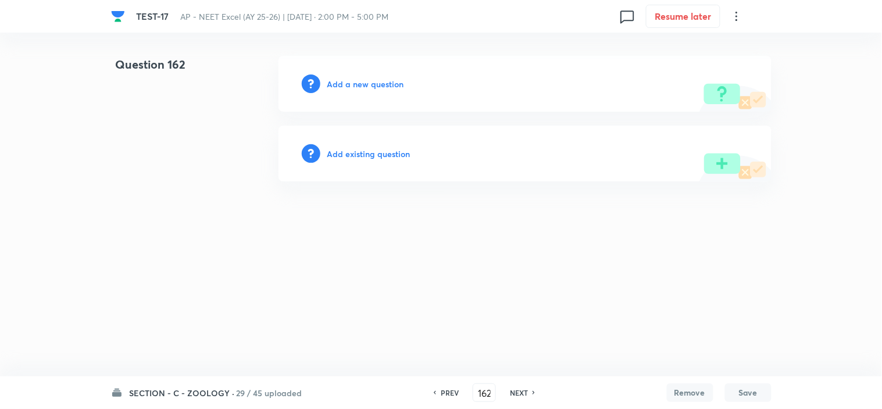
click at [385, 80] on h6 "Add a new question" at bounding box center [365, 84] width 77 height 12
click at [382, 83] on h6 "Choose a question type" at bounding box center [372, 84] width 90 height 12
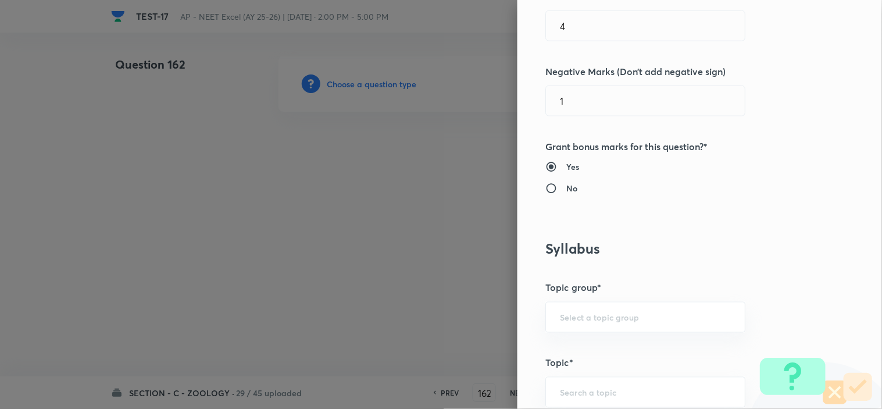
scroll to position [516, 0]
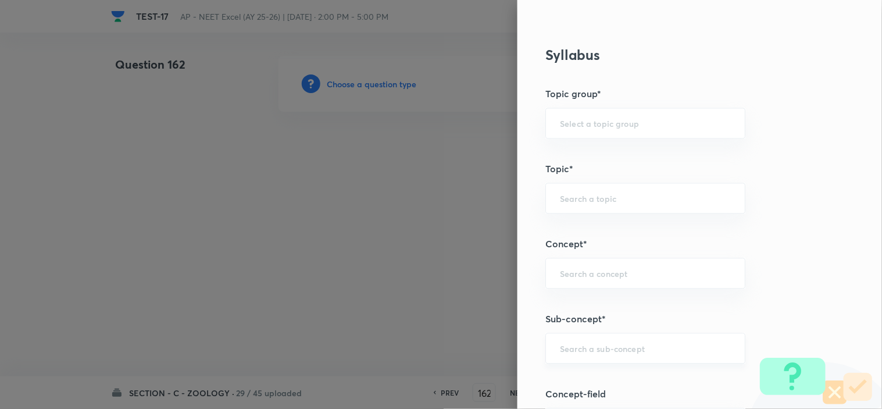
click at [572, 335] on div "​" at bounding box center [645, 348] width 200 height 31
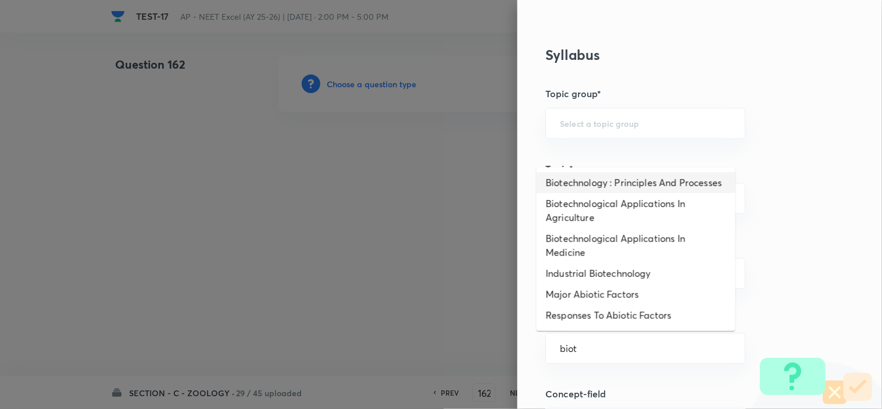
click at [626, 187] on li "Biotechnology : Principles And Processes" at bounding box center [636, 182] width 199 height 21
type input "Biotechnology : Principles And Processes"
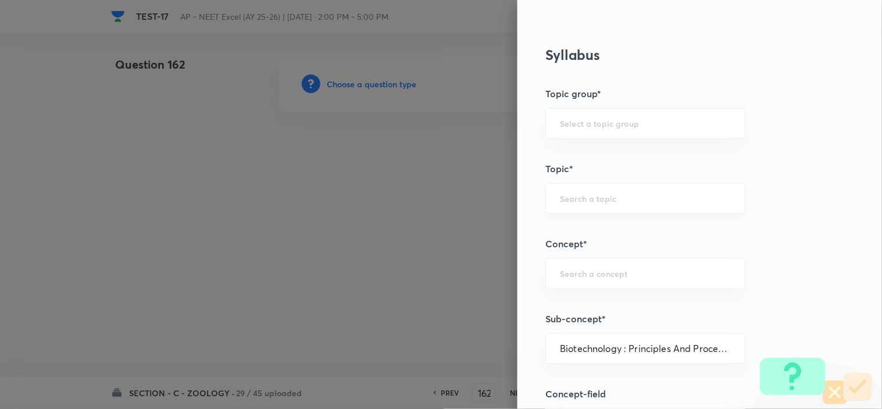
type input "Biology"
type input "Biotechnology & Applications"
type input "Principles & Processes"
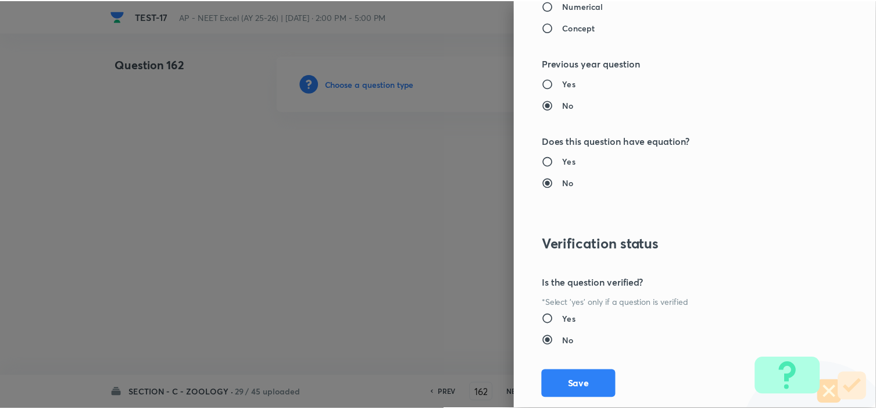
scroll to position [1254, 0]
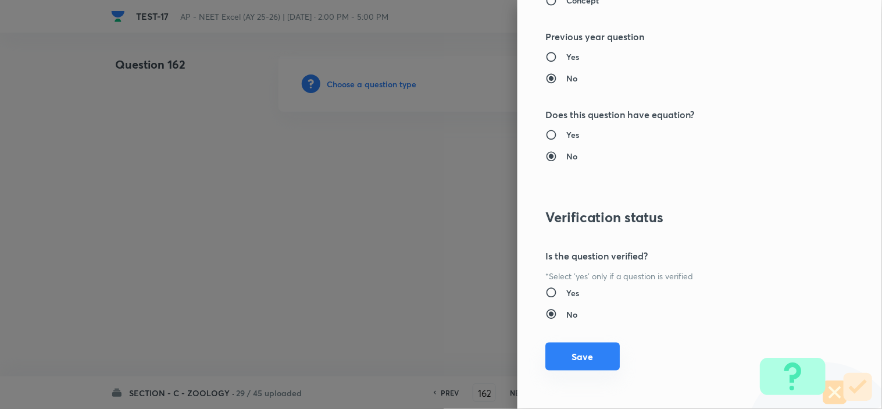
click at [560, 342] on button "Save" at bounding box center [582, 356] width 74 height 28
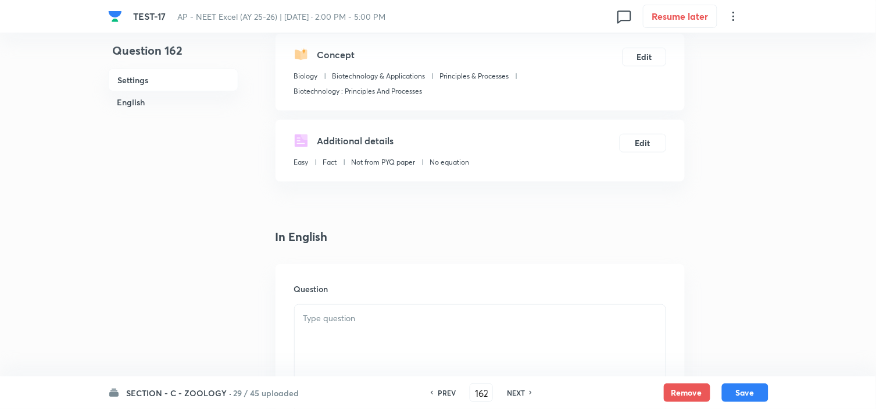
scroll to position [323, 0]
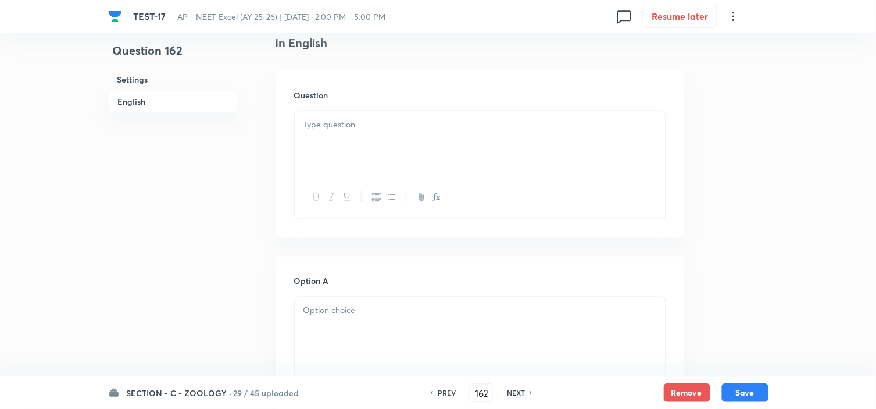
click at [330, 120] on p at bounding box center [479, 124] width 353 height 13
click at [339, 138] on div at bounding box center [480, 143] width 371 height 65
click at [364, 134] on div at bounding box center [480, 143] width 371 height 65
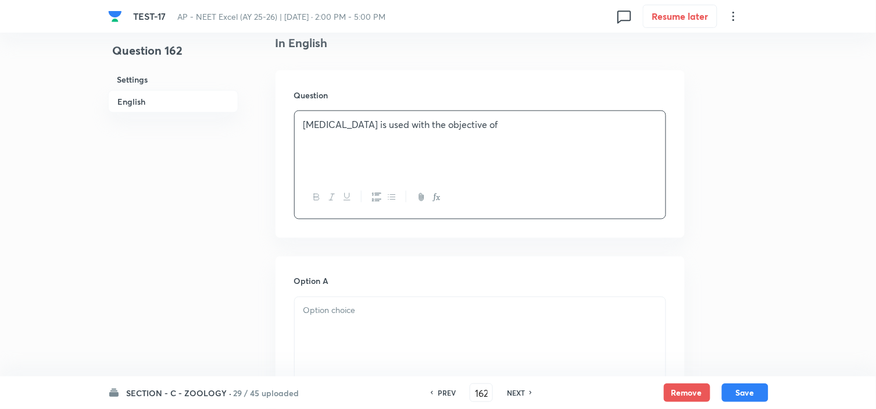
scroll to position [516, 0]
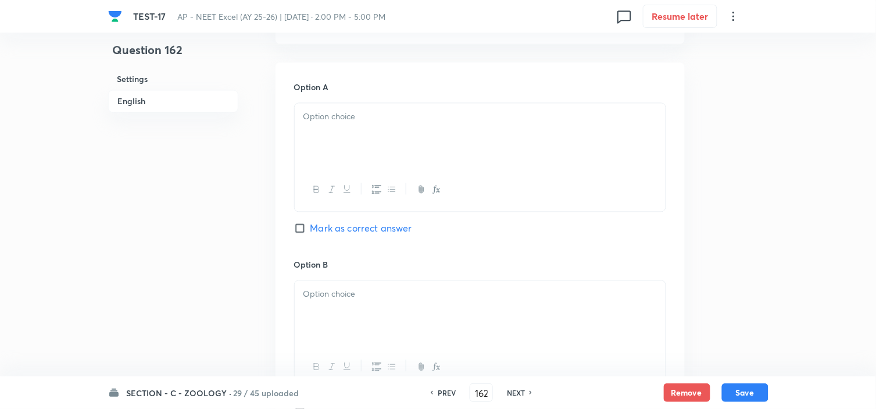
click at [362, 140] on div at bounding box center [480, 135] width 371 height 65
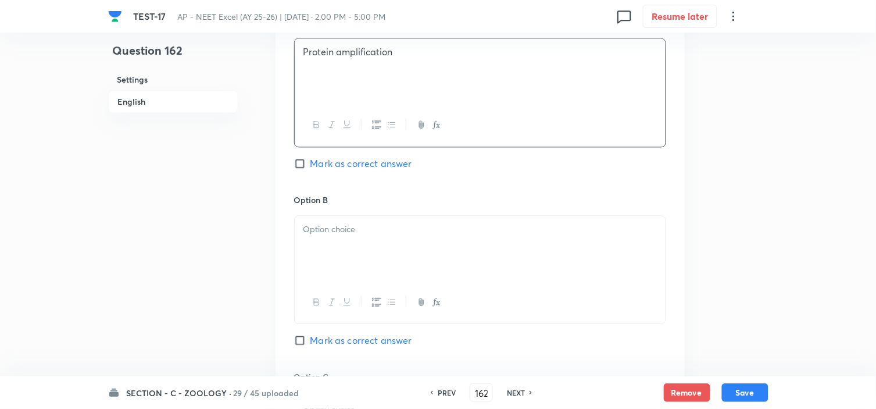
scroll to position [710, 0]
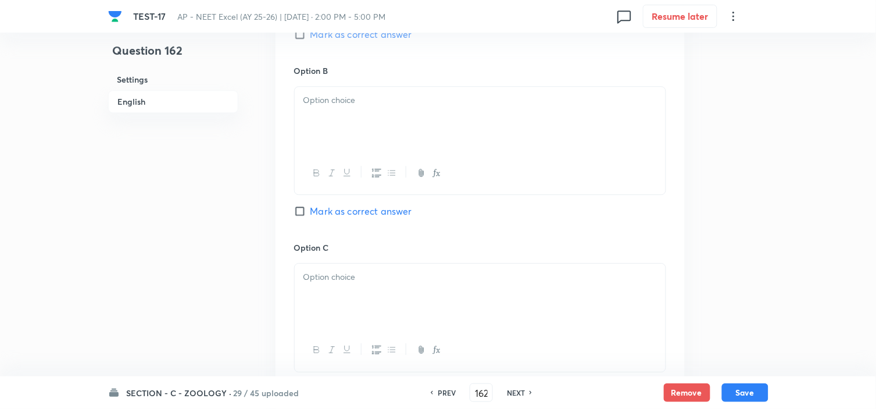
click at [367, 112] on div at bounding box center [480, 119] width 371 height 65
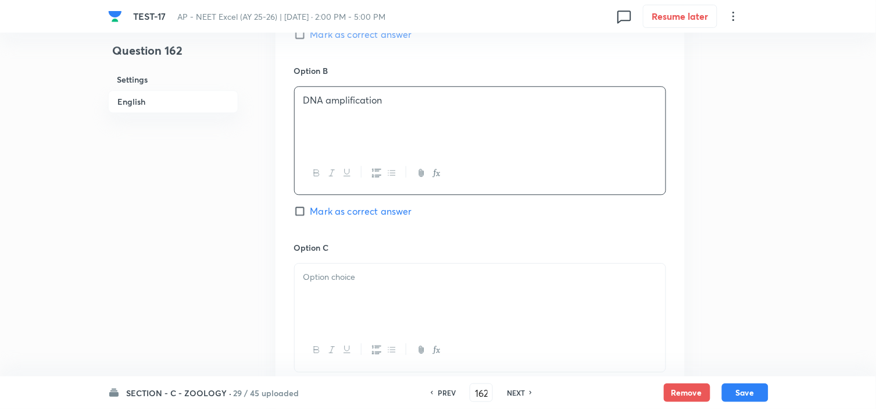
scroll to position [775, 0]
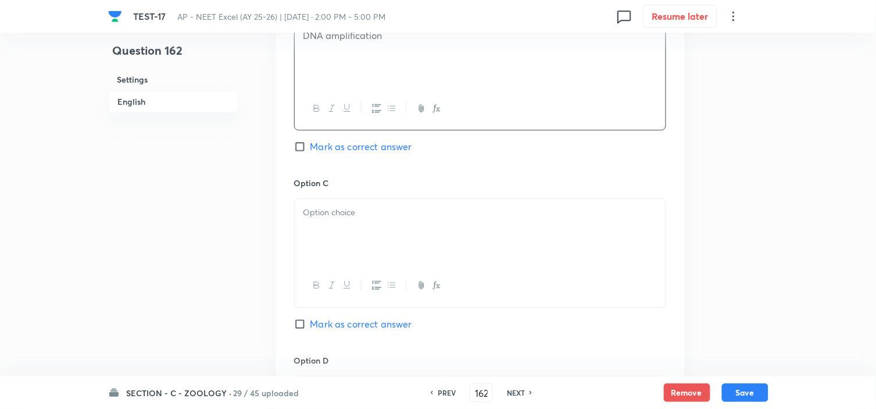
click at [367, 213] on p at bounding box center [479, 212] width 353 height 13
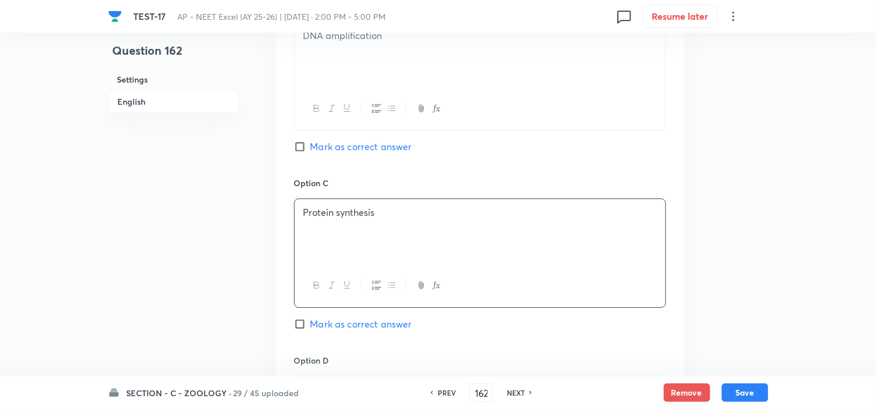
scroll to position [968, 0]
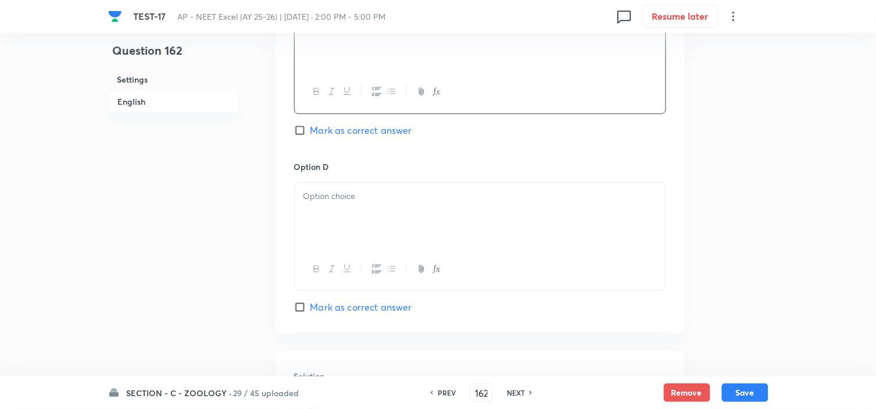
click at [351, 218] on div at bounding box center [480, 215] width 371 height 65
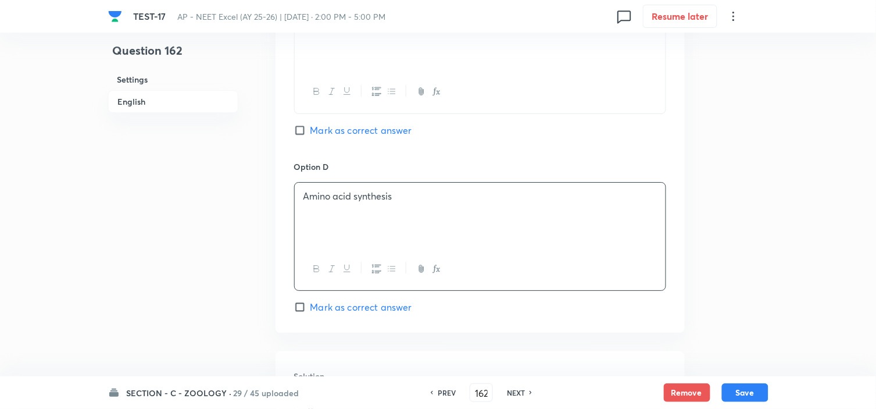
click at [347, 305] on span "Mark as correct answer" at bounding box center [361, 307] width 102 height 14
click at [310, 305] on input "Mark as correct answer" at bounding box center [302, 307] width 16 height 12
checkbox input "true"
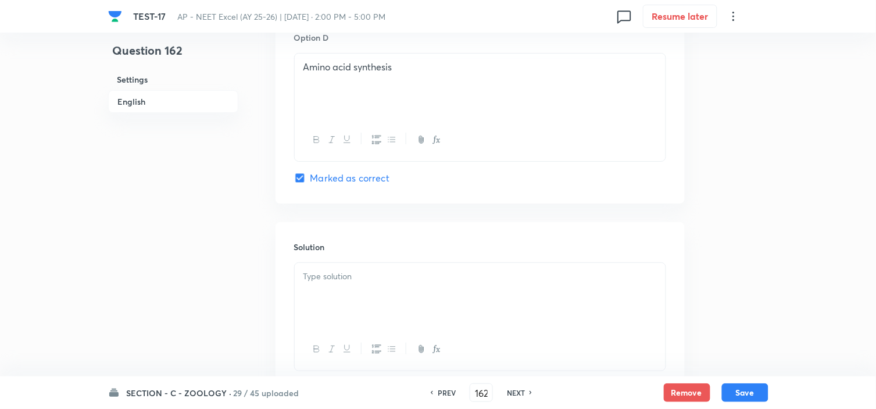
click at [345, 285] on div at bounding box center [480, 295] width 371 height 65
click at [745, 389] on button "Save" at bounding box center [745, 391] width 47 height 19
type input "163"
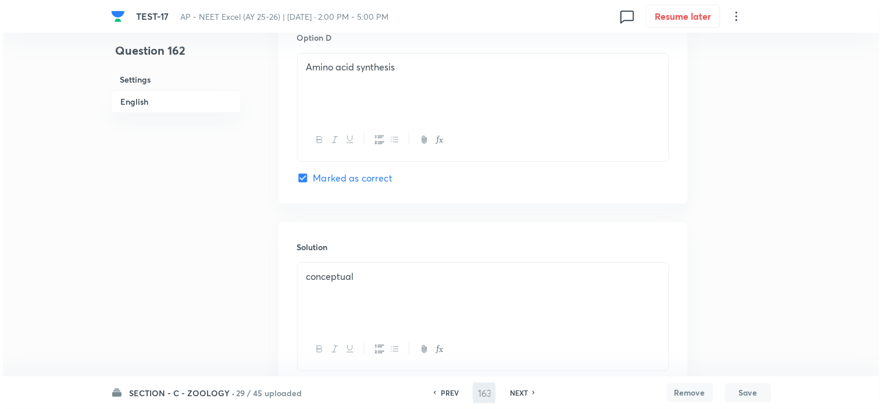
scroll to position [0, 0]
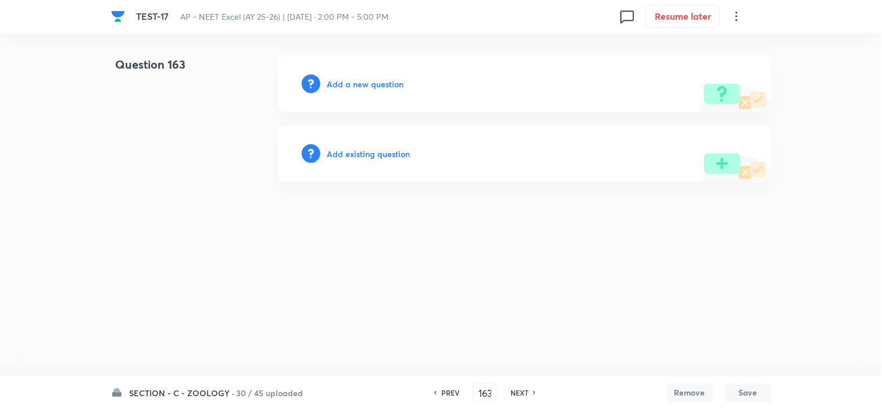
click at [392, 84] on h6 "Add a new question" at bounding box center [365, 84] width 77 height 12
click at [389, 85] on h6 "Choose a question type" at bounding box center [372, 84] width 90 height 12
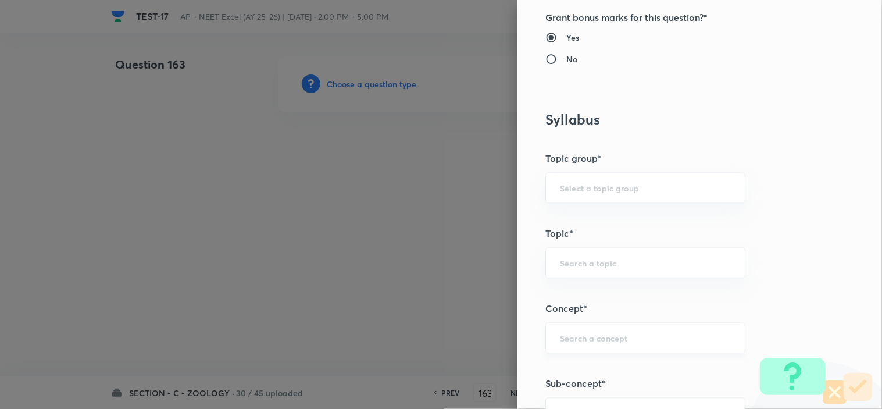
scroll to position [516, 0]
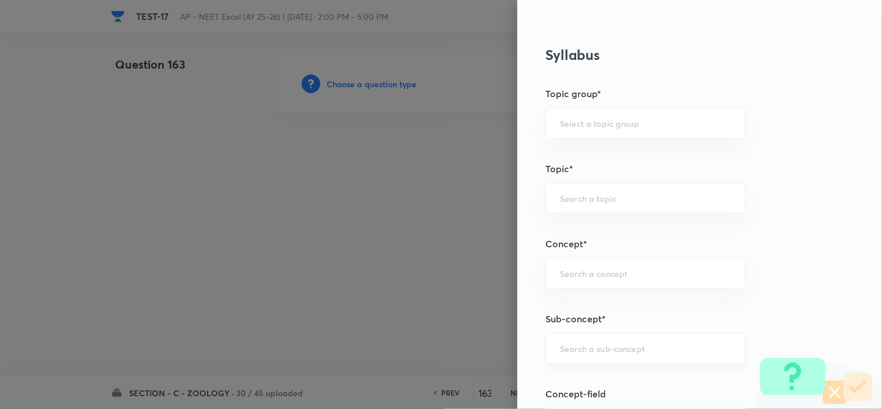
click at [560, 347] on input "text" at bounding box center [645, 348] width 171 height 11
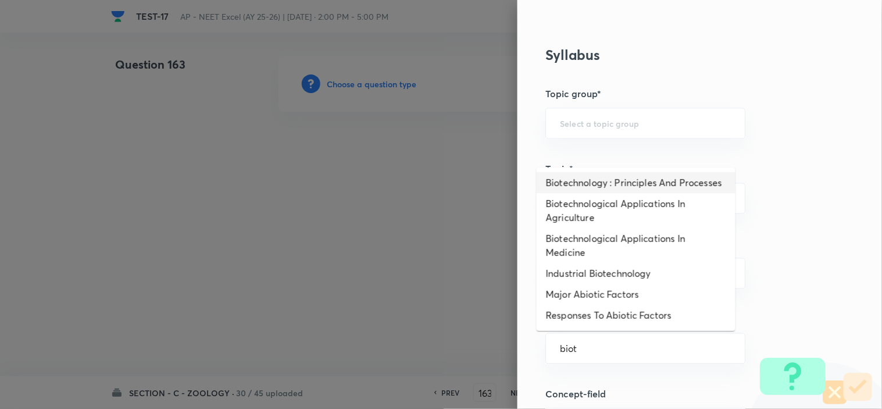
click at [614, 179] on li "Biotechnology : Principles And Processes" at bounding box center [636, 182] width 199 height 21
type input "Biotechnology : Principles And Processes"
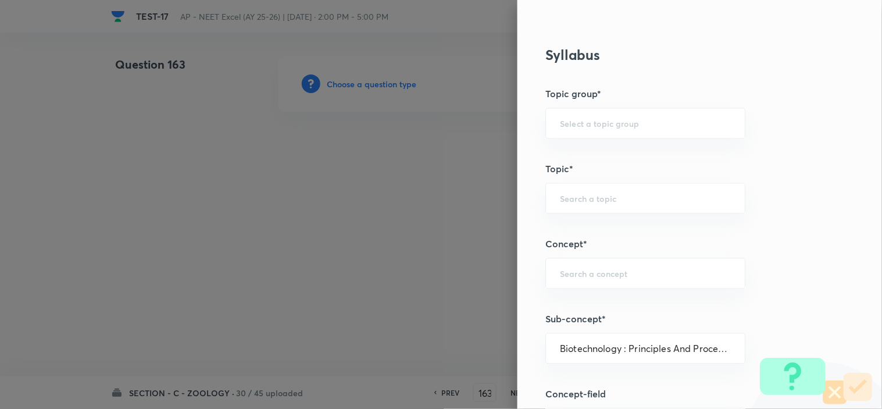
type input "Biology"
type input "Biotechnology & Applications"
type input "Principles & Processes"
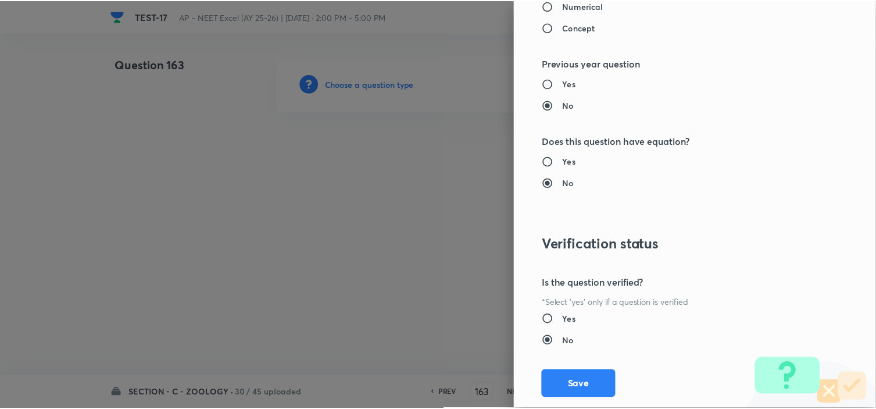
scroll to position [1254, 0]
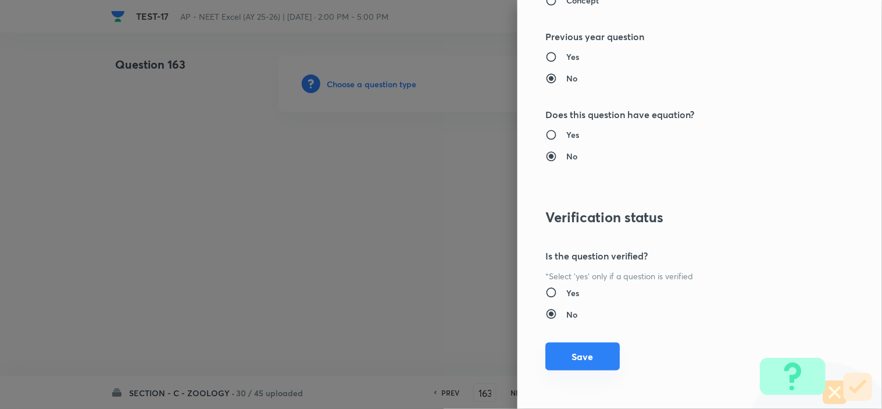
click at [578, 353] on button "Save" at bounding box center [582, 356] width 74 height 28
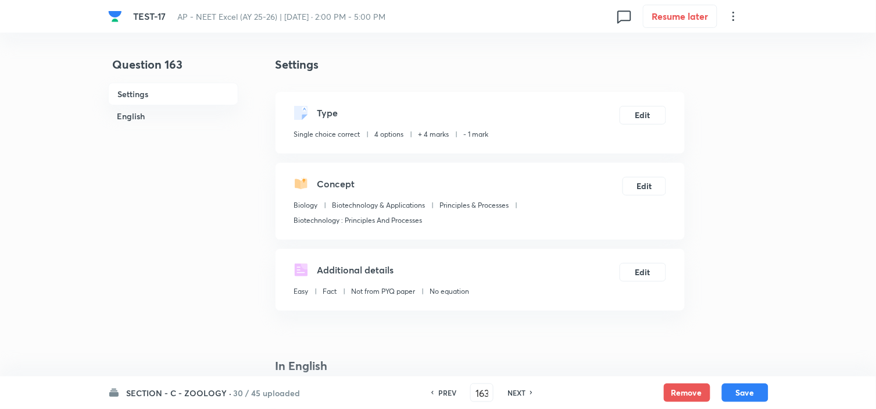
scroll to position [258, 0]
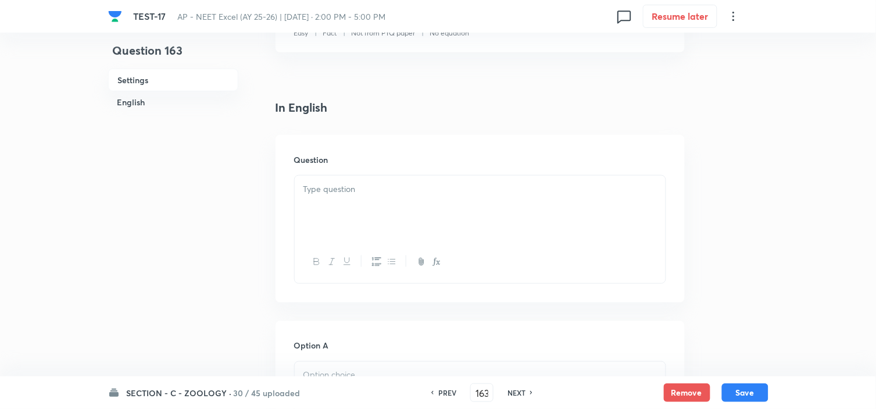
click at [351, 217] on div at bounding box center [480, 208] width 371 height 65
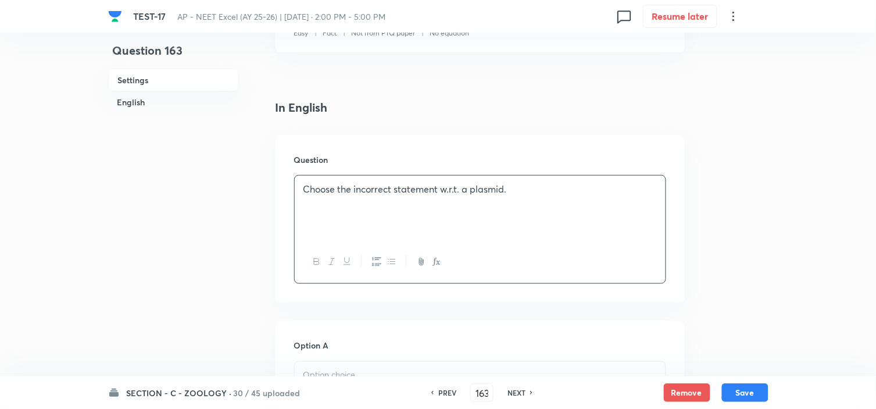
scroll to position [323, 0]
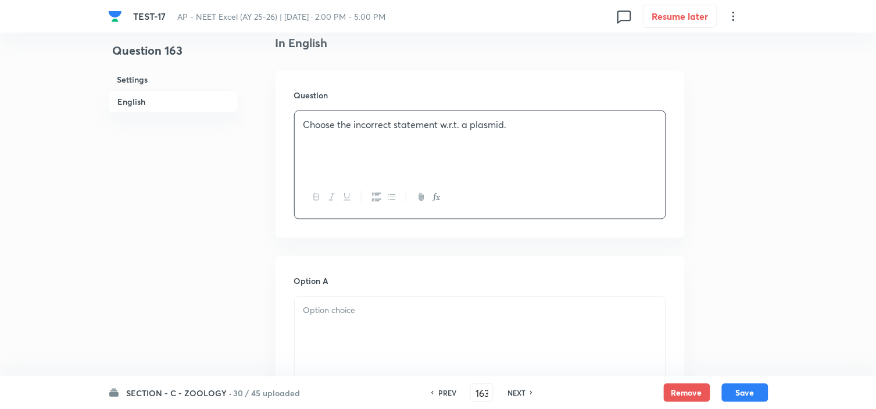
click at [341, 319] on div at bounding box center [480, 329] width 371 height 65
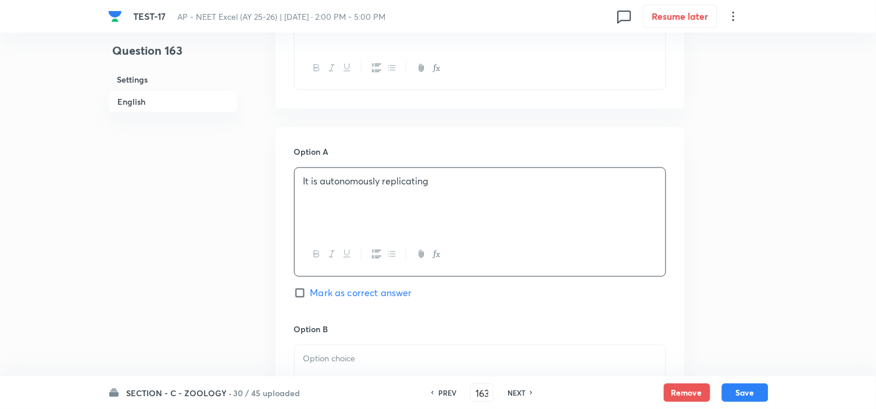
scroll to position [516, 0]
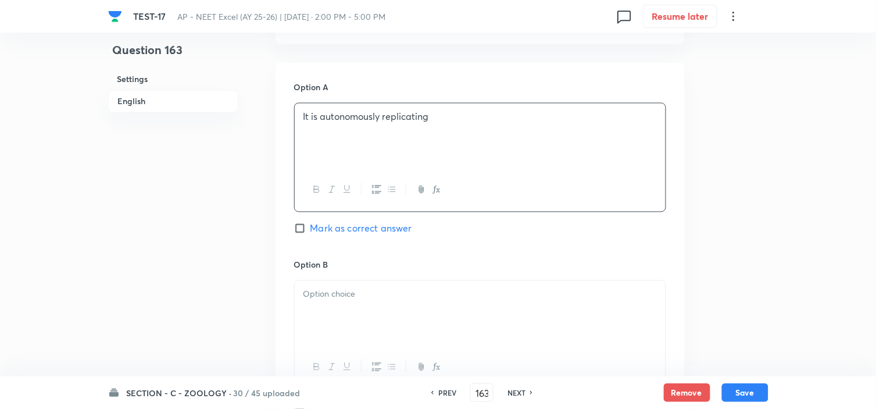
click at [335, 298] on p at bounding box center [479, 294] width 353 height 13
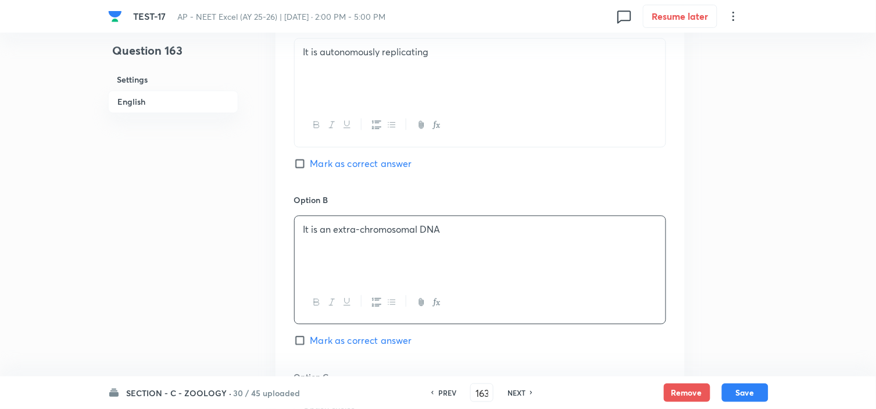
scroll to position [775, 0]
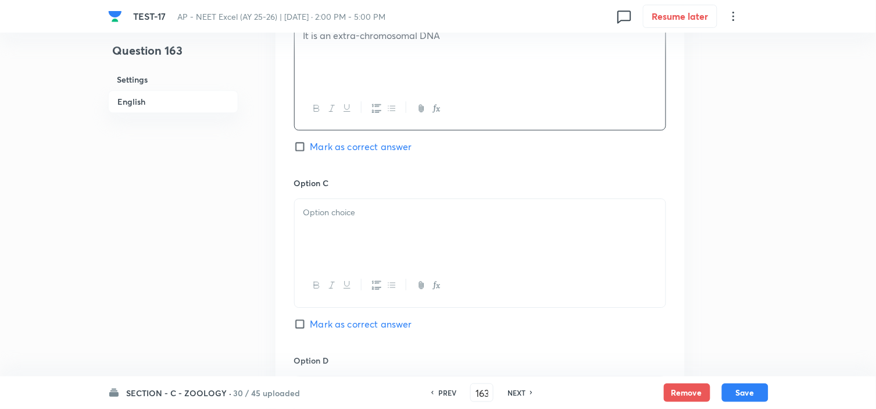
click at [331, 224] on div at bounding box center [480, 231] width 371 height 65
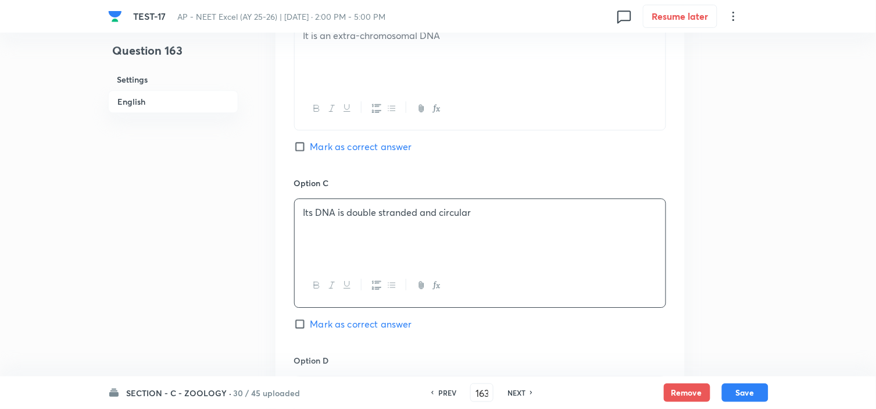
scroll to position [904, 0]
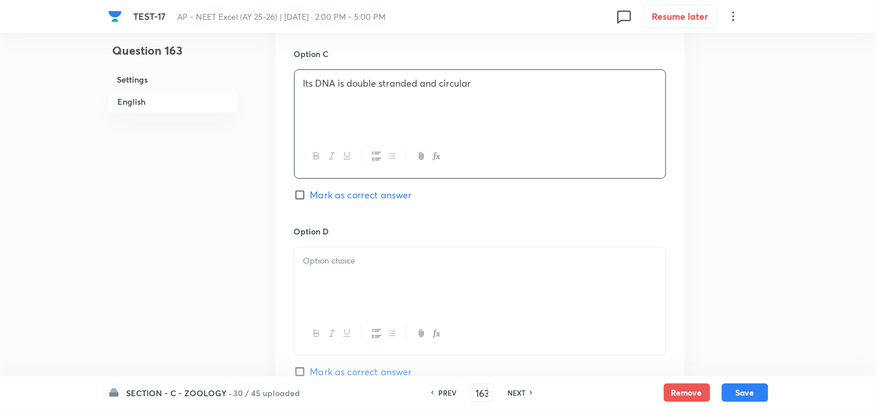
click at [341, 283] on div at bounding box center [480, 279] width 371 height 65
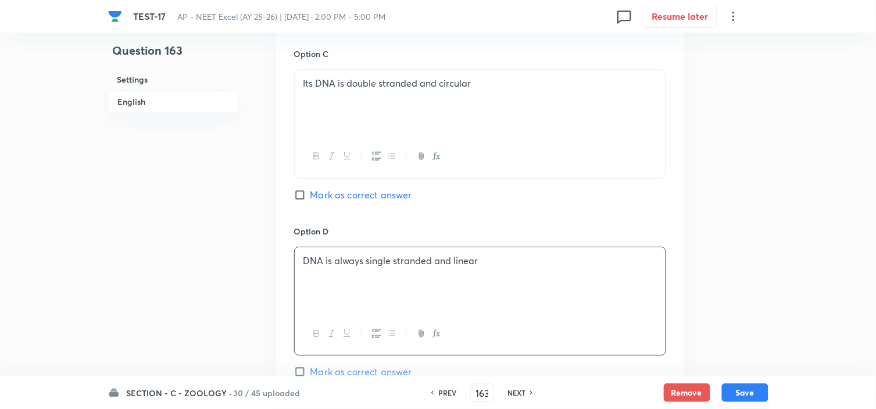
click at [342, 198] on span "Mark as correct answer" at bounding box center [361, 195] width 102 height 14
click at [310, 198] on input "Mark as correct answer" at bounding box center [302, 195] width 16 height 12
checkbox input "true"
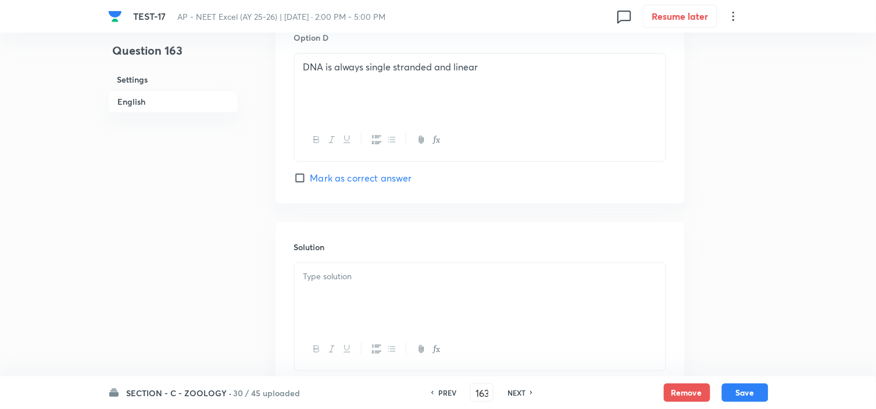
drag, startPoint x: 357, startPoint y: 294, endPoint x: 346, endPoint y: 294, distance: 11.1
click at [353, 291] on div at bounding box center [480, 295] width 371 height 65
click at [751, 392] on button "Save" at bounding box center [745, 391] width 47 height 19
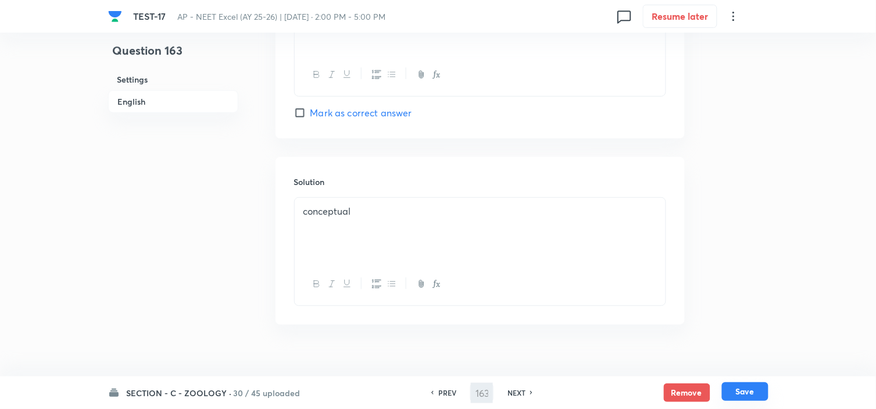
click at [742, 392] on button "Save" at bounding box center [745, 391] width 47 height 19
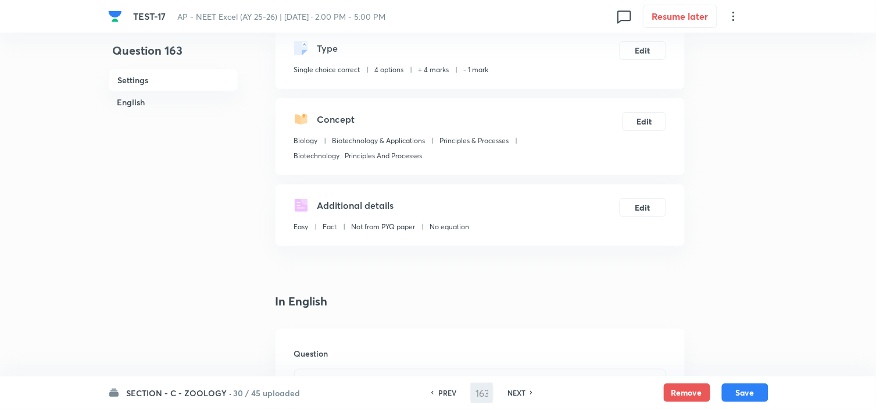
scroll to position [0, 0]
